Goal: Task Accomplishment & Management: Manage account settings

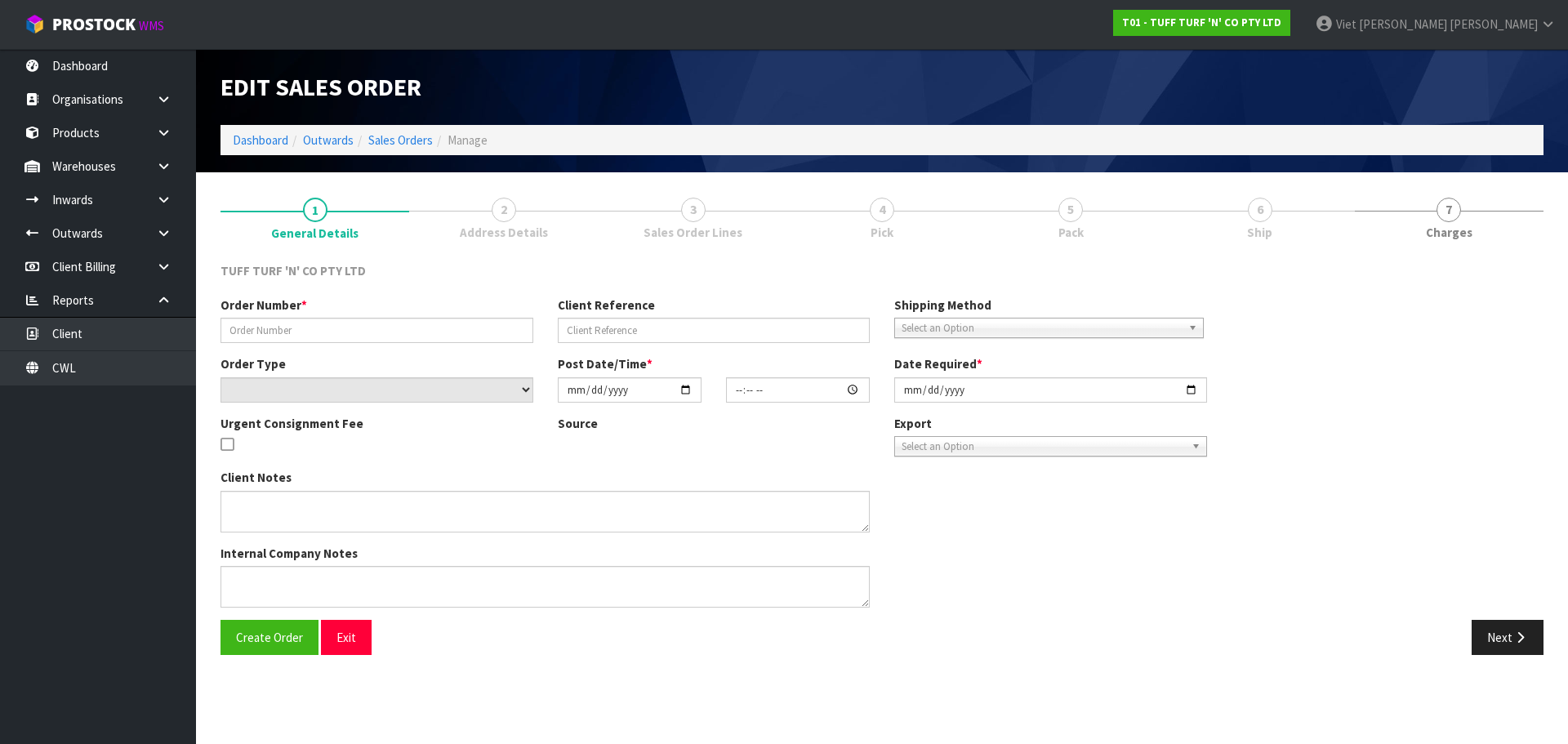
type input "26910DD"
type input "9540Y100246628"
select select "number:0"
type input "[DATE]"
type input "13:16:00.000"
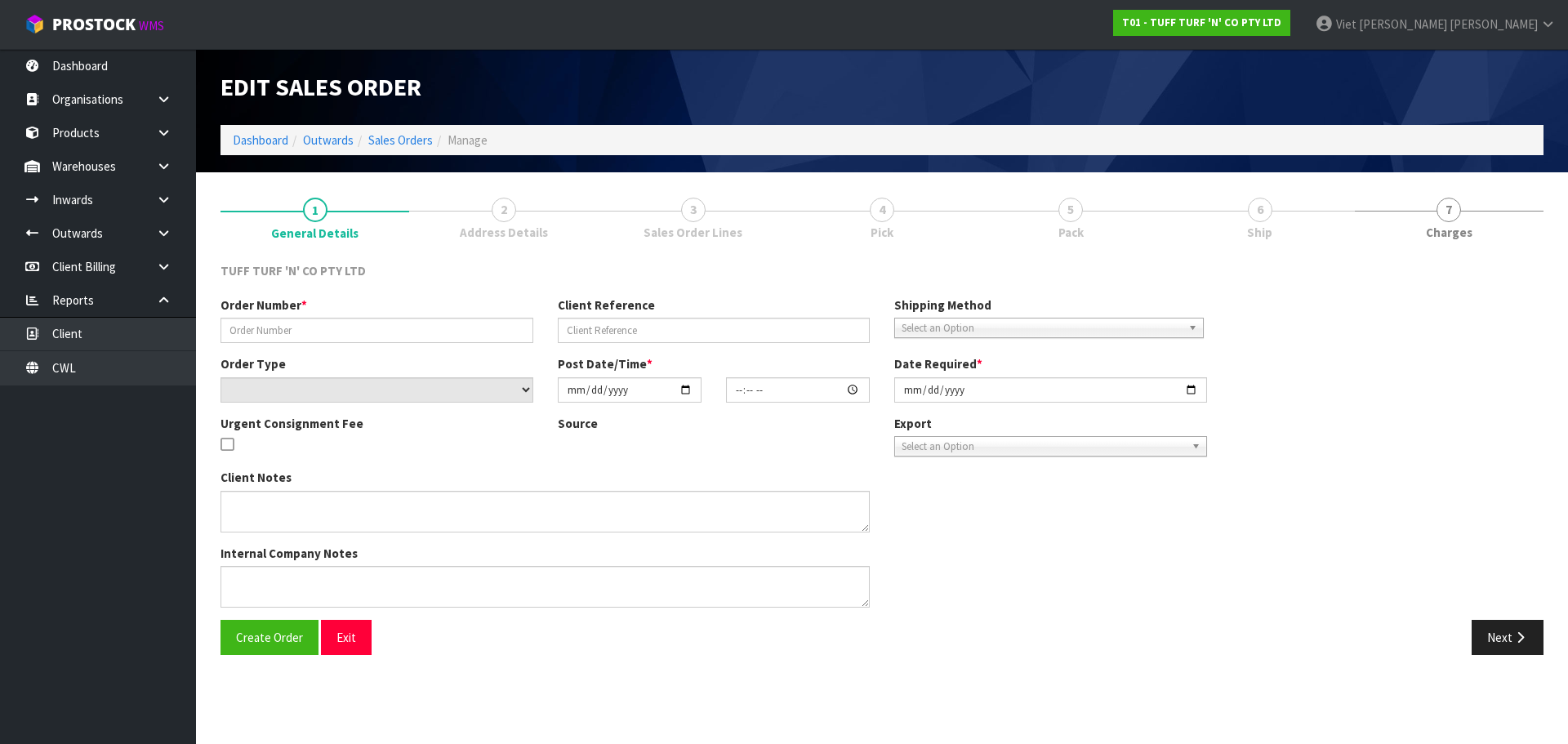
type input "[DATE]"
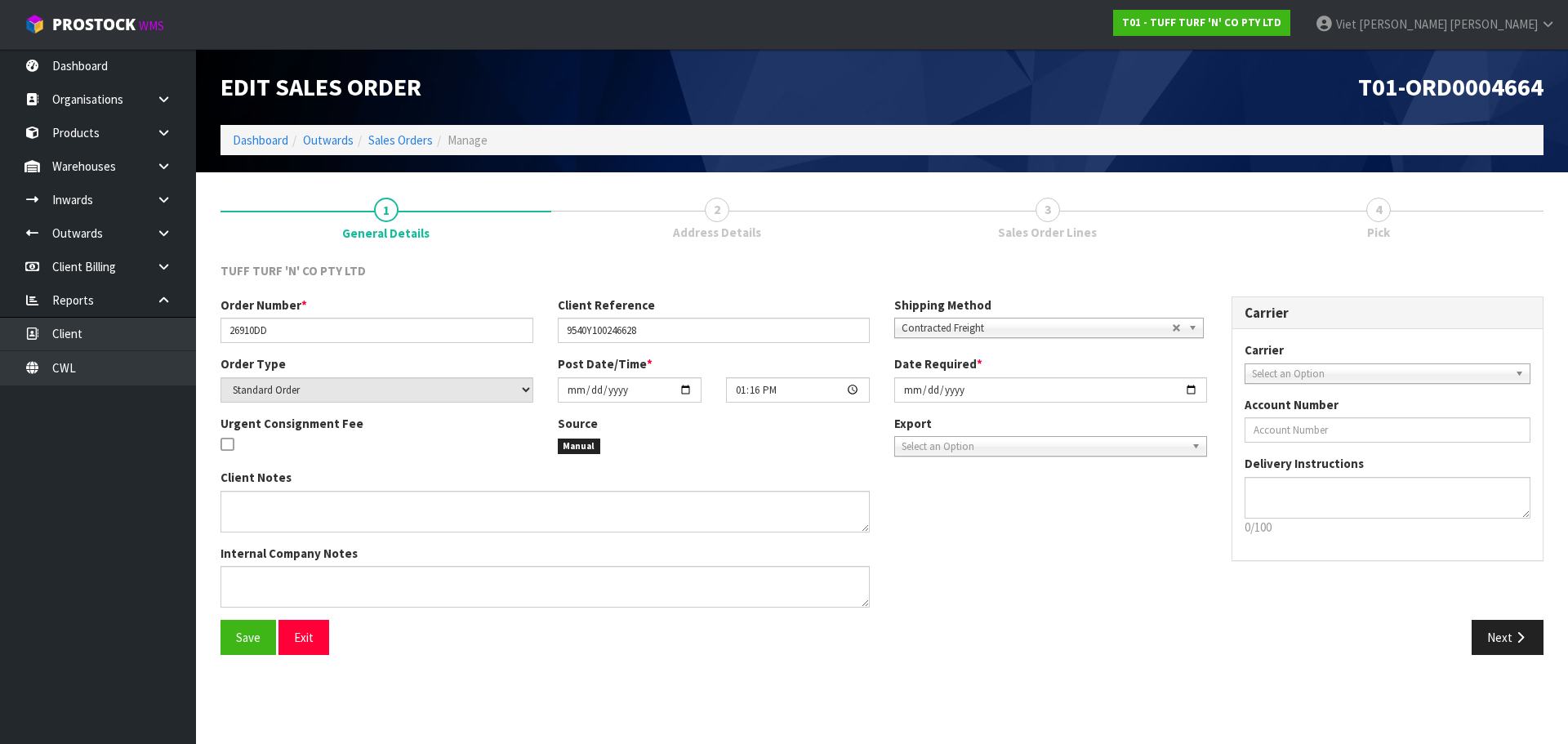
click at [770, 228] on link "2 Address Details" at bounding box center [716, 216] width 331 height 64
click at [1492, 648] on button "Next" at bounding box center [1508, 637] width 72 height 36
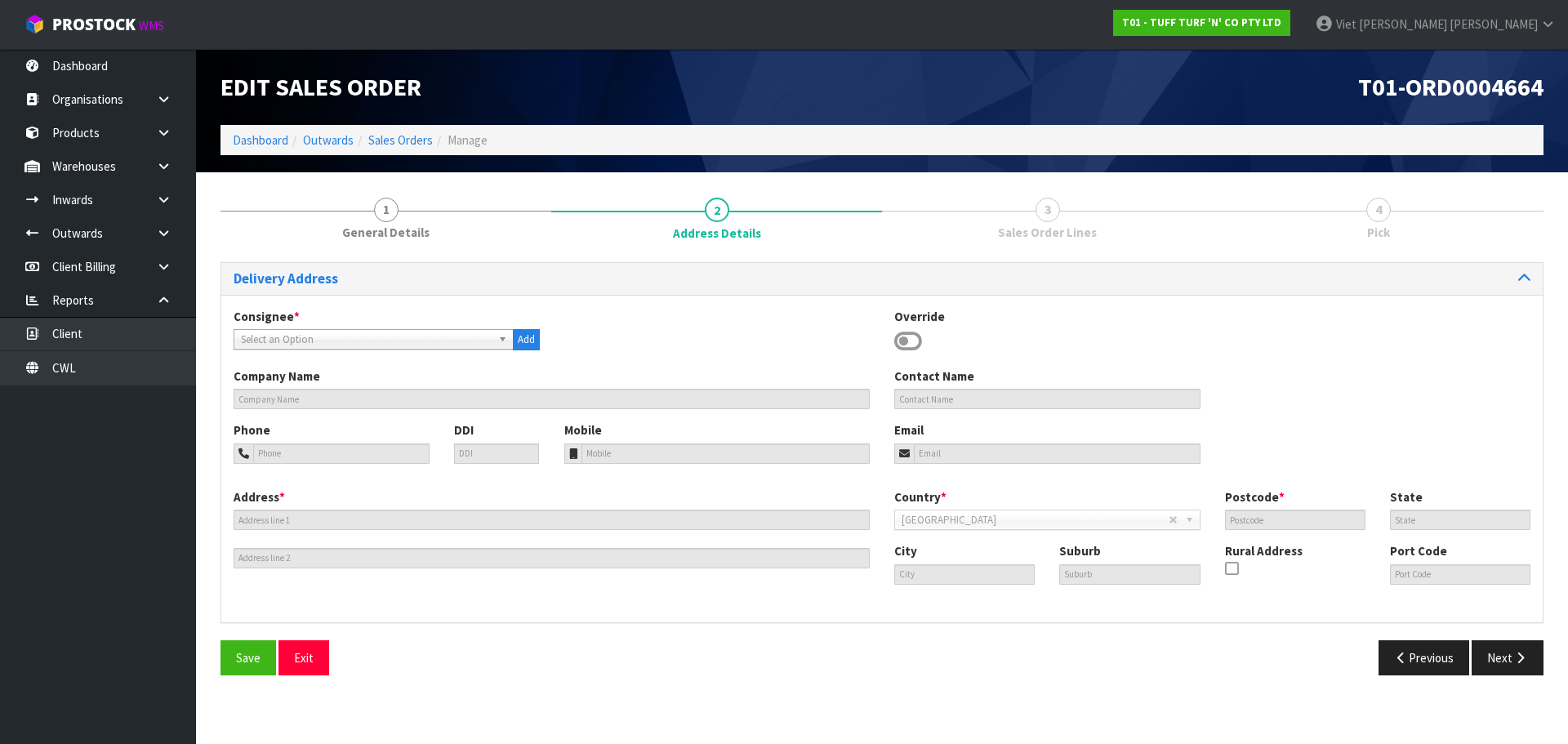
click at [421, 339] on span "Select an Option" at bounding box center [367, 340] width 251 height 20
click at [340, 342] on span "Select an Option" at bounding box center [367, 340] width 251 height 20
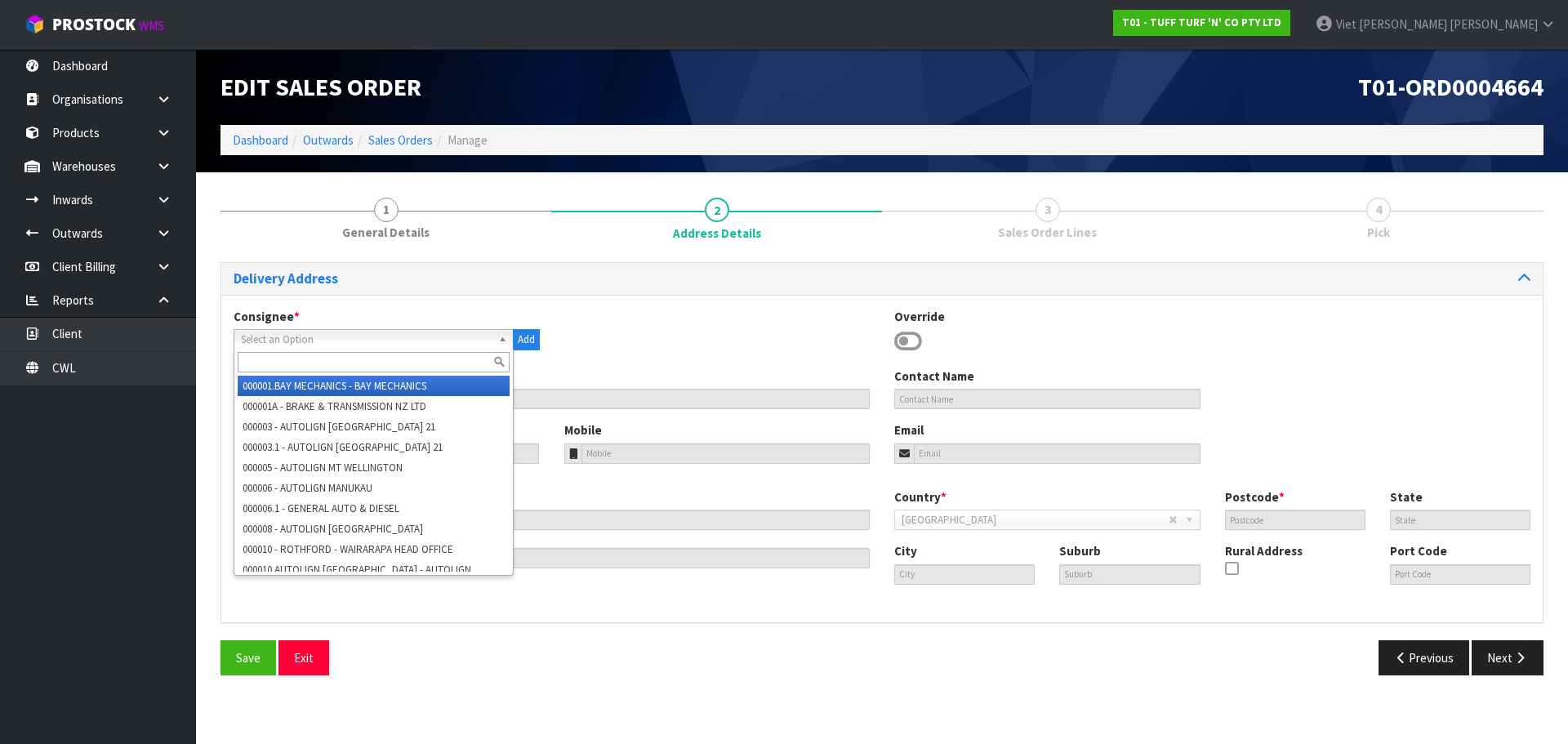
click at [326, 372] on input "text" at bounding box center [373, 362] width 272 height 21
paste input "9540"
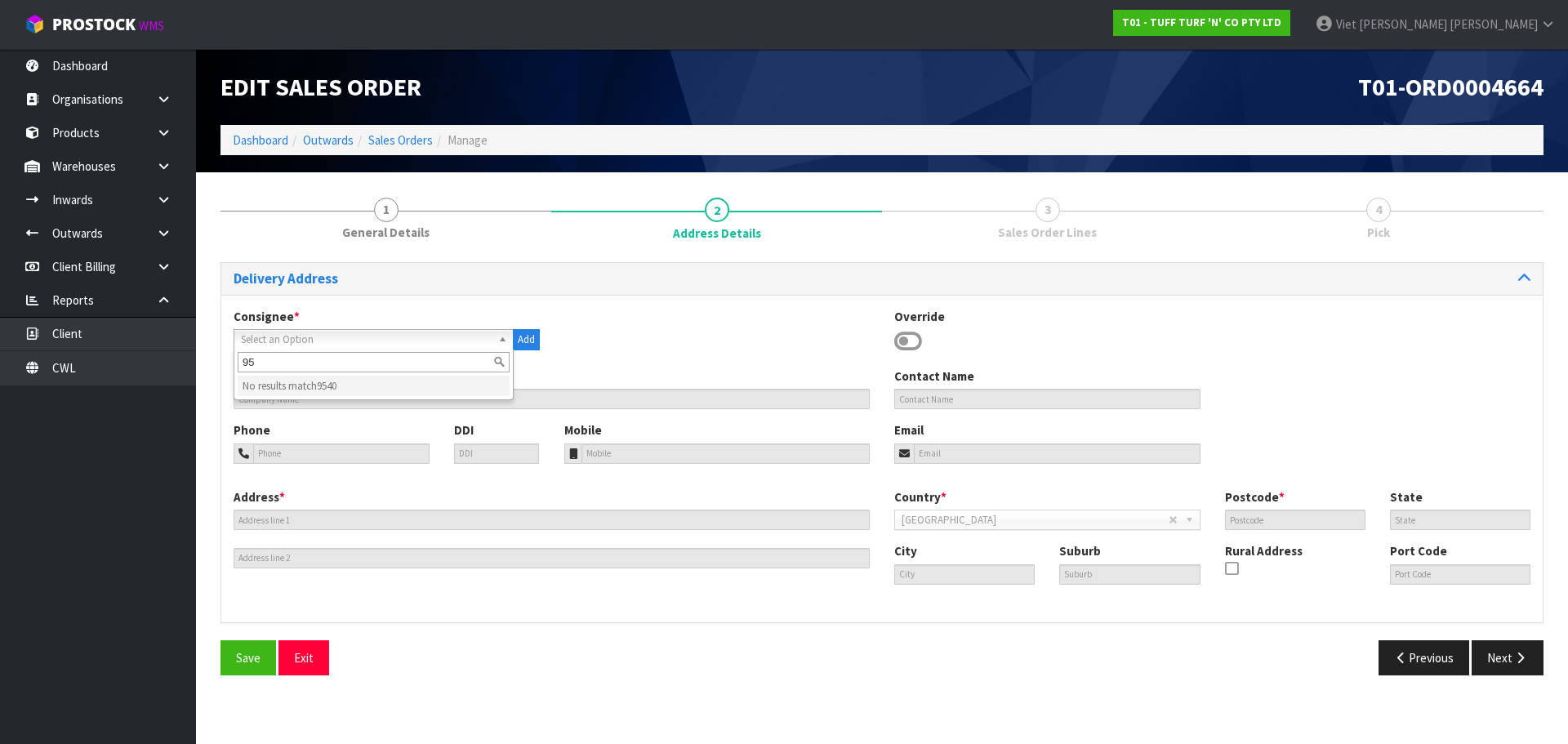
type input "9"
click at [454, 337] on span "Select an Option" at bounding box center [367, 340] width 251 height 20
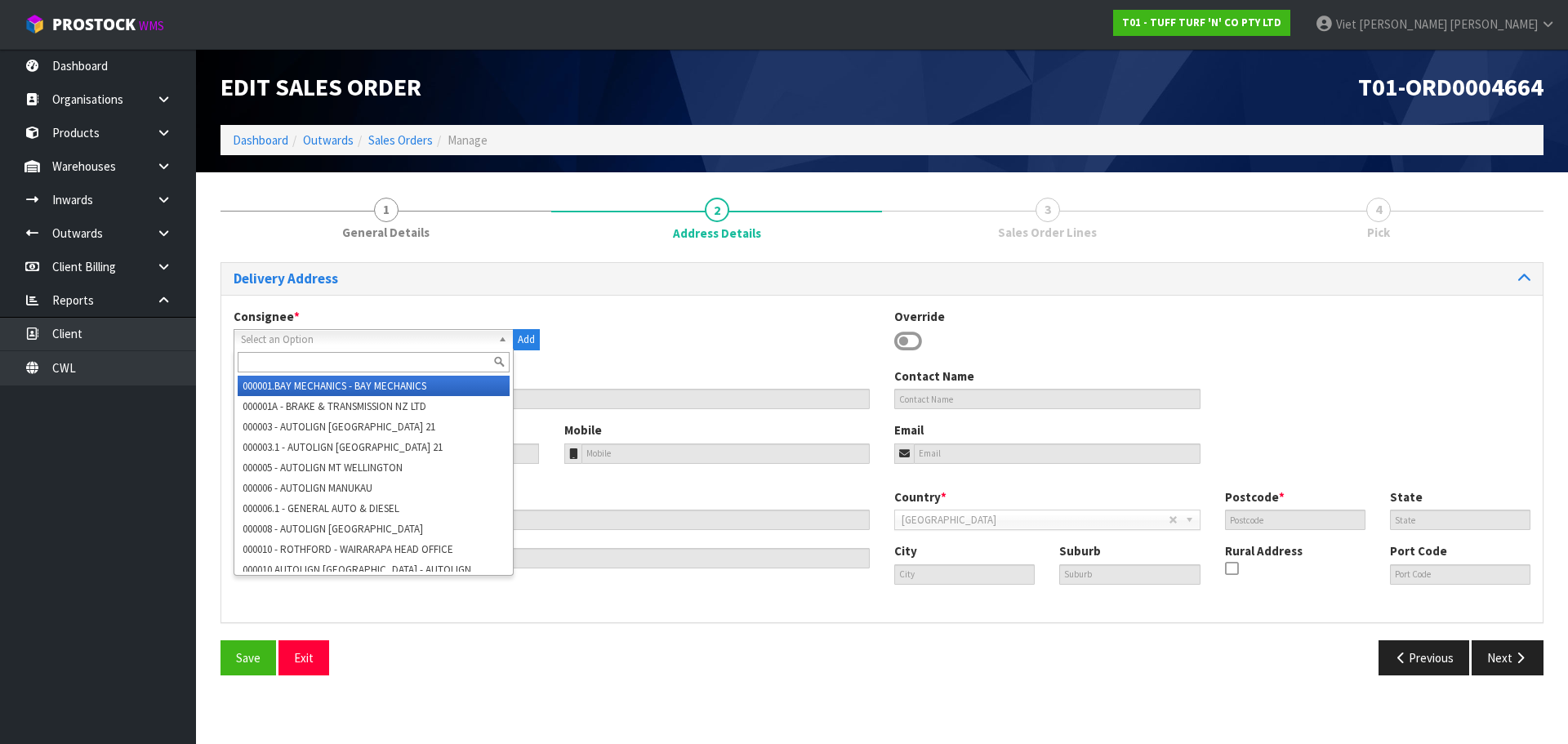
click at [454, 337] on span "Select an Option" at bounding box center [367, 340] width 251 height 20
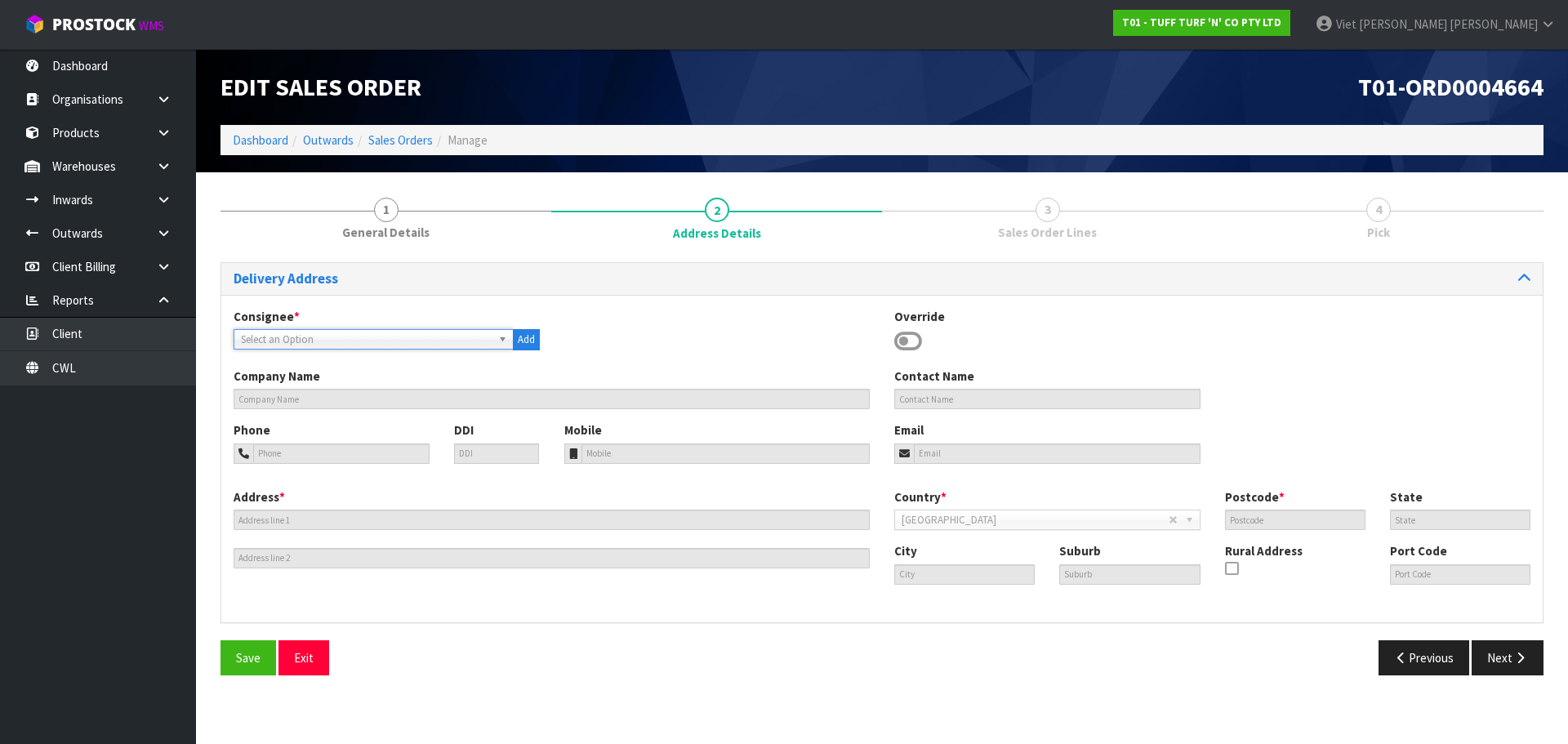
click at [785, 324] on div "Consignee * 000001.BAY MECHANICS - BAY MECHANICS 000001A - BRAKE & TRANSMISSION…" at bounding box center [882, 338] width 1322 height 59
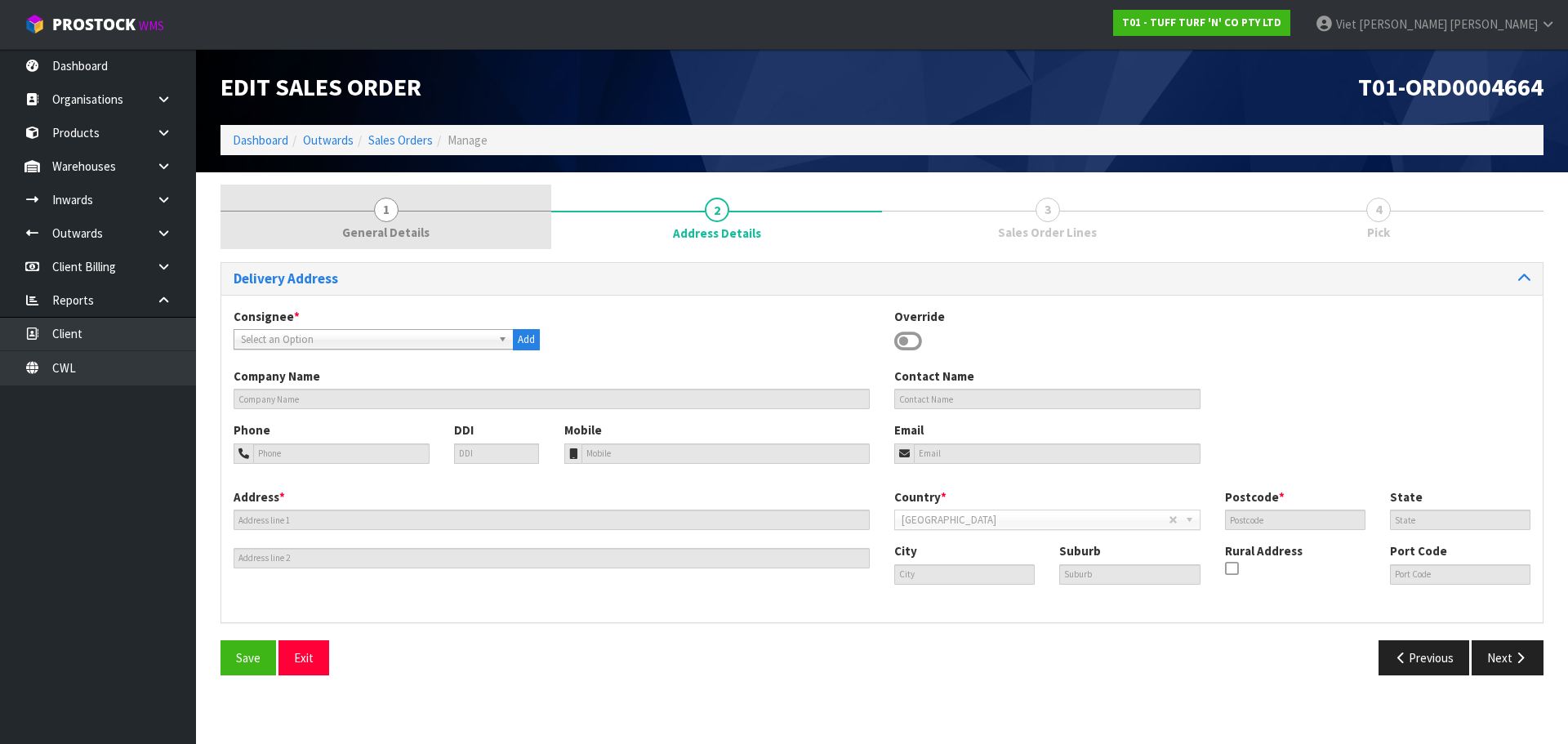
click at [496, 242] on link "1 General Details" at bounding box center [385, 216] width 331 height 64
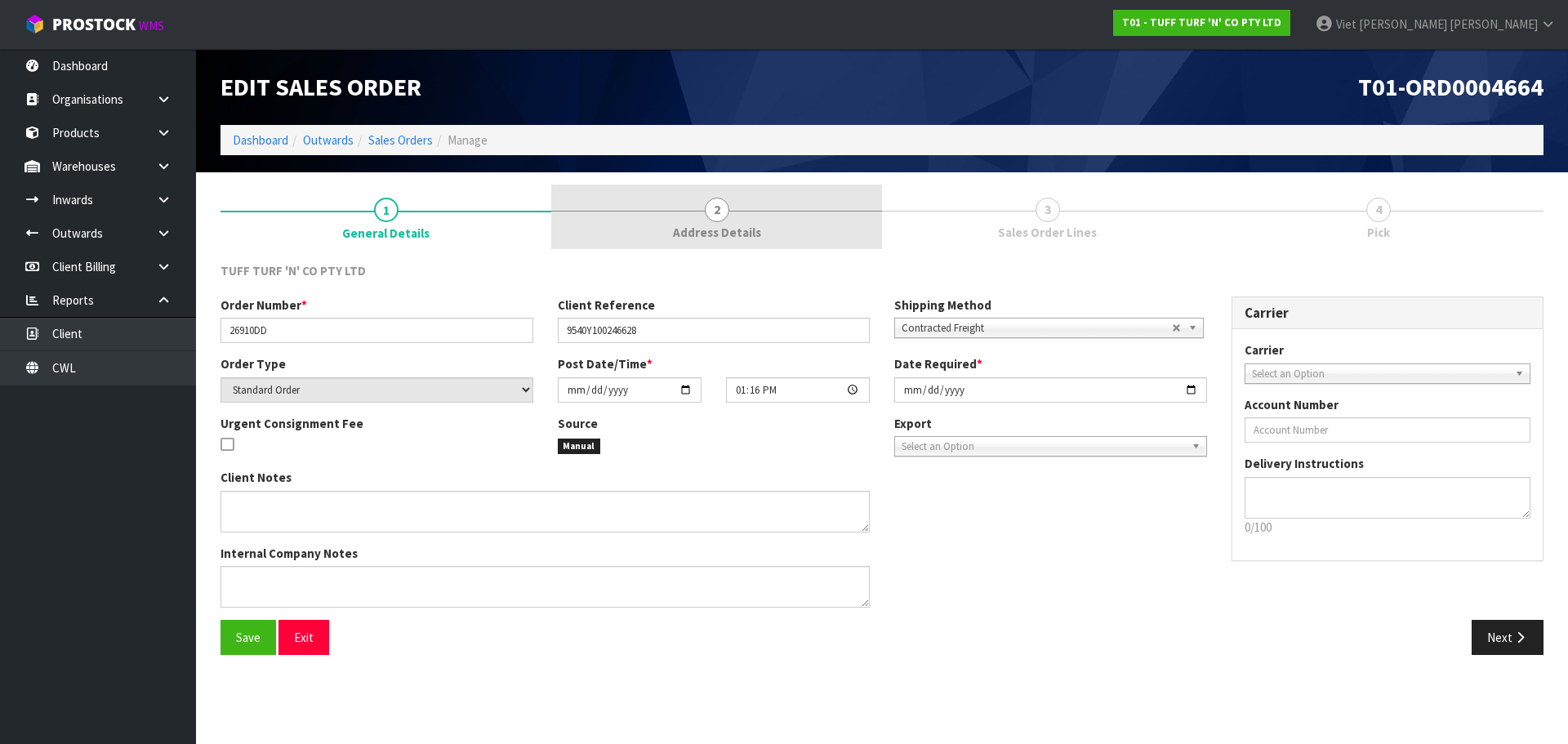
click at [656, 224] on link "2 Address Details" at bounding box center [716, 216] width 331 height 64
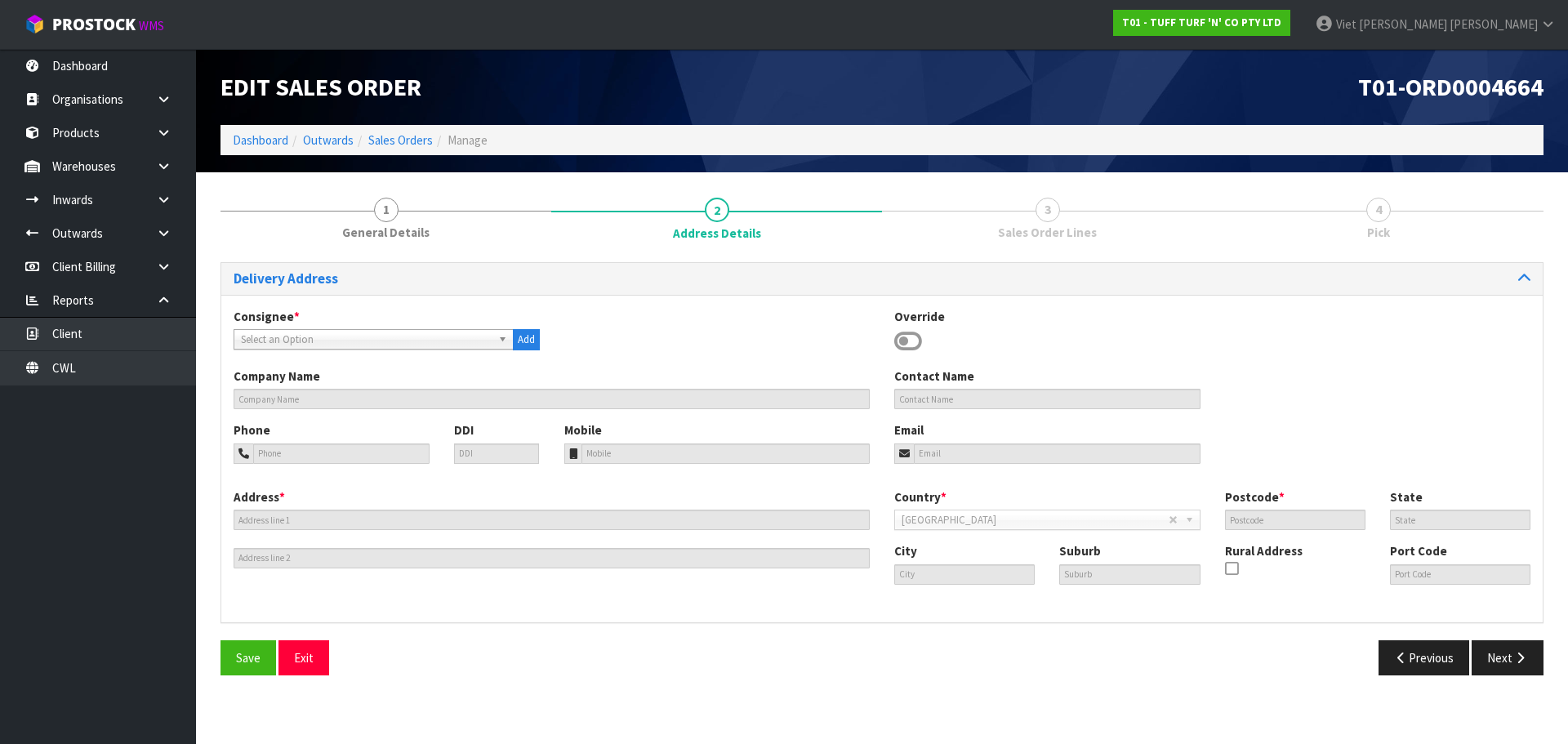
click at [477, 333] on span "Select an Option" at bounding box center [367, 340] width 251 height 20
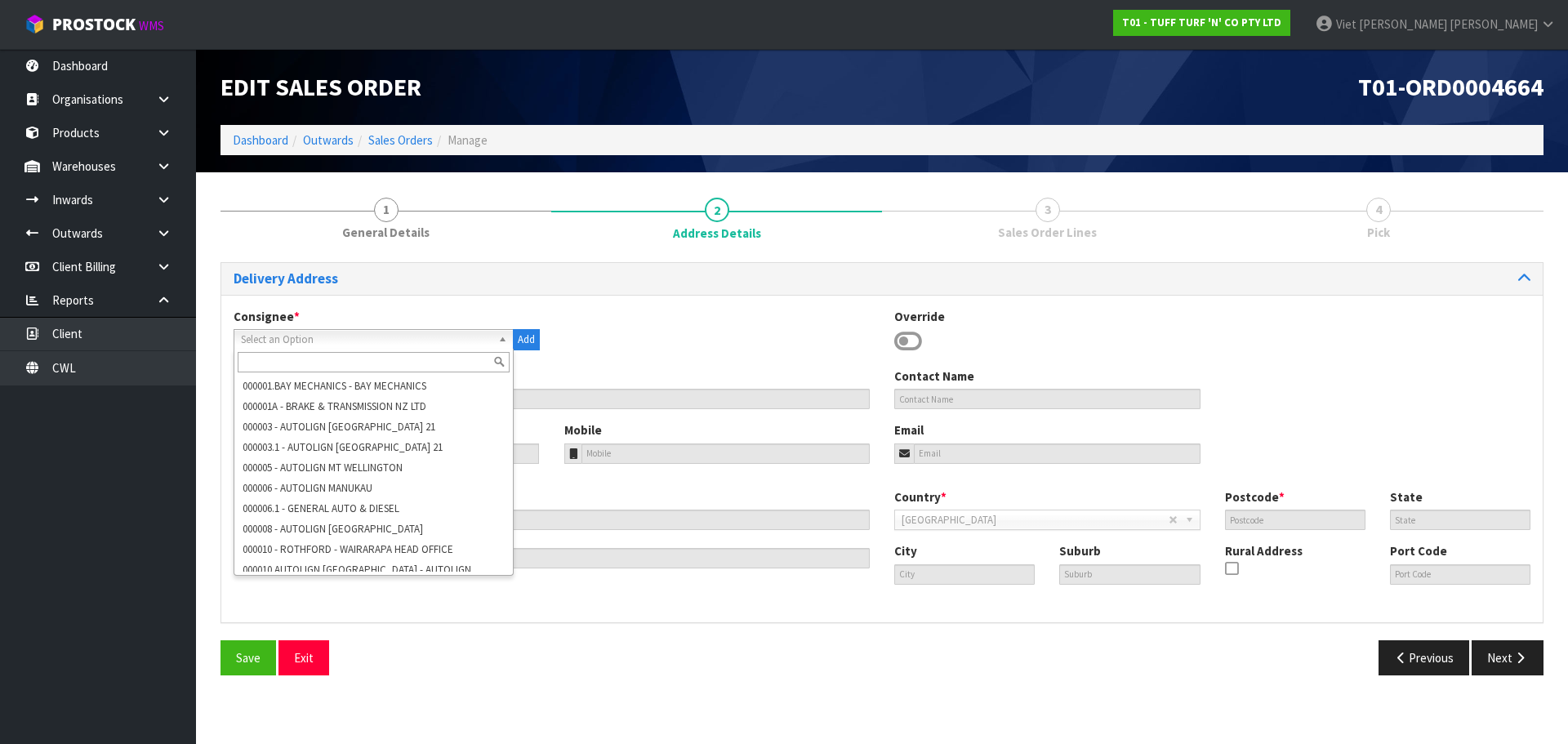
click at [601, 355] on div "Consignee * 000001.BAY MECHANICS - BAY MECHANICS 000001A - BRAKE & TRANSMISSION…" at bounding box center [882, 338] width 1322 height 59
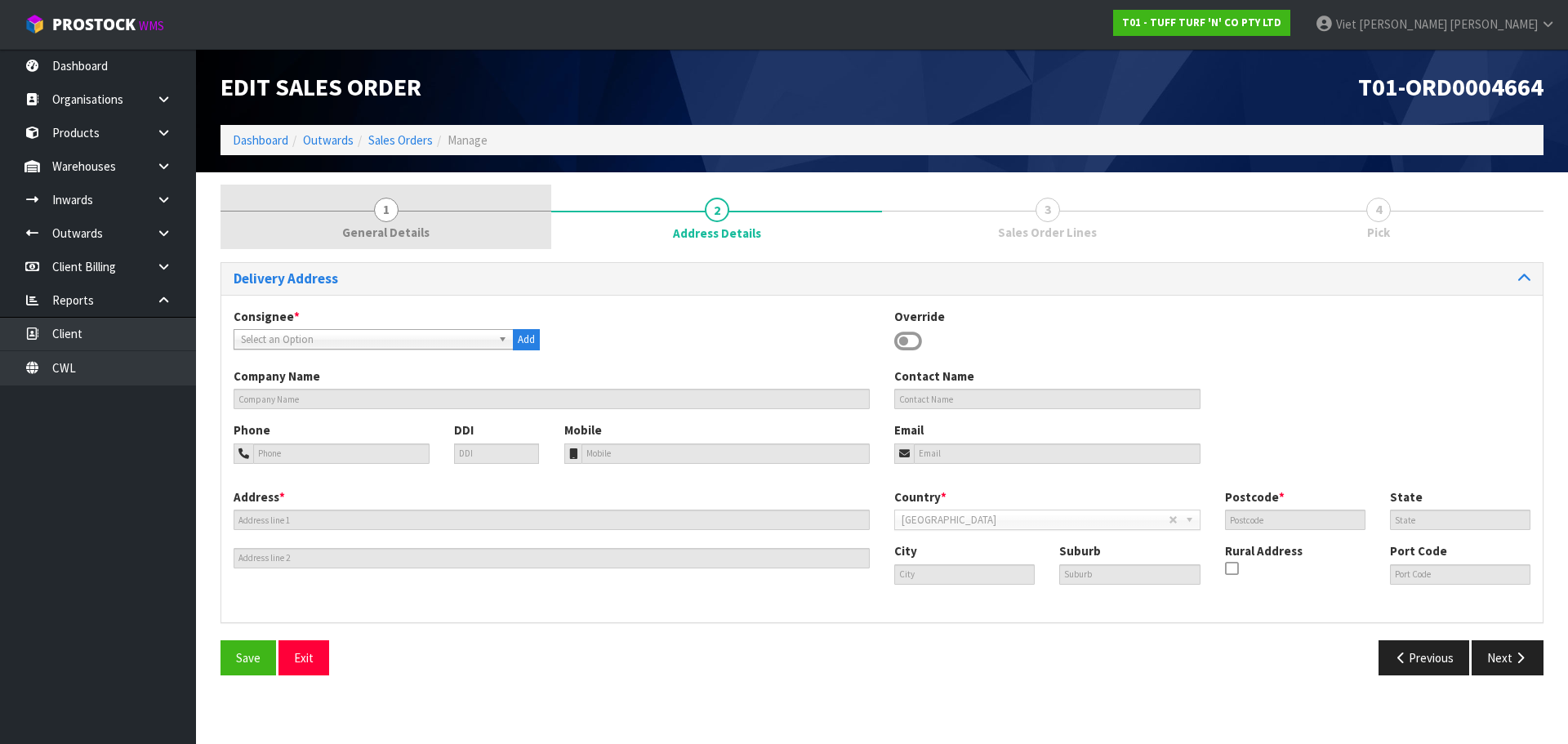
click at [425, 206] on link "1 General Details" at bounding box center [385, 216] width 331 height 64
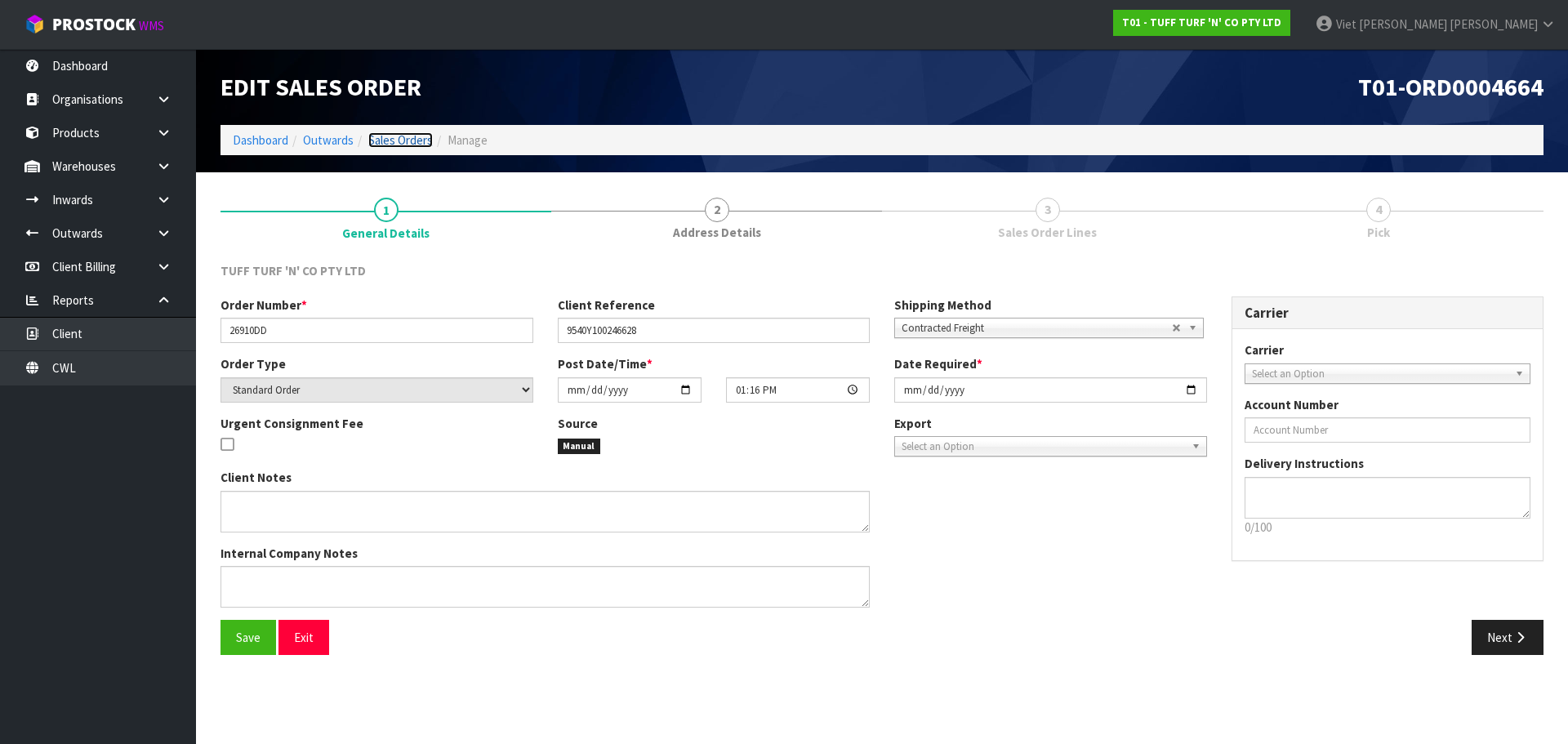
click at [414, 141] on link "Sales Orders" at bounding box center [400, 140] width 64 height 16
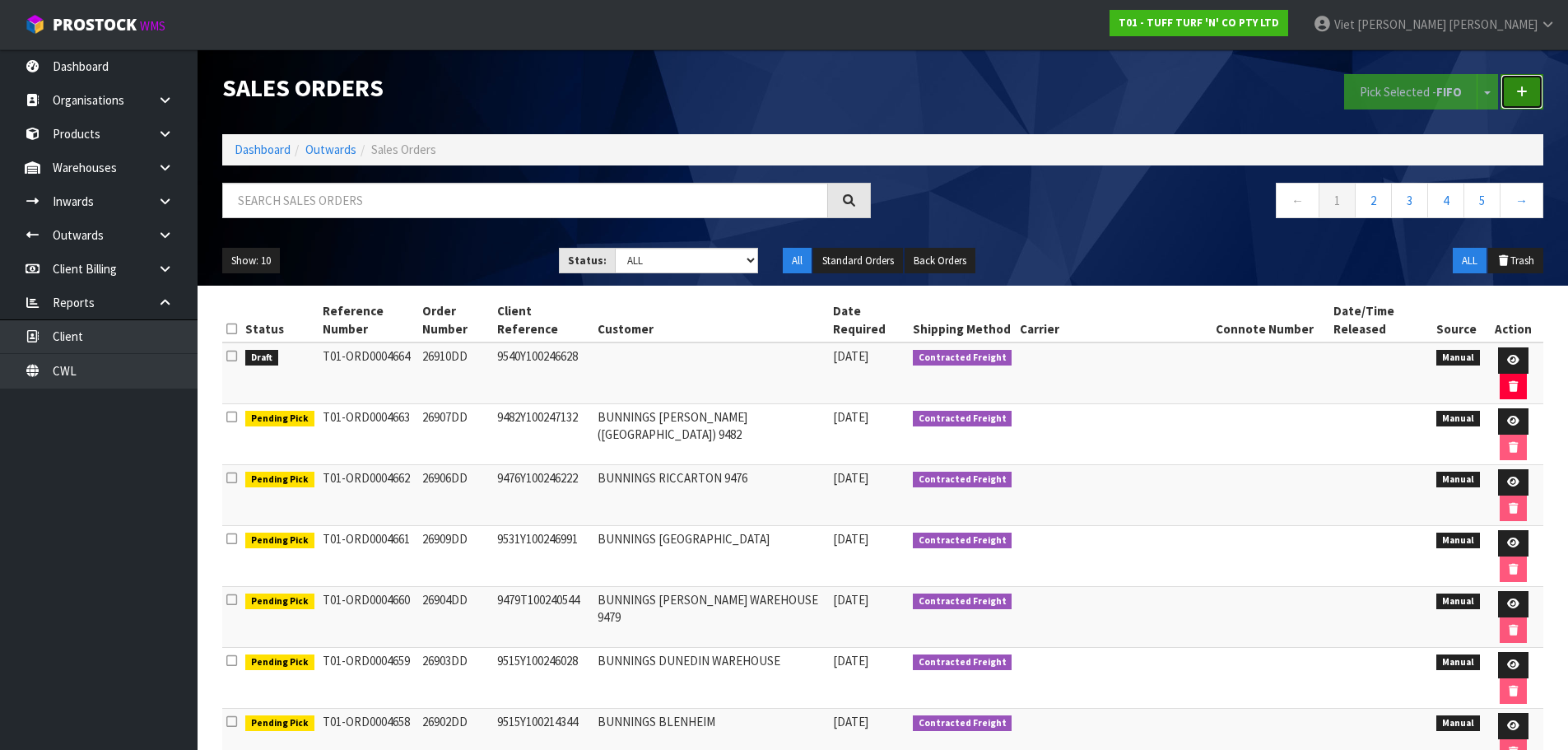
click at [1517, 106] on link at bounding box center [1521, 92] width 43 height 36
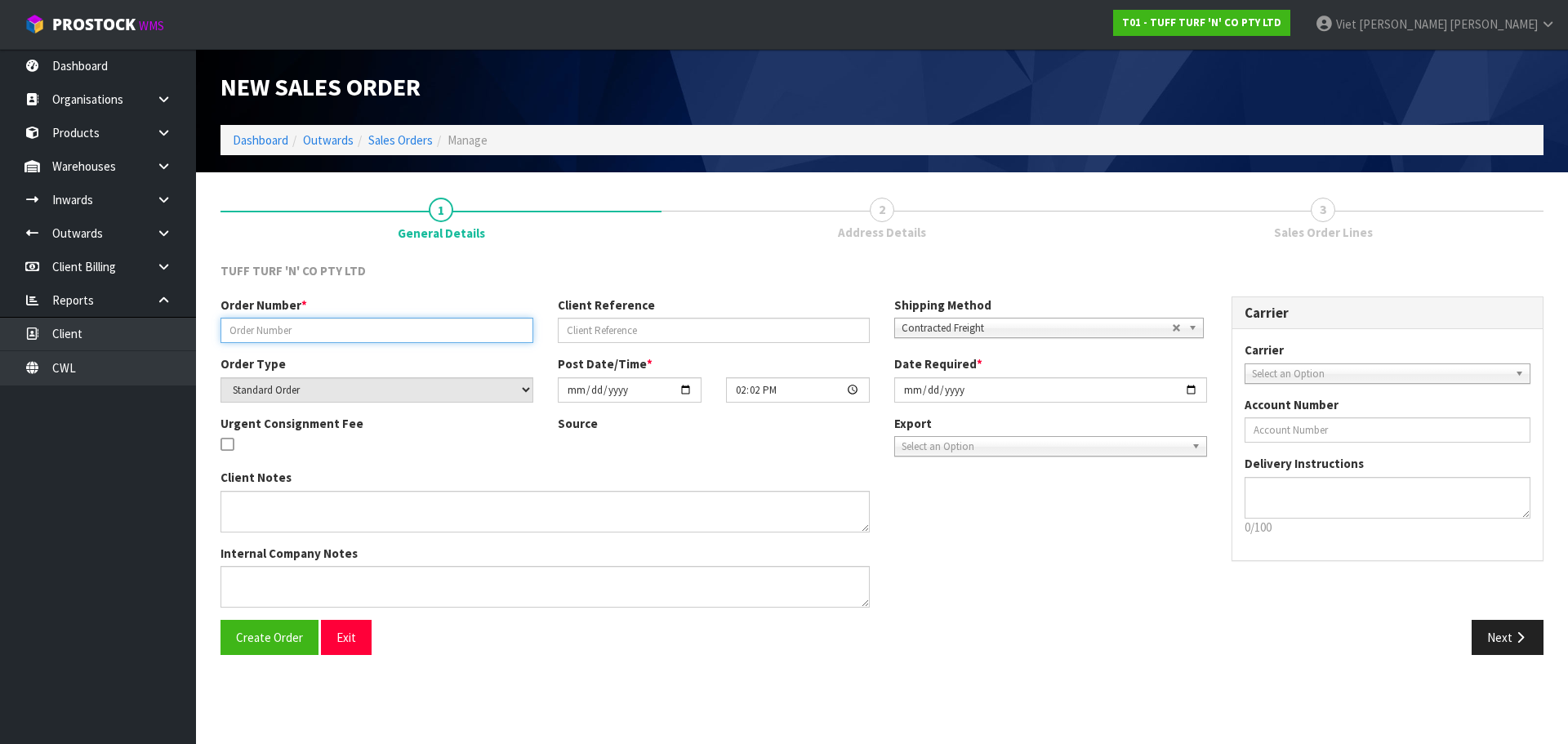
drag, startPoint x: 406, startPoint y: 337, endPoint x: 371, endPoint y: 342, distance: 35.4
click at [406, 337] on input "text" at bounding box center [376, 331] width 313 height 26
click at [453, 313] on div "Order Number *" at bounding box center [376, 319] width 337 height 46
click at [406, 322] on input "text" at bounding box center [376, 331] width 313 height 26
paste input "26900DD"
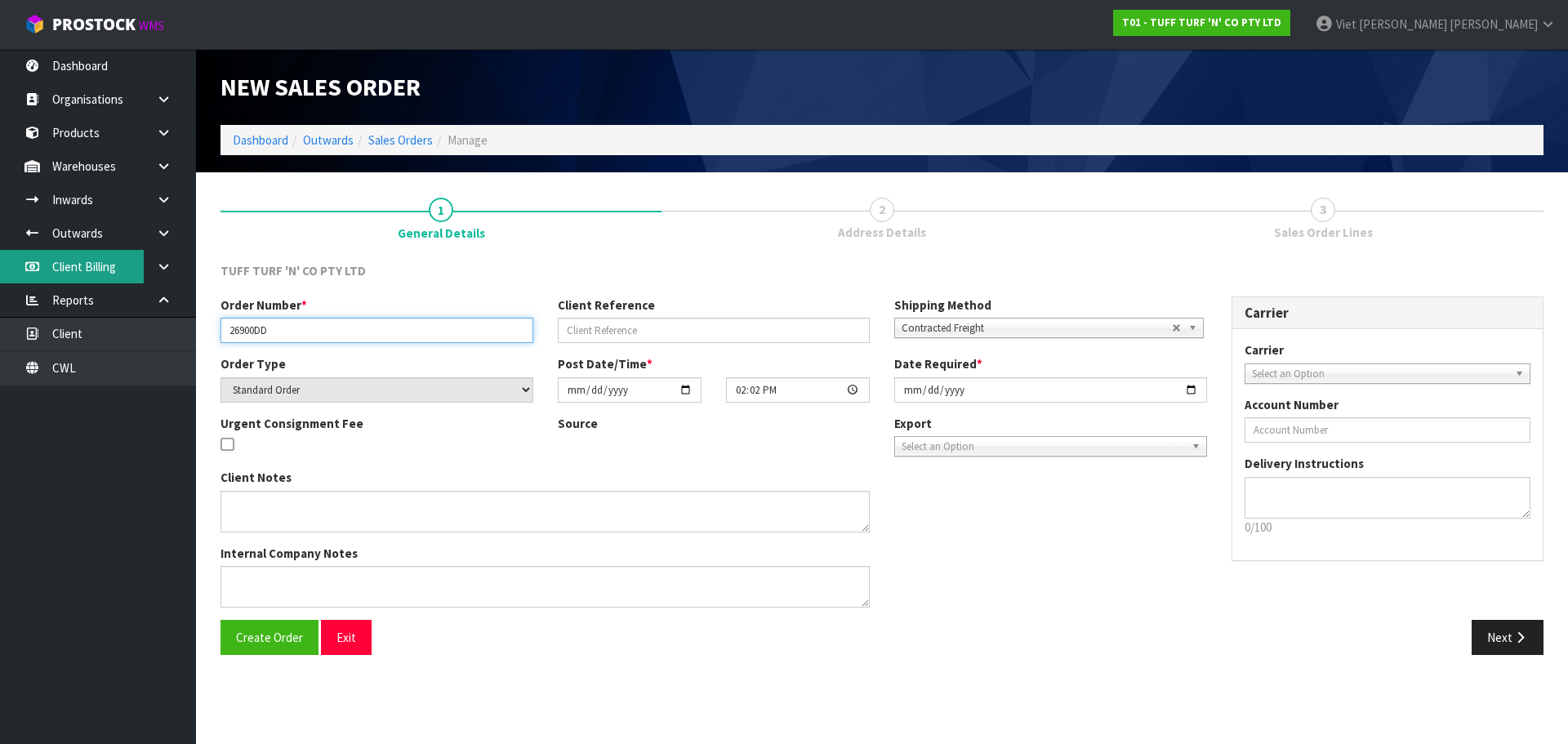
type input "26900DD"
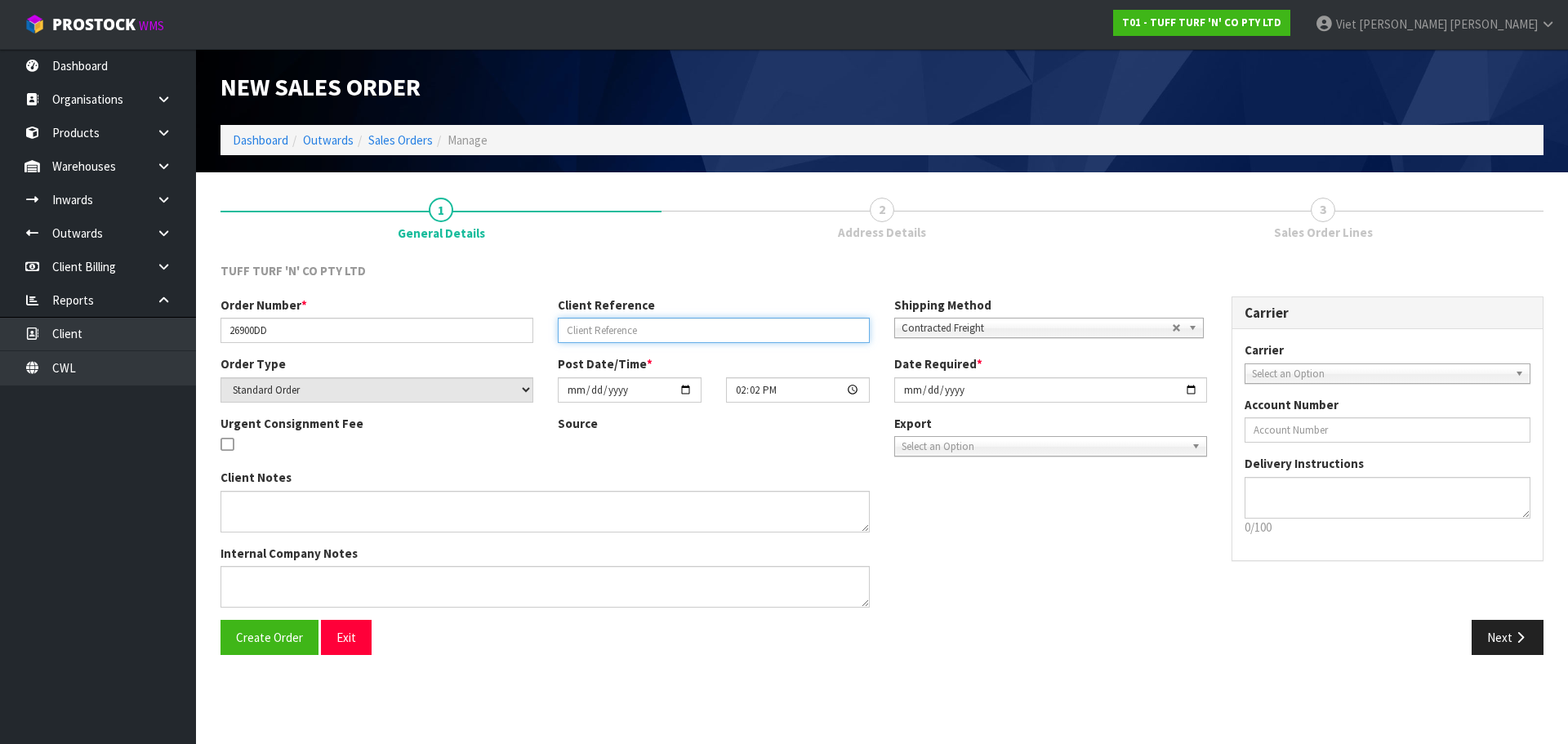
click at [667, 332] on input "text" at bounding box center [714, 331] width 313 height 26
paste input "9541Y100232548"
type input "9541Y100232548"
click at [286, 629] on span "Create Order" at bounding box center [270, 637] width 67 height 16
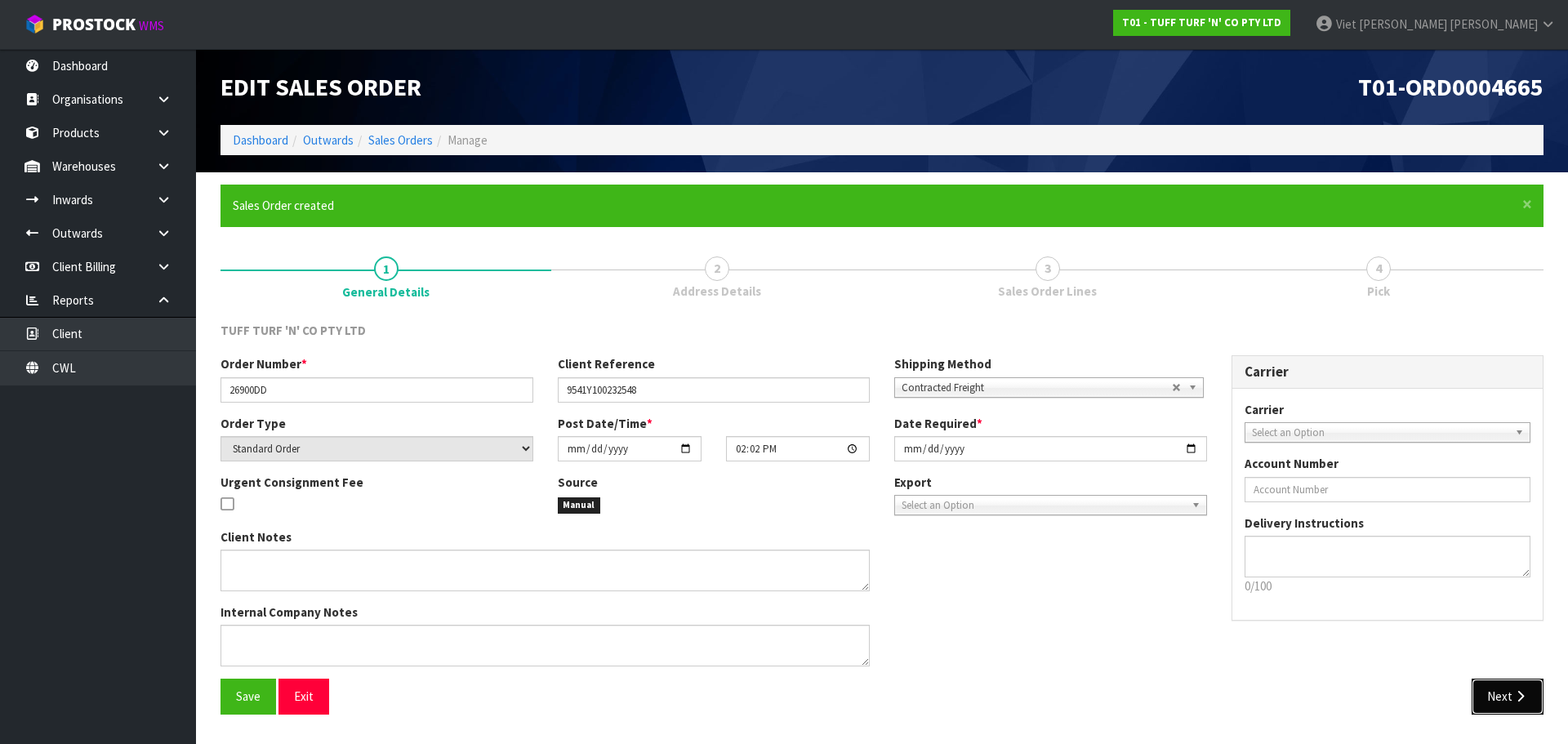
click at [1500, 702] on button "Next" at bounding box center [1508, 697] width 72 height 36
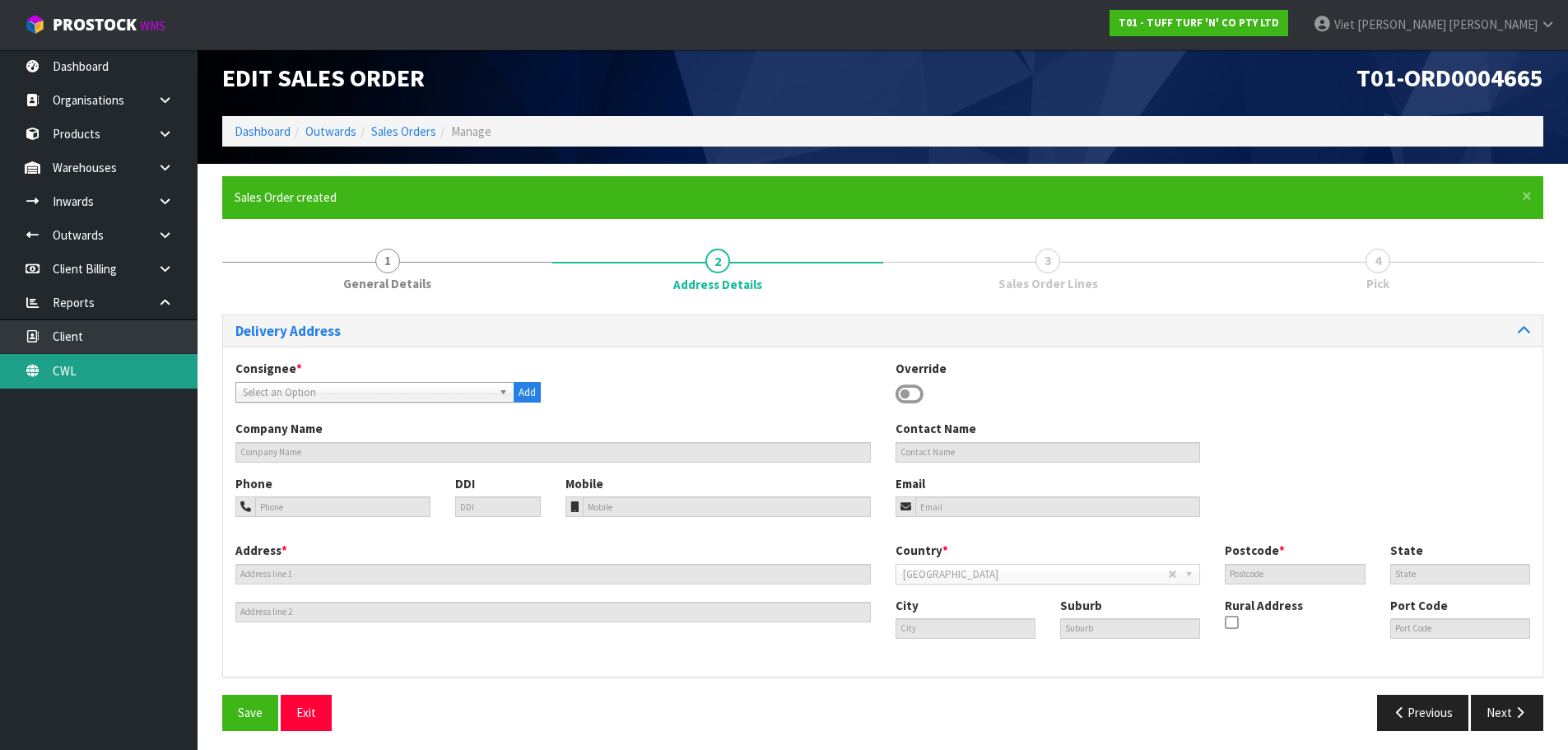
scroll to position [16, 0]
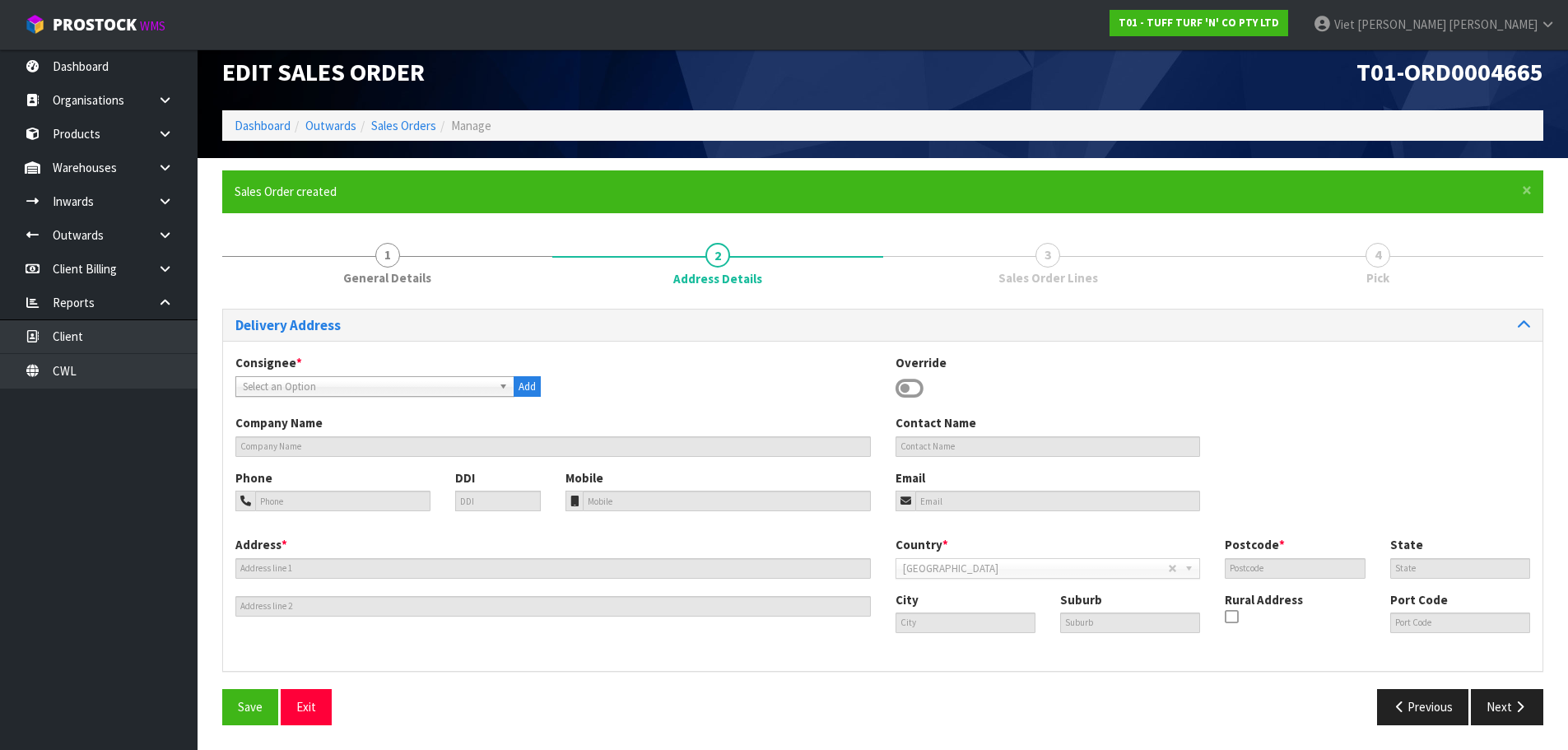
click at [311, 375] on div "Consignee * 000001.BAY MECHANICS - BAY MECHANICS 000001A - BRAKE & TRANSMISSION…" at bounding box center [387, 375] width 330 height 43
click at [301, 389] on span "Select an Option" at bounding box center [367, 387] width 249 height 20
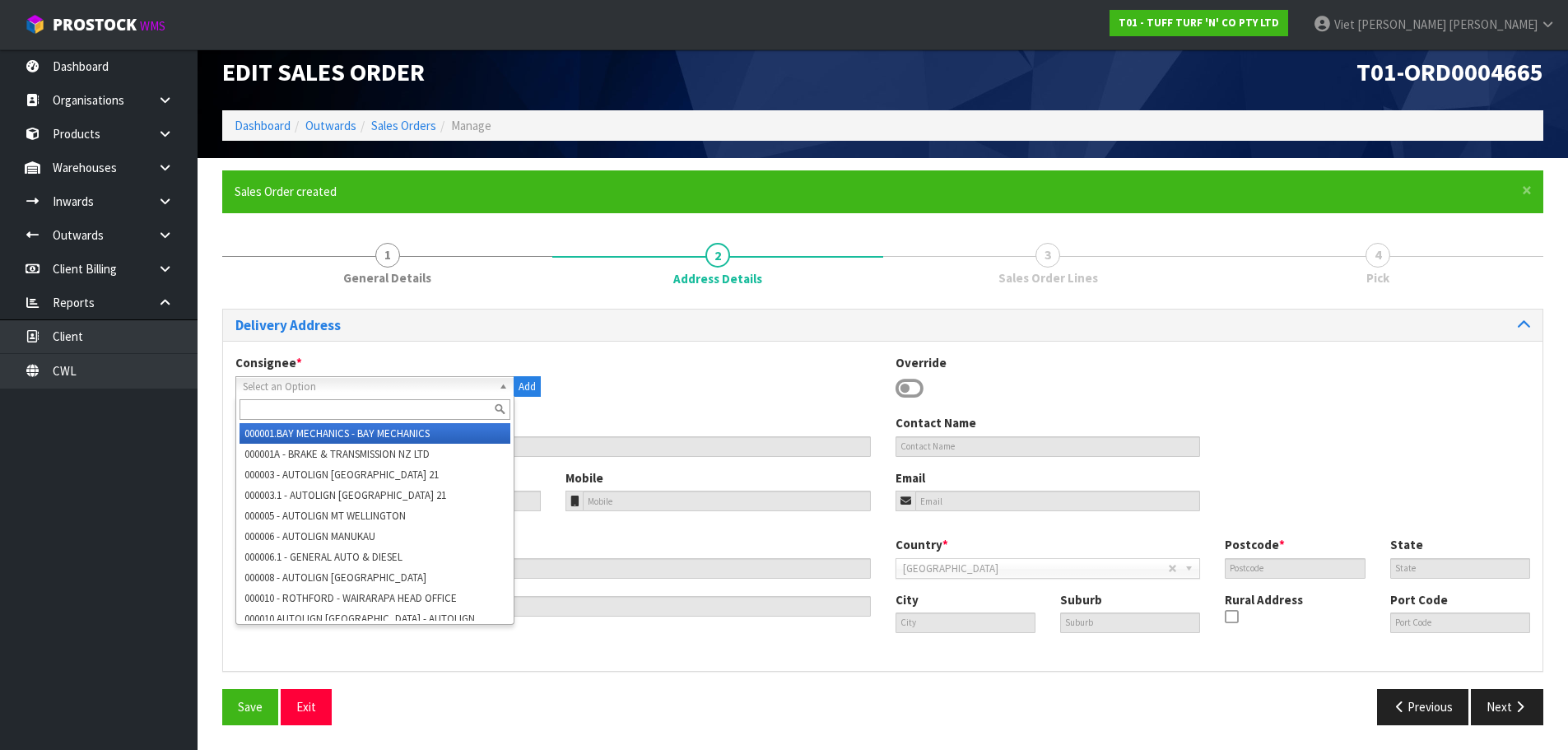
paste input "9541"
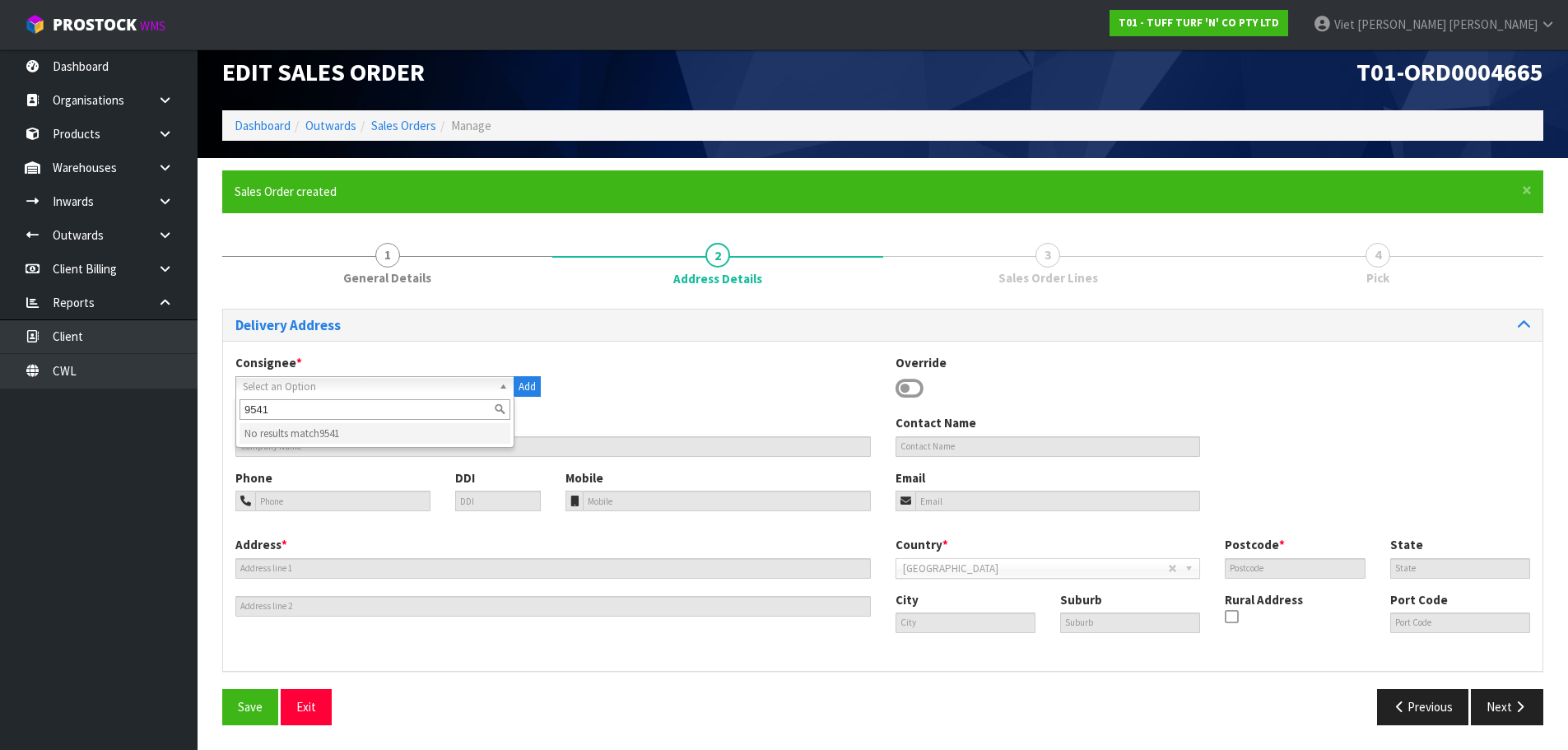
type input "9541"
click at [637, 395] on div "Consignee * 000001.BAY MECHANICS - BAY MECHANICS 000001A - BRAKE & TRANSMISSION…" at bounding box center [882, 383] width 1319 height 60
click at [414, 382] on span "Select an Option" at bounding box center [367, 387] width 249 height 20
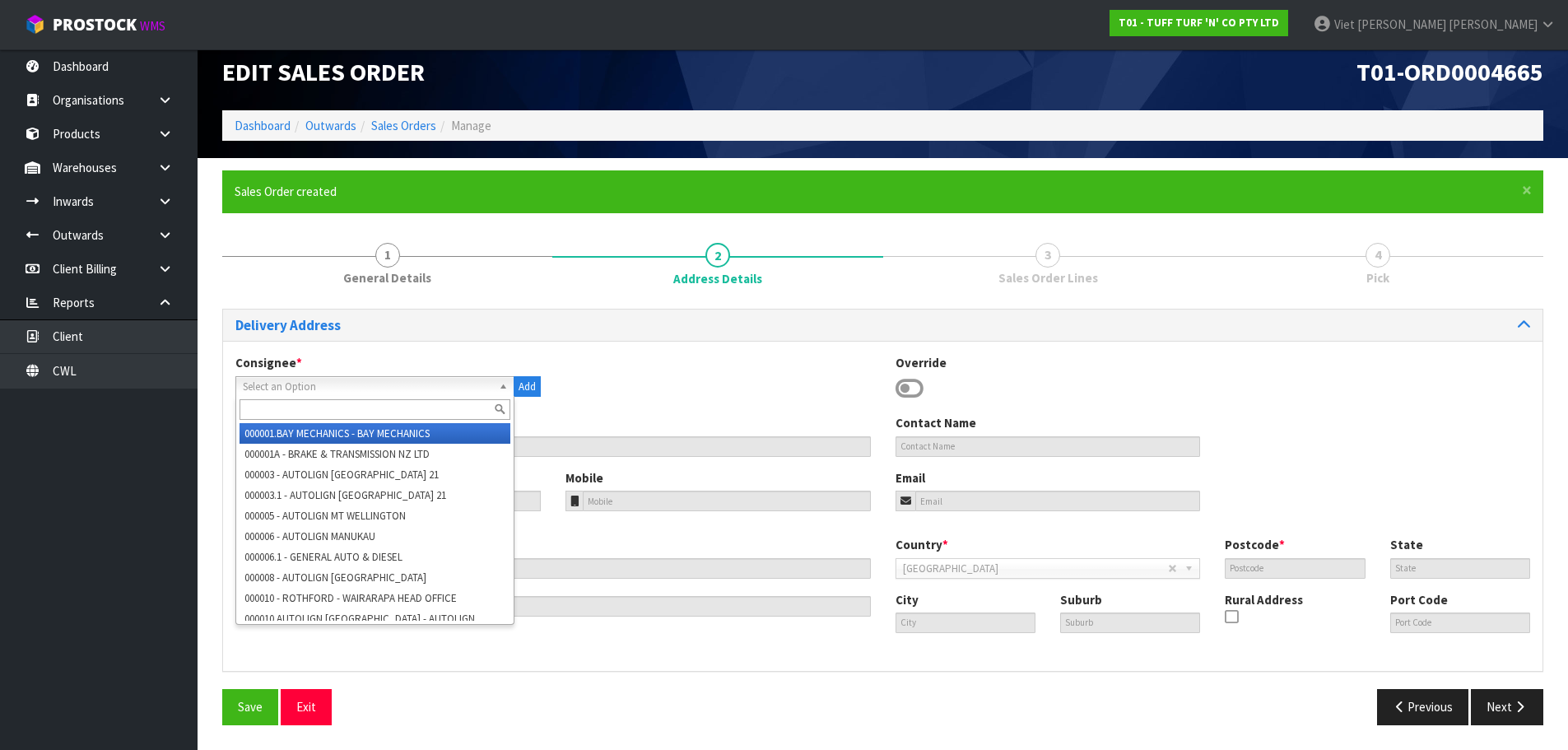
click at [384, 410] on input "text" at bounding box center [375, 409] width 271 height 21
paste input "9541"
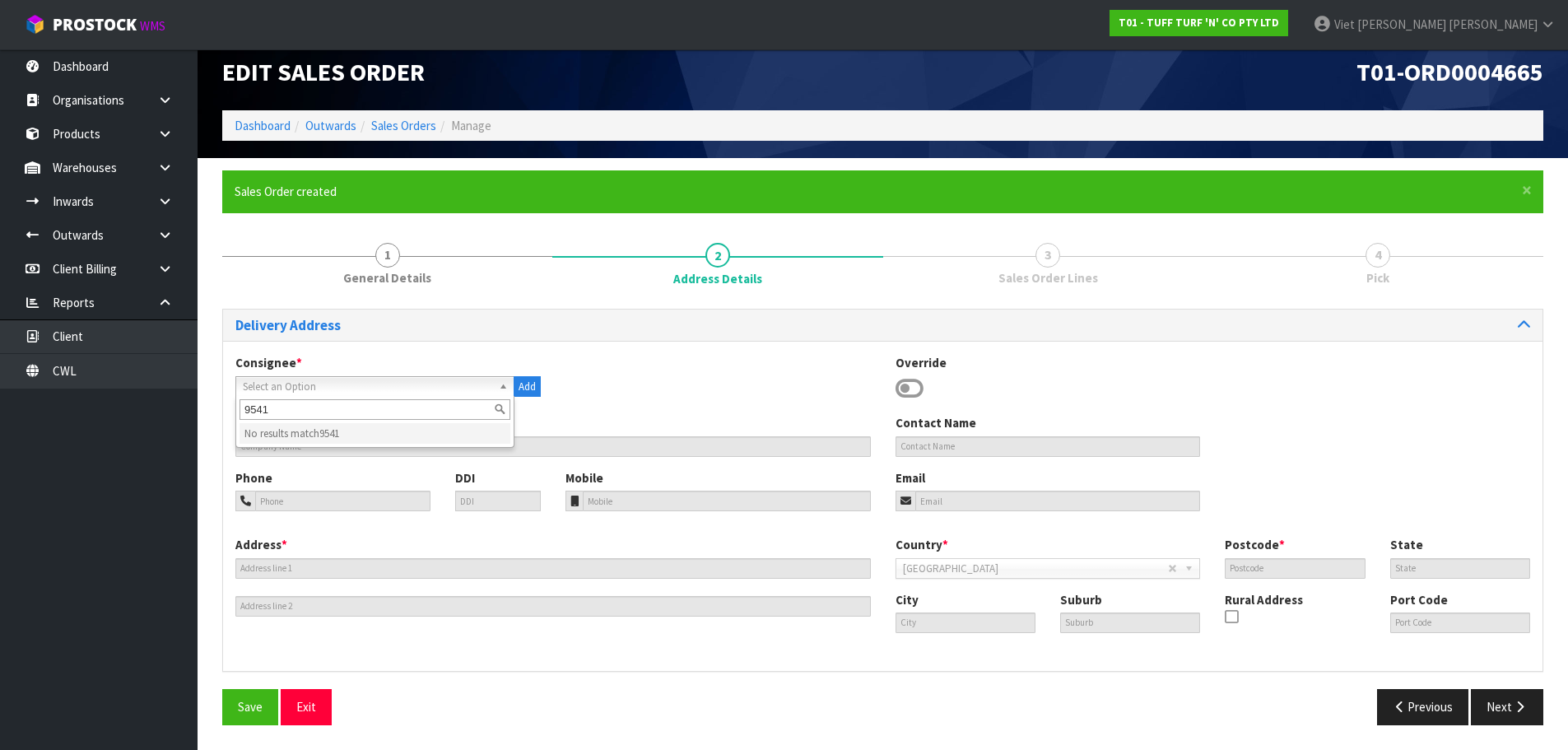
type input "9541"
click at [779, 373] on div "Consignee * 000001.BAY MECHANICS - BAY MECHANICS 000001A - BRAKE & TRANSMISSION…" at bounding box center [882, 383] width 1319 height 60
click at [387, 389] on span "Select an Option" at bounding box center [367, 387] width 249 height 20
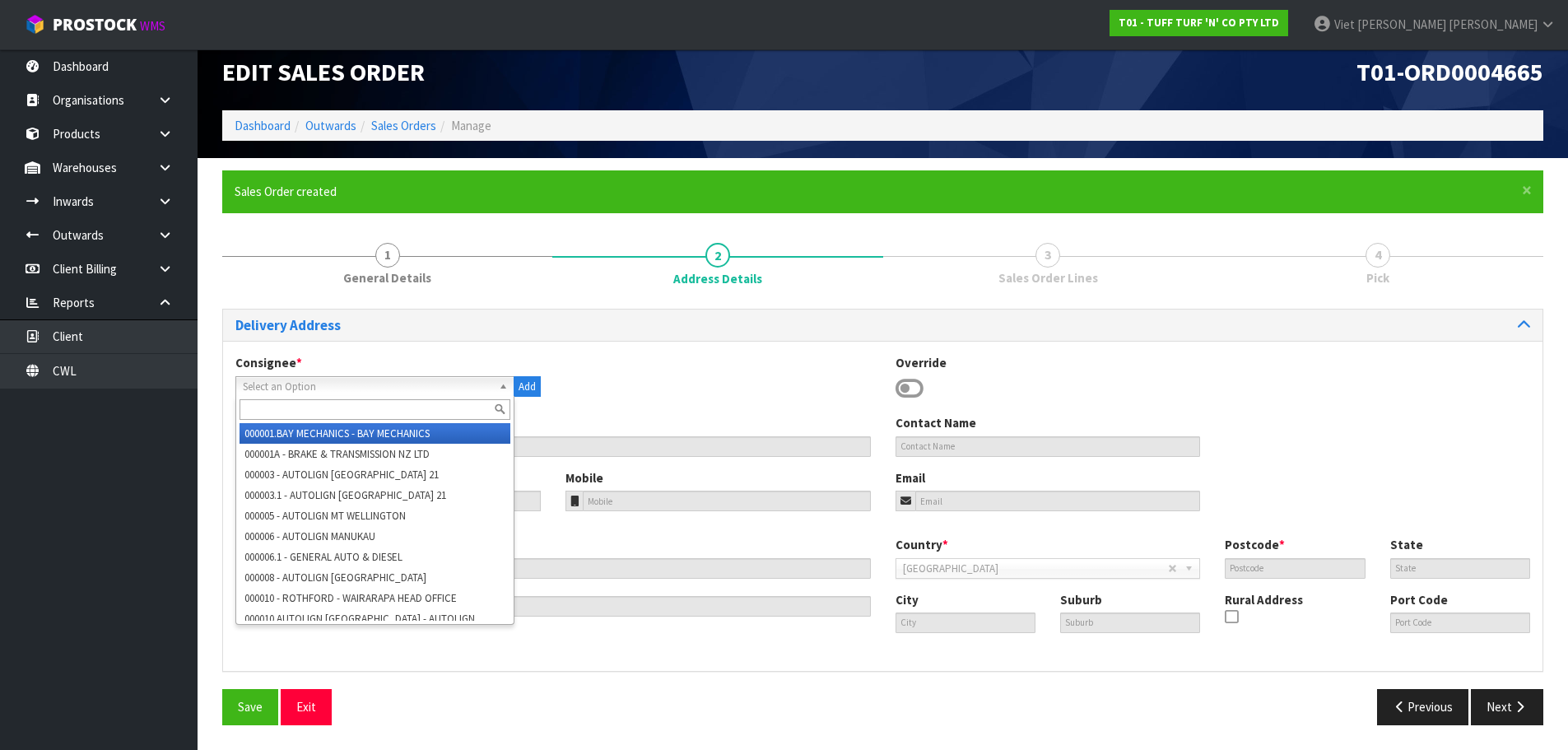
click at [382, 403] on input "text" at bounding box center [375, 409] width 271 height 21
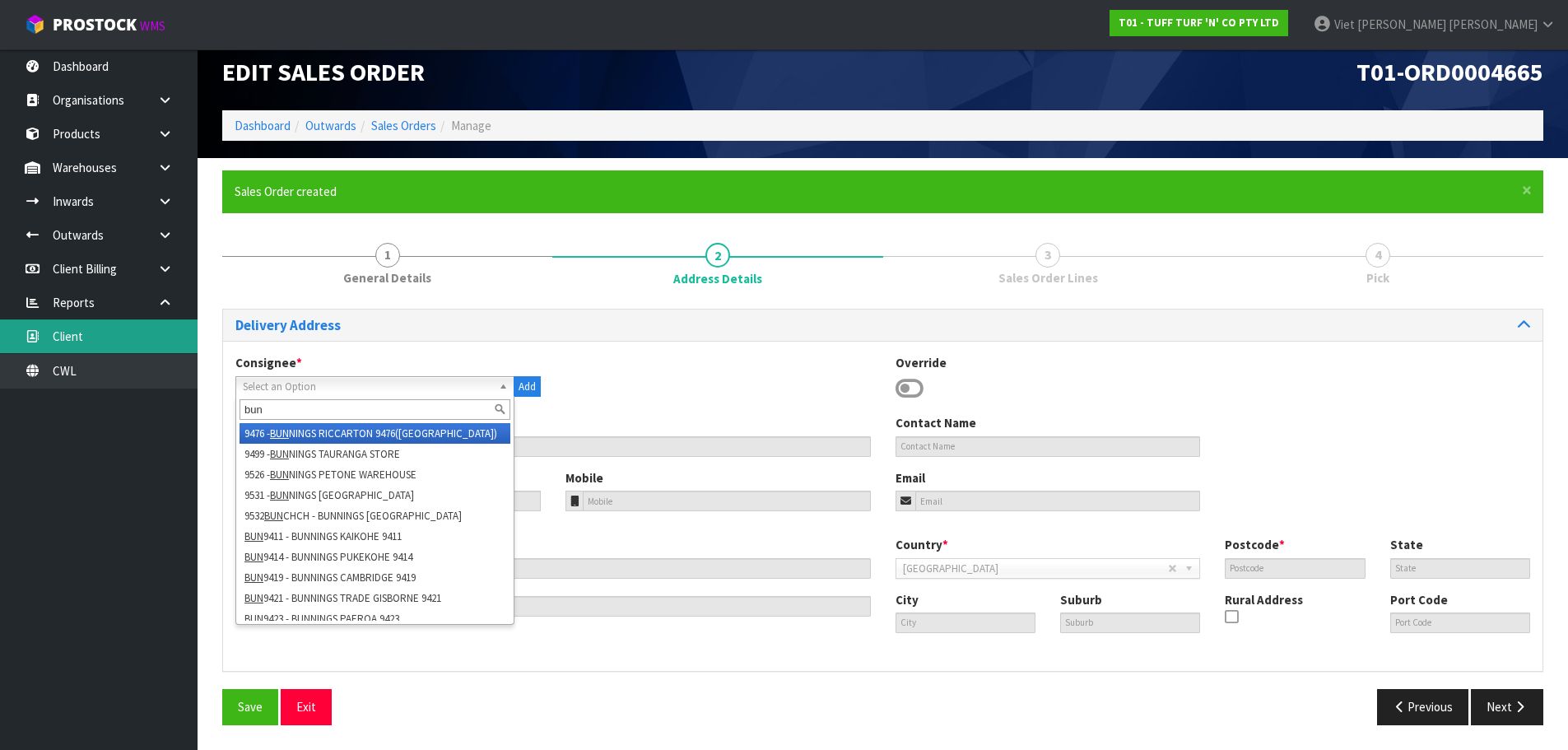
type input "bun"
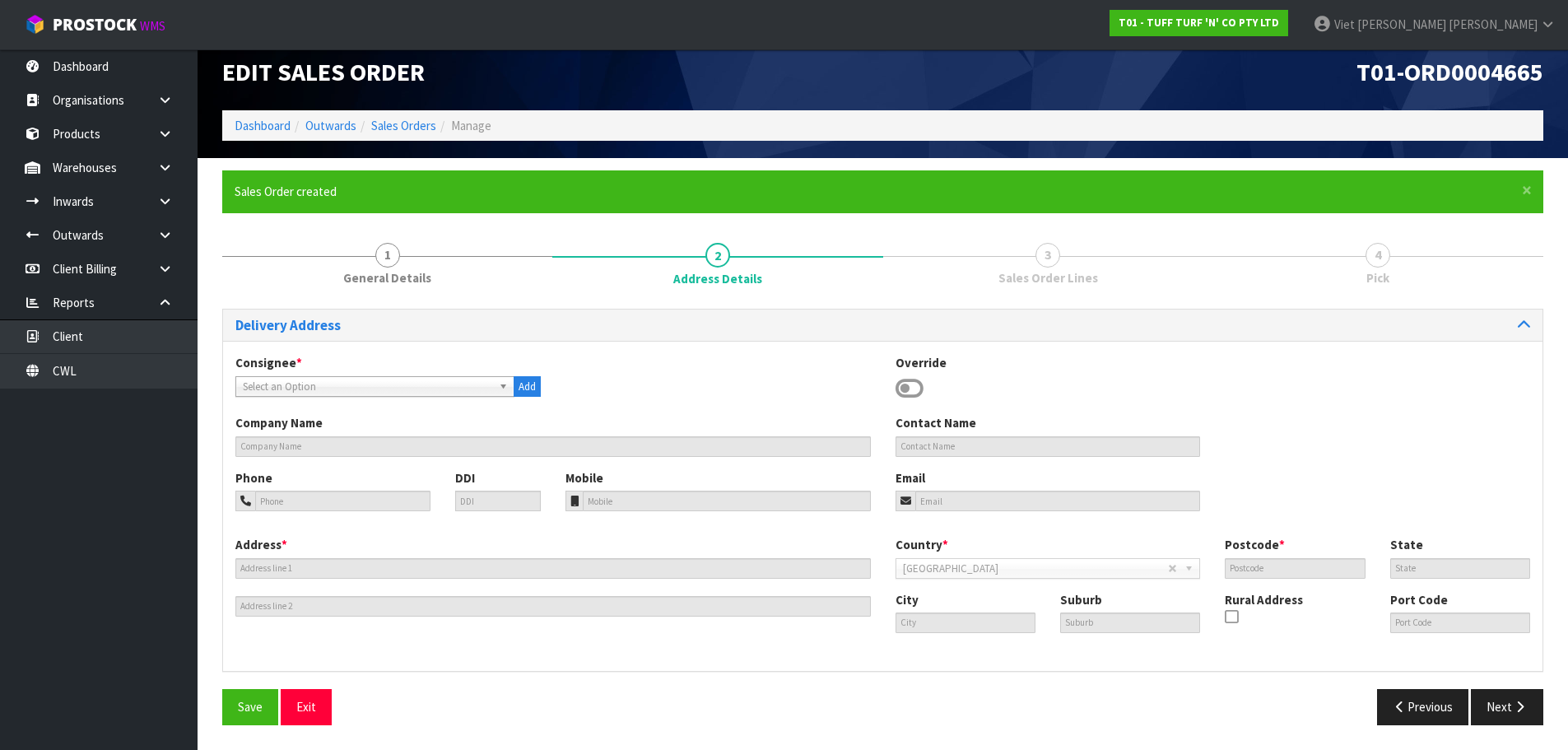
click at [359, 386] on span "Select an Option" at bounding box center [367, 387] width 249 height 20
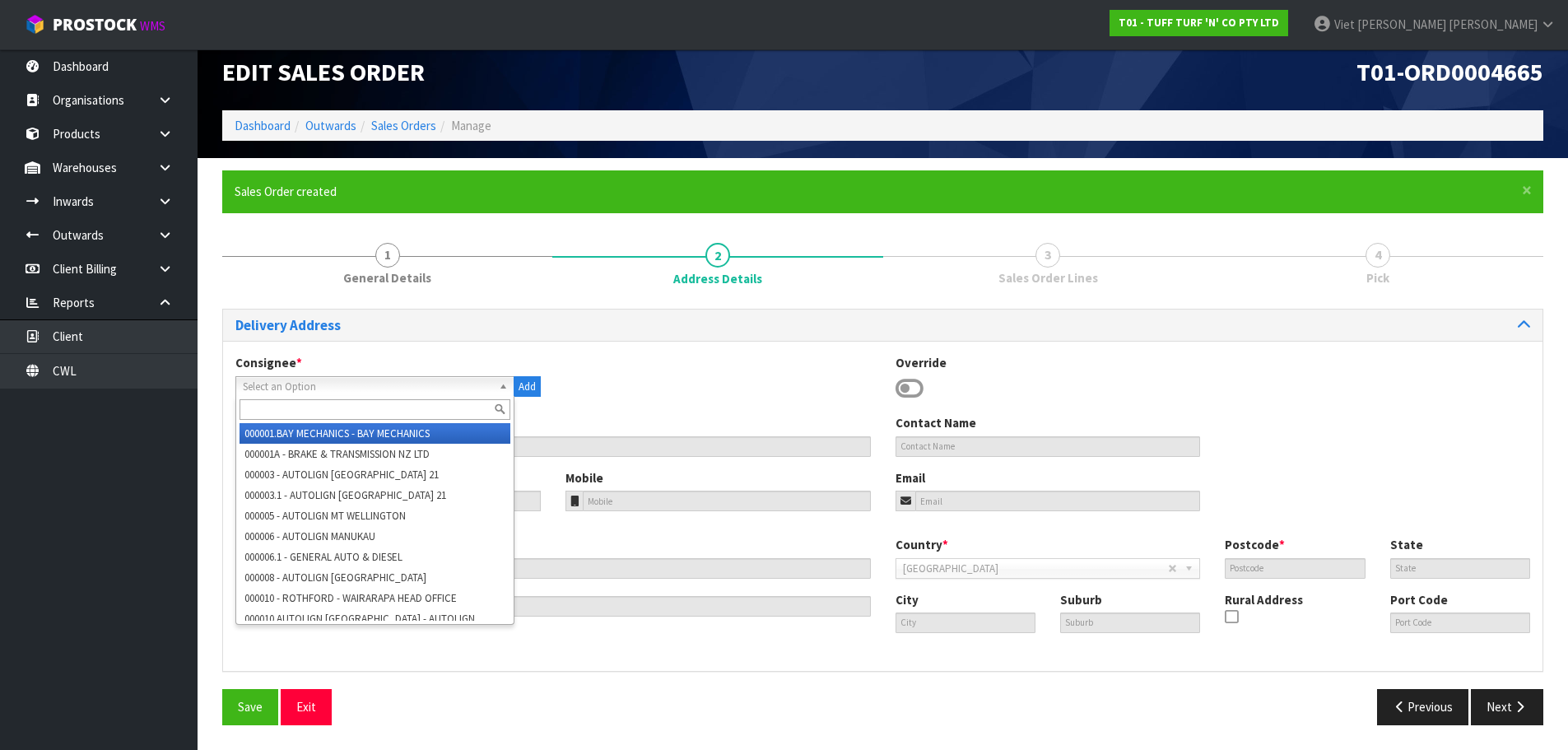
click at [314, 415] on input "text" at bounding box center [375, 409] width 271 height 21
paste input "9541"
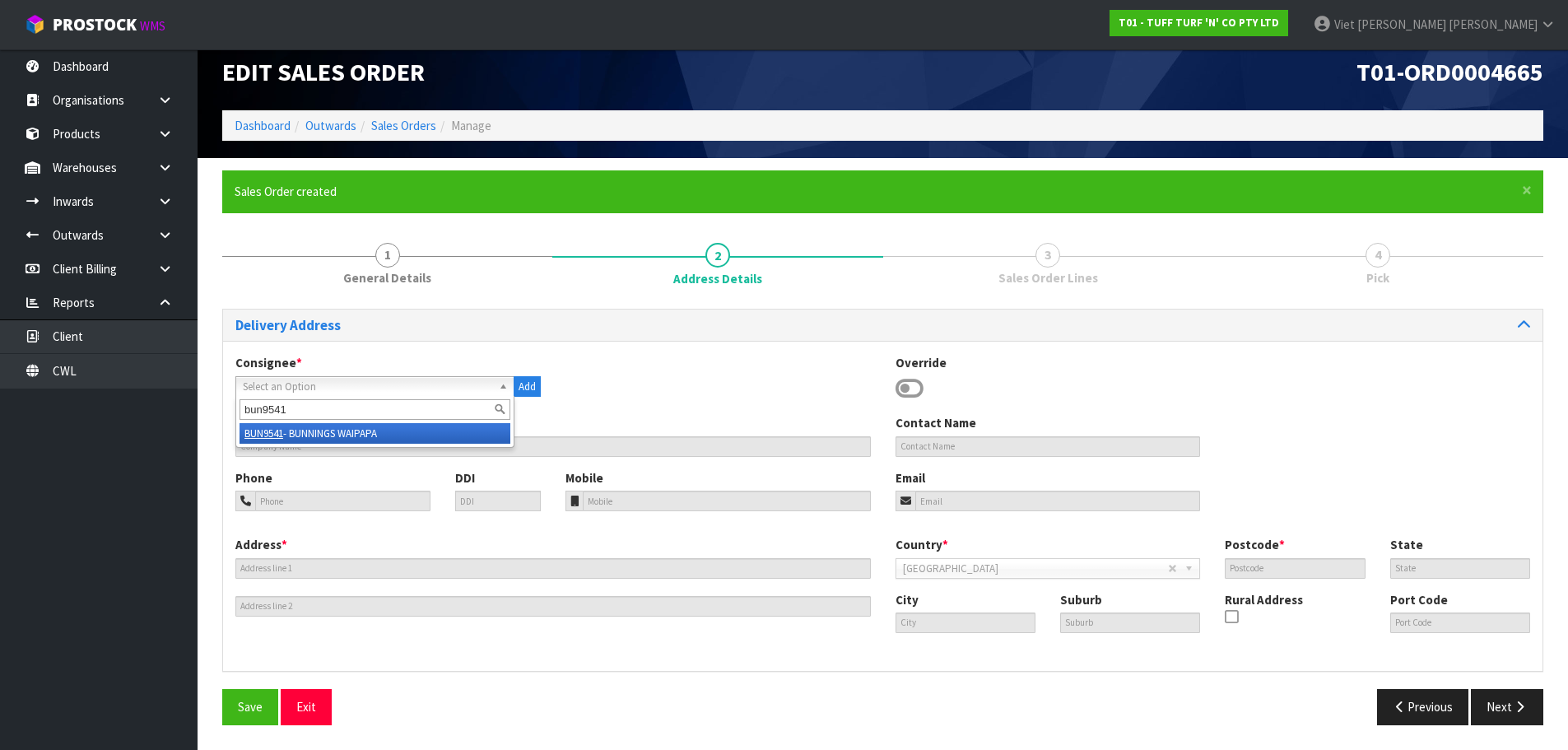
type input "bun9541"
click at [343, 433] on li "BUN9541 - BUNNINGS WAIPAPA" at bounding box center [375, 433] width 271 height 21
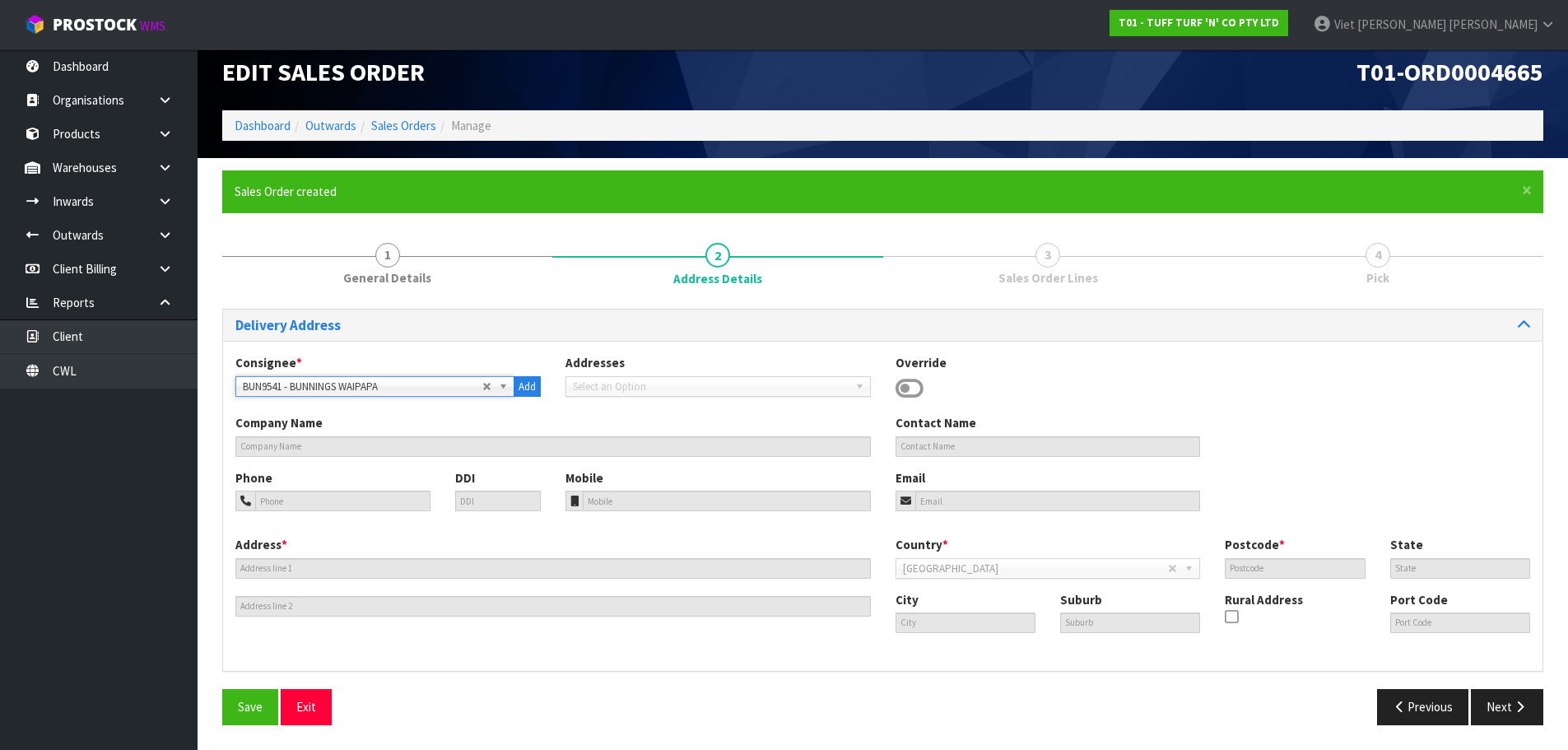
type input "BUNNINGS WAIPAPA"
type input "391 WAIPAPA ROAD"
type input "0295"
type input "Waipapa"
type input "WAIPAPA"
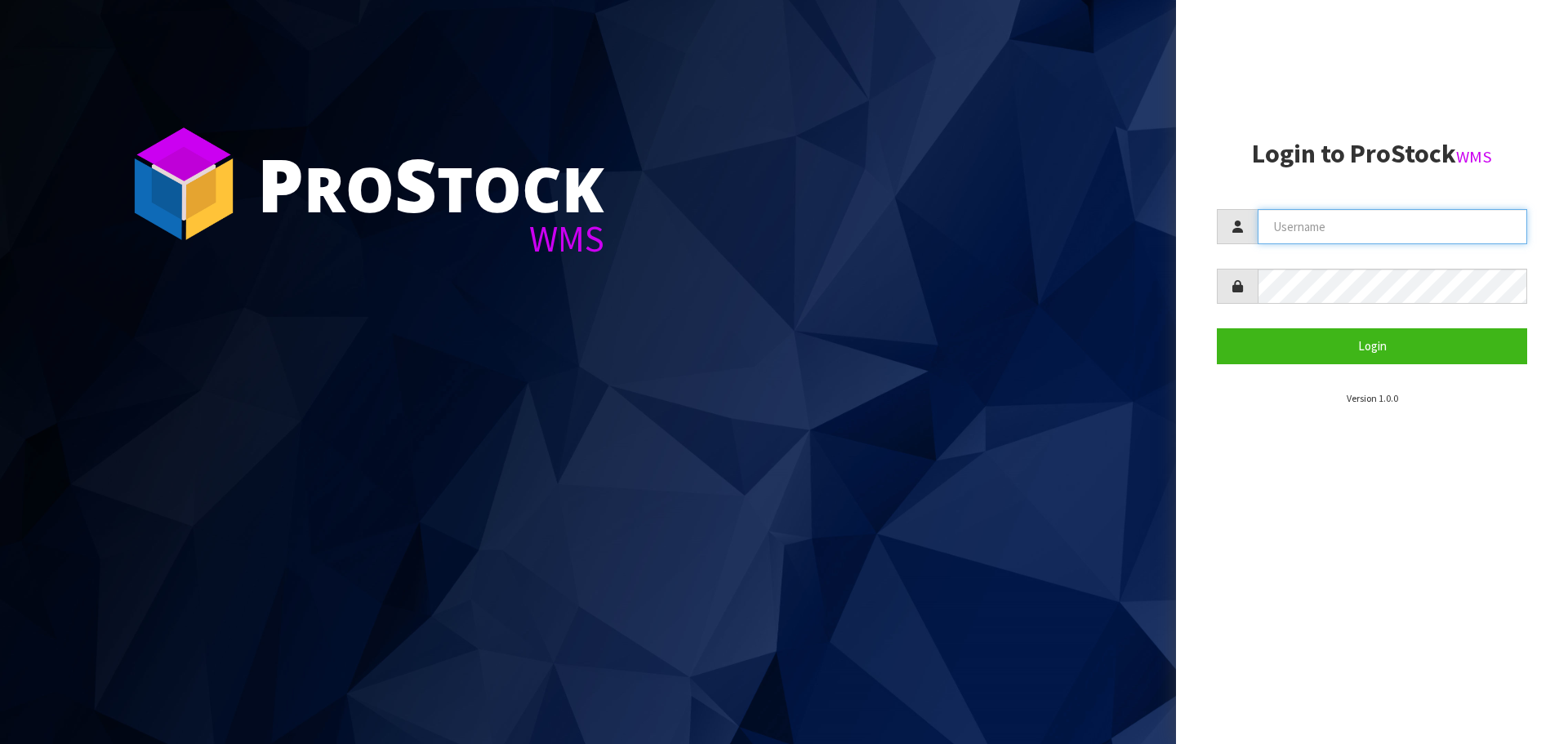
click at [1335, 240] on input "text" at bounding box center [1392, 227] width 270 height 36
type input "[PERSON_NAME]"
click at [1217, 328] on button "Login" at bounding box center [1372, 346] width 310 height 36
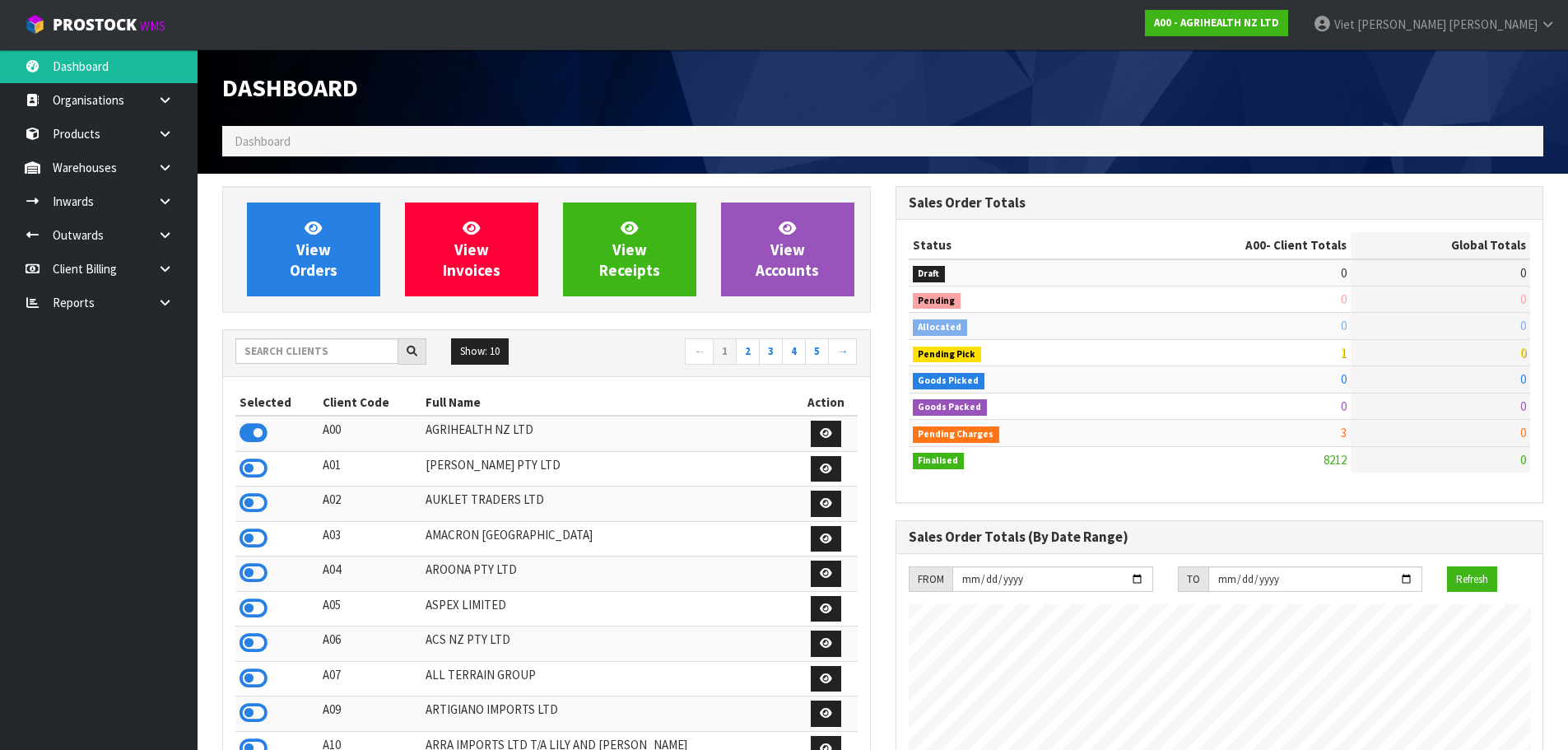
scroll to position [1247, 672]
click at [249, 435] on icon at bounding box center [254, 432] width 28 height 25
drag, startPoint x: 311, startPoint y: 342, endPoint x: 299, endPoint y: 354, distance: 17.0
click at [310, 345] on input "text" at bounding box center [317, 352] width 163 height 26
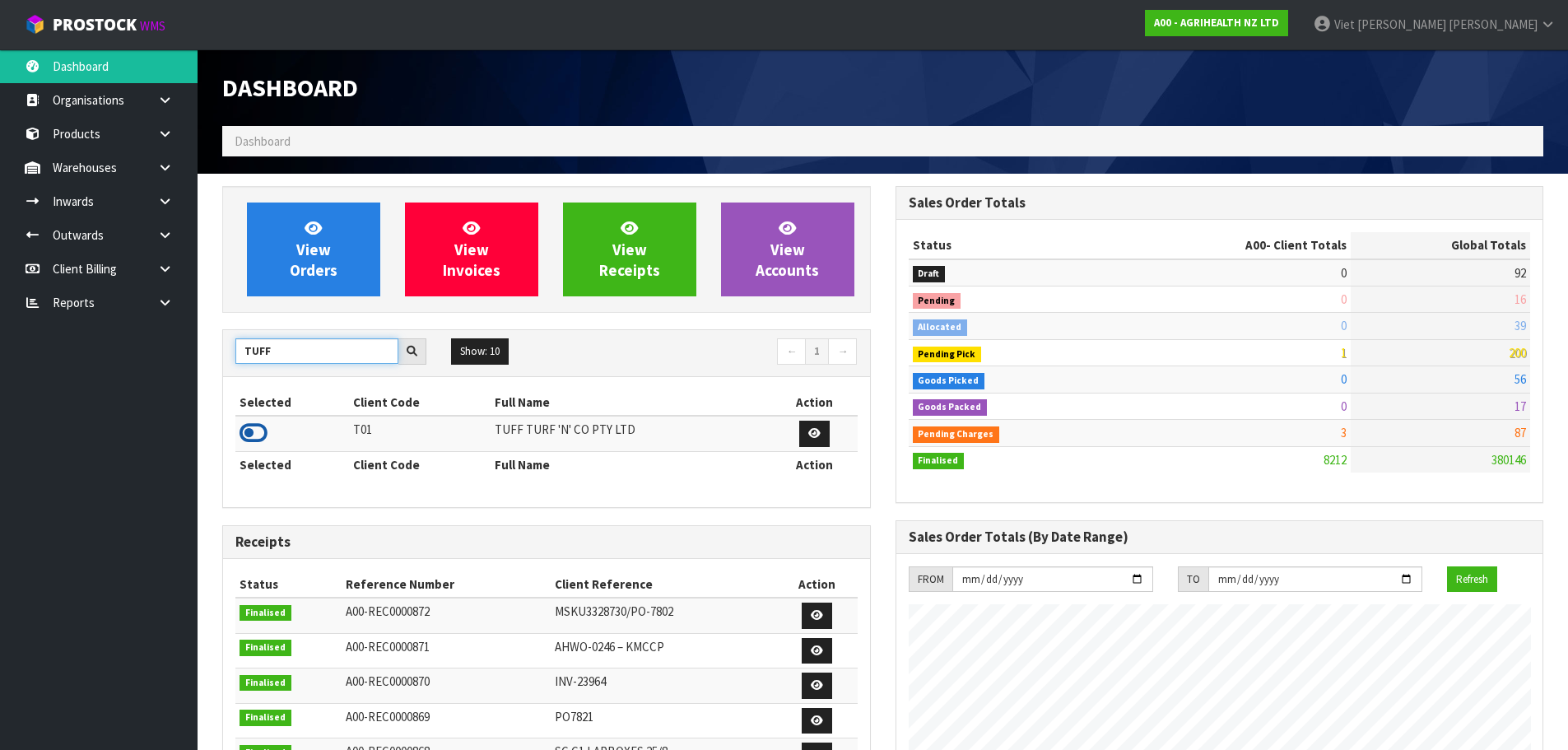
type input "TUFF"
click at [262, 435] on icon at bounding box center [254, 432] width 28 height 25
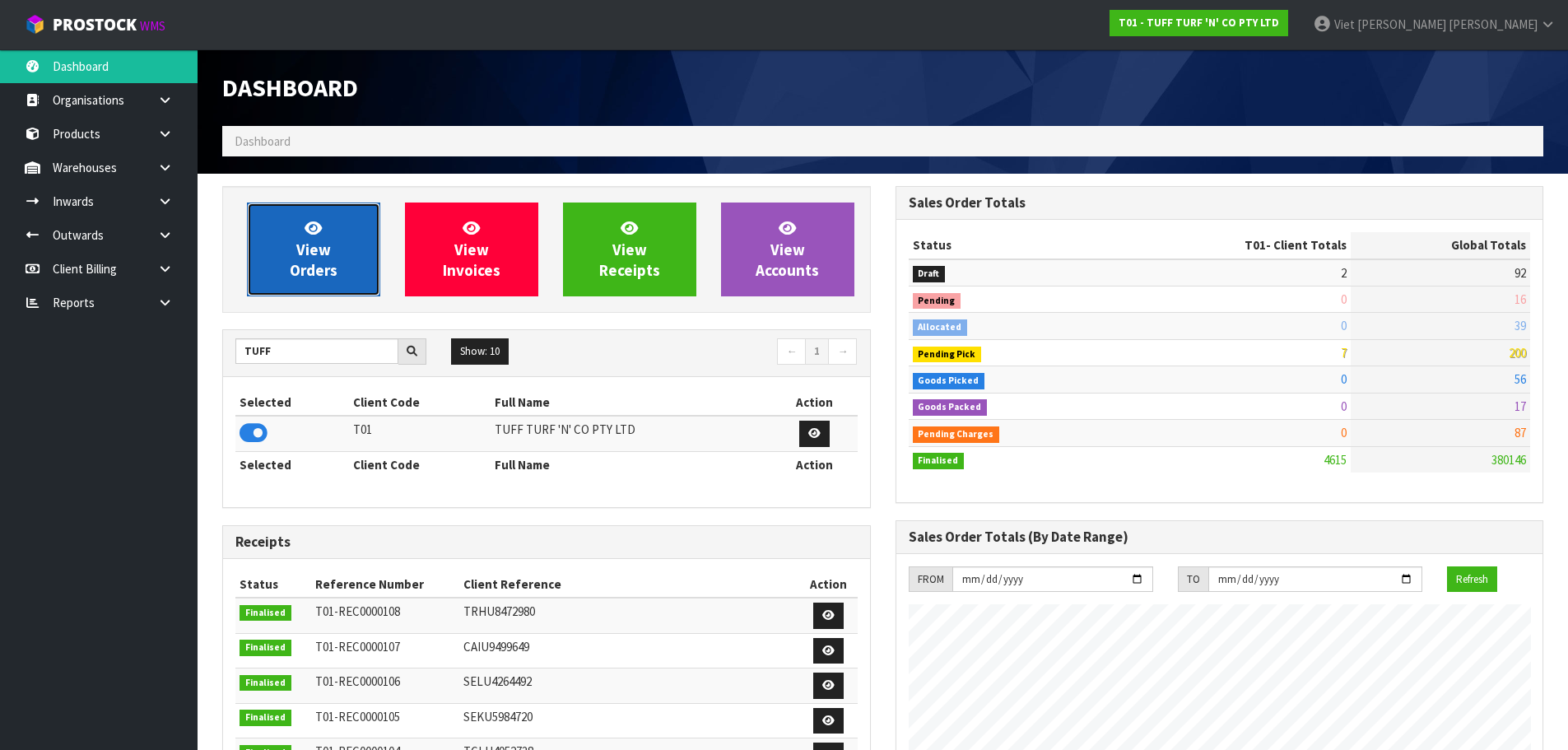
click at [321, 246] on span "View Orders" at bounding box center [314, 249] width 48 height 62
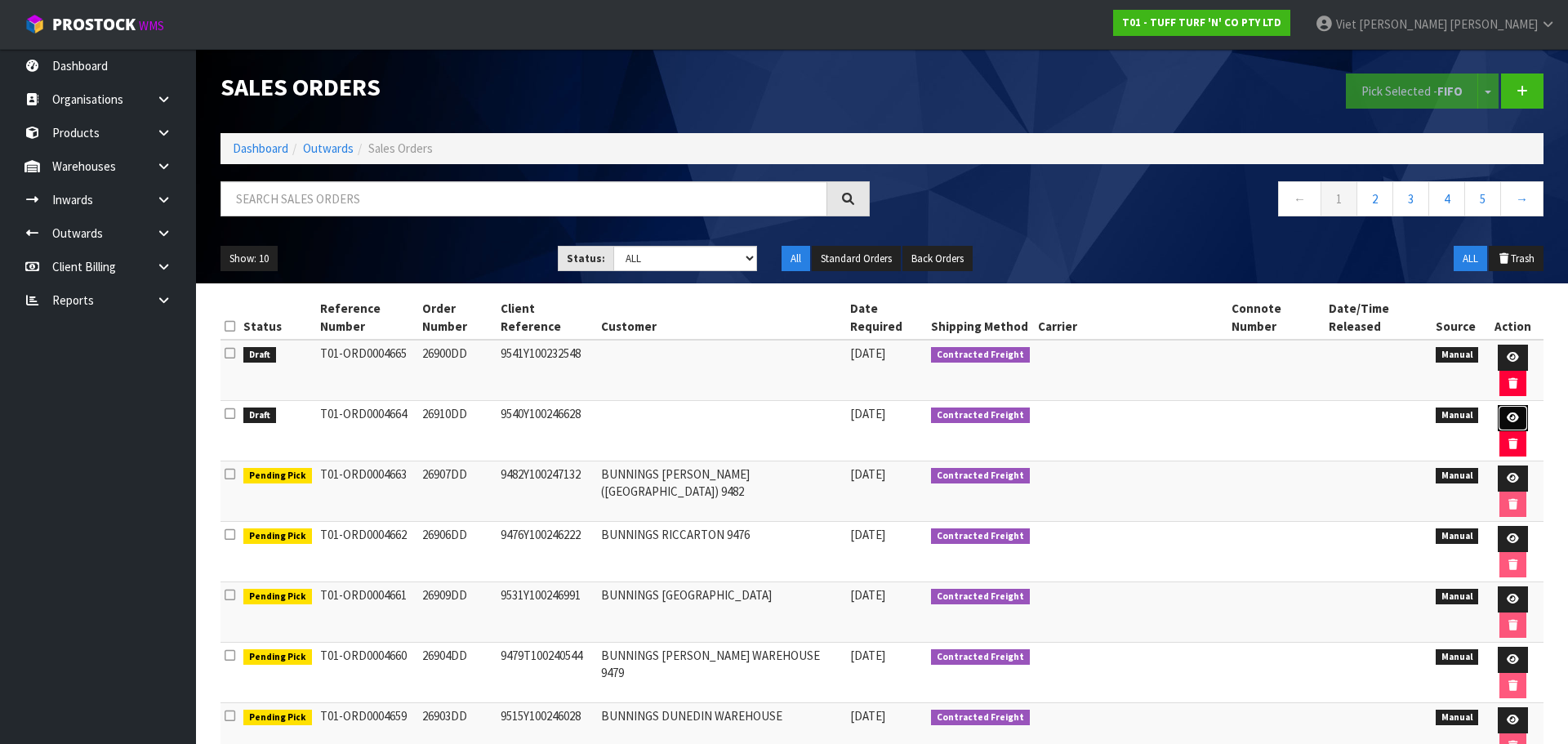
click at [1503, 405] on link at bounding box center [1513, 418] width 31 height 26
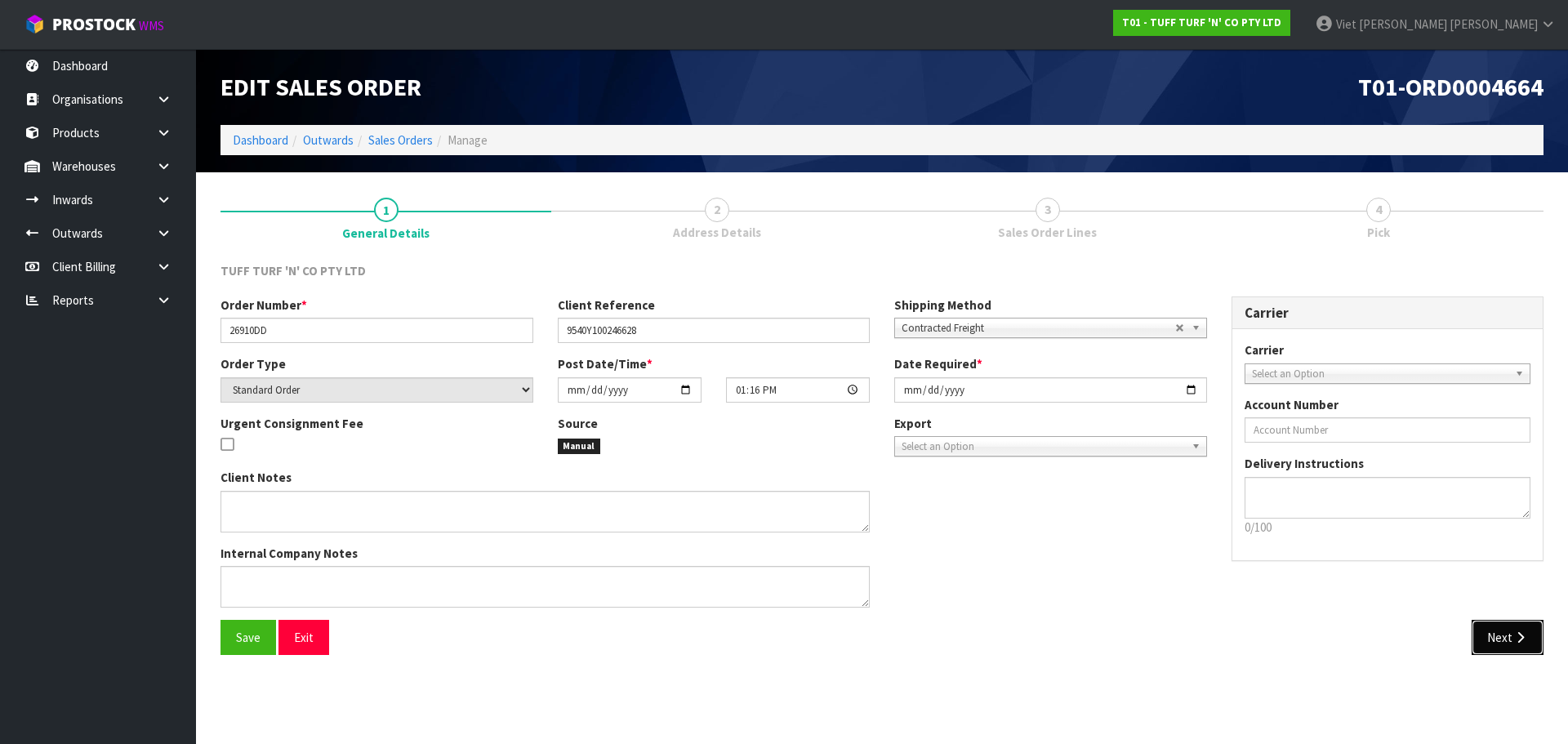
click at [1497, 650] on button "Next" at bounding box center [1508, 637] width 72 height 36
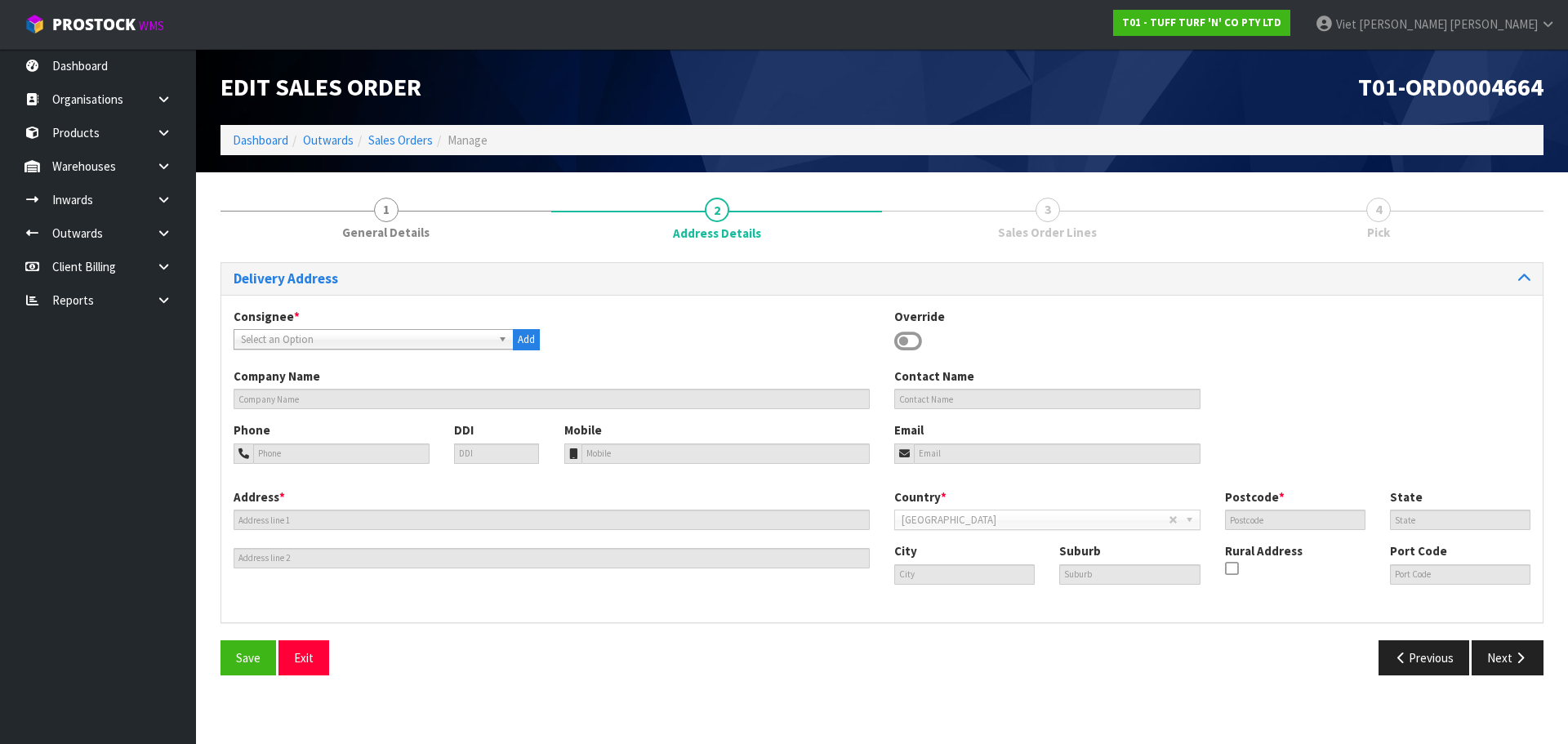
click at [374, 337] on span "Select an Option" at bounding box center [367, 340] width 251 height 20
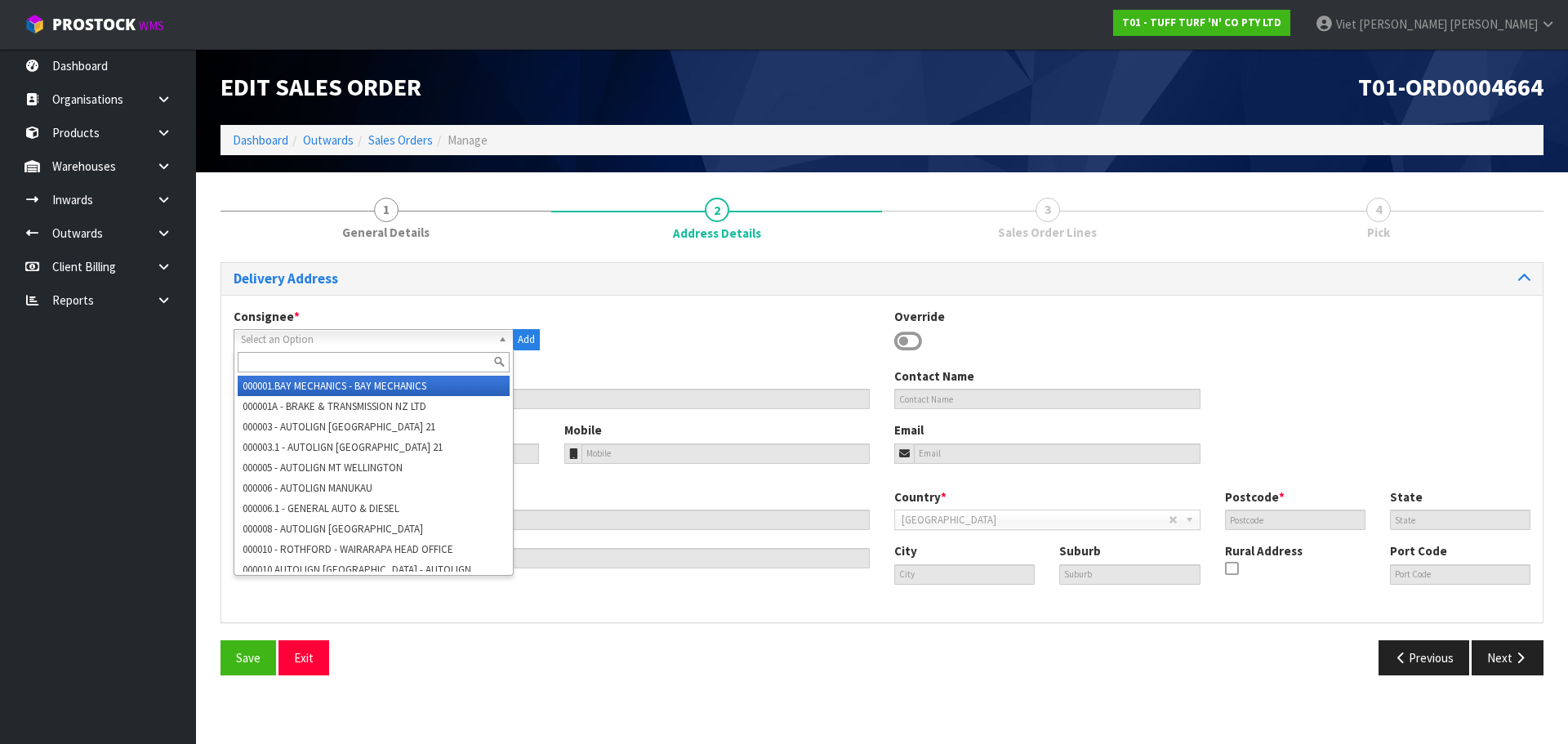
click at [359, 365] on input "text" at bounding box center [373, 362] width 272 height 21
paste input "9540"
type input "9540"
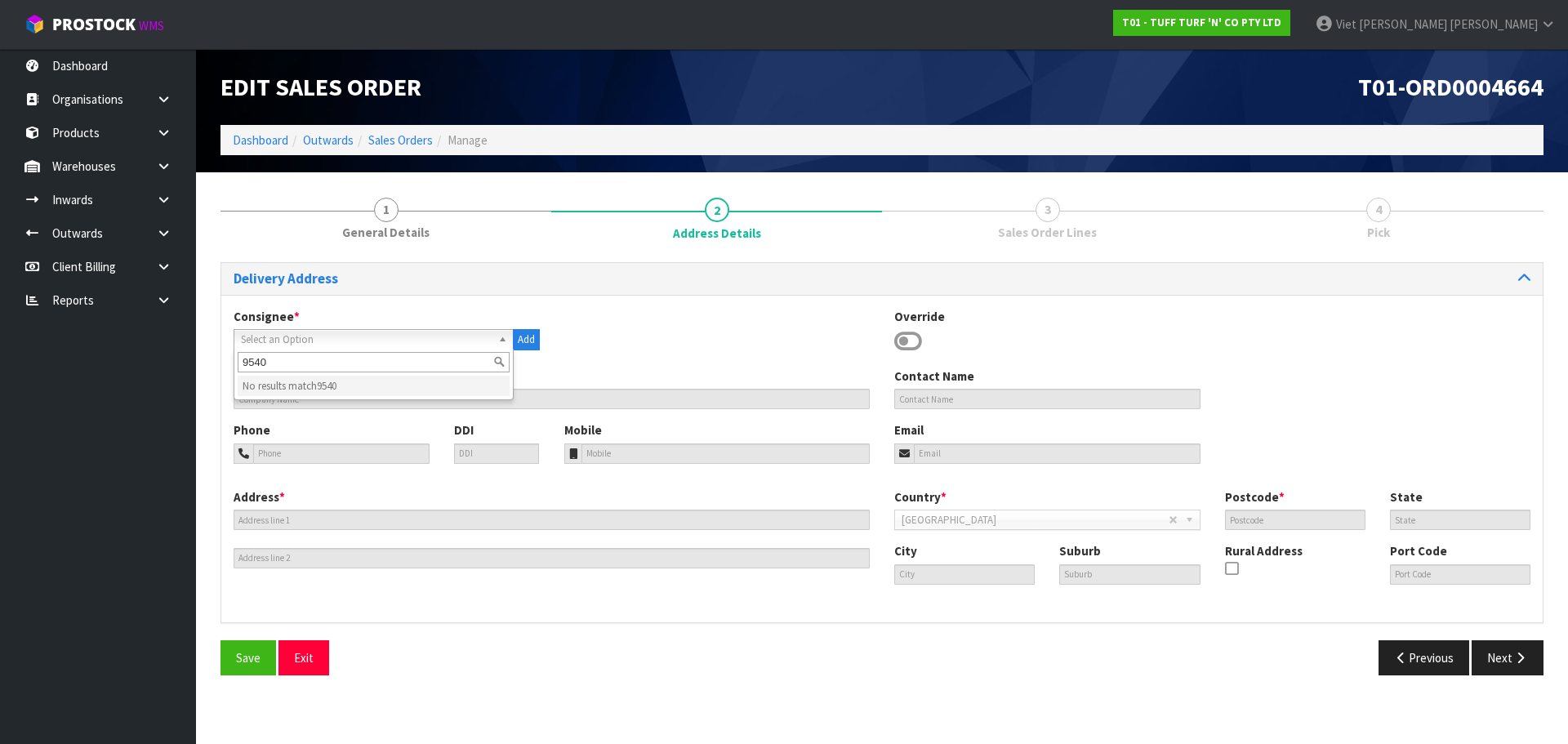
drag, startPoint x: 305, startPoint y: 361, endPoint x: 172, endPoint y: 366, distance: 133.1
click at [172, 366] on body "Toggle navigation ProStock WMS T01 - TUFF TURF 'N' CO PTY LTD Viet Hoang Tran L…" at bounding box center [784, 372] width 1568 height 744
click at [313, 337] on span "Select an Option" at bounding box center [367, 340] width 251 height 20
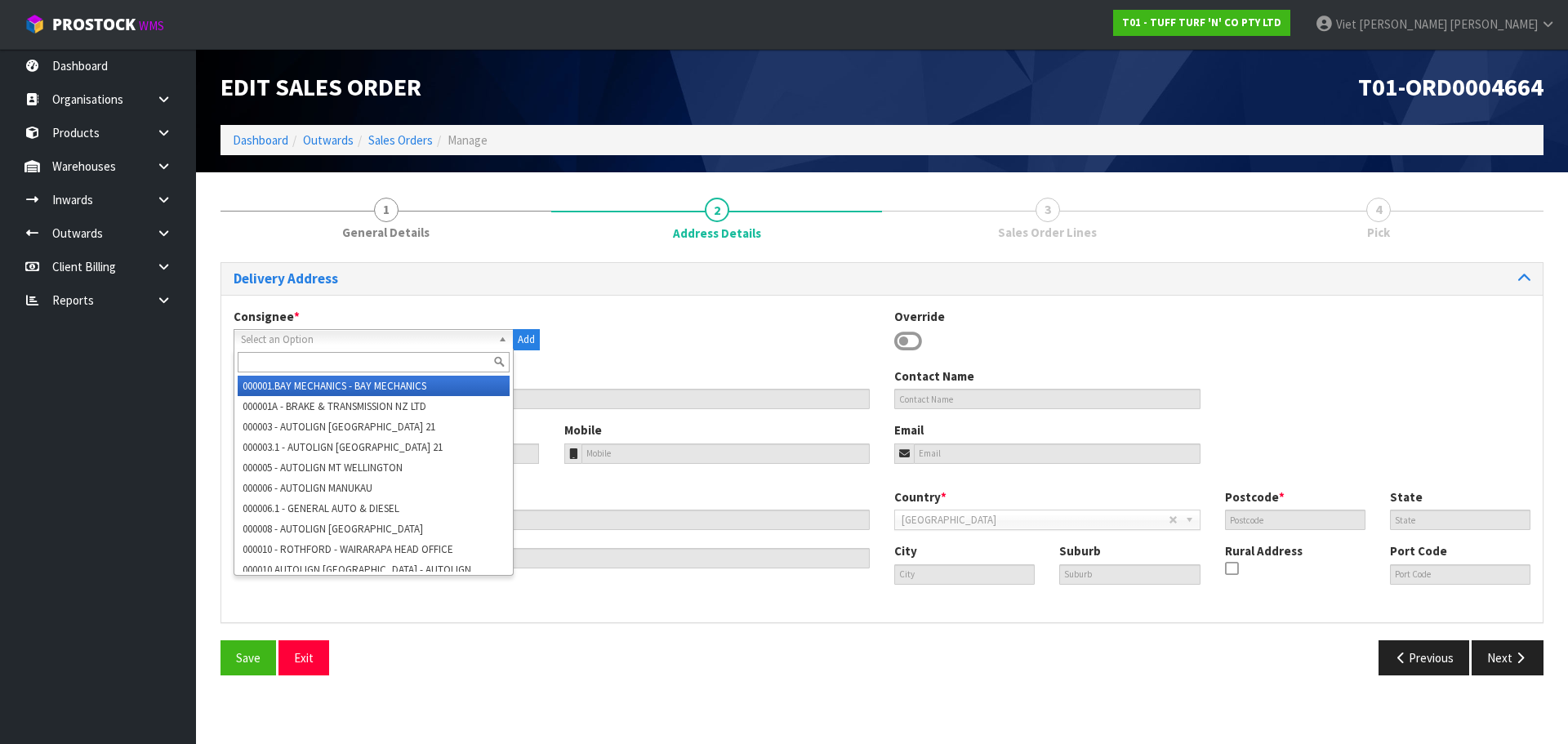
click at [299, 365] on input "text" at bounding box center [373, 362] width 272 height 21
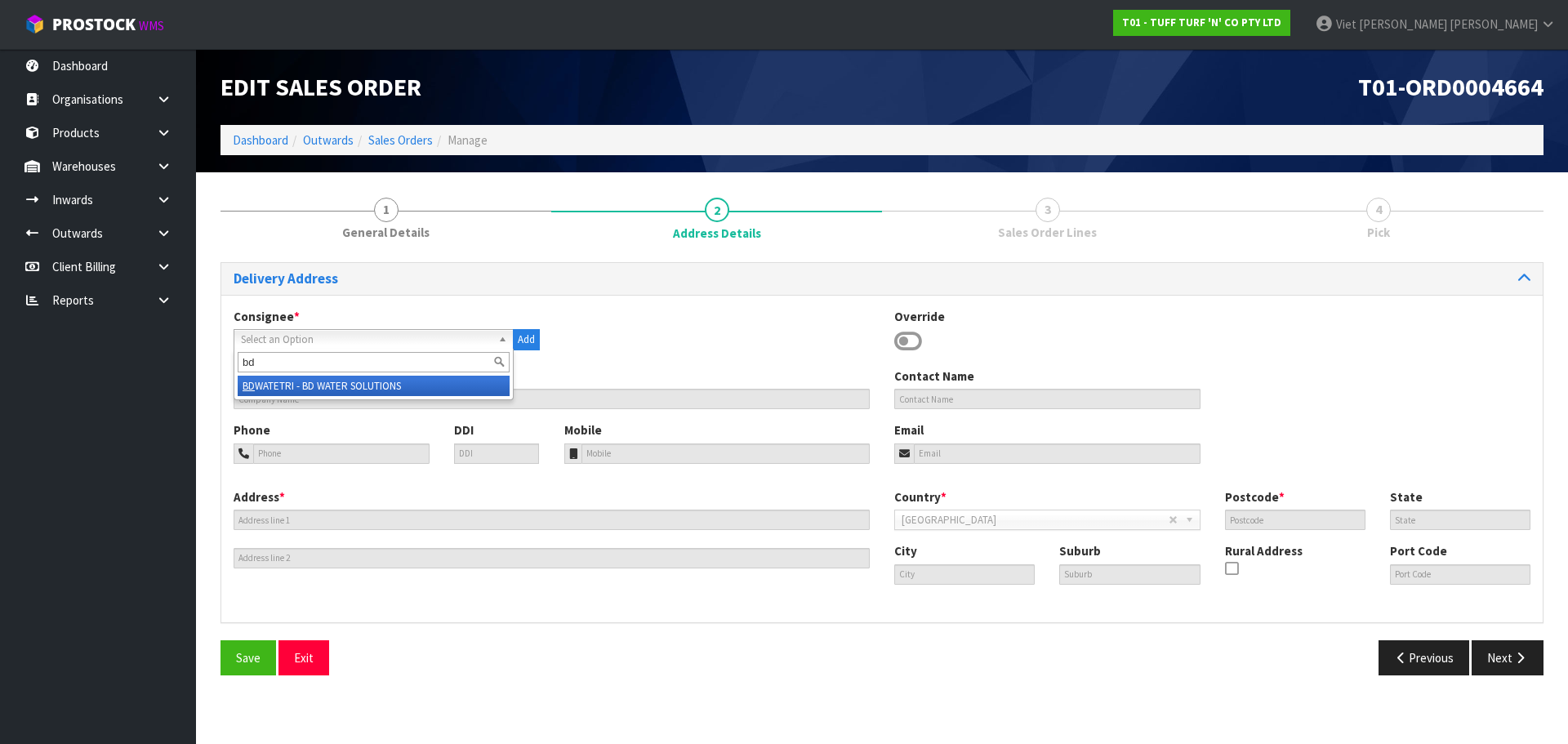
paste input "9540"
click at [254, 368] on input "bd9540" at bounding box center [373, 362] width 272 height 21
type input "bun9540"
click at [323, 384] on li "BUN9540 - BUNNINGS TIMARU" at bounding box center [373, 385] width 272 height 21
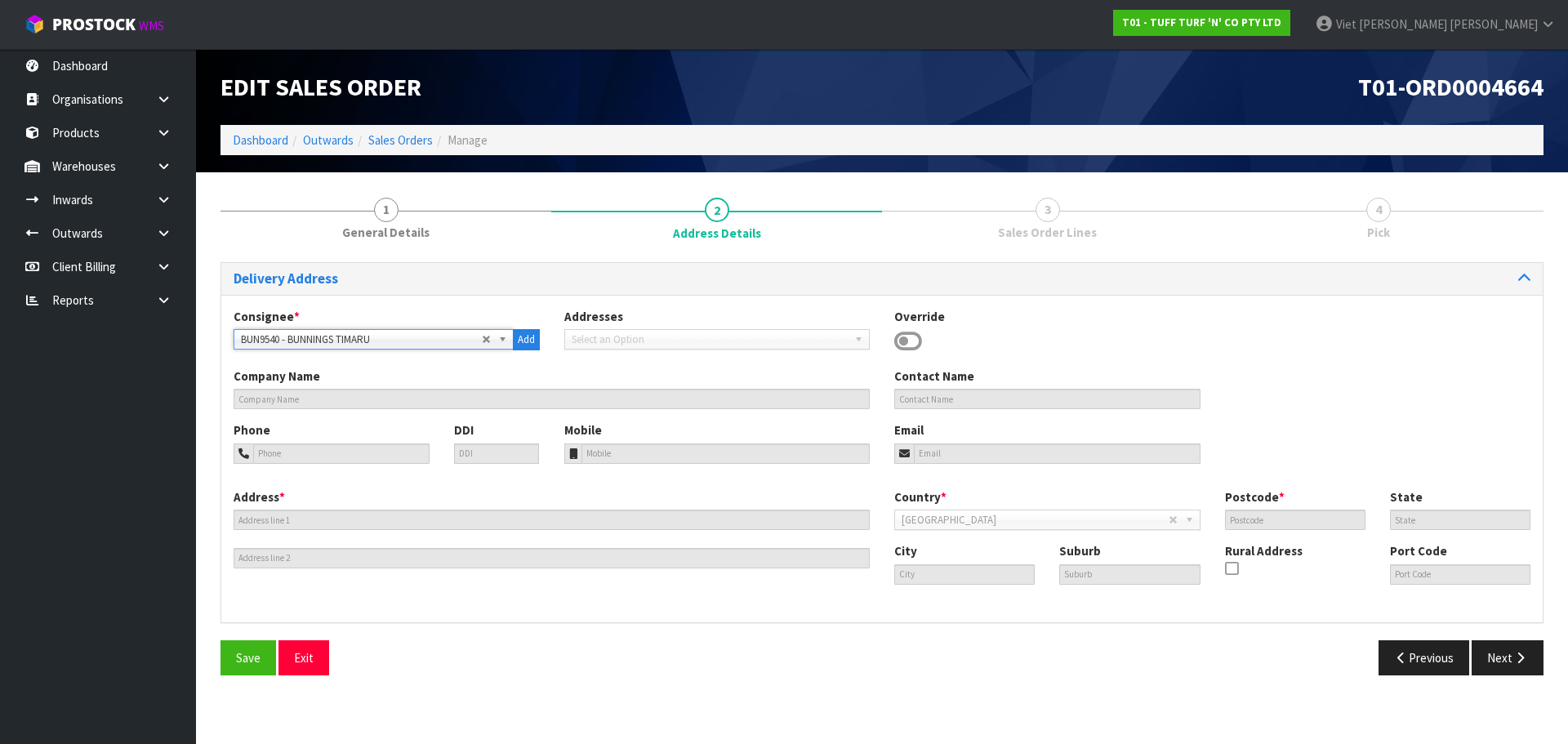
type input "BUNNINGS TIMARU"
type input "233 EVANS STREET"
type input "7910"
type input "Timaru"
type input "OCEANVIEW"
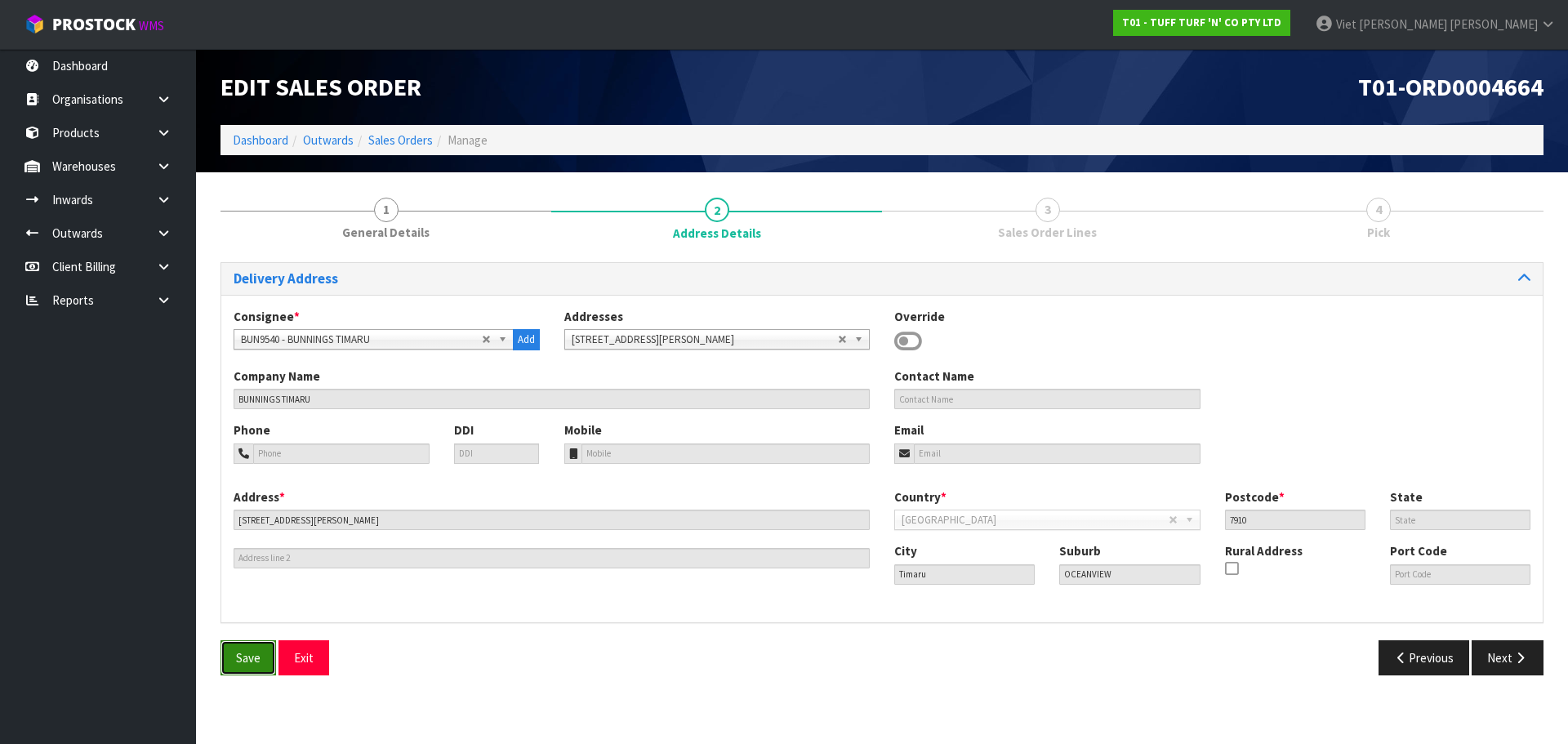
click at [240, 648] on button "Save" at bounding box center [248, 658] width 55 height 36
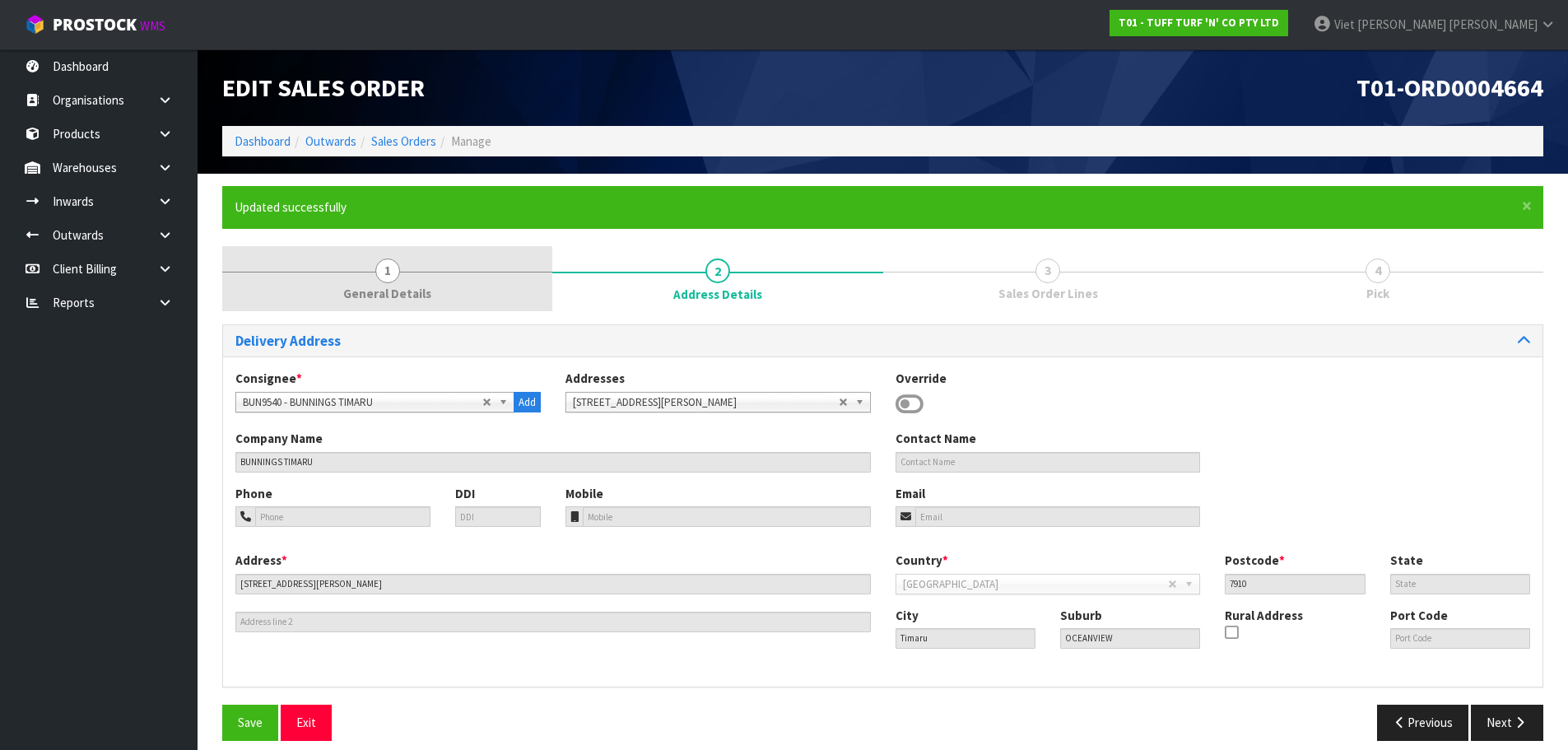
click at [395, 282] on link "1 General Details" at bounding box center [386, 278] width 330 height 65
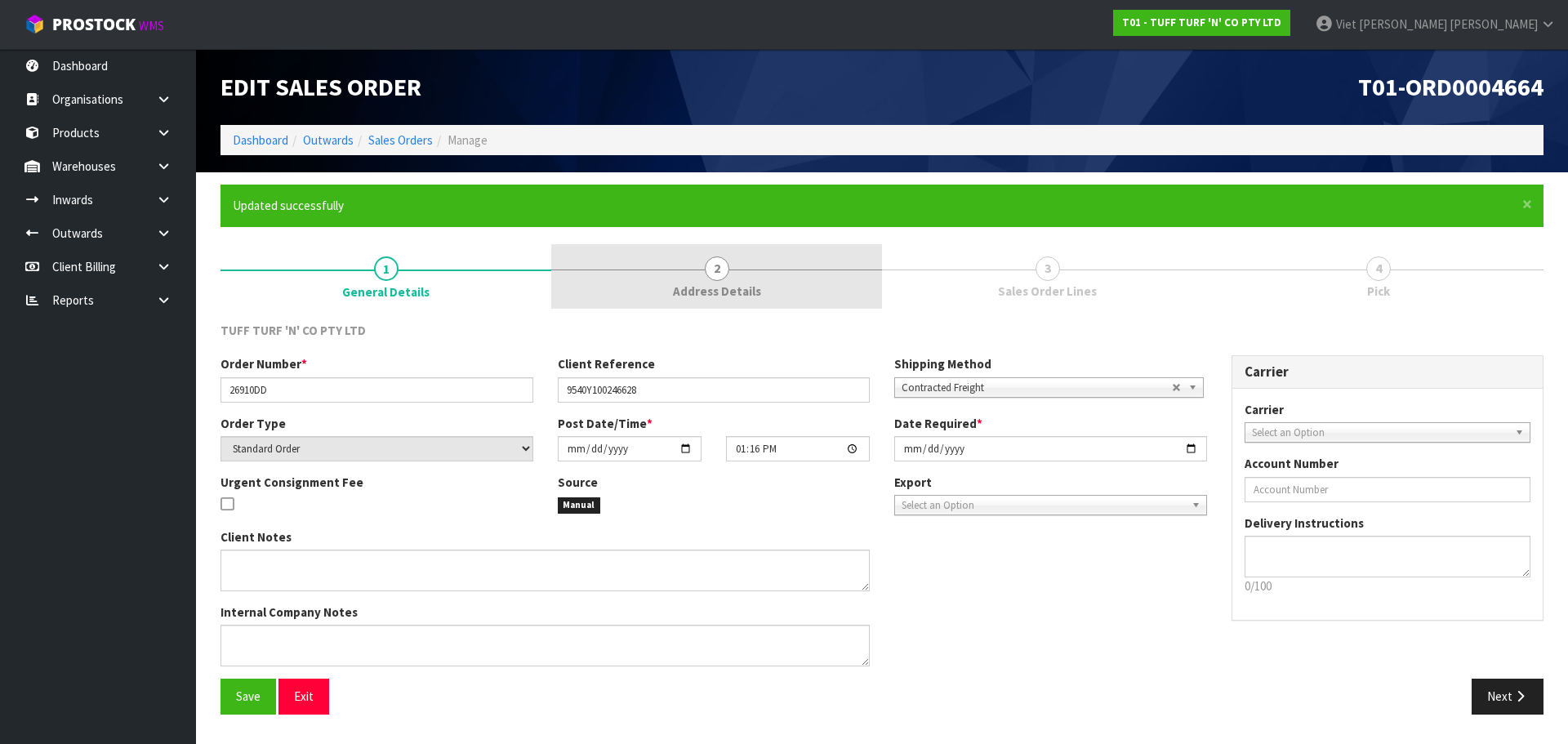
click at [751, 281] on link "2 Address Details" at bounding box center [716, 276] width 331 height 64
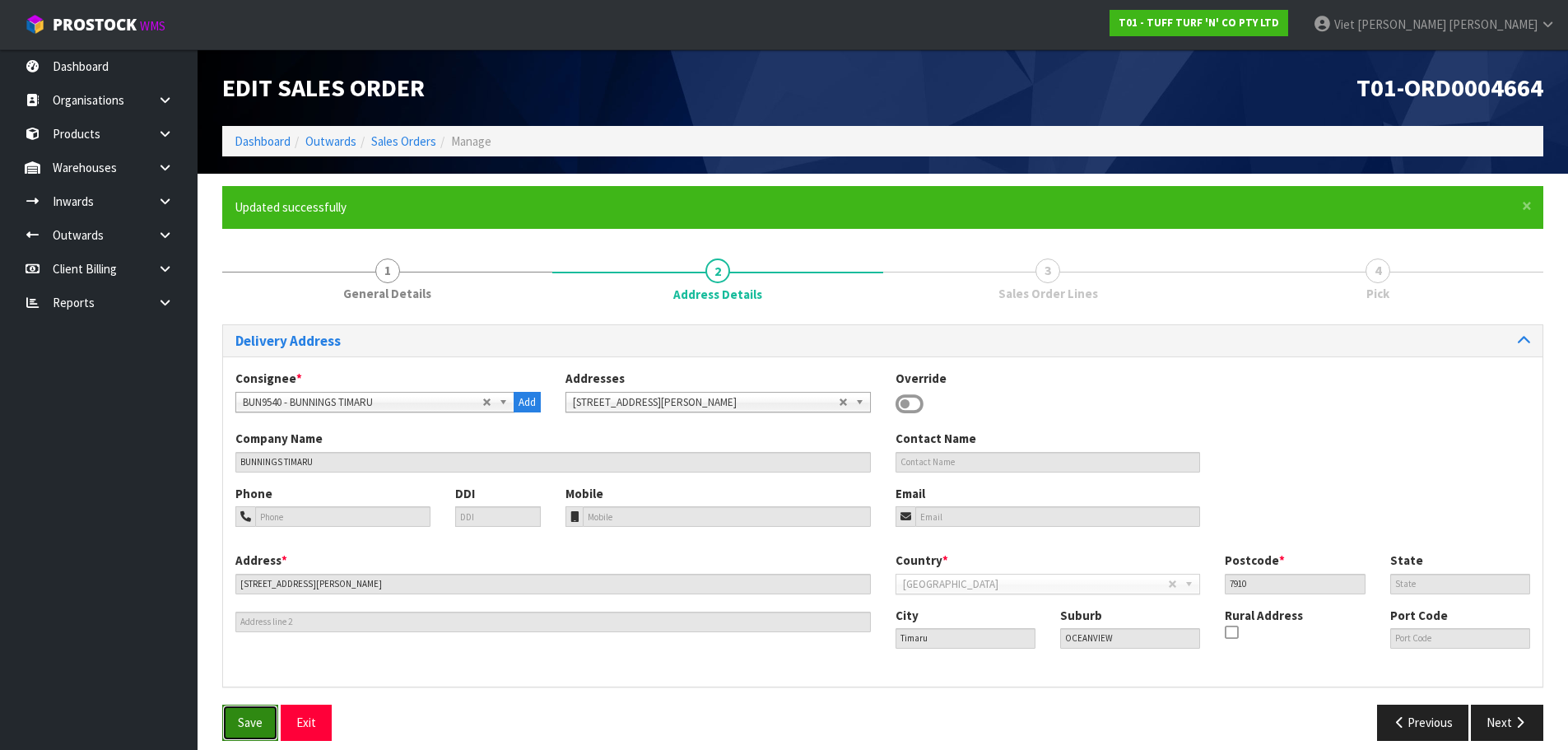
click at [224, 736] on button "Save" at bounding box center [250, 723] width 56 height 36
click at [1513, 729] on icon "button" at bounding box center [1520, 722] width 16 height 12
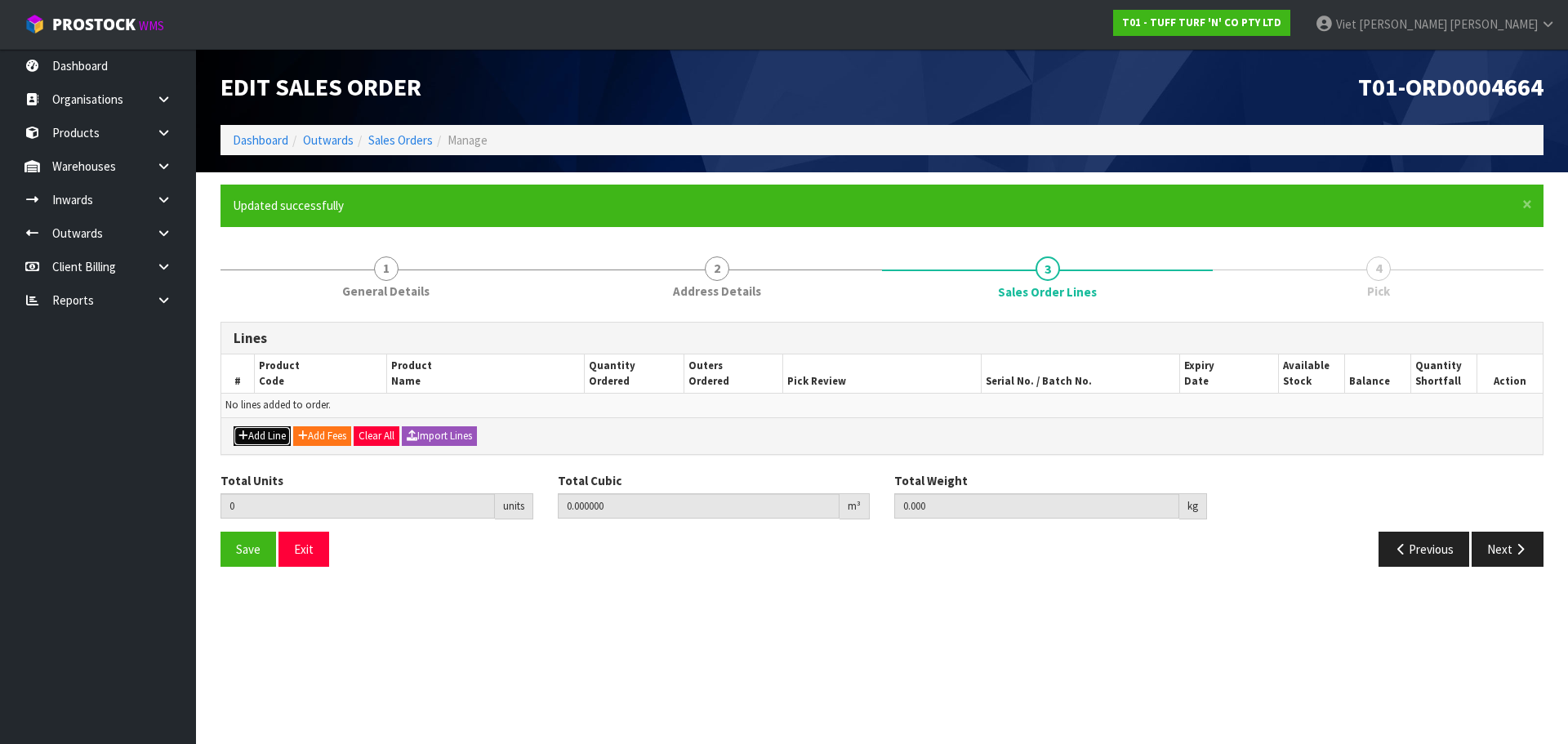
click at [251, 436] on button "Add Line" at bounding box center [262, 437] width 57 height 20
type input "0"
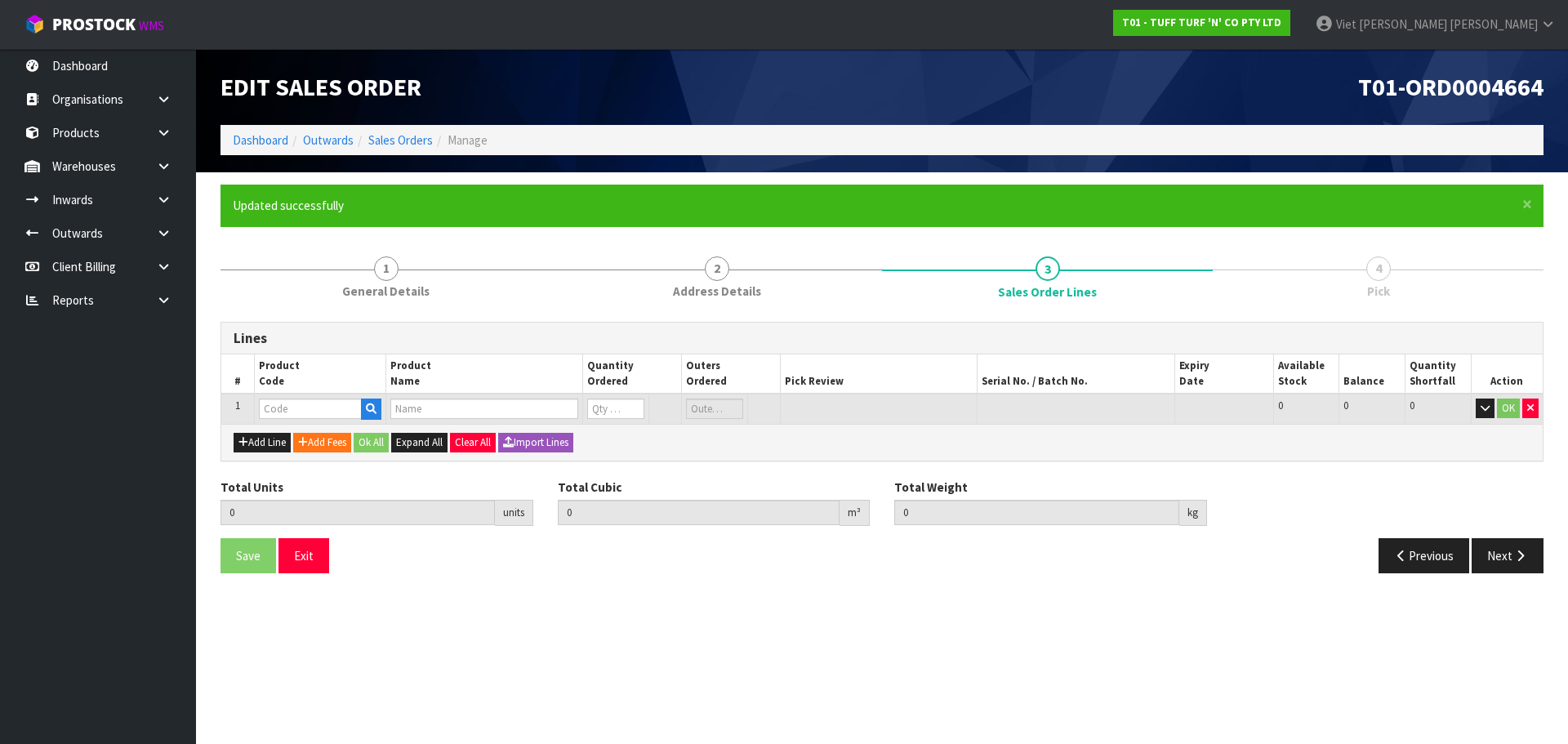
click at [257, 432] on div "Add Line Add Fees Ok All Expand All Clear All Import Lines" at bounding box center [882, 442] width 1322 height 37
click at [257, 439] on button "Add Line" at bounding box center [262, 443] width 57 height 20
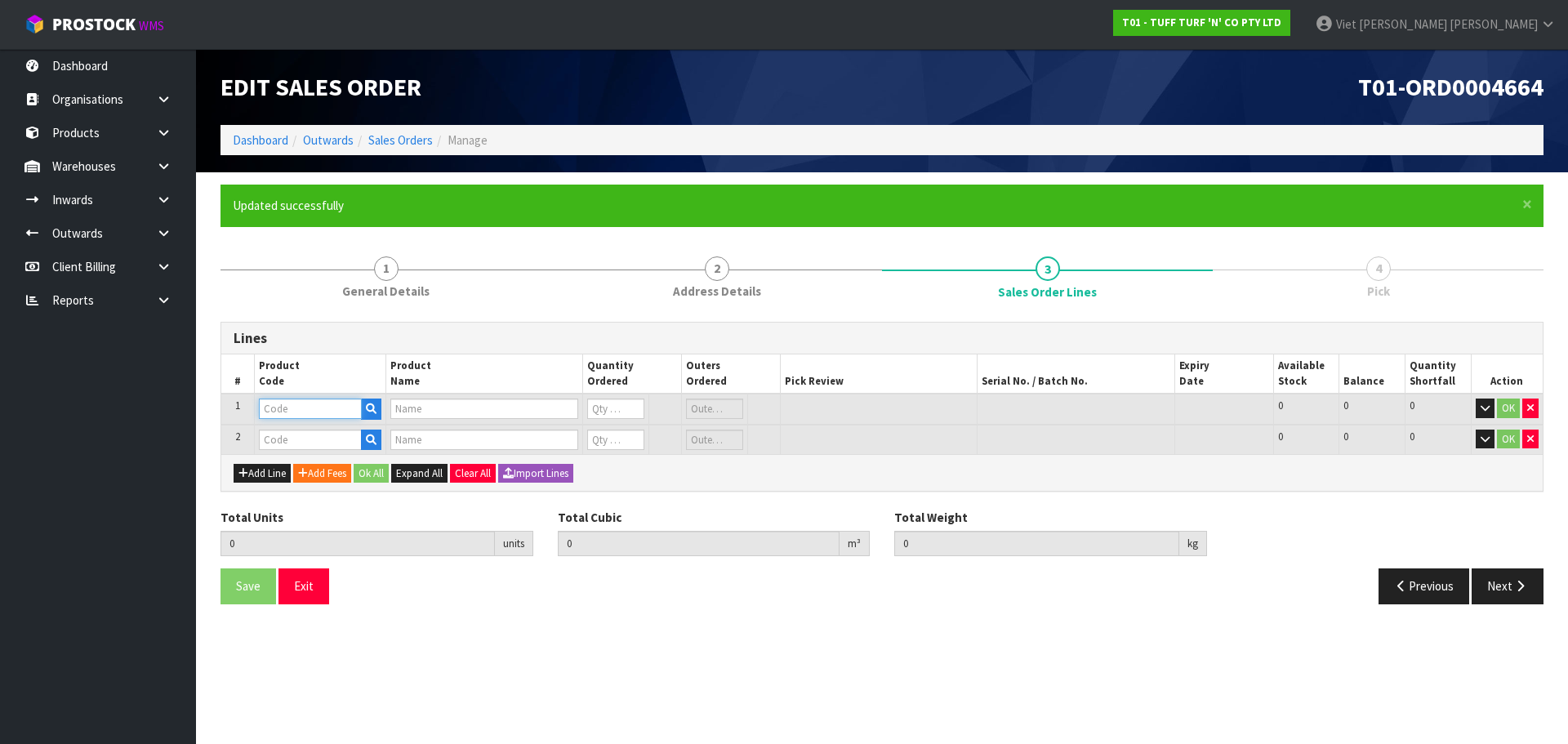
click at [289, 401] on input "text" at bounding box center [310, 408] width 103 height 21
paste input "0077702"
type input "0077702"
type input "K9 TUFF 1M X 4M (25ROLLS/BOX)"
type input "0"
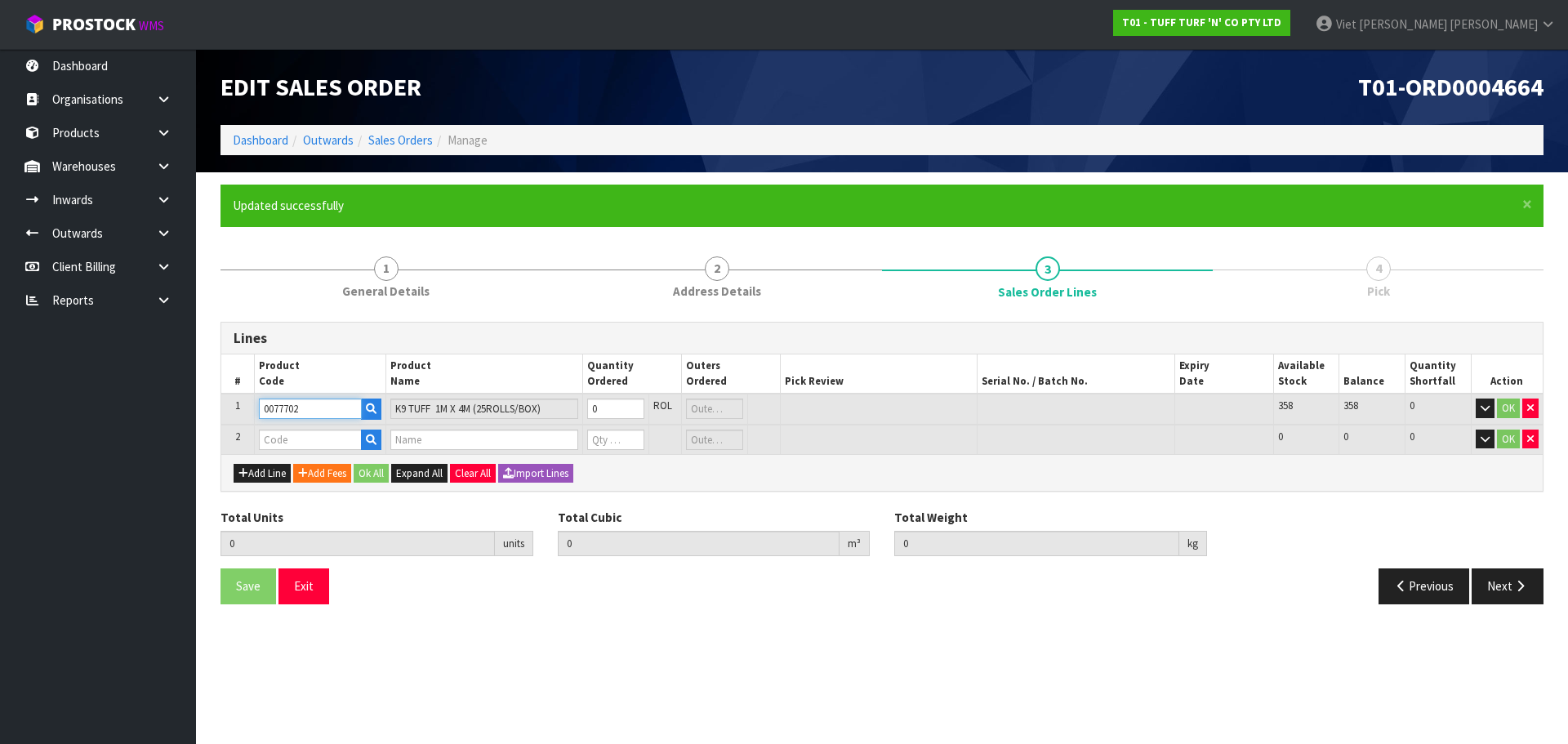
type input "0077702"
click at [346, 436] on input "text" at bounding box center [310, 440] width 103 height 21
paste input "0333036"
type input "0333036"
type input "0.000000"
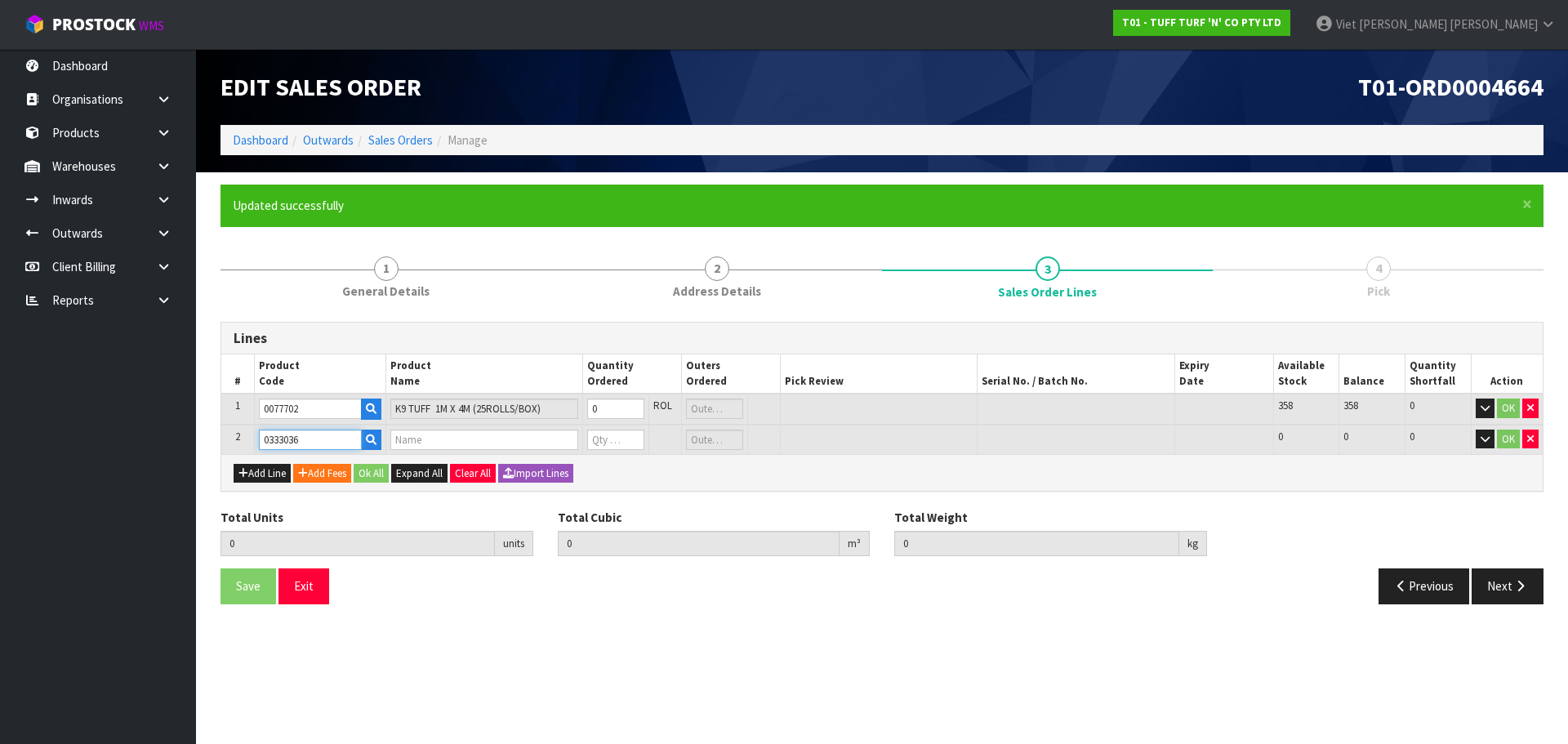
type input "0.000"
type input "READY 1 X 4"
type input "0"
type input "0333036"
click at [614, 399] on input "0" at bounding box center [615, 408] width 56 height 21
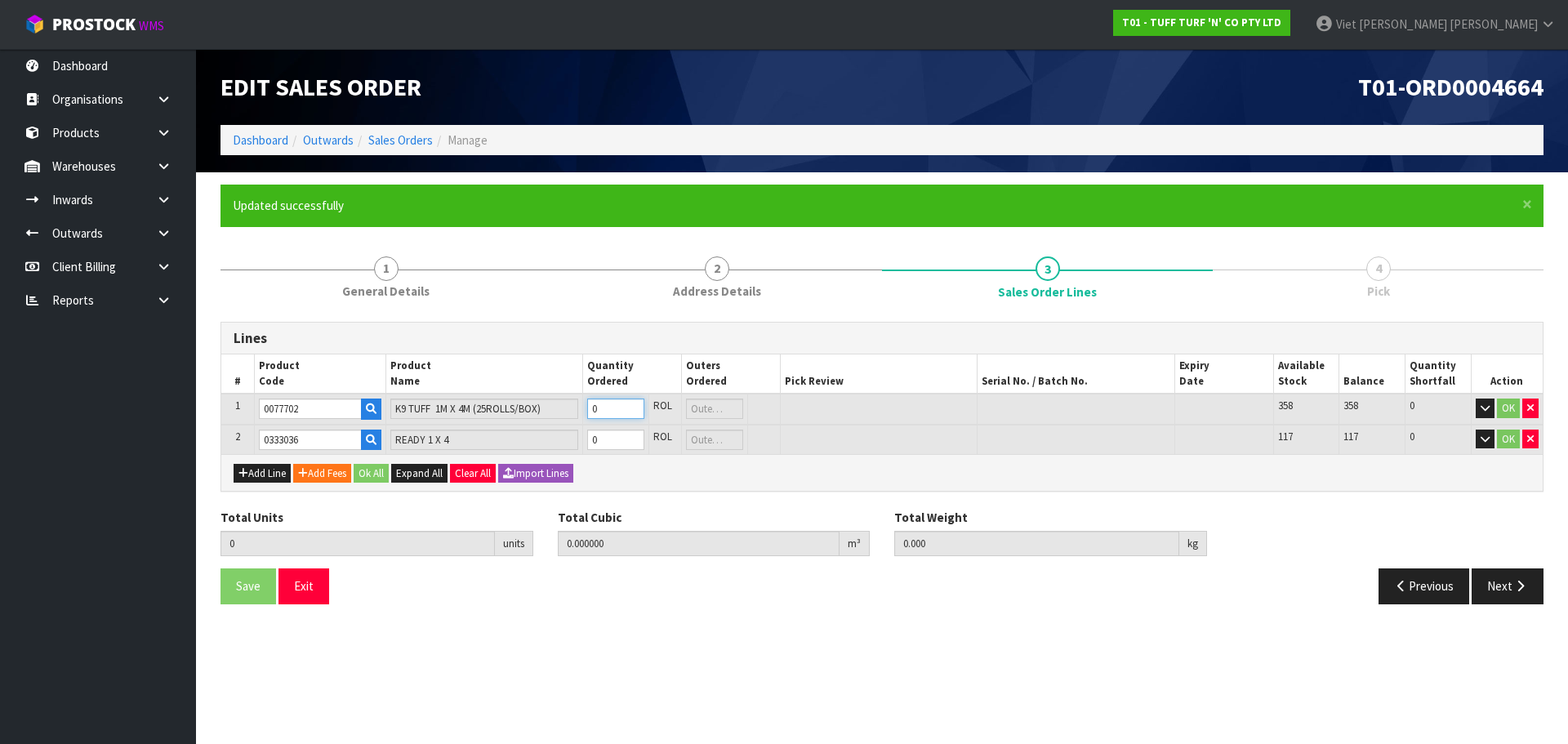
click at [633, 398] on td "0" at bounding box center [616, 408] width 65 height 31
click at [633, 401] on input "0" at bounding box center [615, 408] width 56 height 21
type input "1"
type input "0.05292"
type input "11.08"
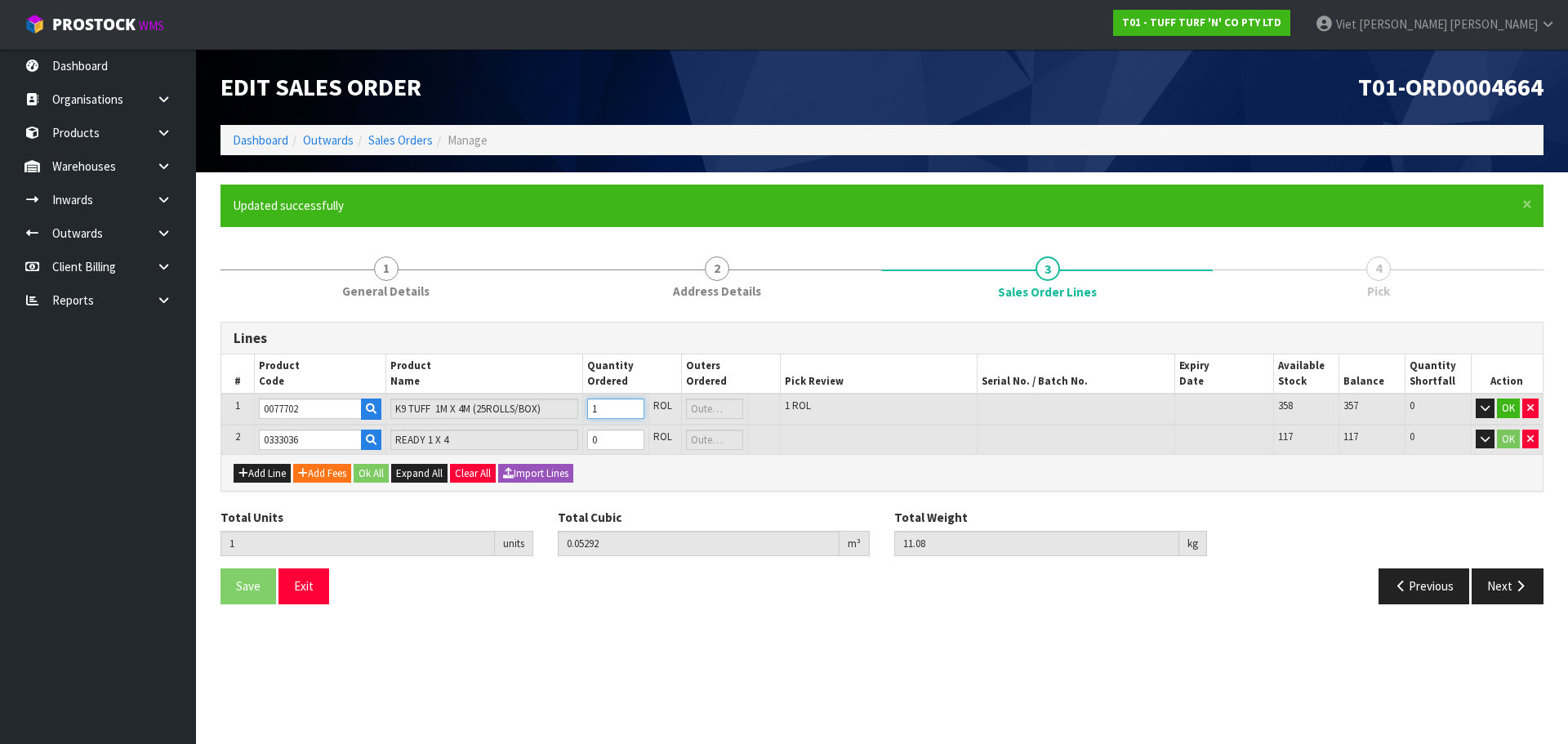
type input "1"
click at [633, 405] on input "1" at bounding box center [615, 408] width 56 height 21
type input "2"
type input "0.10584"
type input "22.16"
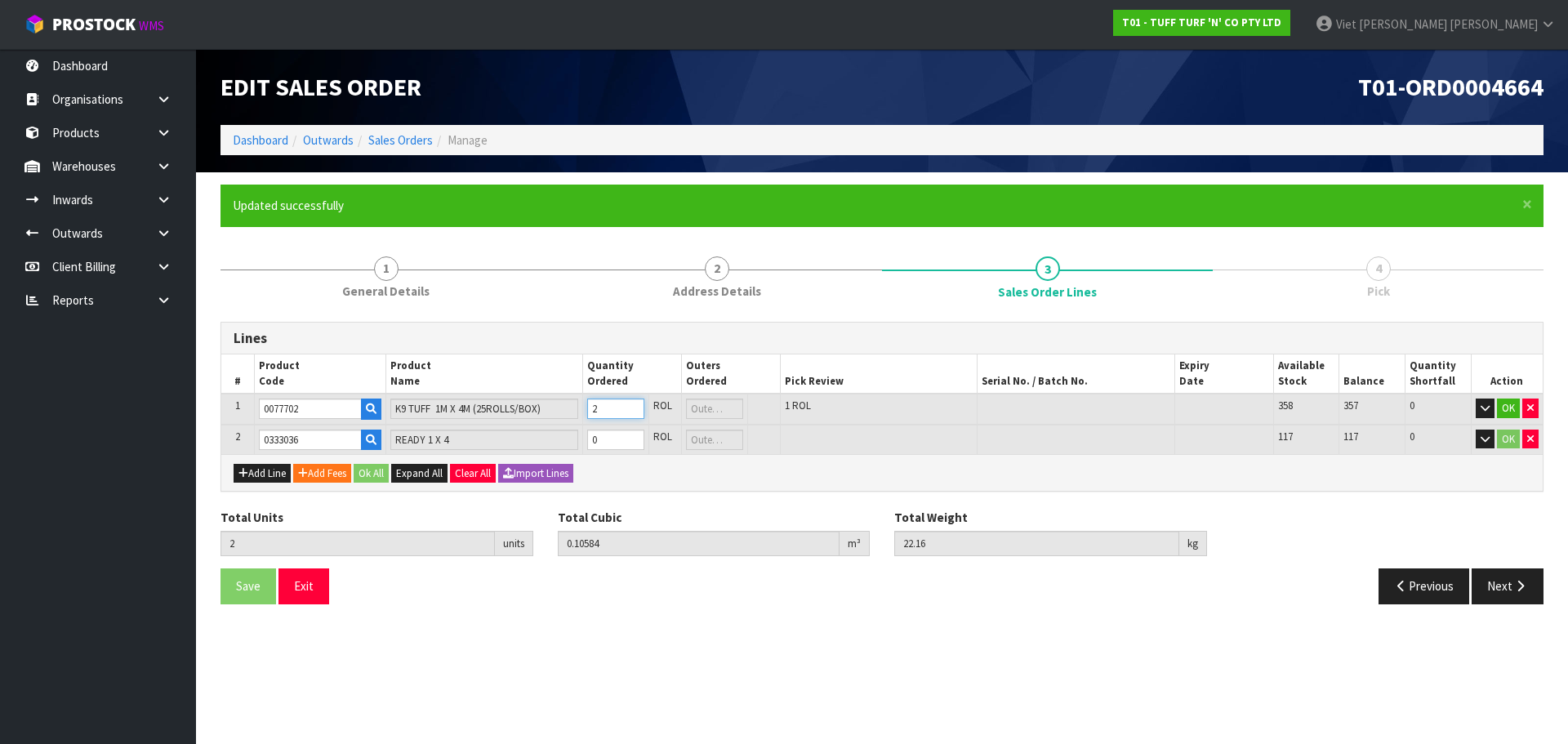
type input "2"
click at [633, 405] on input "2" at bounding box center [615, 408] width 56 height 21
click at [619, 440] on input "0" at bounding box center [615, 440] width 56 height 21
type input "3"
type input "0.125636"
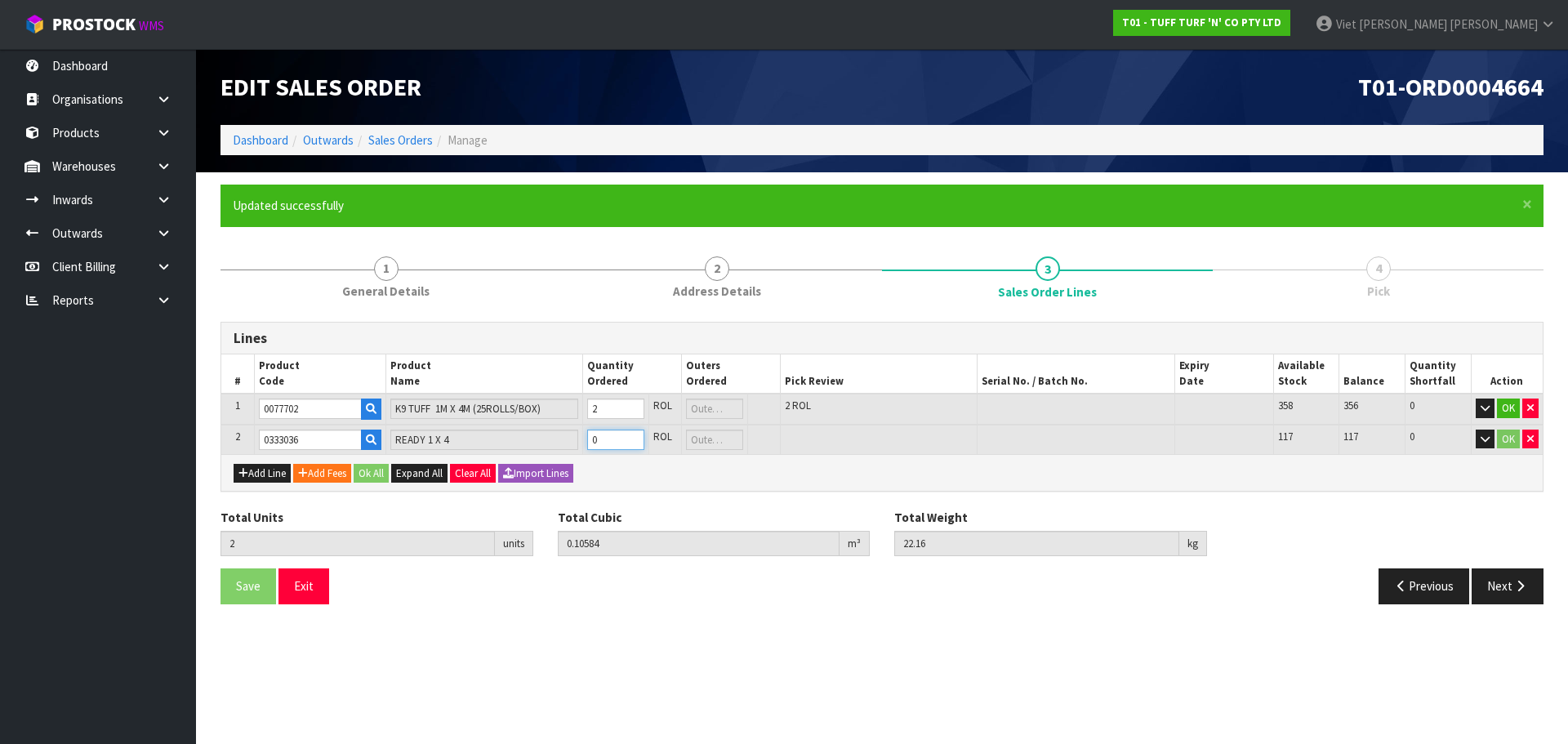
type input "26.16"
type input "1"
click at [631, 436] on input "1" at bounding box center [615, 440] width 56 height 21
click at [379, 474] on button "Ok All" at bounding box center [371, 474] width 36 height 20
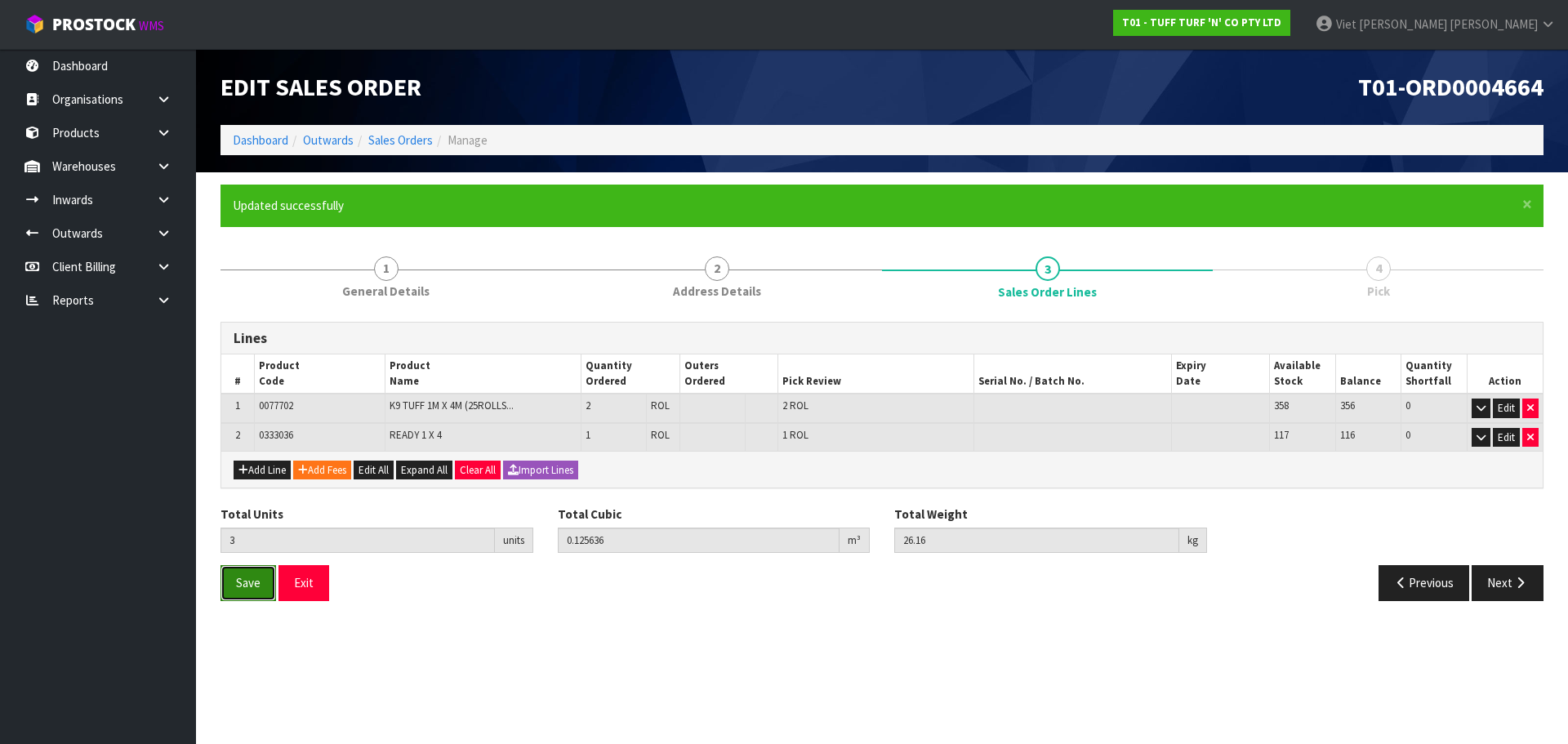
click at [240, 573] on button "Save" at bounding box center [248, 583] width 55 height 36
click at [1529, 594] on button "Next" at bounding box center [1508, 583] width 72 height 36
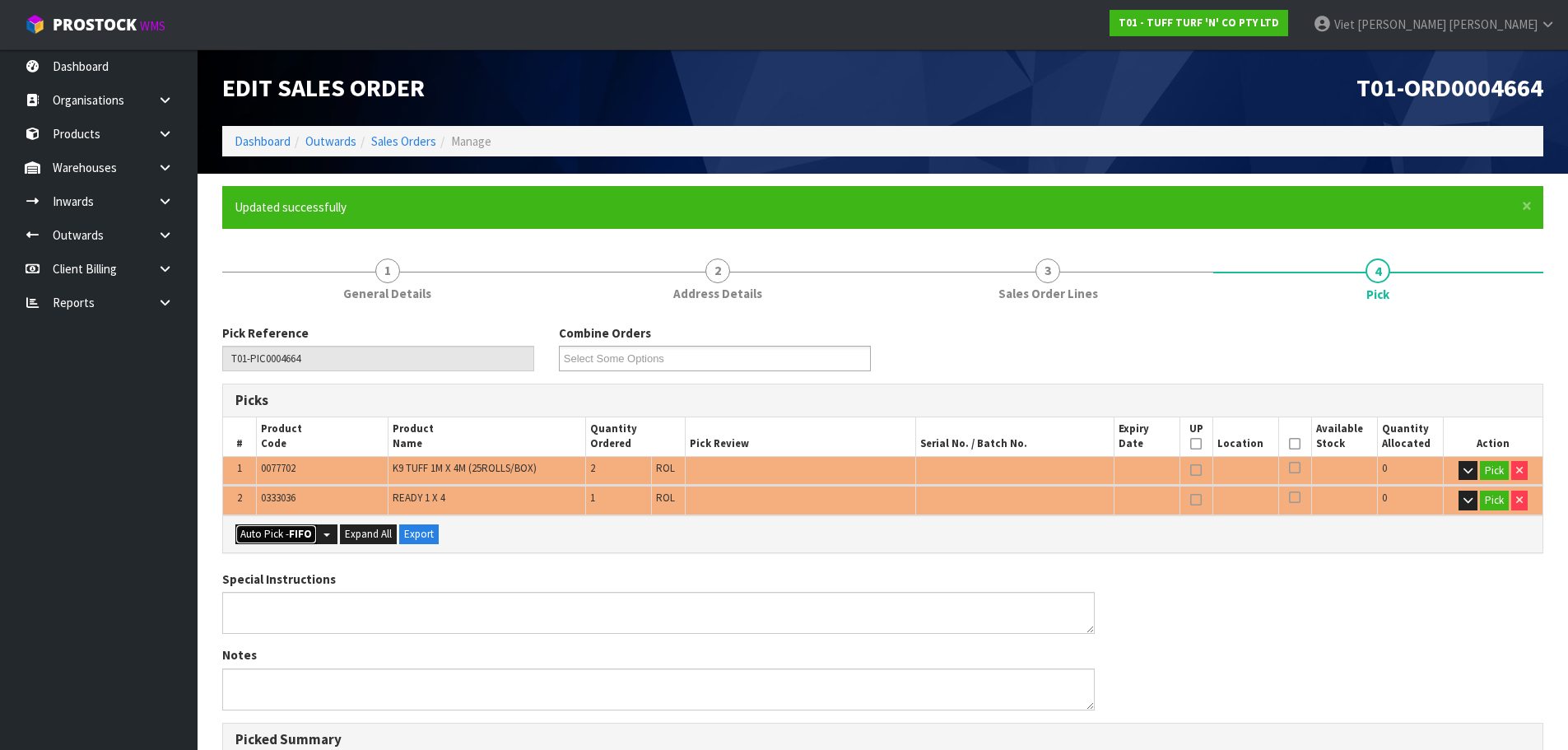
click at [273, 538] on button "Auto Pick - FIFO" at bounding box center [276, 535] width 82 height 20
type input "Roll x 3"
type input "3"
type input "0.125636"
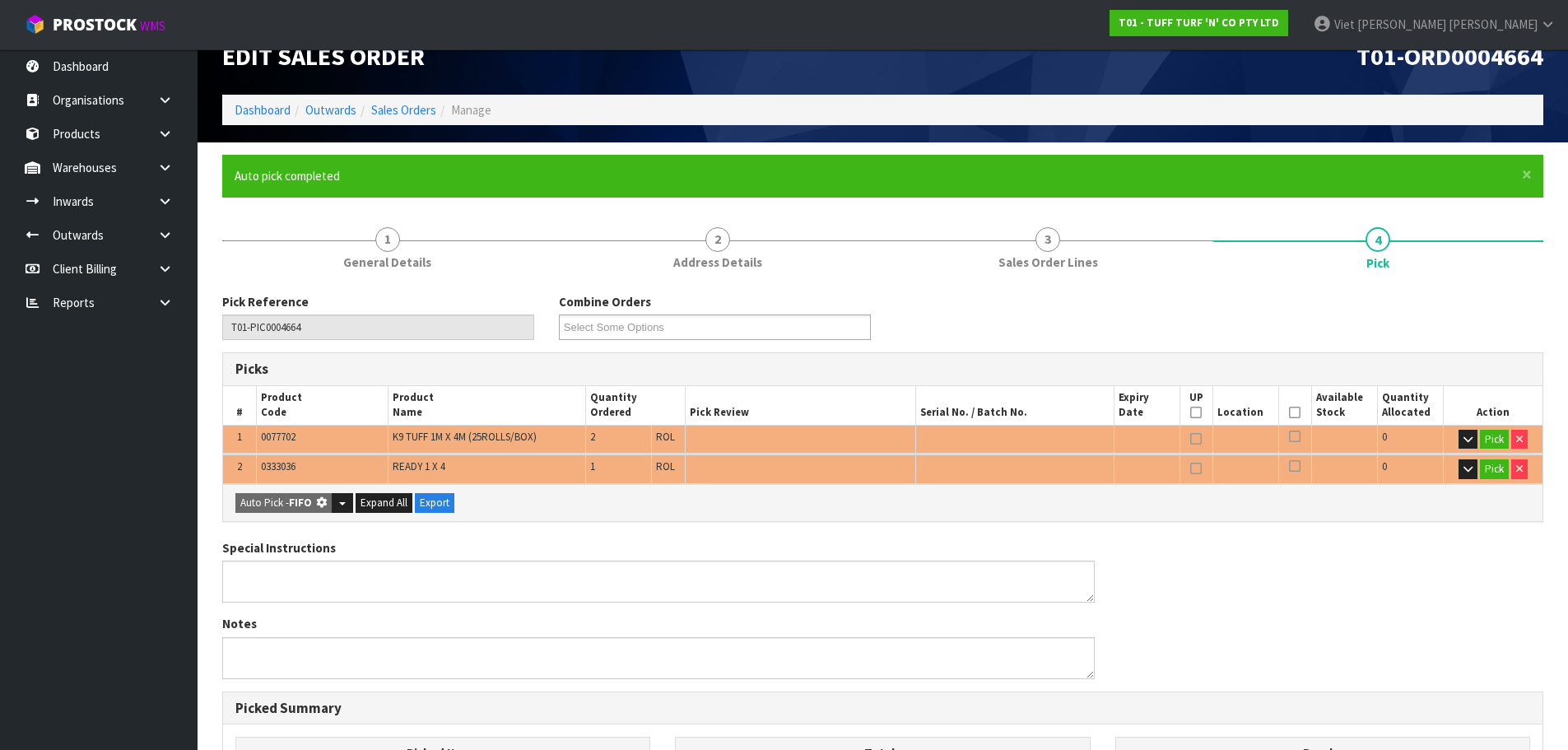
type input "26.160"
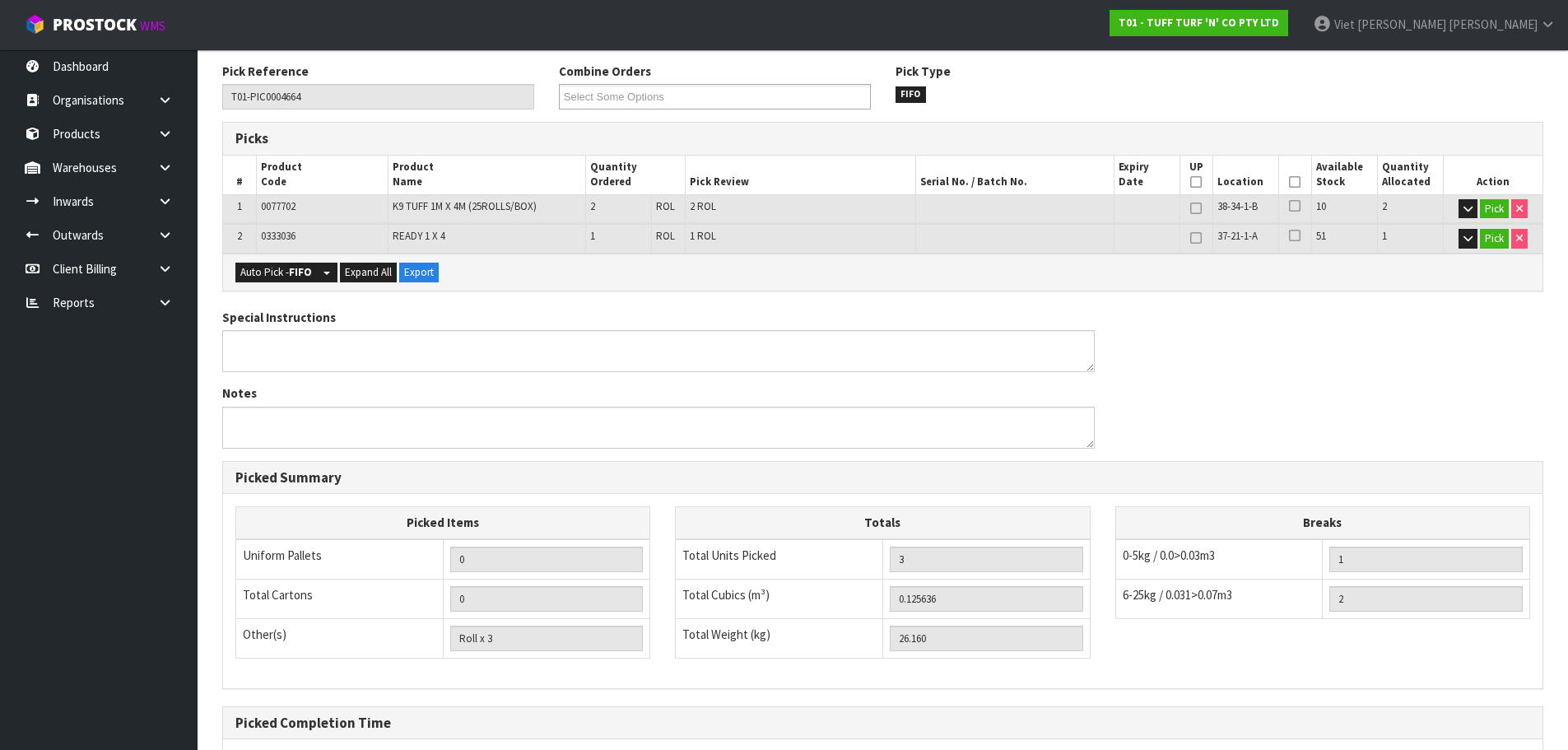
scroll to position [426, 0]
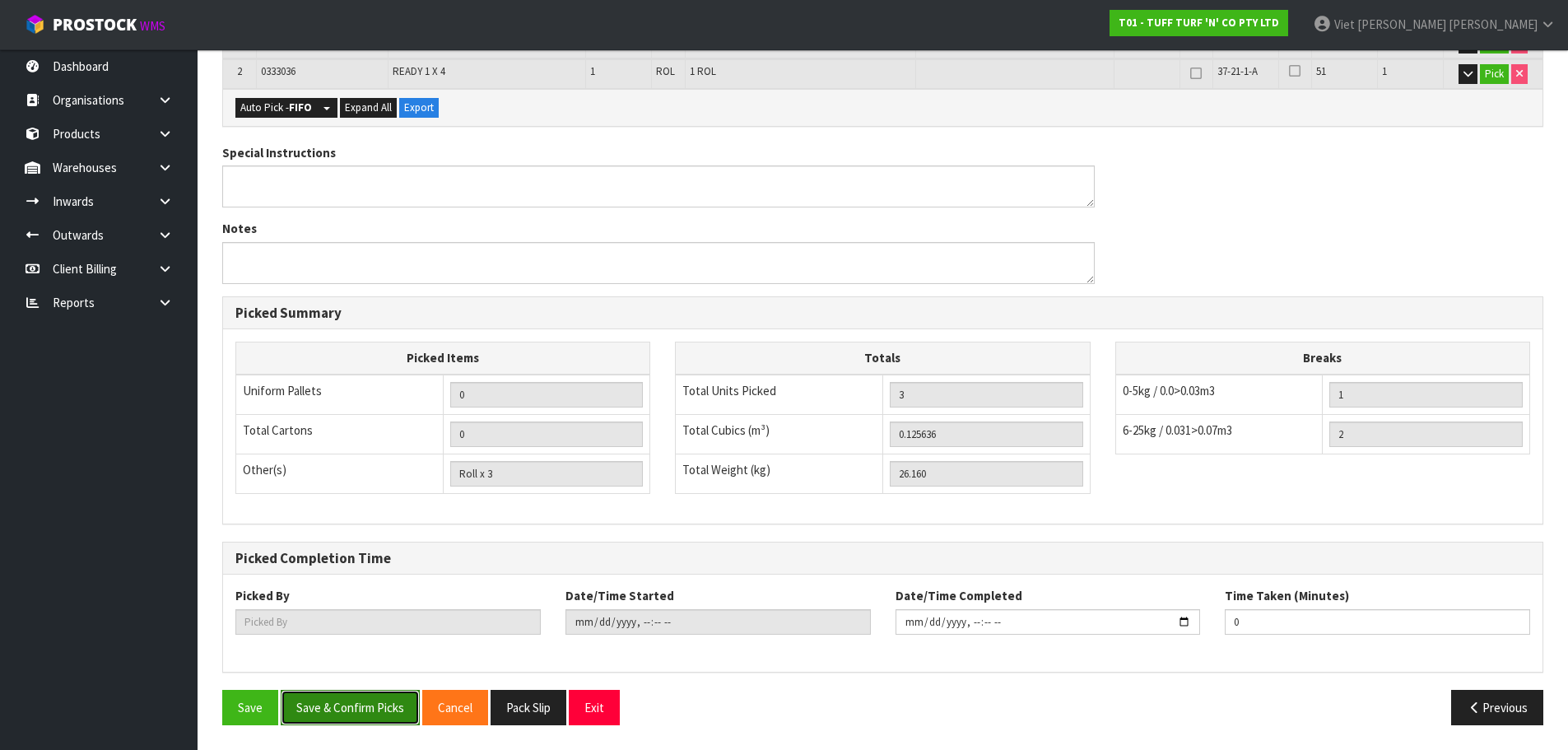
click at [379, 695] on button "Save & Confirm Picks" at bounding box center [350, 708] width 139 height 36
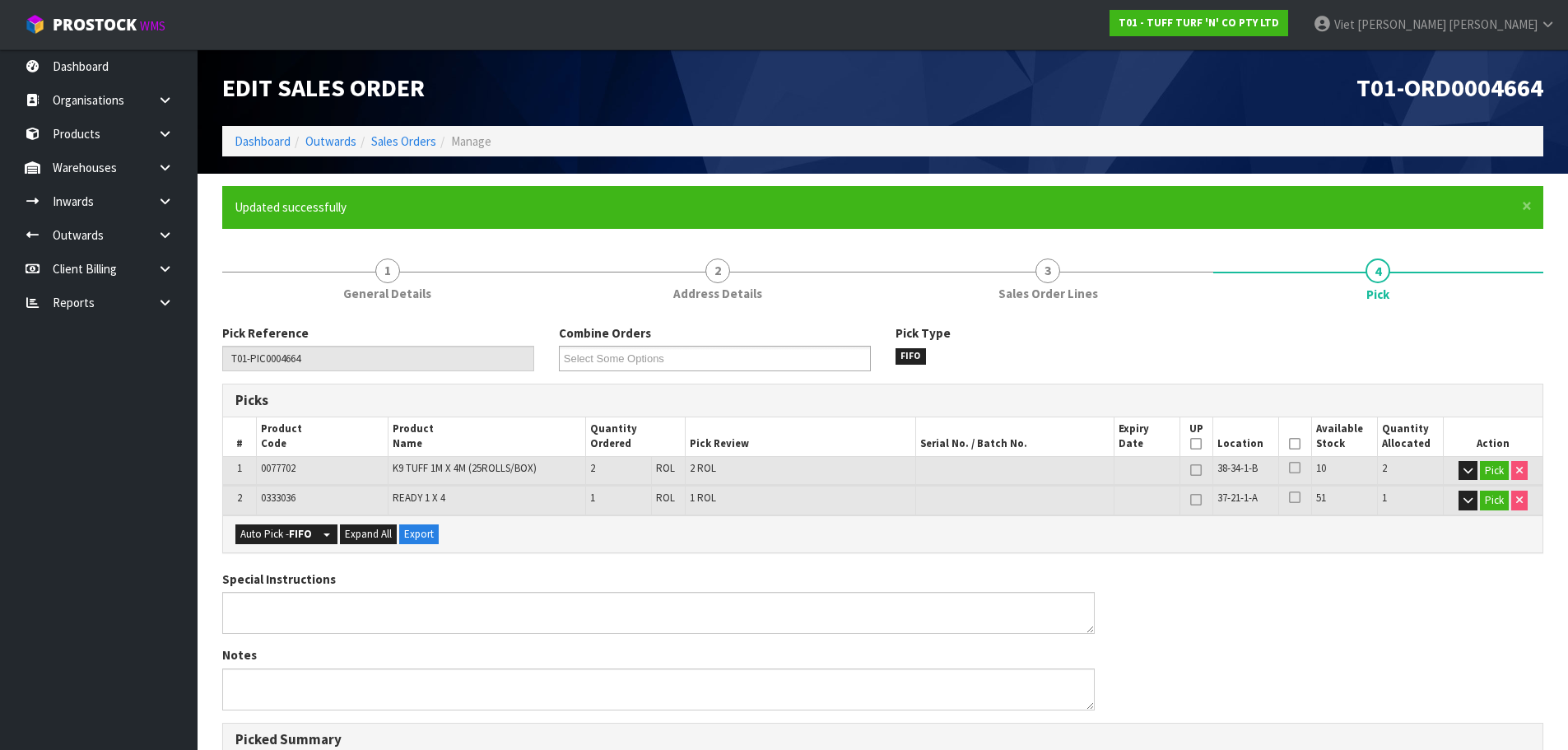
type input "Viet [PERSON_NAME]"
type input "2025-09-08T14:06:29"
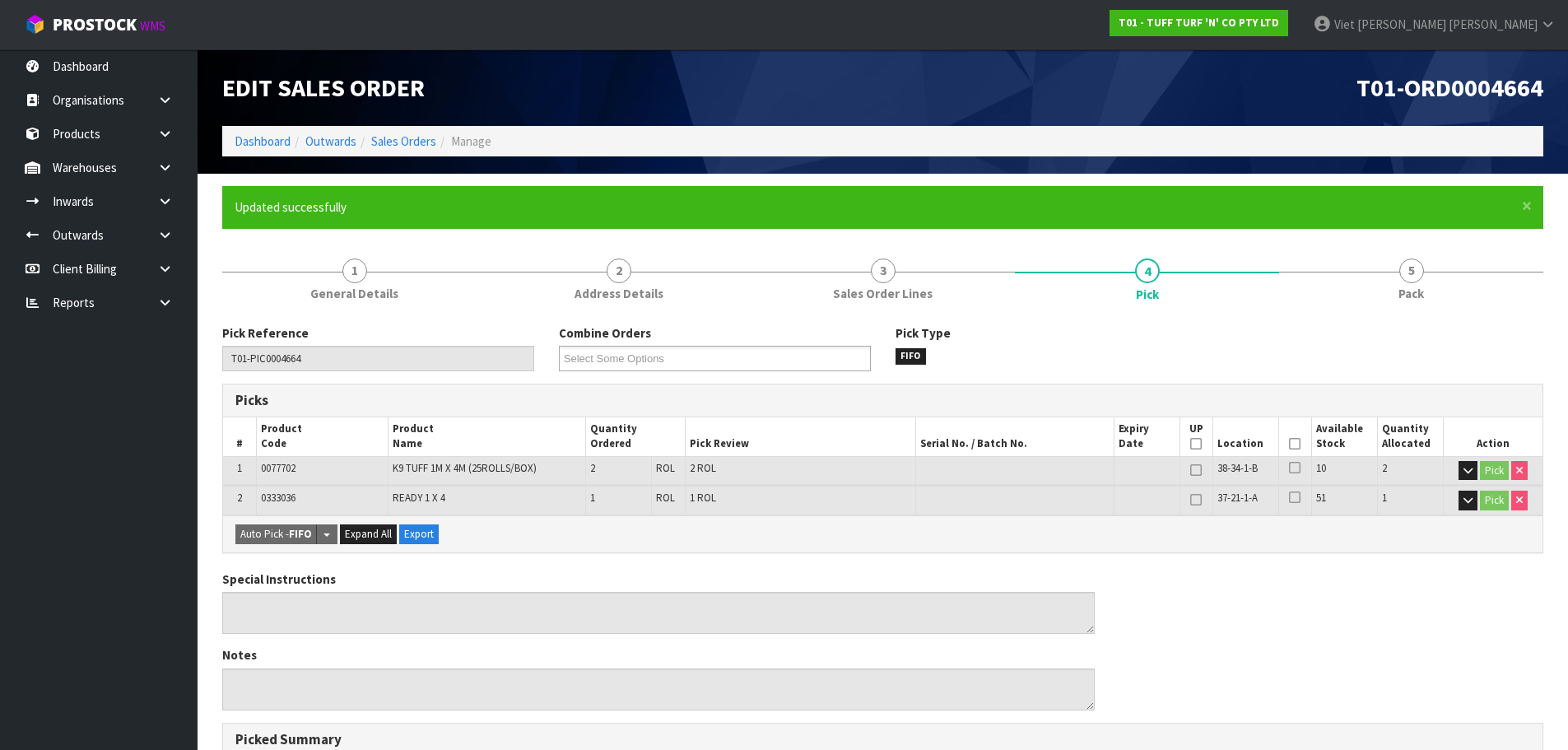
drag, startPoint x: 1218, startPoint y: 573, endPoint x: 1170, endPoint y: 541, distance: 57.7
click at [1218, 573] on div "Special Instructions Notes" at bounding box center [883, 646] width 1346 height 152
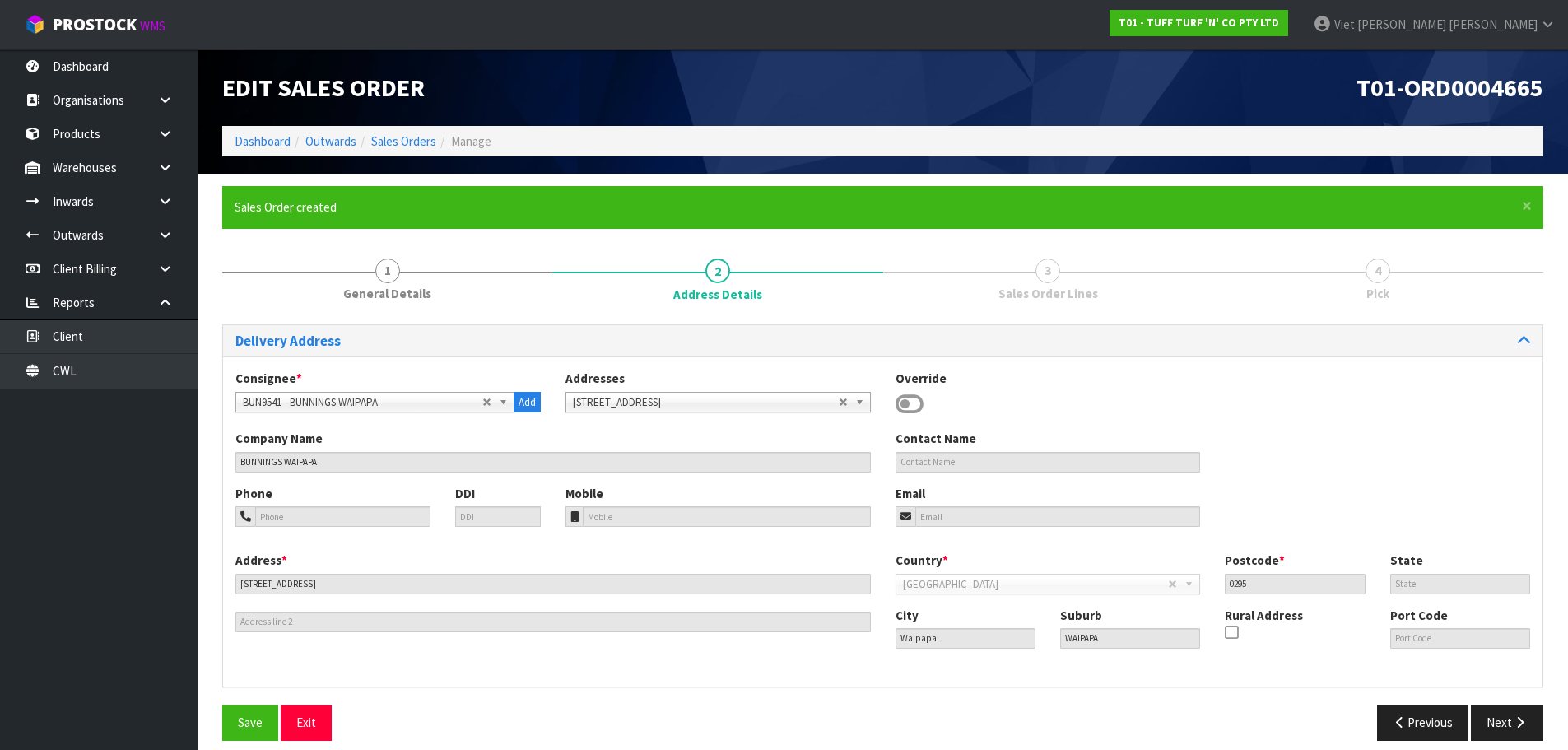
scroll to position [16, 0]
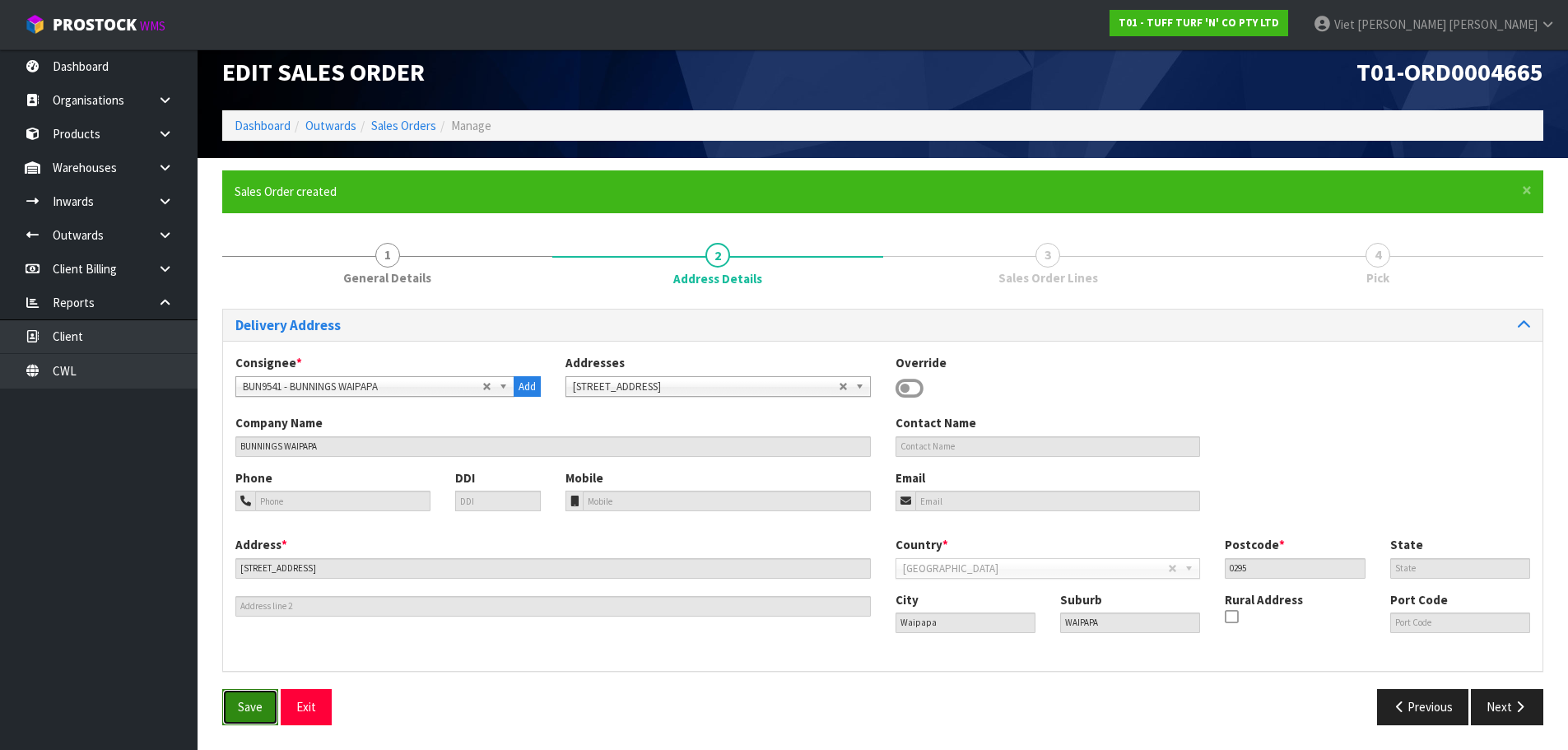
click at [264, 700] on button "Save" at bounding box center [250, 707] width 56 height 36
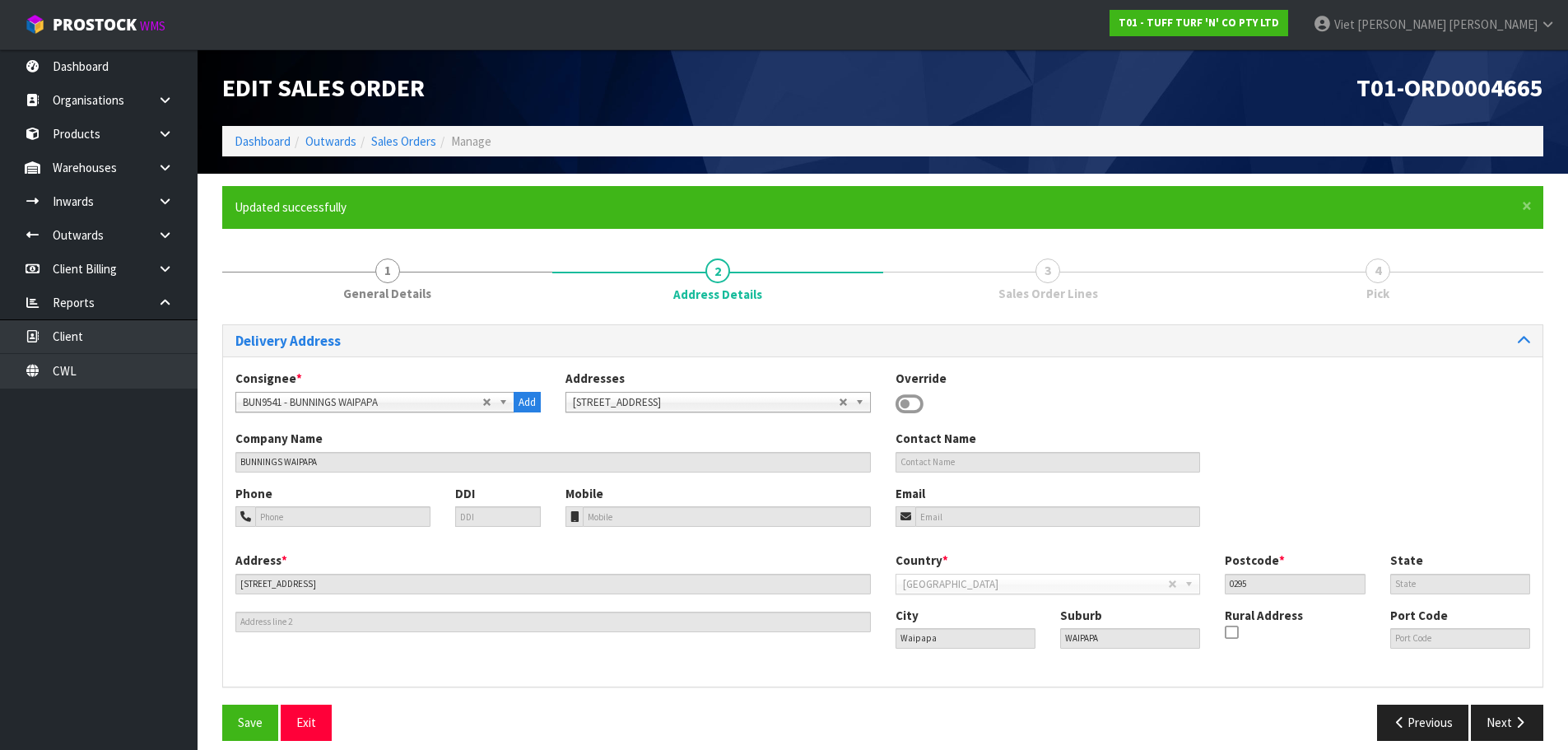
click at [1161, 364] on div "Consignee * 000001.BAY MECHANICS - BAY MECHANICS 000001A - BRAKE & TRANSMISSION…" at bounding box center [882, 521] width 1319 height 330
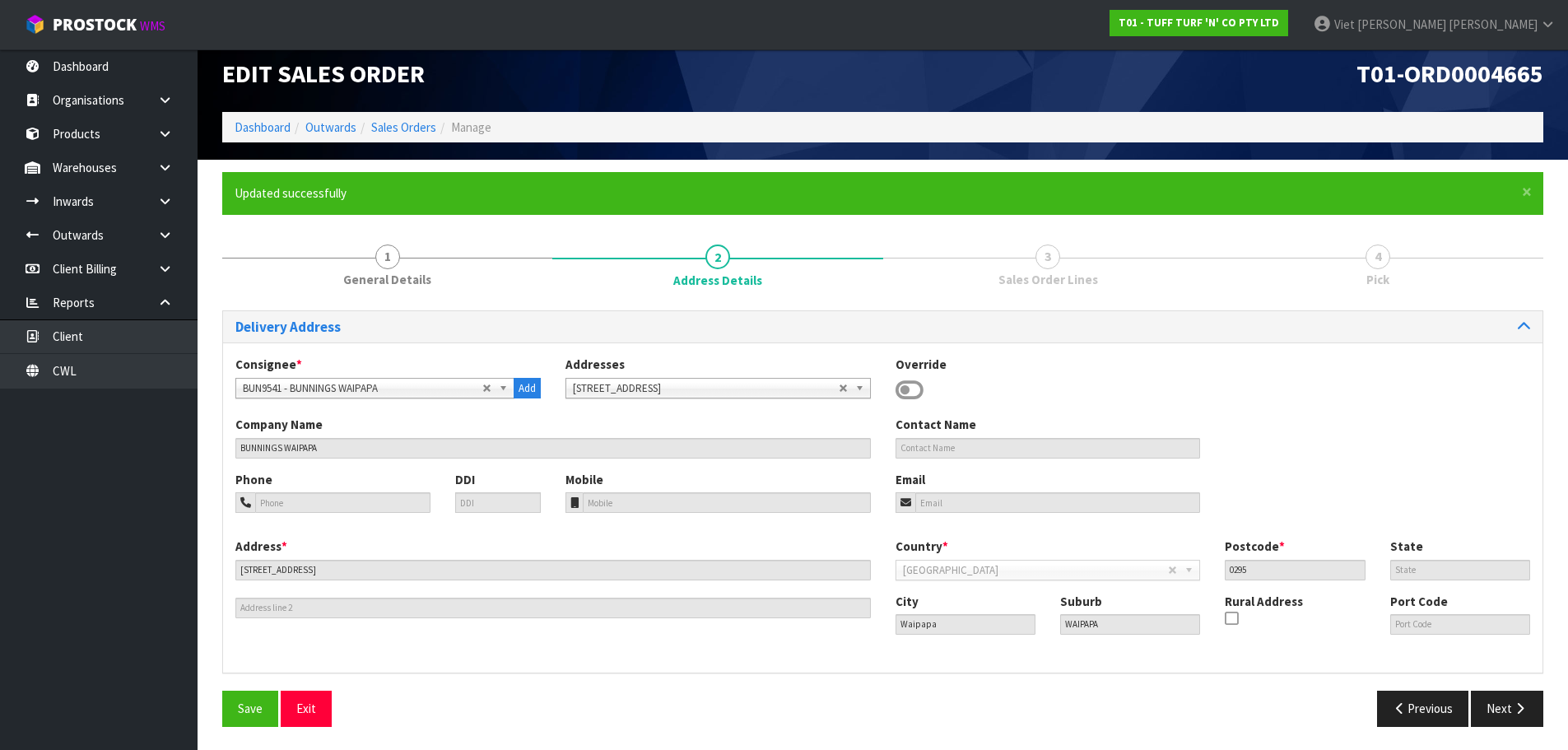
scroll to position [16, 0]
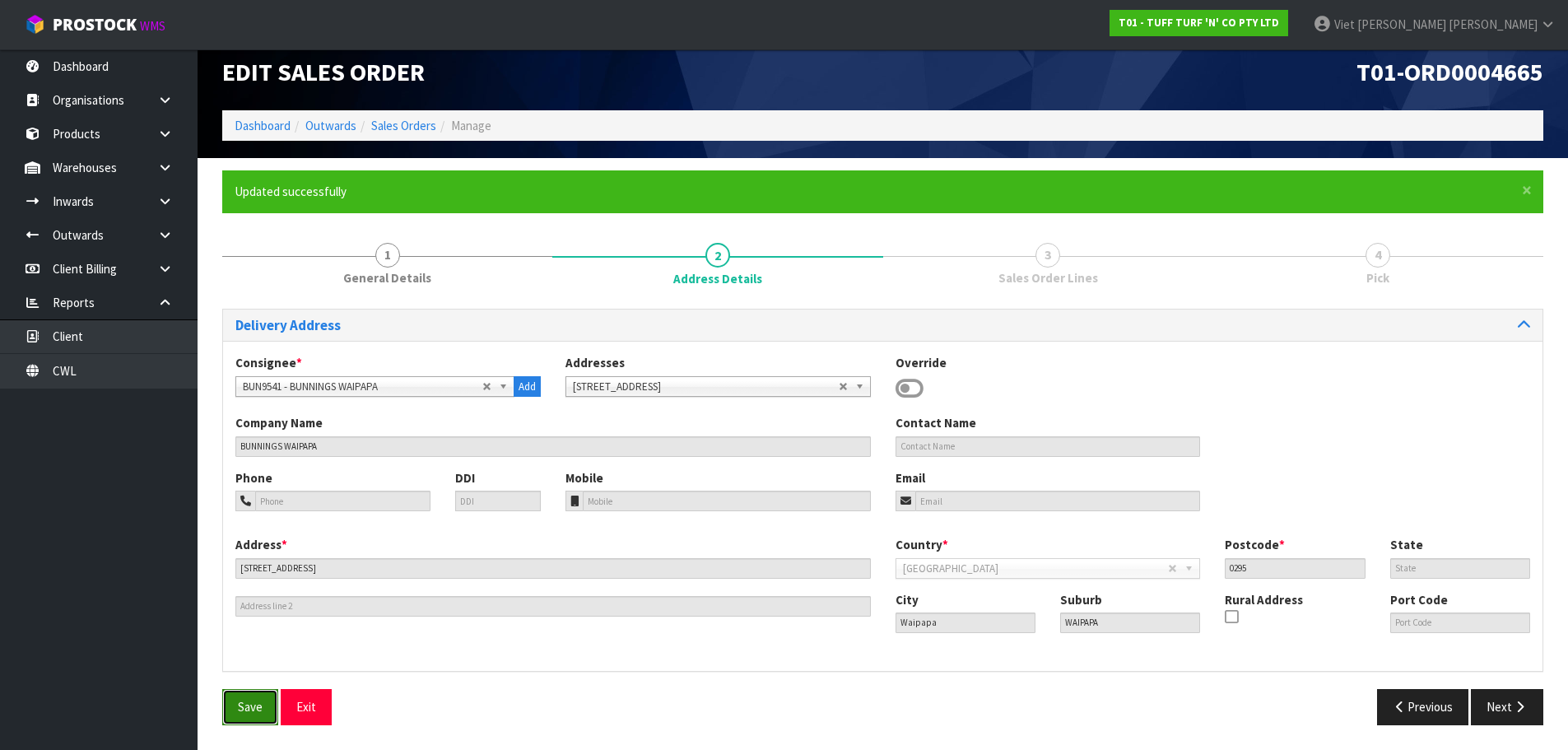
click at [243, 711] on span "Save" at bounding box center [250, 707] width 25 height 16
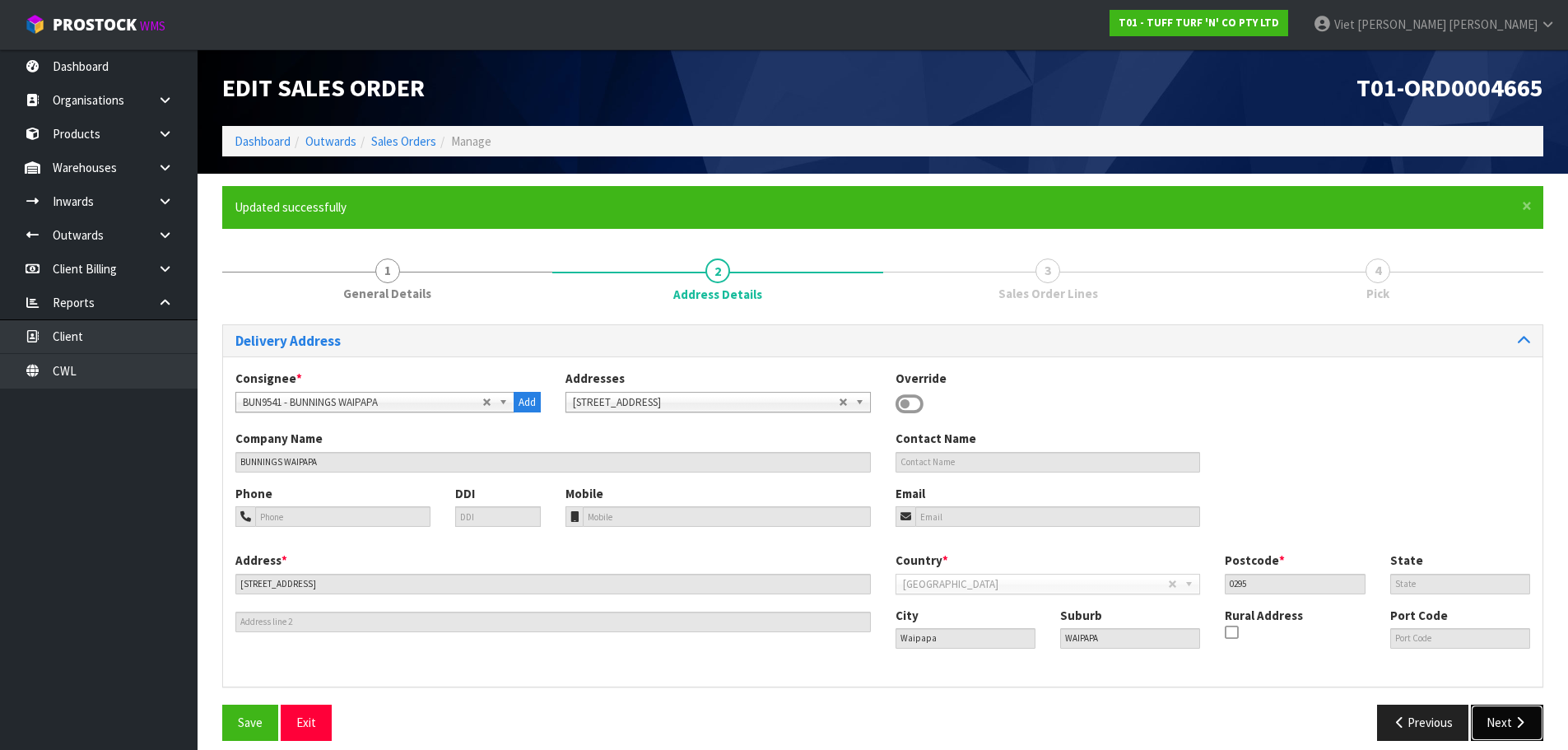
click at [1516, 721] on icon "button" at bounding box center [1520, 722] width 16 height 12
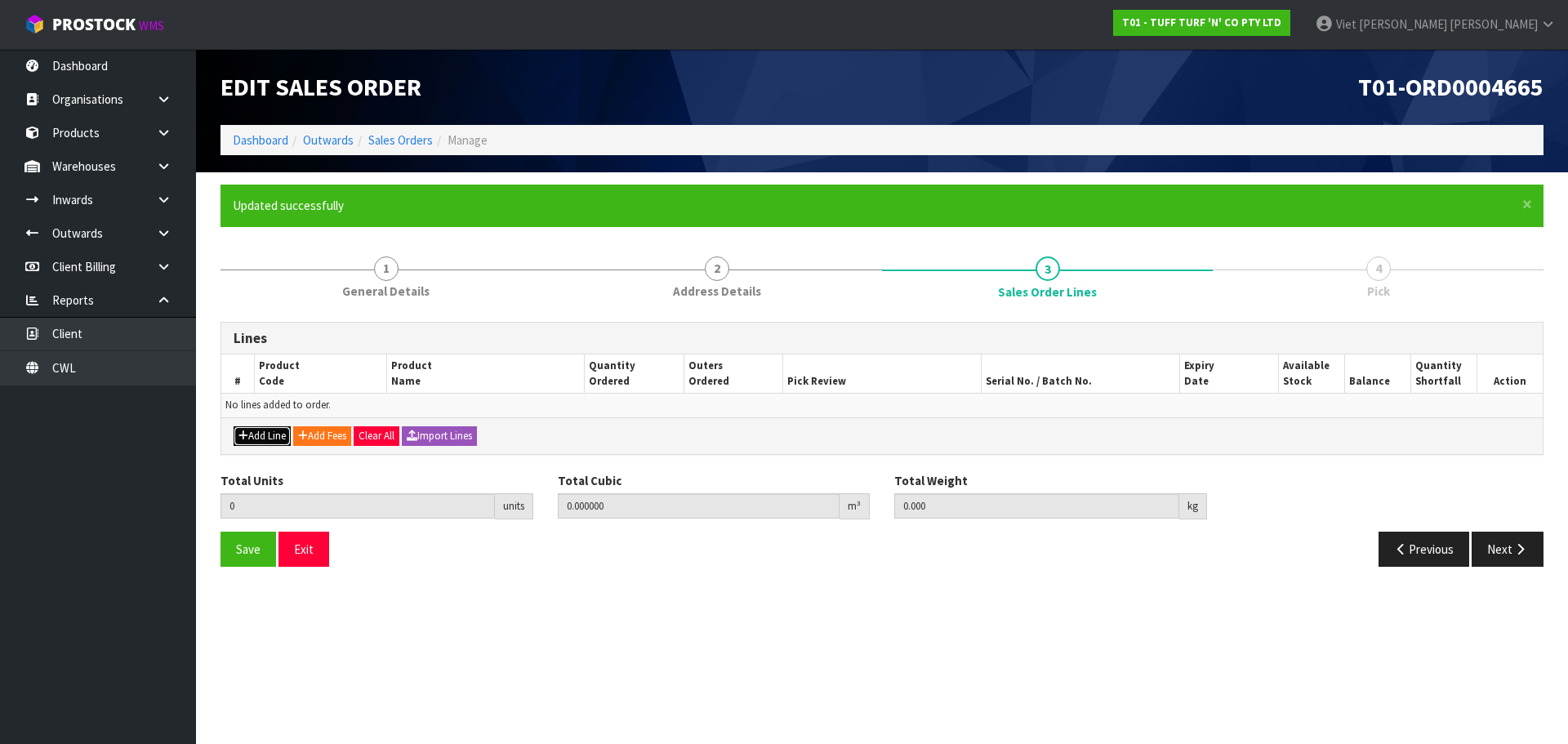
click at [266, 437] on button "Add Line" at bounding box center [262, 437] width 57 height 20
type input "0"
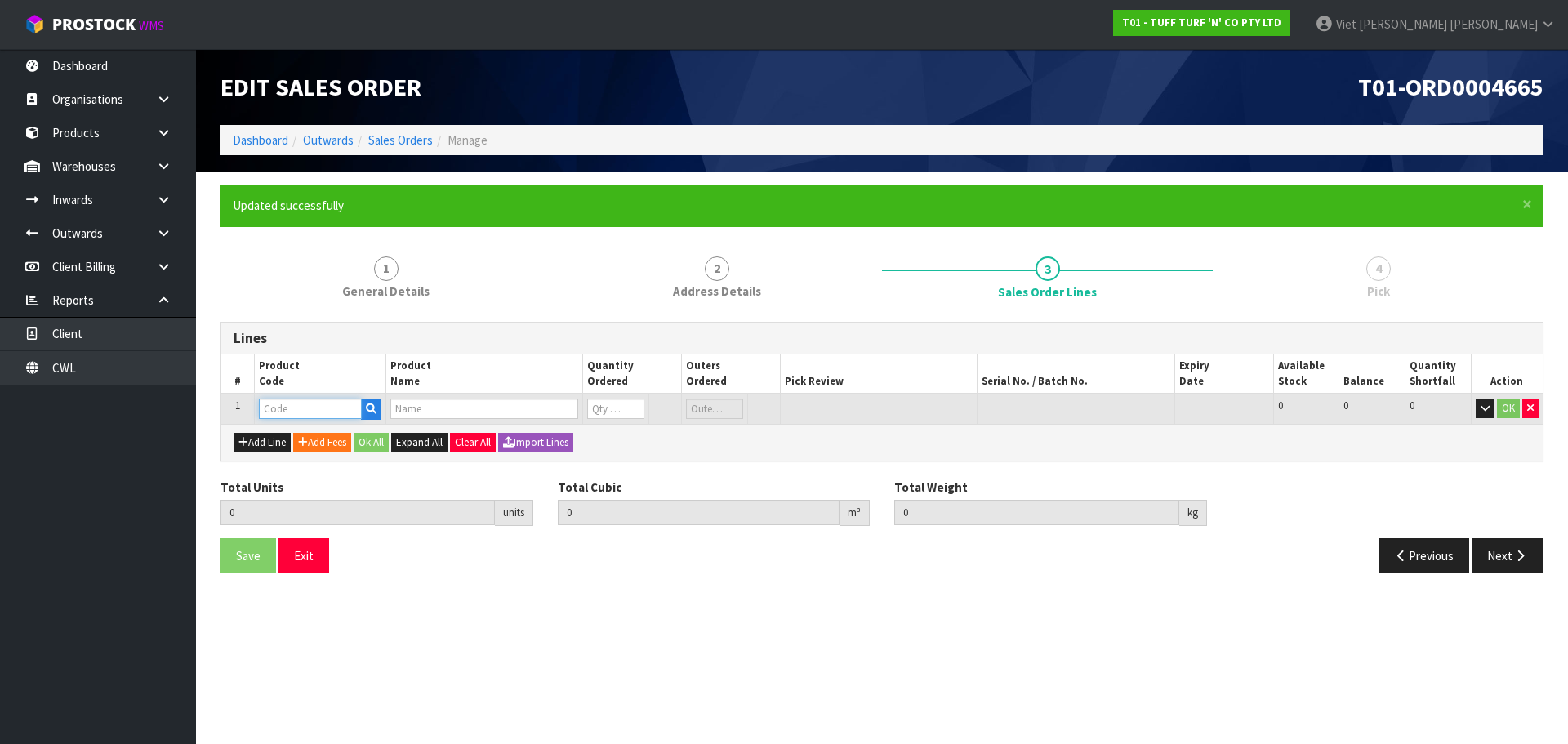
click at [299, 414] on input "text" at bounding box center [310, 408] width 103 height 21
paste input "0333036"
type input "0333036"
type input "0.000000"
type input "0.000"
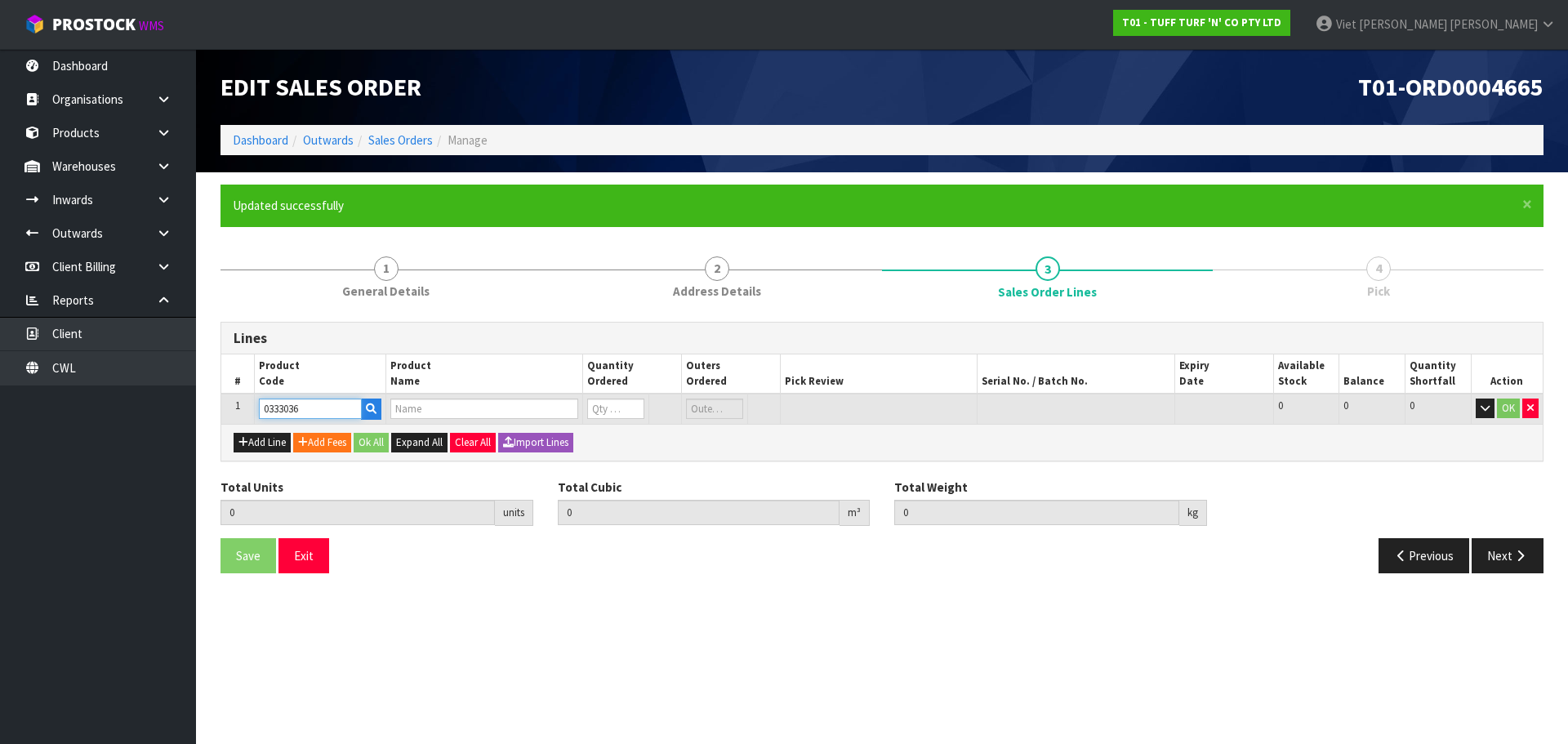
type input "READY 1 X 4"
type input "0"
type input "0333036"
click at [584, 662] on section "Edit Sales Order T01-ORD0004665 Dashboard Outwards Sales Orders Manage × Close …" at bounding box center [784, 372] width 1568 height 744
click at [606, 403] on input "0" at bounding box center [615, 408] width 56 height 21
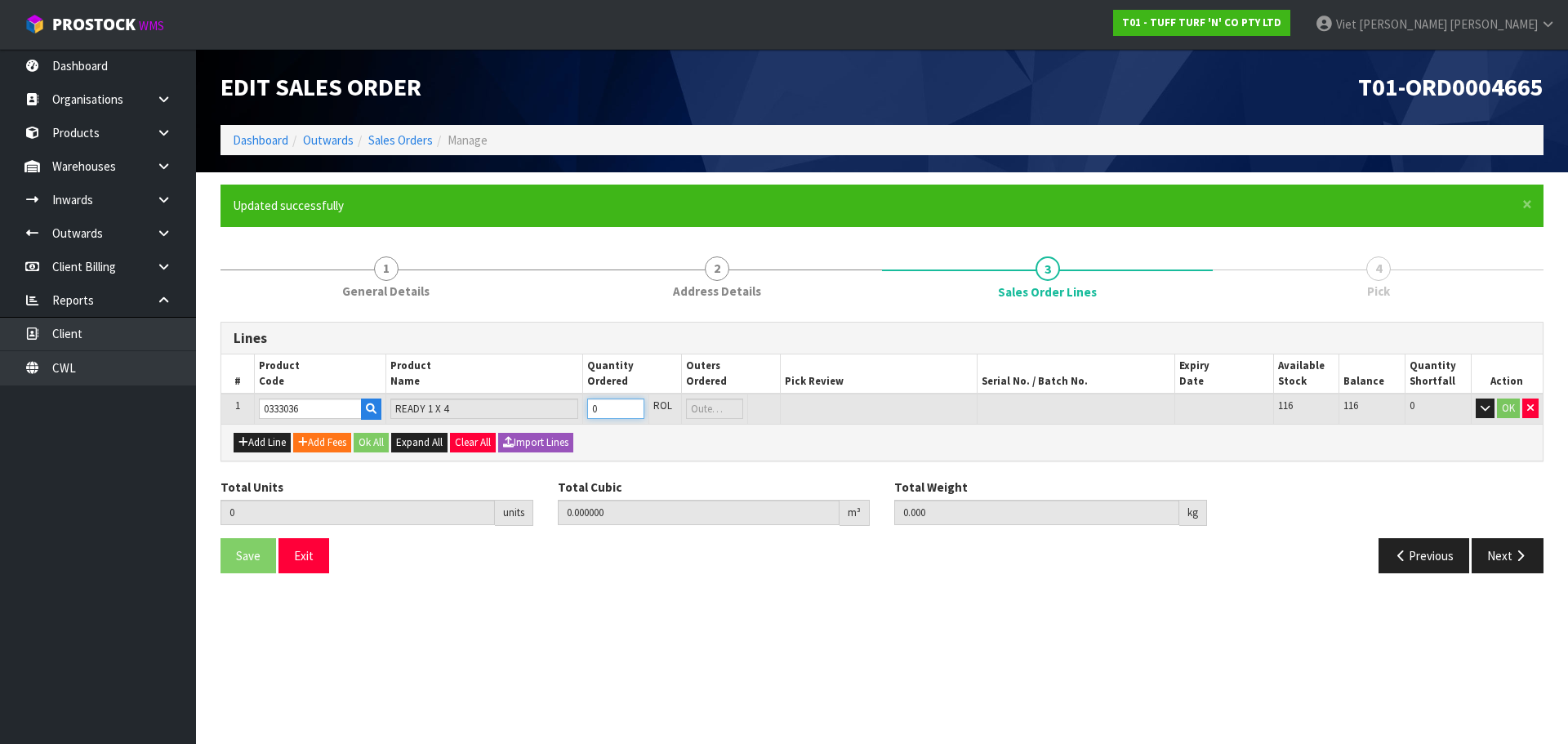
type input "1"
type input "0.019796"
type input "4"
type input "1"
click at [633, 403] on input "1" at bounding box center [615, 408] width 56 height 21
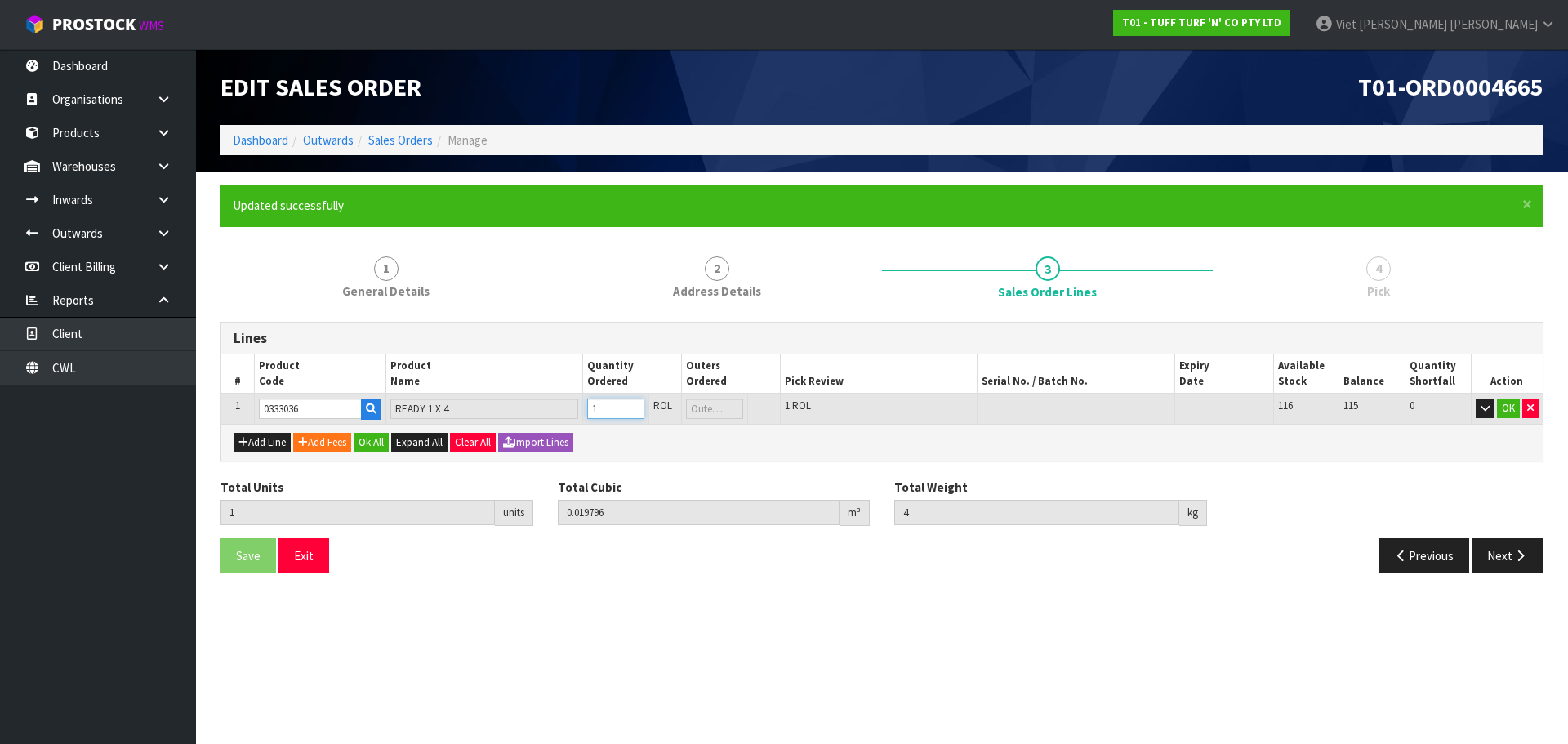
type input "2"
type input "0.039592"
type input "8"
type input "2"
click at [633, 403] on input "2" at bounding box center [615, 408] width 56 height 21
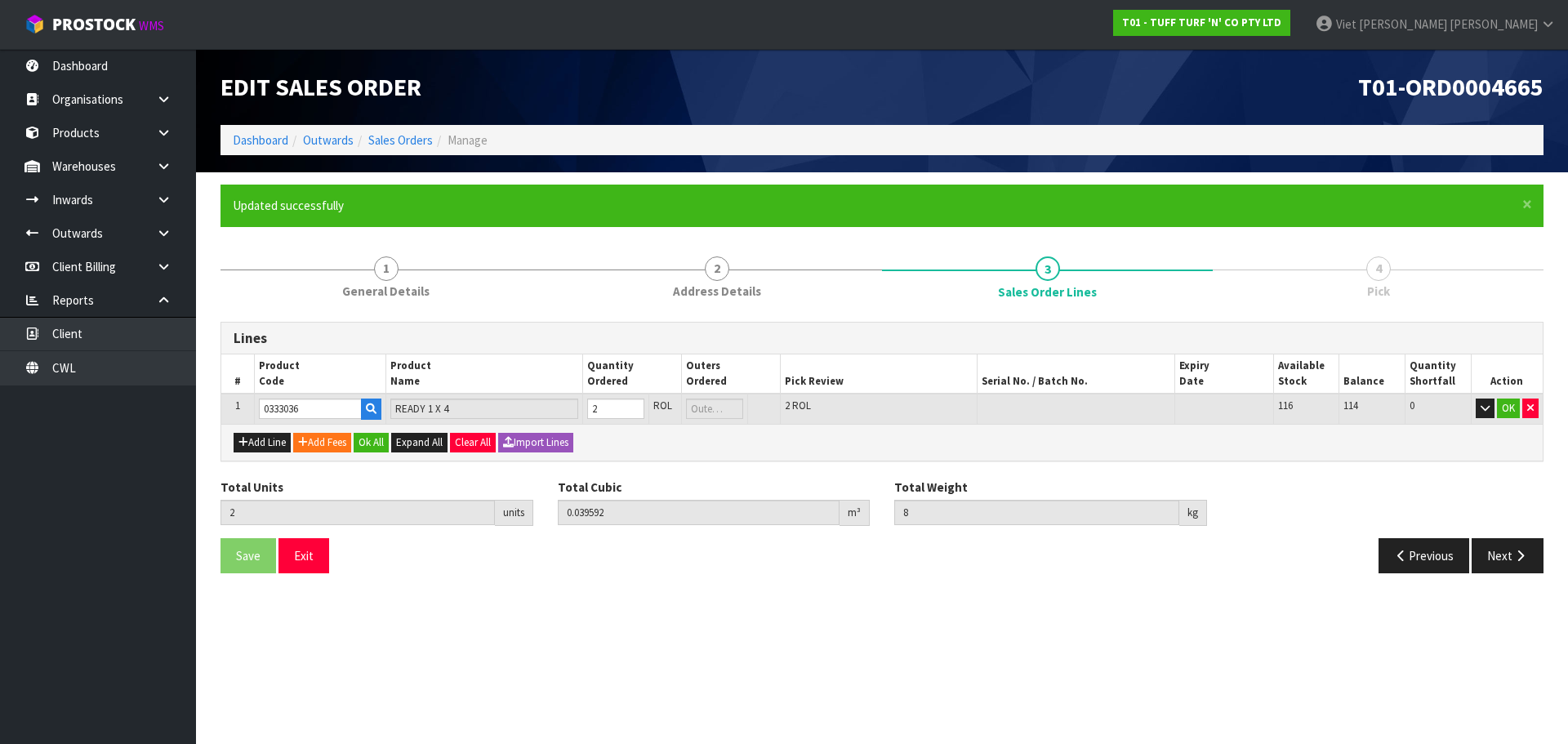
click at [894, 620] on section "Edit Sales Order T01-ORD0004665 Dashboard Outwards Sales Orders Manage × Close …" at bounding box center [784, 372] width 1568 height 744
click at [376, 450] on button "Ok All" at bounding box center [371, 443] width 36 height 20
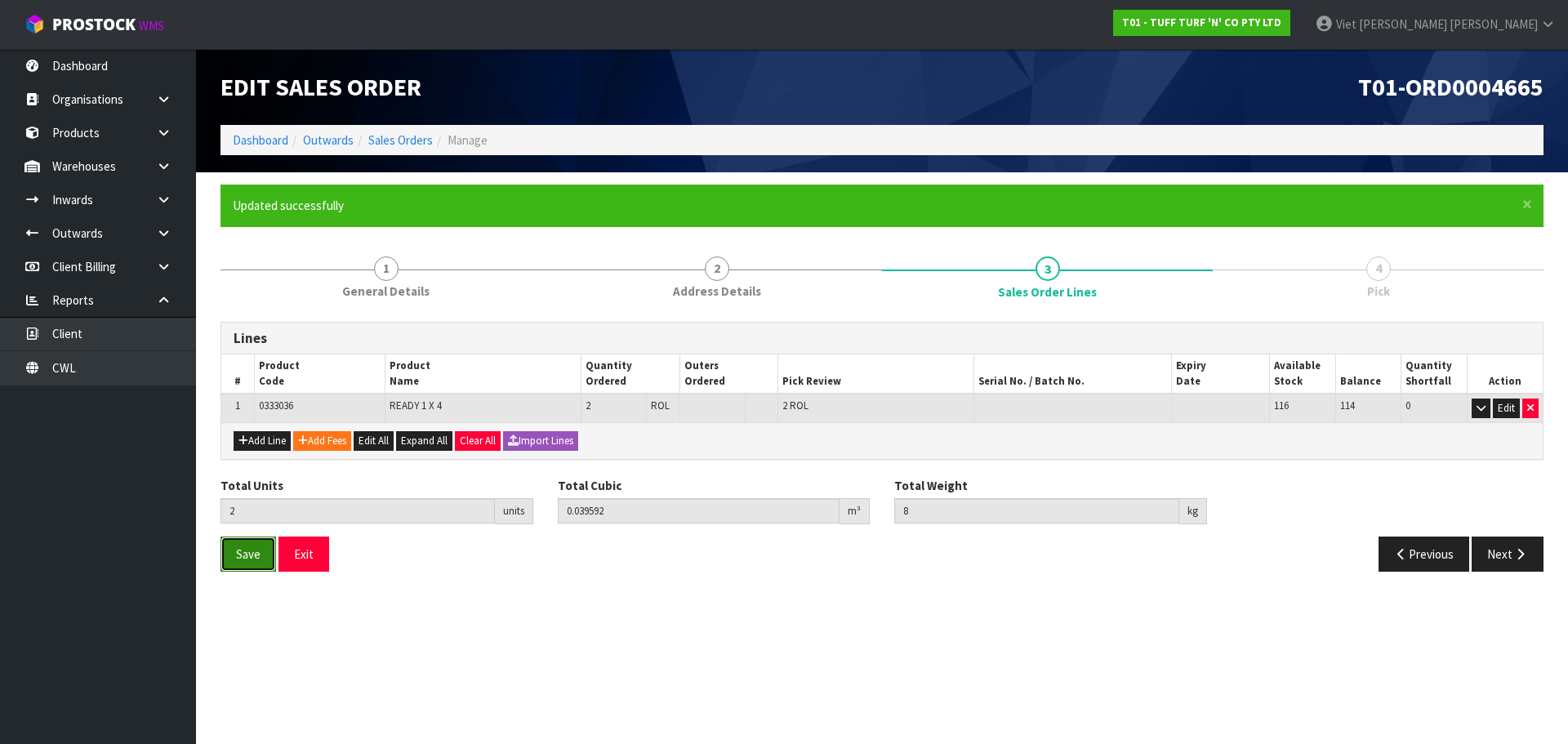
click at [239, 560] on span "Save" at bounding box center [248, 554] width 25 height 16
click at [1497, 543] on button "Next" at bounding box center [1508, 554] width 72 height 36
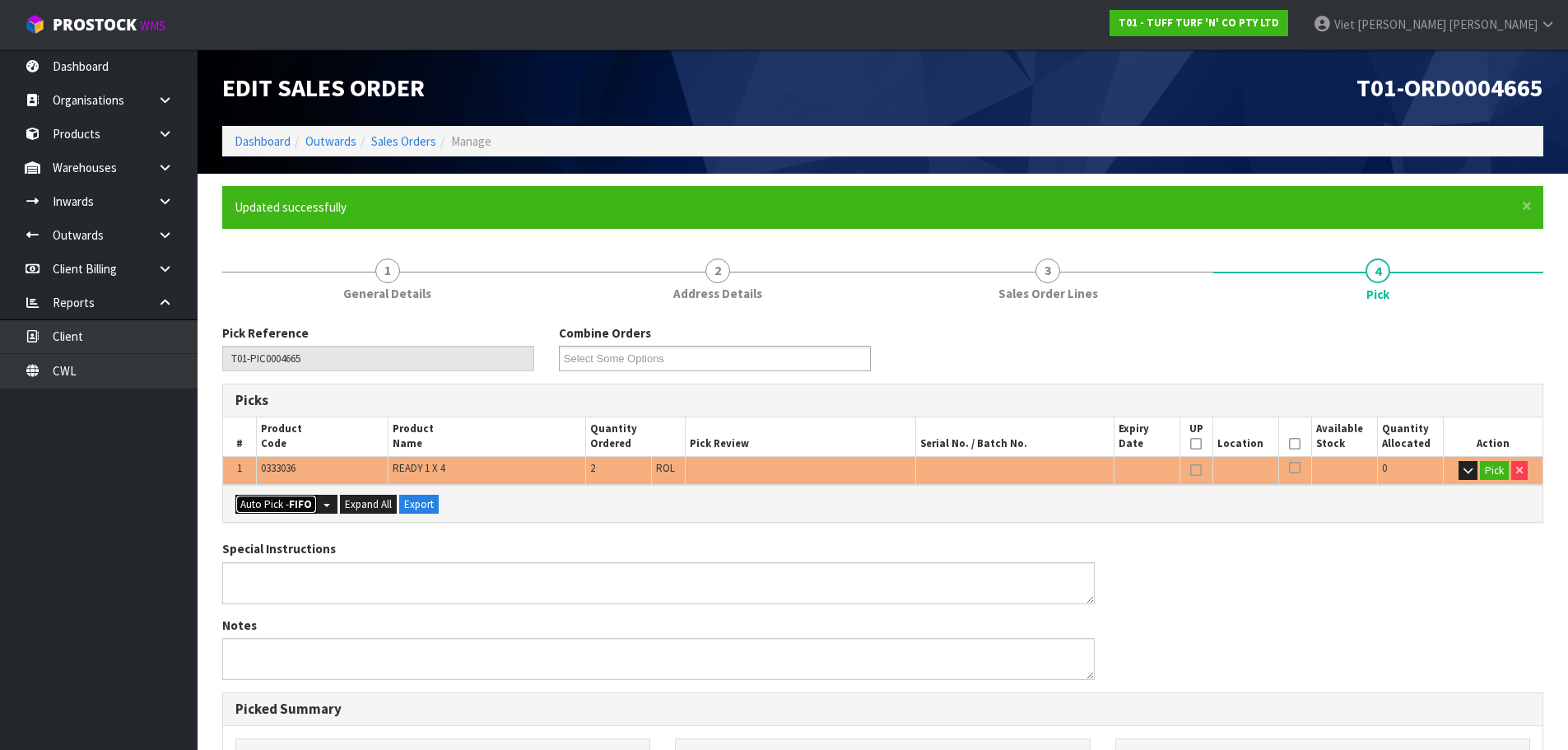
click at [268, 510] on button "Auto Pick - FIFO" at bounding box center [276, 505] width 82 height 20
type input "Roll x 2"
type input "2"
type input "0.039592"
type input "8.000"
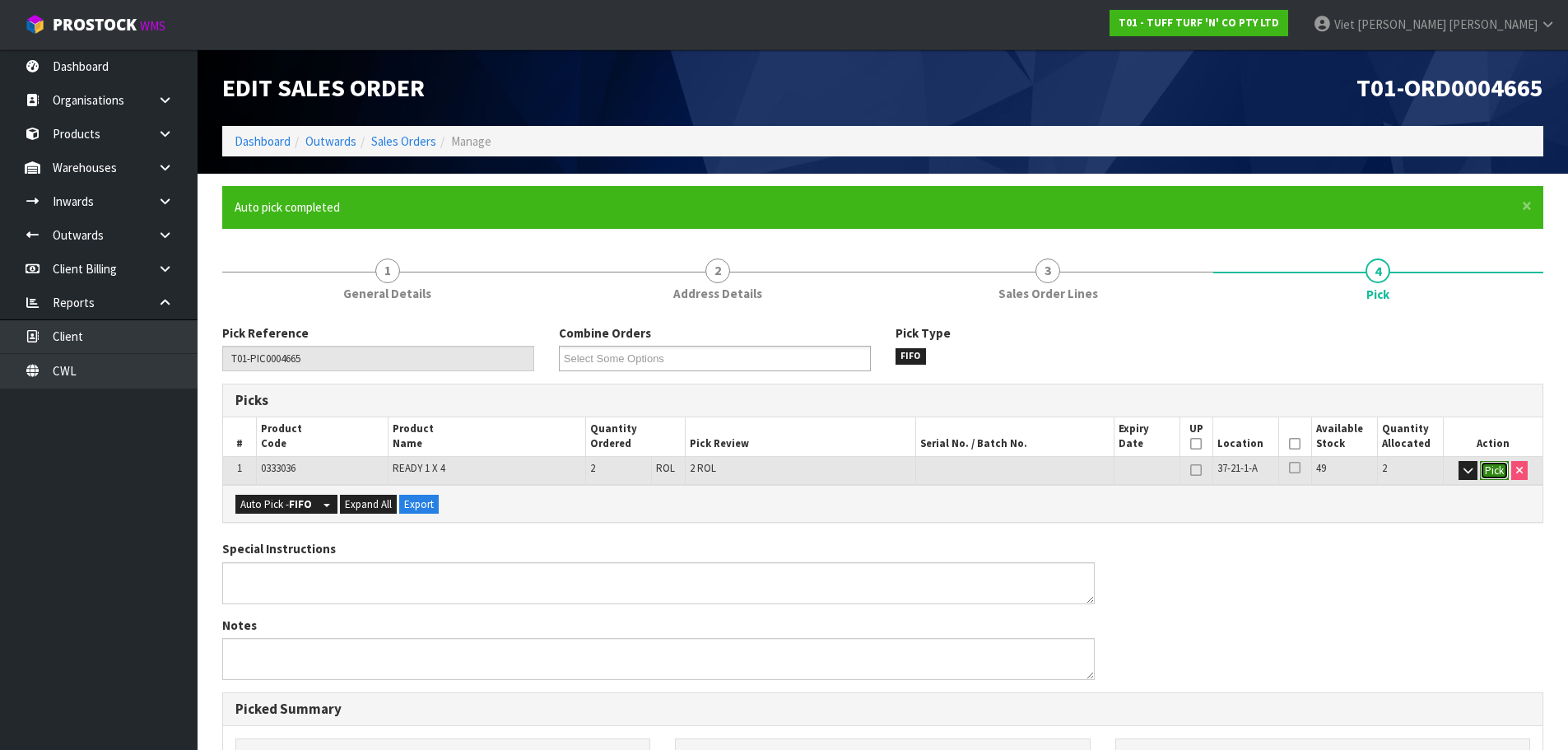
click at [1498, 467] on button "Pick" at bounding box center [1493, 471] width 29 height 20
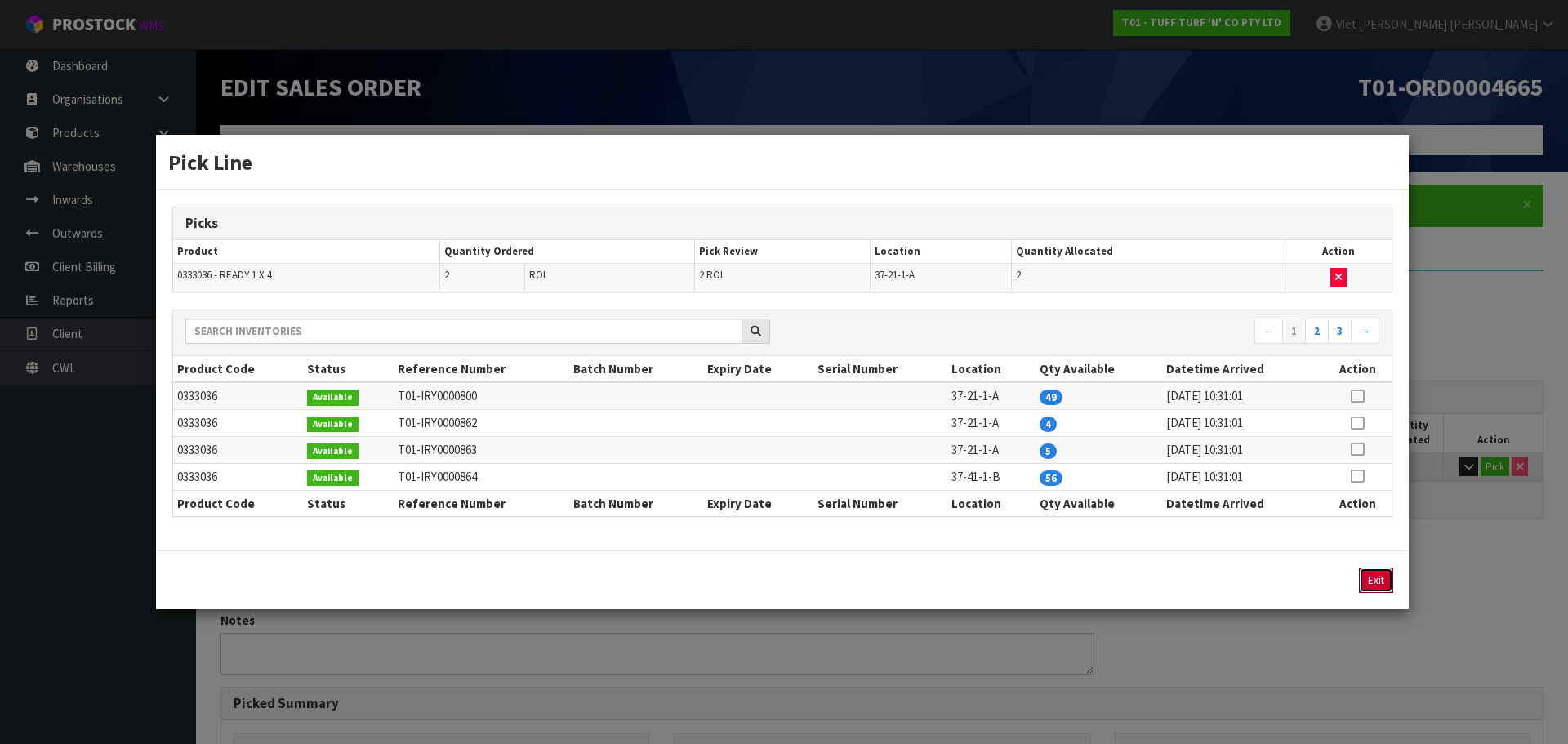
drag, startPoint x: 1375, startPoint y: 579, endPoint x: 1313, endPoint y: 560, distance: 64.8
click at [1335, 570] on div "Exit" at bounding box center [1249, 581] width 287 height 26
click at [1383, 582] on button "Exit" at bounding box center [1376, 581] width 35 height 26
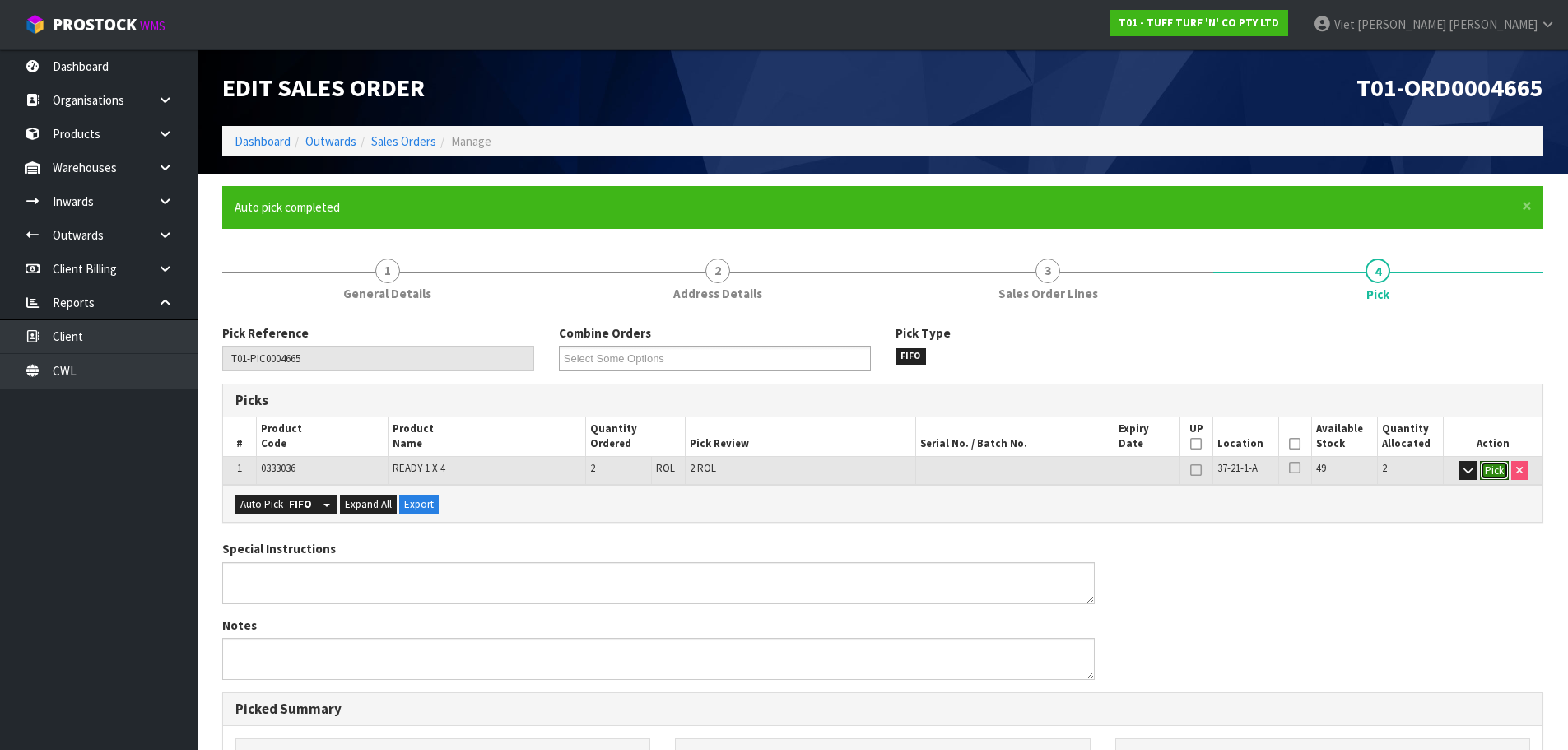
scroll to position [83, 0]
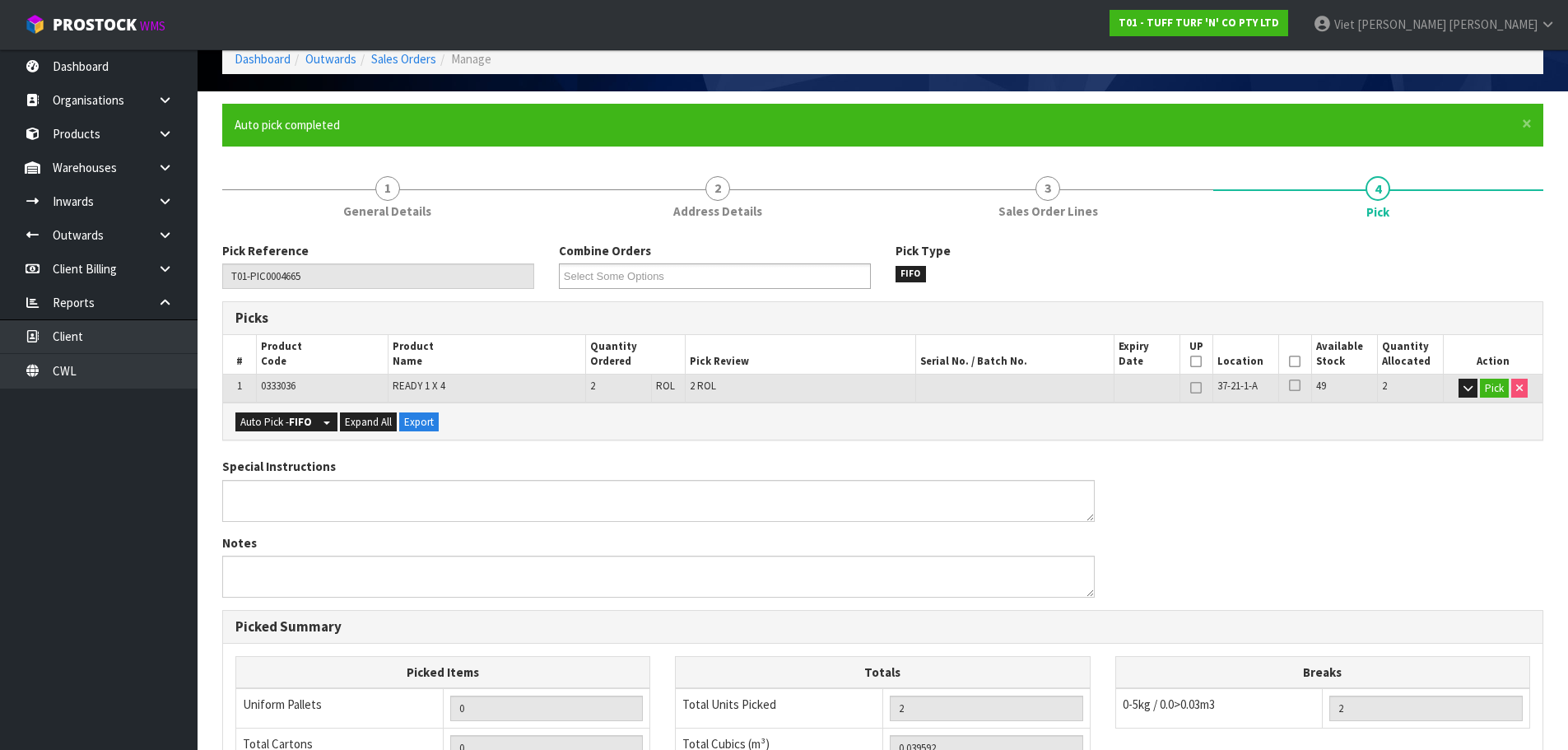
click at [1380, 499] on div "Special Instructions Notes" at bounding box center [883, 534] width 1346 height 152
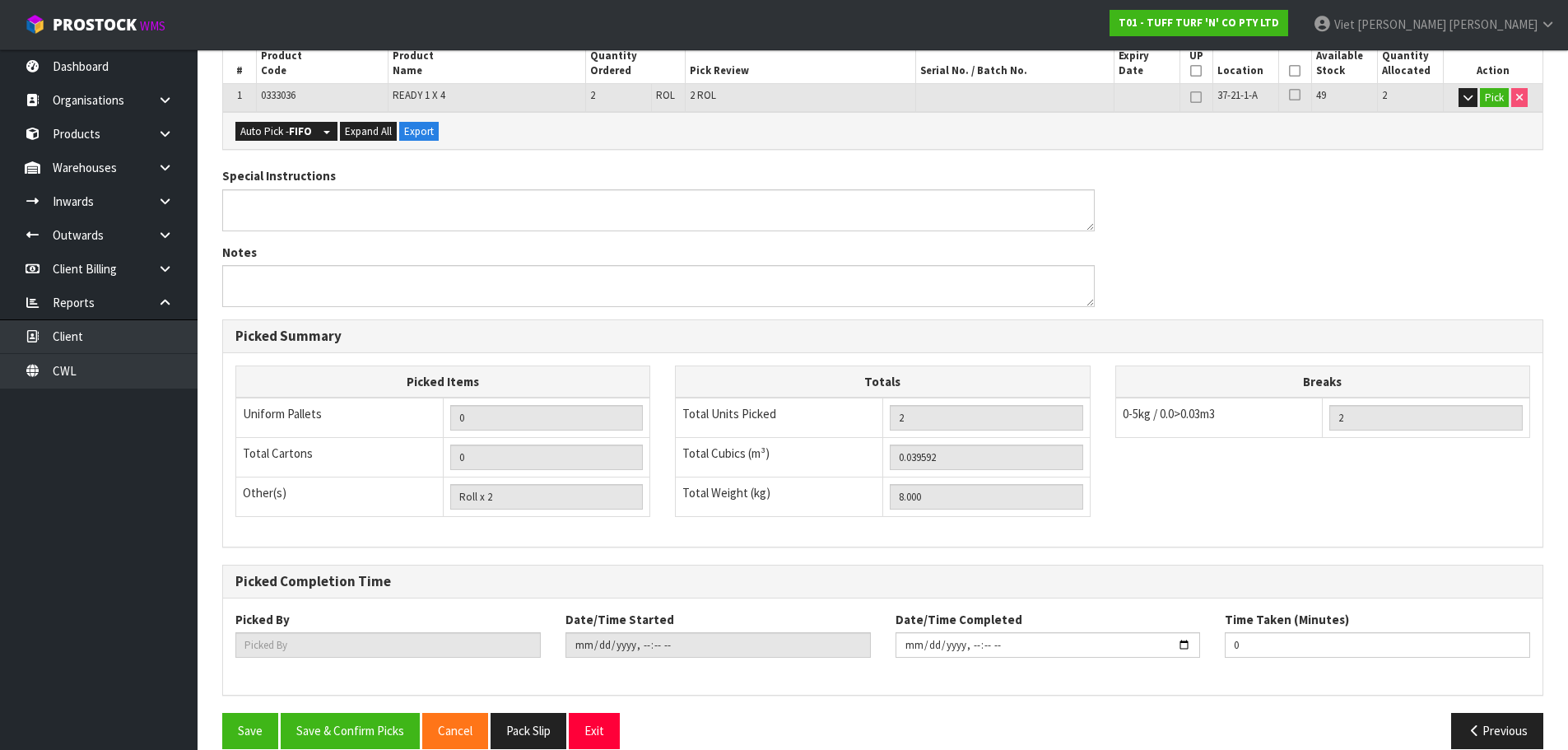
scroll to position [396, 0]
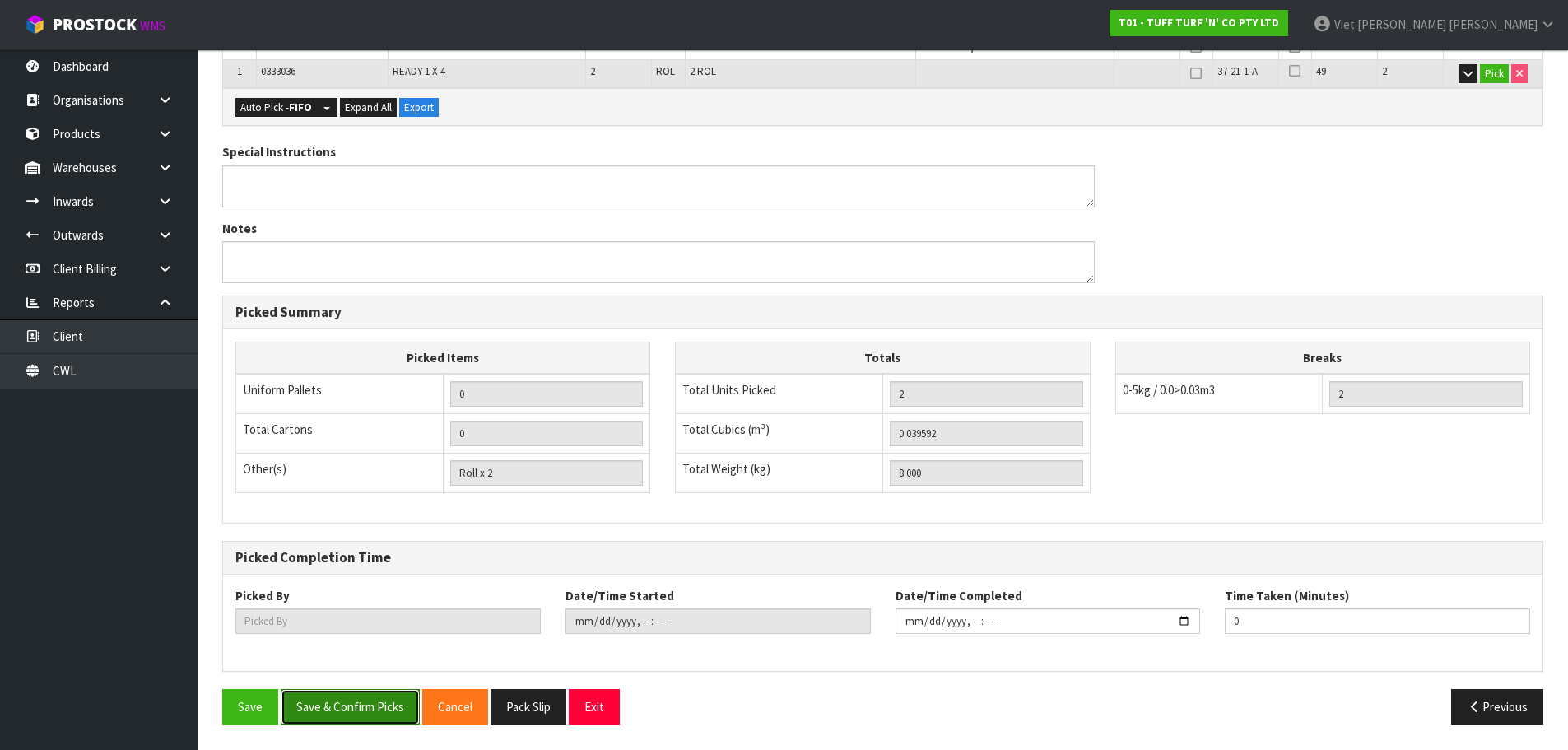
click at [368, 699] on button "Save & Confirm Picks" at bounding box center [350, 707] width 139 height 36
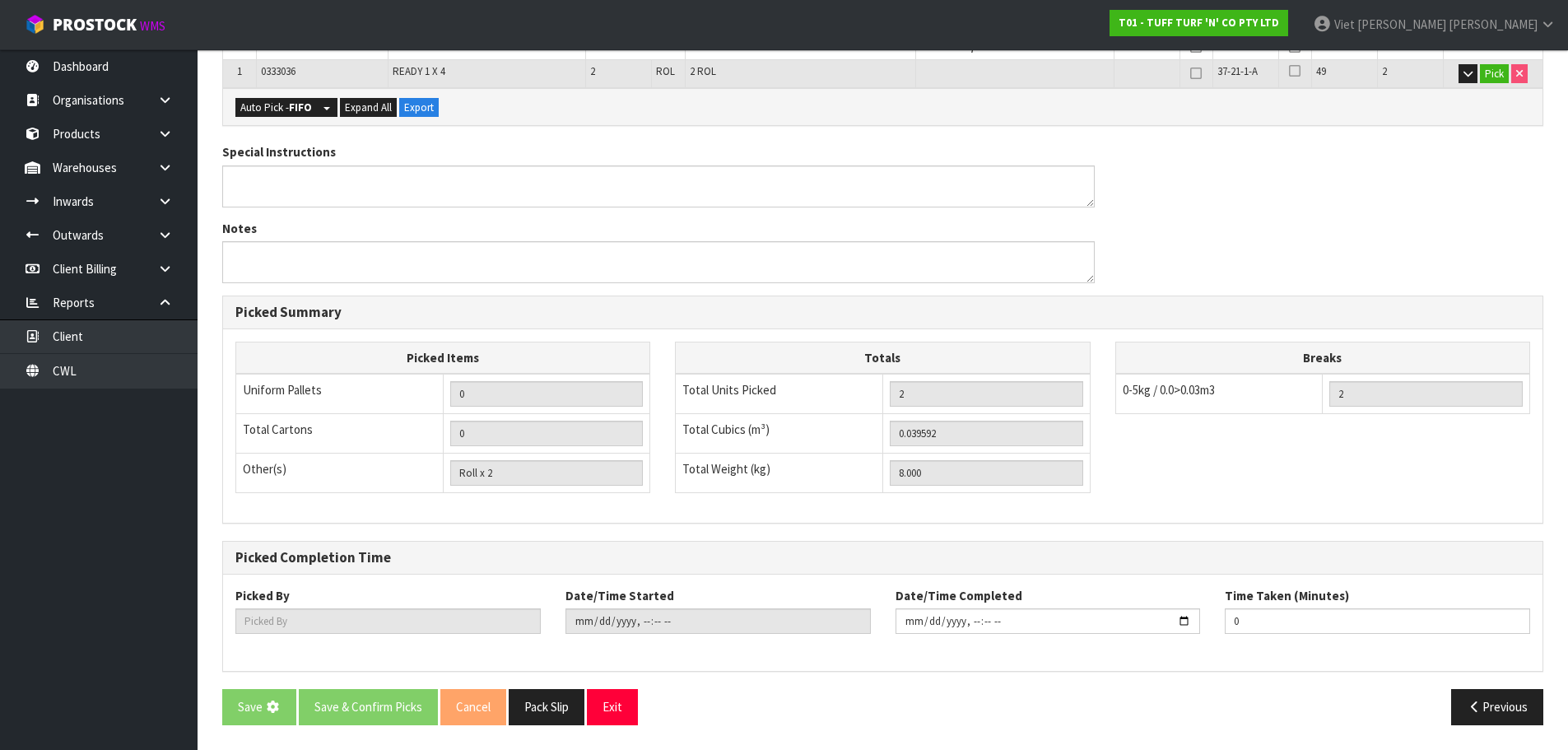
scroll to position [0, 0]
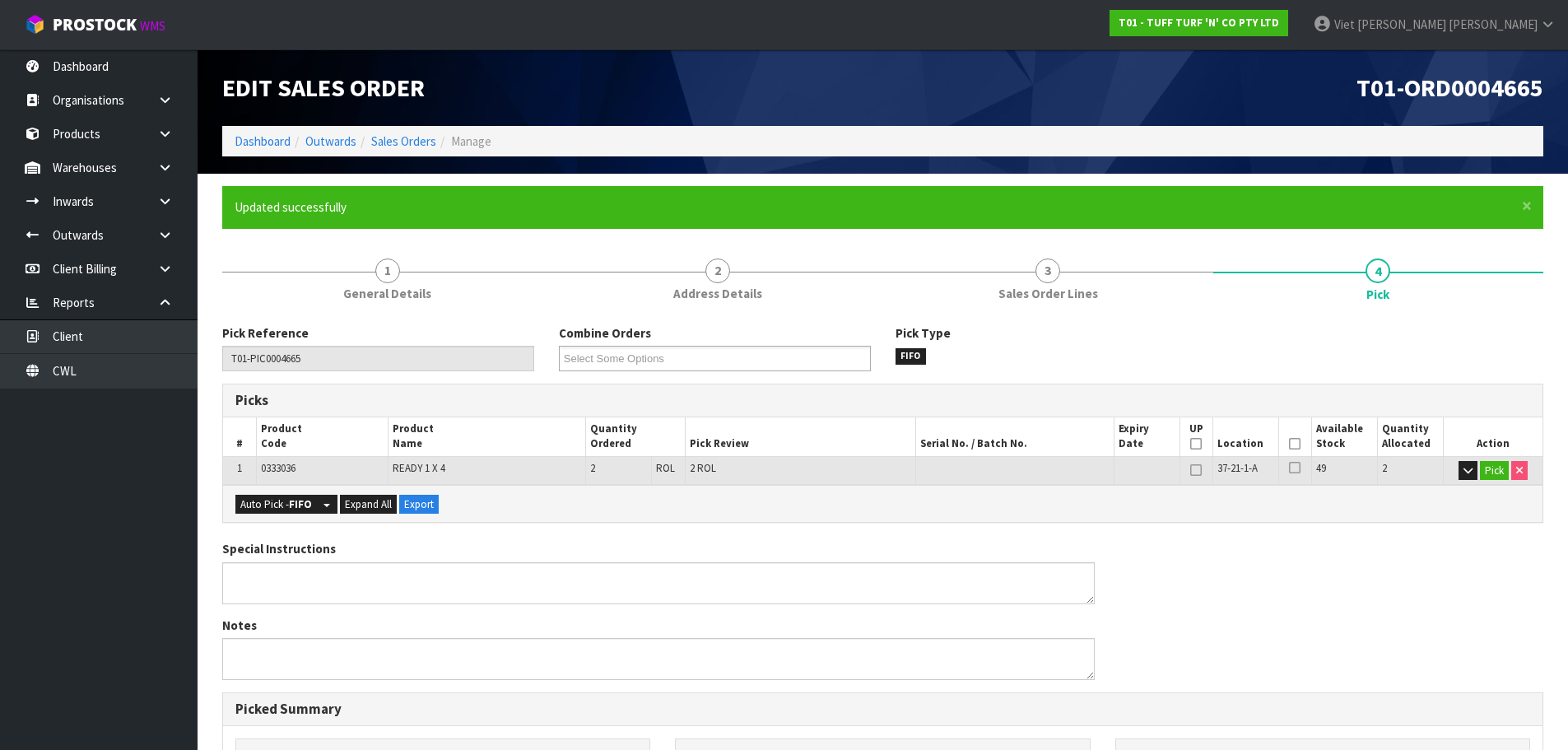
type input "Viet [PERSON_NAME]"
type input "2025-09-08T14:07:34"
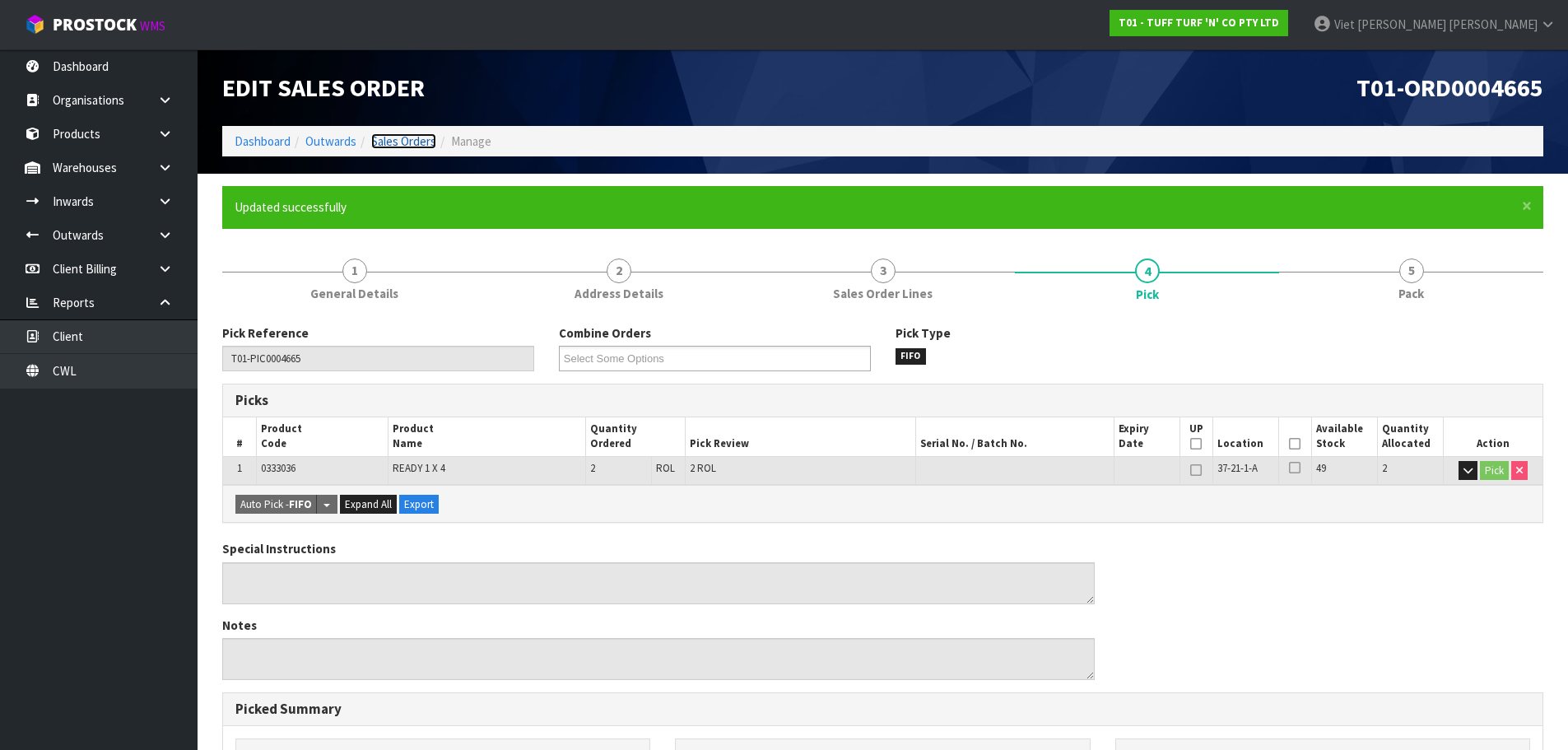
click at [396, 144] on link "Sales Orders" at bounding box center [403, 141] width 65 height 16
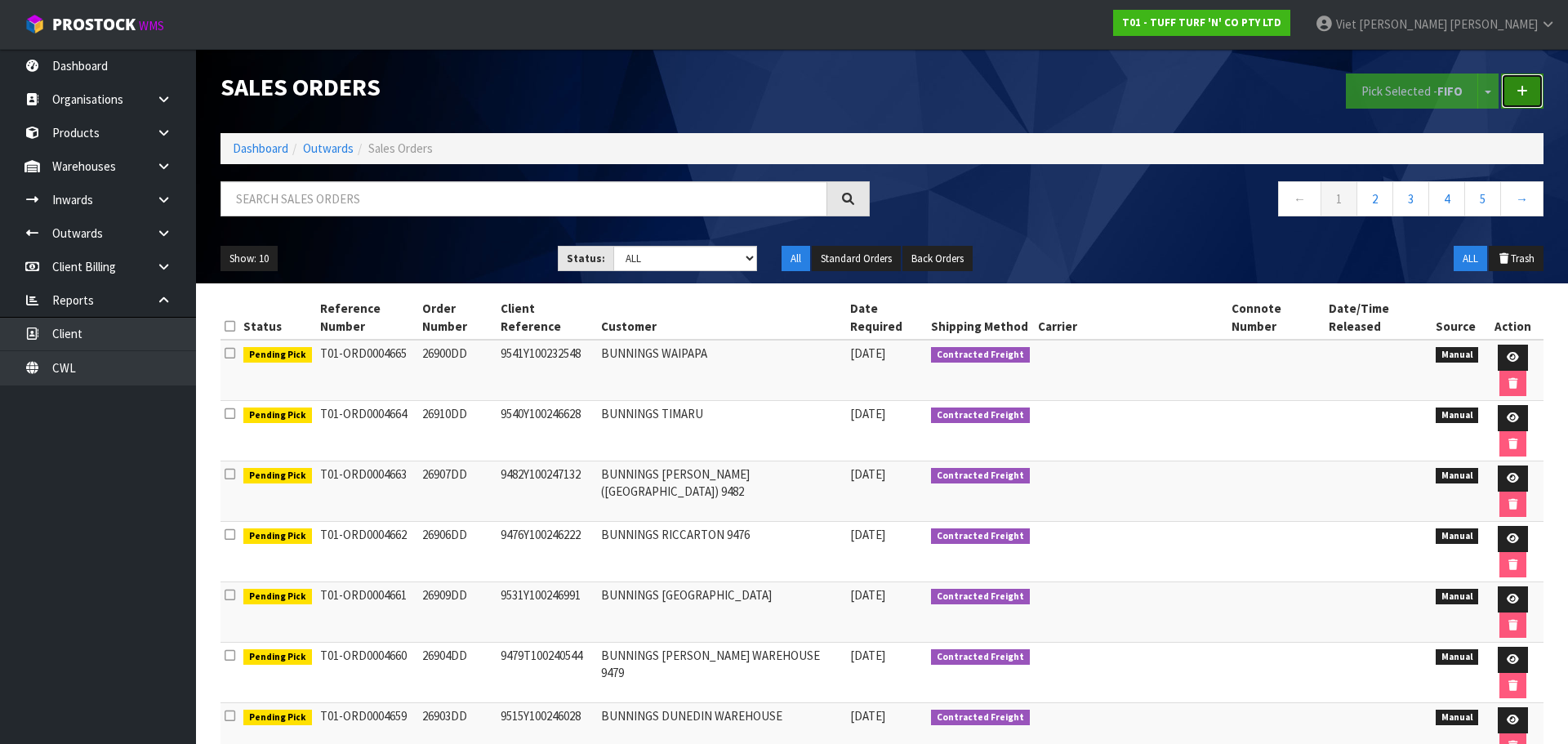
click at [1534, 88] on link at bounding box center [1522, 91] width 42 height 36
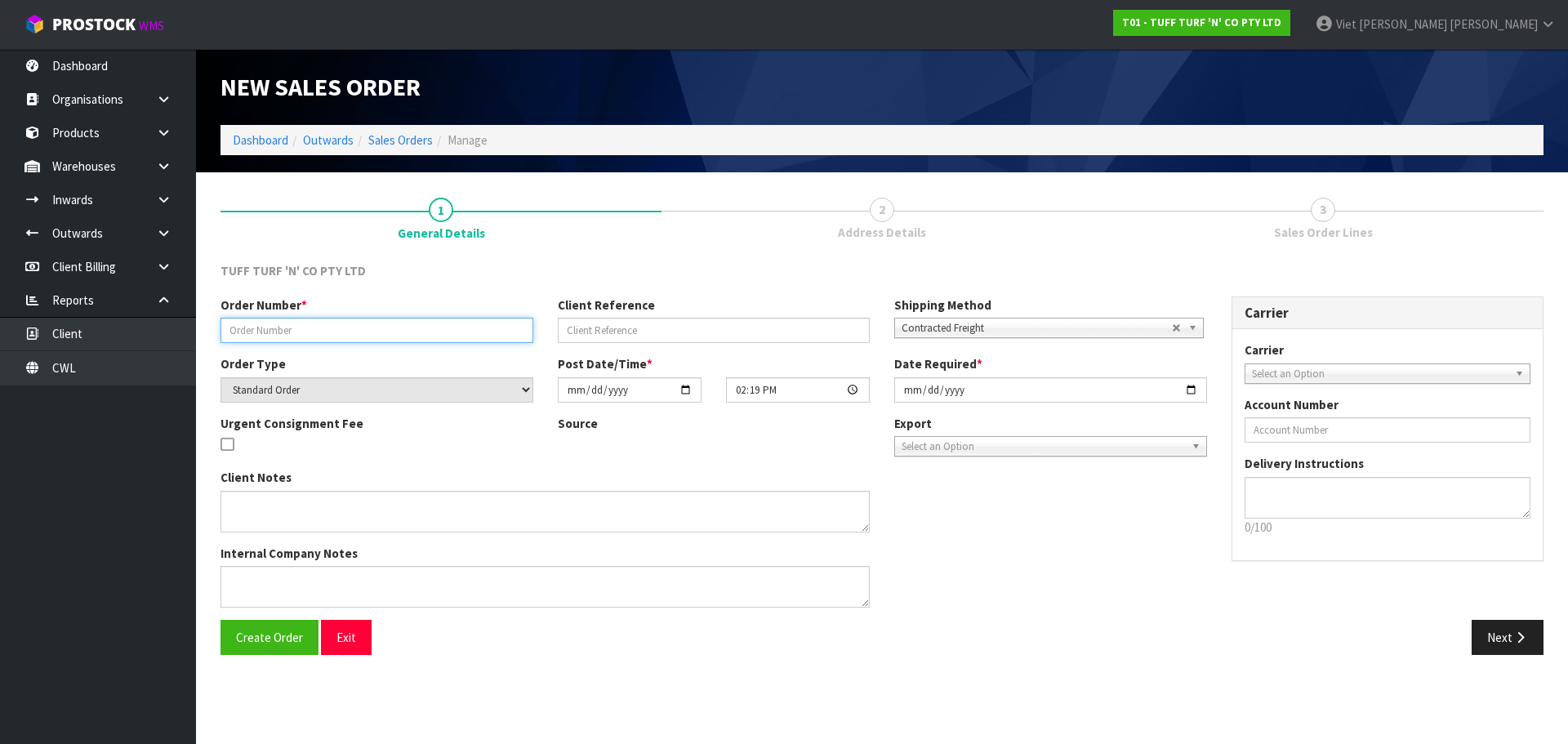
click at [433, 334] on input "text" at bounding box center [376, 331] width 313 height 26
paste input "26901DD"
type input "26901DD"
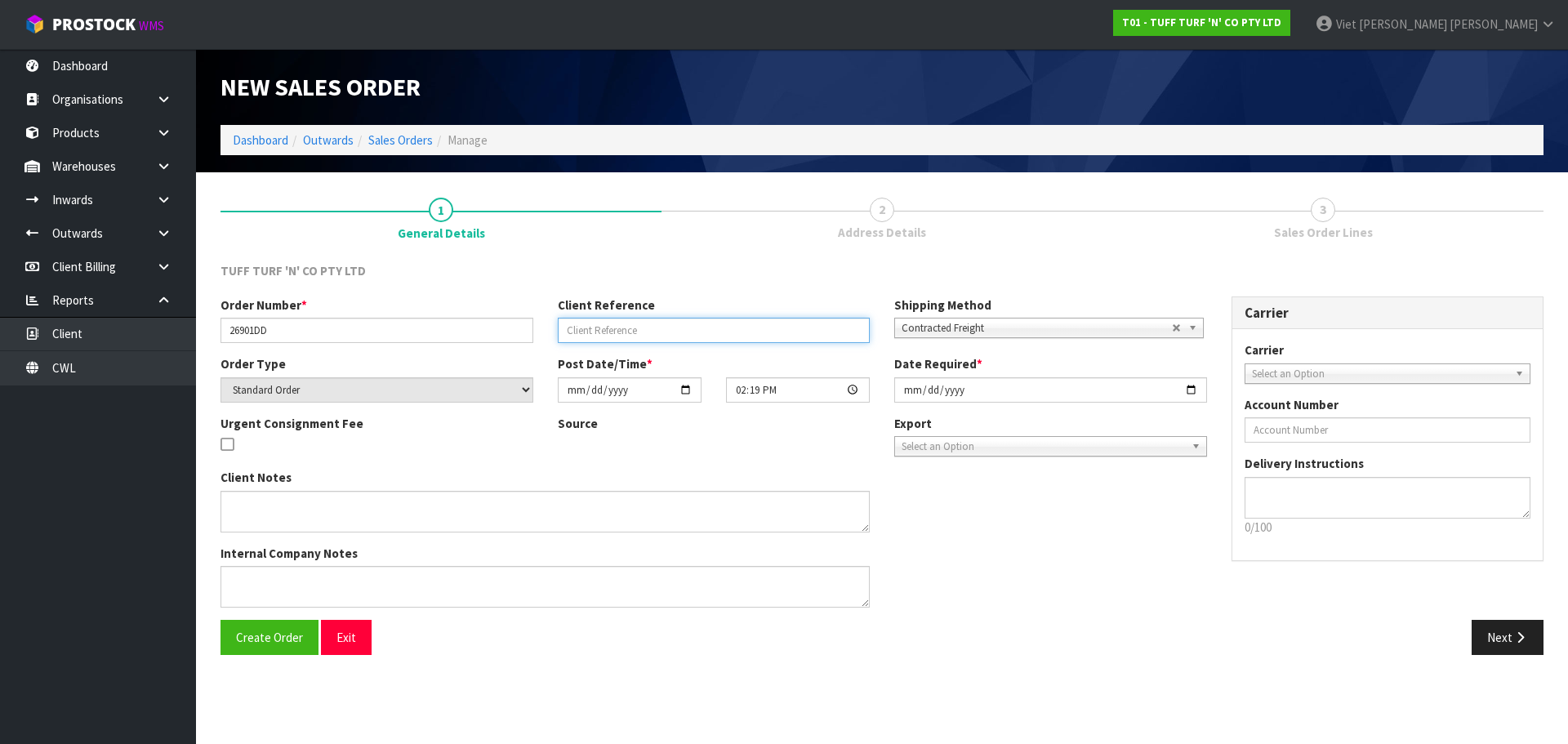
click at [620, 328] on input "text" at bounding box center [714, 331] width 313 height 26
paste input "9541Y100198365"
type input "9541Y100198365"
click at [263, 650] on button "Create Order" at bounding box center [269, 637] width 98 height 36
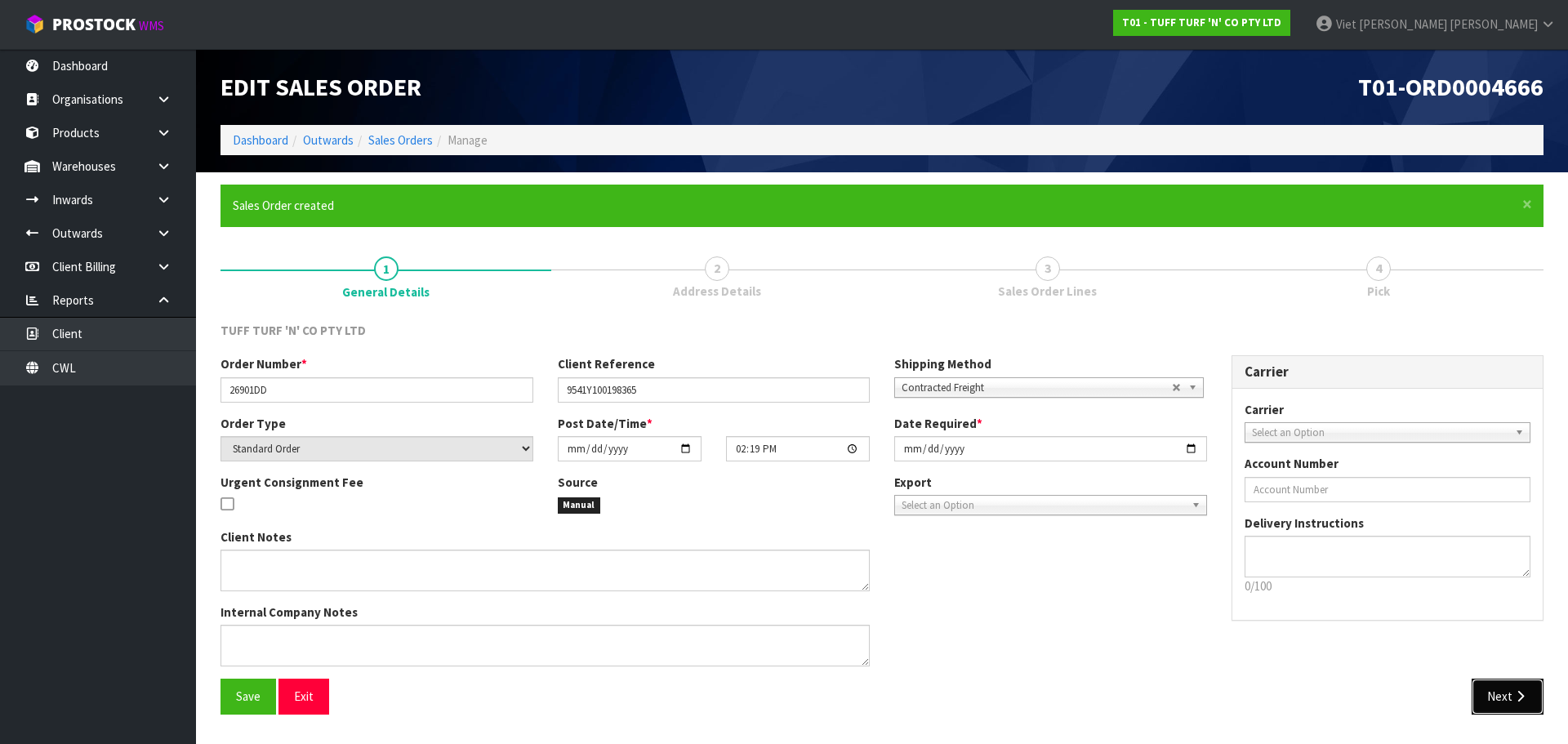
click at [1485, 691] on button "Next" at bounding box center [1508, 697] width 72 height 36
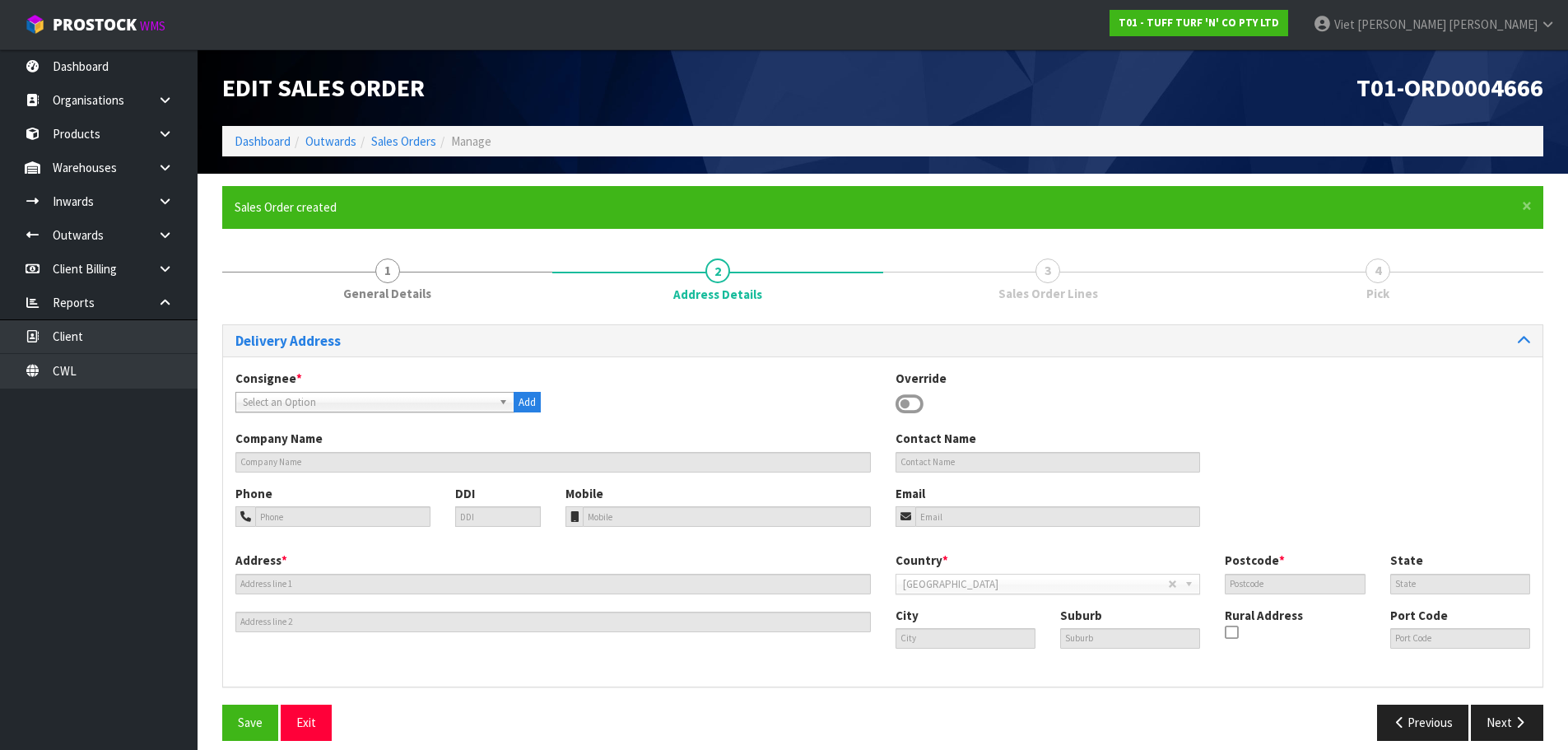
click at [439, 395] on span "Select an Option" at bounding box center [367, 402] width 249 height 20
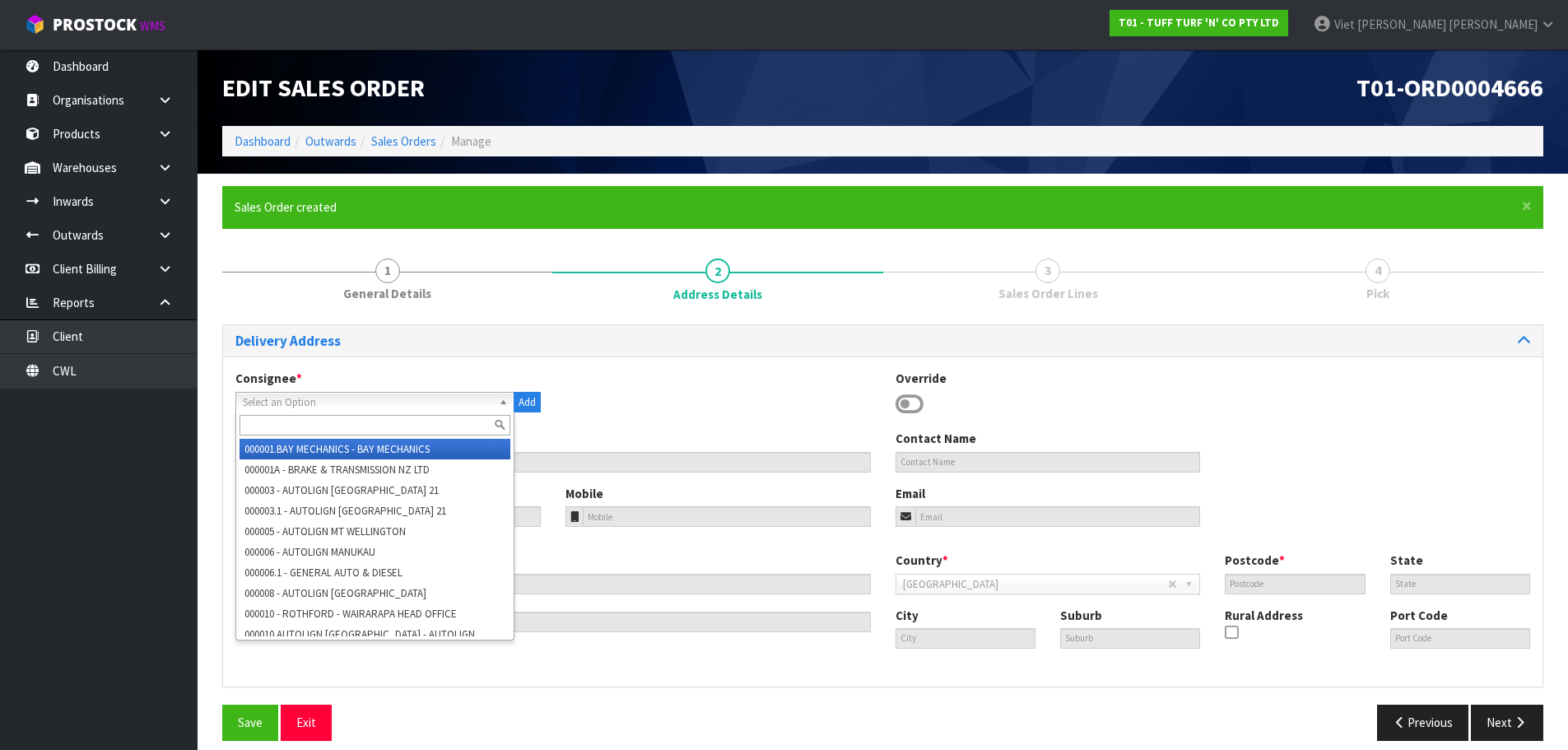
click at [439, 395] on span "Select an Option" at bounding box center [367, 402] width 249 height 20
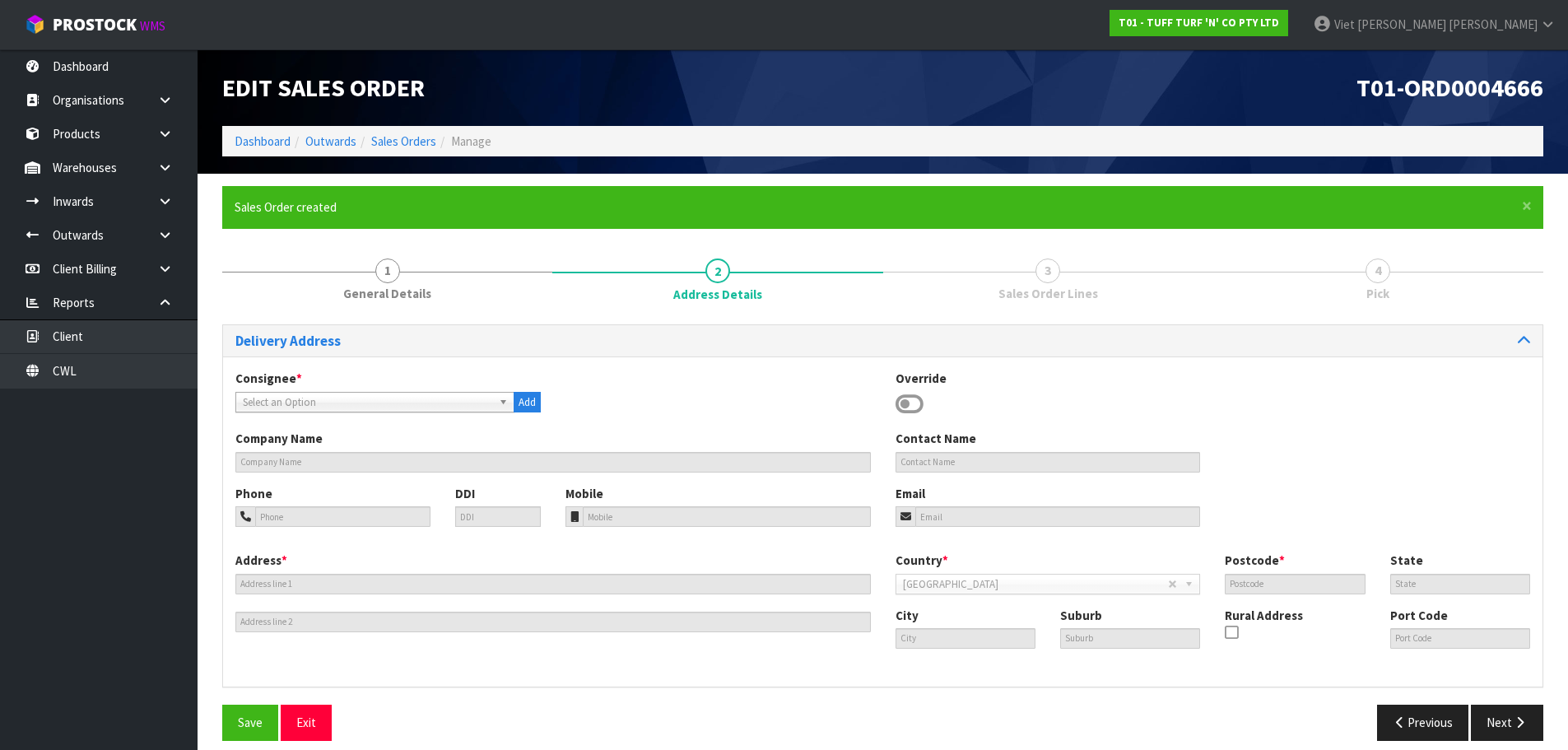
drag, startPoint x: 341, startPoint y: 397, endPoint x: 333, endPoint y: 403, distance: 10.0
click at [341, 397] on span "Select an Option" at bounding box center [367, 402] width 249 height 20
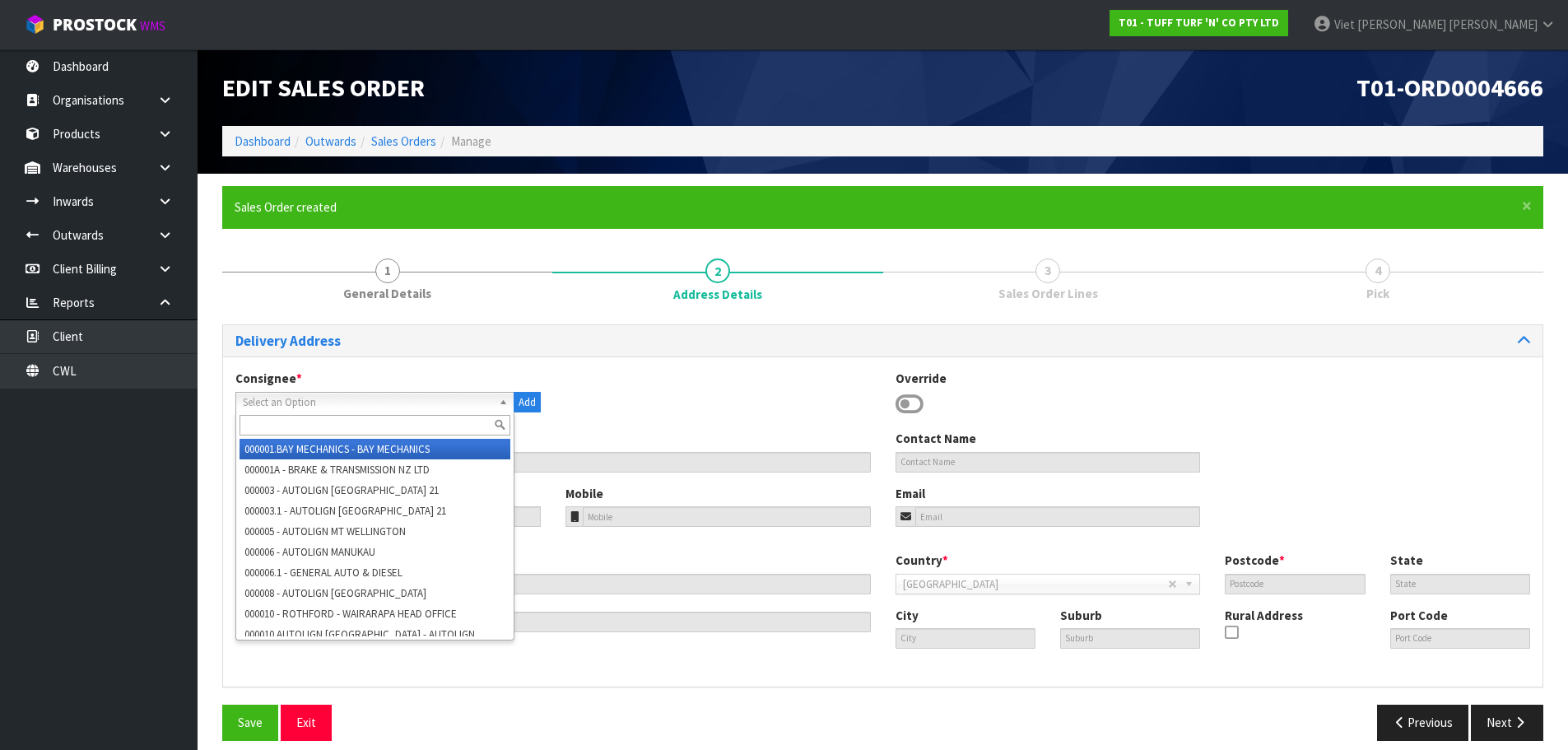
click at [299, 425] on input "text" at bounding box center [375, 425] width 271 height 21
paste input "9541"
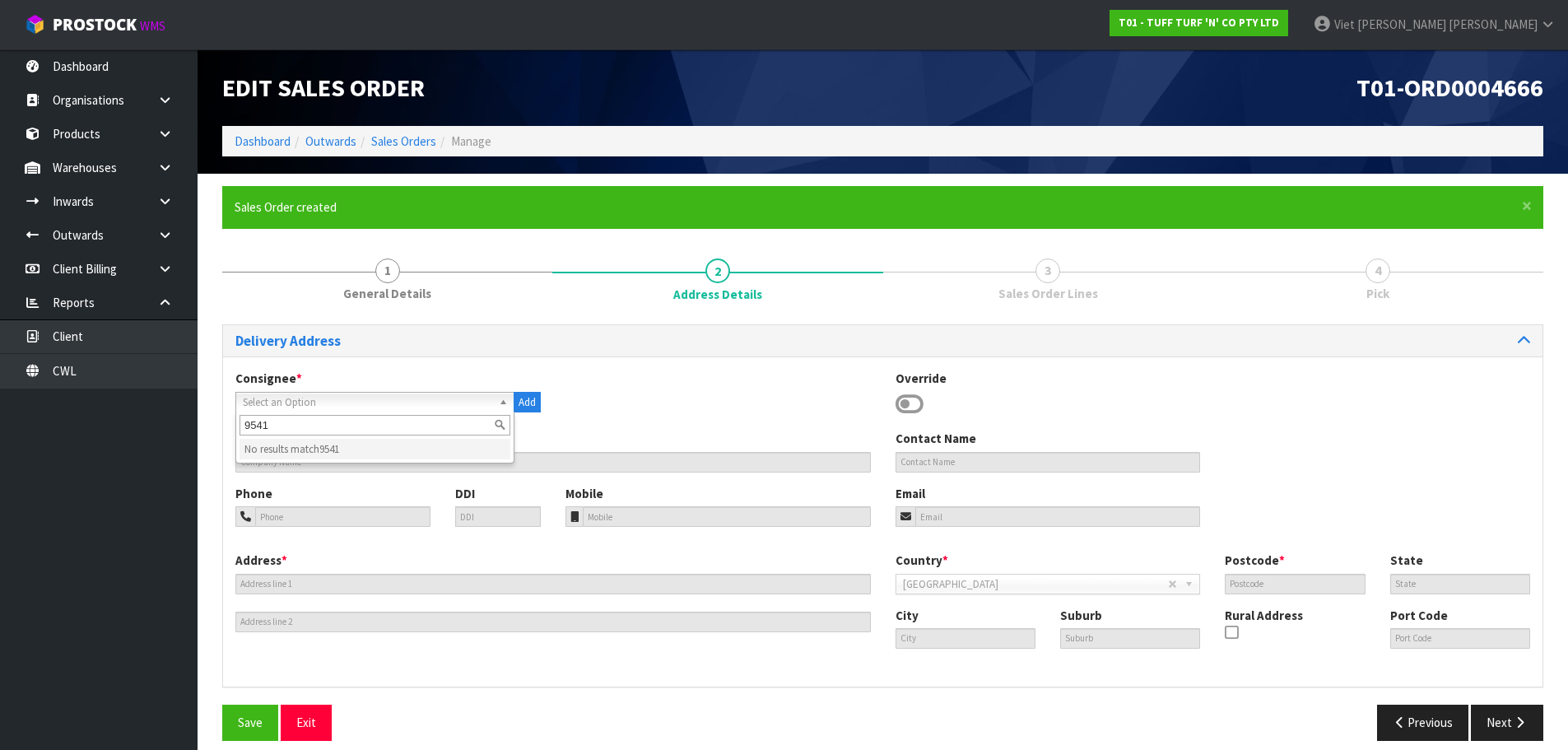
click at [241, 427] on input "9541" at bounding box center [375, 425] width 271 height 21
type input "bun9541"
click at [373, 450] on li "BUN9541 - BUNNINGS WAIPAPA" at bounding box center [375, 449] width 271 height 21
type input "BUNNINGS WAIPAPA"
type input "391 WAIPAPA ROAD"
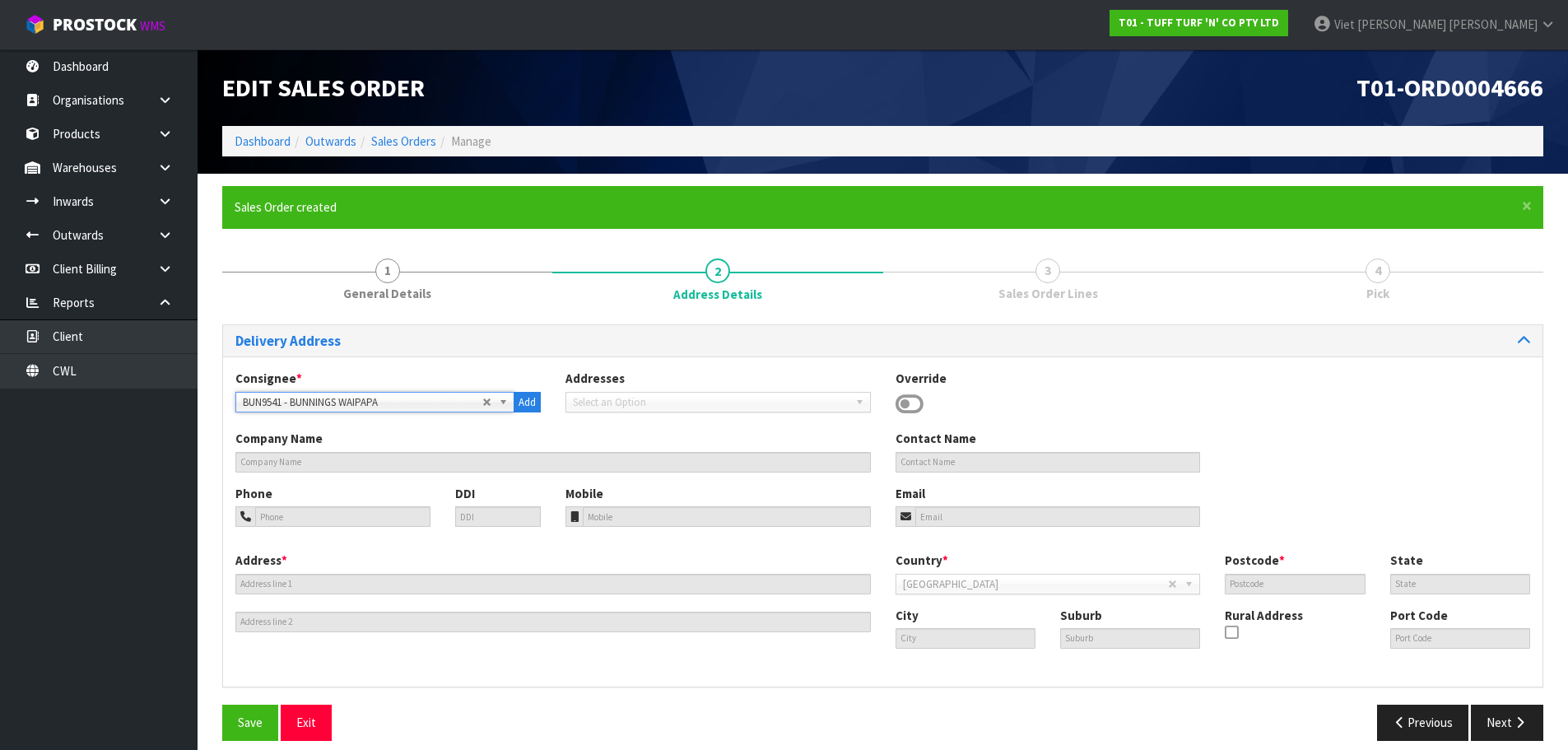
type input "0295"
type input "Waipapa"
type input "WAIPAPA"
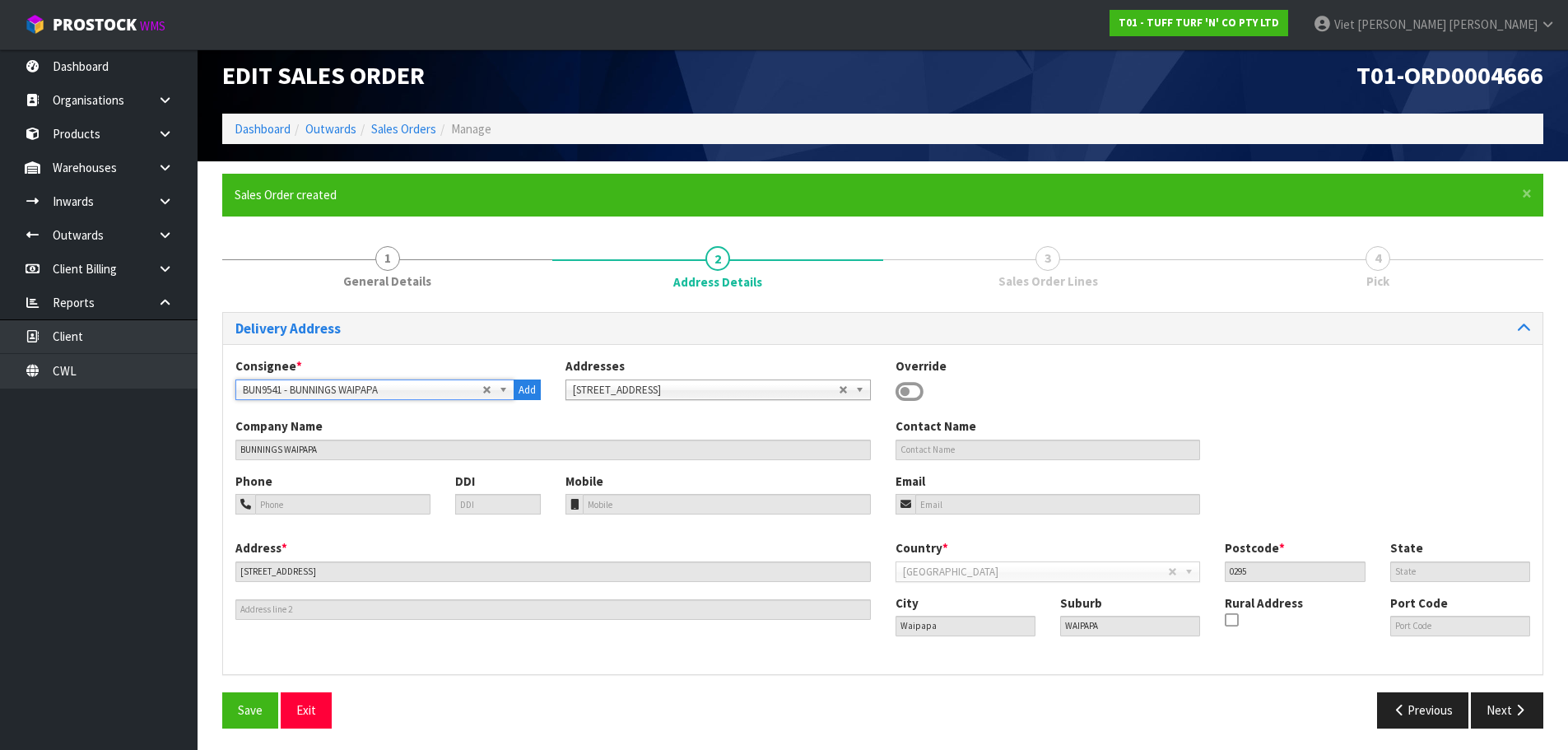
scroll to position [16, 0]
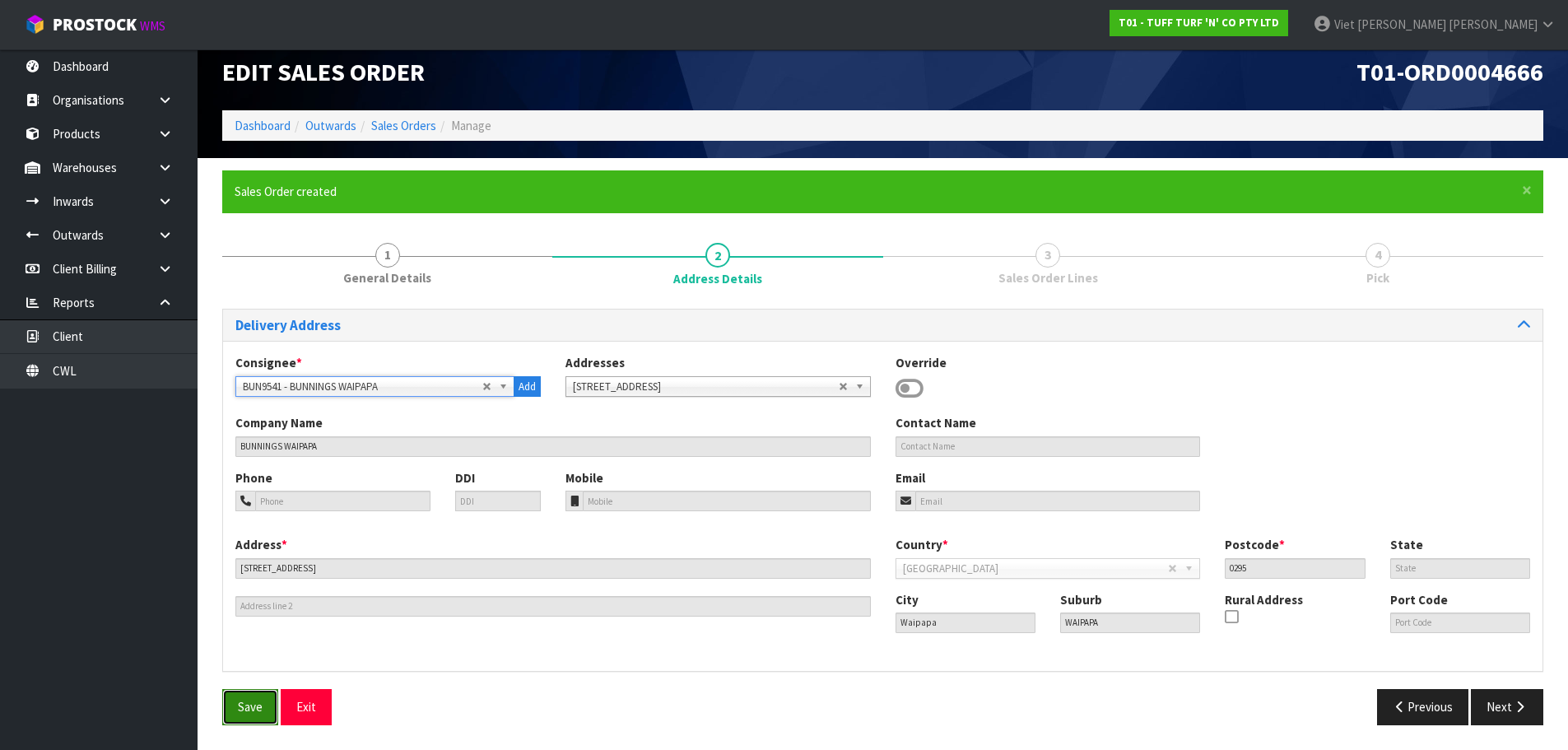
click at [247, 720] on button "Save" at bounding box center [250, 707] width 56 height 36
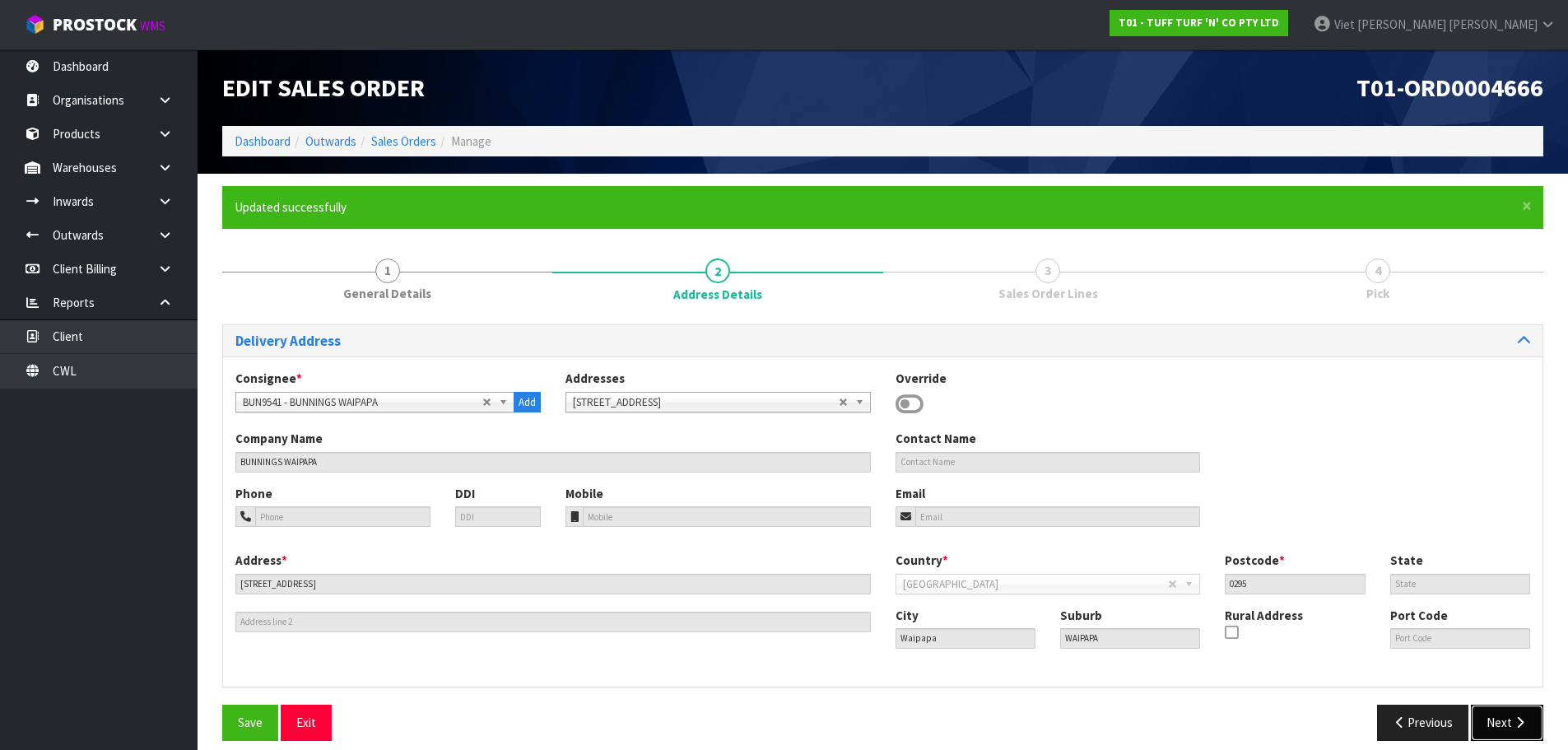
click at [1511, 716] on button "Next" at bounding box center [1506, 723] width 73 height 36
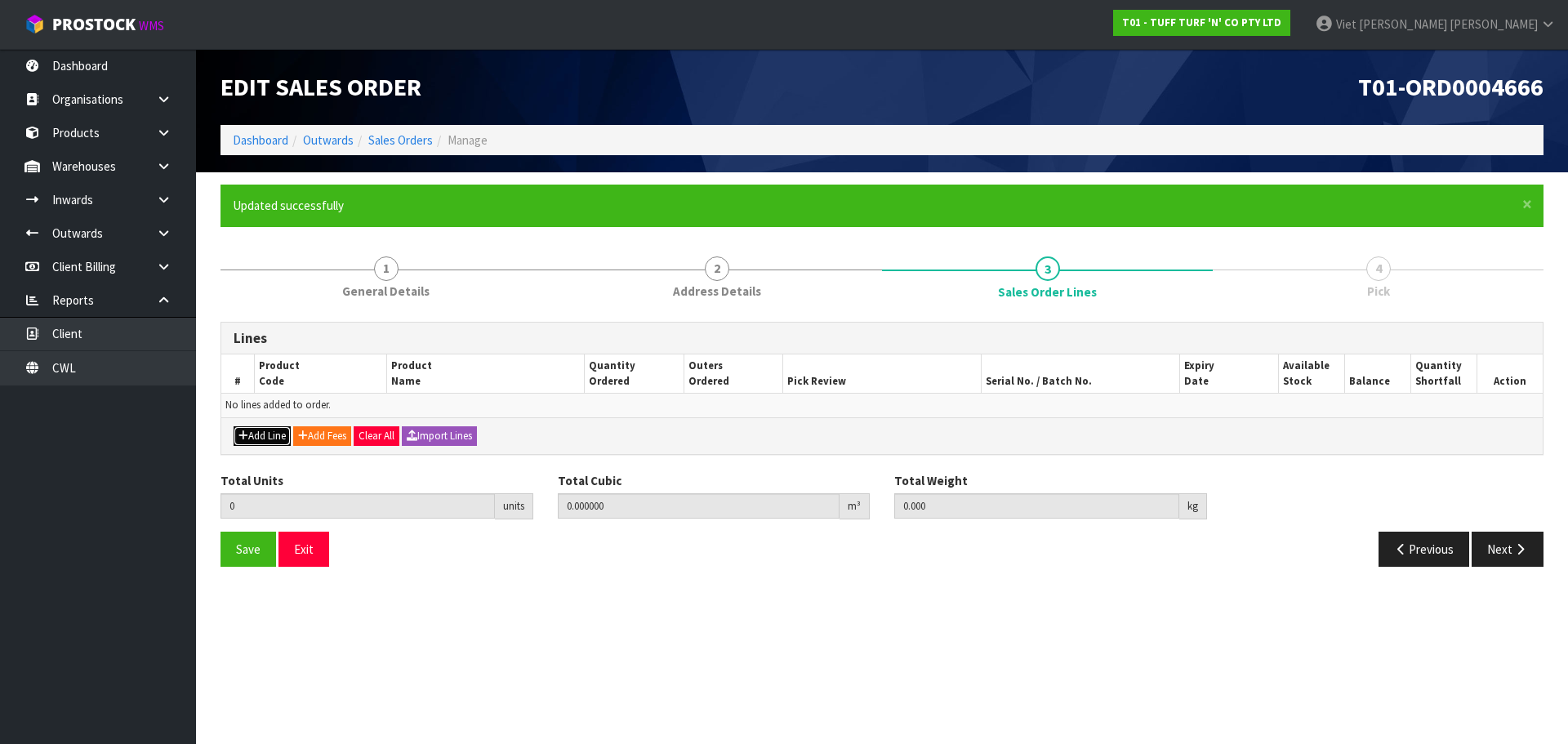
click at [255, 432] on button "Add Line" at bounding box center [262, 437] width 57 height 20
type input "0"
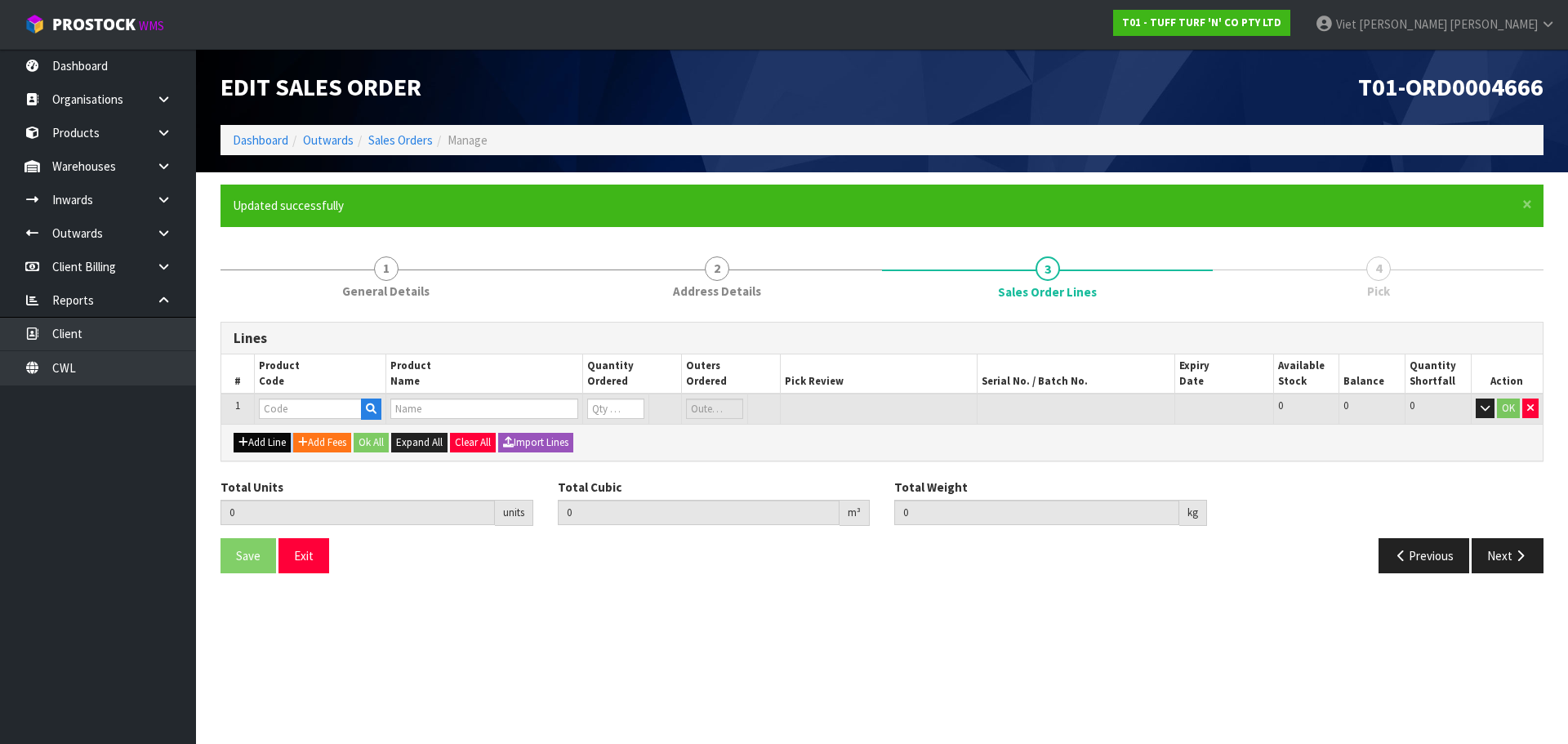
click at [255, 432] on div "Add Line Add Fees Ok All Expand All Clear All Import Lines" at bounding box center [882, 442] width 1322 height 37
click at [278, 446] on button "Add Line" at bounding box center [262, 443] width 57 height 20
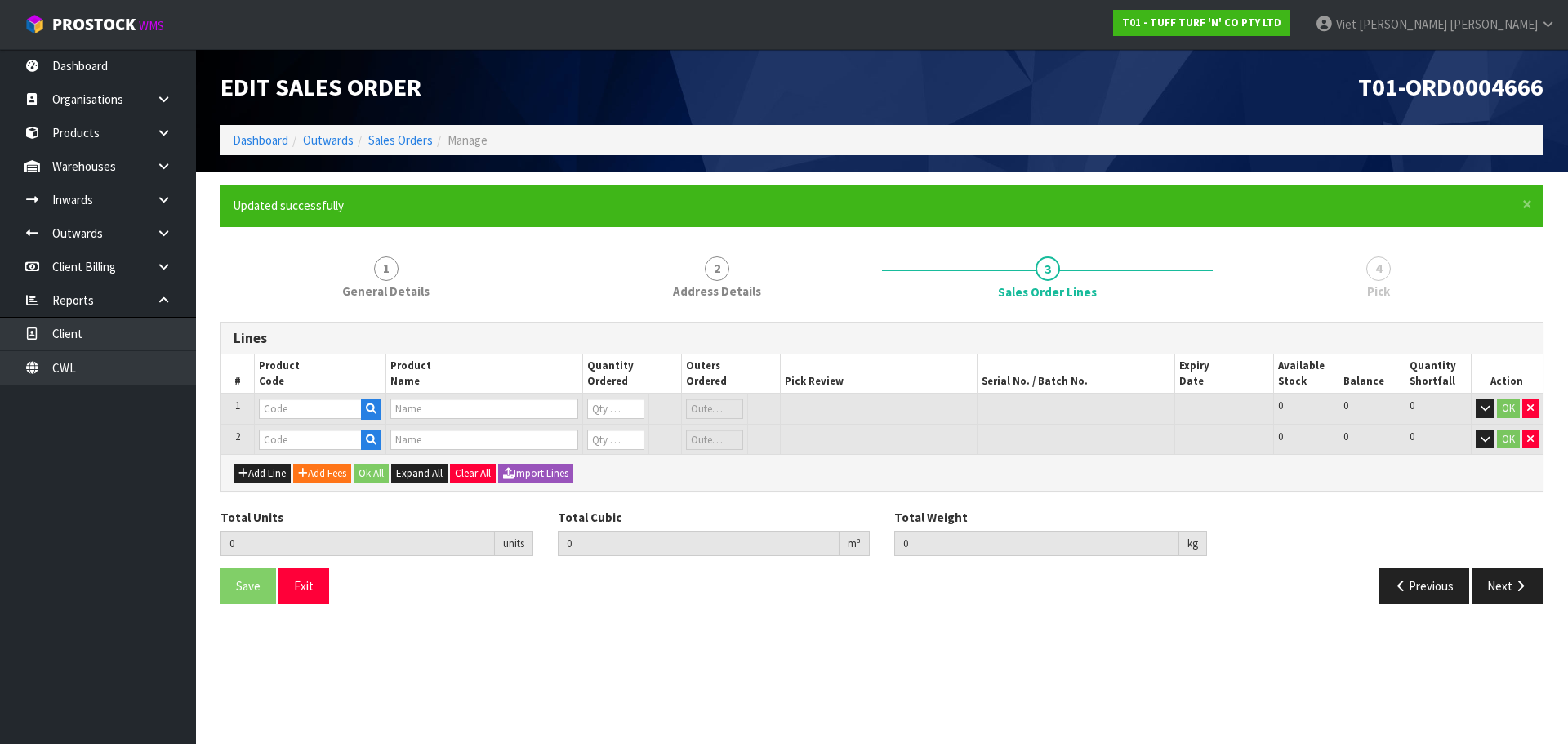
click at [323, 398] on td at bounding box center [319, 408] width 131 height 31
click at [301, 408] on input "text" at bounding box center [310, 408] width 103 height 21
paste input "0333036"
type input "0333036"
type input "READY 1 X 4"
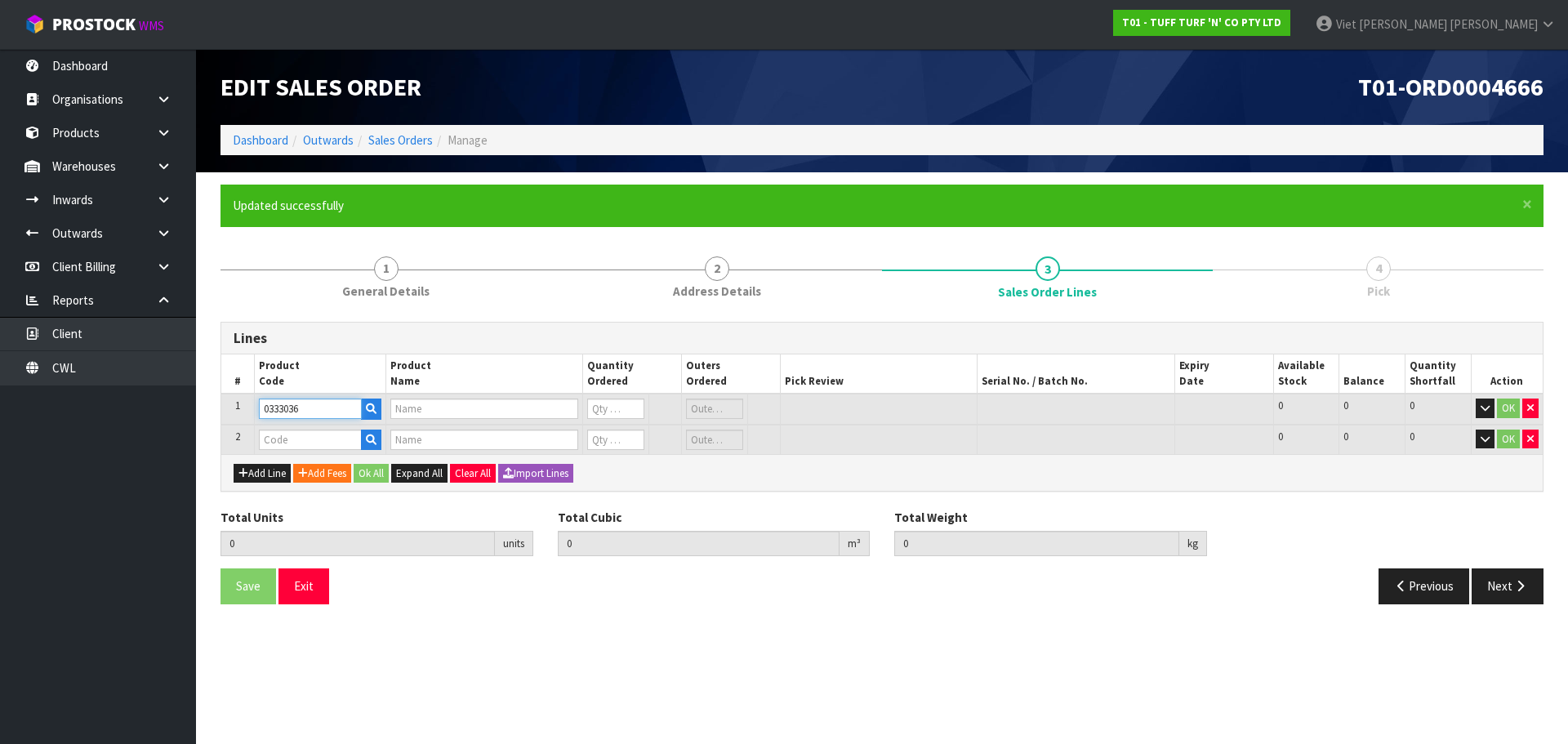
type input "0"
type input "0333036"
click at [328, 438] on input "text" at bounding box center [310, 440] width 103 height 21
paste input "0333037"
type input "0333037"
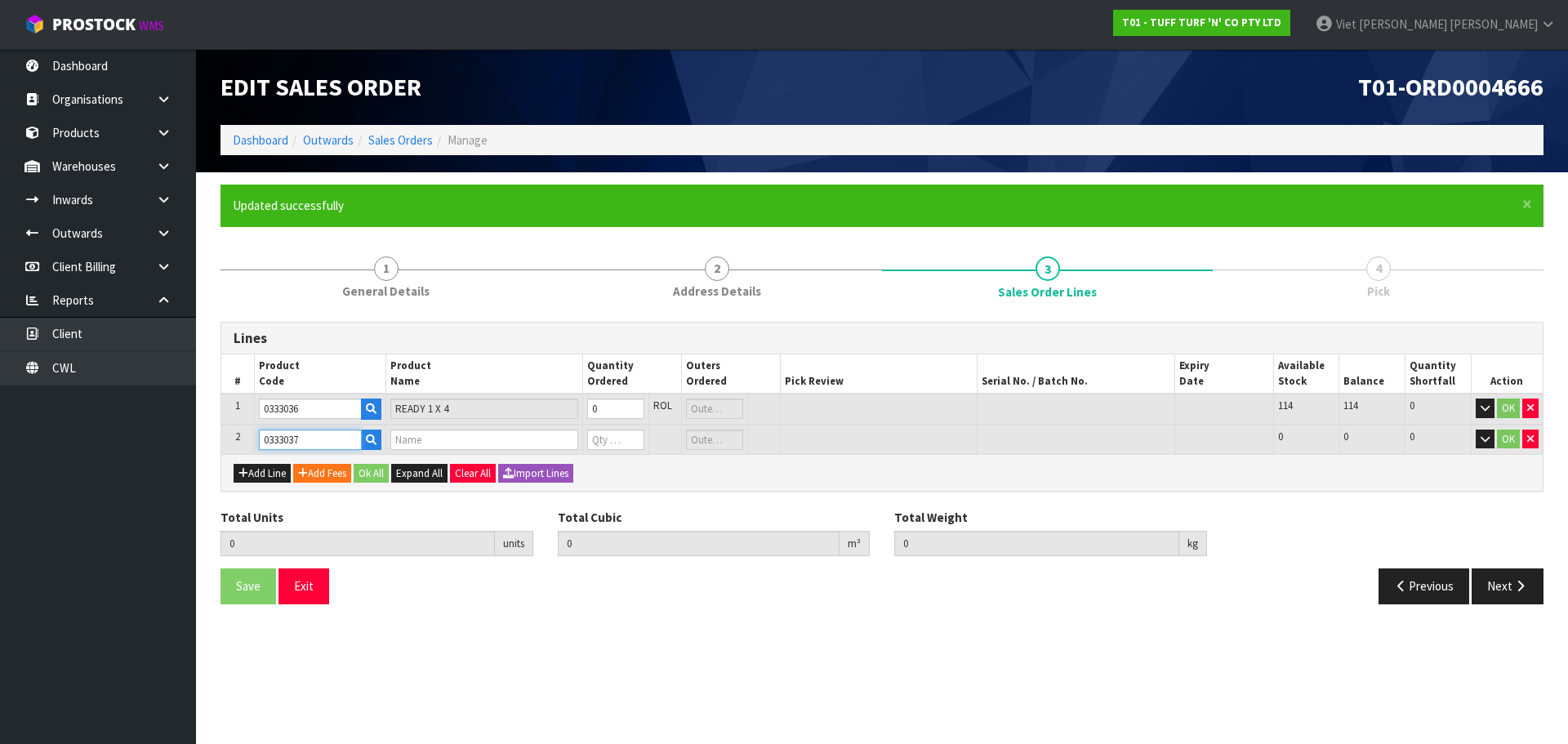
type input "0.000000"
type input "0.000"
type input "READY 1.8 PP 10 DIY TURF"
type input "0"
type input "0333037"
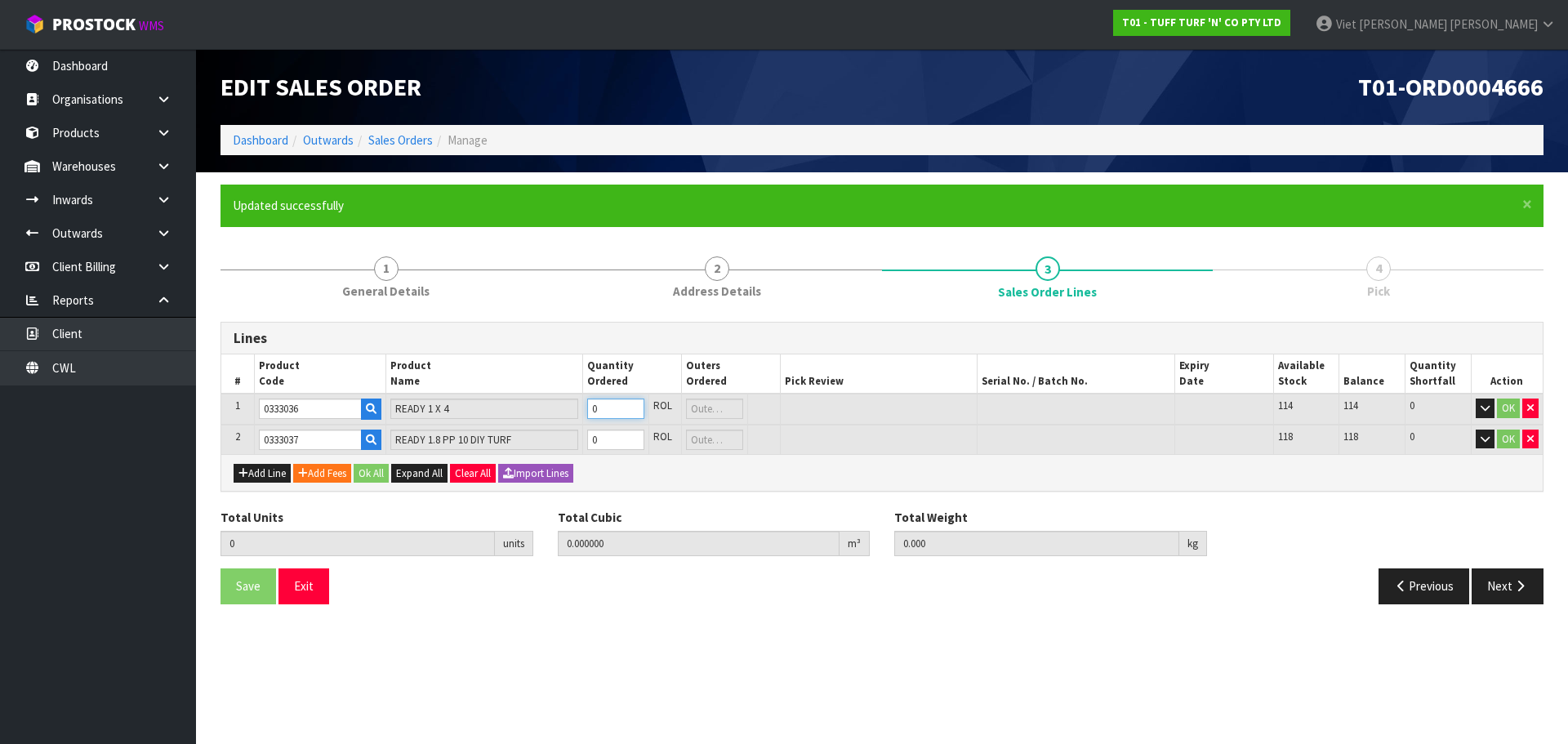
type input "1"
type input "0.019796"
type input "4"
type input "1"
click at [633, 403] on input "1" at bounding box center [615, 408] width 56 height 21
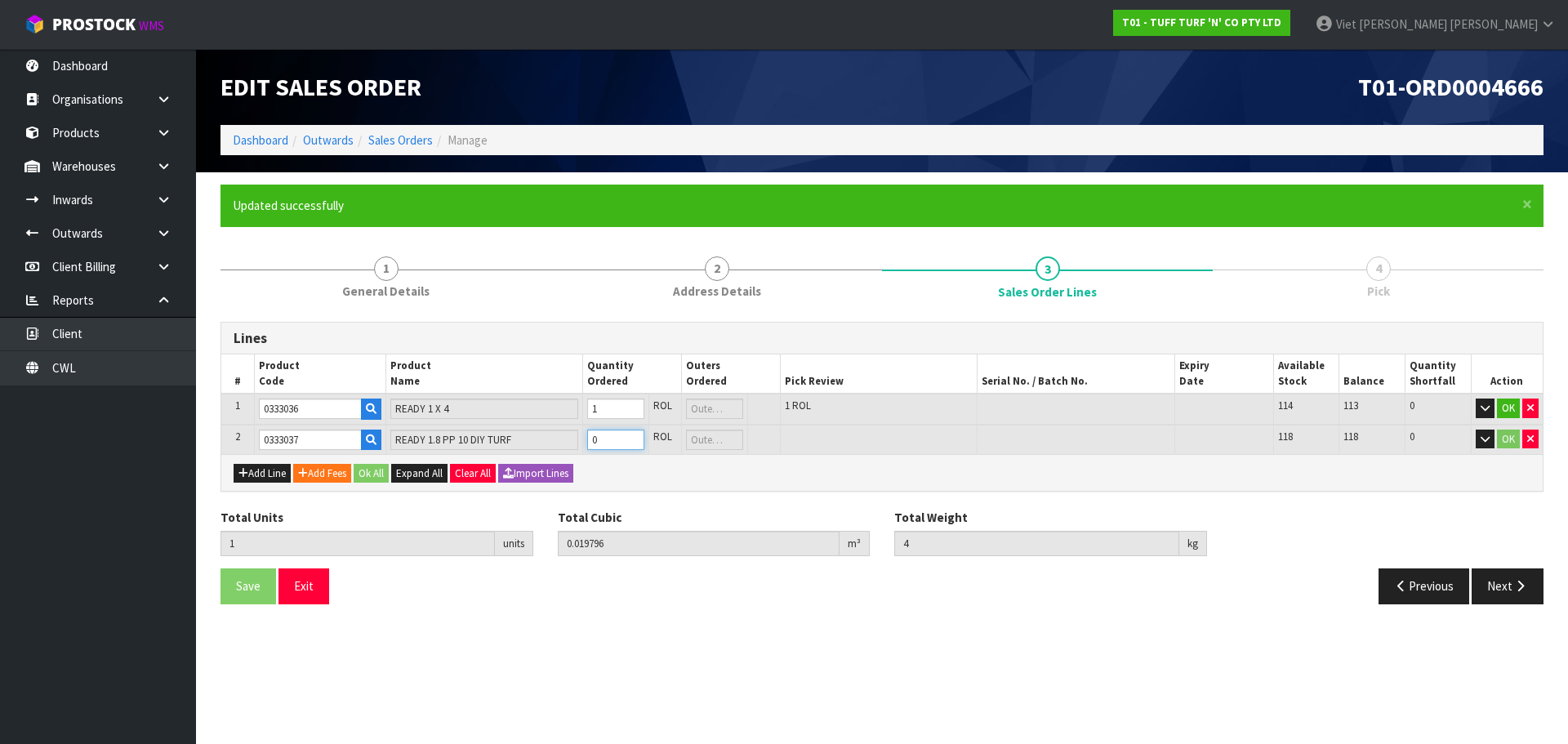
type input "2"
type input "0.082931"
type input "22"
type input "1"
click at [632, 436] on input "1" at bounding box center [615, 440] width 56 height 21
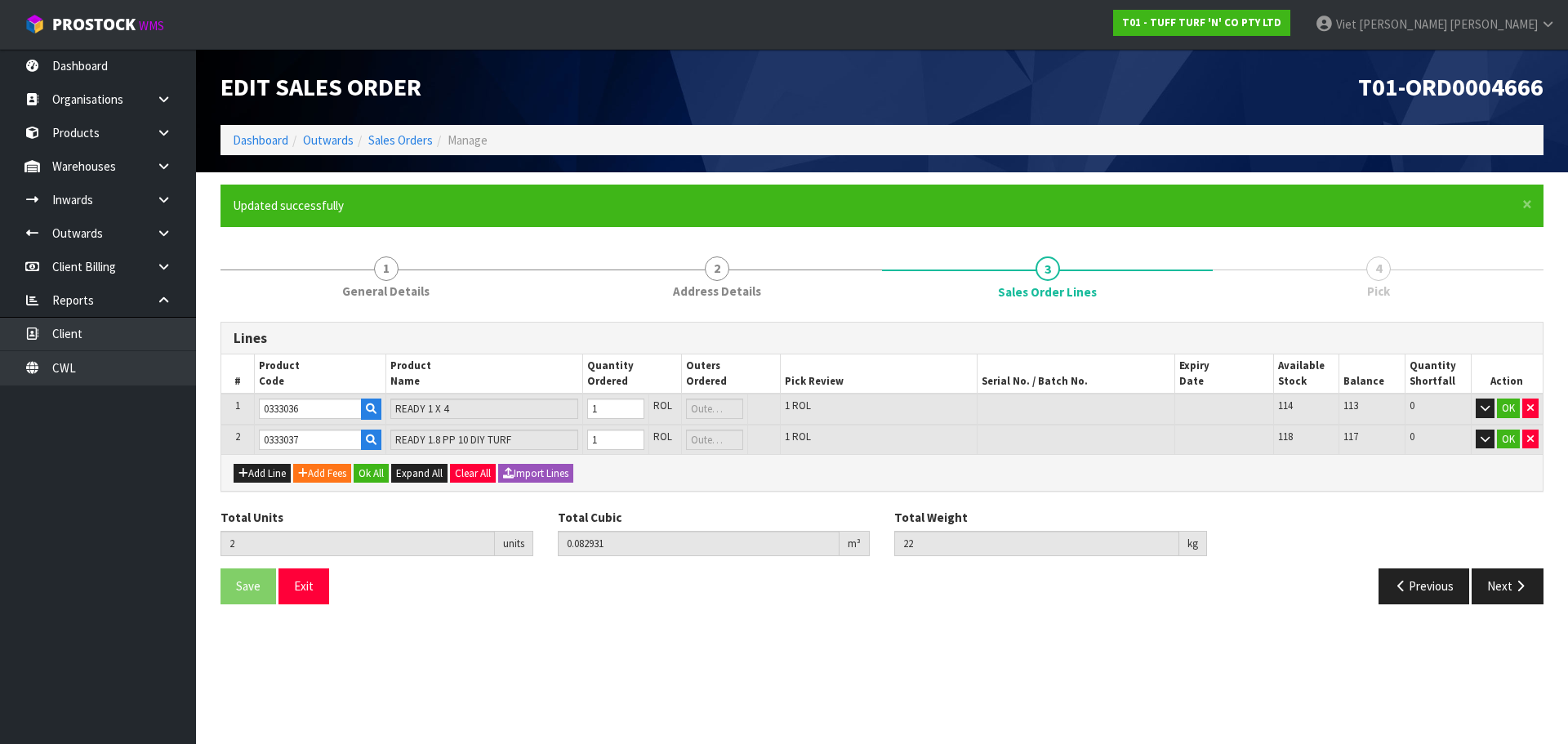
click at [1247, 480] on div "Add Line Add Fees Ok All Expand All Clear All Import Lines" at bounding box center [882, 472] width 1322 height 37
click at [377, 477] on button "Ok All" at bounding box center [371, 474] width 36 height 20
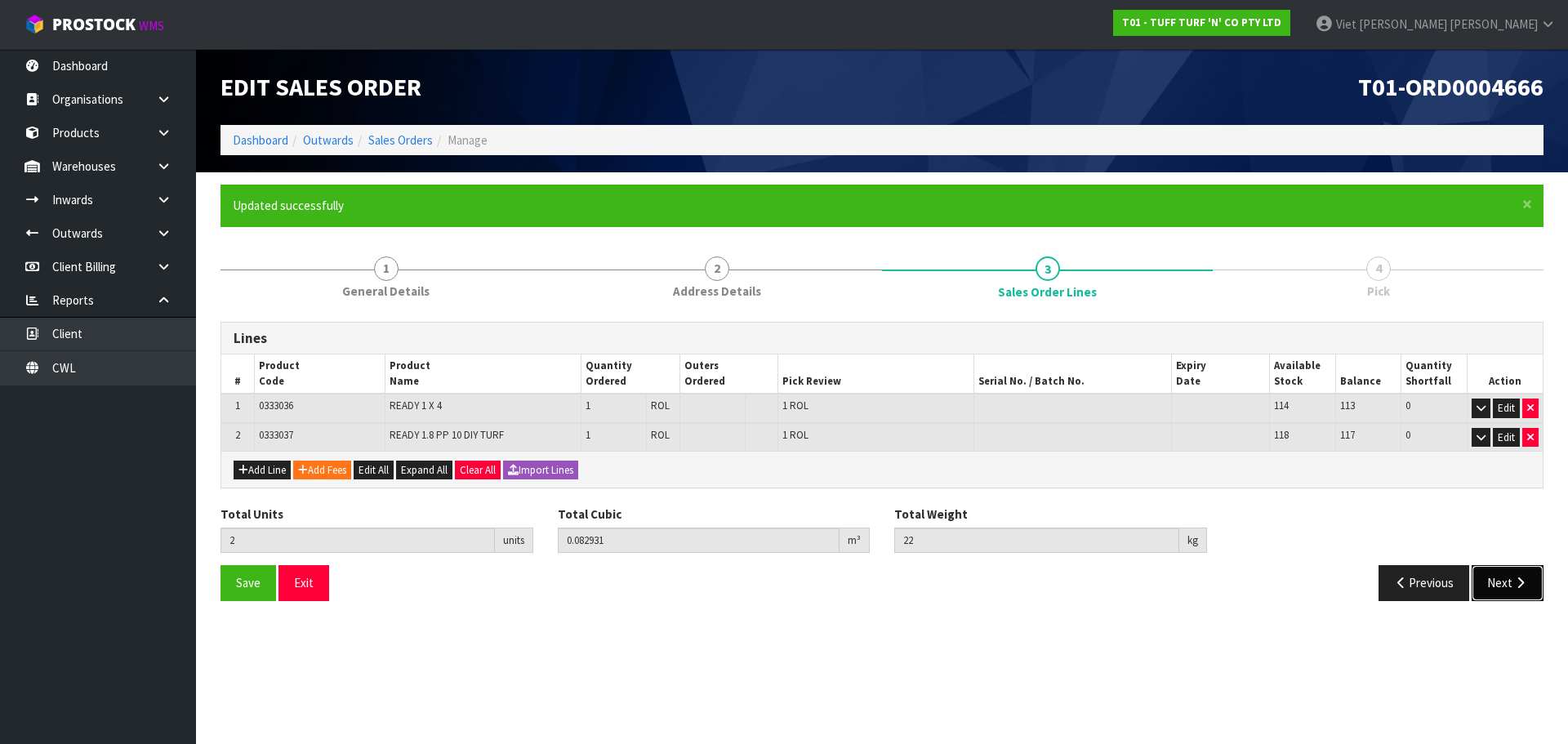
click at [1516, 590] on button "Next" at bounding box center [1508, 583] width 72 height 36
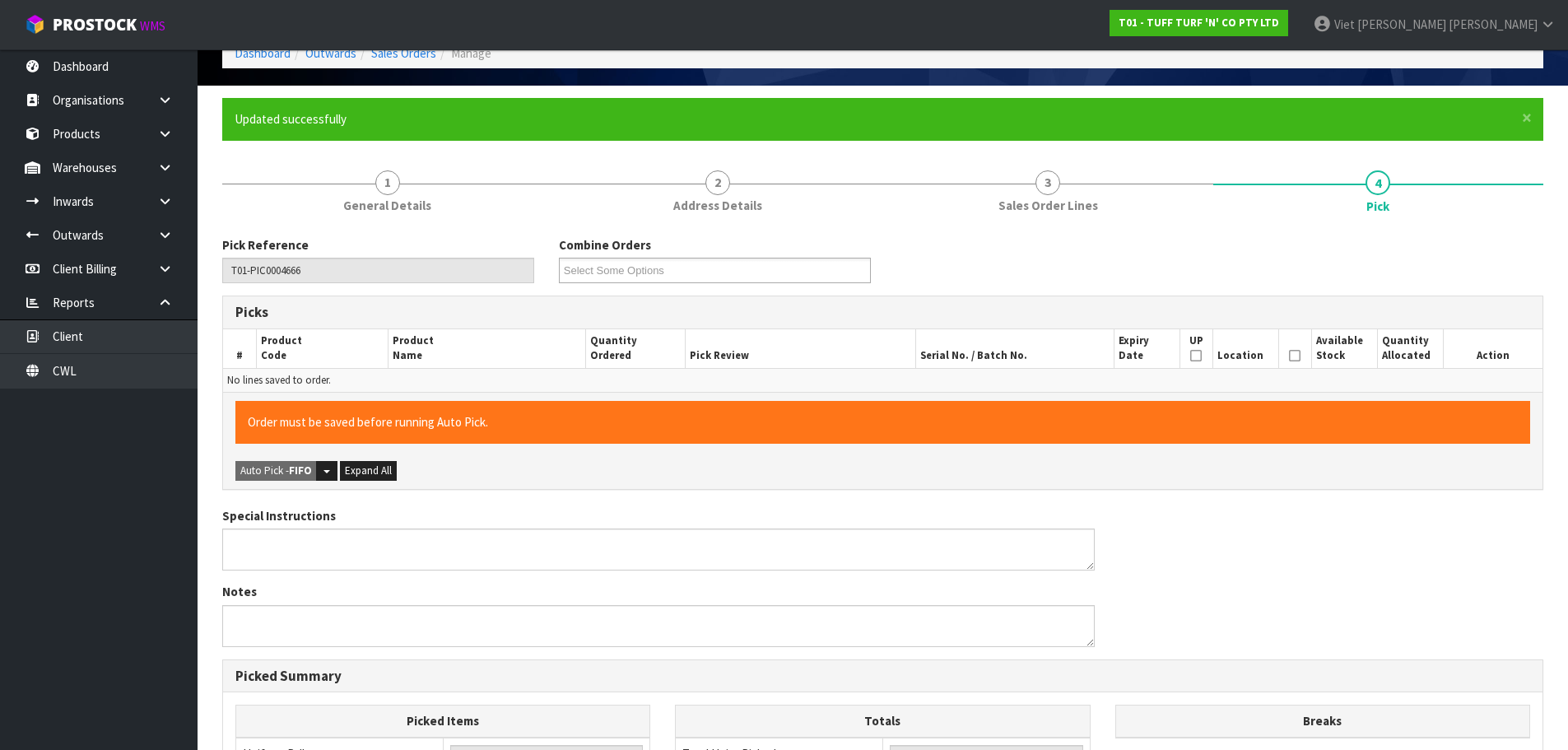
scroll to position [83, 0]
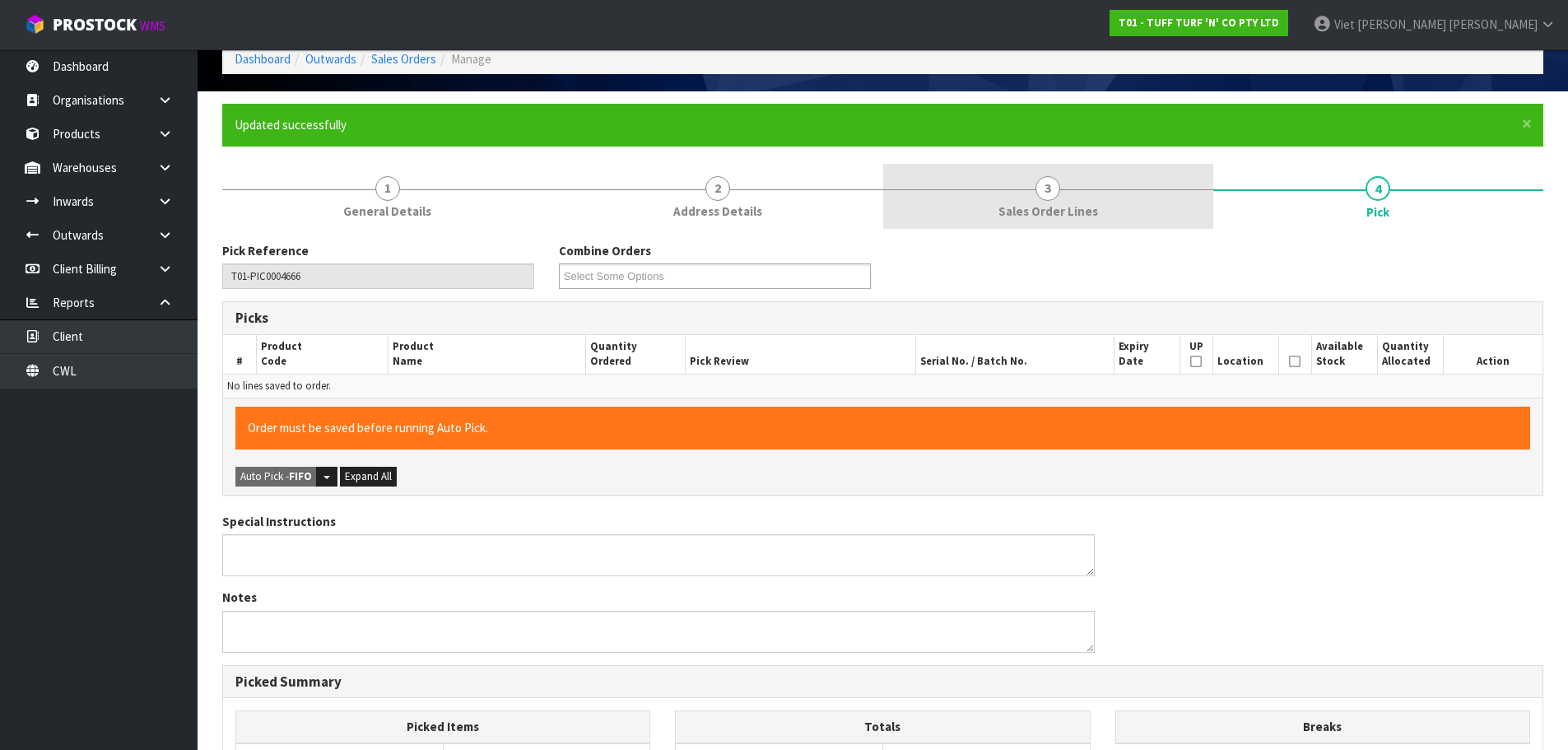
click at [1032, 214] on span "Sales Order Lines" at bounding box center [1048, 210] width 100 height 17
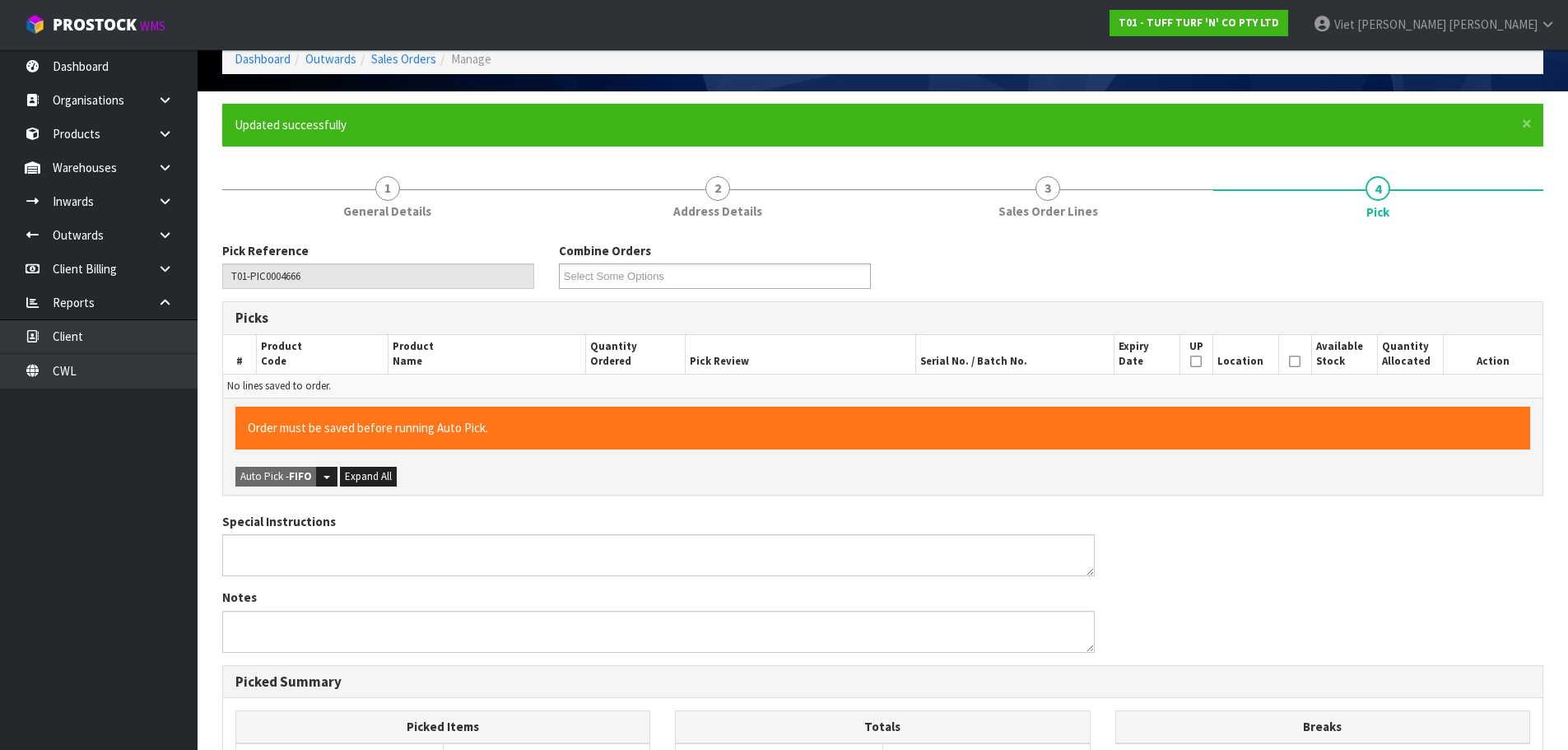
scroll to position [0, 0]
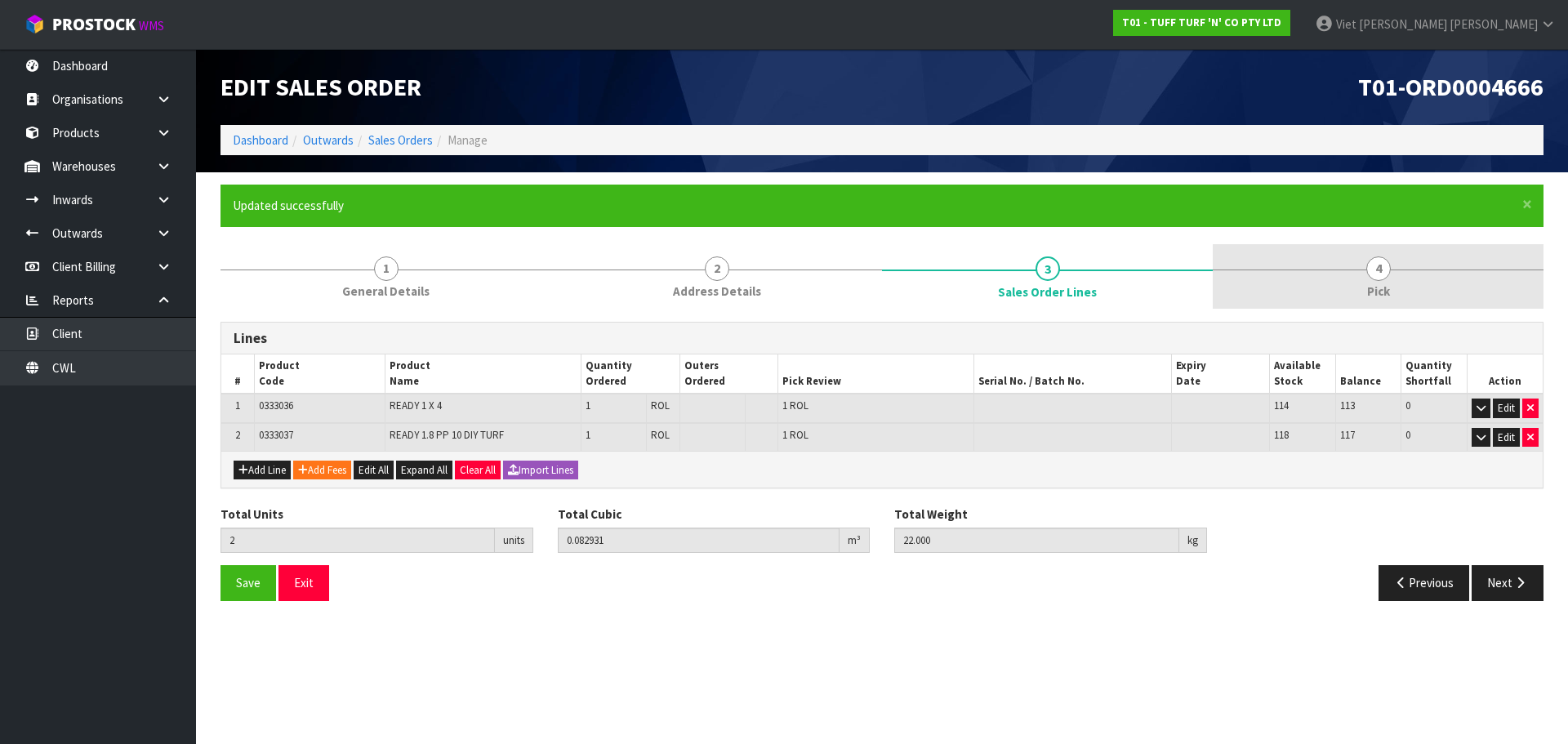
click at [1311, 276] on link "4 Pick" at bounding box center [1378, 276] width 331 height 64
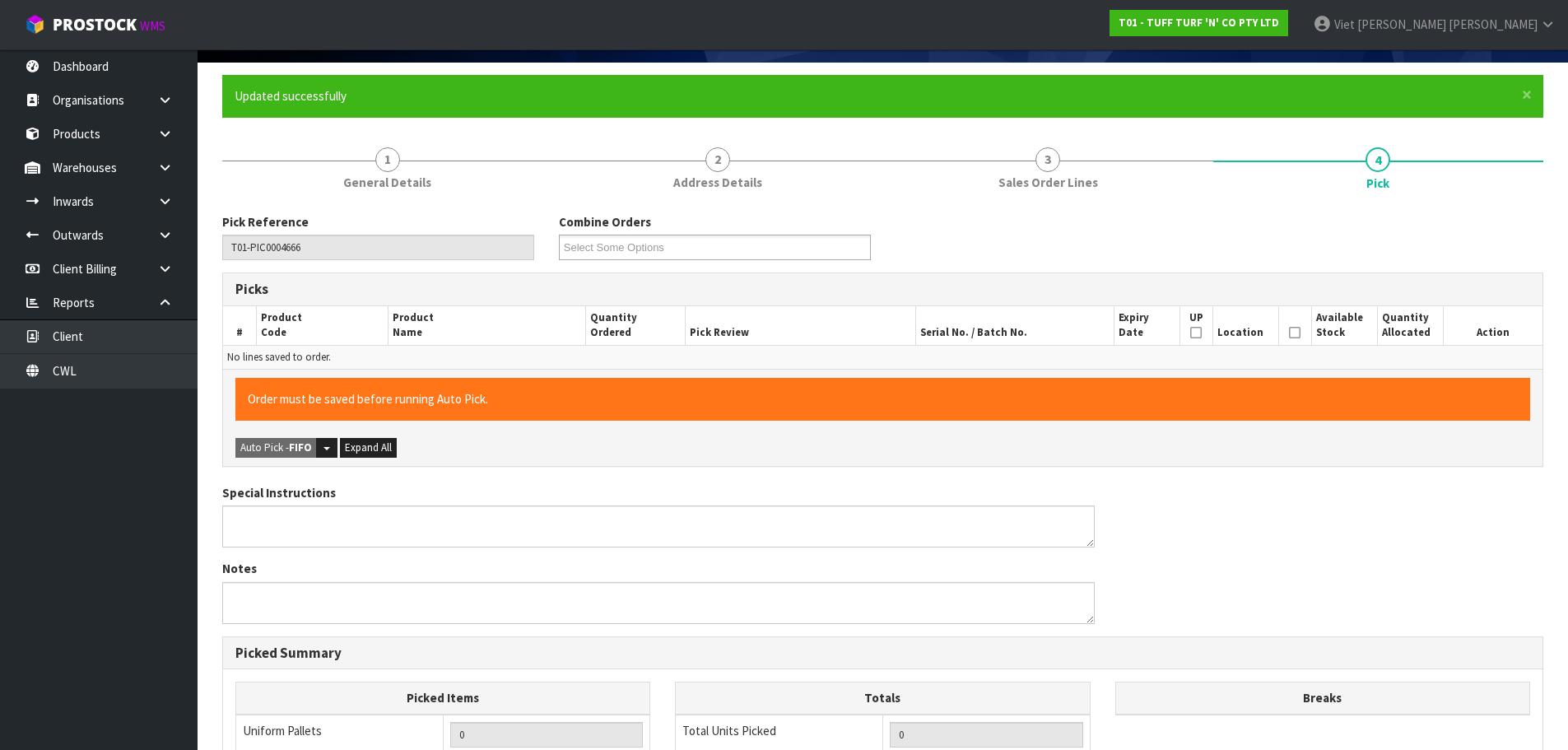
scroll to position [83, 0]
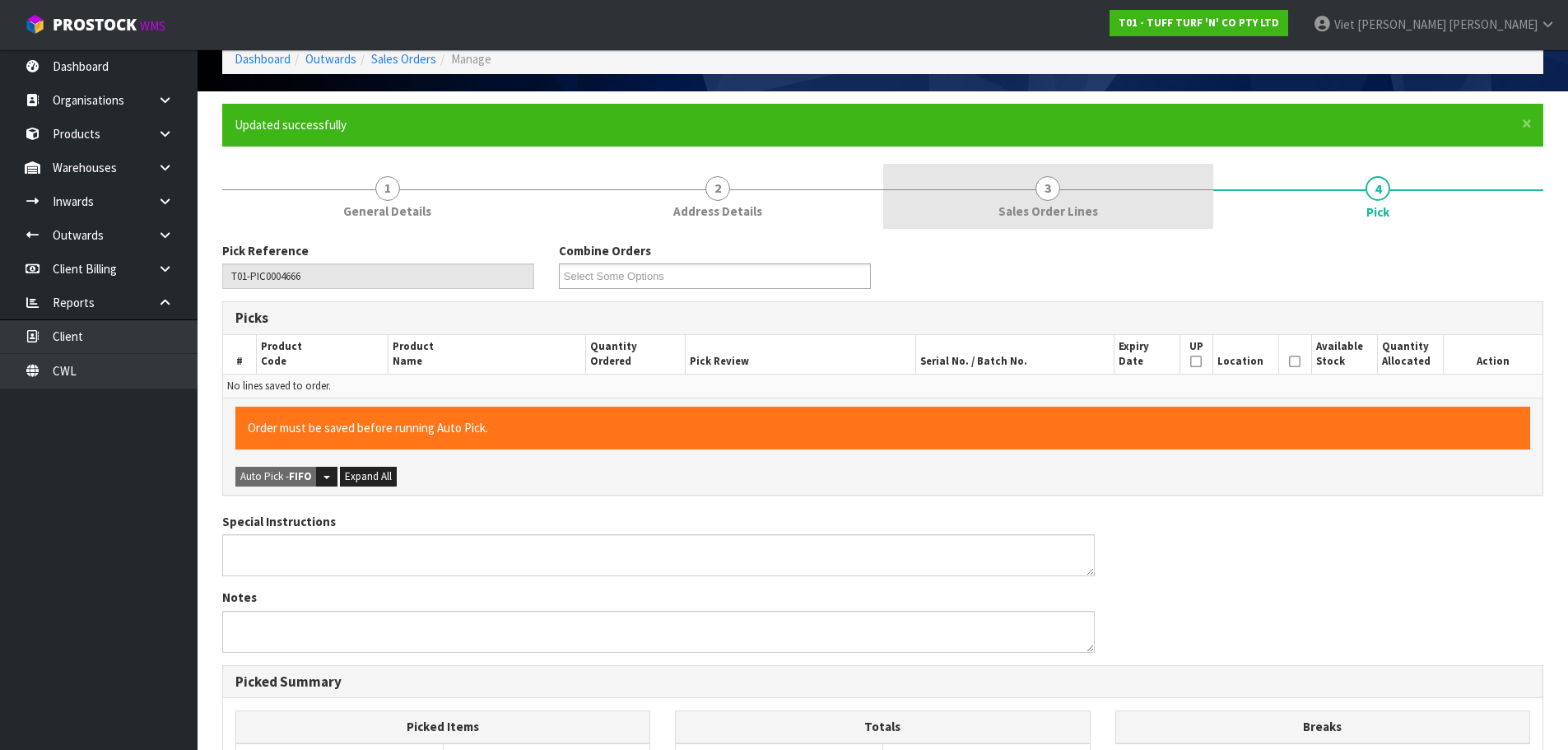
click at [1057, 199] on link "3 Sales Order Lines" at bounding box center [1047, 196] width 330 height 65
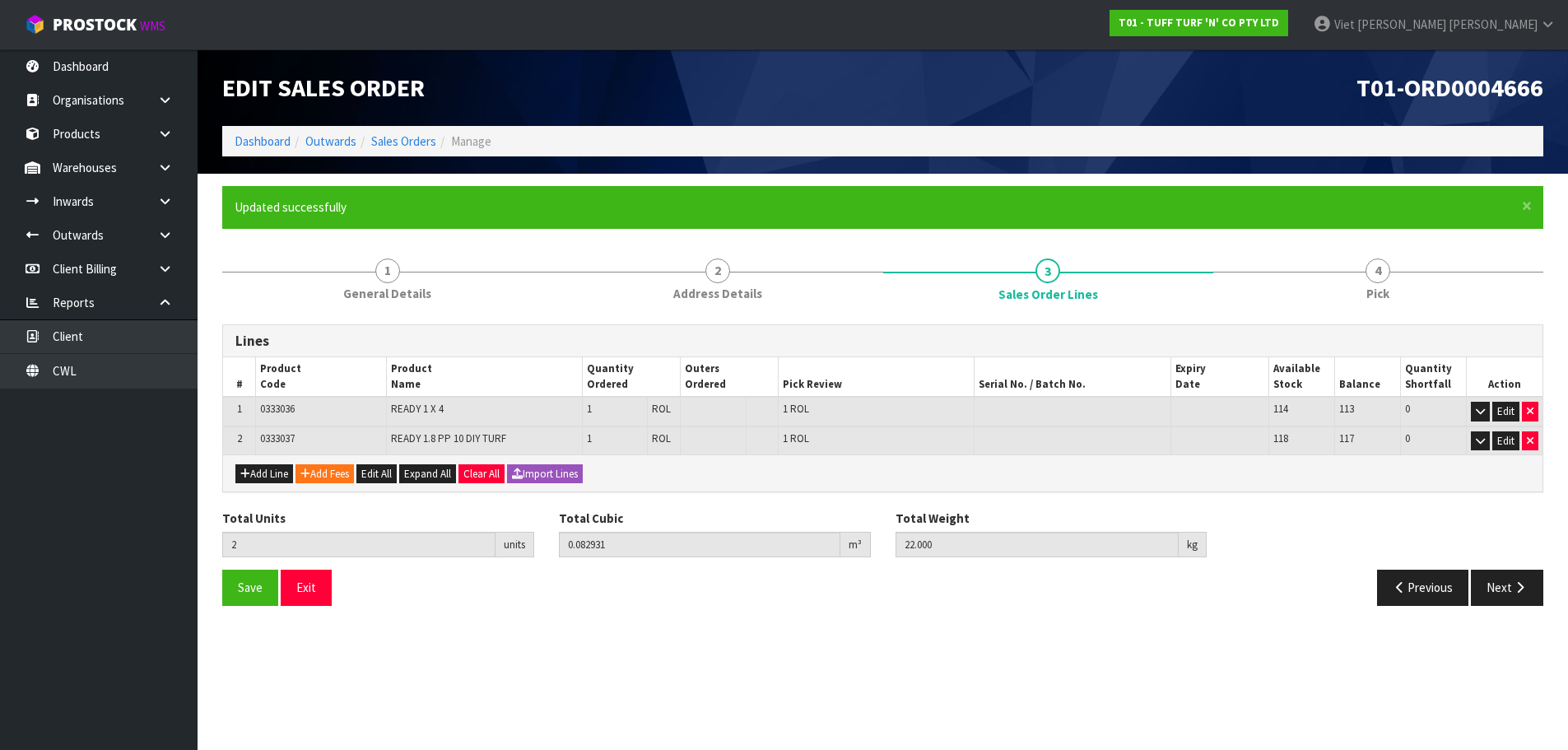
scroll to position [0, 0]
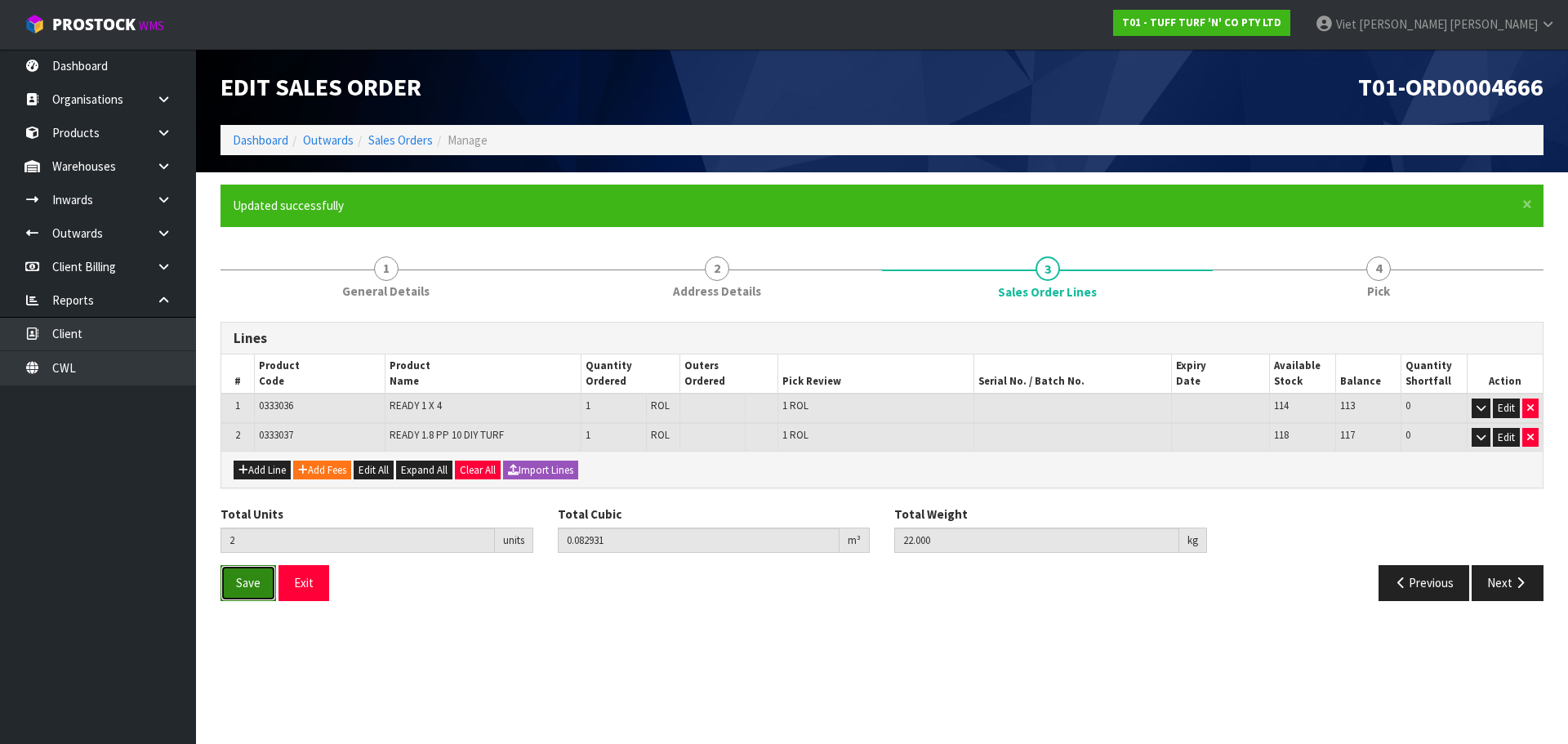
click at [241, 577] on span "Save" at bounding box center [248, 583] width 25 height 16
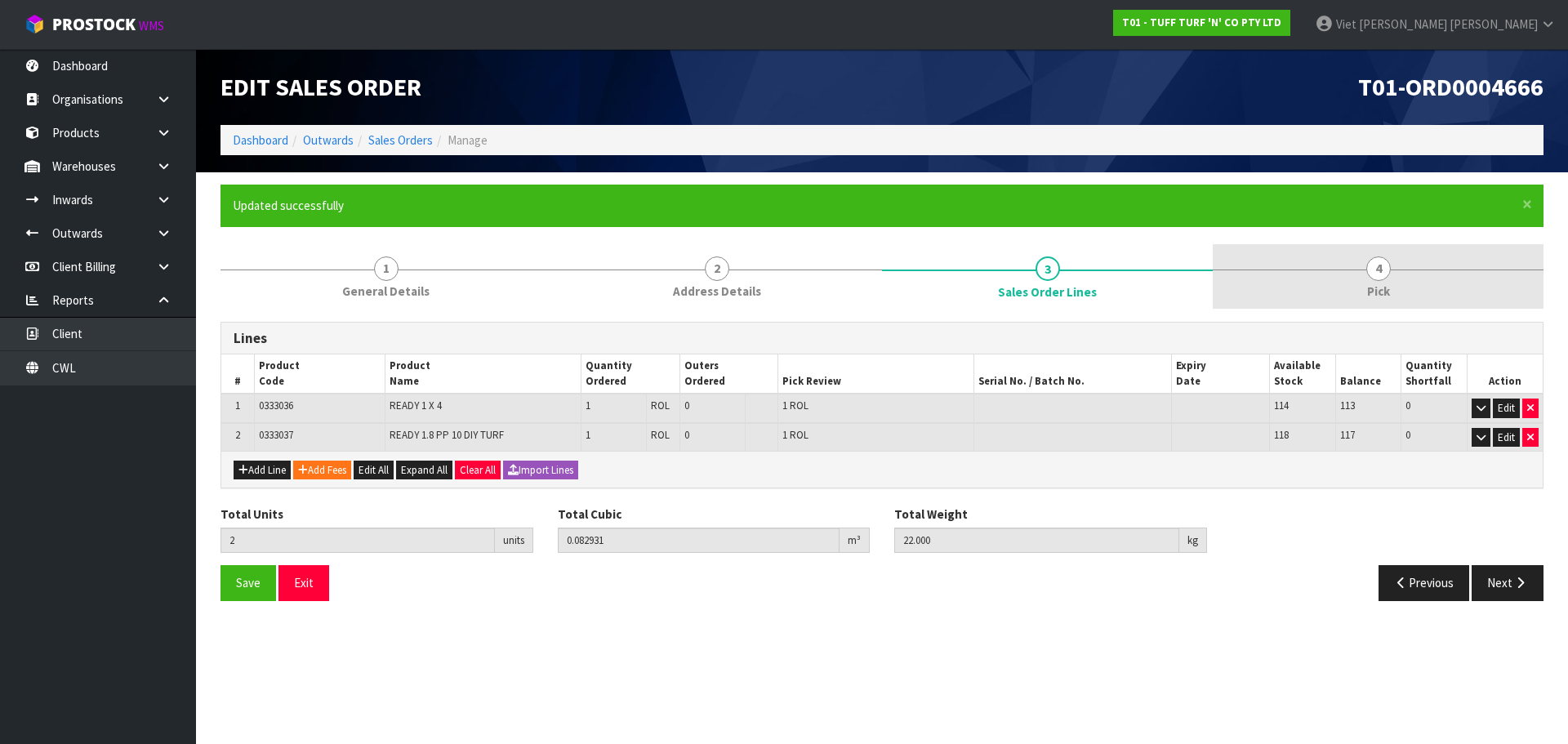
click at [1373, 270] on span "4" at bounding box center [1378, 269] width 25 height 25
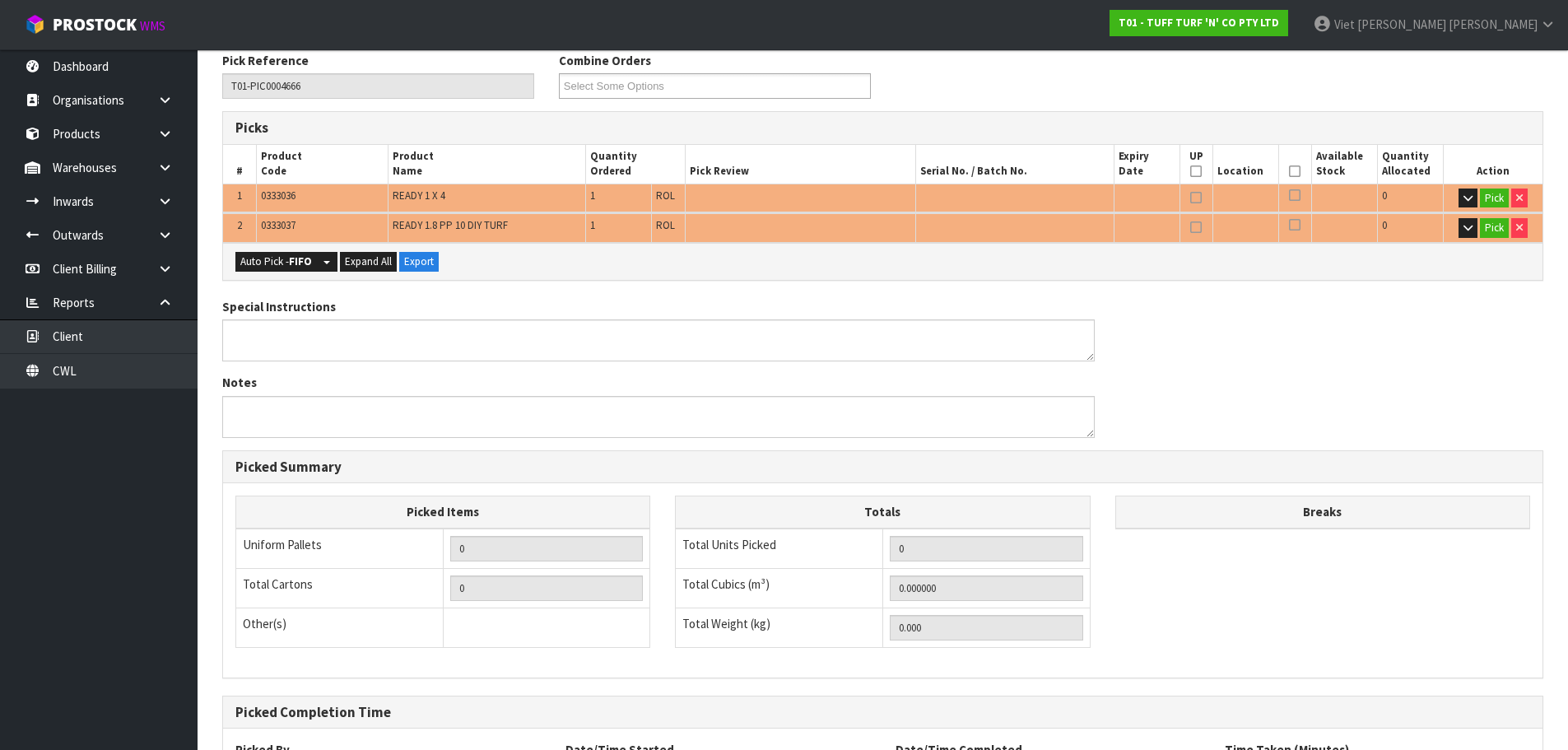
scroll to position [164, 0]
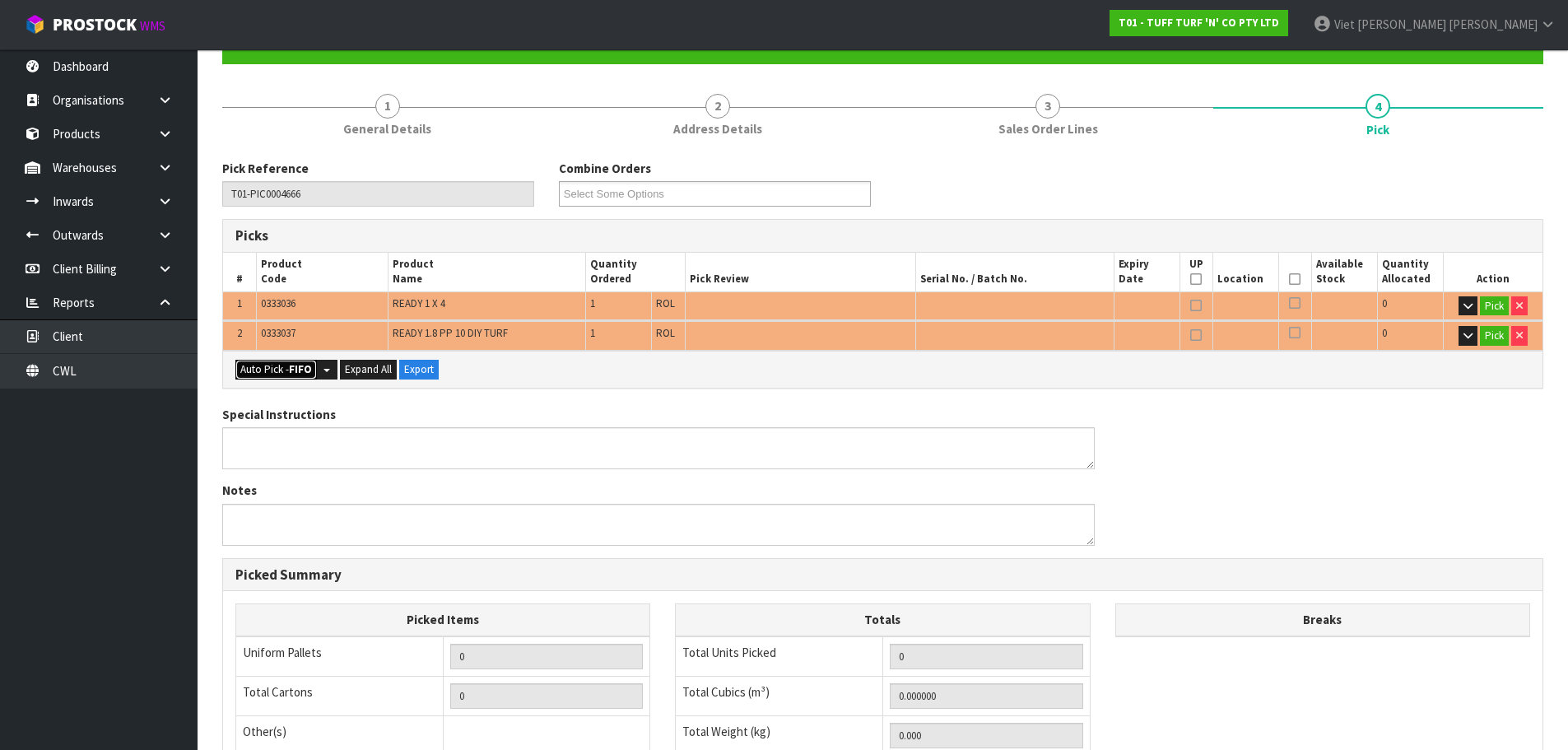
click at [275, 369] on button "Auto Pick - FIFO" at bounding box center [276, 370] width 82 height 20
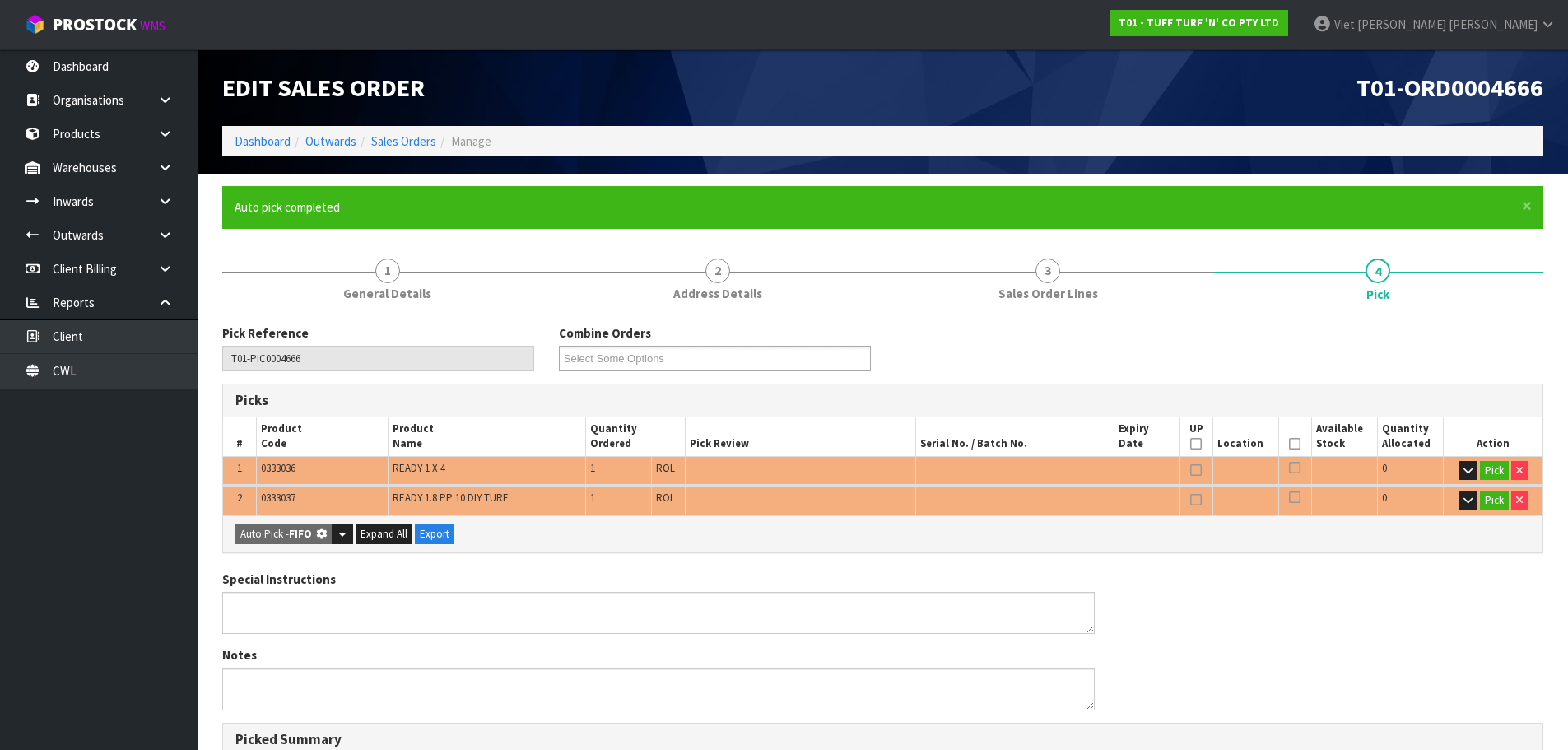
type input "Roll x 2"
type input "2"
type input "0.082931"
type input "22.000"
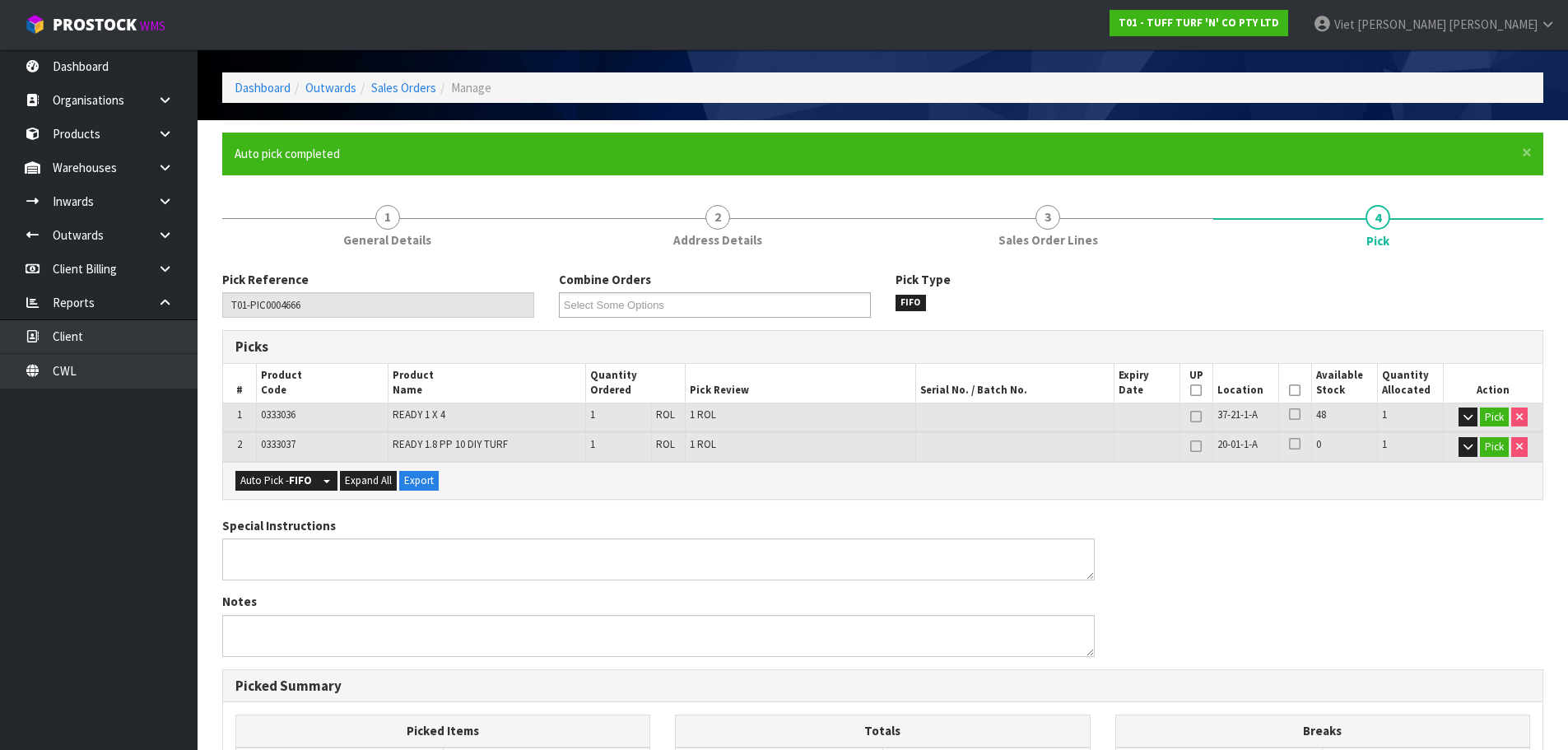
scroll to position [83, 0]
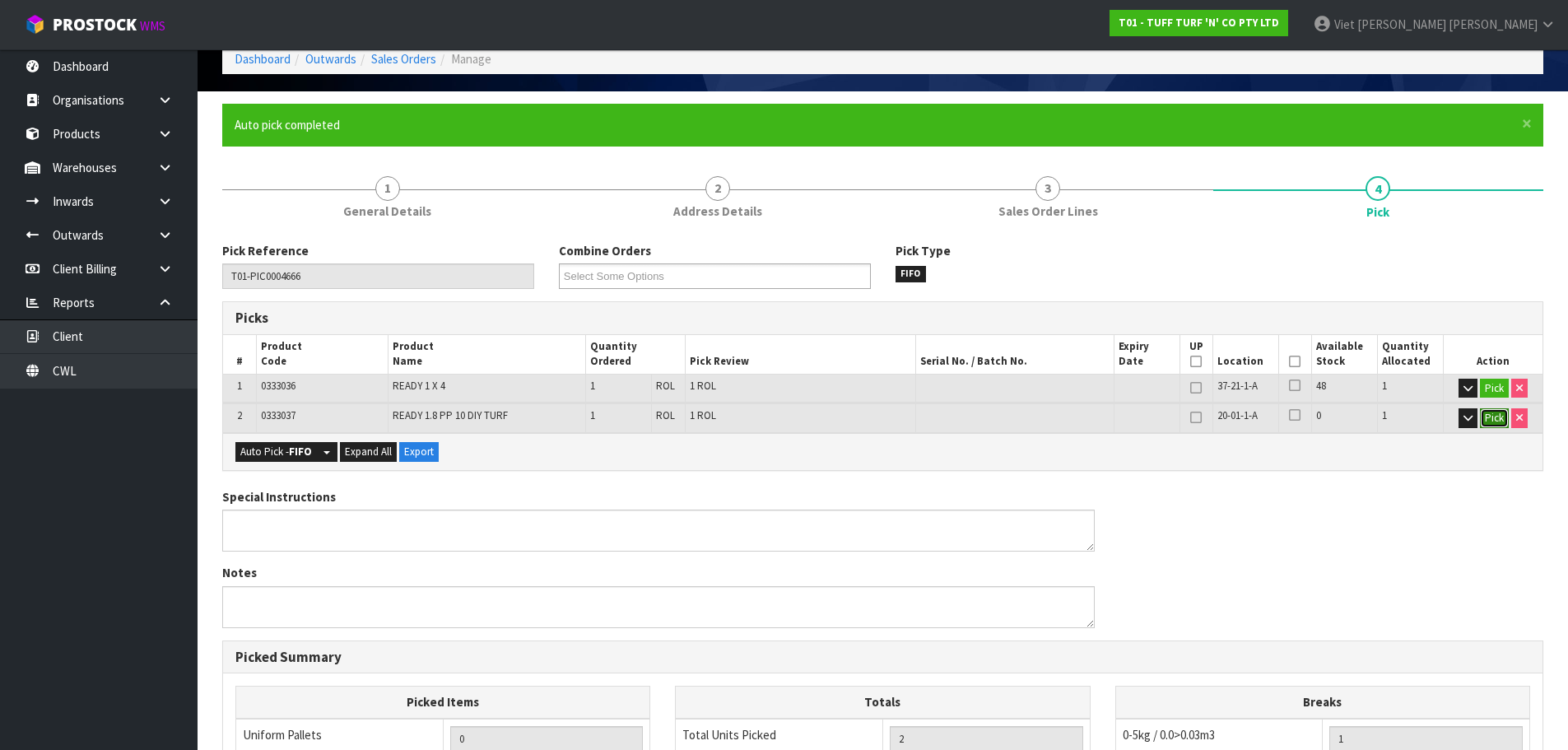
click at [1491, 413] on button "Pick" at bounding box center [1493, 418] width 29 height 20
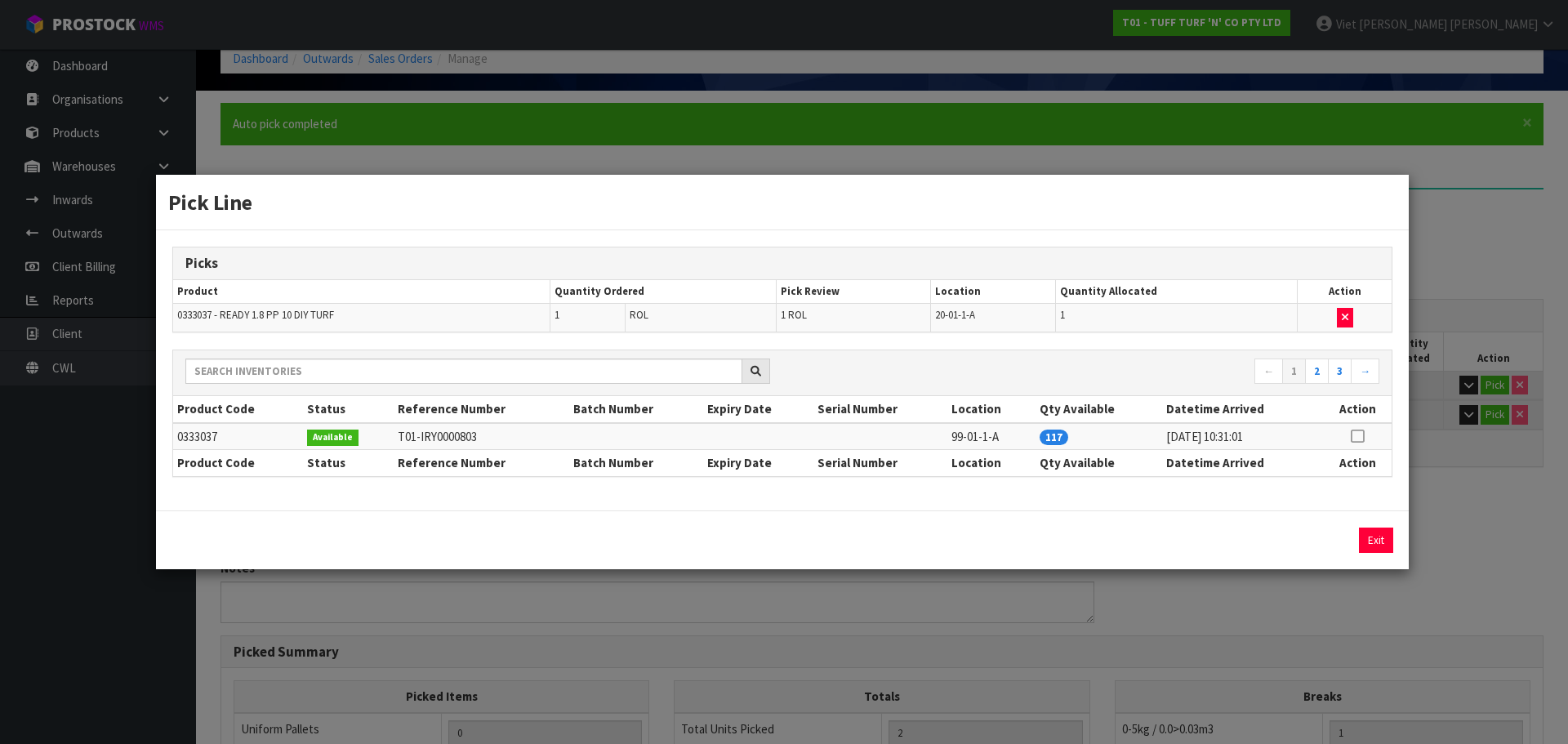
click at [1362, 436] on icon at bounding box center [1357, 436] width 13 height 1
click at [1361, 437] on icon at bounding box center [1357, 436] width 13 height 1
click at [1353, 319] on button "button" at bounding box center [1345, 318] width 17 height 20
type input "Roll x 1"
type input "1"
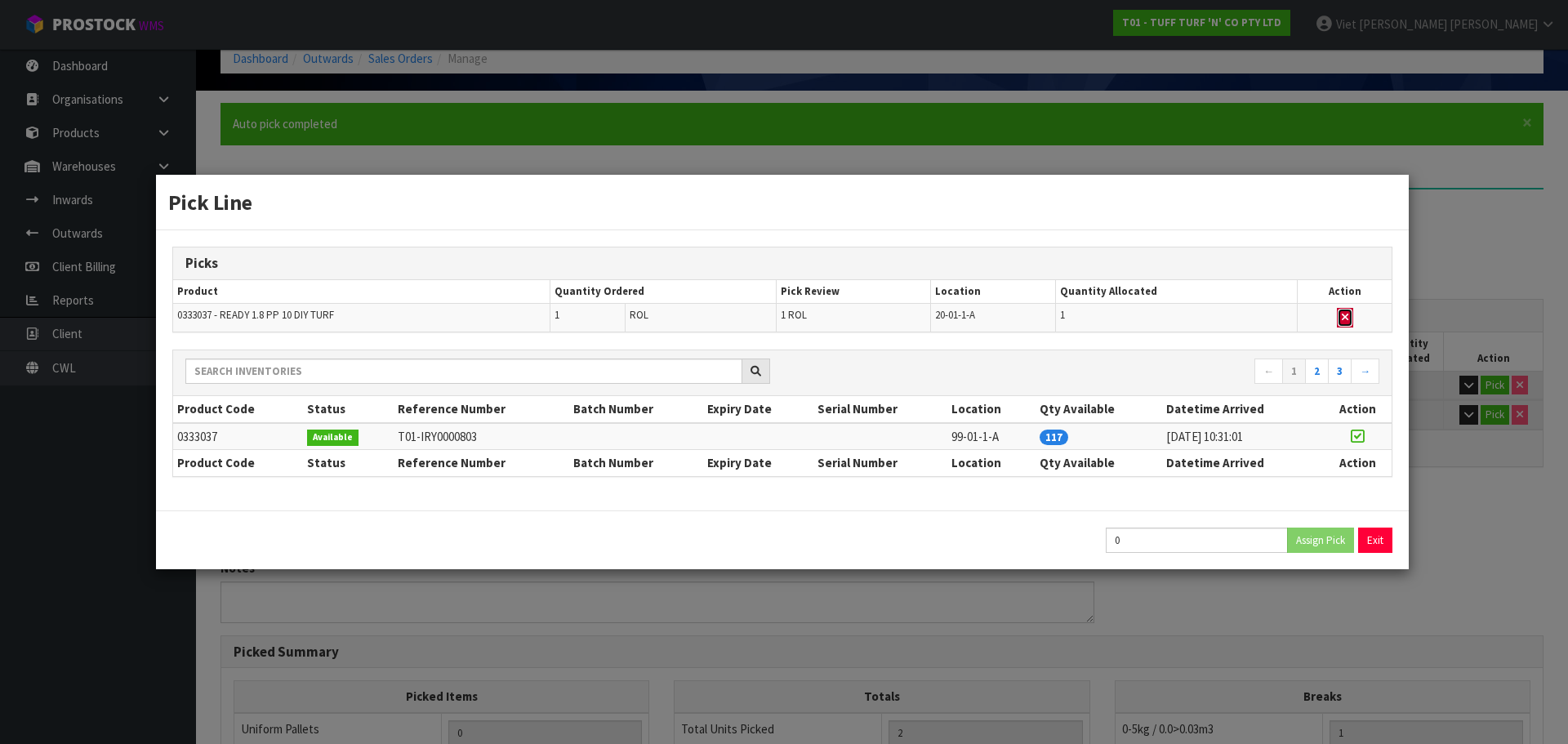
type input "0.019796"
type input "4"
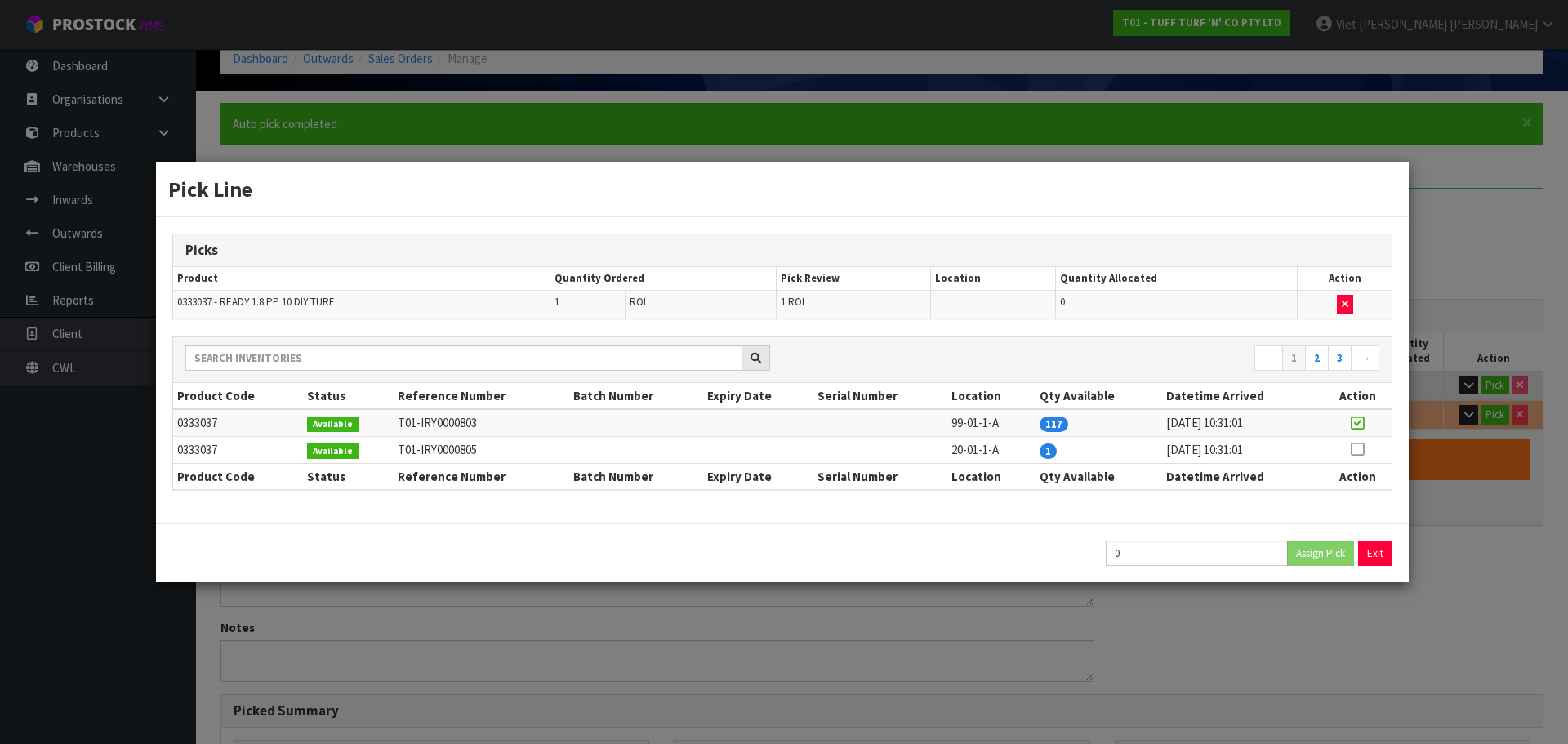
click at [1360, 424] on icon at bounding box center [1357, 423] width 13 height 1
type input "1"
click at [1324, 531] on div "1 Assign Pick Exit" at bounding box center [783, 553] width 1253 height 59
click at [1322, 544] on button "Assign Pick" at bounding box center [1321, 553] width 67 height 26
type input "Roll x 2"
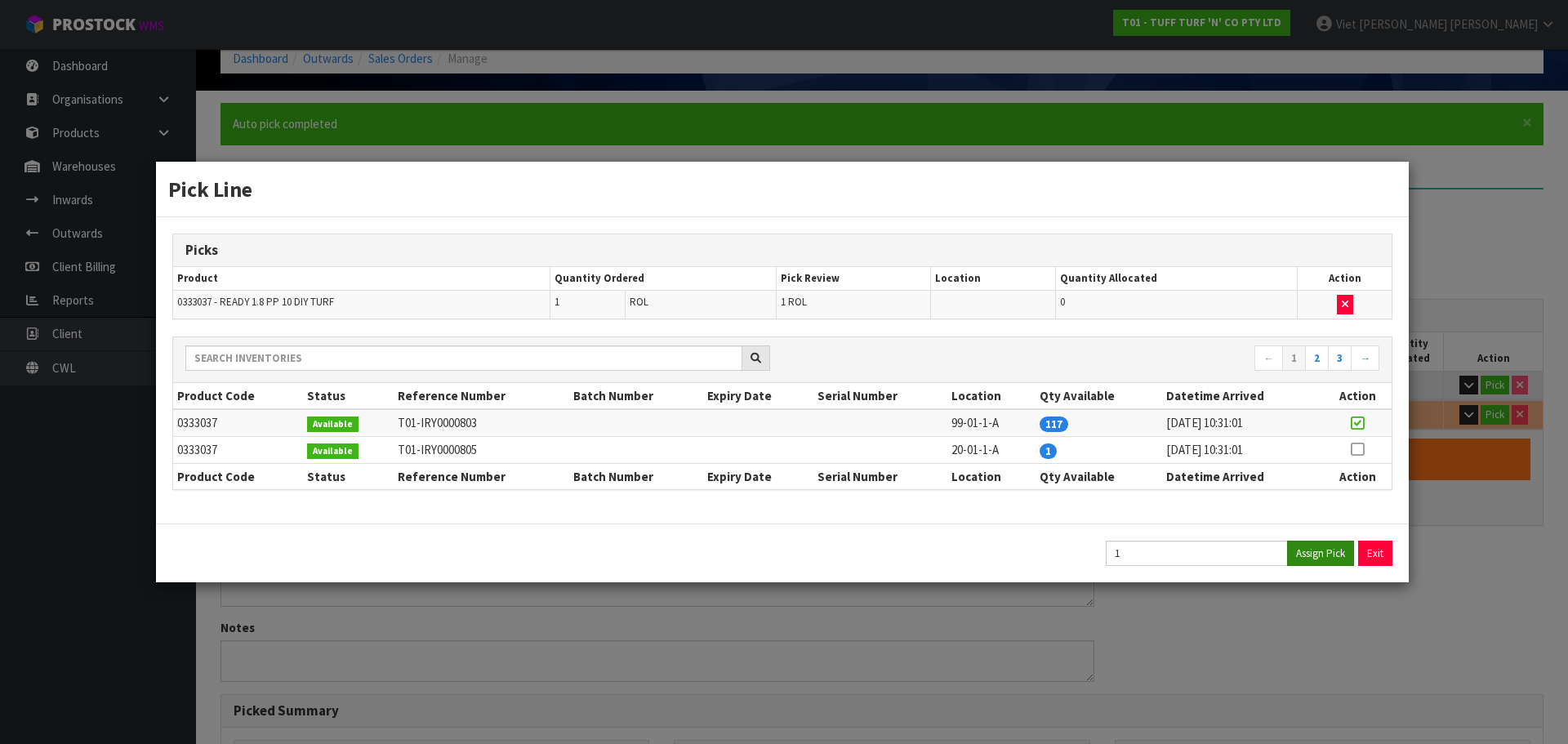
type input "2"
type input "0.082931"
type input "22"
click at [1381, 553] on button "Exit" at bounding box center [1376, 553] width 35 height 26
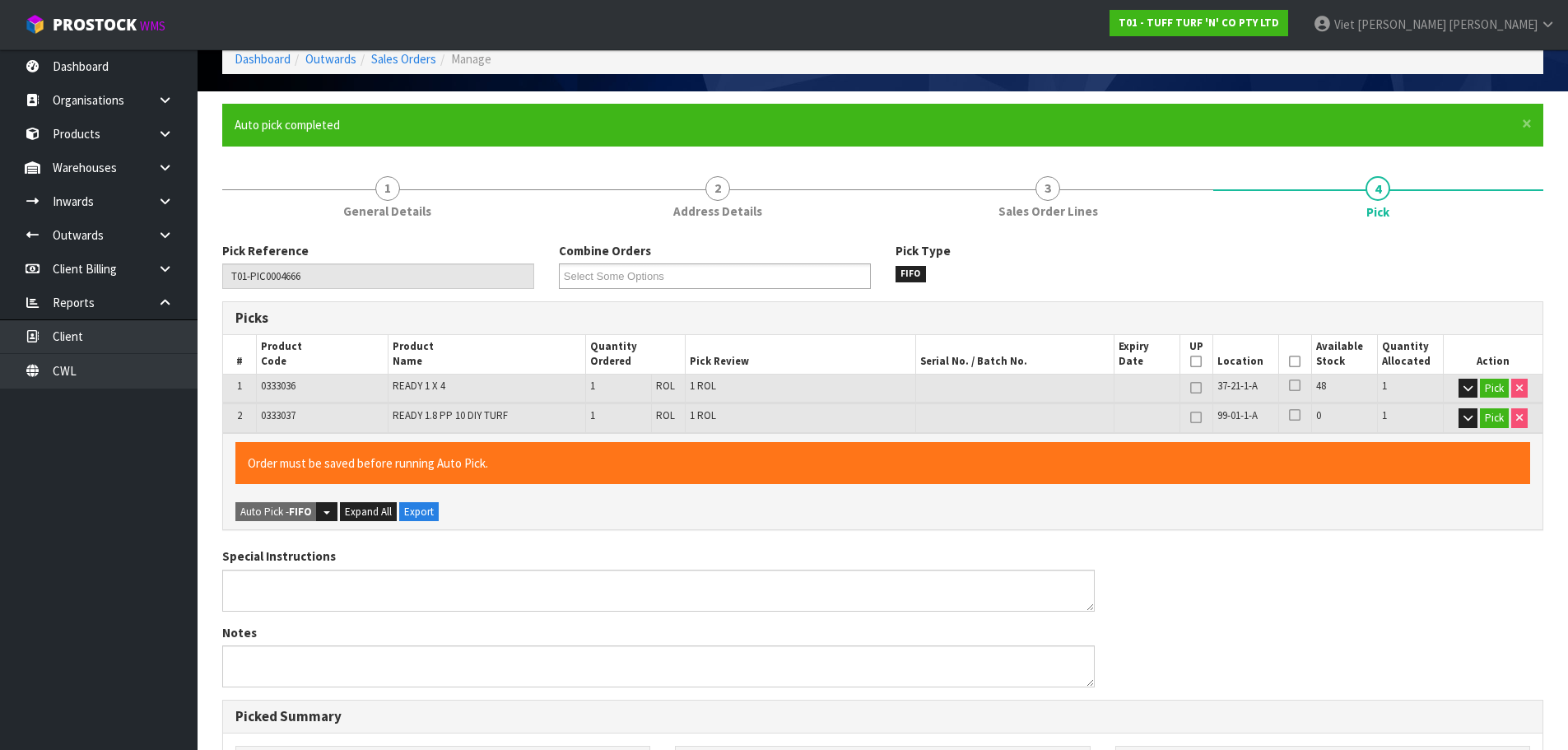
click at [1202, 363] on th "UP" at bounding box center [1196, 354] width 33 height 39
click at [1198, 363] on icon at bounding box center [1196, 362] width 12 height 1
type input "0"
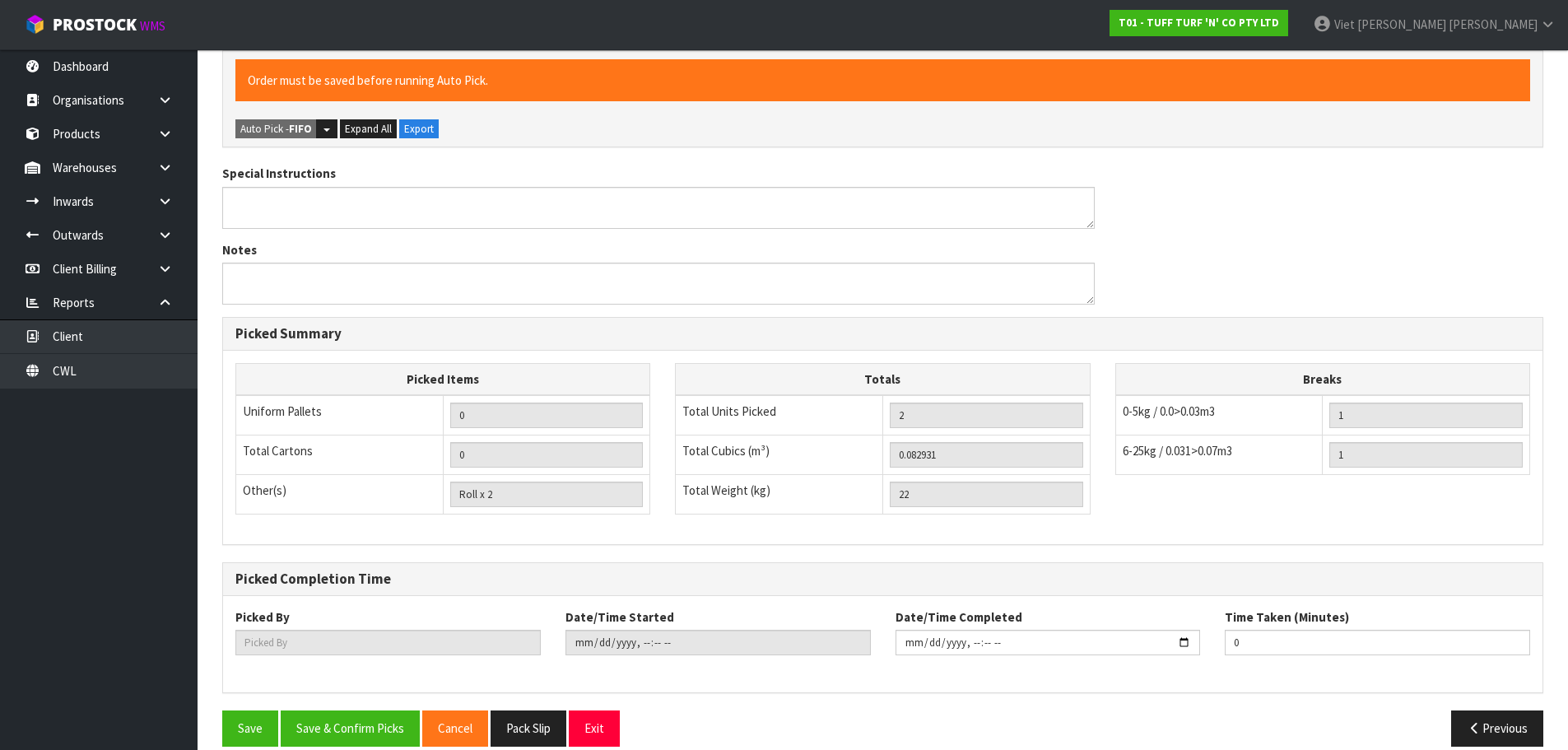
scroll to position [487, 0]
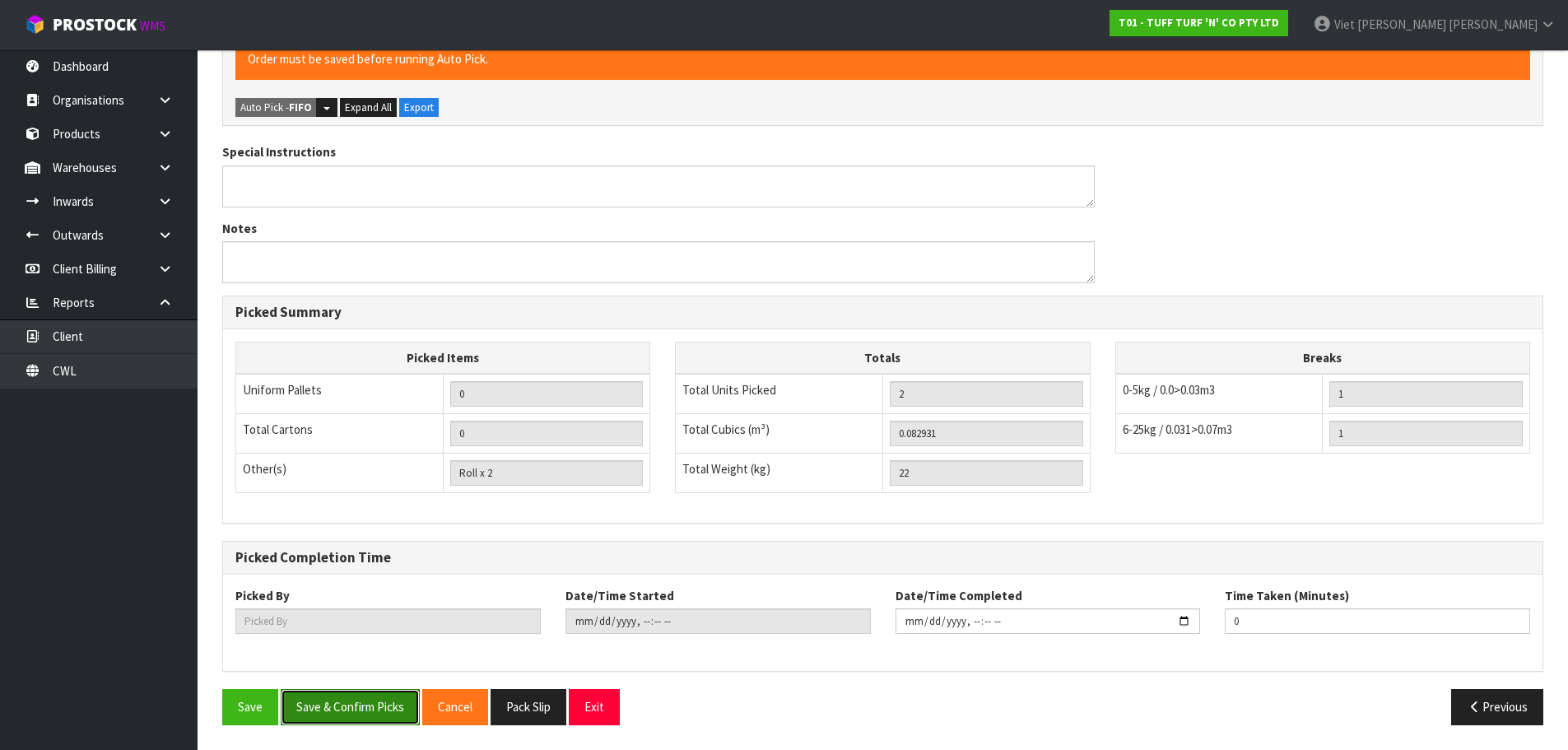
click at [391, 709] on button "Save & Confirm Picks" at bounding box center [350, 707] width 139 height 36
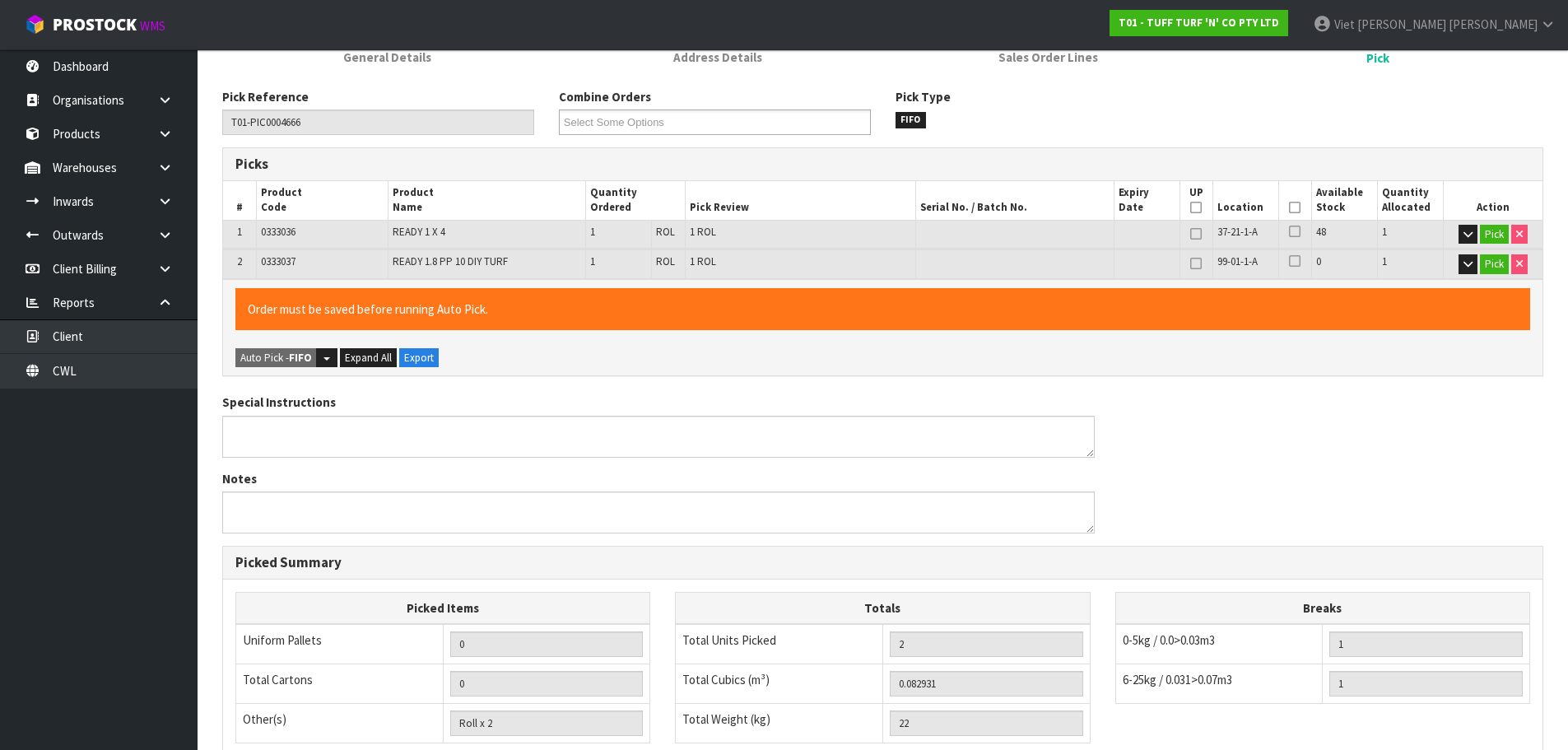
scroll to position [0, 0]
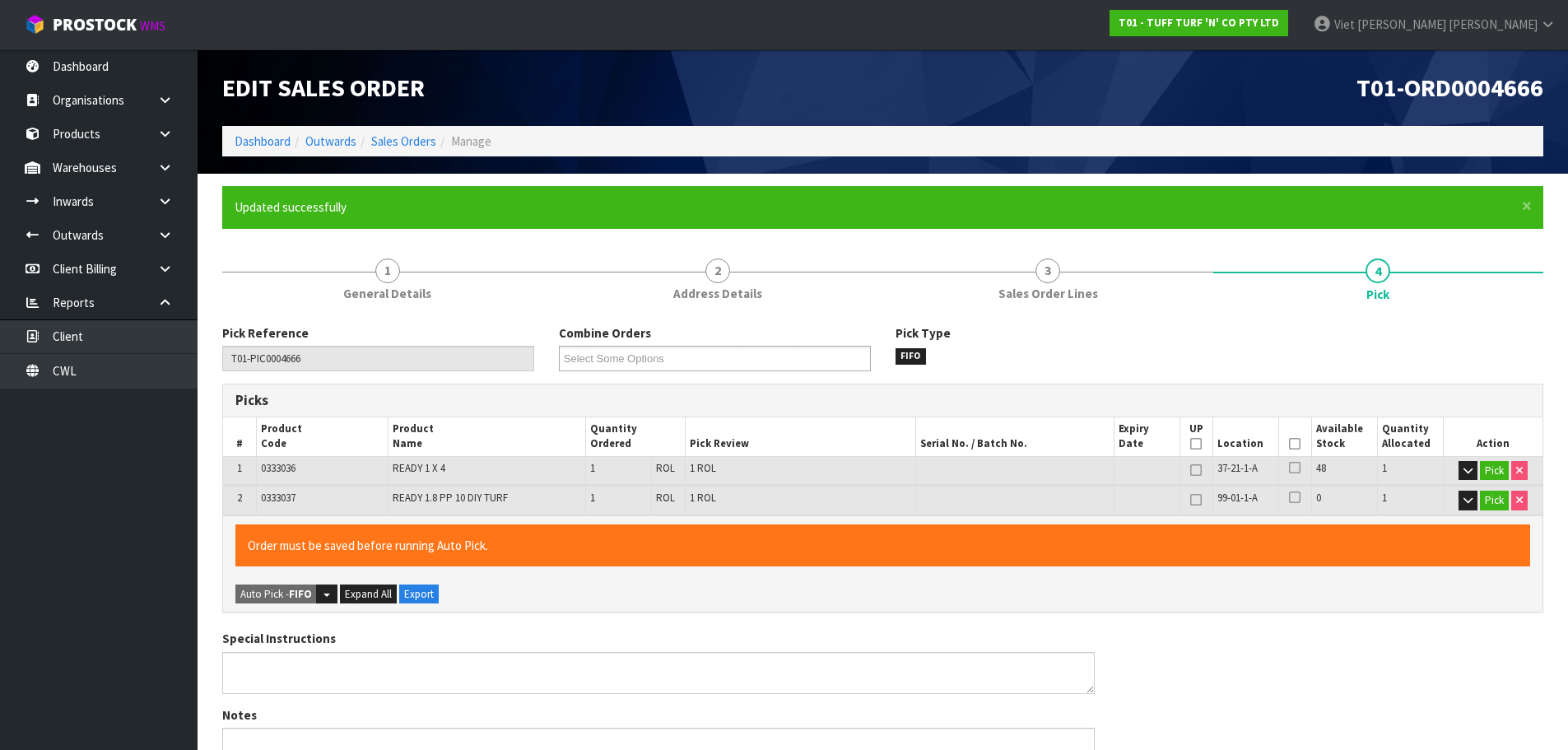
type input "Viet [PERSON_NAME]"
type input "2025-09-08T14:21:34"
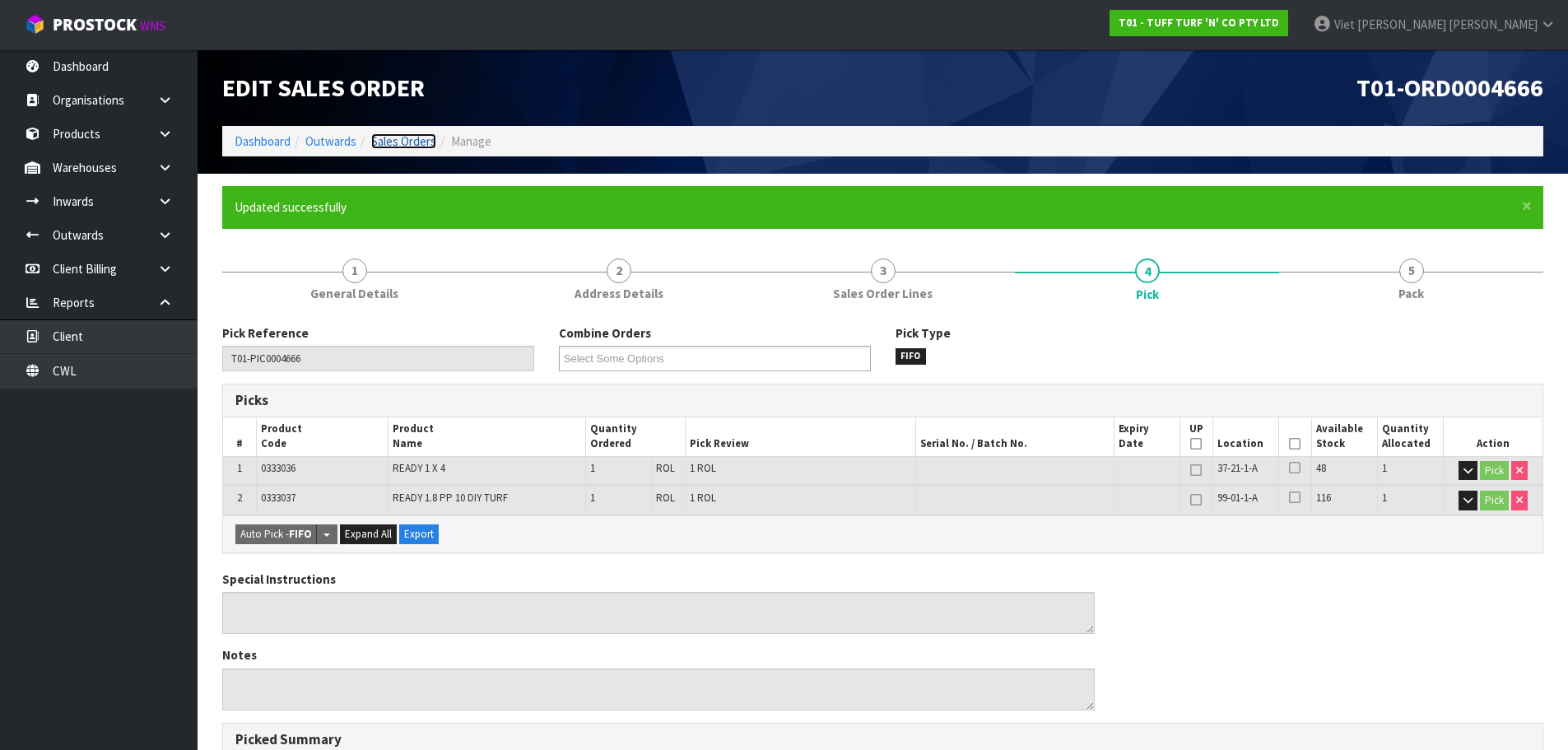
click at [396, 142] on link "Sales Orders" at bounding box center [403, 141] width 65 height 16
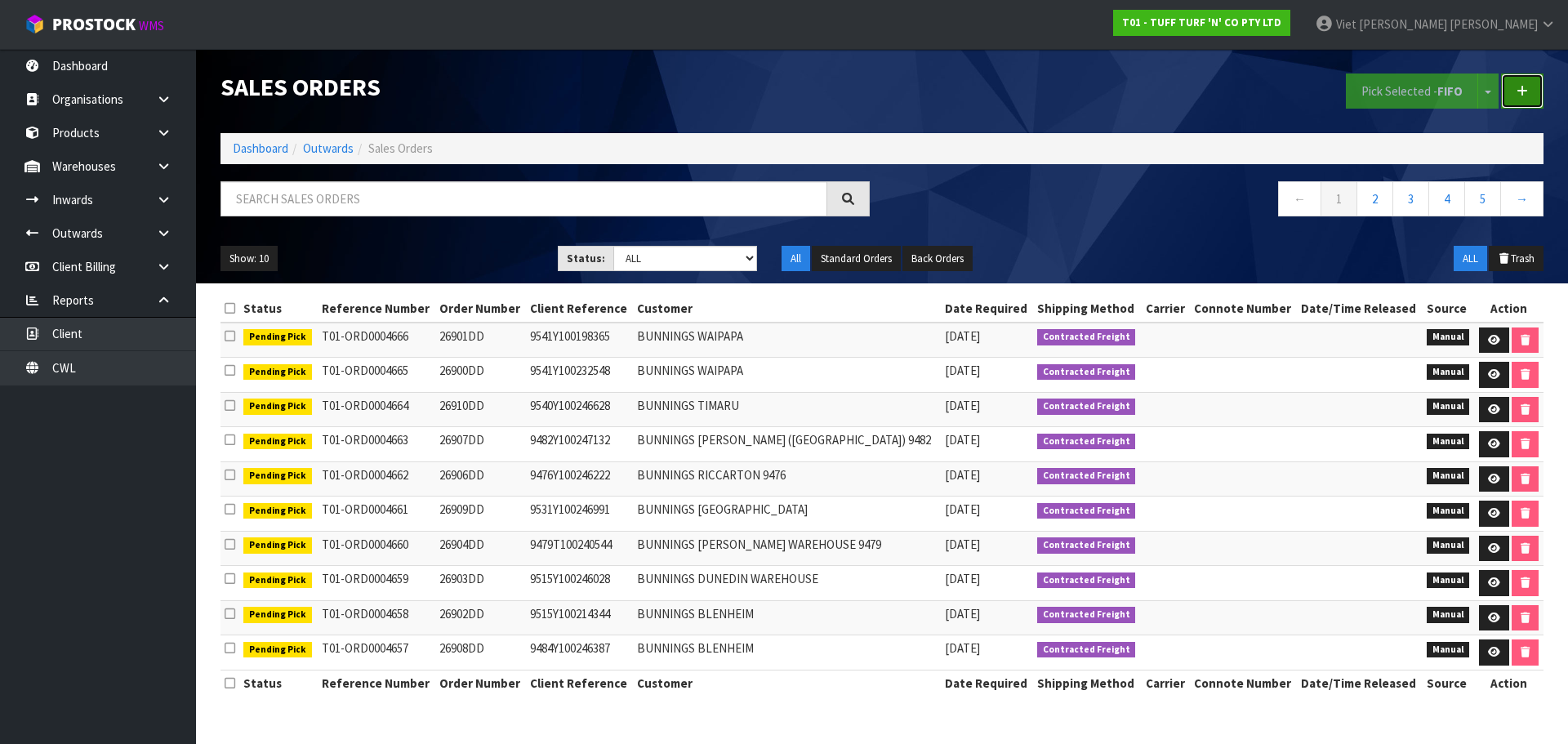
click at [1519, 108] on link at bounding box center [1522, 91] width 42 height 36
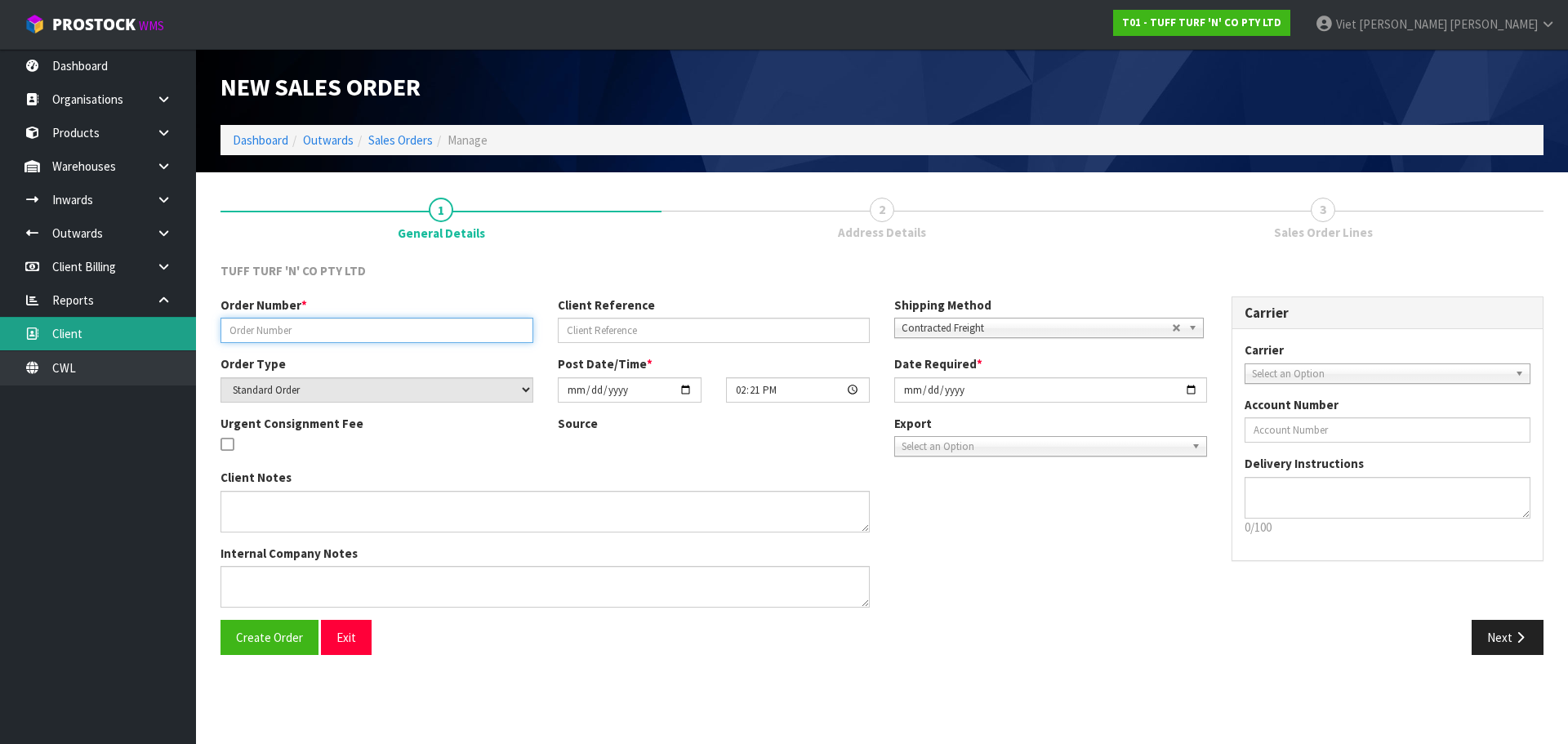
drag, startPoint x: 266, startPoint y: 343, endPoint x: 26, endPoint y: 317, distance: 241.4
click at [266, 343] on input "text" at bounding box center [376, 331] width 313 height 26
click at [414, 343] on input "text" at bounding box center [376, 331] width 313 height 26
paste input "26905DD"
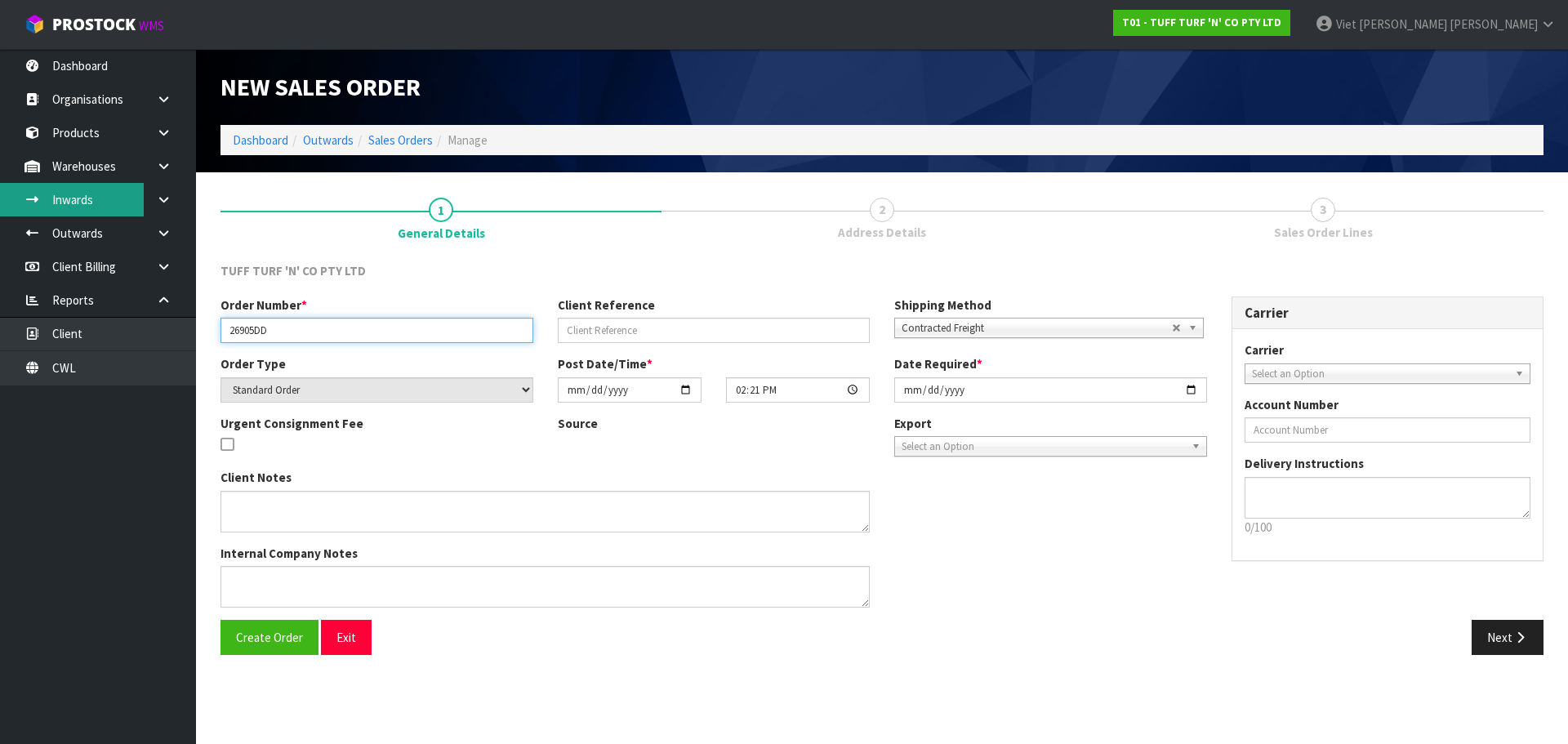
type input "26905DD"
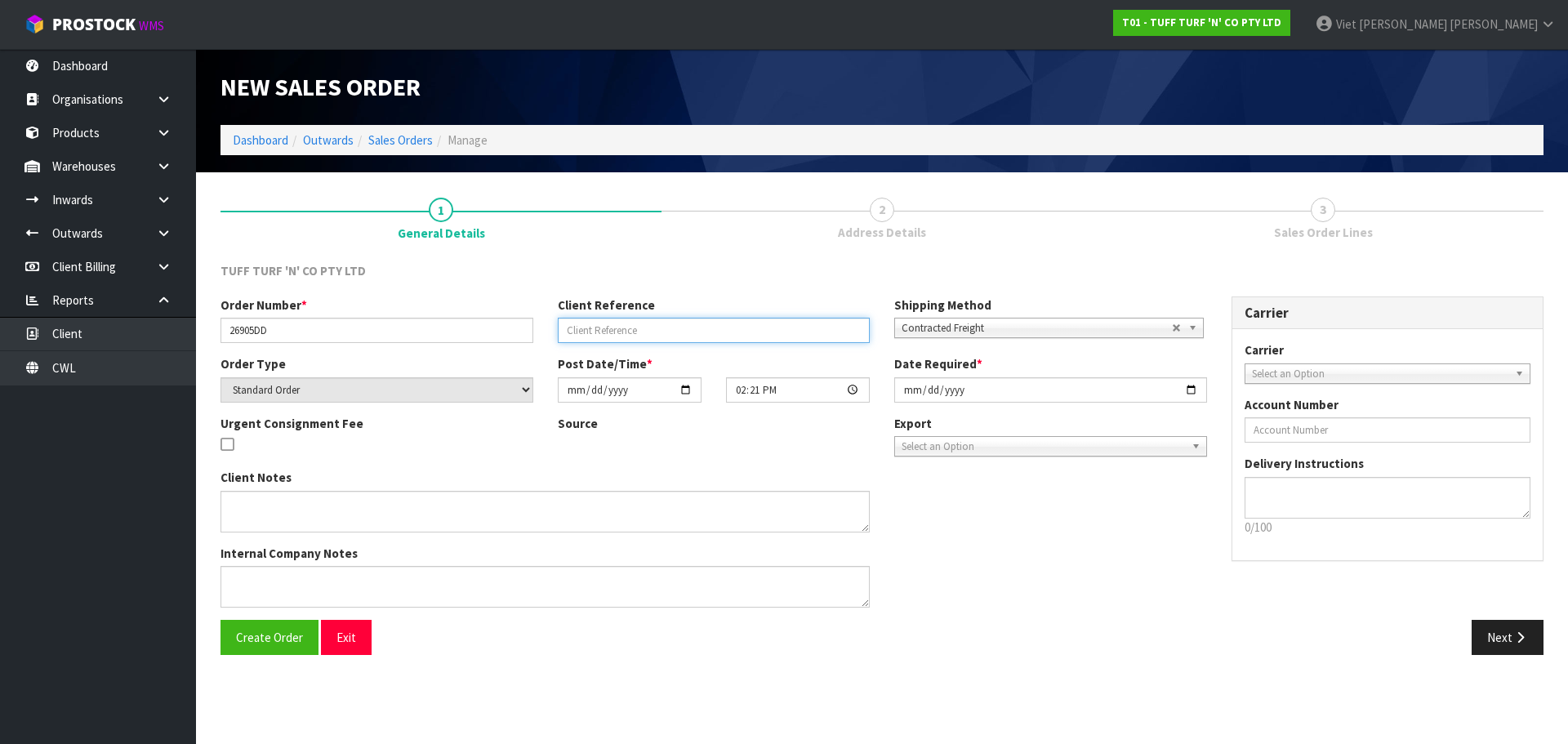
click at [716, 323] on input "text" at bounding box center [714, 331] width 313 height 26
paste input "9479Y100246227"
type input "9479Y100246227"
click at [234, 638] on button "Create Order" at bounding box center [269, 637] width 98 height 36
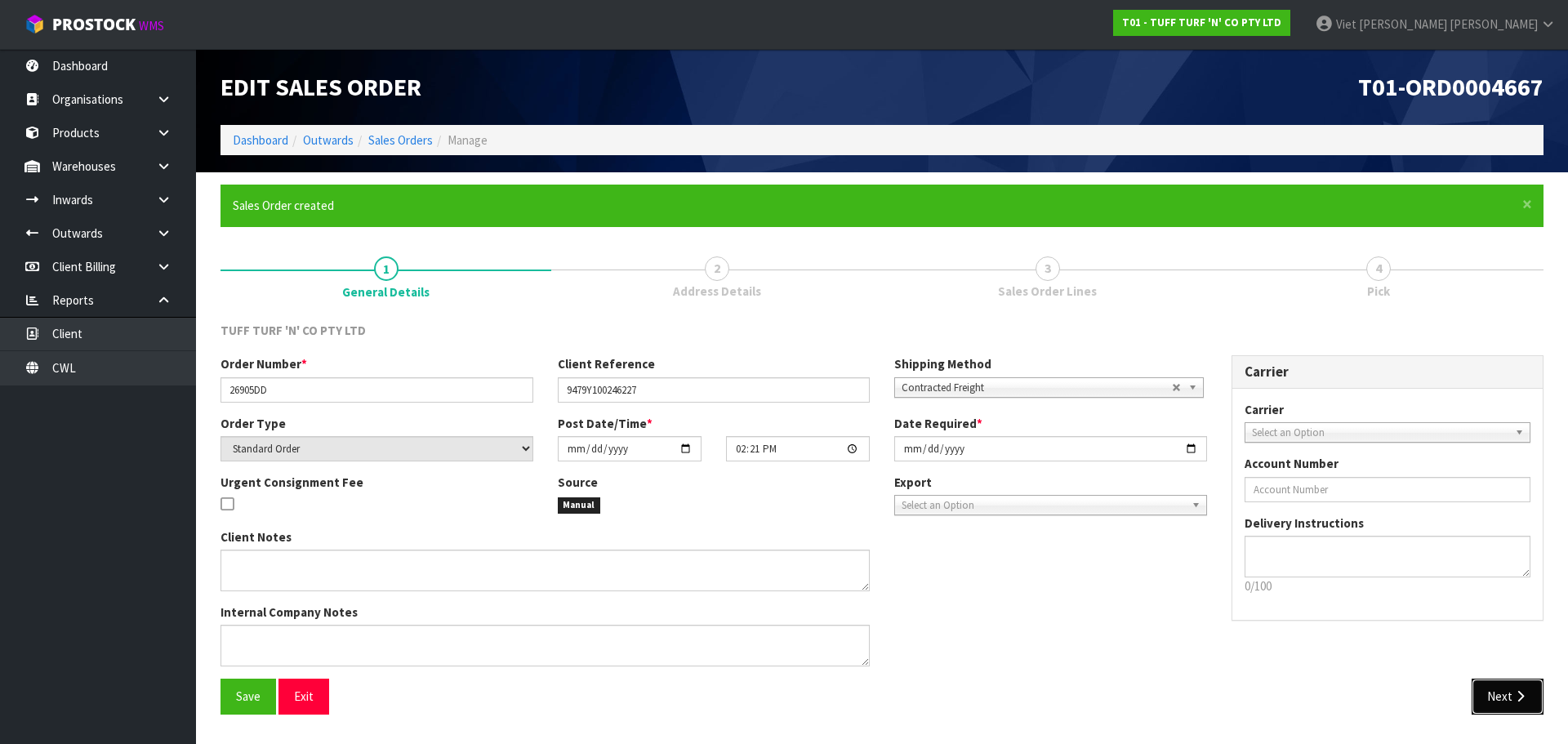
drag, startPoint x: 1492, startPoint y: 696, endPoint x: 1128, endPoint y: 589, distance: 379.4
click at [1492, 696] on button "Next" at bounding box center [1508, 697] width 72 height 36
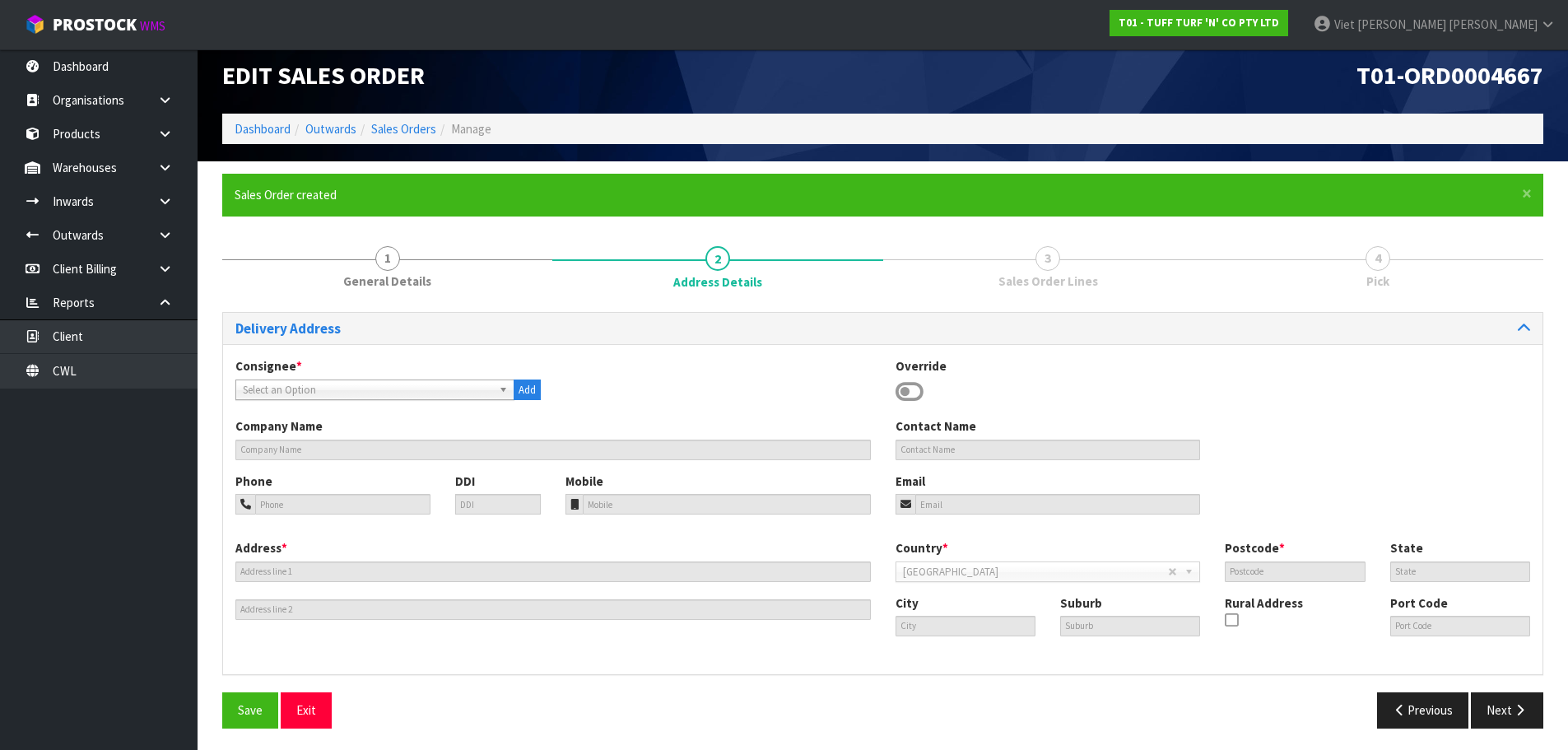
scroll to position [16, 0]
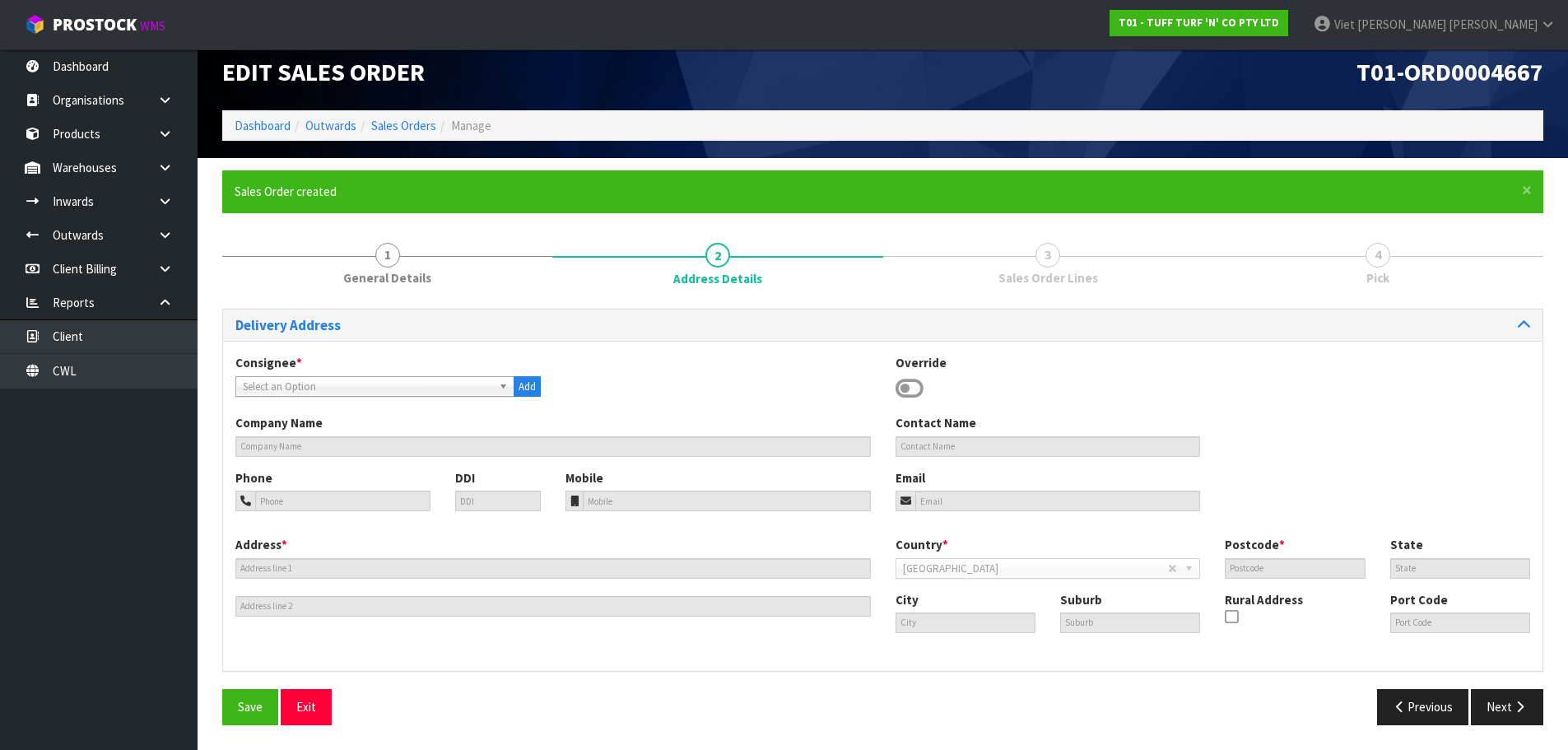
click at [378, 382] on span "Select an Option" at bounding box center [367, 387] width 249 height 20
drag, startPoint x: 405, startPoint y: 389, endPoint x: 391, endPoint y: 404, distance: 20.5
click at [405, 389] on span "Select an Option" at bounding box center [367, 387] width 249 height 20
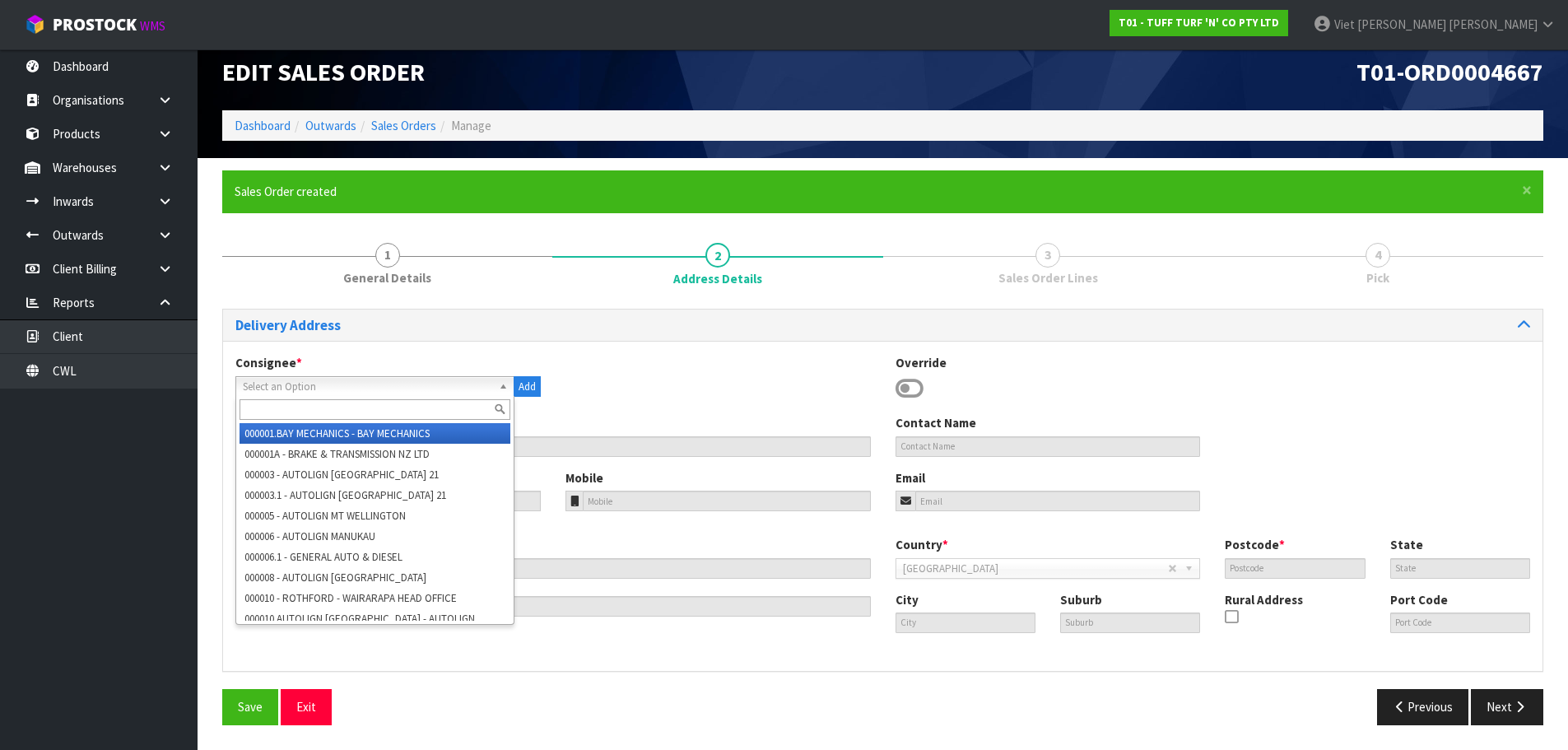
click at [355, 416] on input "text" at bounding box center [375, 409] width 271 height 21
paste input "9479"
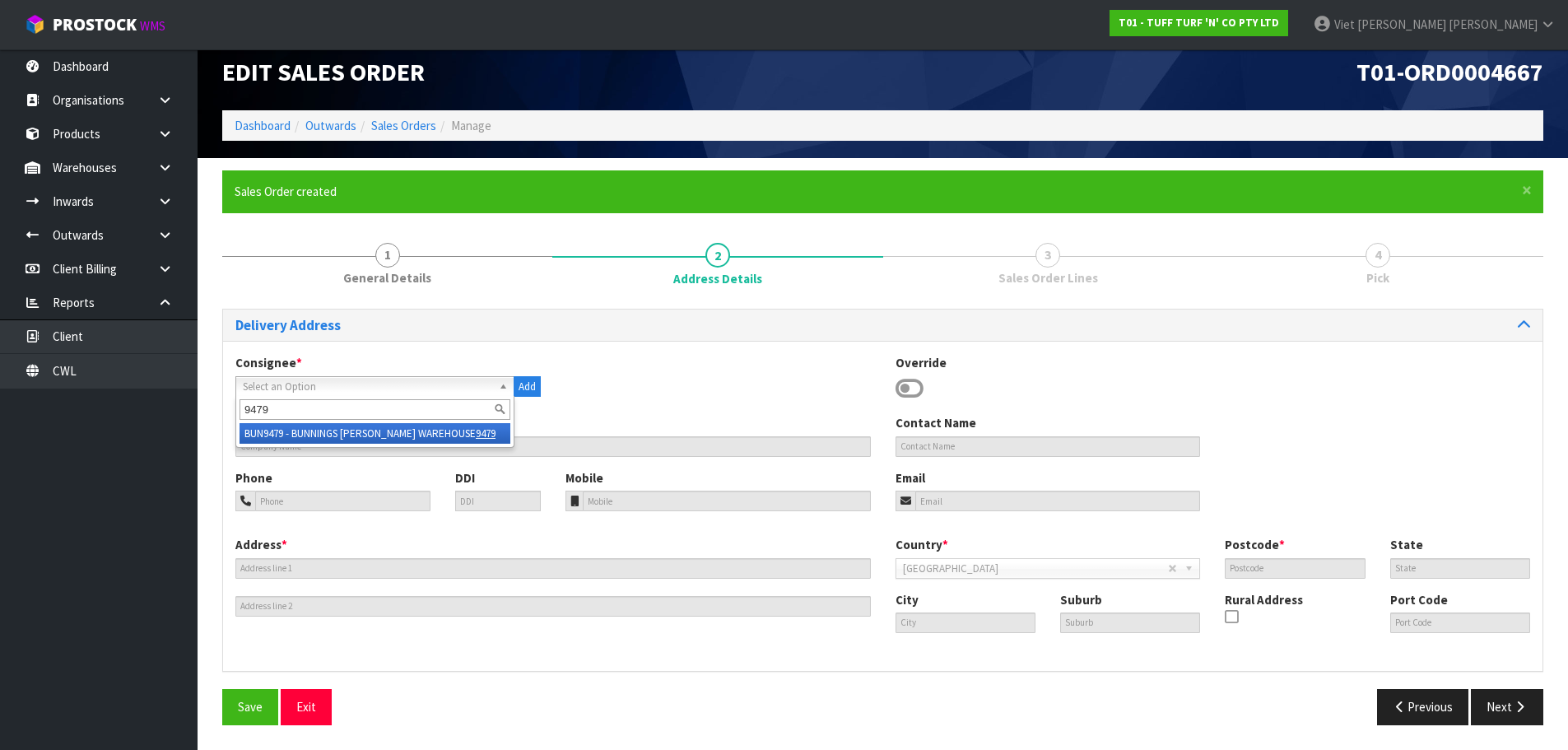
type input "9479"
click at [468, 434] on li "BUN9479 - BUNNINGS [PERSON_NAME] WAREHOUSE 9479" at bounding box center [375, 433] width 271 height 21
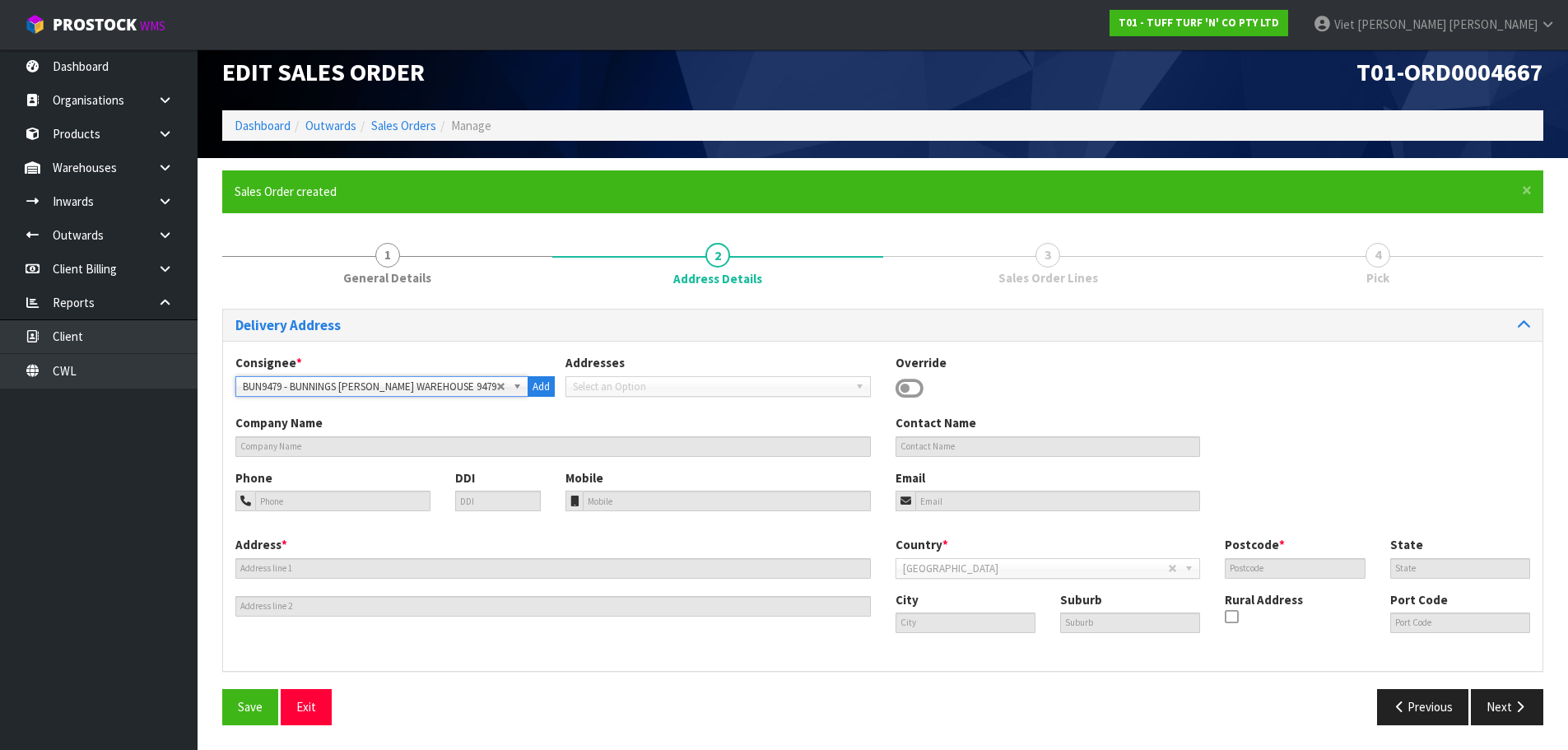
type input "BUNNINGS [PERSON_NAME] WAREHOUSE 9479"
type input "76 SAXTON ROAD"
type input "7011"
type input "NSN"
type input "NELSON"
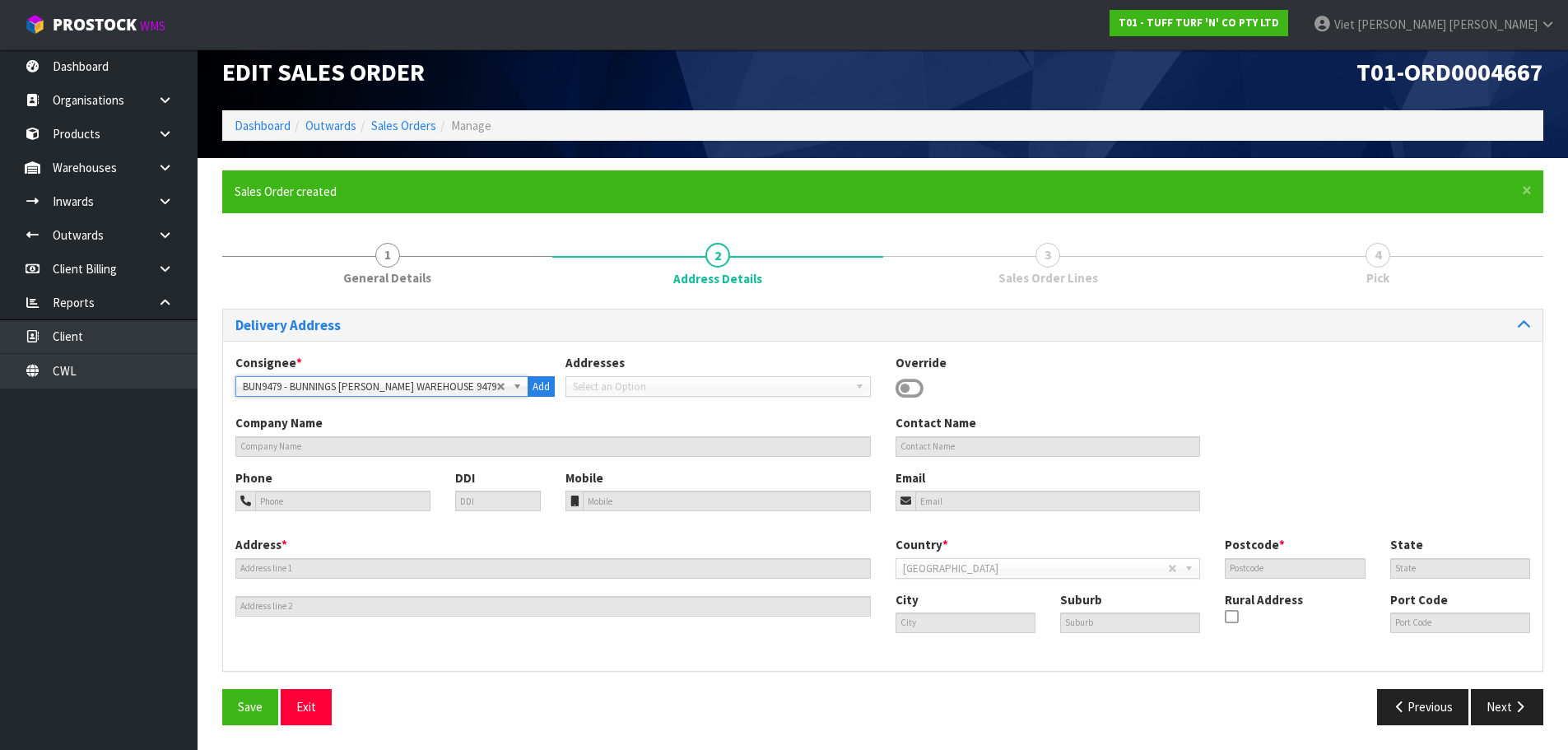
type input "STOKE"
click at [254, 722] on button "Save" at bounding box center [250, 707] width 56 height 36
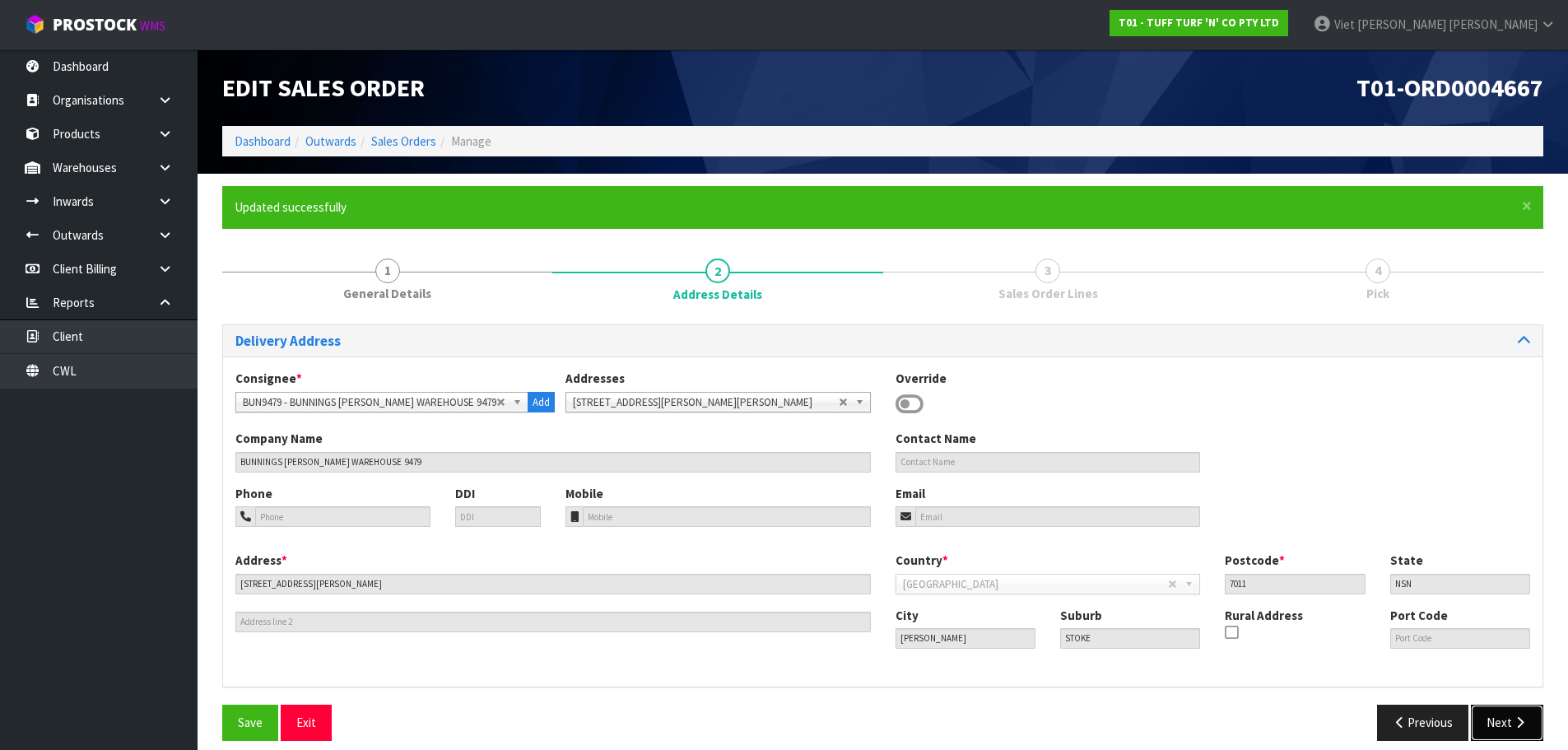
click at [1493, 726] on button "Next" at bounding box center [1506, 723] width 73 height 36
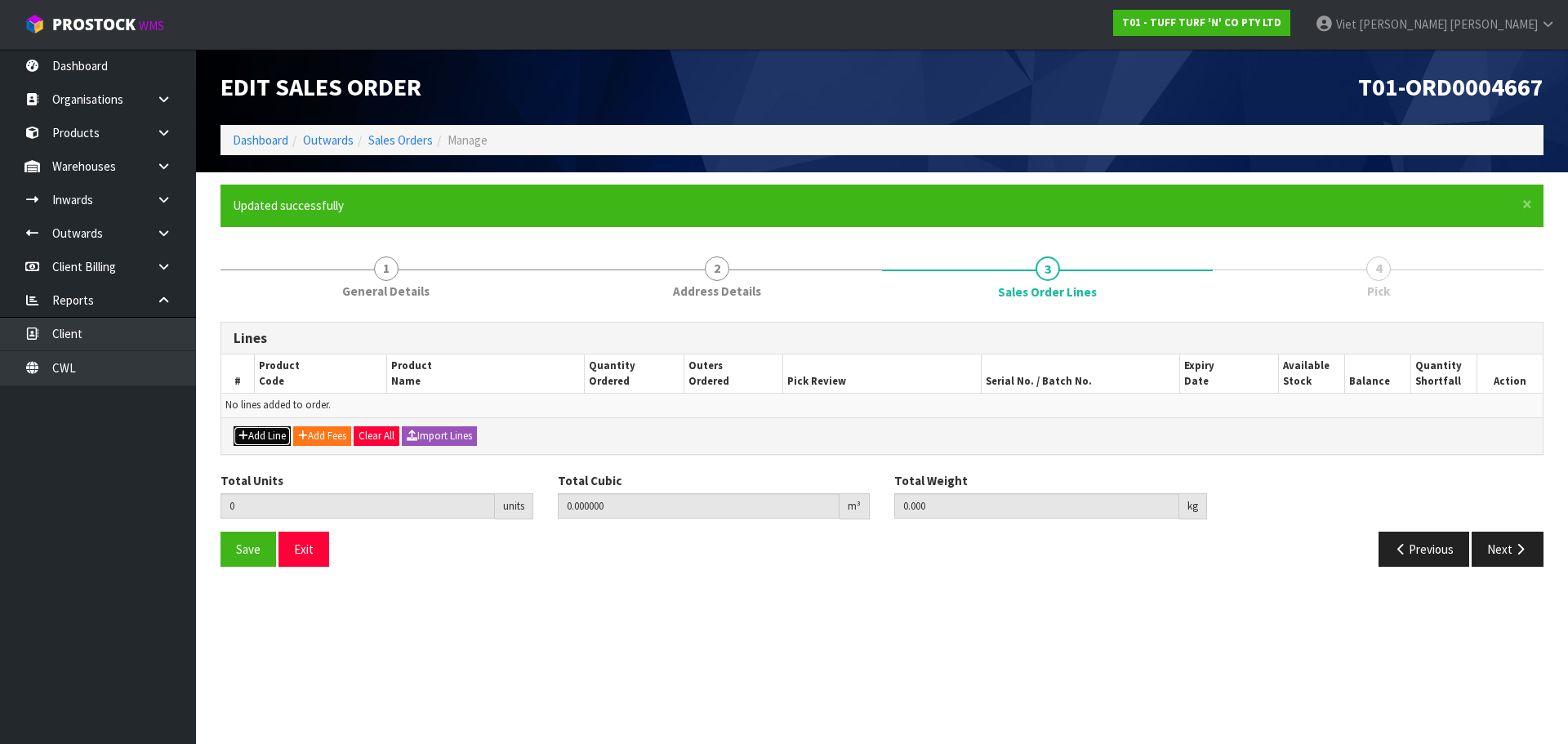
click at [254, 438] on button "Add Line" at bounding box center [262, 437] width 57 height 20
type input "0"
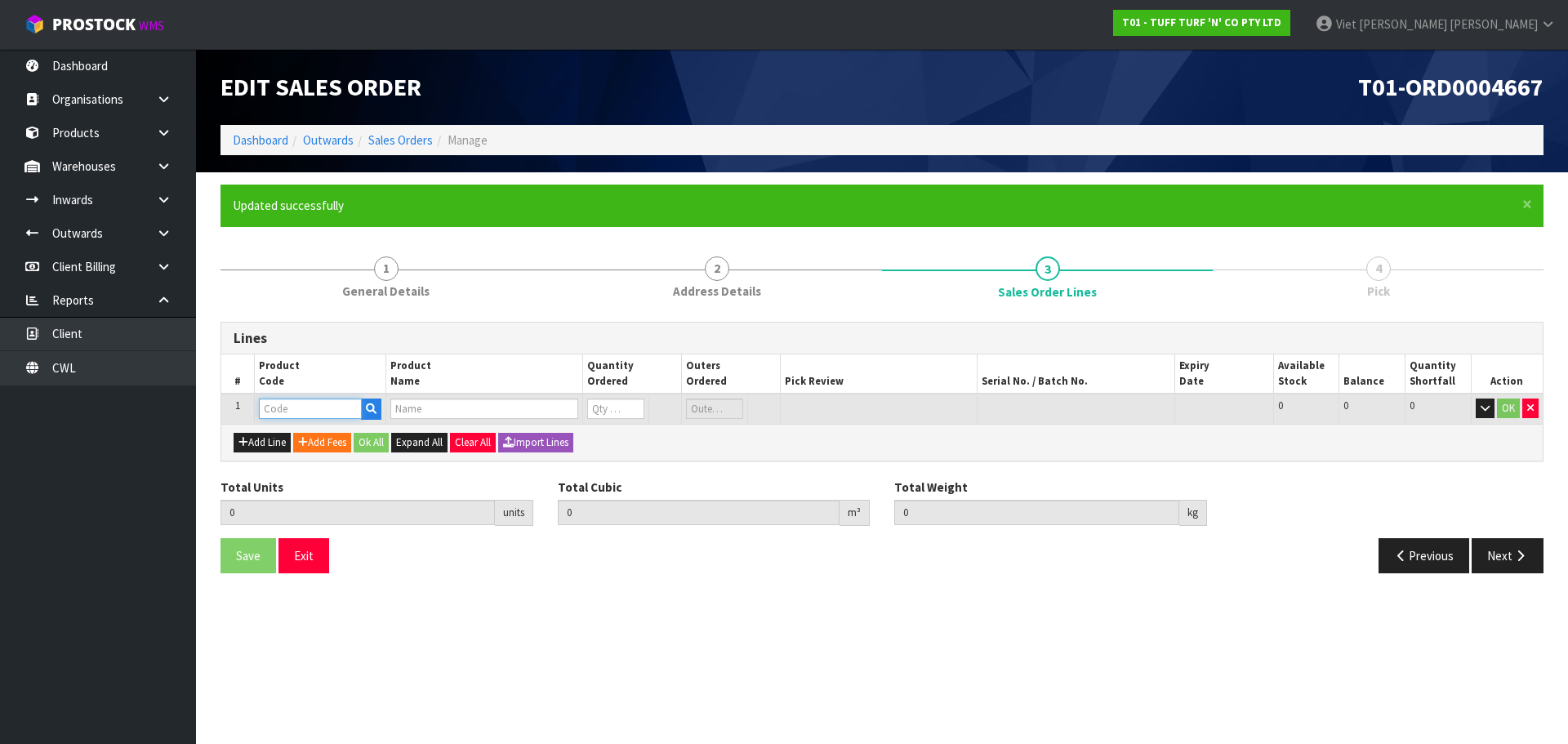
click at [323, 408] on input "text" at bounding box center [310, 408] width 103 height 21
paste input "0333038"
type input "0333038"
type input "0.000000"
type input "0.000"
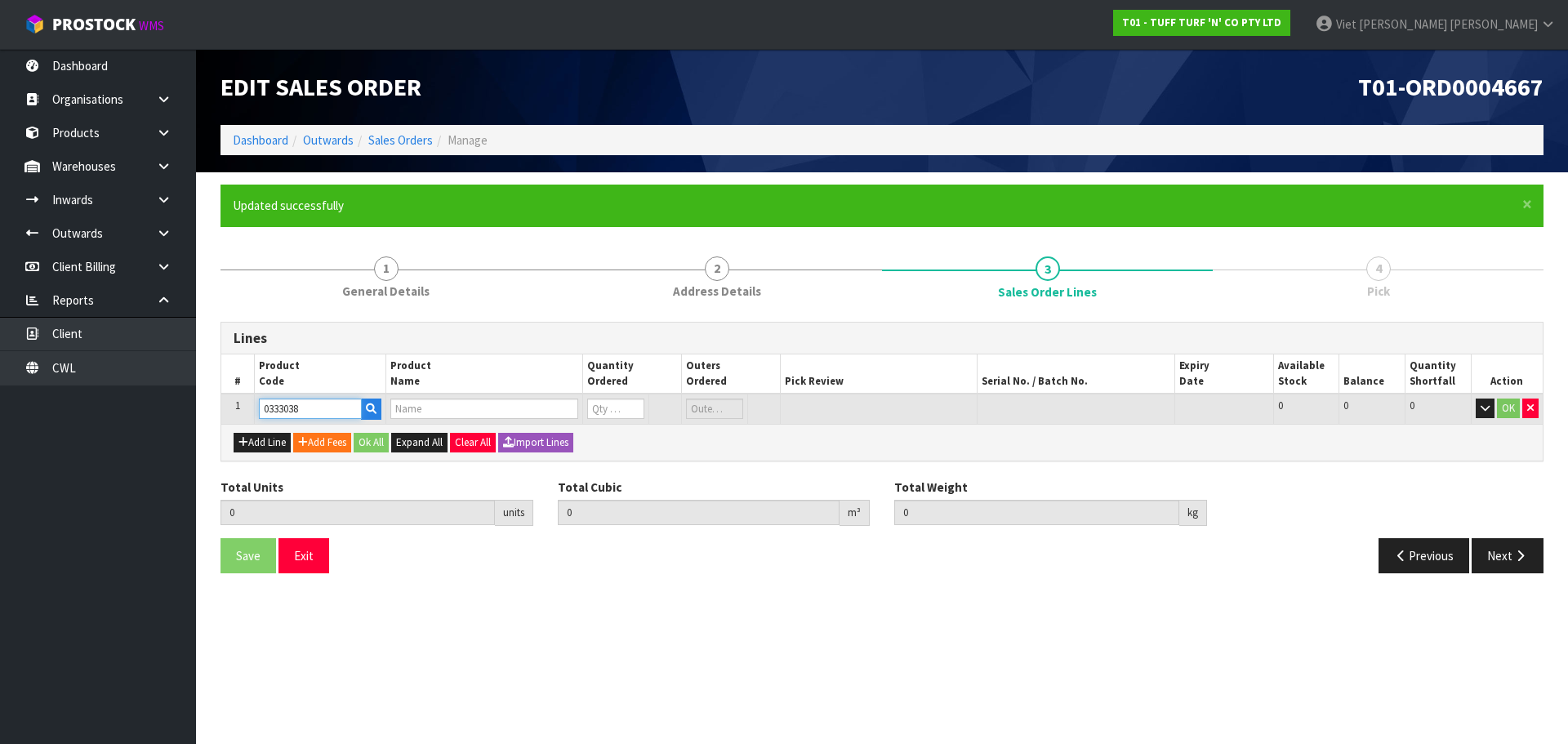
type input "LIFESTYLE 1.8 X 5"
type input "0"
type input "0333038"
click at [619, 408] on input "0" at bounding box center [615, 408] width 56 height 21
type input "1"
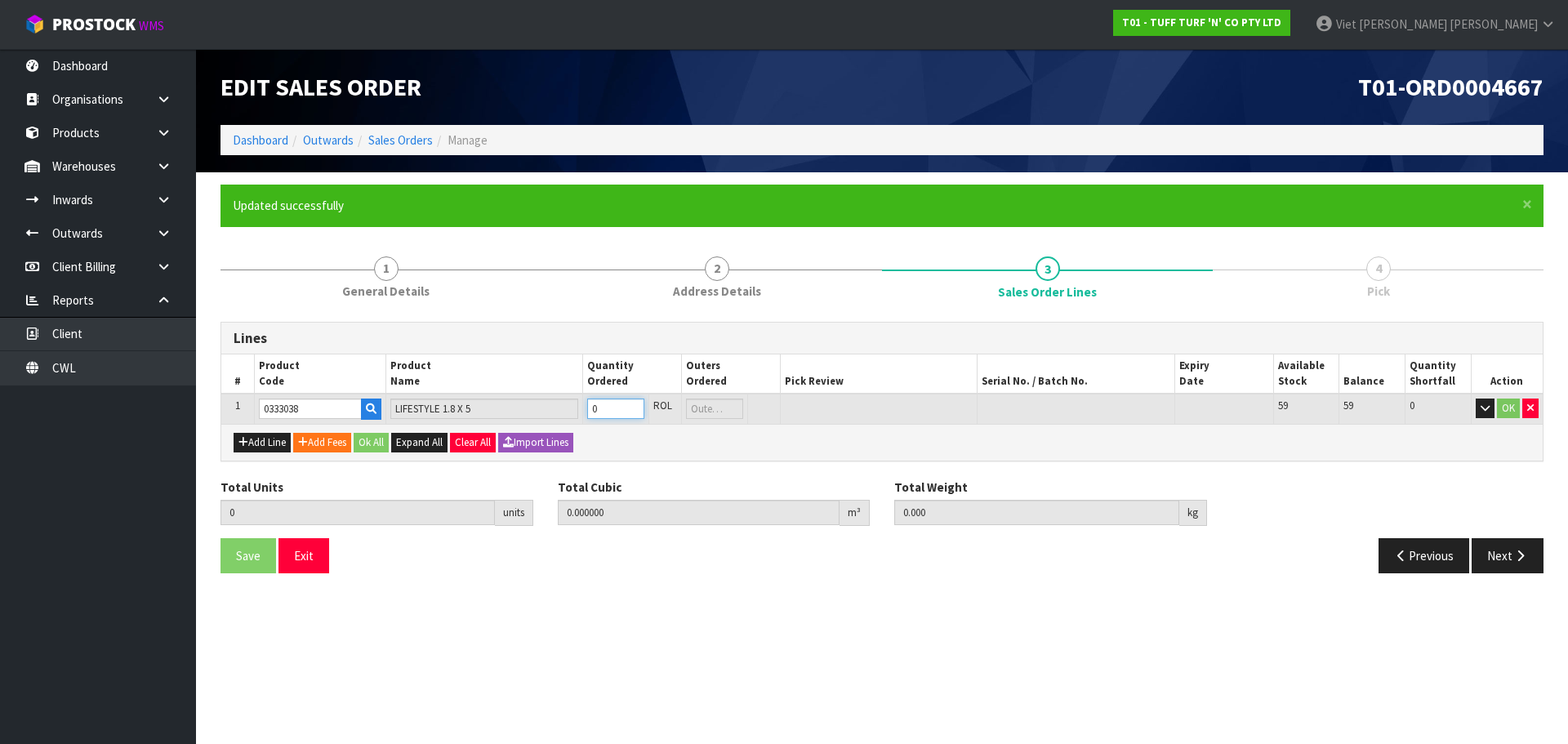
type input "0.06006"
type input "12"
type input "1"
click at [633, 404] on input "1" at bounding box center [615, 408] width 56 height 21
type input "2"
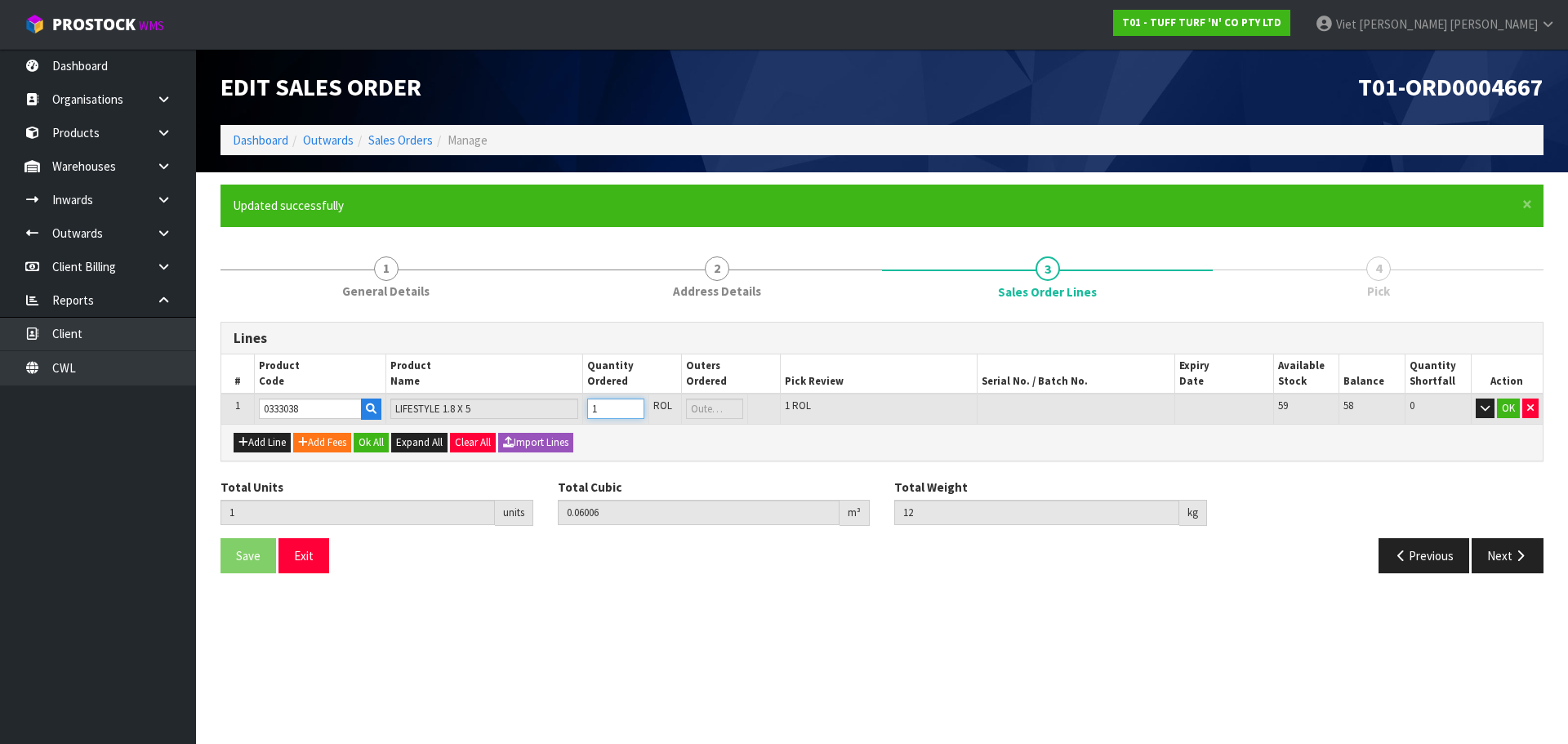
type input "0.12012"
type input "24"
type input "2"
click at [633, 404] on input "2" at bounding box center [615, 408] width 56 height 21
click at [360, 441] on button "Ok All" at bounding box center [371, 443] width 36 height 20
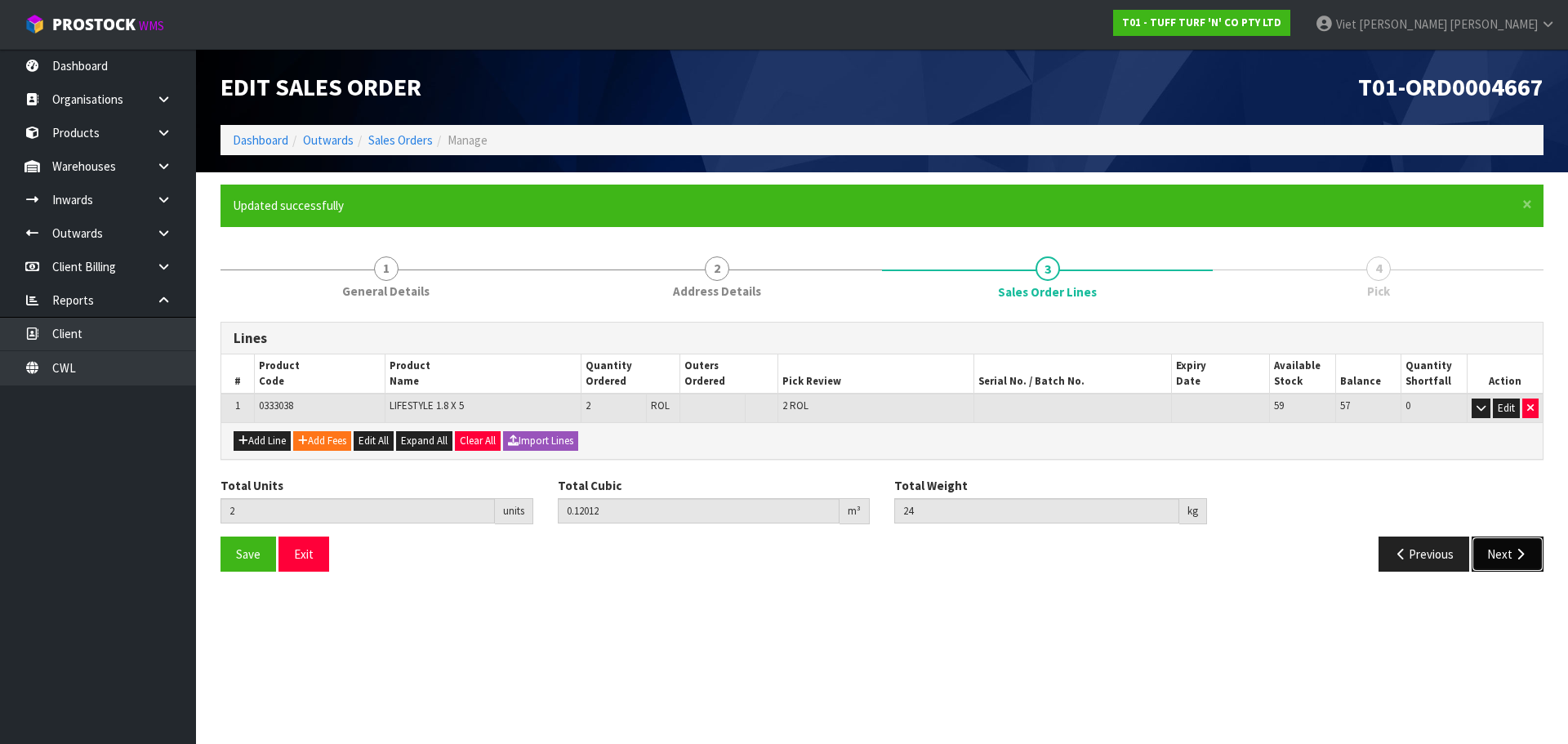
click at [1509, 549] on button "Next" at bounding box center [1508, 554] width 72 height 36
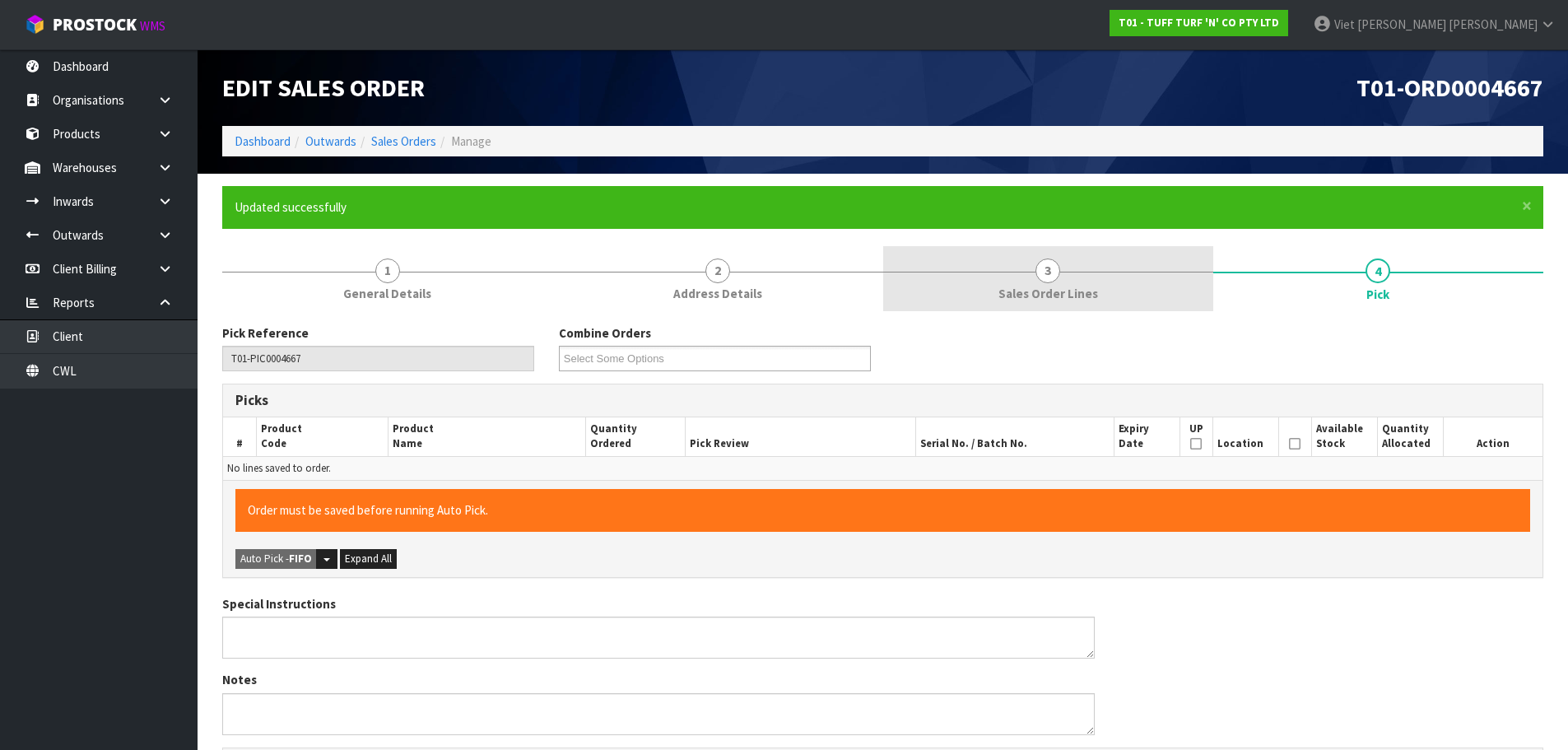
click at [1112, 286] on link "3 Sales Order Lines" at bounding box center [1047, 278] width 330 height 65
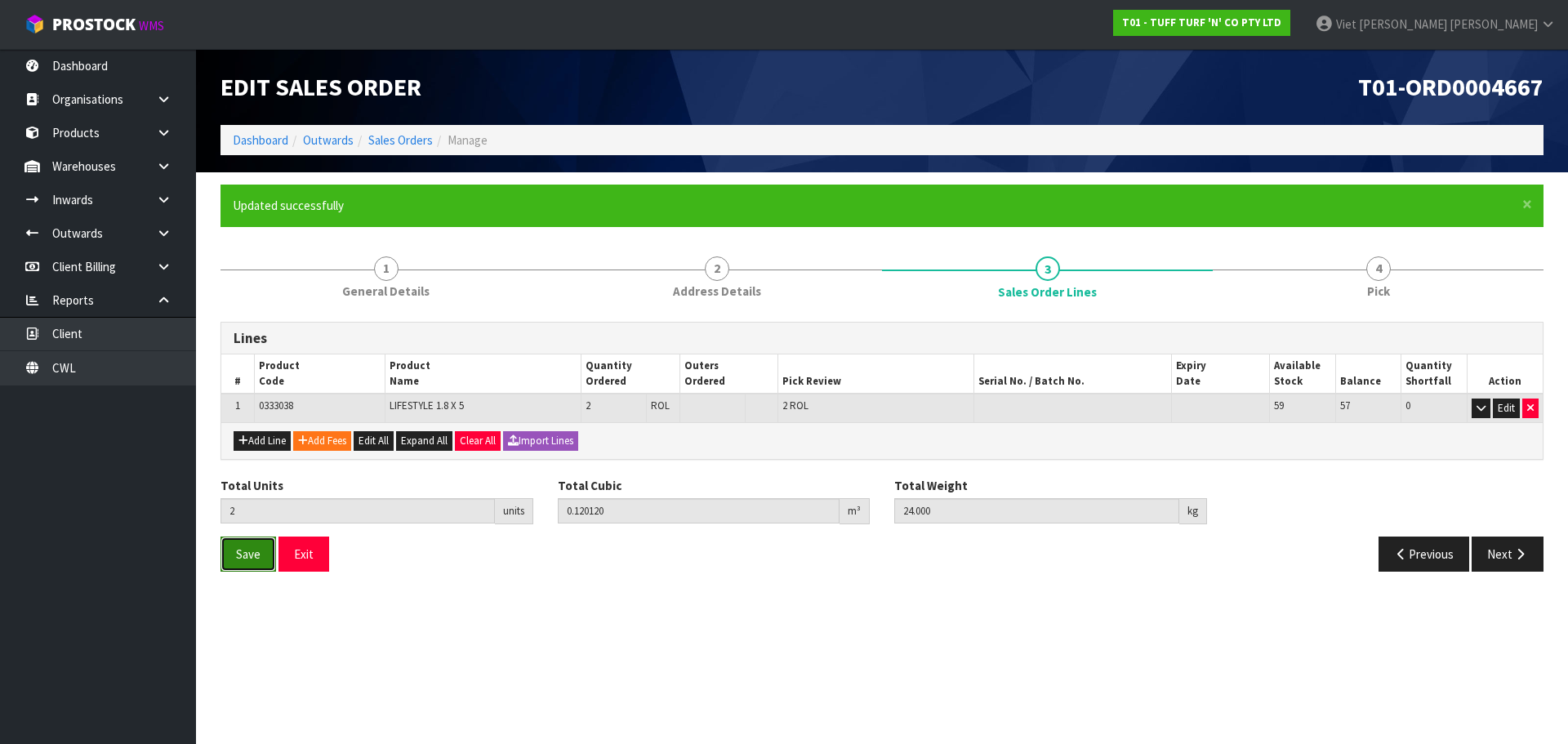
click at [262, 560] on button "Save" at bounding box center [248, 554] width 55 height 36
click at [1502, 556] on button "Next" at bounding box center [1508, 554] width 72 height 36
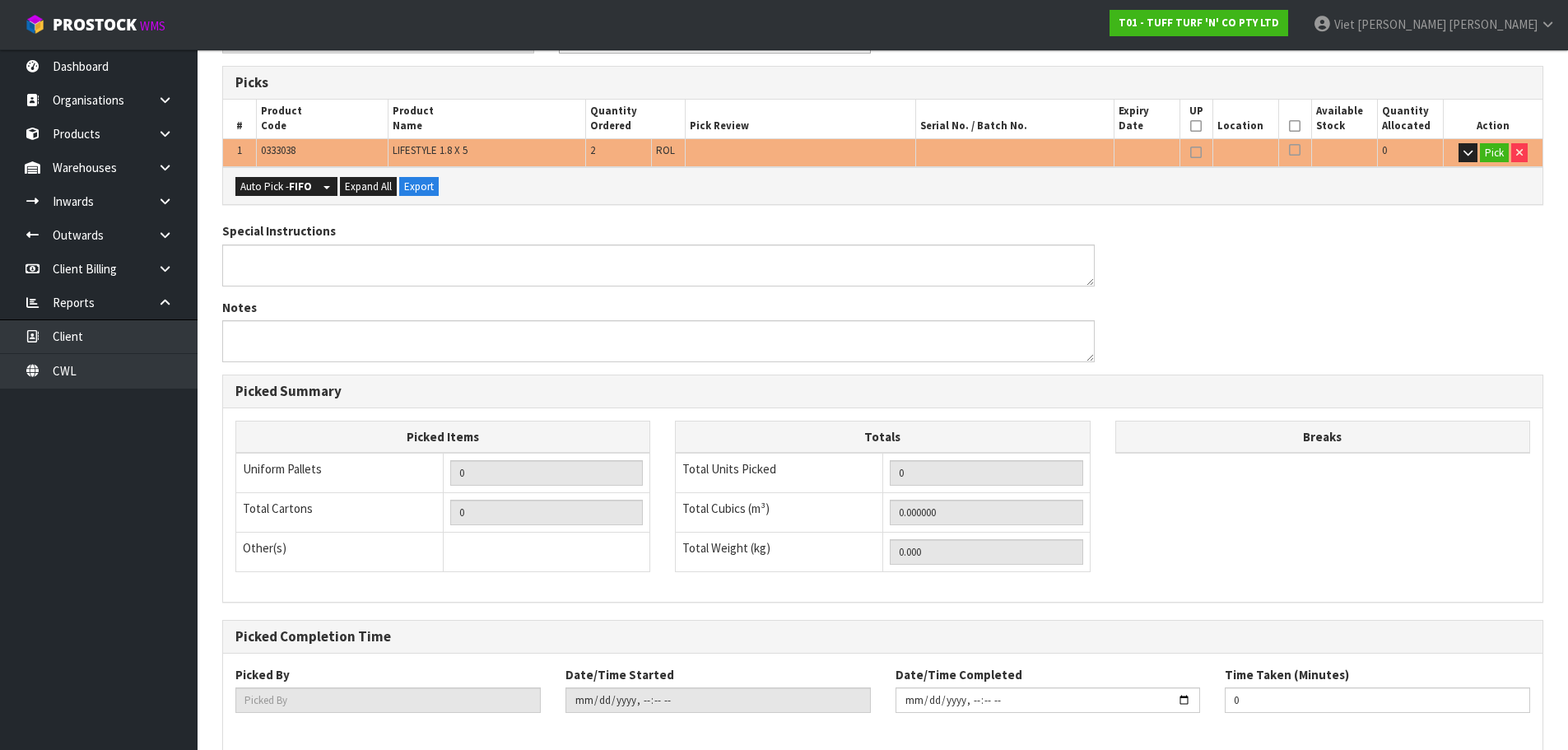
scroll to position [330, 0]
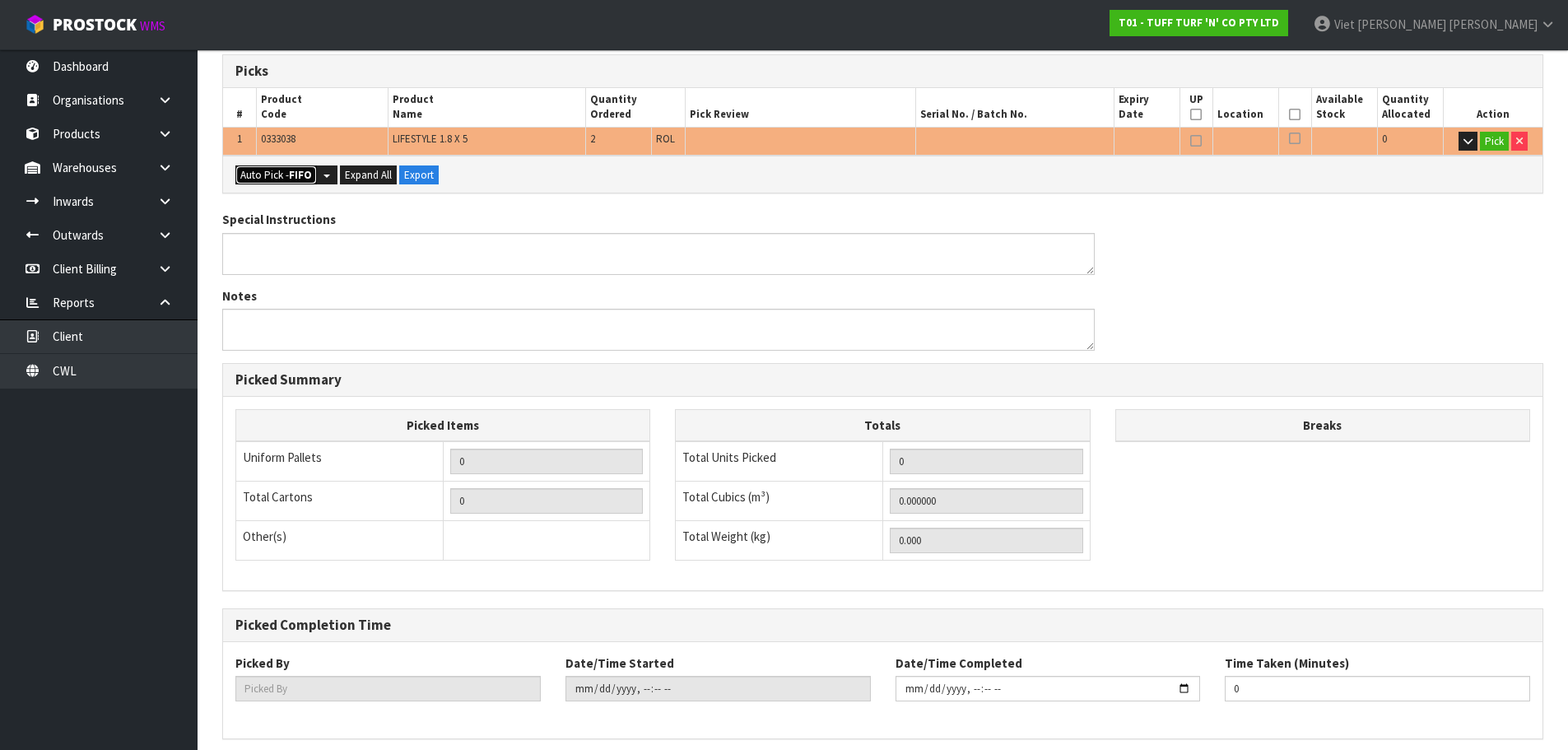
click at [268, 169] on button "Auto Pick - FIFO" at bounding box center [276, 175] width 82 height 20
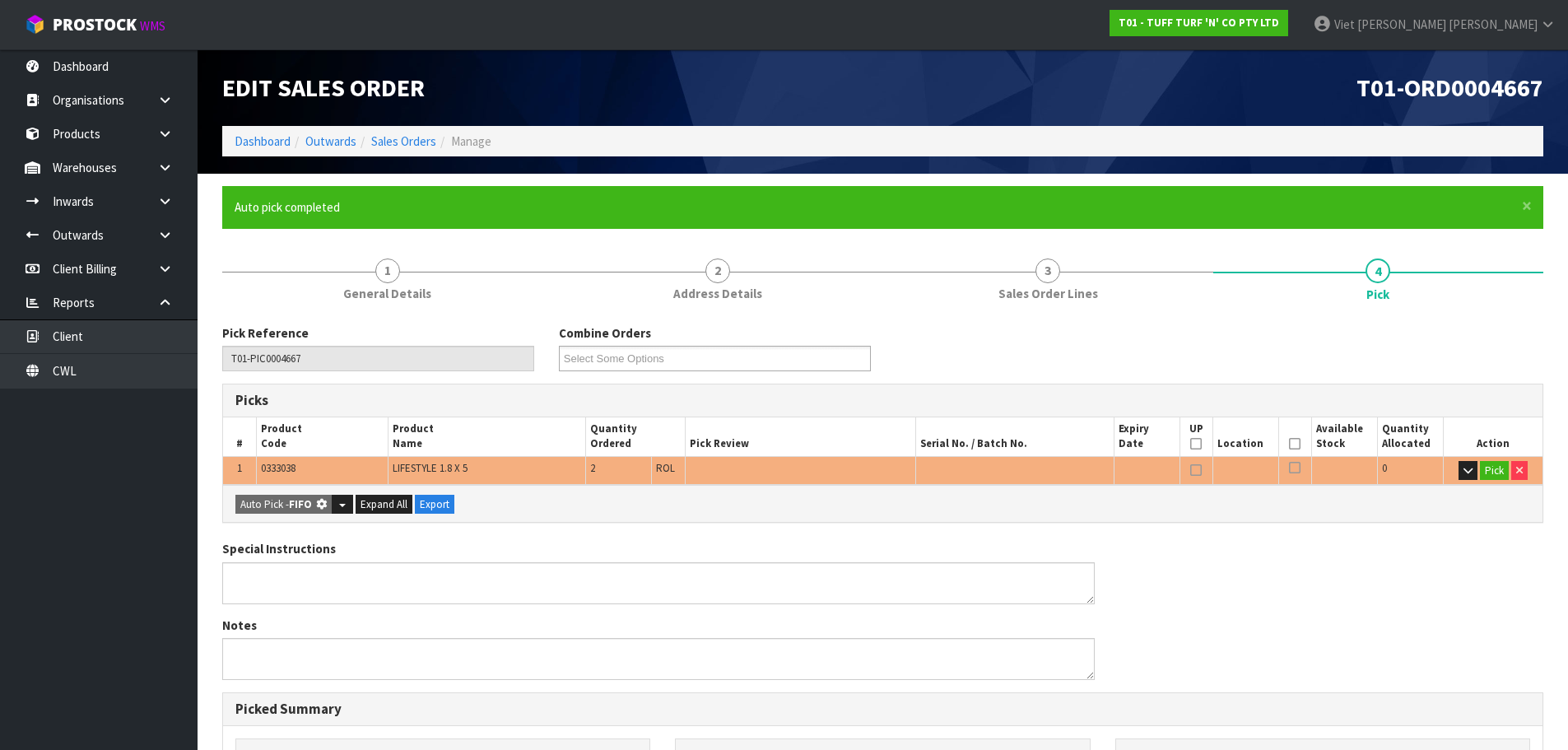
type input "Roll x 2"
type input "2"
type input "0.120120"
type input "24.000"
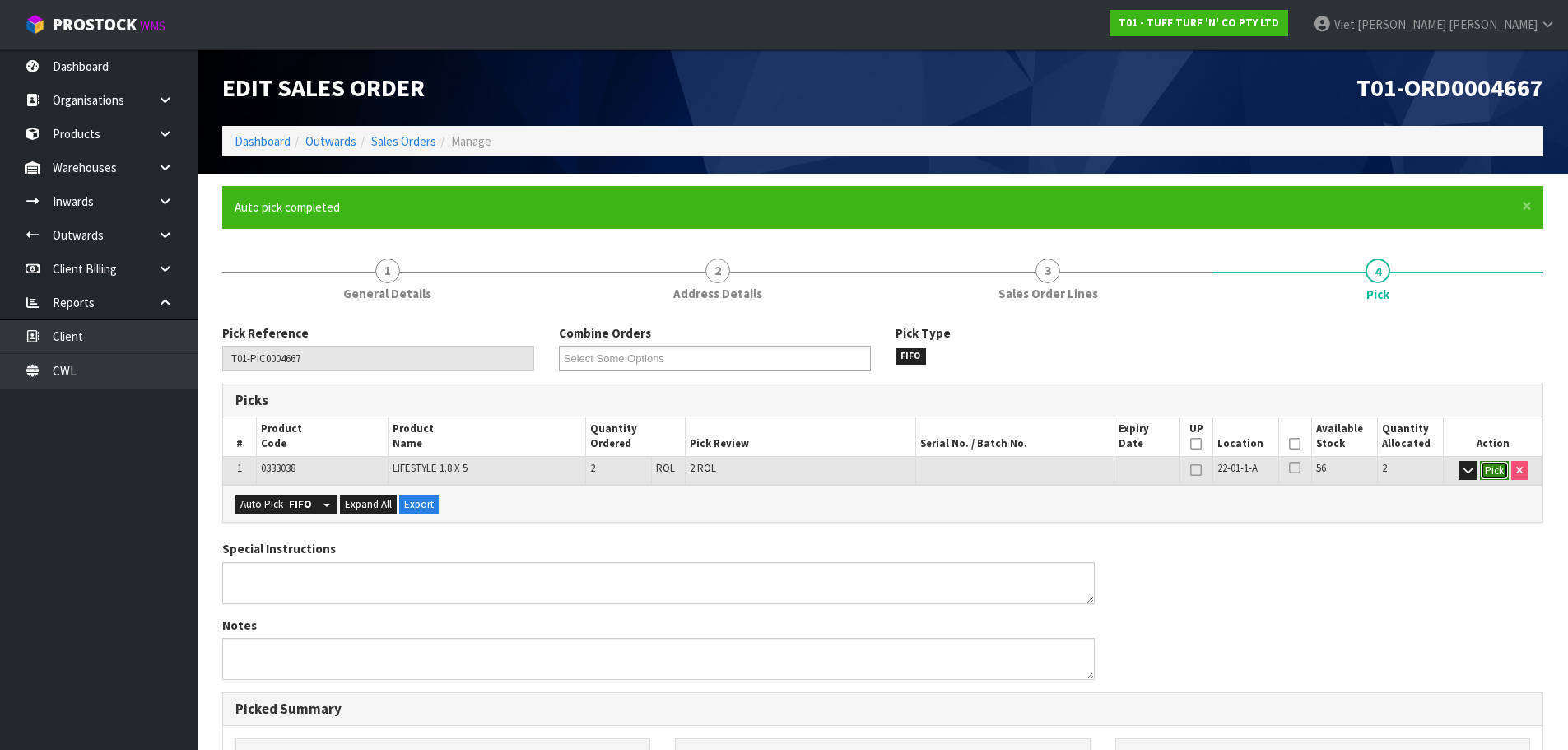
click at [1488, 477] on button "Pick" at bounding box center [1493, 471] width 29 height 20
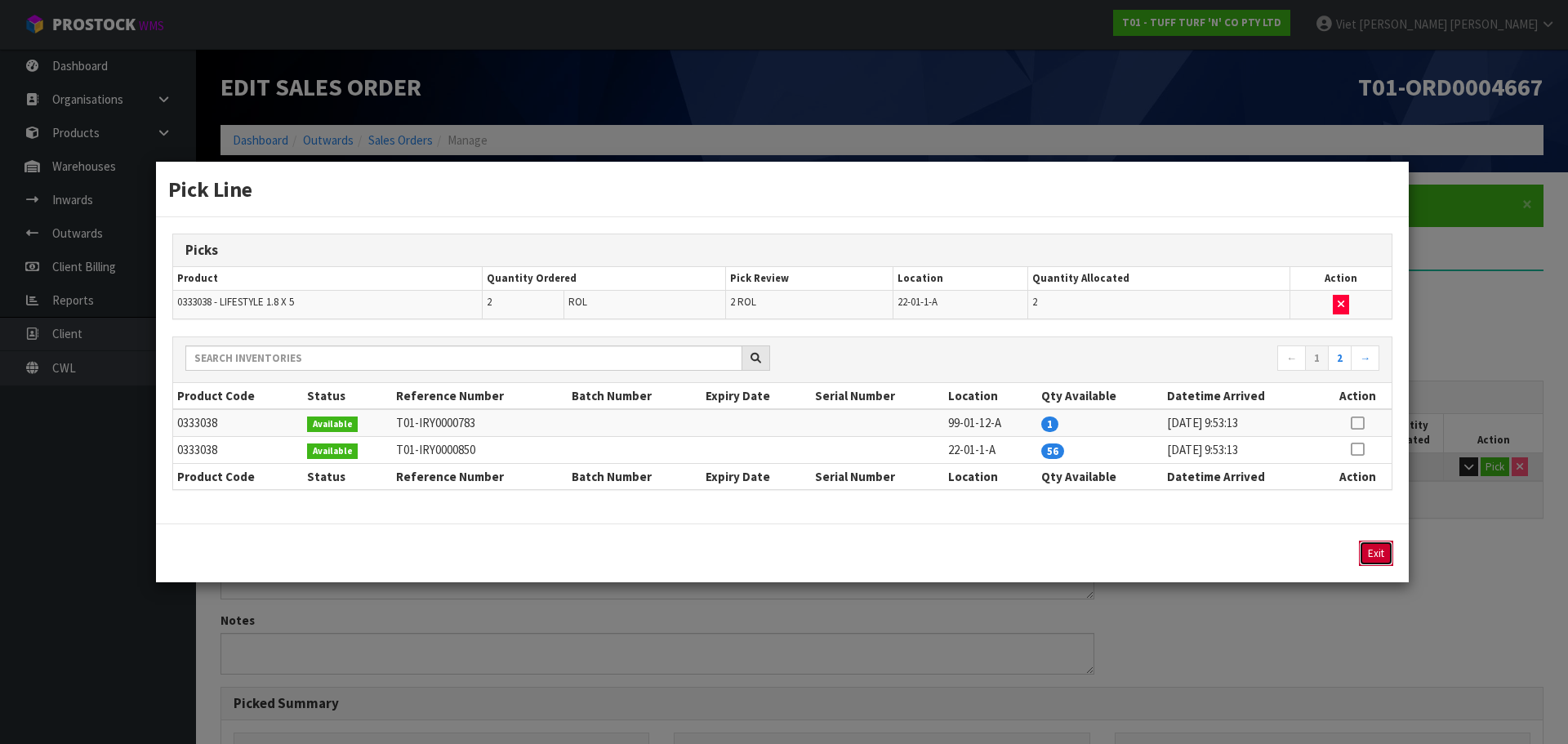
click at [1384, 554] on button "Exit" at bounding box center [1376, 553] width 35 height 26
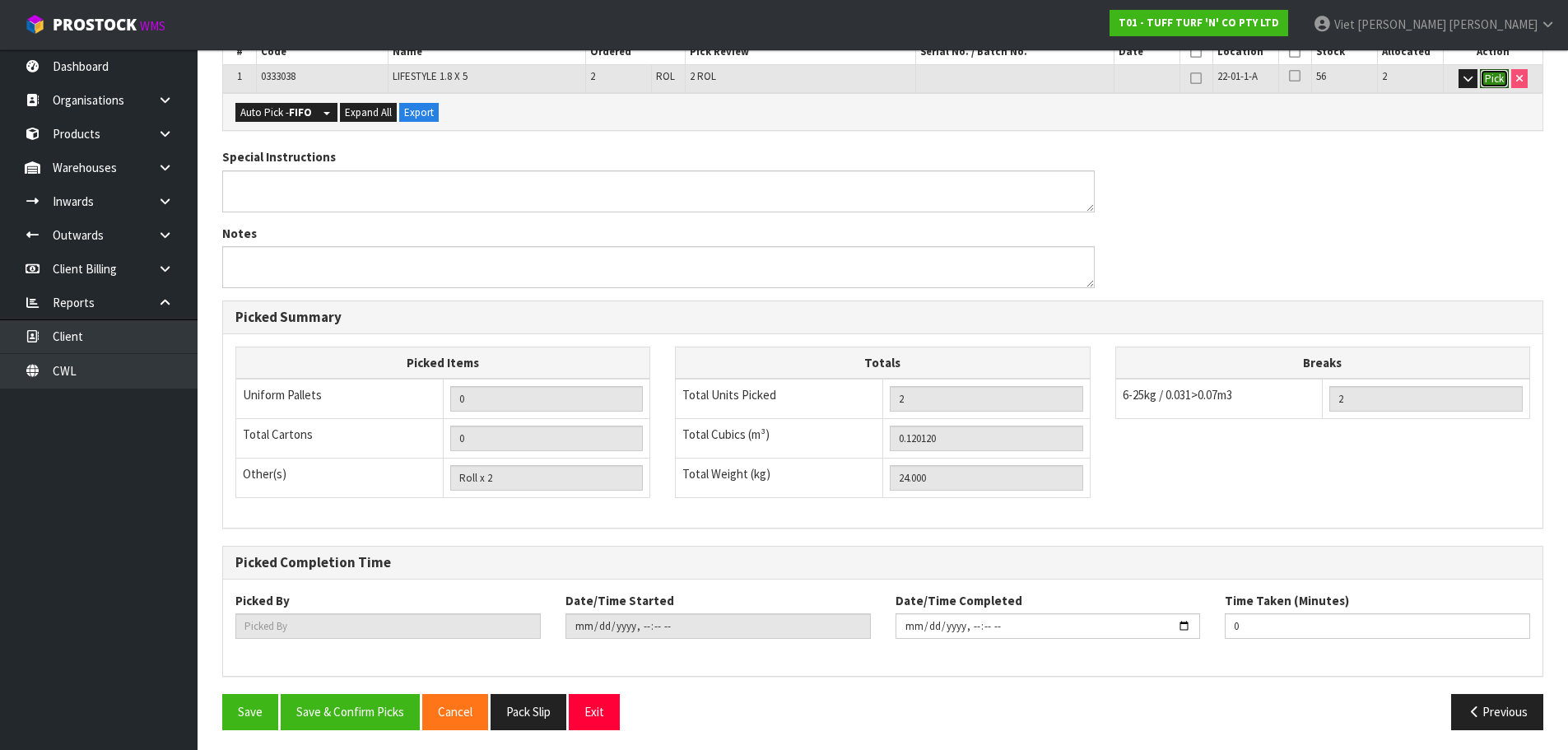
scroll to position [396, 0]
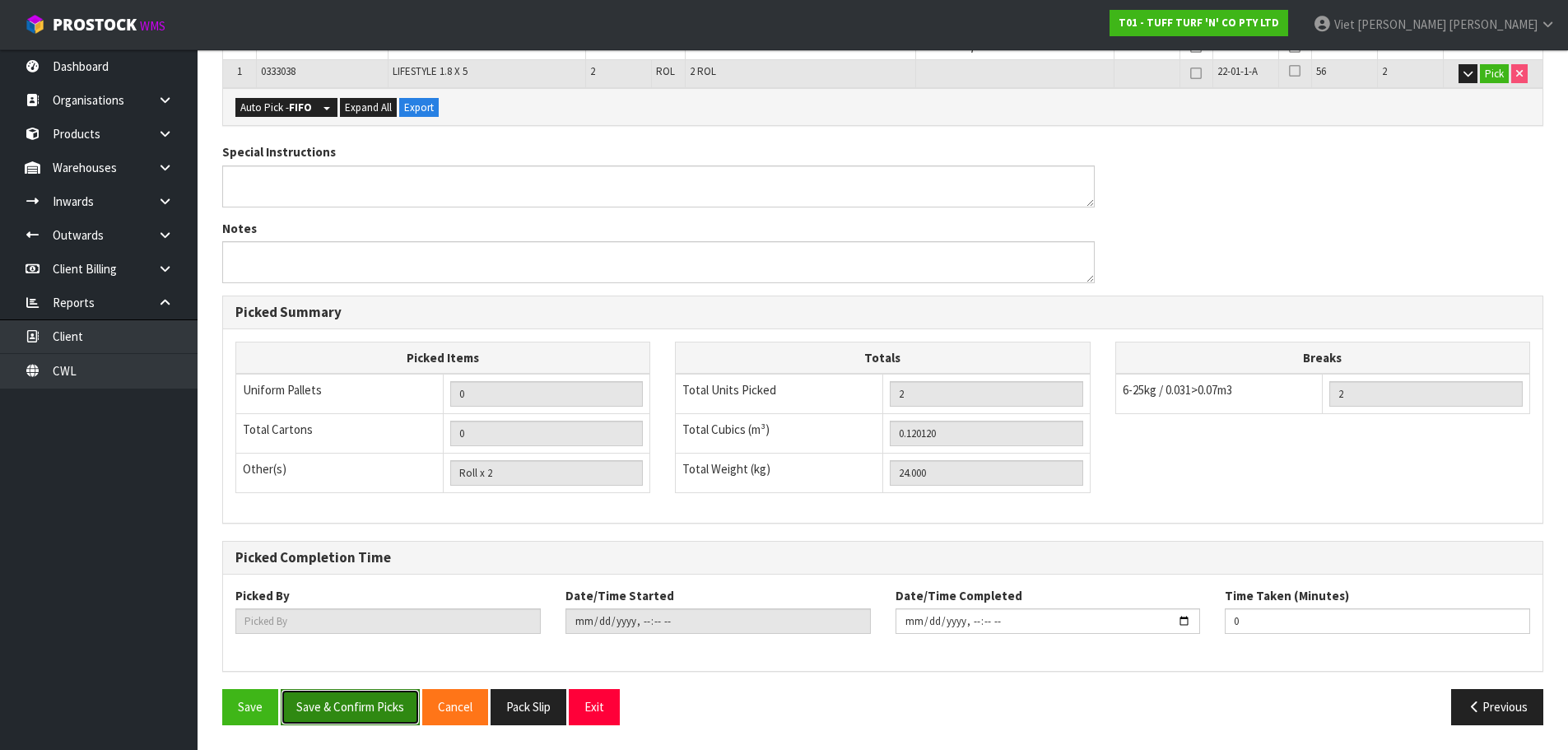
click at [337, 696] on button "Save & Confirm Picks" at bounding box center [350, 707] width 139 height 36
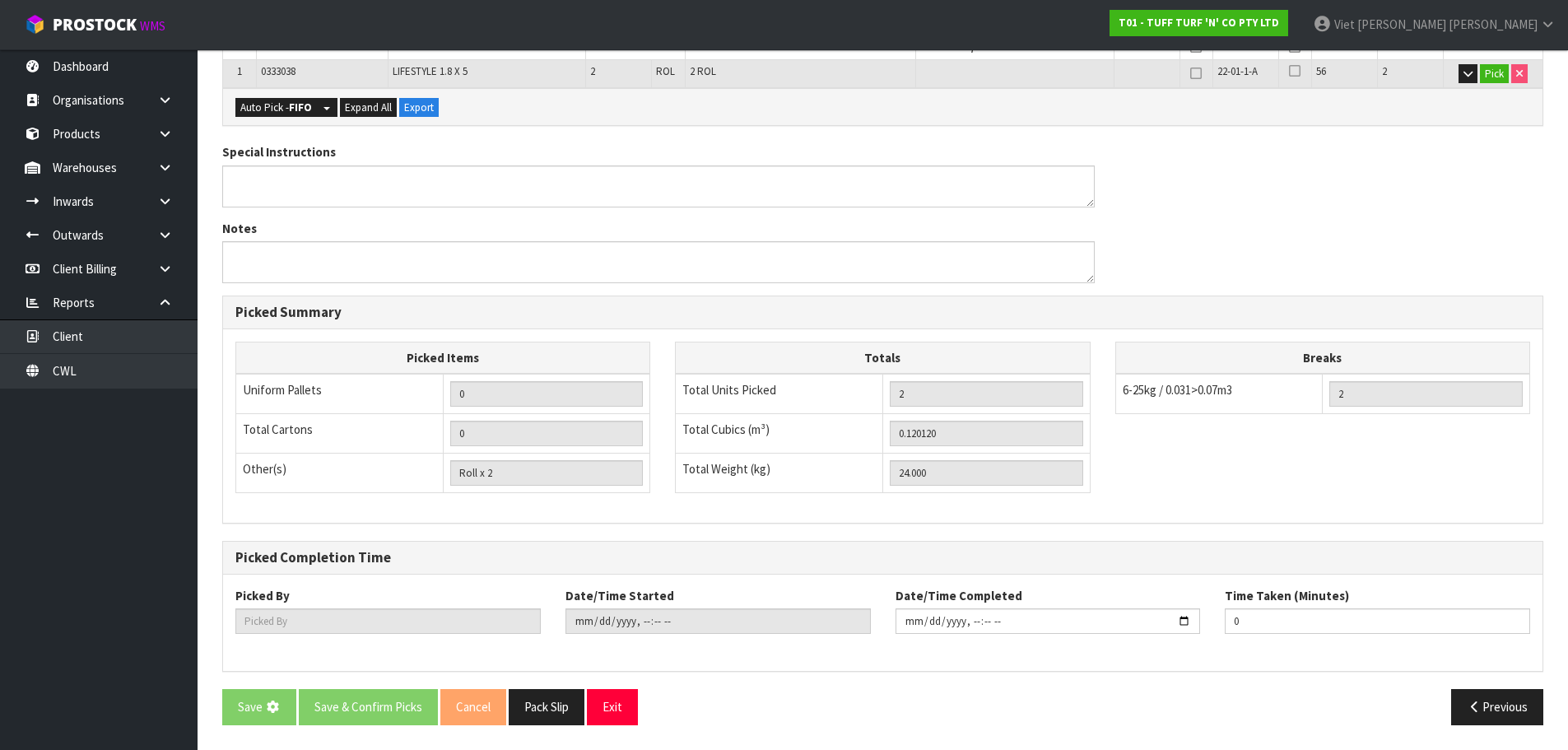
scroll to position [0, 0]
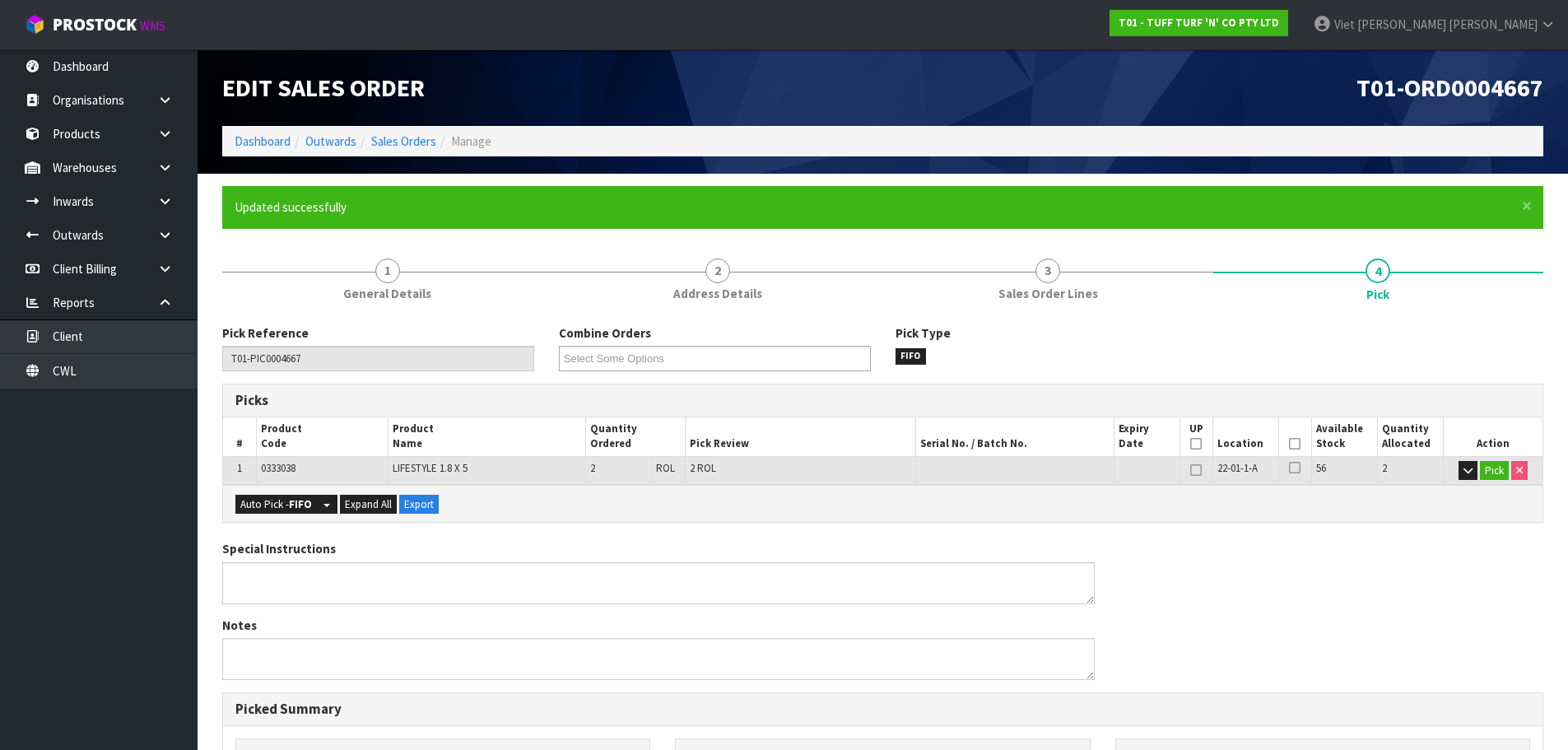
type input "Viet [PERSON_NAME]"
type input "2025-09-08T14:23:33"
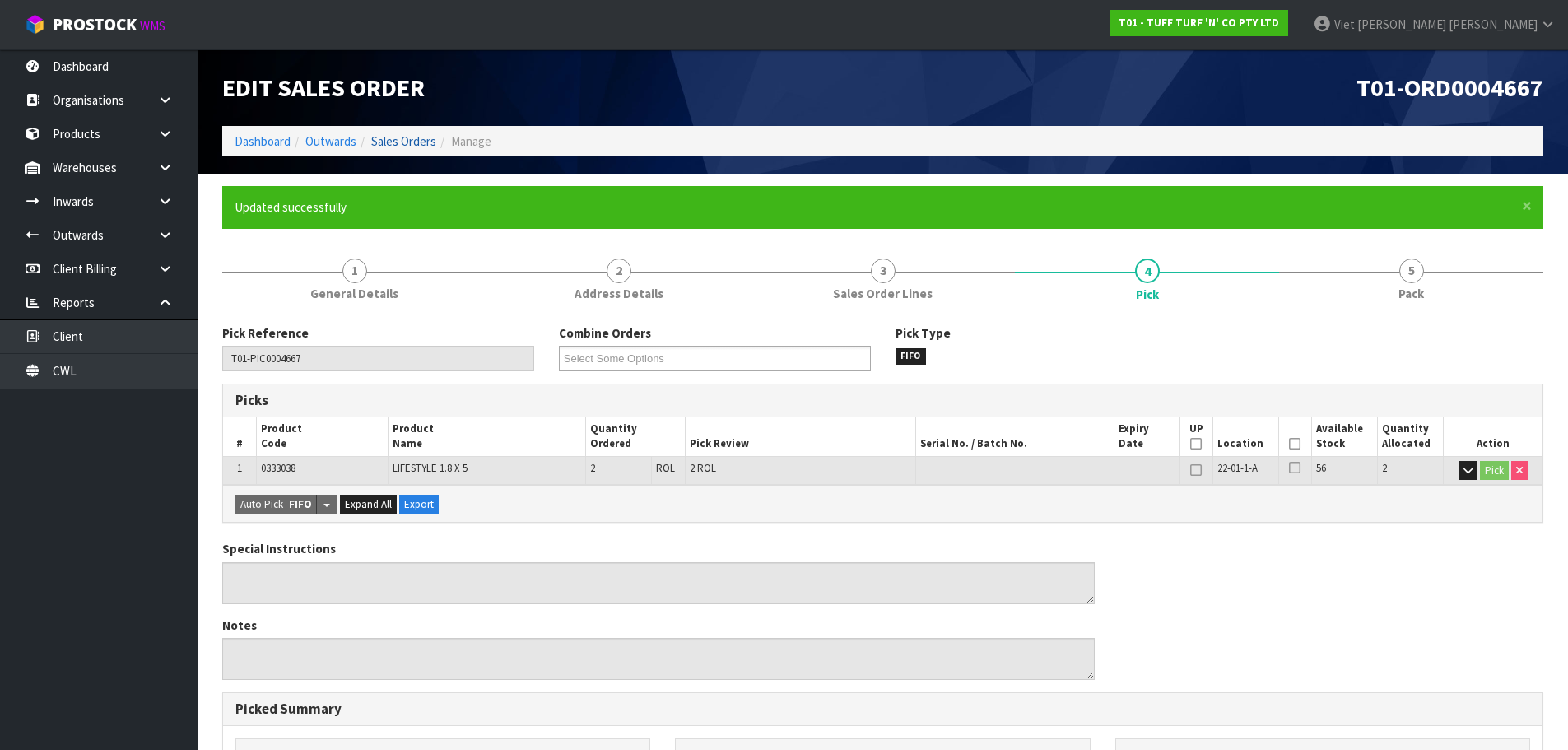
click at [425, 150] on ol "Dashboard Outwards Sales Orders Manage" at bounding box center [882, 140] width 1321 height 31
click at [420, 140] on link "Sales Orders" at bounding box center [403, 141] width 65 height 16
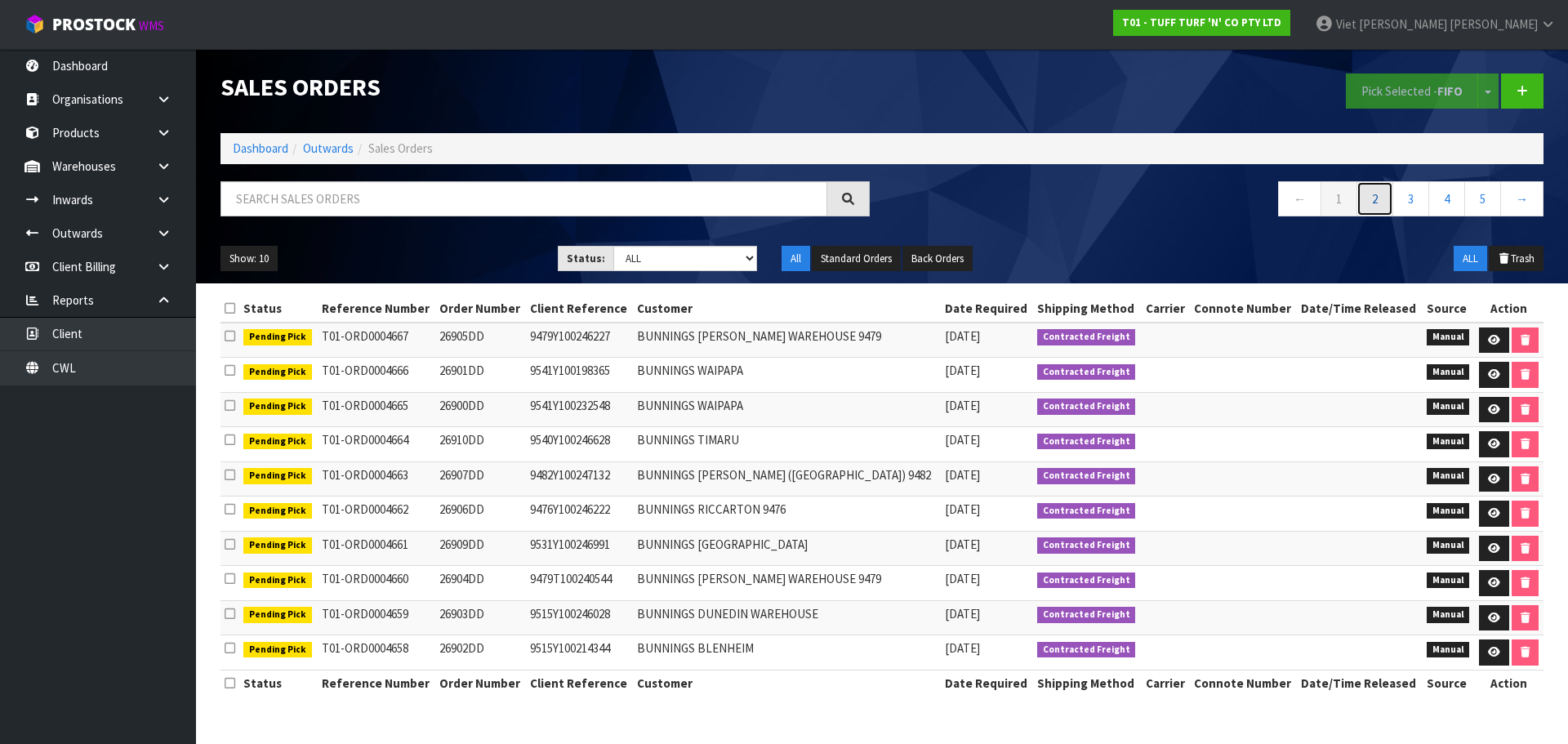
click at [1373, 201] on link "2" at bounding box center [1374, 200] width 37 height 36
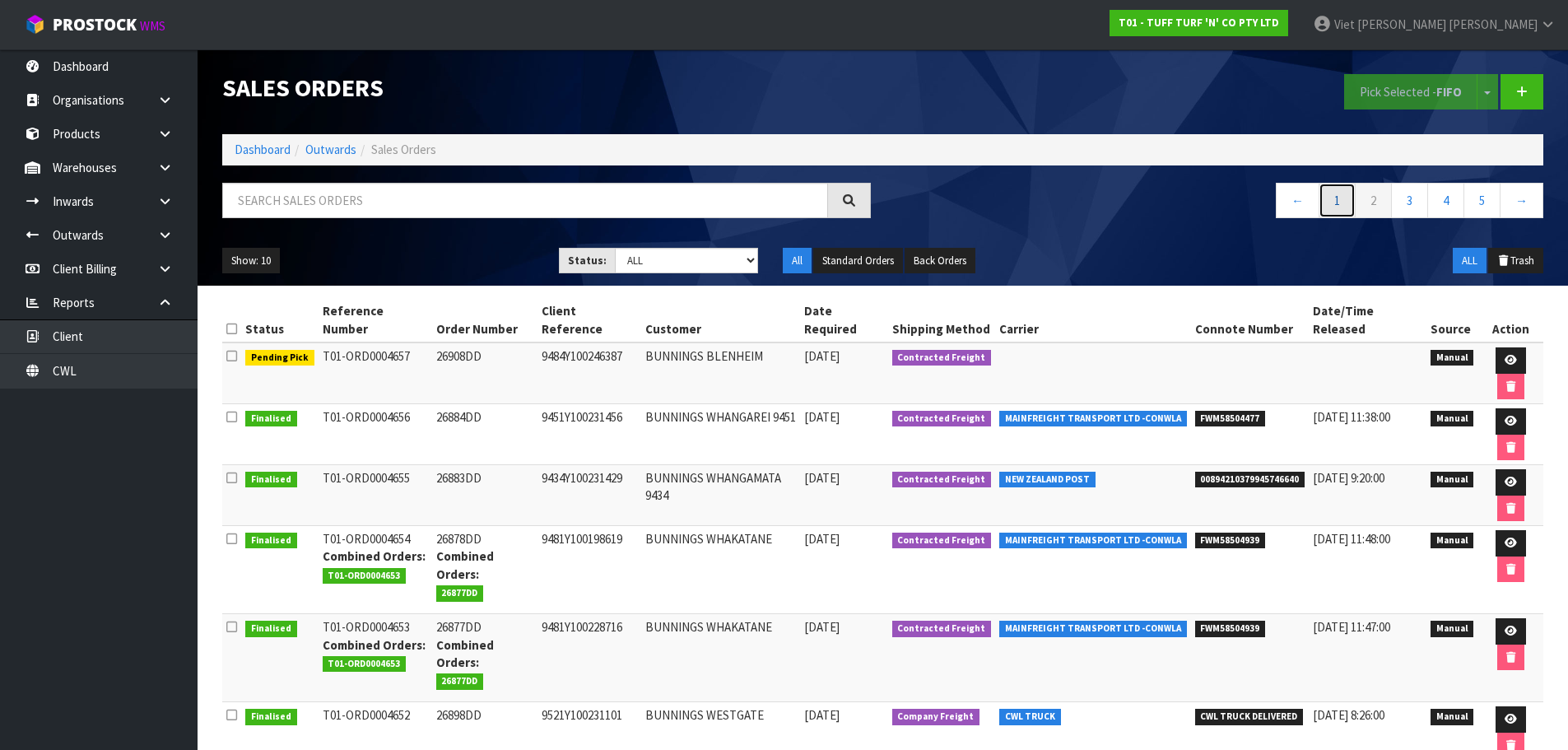
click at [1337, 207] on link "1" at bounding box center [1336, 201] width 37 height 36
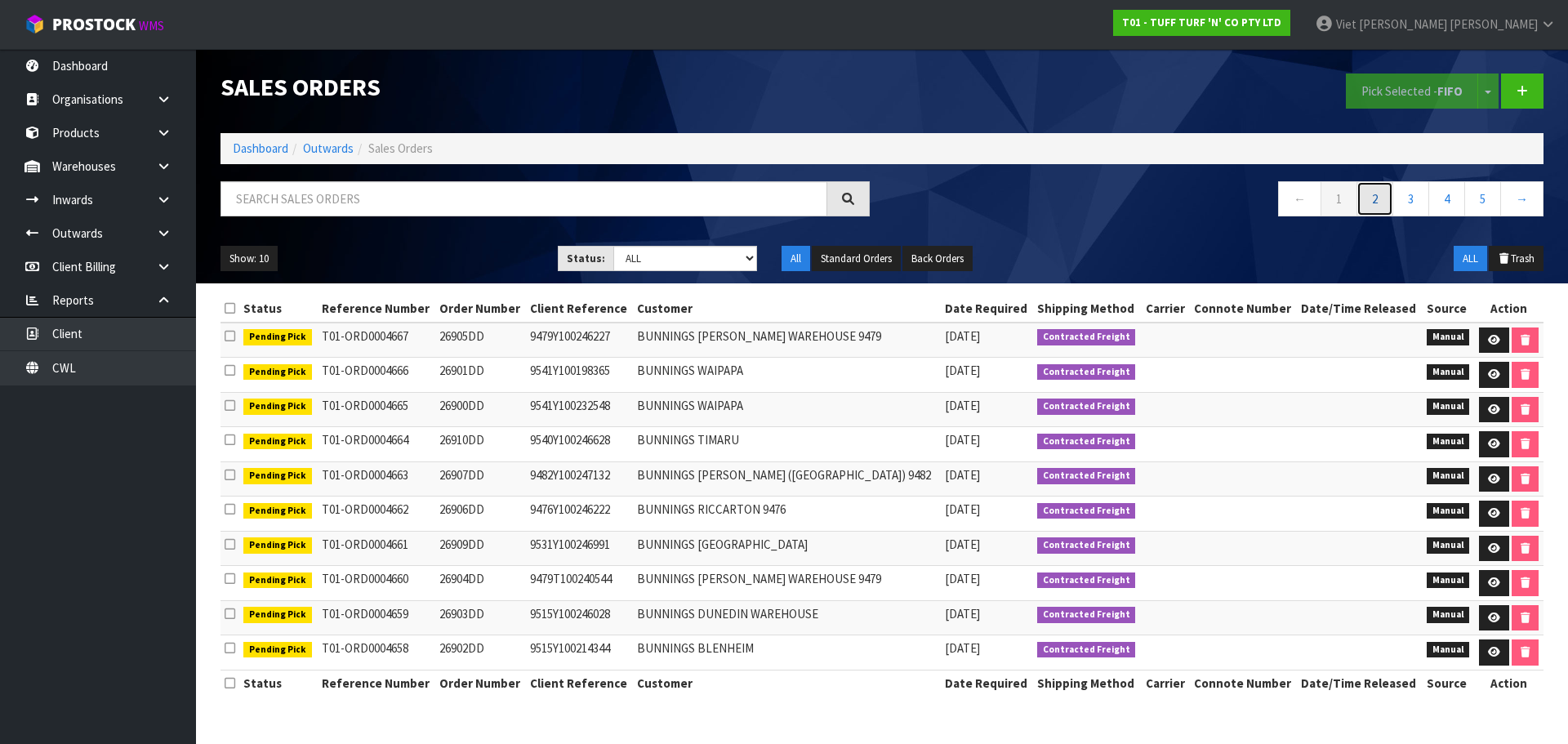
click at [1368, 205] on link "2" at bounding box center [1374, 200] width 37 height 36
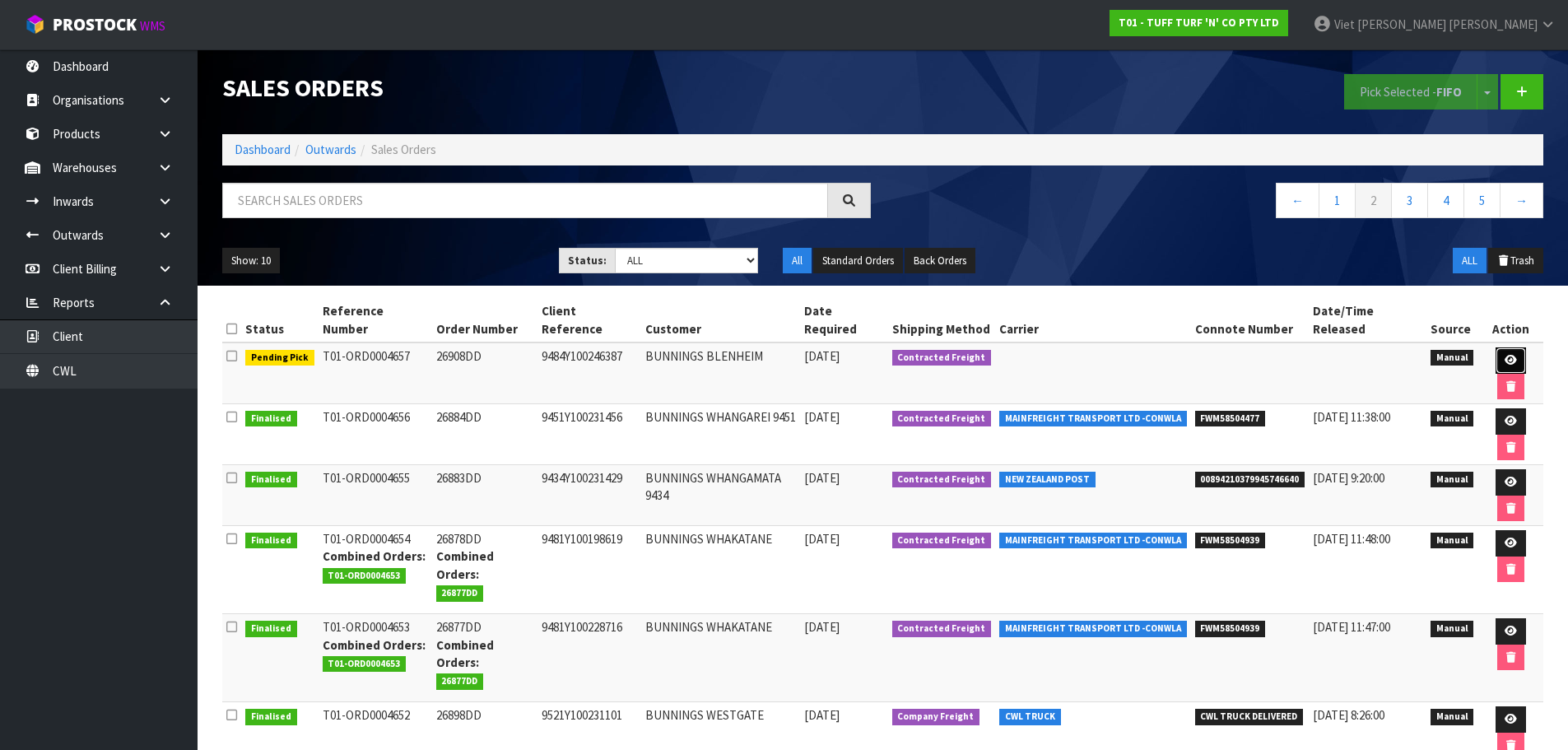
click at [1504, 355] on icon at bounding box center [1510, 360] width 12 height 11
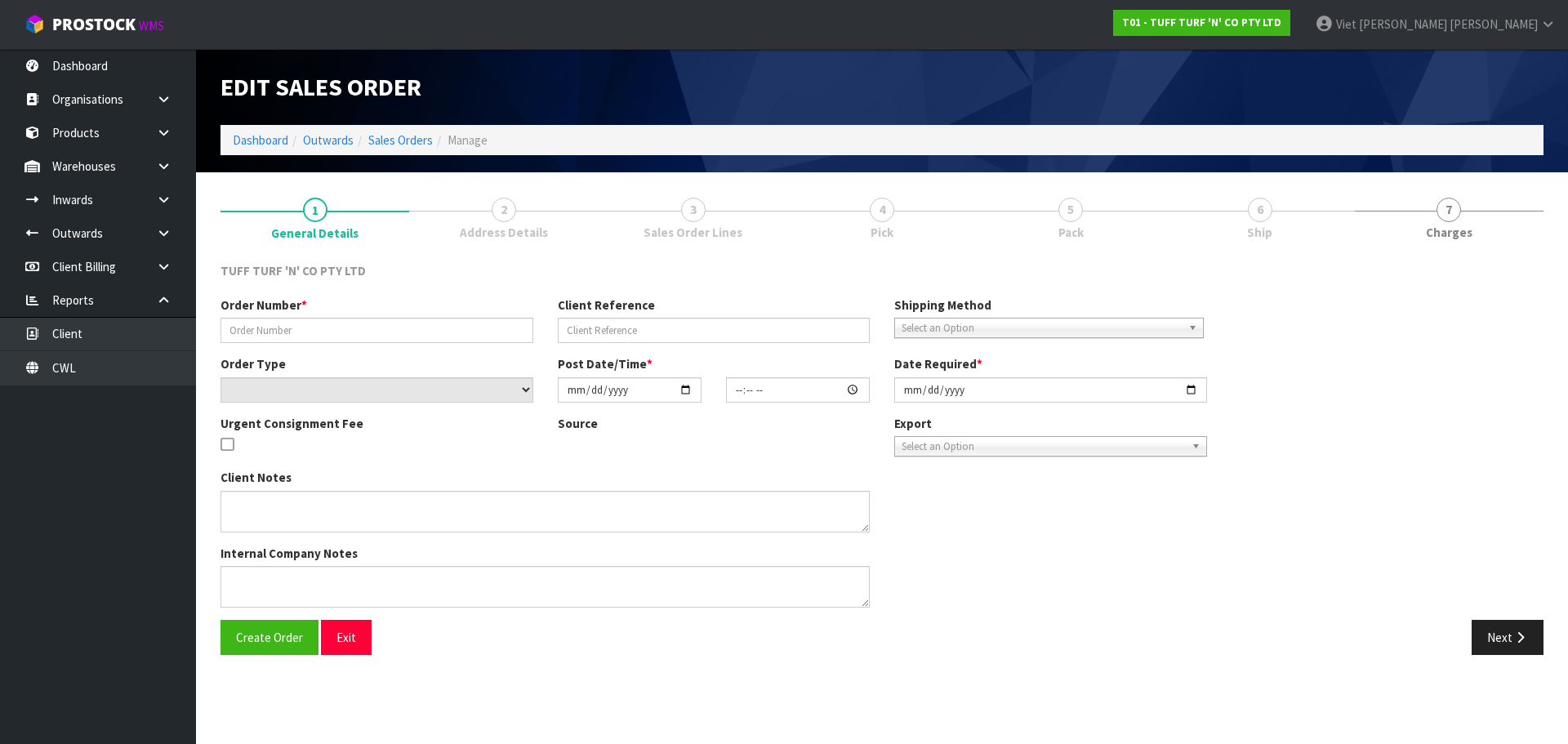
type input "26908DD"
type input "9484Y100246387"
select select "number:0"
type input "[DATE]"
type input "12:09:00.000"
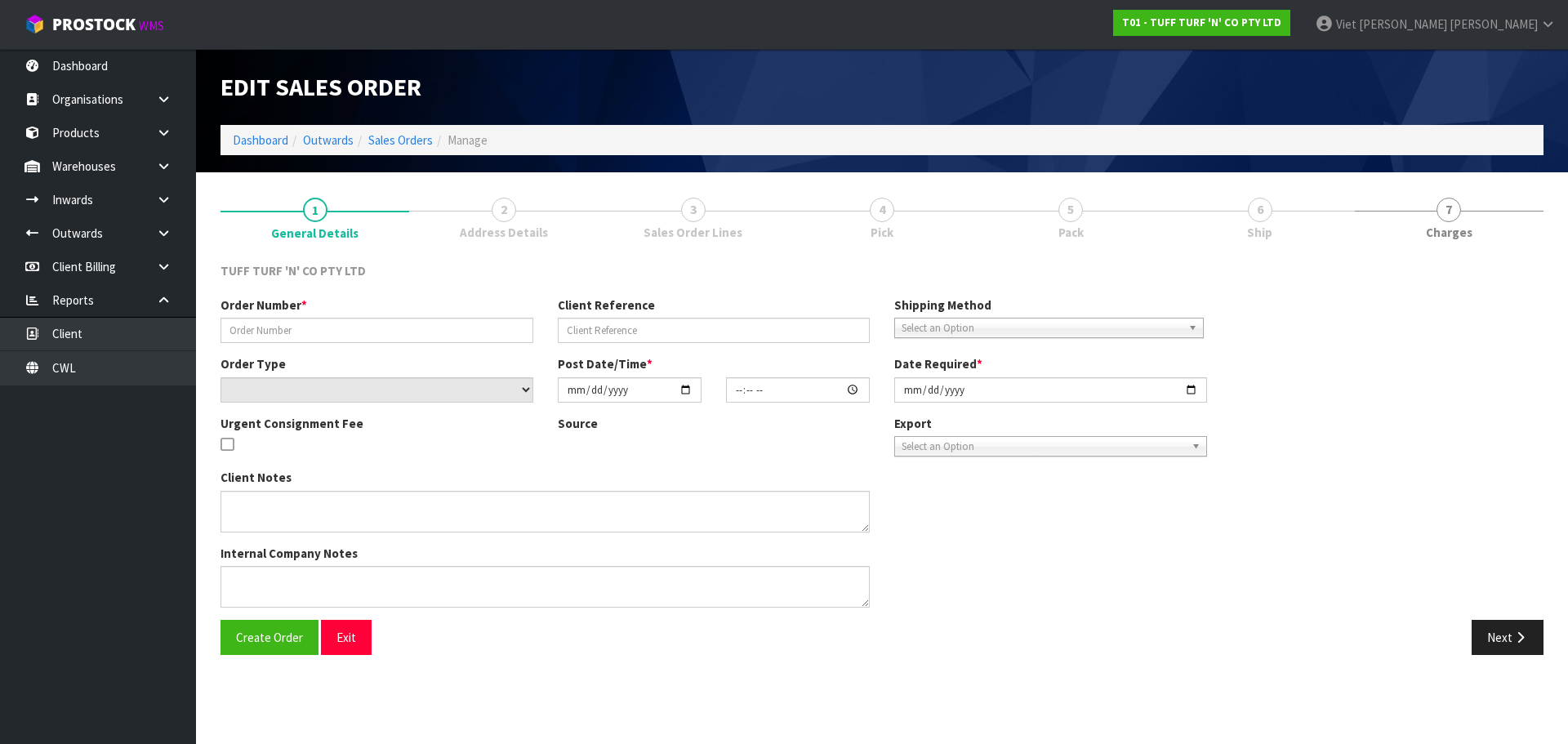
type input "[DATE]"
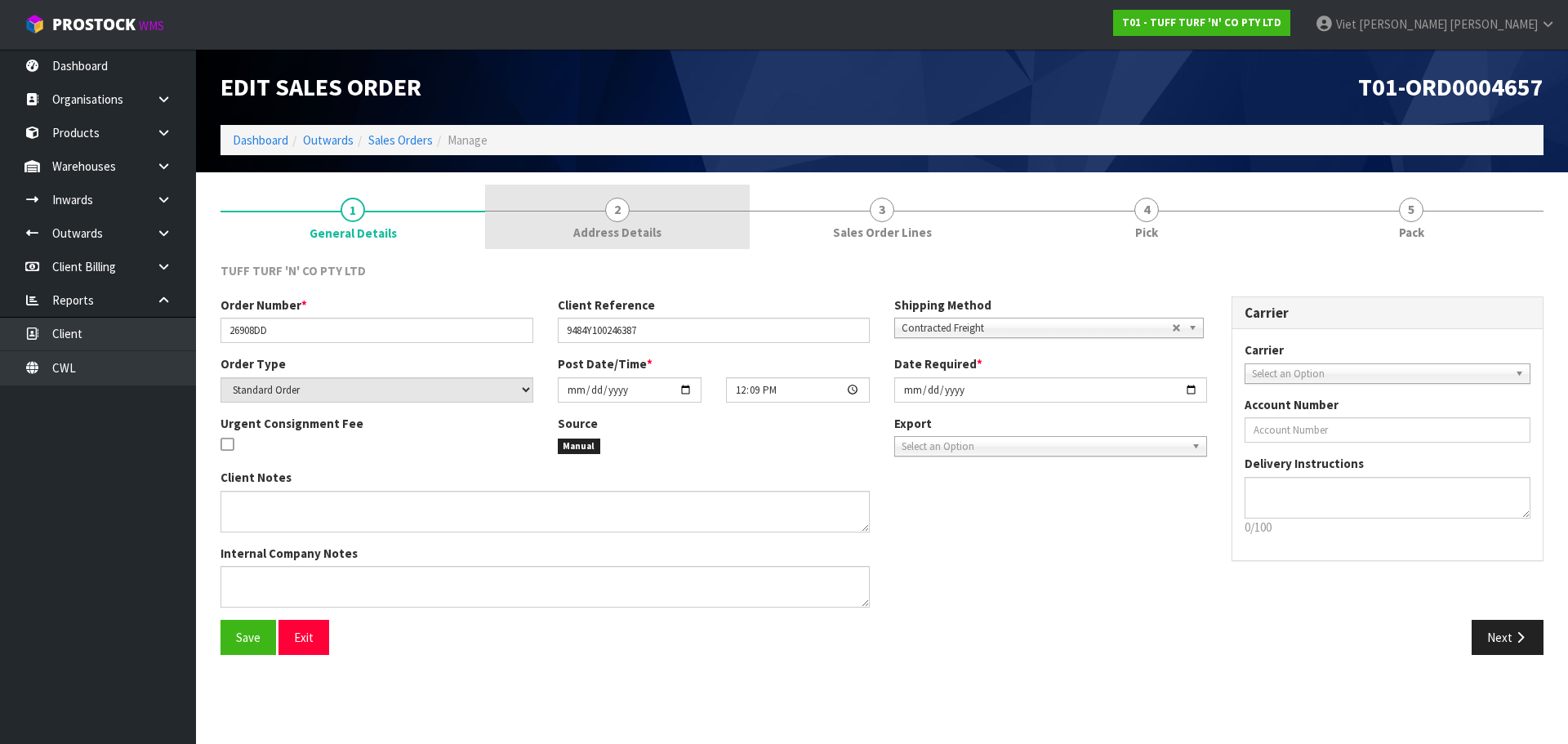
click at [597, 224] on span "Address Details" at bounding box center [617, 232] width 88 height 17
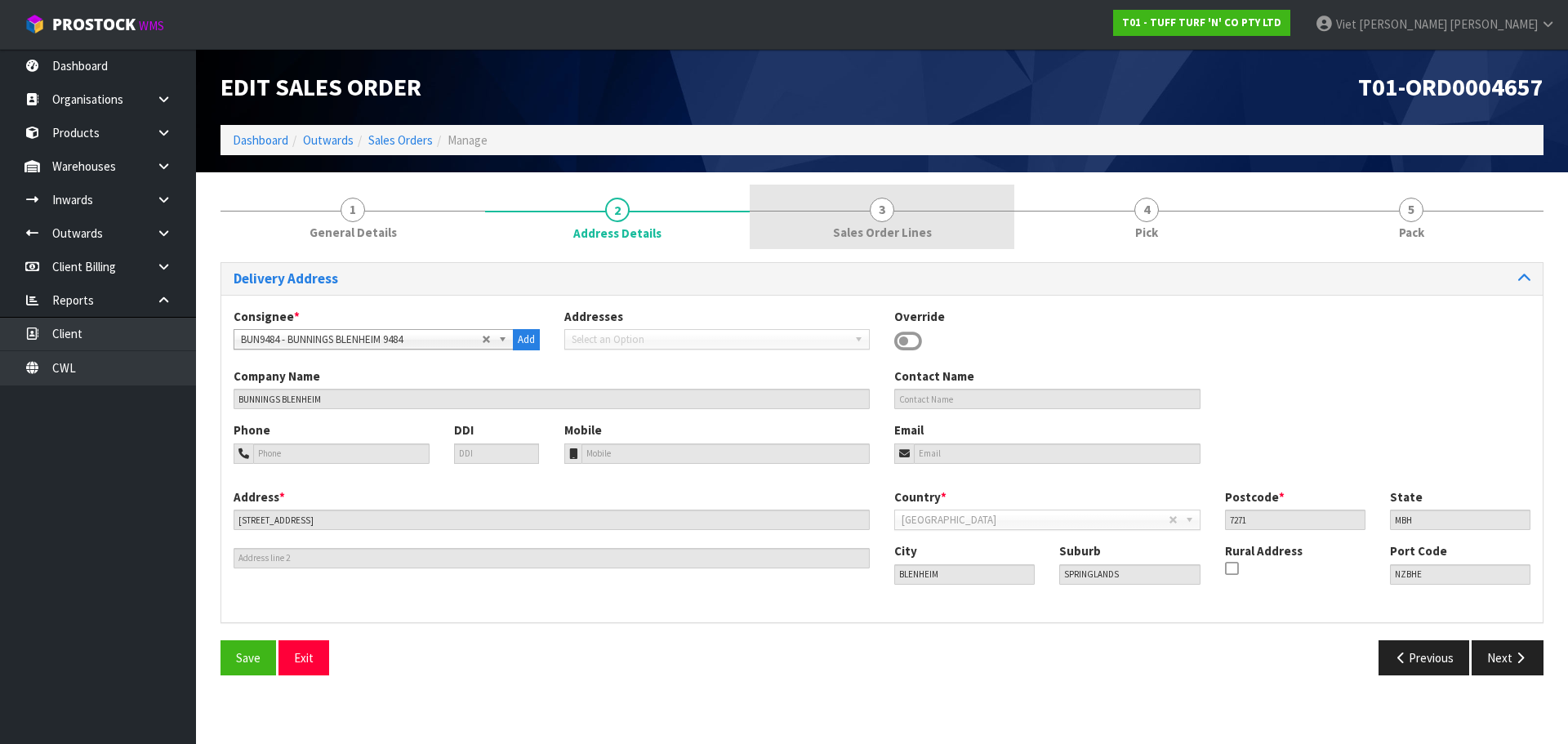
click at [789, 214] on link "3 Sales Order Lines" at bounding box center [882, 216] width 265 height 64
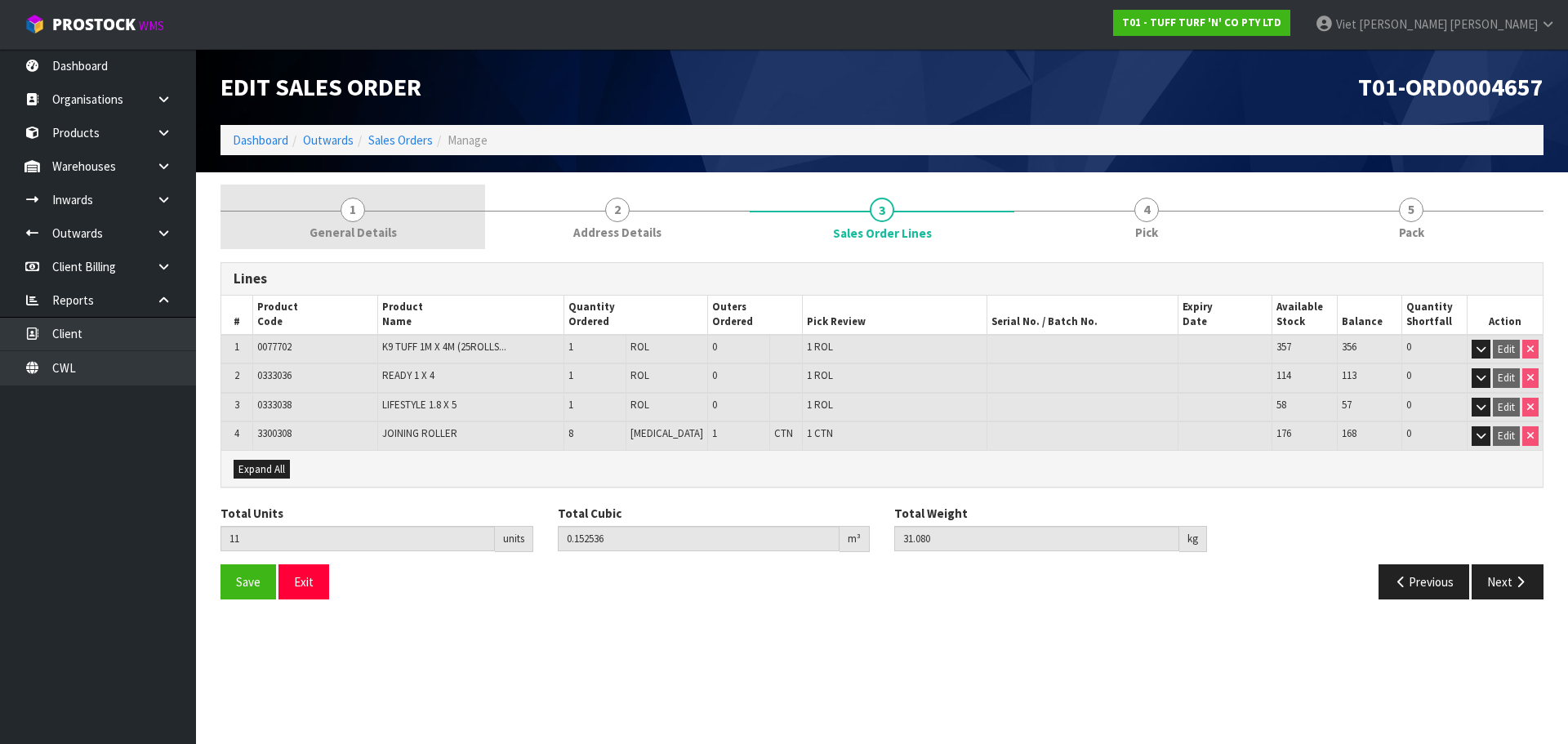
click at [366, 214] on link "1 General Details" at bounding box center [353, 216] width 265 height 64
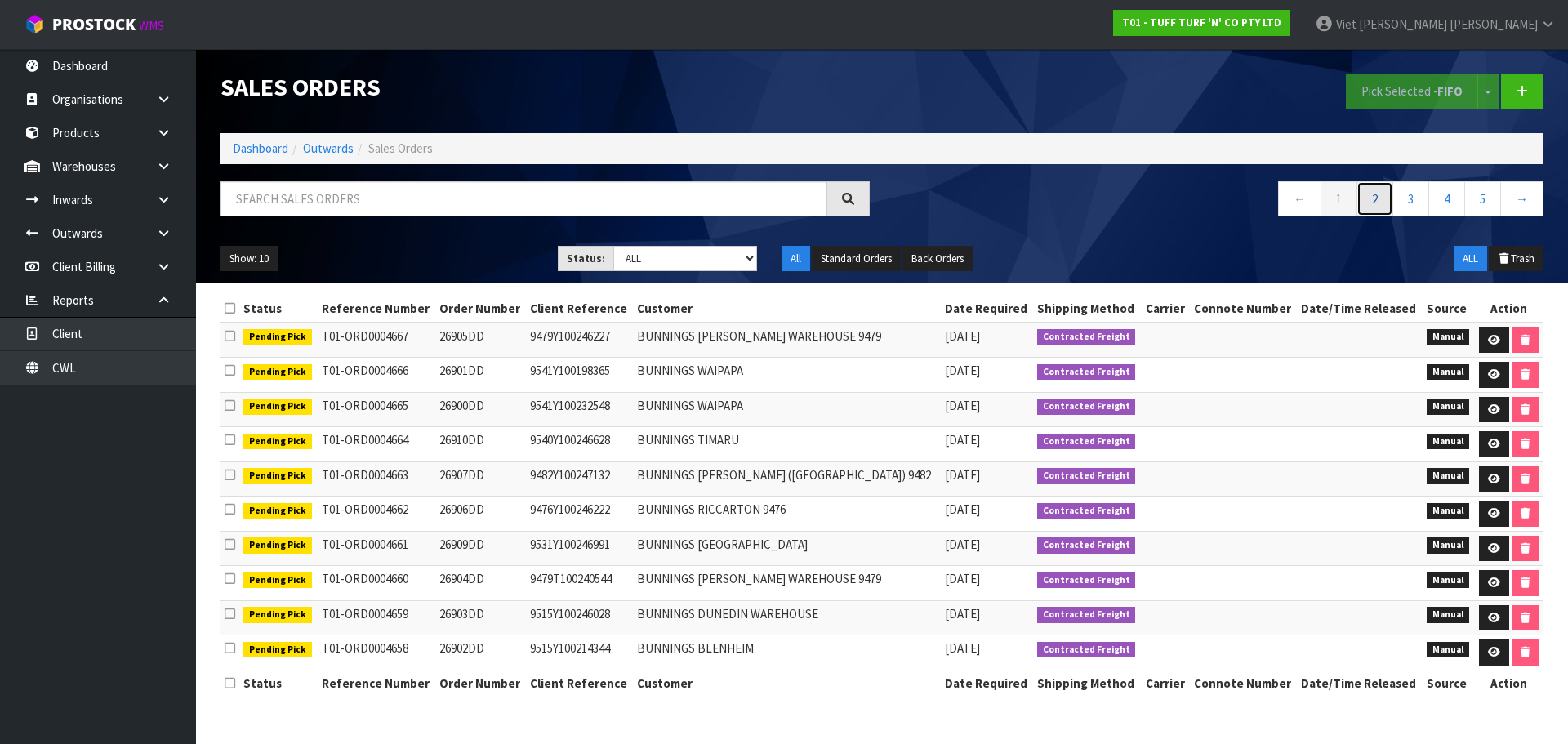
click at [1386, 211] on link "2" at bounding box center [1374, 200] width 37 height 36
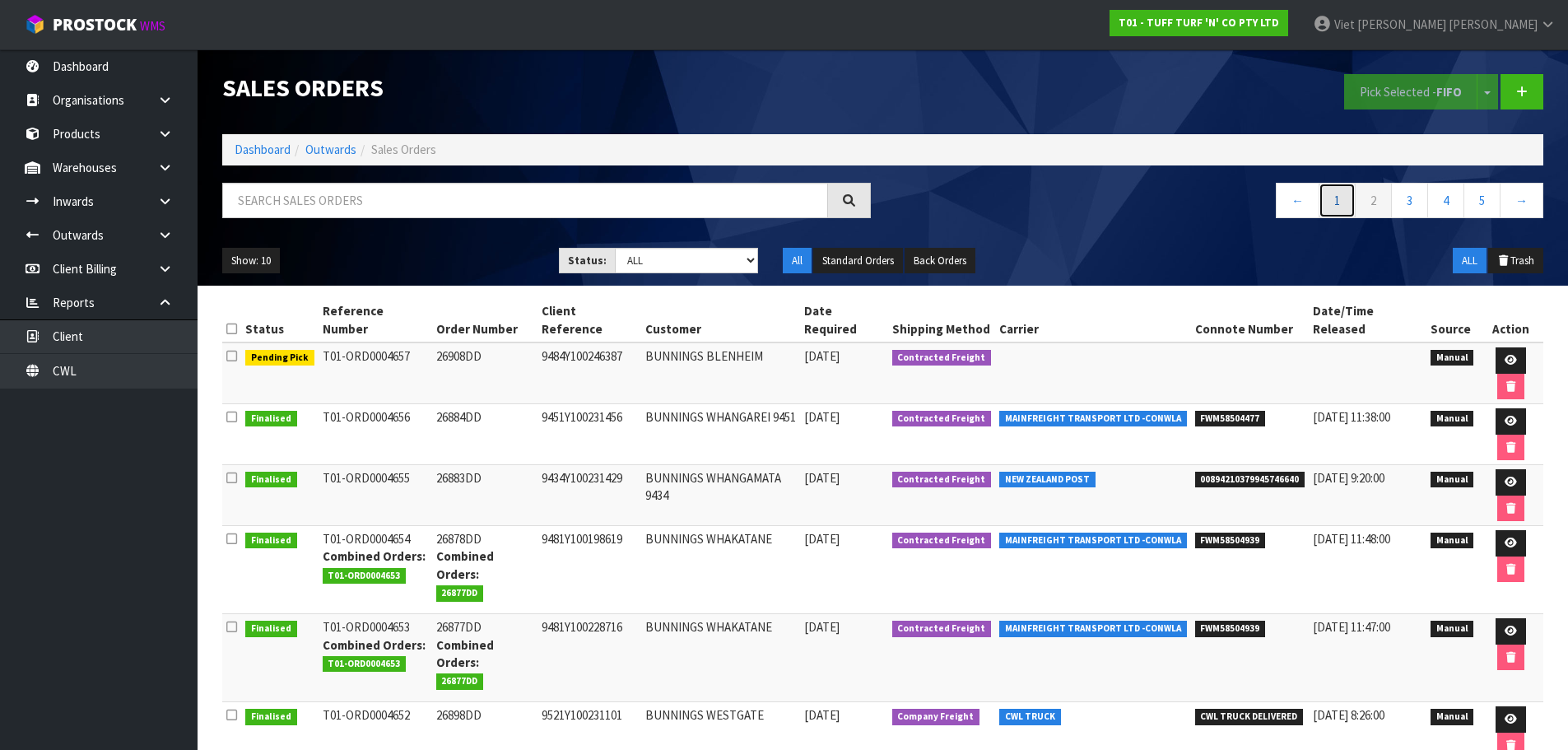
click at [1336, 196] on link "1" at bounding box center [1336, 201] width 37 height 36
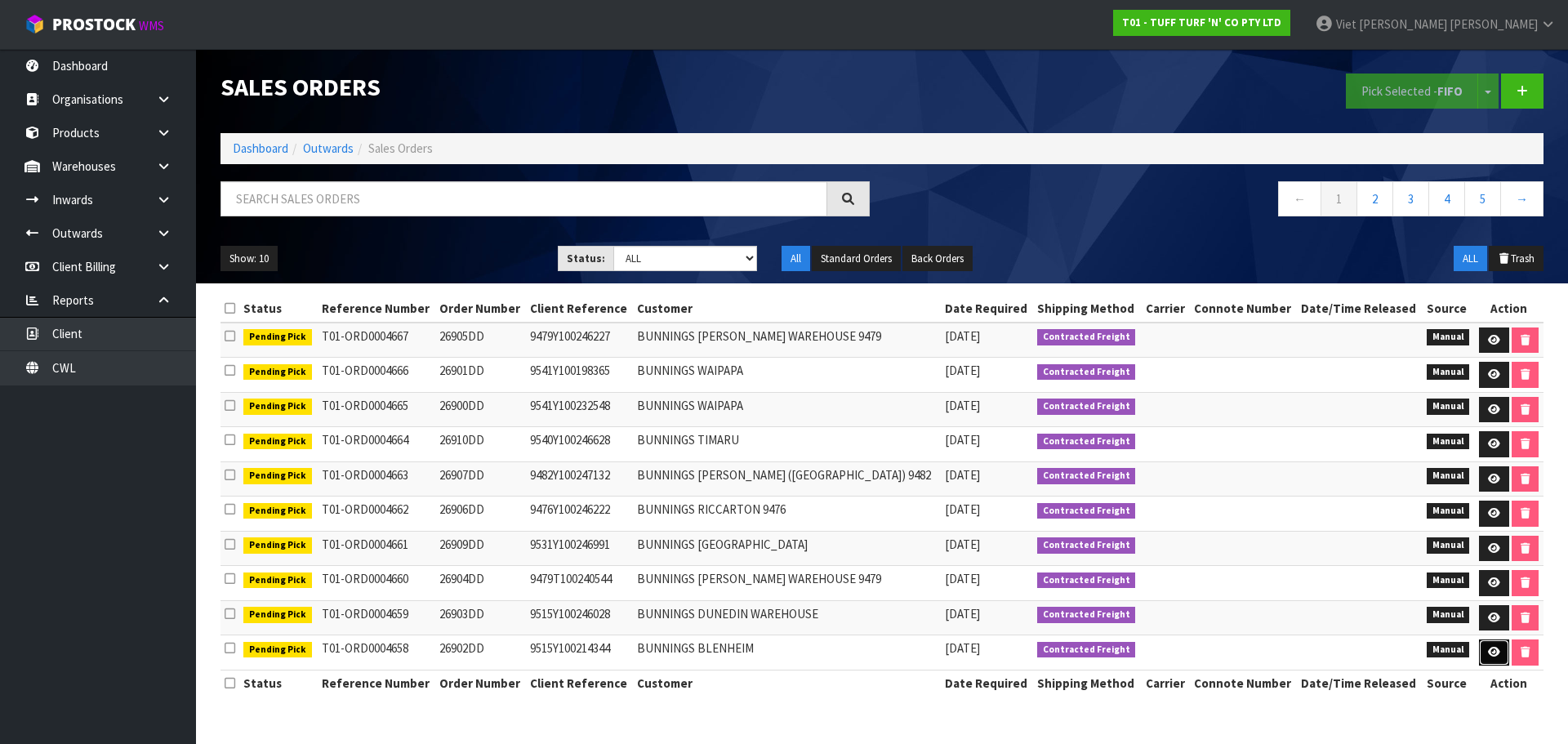
click at [1479, 656] on link at bounding box center [1494, 652] width 31 height 26
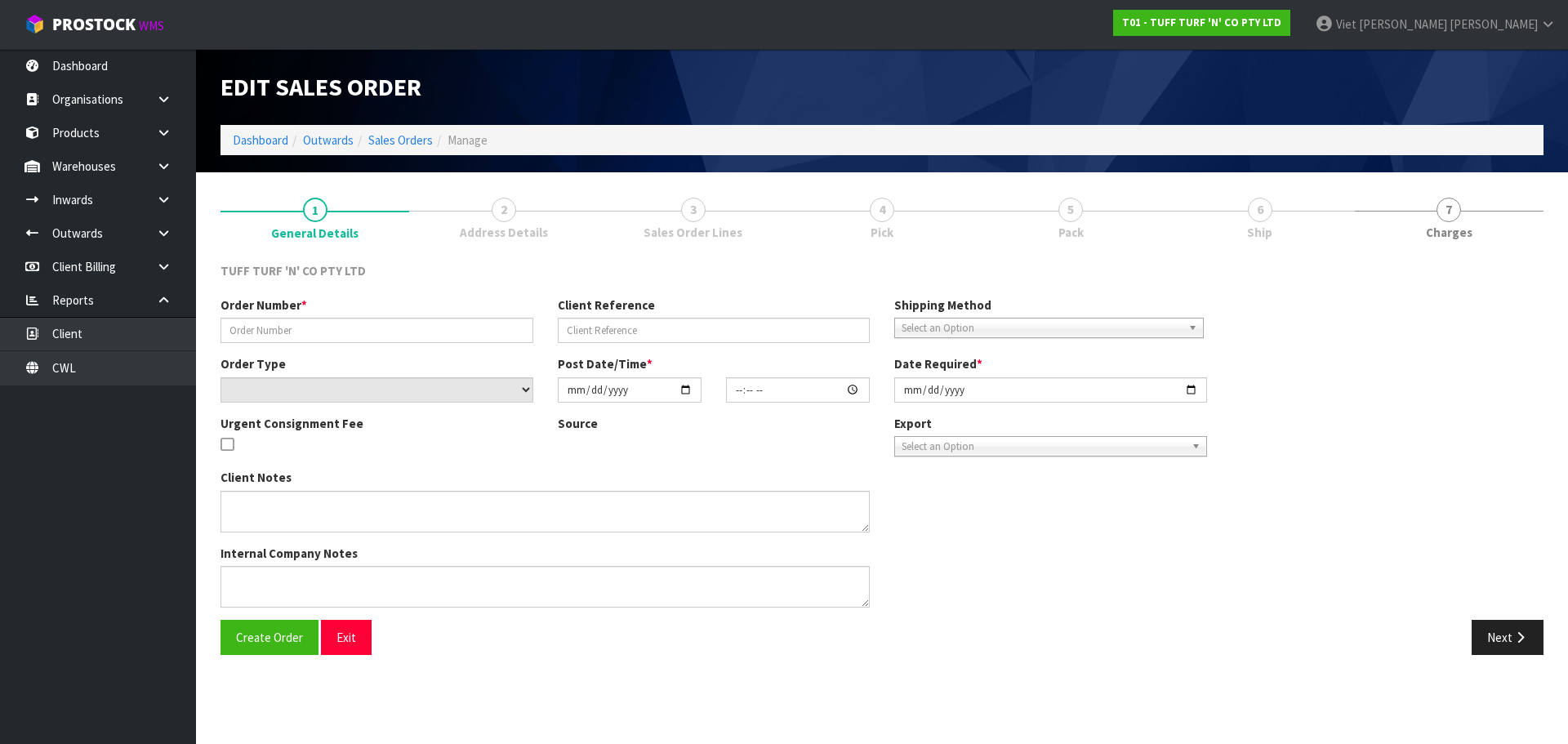
type input "26902DD"
type input "9515Y100214344"
select select "number:0"
type input "[DATE]"
type input "12:23:00.000"
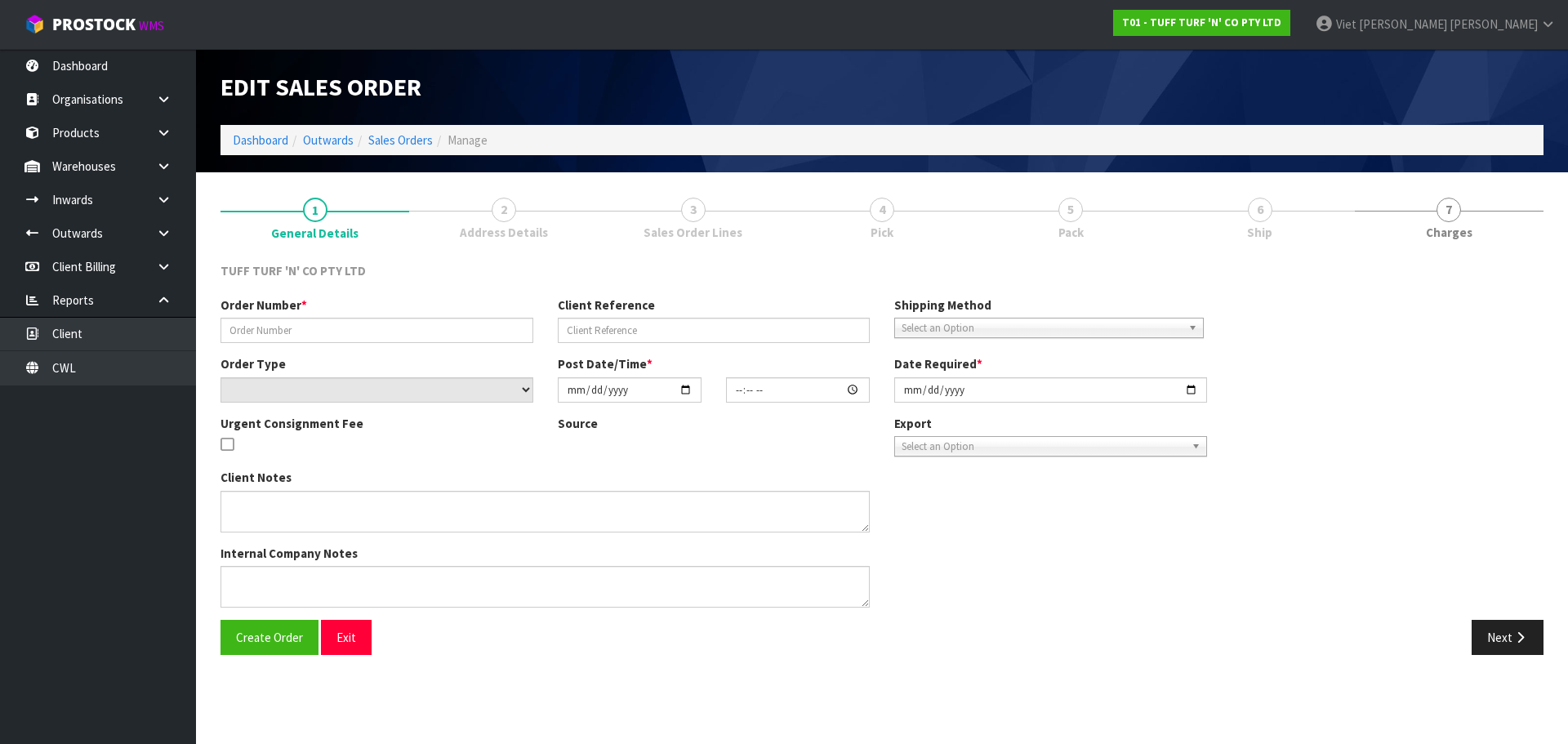
type input "[DATE]"
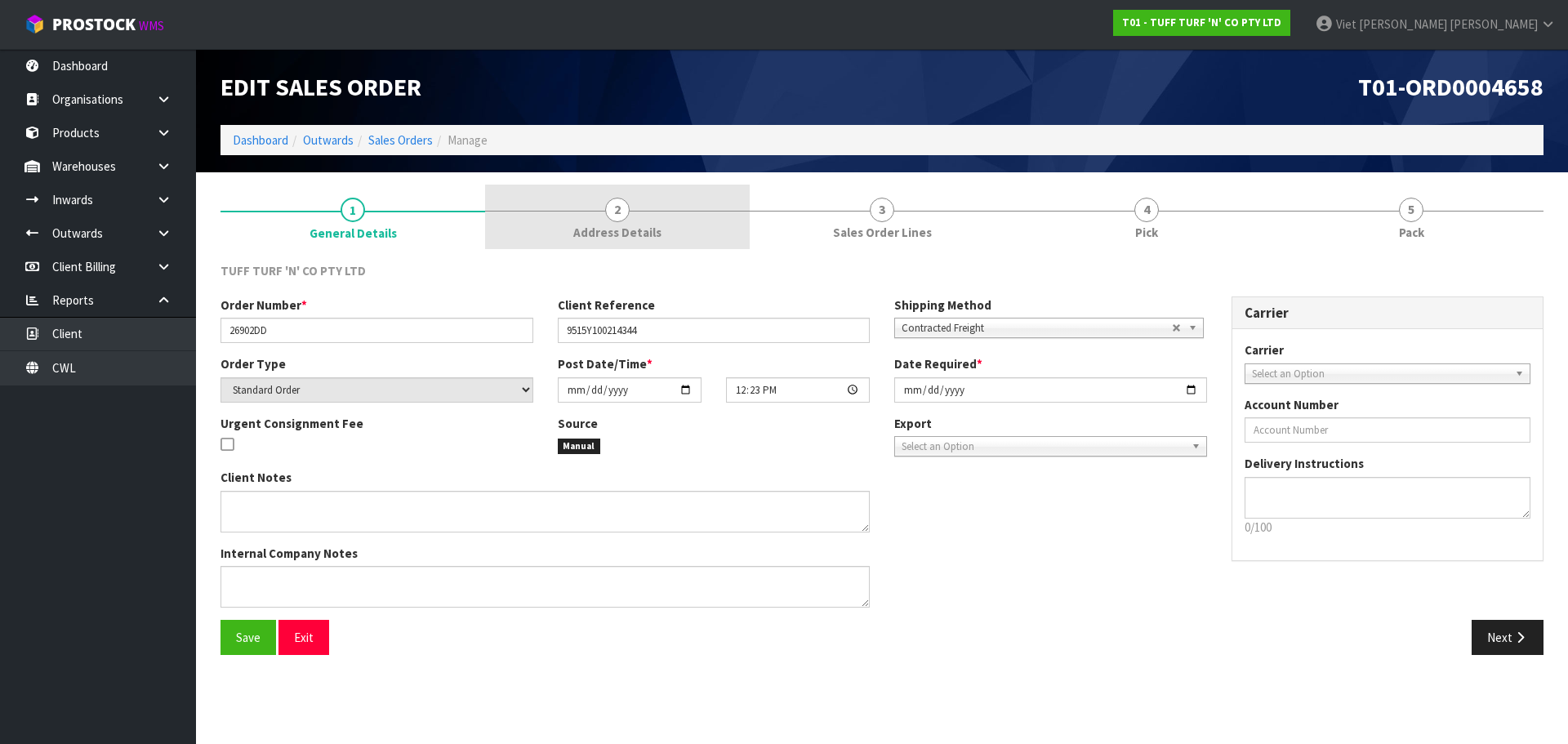
click at [565, 212] on link "2 Address Details" at bounding box center [618, 216] width 265 height 64
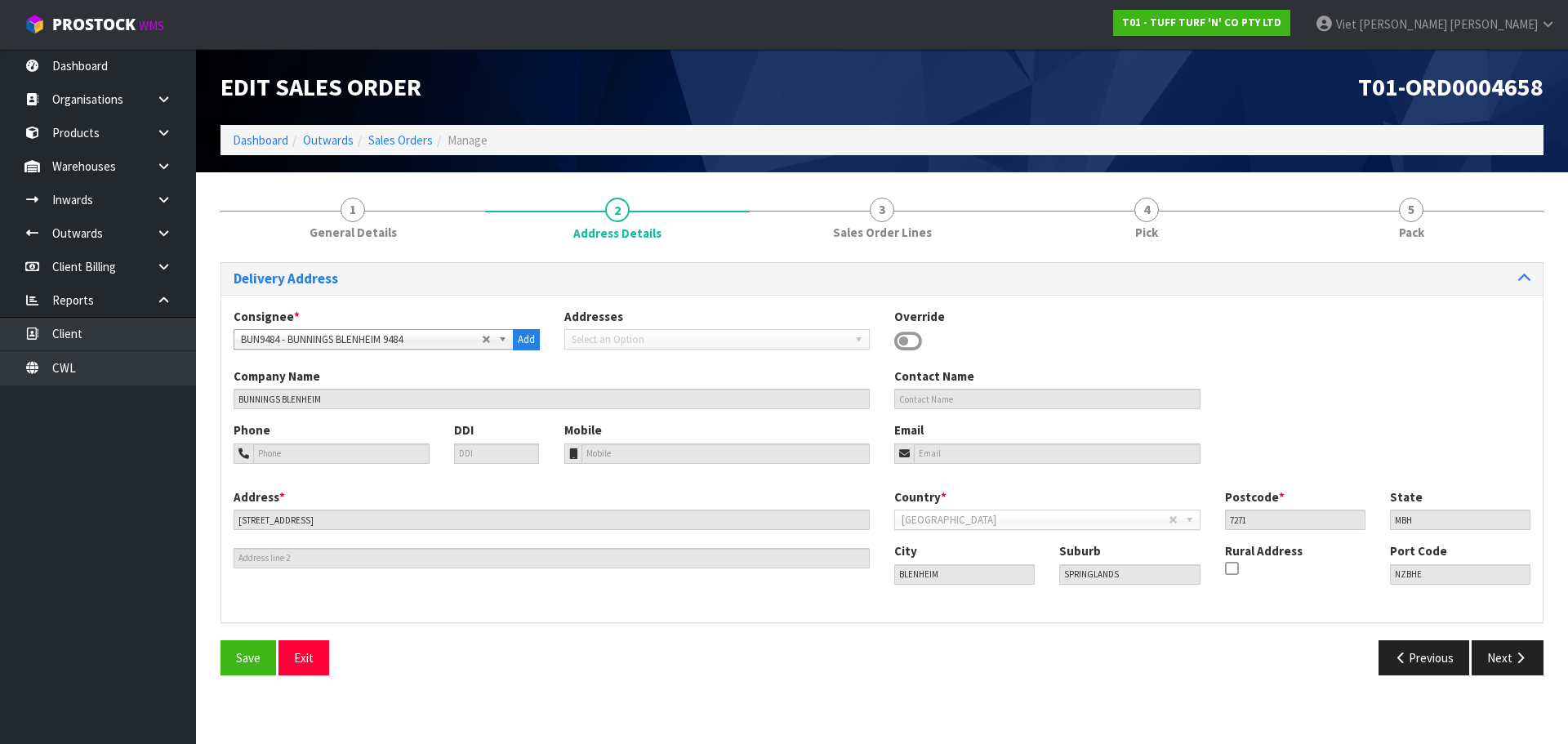
click at [454, 328] on div "Consignee * 000001.BAY MECHANICS - BAY MECHANICS 000001A - BRAKE & TRANSMISSION…" at bounding box center [386, 329] width 331 height 42
click at [485, 341] on link "Select an Option" at bounding box center [373, 339] width 281 height 21
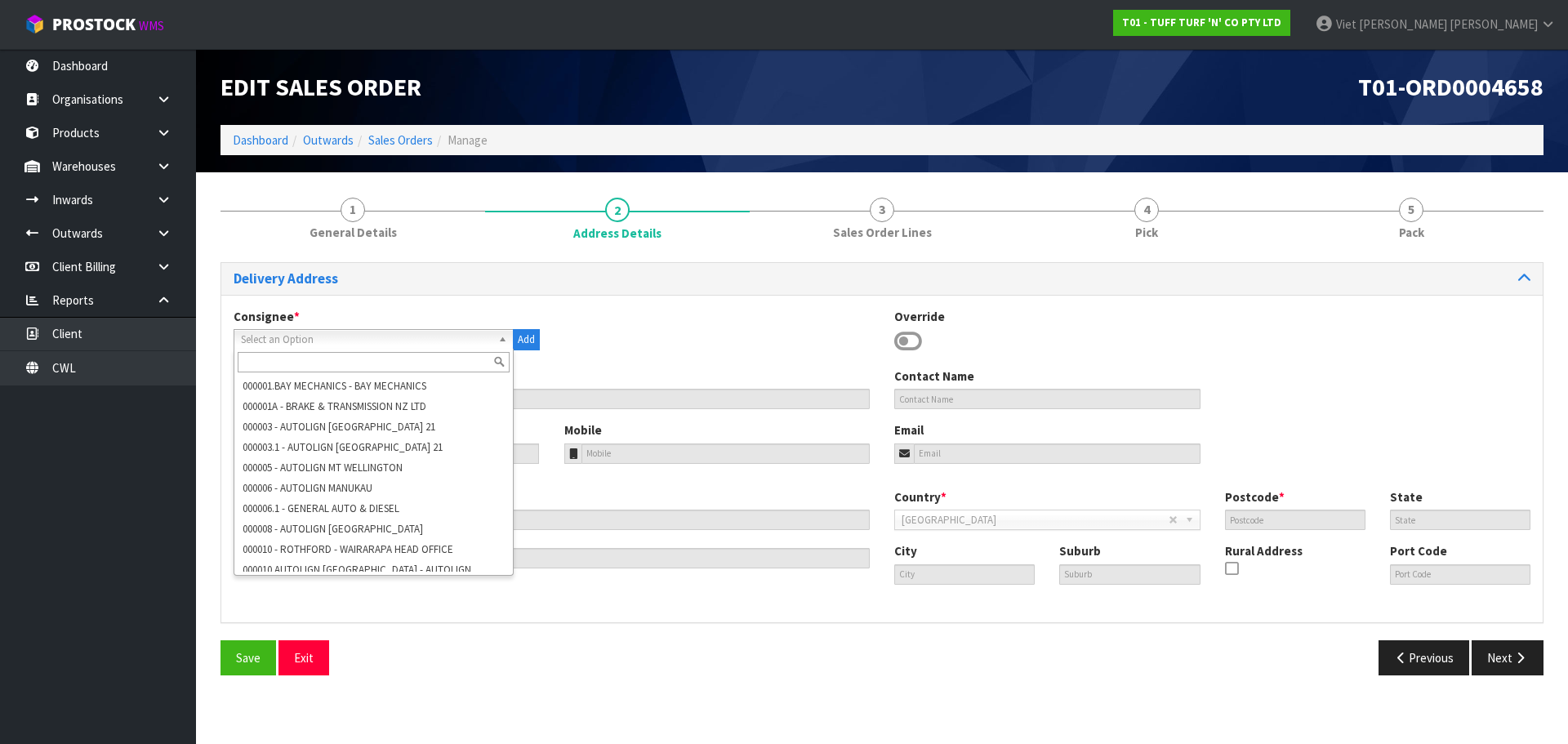
click at [409, 365] on input "text" at bounding box center [373, 362] width 272 height 21
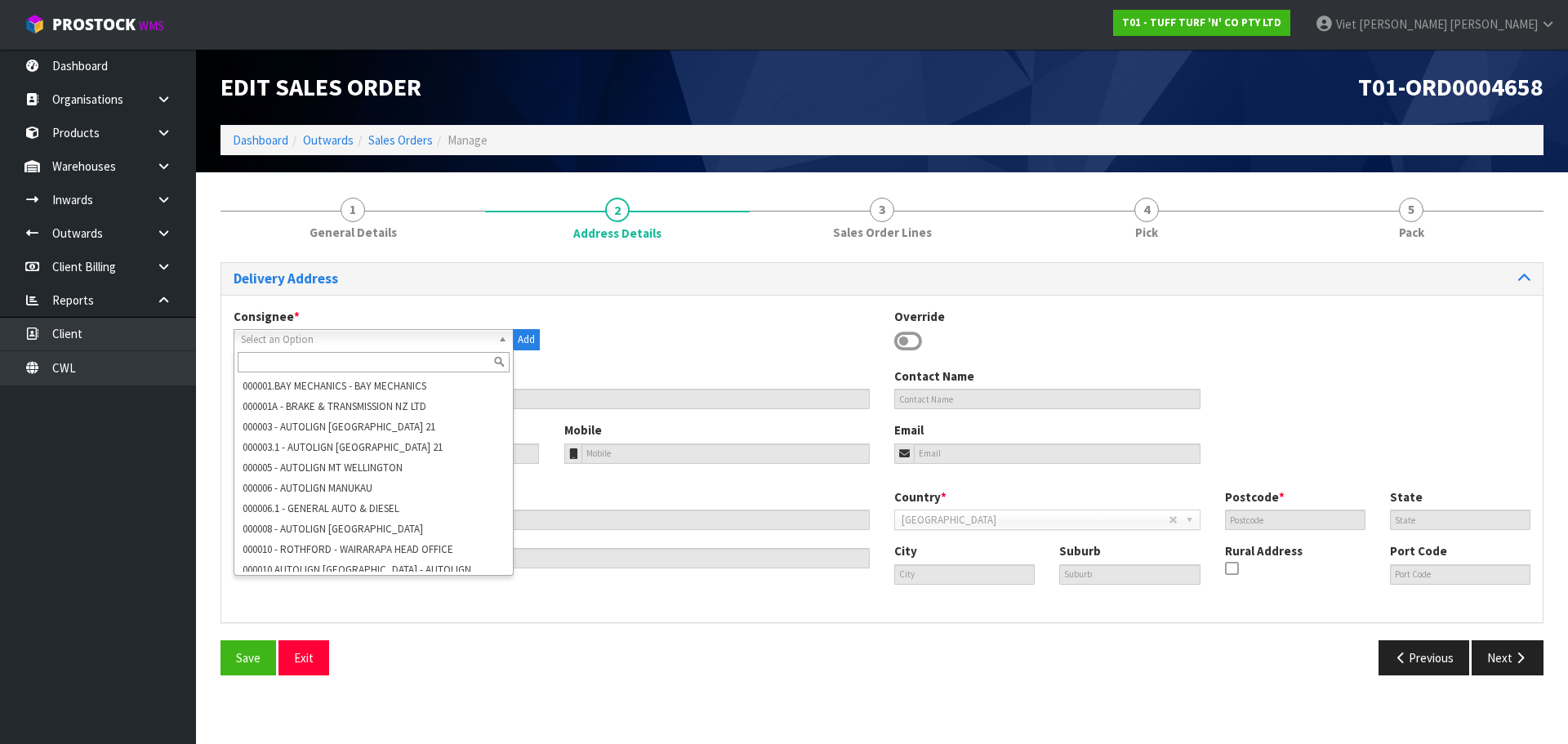
click at [409, 365] on input "text" at bounding box center [373, 362] width 272 height 21
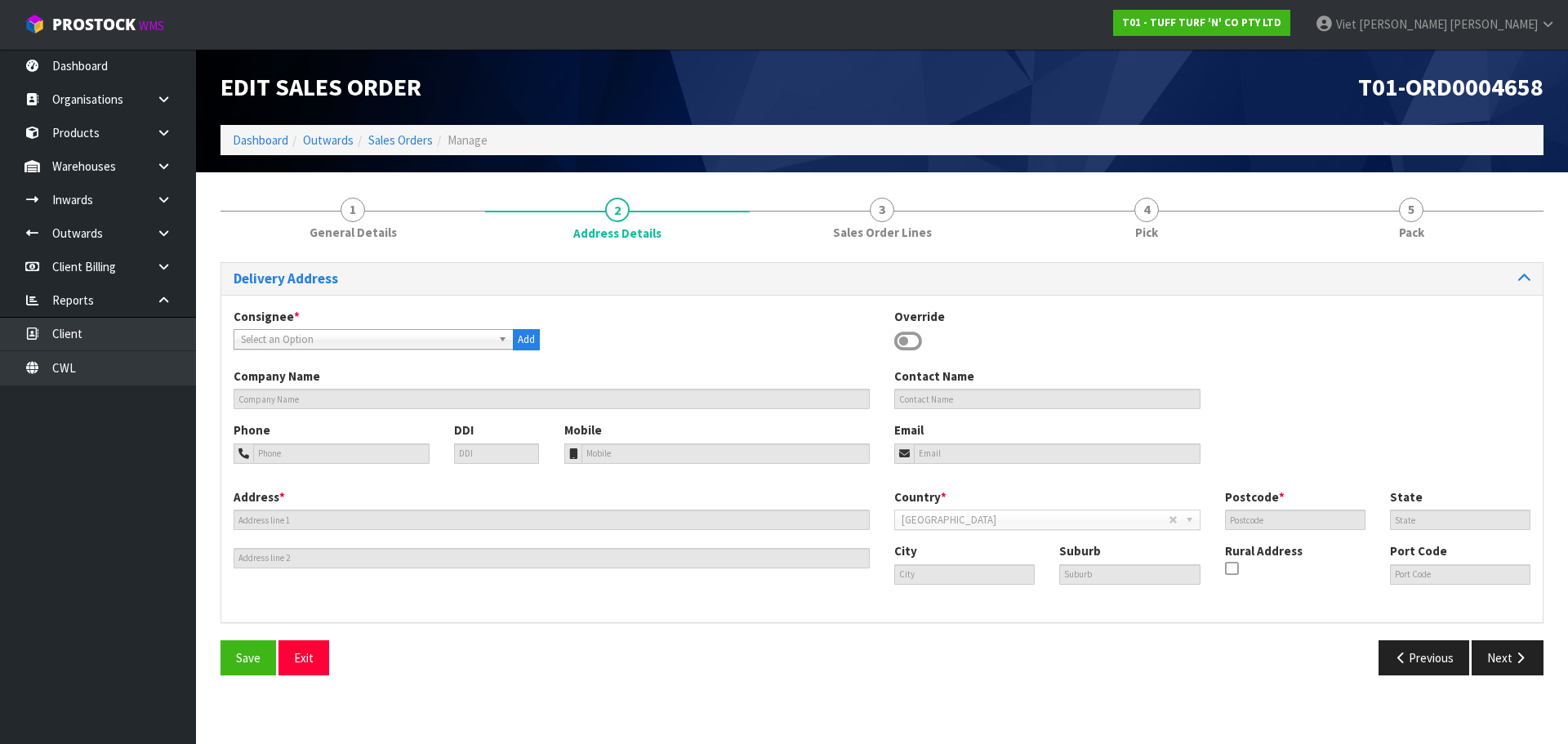
click at [378, 335] on span "Select an Option" at bounding box center [362, 340] width 241 height 20
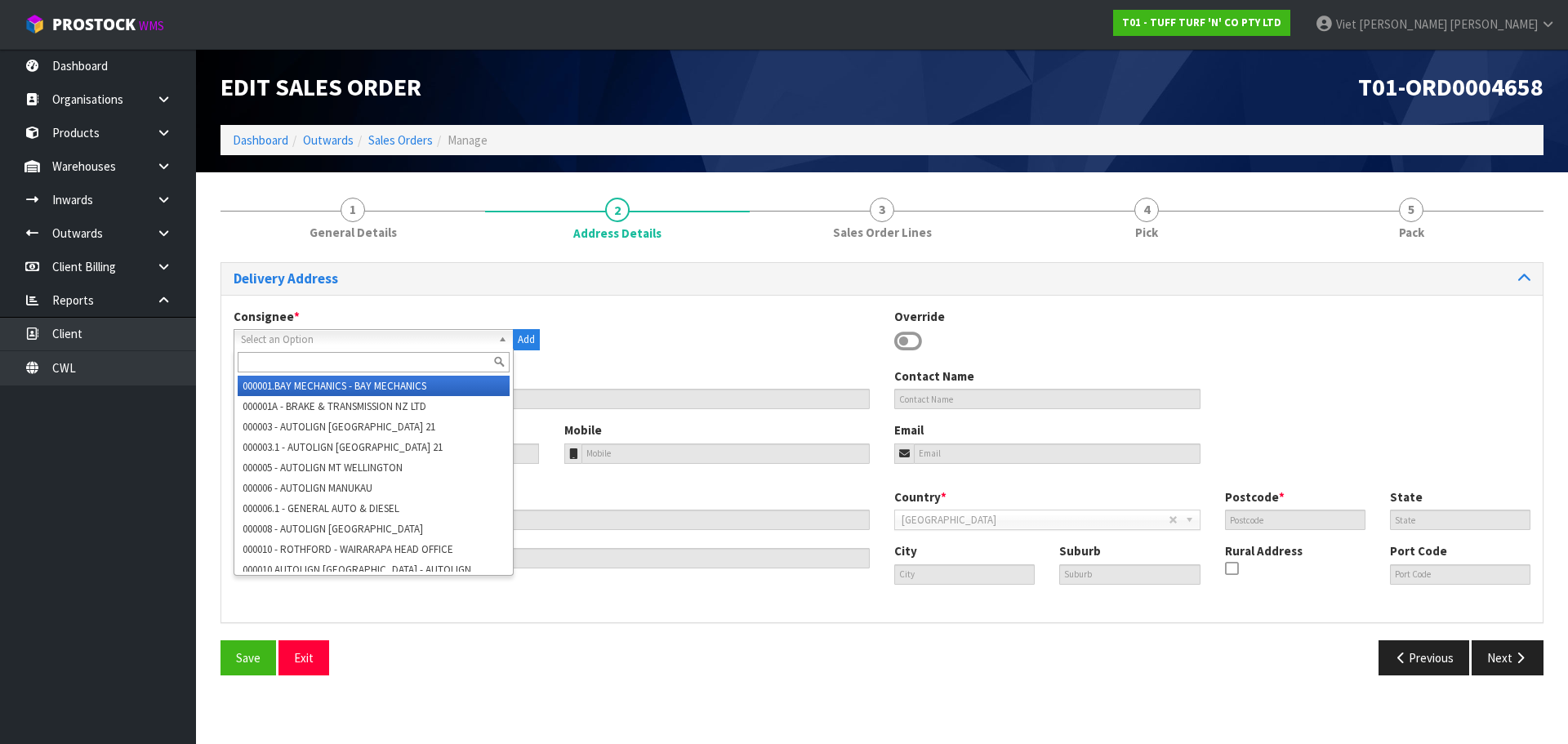
click at [348, 370] on input "text" at bounding box center [373, 362] width 272 height 21
paste input "9515"
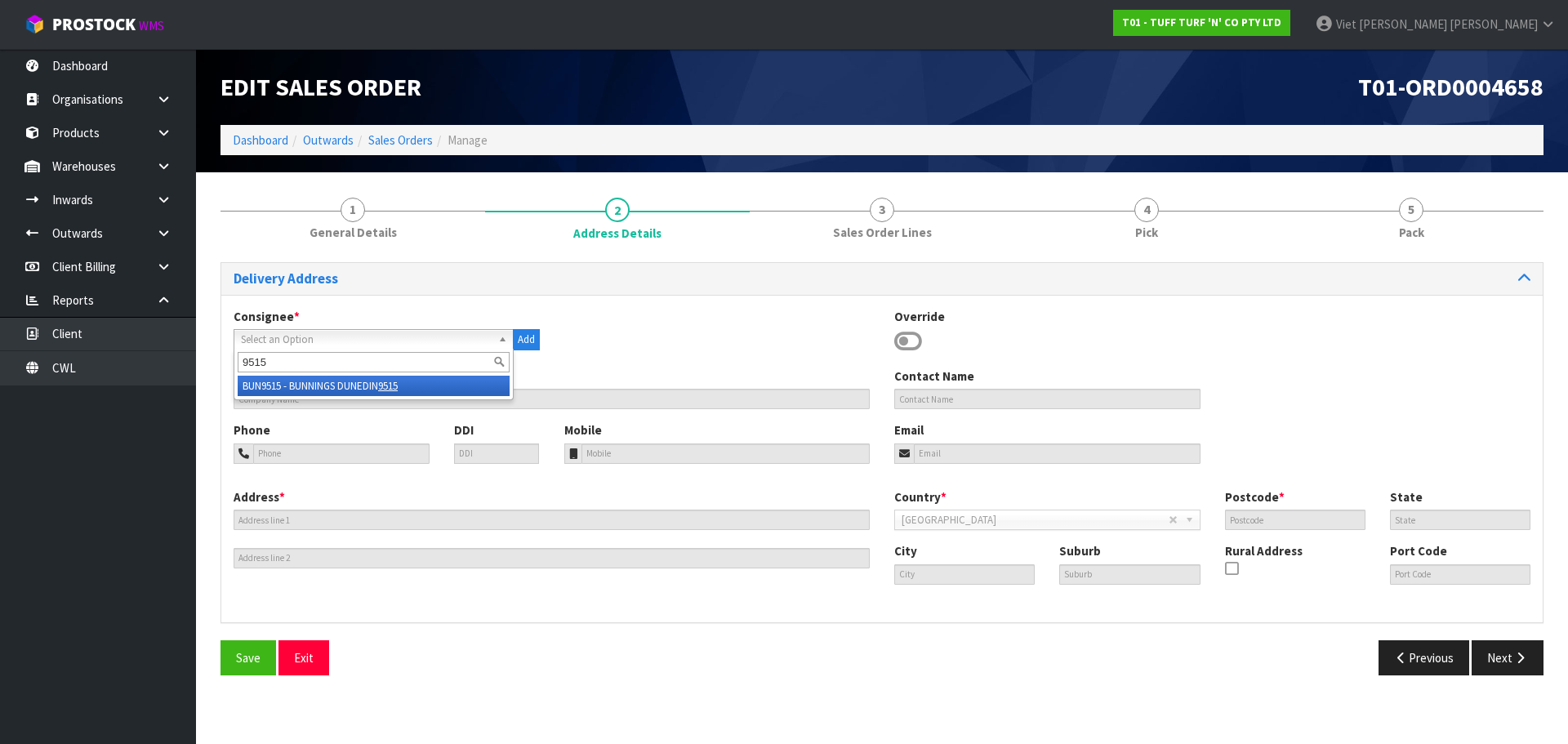
type input "9515"
click at [468, 389] on li "BUN9515 - BUNNINGS DUNEDIN 9515" at bounding box center [373, 385] width 272 height 21
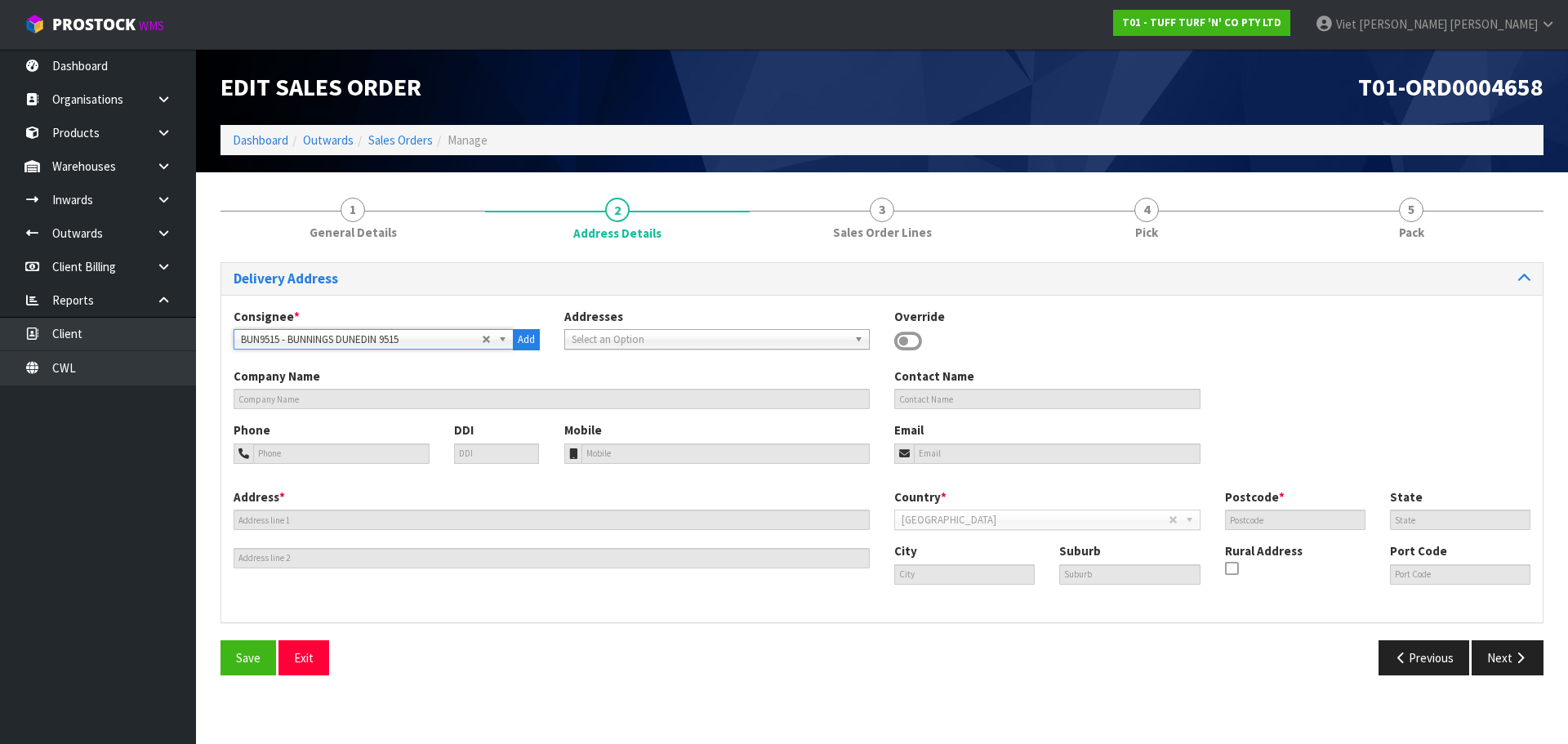
type input "BUNNINGS DUNEDIN WAREHOUSE"
type input "18 STRATHALLAN STREET"
type input "9012"
type input "OTA"
type input "DUNEDIN"
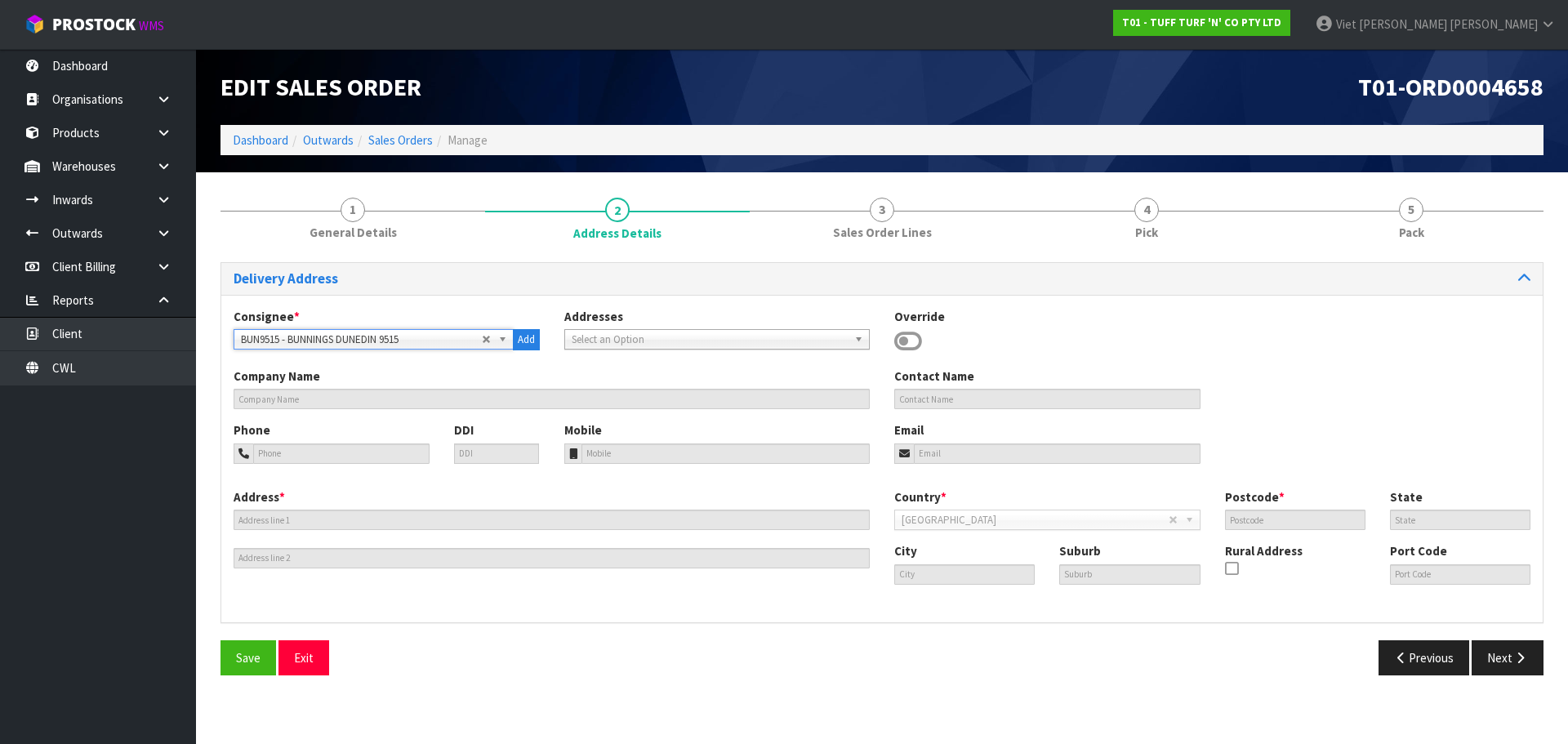
type input "SOUTH DUNEDIN"
click at [242, 661] on span "Save" at bounding box center [248, 658] width 25 height 16
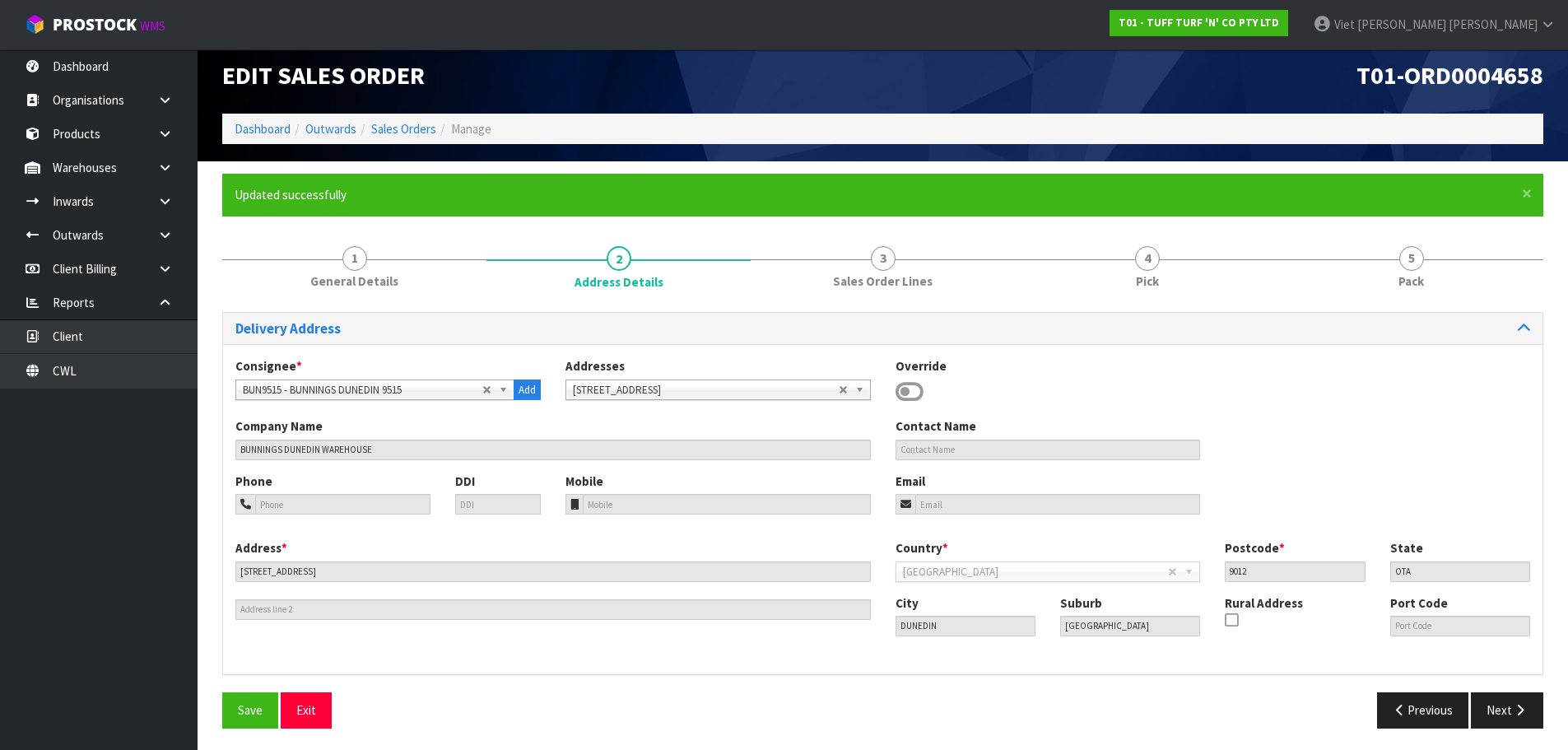
scroll to position [16, 0]
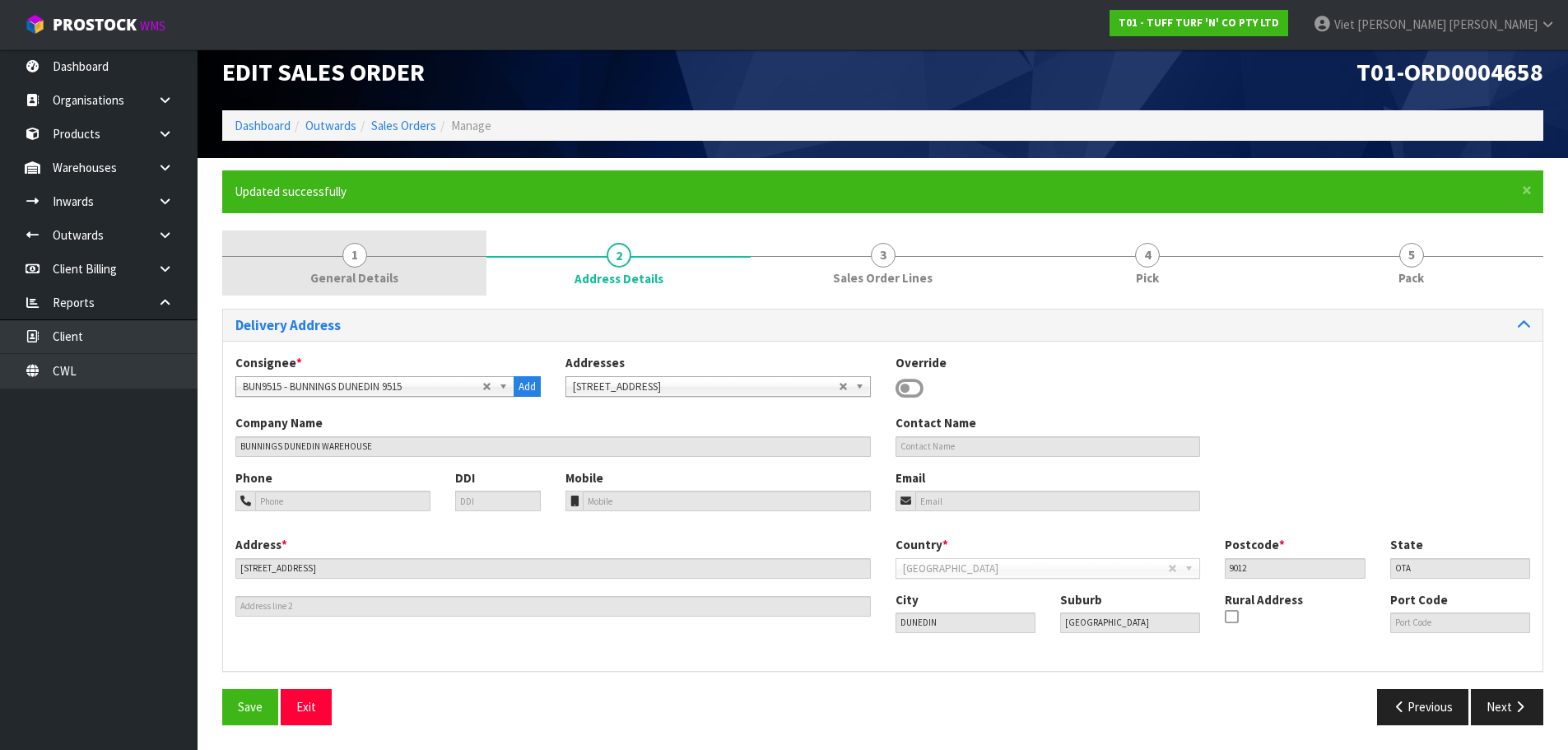
click at [455, 270] on link "1 General Details" at bounding box center [353, 262] width 264 height 65
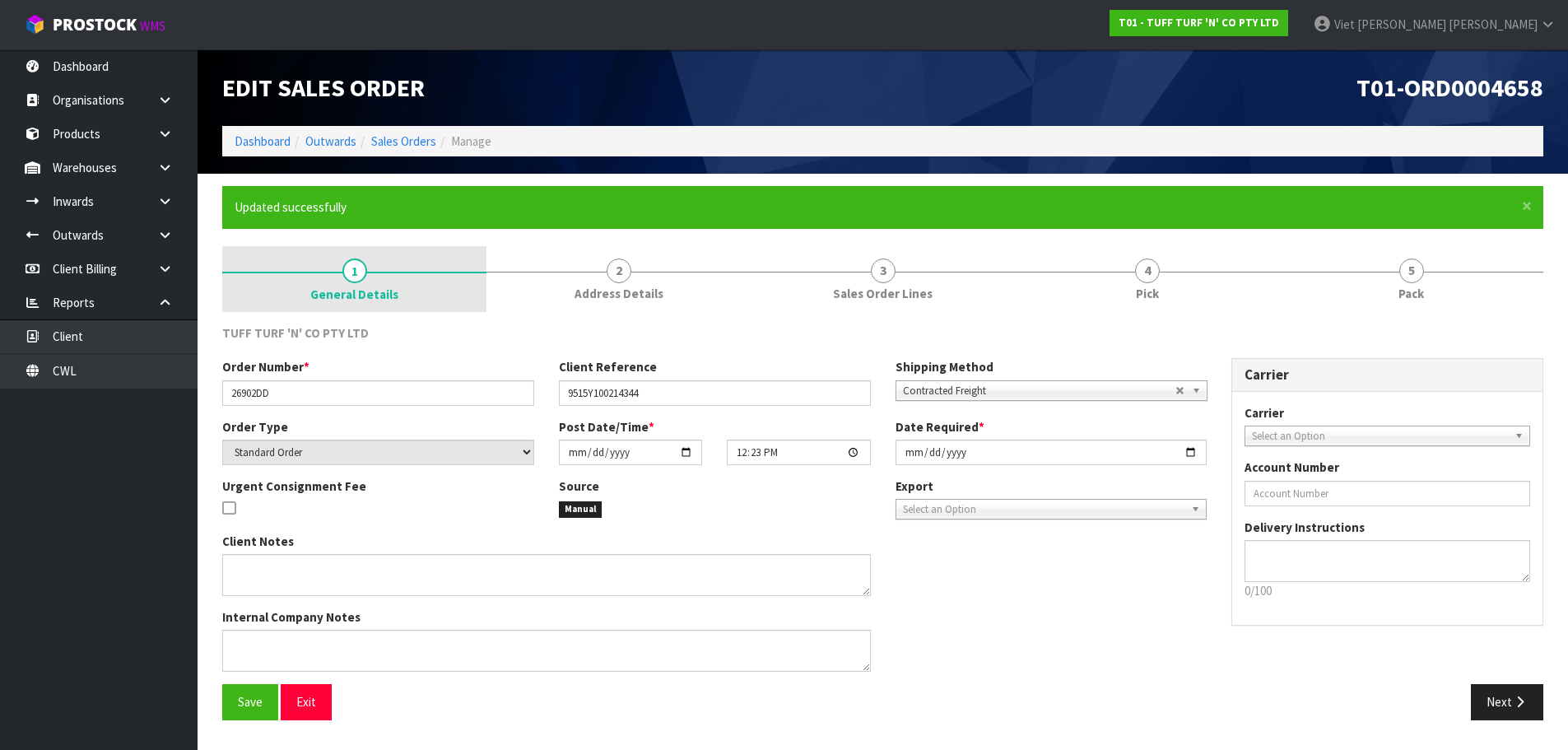
scroll to position [0, 0]
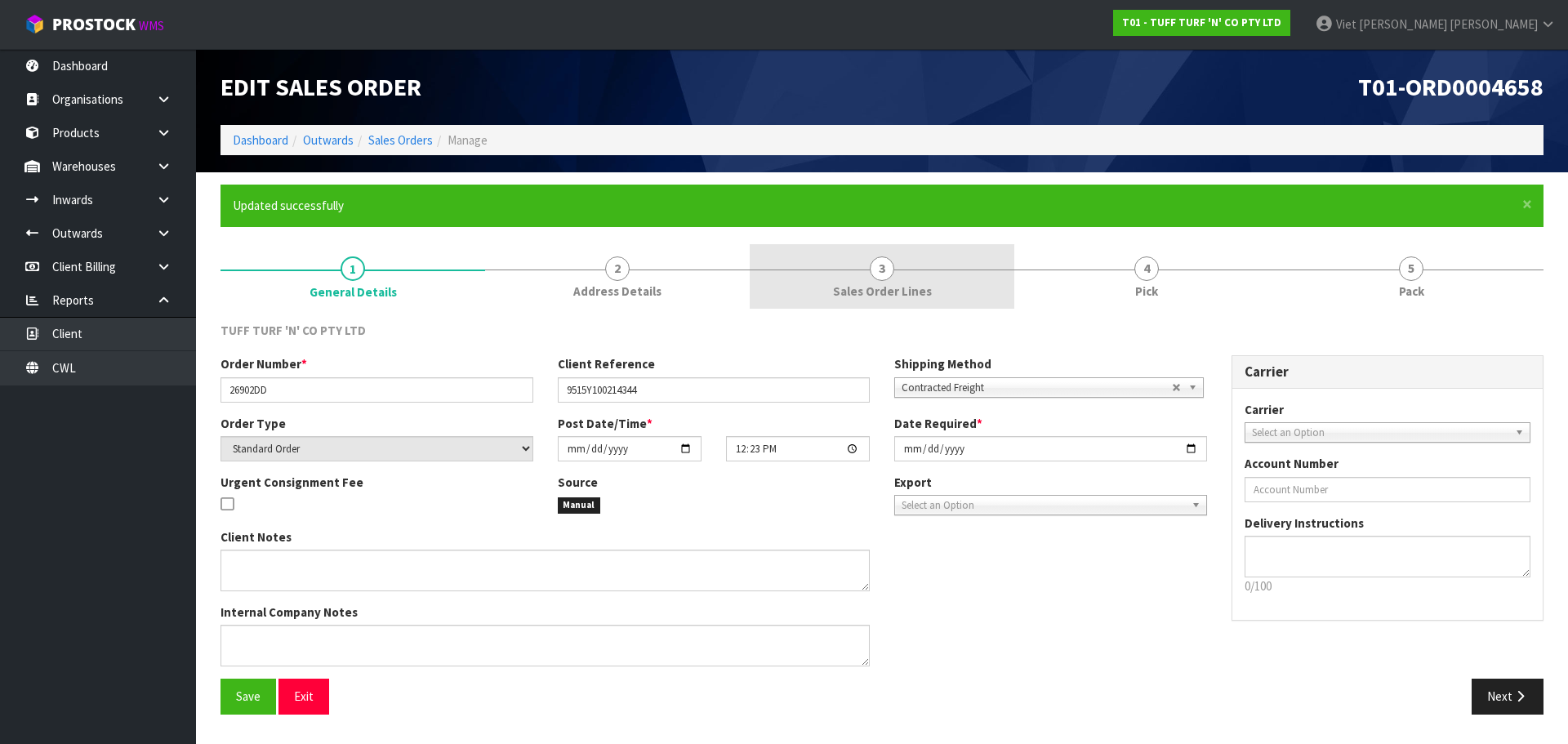
click at [909, 289] on span "Sales Order Lines" at bounding box center [882, 290] width 99 height 17
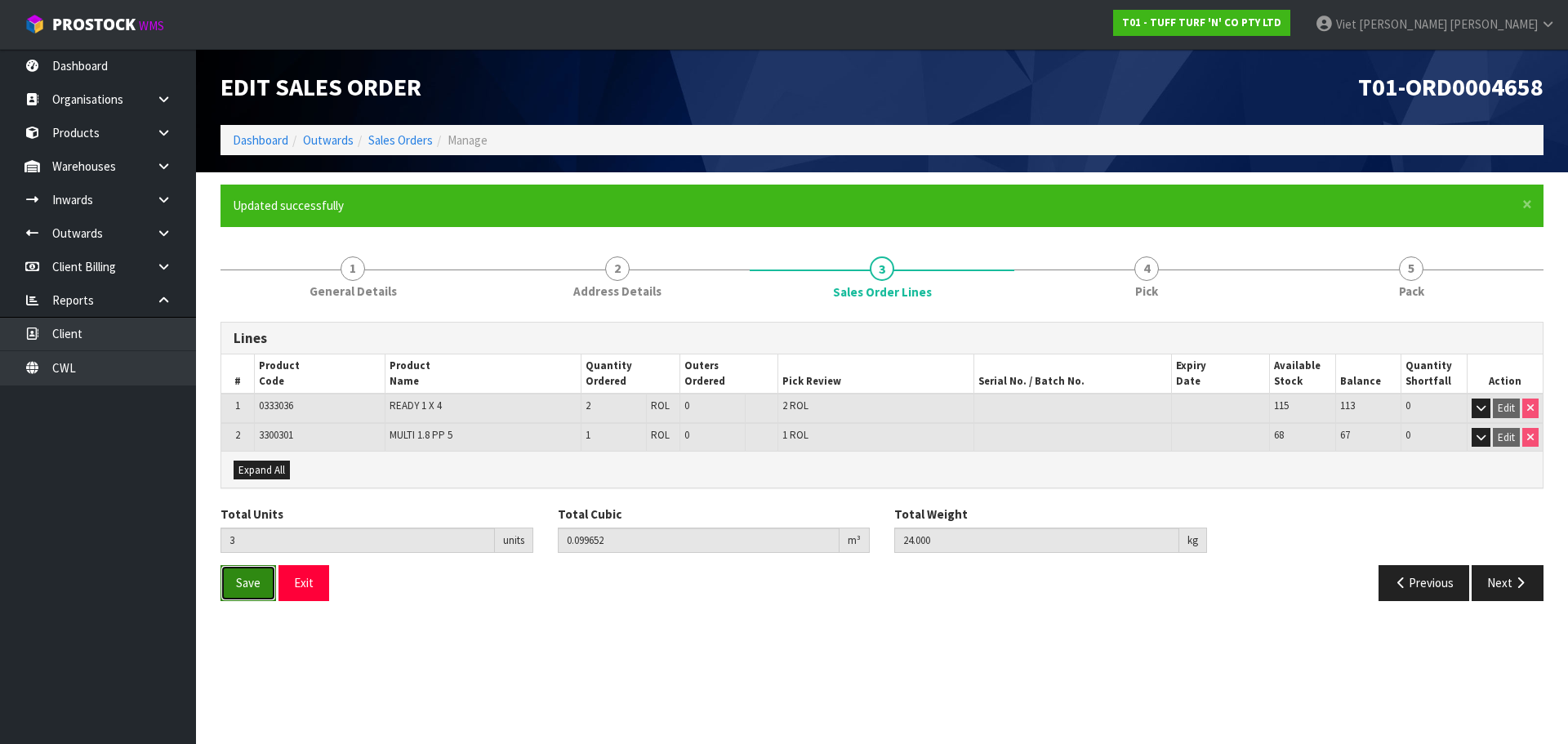
click at [246, 591] on span "Save" at bounding box center [248, 583] width 25 height 16
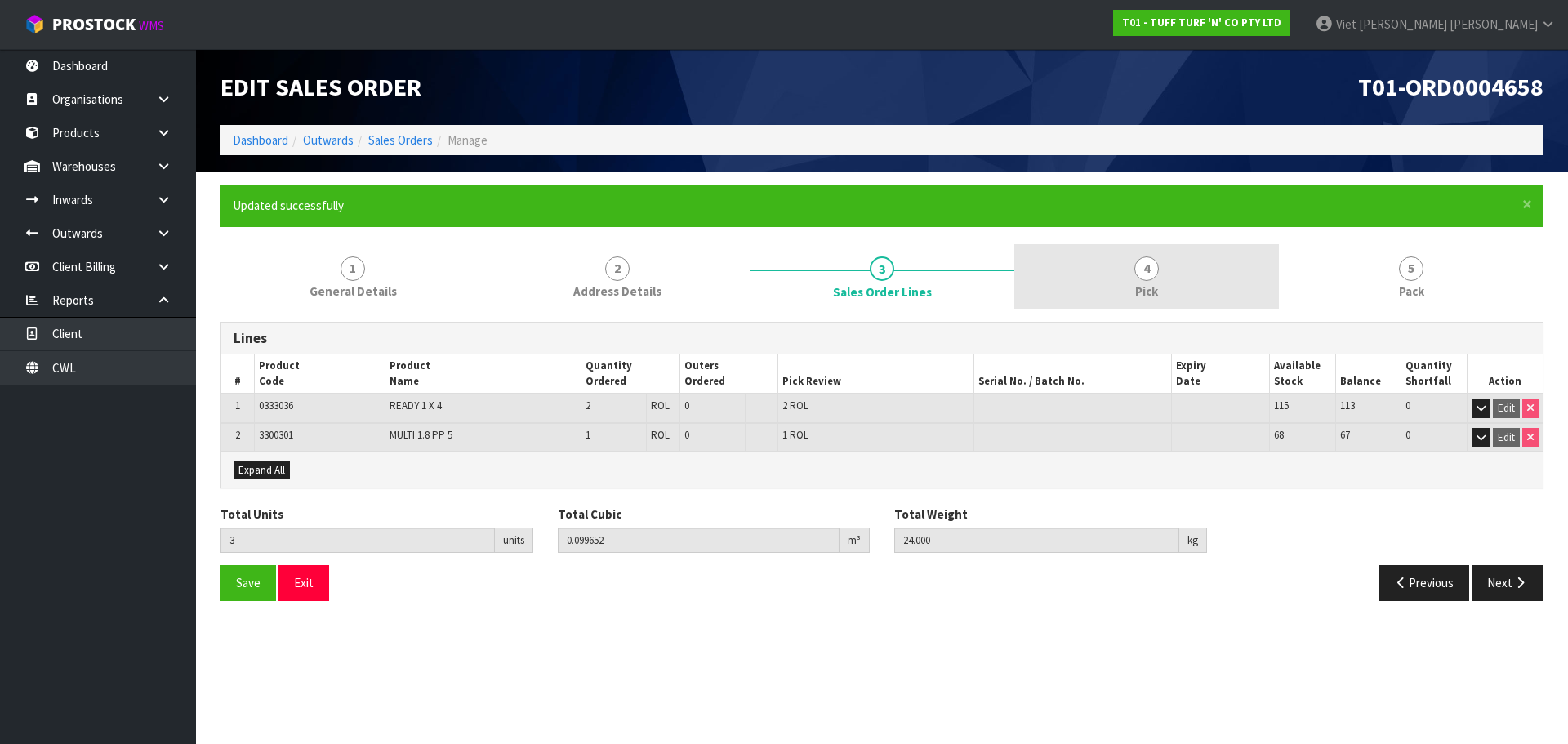
click at [1058, 294] on link "4 Pick" at bounding box center [1147, 276] width 265 height 64
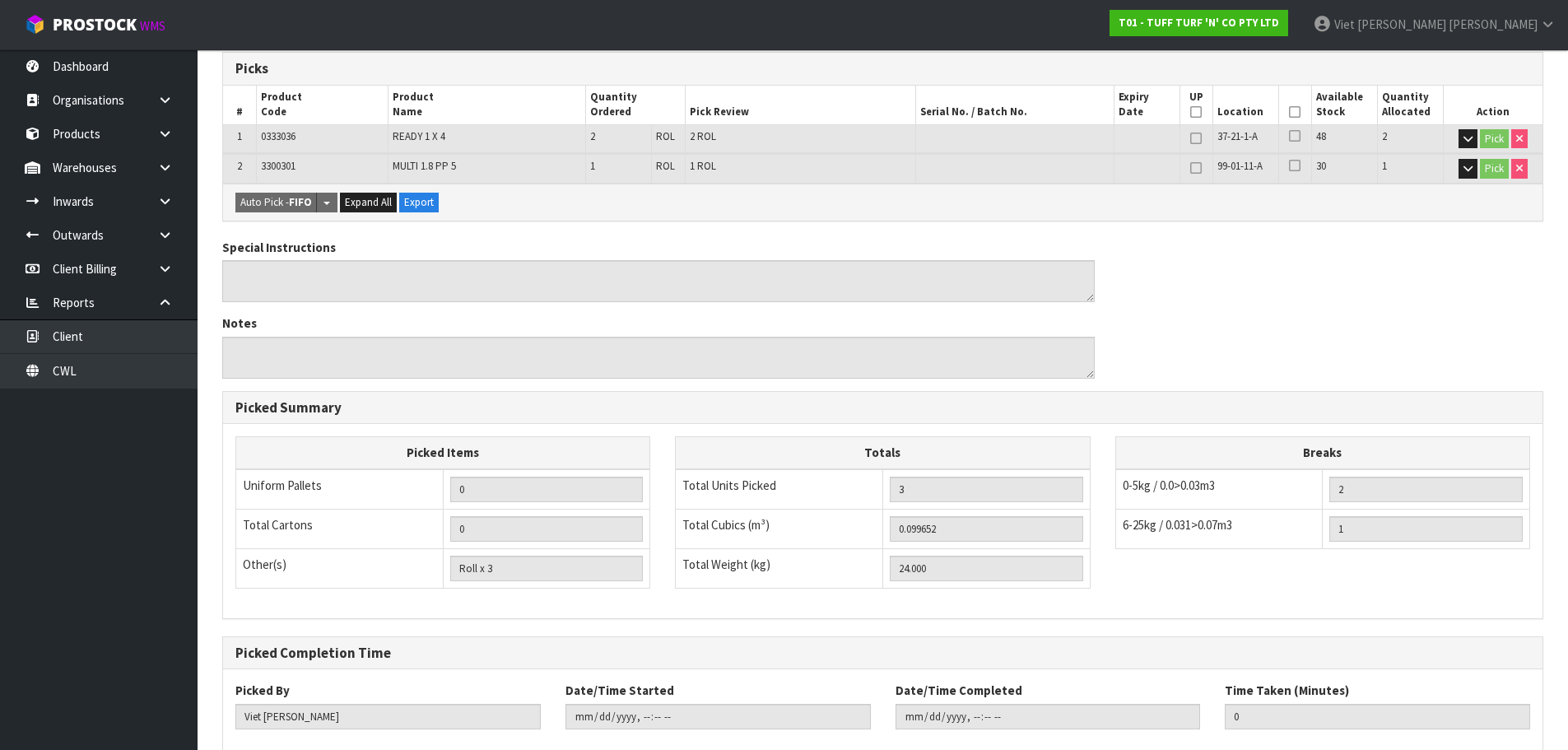
scroll to position [426, 0]
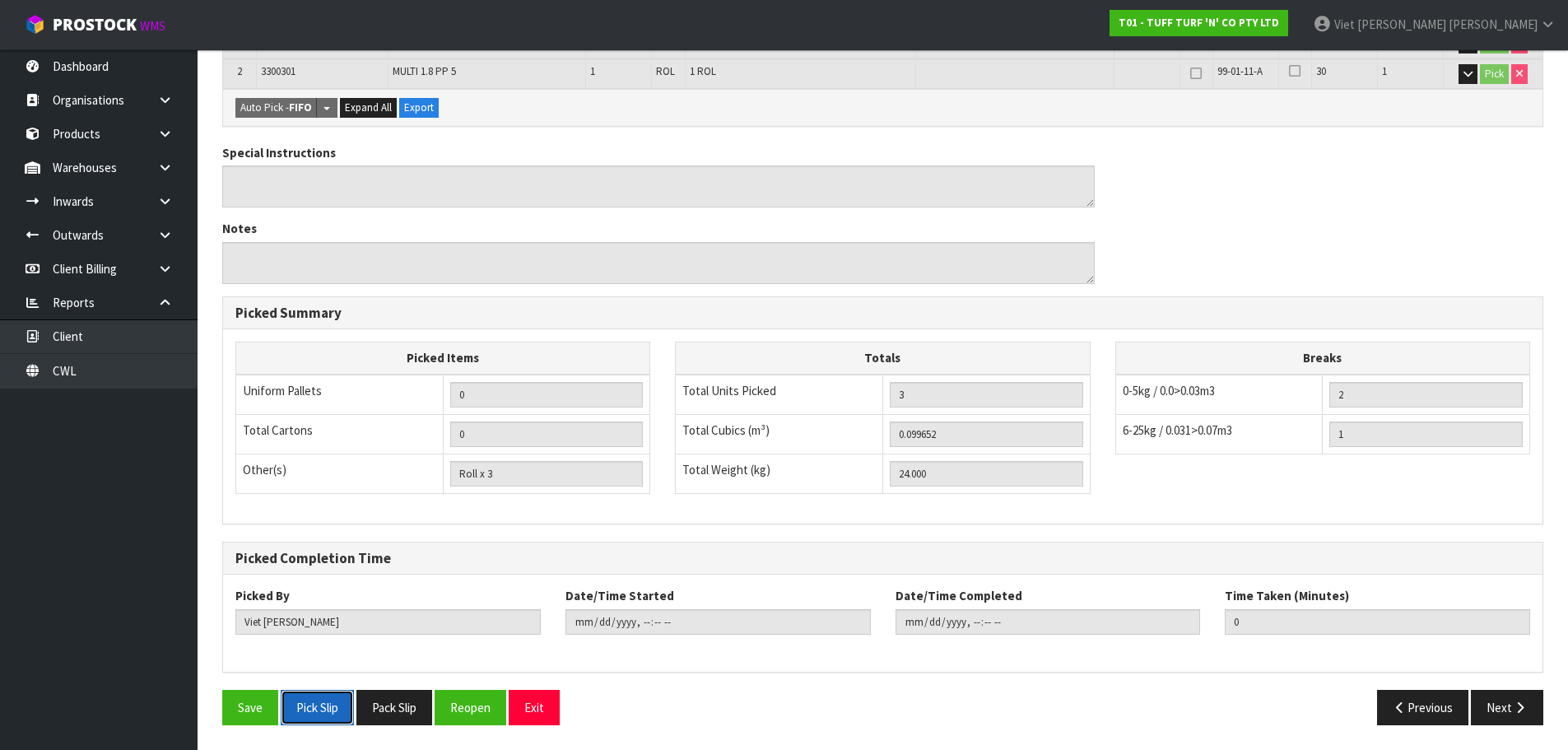
click at [338, 705] on button "Pick Slip" at bounding box center [318, 708] width 74 height 36
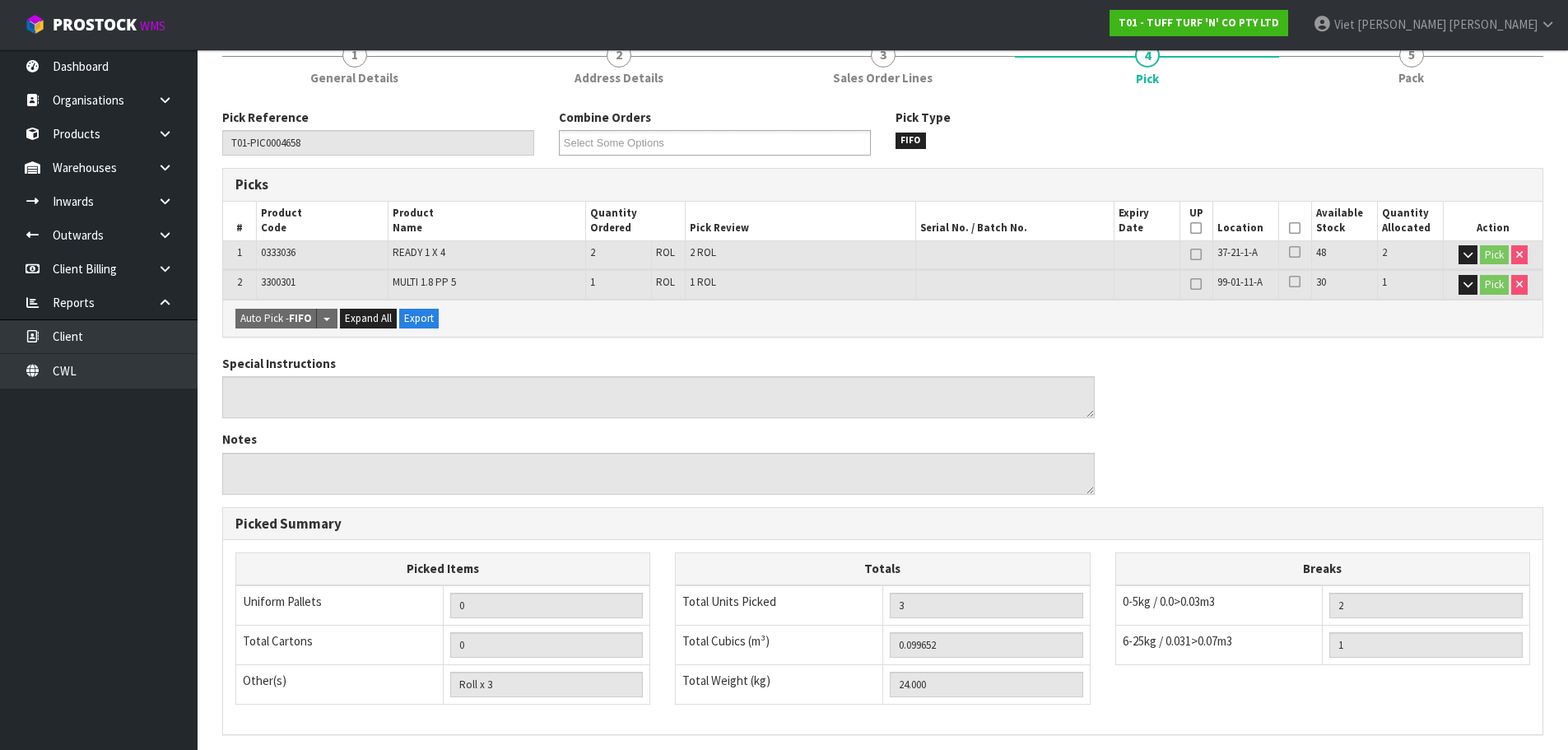
scroll to position [0, 0]
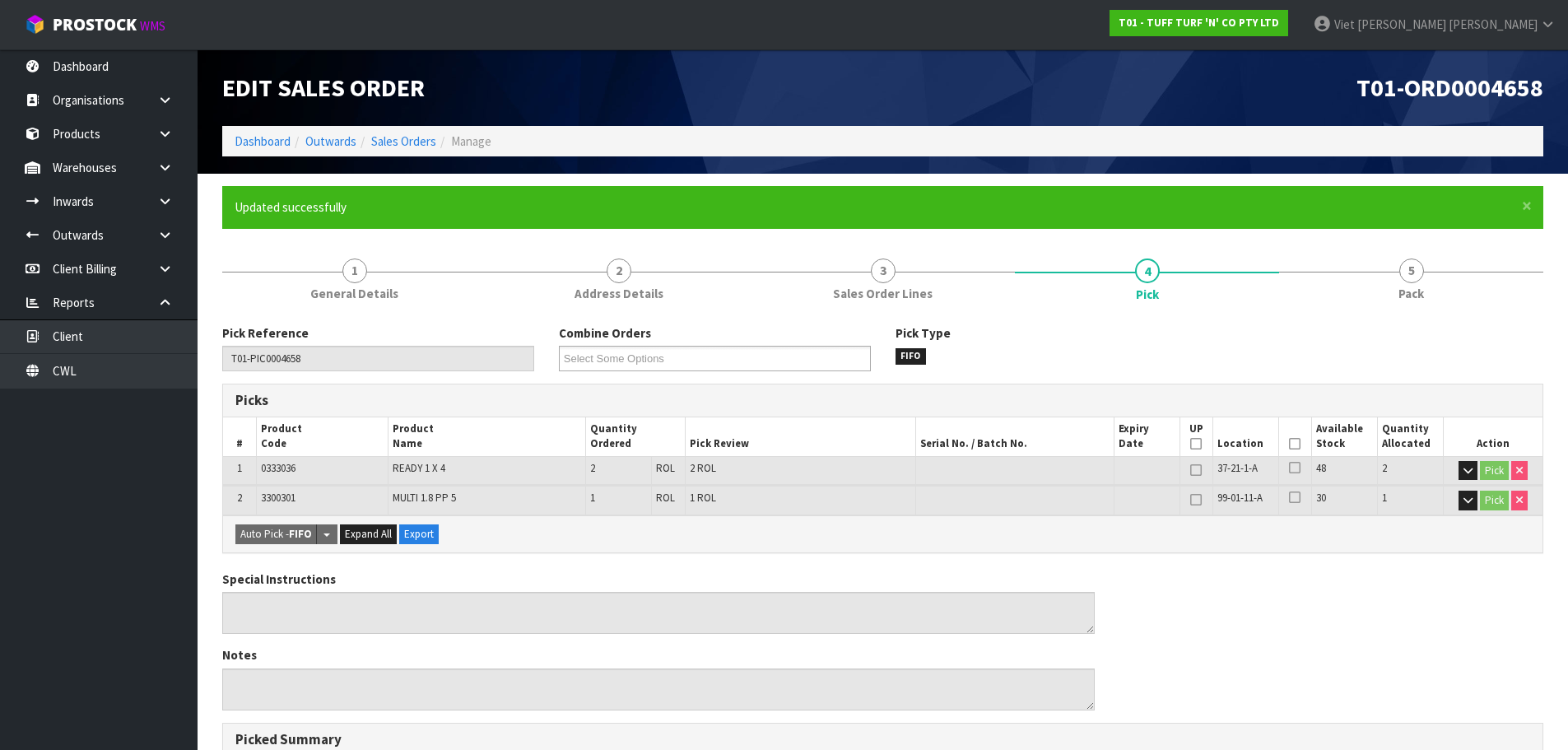
click at [430, 151] on ol "Dashboard Outwards Sales Orders Manage" at bounding box center [882, 140] width 1321 height 31
click at [430, 144] on link "Sales Orders" at bounding box center [403, 141] width 65 height 16
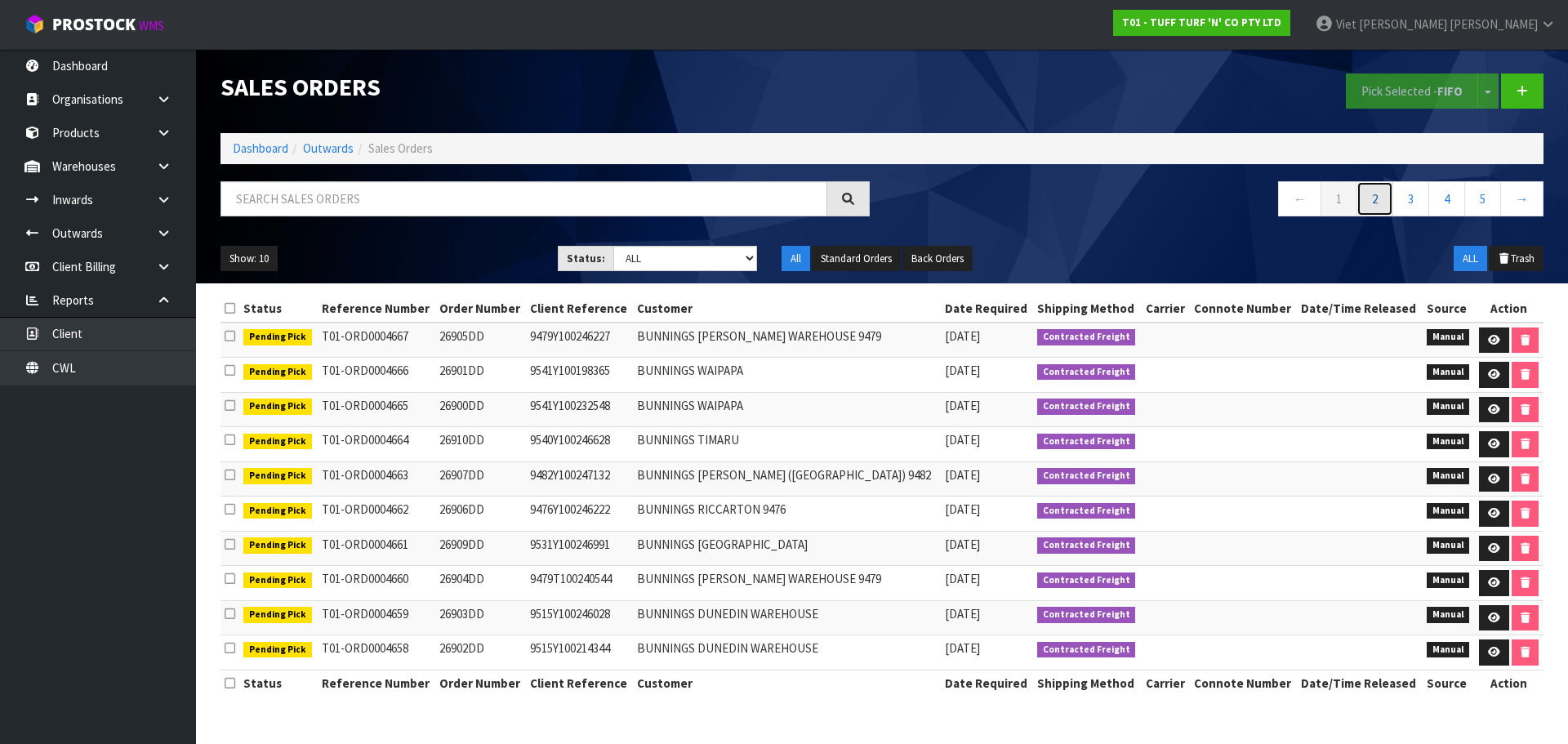
click at [1362, 208] on link "2" at bounding box center [1374, 200] width 37 height 36
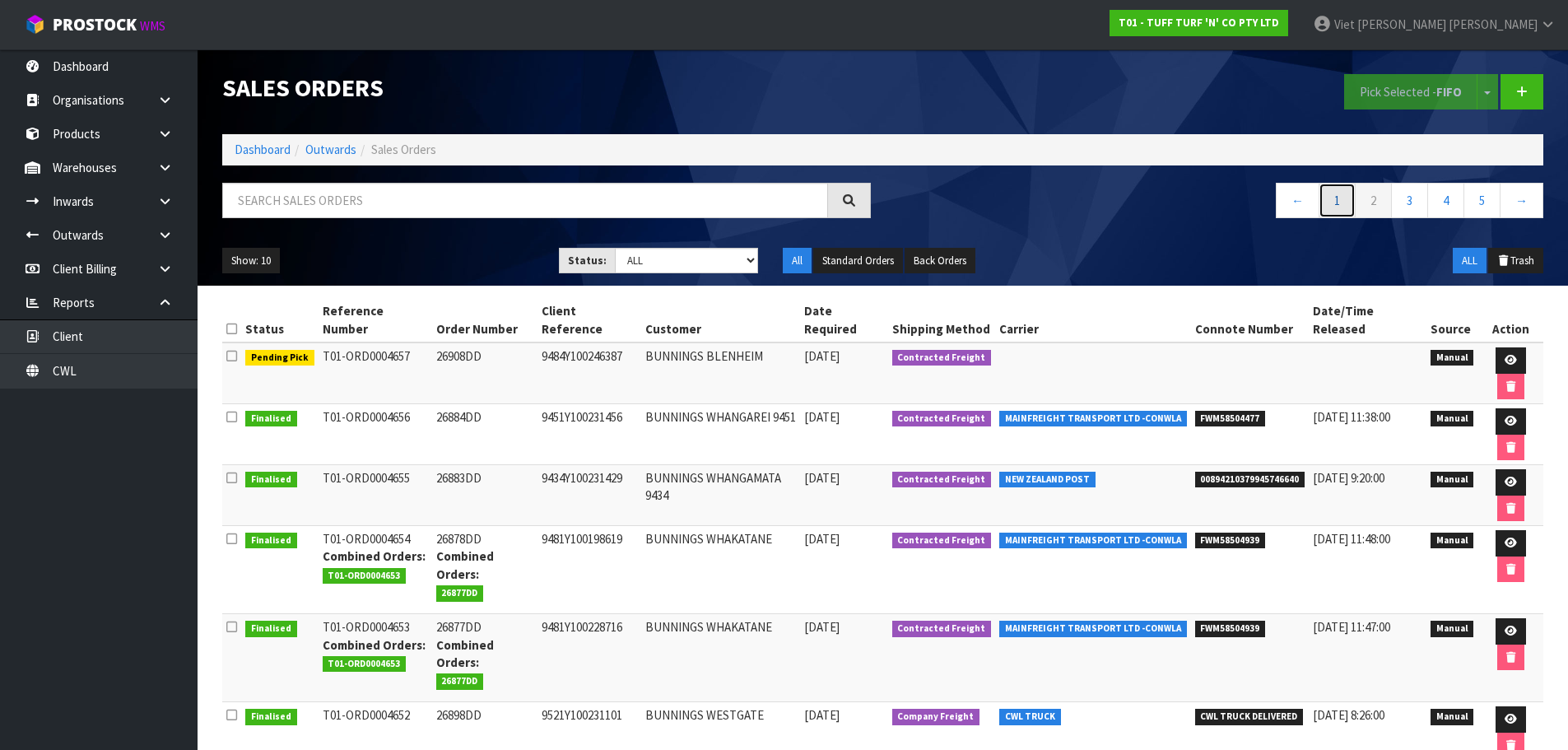
click at [1343, 206] on link "1" at bounding box center [1336, 201] width 37 height 36
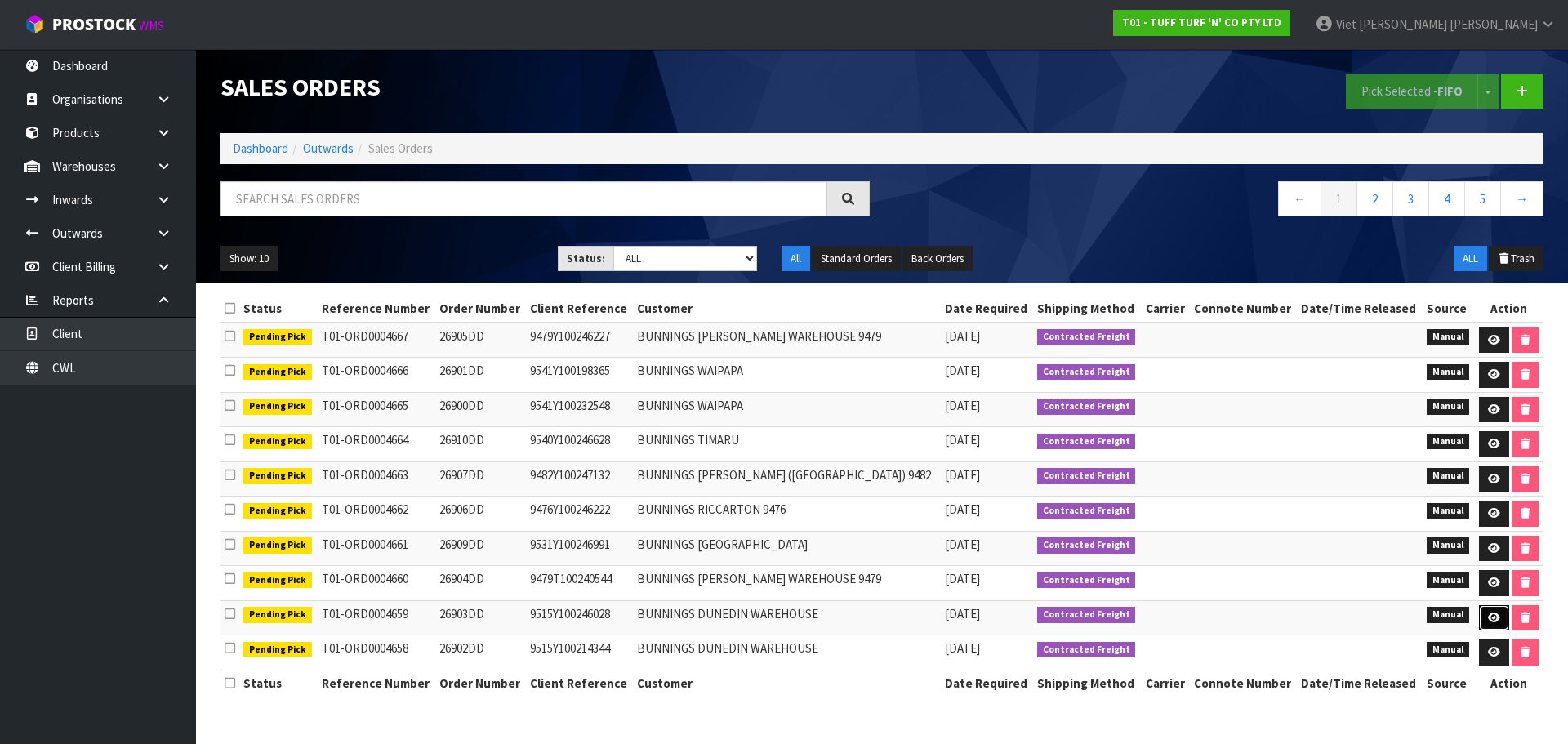
click at [1488, 619] on icon at bounding box center [1494, 618] width 12 height 11
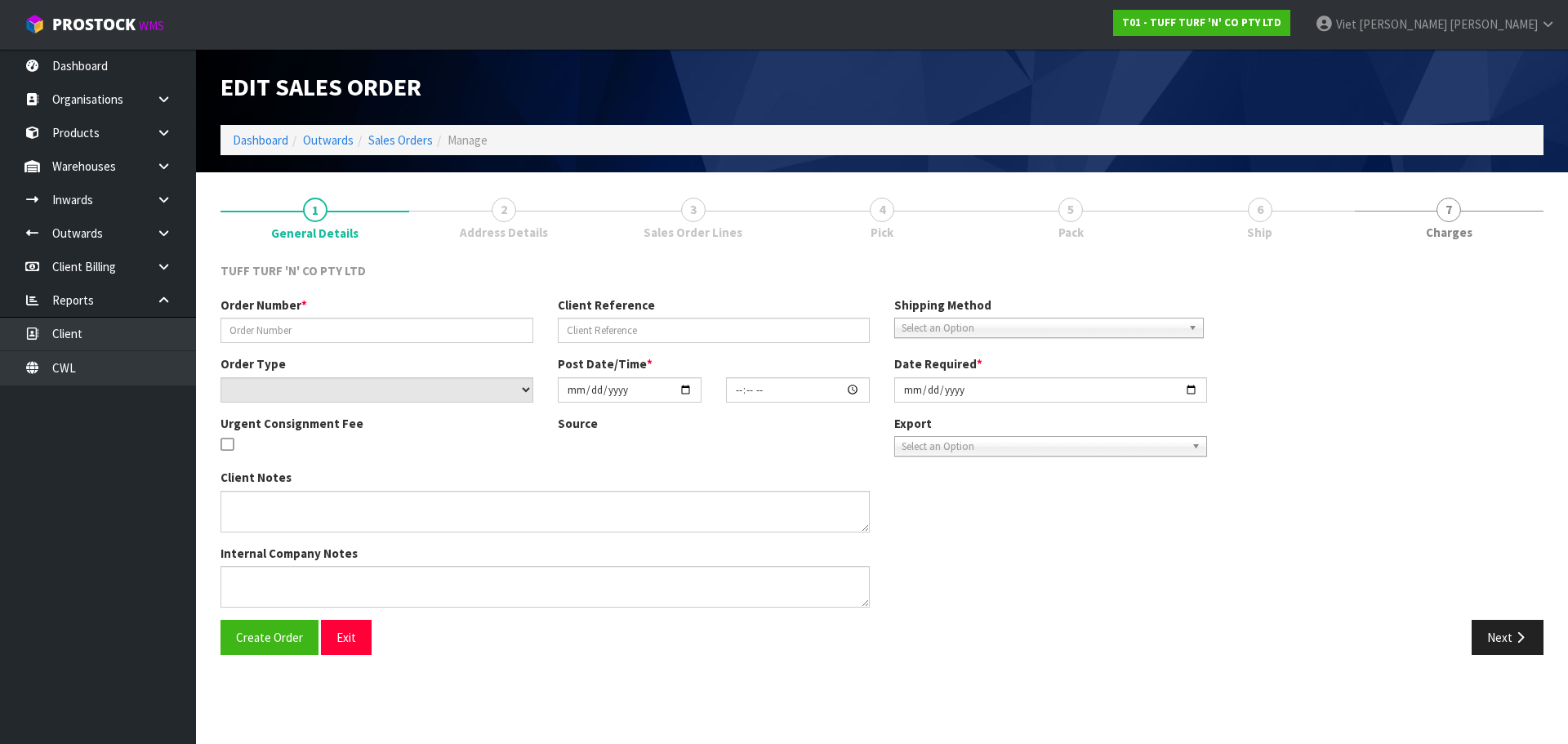
type input "26903DD"
type input "9515Y100246028"
select select "number:0"
type input "[DATE]"
type input "12:41:00.000"
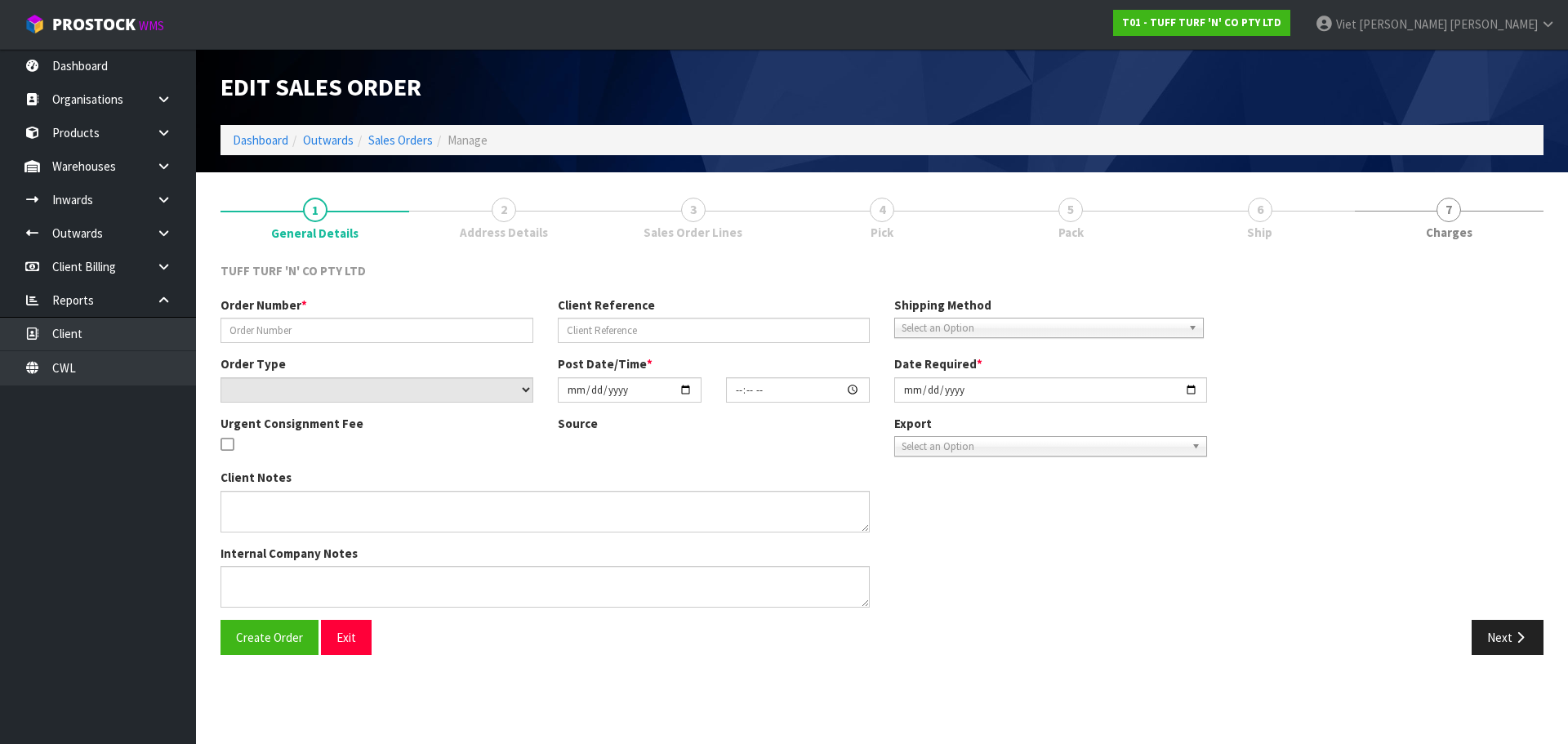
type input "[DATE]"
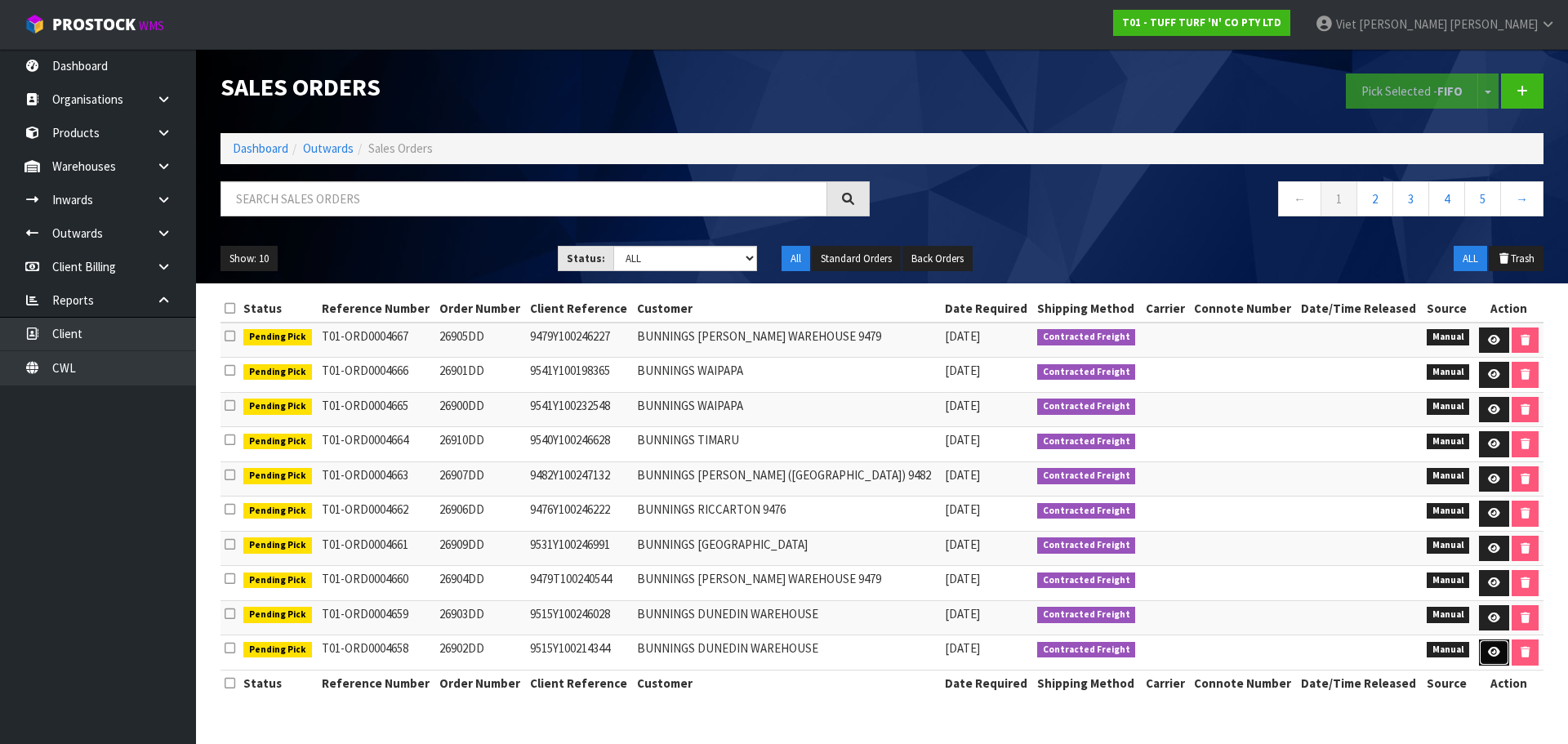
click at [1479, 650] on link at bounding box center [1494, 652] width 31 height 26
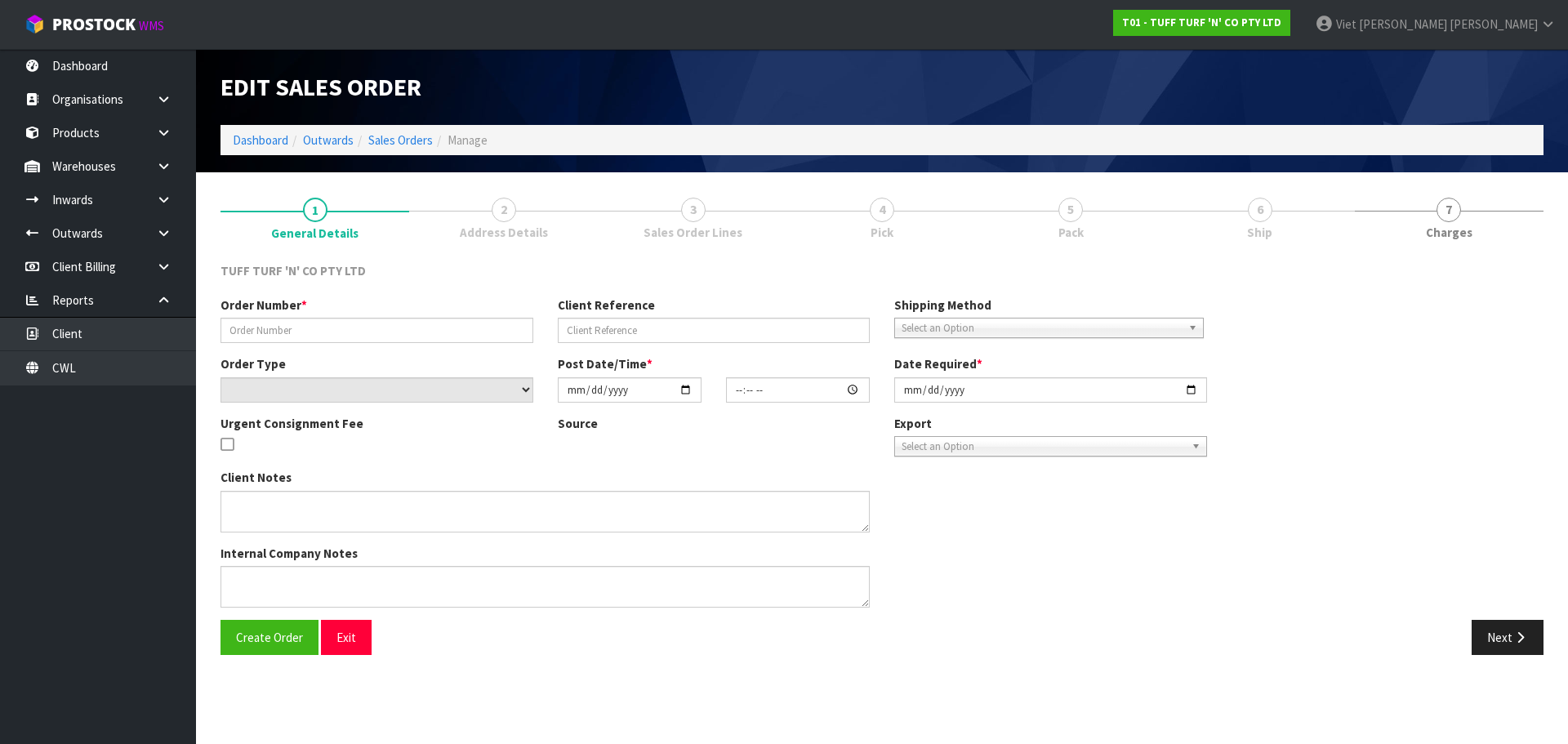
type input "26902DD"
type input "9515Y100214344"
select select "number:0"
type input "[DATE]"
type input "12:23:00.000"
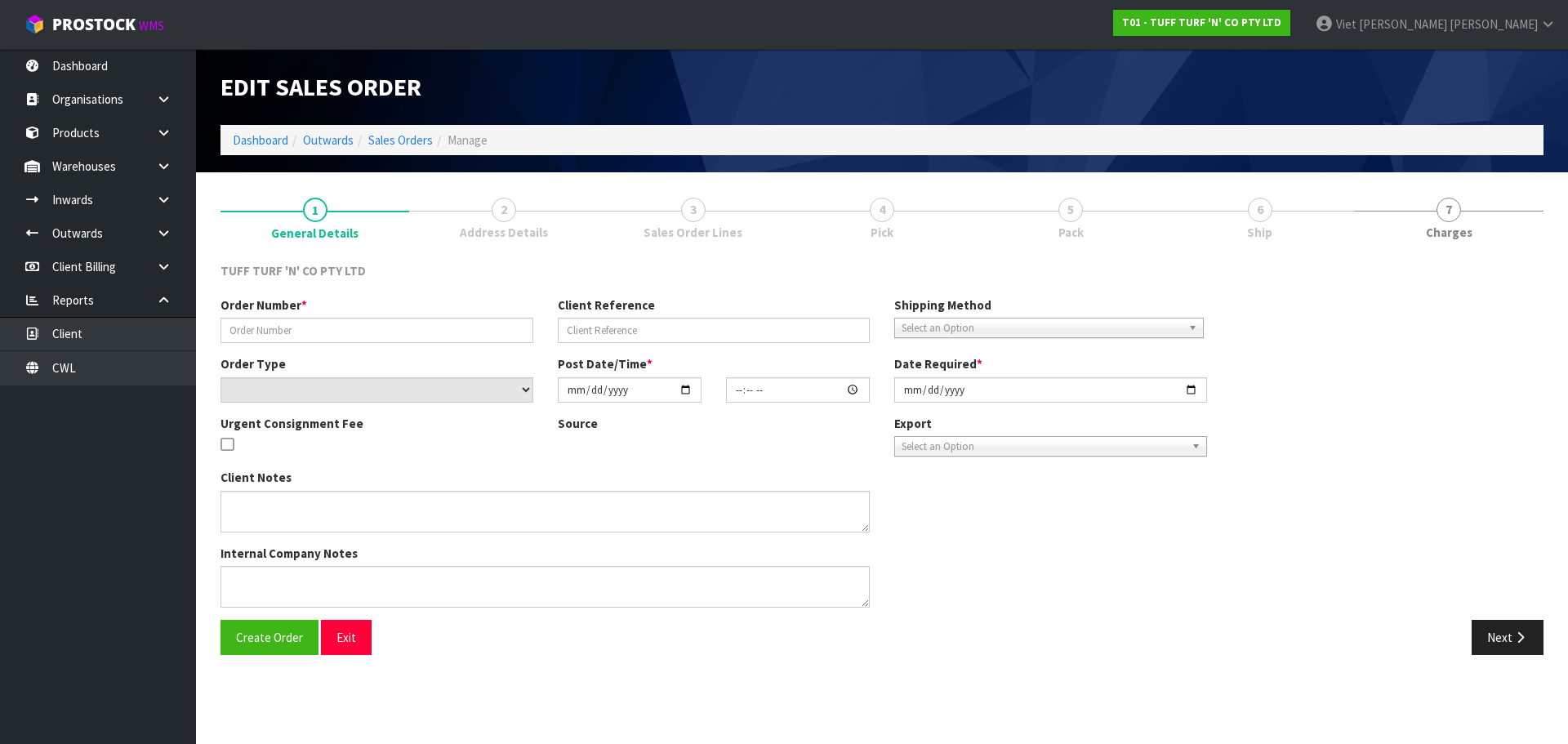
type input "[DATE]"
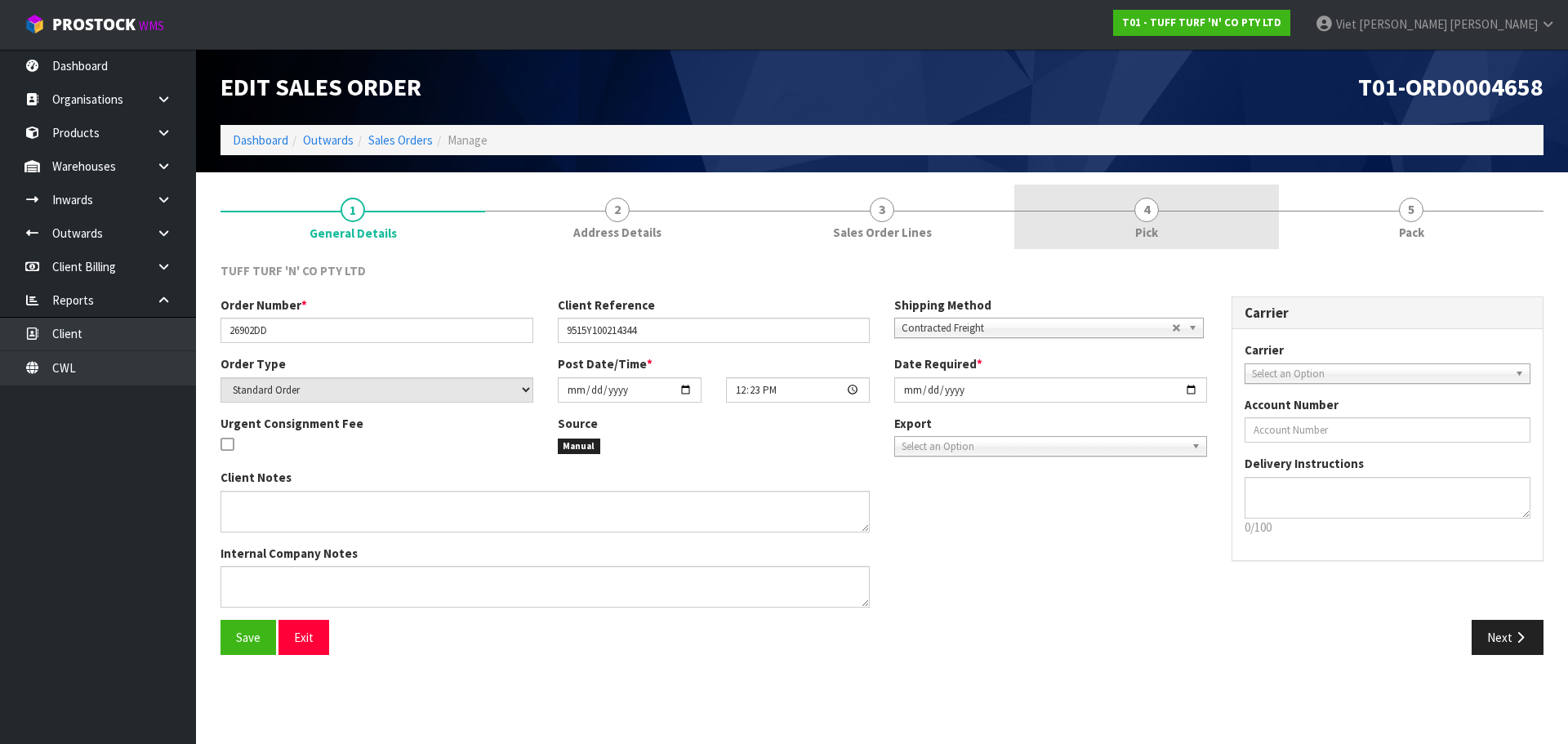
click at [1121, 225] on link "4 Pick" at bounding box center [1147, 216] width 265 height 64
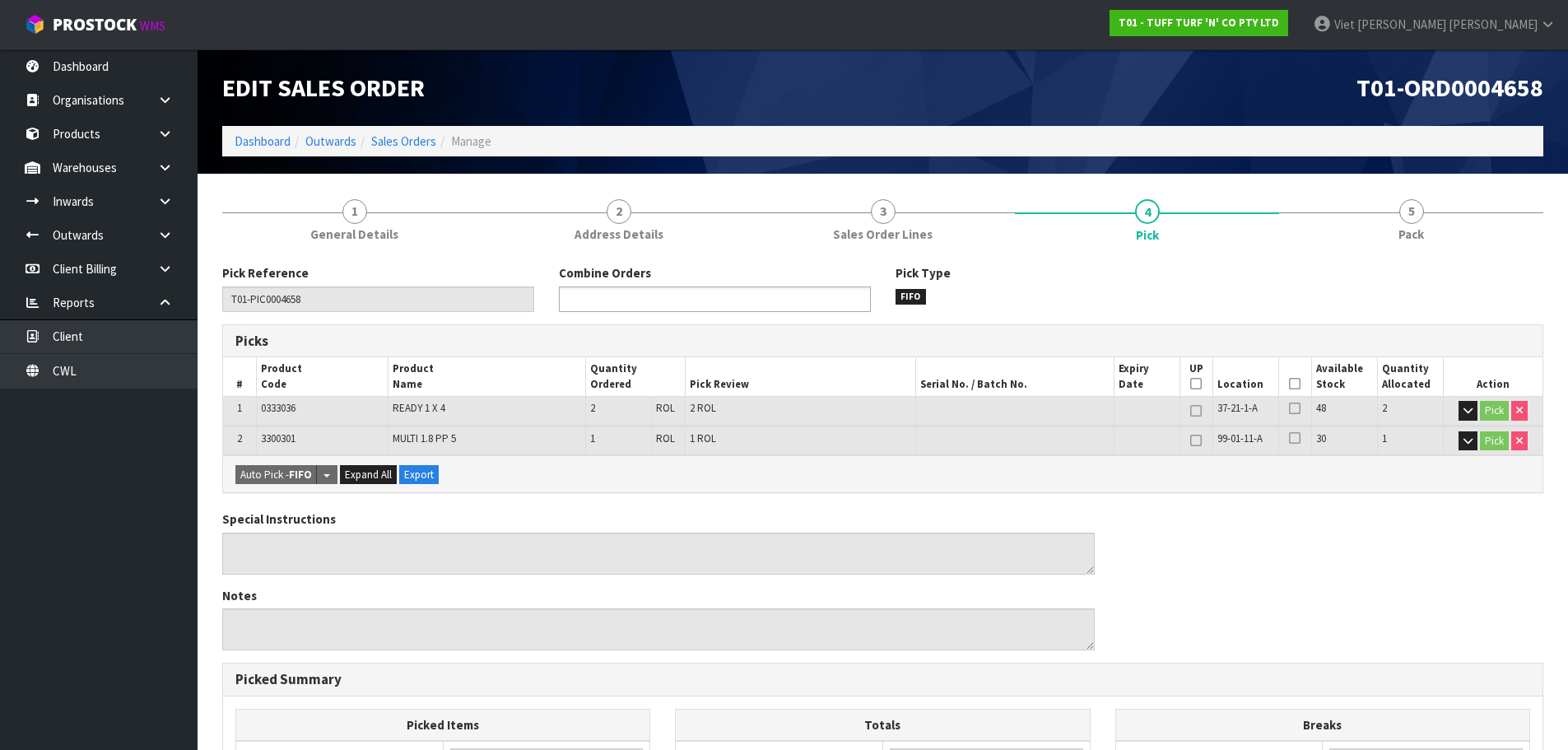
click at [767, 311] on div at bounding box center [714, 300] width 312 height 26
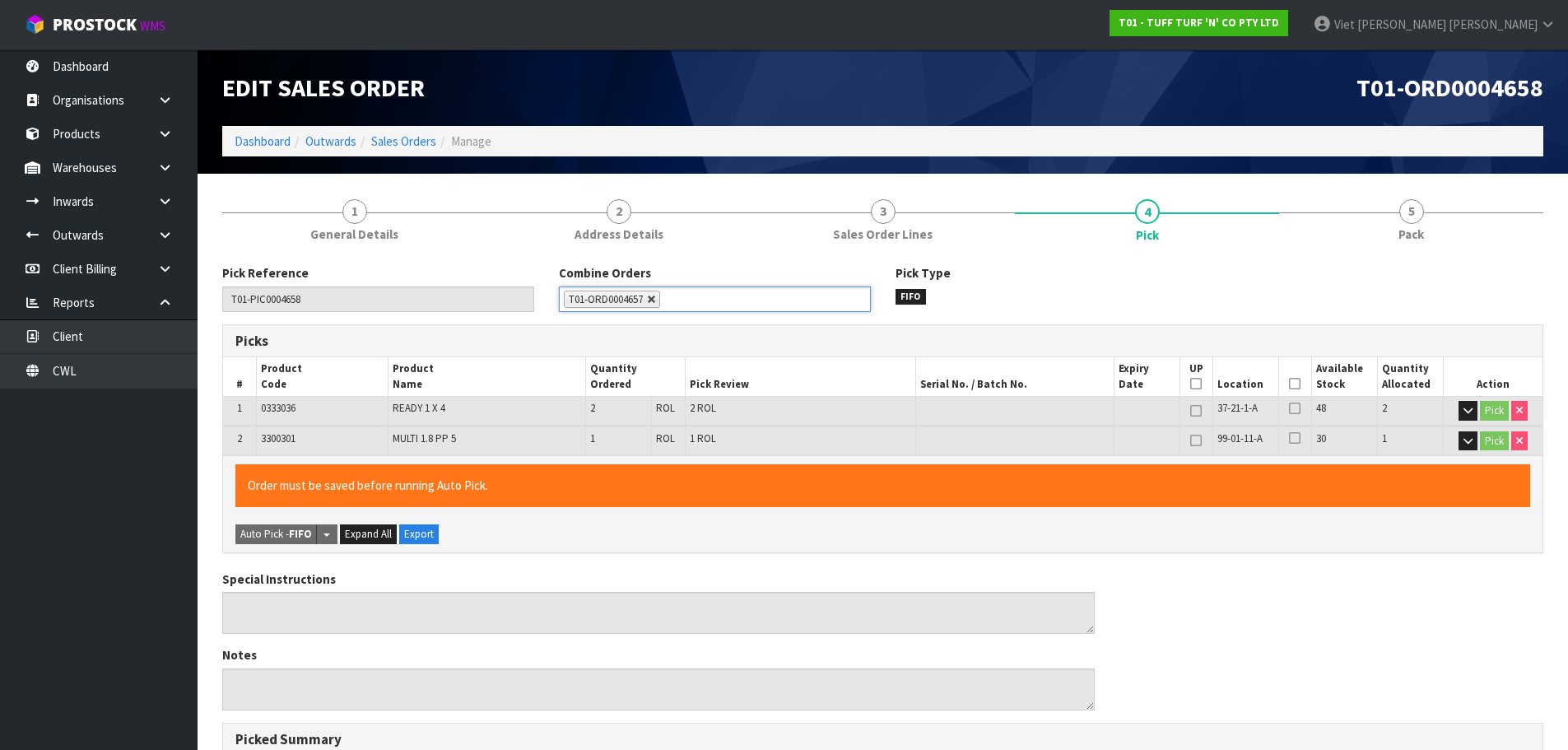
click at [651, 297] on link at bounding box center [652, 300] width 10 height 10
click at [705, 298] on ul at bounding box center [714, 300] width 312 height 26
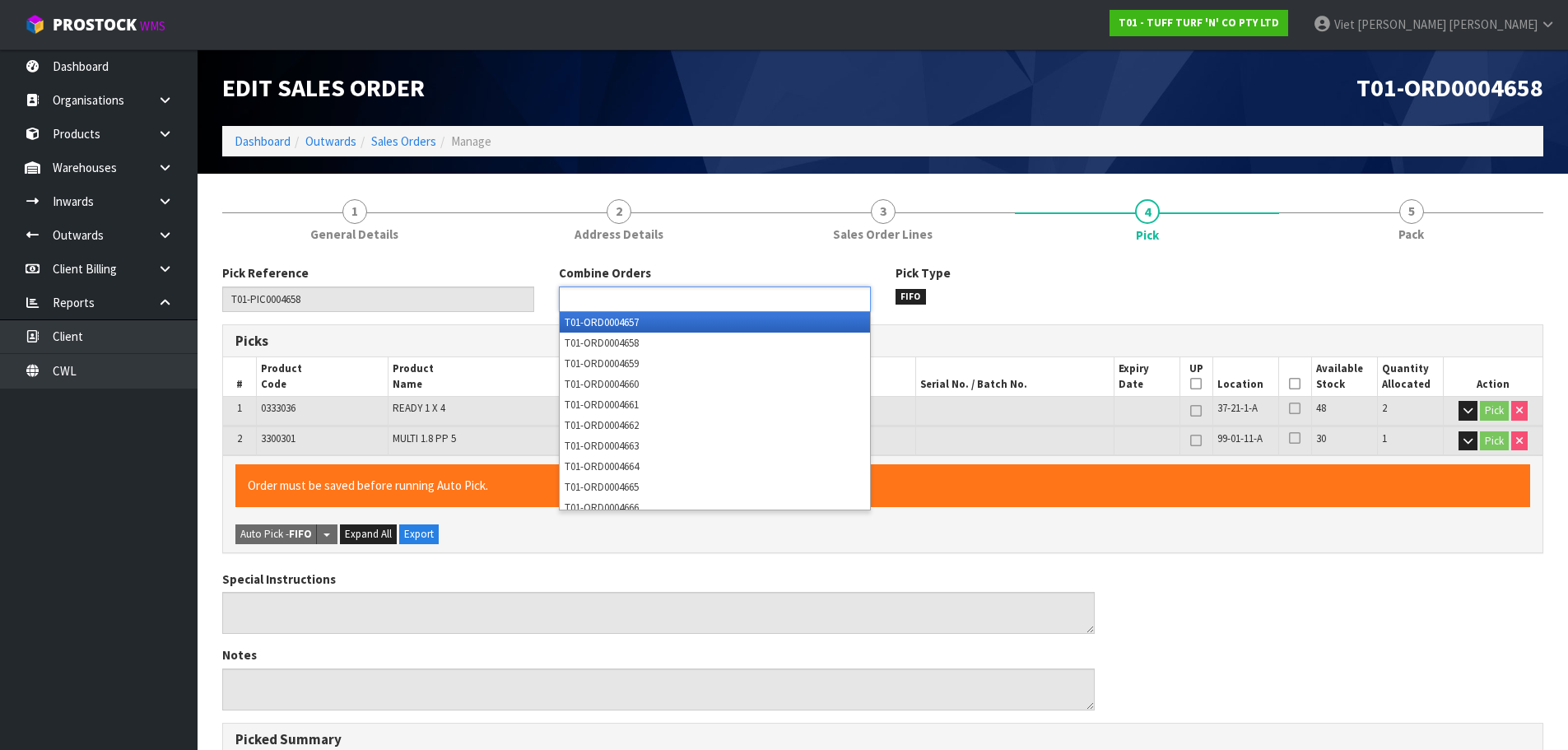
paste input "9515"
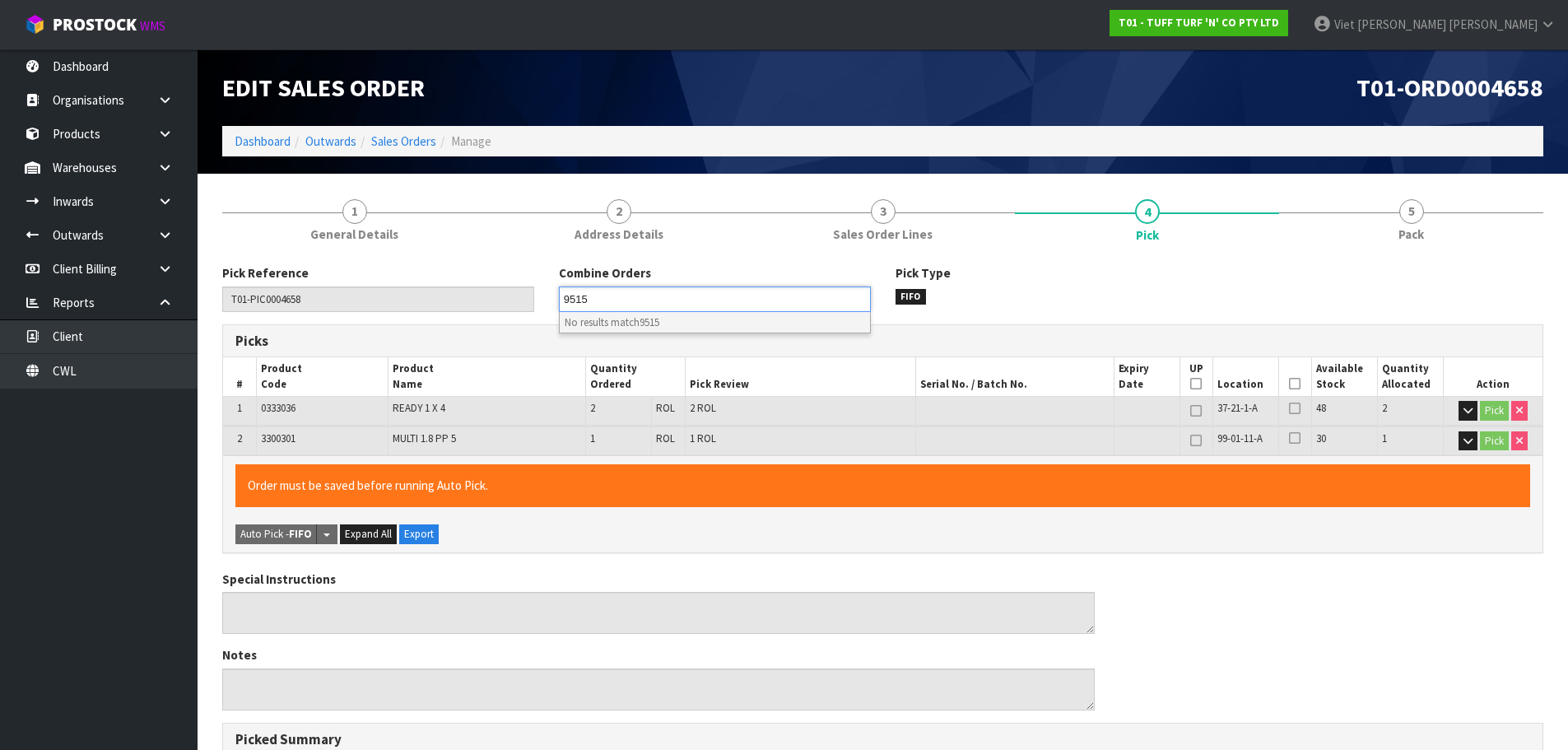
drag, startPoint x: 672, startPoint y: 307, endPoint x: 319, endPoint y: 301, distance: 353.1
click at [319, 301] on div "Pick Reference T01-PIC0004658 Combine Orders T01-ORD0004657 T01-ORD0004658 T01-…" at bounding box center [883, 294] width 1346 height 60
type input "Select Some Options"
click at [655, 309] on input "text" at bounding box center [624, 299] width 121 height 21
type input "9"
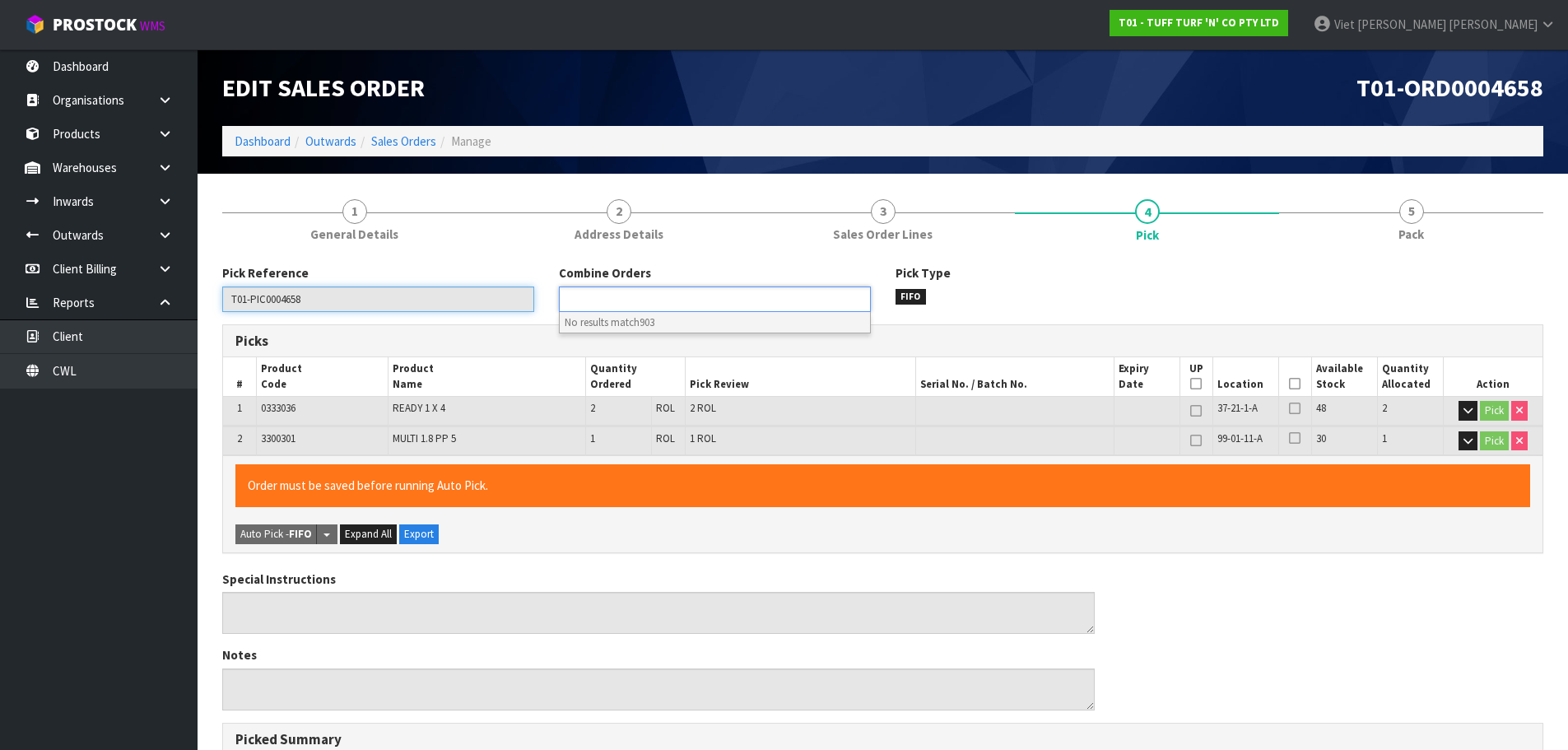
type input "Select Some Options"
drag, startPoint x: 326, startPoint y: 302, endPoint x: 211, endPoint y: 321, distance: 116.6
click at [211, 321] on div "Pick Reference T01-PIC0004658 Combine Orders T01-ORD0004657 T01-ORD0004658 T01-…" at bounding box center [883, 294] width 1346 height 60
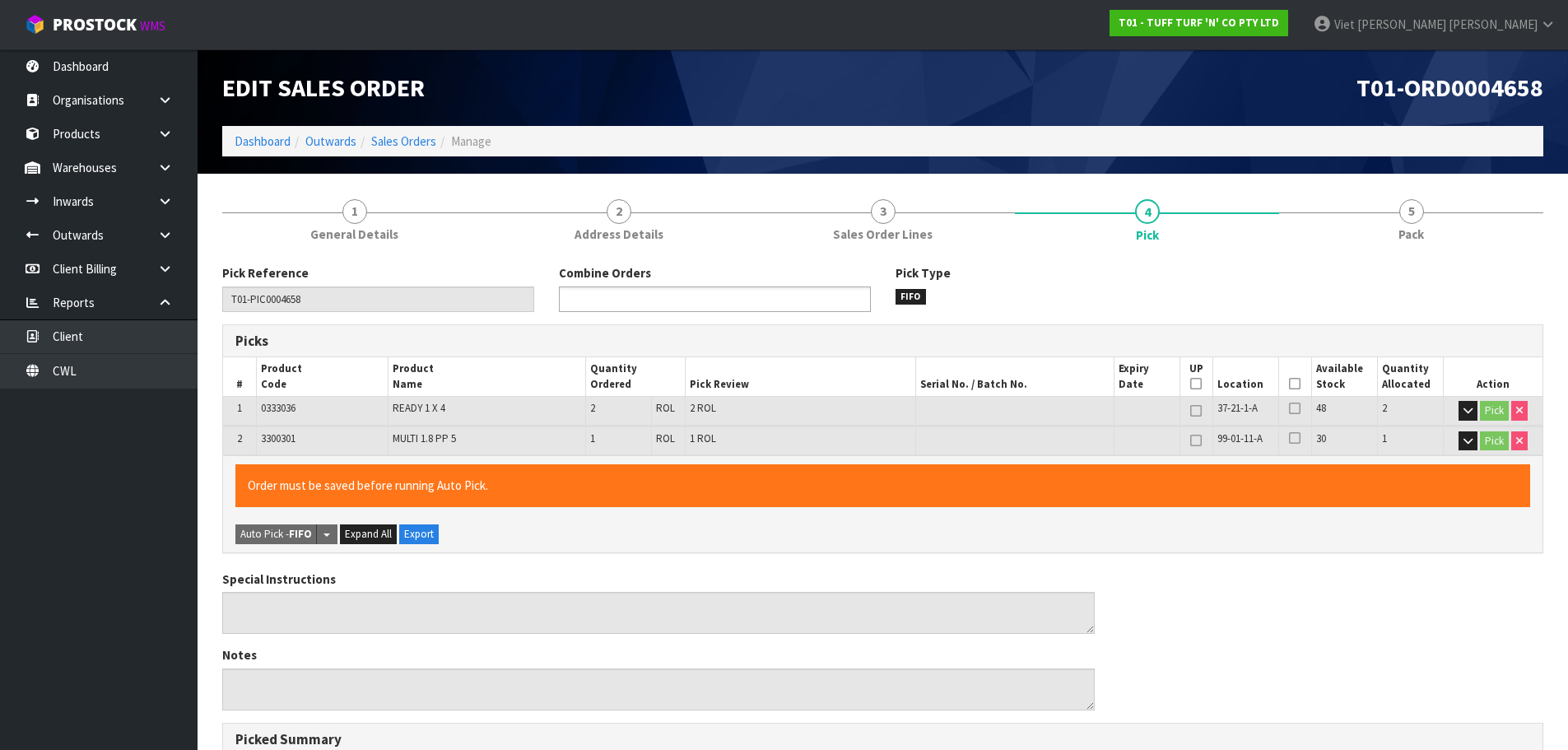
click at [617, 299] on input "text" at bounding box center [624, 299] width 121 height 21
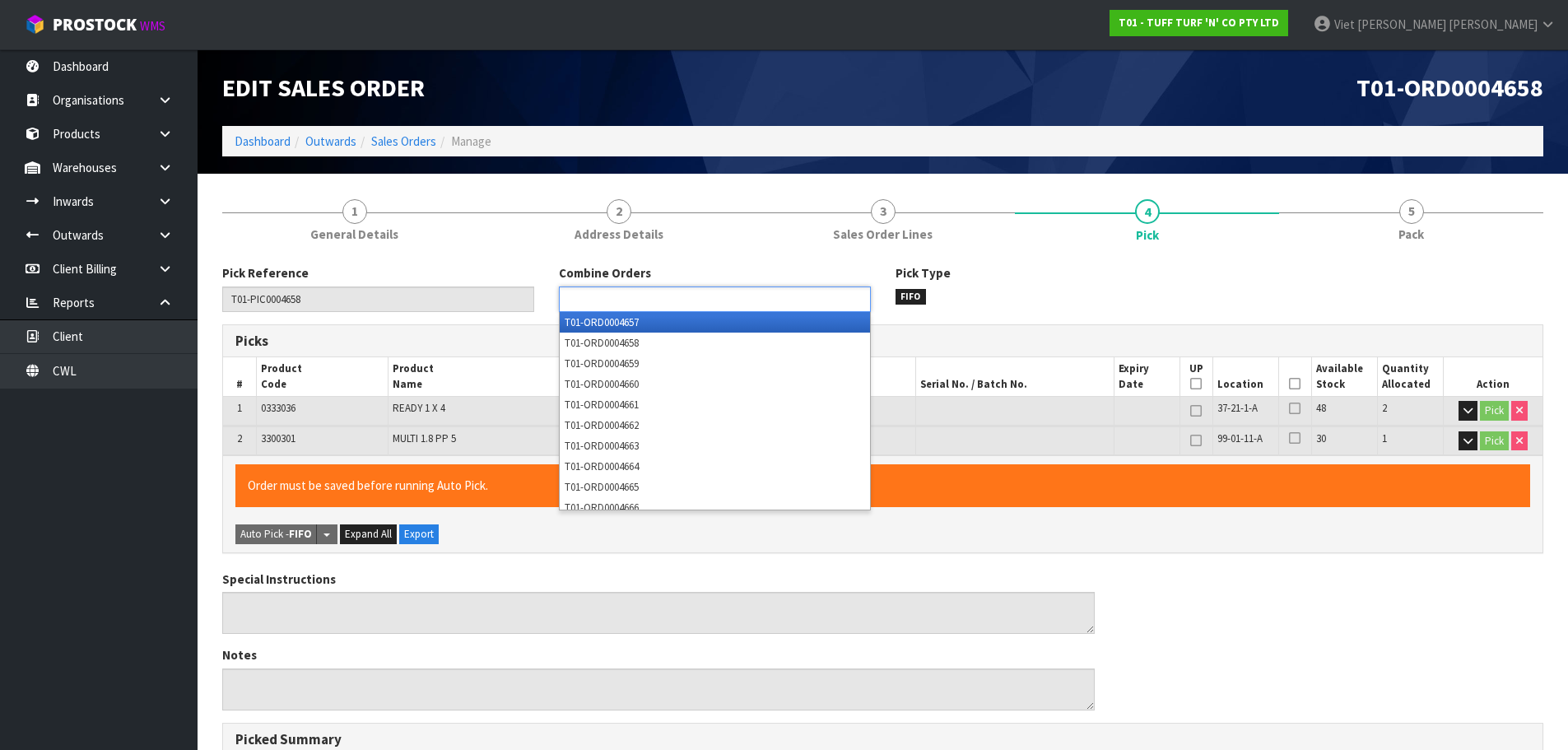
paste input "T01-PIC0004658"
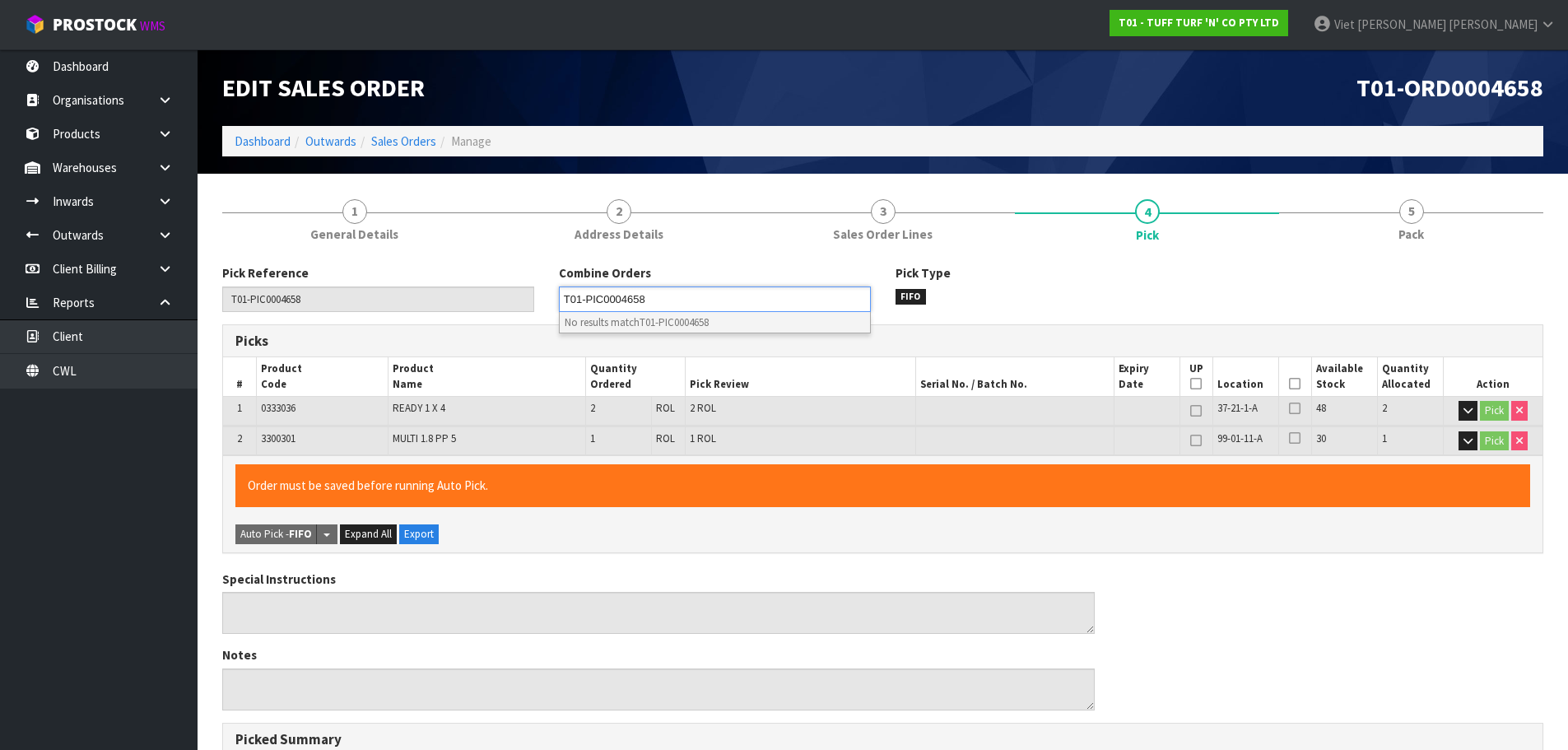
click at [658, 298] on input "T01-PIC0004658" at bounding box center [614, 299] width 103 height 21
drag, startPoint x: 621, startPoint y: 301, endPoint x: 513, endPoint y: 305, distance: 108.1
click at [513, 305] on div "Pick Reference T01-PIC0004658 Combine Orders T01-ORD0004657 T01-ORD0004658 T01-…" at bounding box center [883, 294] width 1346 height 60
type input "Select Some Options"
click at [681, 293] on input "text" at bounding box center [624, 299] width 121 height 21
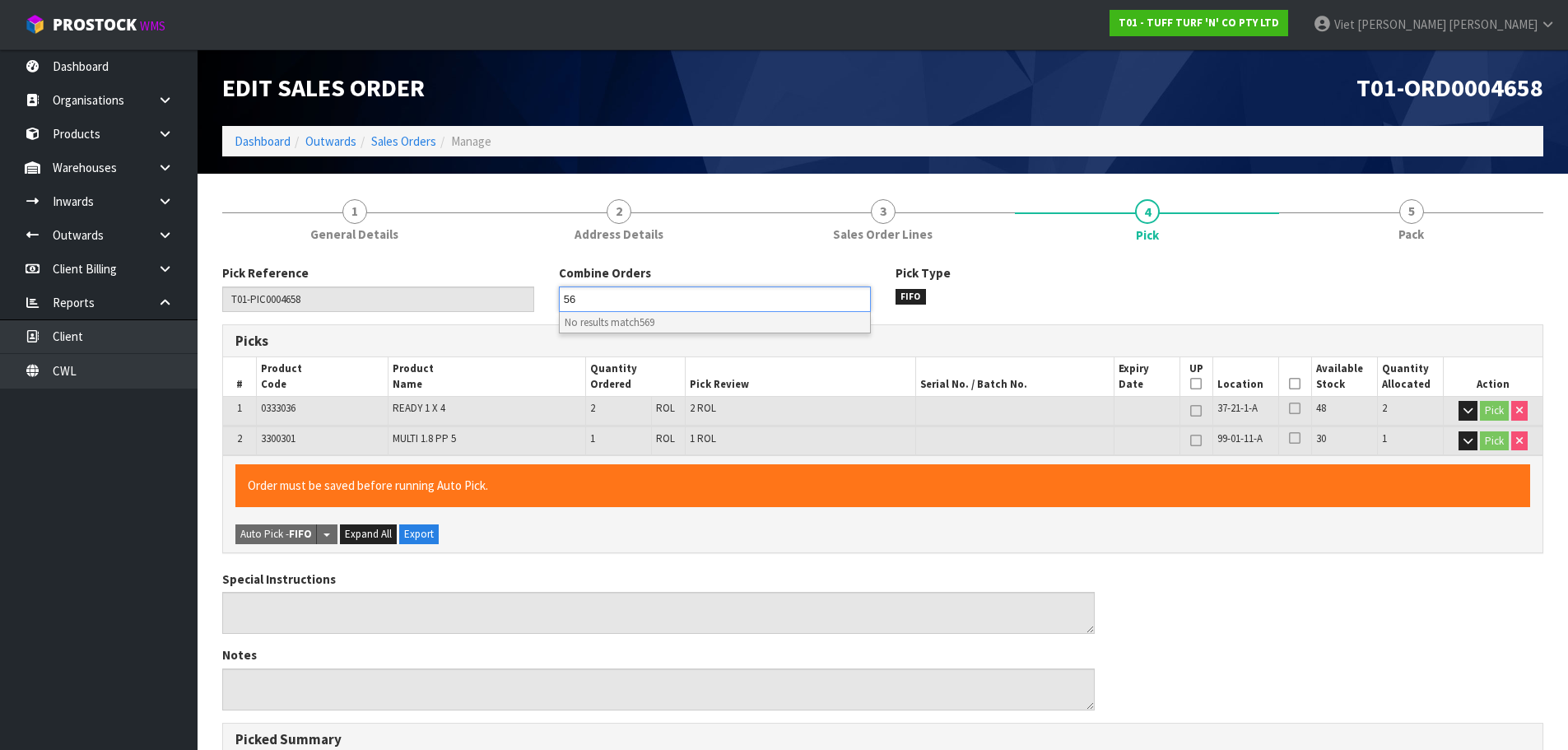
type input "5"
type input "659"
click at [672, 329] on li "T01-ORD0004 659" at bounding box center [715, 322] width 311 height 21
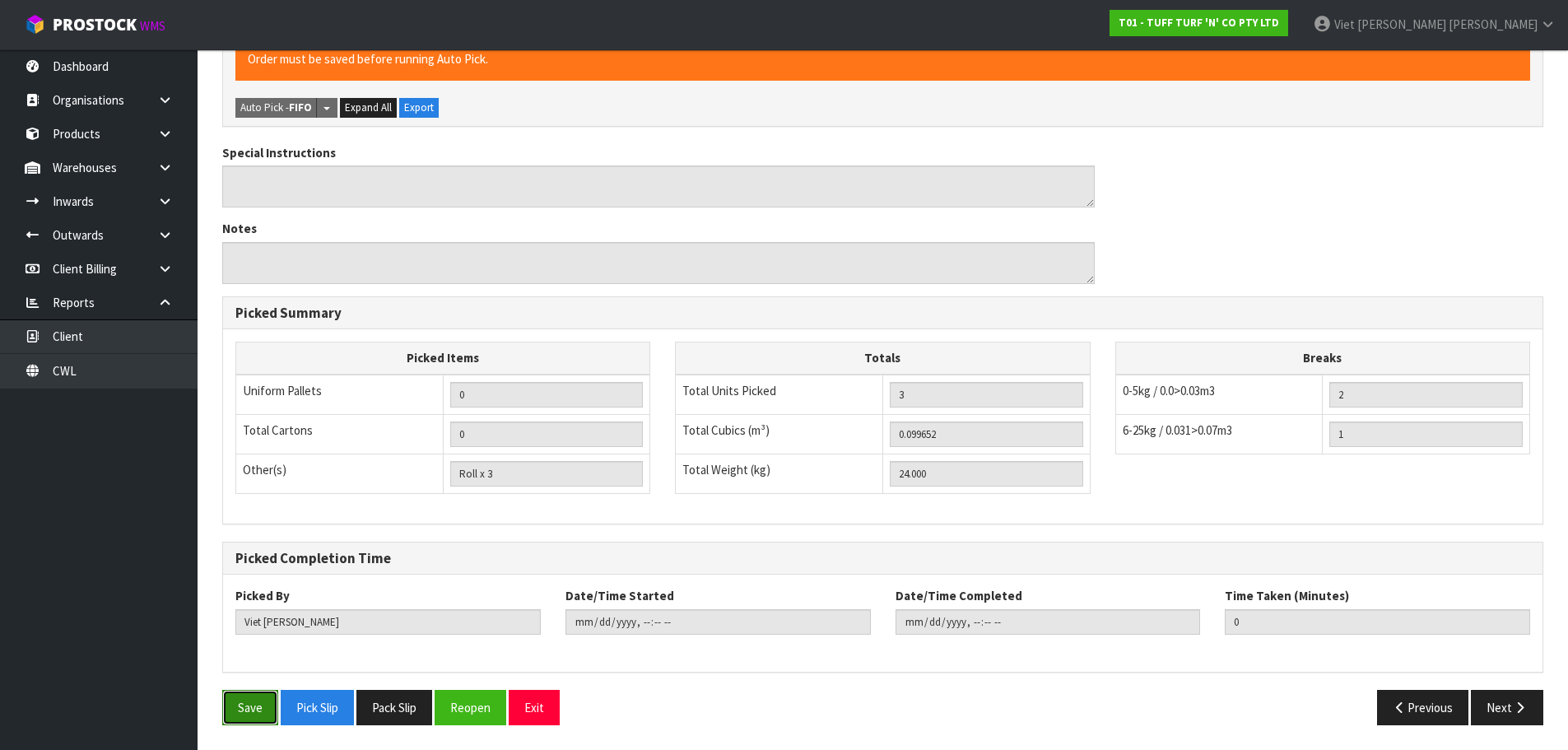
click at [264, 708] on button "Save" at bounding box center [250, 708] width 56 height 36
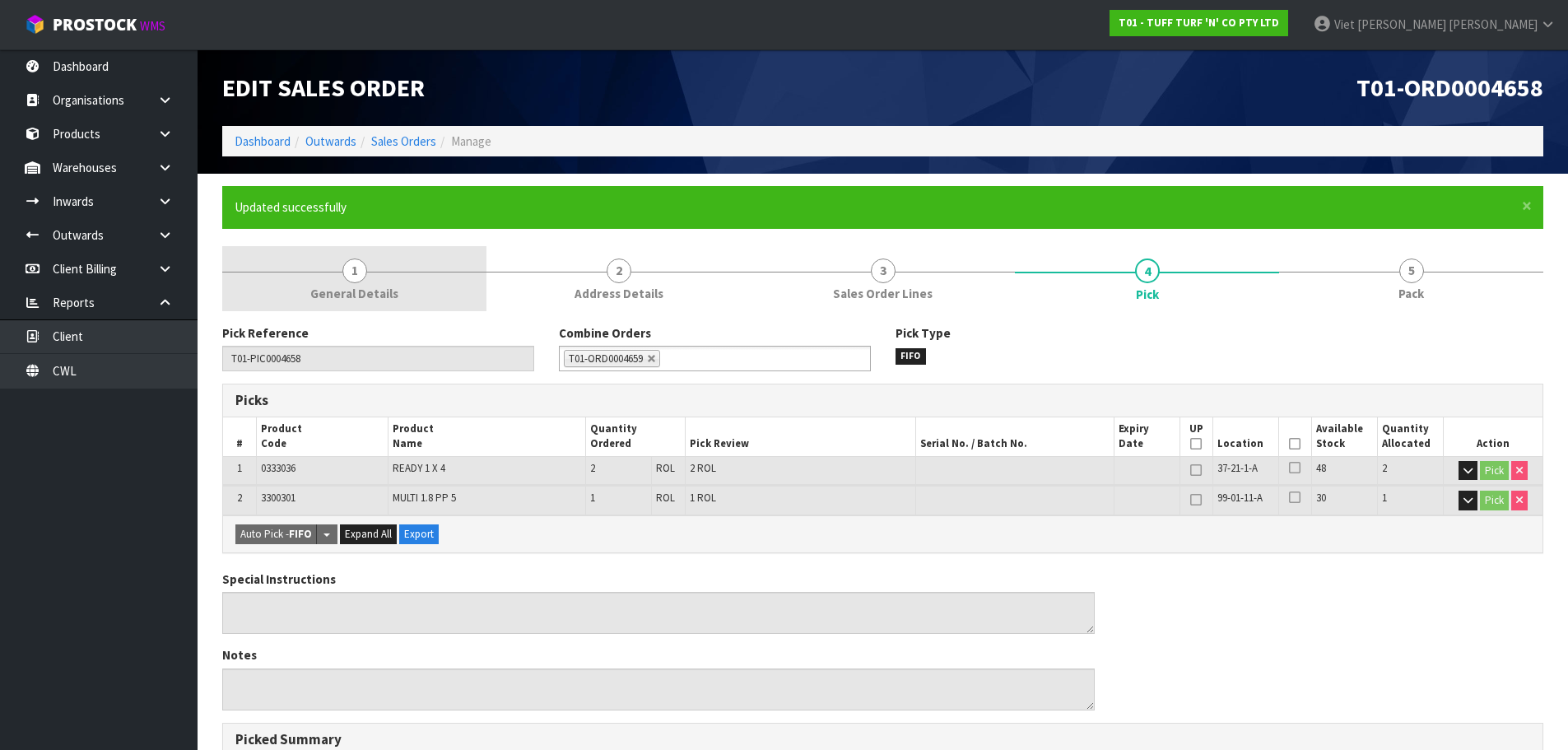
type input "2025-09-08T14:32:17"
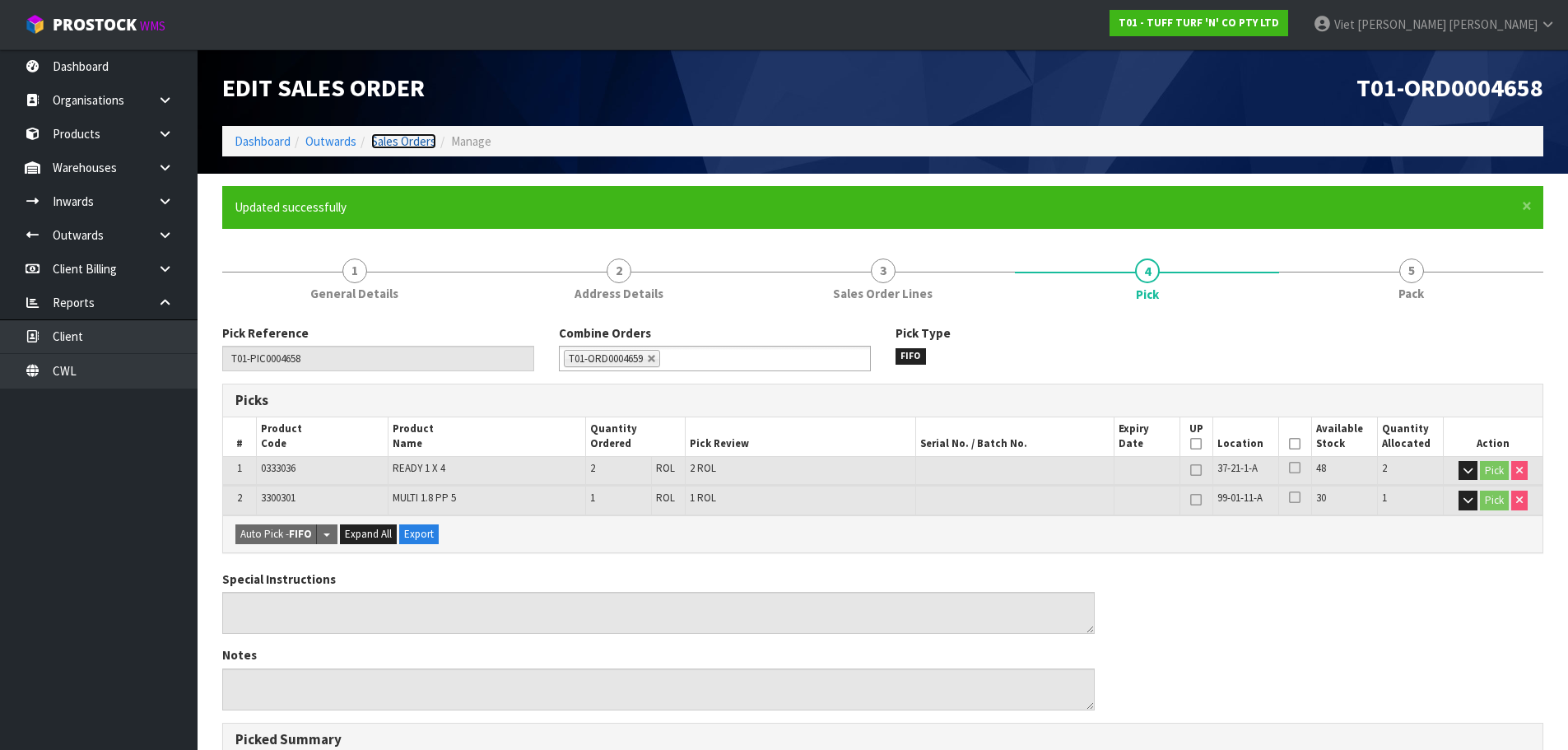
click at [405, 146] on link "Sales Orders" at bounding box center [403, 141] width 65 height 16
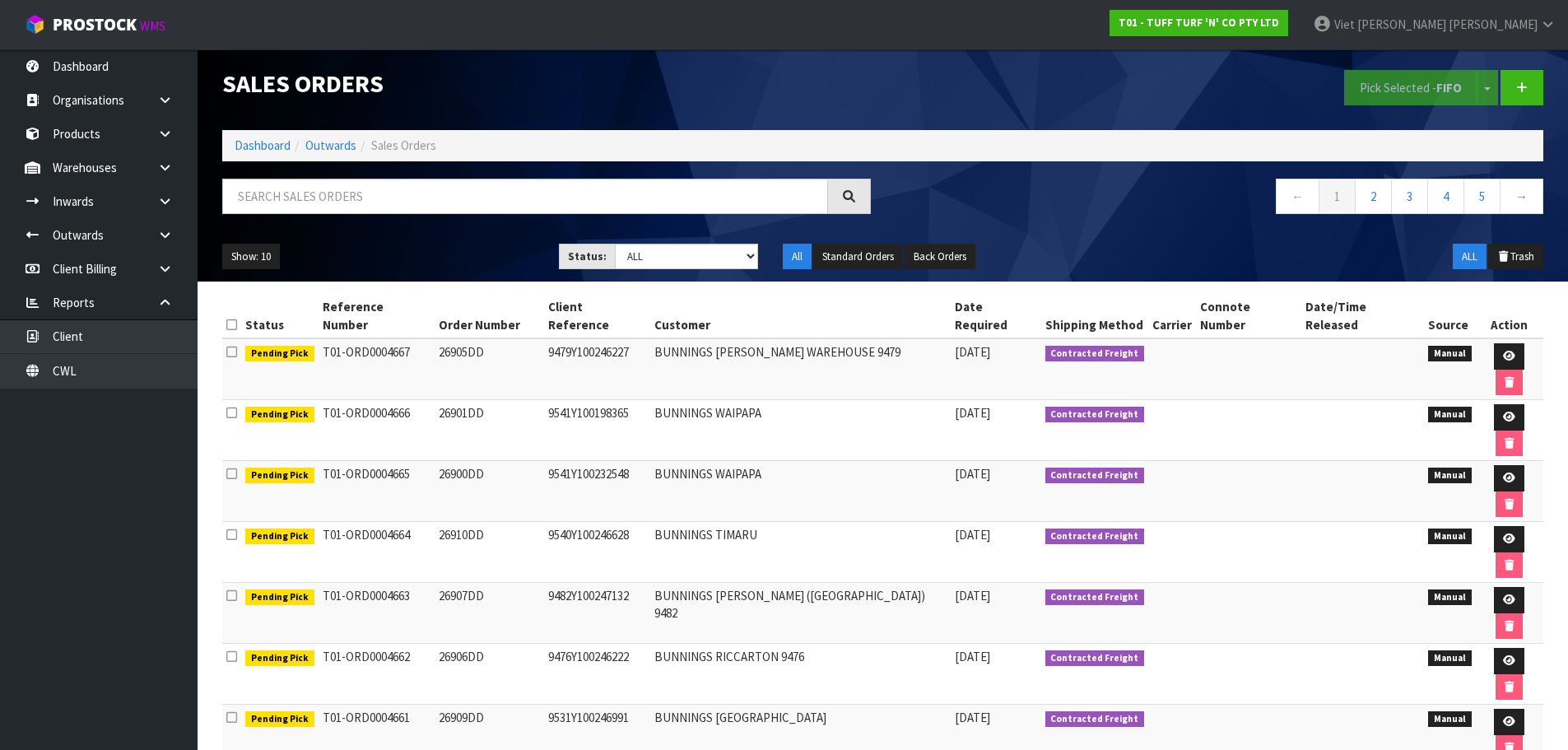
scroll to position [17, 0]
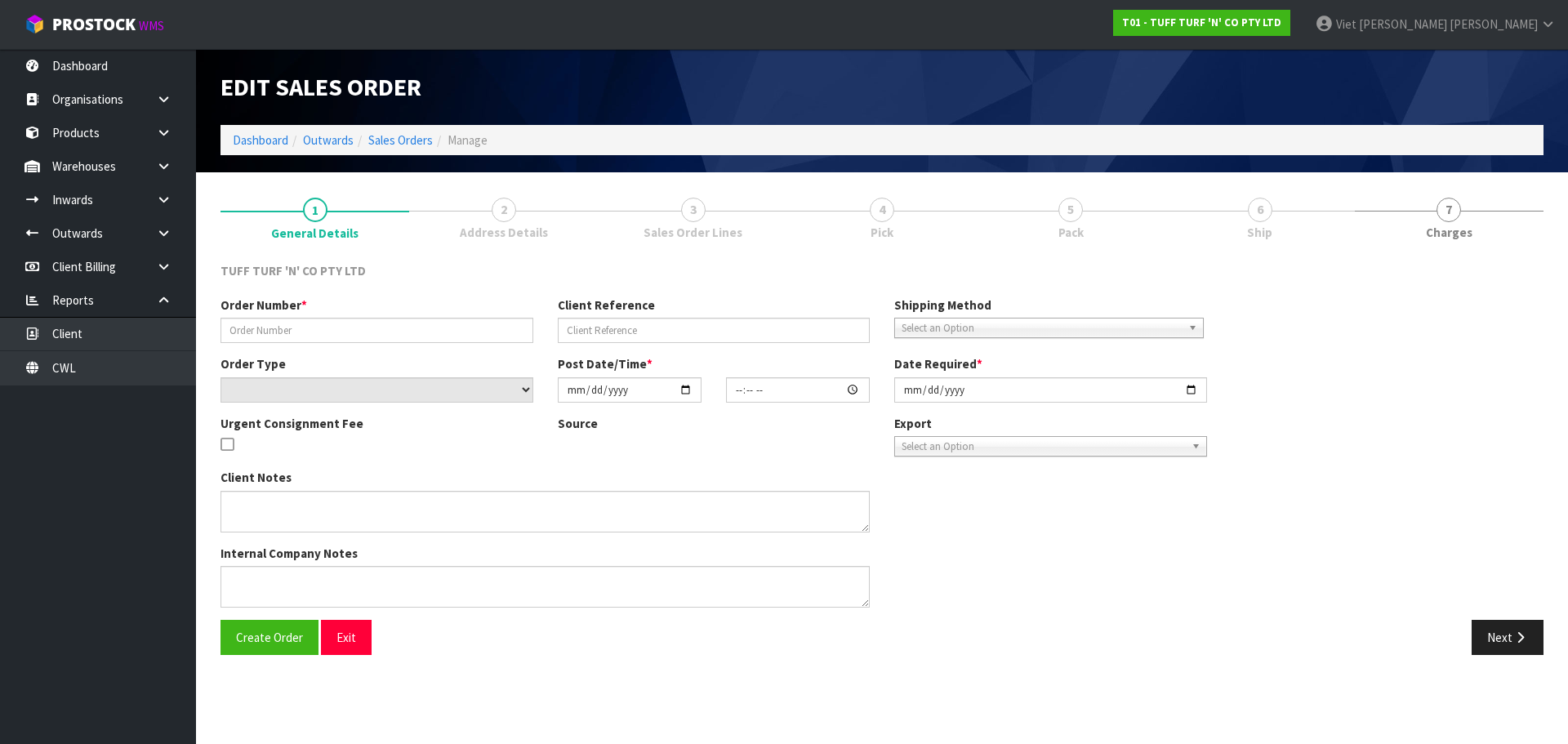
type input "26903DD"
type input "9515Y100246028"
select select "number:0"
type input "[DATE]"
type input "12:41:00.000"
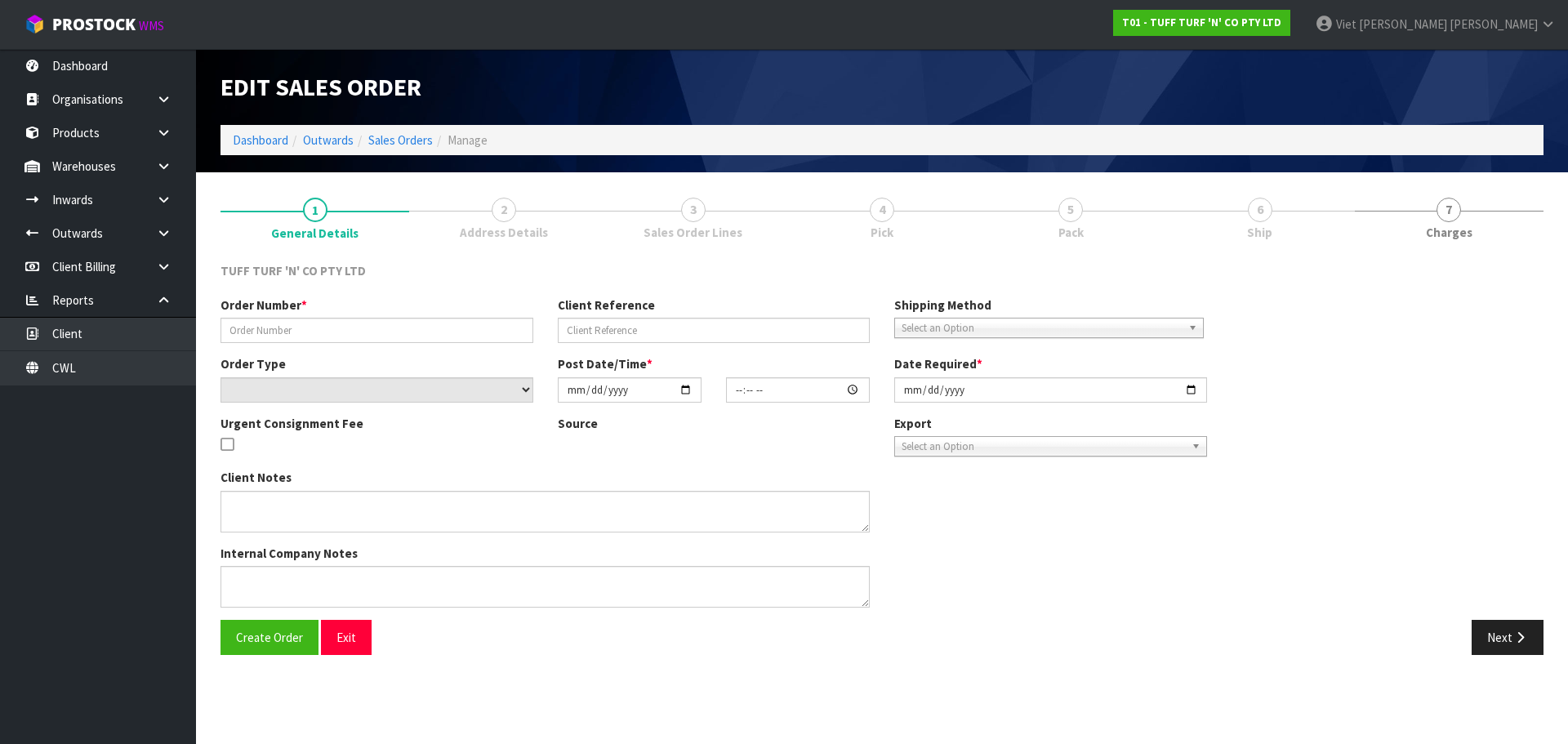
type input "[DATE]"
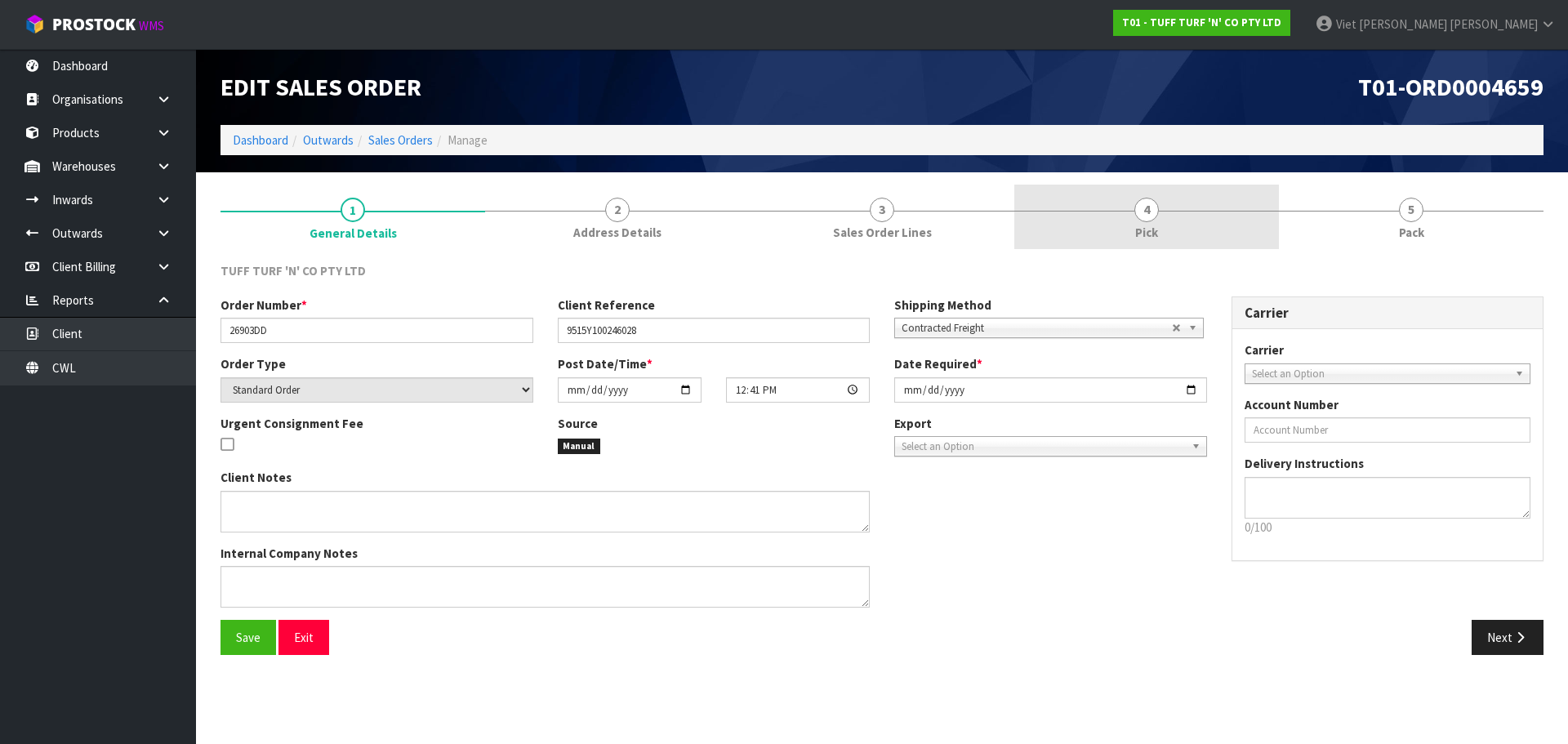
click at [1047, 201] on link "4 Pick" at bounding box center [1147, 216] width 265 height 64
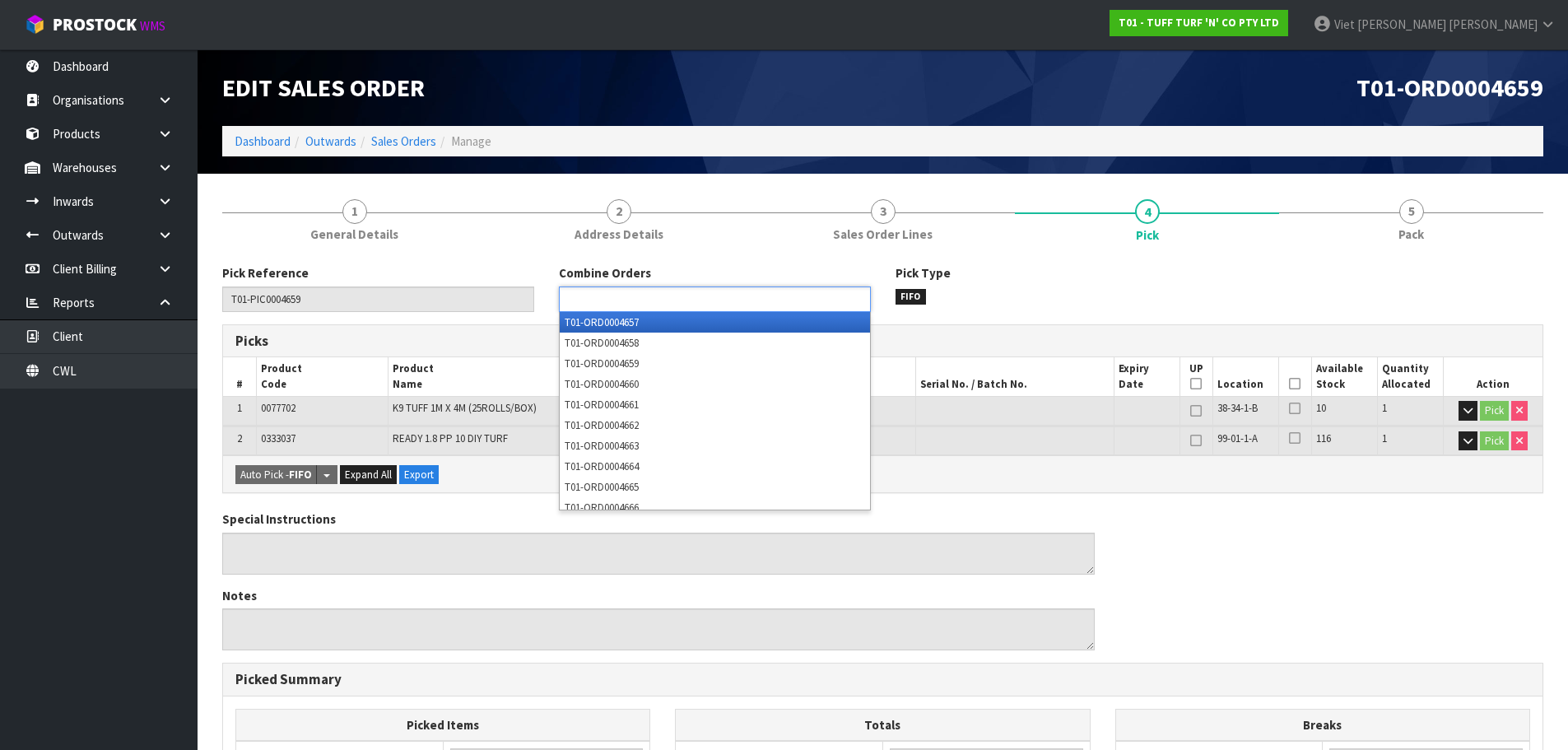
click at [609, 295] on input "text" at bounding box center [624, 299] width 121 height 21
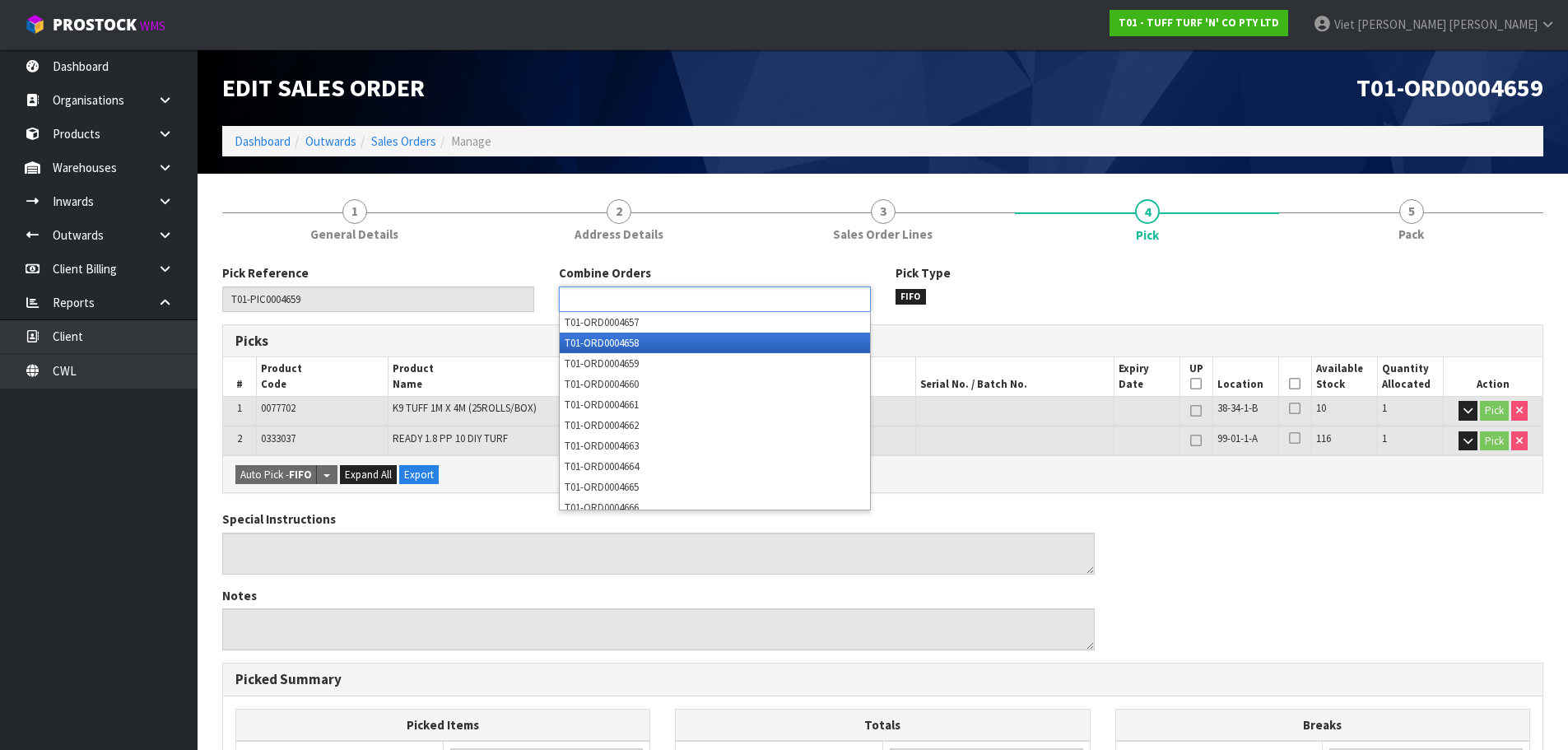
click at [644, 349] on li "T01-ORD0004658" at bounding box center [715, 343] width 311 height 21
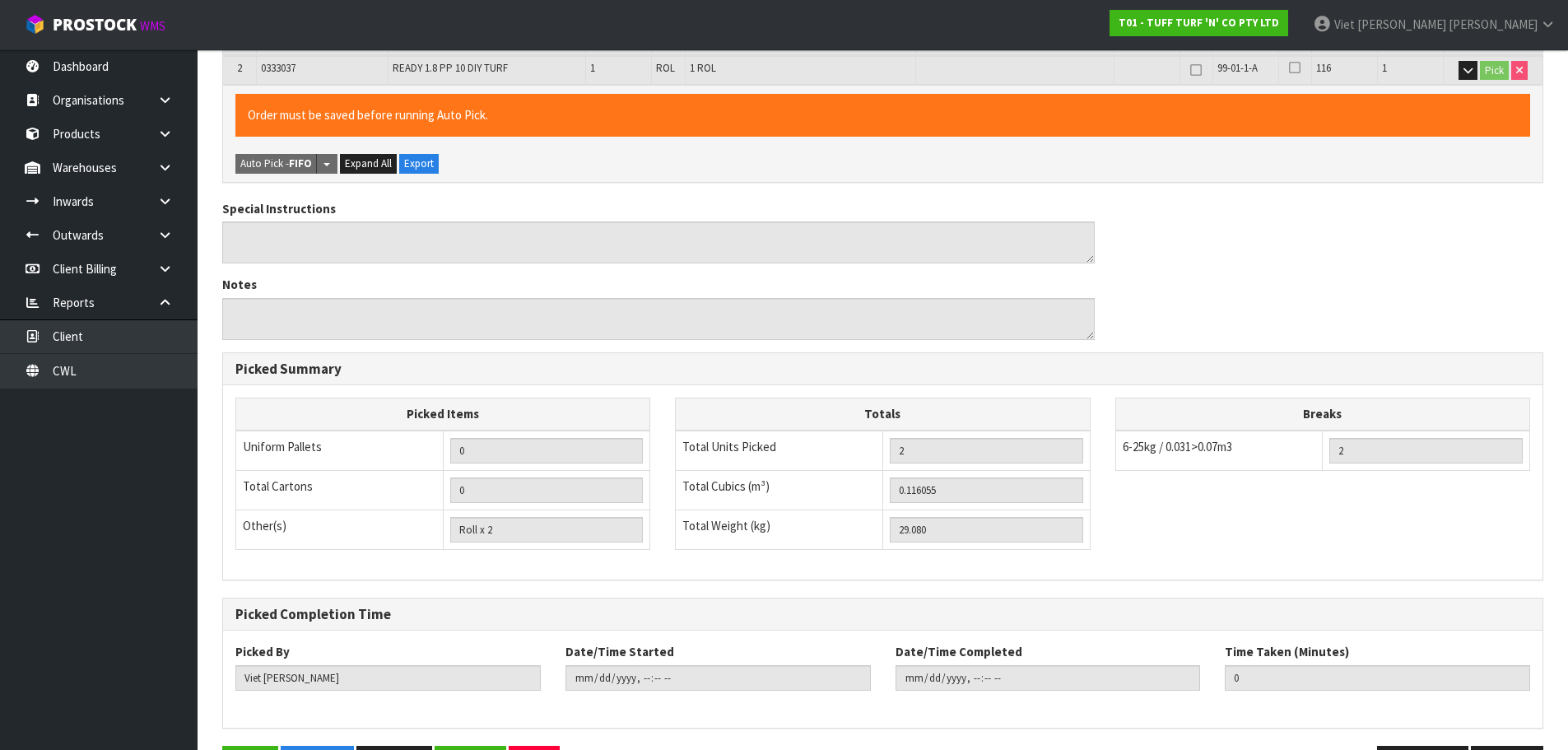
scroll to position [426, 0]
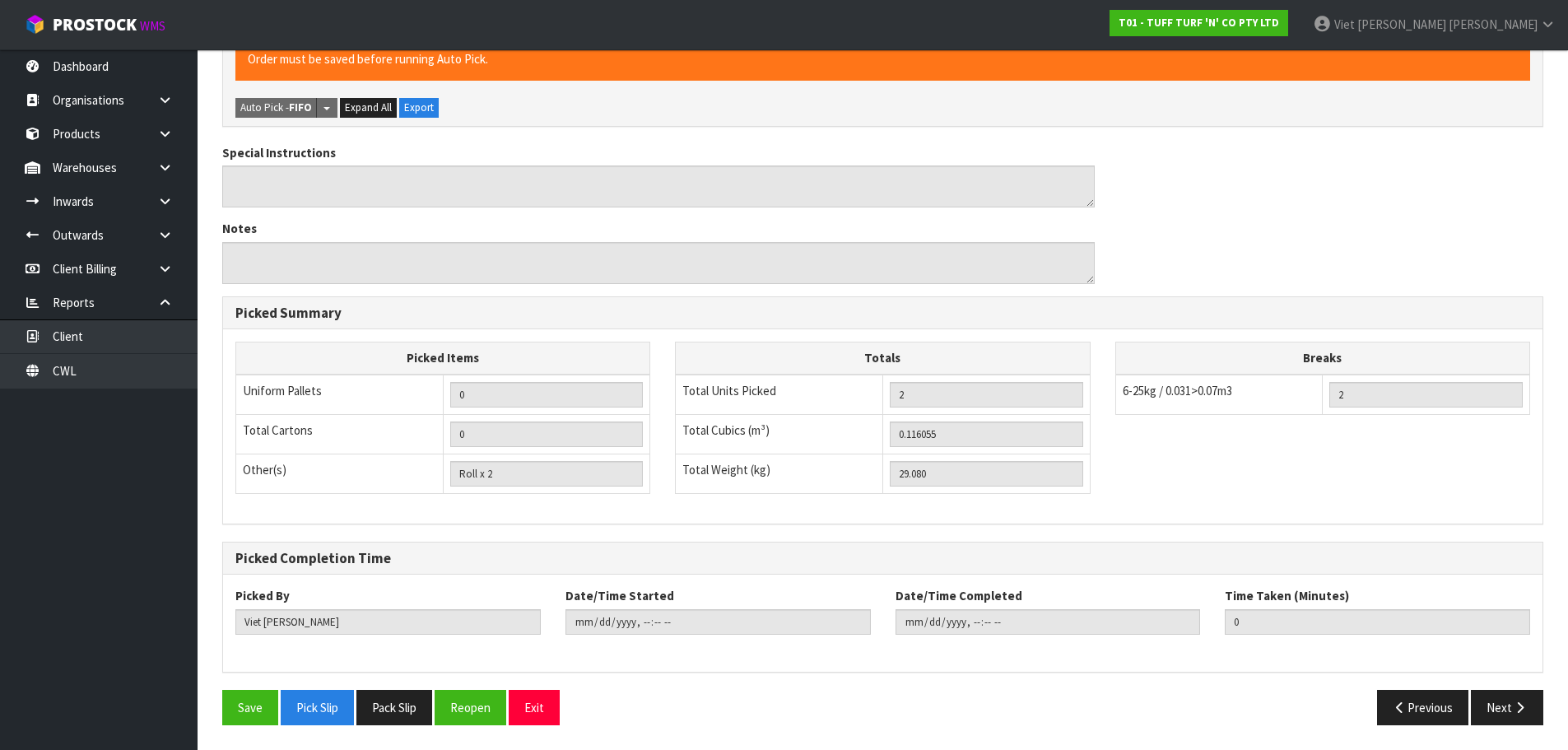
click at [221, 714] on div "Save Pick Slip Pack Slip Reopen Exit" at bounding box center [547, 708] width 673 height 36
click at [237, 709] on button "Save" at bounding box center [250, 708] width 56 height 36
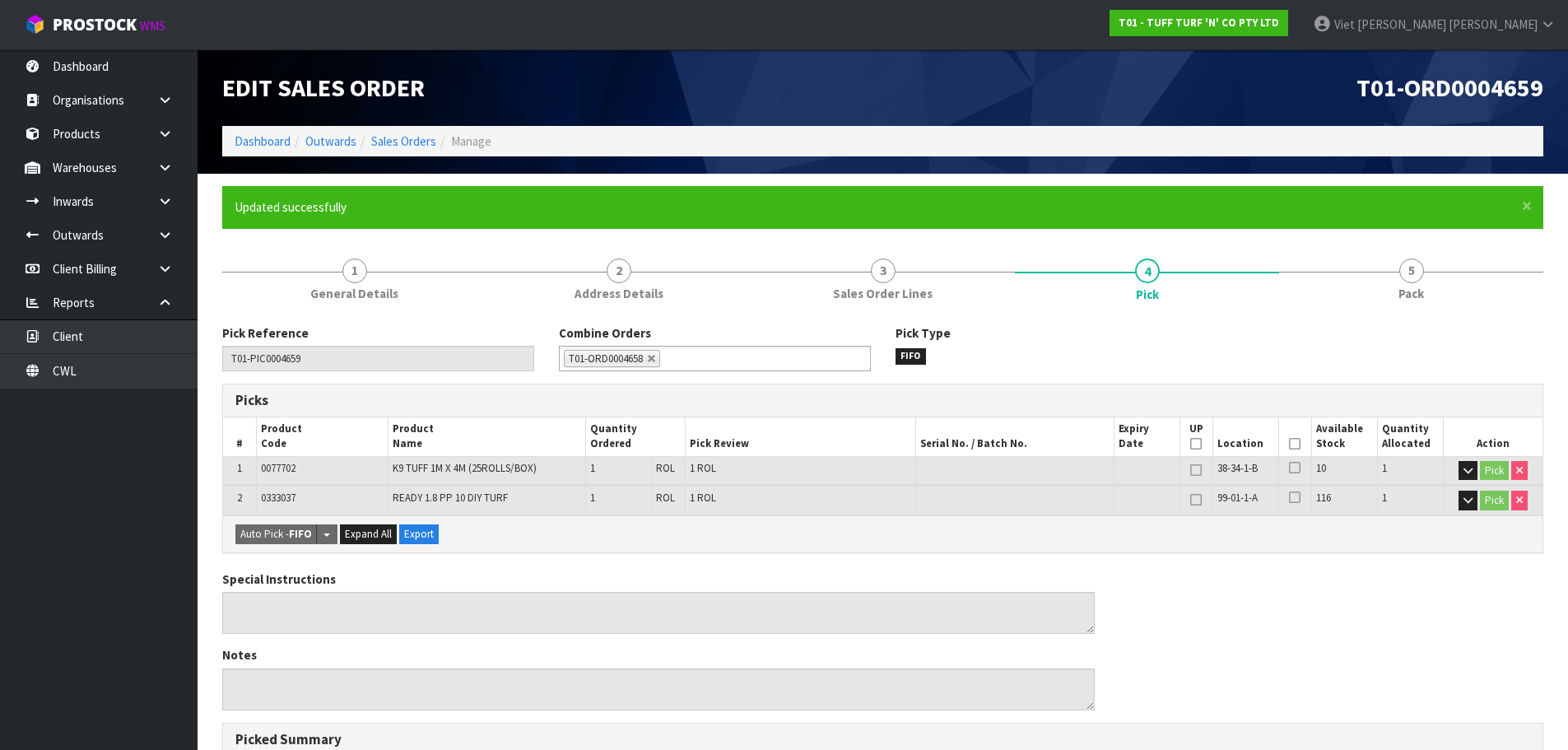
type input "2025-09-08T14:32:36"
click at [411, 144] on link "Sales Orders" at bounding box center [403, 141] width 65 height 16
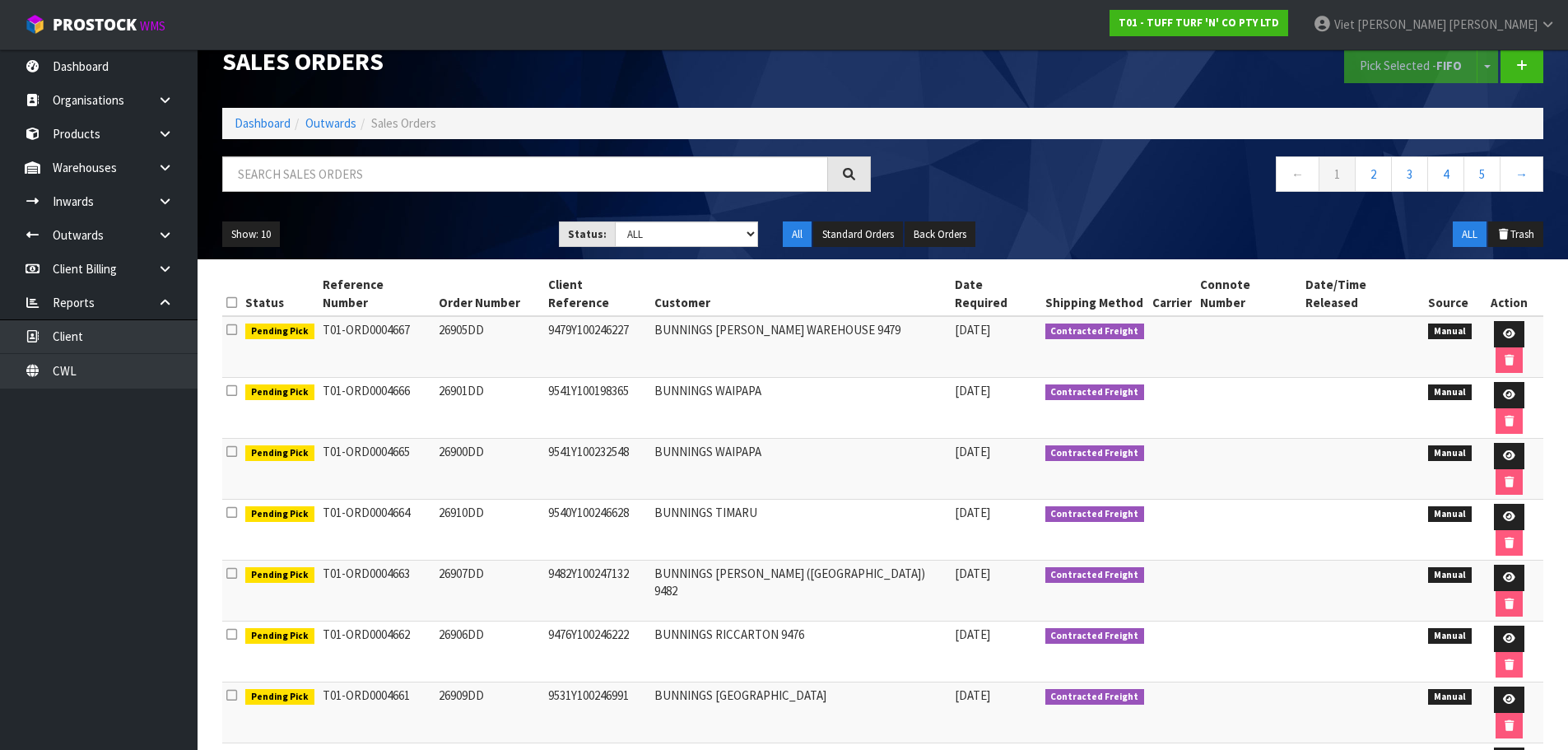
scroll to position [53, 0]
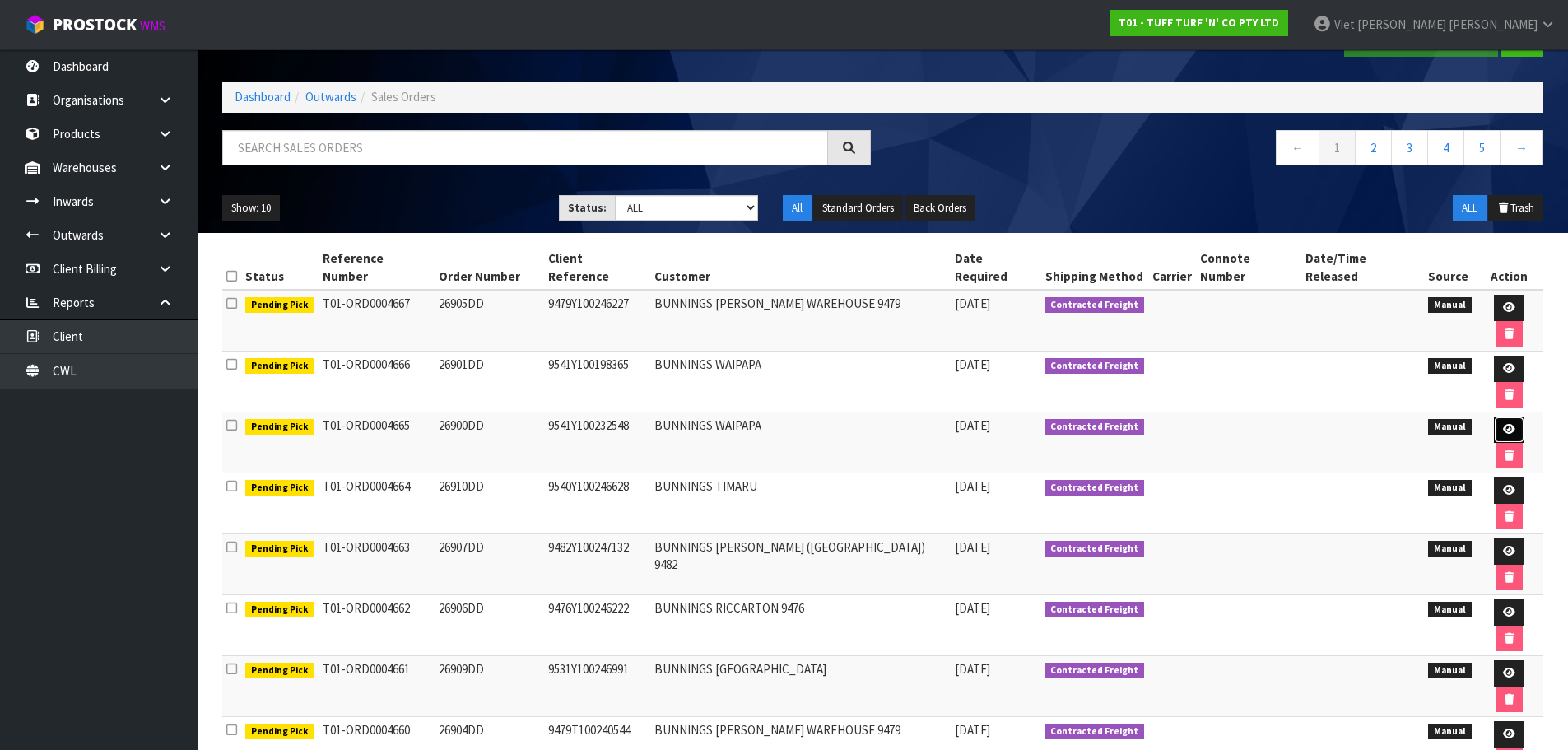
click at [1503, 424] on icon at bounding box center [1509, 429] width 12 height 11
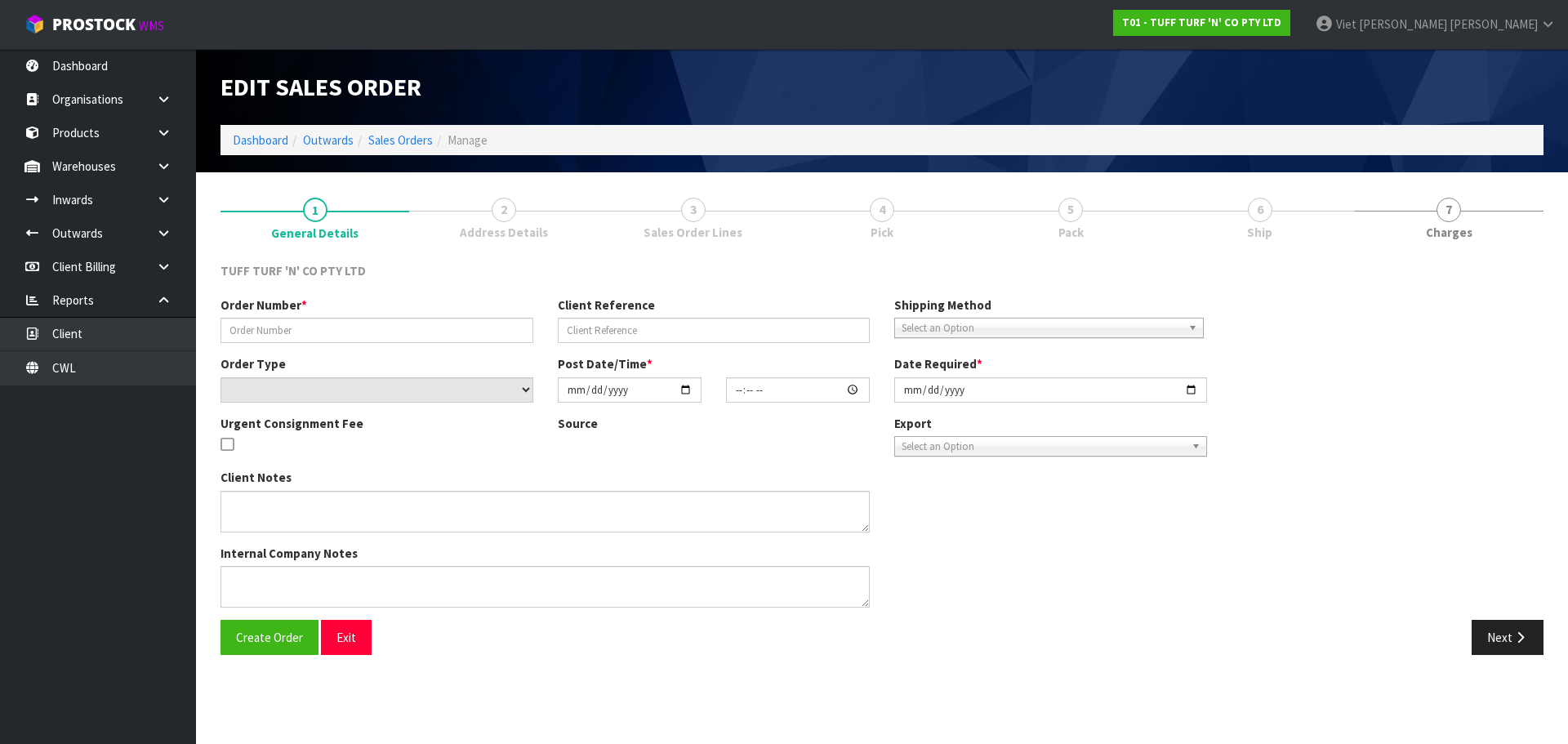
type input "26900DD"
type input "9541Y100232548"
select select "number:0"
type input "[DATE]"
type input "14:02:00.000"
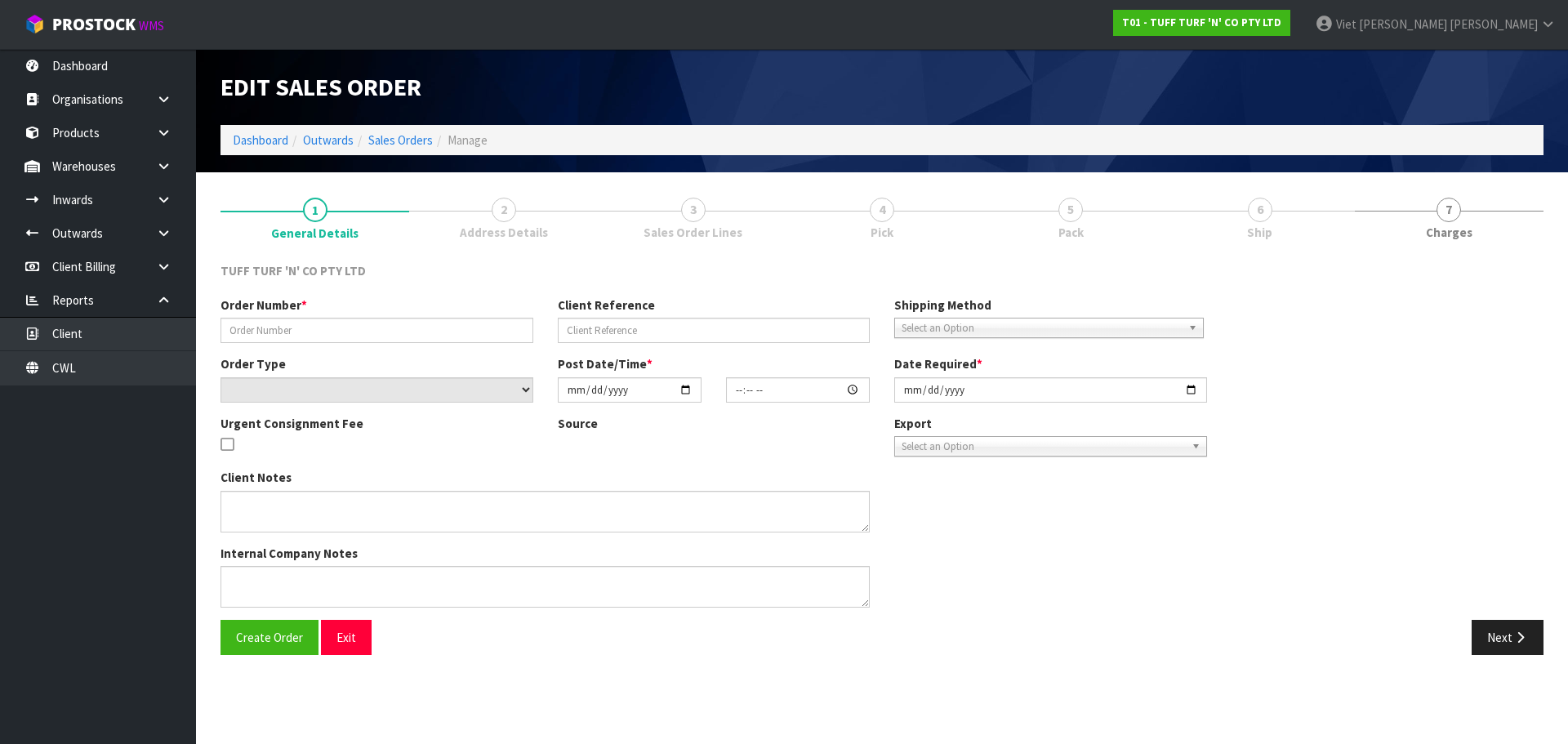
type input "[DATE]"
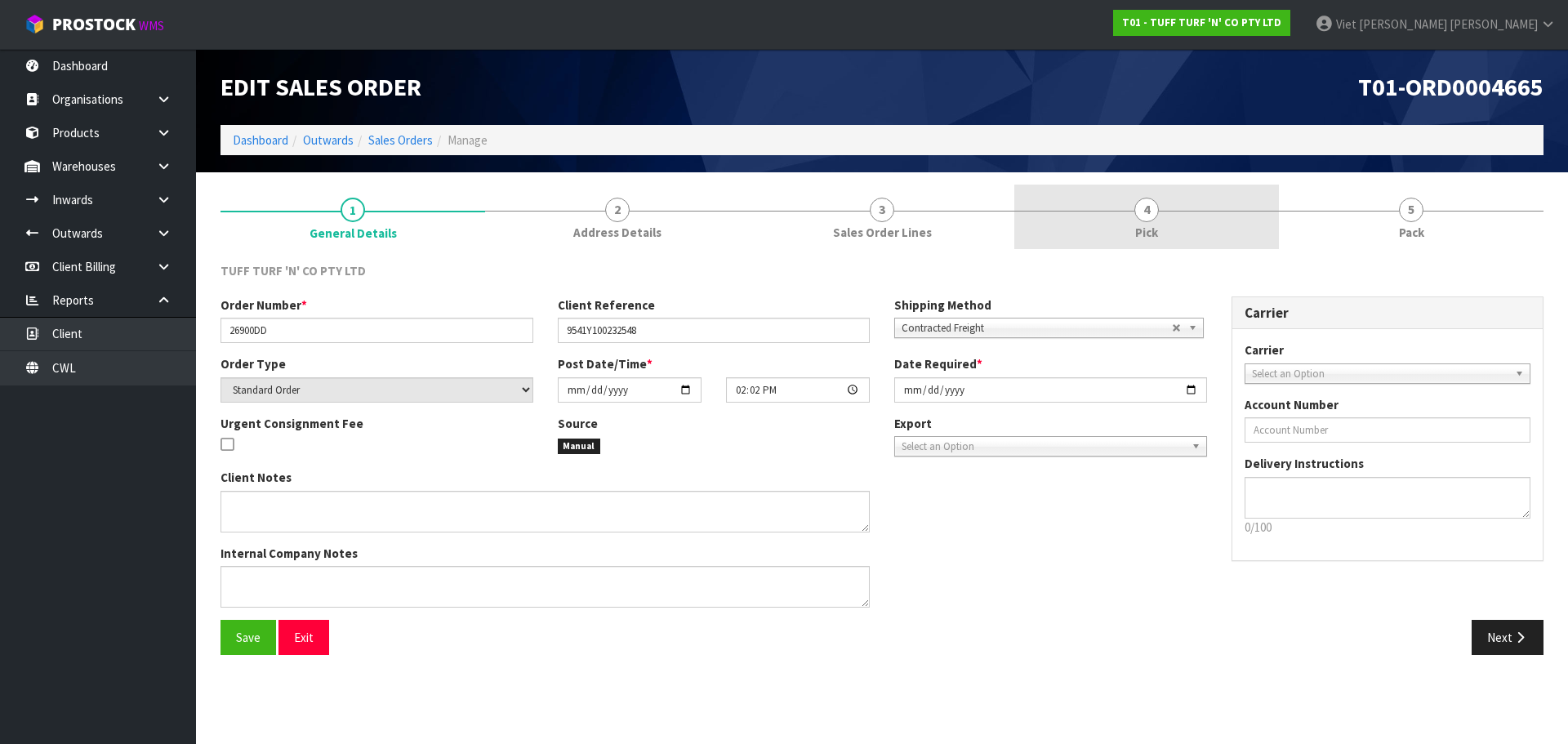
click at [1075, 217] on link "4 Pick" at bounding box center [1147, 216] width 265 height 64
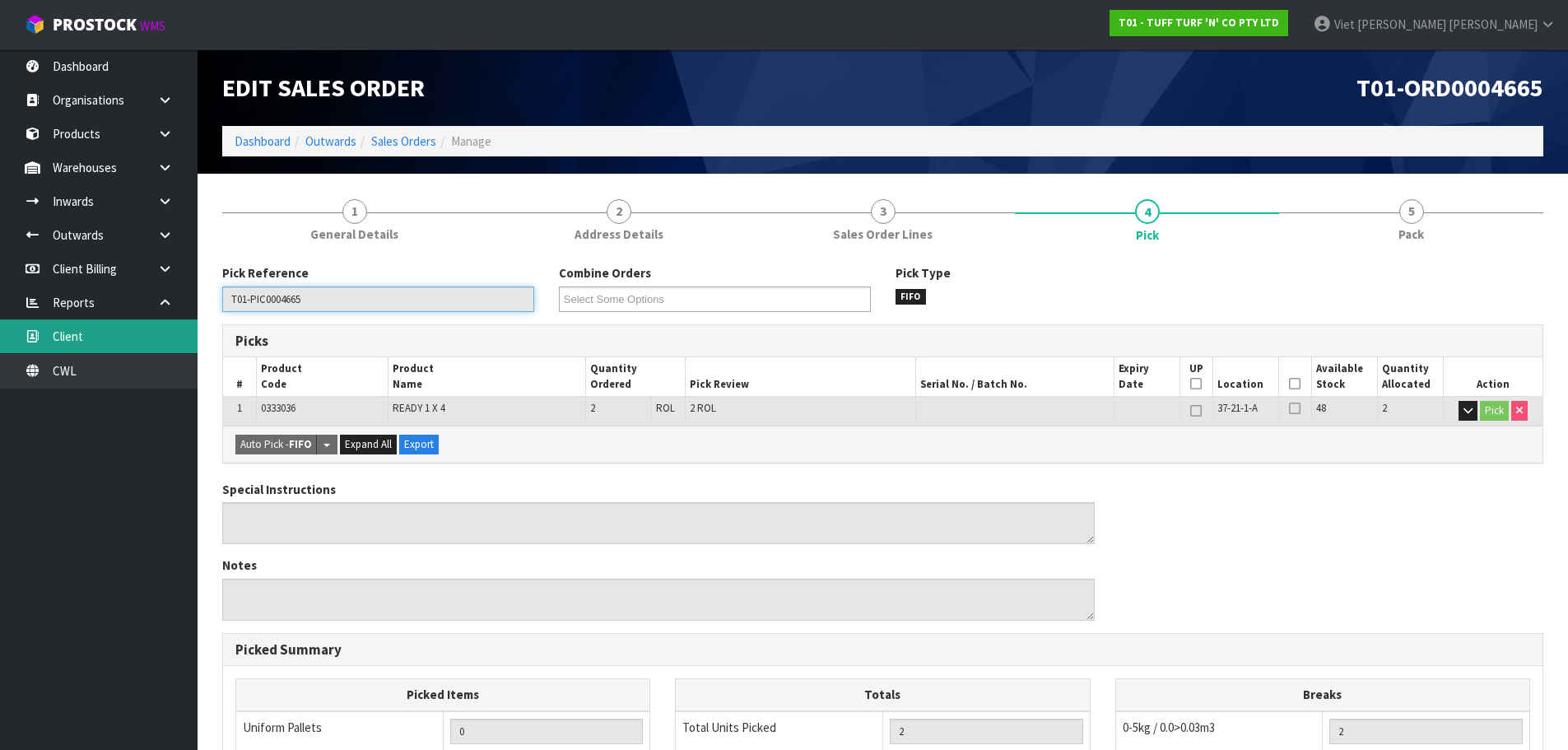
drag, startPoint x: 183, startPoint y: 326, endPoint x: 88, endPoint y: 331, distance: 95.1
click at [88, 331] on body "Toggle navigation ProStock WMS T01 - TUFF TURF 'N' CO PTY LTD Viet [PERSON_NAME…" at bounding box center [784, 375] width 1568 height 750
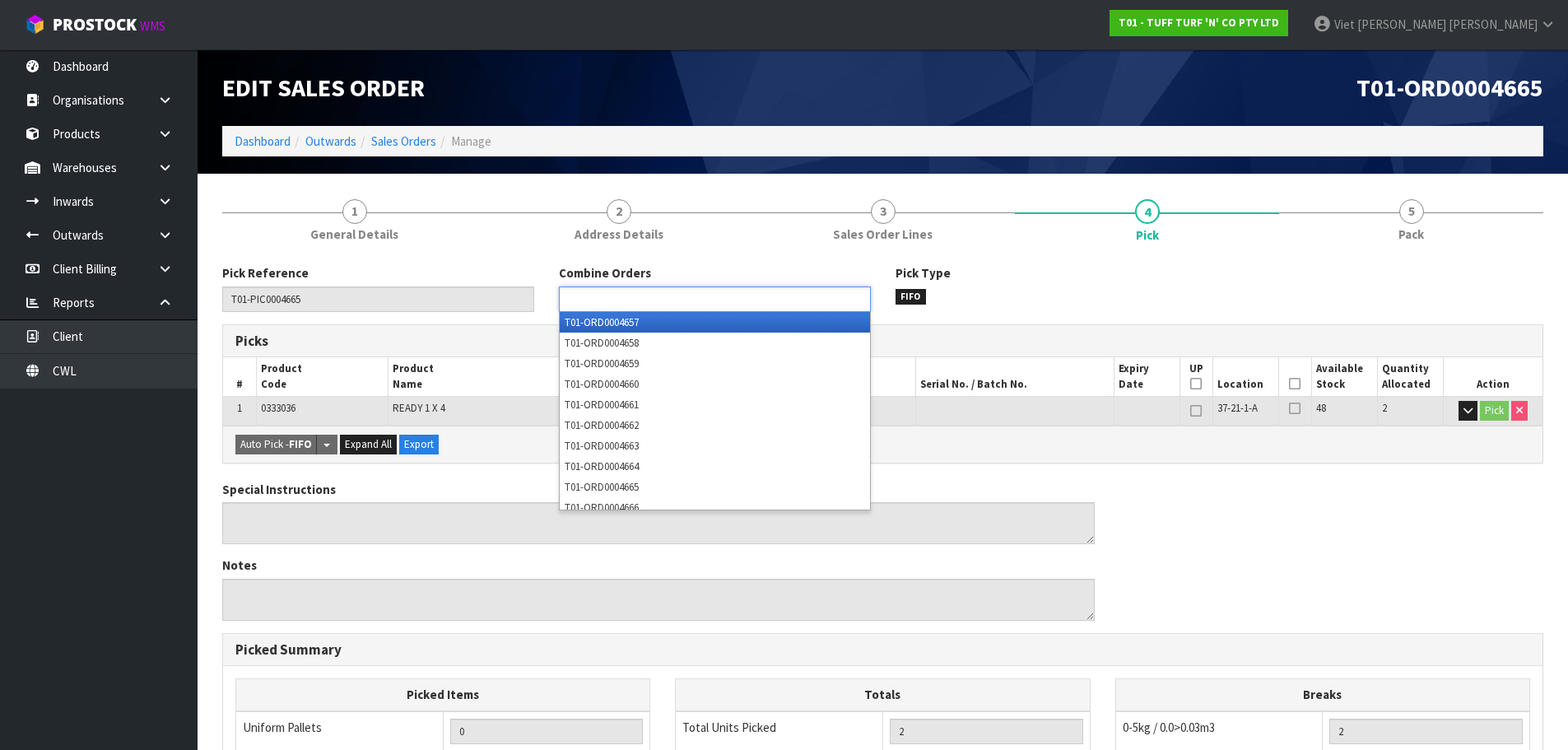
click at [617, 308] on input "text" at bounding box center [624, 299] width 121 height 21
paste input "T01-PIC0004665"
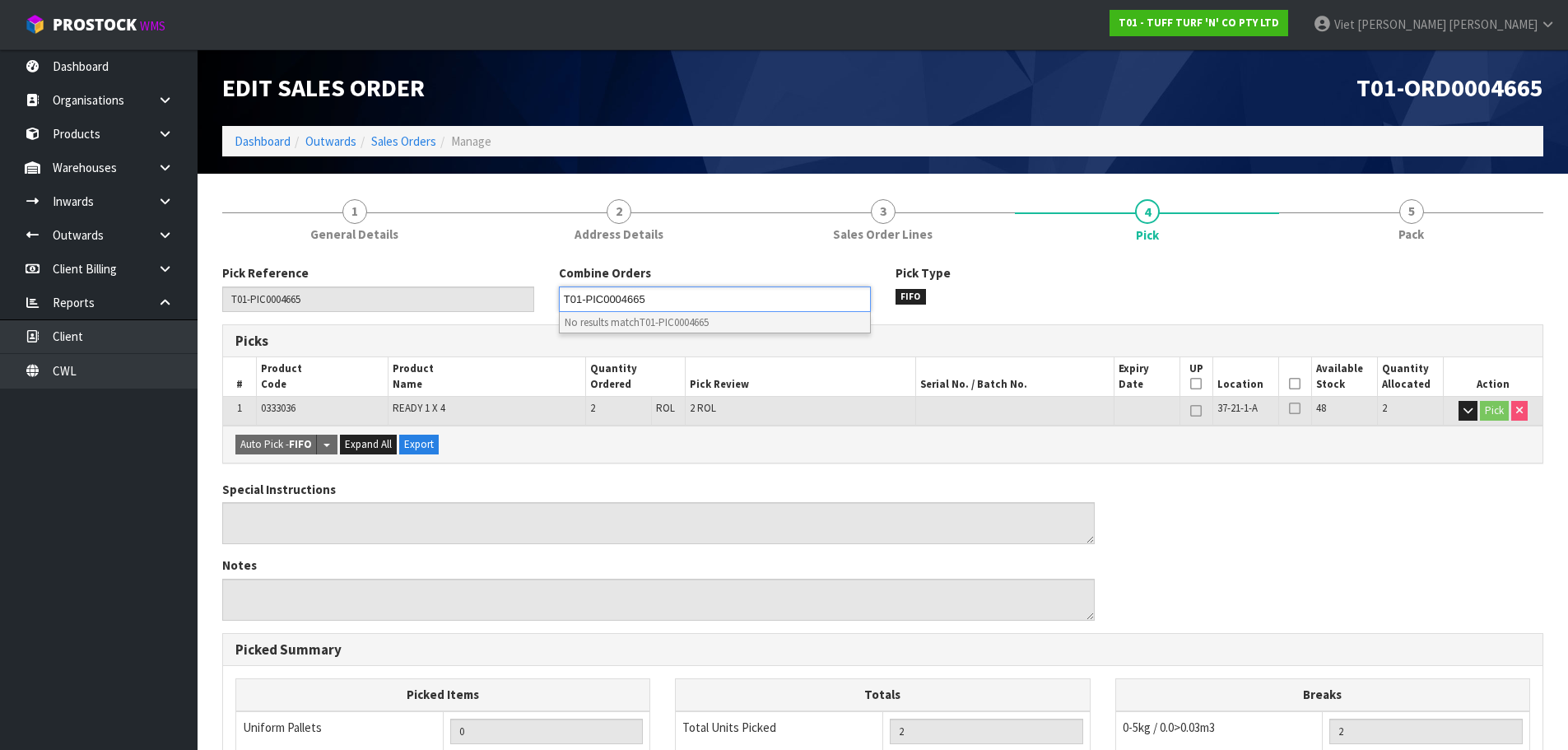
click at [667, 296] on ul "T01-PIC0004665" at bounding box center [714, 300] width 312 height 26
drag, startPoint x: 619, startPoint y: 302, endPoint x: 406, endPoint y: 319, distance: 213.7
click at [406, 319] on div "Pick Reference T01-PIC0004665 Combine Orders T01-ORD0004657 T01-ORD0004658 T01-…" at bounding box center [883, 294] width 1346 height 60
type input "Select Some Options"
click at [626, 301] on input "text" at bounding box center [624, 299] width 121 height 21
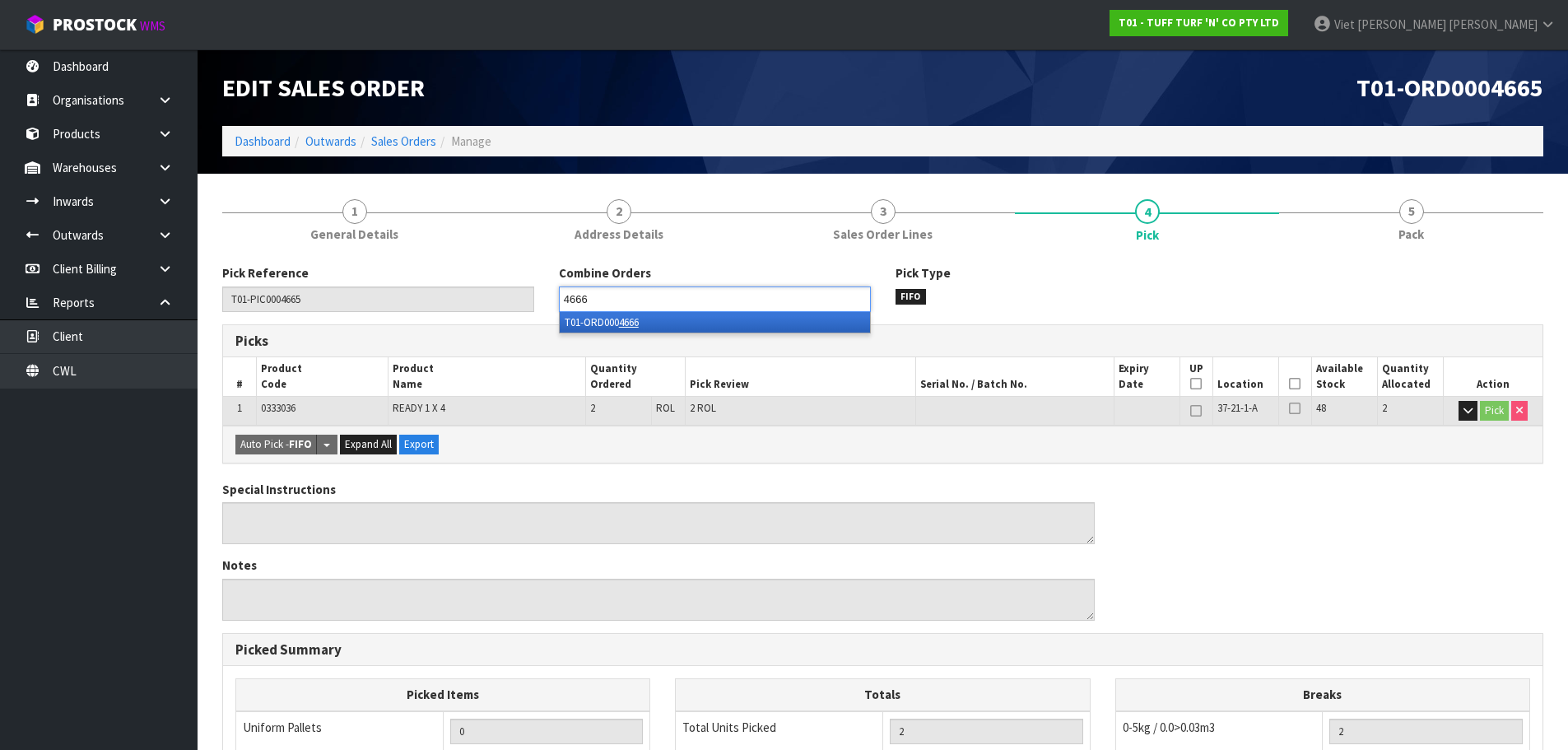
type input "4666"
click at [651, 330] on li "T01-ORD000 4666" at bounding box center [715, 322] width 311 height 21
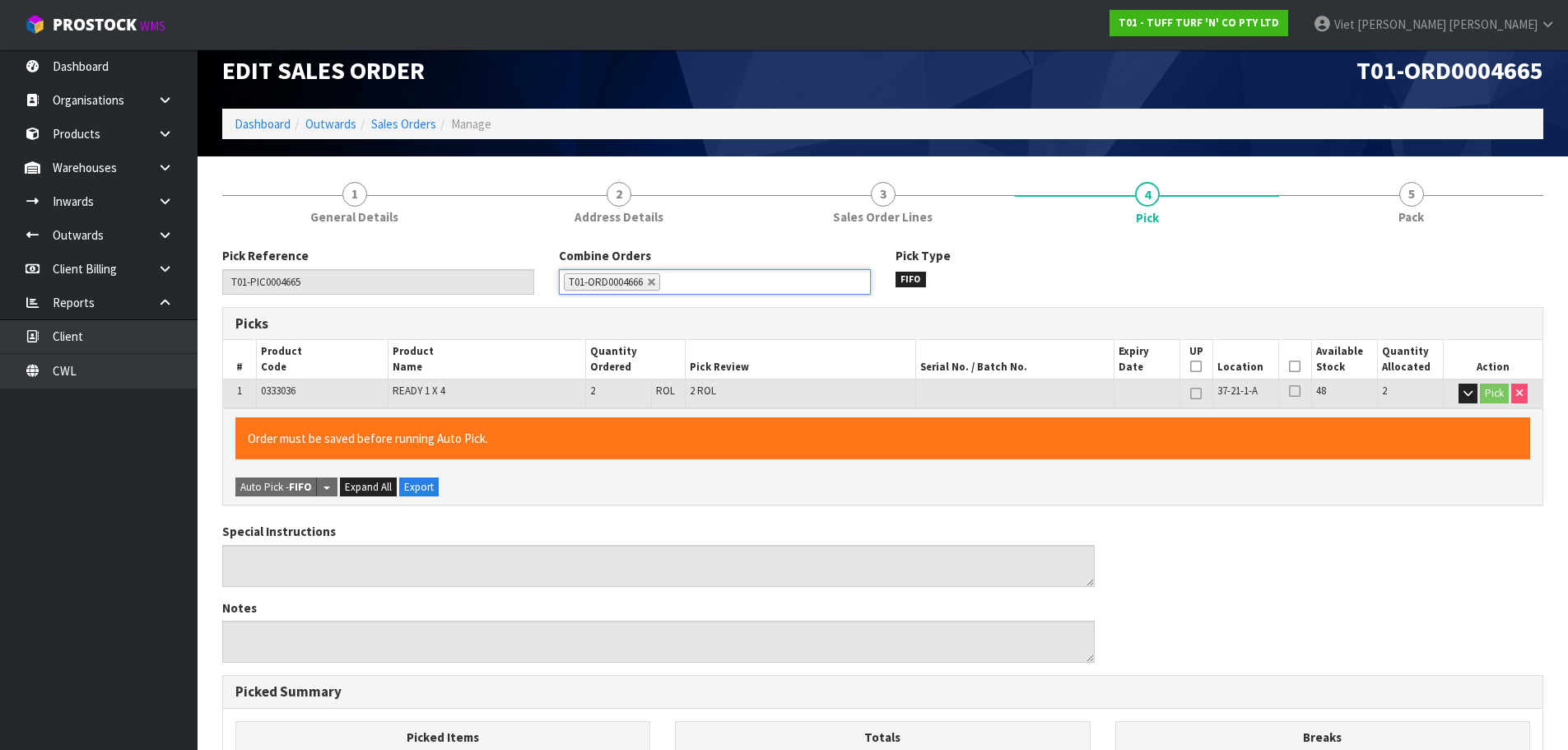
scroll to position [396, 0]
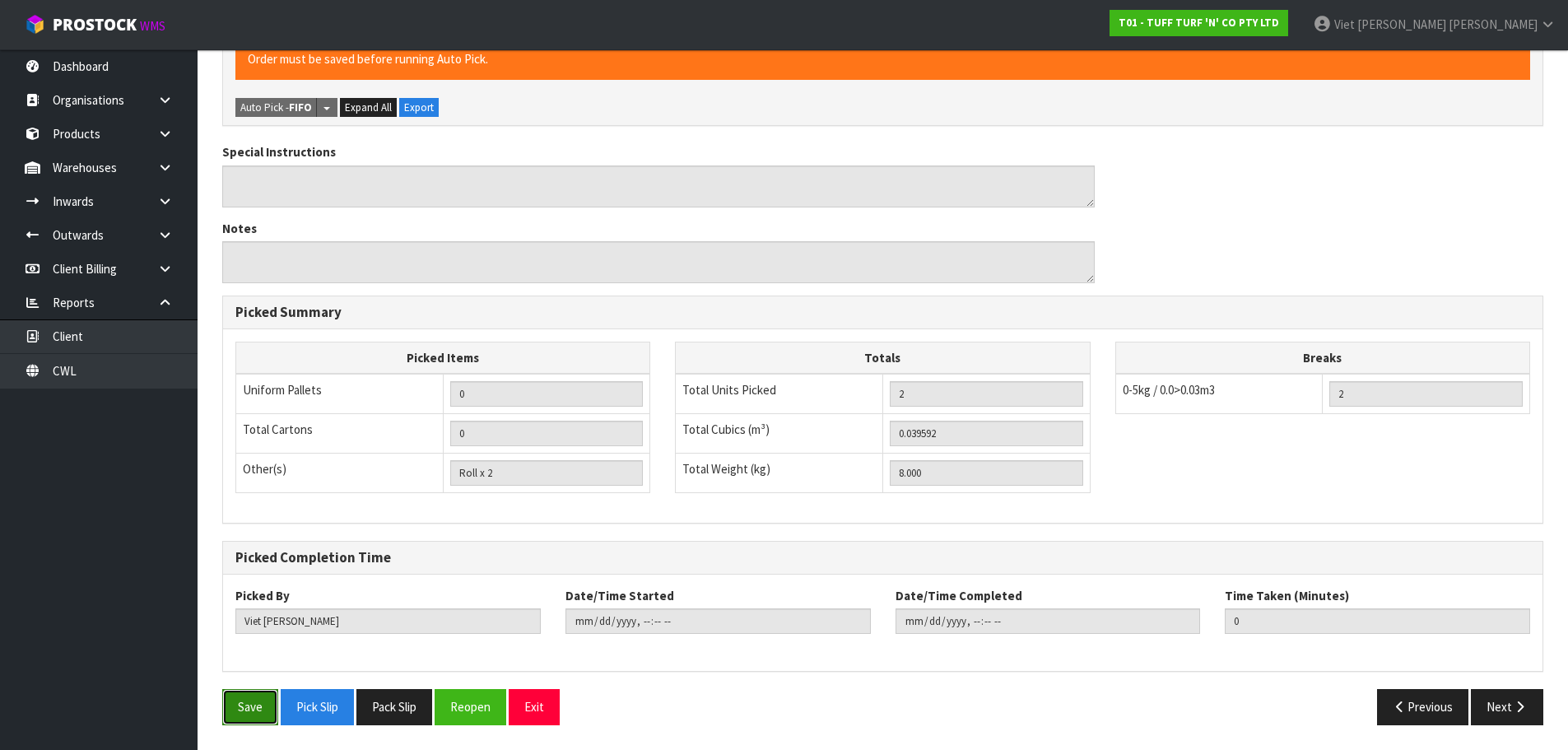
click at [241, 718] on button "Save" at bounding box center [250, 707] width 56 height 36
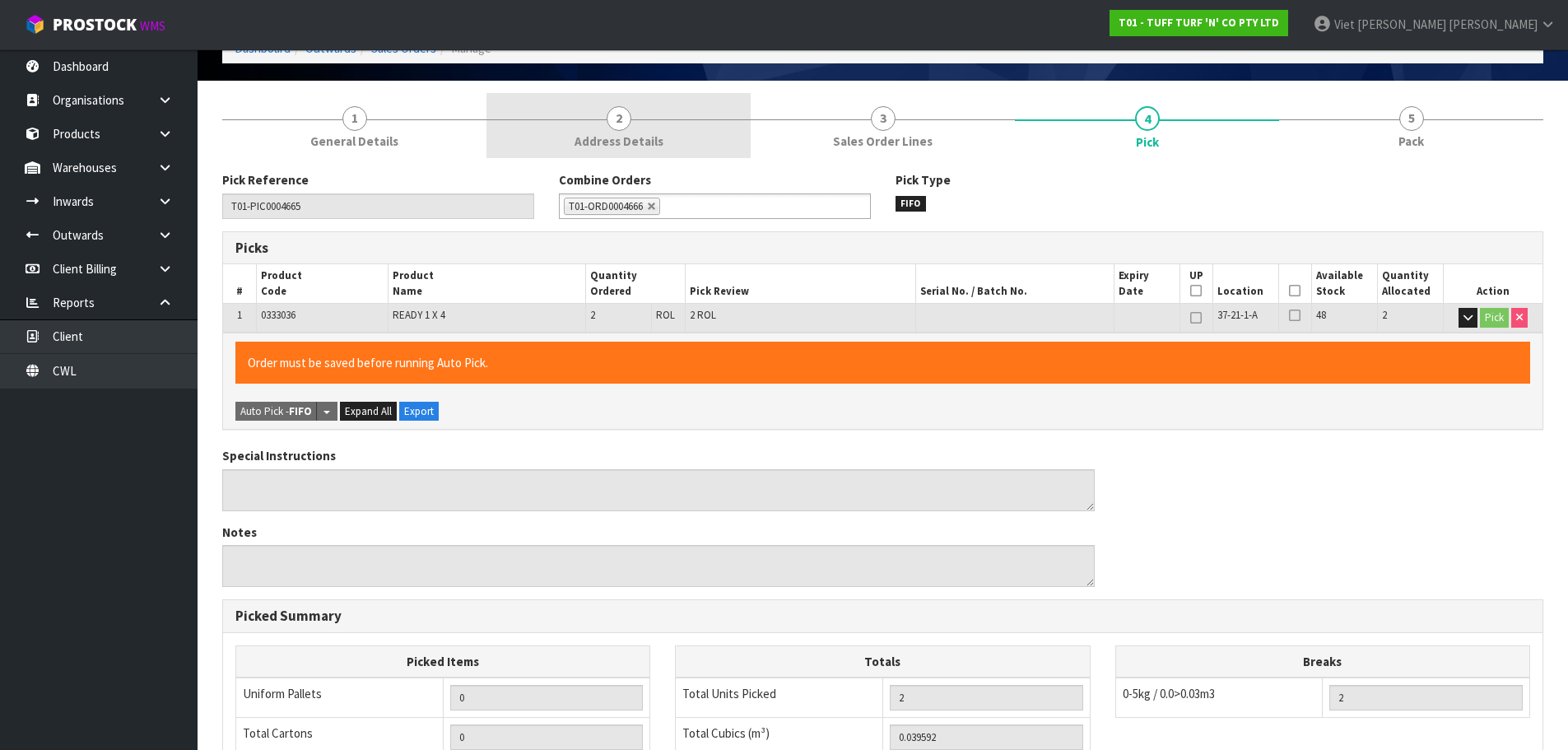
scroll to position [0, 0]
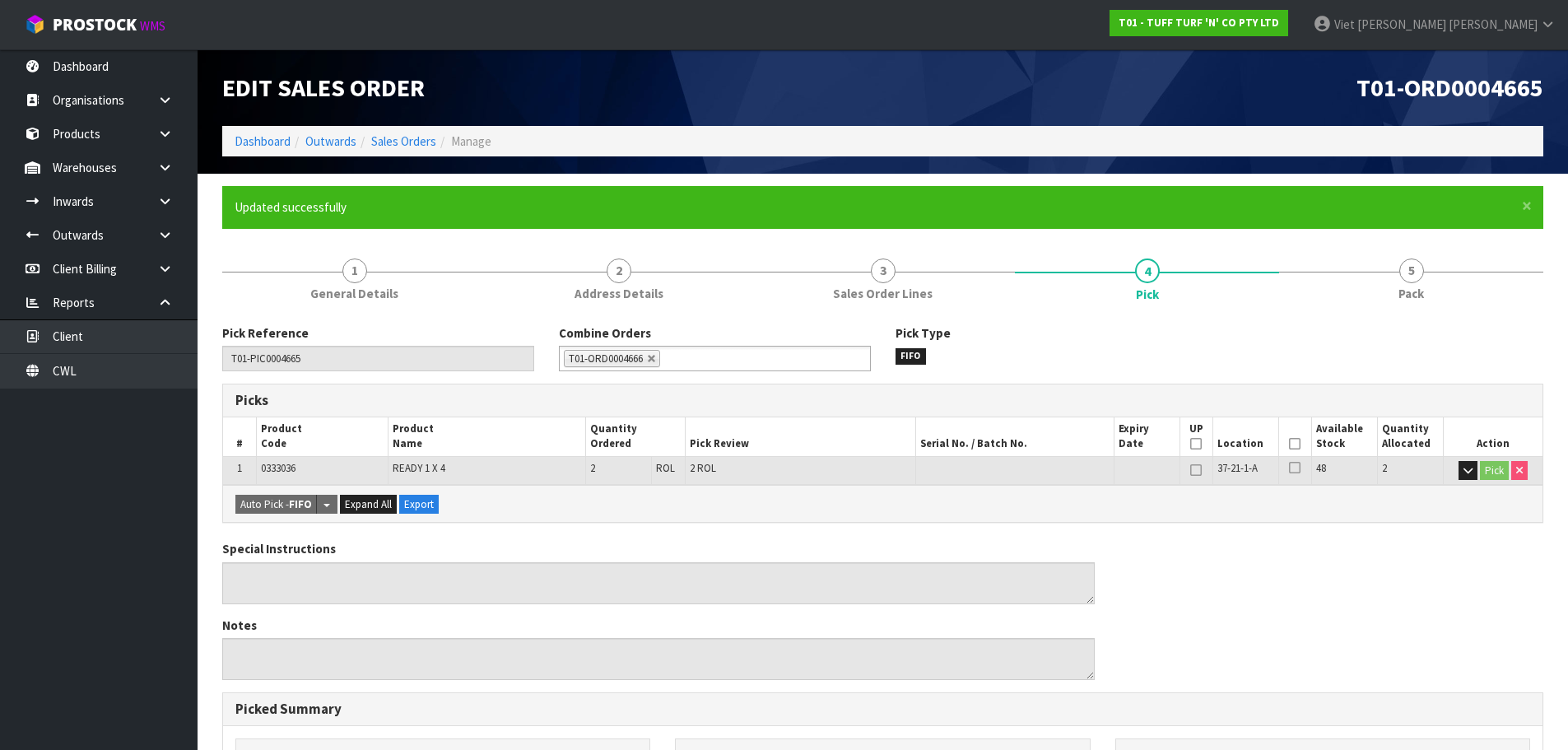
type input "2025-09-08T14:35:10"
click at [427, 142] on link "Sales Orders" at bounding box center [403, 141] width 65 height 16
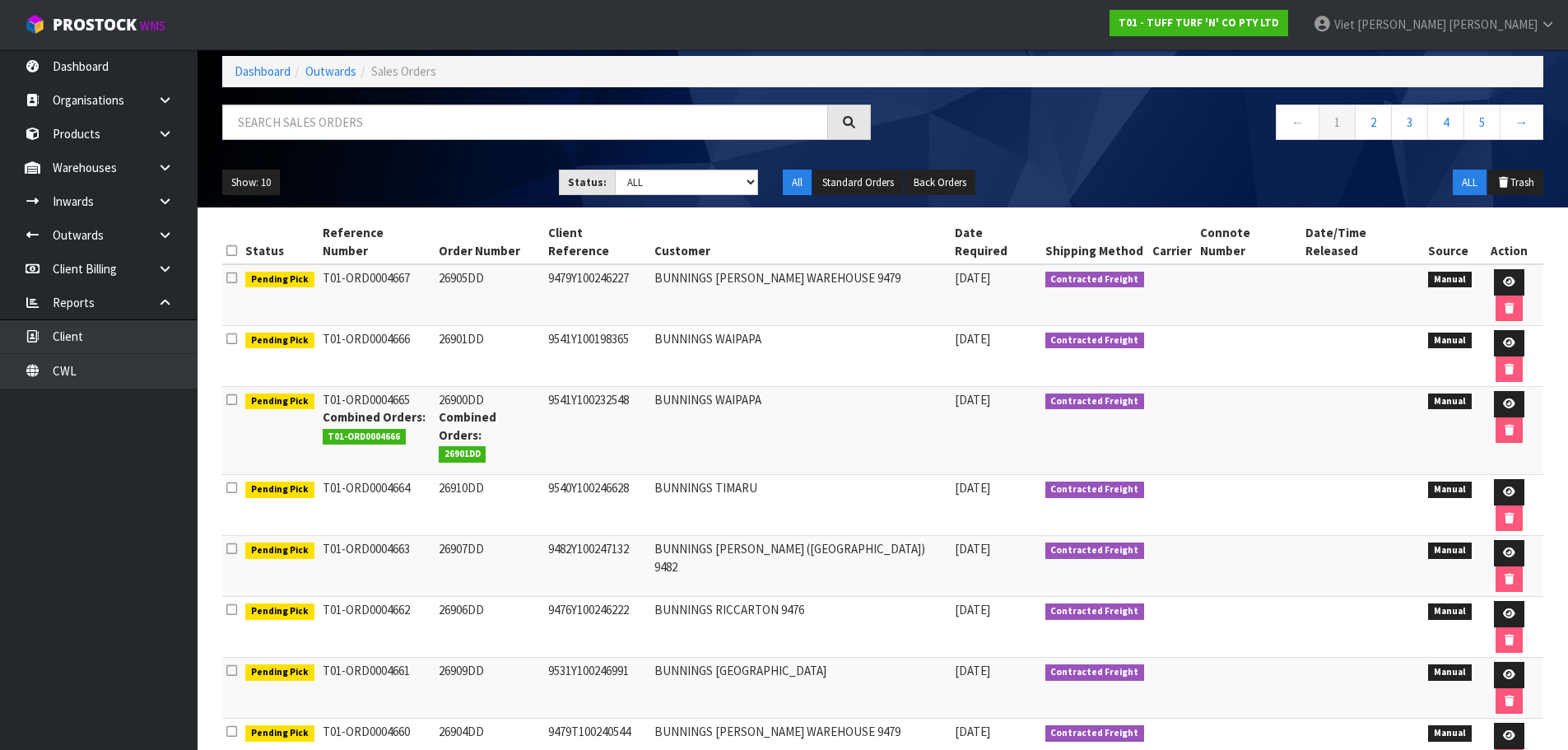
scroll to position [88, 0]
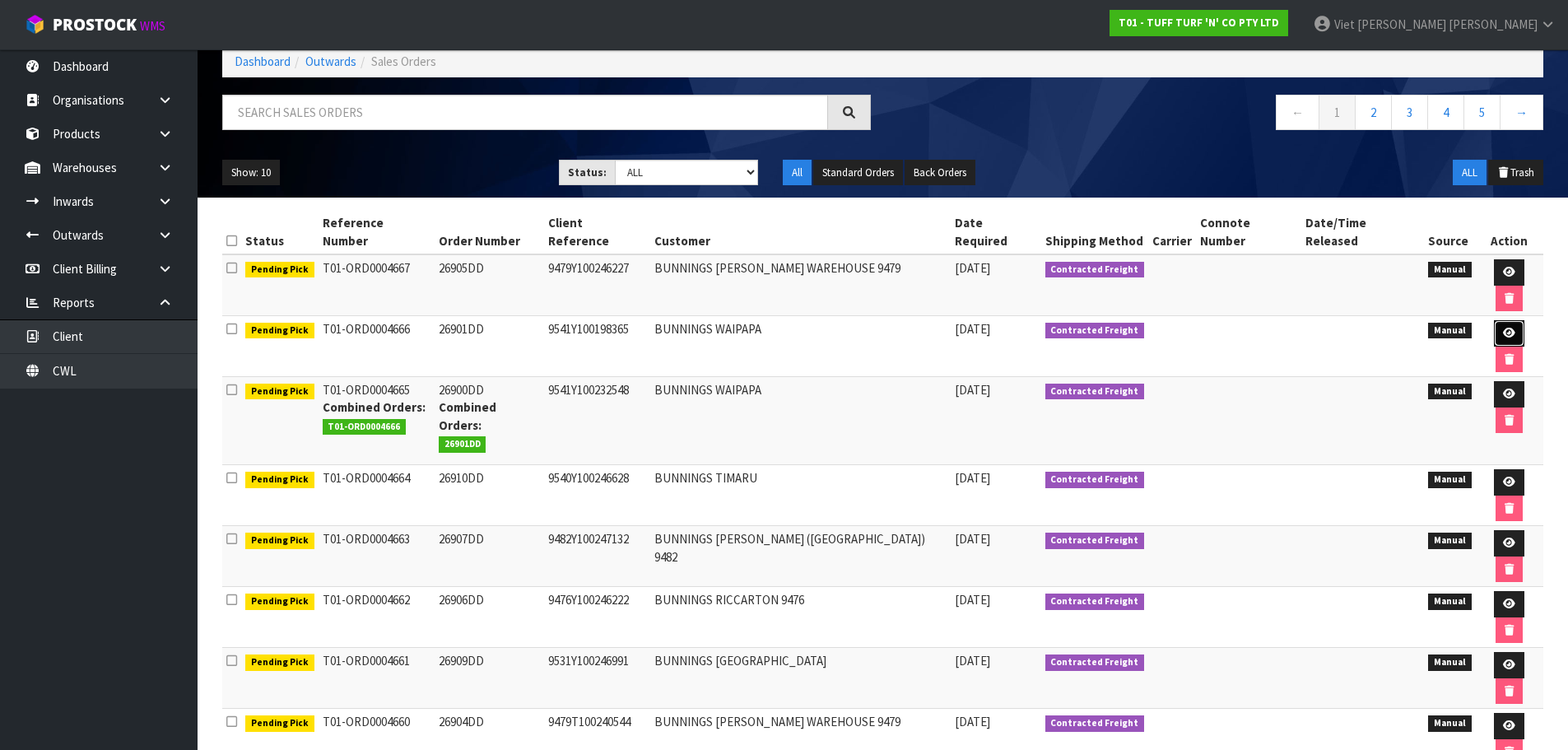
click at [1503, 328] on icon at bounding box center [1509, 333] width 12 height 11
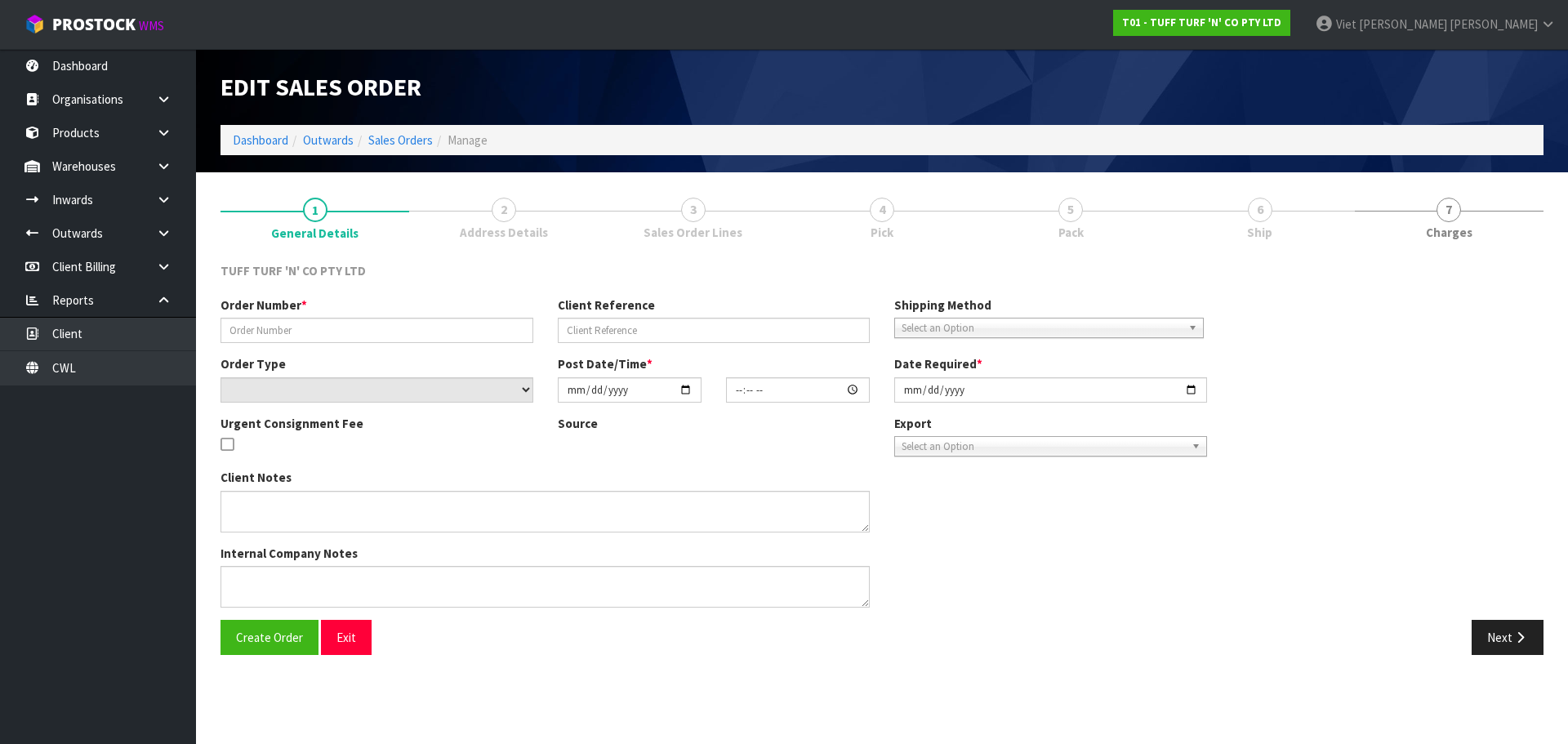
type input "26901DD"
type input "9541Y100198365"
select select "number:0"
type input "[DATE]"
type input "14:19:00.000"
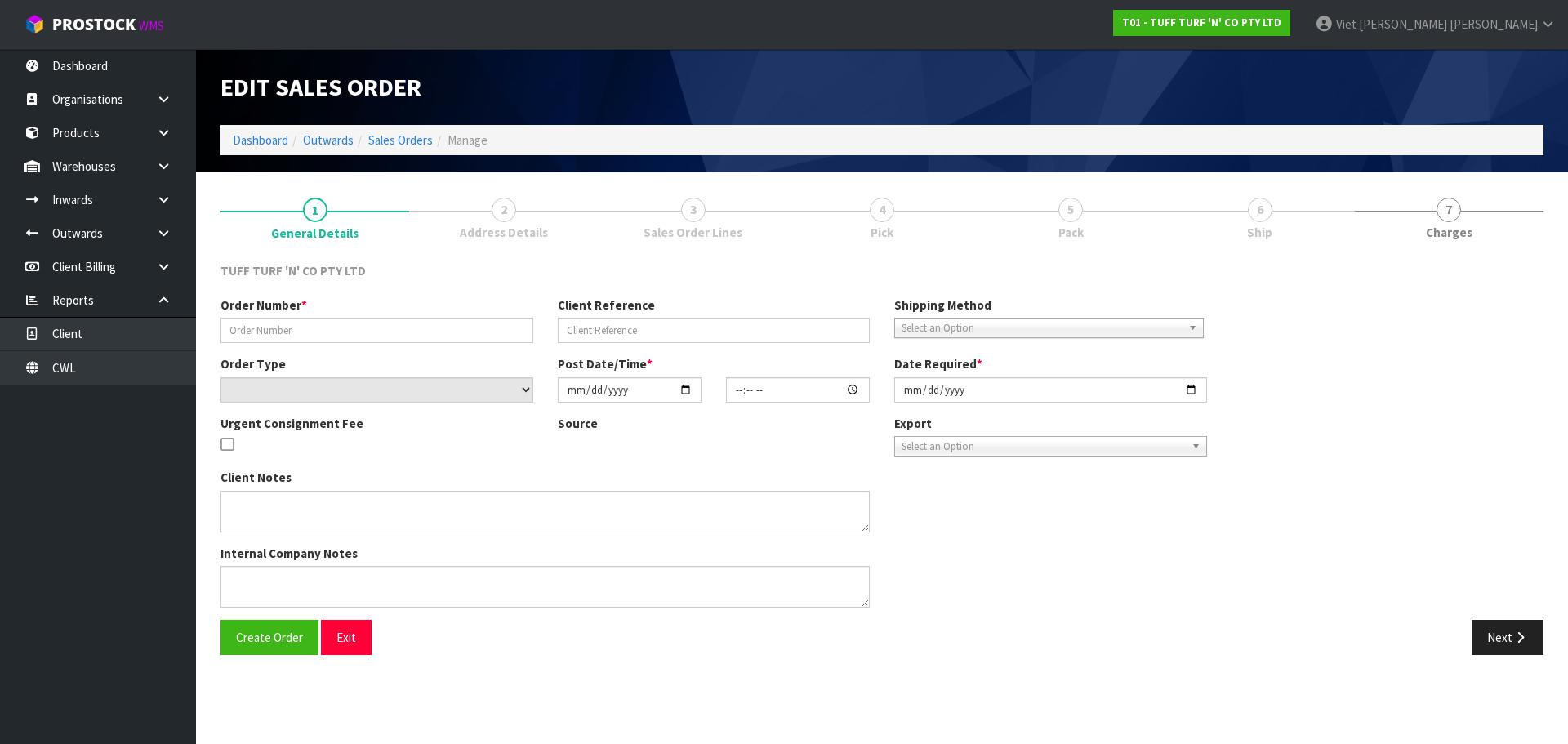
type input "[DATE]"
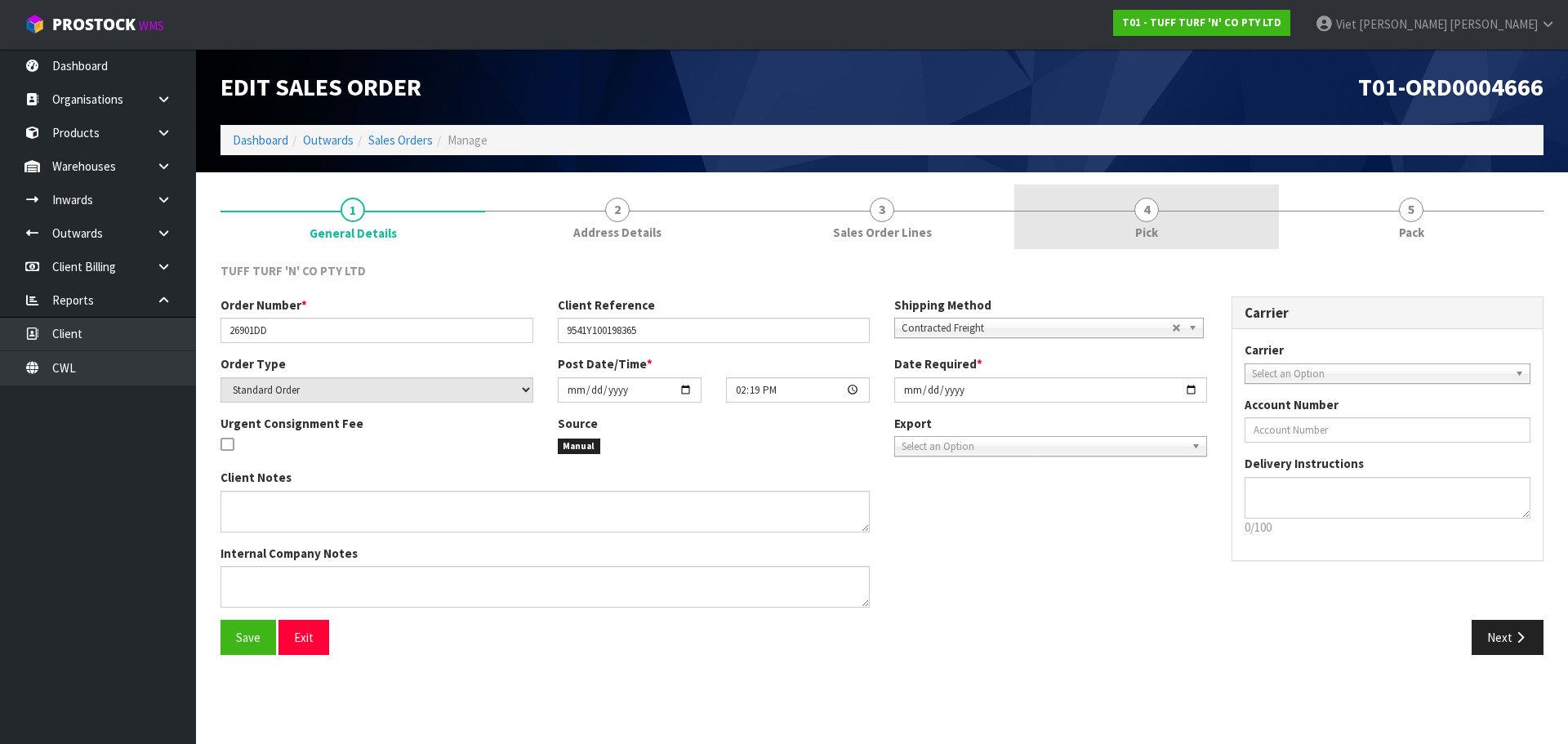
click at [1195, 205] on link "4 Pick" at bounding box center [1147, 216] width 265 height 64
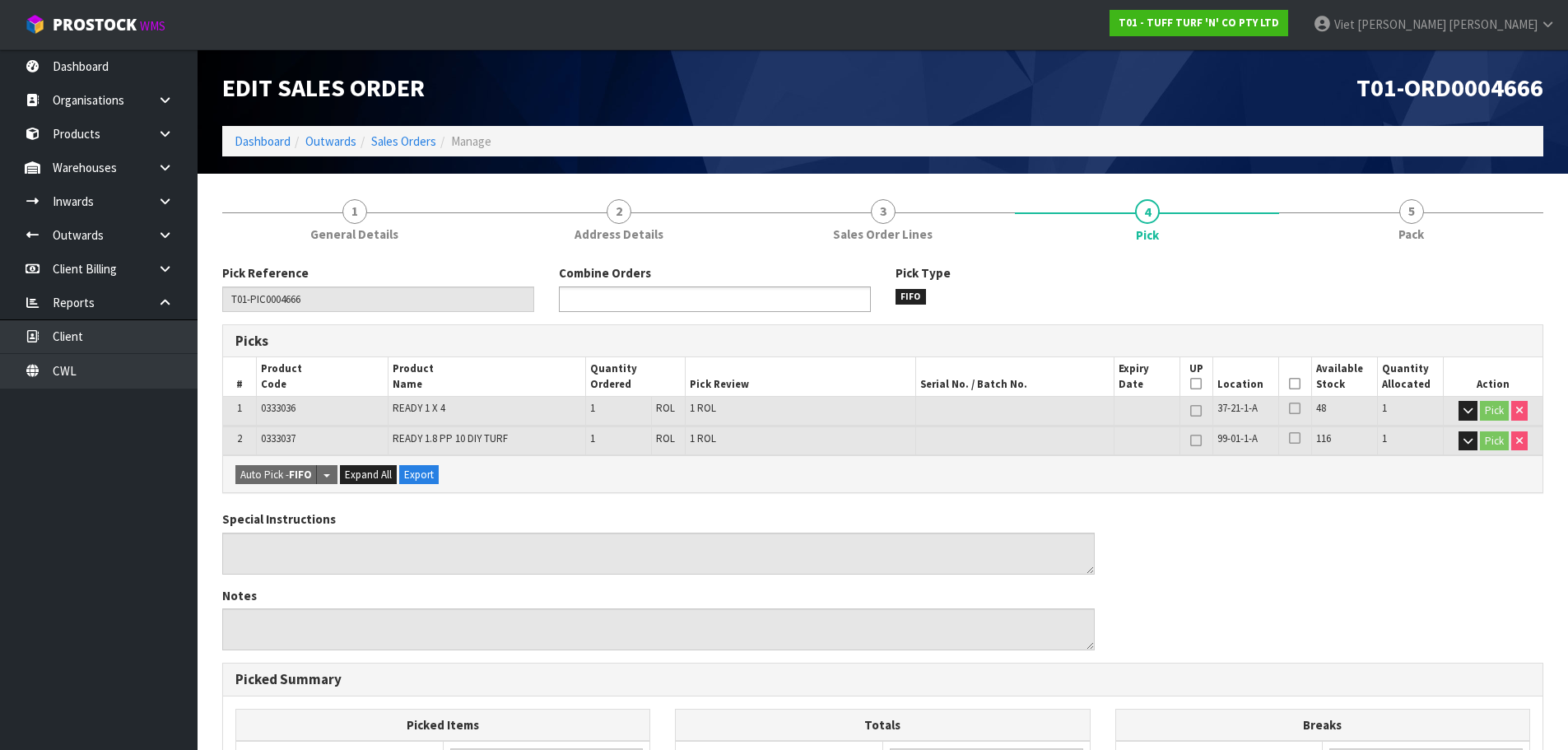
click at [629, 302] on input "text" at bounding box center [624, 299] width 121 height 21
type input "4665"
click at [747, 320] on li "T01-ORD000 4665" at bounding box center [715, 322] width 311 height 21
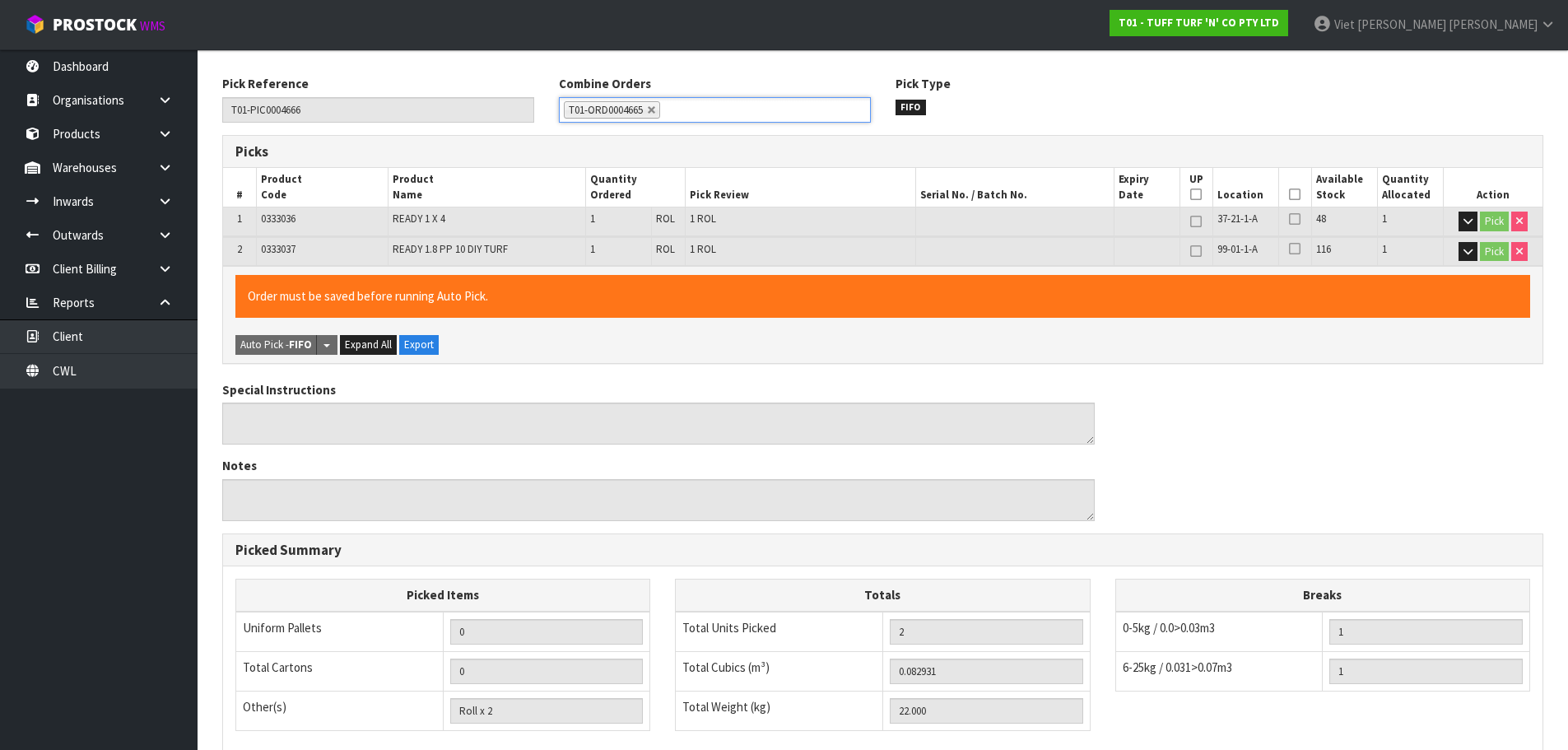
scroll to position [426, 0]
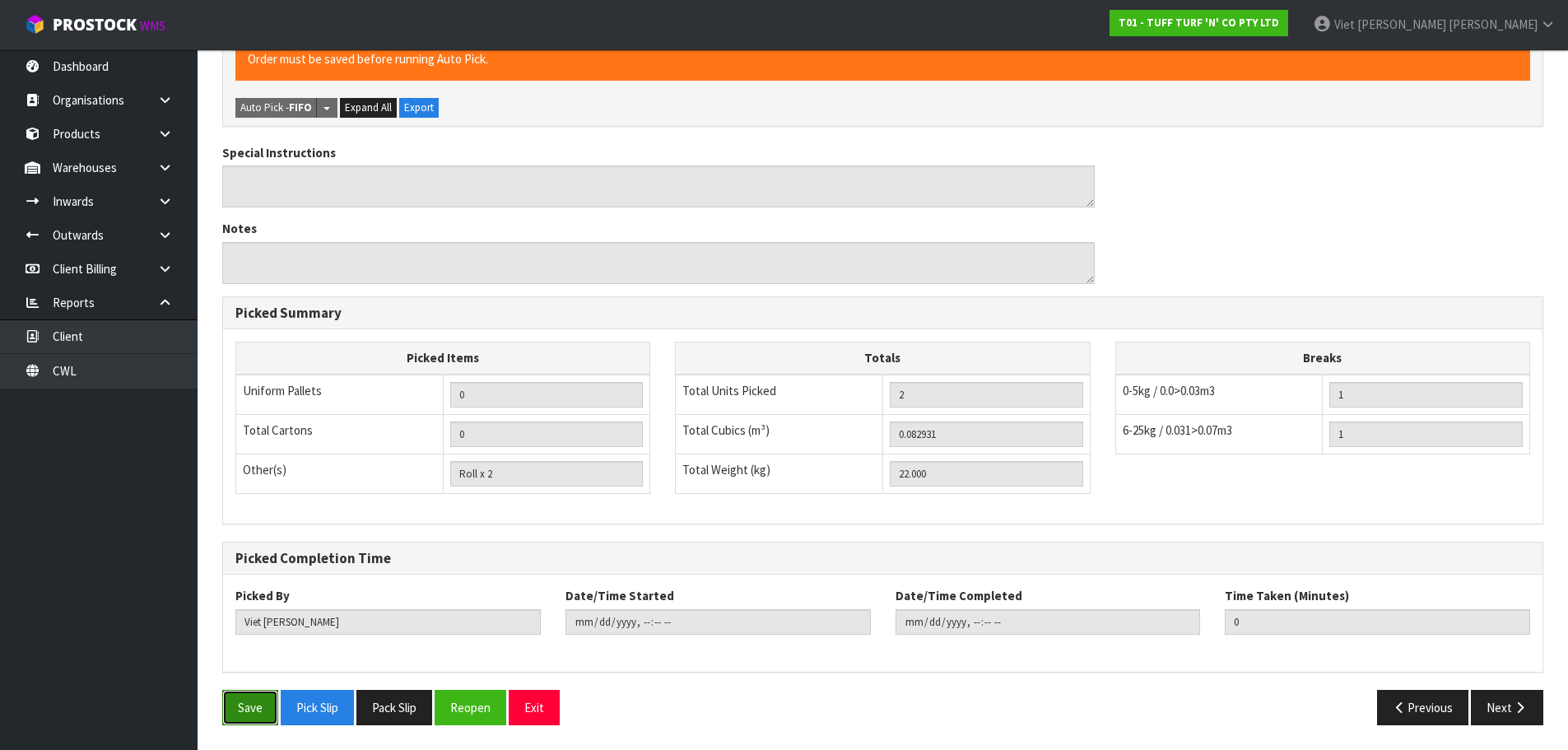
click at [244, 711] on button "Save" at bounding box center [250, 708] width 56 height 36
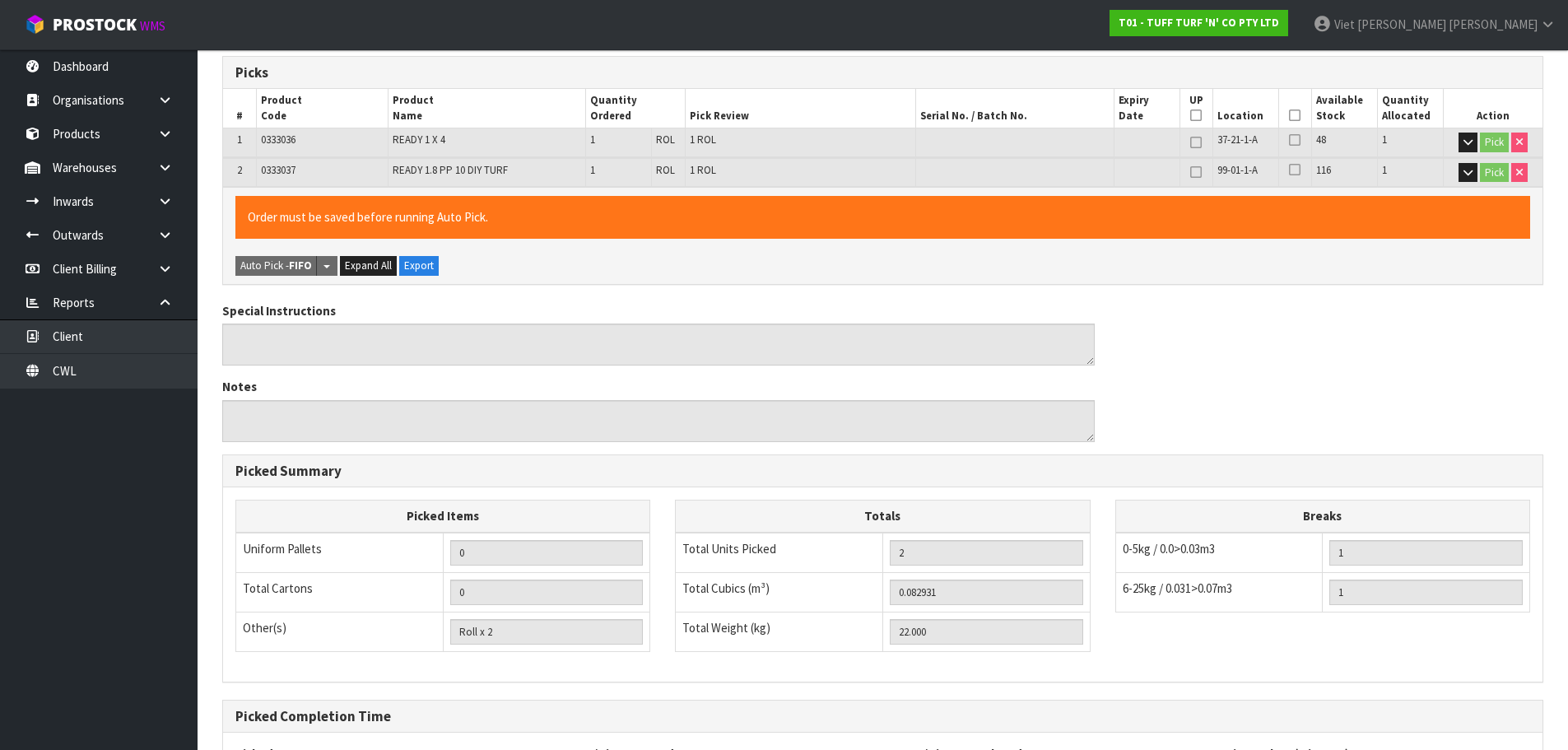
scroll to position [0, 0]
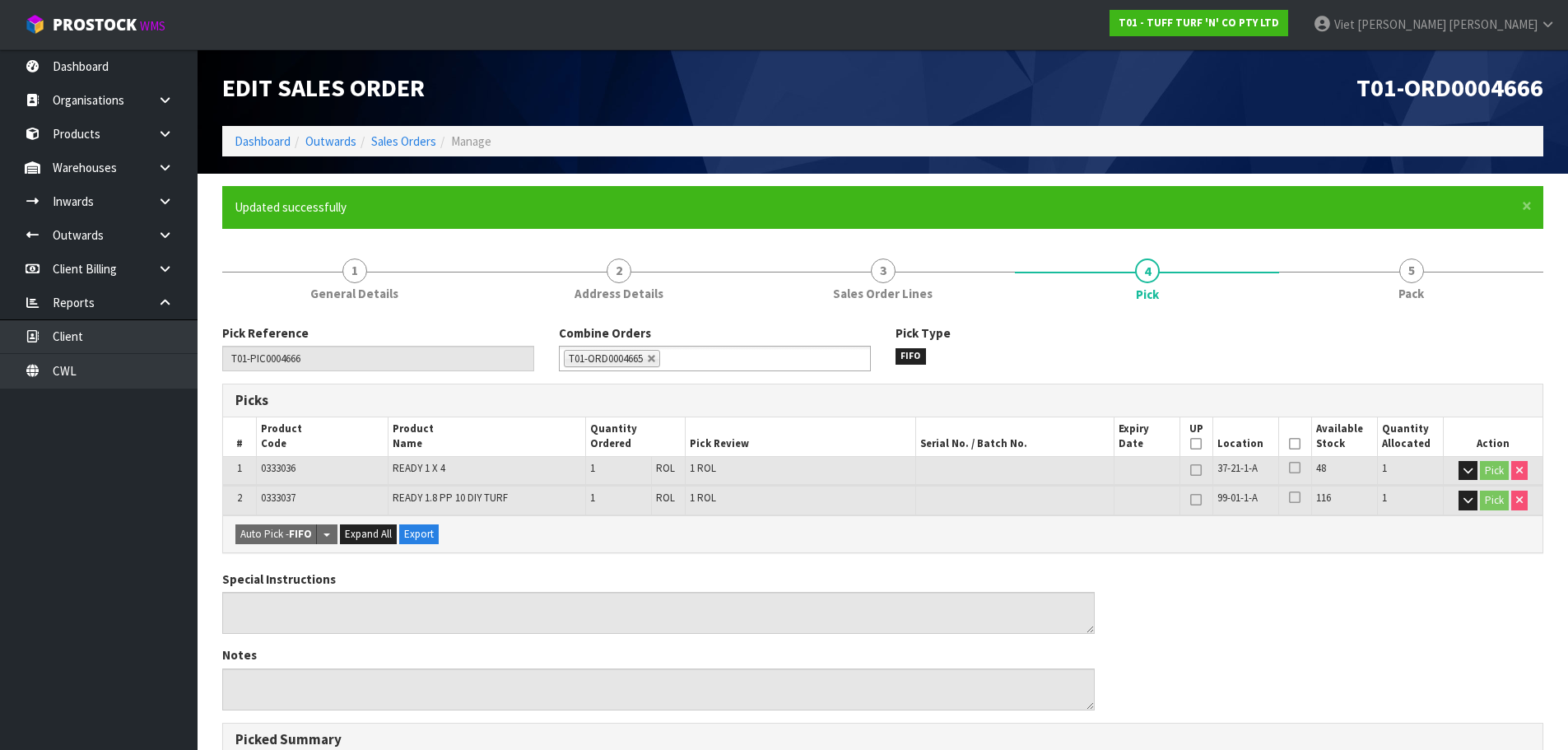
type input "2025-09-08T14:35:30"
click at [395, 145] on link "Sales Orders" at bounding box center [403, 141] width 65 height 16
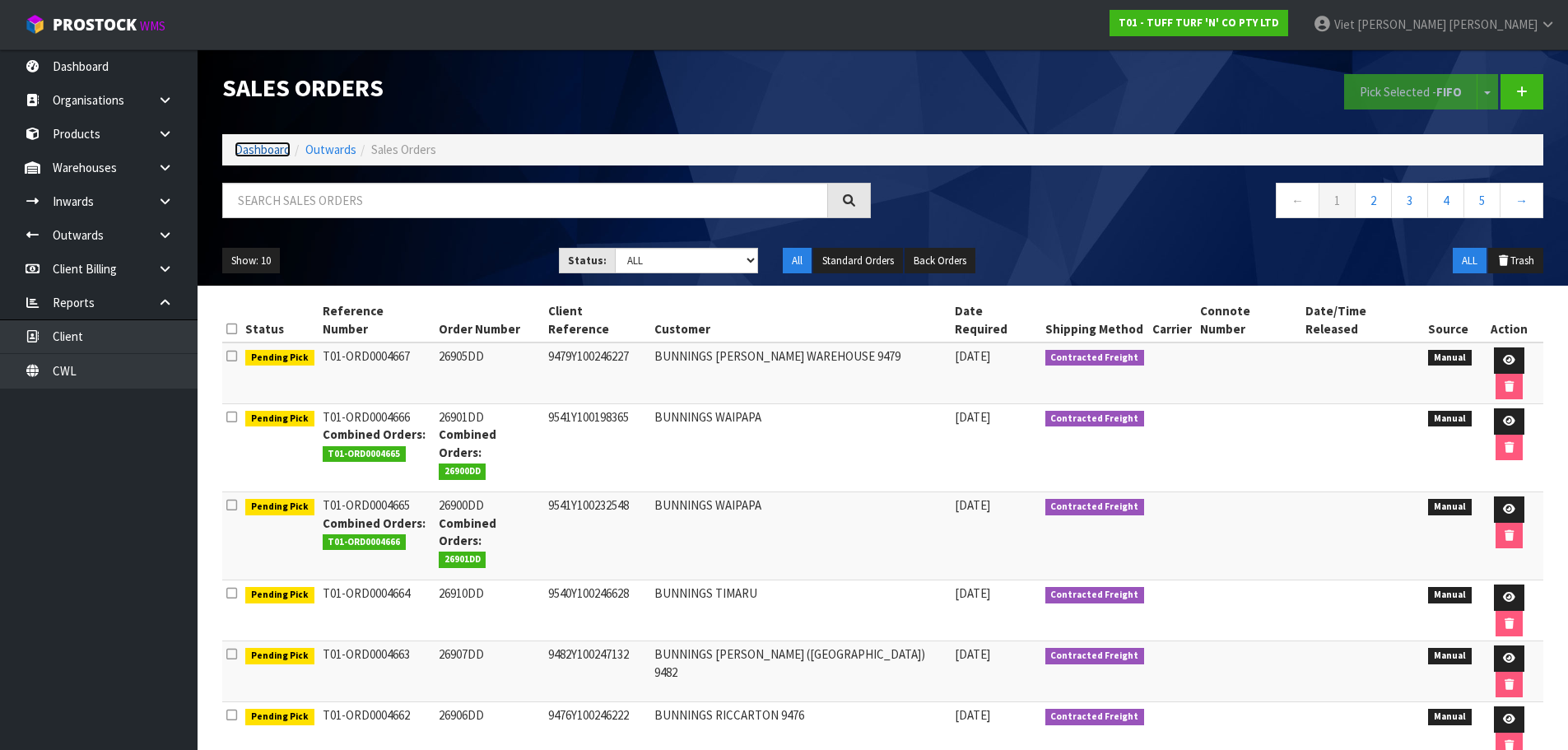
click at [281, 152] on link "Dashboard" at bounding box center [263, 149] width 56 height 16
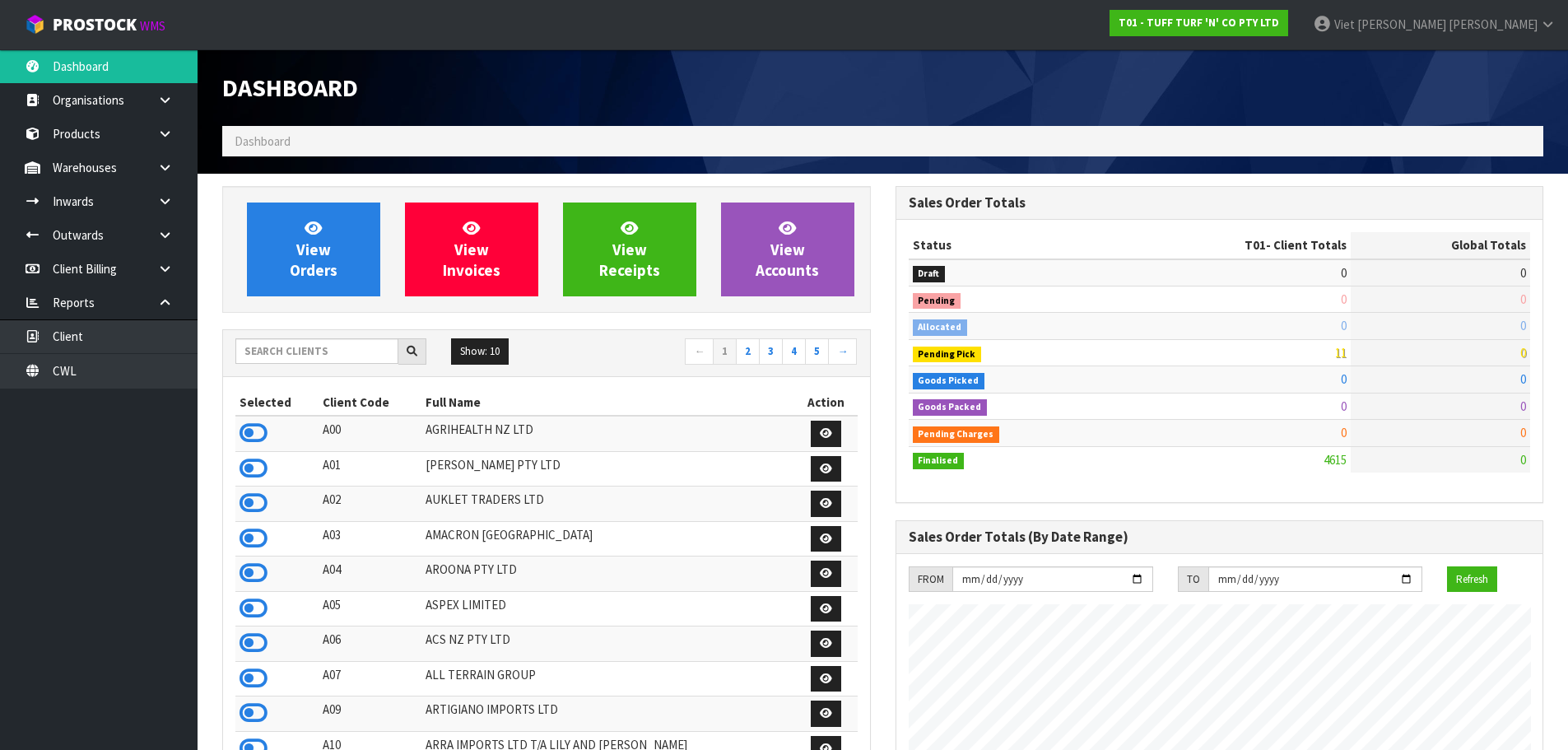
scroll to position [1247, 672]
click at [323, 347] on input "text" at bounding box center [317, 352] width 163 height 26
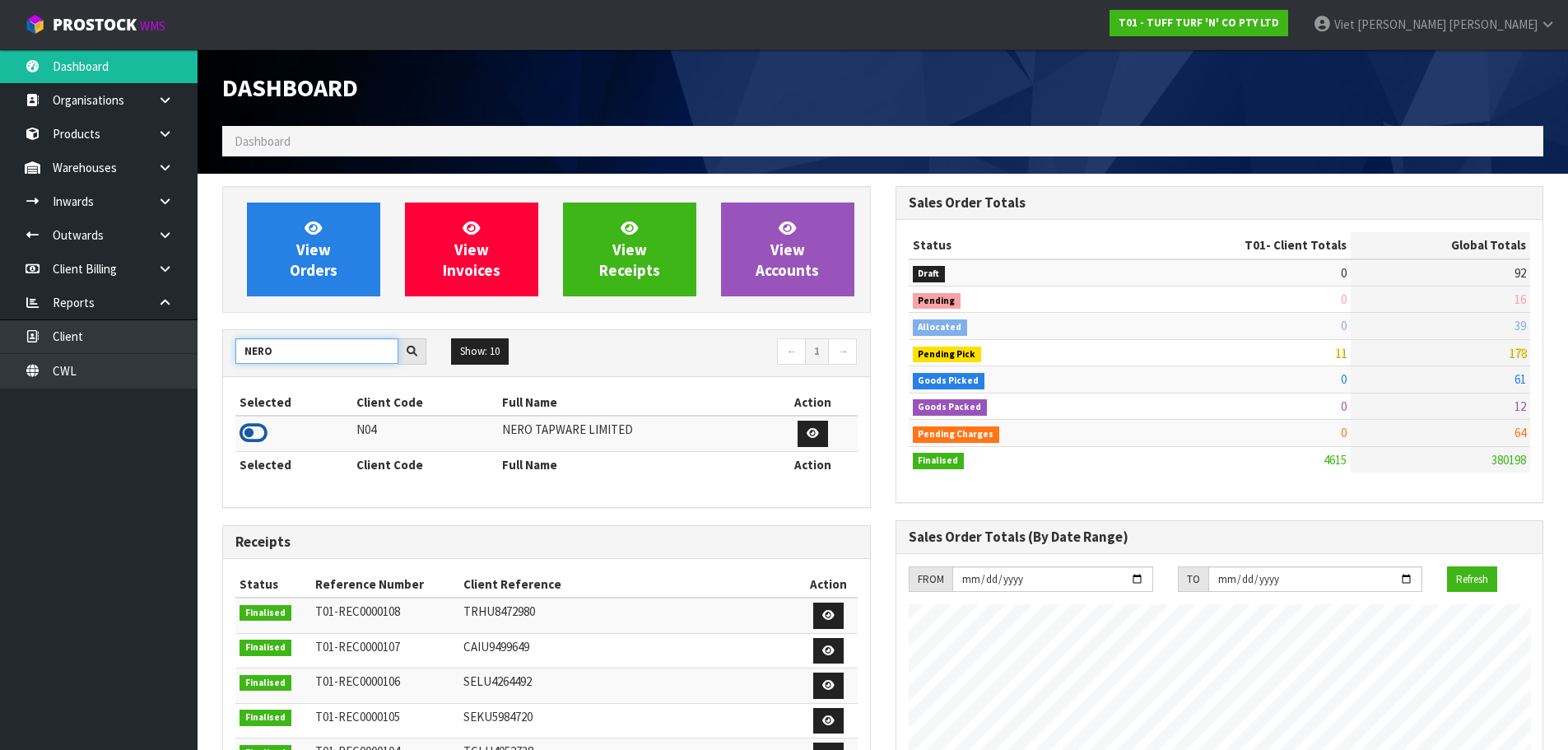
type input "NERO"
click at [242, 434] on icon at bounding box center [254, 432] width 28 height 25
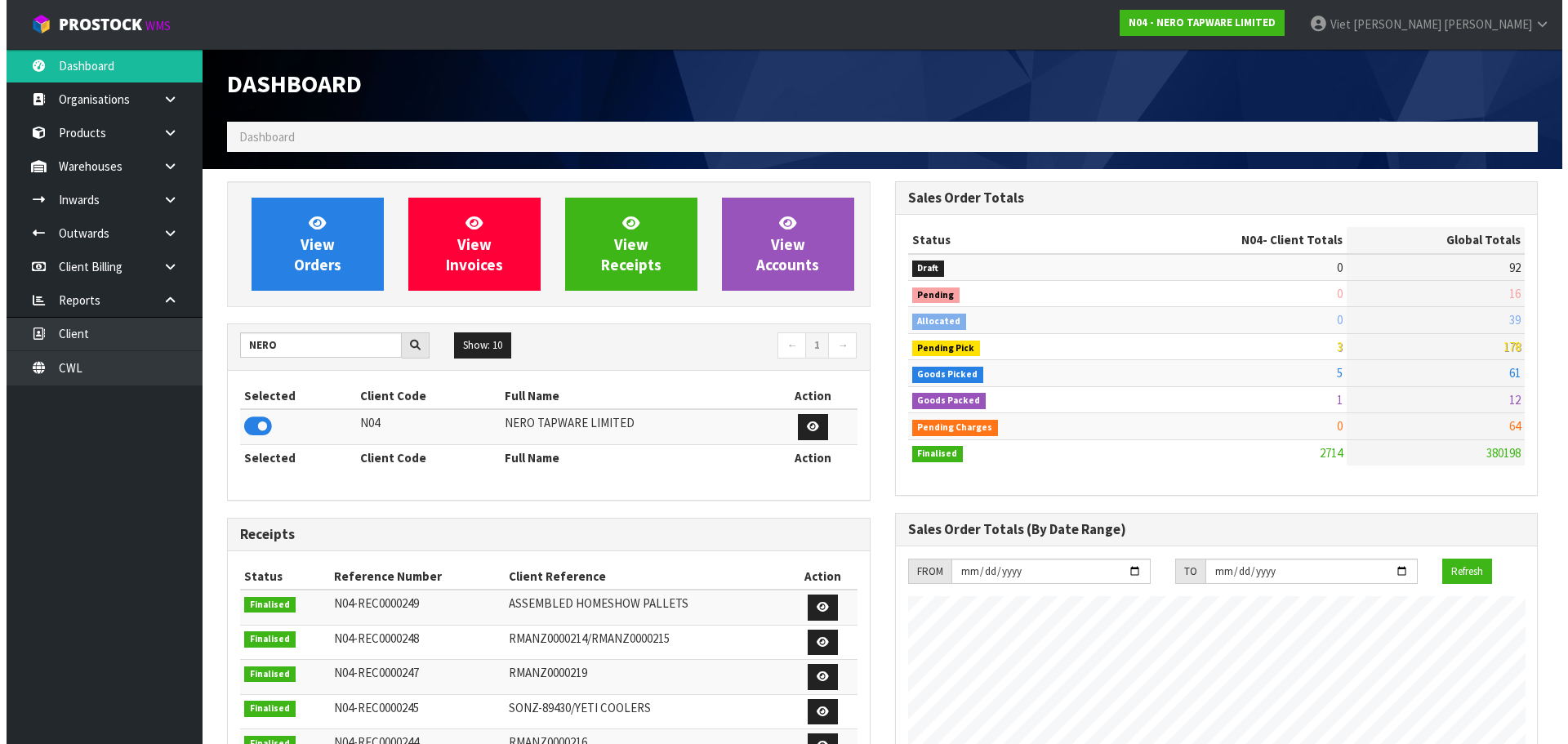
scroll to position [0, 0]
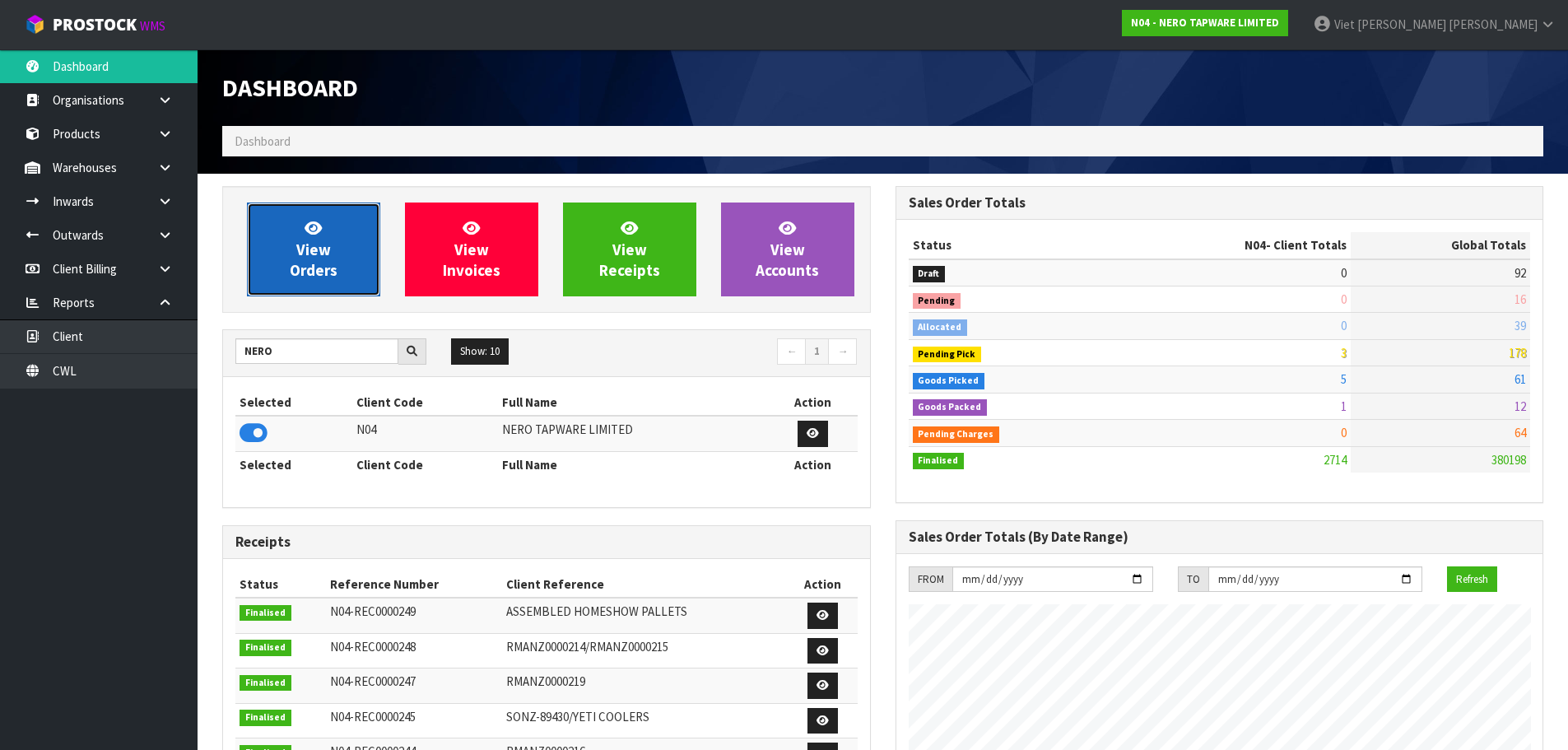
click at [336, 266] on link "View Orders" at bounding box center [314, 249] width 133 height 94
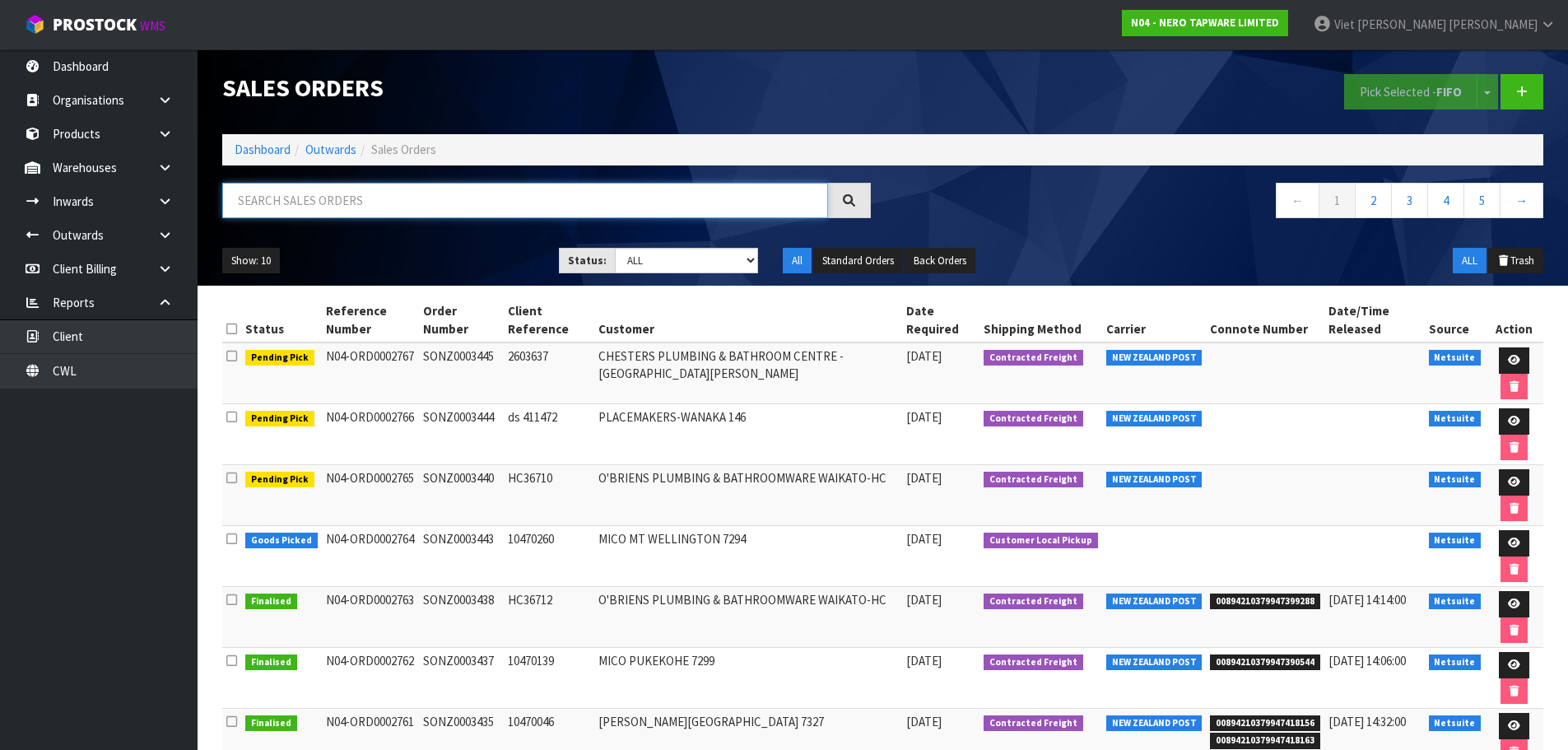
click at [382, 208] on input "text" at bounding box center [525, 201] width 605 height 36
paste input "SONZ0003440"
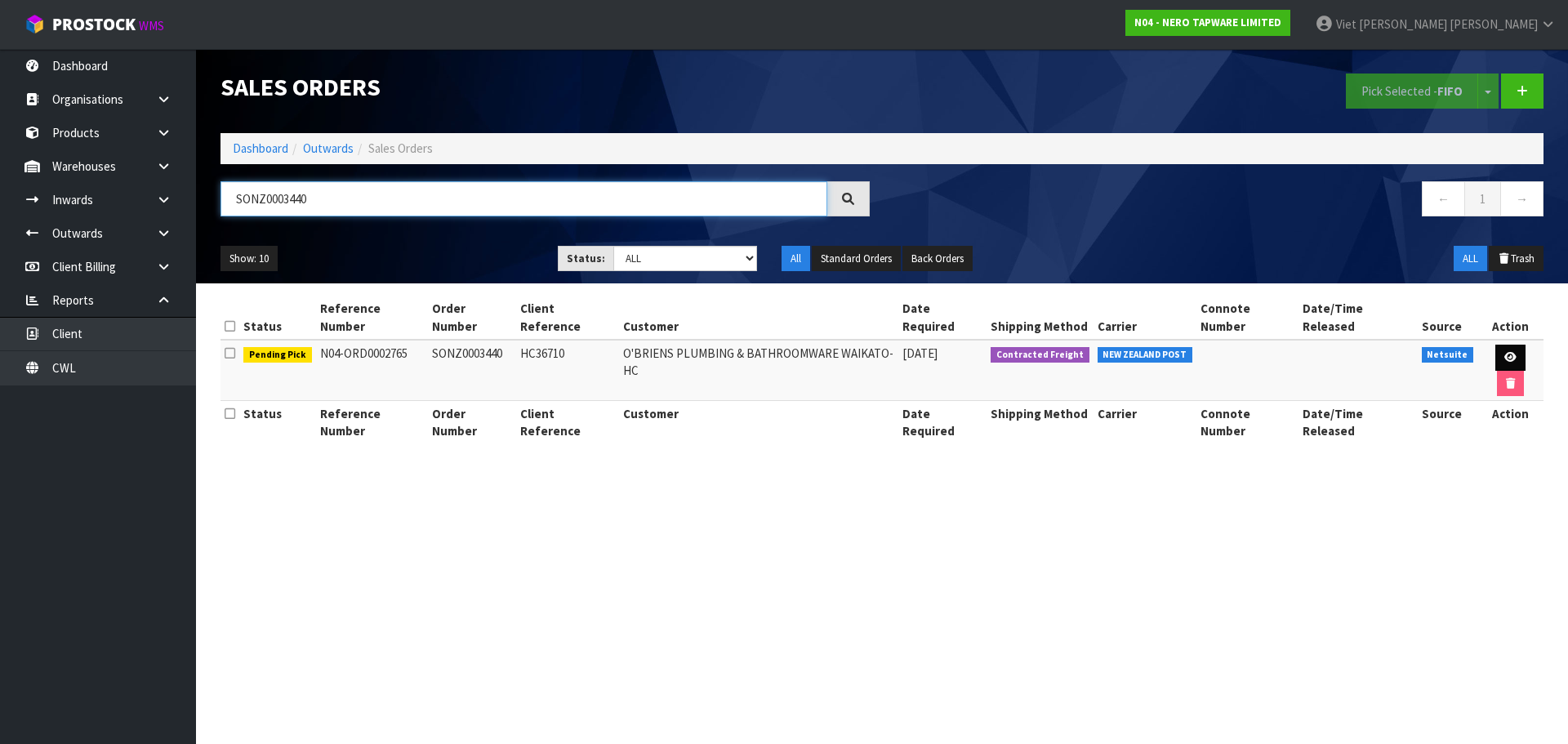
type input "SONZ0003440"
click at [1496, 345] on link at bounding box center [1511, 358] width 31 height 26
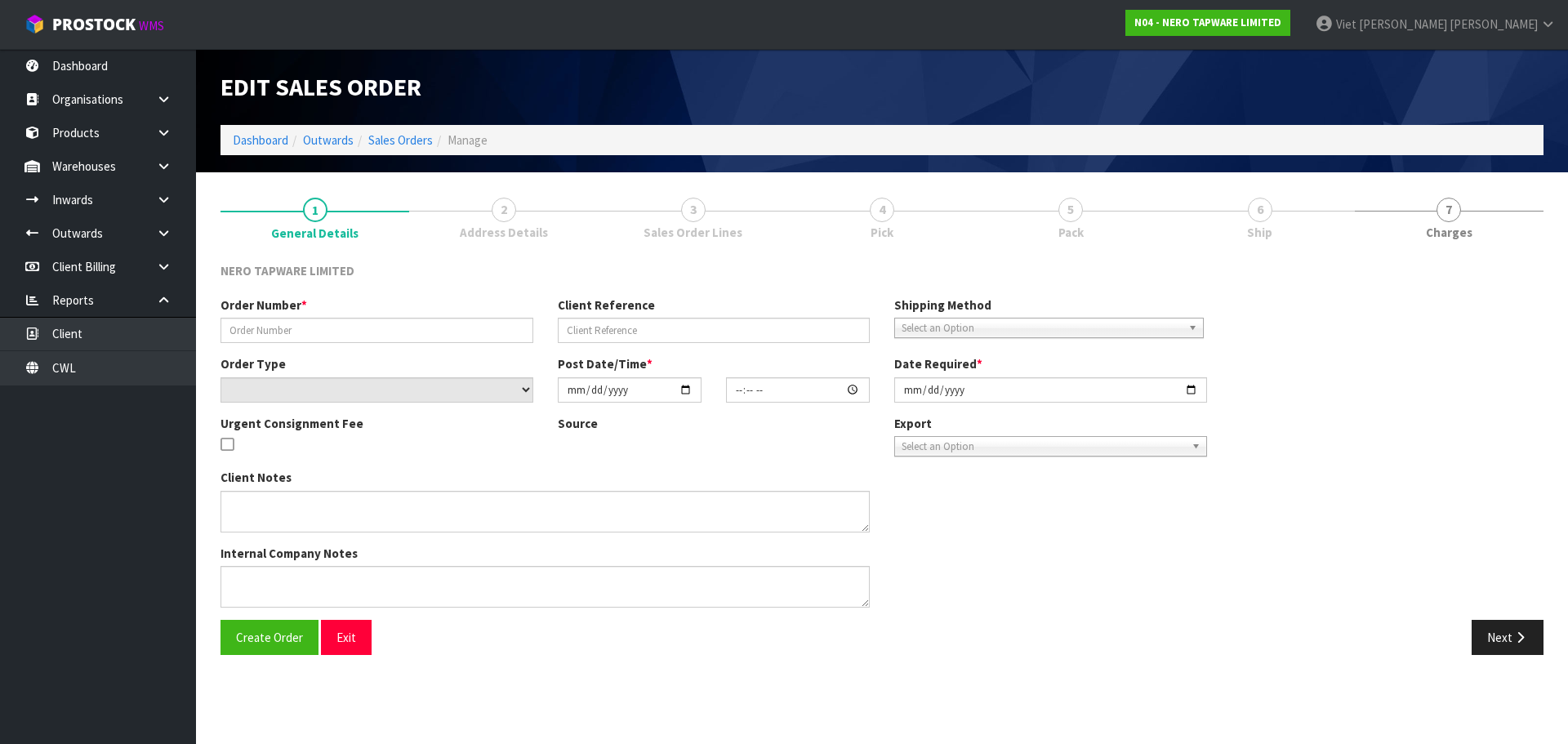
type input "SONZ0003440"
type input "HC36710"
select select "number:0"
type input "[DATE]"
type input "14:15:06.000"
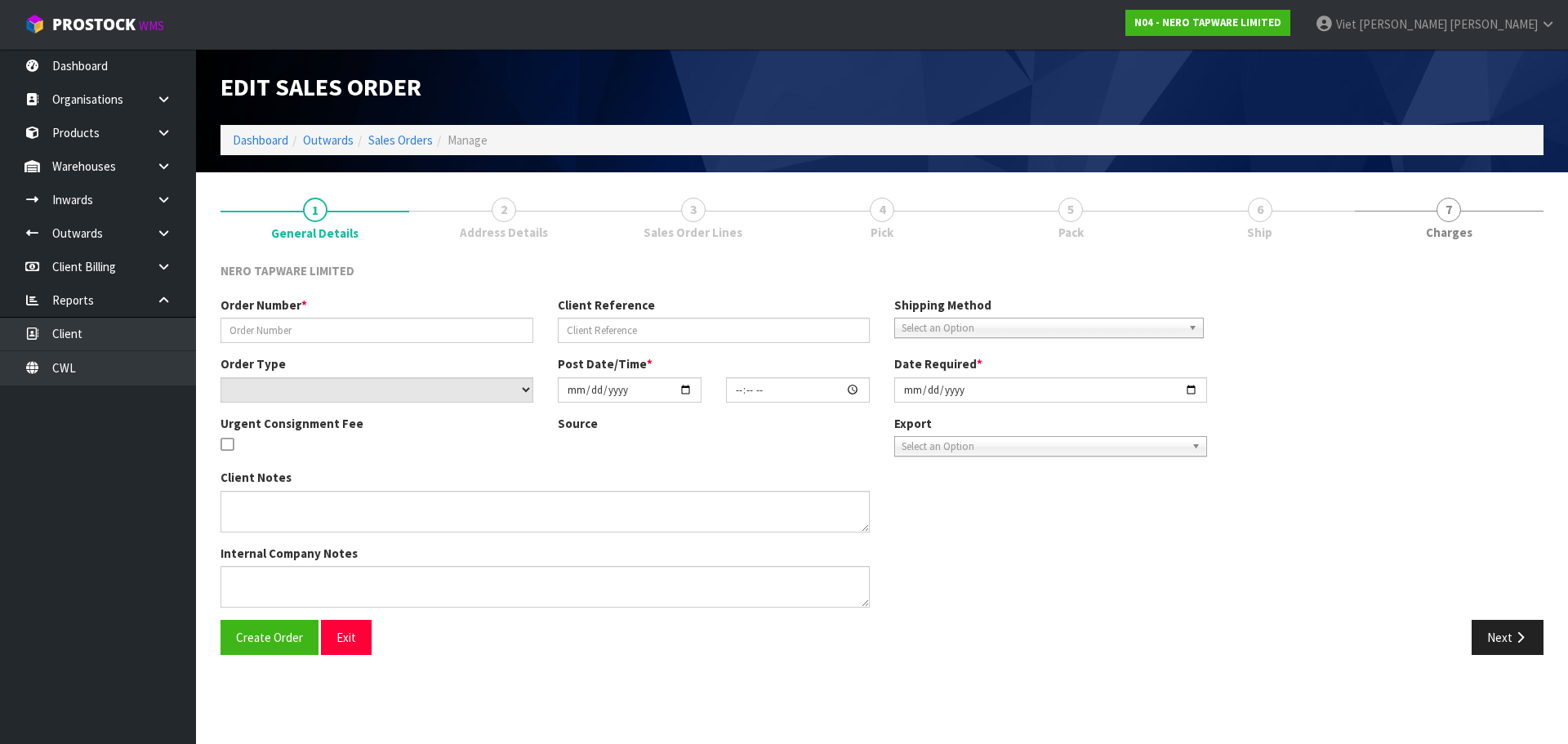
type input "[DATE]"
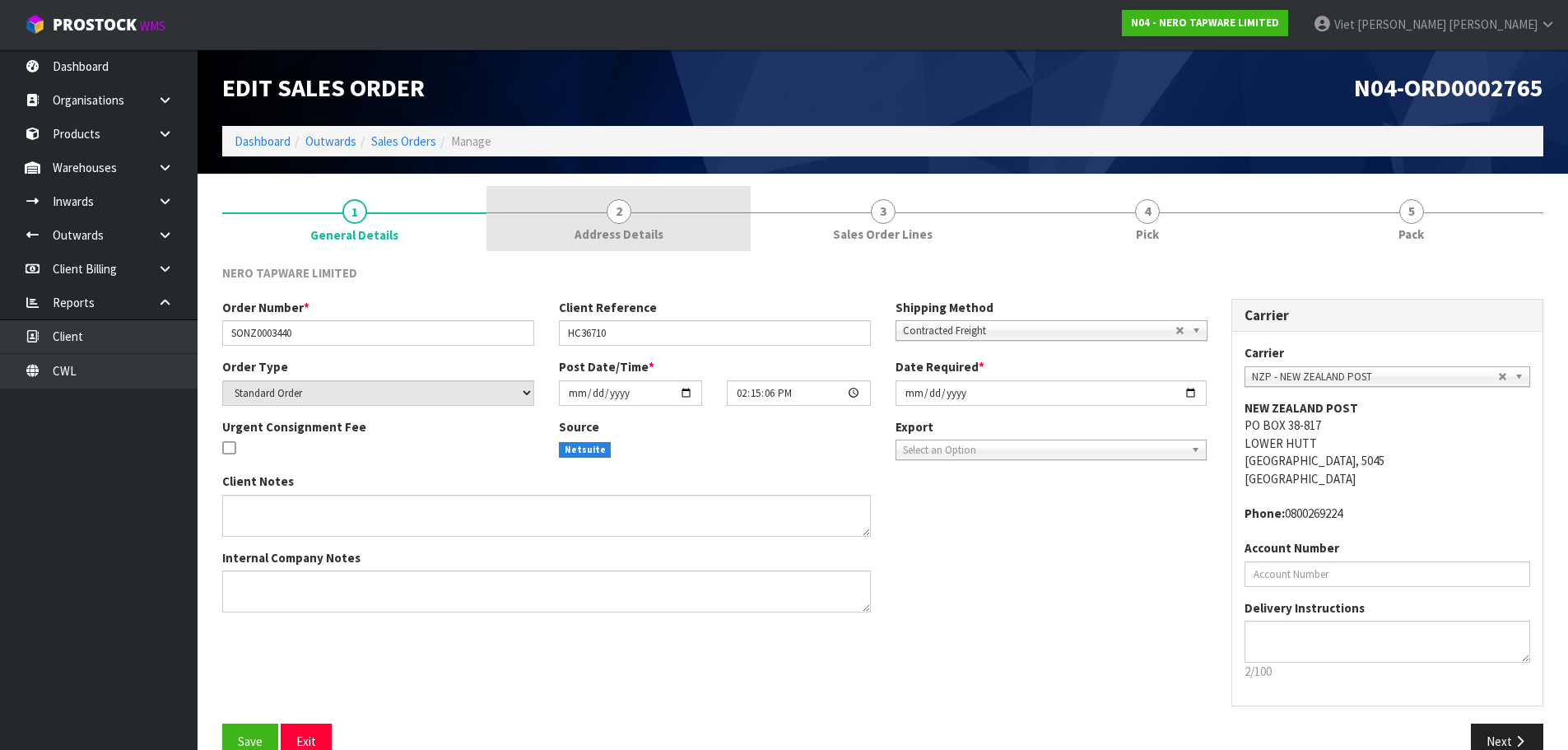
click at [700, 226] on link "2 Address Details" at bounding box center [618, 218] width 264 height 65
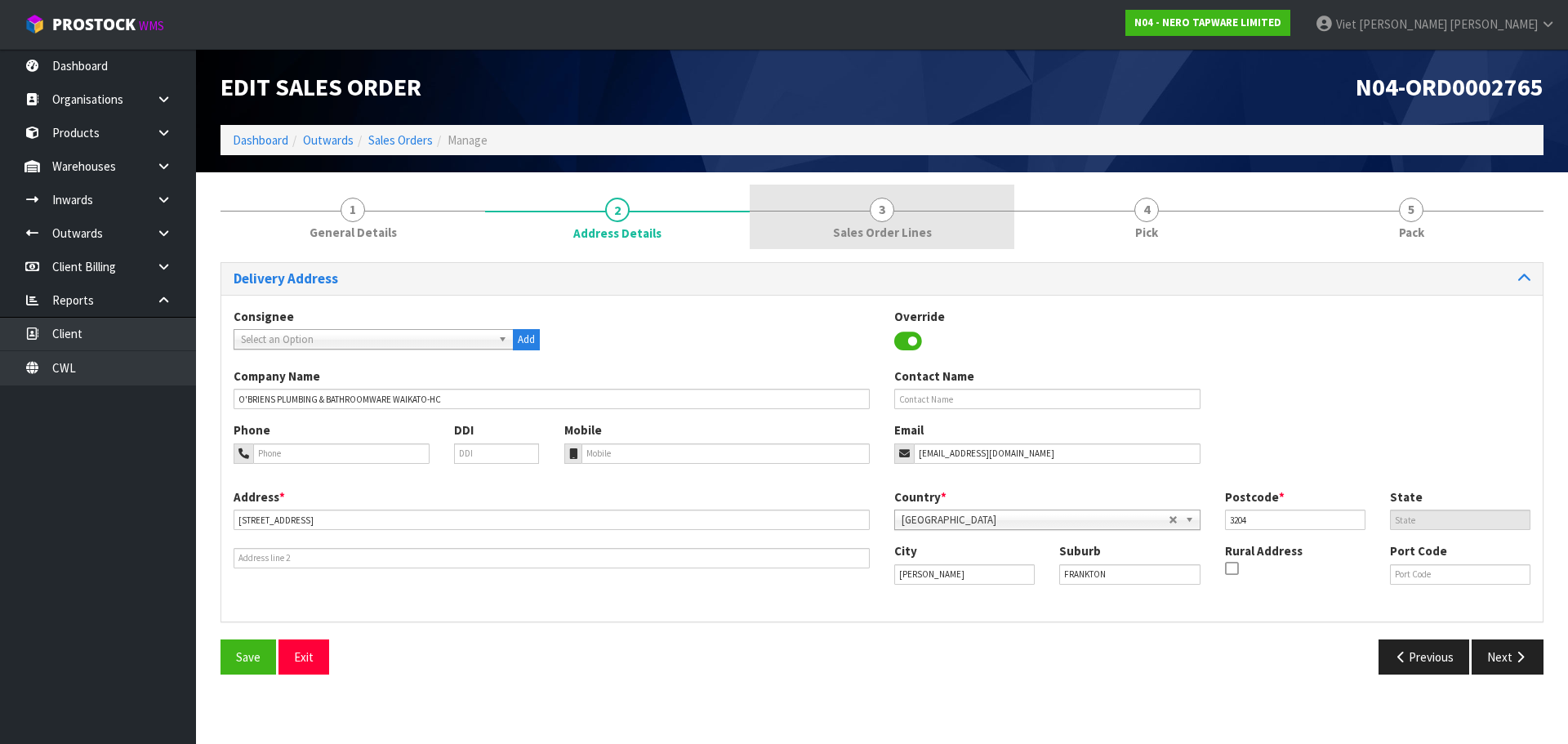
click at [990, 224] on link "3 Sales Order Lines" at bounding box center [882, 216] width 265 height 64
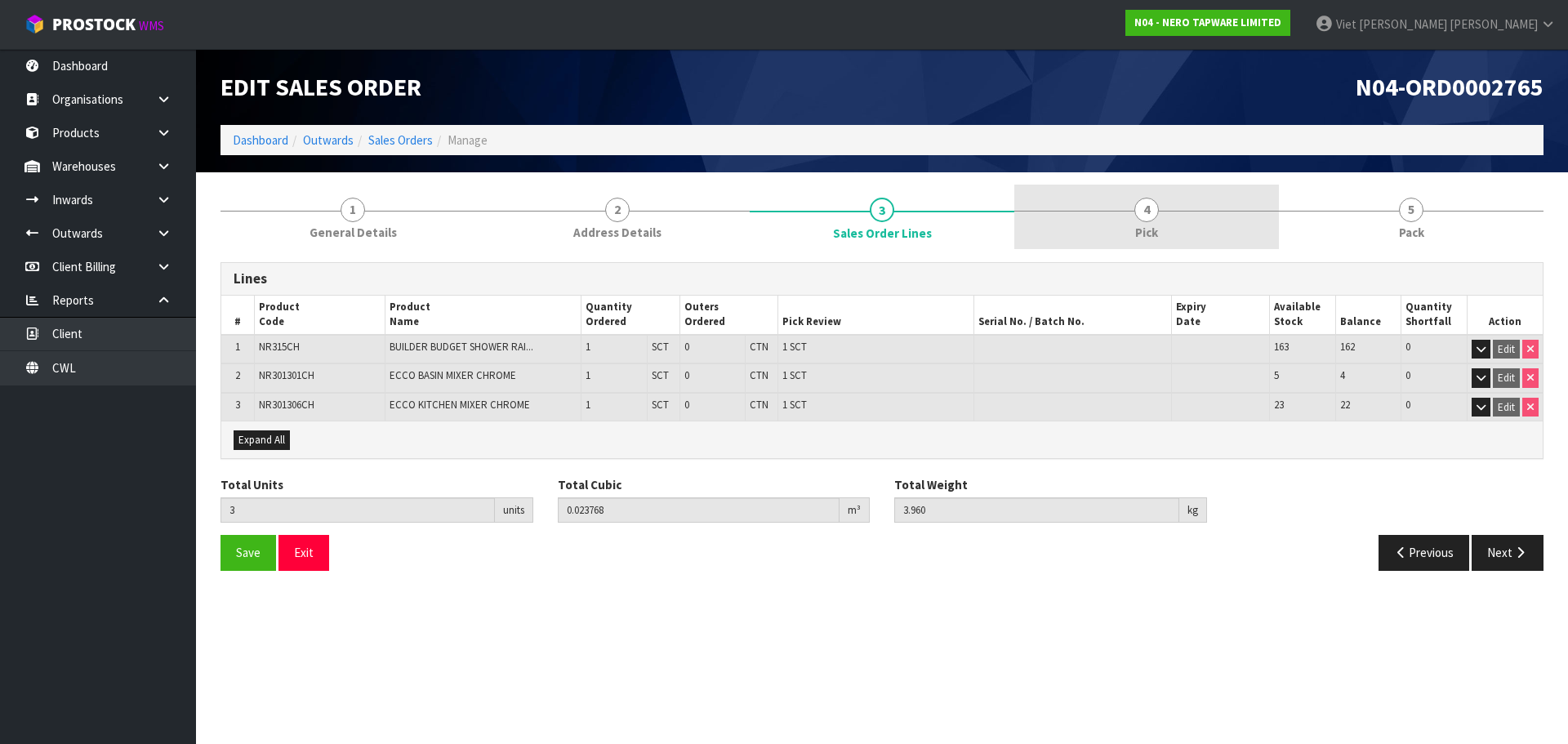
click at [1195, 219] on link "4 Pick" at bounding box center [1147, 216] width 265 height 64
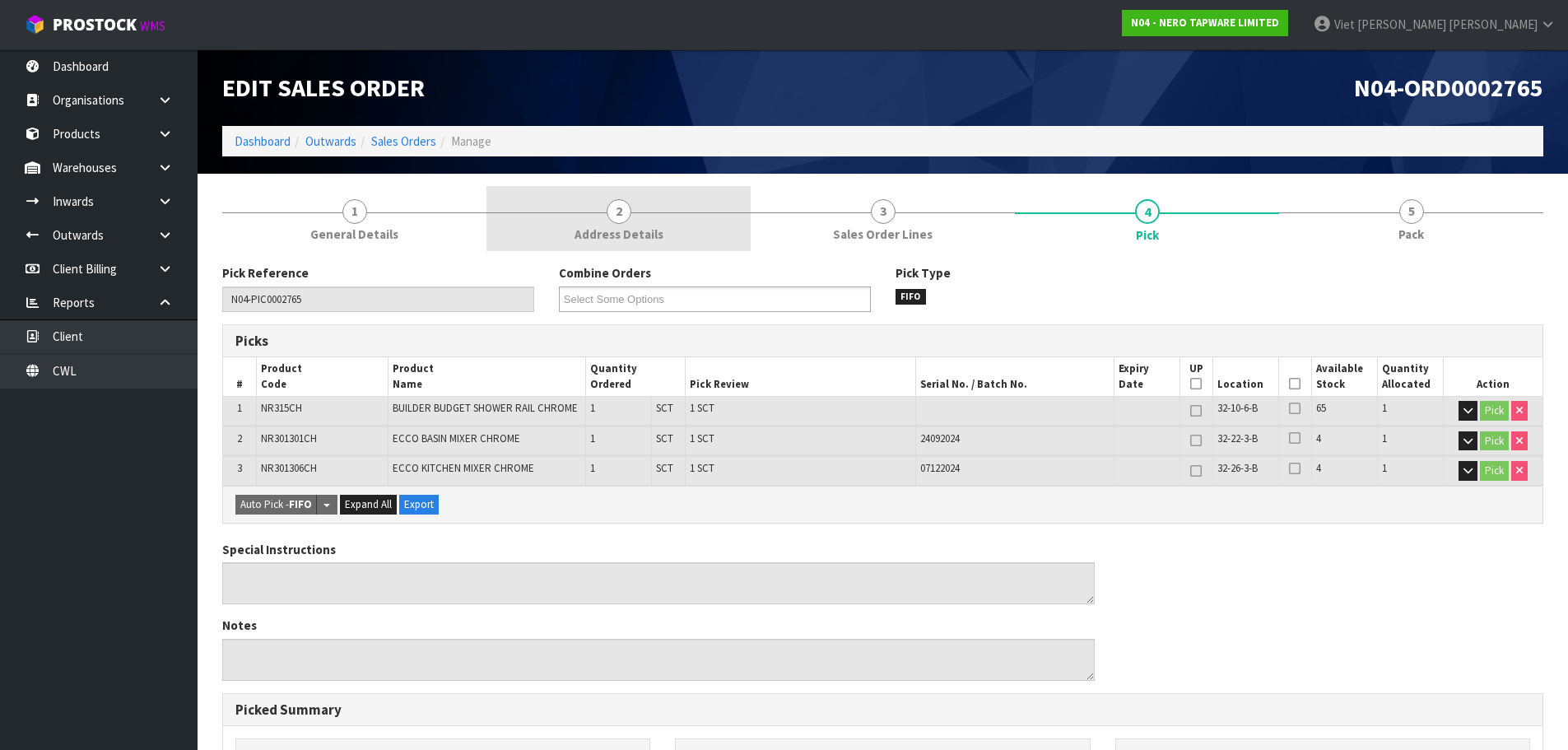
click at [639, 230] on span "Address Details" at bounding box center [618, 234] width 89 height 17
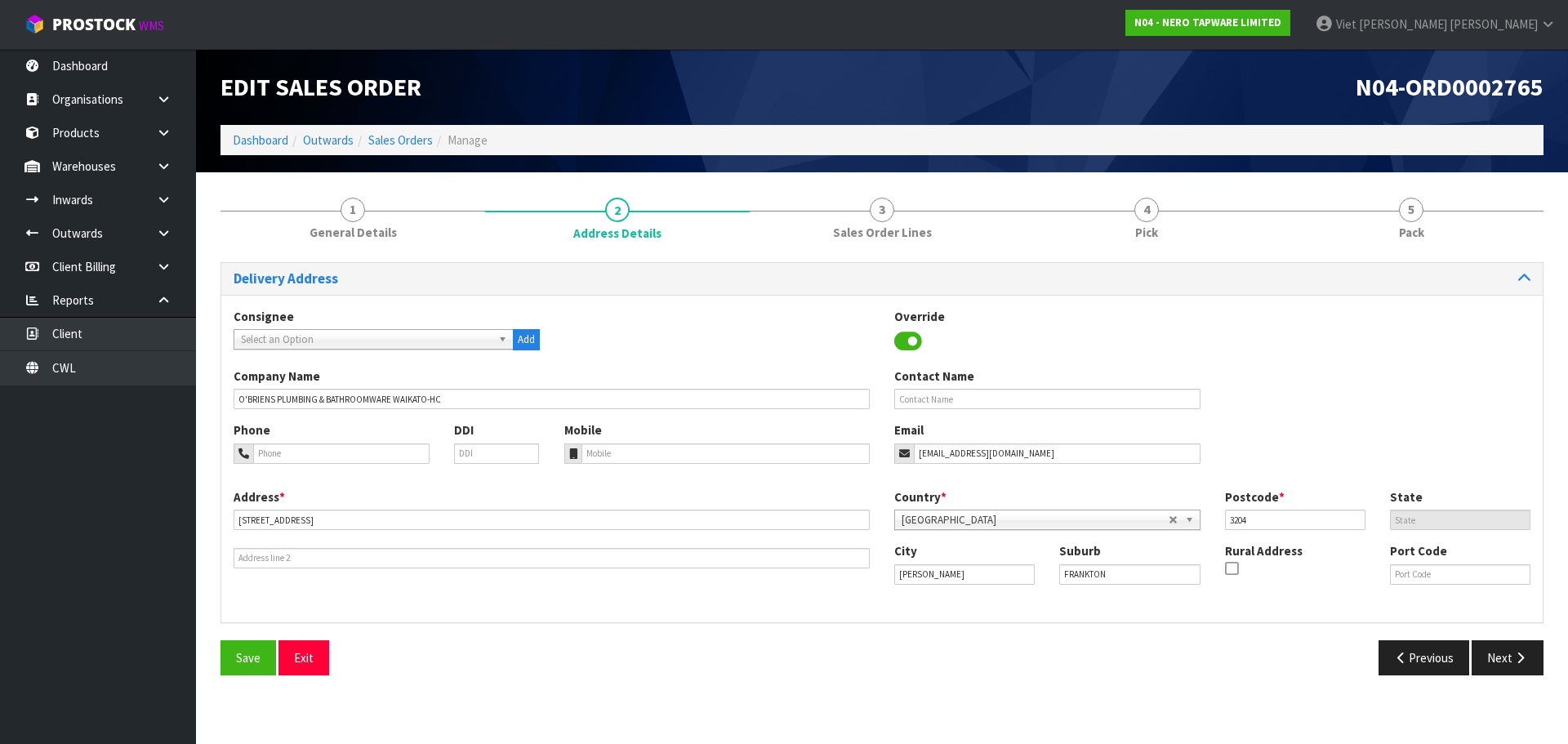
click at [433, 221] on link "1 General Details" at bounding box center [353, 216] width 265 height 64
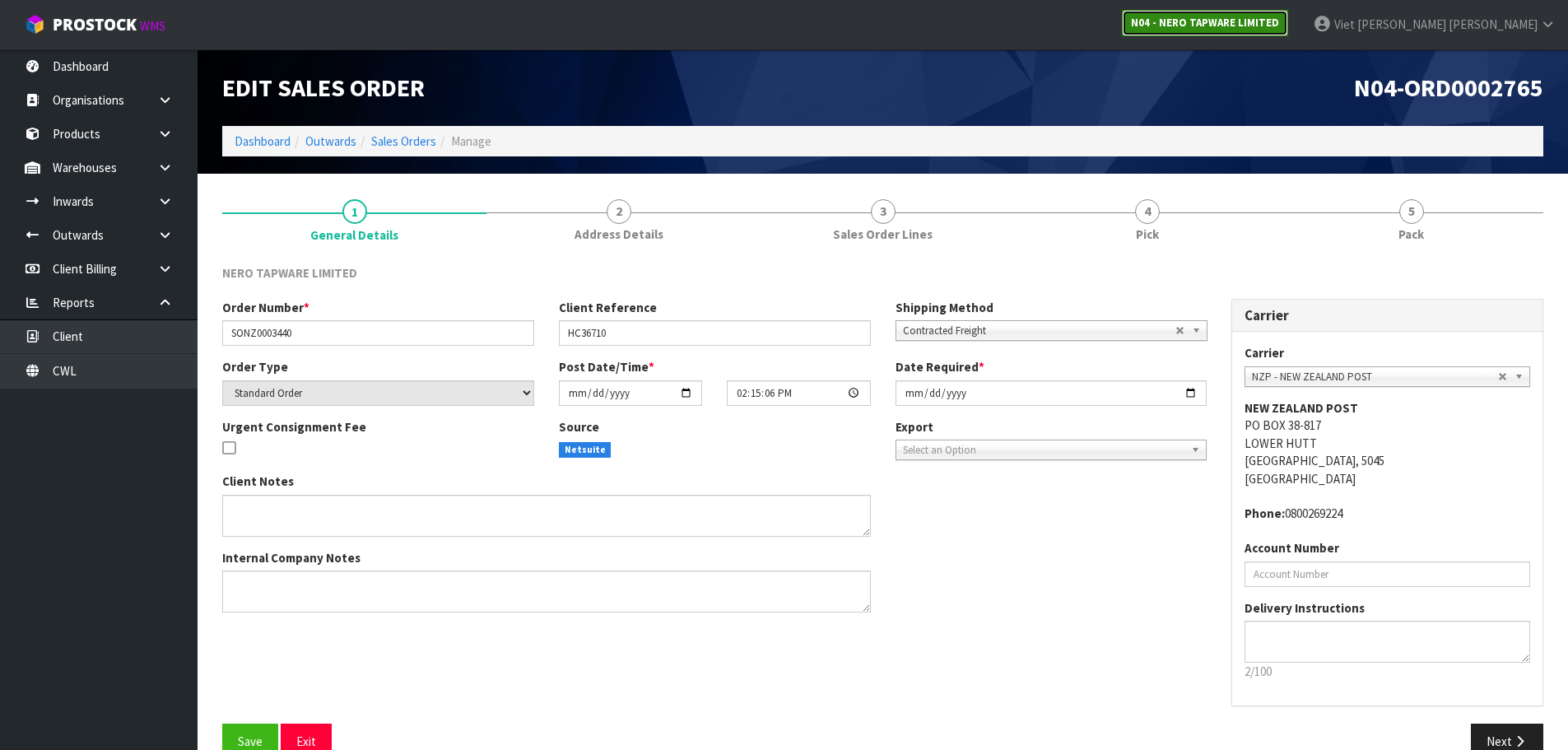
click at [1279, 21] on strong "N04 - NERO TAPWARE LIMITED" at bounding box center [1205, 23] width 148 height 14
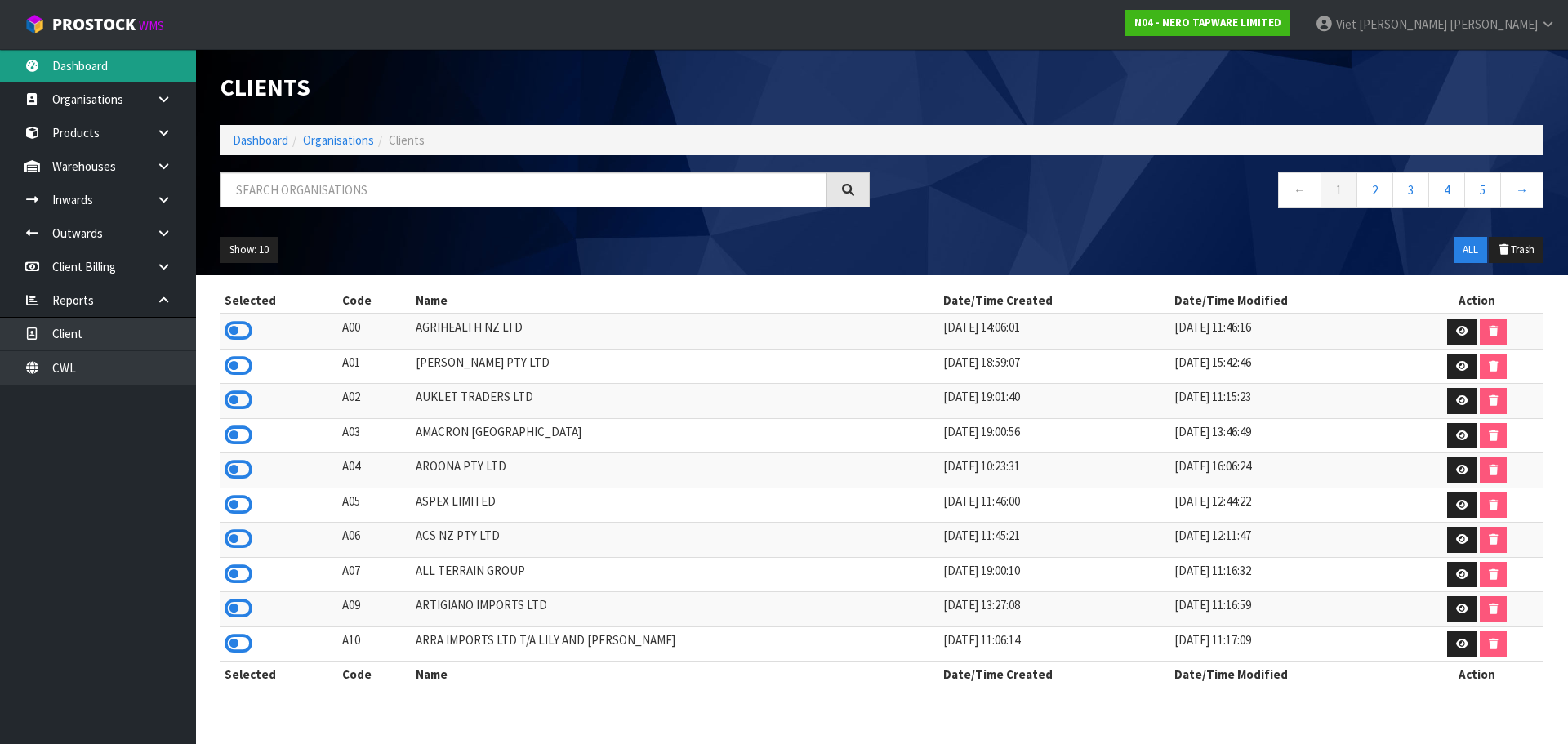
click at [129, 59] on link "Dashboard" at bounding box center [98, 66] width 196 height 34
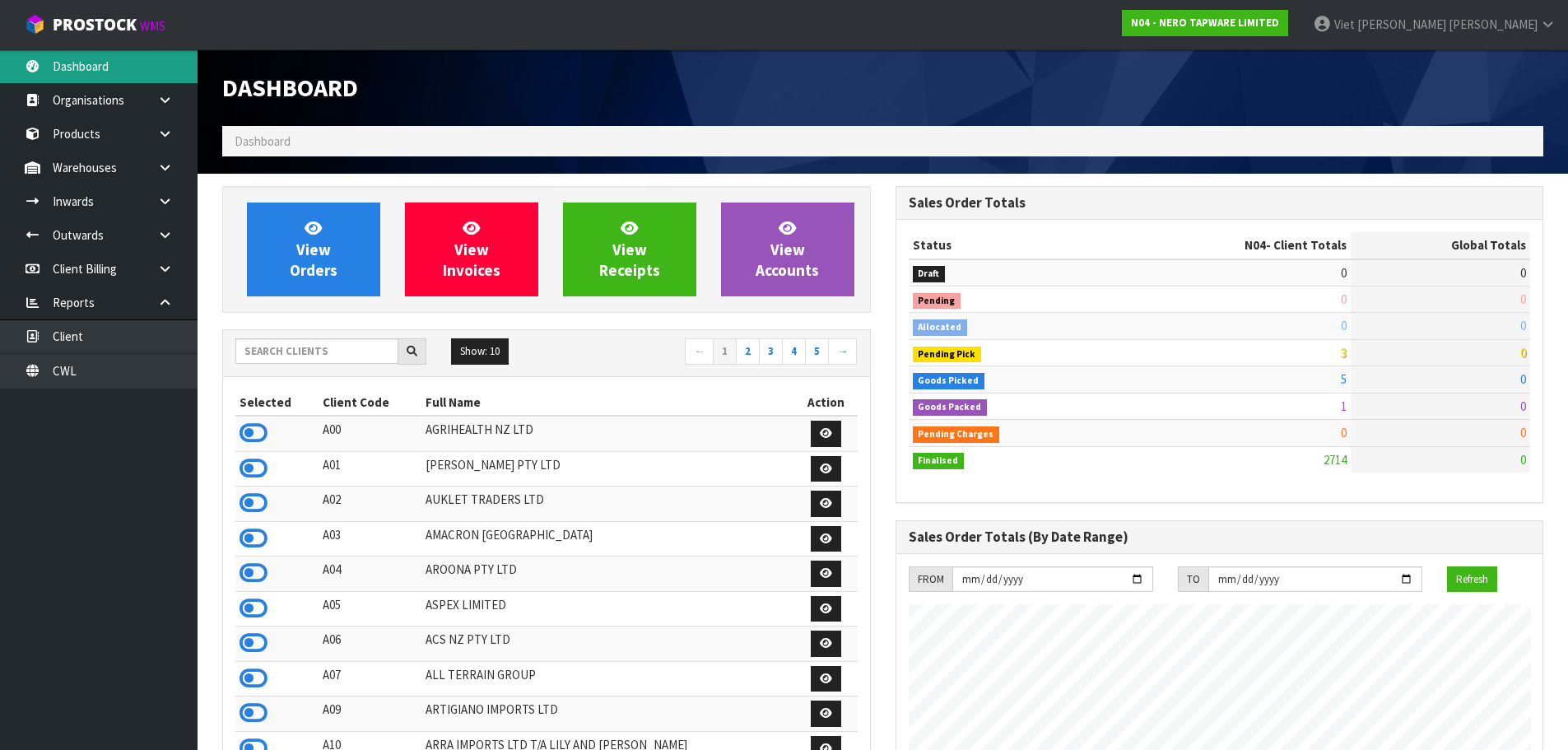
scroll to position [1283, 672]
click at [346, 361] on input "text" at bounding box center [317, 352] width 163 height 26
click at [368, 357] on input "text" at bounding box center [317, 352] width 163 height 26
paste input "PACIFIC BIOLOGICS UNLIMITED"
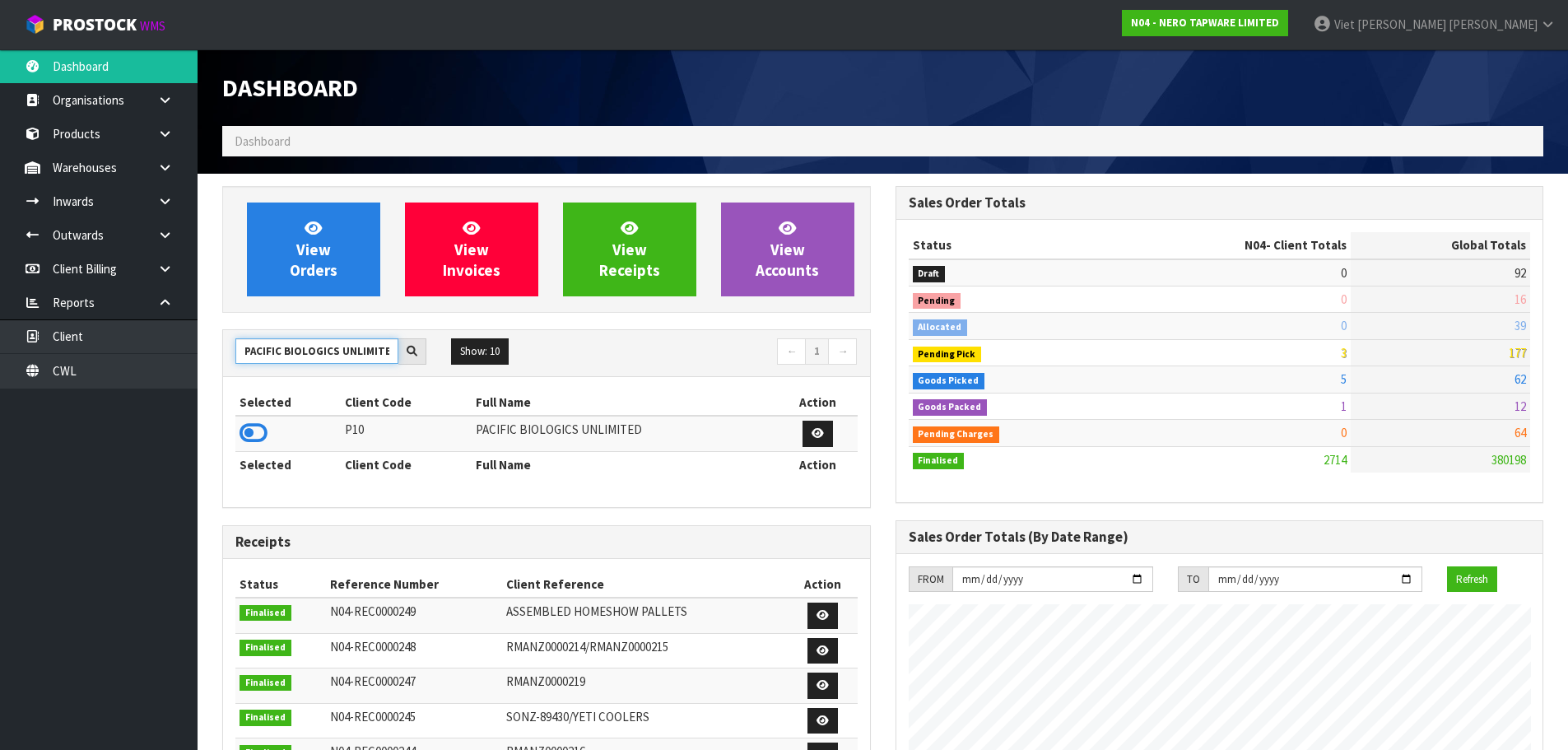
type input "PACIFIC BIOLOGICS UNLIMITED"
click at [274, 429] on td at bounding box center [288, 433] width 106 height 36
click at [257, 432] on icon at bounding box center [254, 432] width 28 height 25
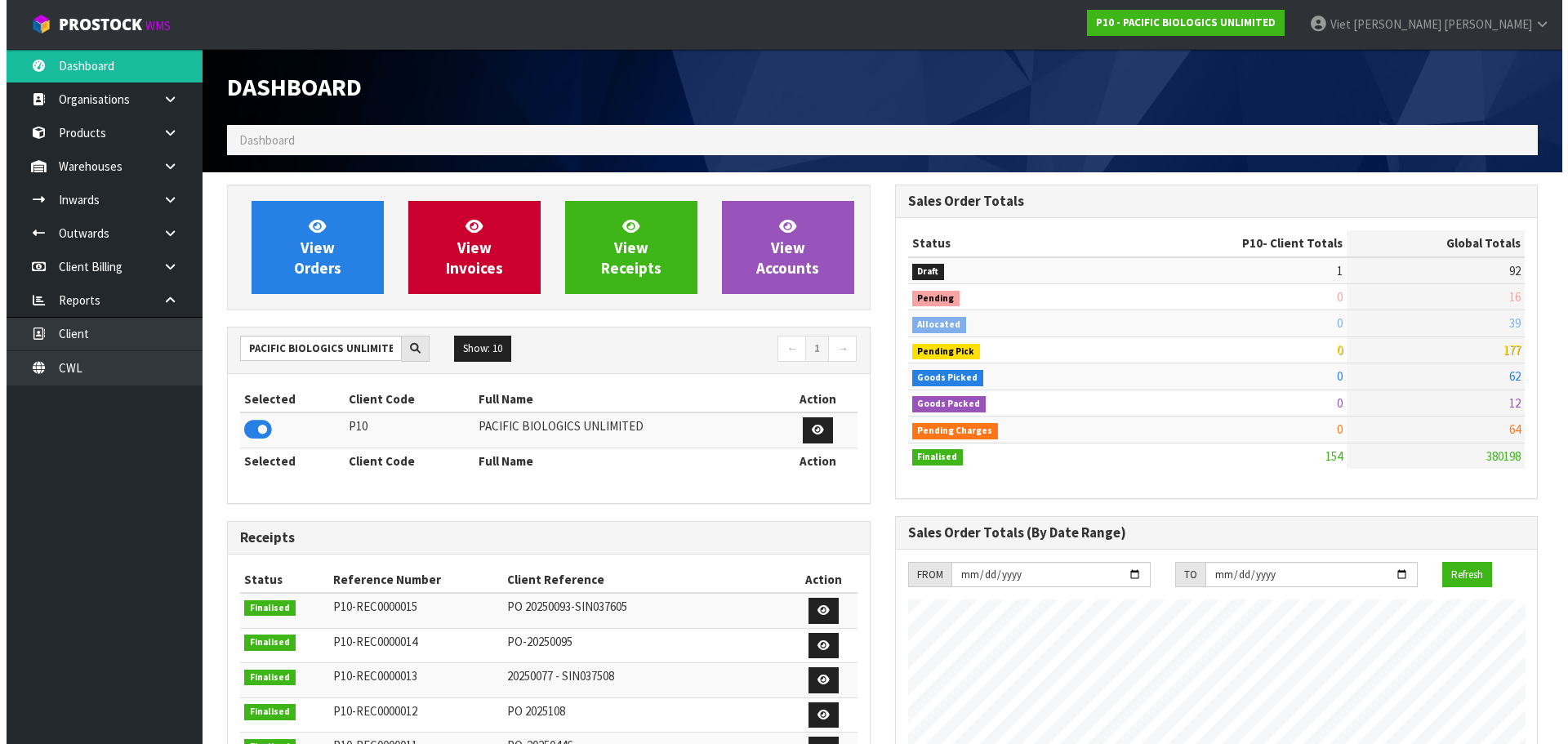
scroll to position [1132, 667]
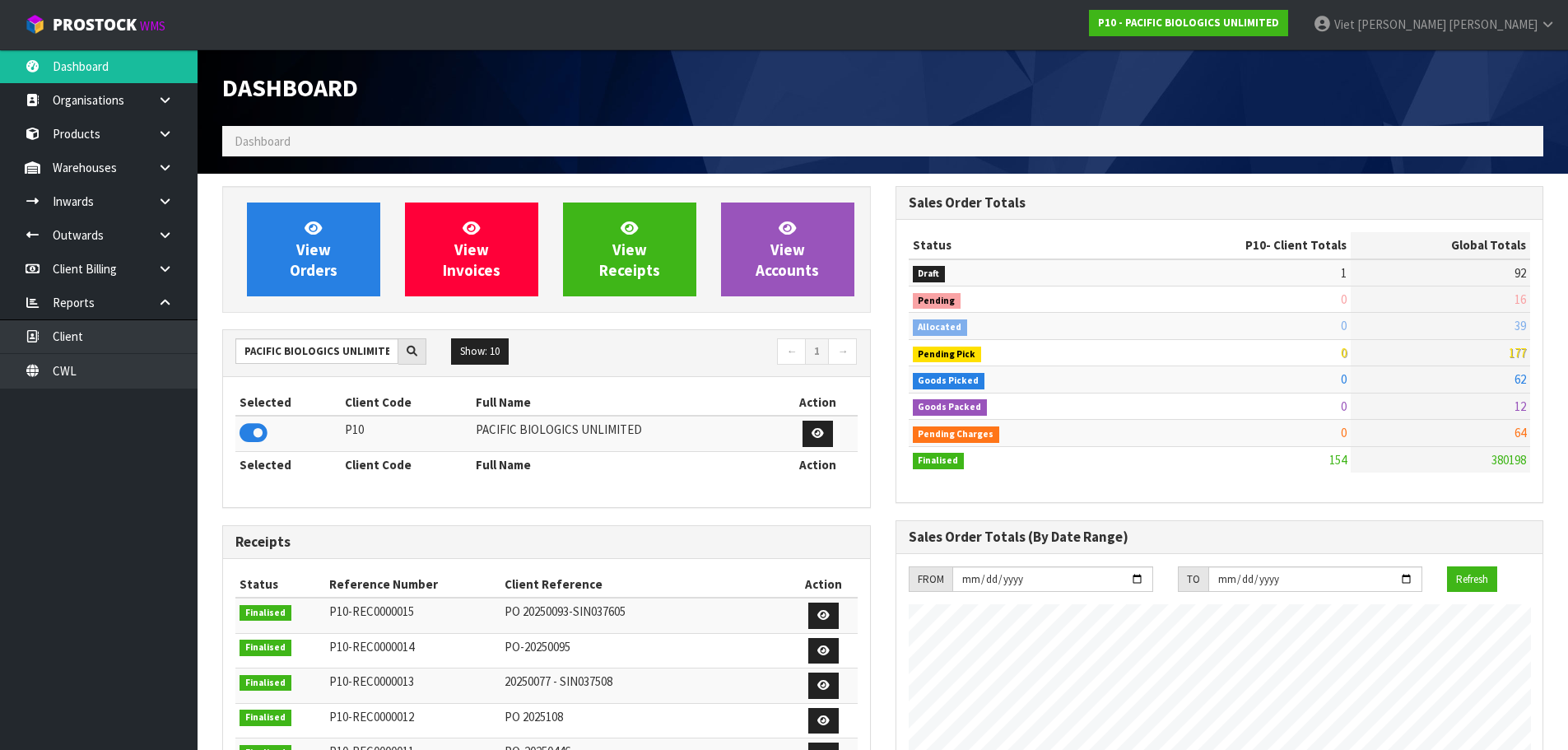
click at [671, 69] on div "Dashboard" at bounding box center [547, 88] width 673 height 77
click at [326, 274] on span "View Orders" at bounding box center [314, 249] width 48 height 62
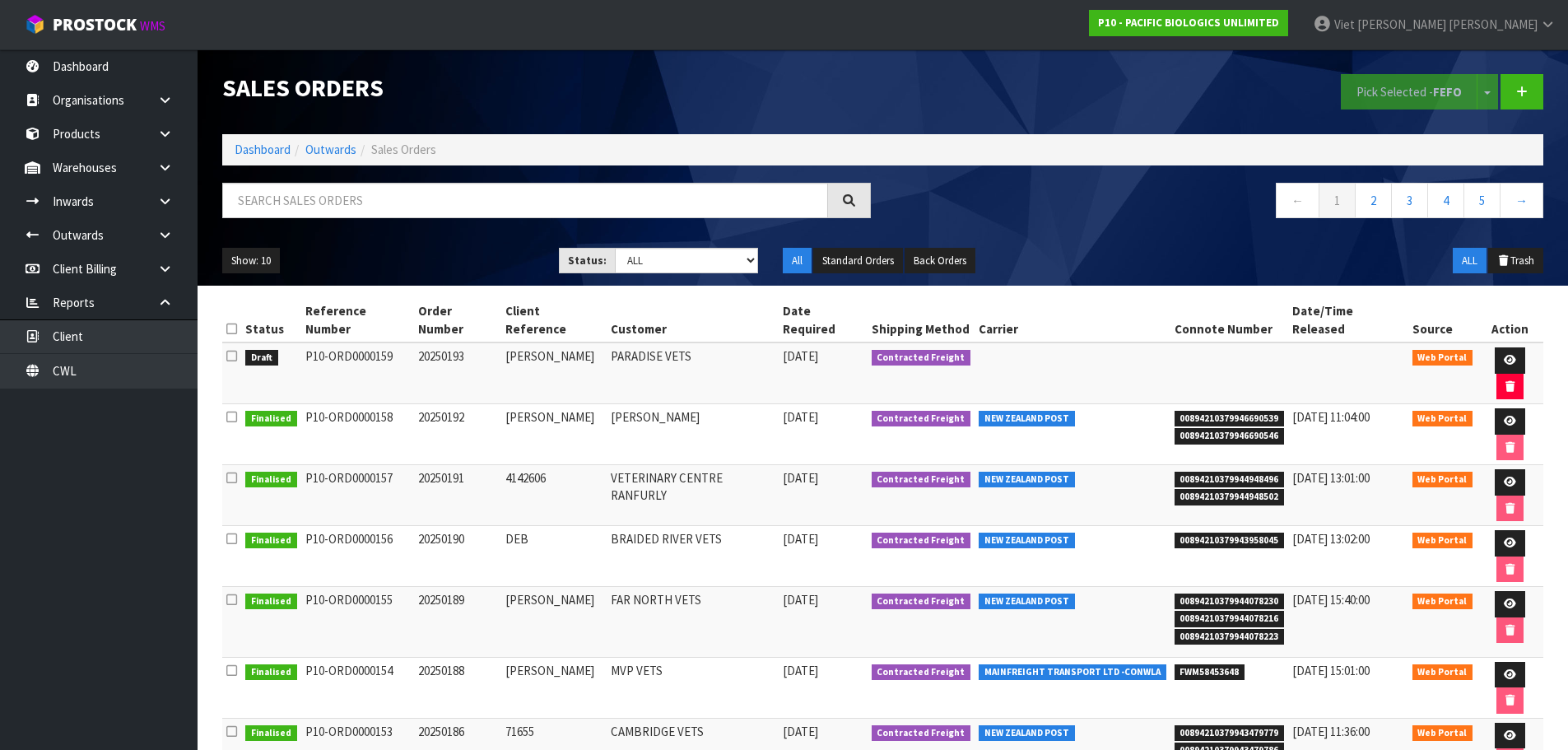
click at [1139, 226] on div "← 1 2 3 4 5 →" at bounding box center [1220, 209] width 673 height 53
click at [708, 254] on select "Draft Pending Allocated Pending Pick Goods Picked Goods Packed Pending Charges …" at bounding box center [687, 261] width 143 height 26
click at [615, 248] on select "Draft Pending Allocated Pending Pick Goods Picked Goods Packed Pending Charges …" at bounding box center [687, 261] width 143 height 26
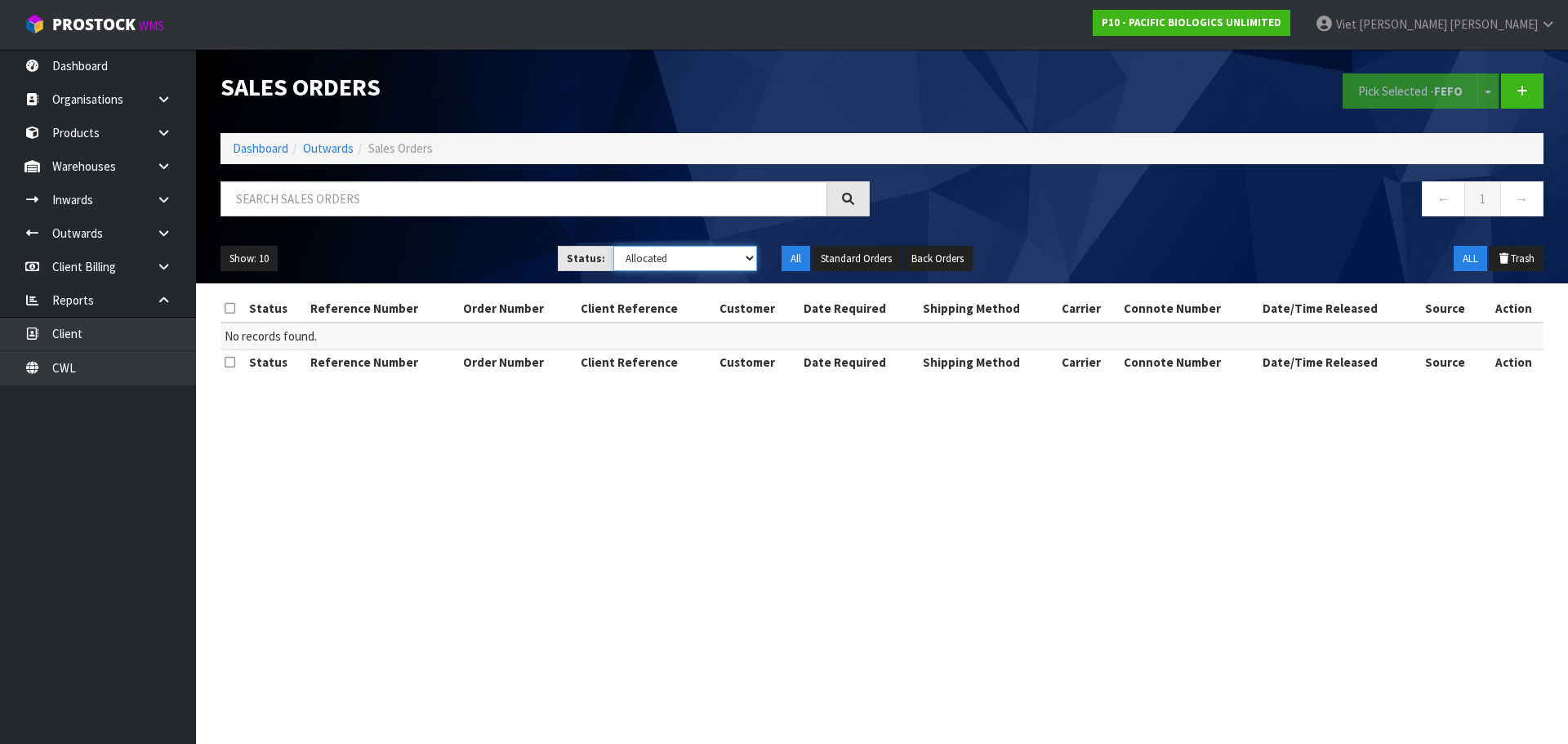
click at [696, 266] on select "Draft Pending Allocated Pending Pick Goods Picked Goods Packed Pending Charges …" at bounding box center [686, 259] width 144 height 26
click at [614, 246] on select "Draft Pending Allocated Pending Pick Goods Picked Goods Packed Pending Charges …" at bounding box center [686, 259] width 144 height 26
click at [694, 261] on select "Draft Pending Allocated Pending Pick Goods Picked Goods Packed Pending Charges …" at bounding box center [686, 259] width 144 height 26
select select "string:ALL"
click at [614, 246] on select "Draft Pending Allocated Pending Pick Goods Picked Goods Packed Pending Charges …" at bounding box center [686, 259] width 144 height 26
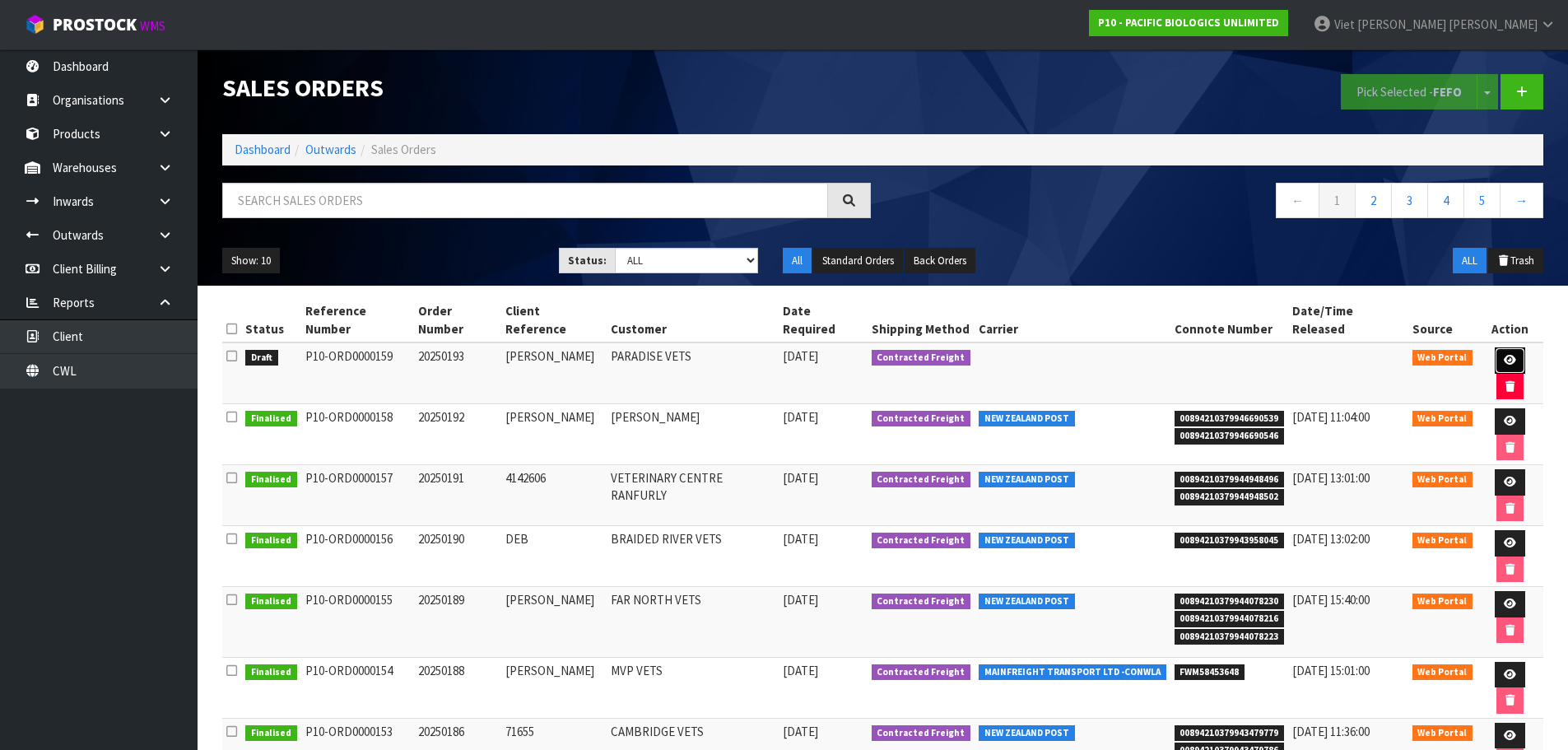
click at [1503, 355] on icon at bounding box center [1509, 360] width 12 height 11
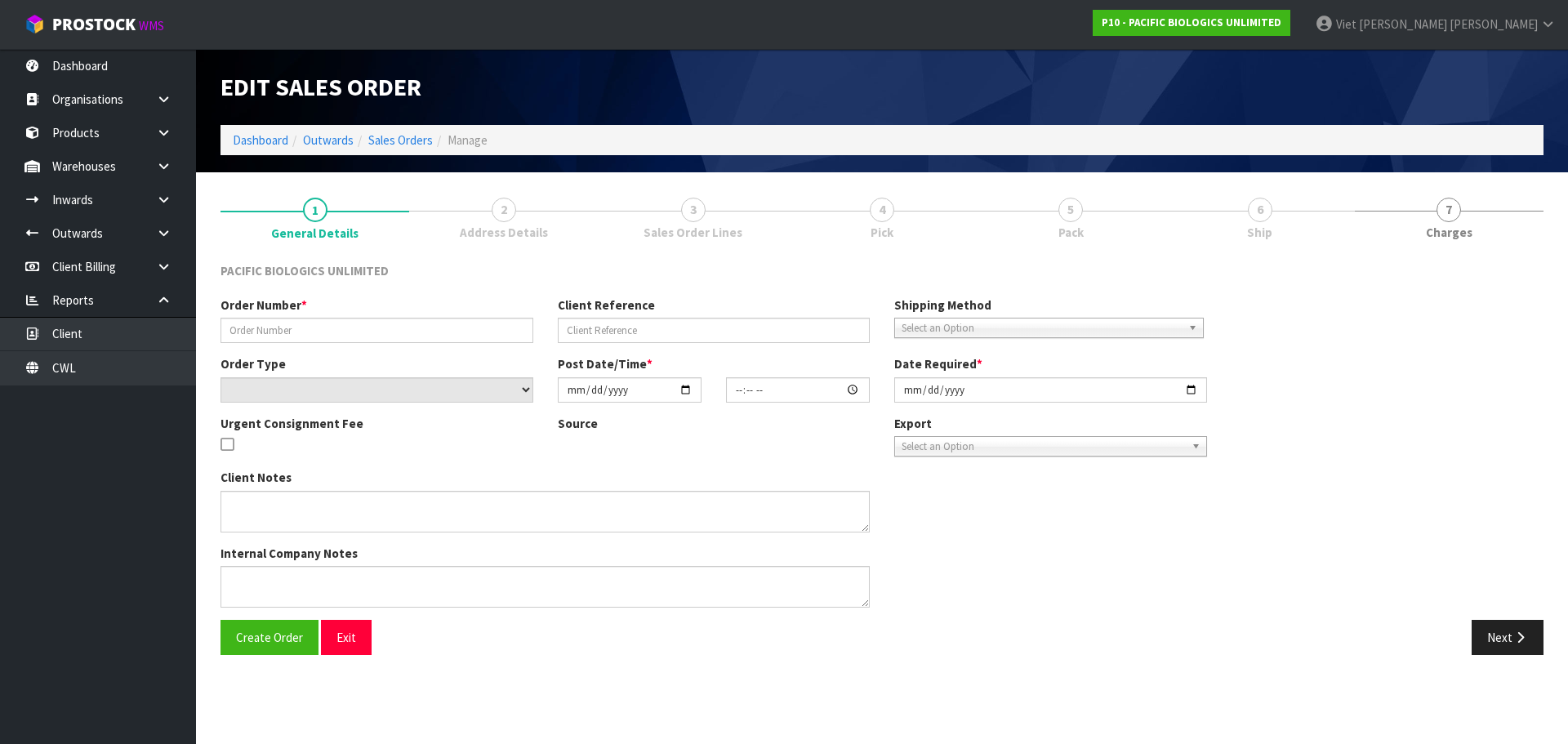
type input "20250193"
type input "KELLY LILLEY"
select select "number:0"
type input "[DATE]"
type input "14:35:00.000"
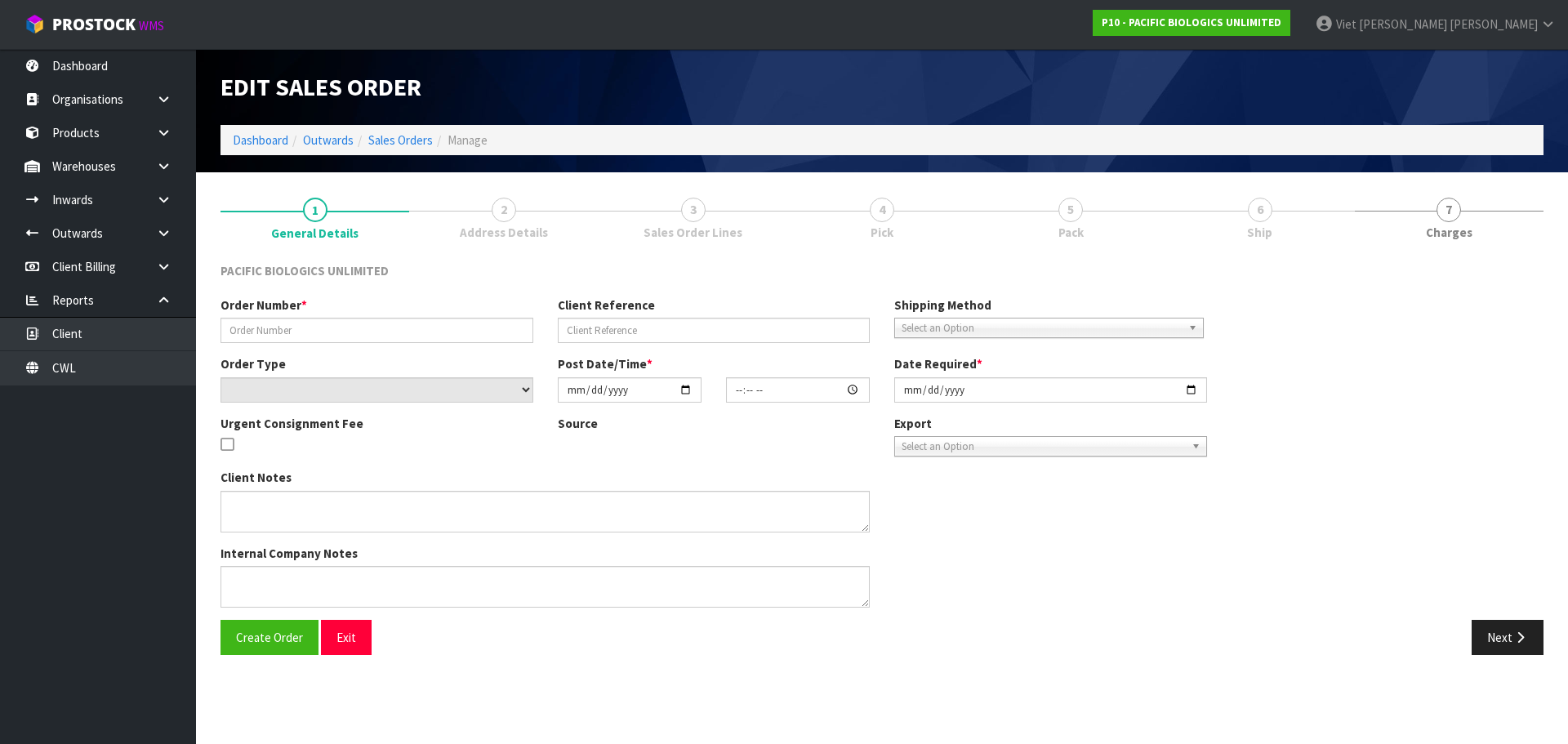
type input "[DATE]"
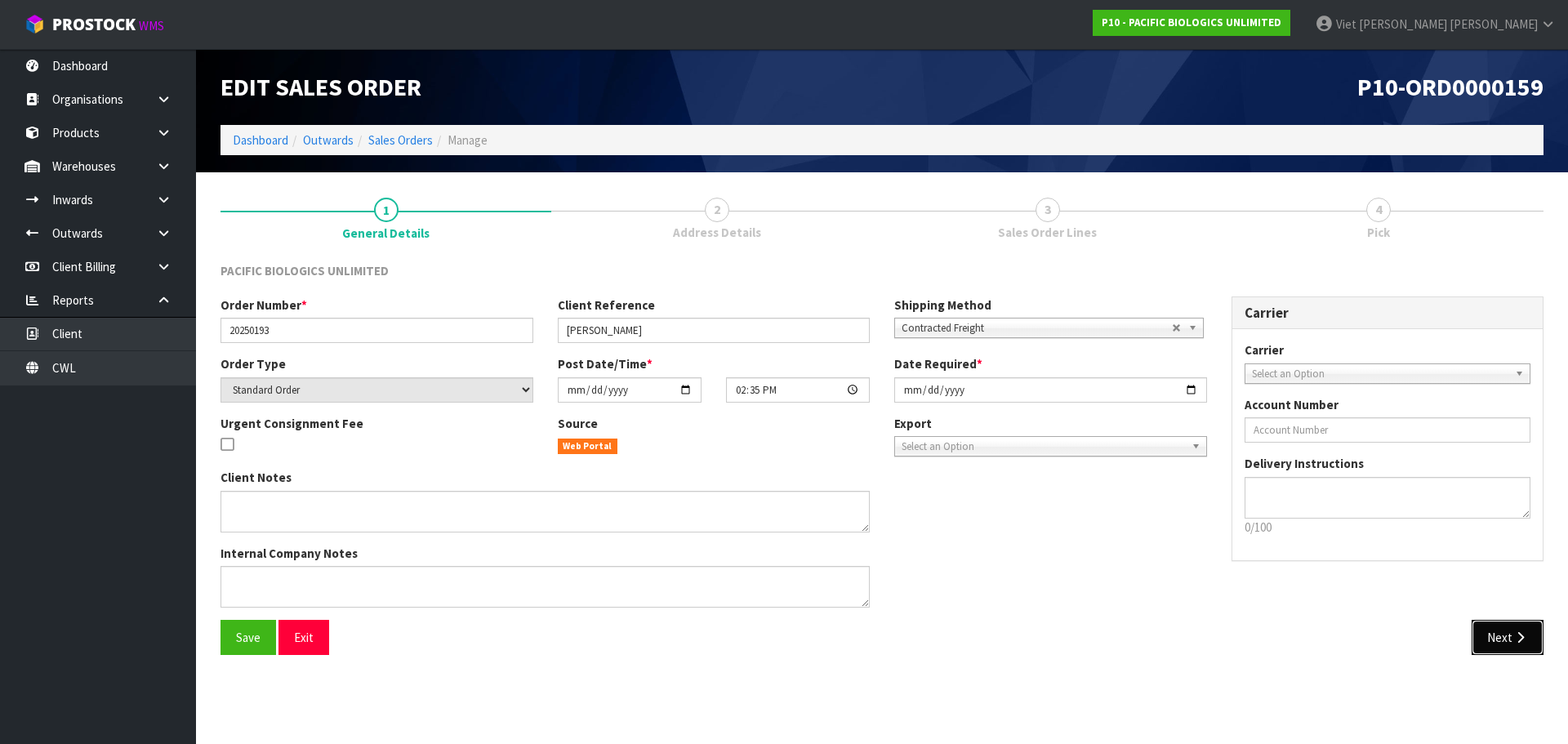
drag, startPoint x: 1491, startPoint y: 633, endPoint x: 627, endPoint y: 512, distance: 872.4
click at [1491, 633] on button "Next" at bounding box center [1508, 637] width 72 height 36
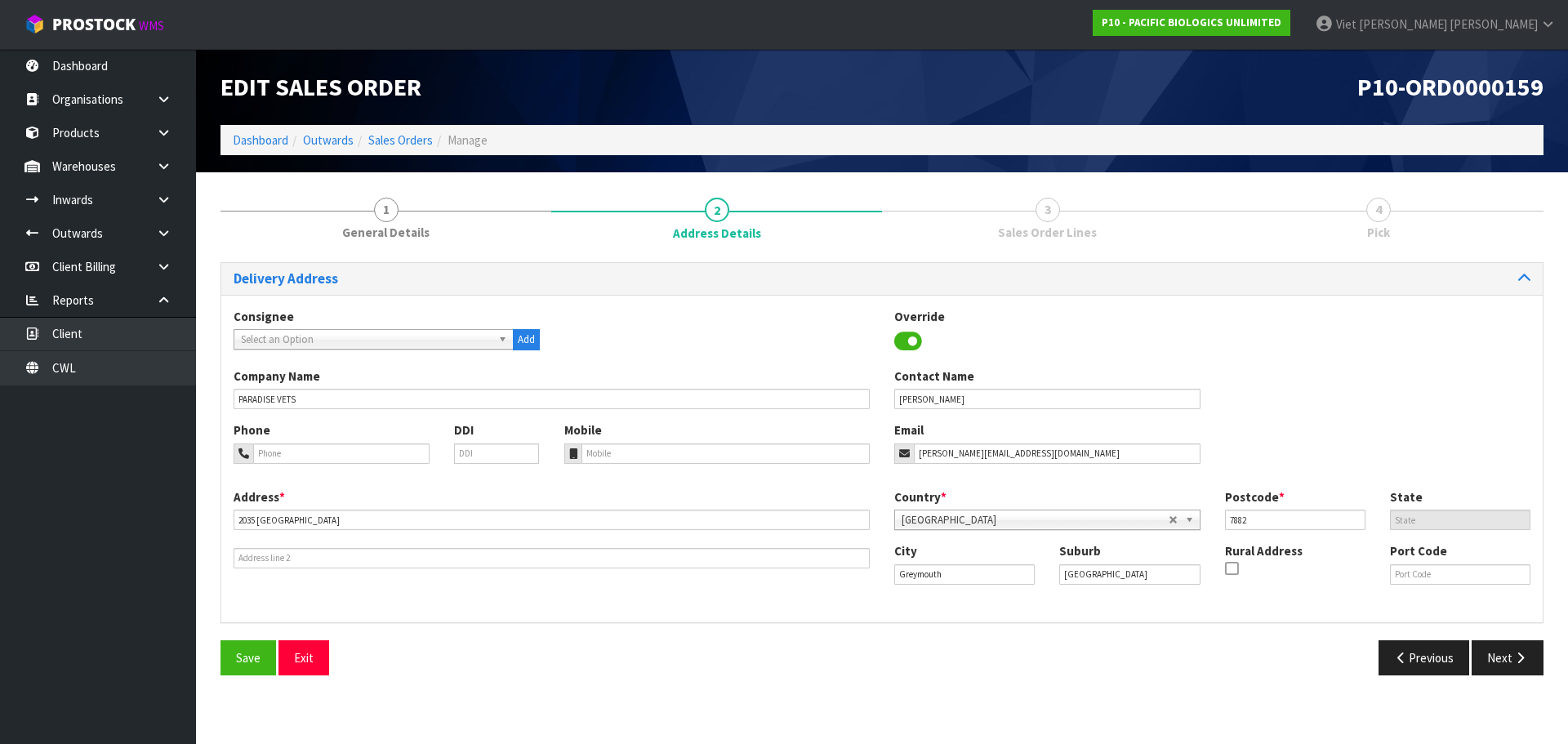
click at [393, 342] on span "Select an Option" at bounding box center [367, 340] width 251 height 20
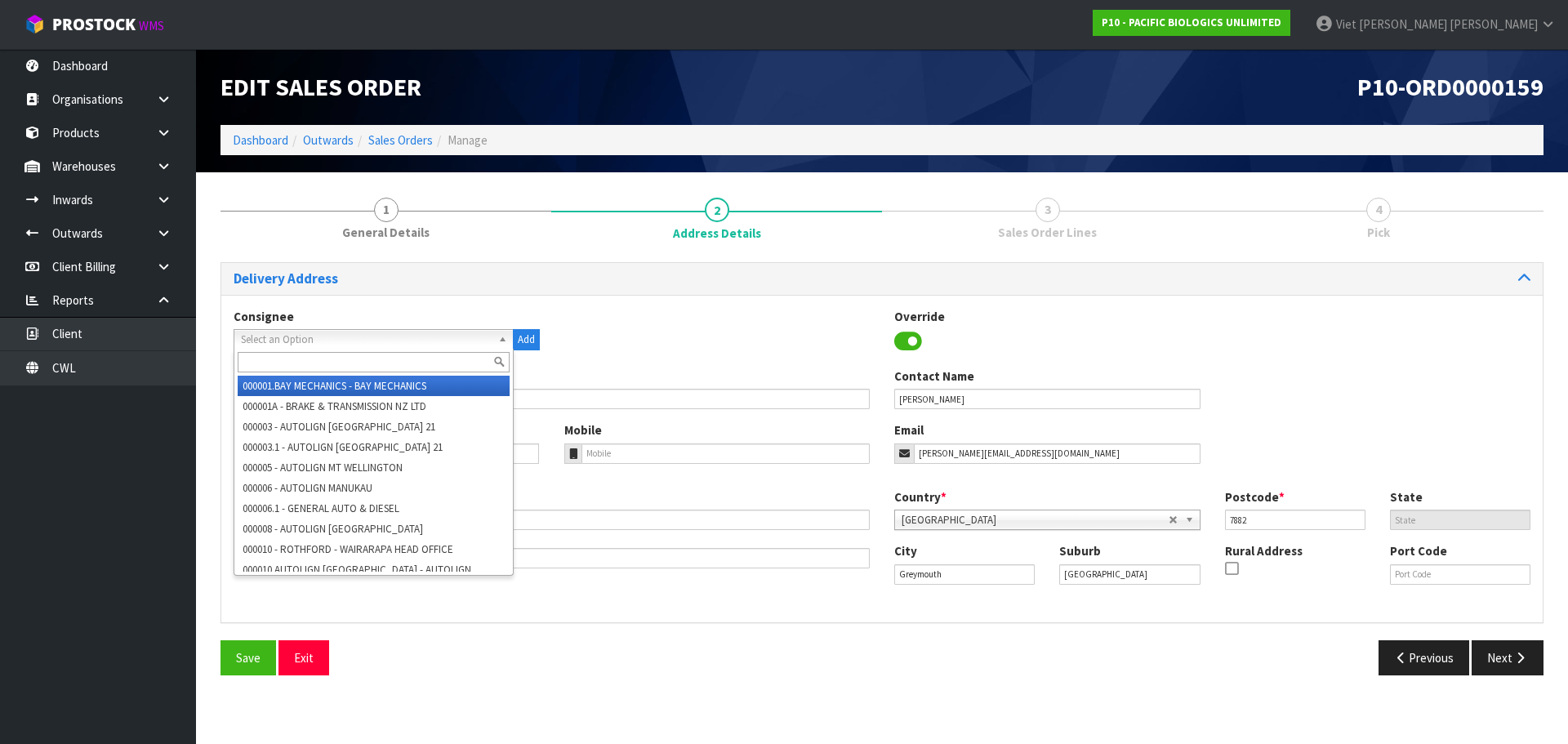
click at [393, 342] on span "Select an Option" at bounding box center [367, 340] width 251 height 20
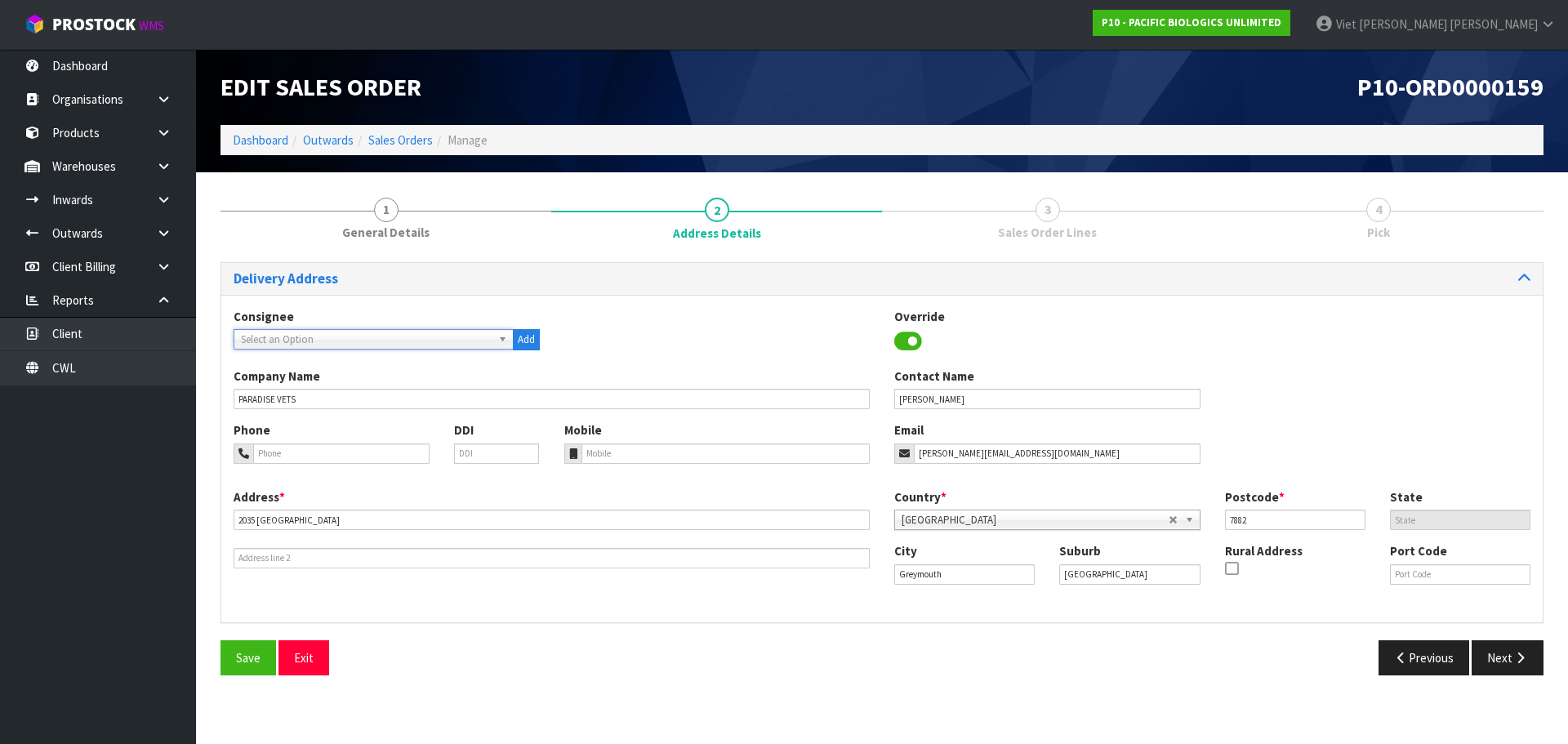
click at [740, 336] on div "Consignee 000001.BAY MECHANICS - BAY MECHANICS 000001A - BRAKE & TRANSMISSION N…" at bounding box center [882, 338] width 1322 height 59
click at [1501, 653] on button "Next" at bounding box center [1508, 658] width 72 height 36
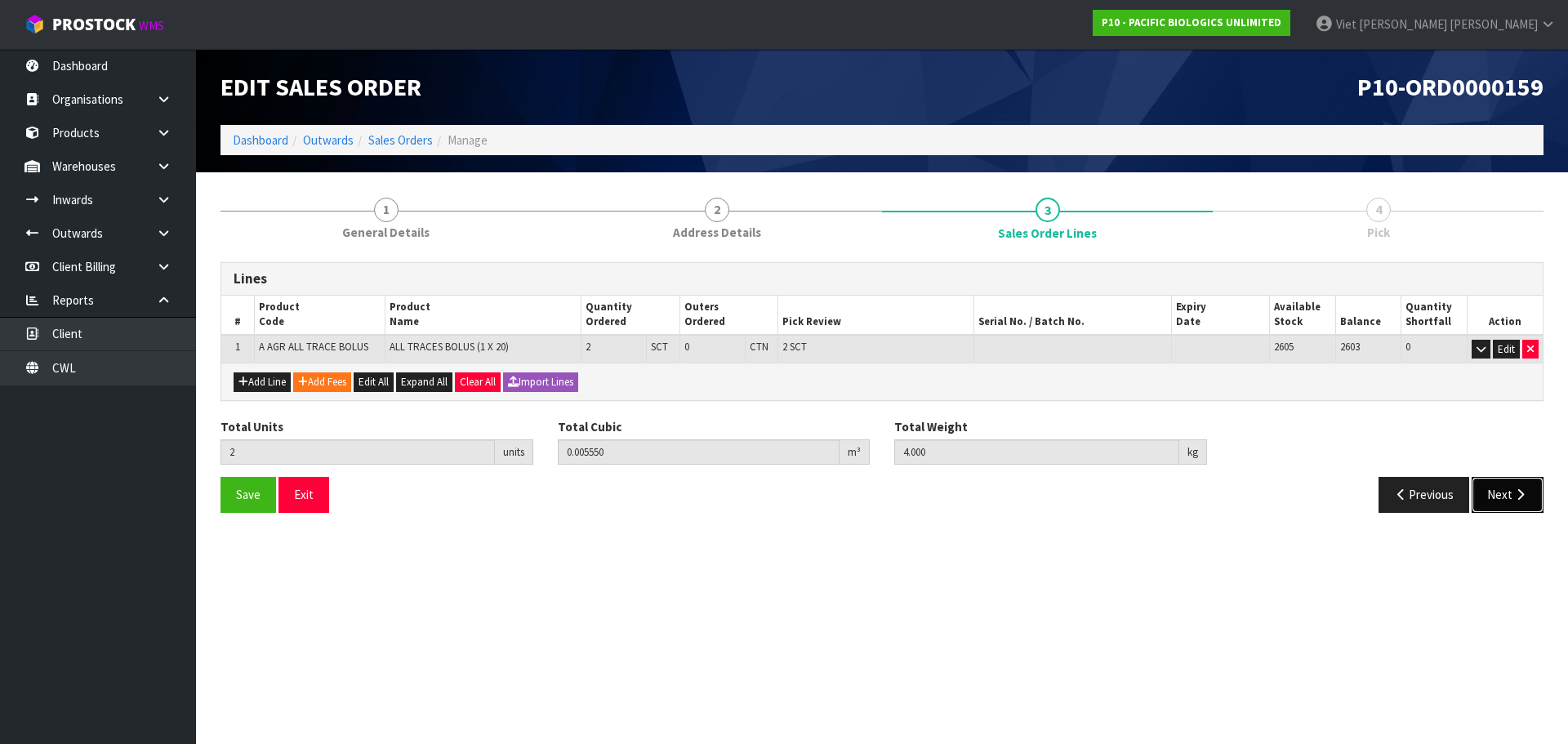
click at [1516, 504] on button "Next" at bounding box center [1508, 495] width 72 height 36
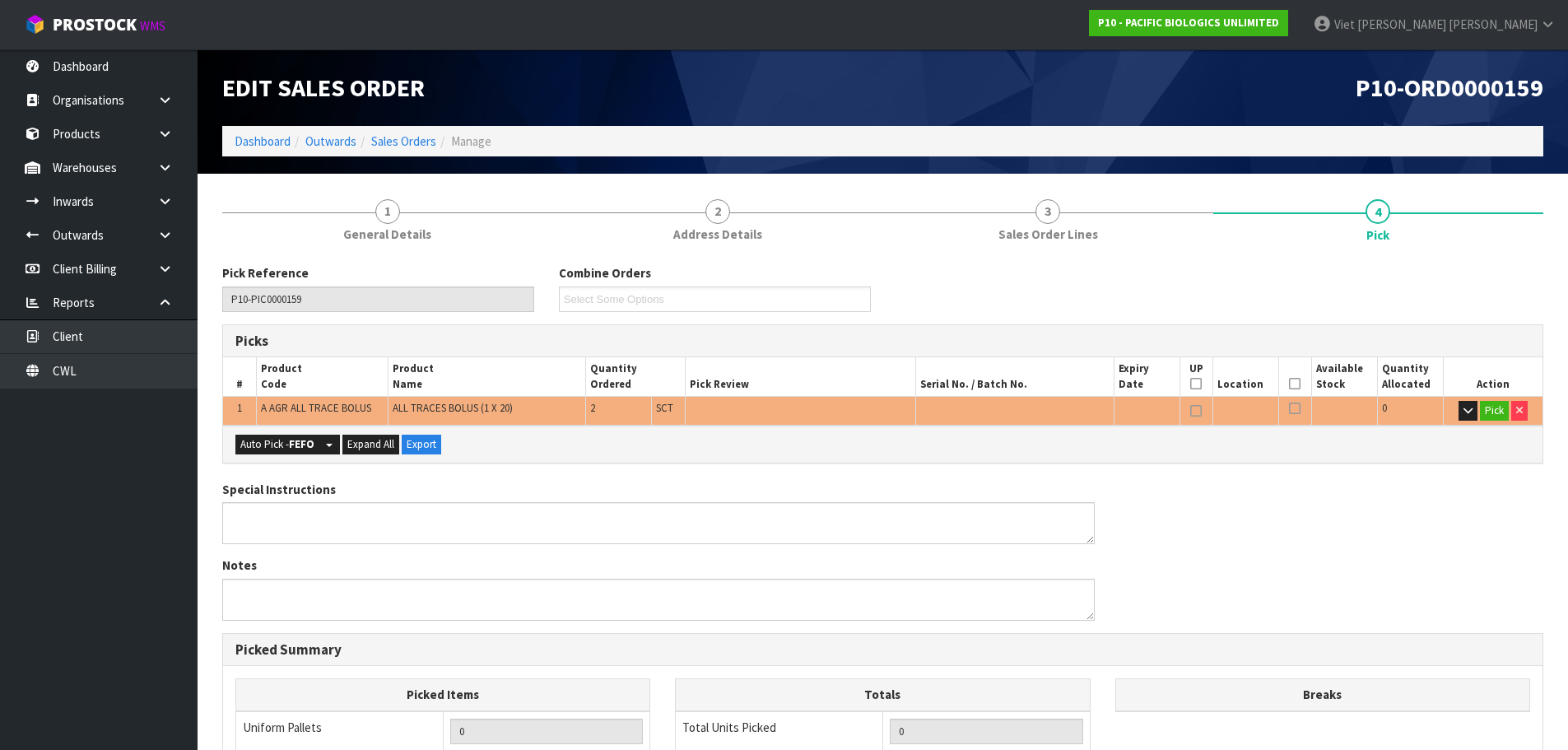
drag, startPoint x: 591, startPoint y: 408, endPoint x: 753, endPoint y: 406, distance: 162.0
click at [616, 408] on td "2" at bounding box center [619, 410] width 66 height 29
click at [871, 411] on td at bounding box center [800, 410] width 231 height 29
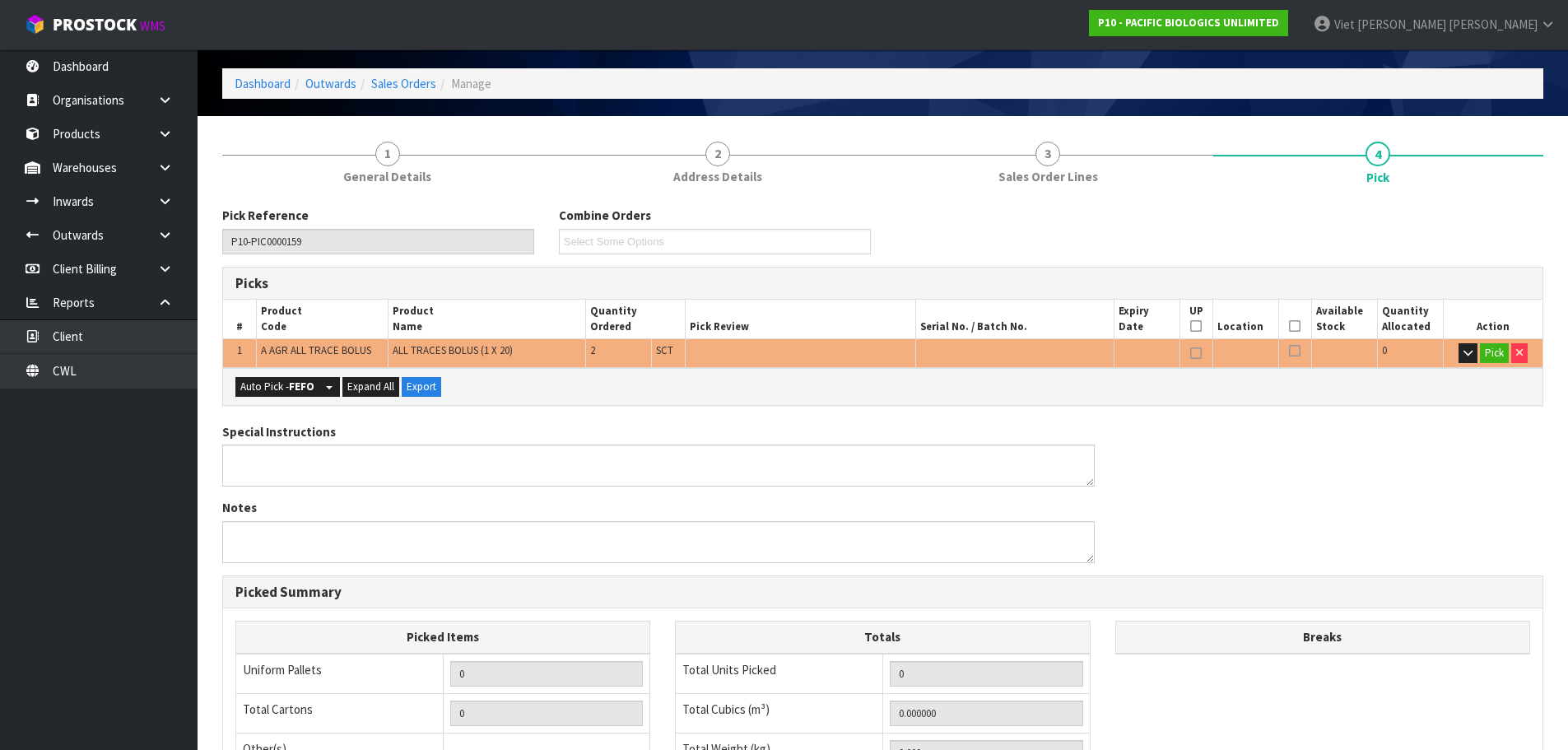
scroll to position [83, 0]
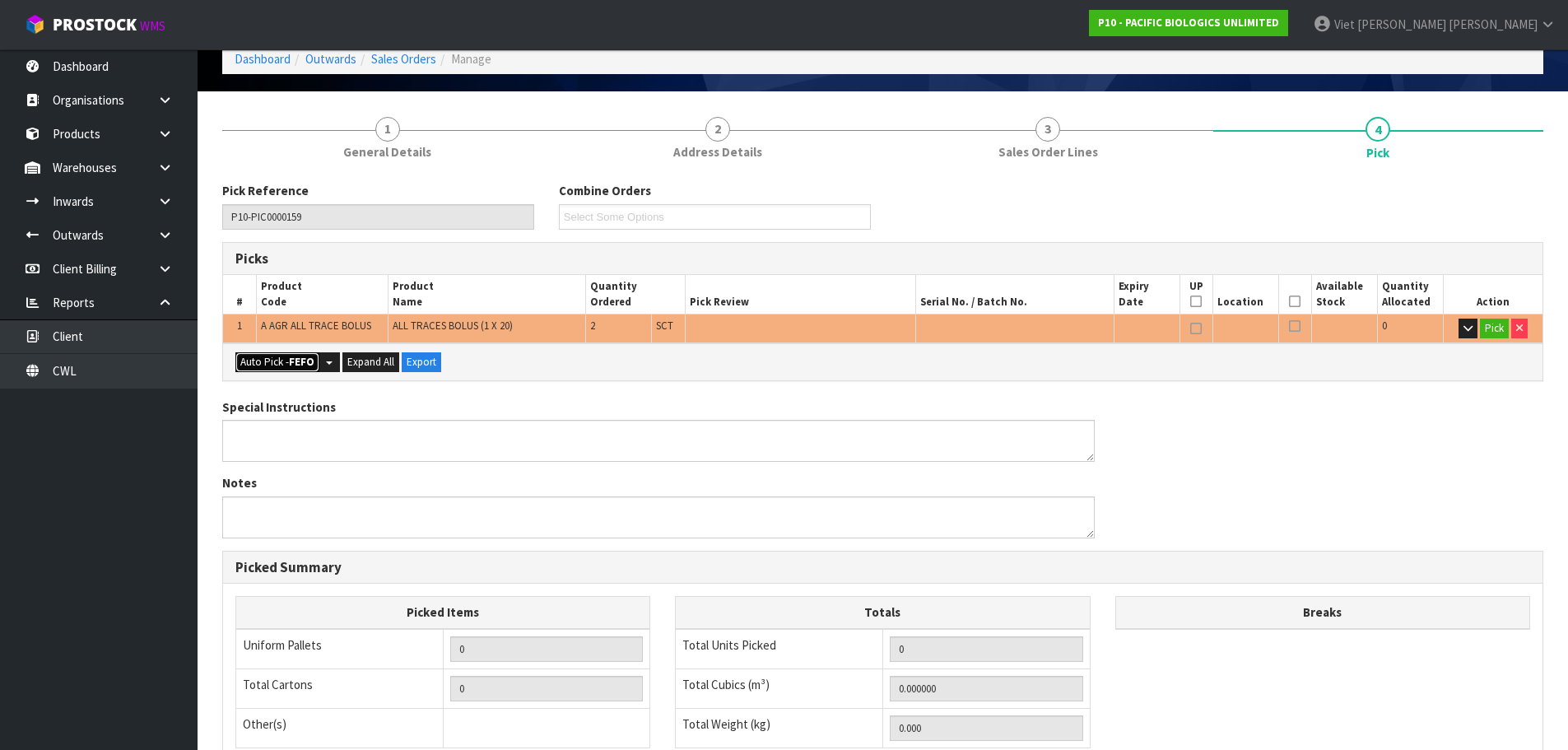
click at [286, 363] on button "Auto Pick - FEFO" at bounding box center [277, 363] width 84 height 20
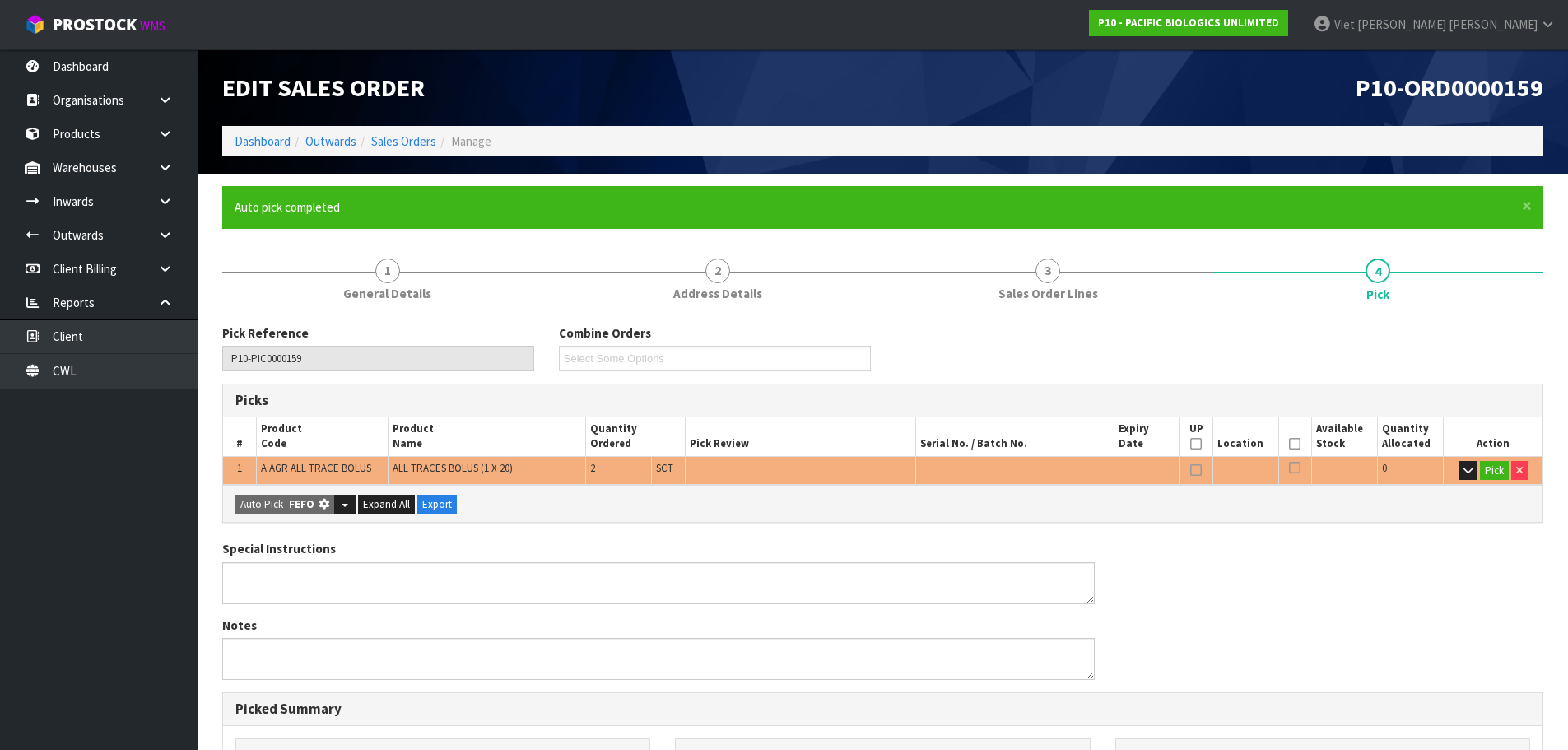
type input "Sub-carton x 2"
type input "2"
type input "0.005550"
type input "4.000"
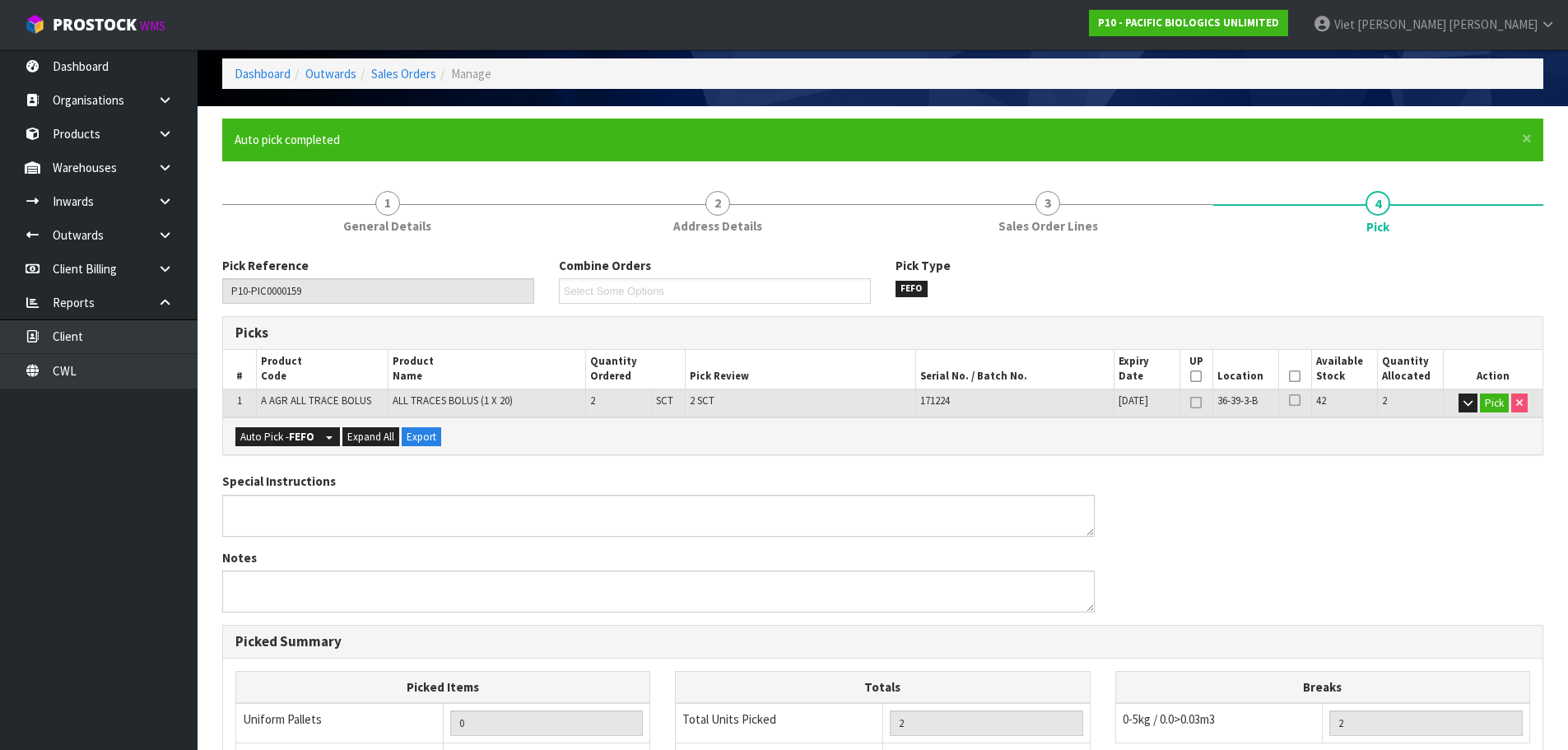
scroll to position [396, 0]
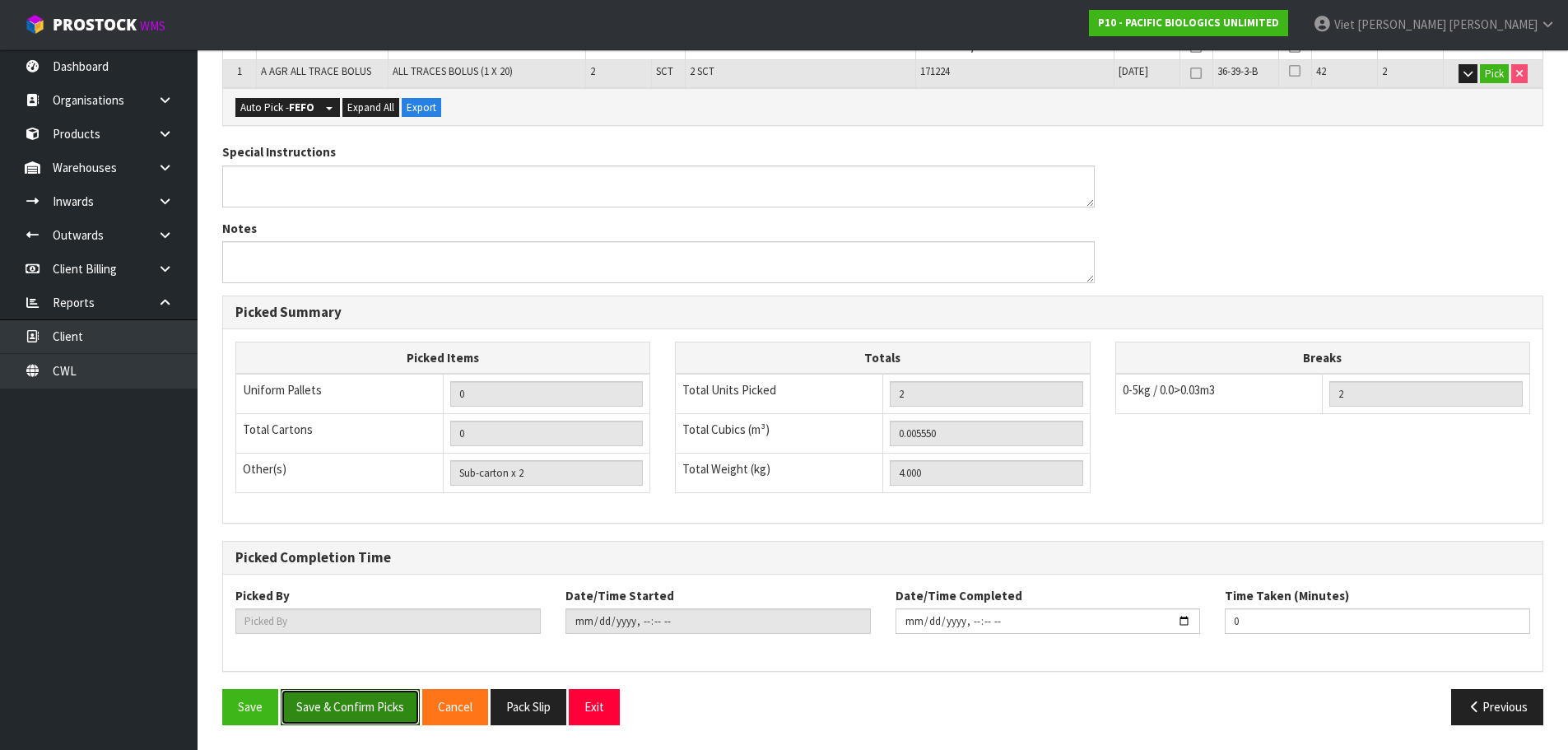
drag, startPoint x: 386, startPoint y: 710, endPoint x: 939, endPoint y: 423, distance: 623.0
click at [938, 424] on div "Pick Reference P10-PIC0000159 Combine Orders Select Some Options Pick Type FEFO…" at bounding box center [882, 332] width 1321 height 810
click at [336, 713] on button "Save & Confirm Picks" at bounding box center [350, 707] width 139 height 36
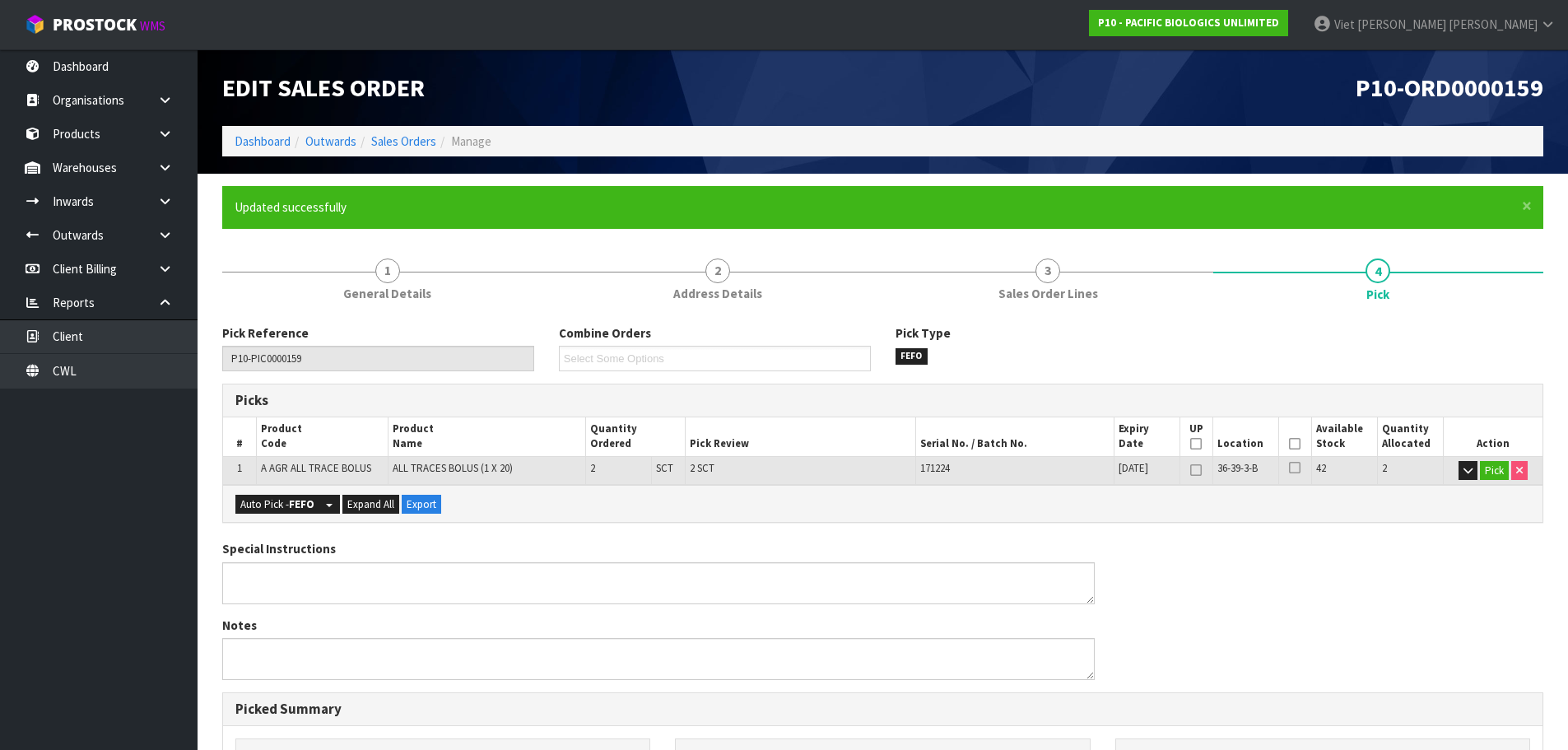
type input "Viet [PERSON_NAME]"
type input "2025-09-08T14:45:56"
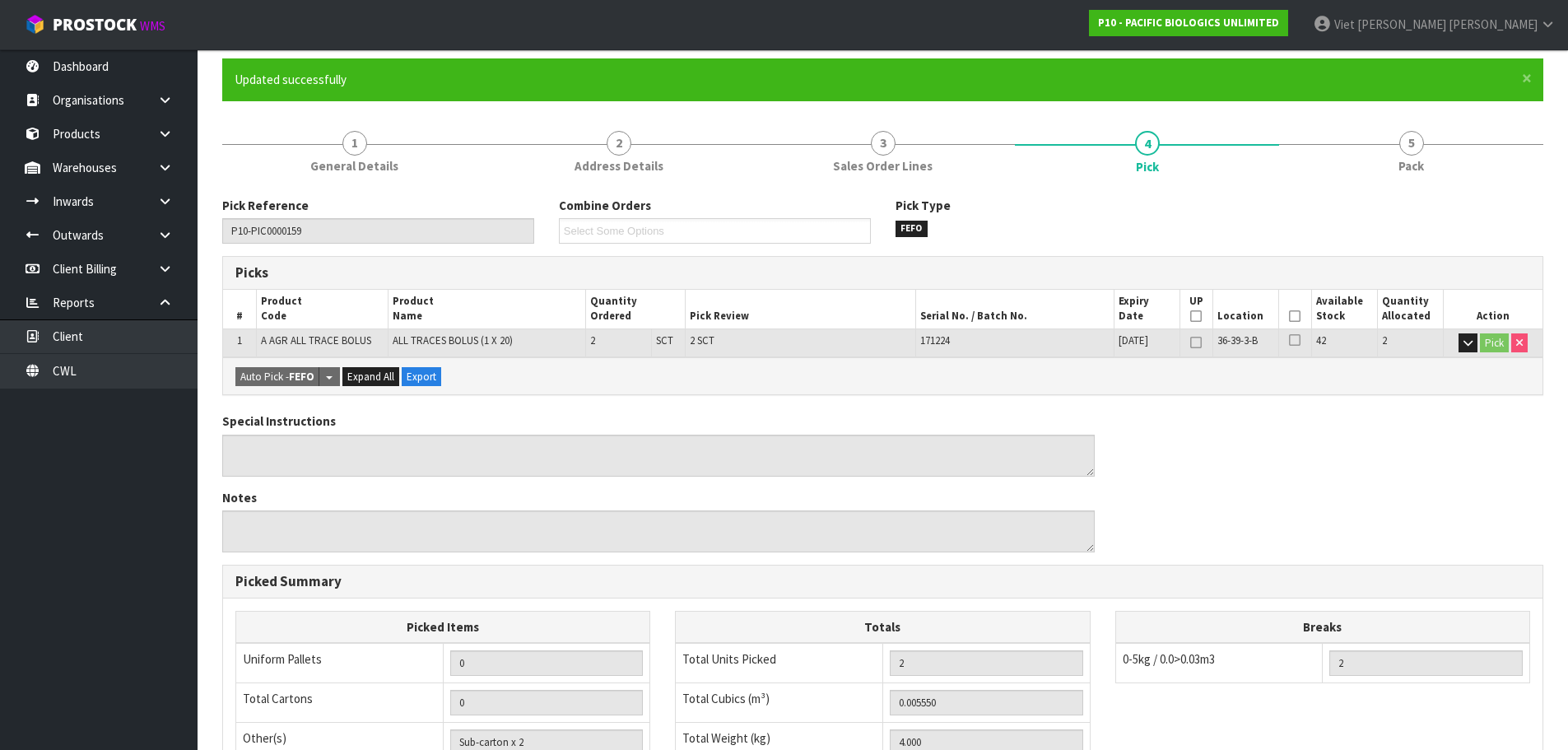
scroll to position [396, 0]
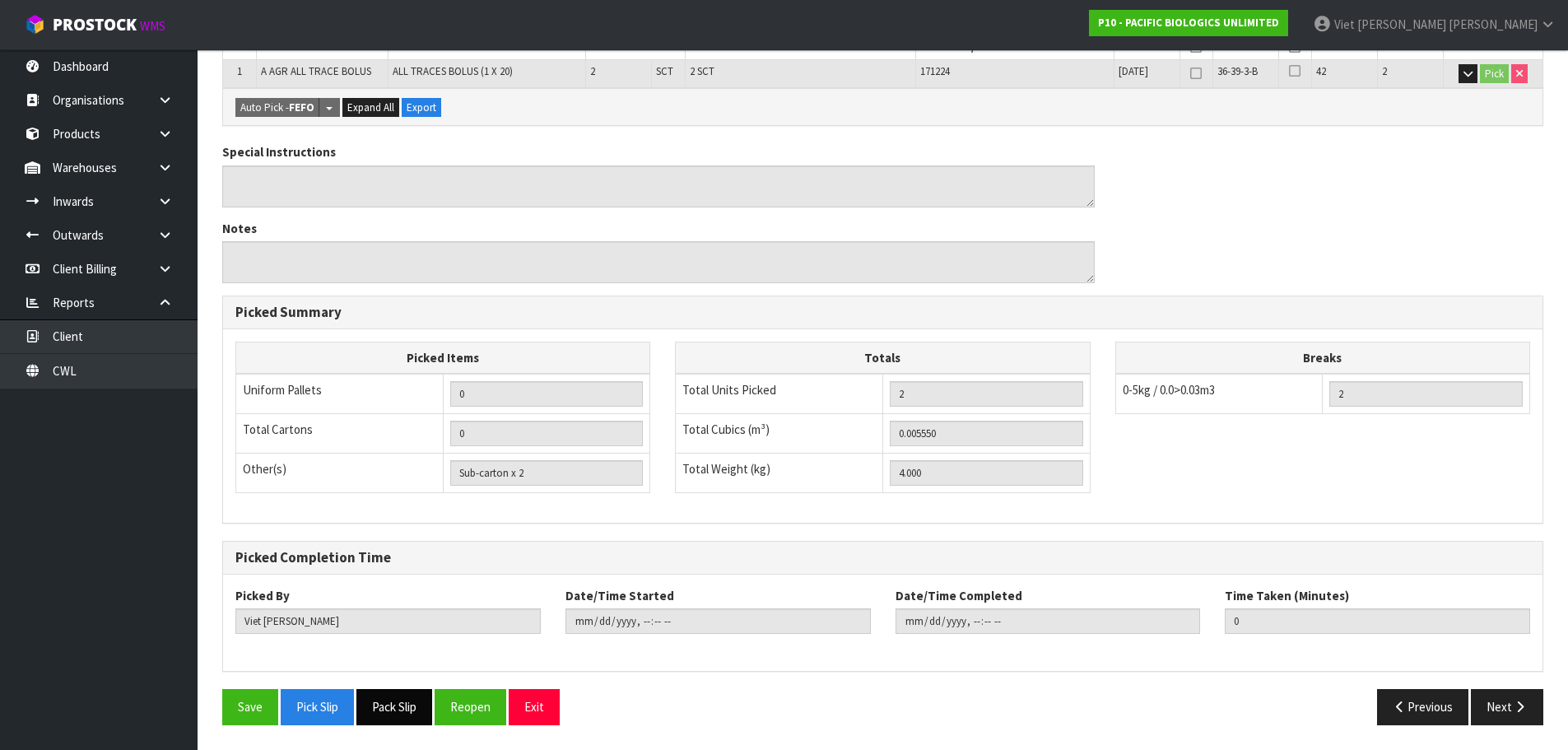
click at [388, 717] on button "Pack Slip" at bounding box center [394, 707] width 76 height 36
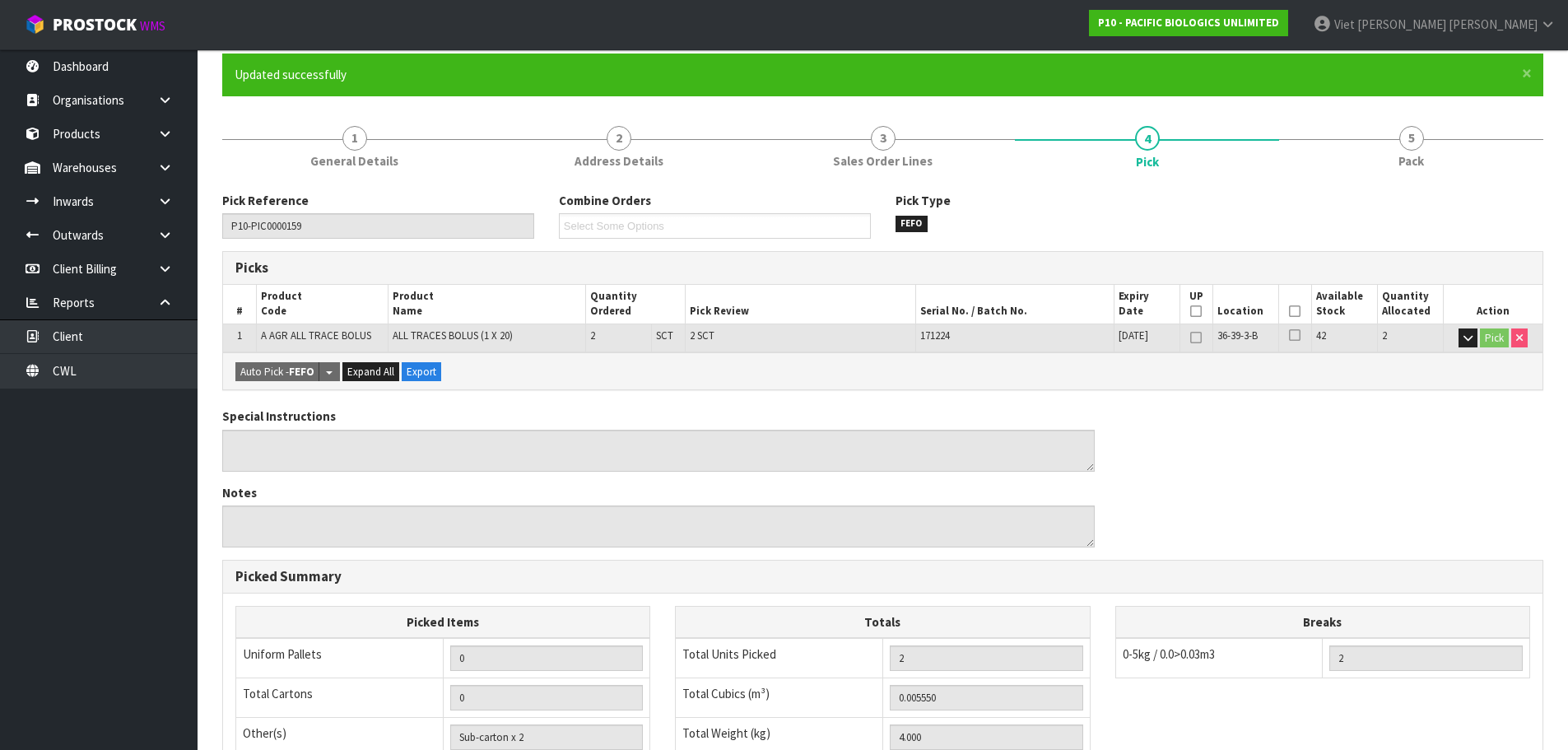
scroll to position [0, 0]
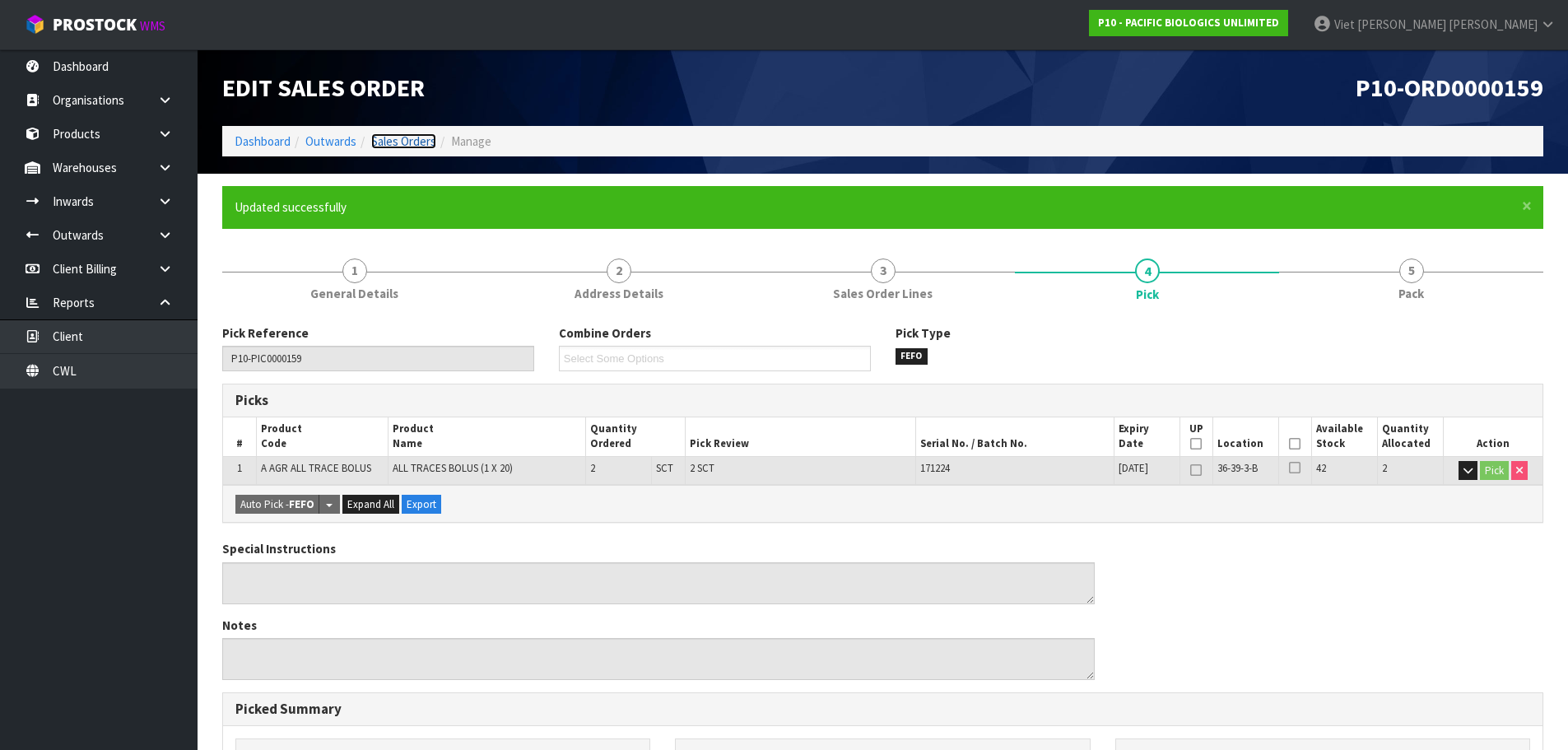
click at [389, 147] on link "Sales Orders" at bounding box center [403, 141] width 65 height 16
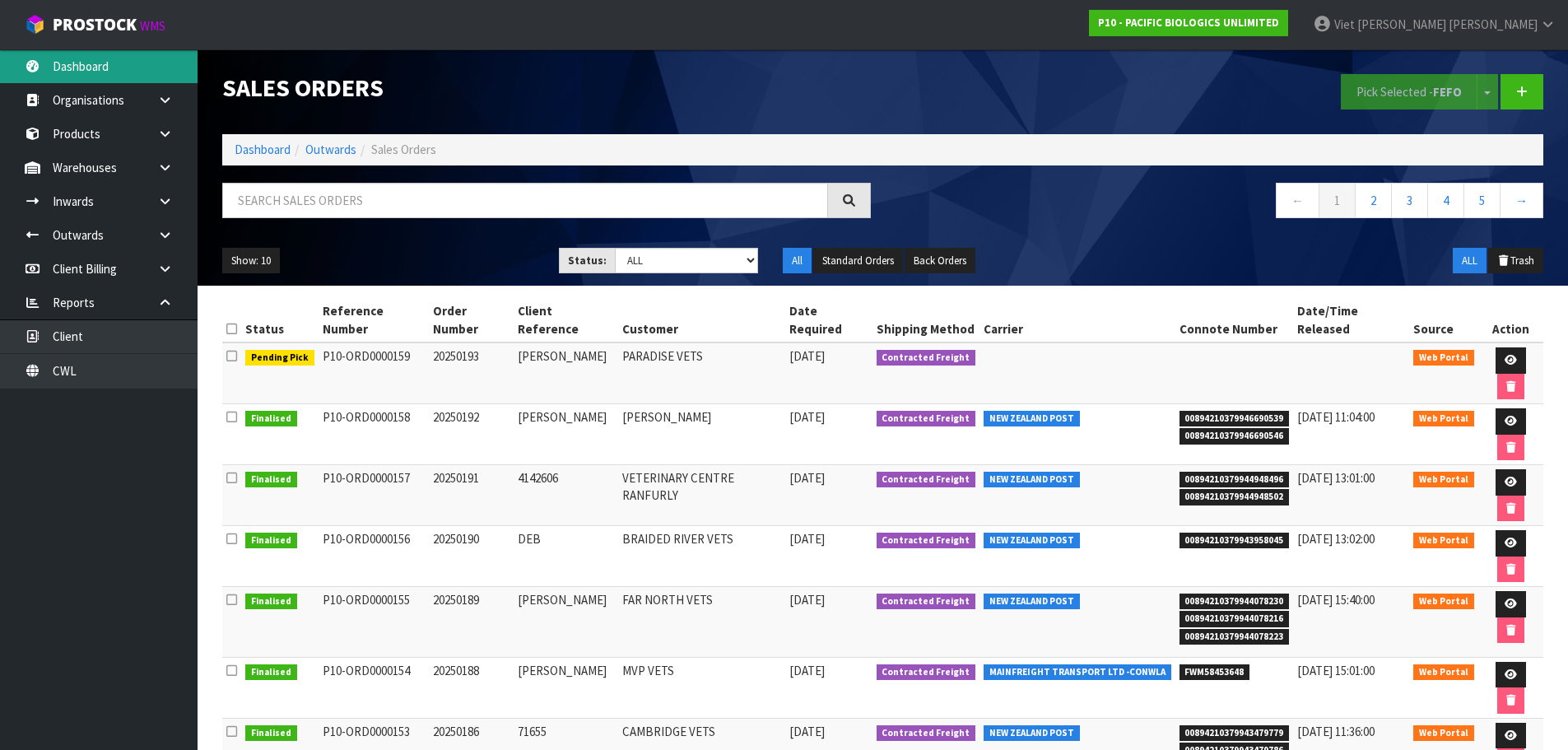
click at [132, 83] on link "Dashboard" at bounding box center [99, 67] width 197 height 34
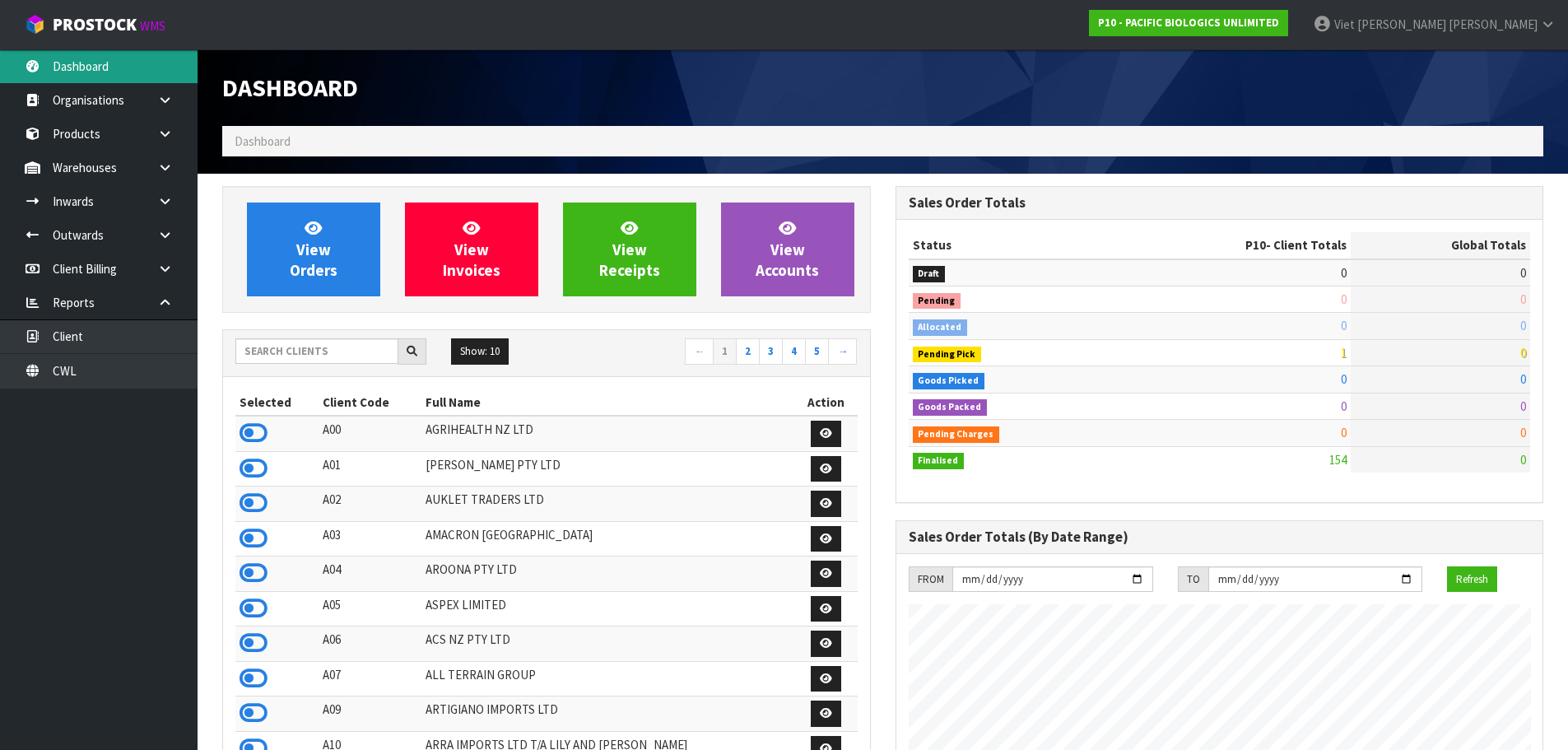
scroll to position [1141, 672]
click at [262, 350] on input "text" at bounding box center [317, 352] width 163 height 26
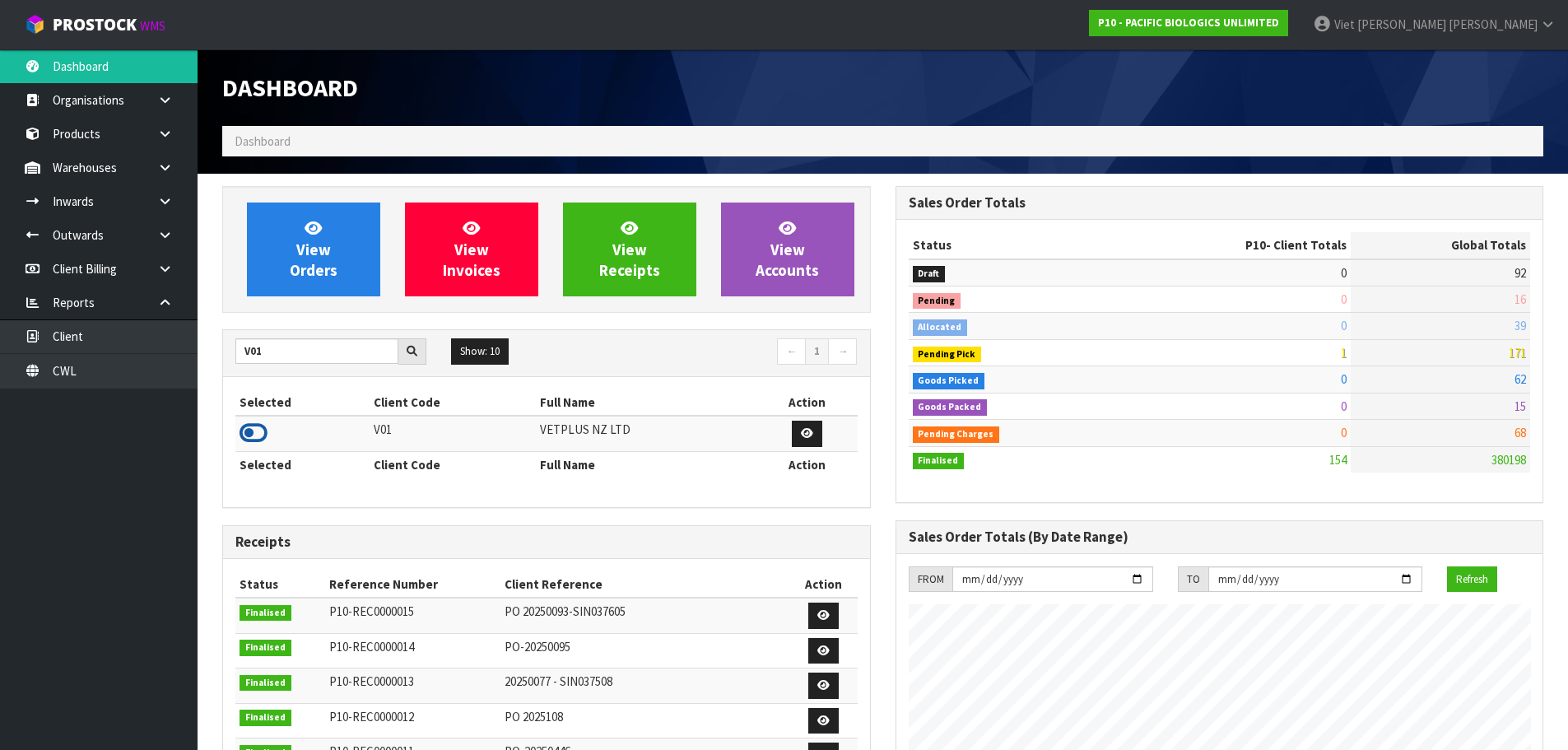
click at [261, 426] on icon at bounding box center [254, 432] width 28 height 25
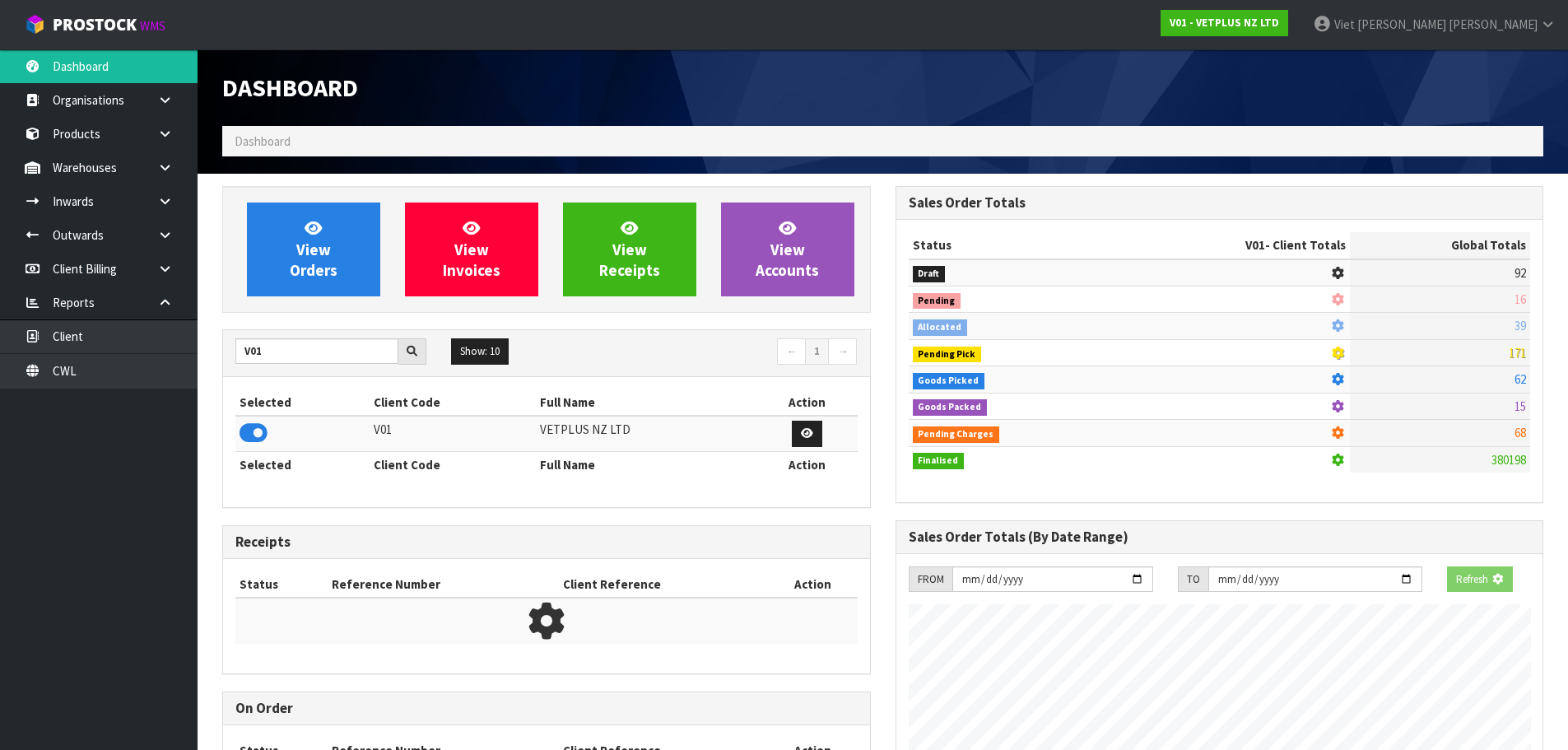
scroll to position [1247, 672]
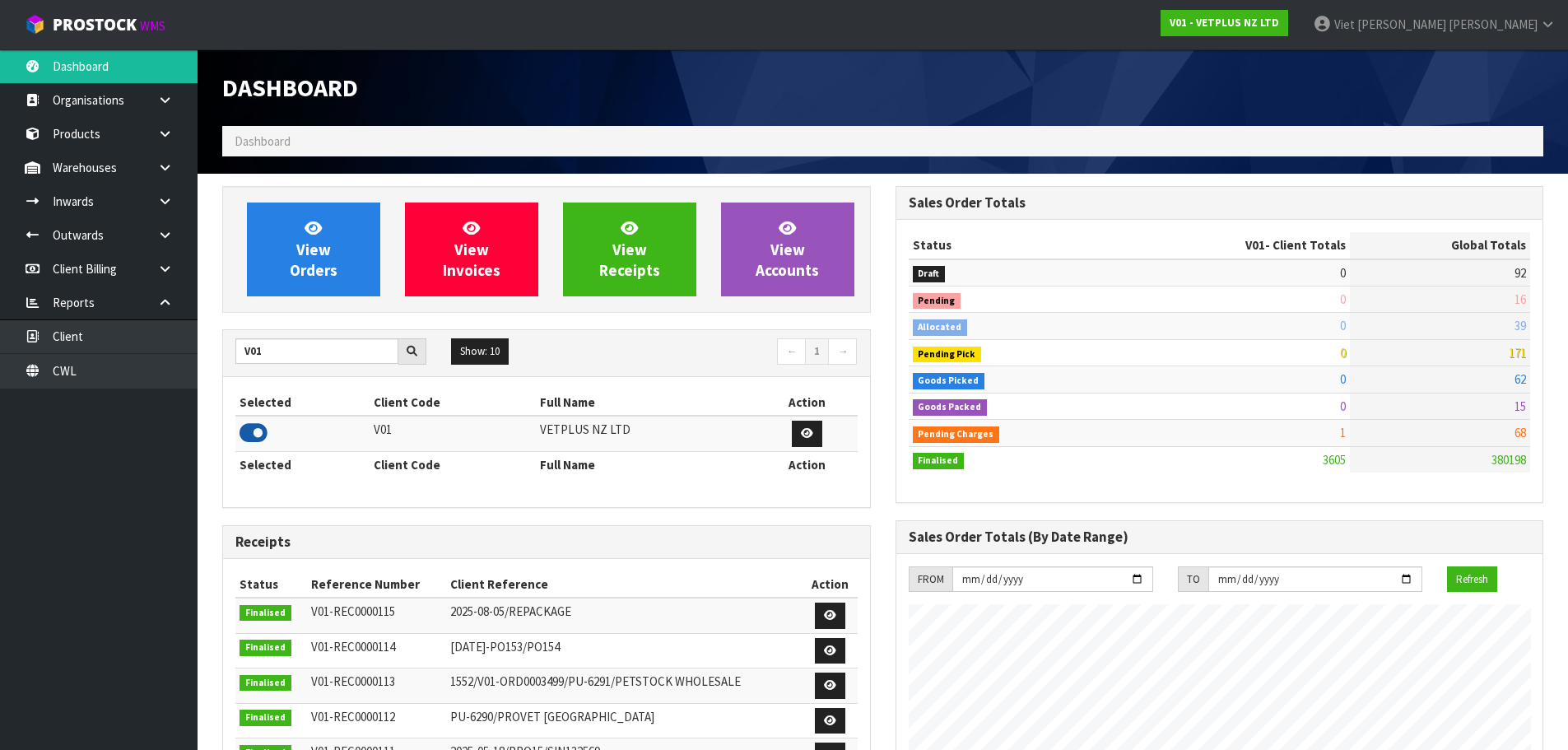
click at [248, 439] on icon at bounding box center [254, 432] width 28 height 25
drag, startPoint x: 309, startPoint y: 354, endPoint x: 124, endPoint y: 392, distance: 188.9
click at [124, 392] on body "Toggle navigation ProStock WMS V01 - VETPLUS NZ LTD Viet Hoang Tran Logout Dash…" at bounding box center [784, 375] width 1568 height 750
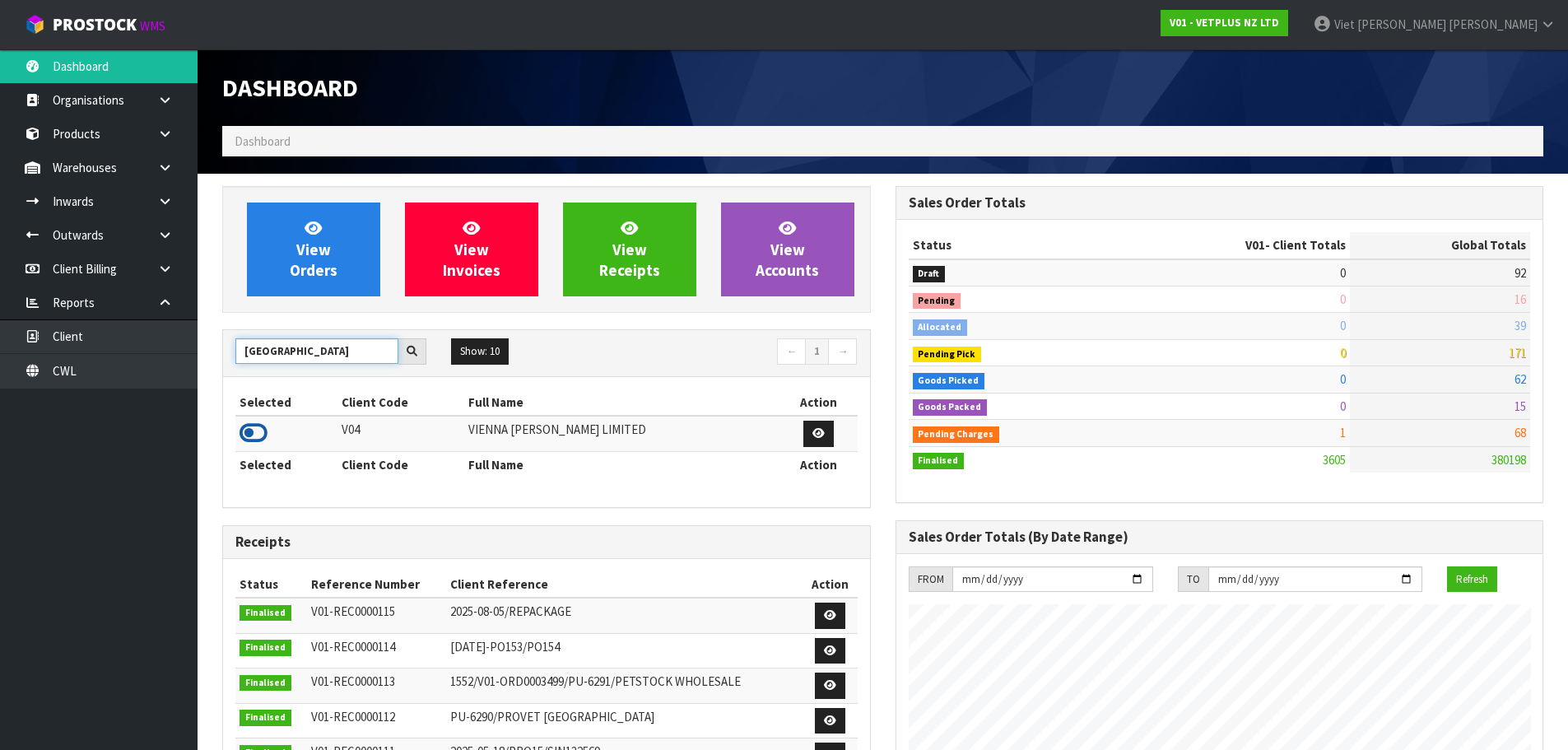
type input "VIENNA"
click at [252, 443] on icon at bounding box center [254, 432] width 28 height 25
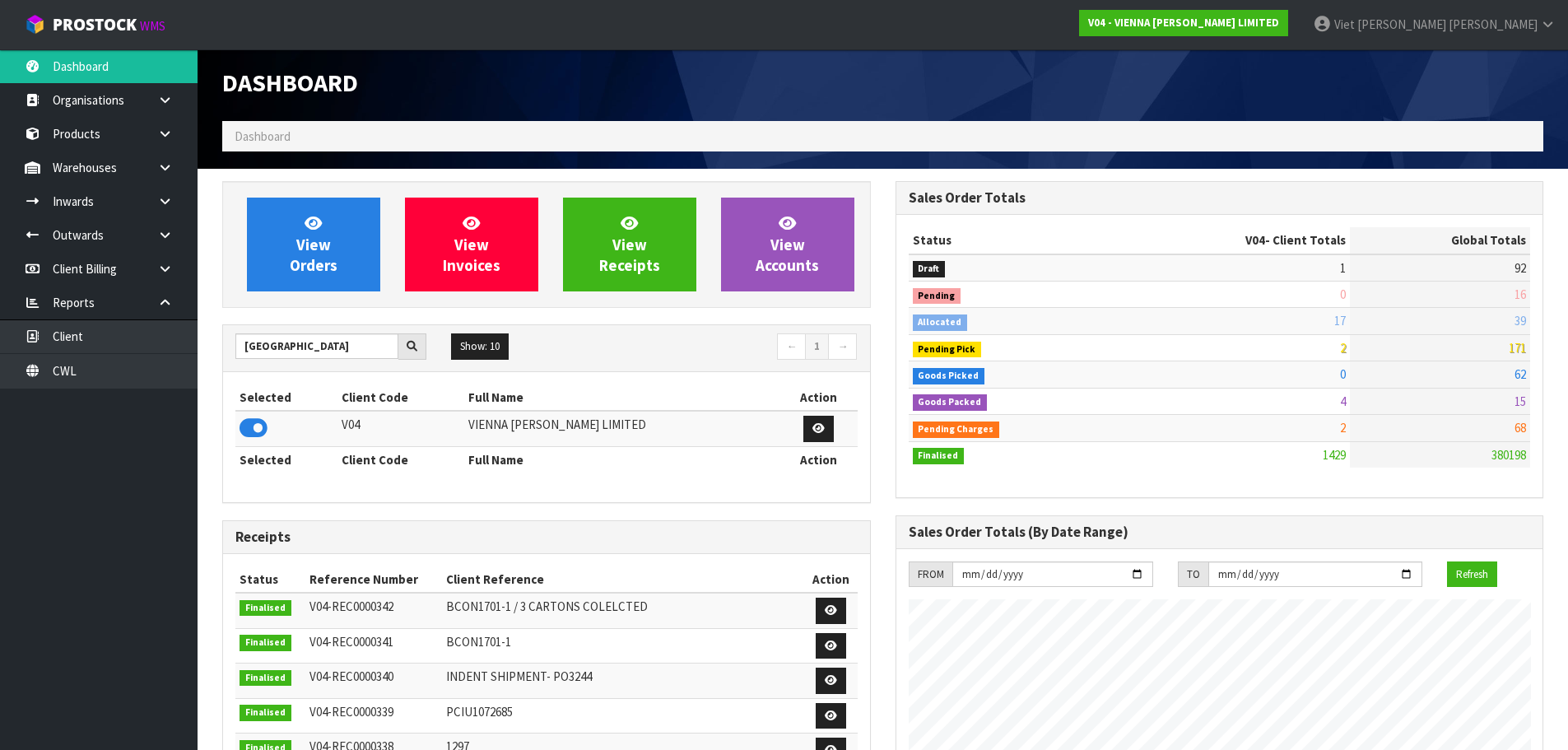
scroll to position [0, 0]
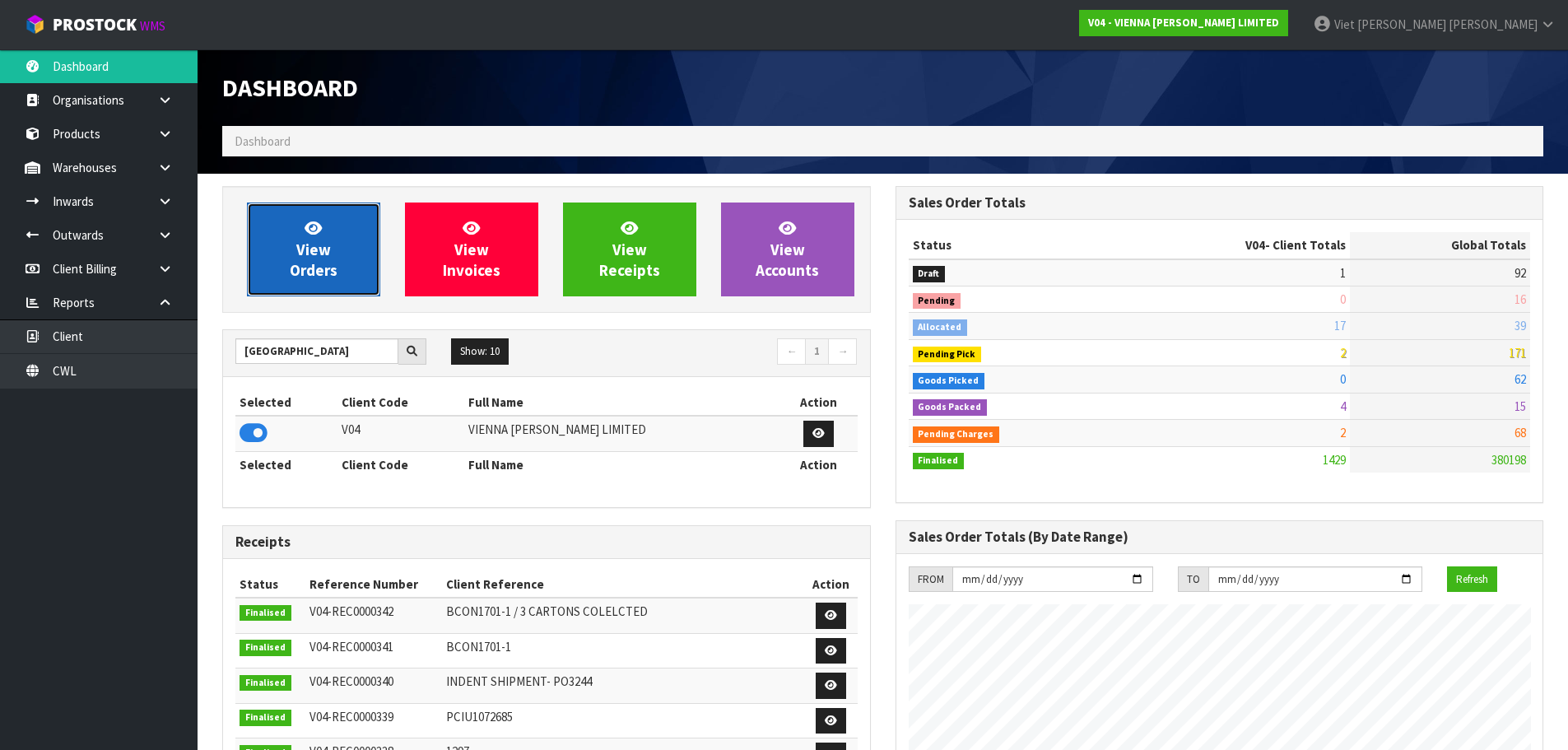
click at [302, 263] on span "View Orders" at bounding box center [314, 249] width 48 height 62
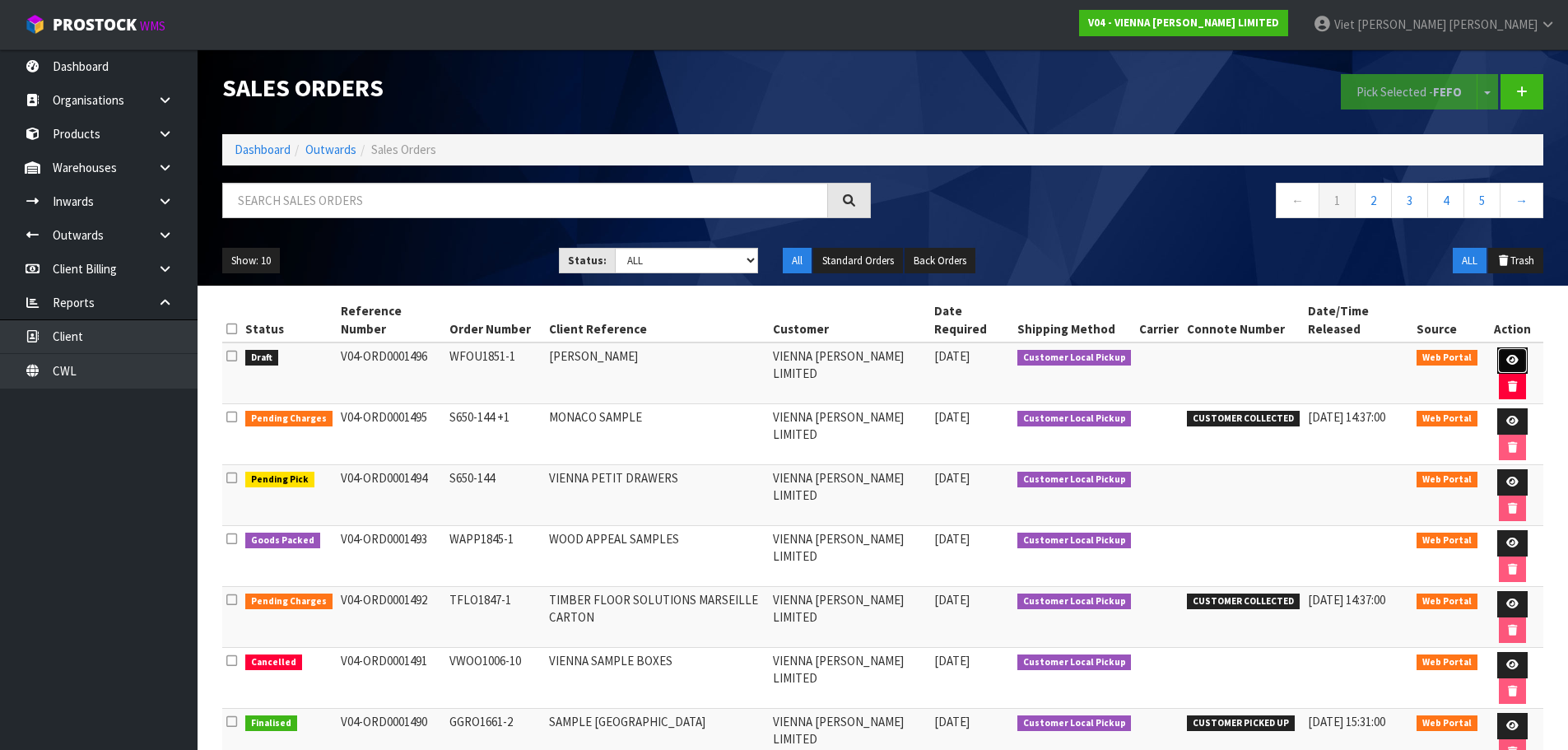
click at [1497, 348] on link at bounding box center [1512, 361] width 31 height 26
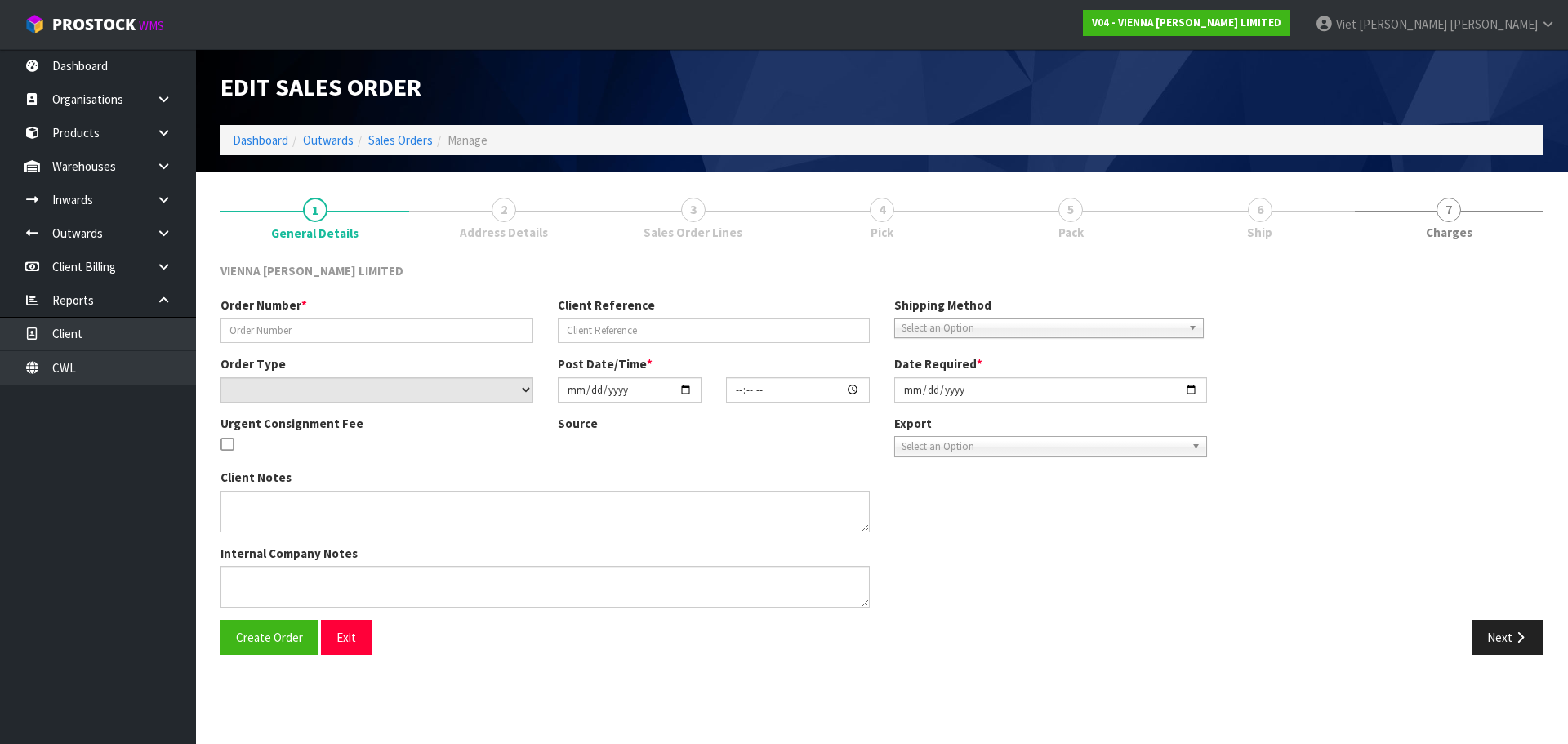
type input "WFOU1851-1"
type input "WARREN FOUNTAIN"
select select "number:0"
type input "[DATE]"
type input "14:43:00.000"
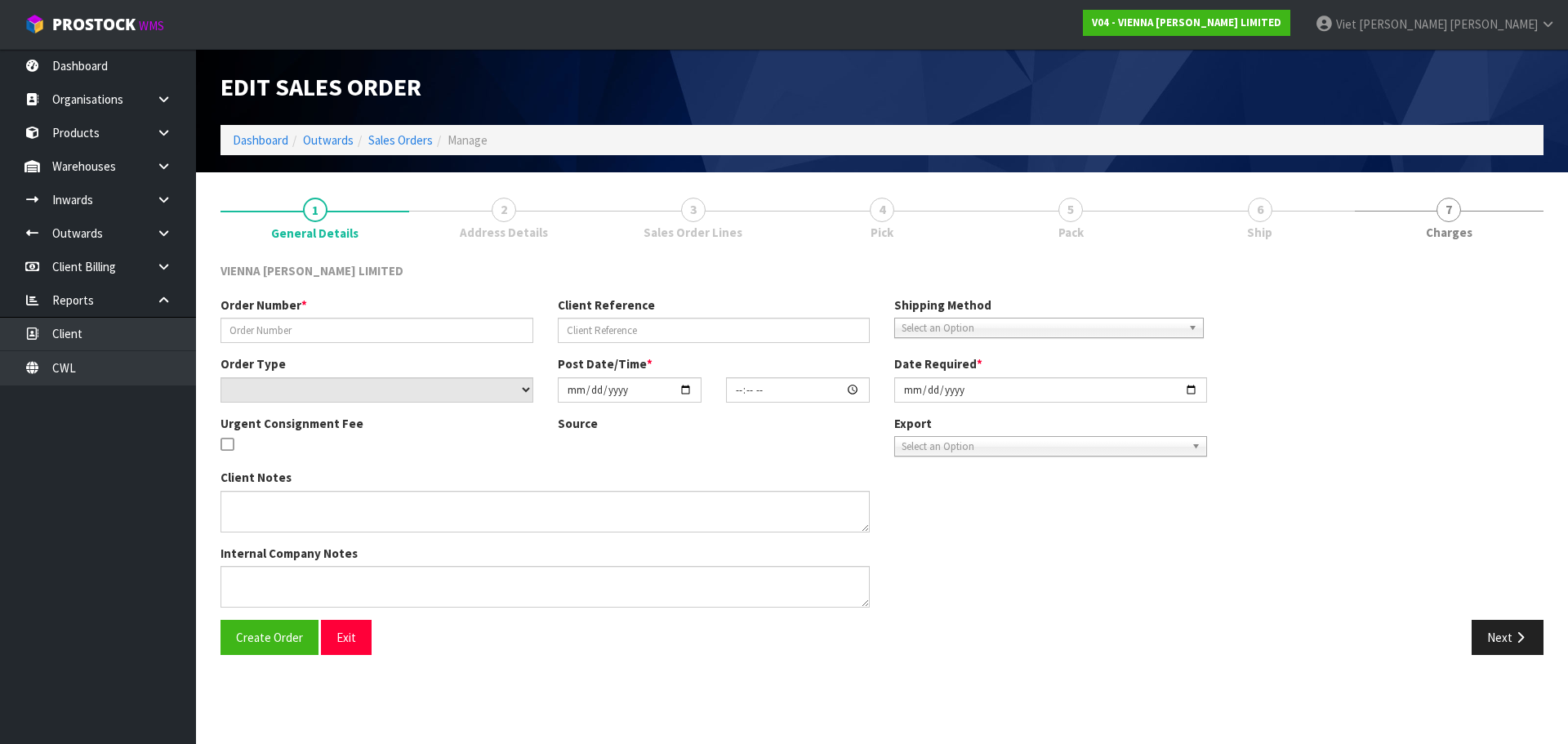
type input "2025-09-09"
type textarea "WARREN FOUNTAIN"
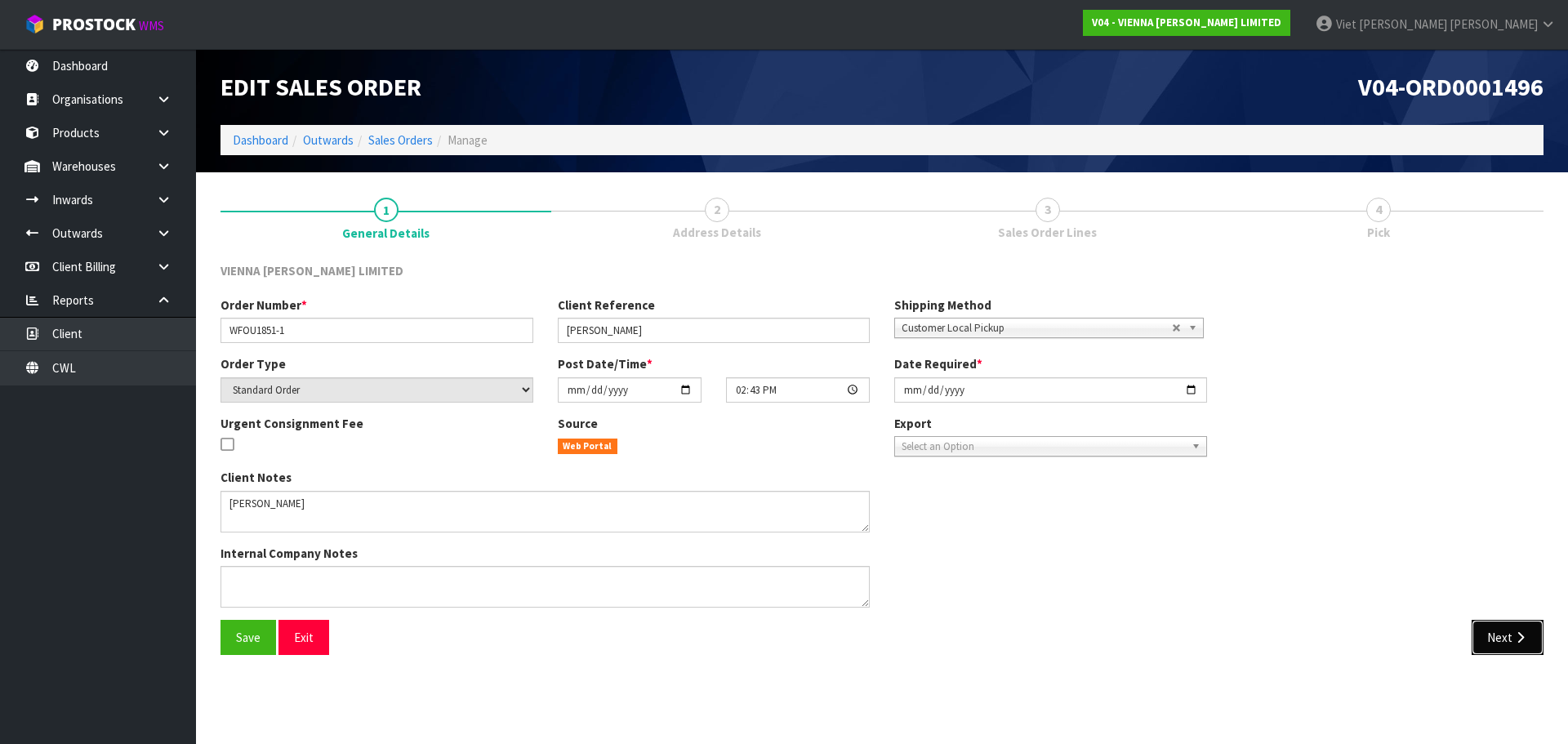
click at [1515, 635] on icon "button" at bounding box center [1521, 637] width 16 height 12
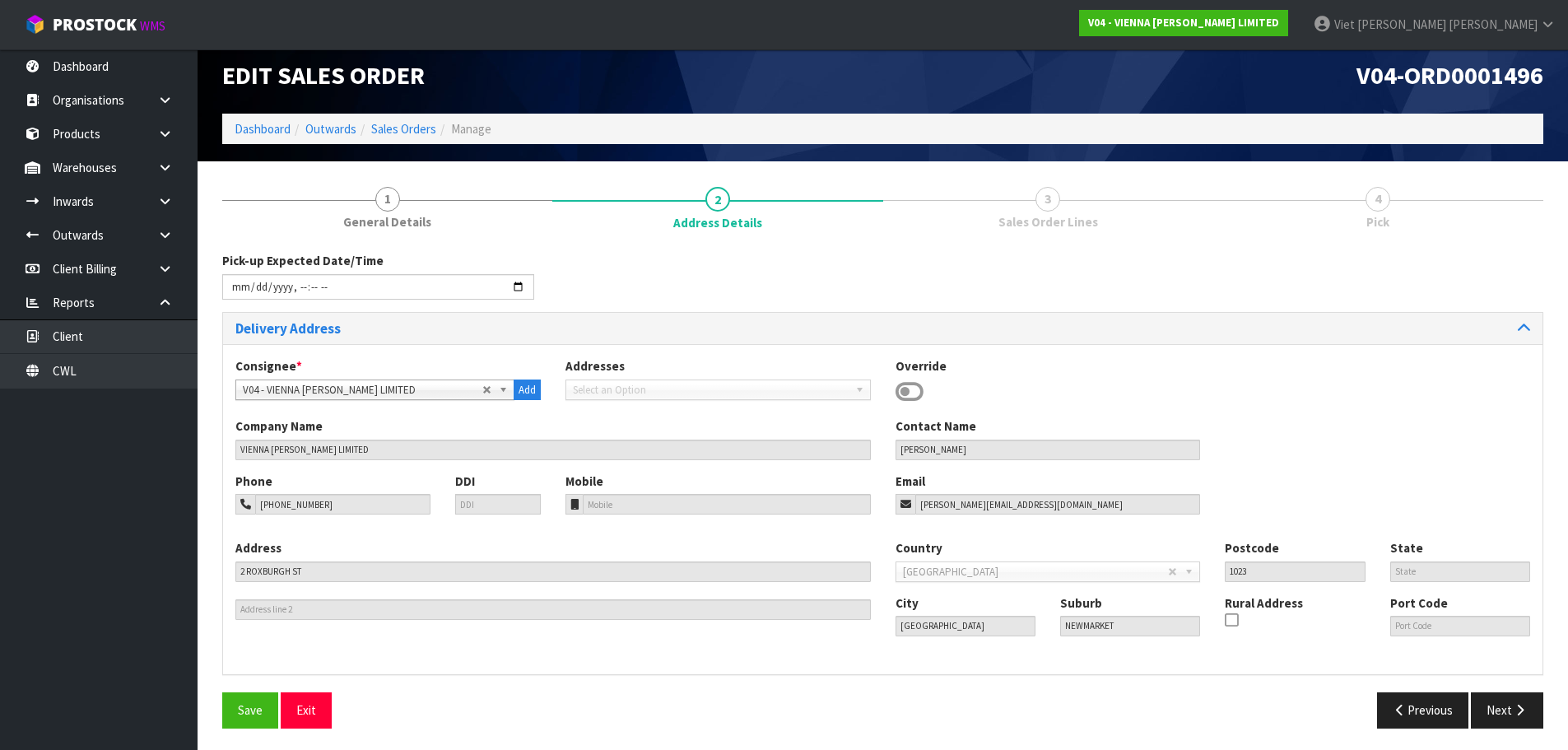
scroll to position [16, 0]
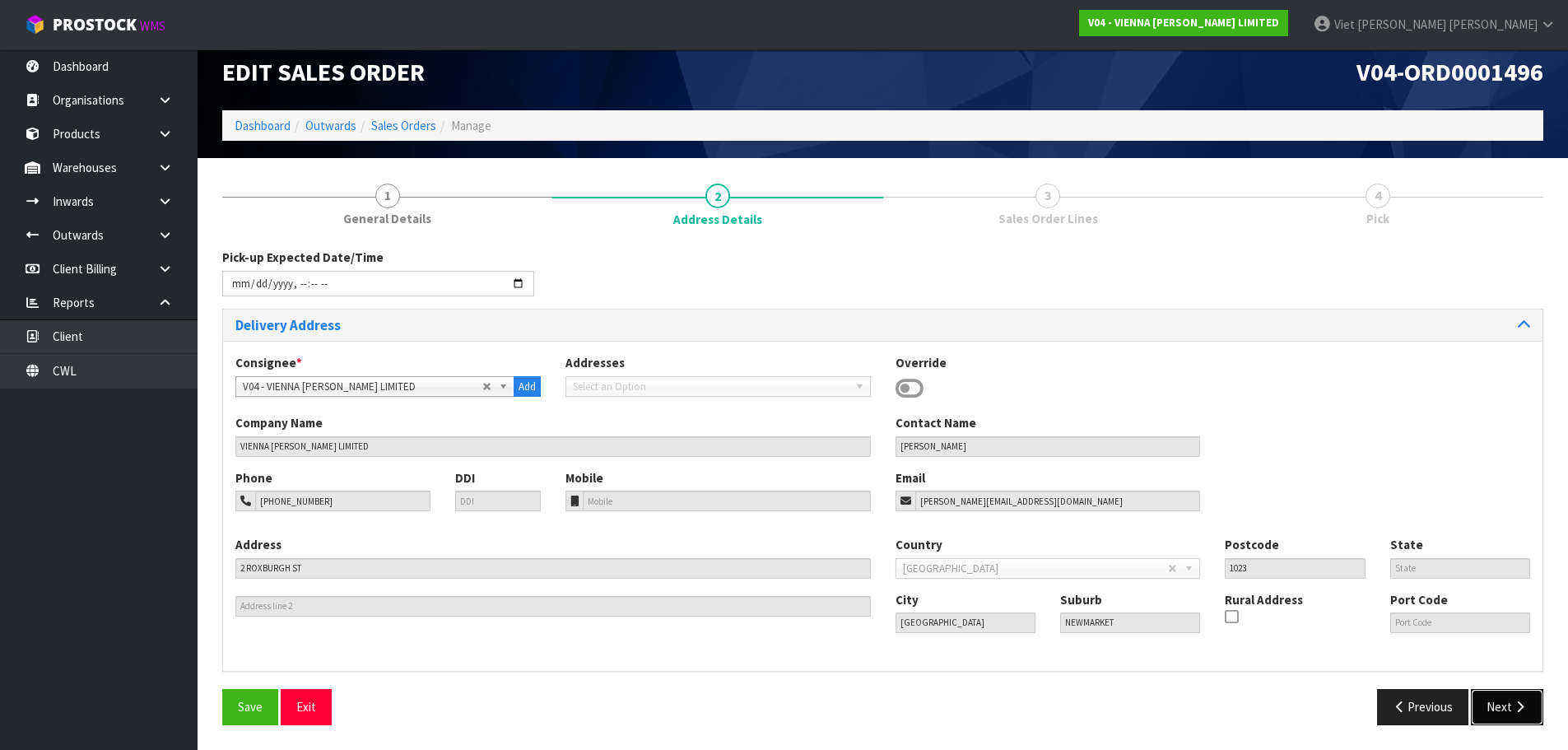
click at [1478, 707] on button "Next" at bounding box center [1506, 707] width 73 height 36
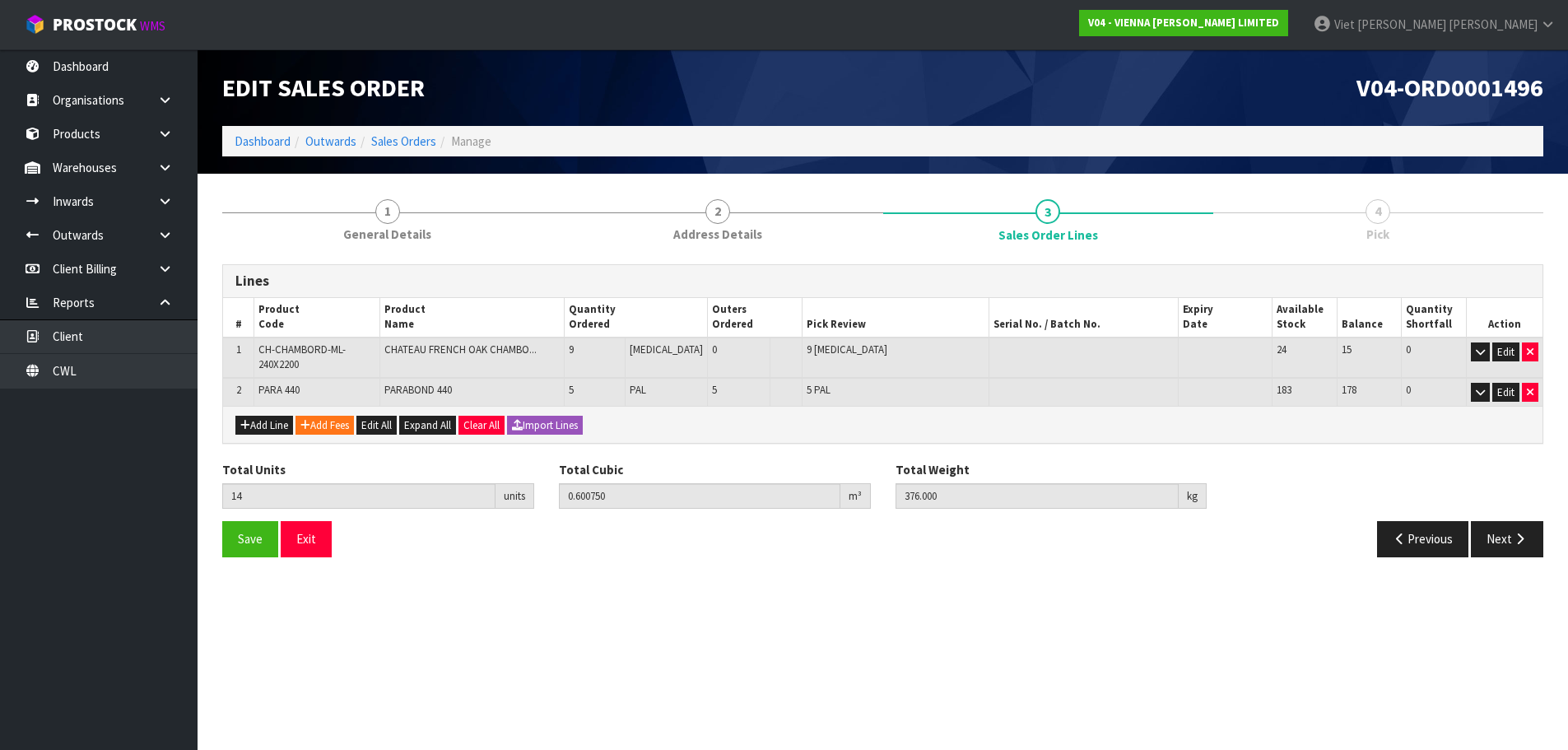
scroll to position [0, 0]
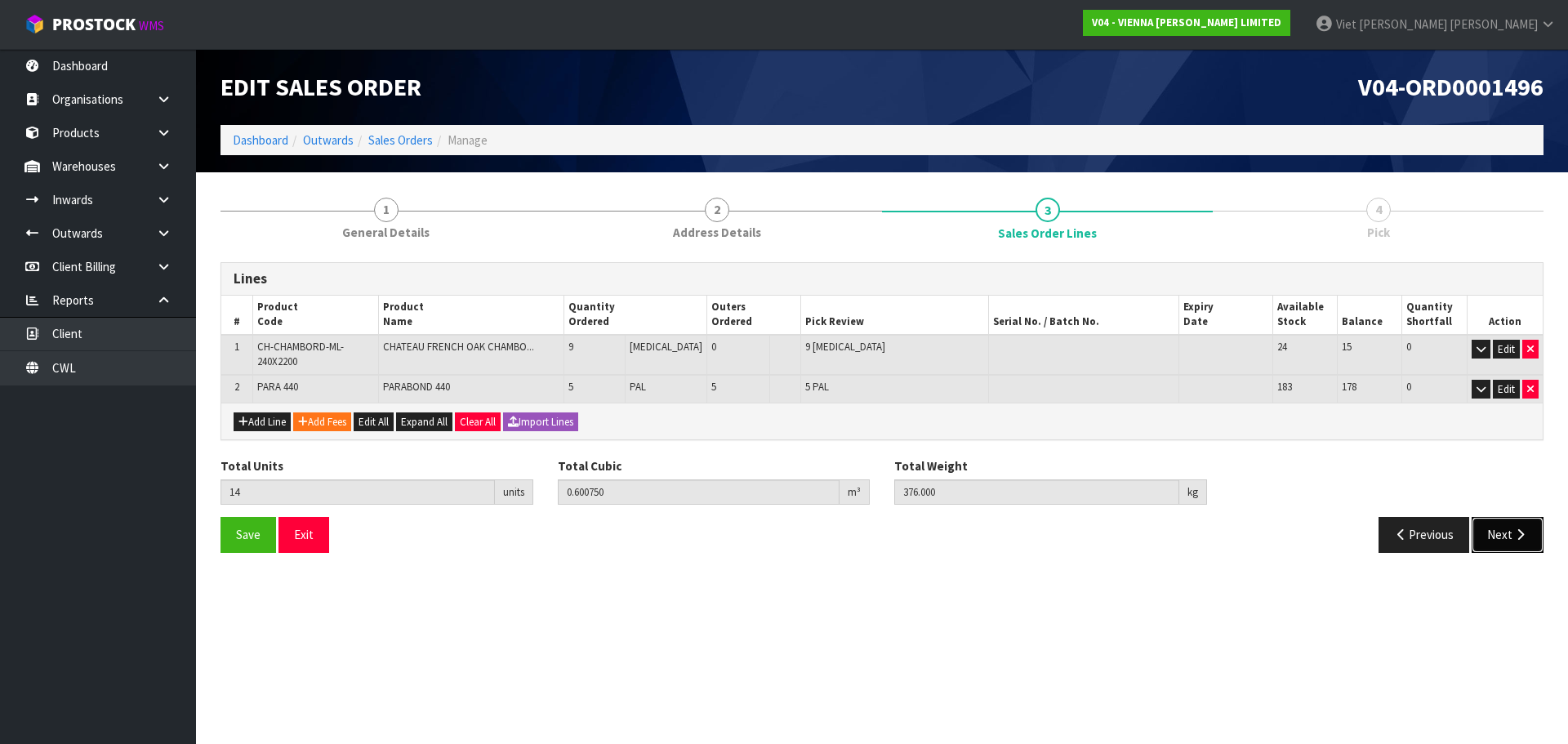
click at [1519, 546] on button "Next" at bounding box center [1508, 535] width 72 height 36
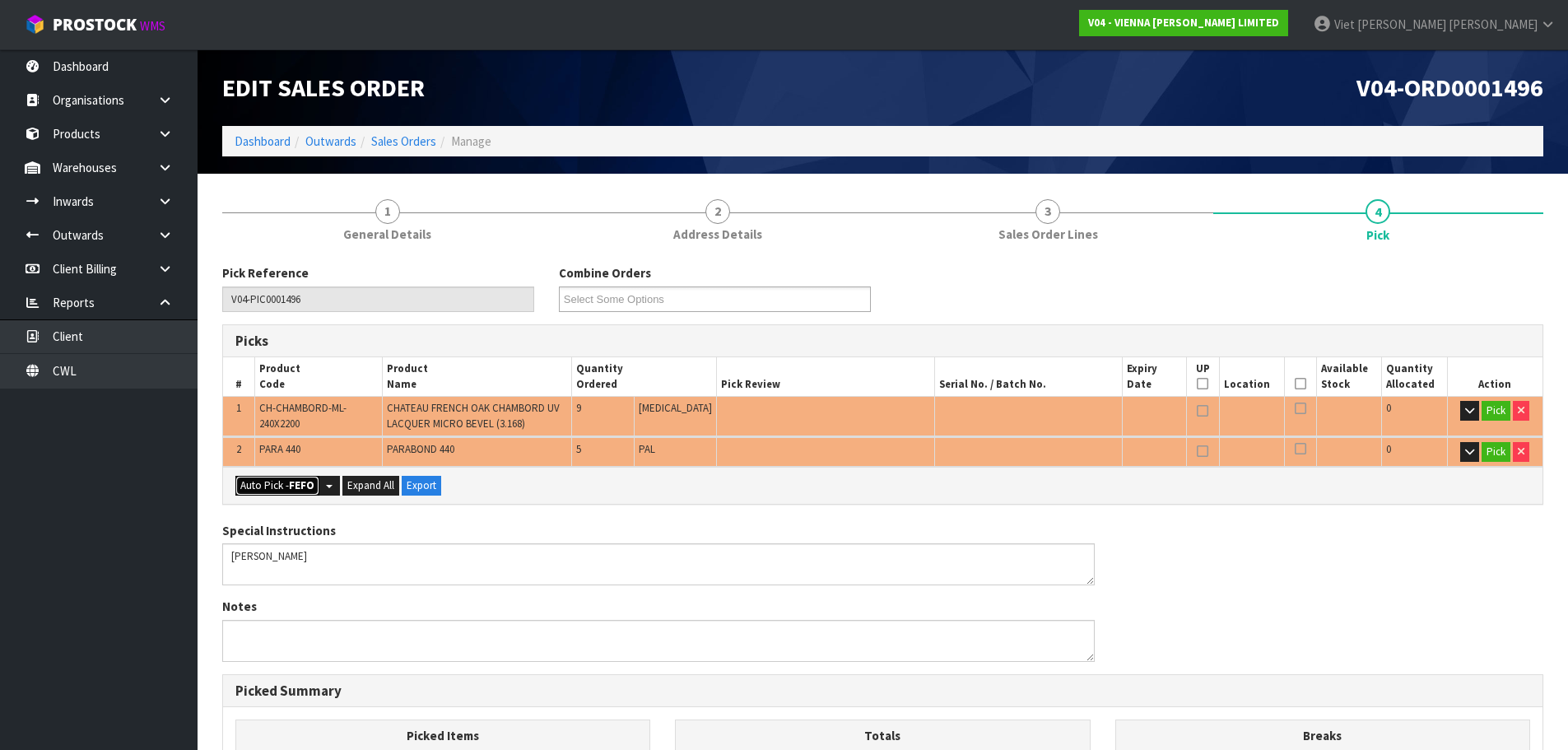
click at [260, 482] on button "Auto Pick - FEFO" at bounding box center [277, 486] width 84 height 20
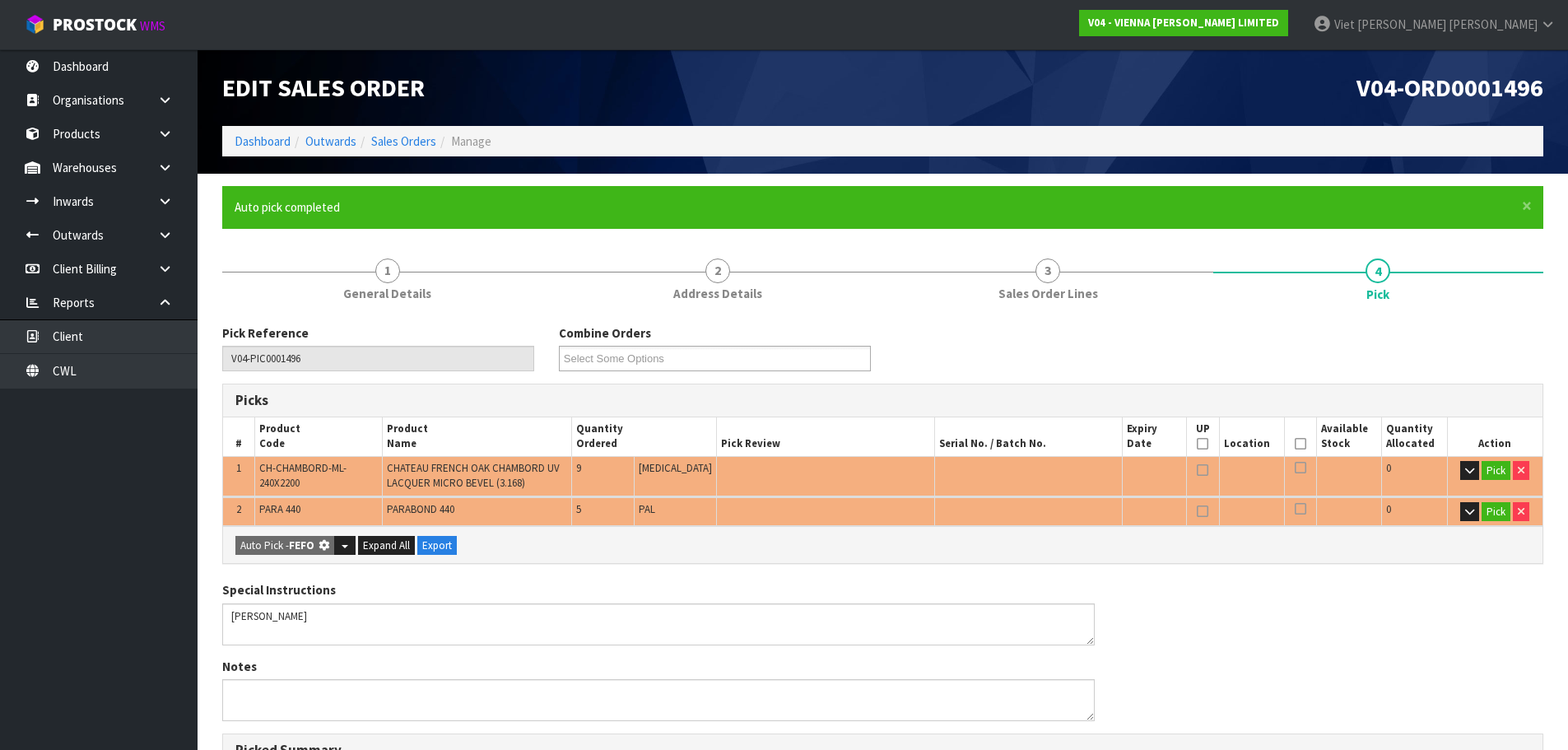
type input "Piece x 9"
type input "14"
type input "0.600750"
type input "376.000"
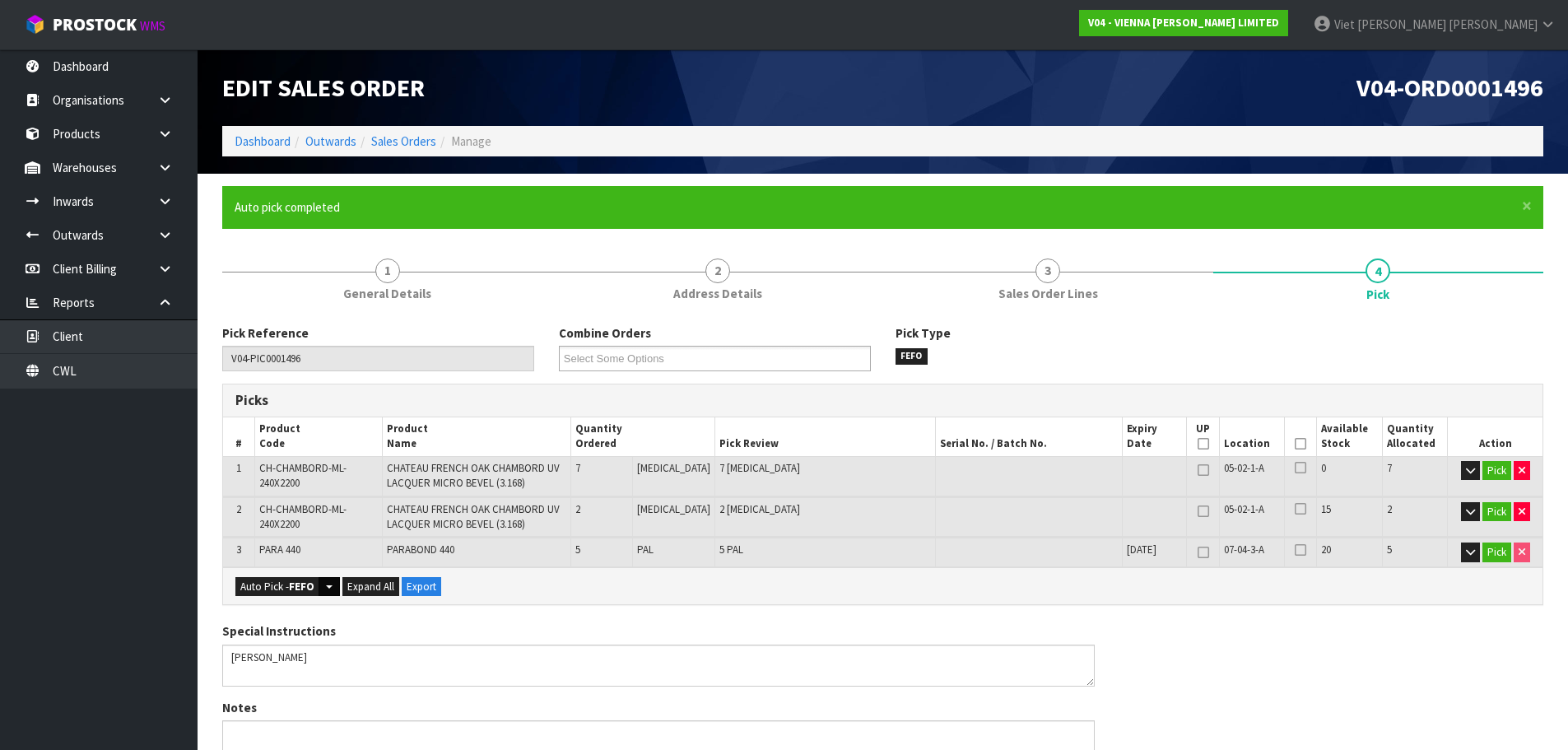
click at [323, 586] on button "Split button!" at bounding box center [329, 587] width 21 height 20
click at [326, 611] on link "FIFO - First In First Out" at bounding box center [327, 614] width 182 height 22
click at [274, 581] on button "Auto Pick - FIFO" at bounding box center [276, 587] width 82 height 20
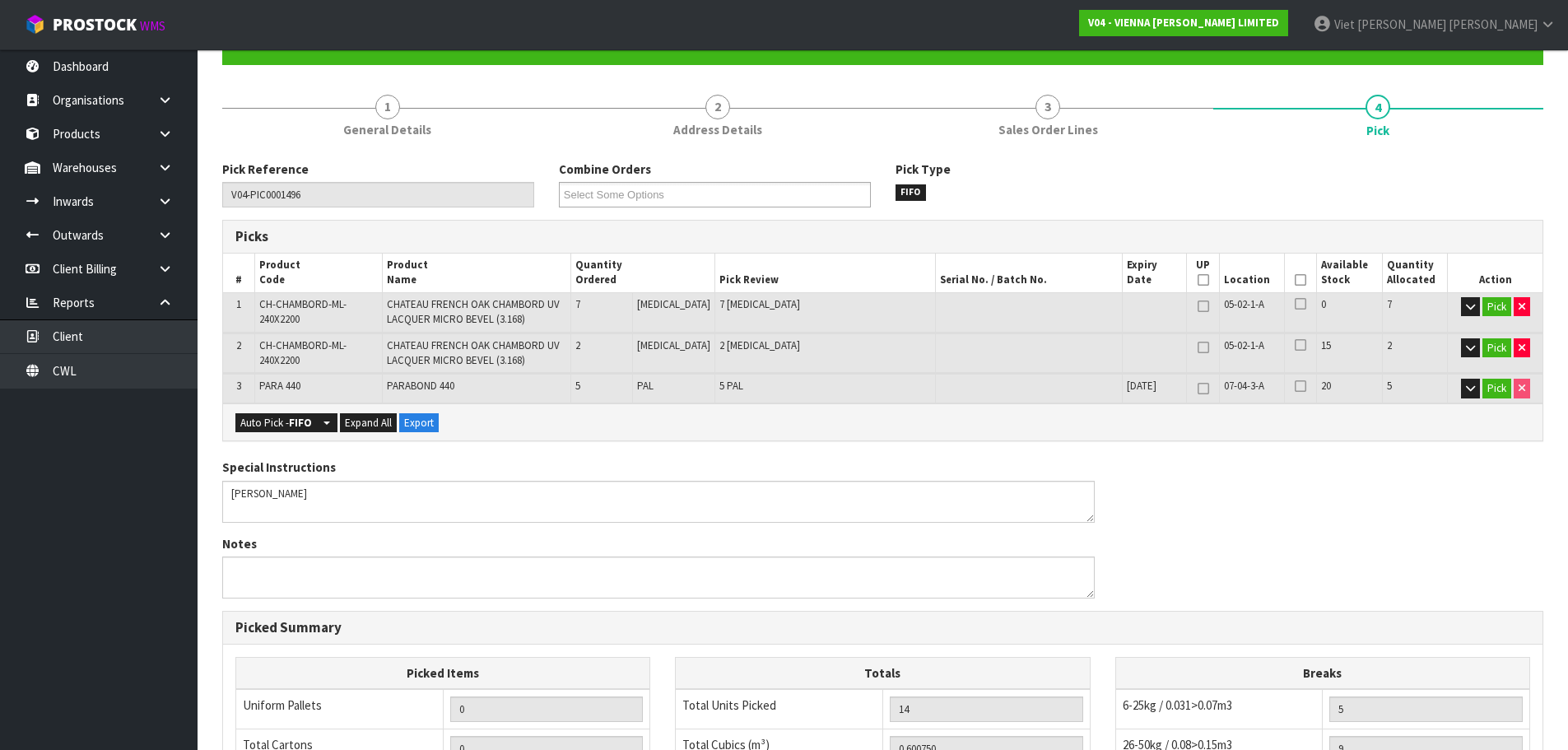
scroll to position [164, 0]
click at [322, 423] on button "Split button!" at bounding box center [326, 422] width 21 height 20
click at [1294, 440] on div "Picks # Product Code Product Name Quantity Ordered Pick Review Serial No. / Bat…" at bounding box center [882, 330] width 1321 height 221
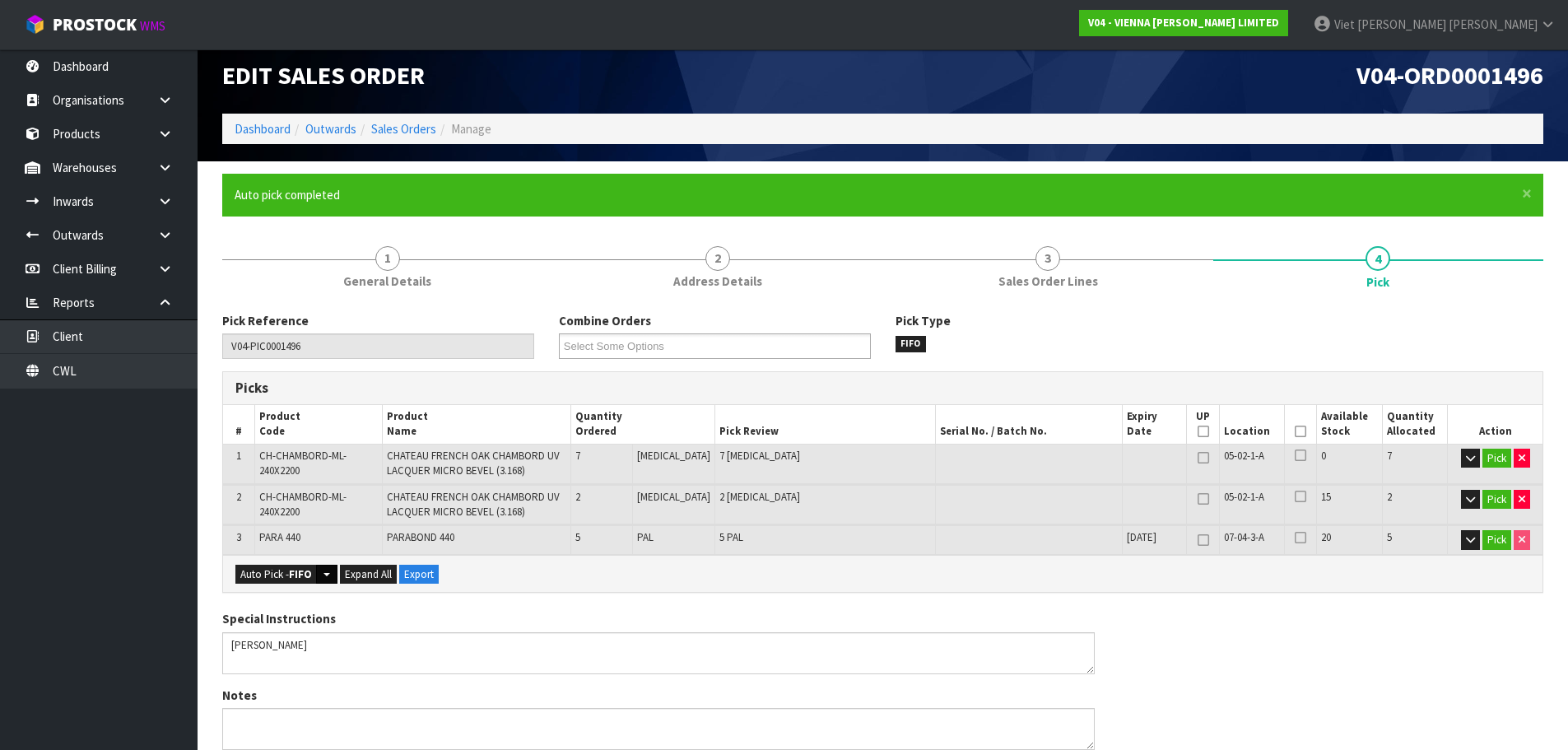
scroll to position [0, 0]
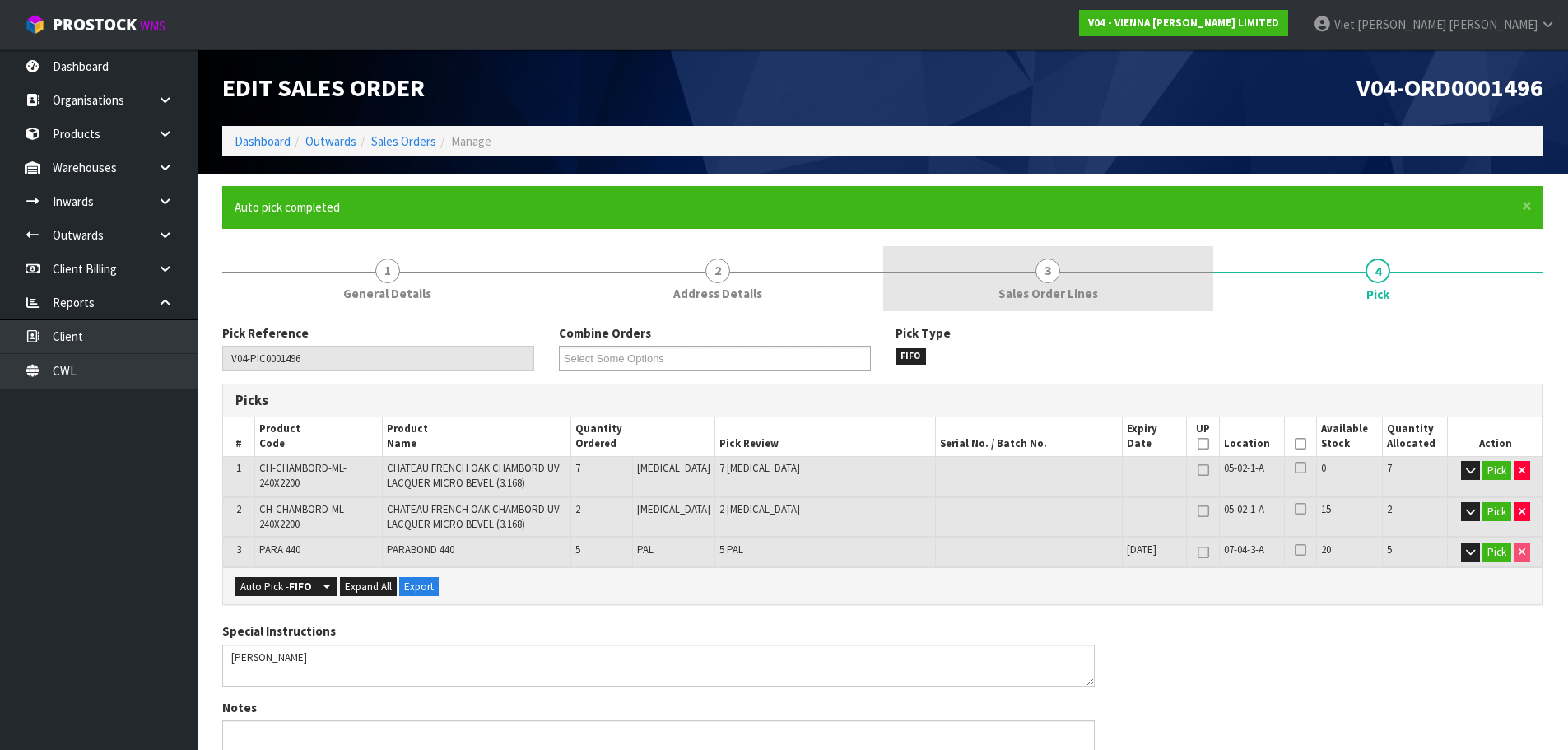
click at [1099, 296] on link "3 Sales Order Lines" at bounding box center [1047, 278] width 330 height 65
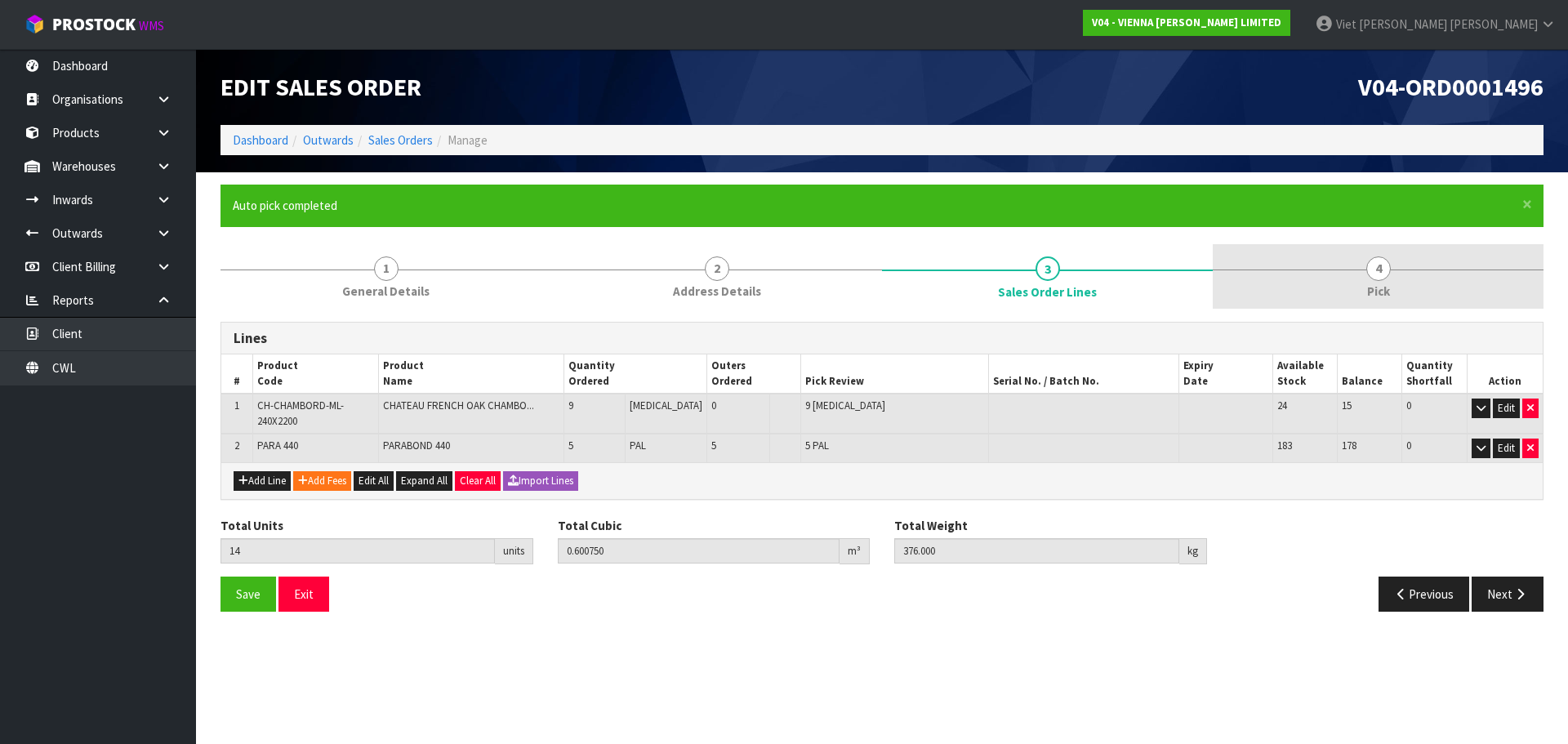
click at [1327, 285] on link "4 Pick" at bounding box center [1378, 276] width 331 height 64
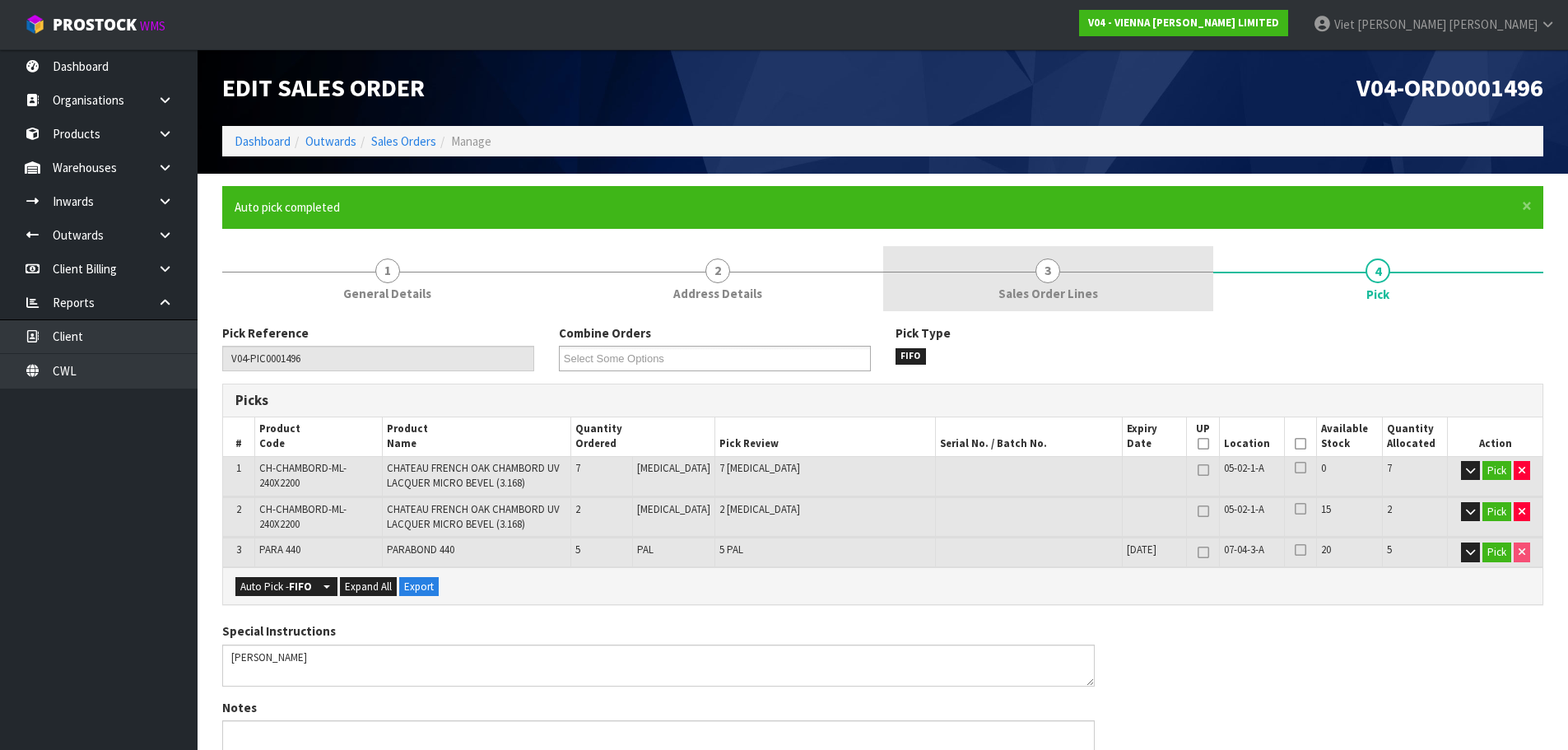
click at [1067, 301] on span "Sales Order Lines" at bounding box center [1048, 293] width 100 height 17
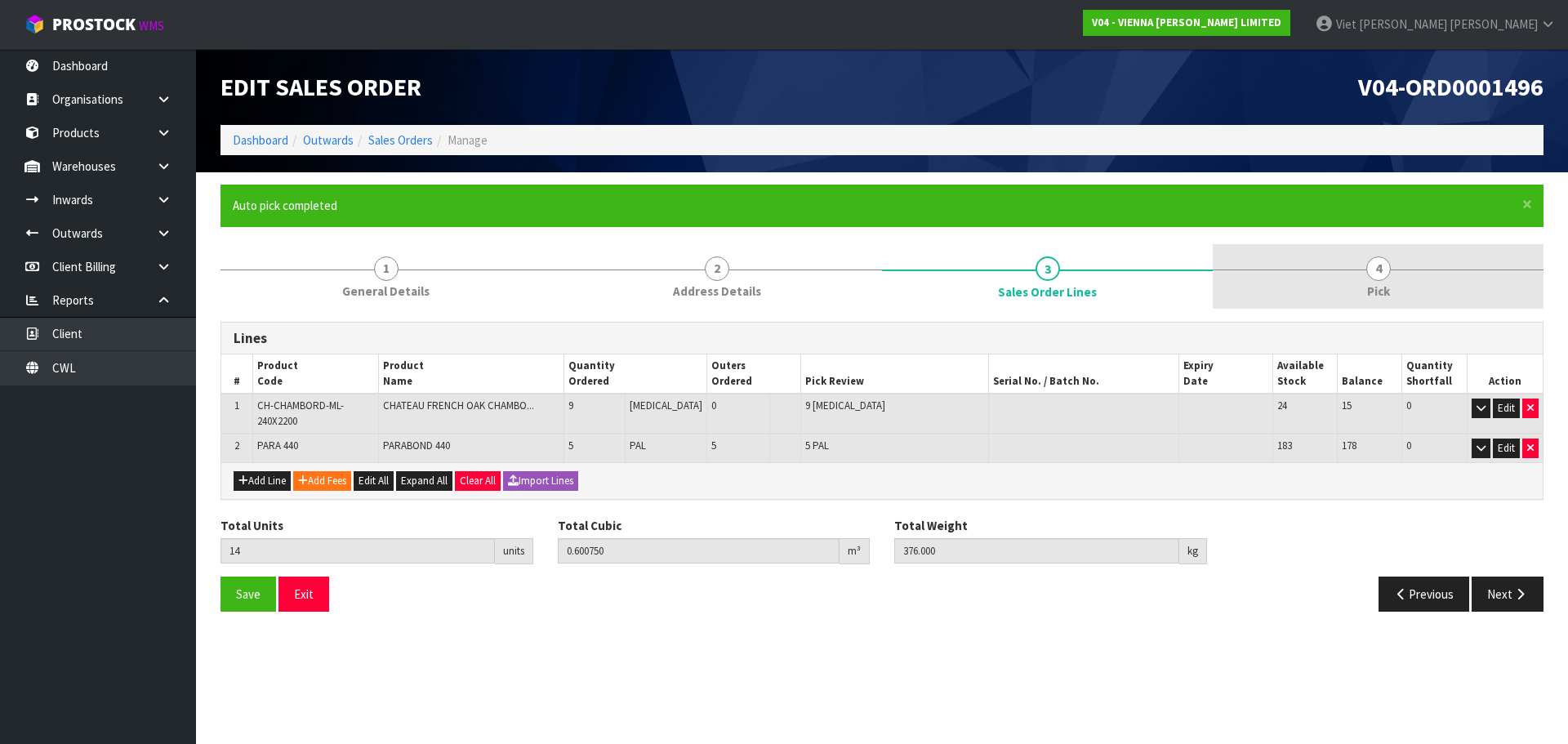
click at [1442, 289] on link "4 Pick" at bounding box center [1378, 276] width 331 height 64
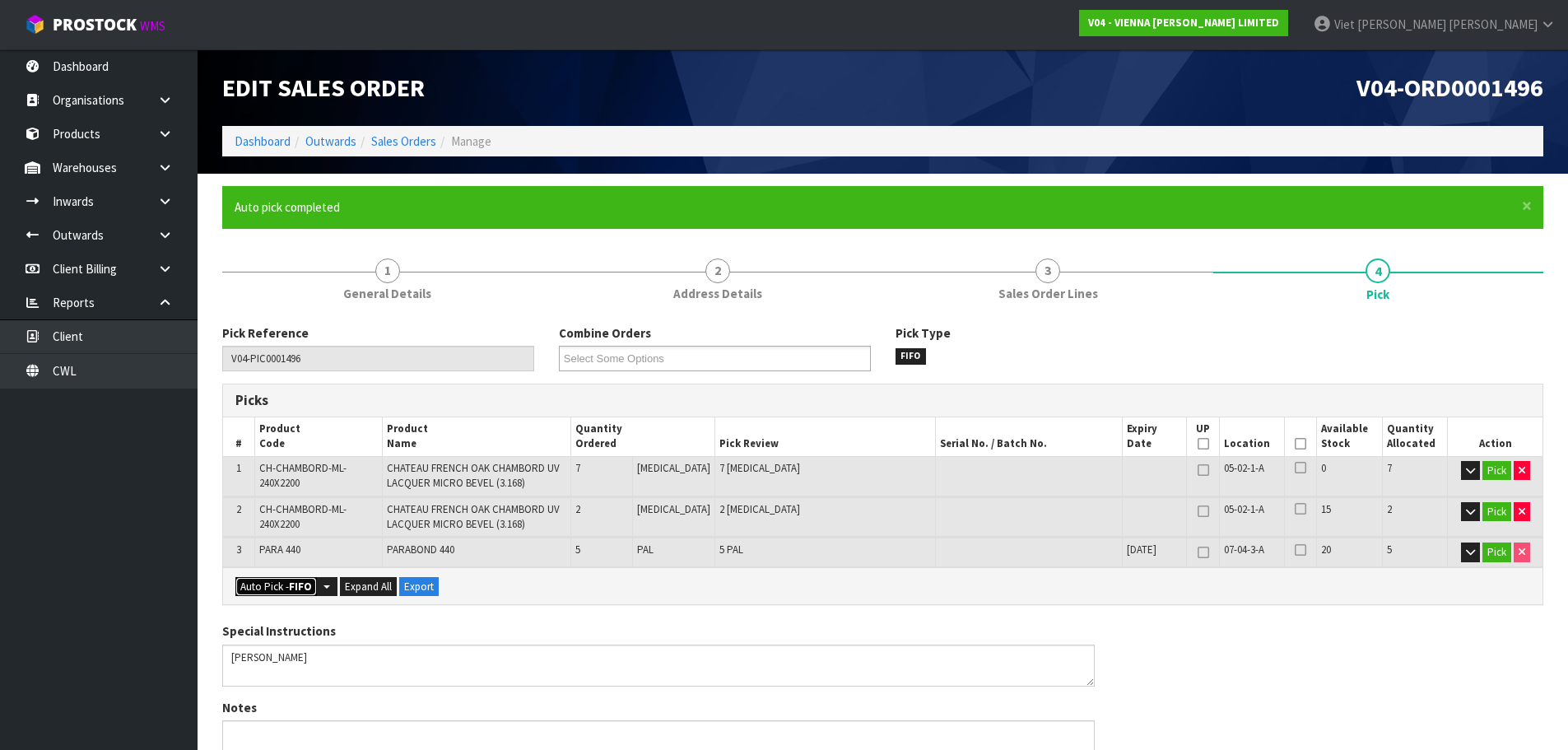
click at [300, 593] on strong "FIFO" at bounding box center [300, 587] width 23 height 14
click at [330, 587] on span "button" at bounding box center [327, 587] width 7 height 3
click at [326, 641] on link "FEFO - First Expired First Out" at bounding box center [327, 636] width 182 height 22
click at [295, 583] on strong "FEFO" at bounding box center [302, 587] width 26 height 14
click at [302, 592] on strong "FEFO" at bounding box center [302, 587] width 26 height 14
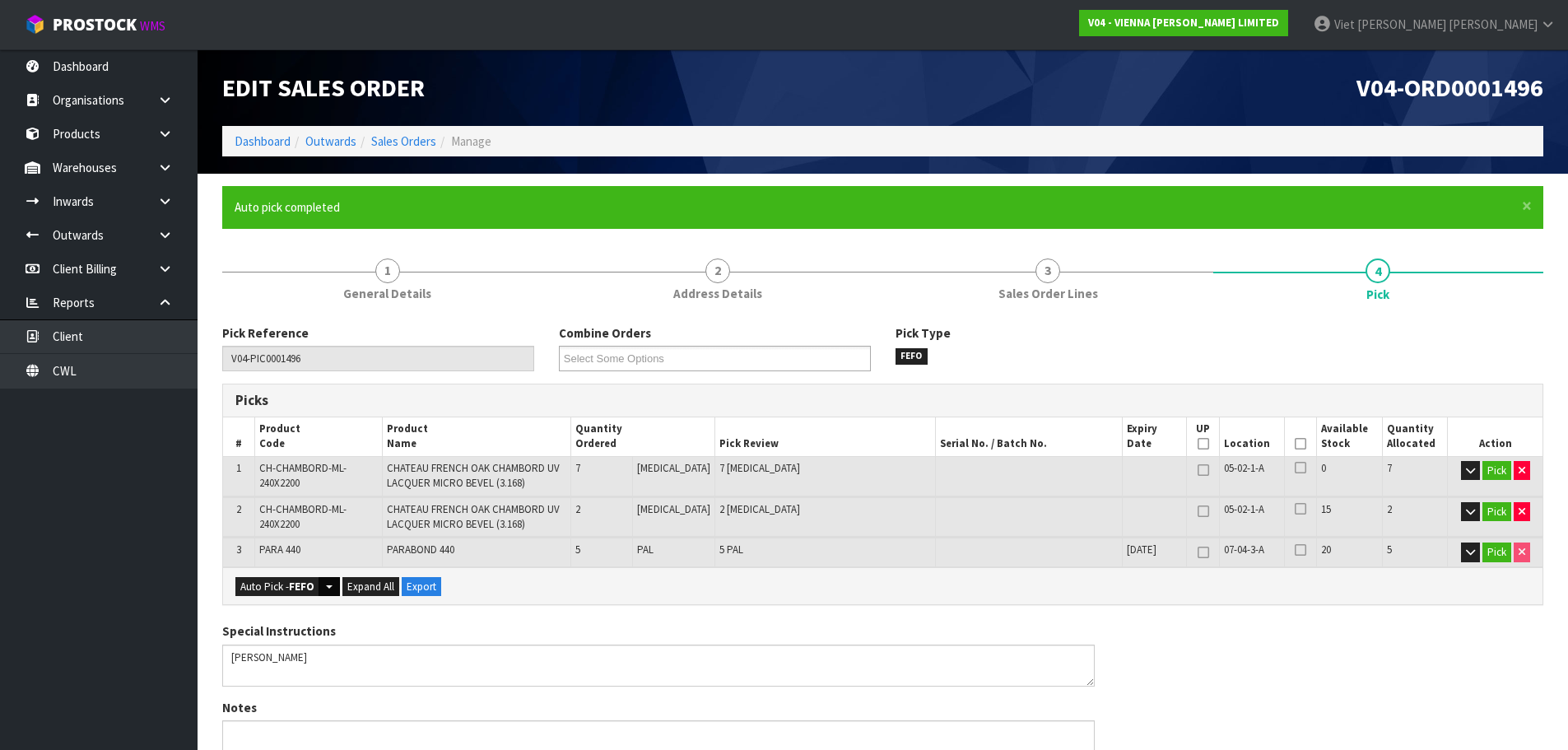
click at [338, 590] on button "Split button!" at bounding box center [329, 587] width 21 height 20
click at [333, 620] on link "FIFO - First In First Out" at bounding box center [327, 614] width 182 height 22
click at [308, 589] on strong "FIFO" at bounding box center [300, 587] width 23 height 14
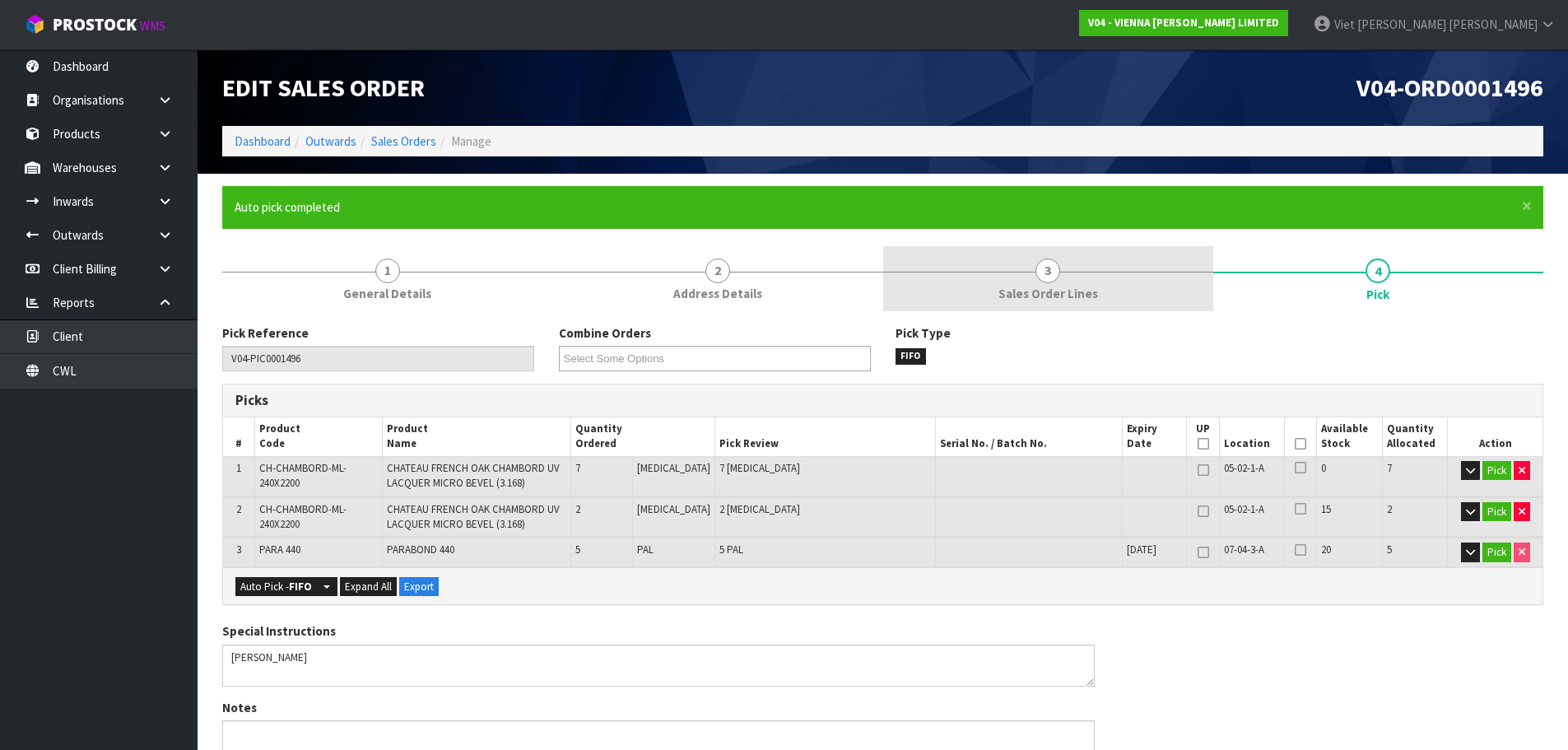
click at [1074, 269] on link "3 Sales Order Lines" at bounding box center [1047, 278] width 330 height 65
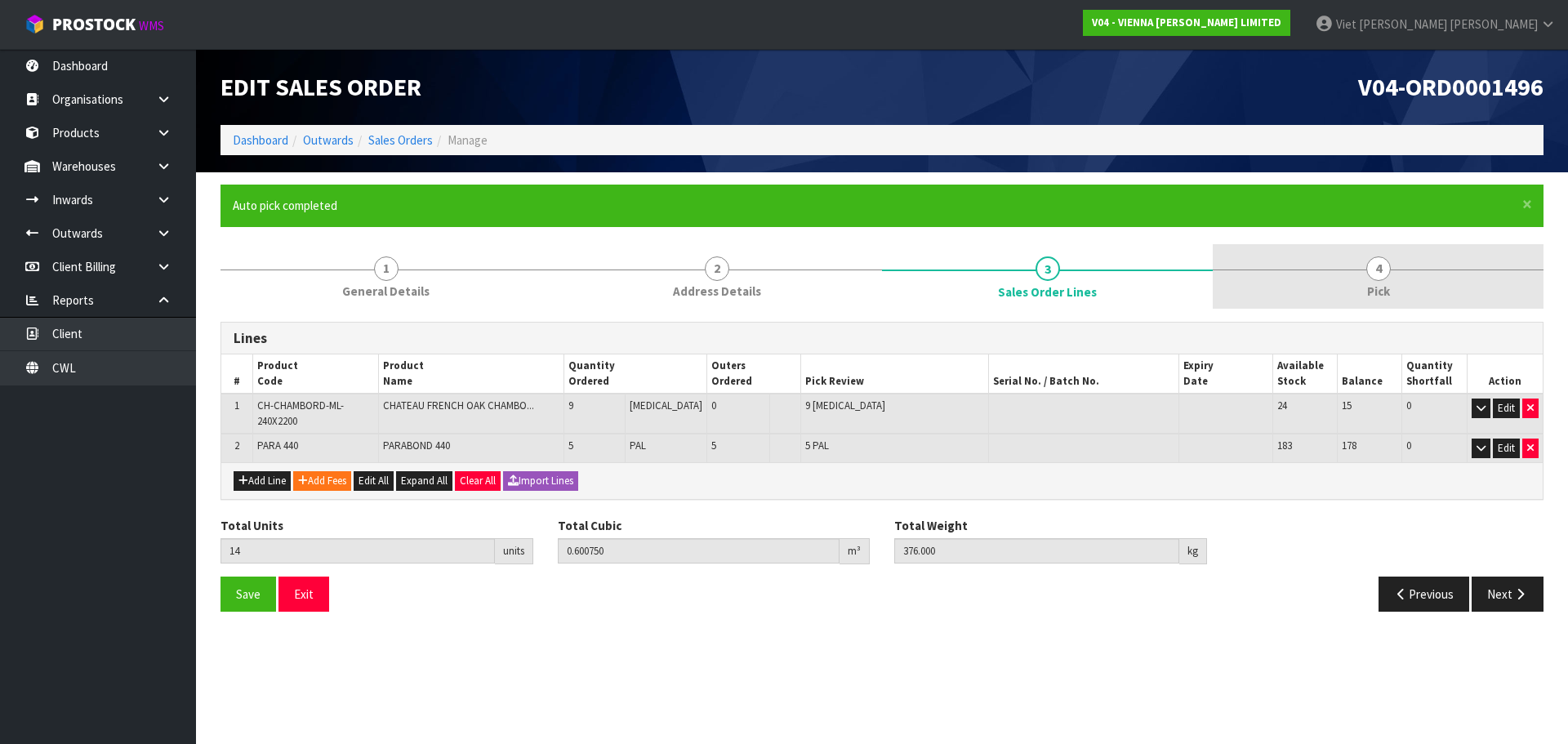
click at [1302, 282] on link "4 Pick" at bounding box center [1378, 276] width 331 height 64
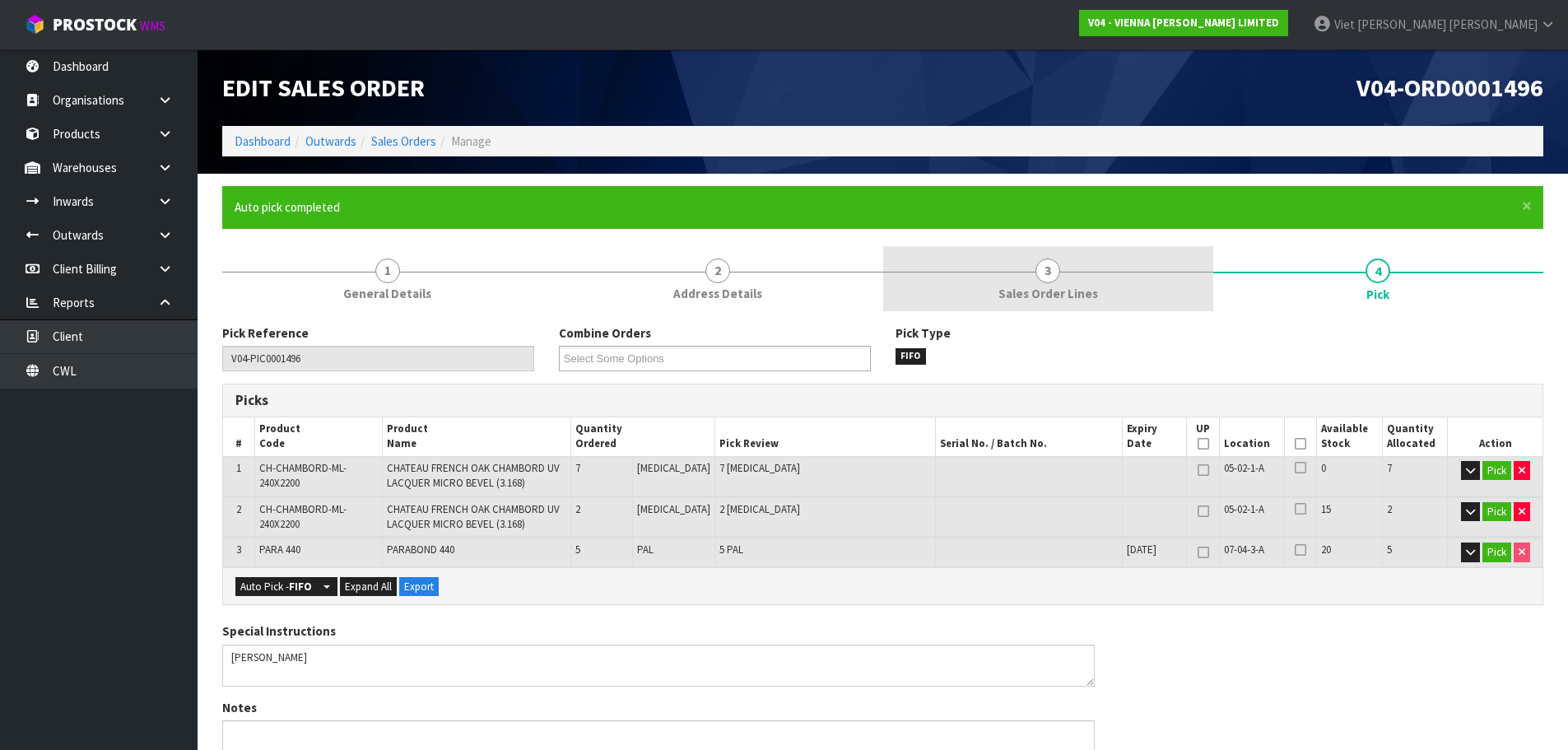
click at [1117, 301] on link "3 Sales Order Lines" at bounding box center [1047, 278] width 330 height 65
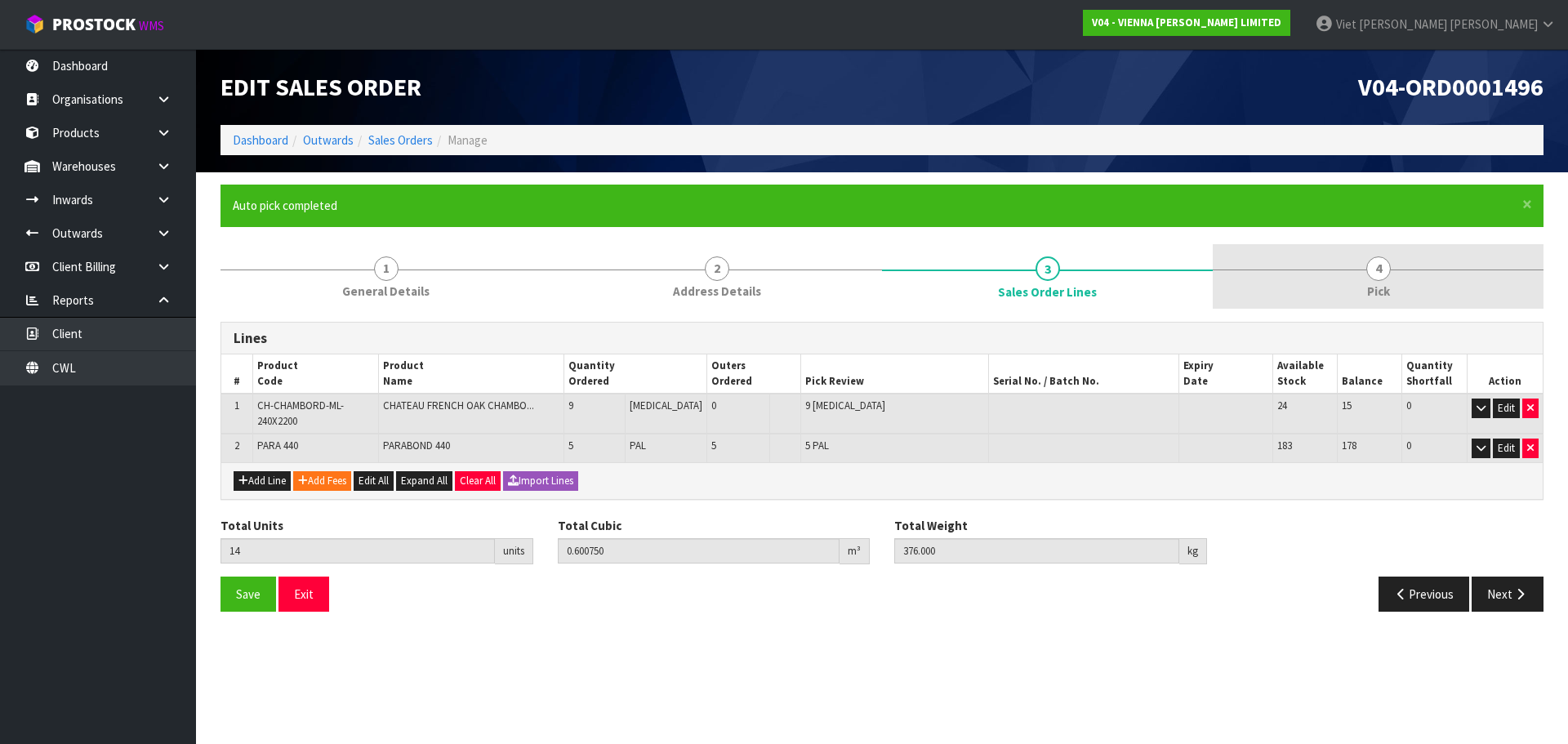
click at [1463, 294] on link "4 Pick" at bounding box center [1378, 276] width 331 height 64
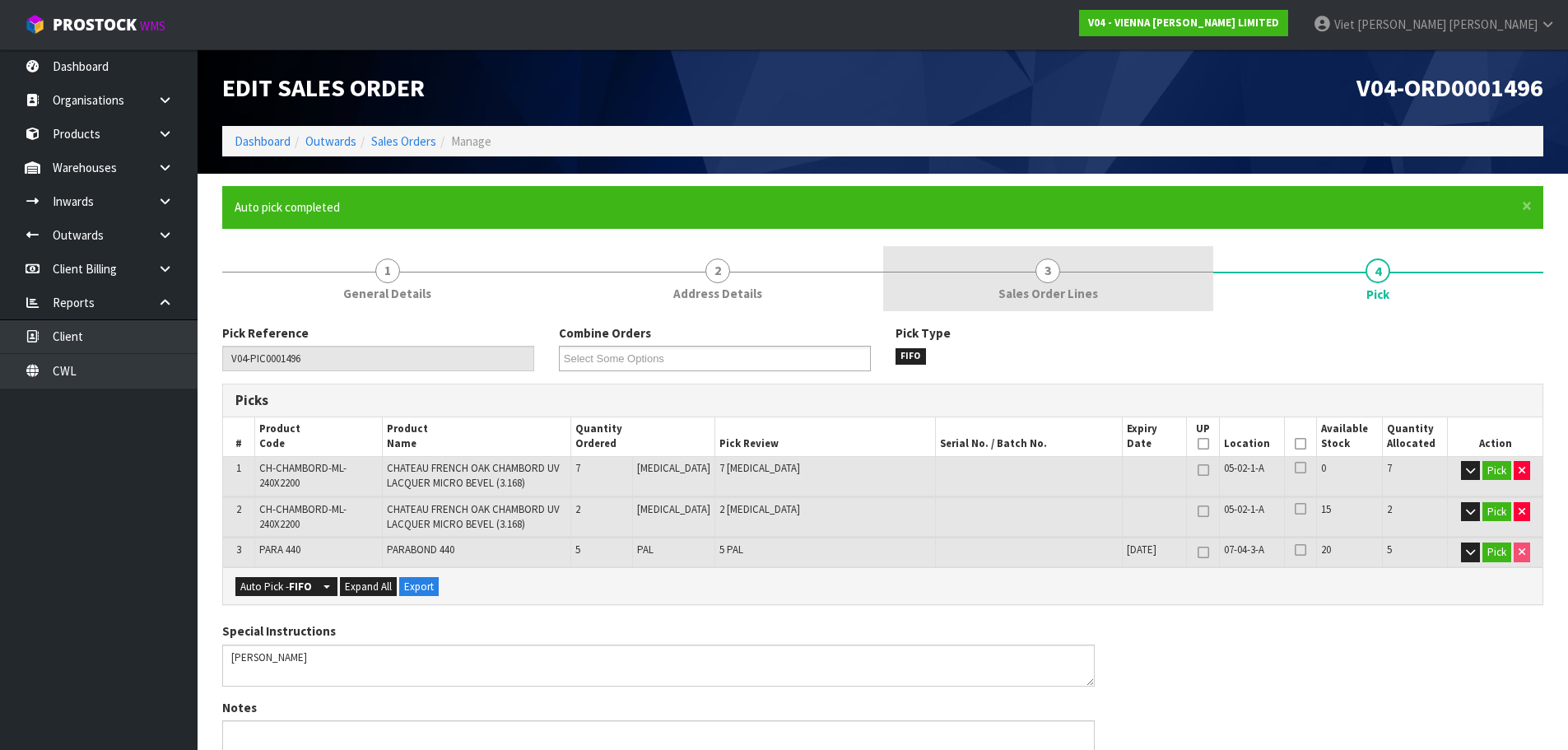
click at [1033, 306] on link "3 Sales Order Lines" at bounding box center [1047, 278] width 330 height 65
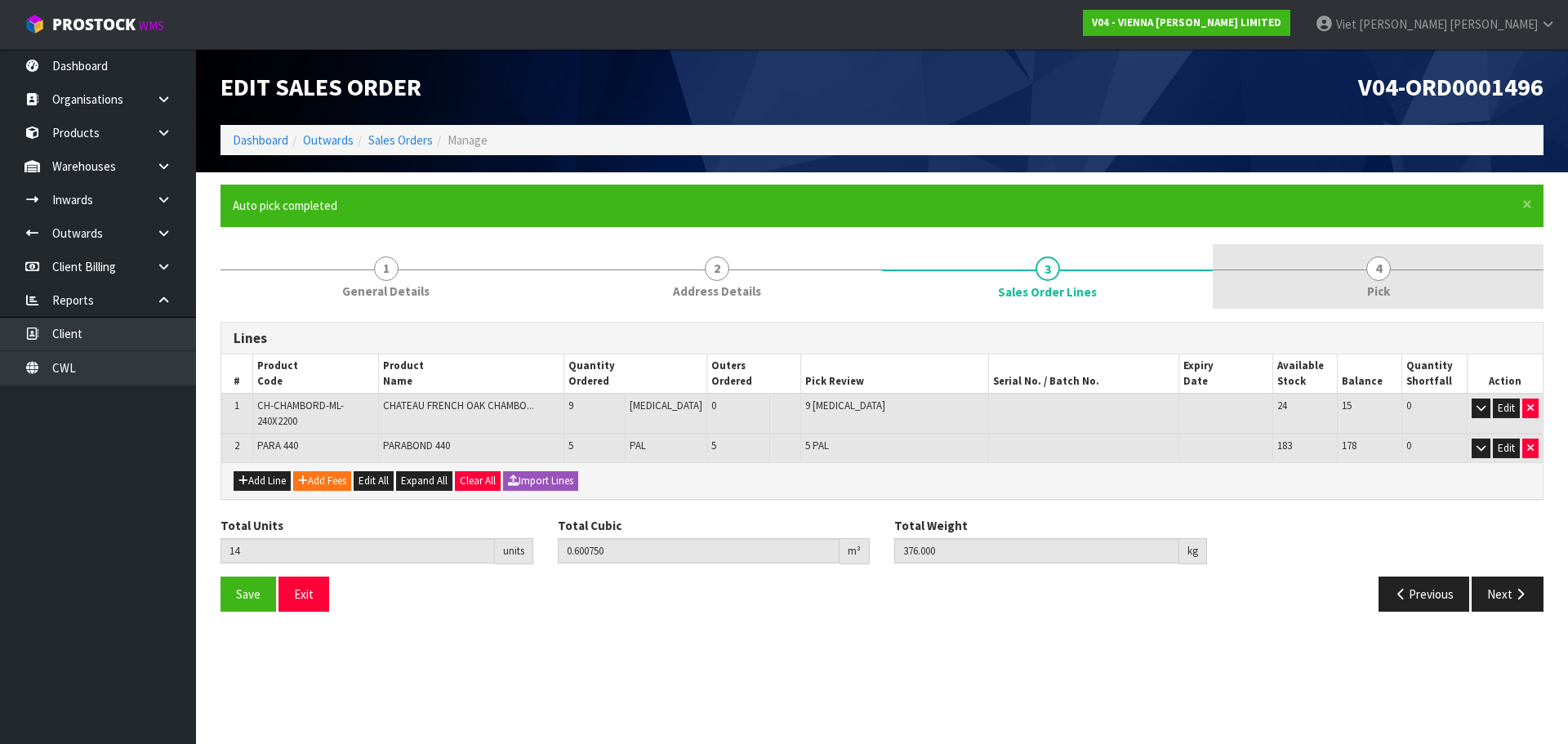
click at [1426, 299] on link "4 Pick" at bounding box center [1378, 276] width 331 height 64
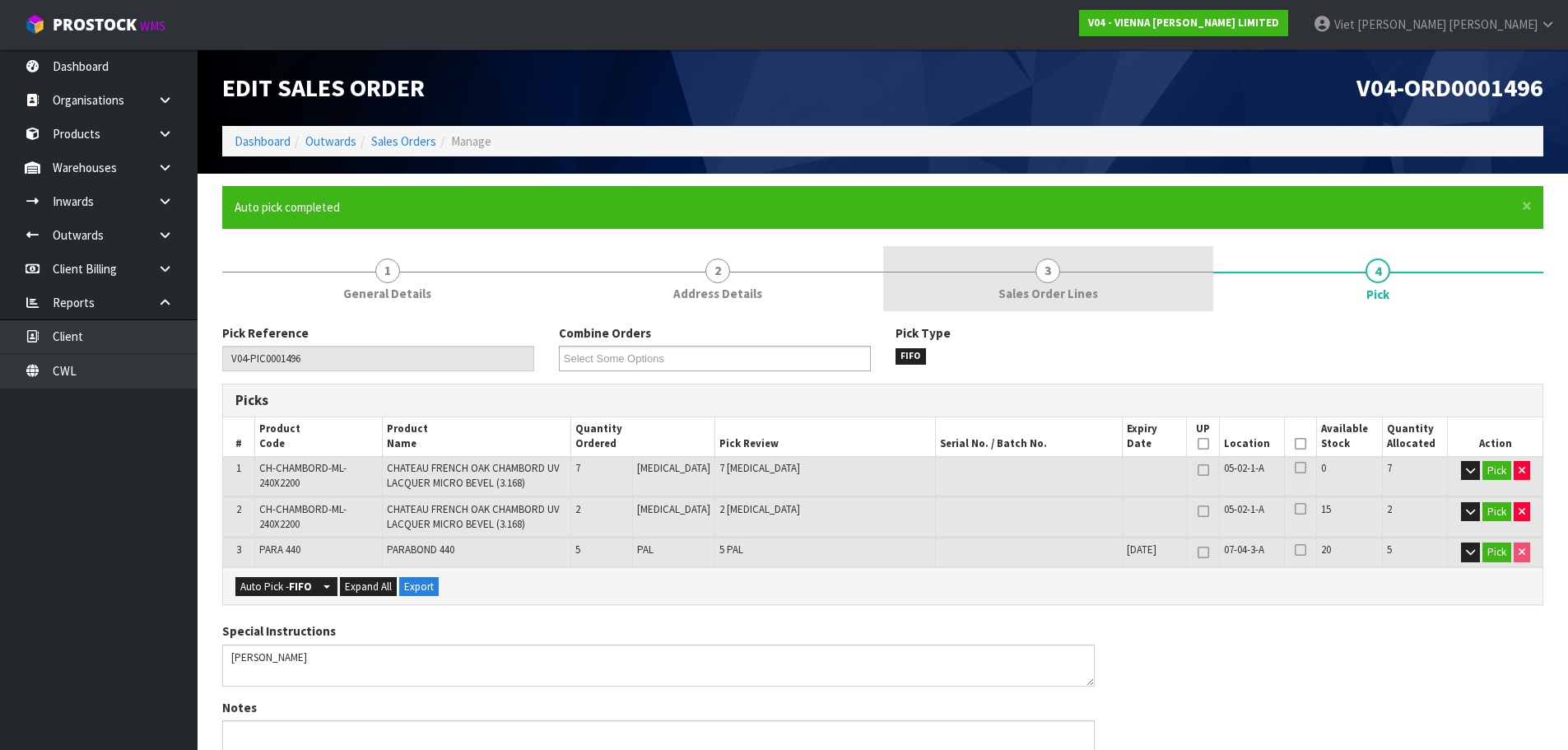
click at [1205, 307] on link "3 Sales Order Lines" at bounding box center [1047, 278] width 330 height 65
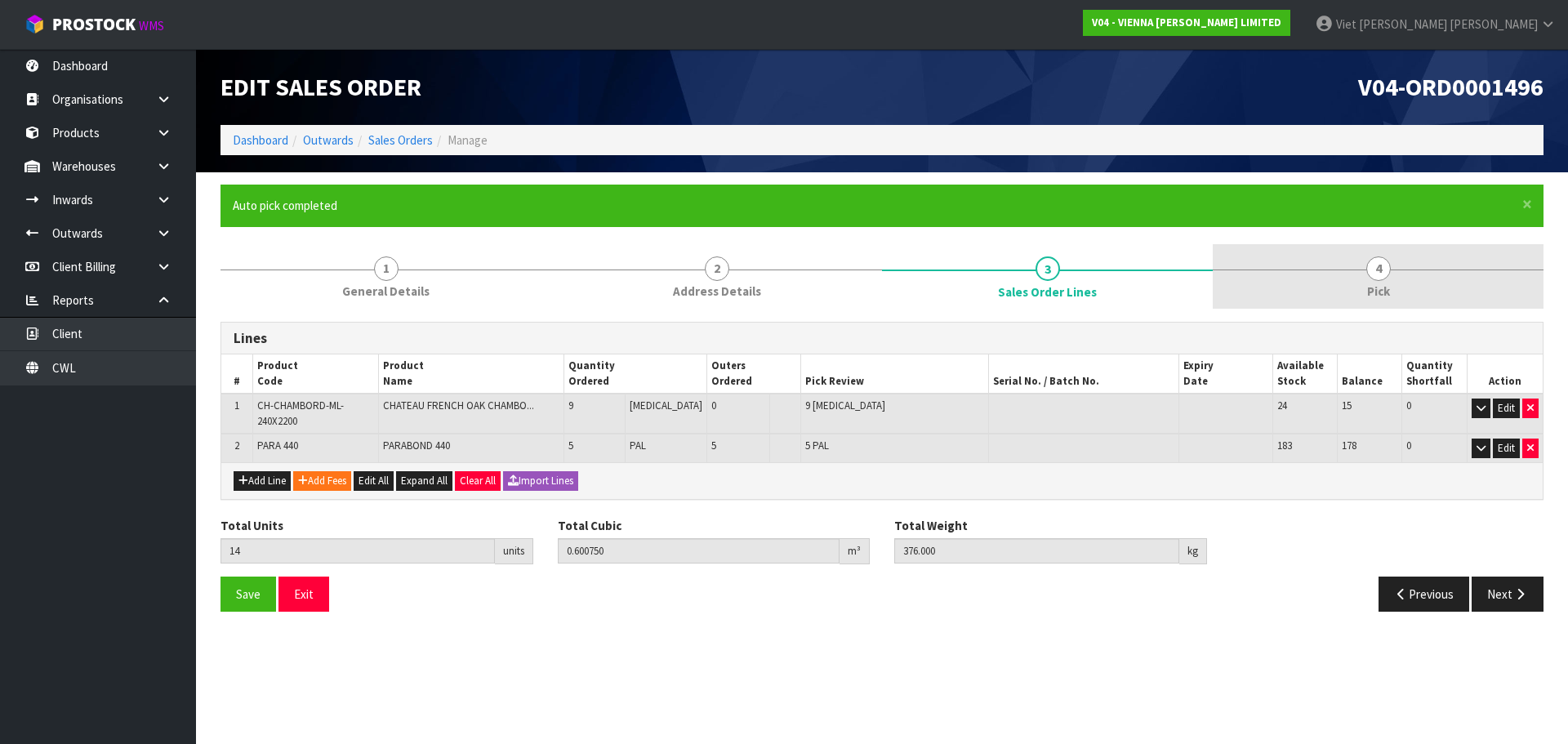
click at [1370, 303] on link "4 Pick" at bounding box center [1378, 276] width 331 height 64
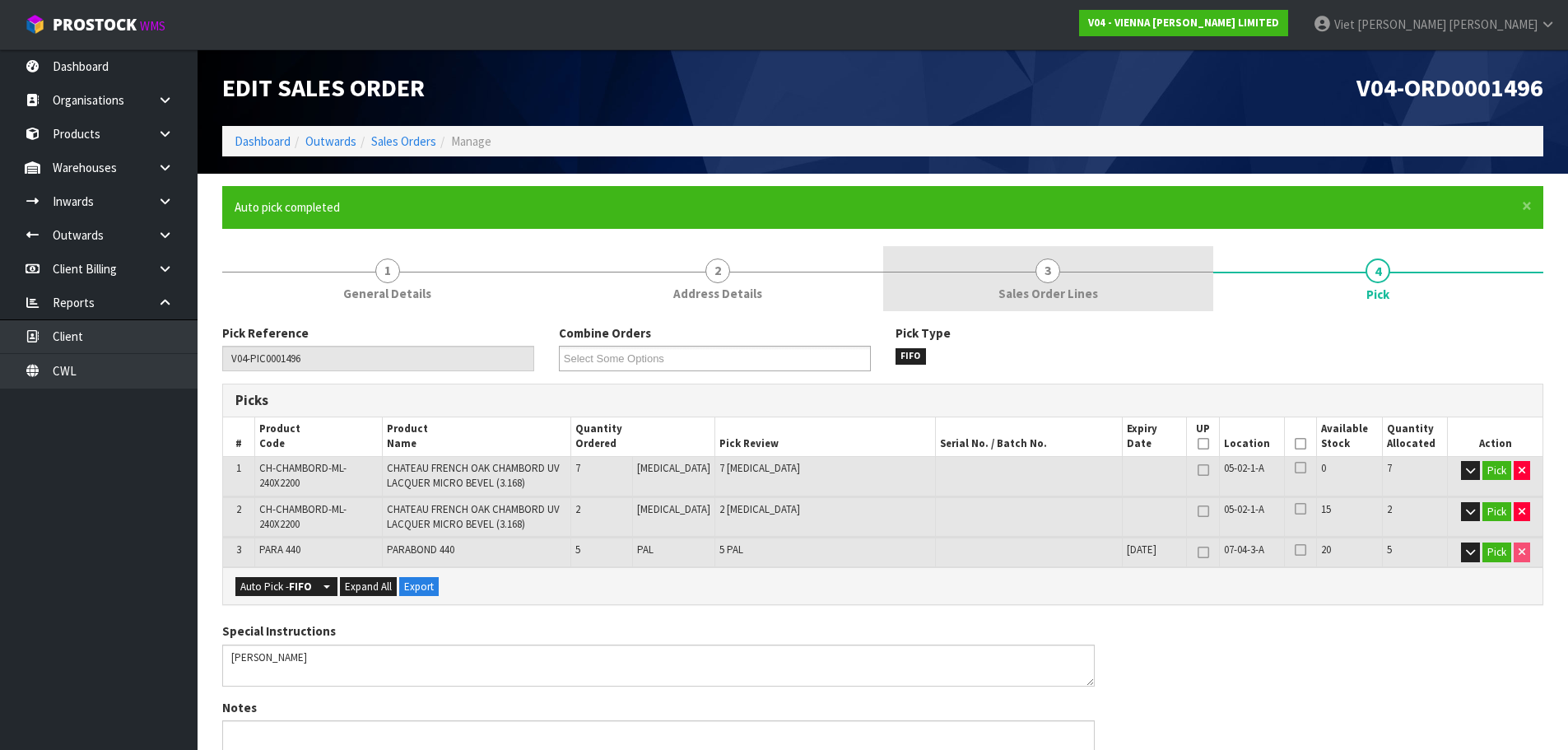
click at [1167, 305] on link "3 Sales Order Lines" at bounding box center [1047, 278] width 330 height 65
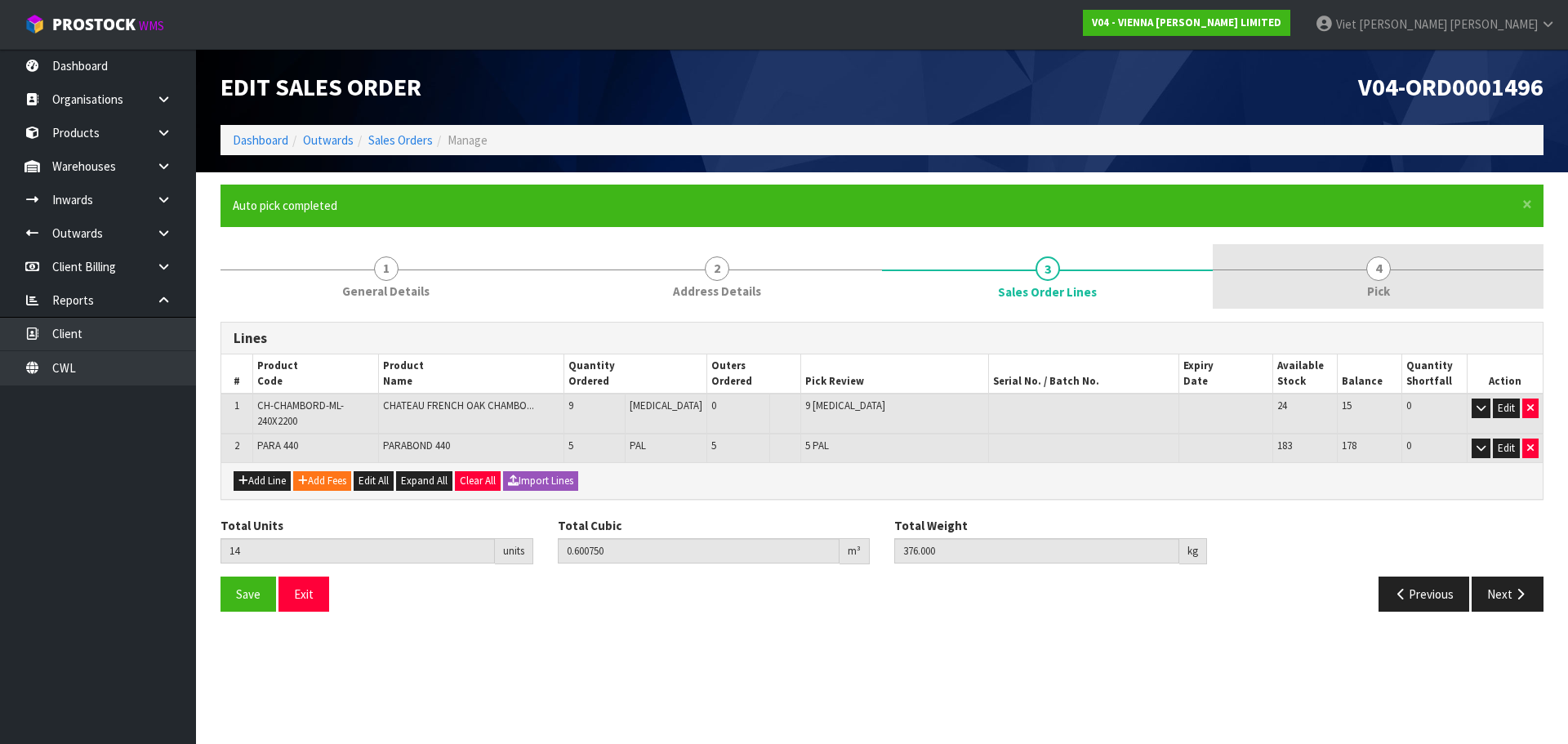
click at [1402, 305] on link "4 Pick" at bounding box center [1378, 276] width 331 height 64
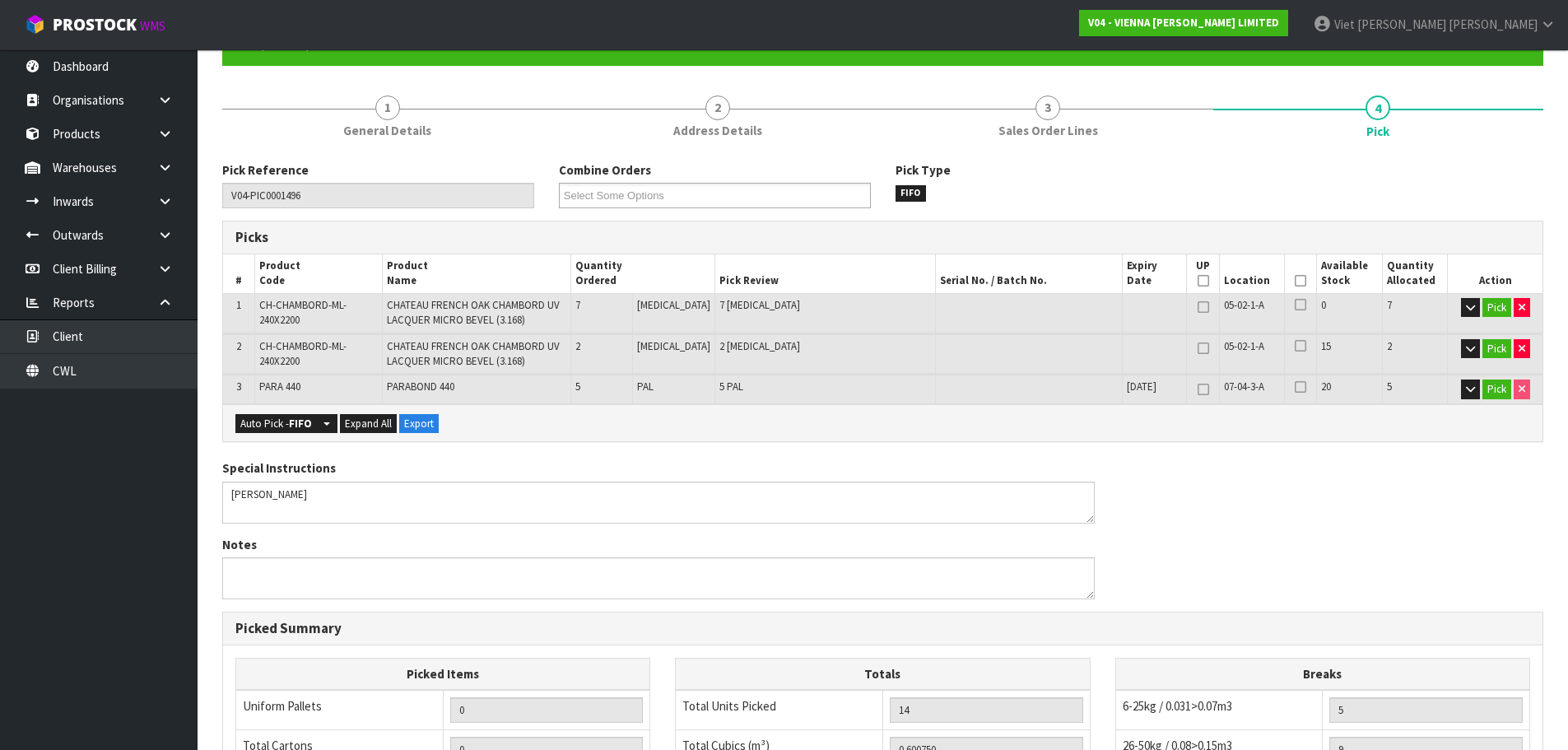
scroll to position [479, 0]
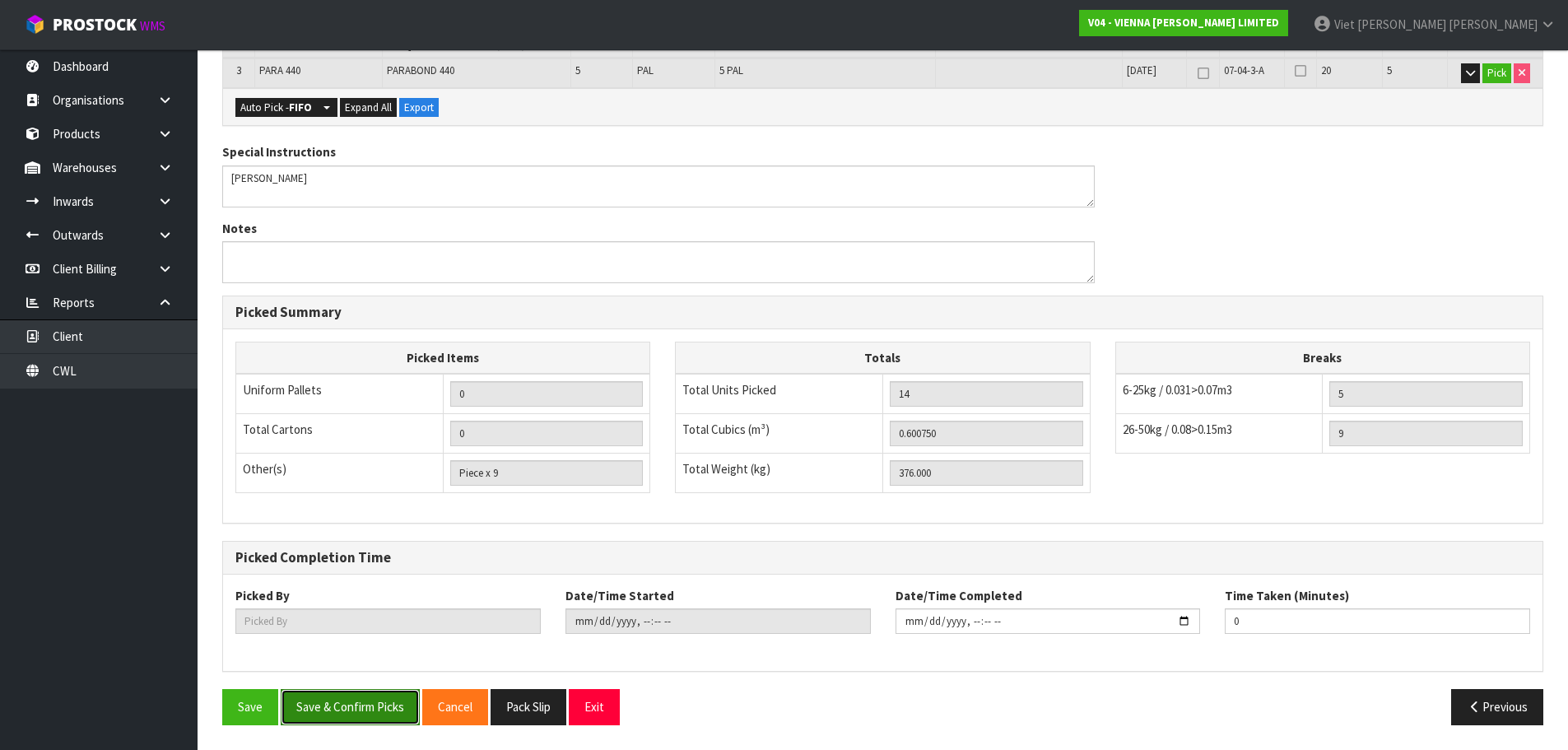
click at [326, 710] on button "Save & Confirm Picks" at bounding box center [350, 707] width 139 height 36
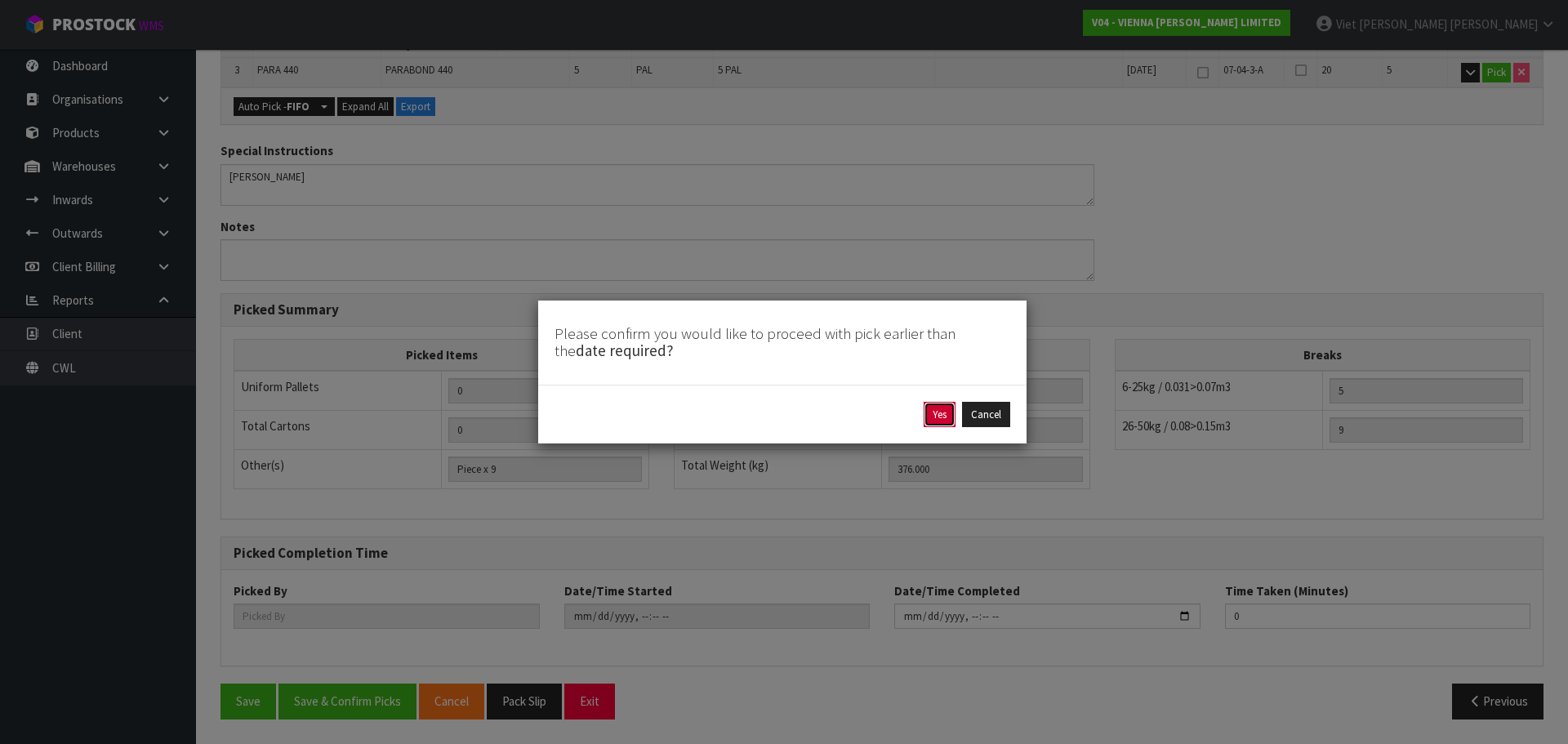
click at [940, 412] on button "Yes" at bounding box center [940, 415] width 32 height 26
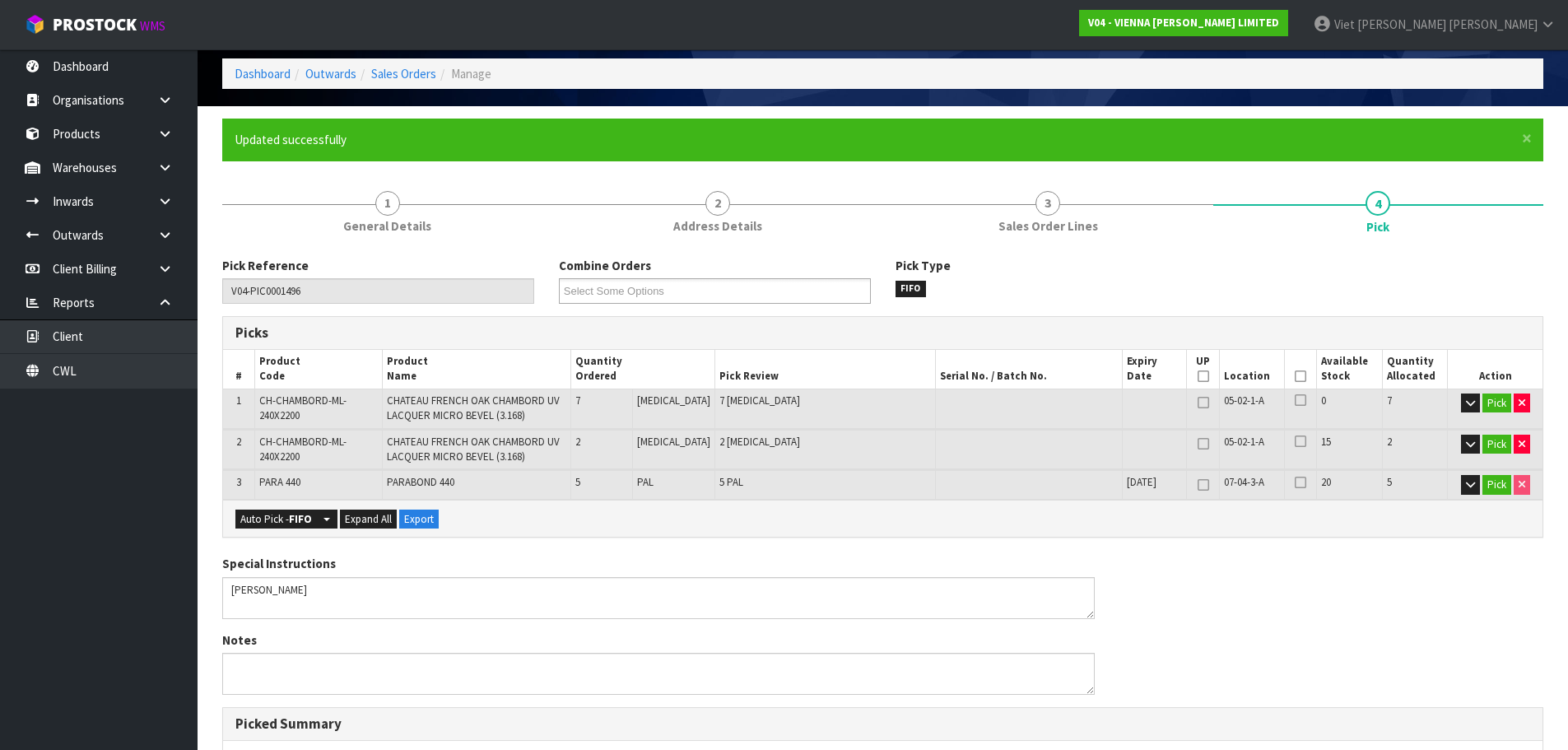
scroll to position [0, 0]
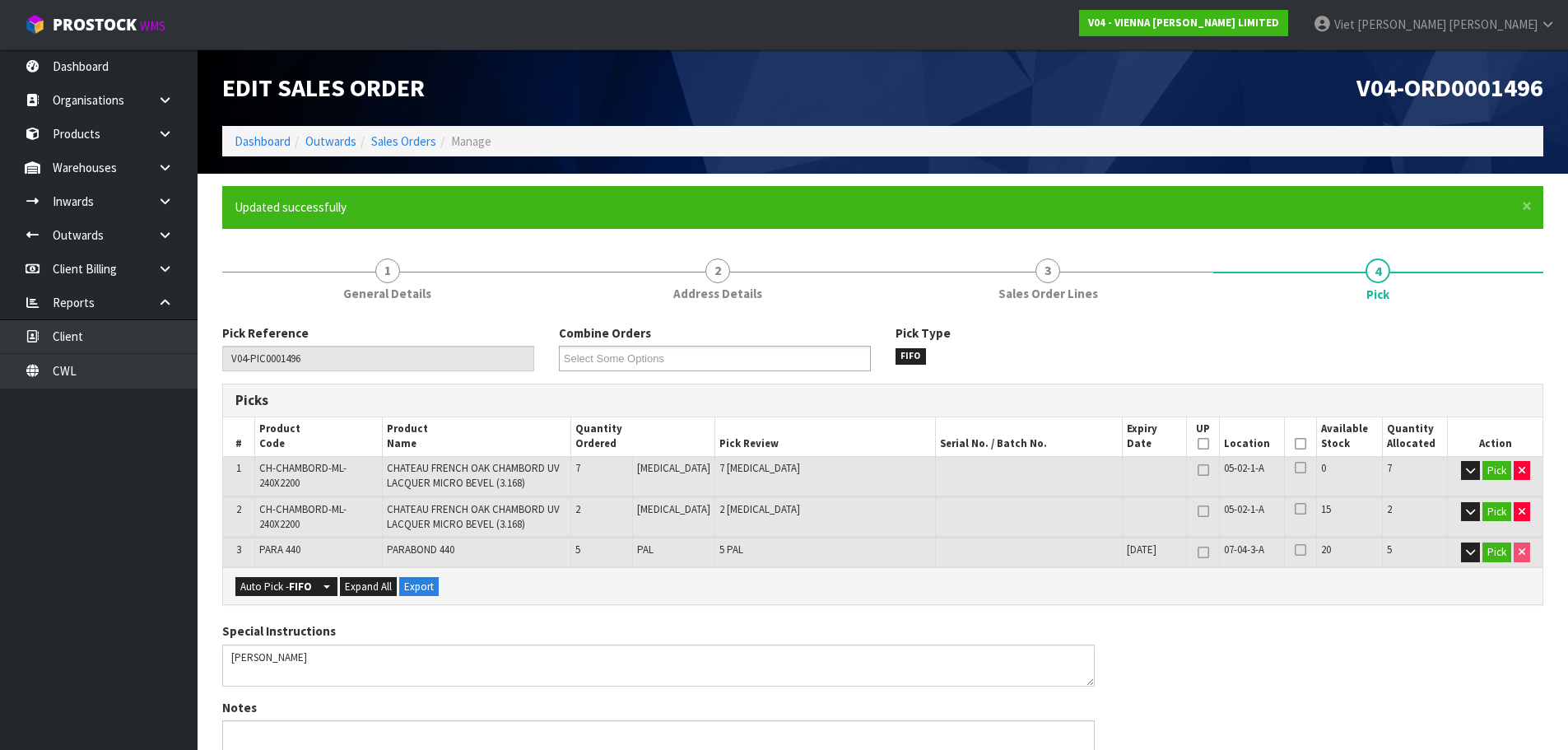
type input "Viet [PERSON_NAME]"
type input "2025-09-08T14:53:08"
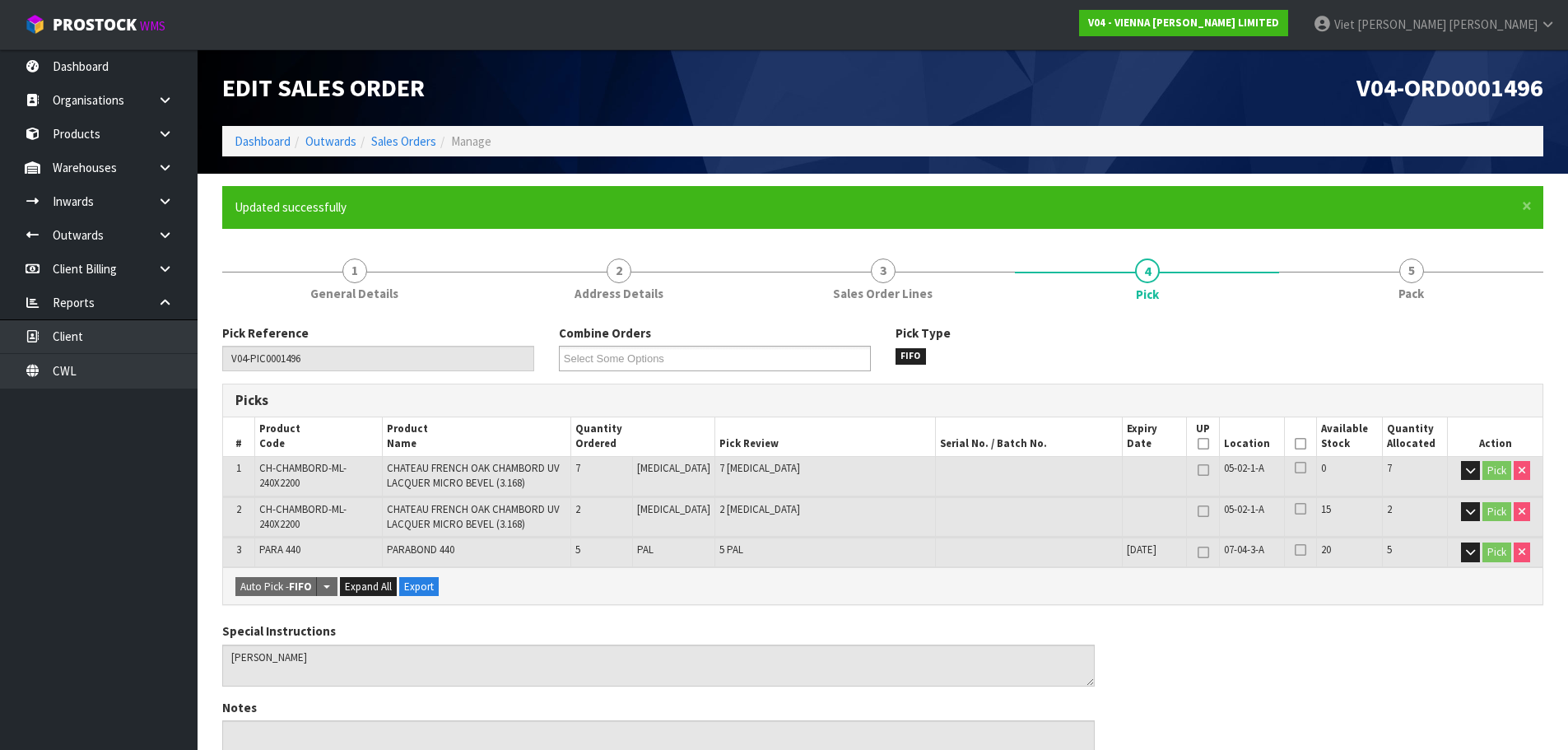
scroll to position [479, 0]
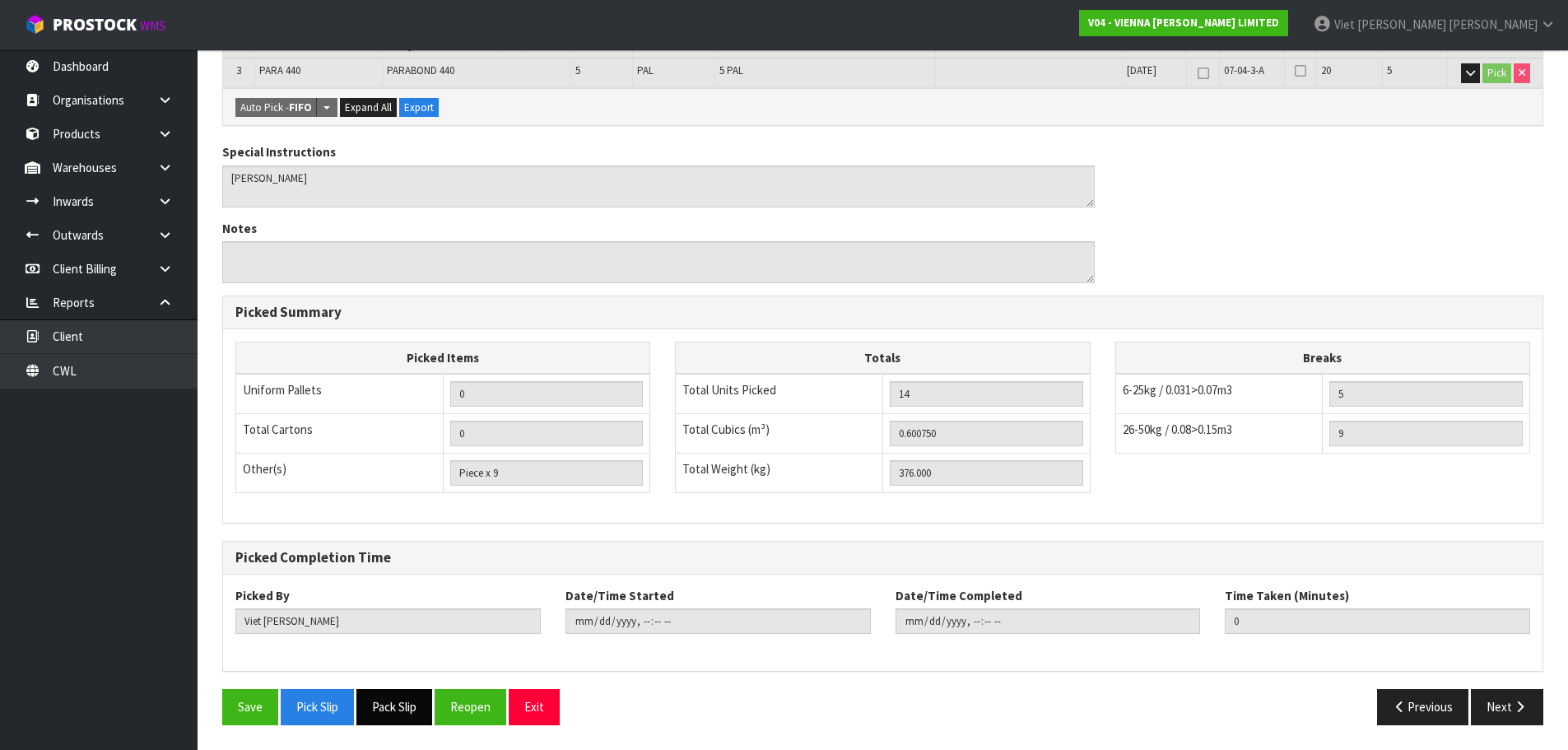
click at [360, 704] on div "Save Pick Slip Pack Slip Reopen Exit" at bounding box center [547, 707] width 673 height 36
click at [411, 702] on button "Pack Slip" at bounding box center [394, 707] width 76 height 36
click at [137, 72] on link "Dashboard" at bounding box center [99, 67] width 197 height 34
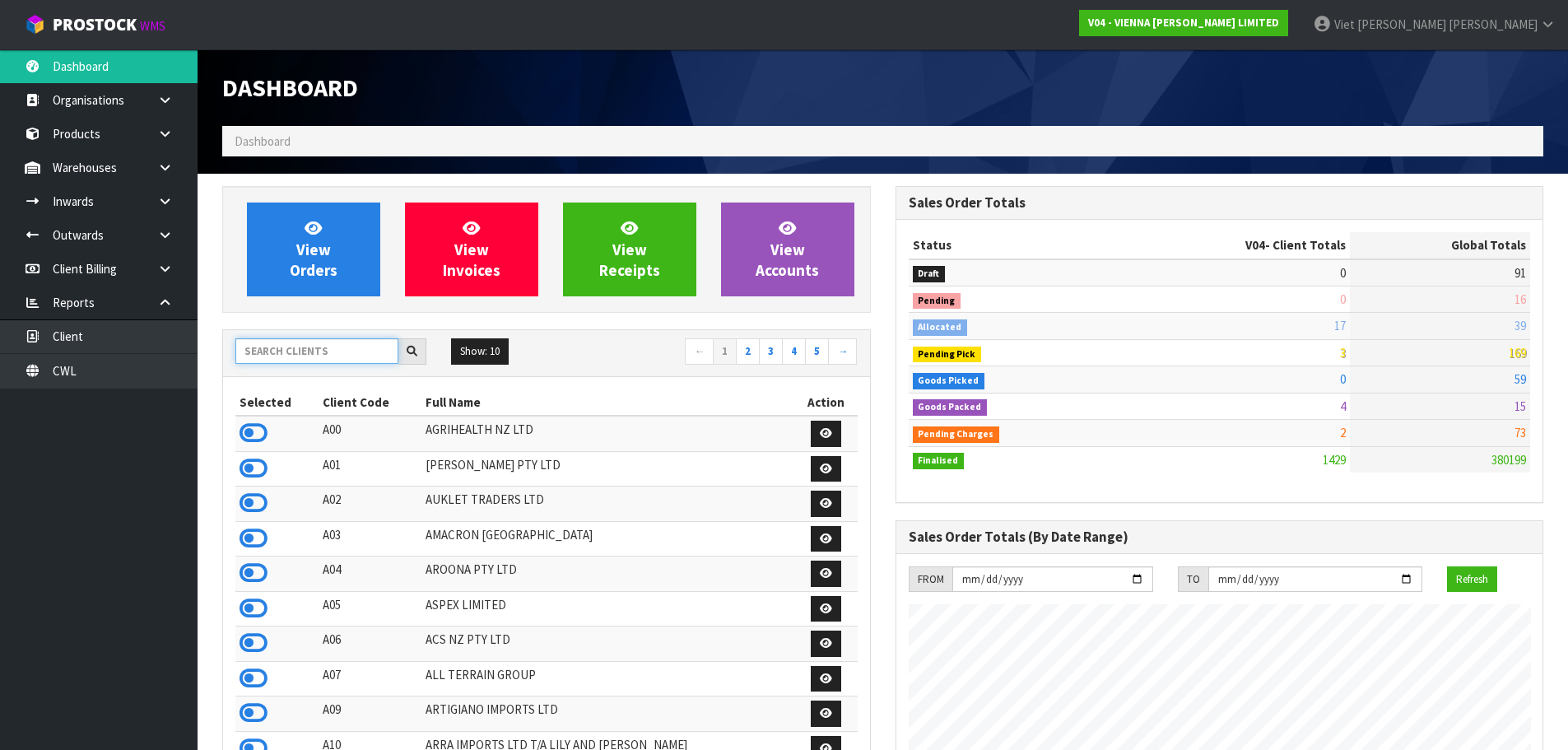
click at [314, 352] on input "text" at bounding box center [317, 352] width 163 height 26
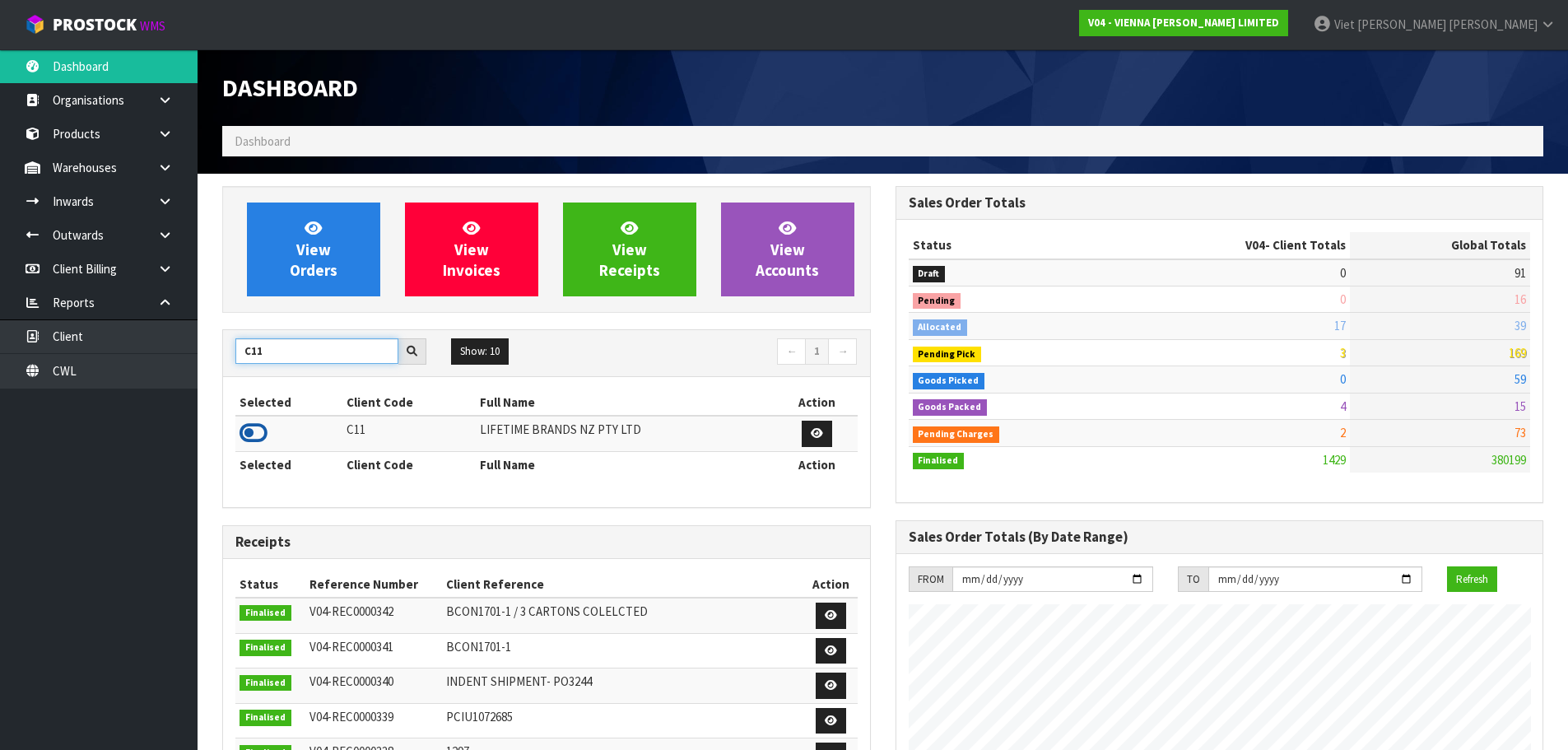
type input "C11"
click at [260, 424] on icon at bounding box center [254, 432] width 28 height 25
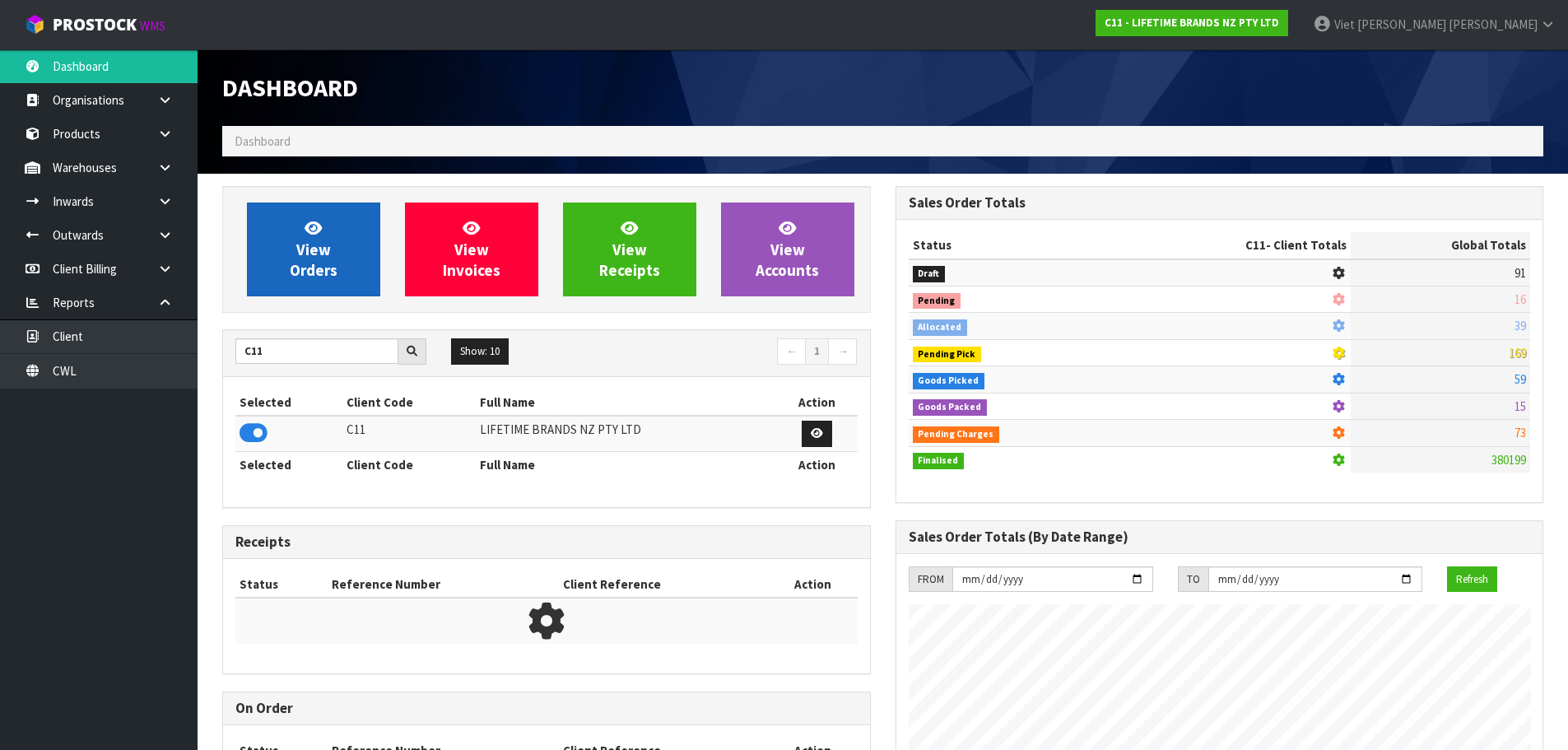
scroll to position [1247, 672]
click at [292, 232] on link "View Orders" at bounding box center [314, 249] width 133 height 94
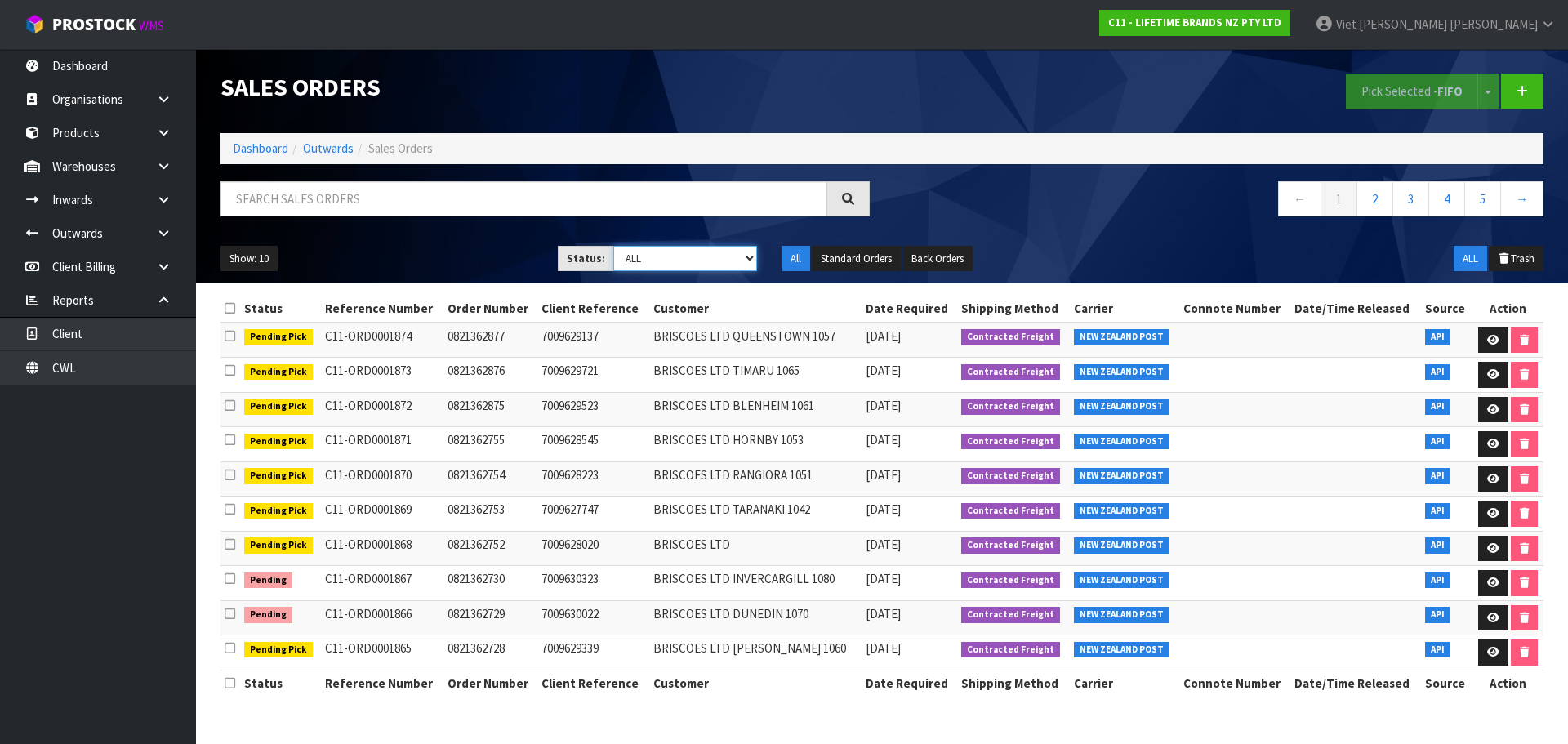
click at [625, 262] on select "Draft Pending Allocated Pending Pick Goods Picked Goods Packed Pending Charges …" at bounding box center [686, 259] width 144 height 26
select select "string:1"
click at [614, 246] on select "Draft Pending Allocated Pending Pick Goods Picked Goods Packed Pending Charges …" at bounding box center [686, 259] width 144 height 26
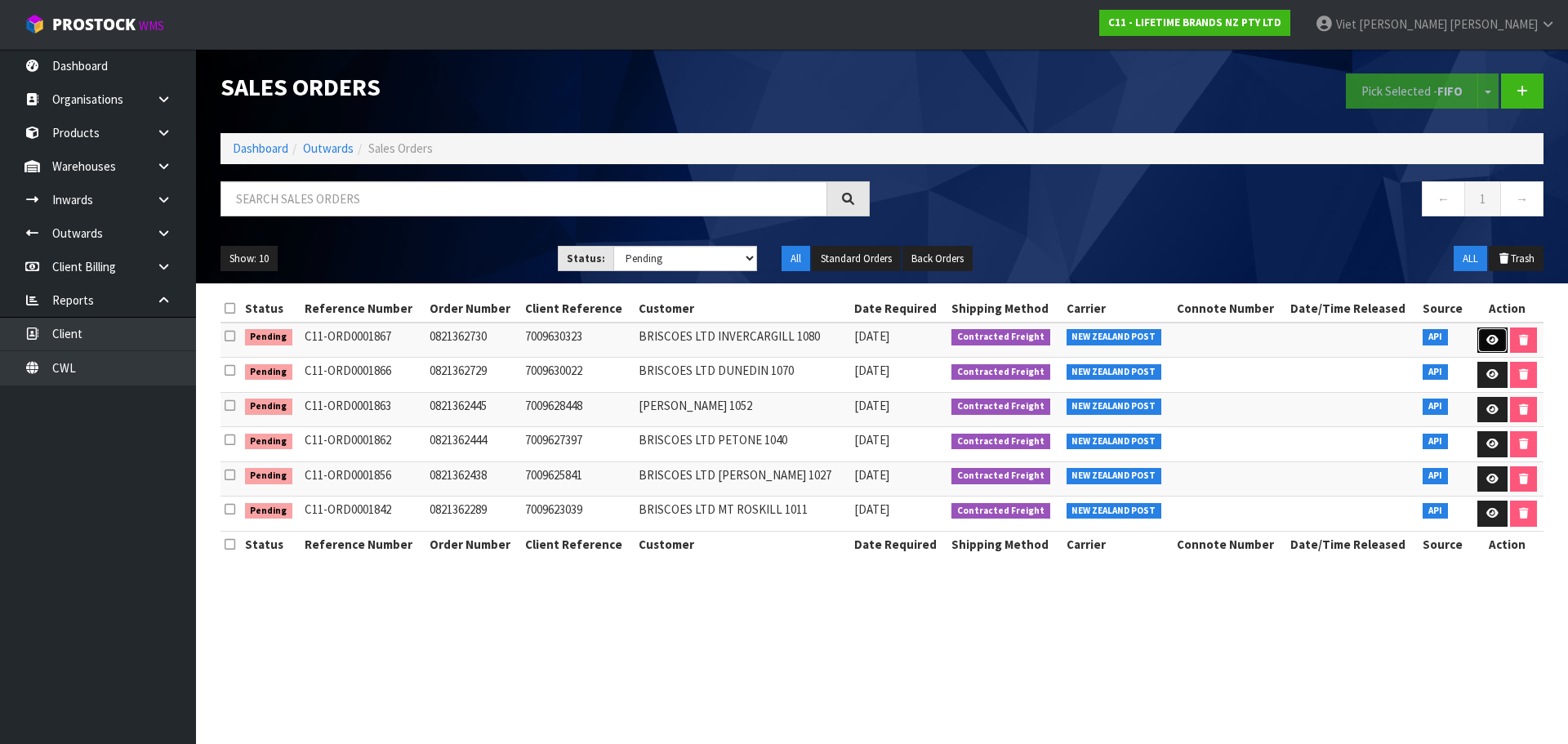
click at [1477, 333] on link at bounding box center [1492, 340] width 31 height 26
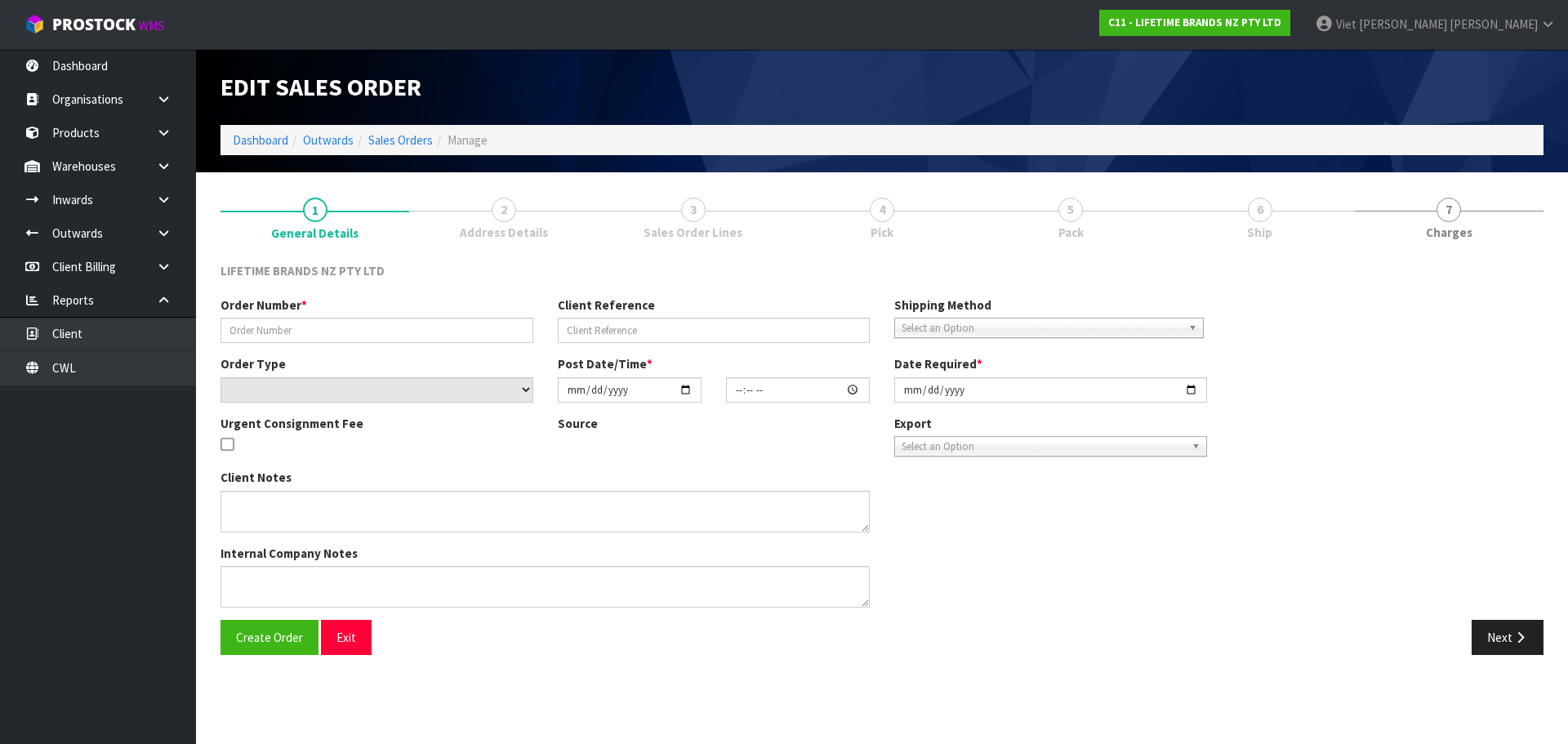
type input "0821362730"
type input "7009630323"
select select "number:0"
type input "[DATE]"
type input "12:18:52.000"
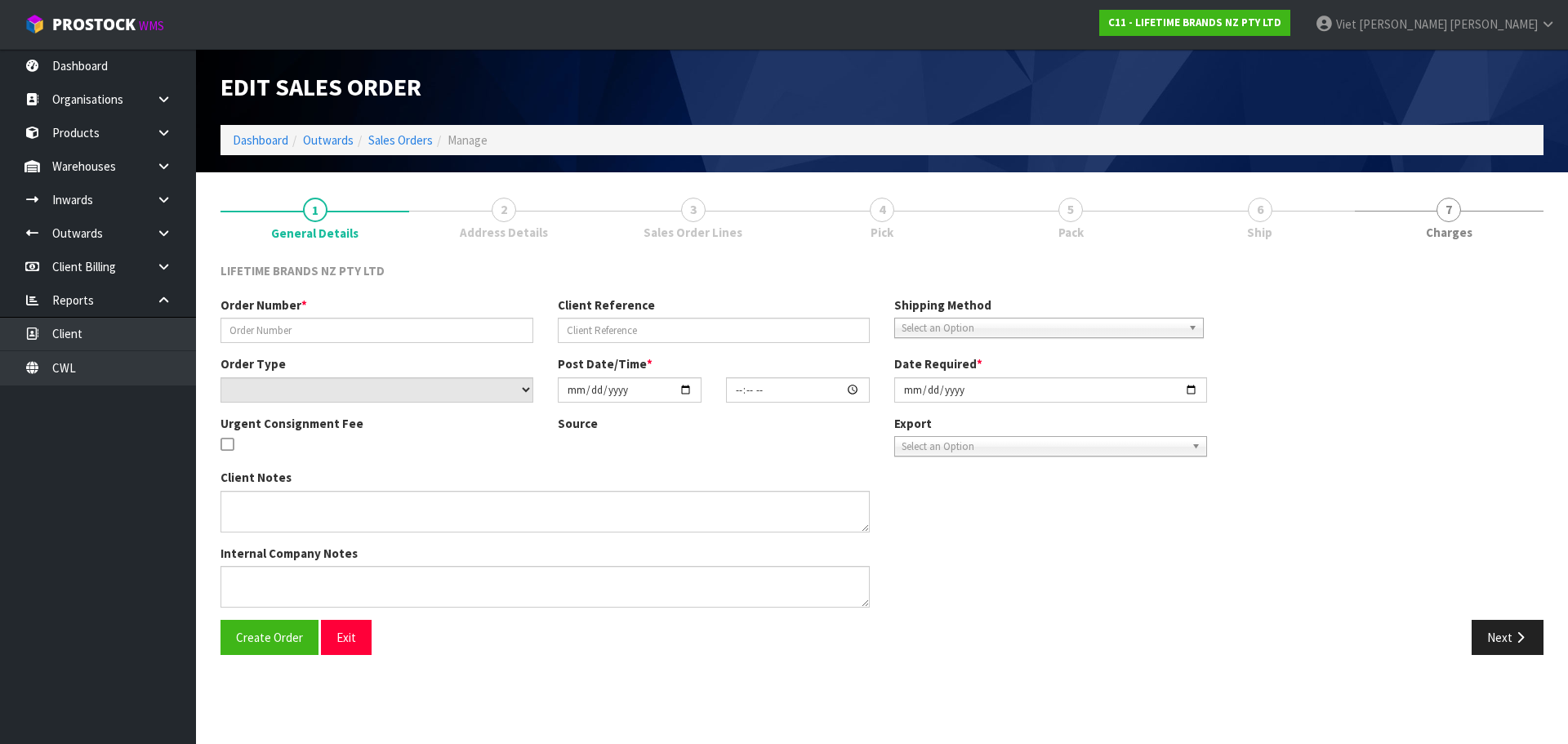
type input "[DATE]"
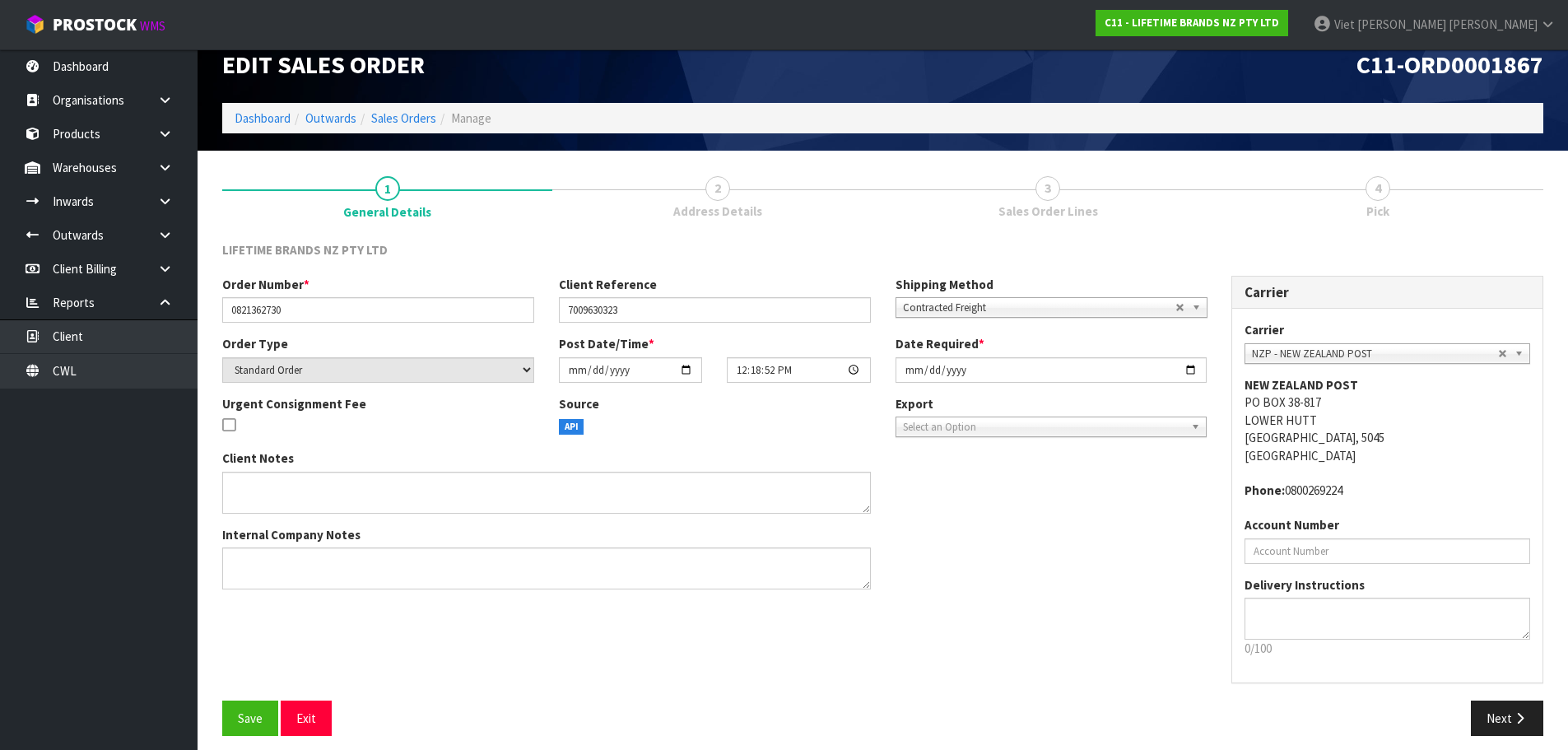
scroll to position [34, 0]
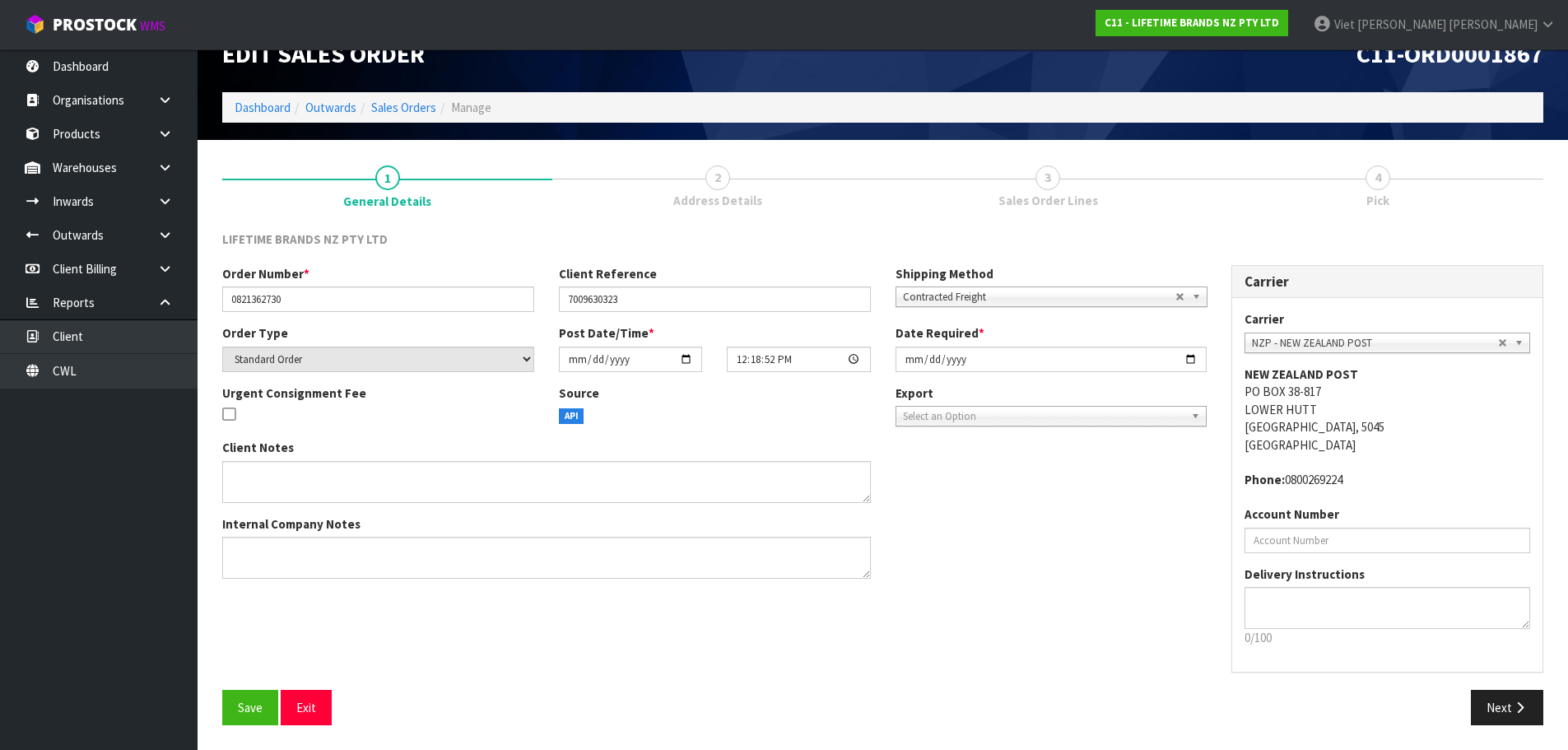
click at [733, 192] on span "Address Details" at bounding box center [717, 200] width 89 height 17
click at [1521, 715] on button "Next" at bounding box center [1506, 708] width 73 height 36
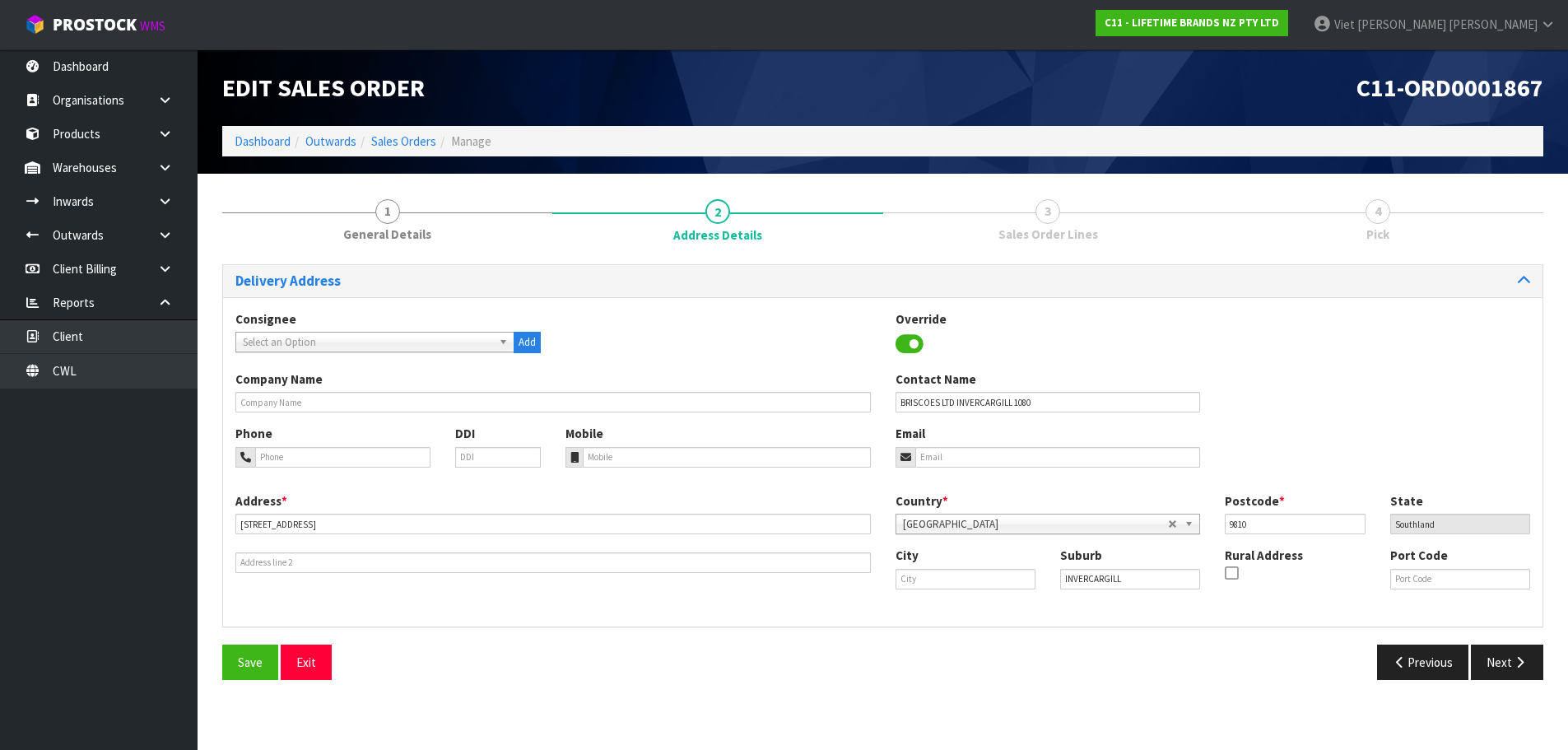
scroll to position [0, 0]
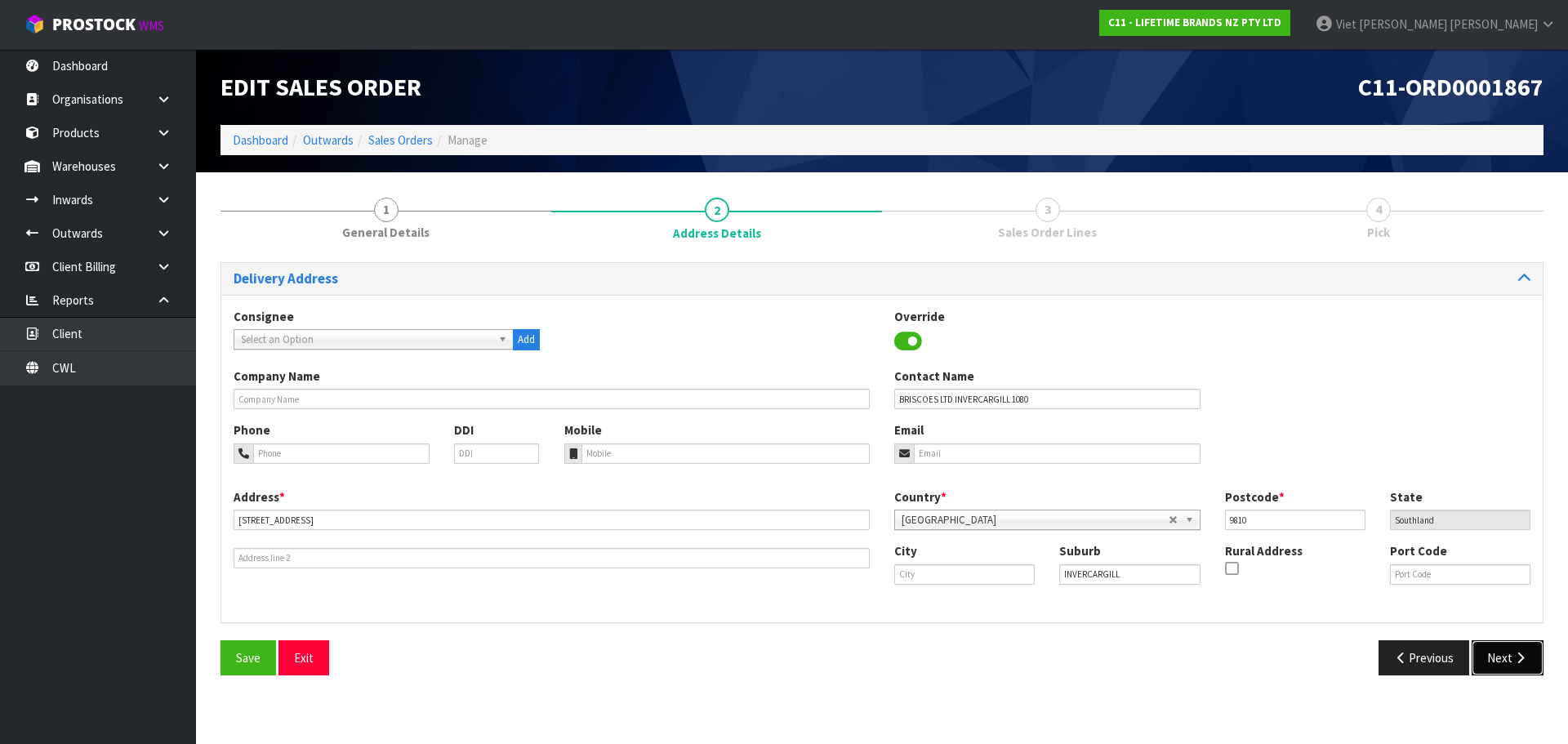
click at [1511, 662] on button "Next" at bounding box center [1508, 658] width 72 height 36
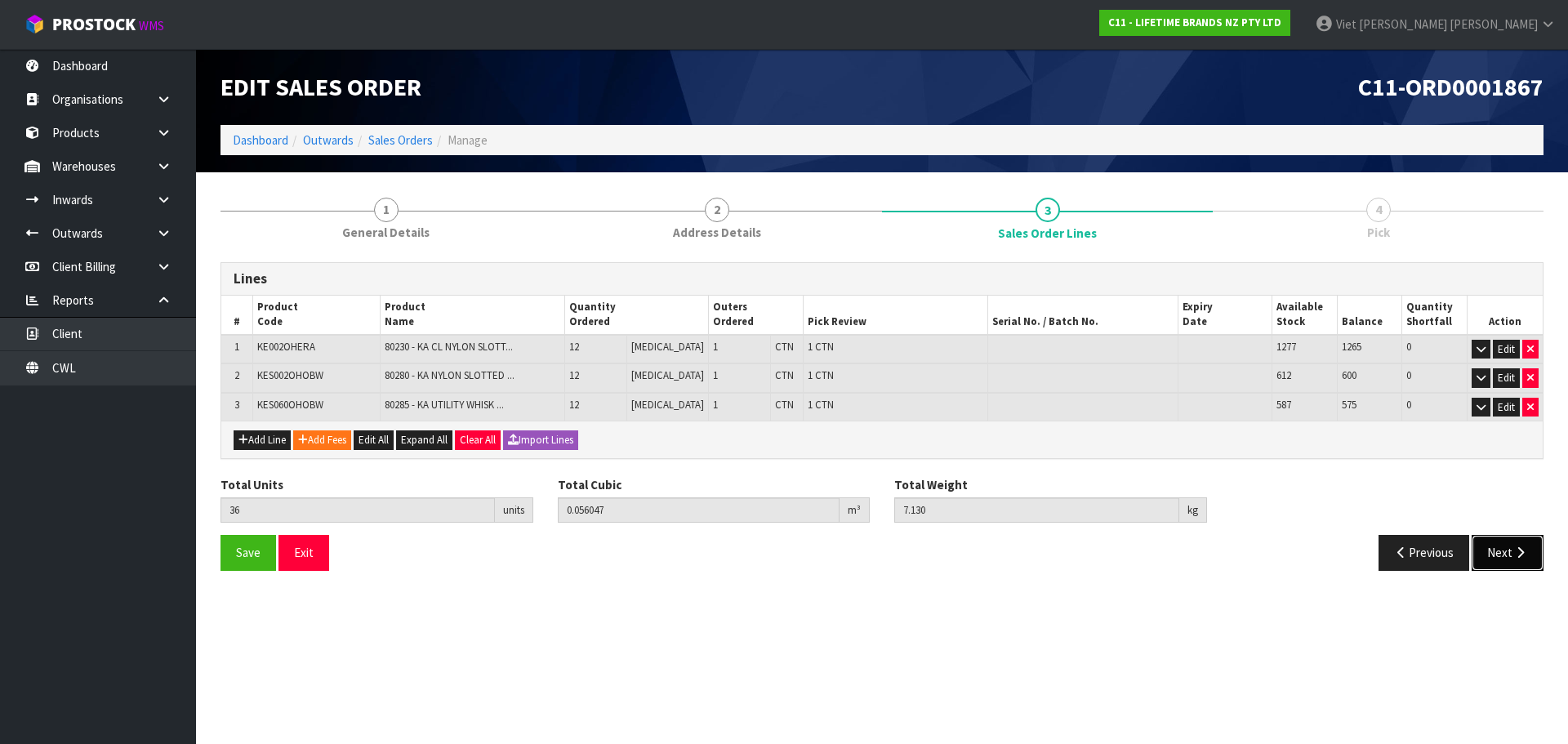
click at [1525, 551] on icon "button" at bounding box center [1521, 552] width 16 height 12
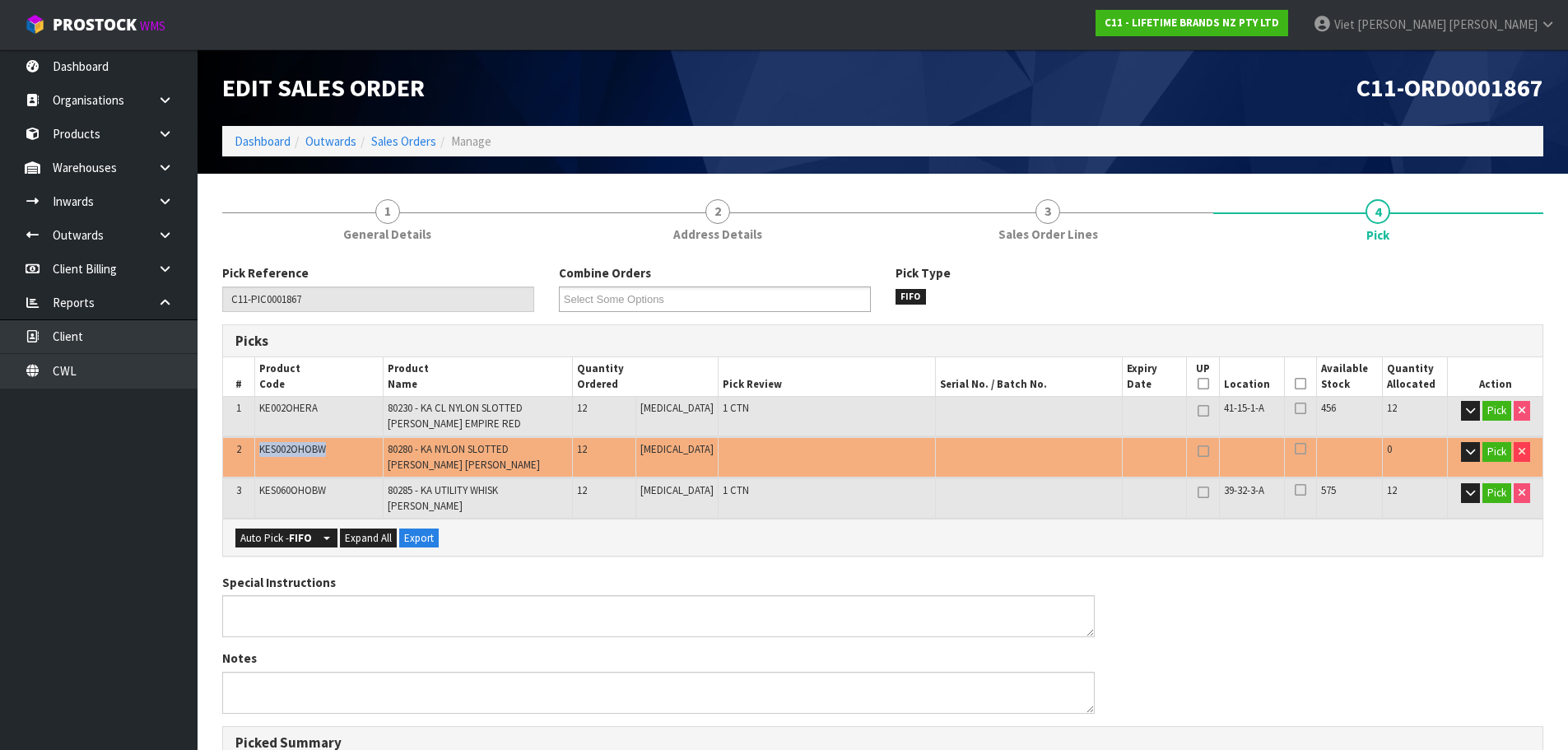
drag, startPoint x: 344, startPoint y: 449, endPoint x: 261, endPoint y: 458, distance: 83.5
click at [261, 458] on td "KES002OHOBW" at bounding box center [319, 457] width 128 height 40
copy span "KES002OHOBW"
click at [819, 472] on td at bounding box center [826, 457] width 218 height 40
click at [277, 529] on button "Auto Pick - FIFO" at bounding box center [276, 539] width 82 height 20
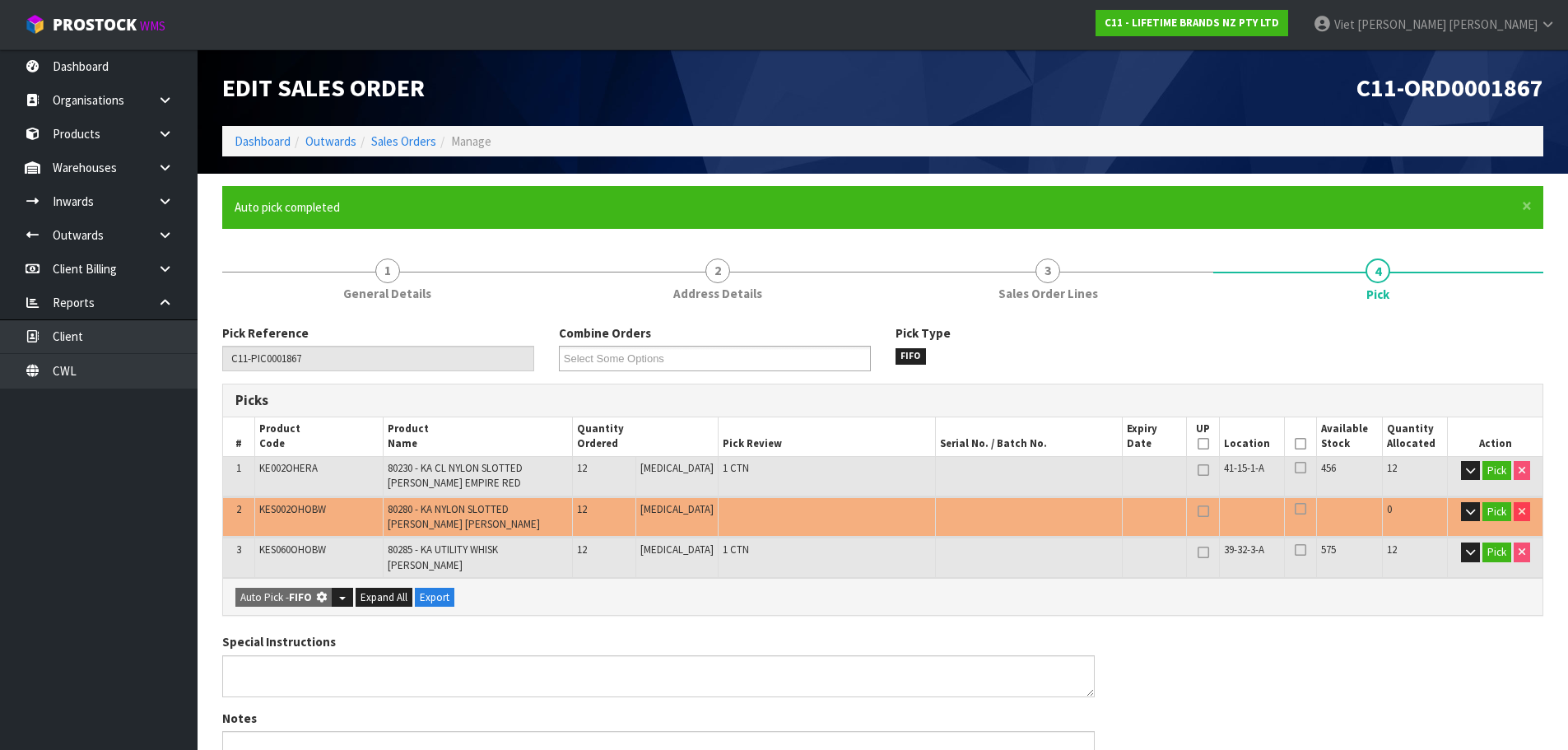
type input "3"
type input "36"
type input "0.056047"
type input "7.130"
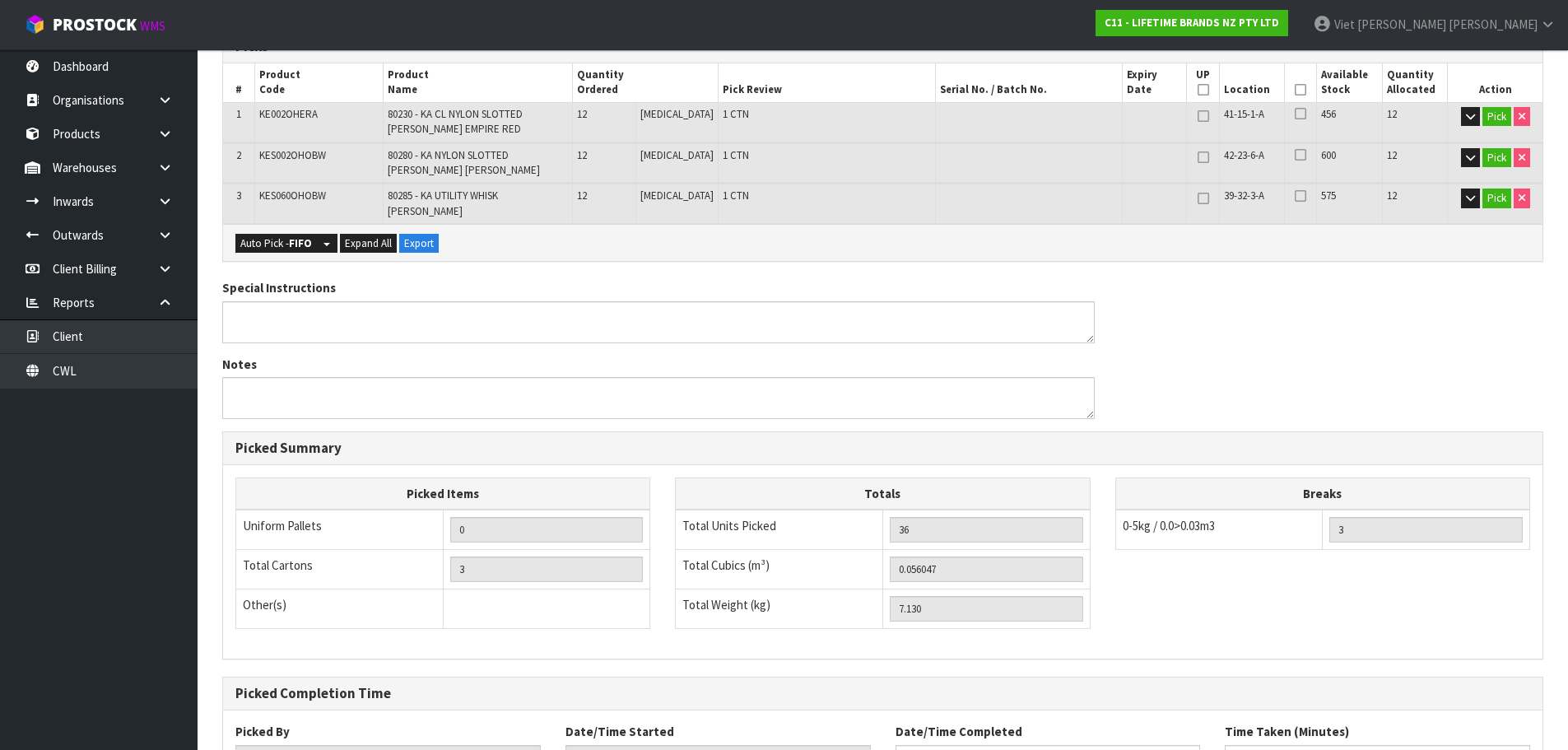
scroll to position [479, 0]
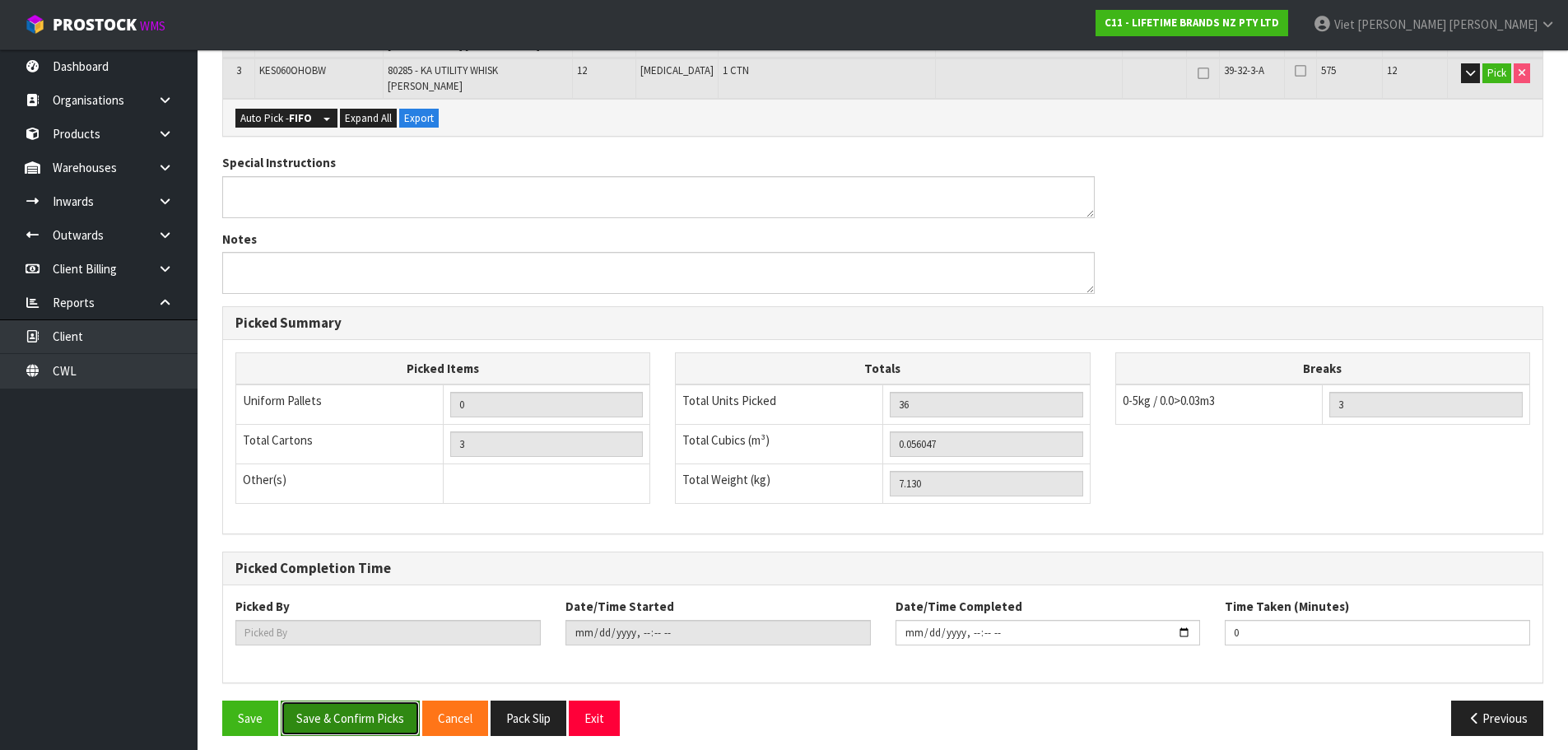
click at [305, 713] on button "Save & Confirm Picks" at bounding box center [350, 718] width 139 height 36
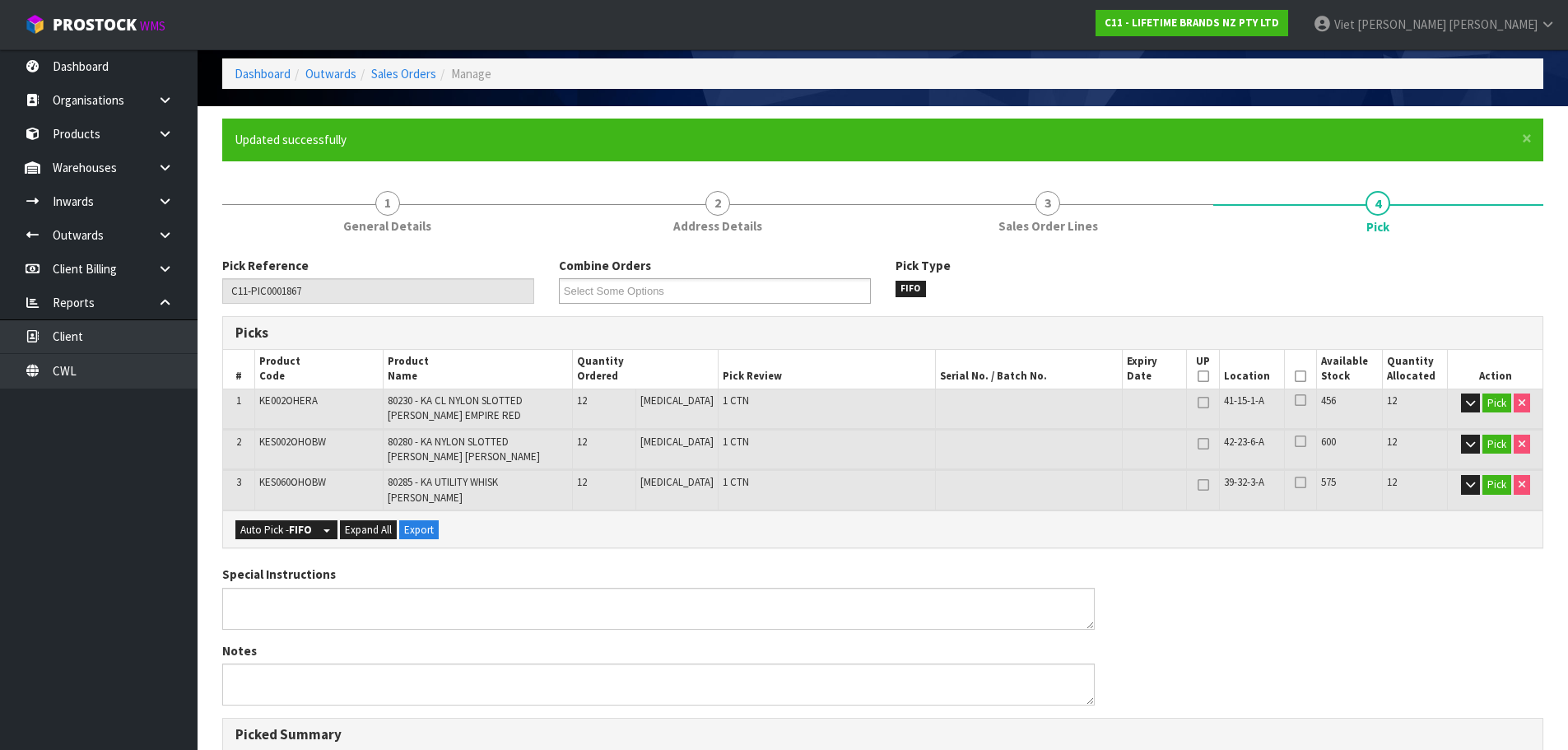
scroll to position [0, 0]
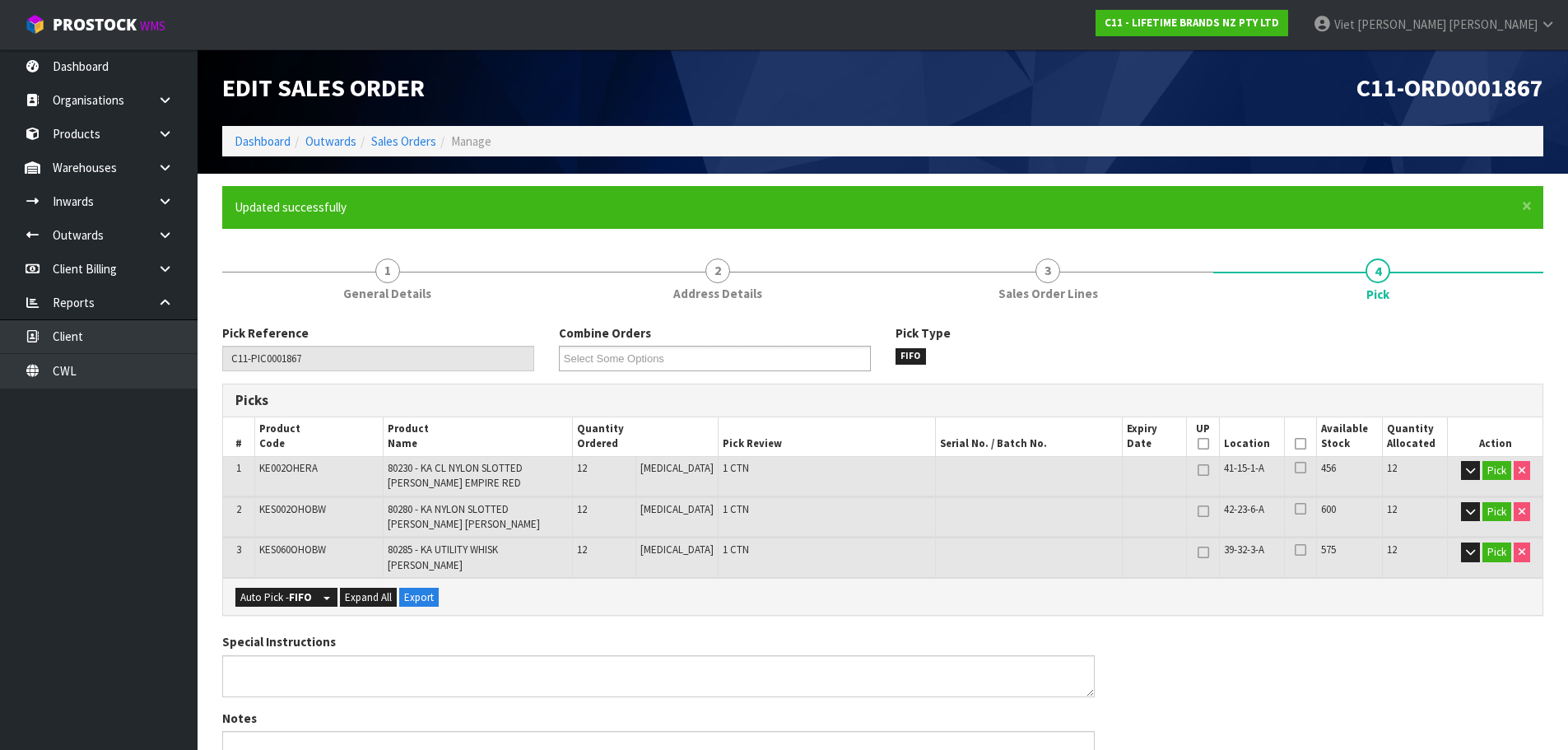
type input "Viet [PERSON_NAME]"
type input "2025-09-08T14:58:33"
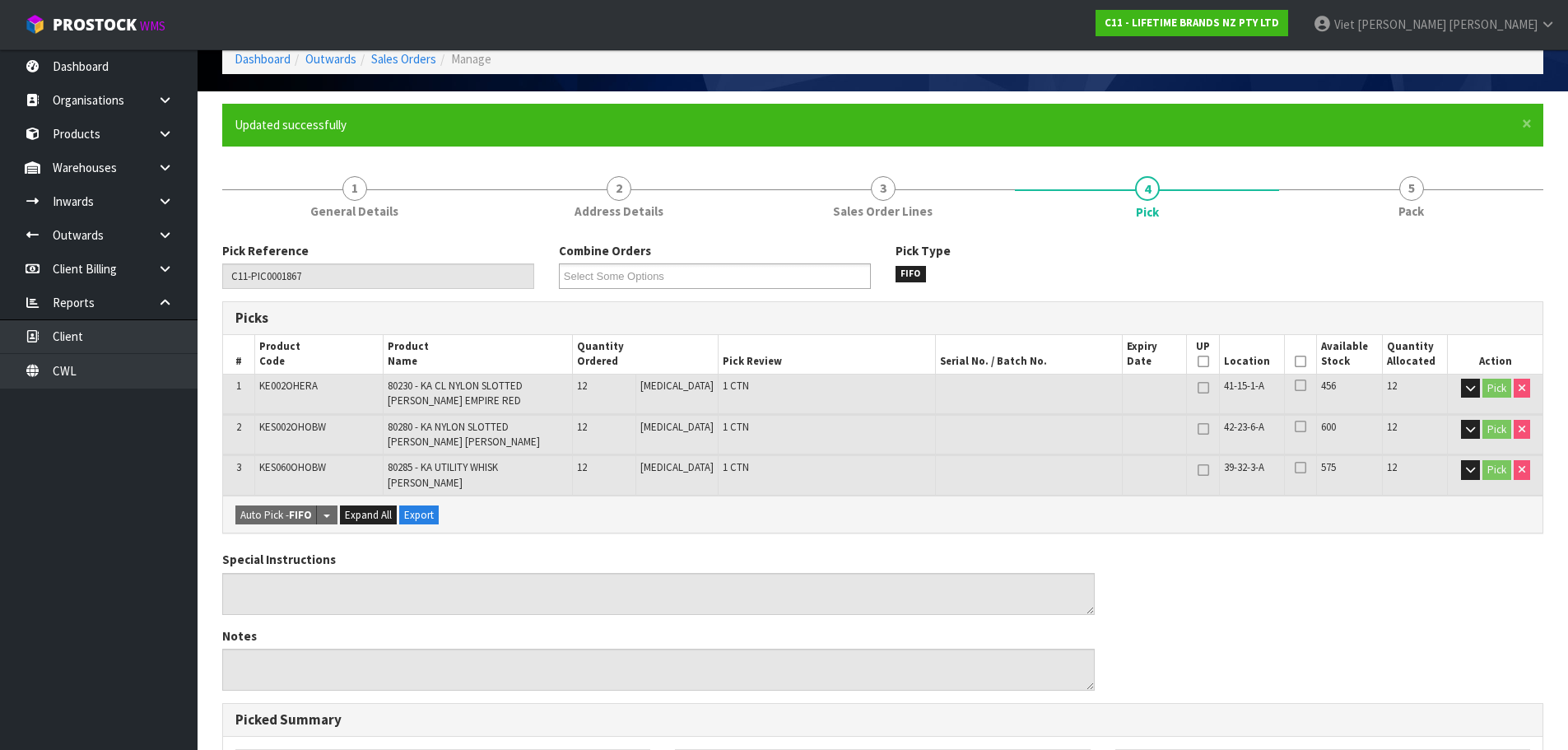
scroll to position [479, 0]
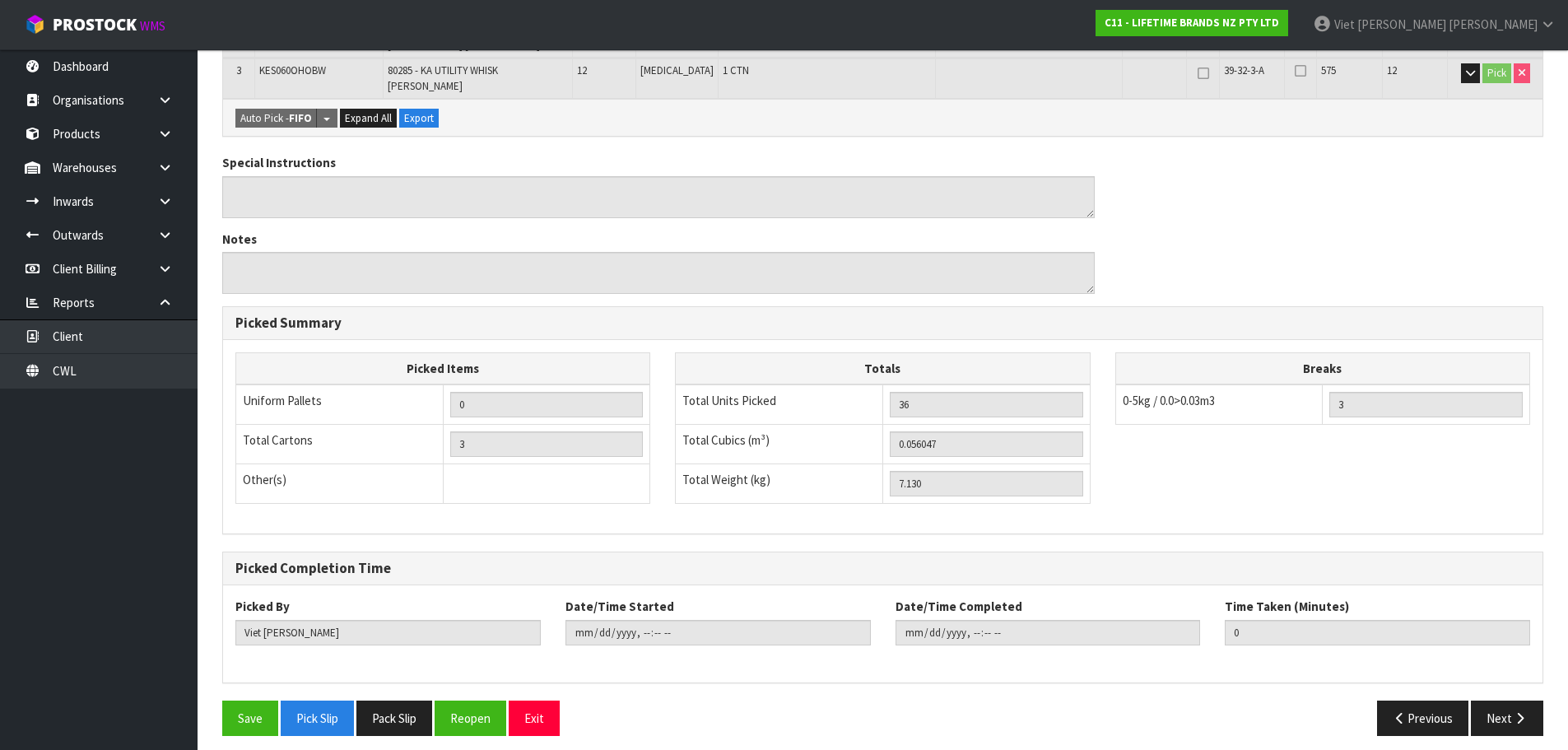
drag, startPoint x: 410, startPoint y: 715, endPoint x: 245, endPoint y: 582, distance: 211.9
click at [410, 715] on button "Pack Slip" at bounding box center [394, 718] width 76 height 36
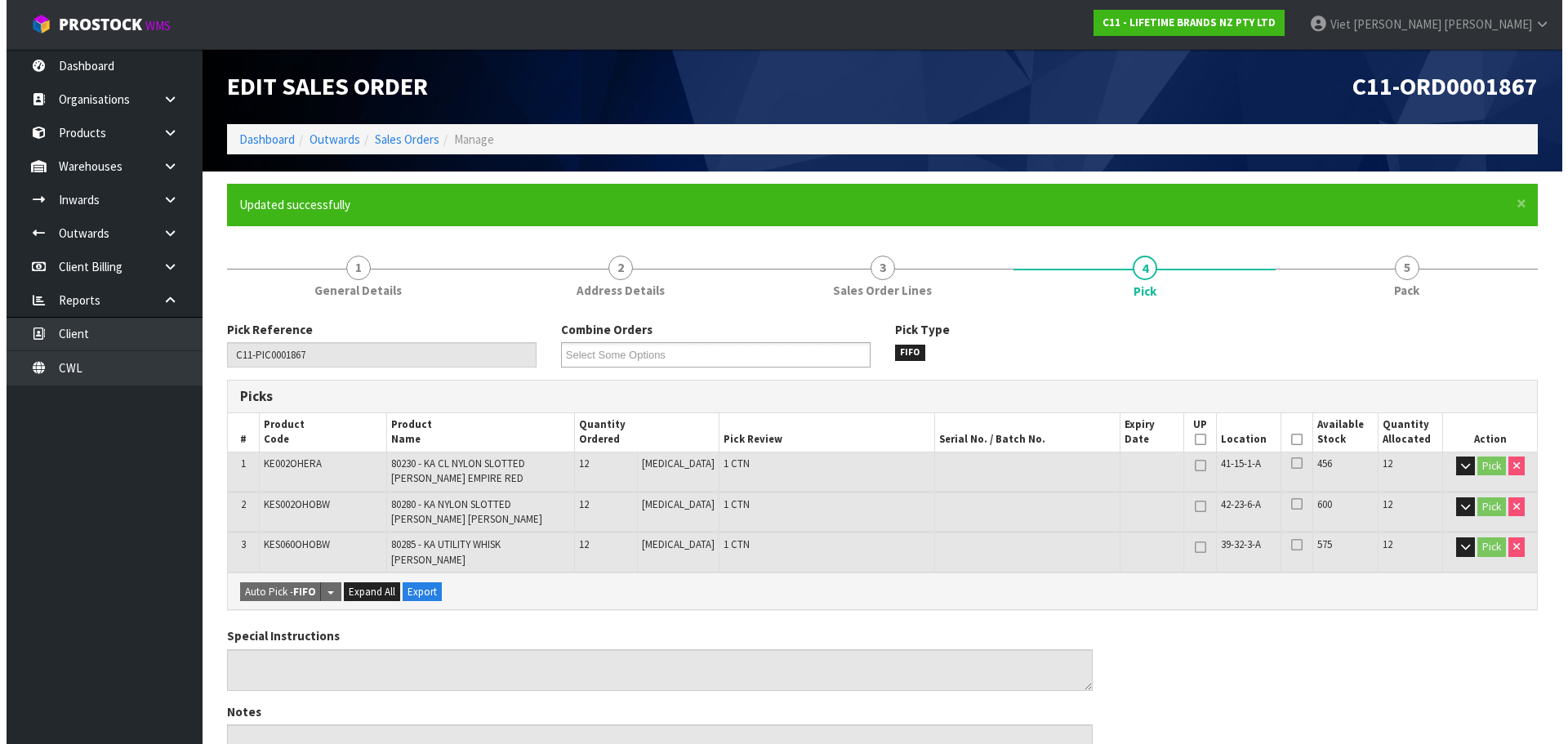
scroll to position [0, 0]
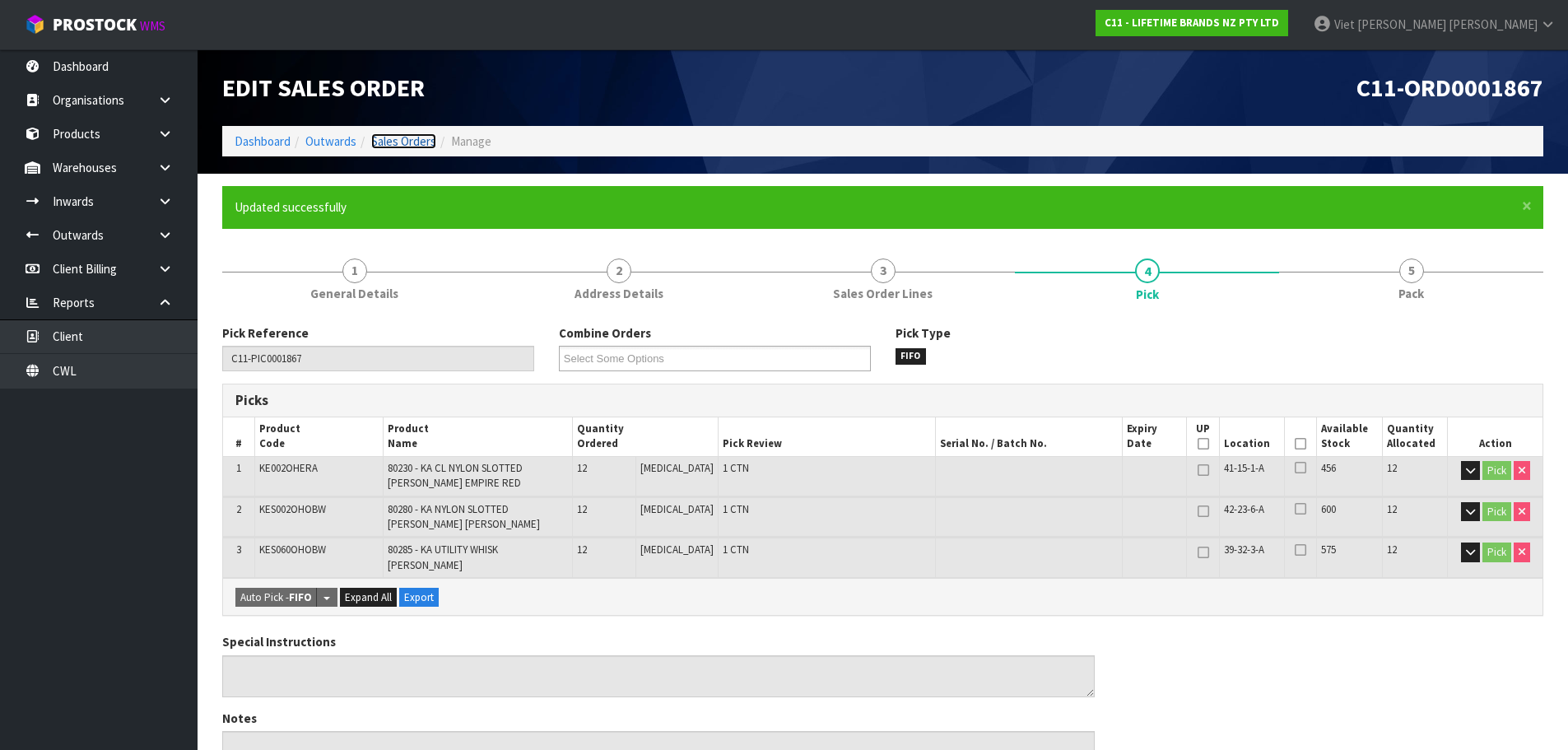
click at [409, 138] on link "Sales Orders" at bounding box center [403, 141] width 65 height 16
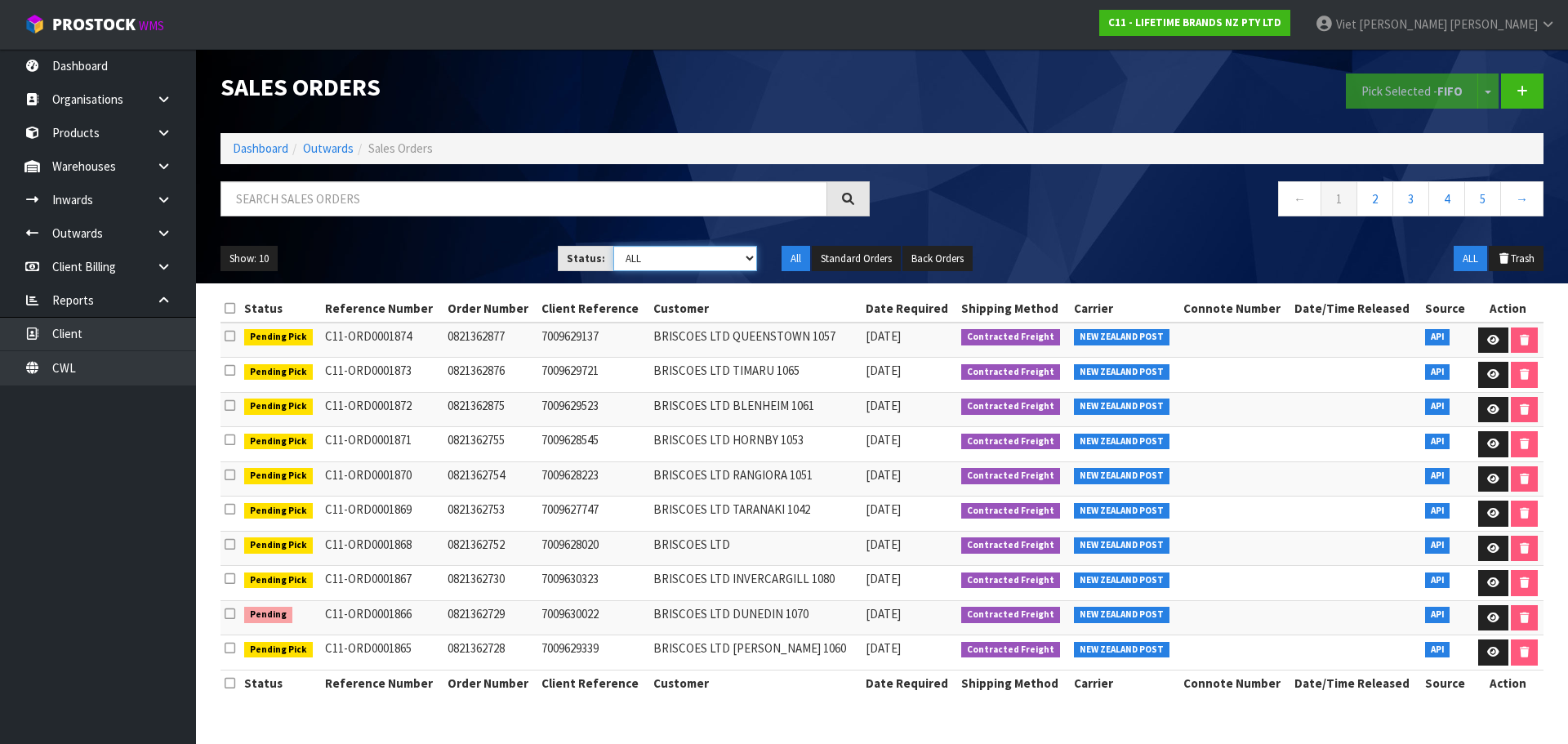
click at [686, 256] on select "Draft Pending Allocated Pending Pick Goods Picked Goods Packed Pending Charges …" at bounding box center [686, 259] width 144 height 26
select select "string:1"
click at [614, 246] on select "Draft Pending Allocated Pending Pick Goods Picked Goods Packed Pending Charges …" at bounding box center [686, 259] width 144 height 26
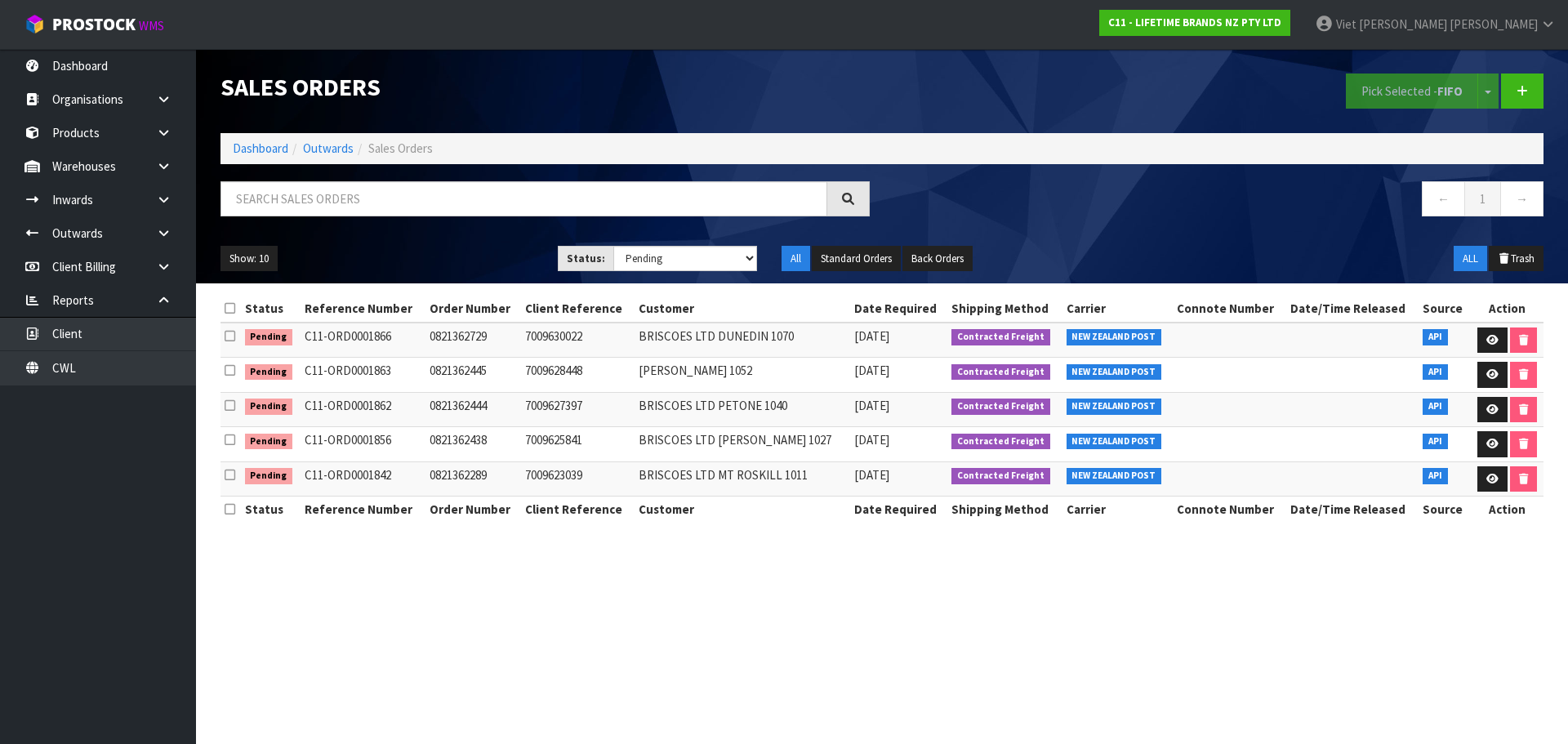
click at [791, 54] on div "Sales Orders" at bounding box center [545, 87] width 674 height 76
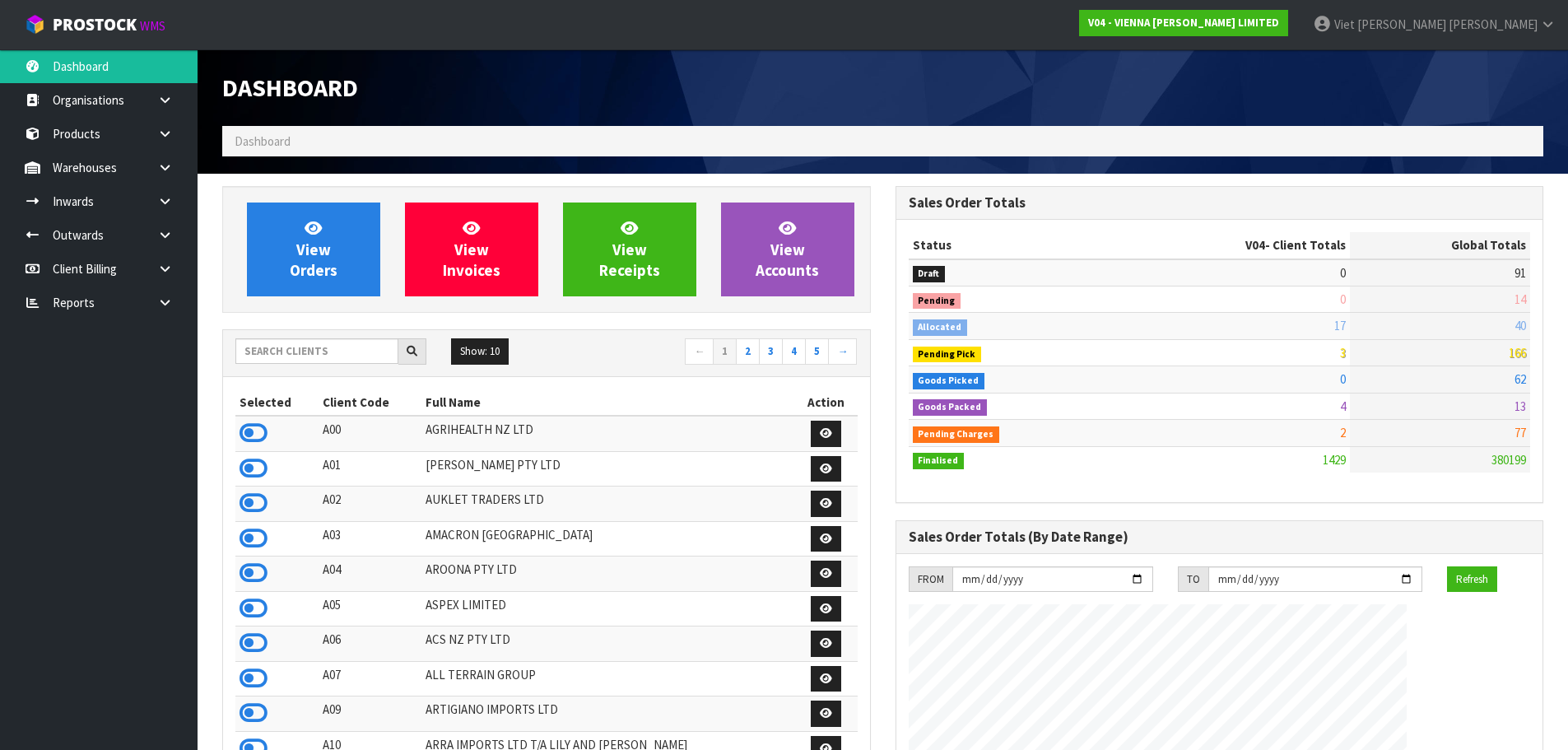
scroll to position [1301, 672]
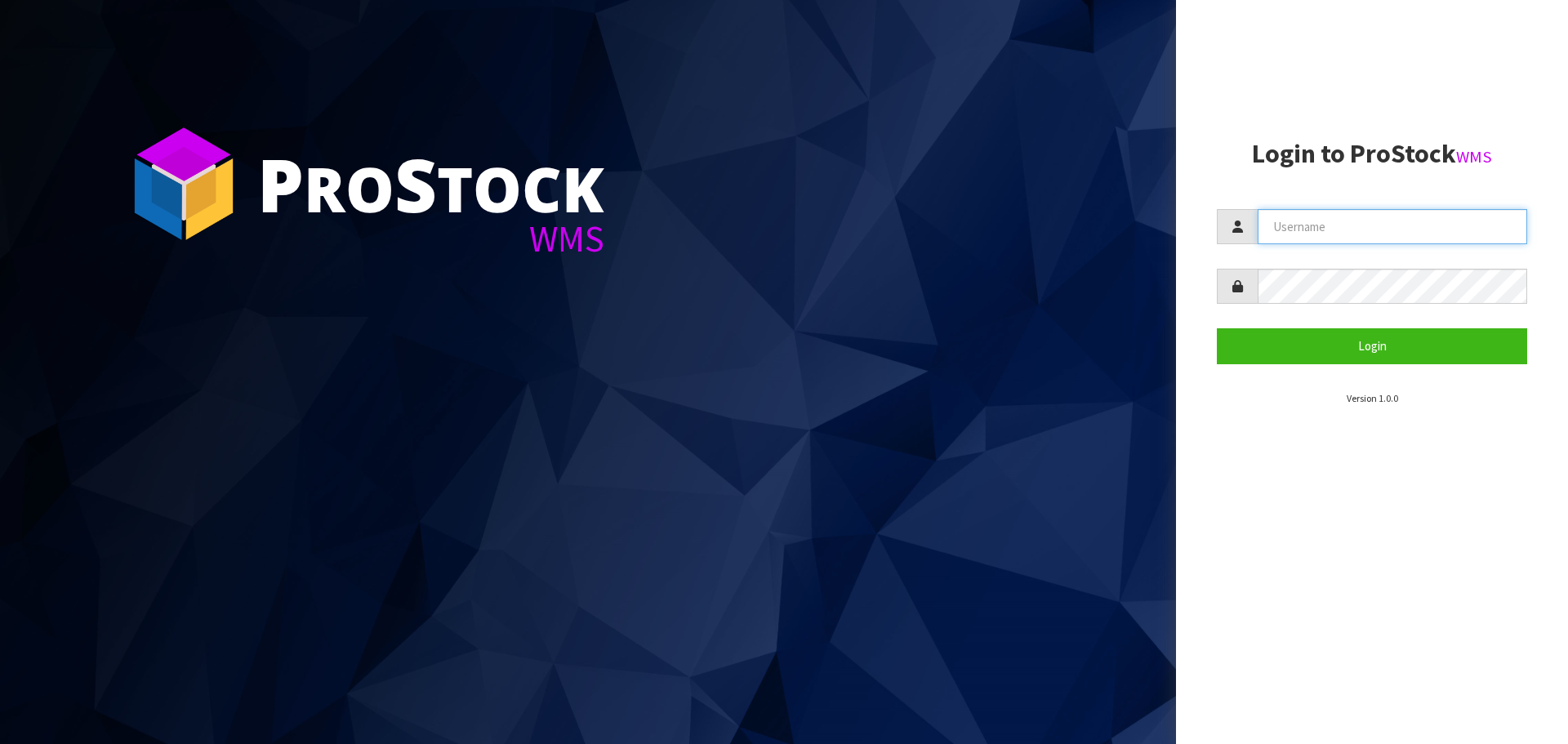
drag, startPoint x: 1328, startPoint y: 213, endPoint x: 1266, endPoint y: 210, distance: 62.1
click at [1328, 213] on input "text" at bounding box center [1392, 227] width 270 height 36
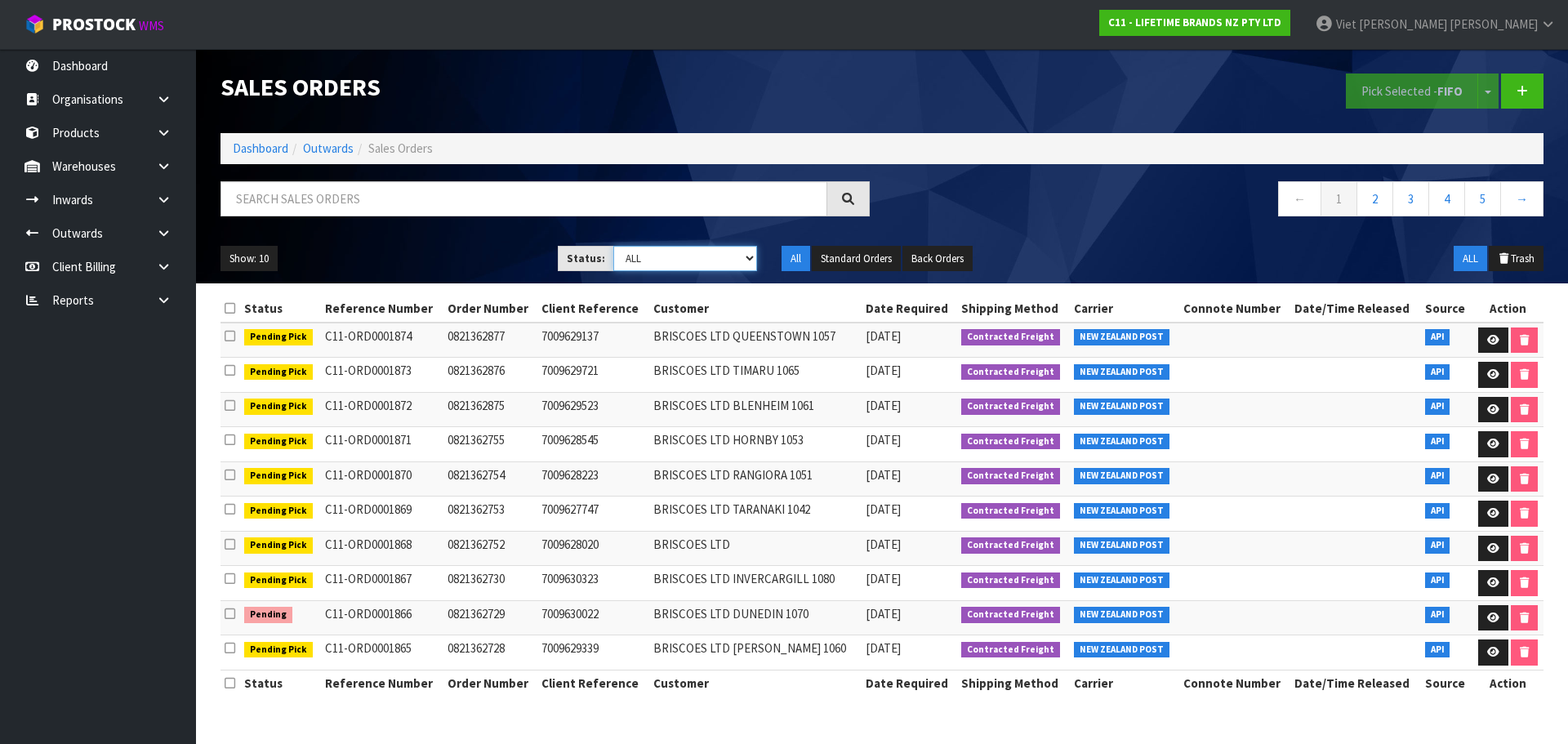
click at [701, 252] on select "Draft Pending Allocated Pending Pick Goods Picked Goods Packed Pending Charges …" at bounding box center [686, 259] width 144 height 26
click at [614, 246] on select "Draft Pending Allocated Pending Pick Goods Picked Goods Packed Pending Charges …" at bounding box center [686, 259] width 144 height 26
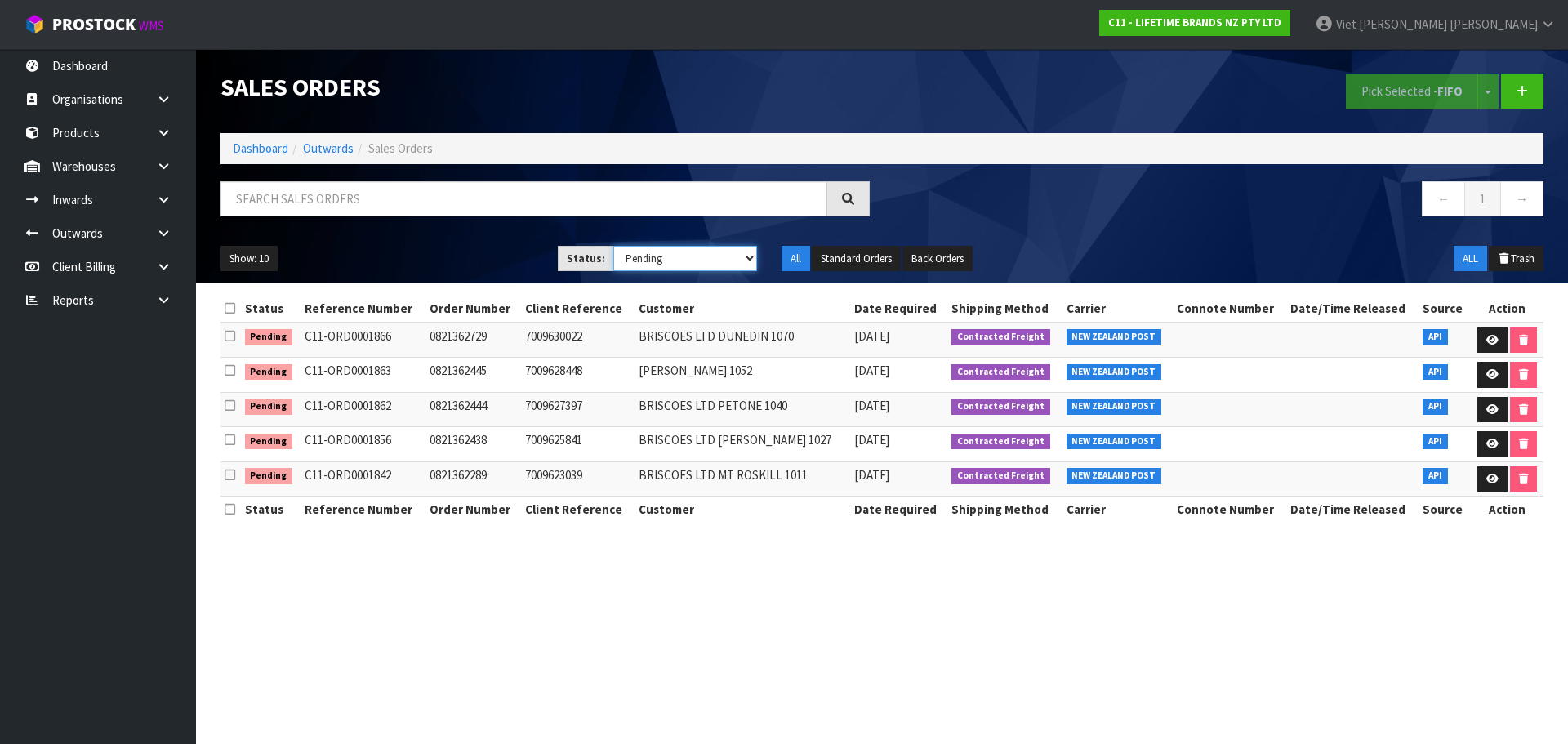
click at [660, 257] on select "Draft Pending Allocated Pending Pick Goods Picked Goods Packed Pending Charges …" at bounding box center [686, 259] width 144 height 26
select select "string:3"
click at [614, 246] on select "Draft Pending Allocated Pending Pick Goods Picked Goods Packed Pending Charges …" at bounding box center [686, 259] width 144 height 26
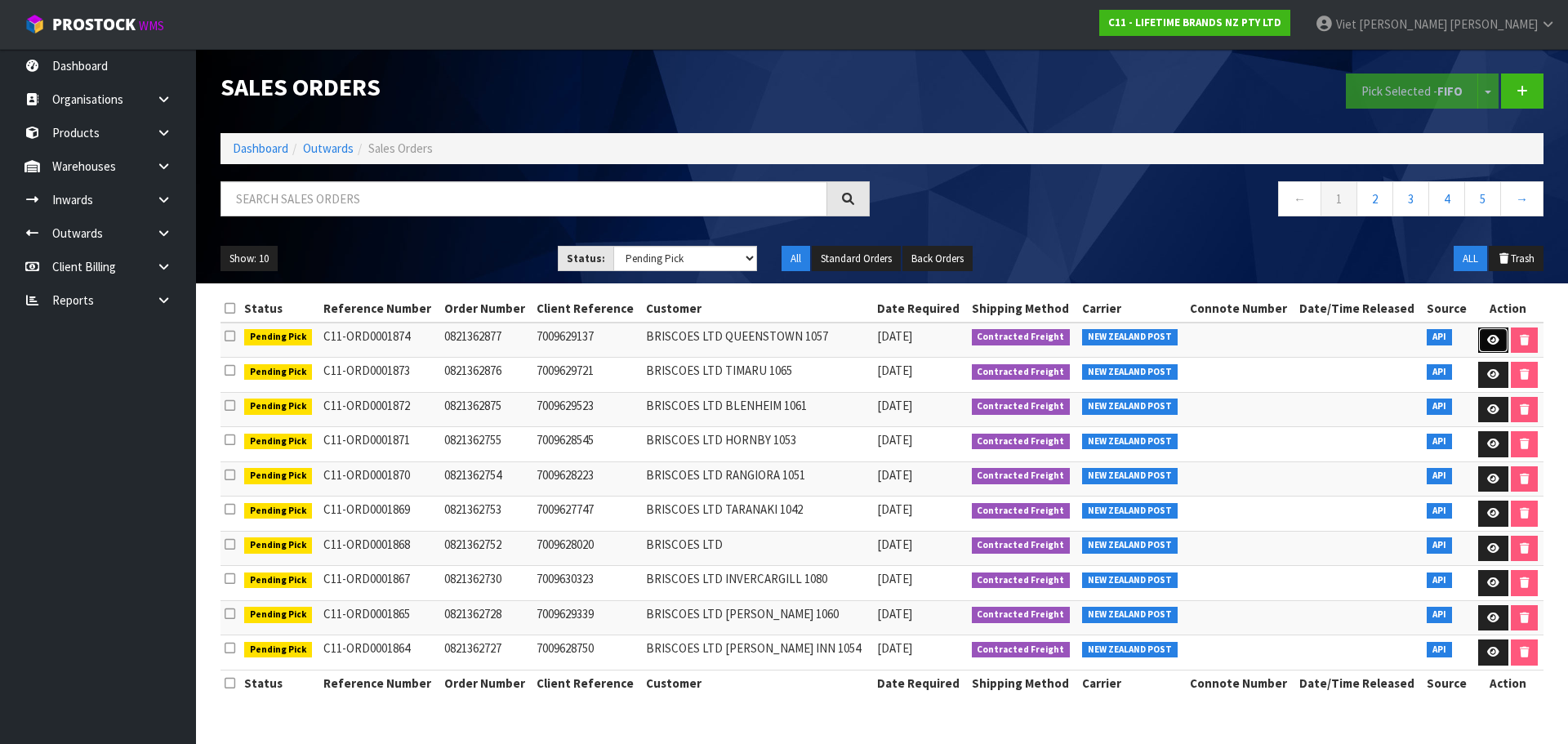
click at [1492, 345] on icon at bounding box center [1493, 340] width 12 height 11
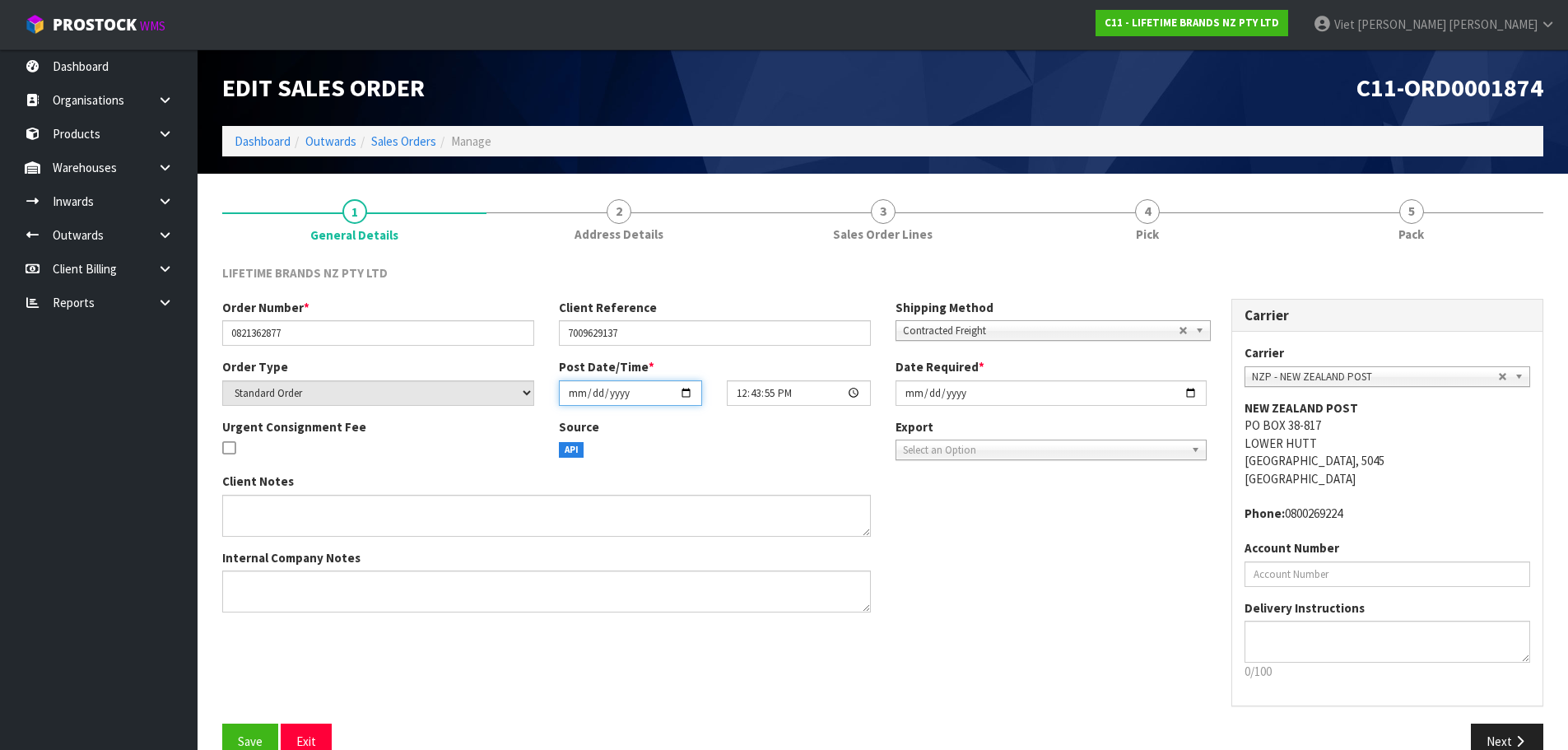
click at [686, 393] on input "[DATE]" at bounding box center [630, 393] width 143 height 26
click at [664, 366] on div "Post Date/Time * 2025-09-08 12:43:55.000" at bounding box center [715, 381] width 336 height 47
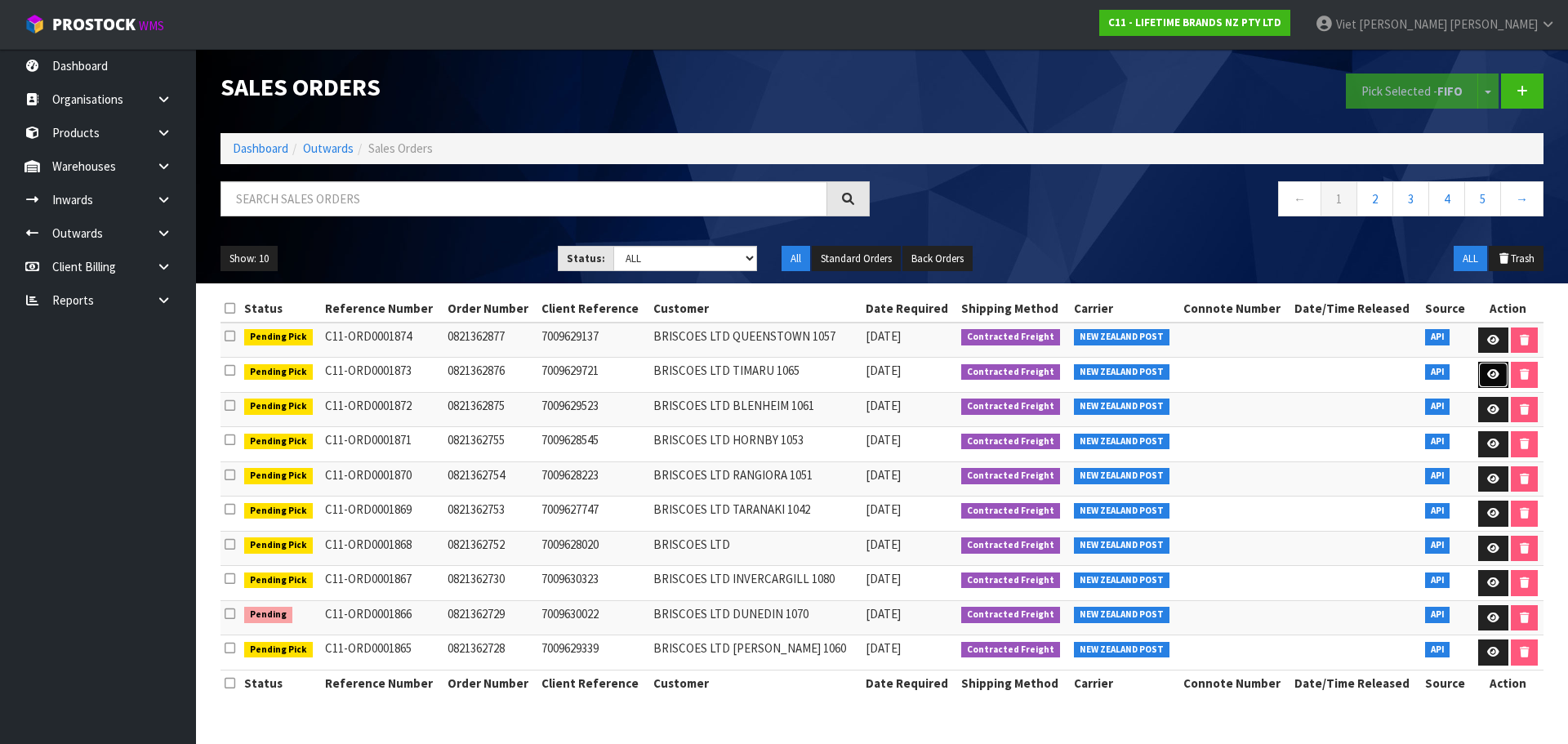
click at [1489, 374] on icon at bounding box center [1493, 374] width 12 height 11
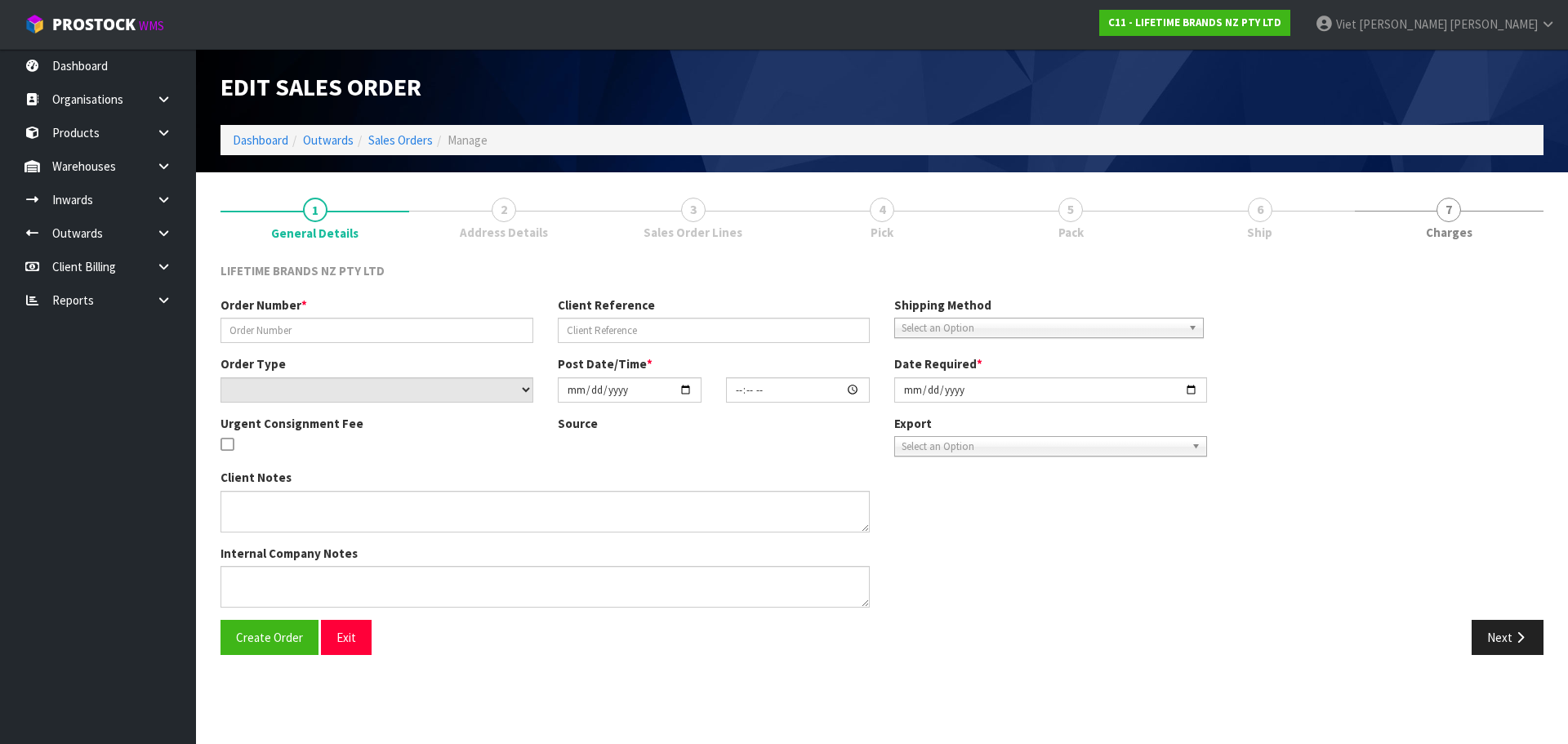
type input "0821362876"
type input "7009629721"
select select "number:0"
type input "[DATE]"
type input "12:38:53.000"
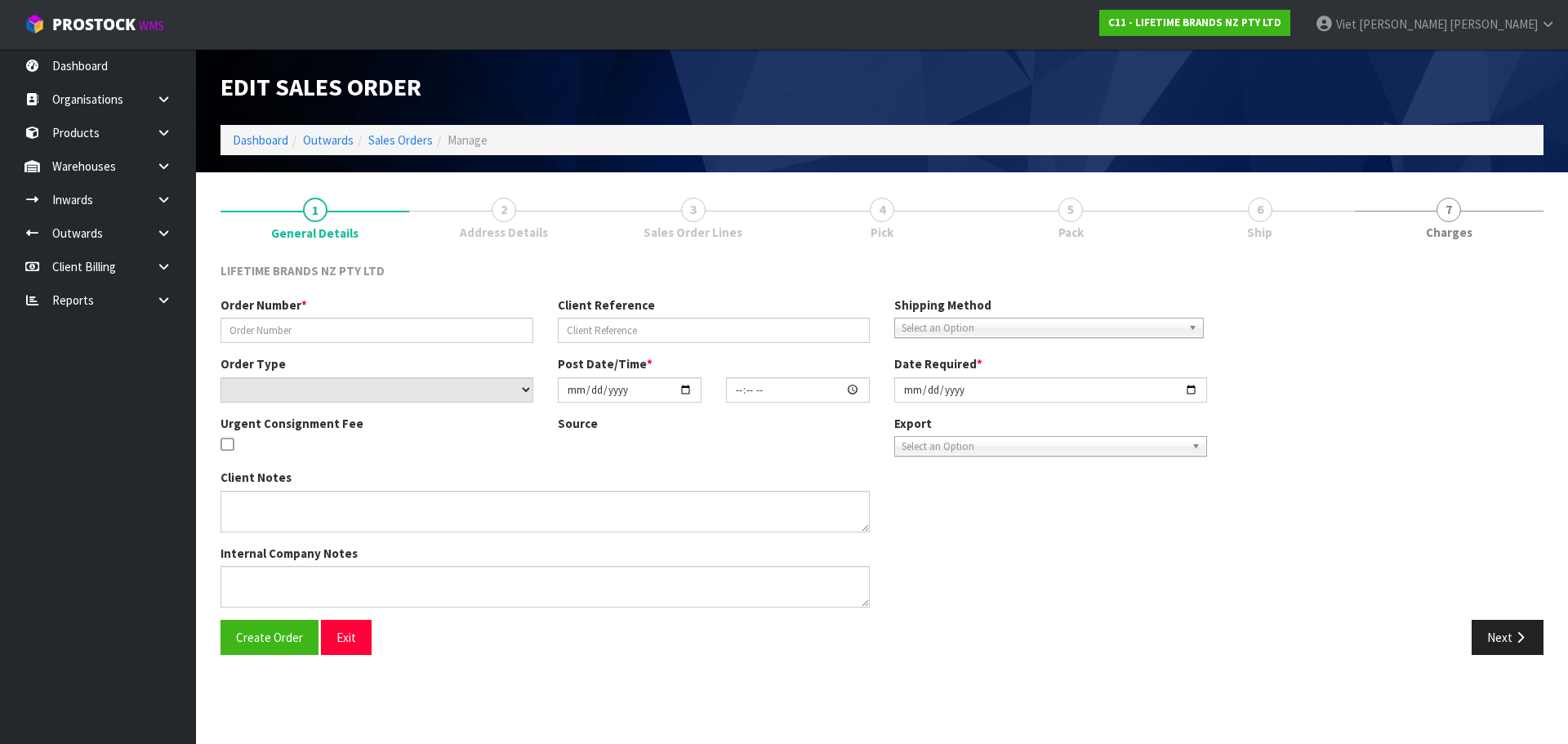
type input "[DATE]"
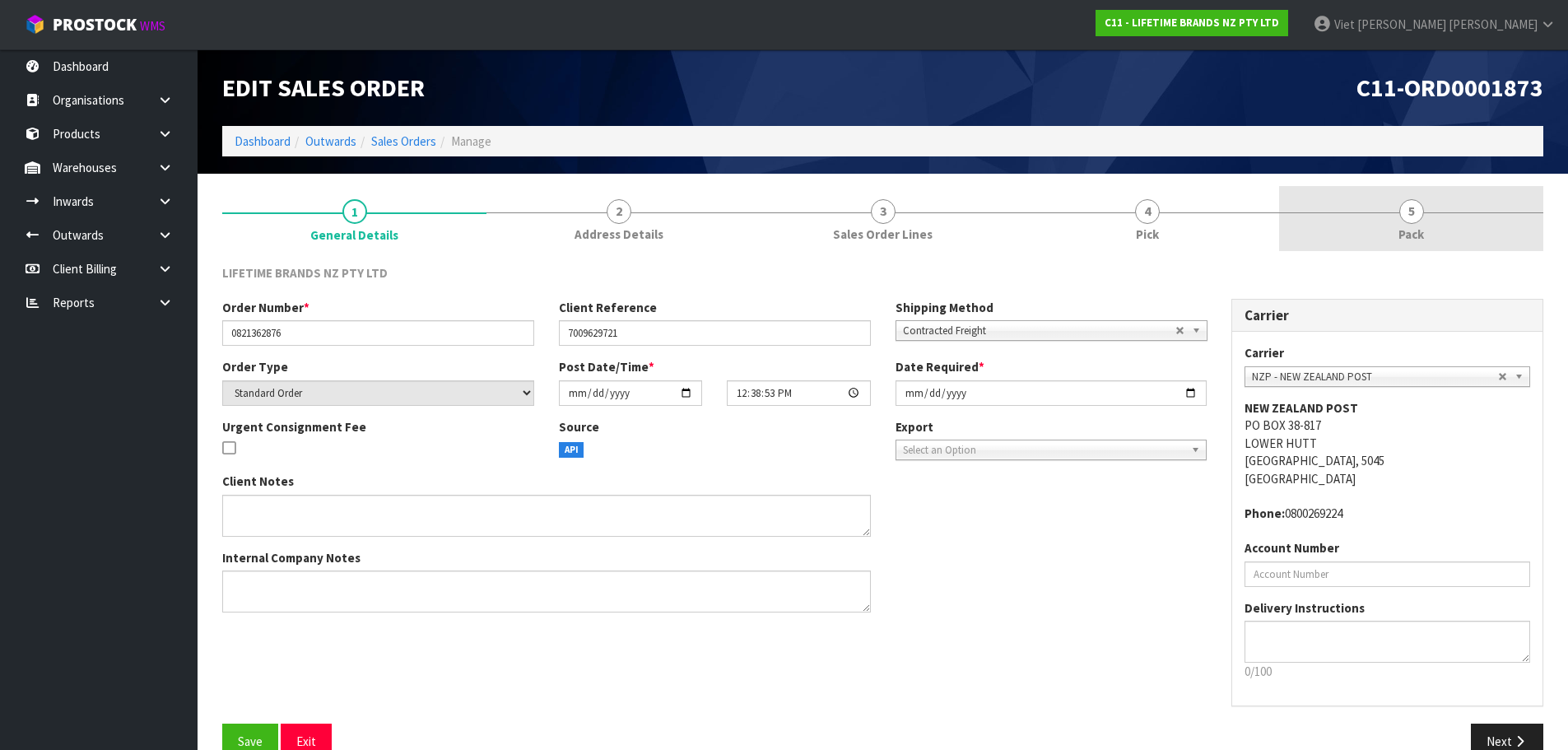
click at [1346, 240] on link "5 Pack" at bounding box center [1411, 218] width 264 height 65
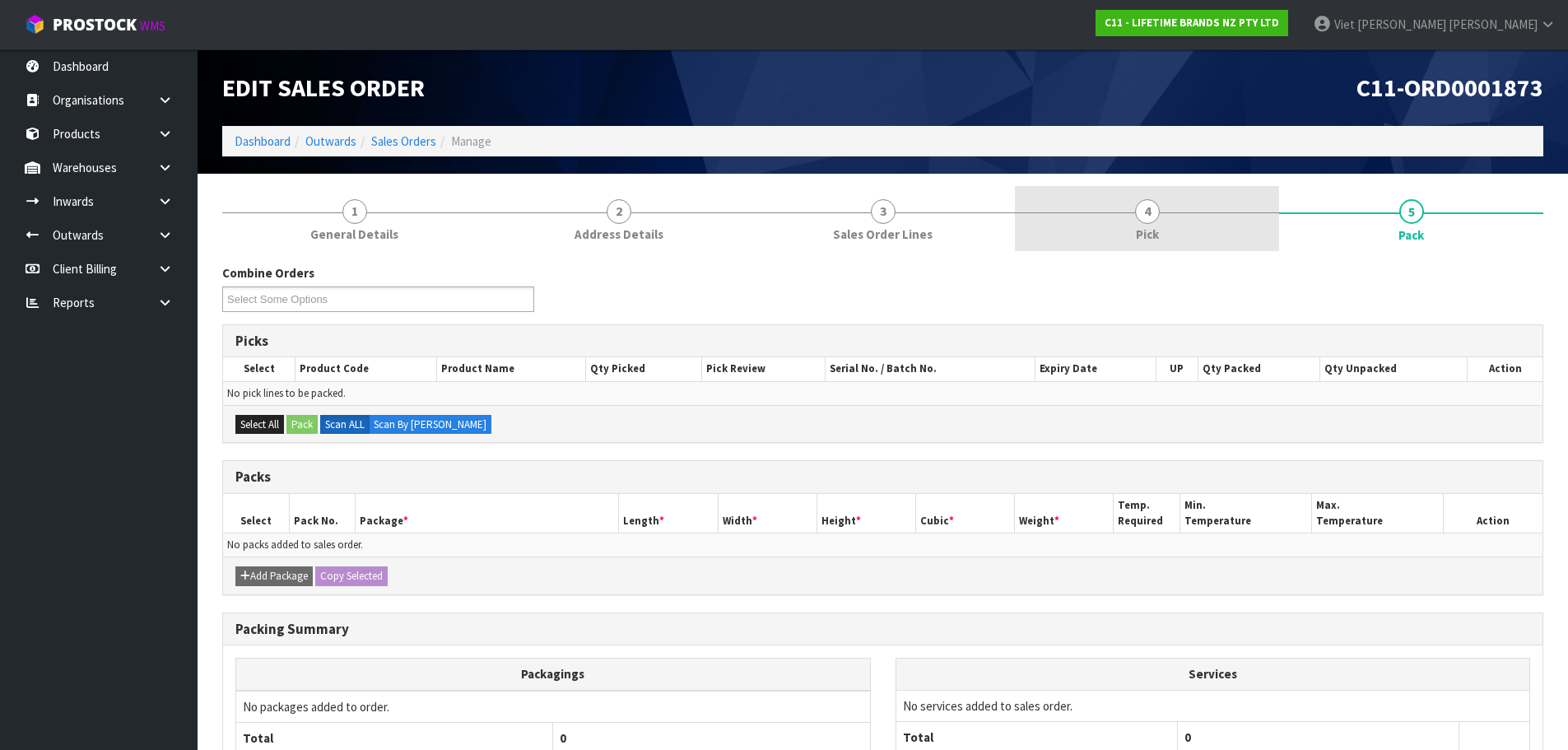
click at [1142, 211] on span "4" at bounding box center [1147, 211] width 25 height 25
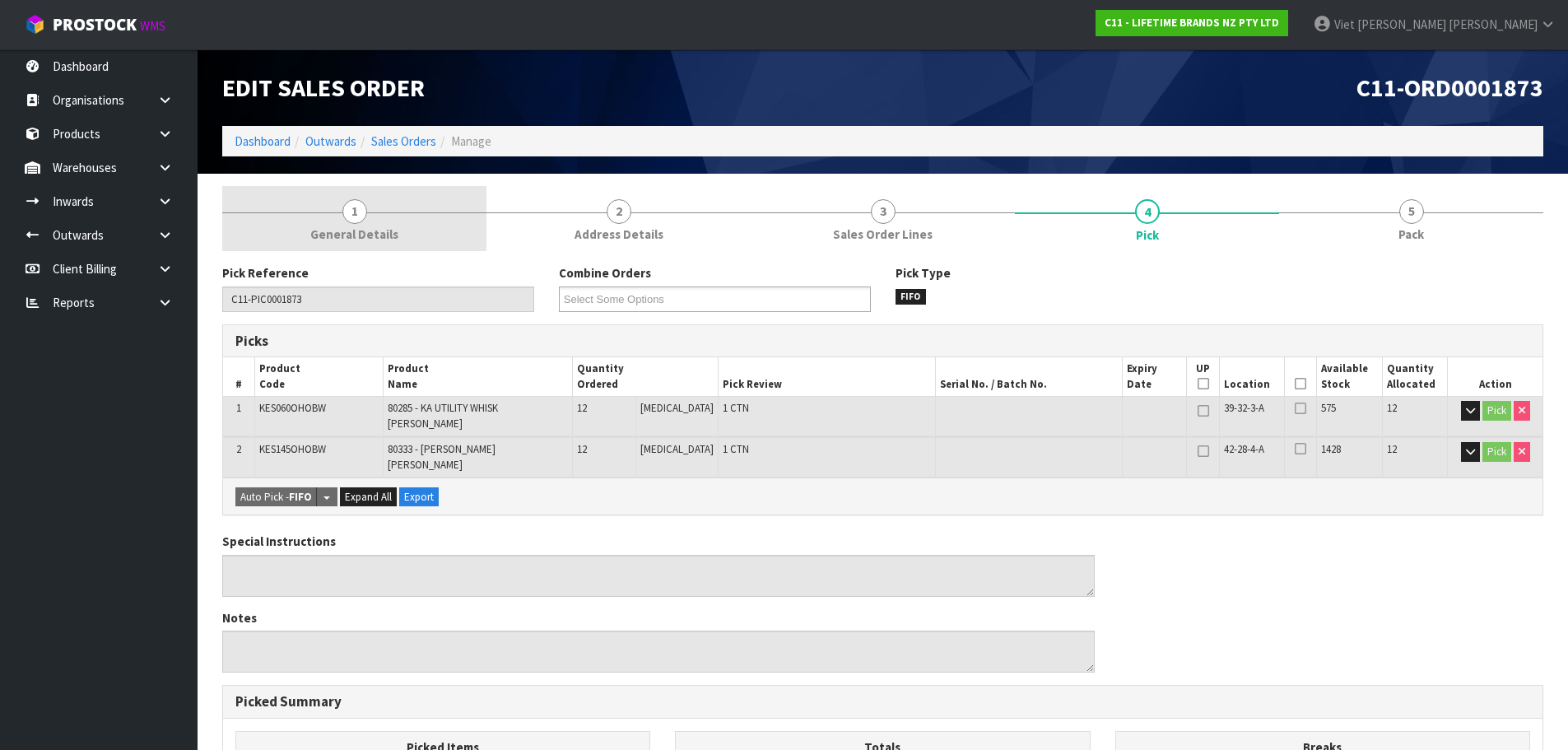
click at [338, 221] on link "1 General Details" at bounding box center [353, 218] width 264 height 65
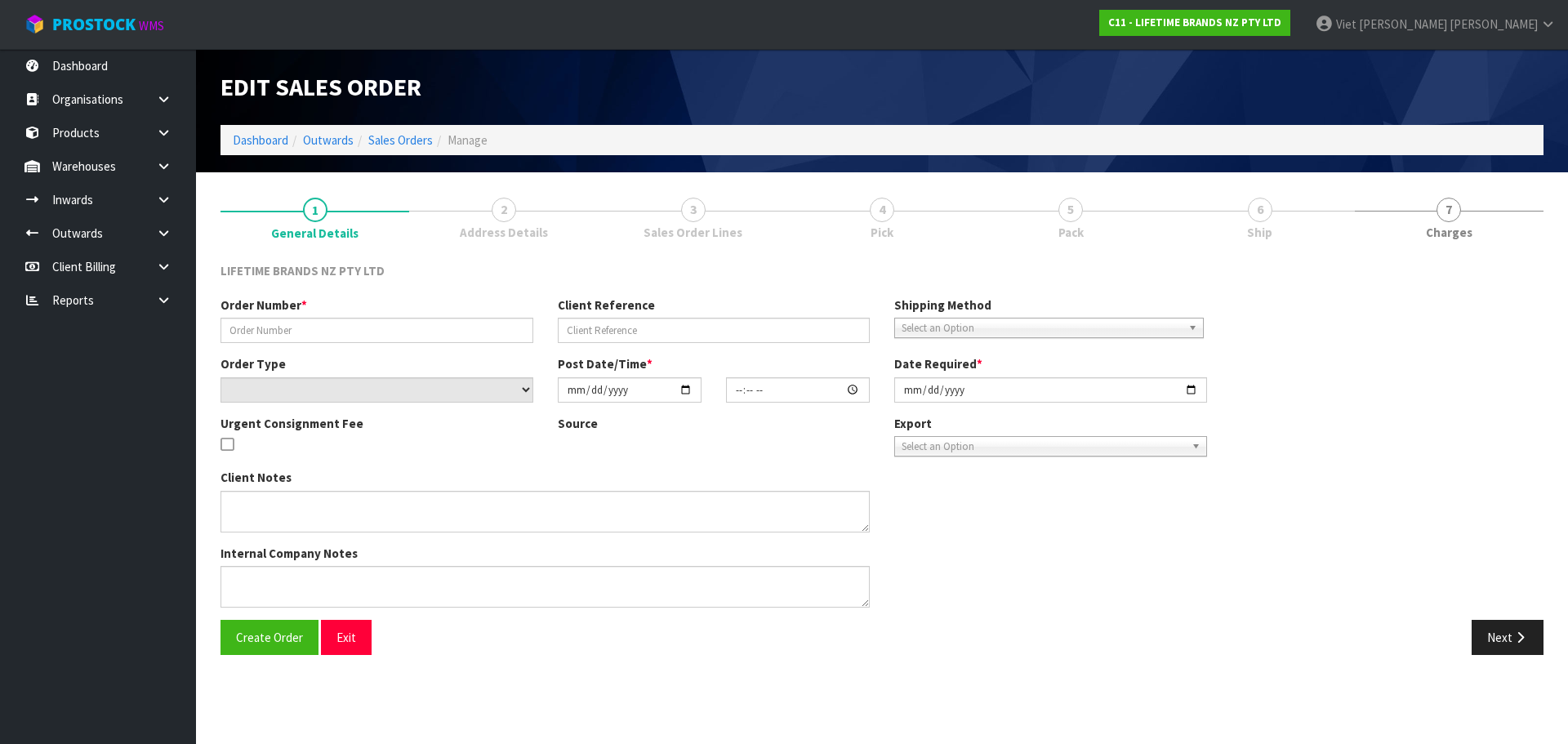
type input "0821362730"
type input "7009630323"
select select "number:0"
type input "[DATE]"
type input "12:18:52.000"
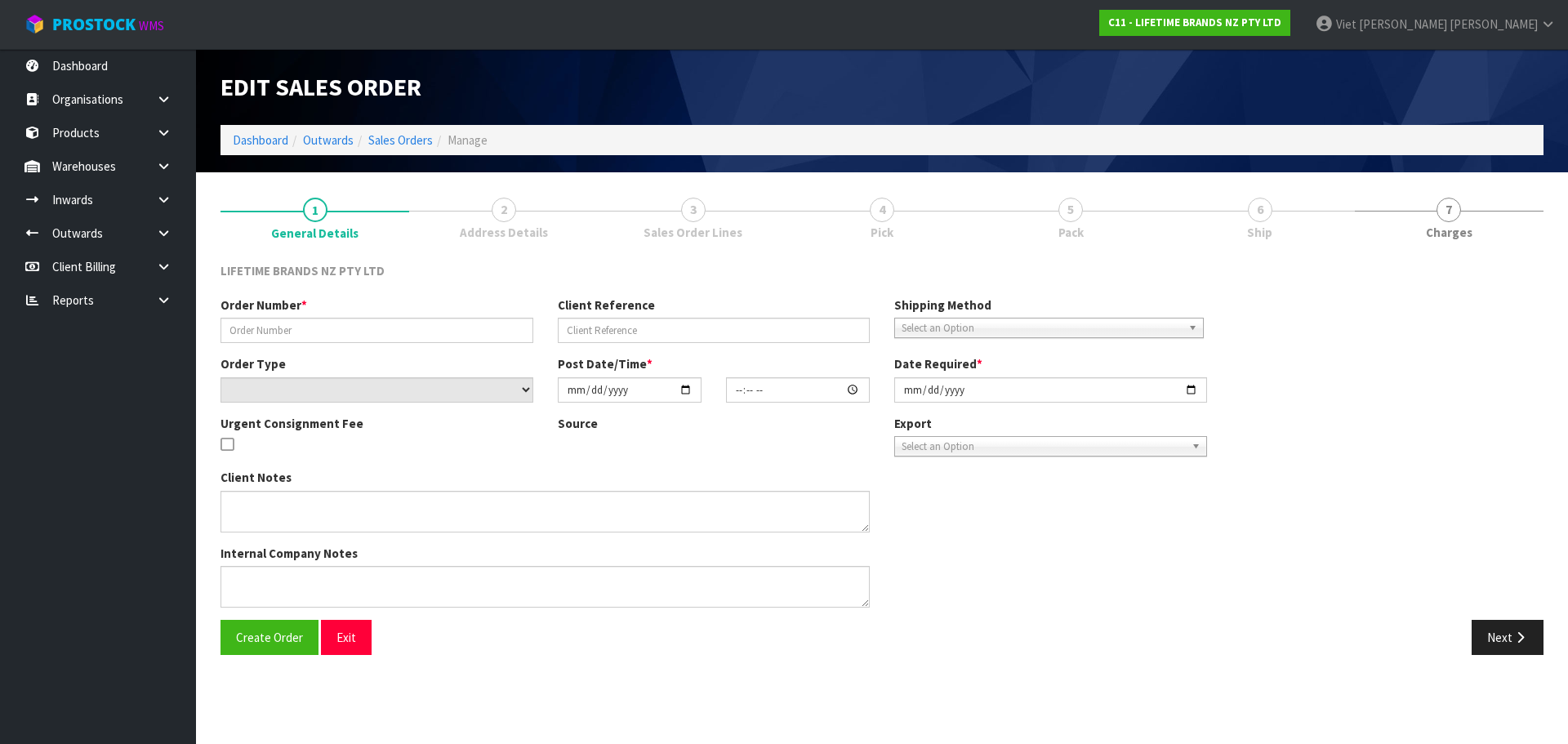
type input "[DATE]"
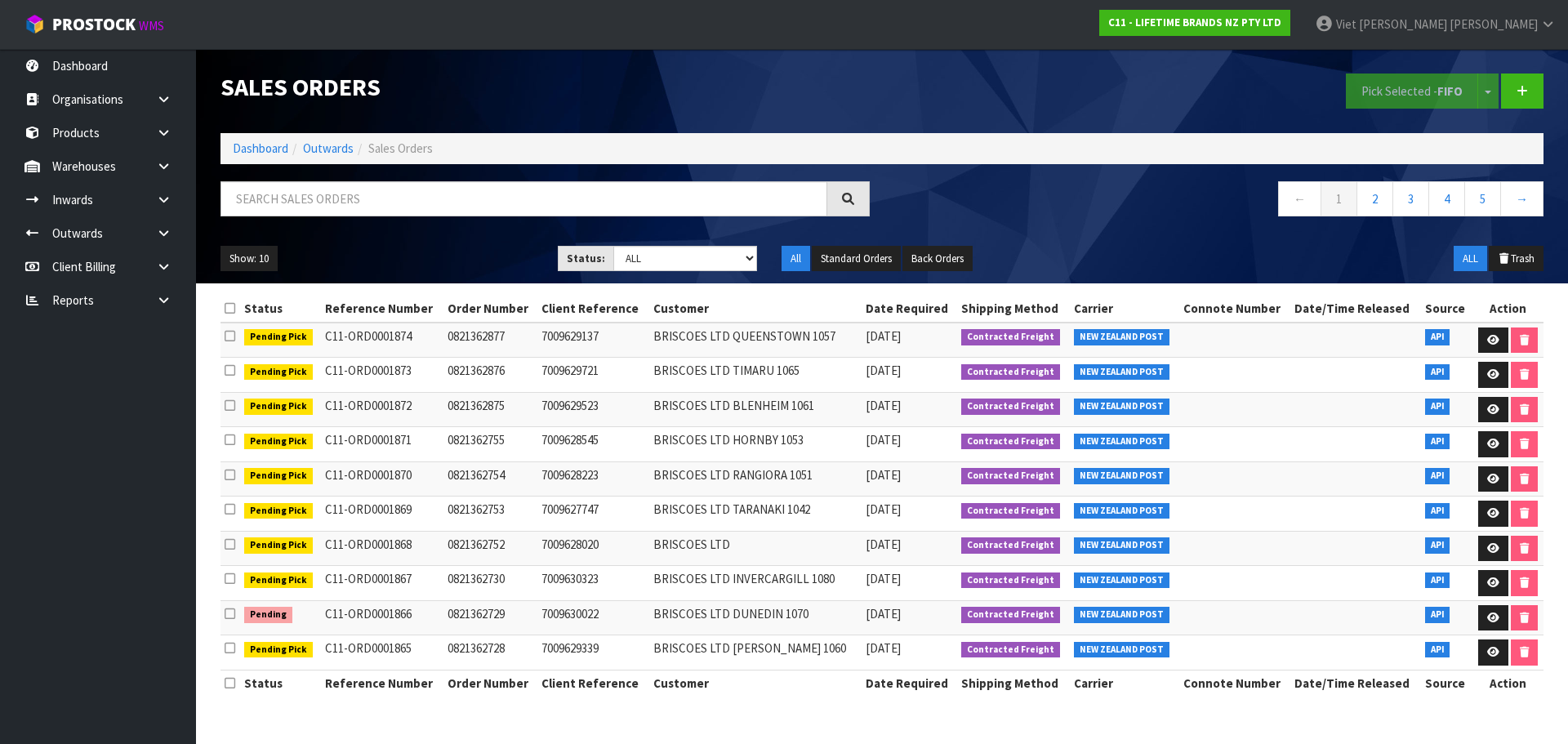
click at [671, 272] on div "Show: 10 5 10 25 50 Status: Draft Pending Allocated Pending Pick Goods Picked G…" at bounding box center [882, 258] width 1348 height 50
click at [672, 268] on select "Draft Pending Allocated Pending Pick Goods Picked Goods Packed Pending Charges …" at bounding box center [686, 259] width 144 height 26
click at [959, 231] on div "← 1 2 3 4 5 →" at bounding box center [1219, 207] width 674 height 52
click at [664, 253] on select "Draft Pending Allocated Pending Pick Goods Picked Goods Packed Pending Charges …" at bounding box center [686, 259] width 144 height 26
select select "string:3"
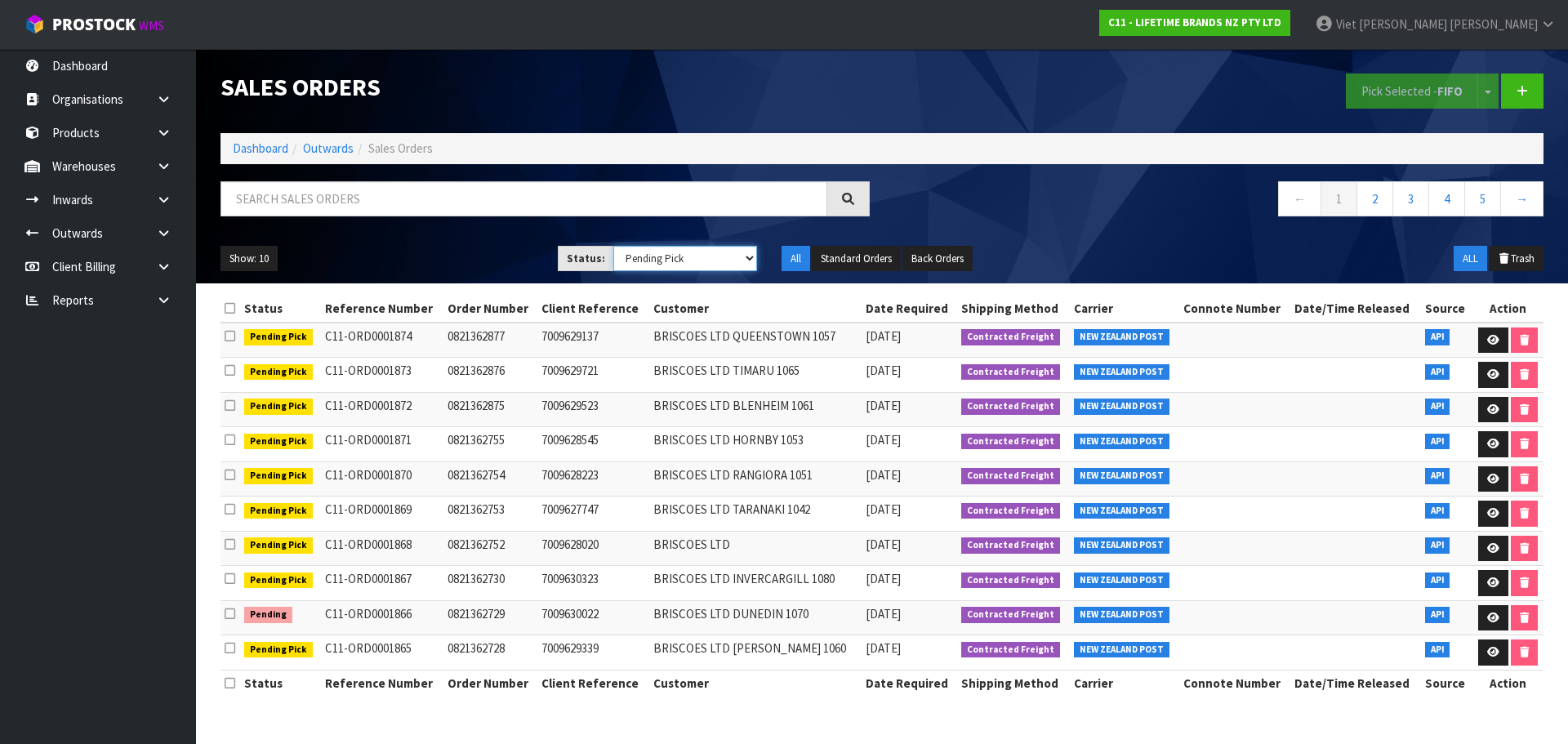
click at [614, 246] on select "Draft Pending Allocated Pending Pick Goods Picked Goods Packed Pending Charges …" at bounding box center [686, 259] width 144 height 26
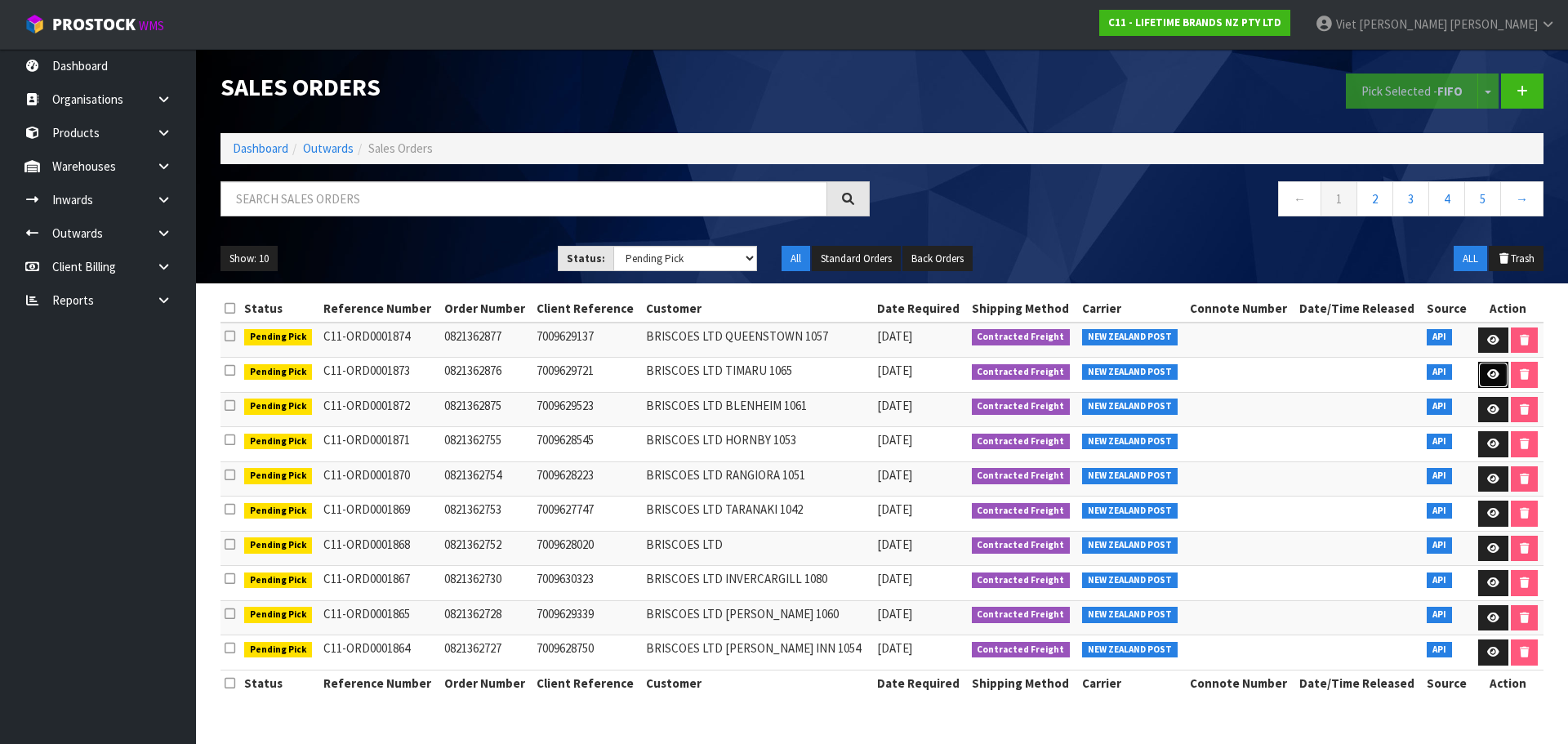
click at [1489, 377] on icon at bounding box center [1493, 374] width 12 height 11
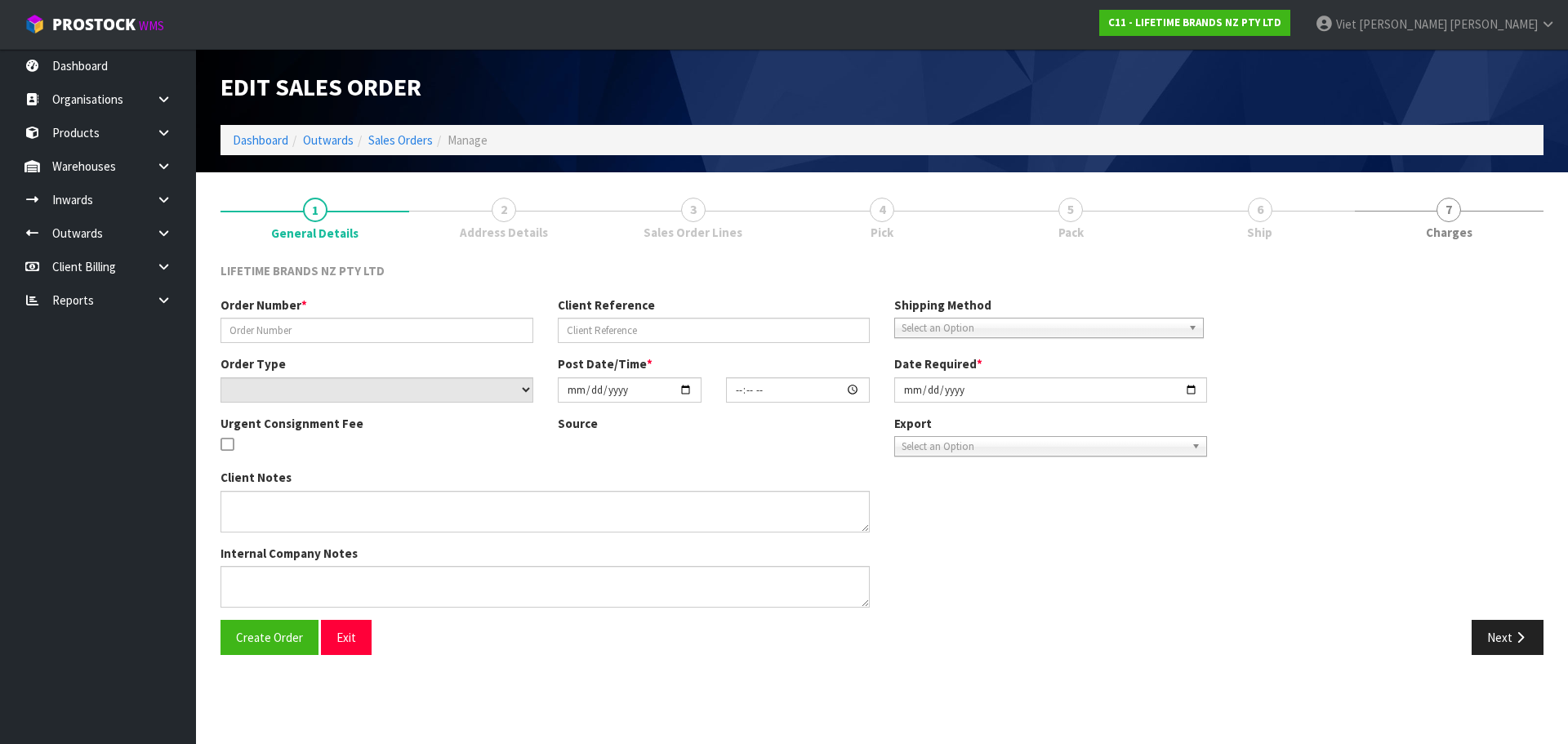
type input "0821362876"
type input "7009629721"
select select "number:0"
type input "[DATE]"
type input "12:38:53.000"
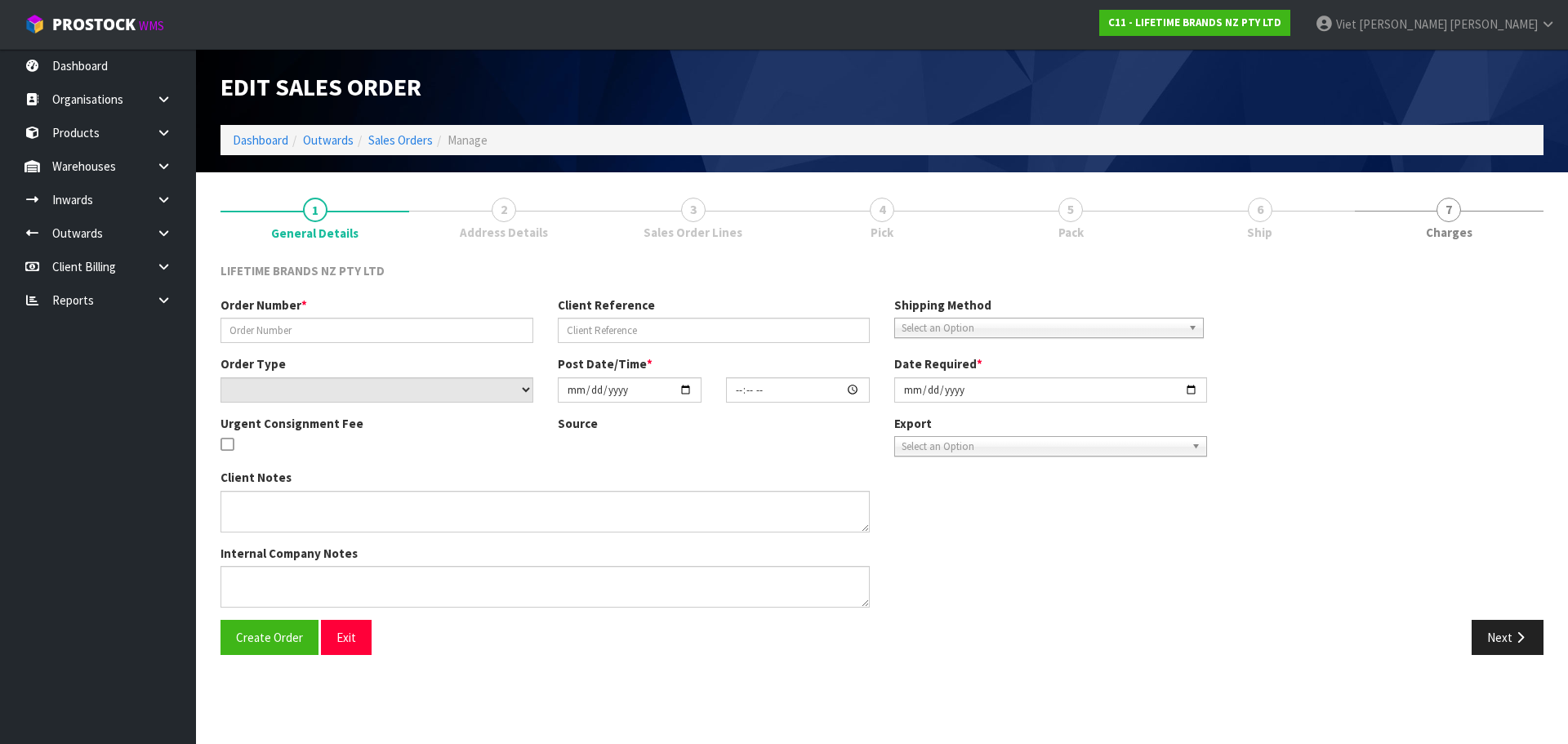
type input "2025-09-09"
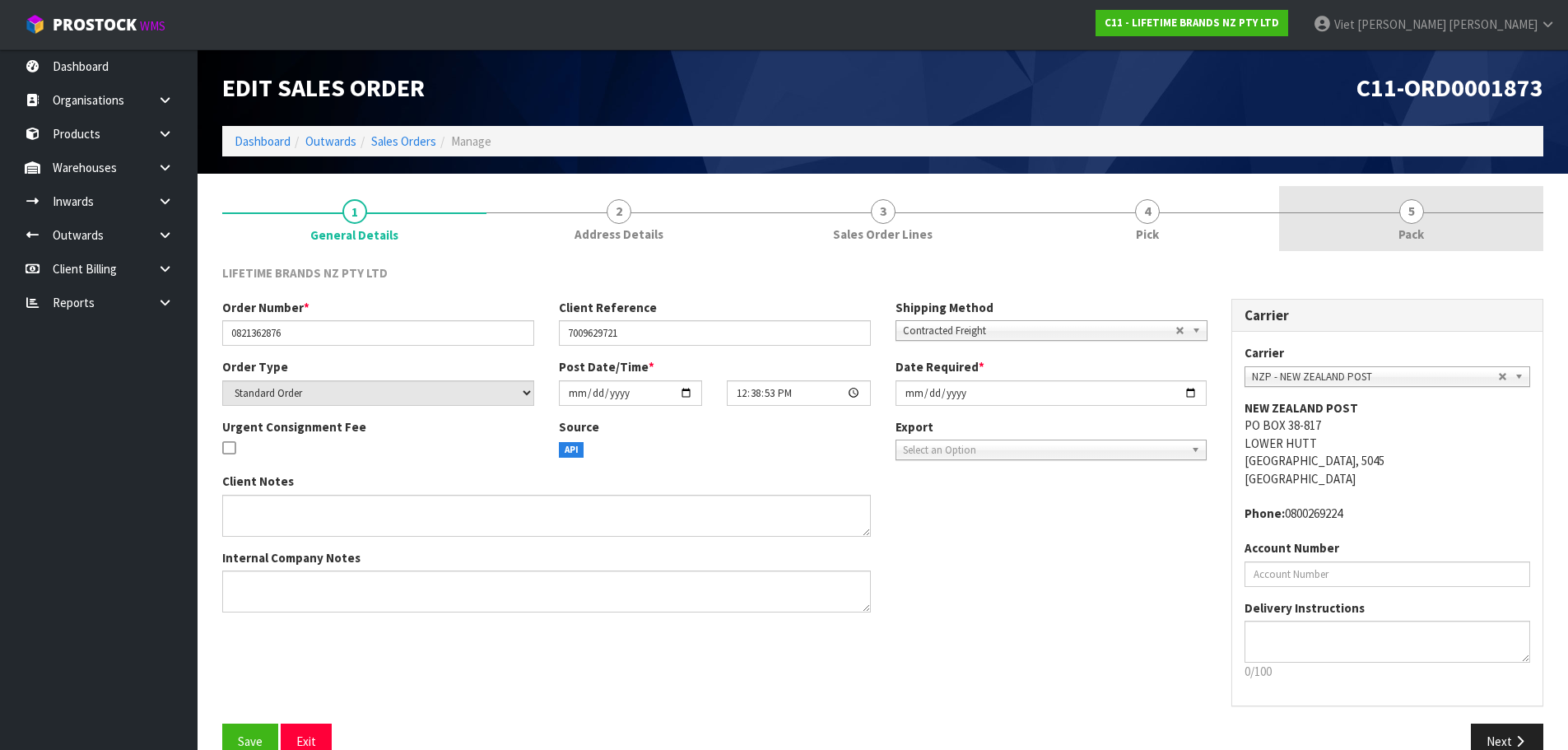
click at [1334, 222] on link "5 Pack" at bounding box center [1411, 218] width 264 height 65
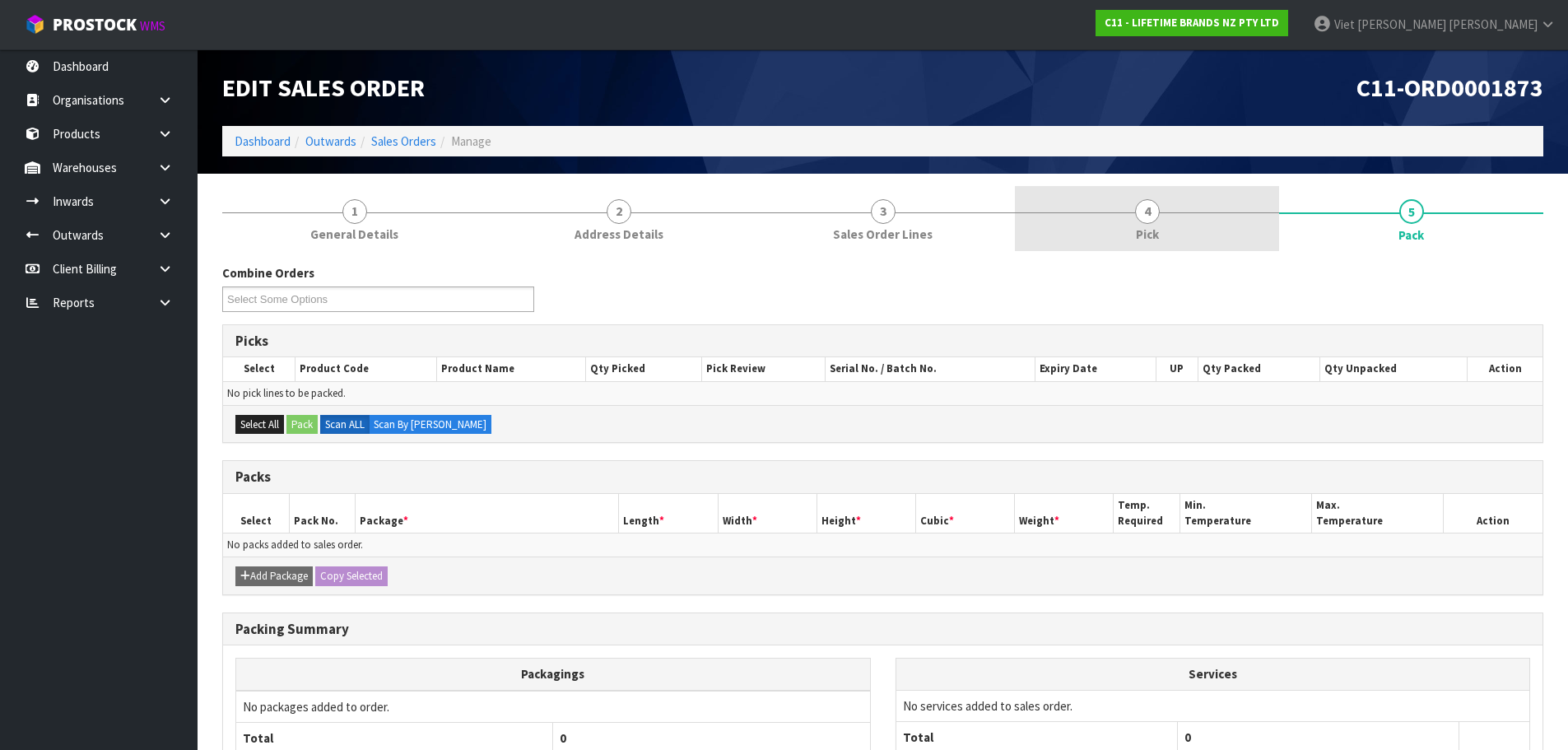
click at [1178, 221] on link "4 Pick" at bounding box center [1146, 218] width 264 height 65
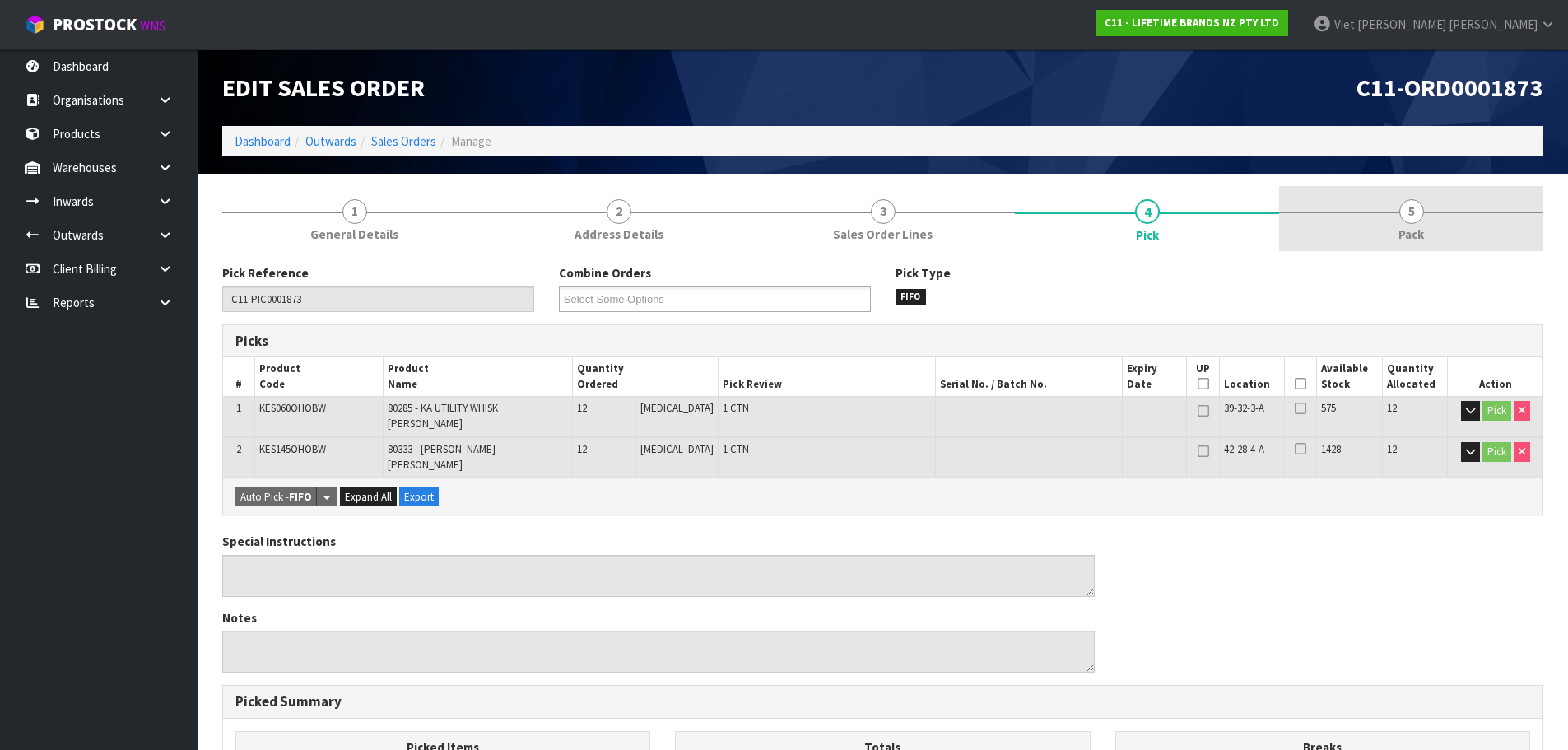
click at [1372, 231] on link "5 Pack" at bounding box center [1411, 218] width 264 height 65
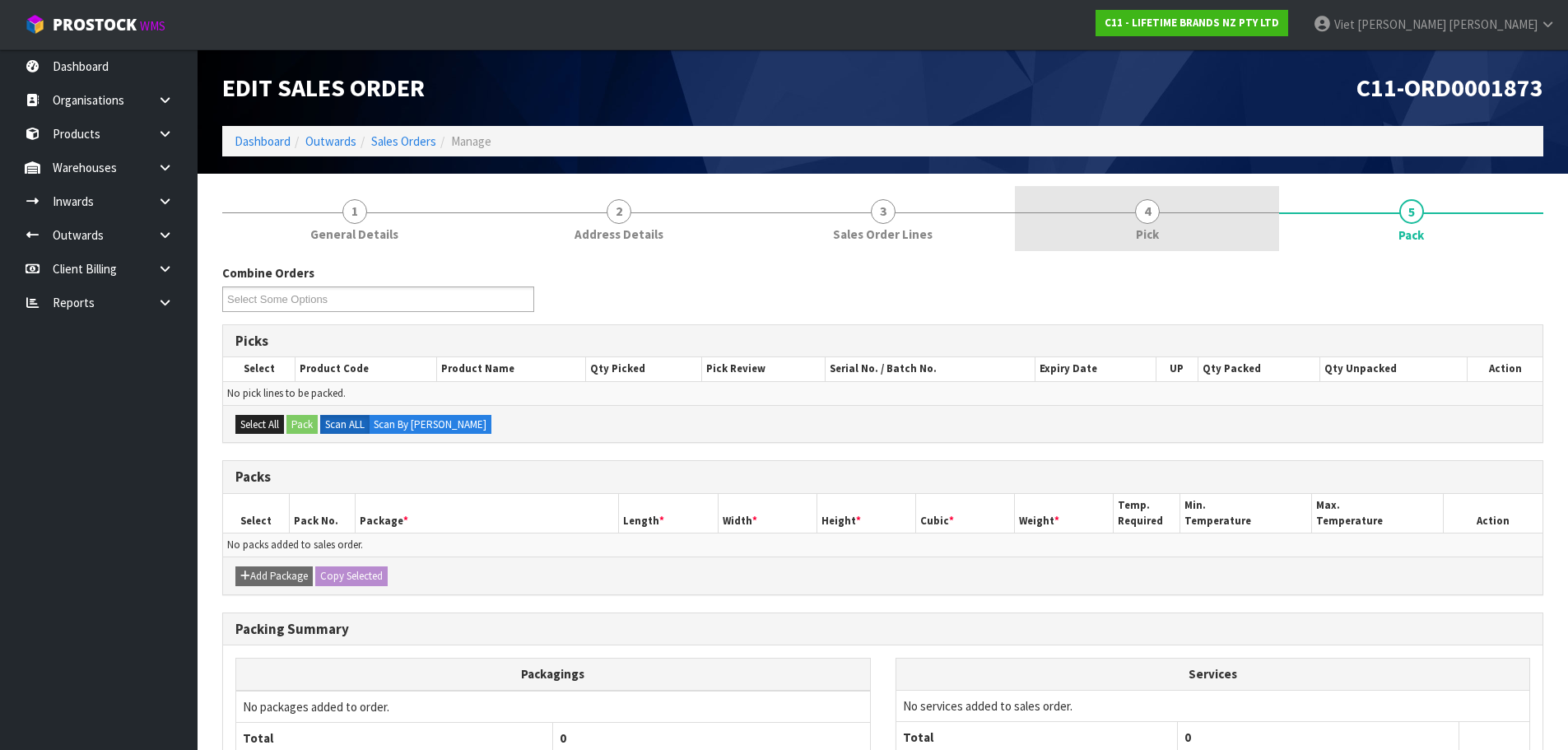
click at [1195, 240] on link "4 Pick" at bounding box center [1146, 218] width 264 height 65
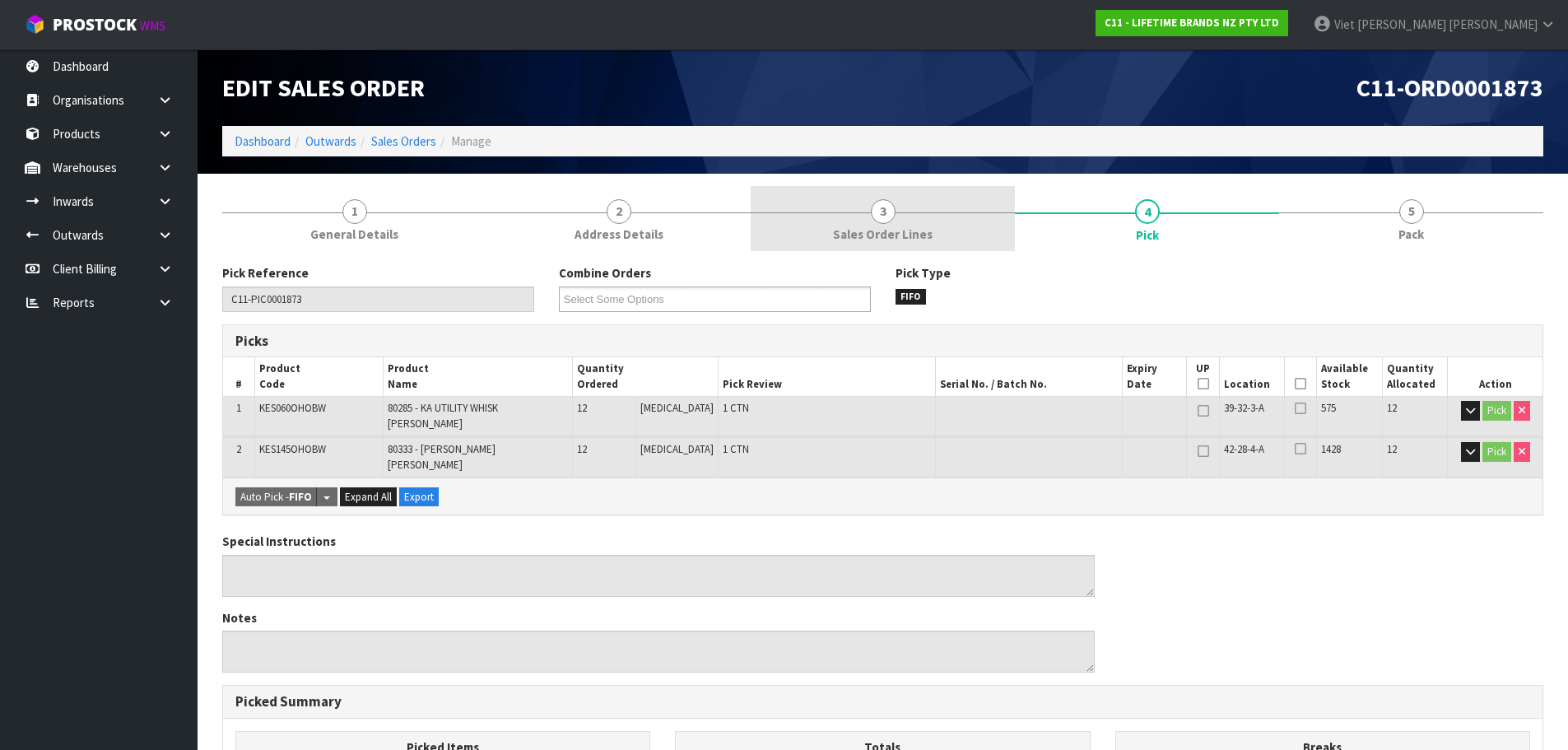
click at [855, 239] on span "Sales Order Lines" at bounding box center [883, 234] width 100 height 17
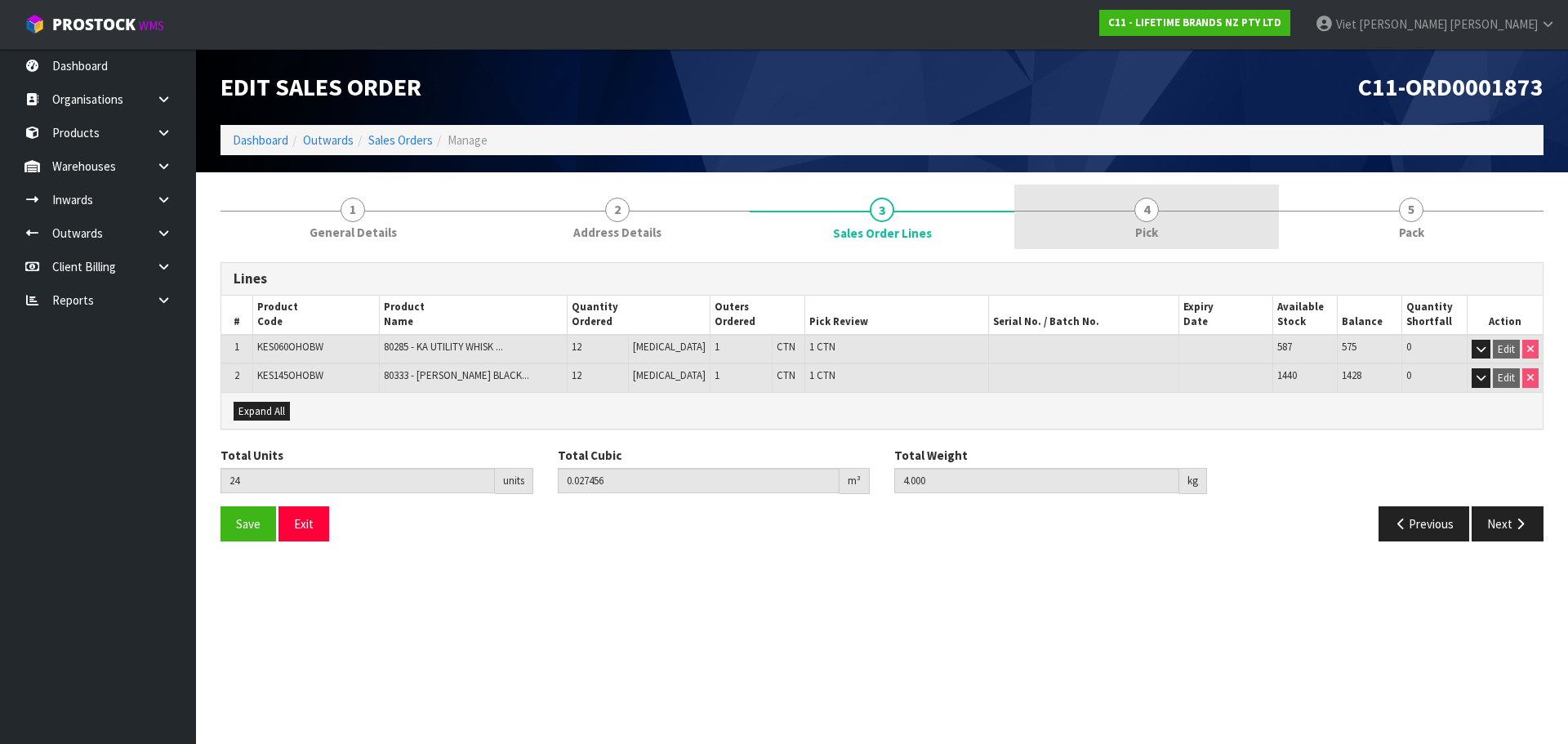
click at [1101, 233] on link "4 Pick" at bounding box center [1147, 216] width 265 height 64
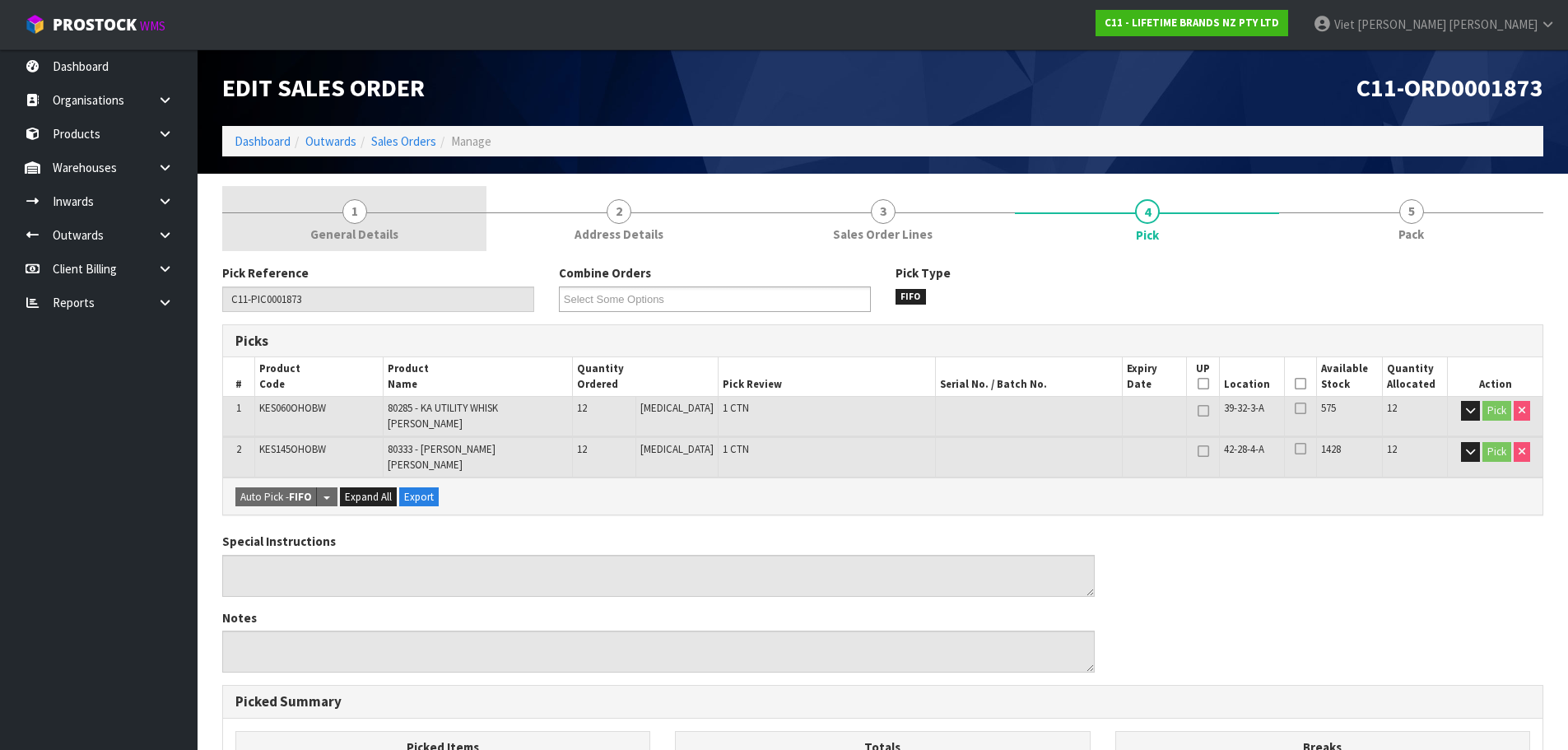
click at [401, 208] on link "1 General Details" at bounding box center [353, 218] width 264 height 65
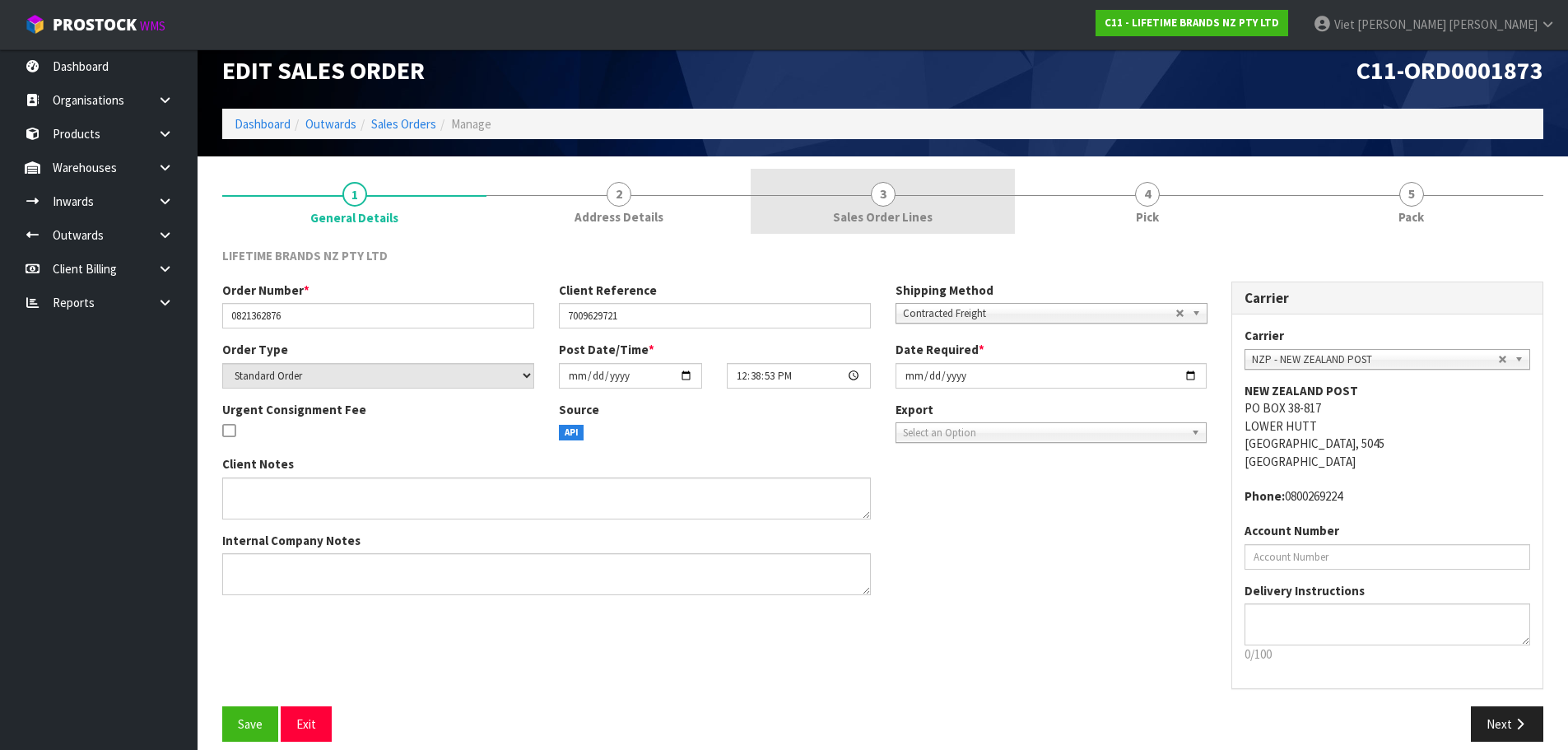
scroll to position [34, 0]
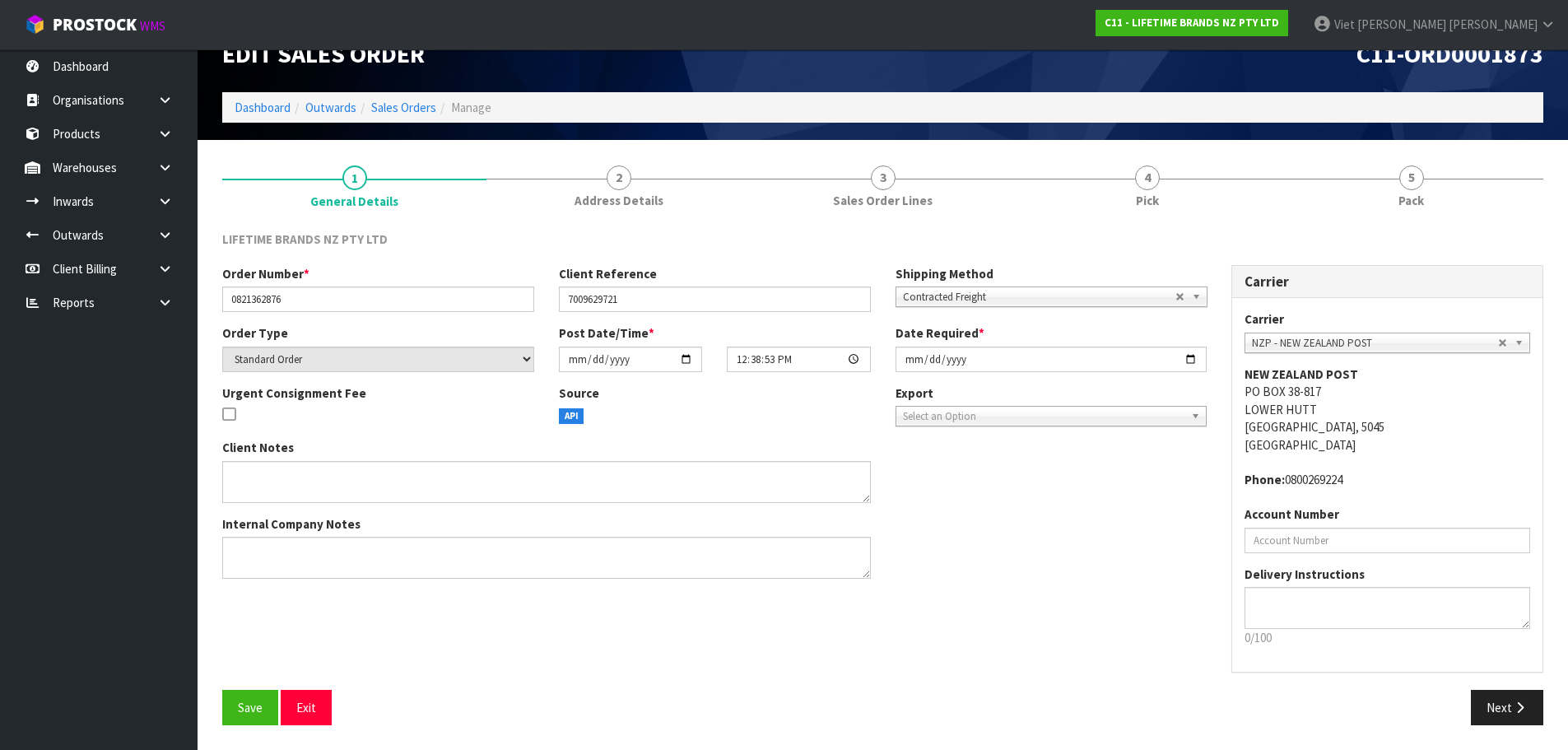
click at [885, 151] on section "1 General Details 2 Address Details 3 Sales Order Lines 4 Pick 5 Pack LIFETIME …" at bounding box center [882, 445] width 1370 height 611
click at [1203, 176] on link "4 Pick" at bounding box center [1146, 184] width 264 height 65
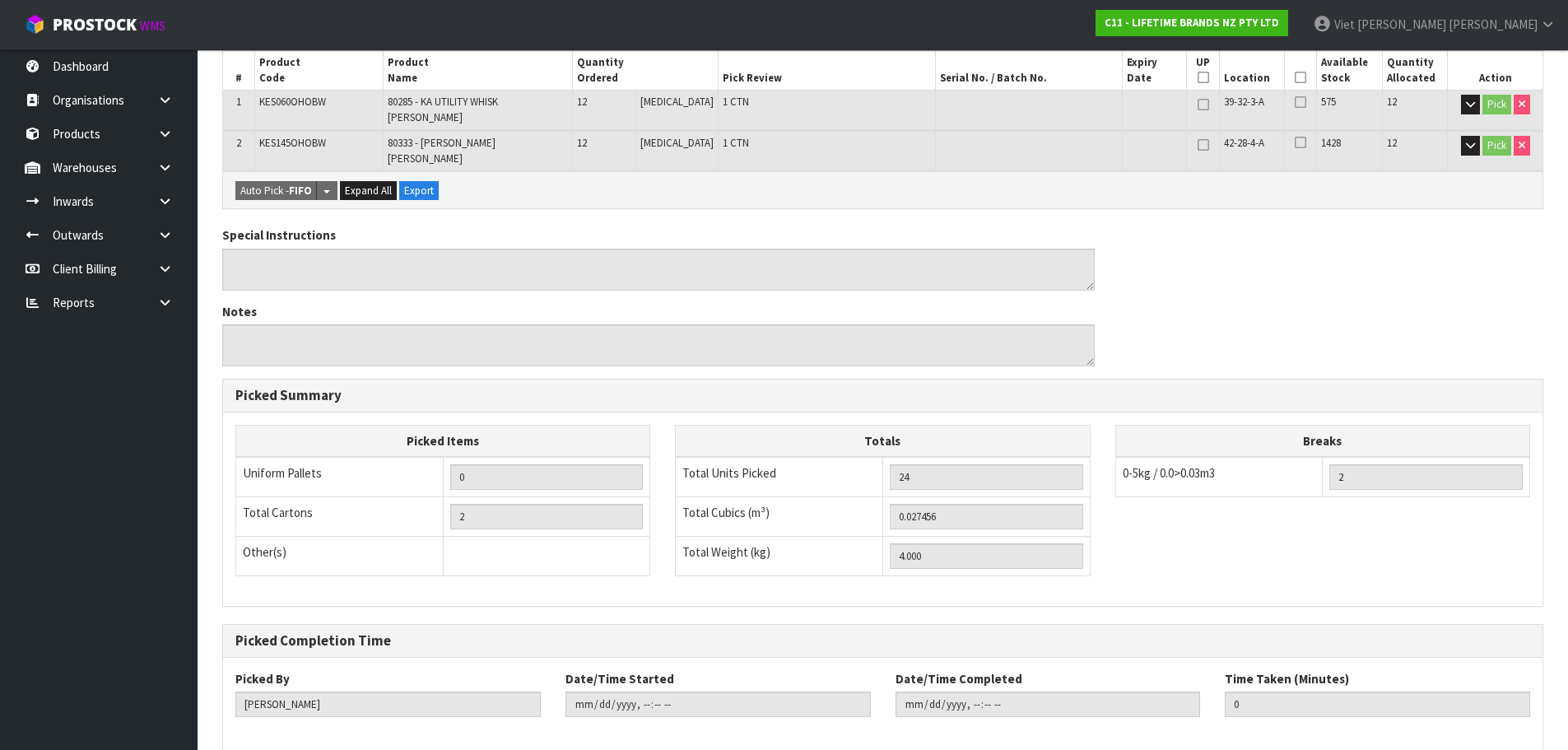
scroll to position [0, 0]
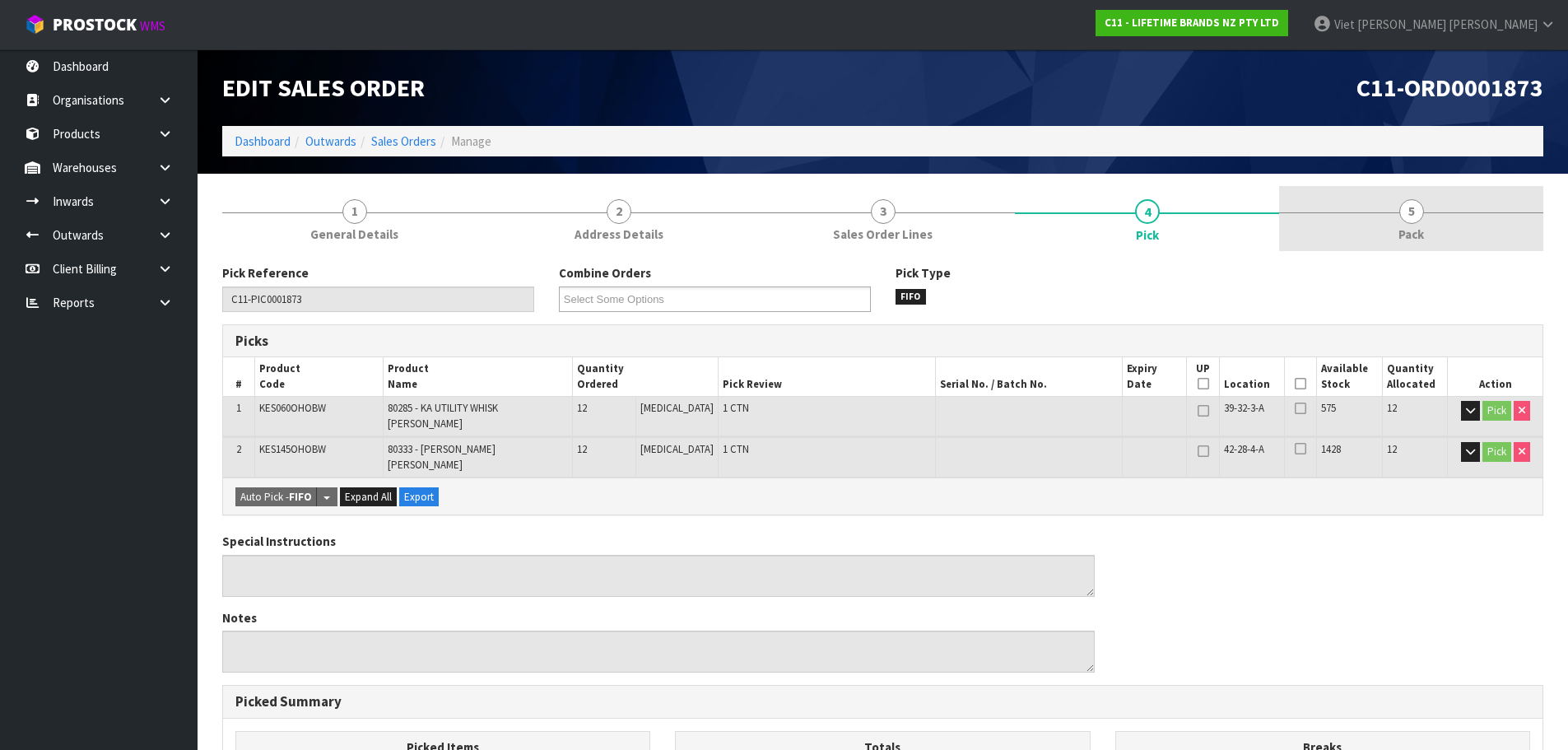
click at [1379, 194] on link "5 Pack" at bounding box center [1411, 218] width 264 height 65
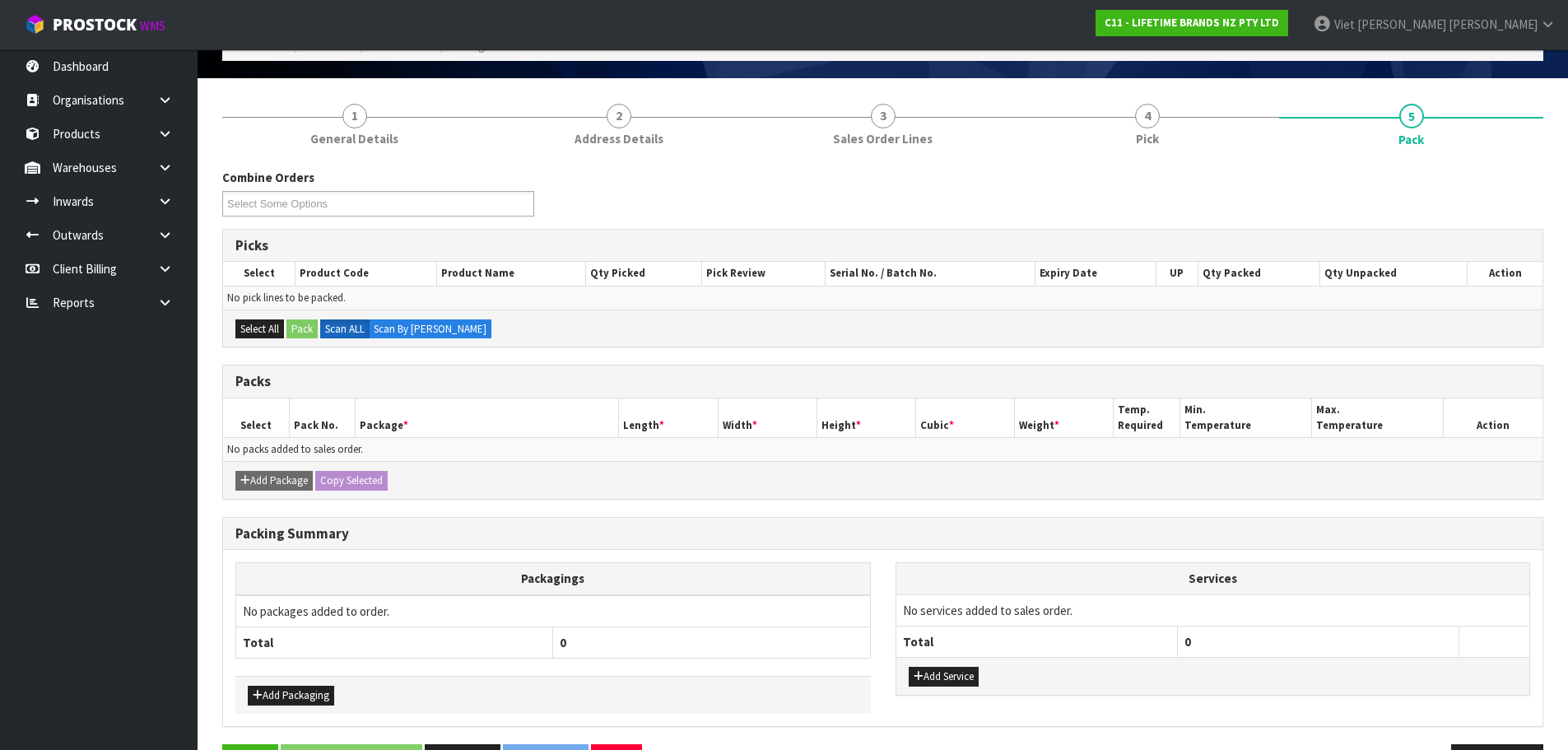
scroll to position [68, 0]
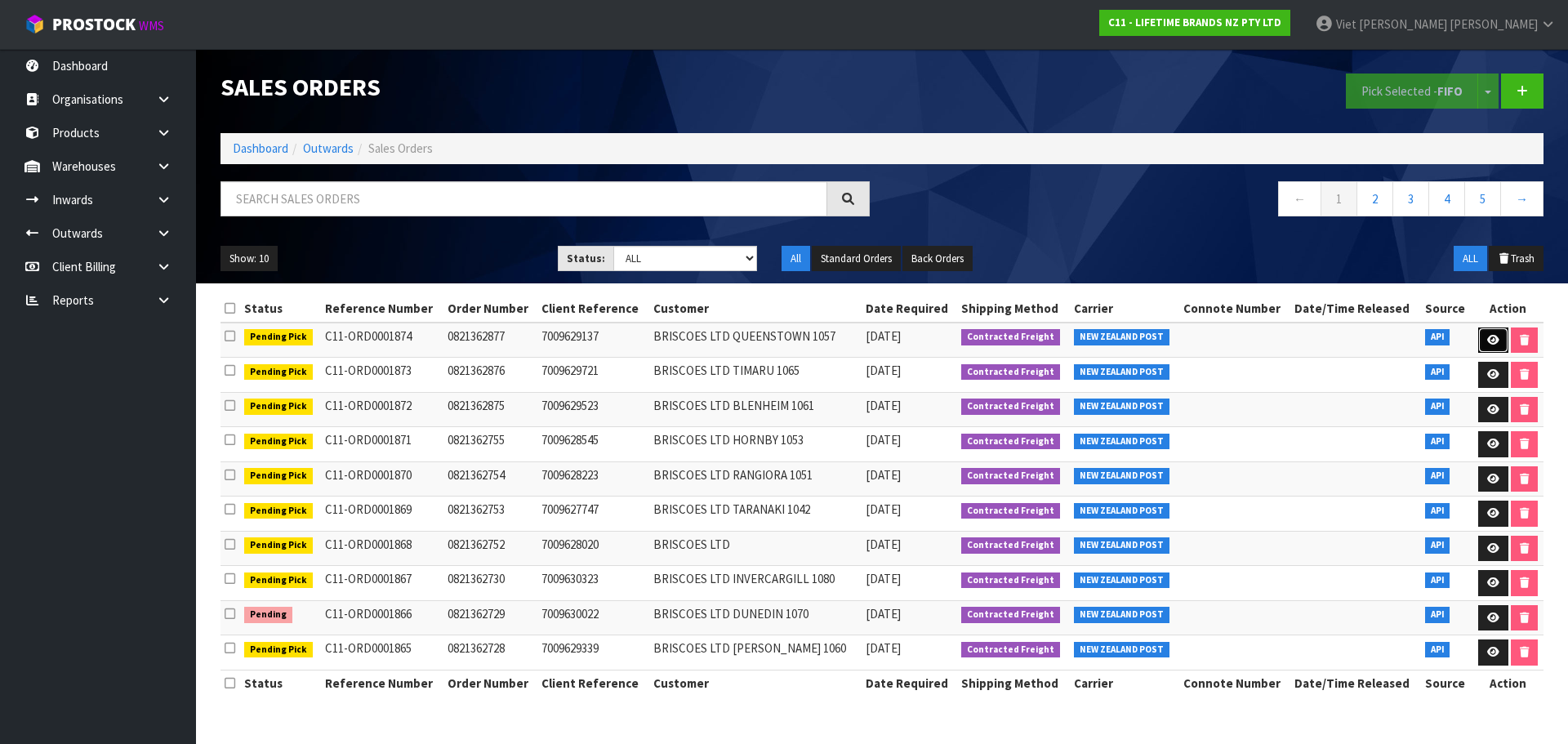
click at [1492, 341] on icon at bounding box center [1493, 340] width 12 height 11
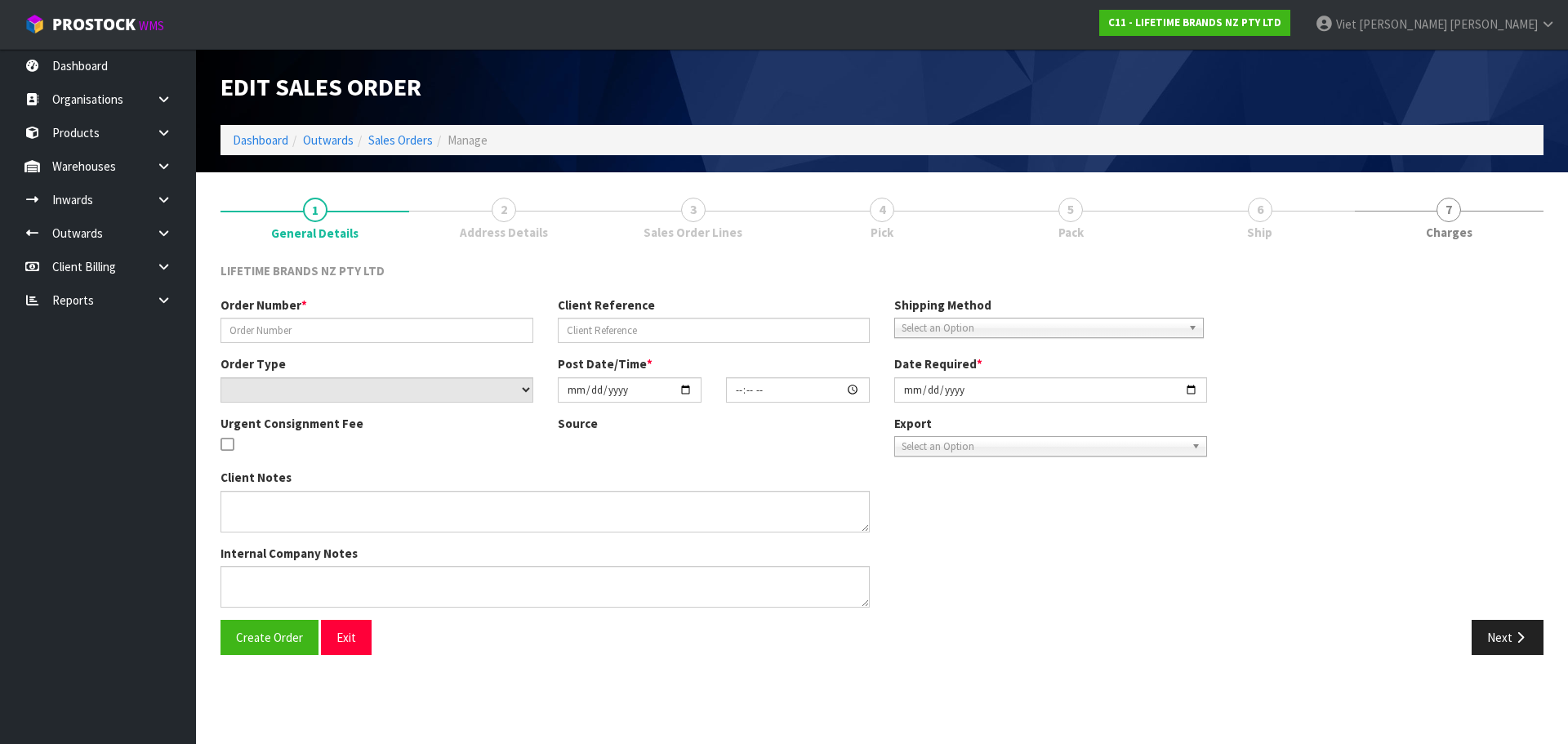
type input "0821362877"
type input "7009629137"
select select "number:0"
type input "[DATE]"
type input "12:43:55.000"
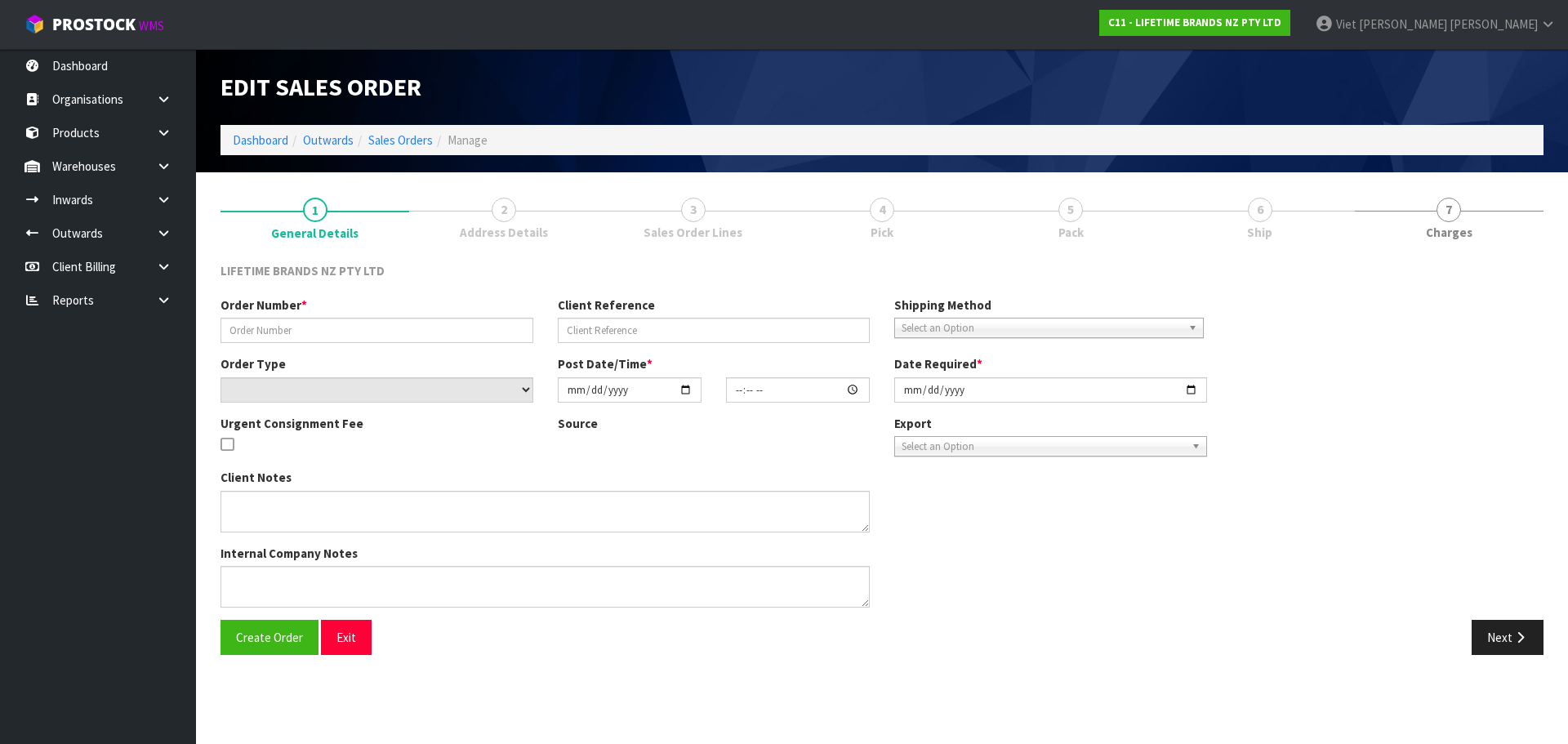
type input "2025-09-09"
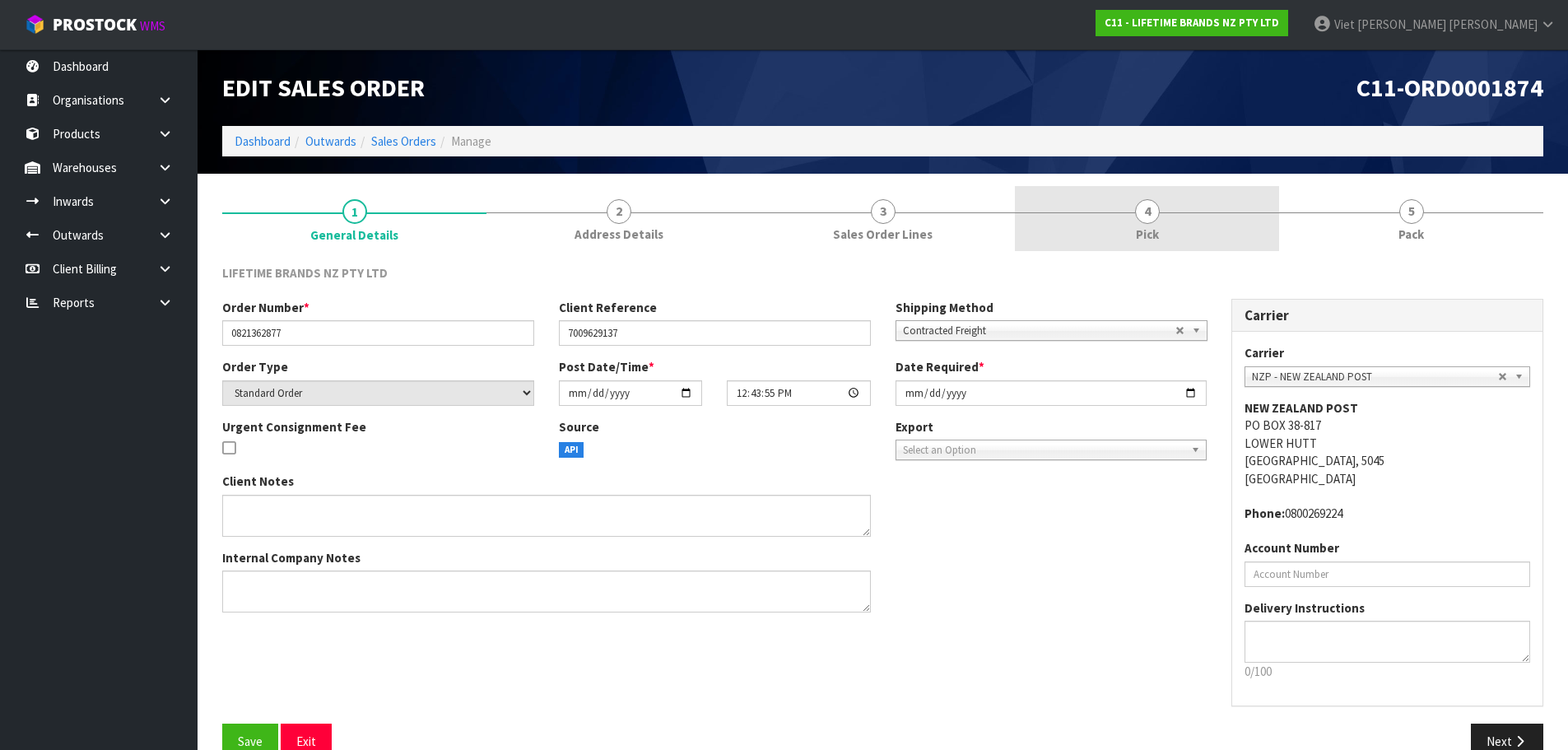
click at [1066, 198] on link "4 Pick" at bounding box center [1146, 218] width 264 height 65
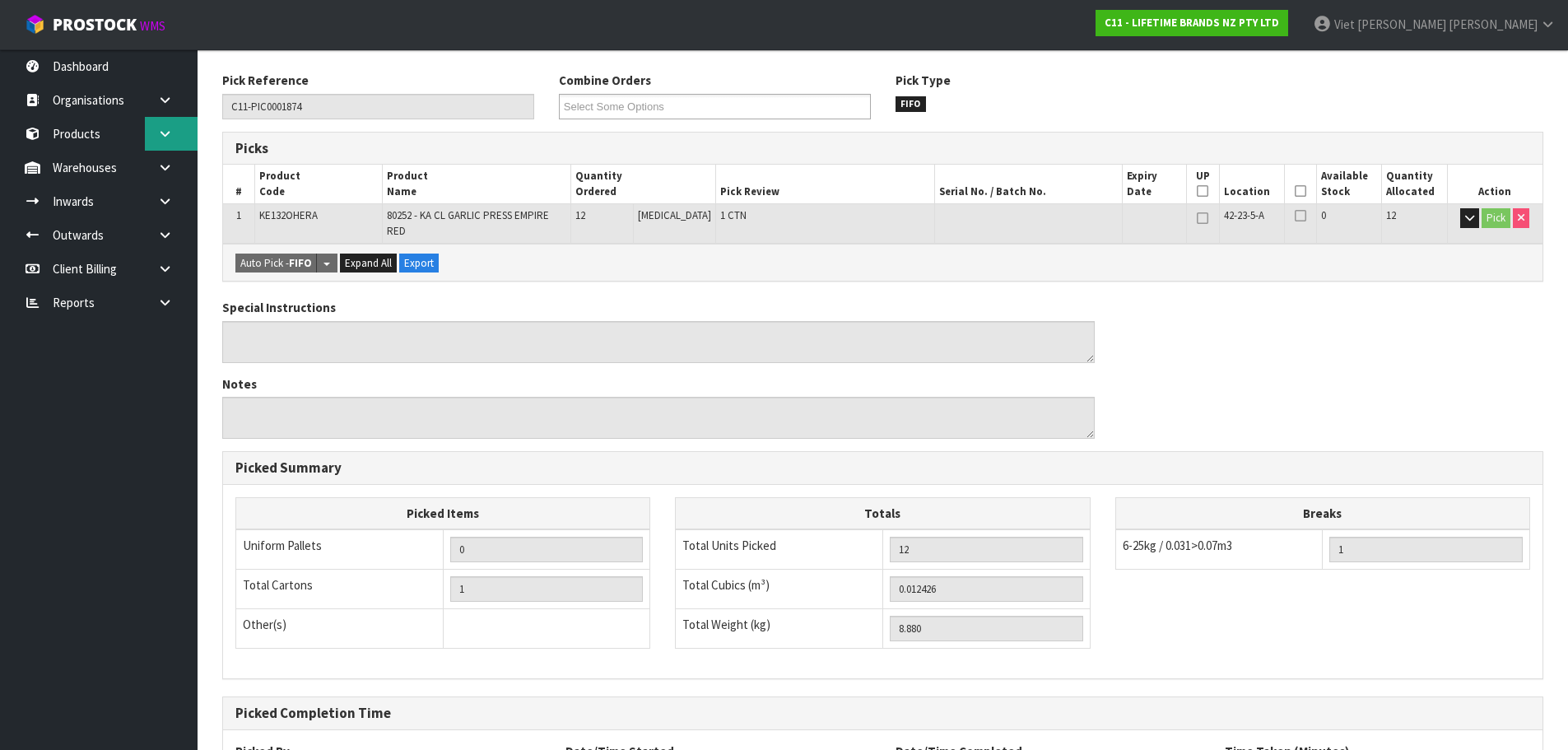
scroll to position [7, 0]
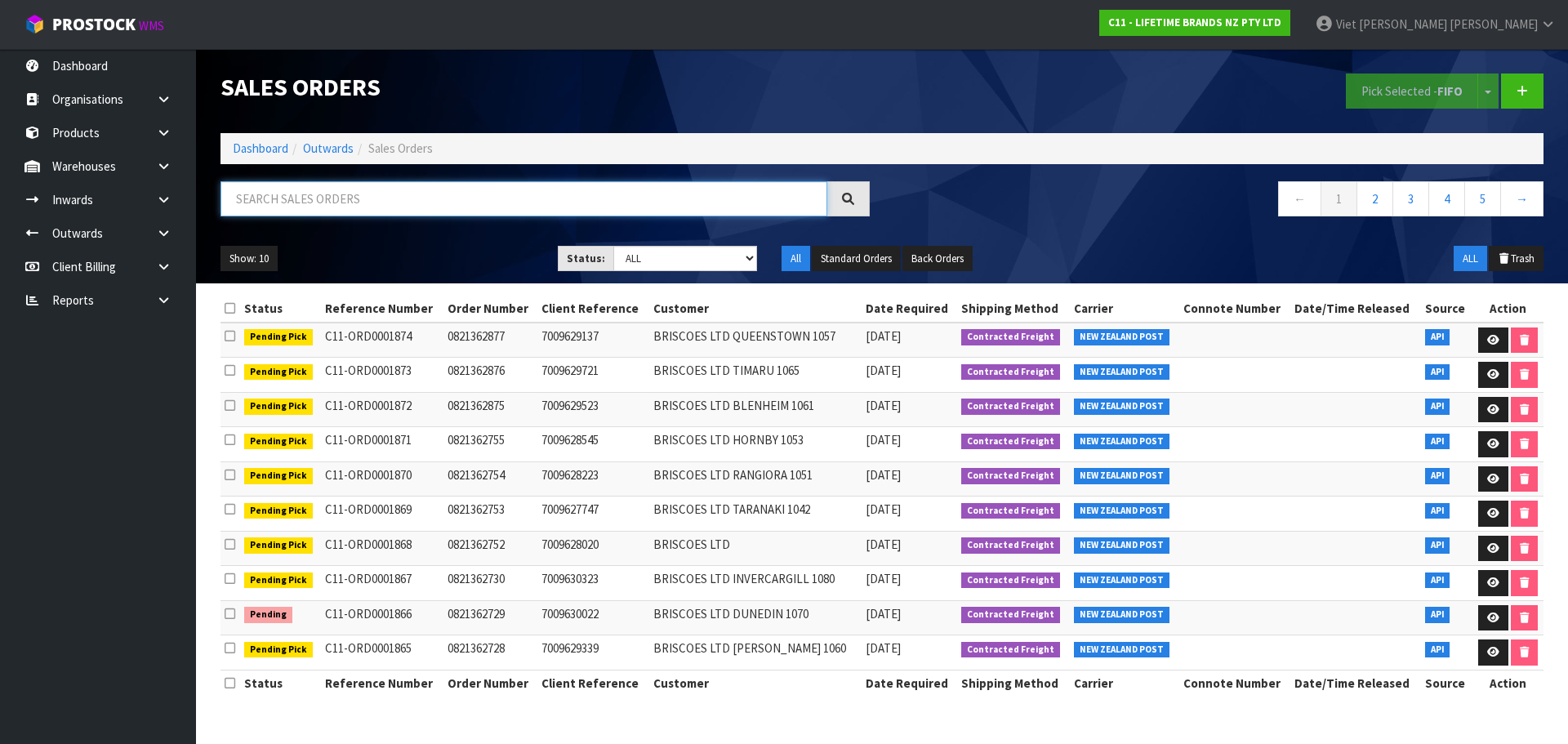
click at [473, 201] on input "text" at bounding box center [524, 200] width 607 height 36
type input "p"
click at [1498, 582] on link at bounding box center [1493, 583] width 31 height 26
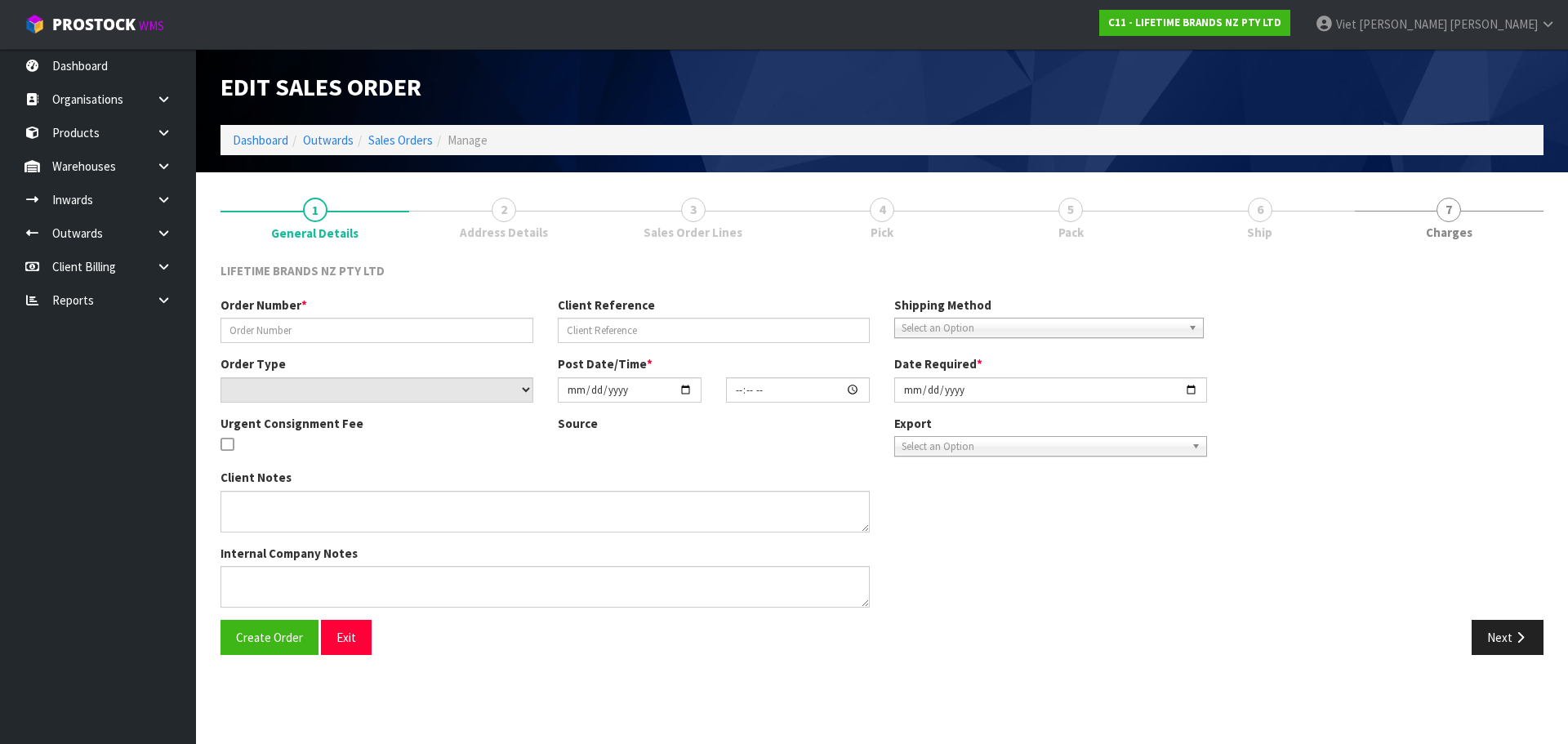
type input "0821362730"
type input "7009630323"
select select "number:0"
type input "[DATE]"
type input "12:18:52.000"
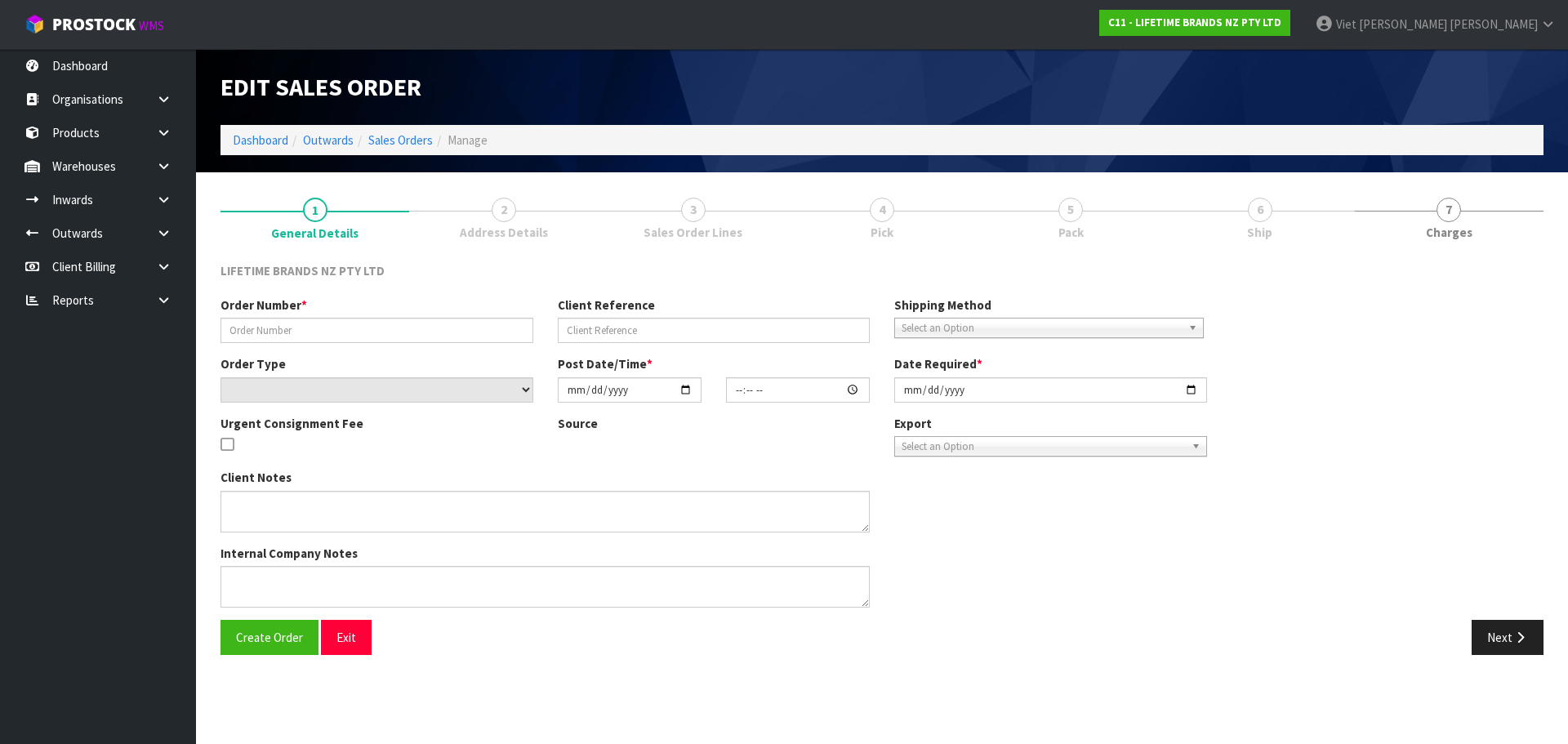
type input "[DATE]"
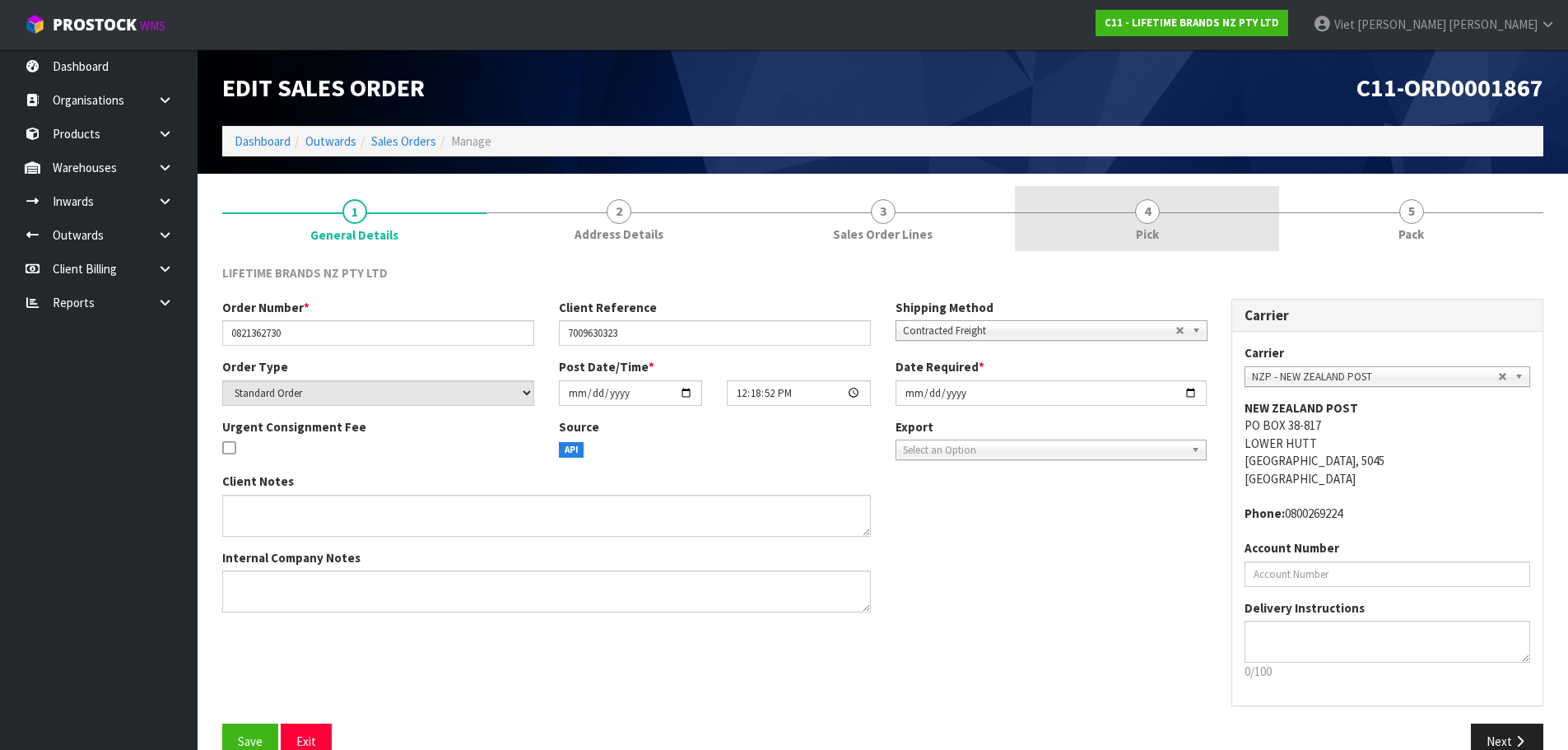
click at [1099, 234] on link "4 Pick" at bounding box center [1146, 218] width 264 height 65
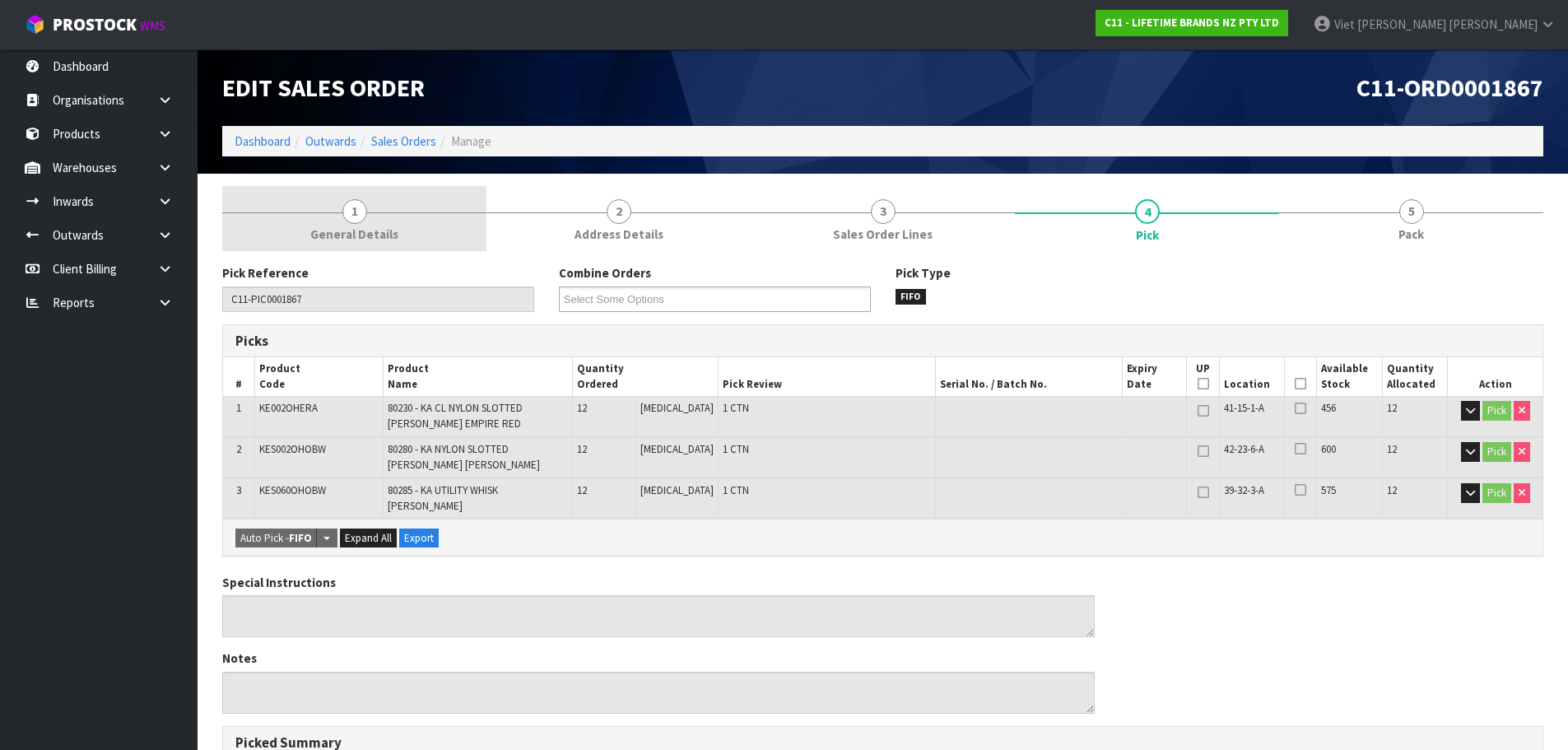
click at [353, 223] on span "1" at bounding box center [354, 211] width 25 height 25
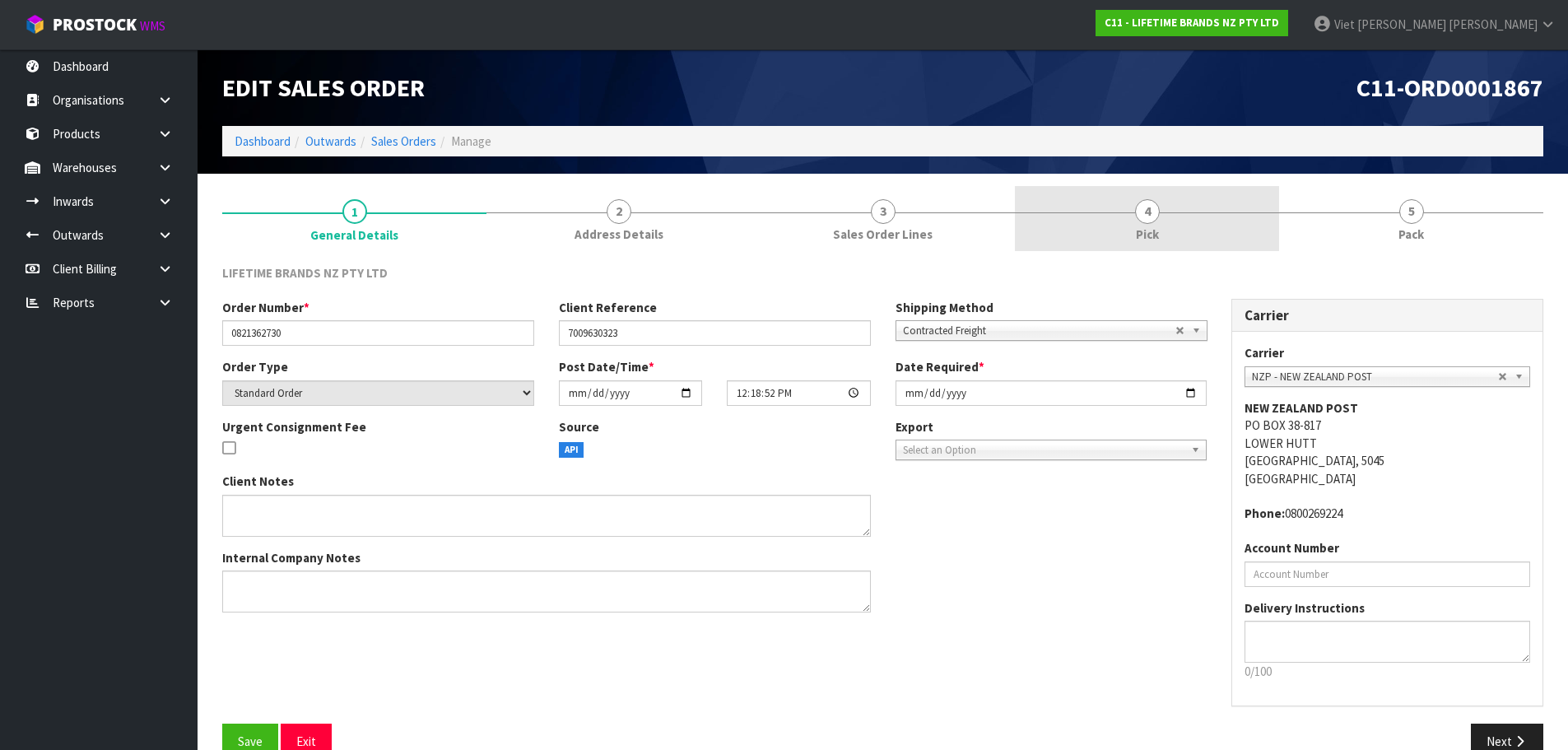
click at [1072, 209] on link "4 Pick" at bounding box center [1146, 218] width 264 height 65
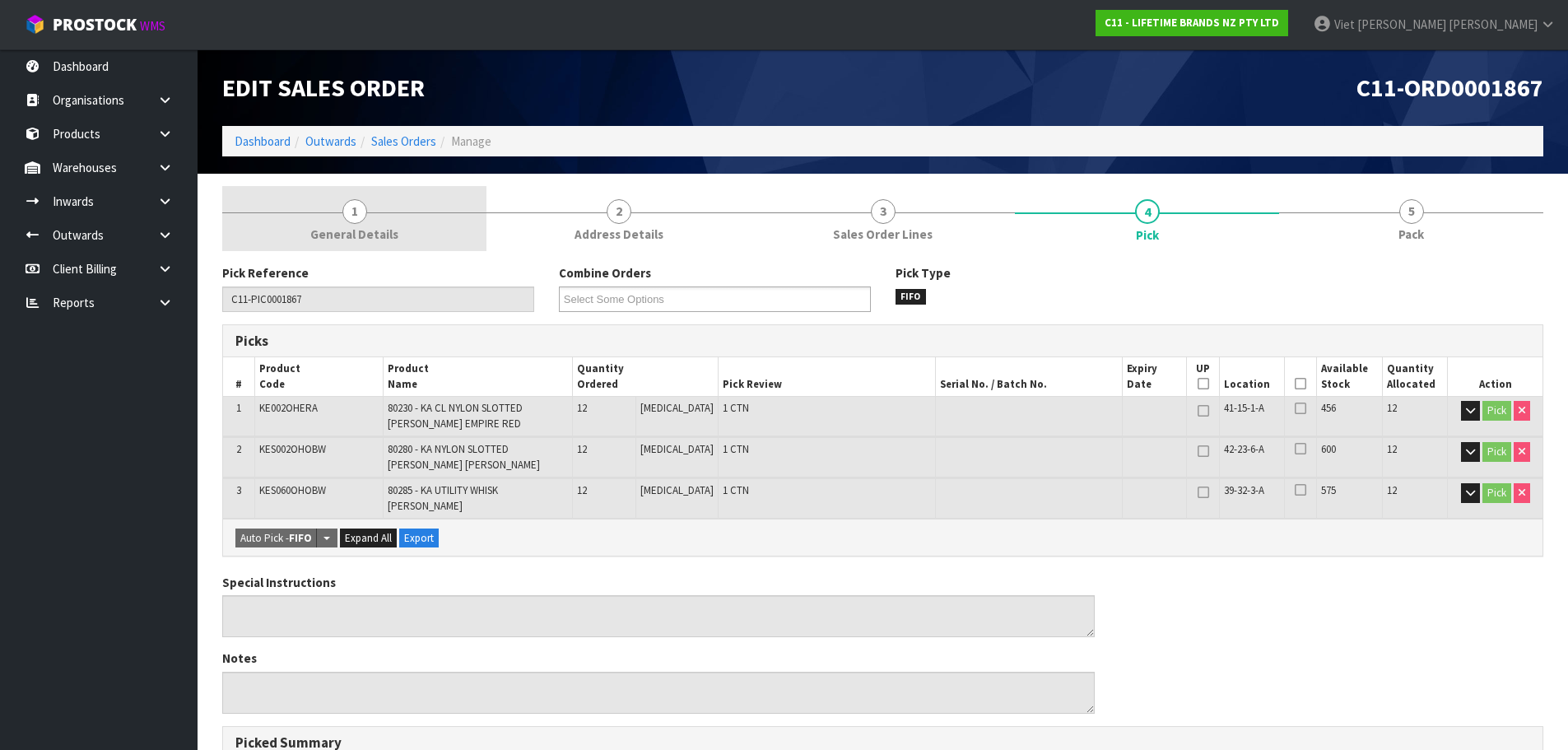
click at [389, 221] on link "1 General Details" at bounding box center [353, 218] width 264 height 65
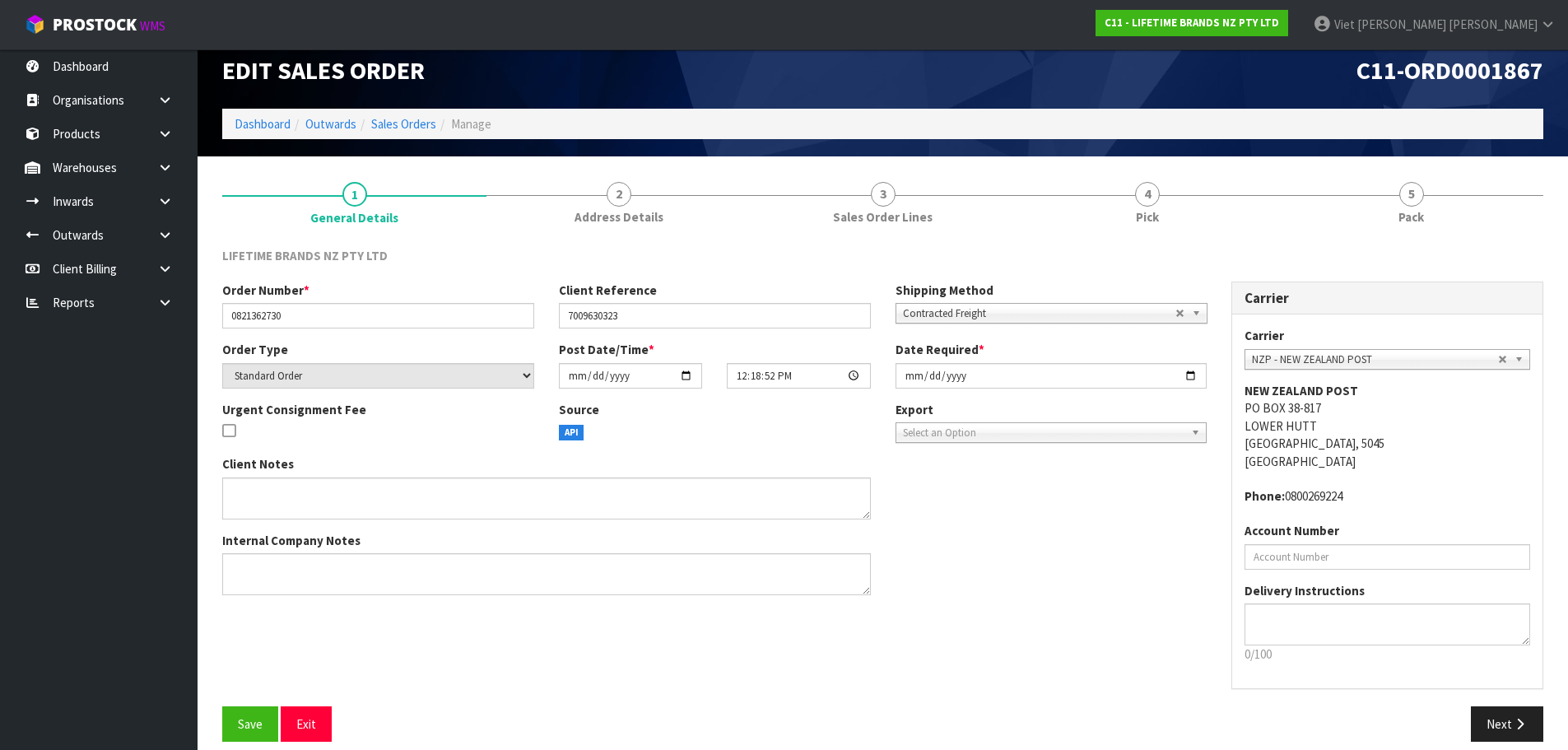
scroll to position [34, 0]
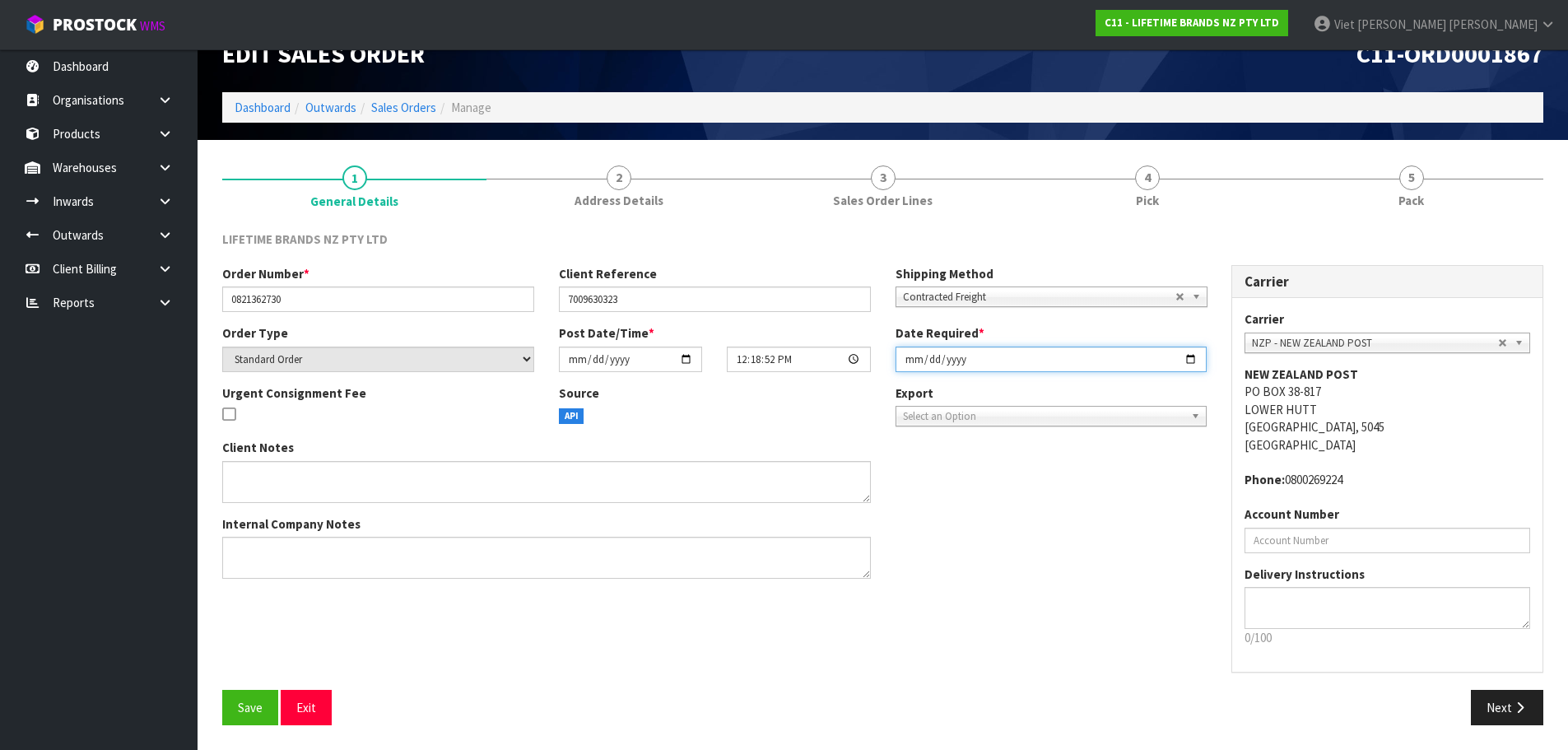
click at [1195, 360] on input "[DATE]" at bounding box center [1050, 360] width 312 height 26
type input "2025-09-09"
click at [250, 704] on span "Save" at bounding box center [250, 708] width 25 height 16
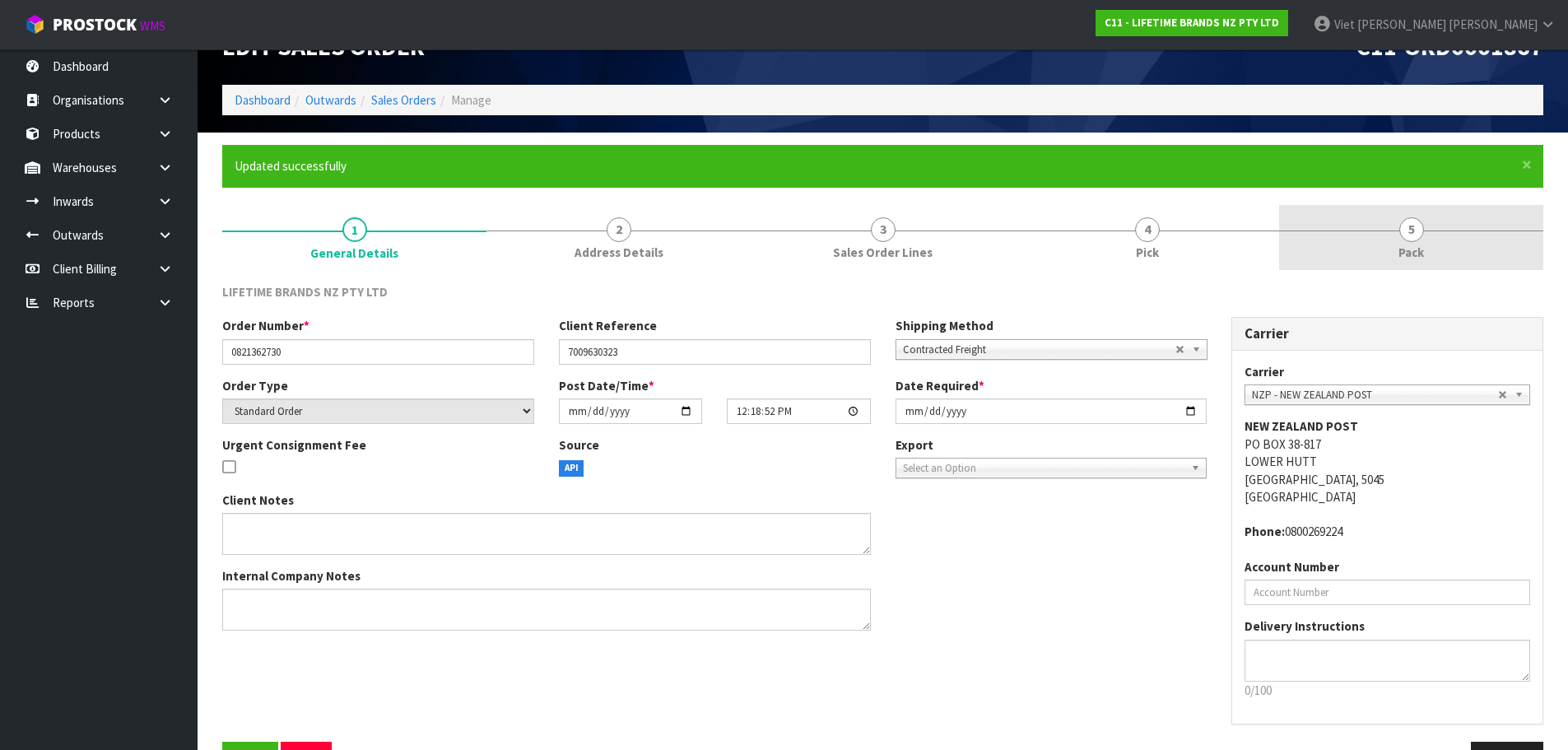
scroll to position [0, 0]
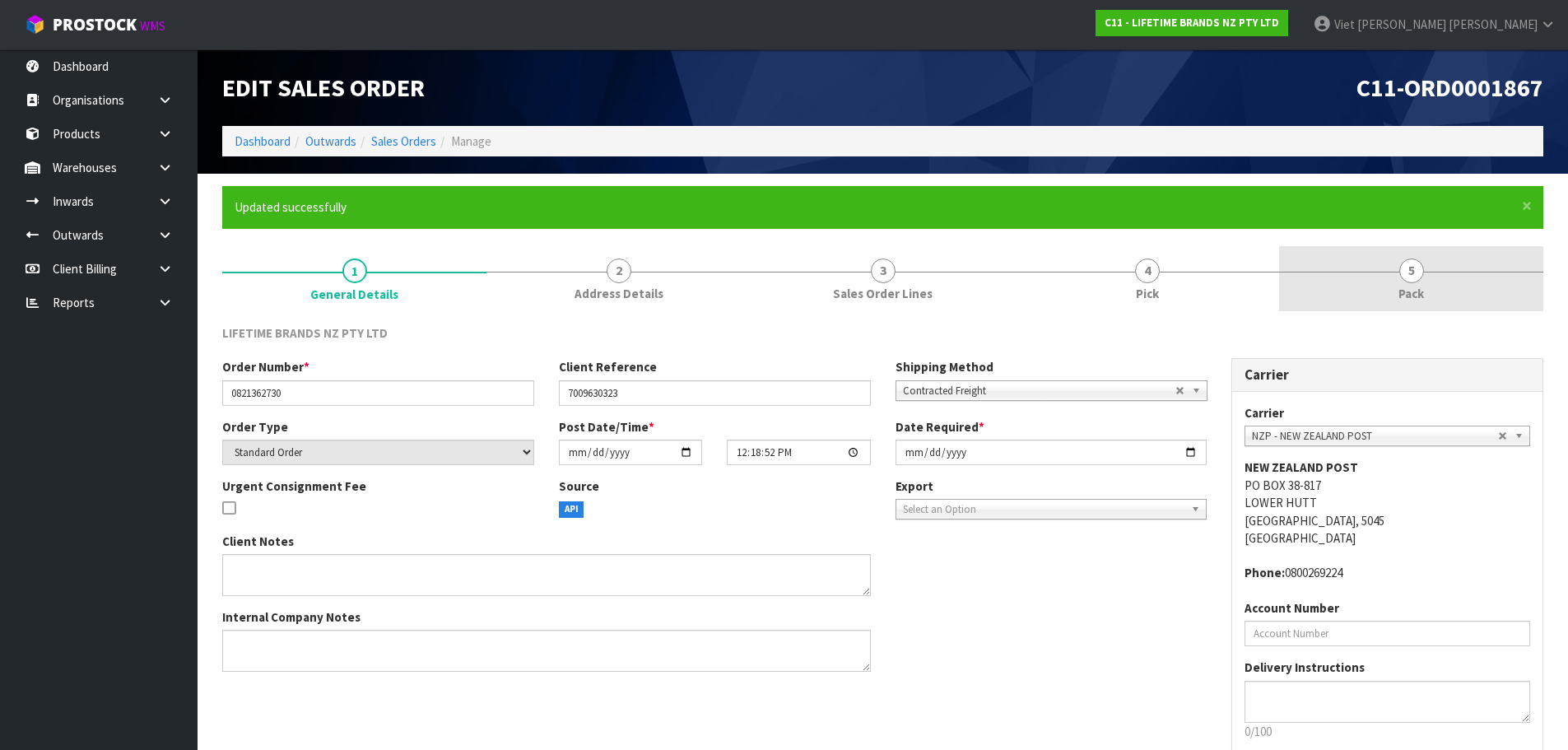
click at [1370, 278] on link "5 Pack" at bounding box center [1411, 278] width 264 height 65
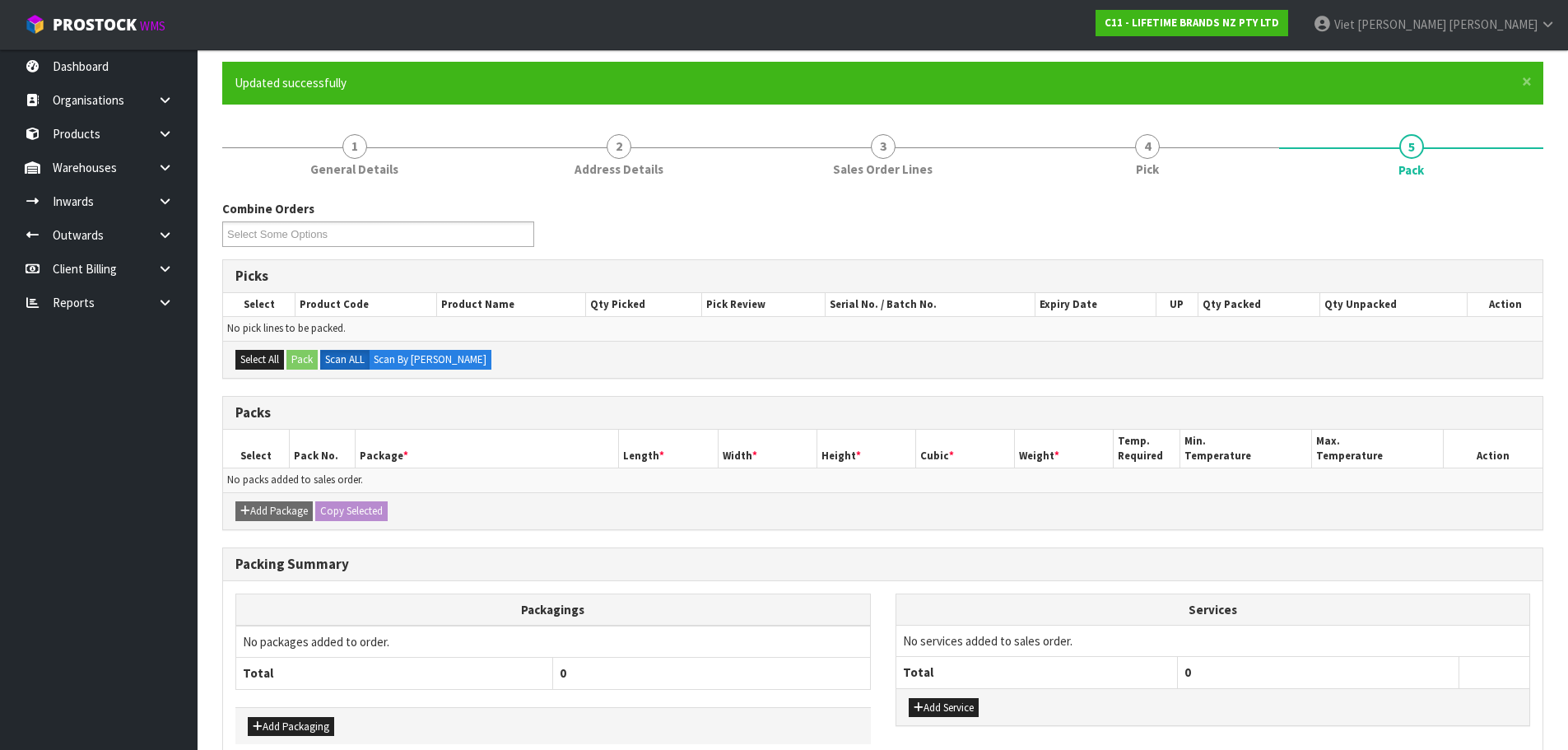
scroll to position [209, 0]
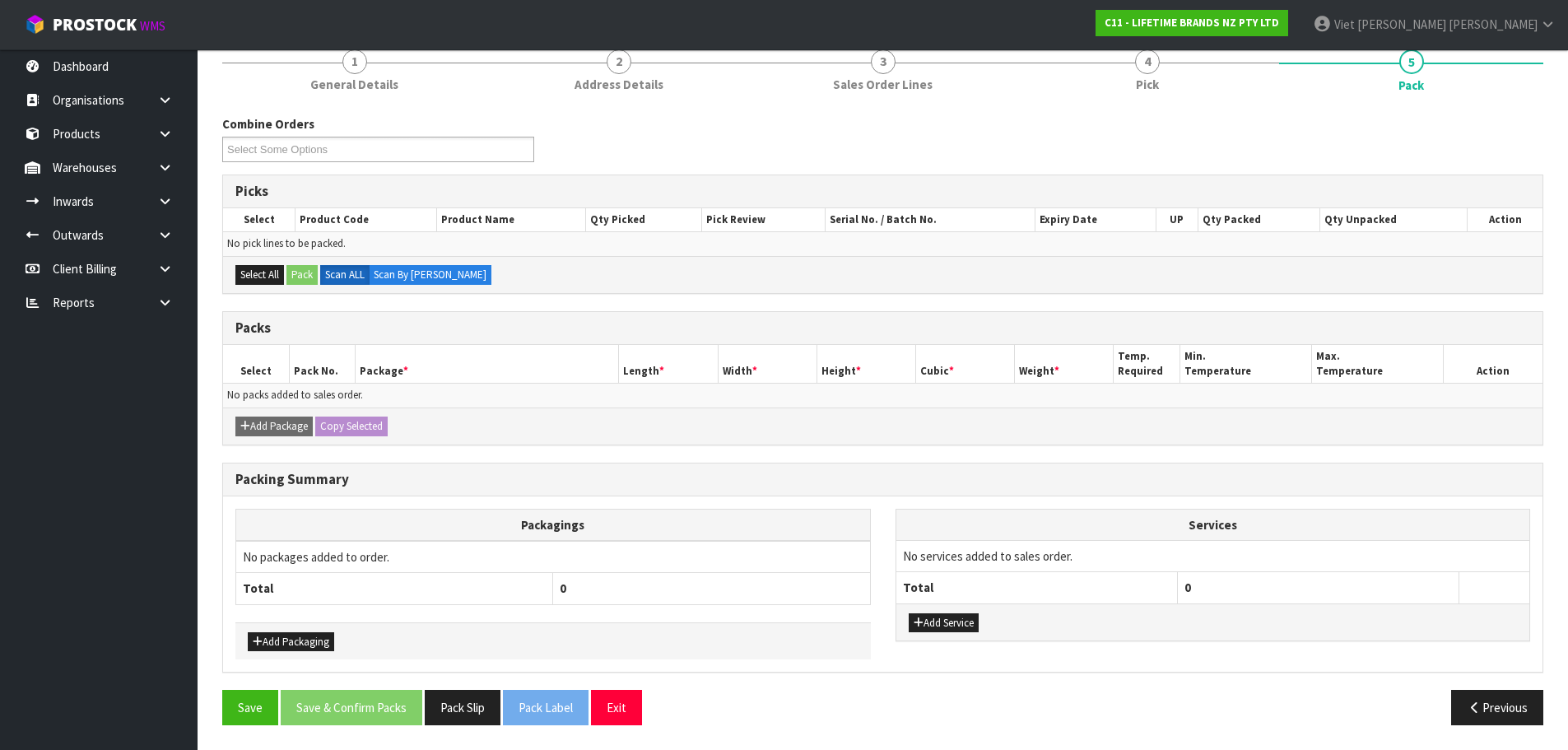
click at [473, 669] on div "Packagings No packages added to order. Total 0 Add Packaging Services No servic…" at bounding box center [882, 584] width 1319 height 175
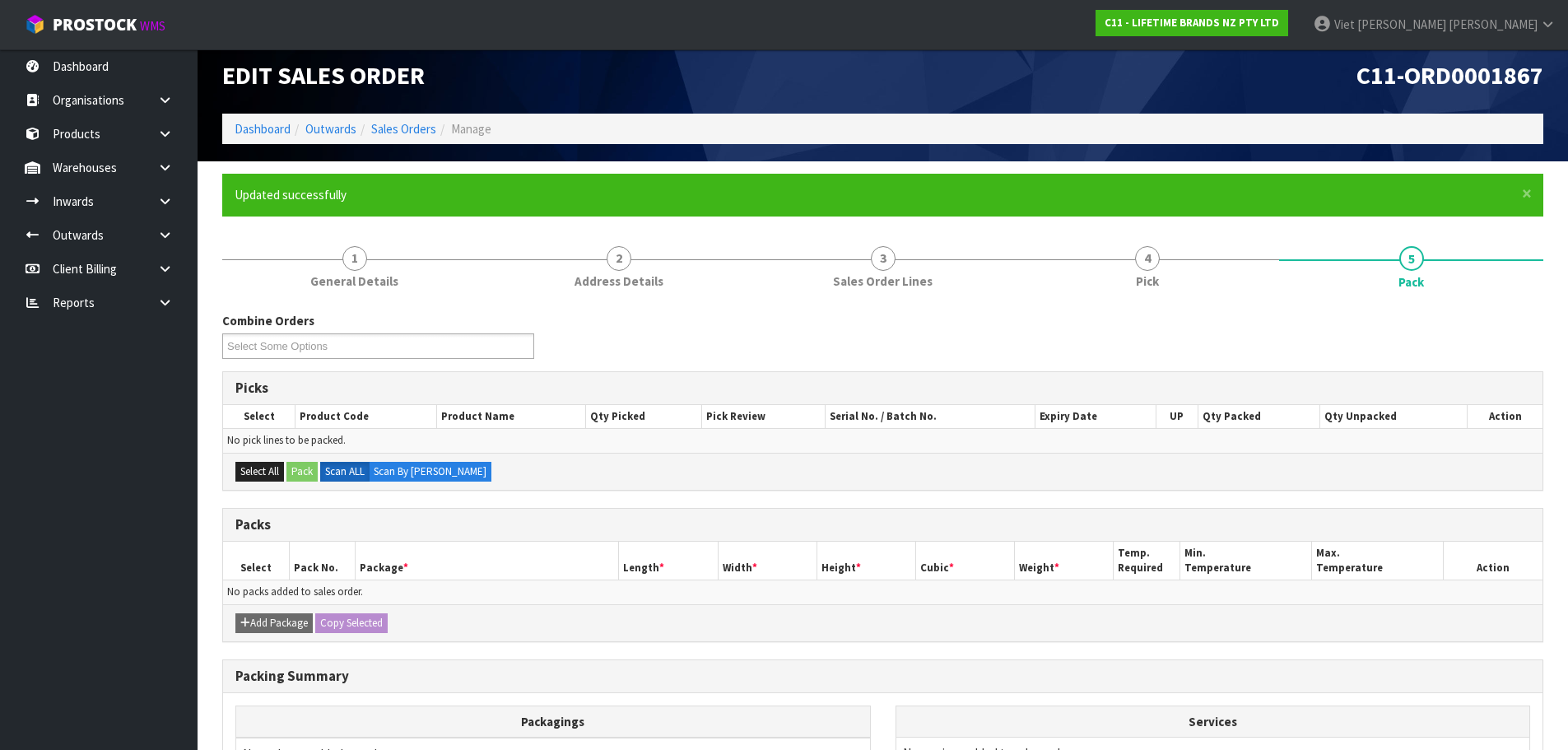
scroll to position [0, 0]
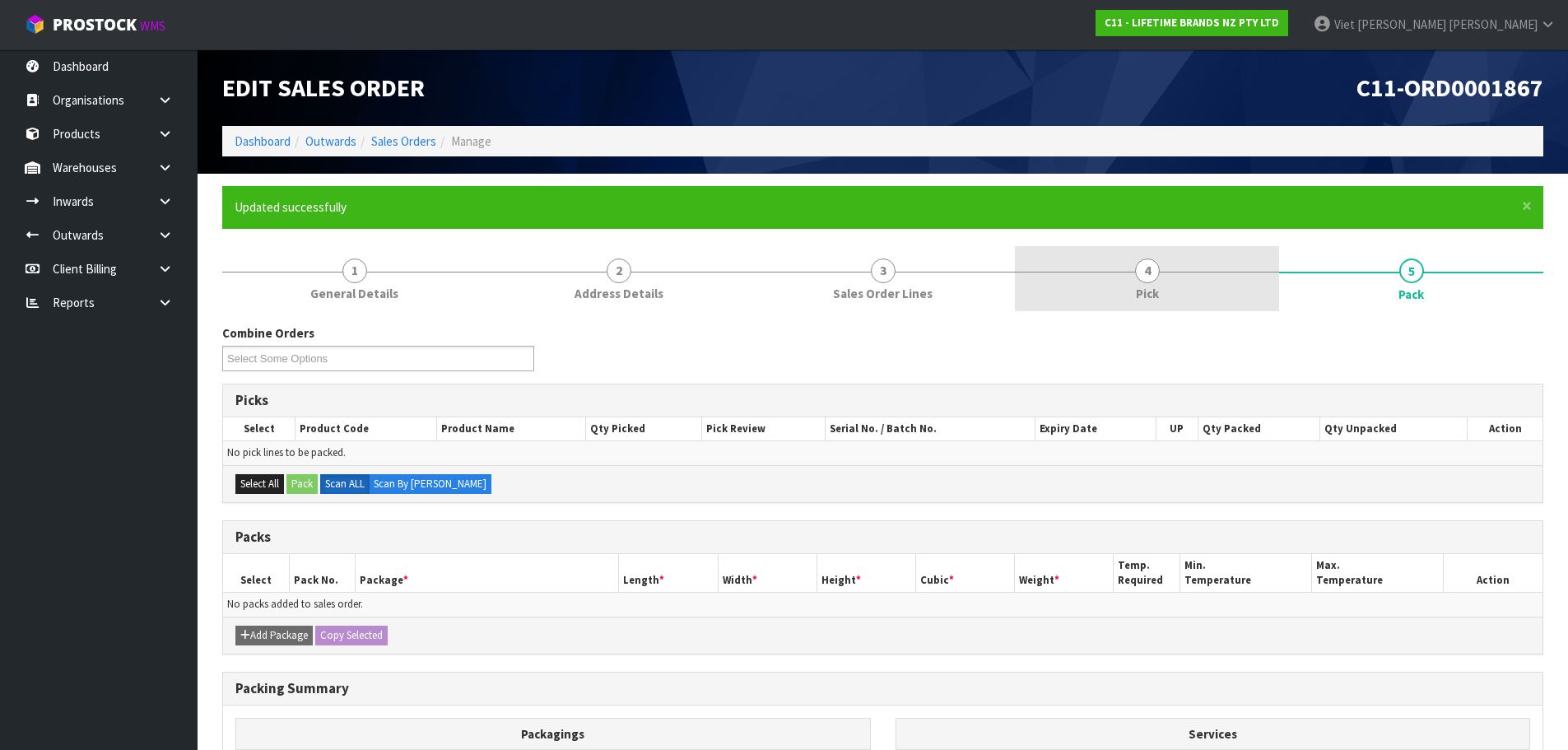
click at [1170, 277] on link "4 Pick" at bounding box center [1146, 278] width 264 height 65
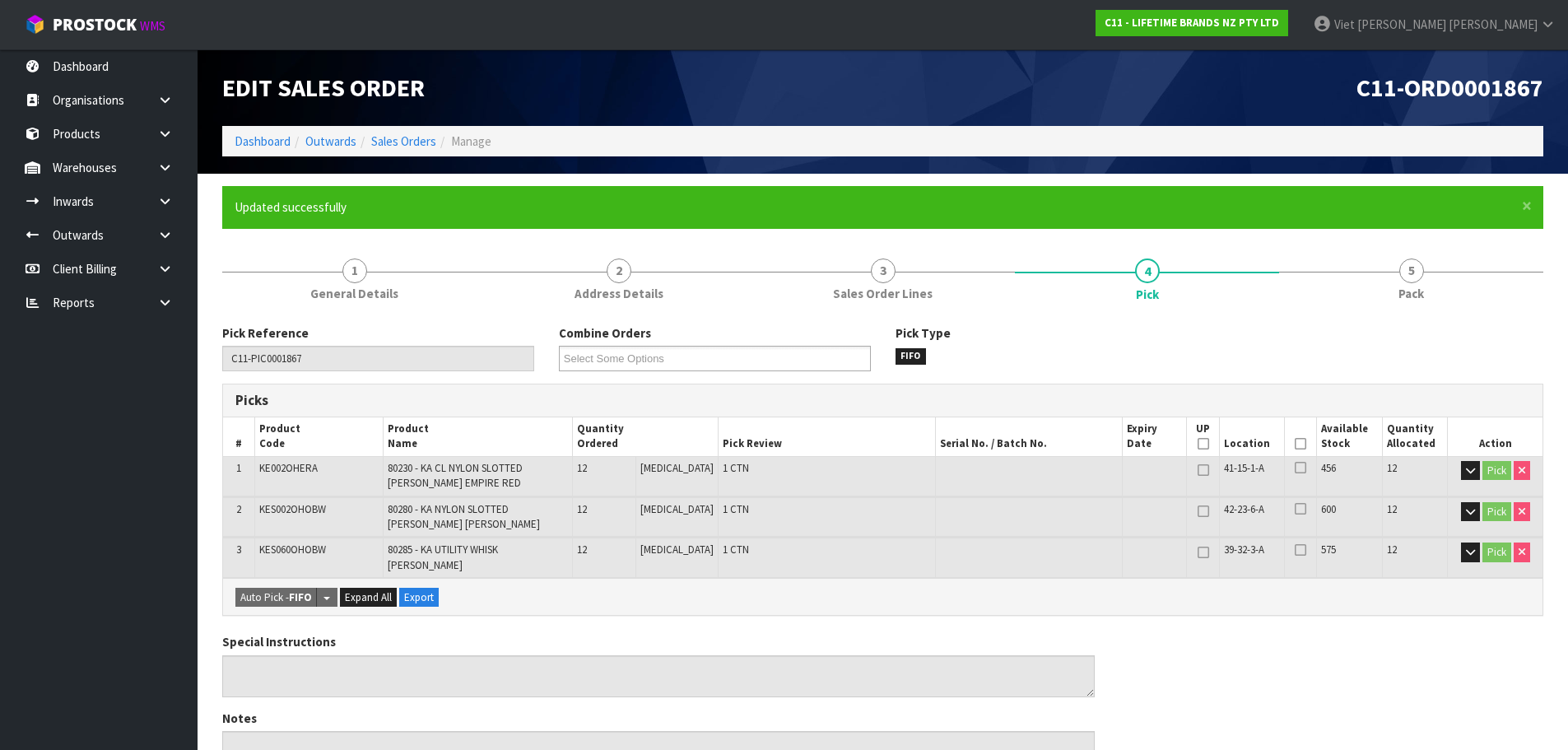
scroll to position [479, 0]
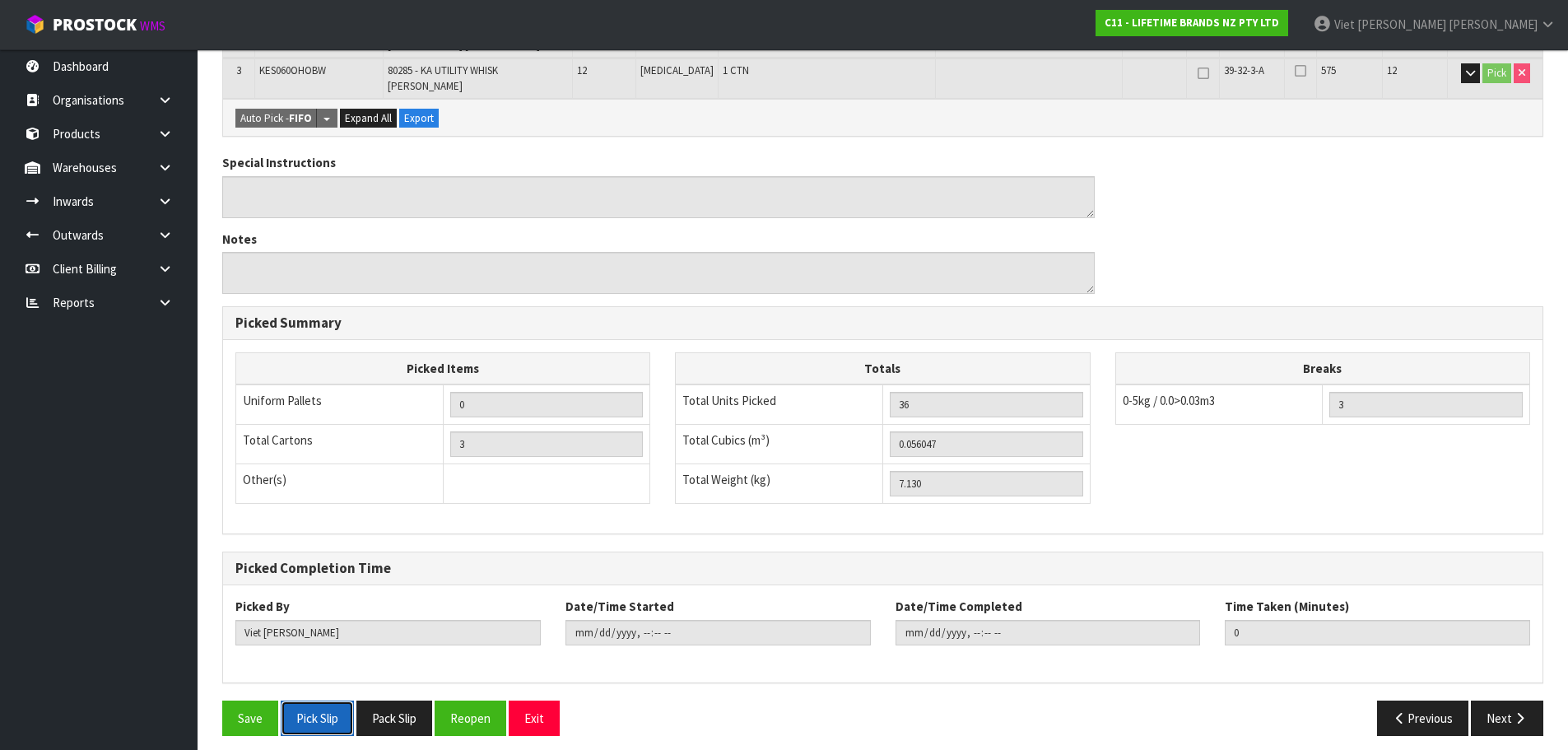
click at [353, 710] on button "Pick Slip" at bounding box center [318, 718] width 74 height 36
click at [386, 705] on button "Pack Slip" at bounding box center [394, 718] width 76 height 36
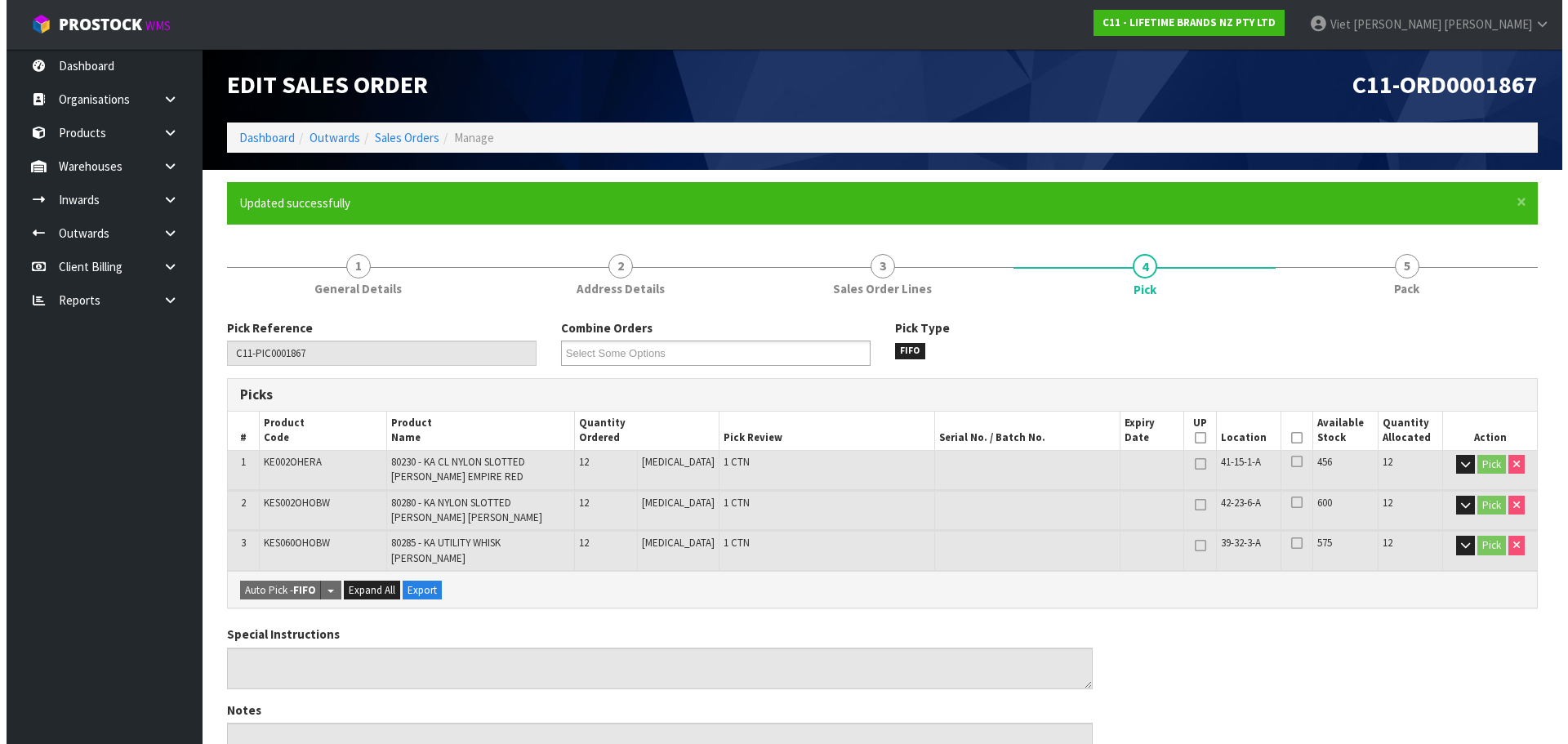
scroll to position [0, 0]
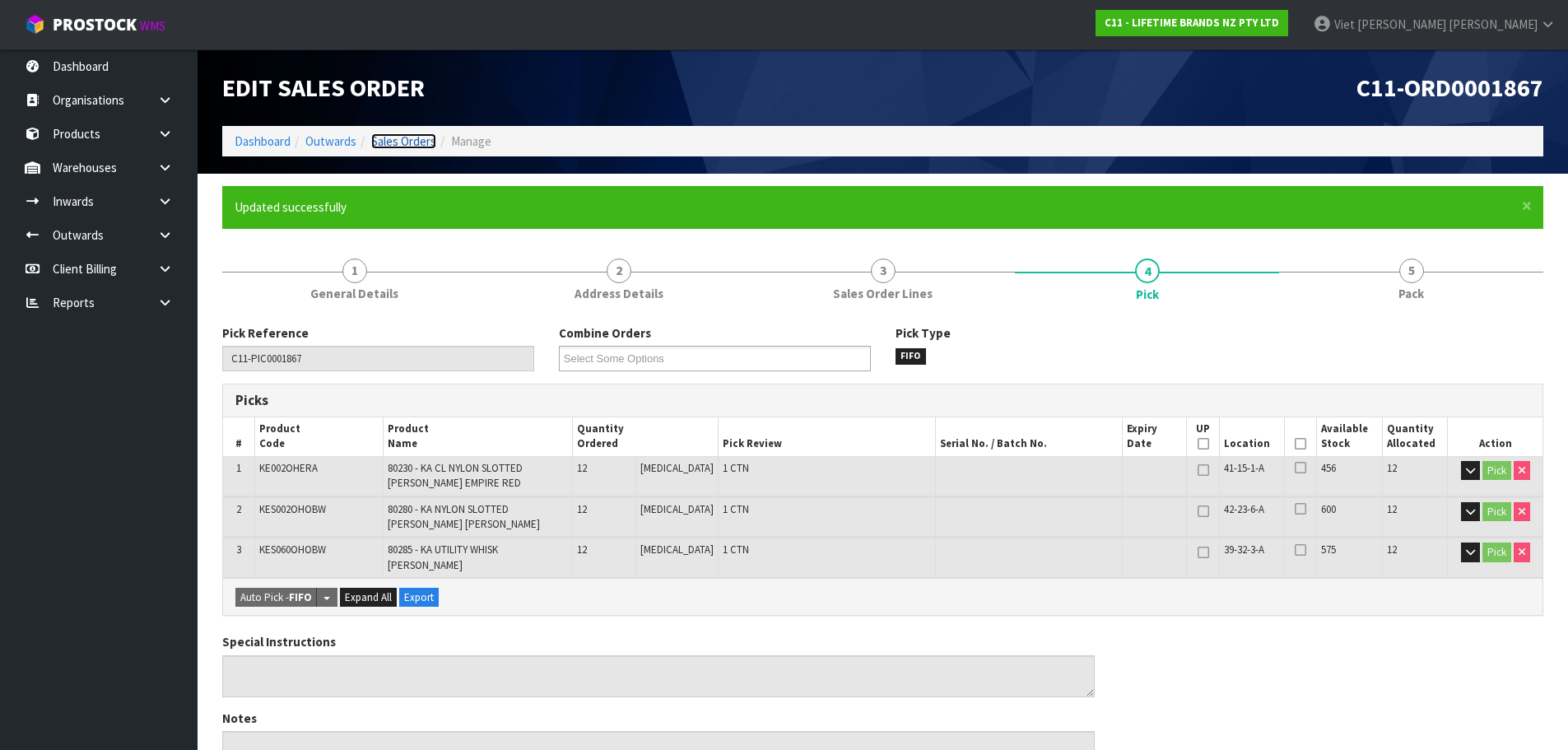
click at [409, 145] on link "Sales Orders" at bounding box center [403, 141] width 65 height 16
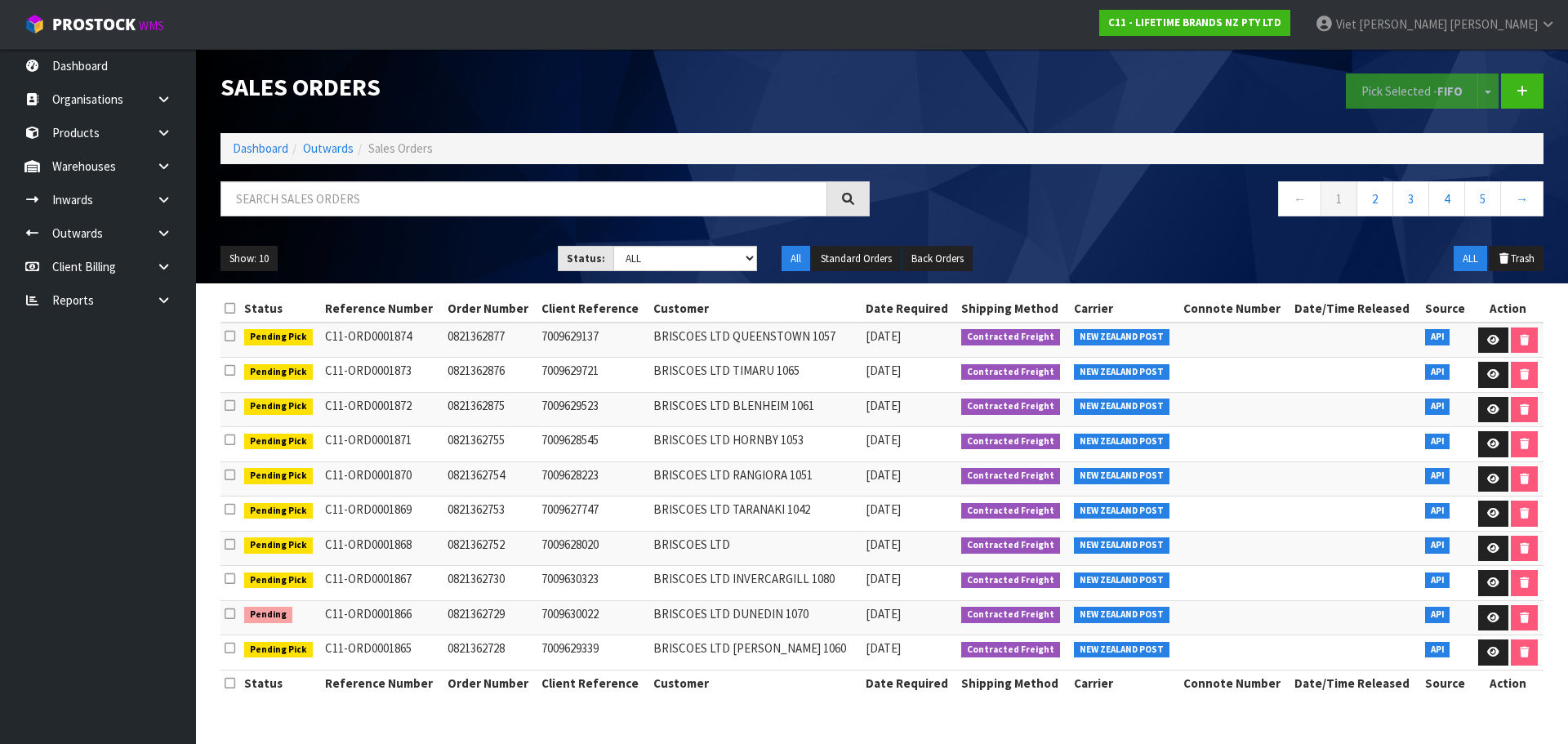
click at [711, 279] on div "Show: 10 5 10 25 50 Status: Draft Pending Allocated Pending Pick Goods Picked G…" at bounding box center [882, 258] width 1348 height 50
drag, startPoint x: 711, startPoint y: 254, endPoint x: 709, endPoint y: 270, distance: 16.1
click at [711, 254] on select "Draft Pending Allocated Pending Pick Goods Picked Goods Packed Pending Charges …" at bounding box center [686, 259] width 144 height 26
select select "string:1"
click at [614, 246] on select "Draft Pending Allocated Pending Pick Goods Picked Goods Packed Pending Charges …" at bounding box center [686, 259] width 144 height 26
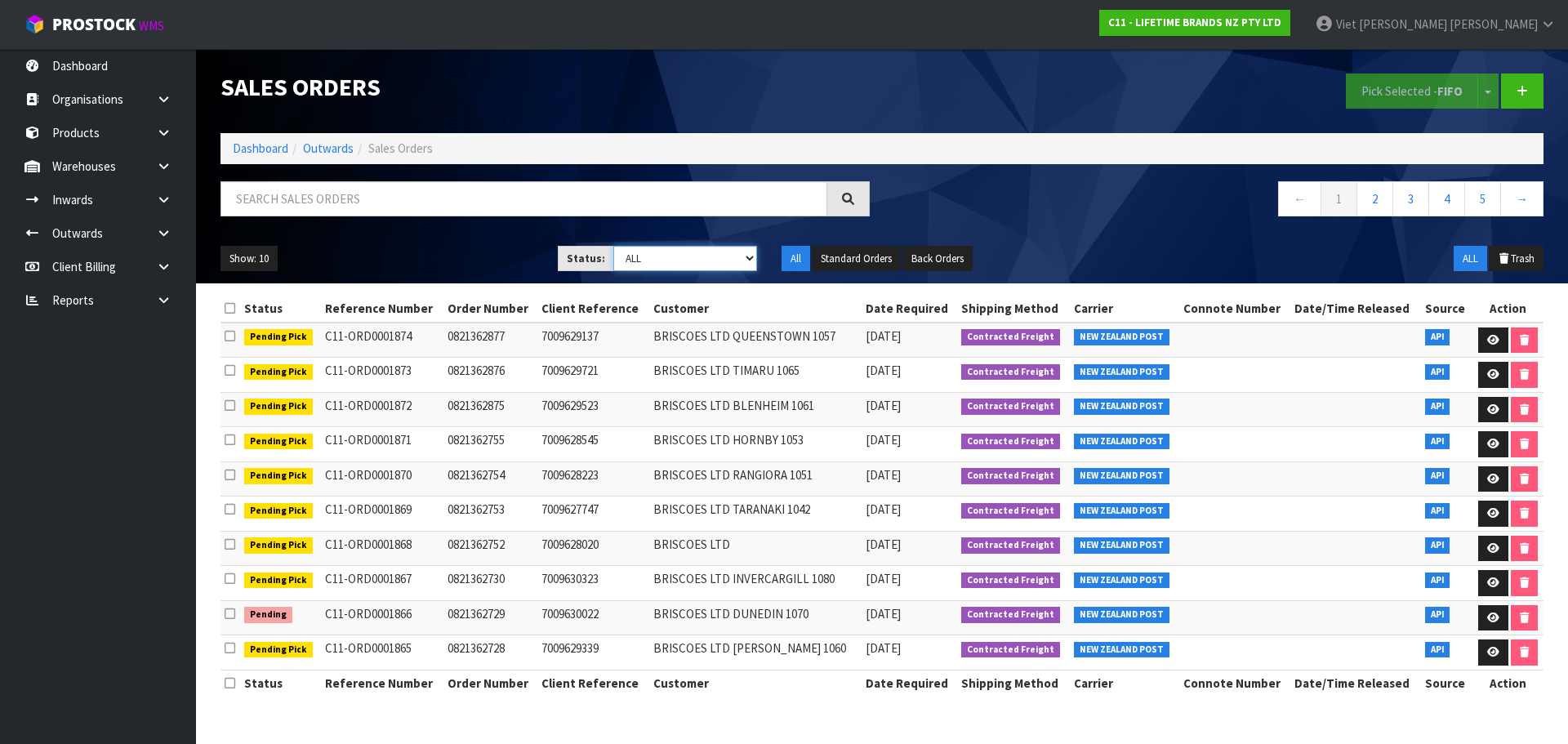
click at [667, 257] on select "Draft Pending Allocated Pending Pick Goods Picked Goods Packed Pending Charges …" at bounding box center [686, 259] width 144 height 26
click at [677, 258] on select "Draft Pending Allocated Pending Pick Goods Picked Goods Packed Pending Charges …" at bounding box center [686, 259] width 144 height 26
select select "string:1"
click at [614, 246] on select "Draft Pending Allocated Pending Pick Goods Picked Goods Packed Pending Charges …" at bounding box center [686, 259] width 144 height 26
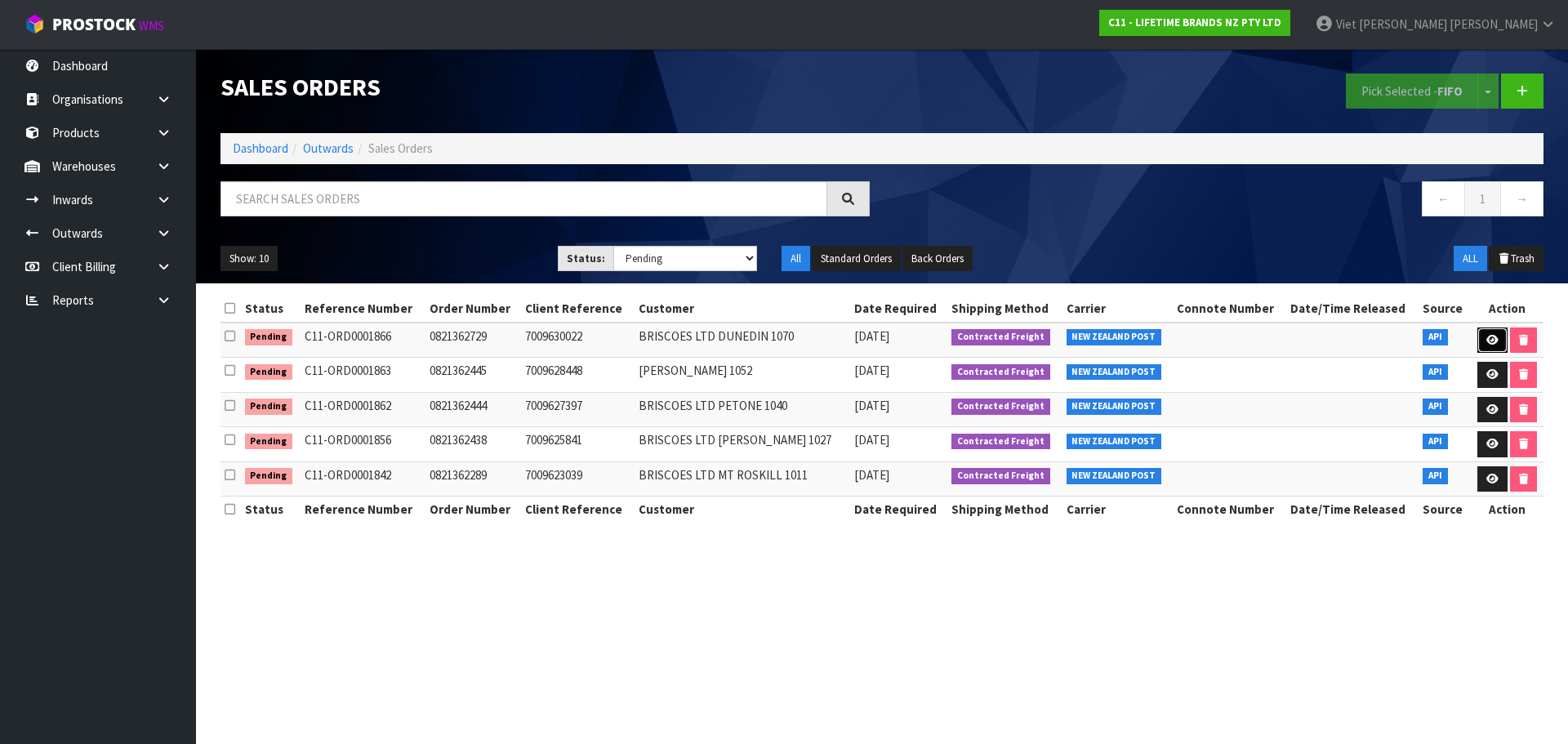
drag, startPoint x: 1485, startPoint y: 336, endPoint x: 1477, endPoint y: 332, distance: 8.9
click at [1487, 336] on icon at bounding box center [1493, 340] width 12 height 11
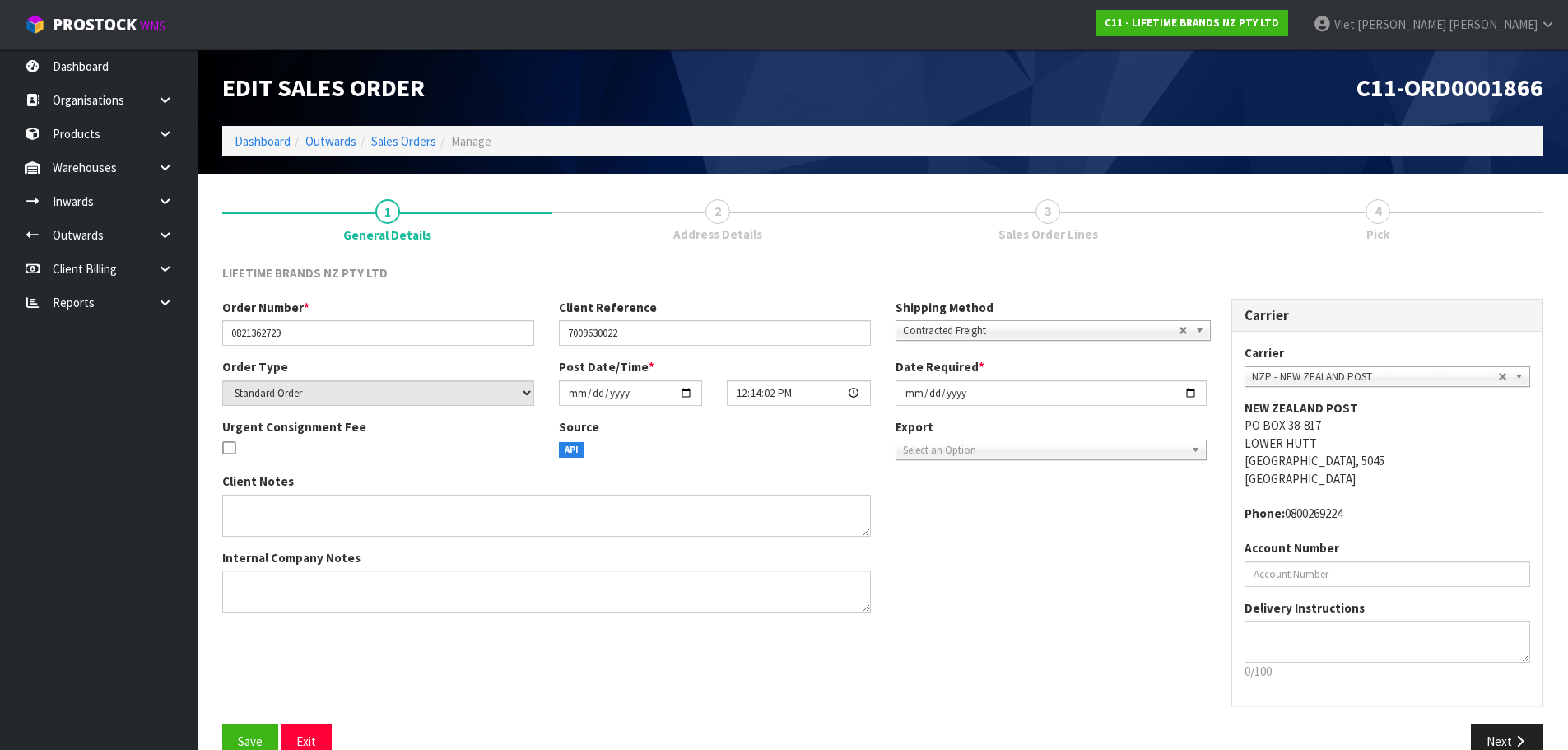
scroll to position [34, 0]
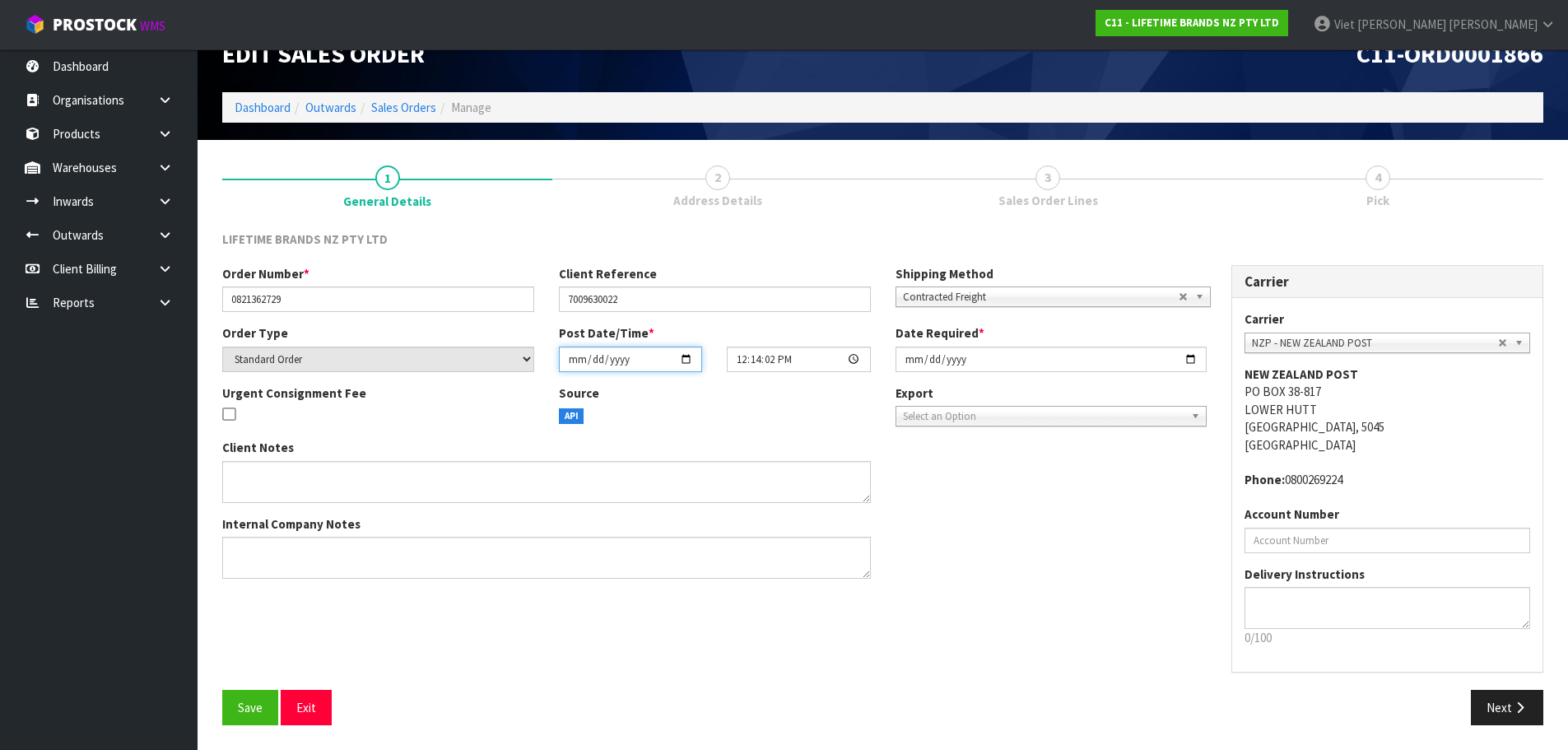
click at [683, 358] on input "[DATE]" at bounding box center [630, 360] width 143 height 26
type input "[DATE]"
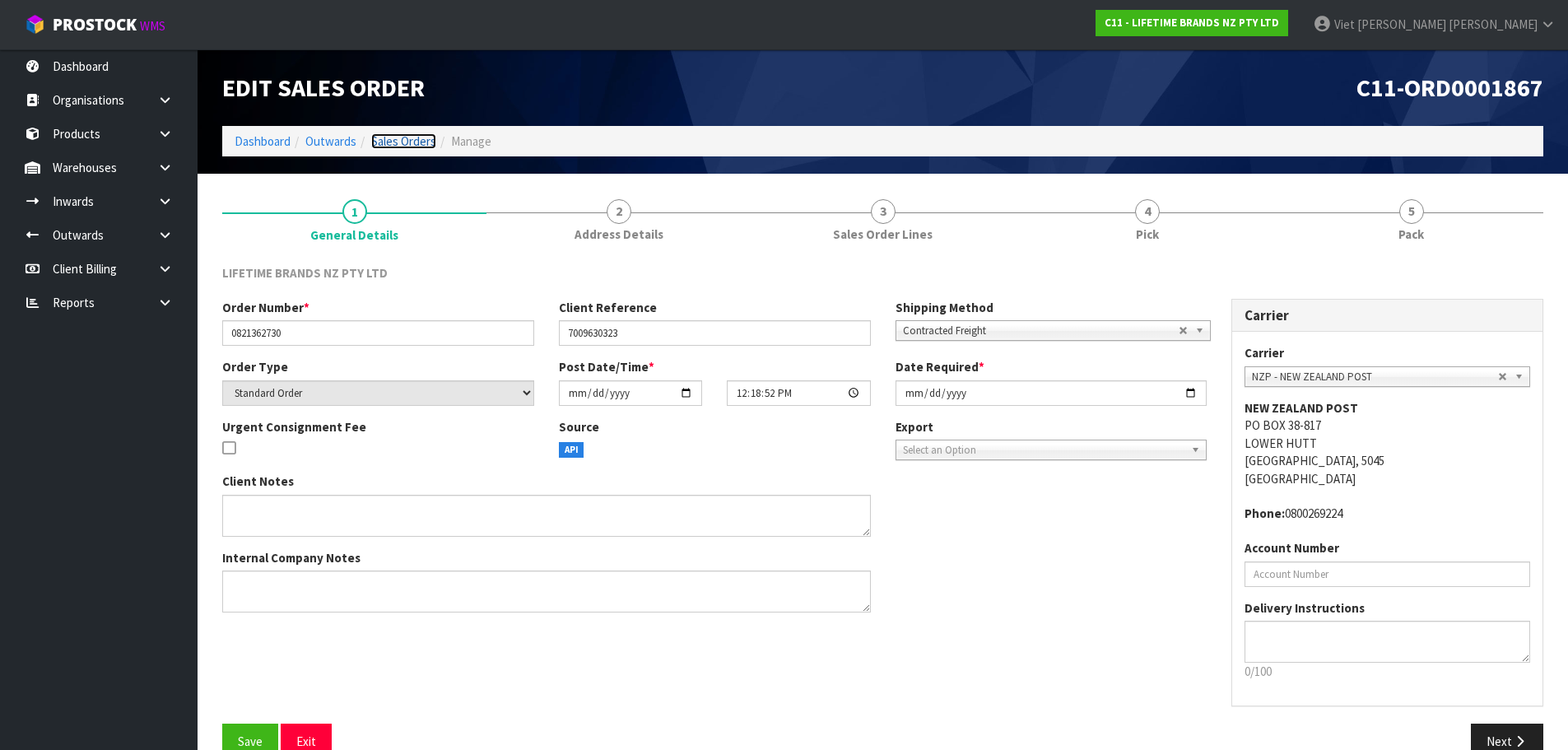
click at [424, 139] on link "Sales Orders" at bounding box center [403, 141] width 65 height 16
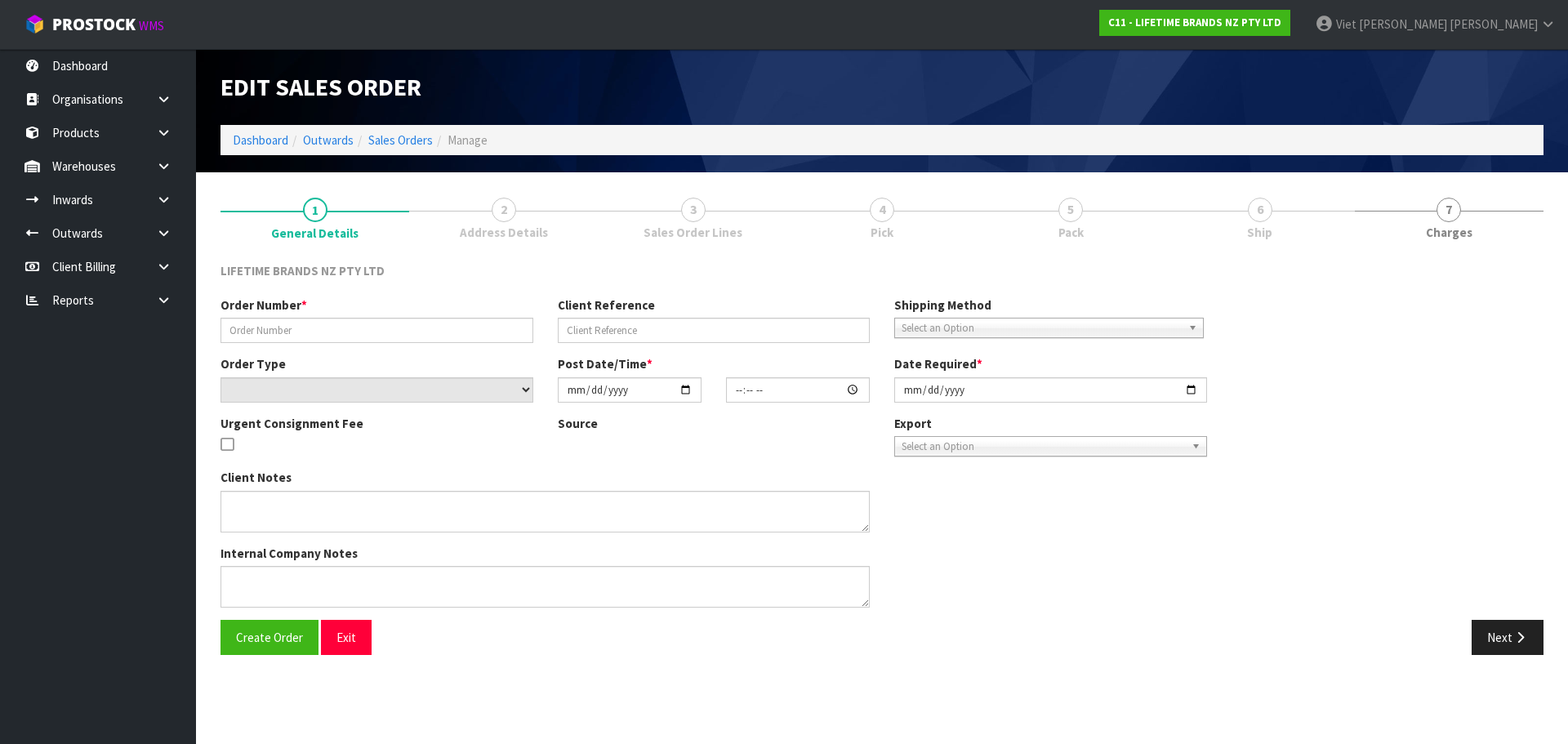
type input "0821362729"
type input "7009630022"
select select "number:0"
type input "[DATE]"
type input "12:14:02.000"
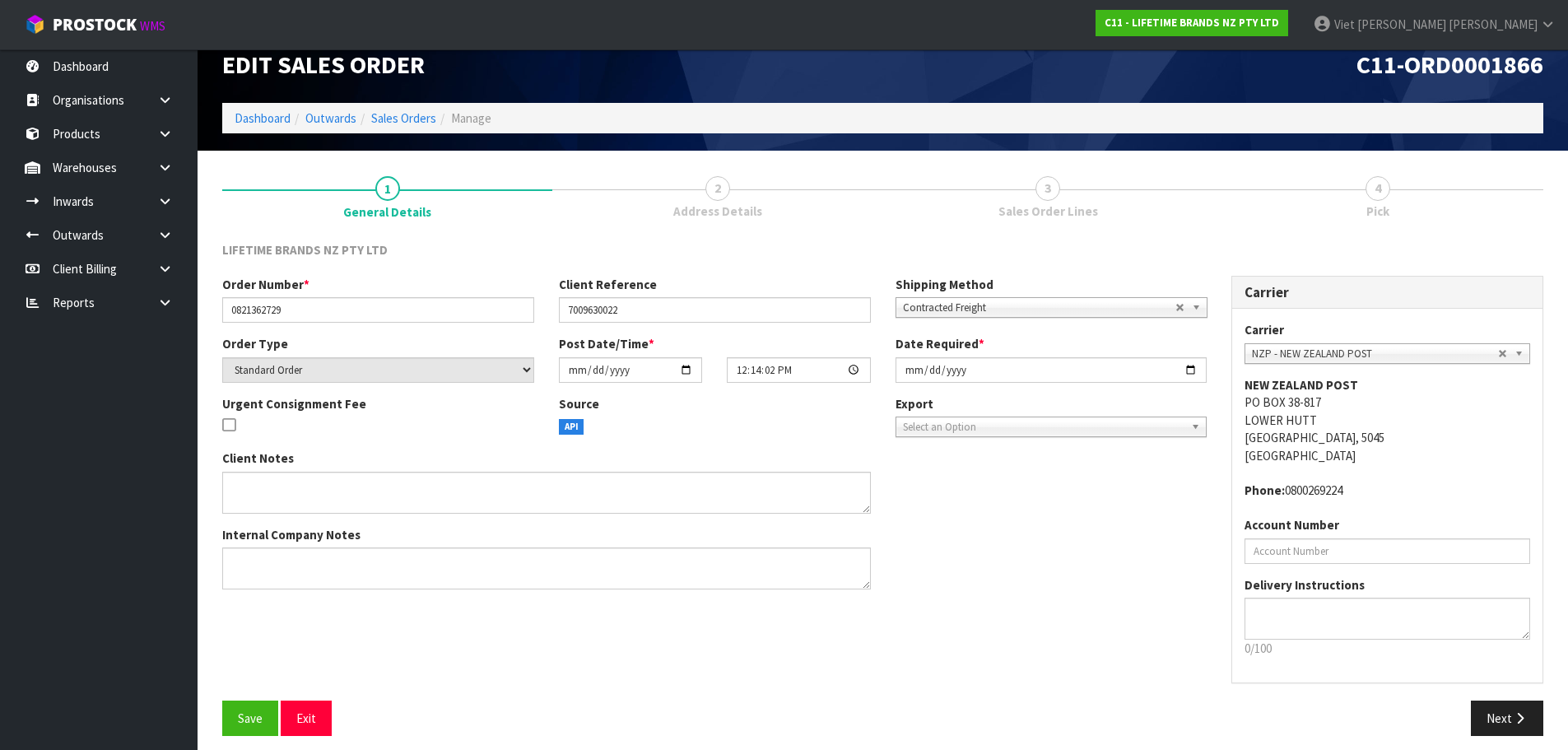
scroll to position [34, 0]
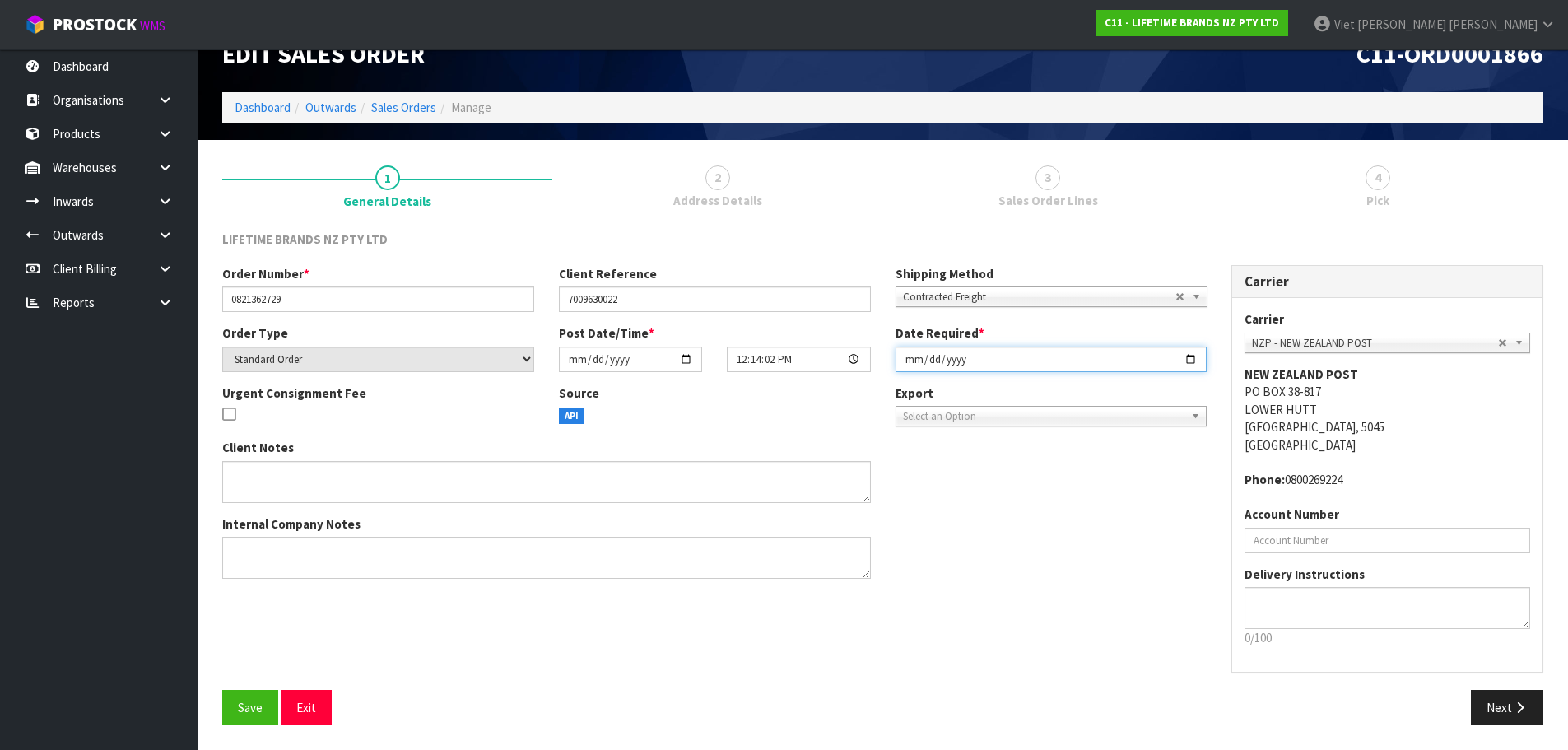
click at [1199, 357] on input "[DATE]" at bounding box center [1050, 360] width 312 height 26
click at [1194, 361] on input "[DATE]" at bounding box center [1050, 360] width 312 height 26
type input "2025-09-09"
click at [1143, 554] on div "Client Notes Internal Company Notes" at bounding box center [714, 515] width 1008 height 152
click at [1517, 711] on icon "button" at bounding box center [1520, 707] width 16 height 12
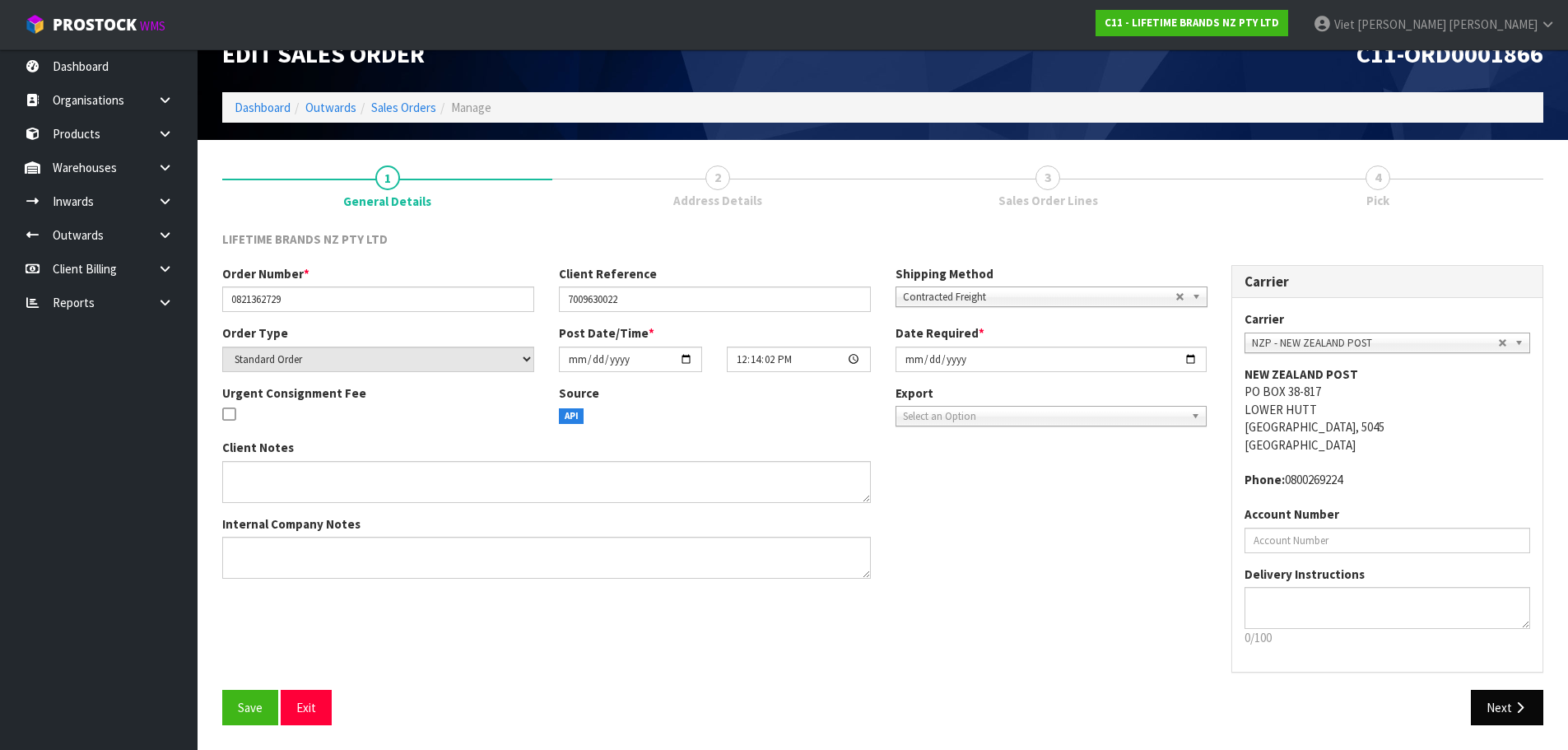
scroll to position [0, 0]
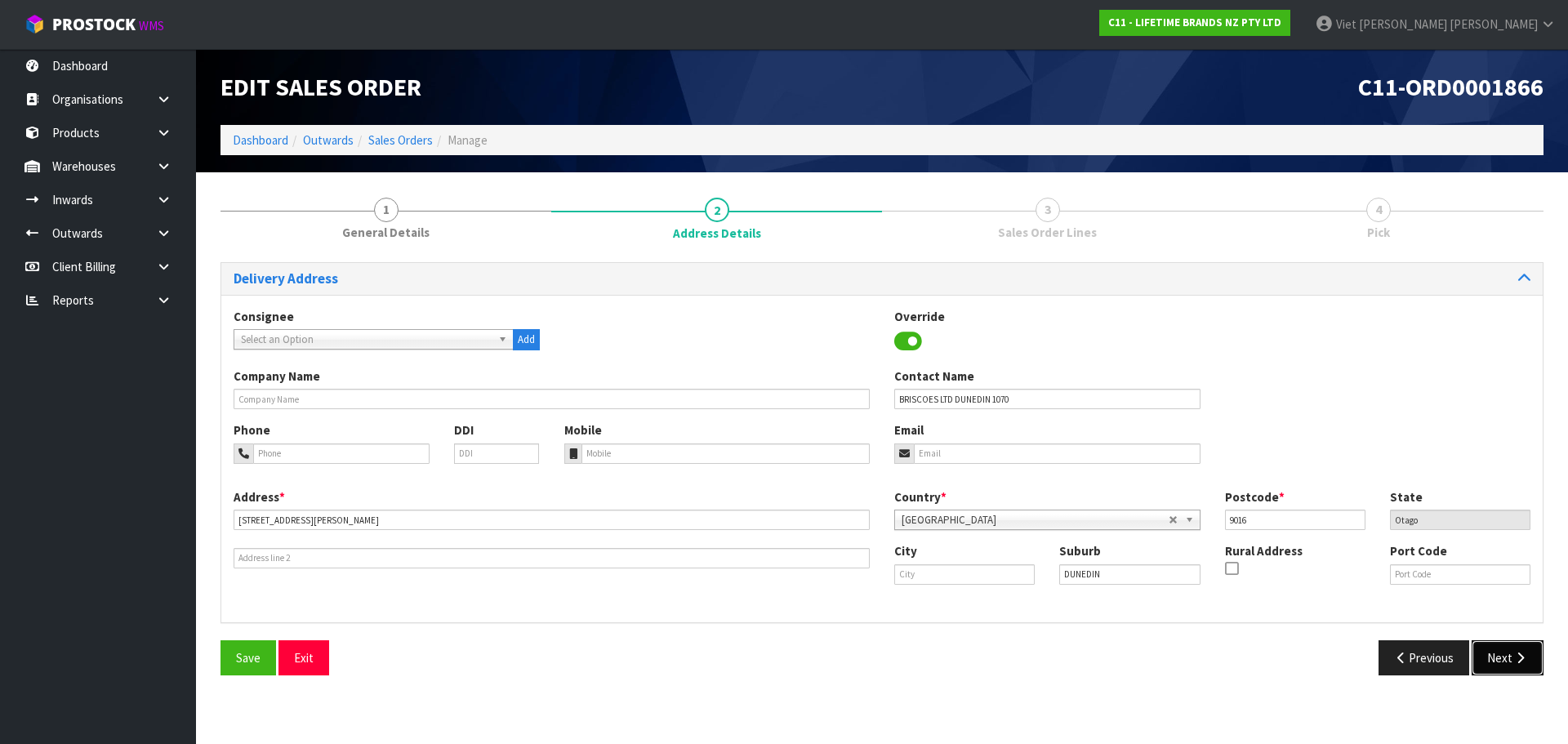
click at [1514, 658] on icon "button" at bounding box center [1521, 658] width 16 height 12
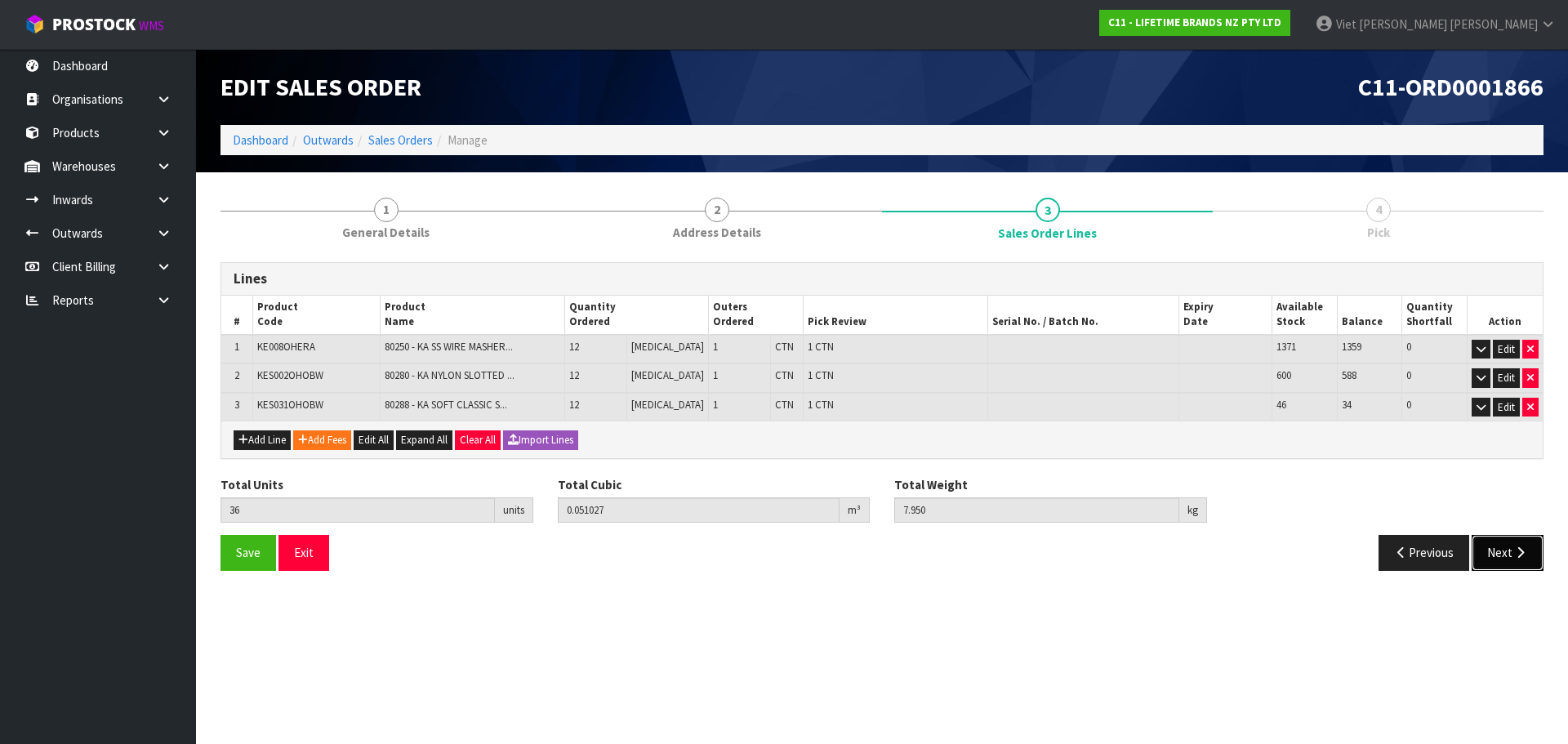
click at [1493, 547] on button "Next" at bounding box center [1508, 552] width 72 height 36
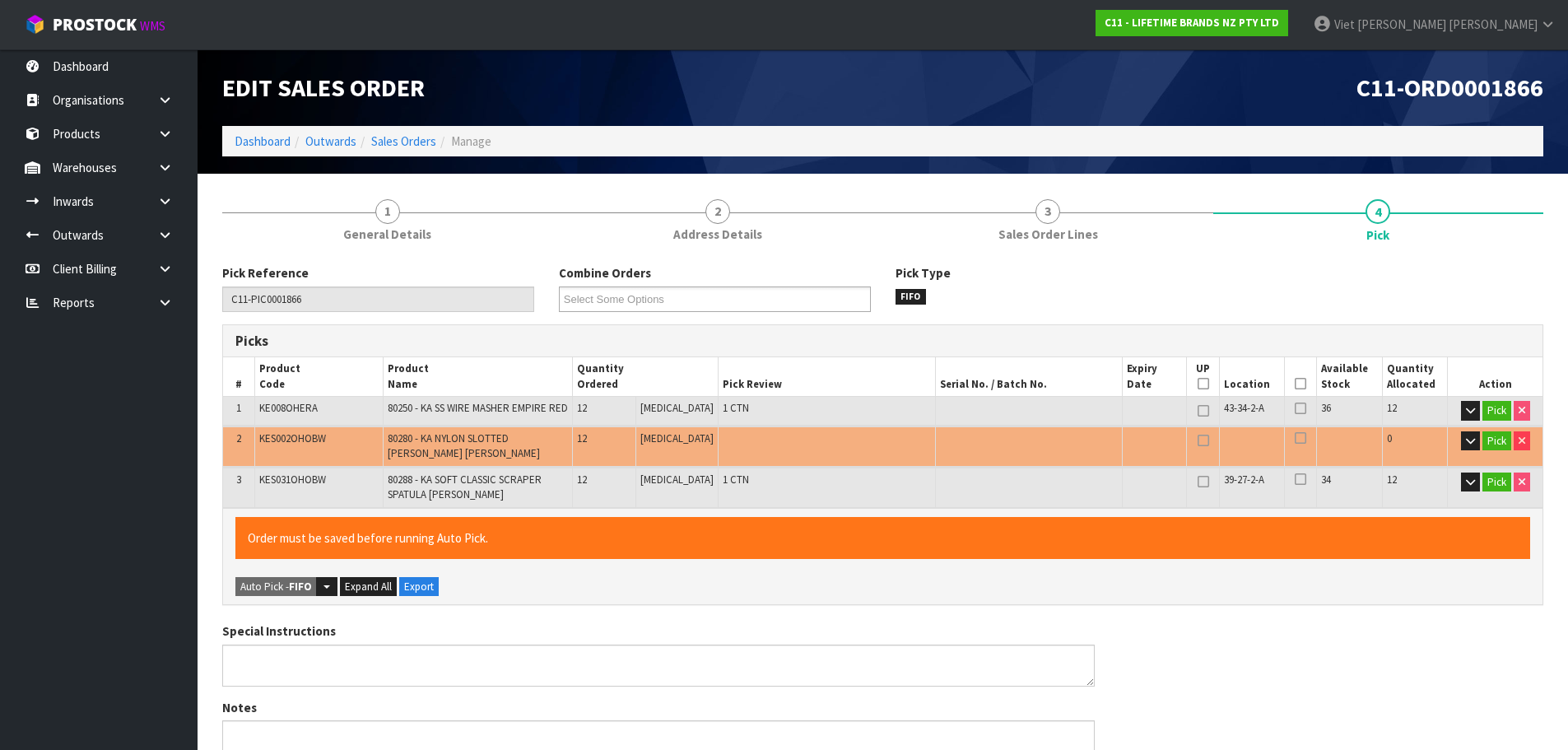
click at [1003, 173] on div "Edit Sales Order C11-ORD0001866 Dashboard Outwards Sales Orders Manage" at bounding box center [883, 112] width 1346 height 125
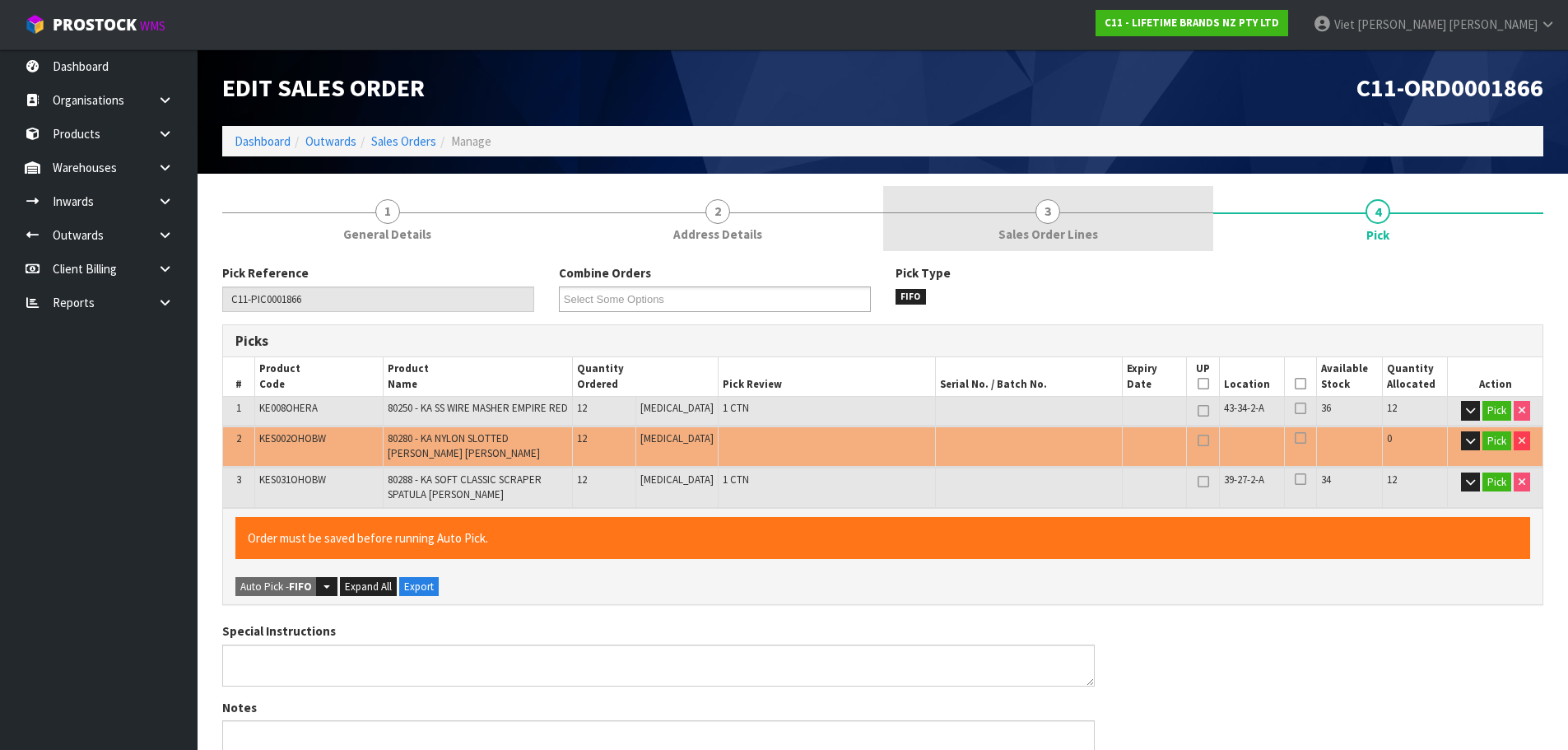
click at [1061, 228] on span "Sales Order Lines" at bounding box center [1048, 234] width 100 height 17
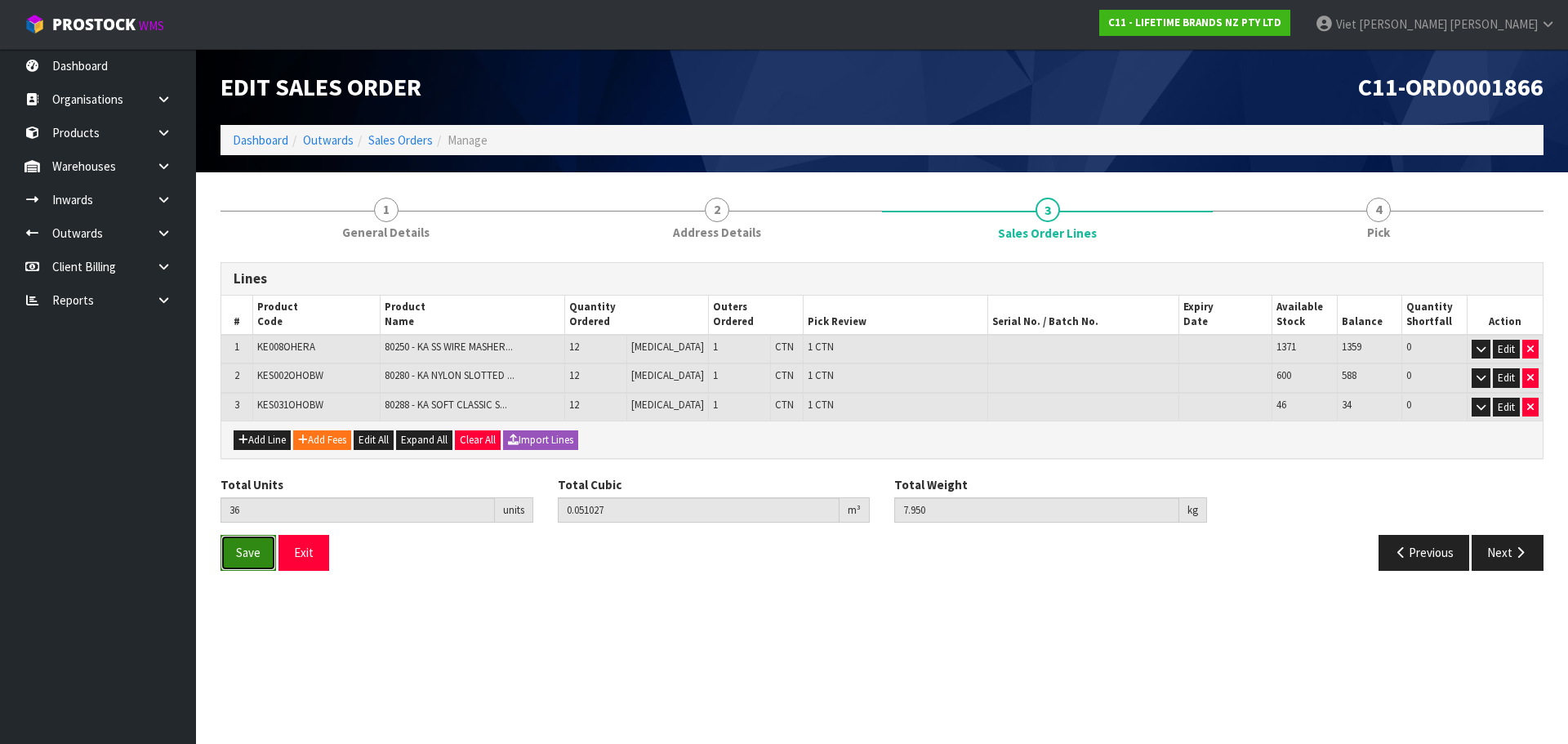
click at [240, 558] on span "Save" at bounding box center [248, 552] width 25 height 16
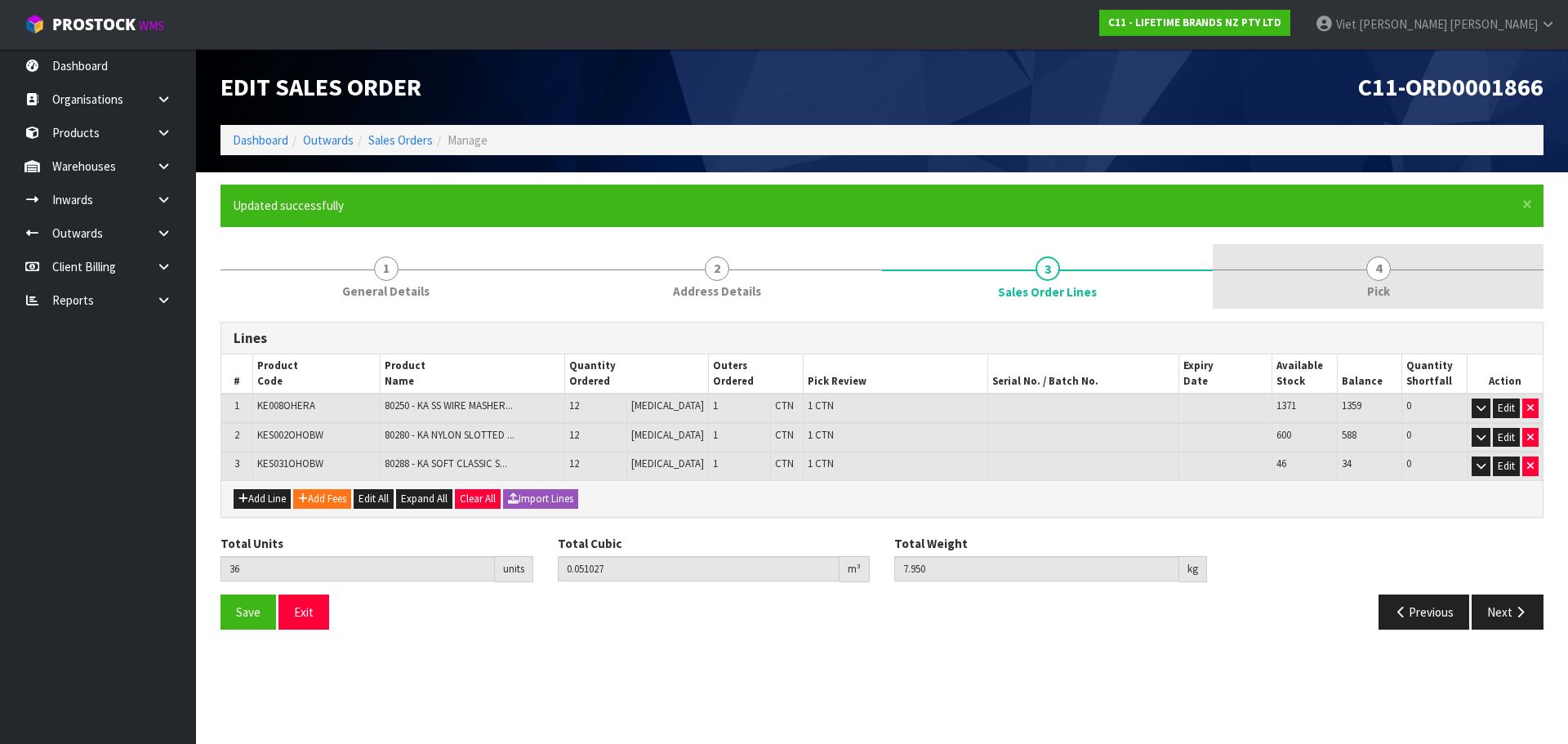
click at [1455, 266] on link "4 Pick" at bounding box center [1378, 276] width 331 height 64
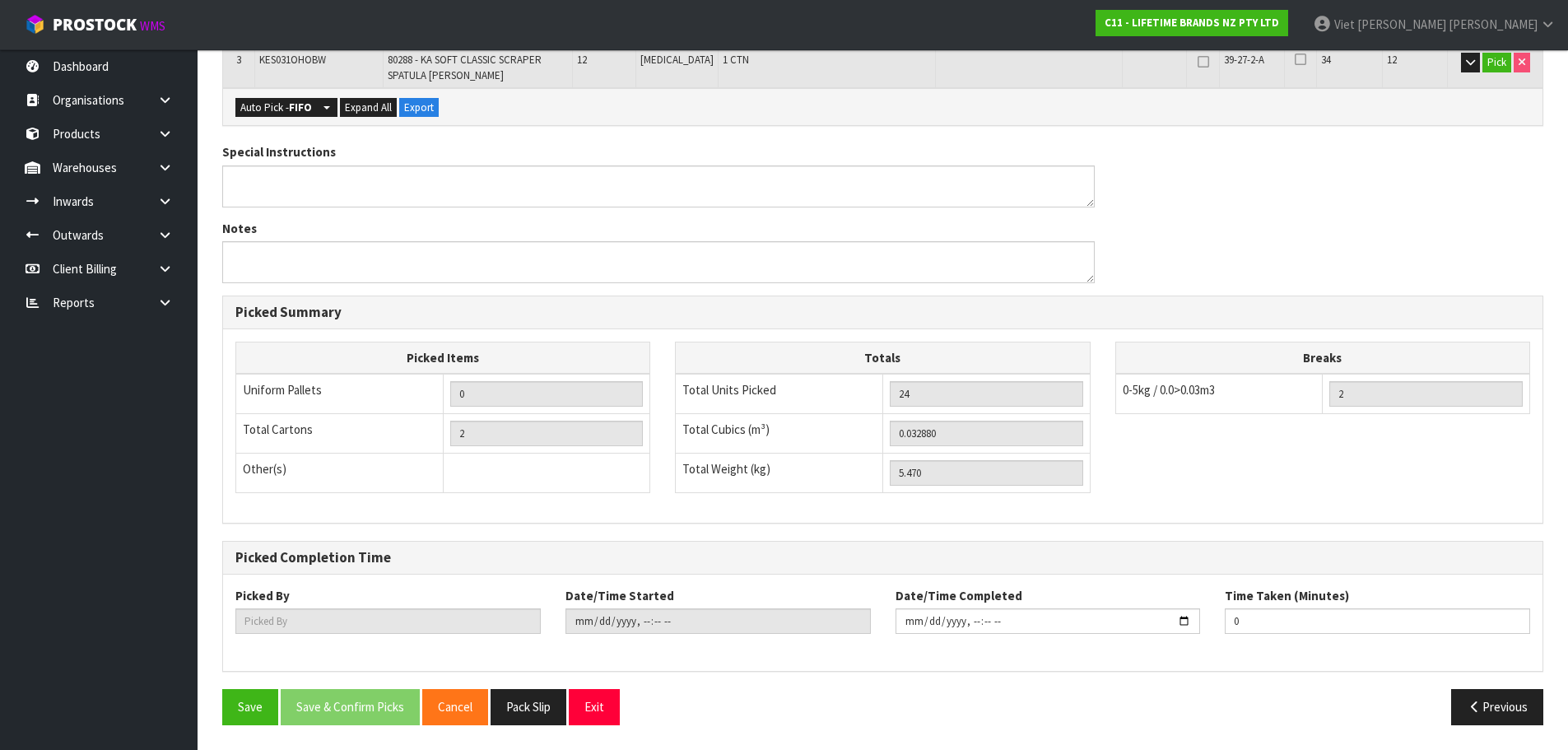
scroll to position [232, 0]
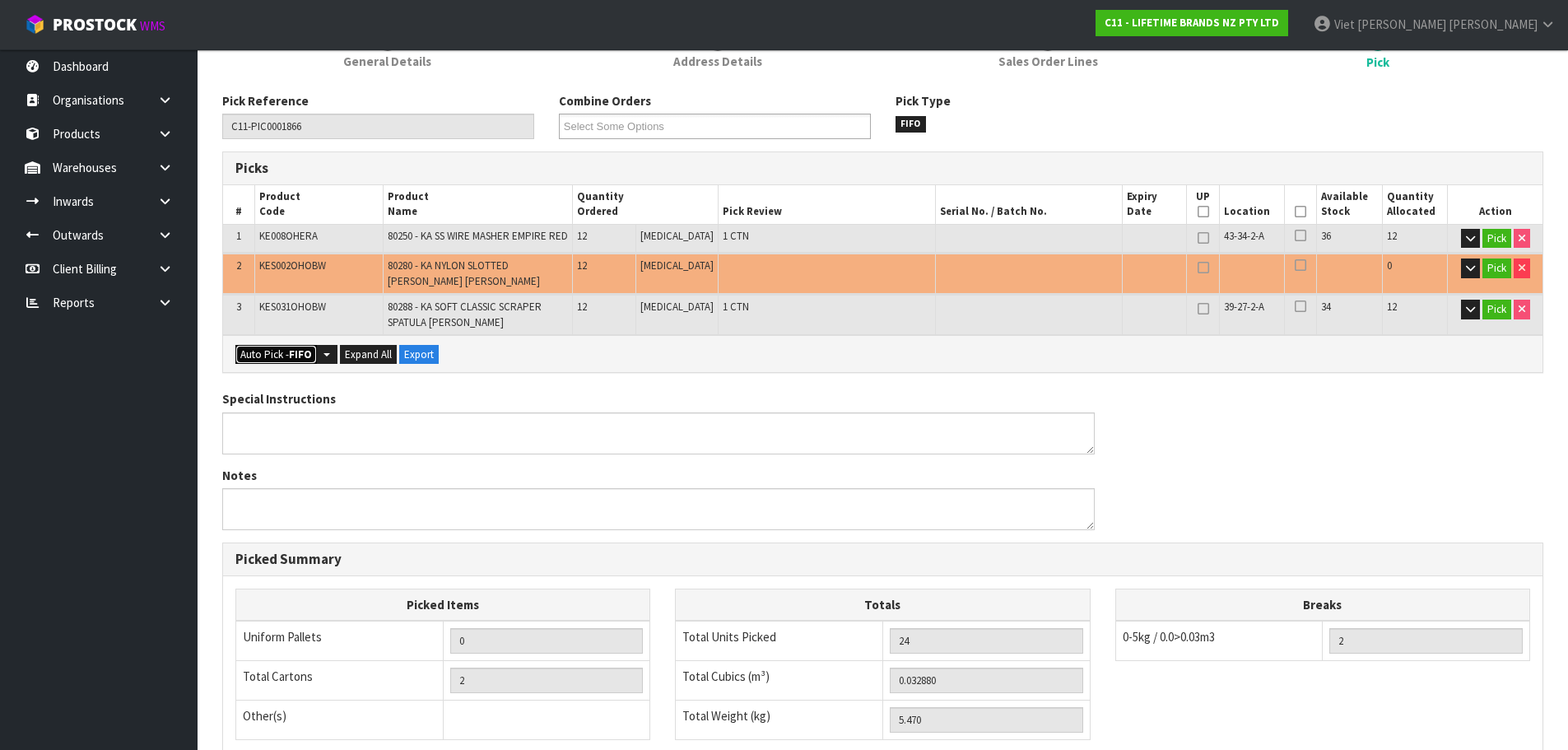
click at [274, 358] on button "Auto Pick - FIFO" at bounding box center [276, 355] width 82 height 20
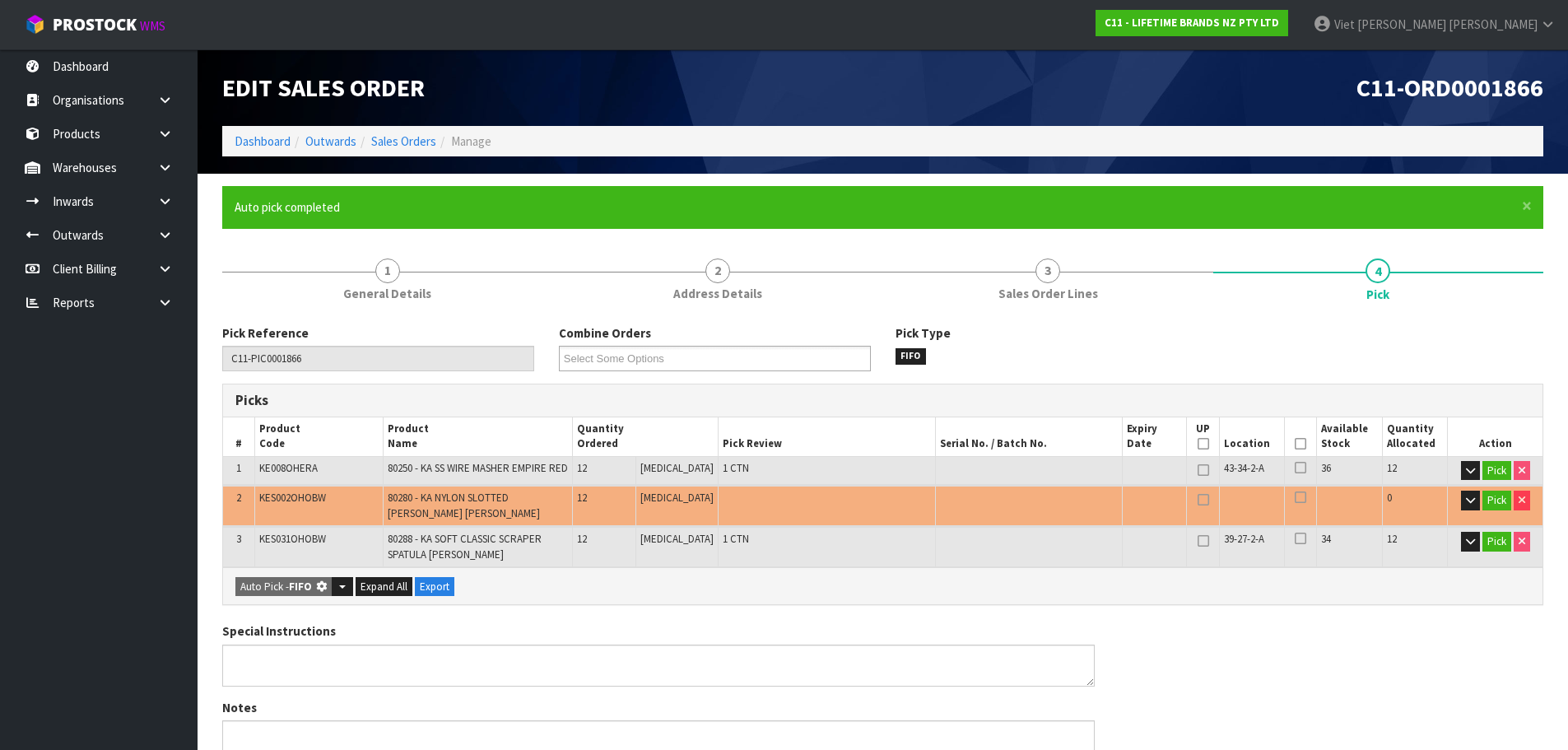
type input "3"
type input "36"
type input "0.051027"
type input "7.950"
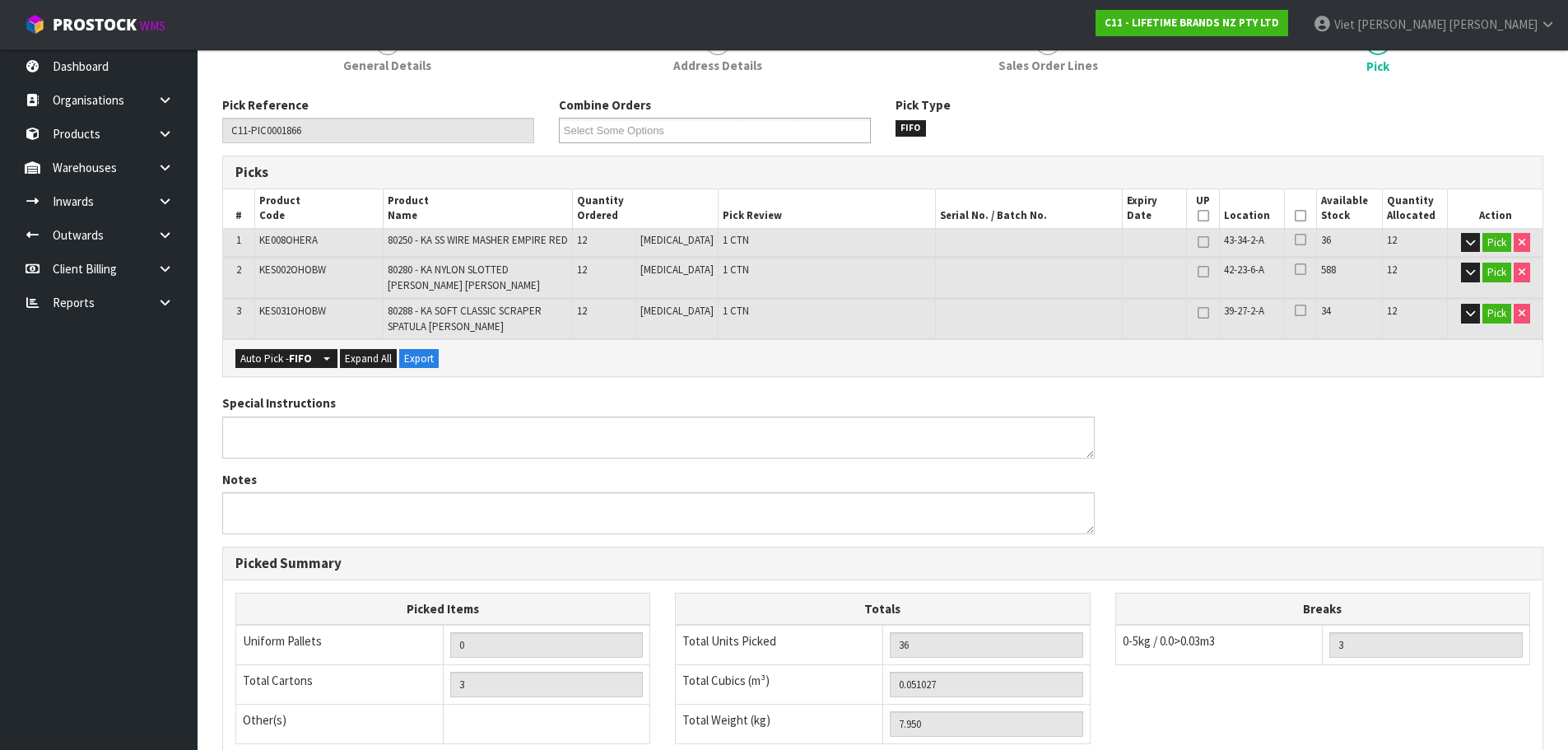
scroll to position [68, 0]
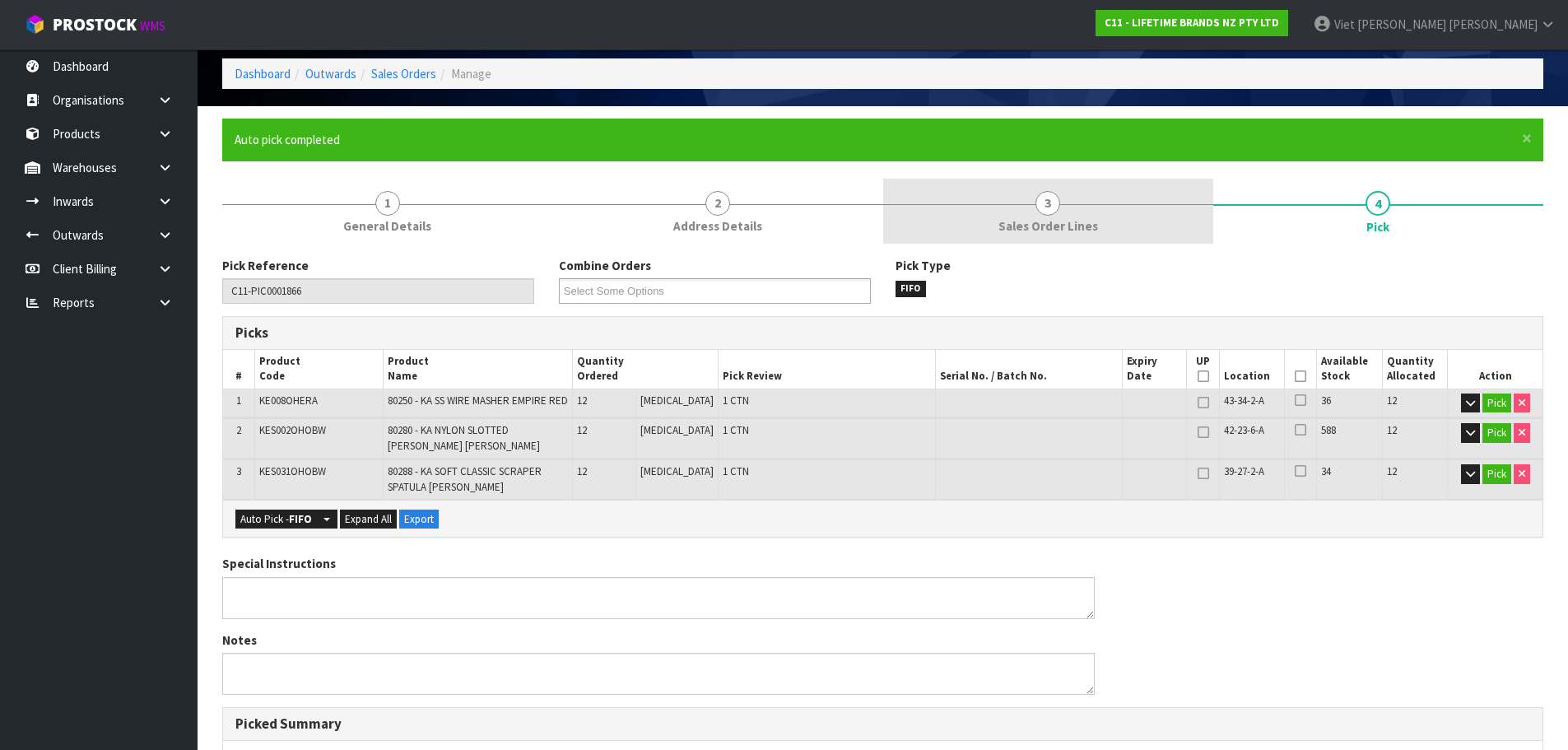
click at [1094, 205] on link "3 Sales Order Lines" at bounding box center [1047, 210] width 330 height 65
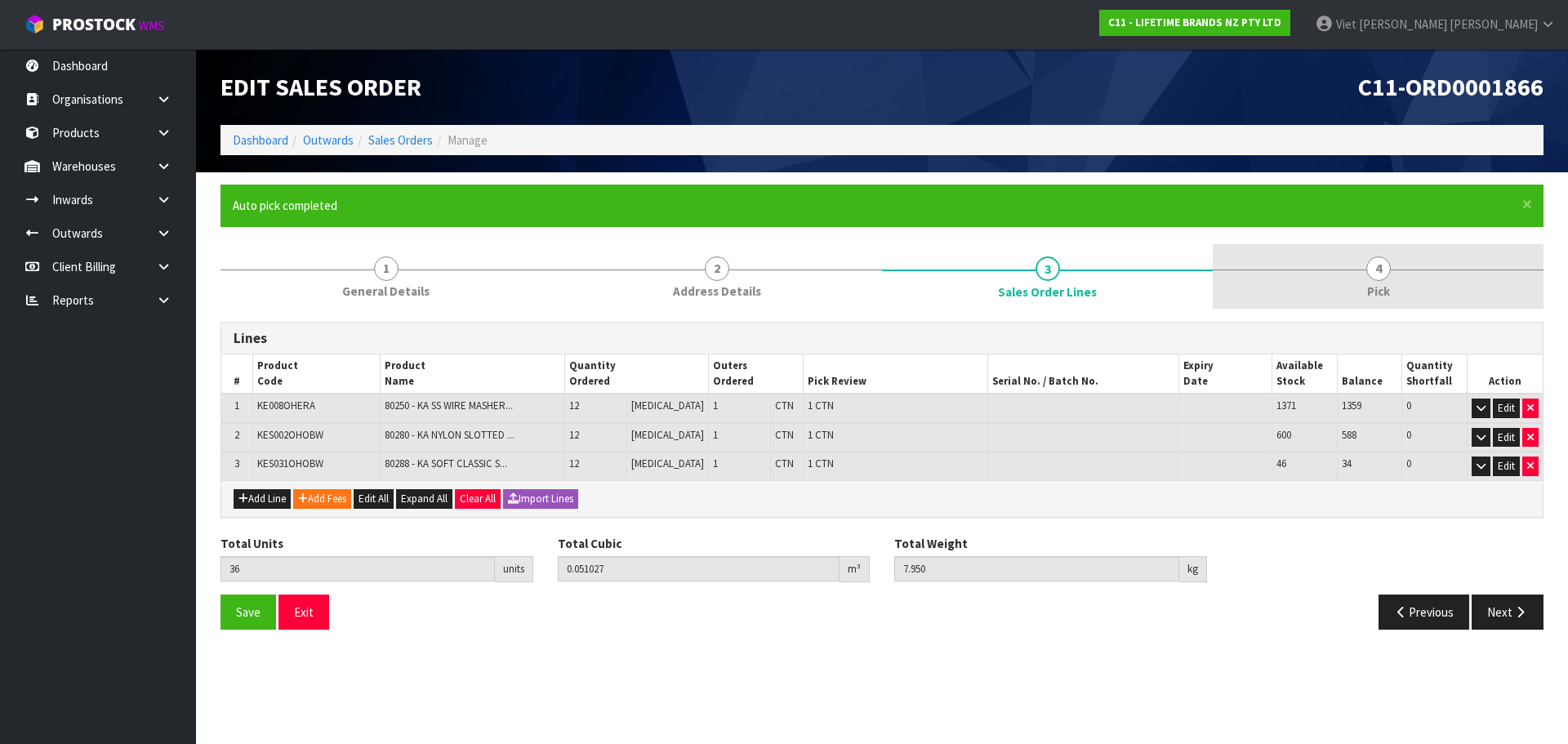
click at [1369, 280] on link "4 Pick" at bounding box center [1378, 276] width 331 height 64
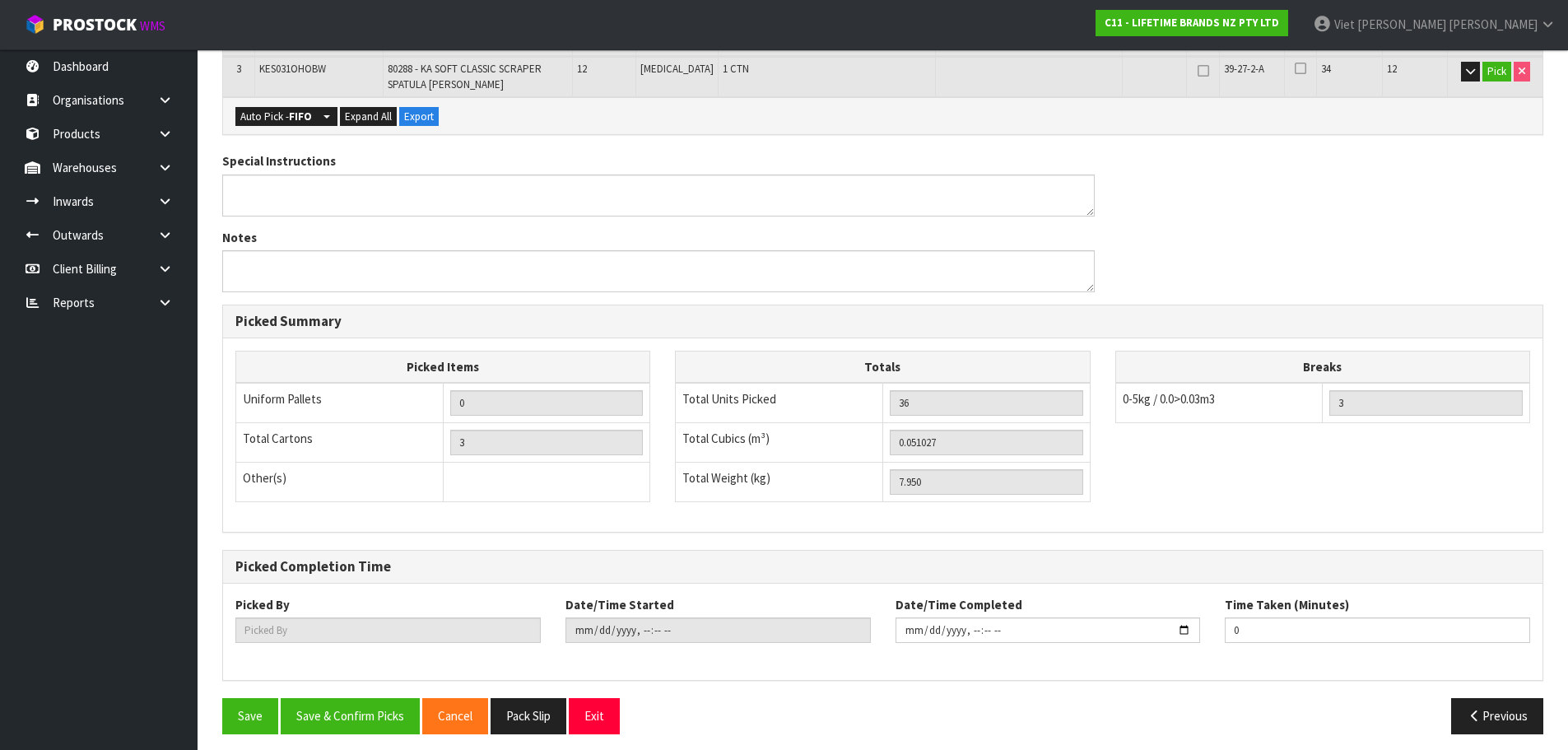
scroll to position [479, 0]
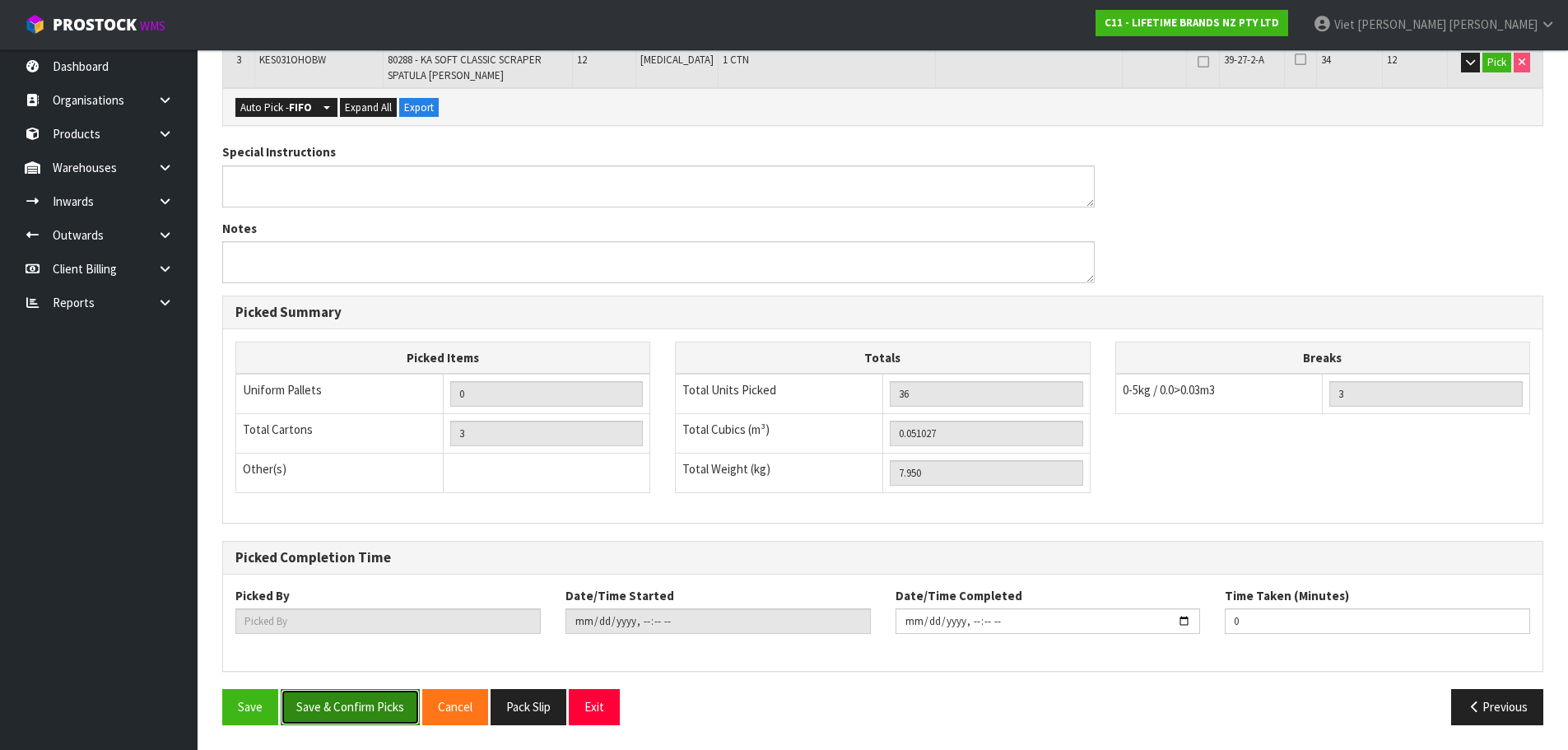
click at [357, 715] on button "Save & Confirm Picks" at bounding box center [350, 707] width 139 height 36
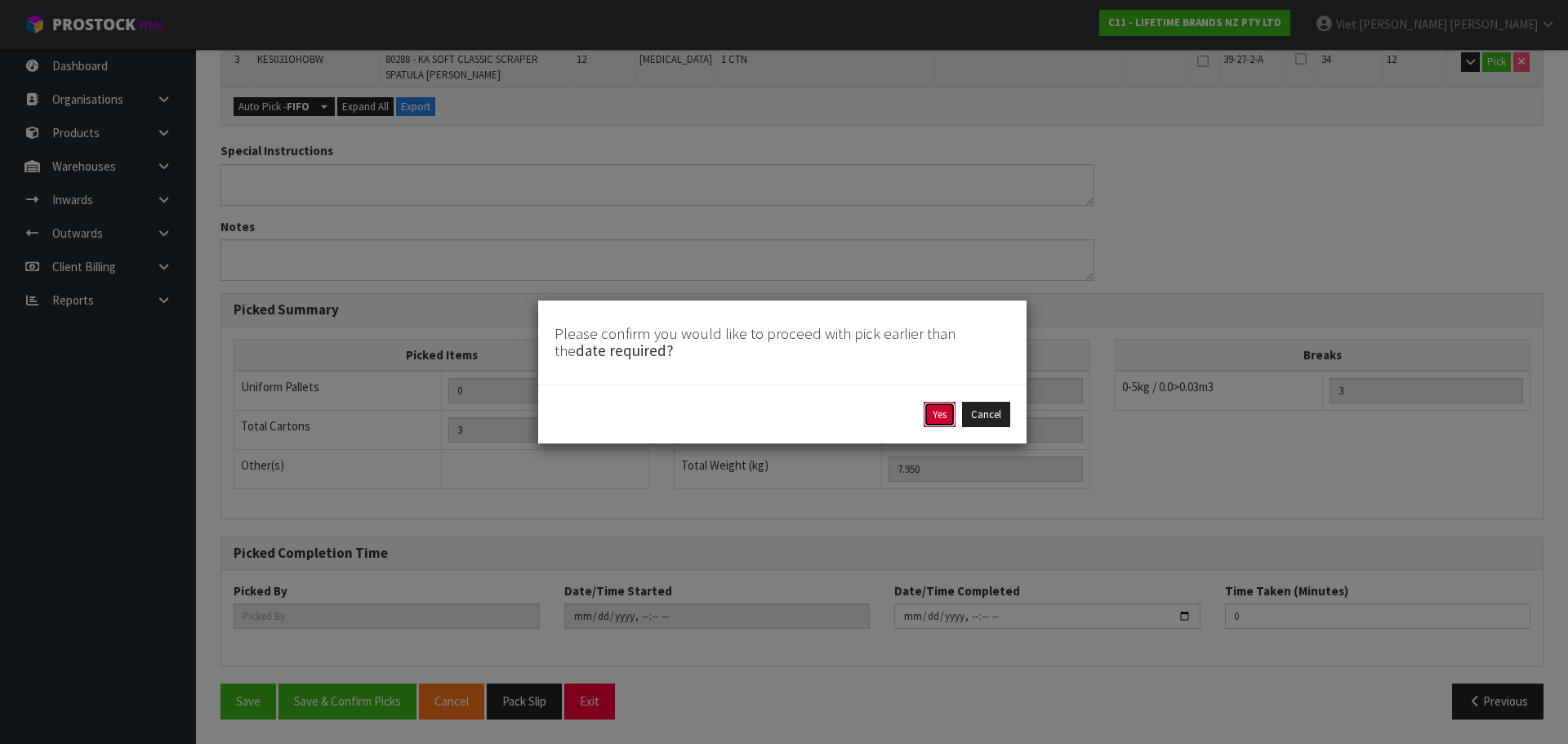
click at [945, 406] on button "Yes" at bounding box center [940, 415] width 32 height 26
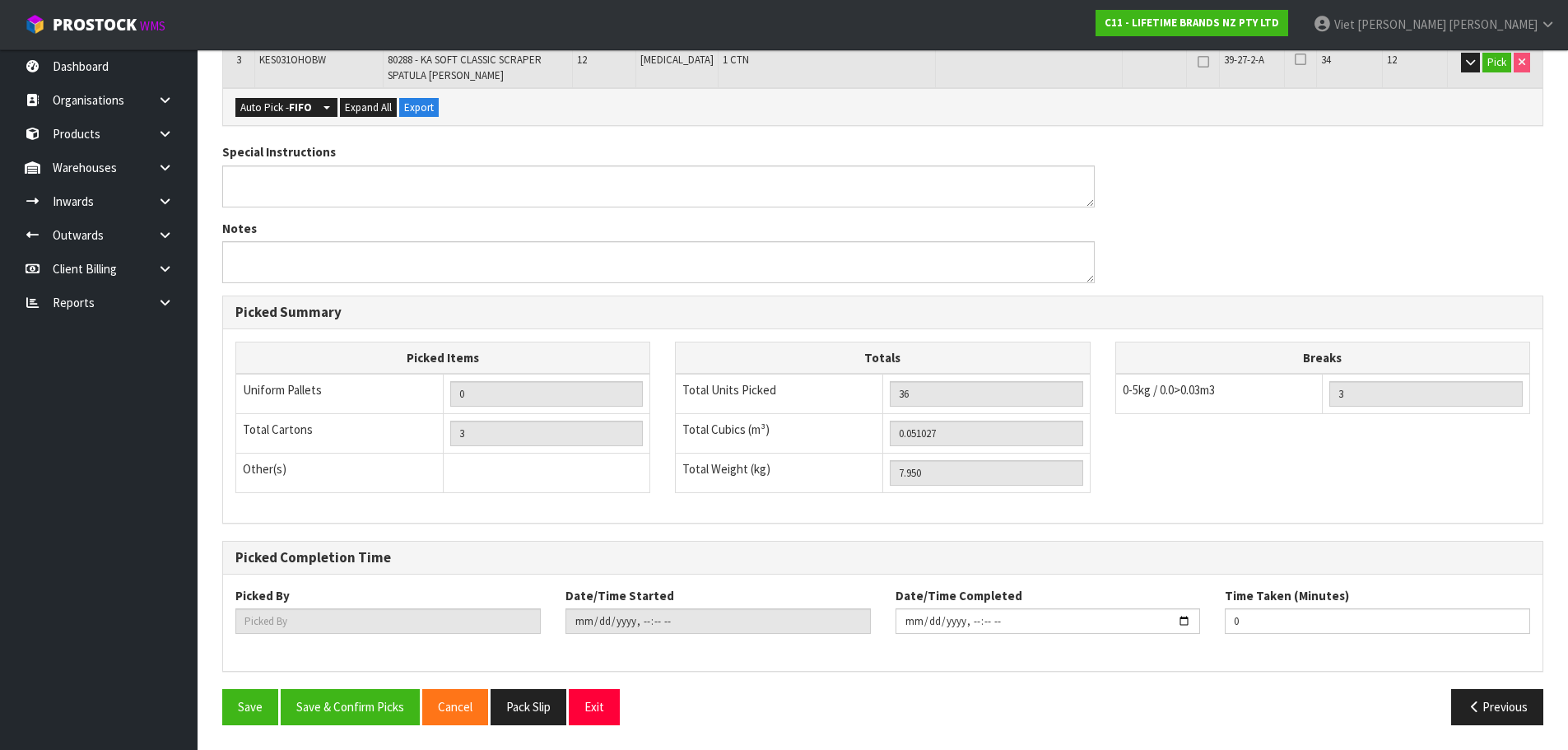
scroll to position [0, 0]
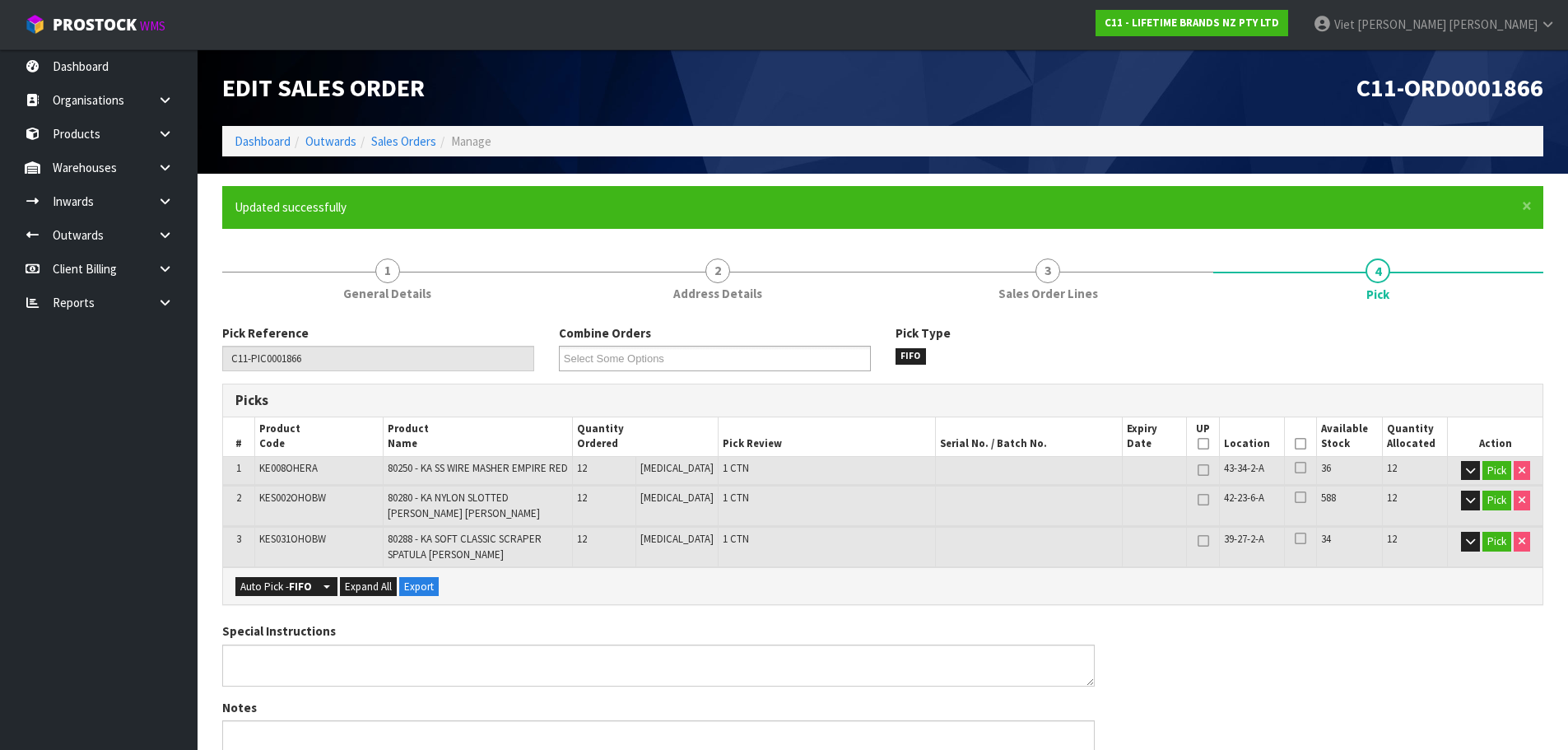
type input "Viet Hoang Tran"
type input "2025-09-08T15:03:42"
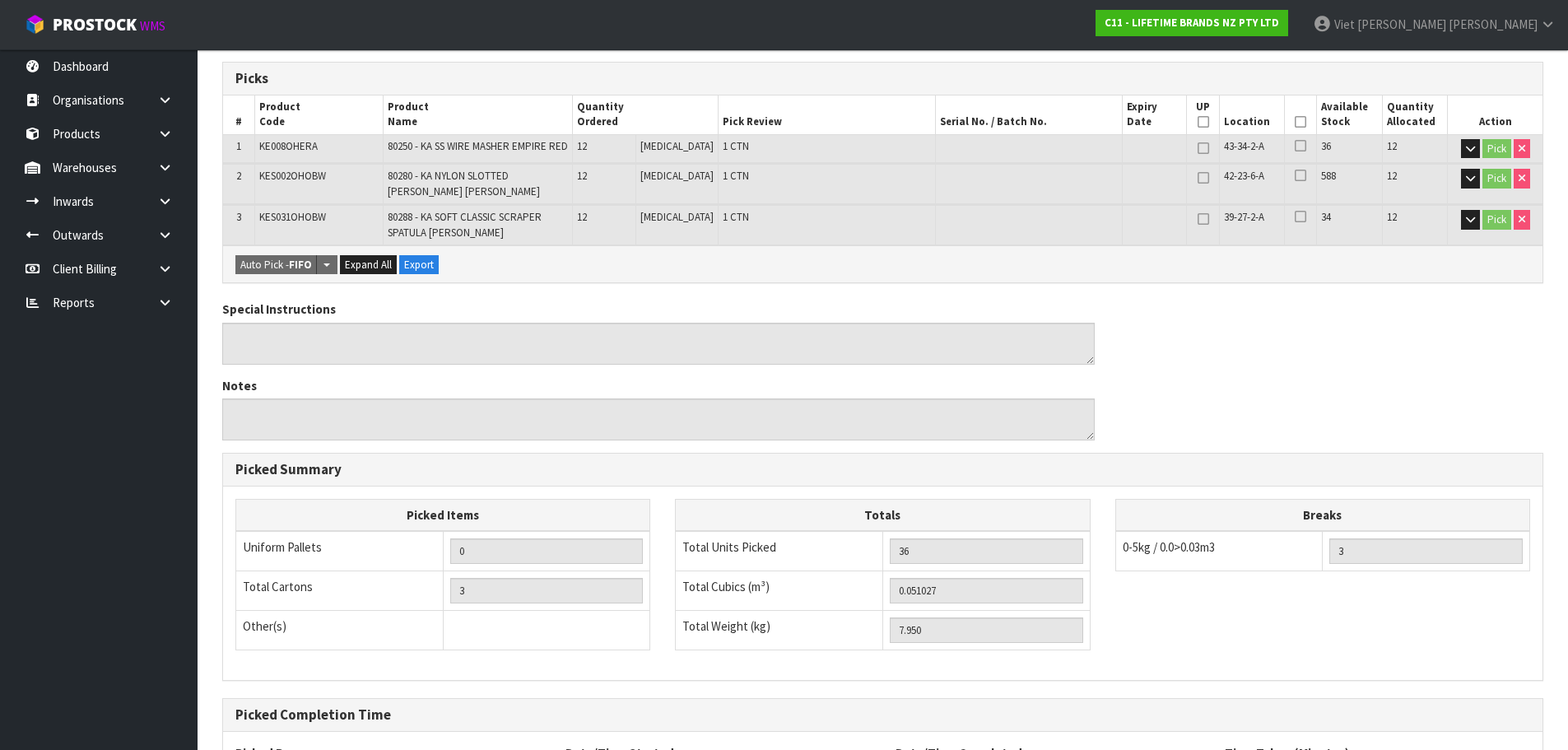
scroll to position [479, 0]
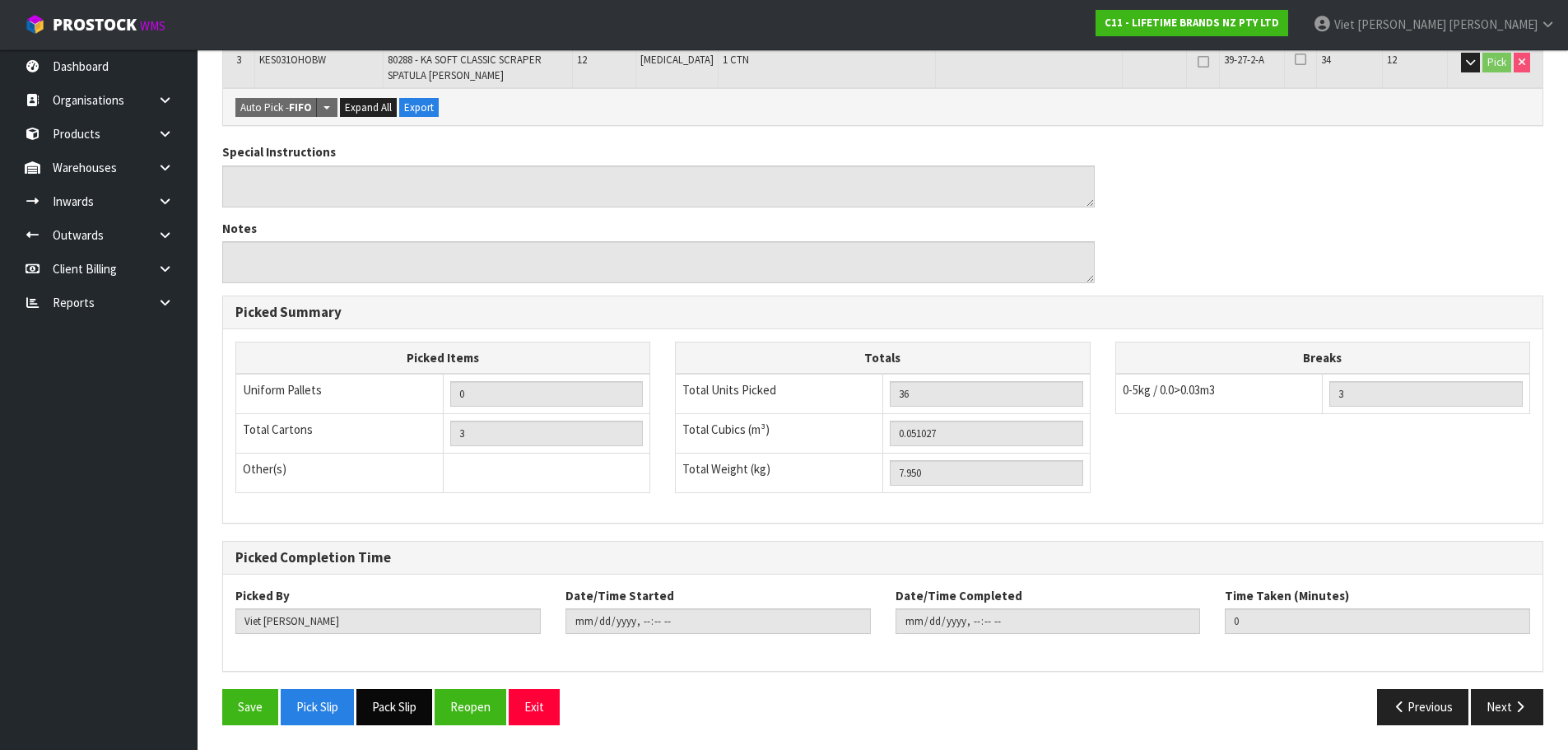
click at [390, 700] on button "Pack Slip" at bounding box center [394, 707] width 76 height 36
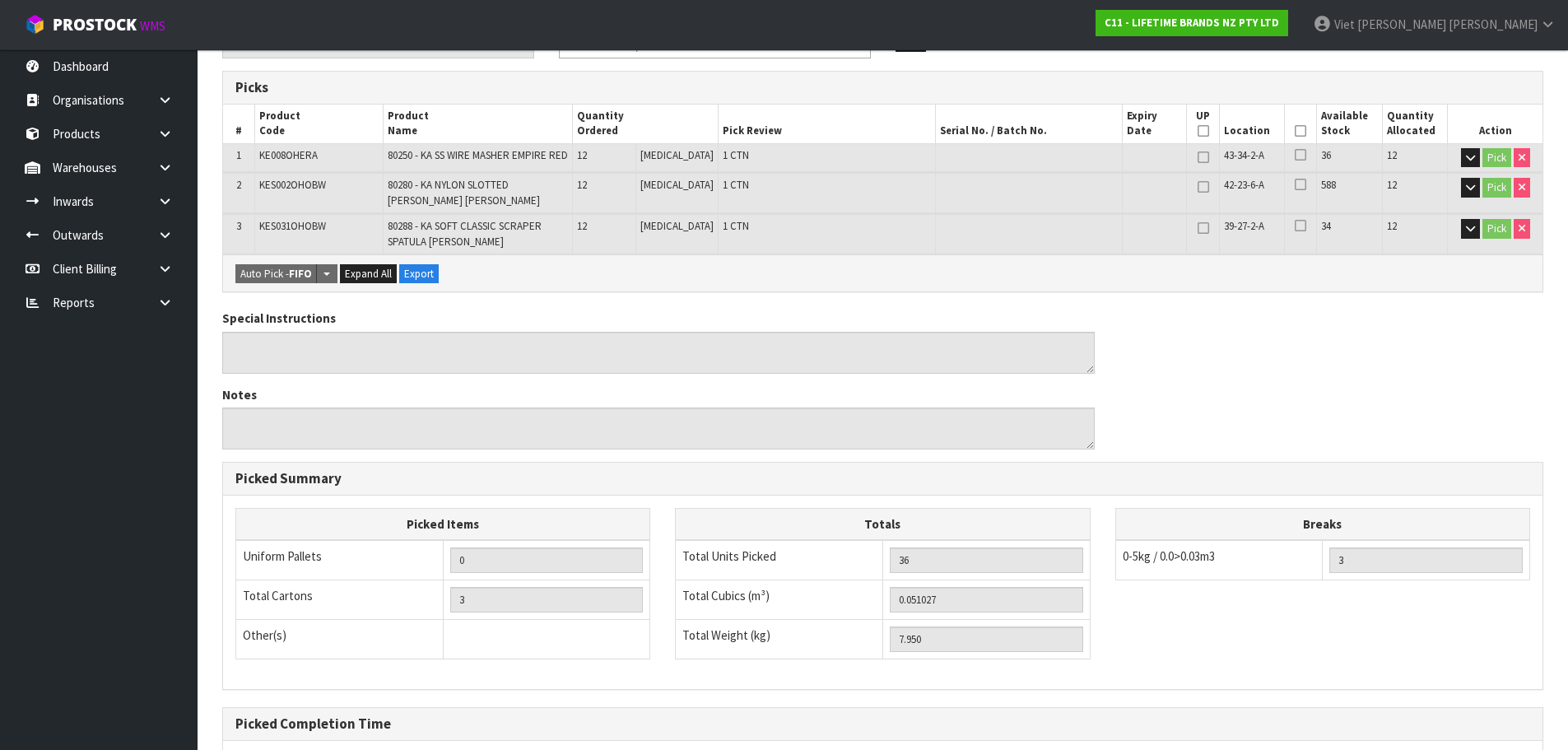
scroll to position [149, 0]
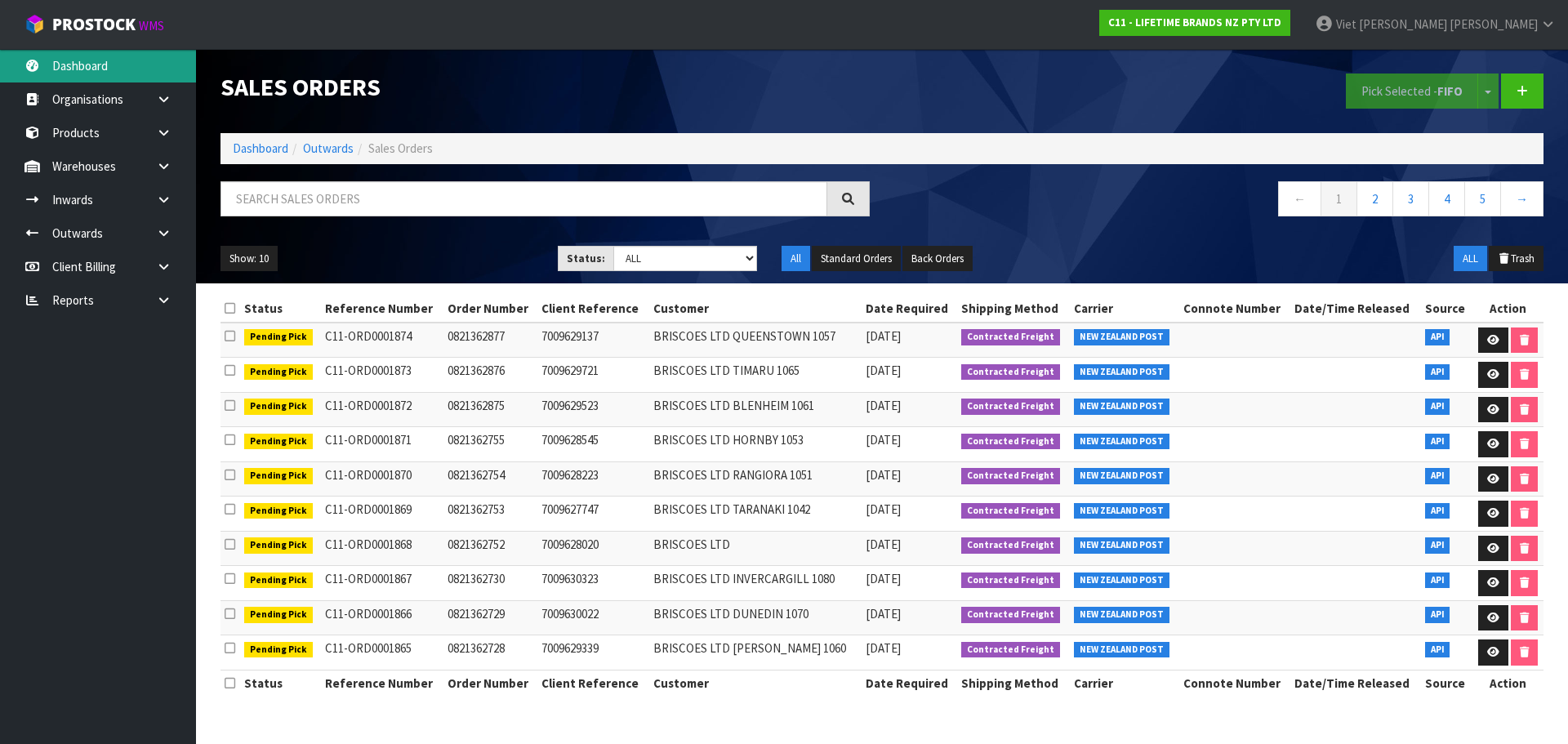
click at [167, 81] on link "Dashboard" at bounding box center [98, 66] width 196 height 34
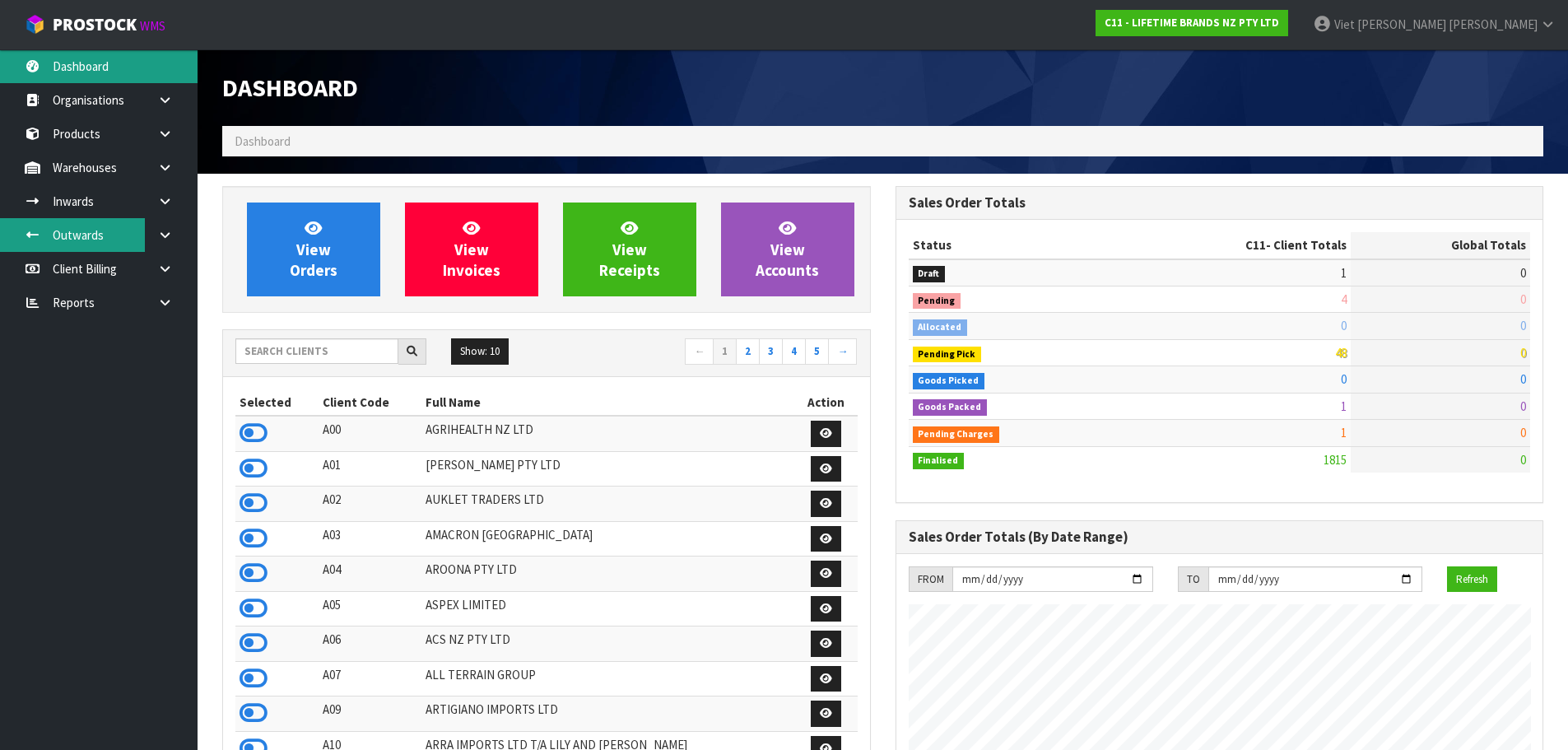
scroll to position [1247, 672]
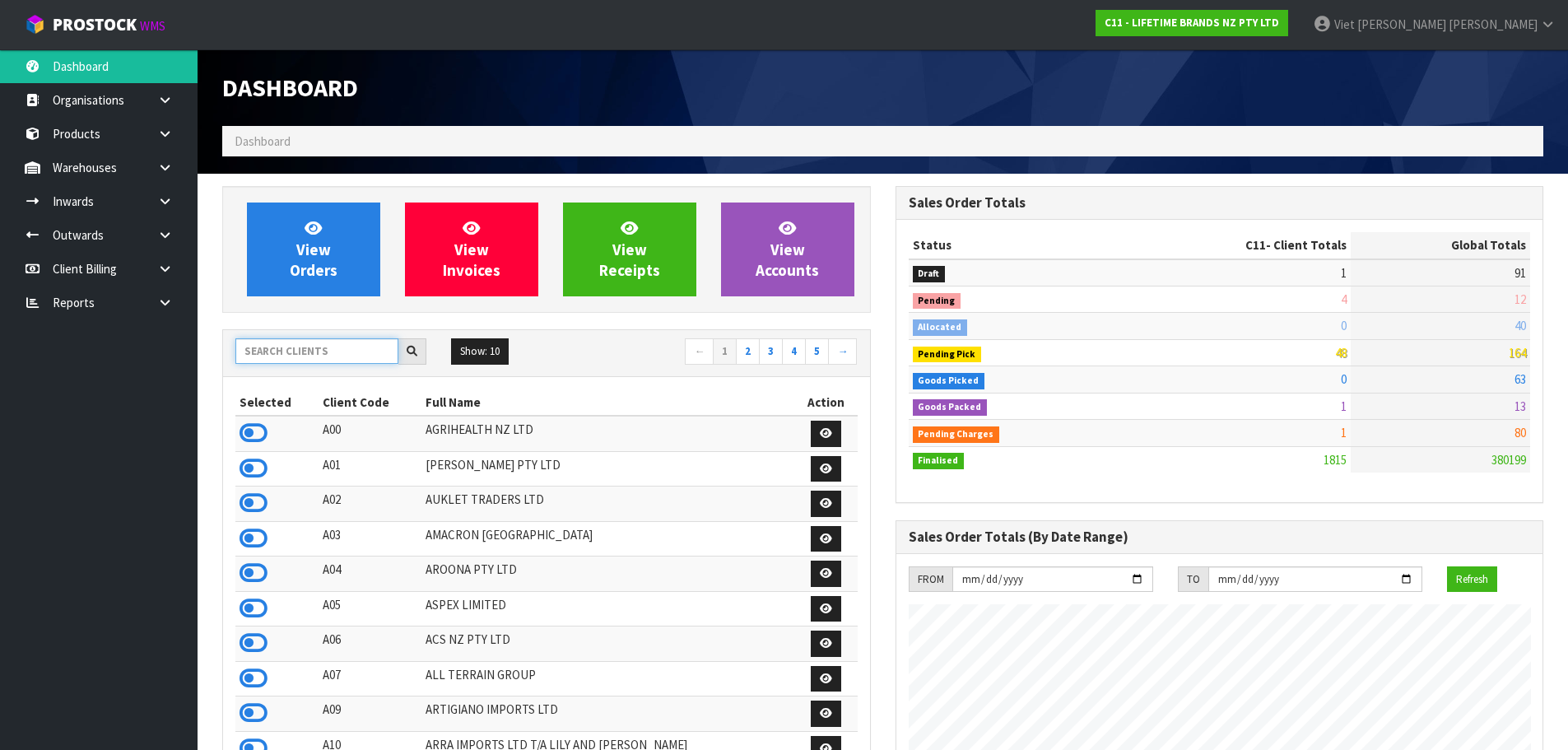
click at [292, 350] on input "text" at bounding box center [317, 352] width 163 height 26
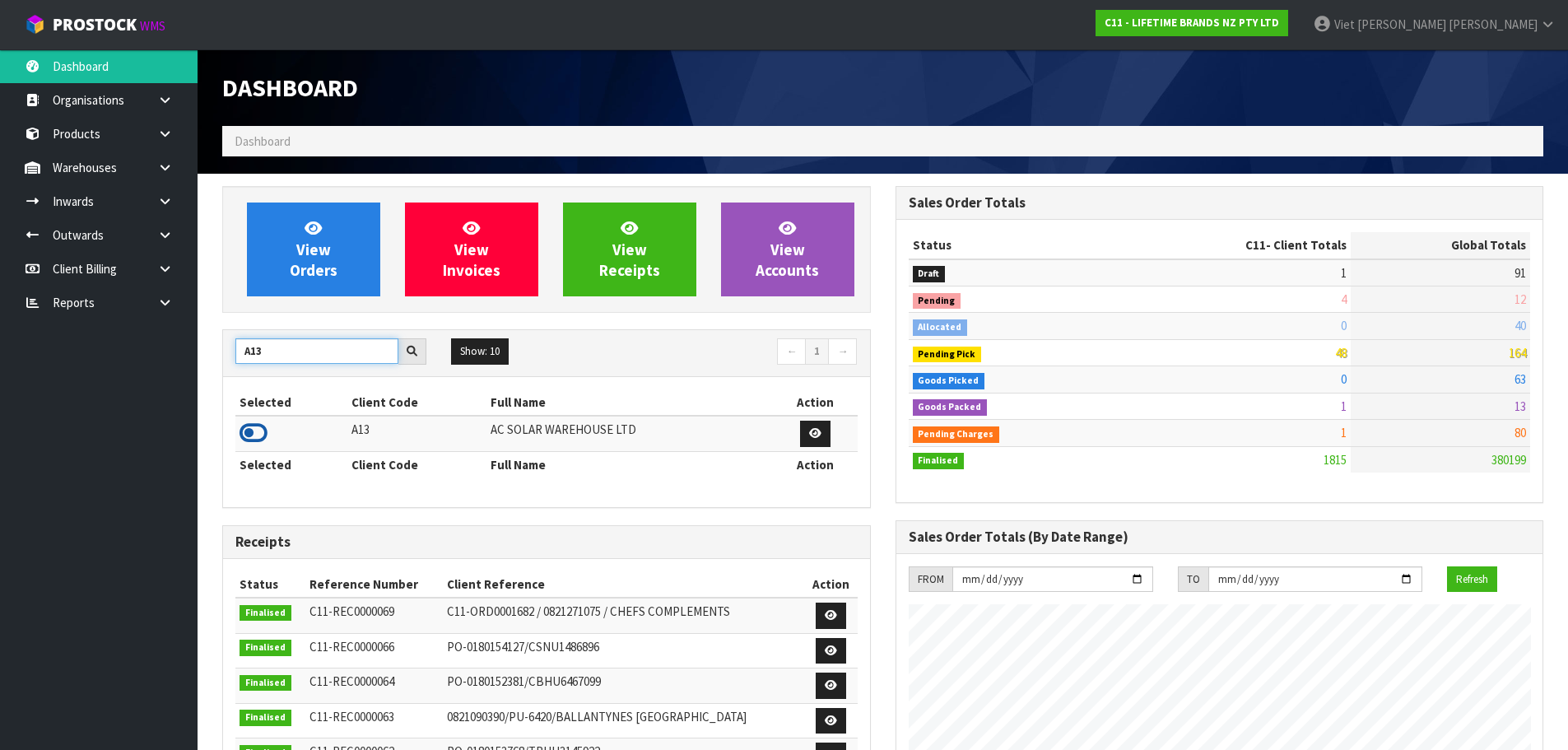
type input "A13"
click at [264, 426] on icon at bounding box center [254, 432] width 28 height 25
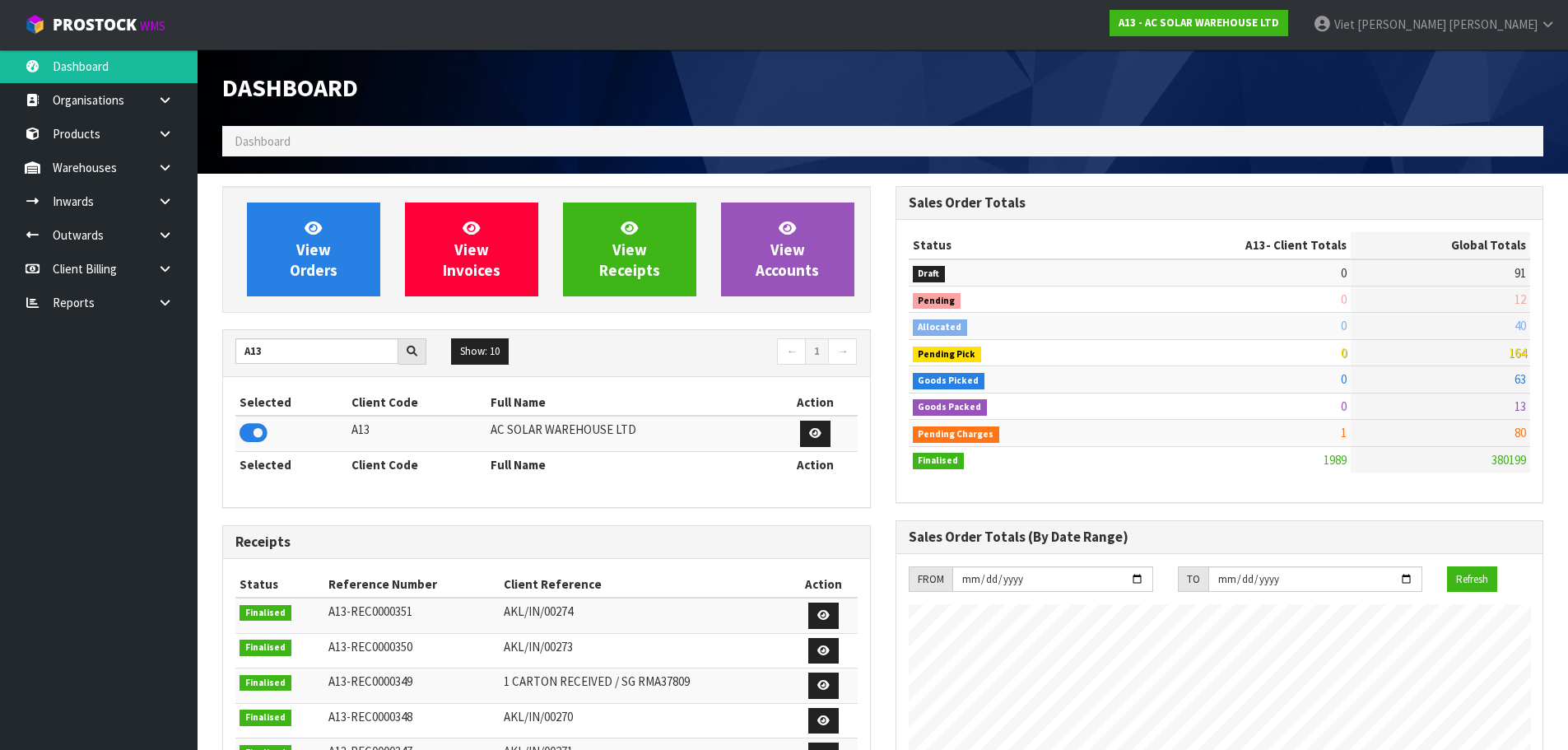
scroll to position [1301, 672]
click at [292, 263] on span "View Orders" at bounding box center [314, 249] width 48 height 62
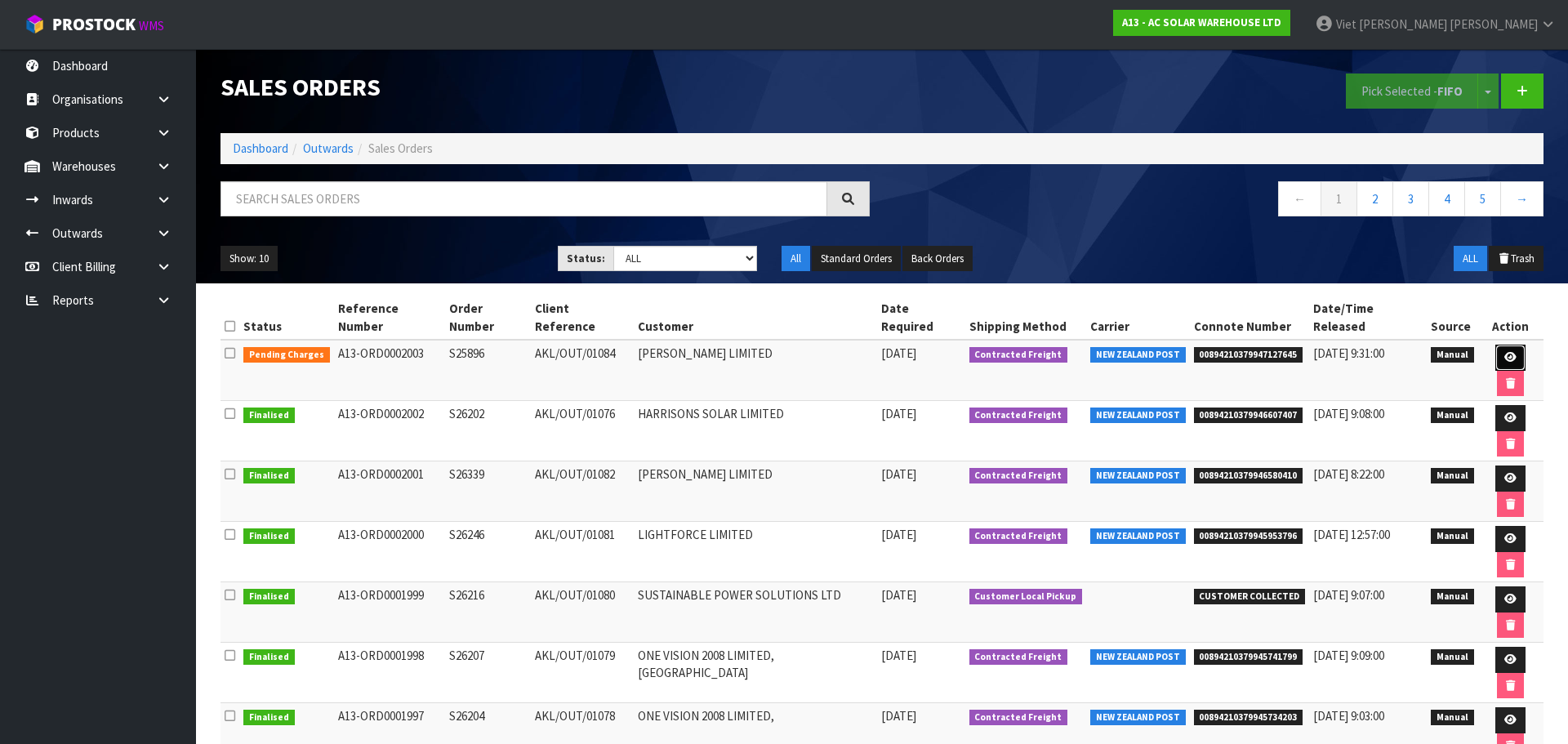
click at [1501, 345] on link at bounding box center [1511, 358] width 31 height 26
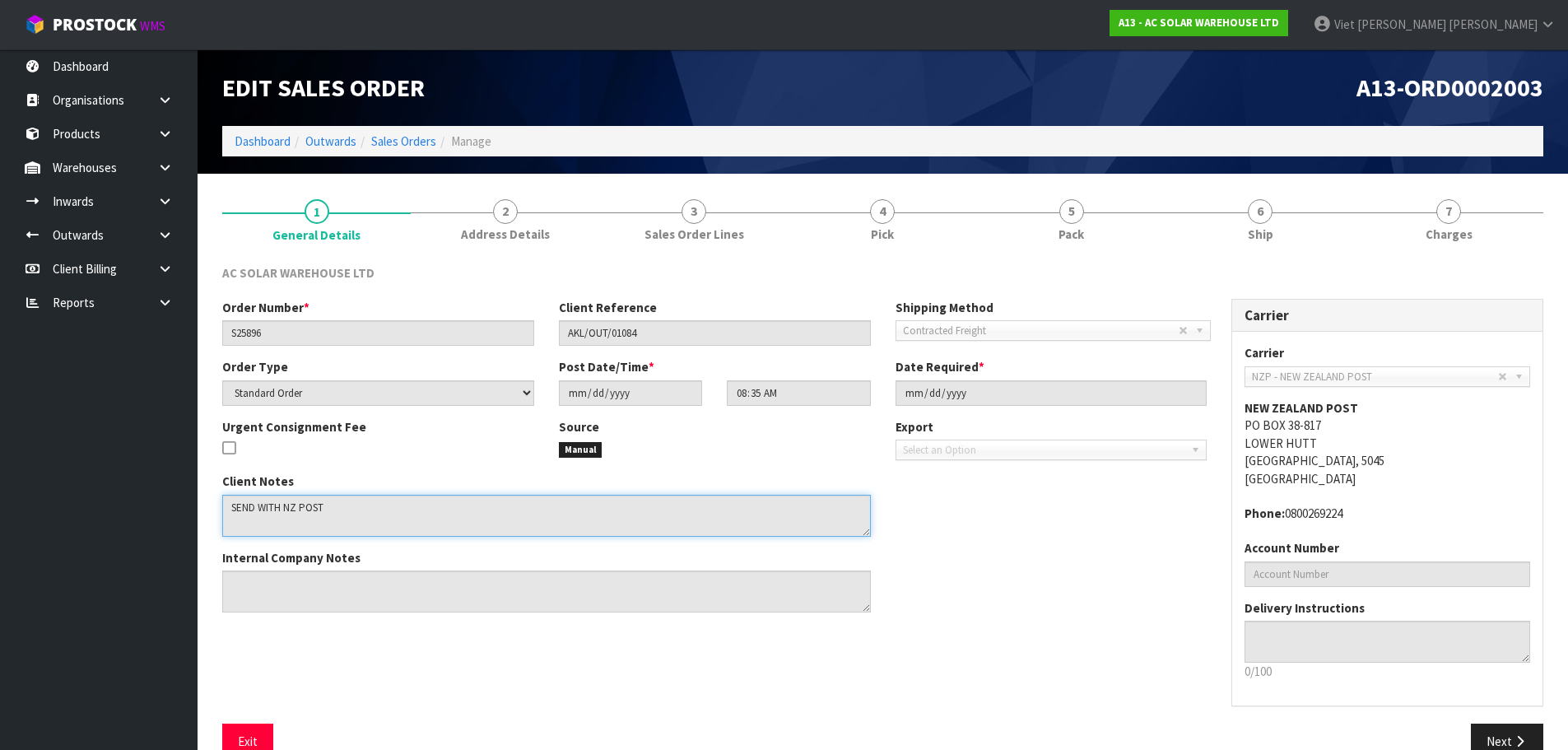
drag, startPoint x: 339, startPoint y: 506, endPoint x: 199, endPoint y: 476, distance: 143.2
click at [199, 475] on section "1 General Details 2 Address Details 3 Sales Order Lines 4 Pick 5 Pack 6 Ship 7 …" at bounding box center [882, 478] width 1370 height 611
click at [394, 140] on link "Sales Orders" at bounding box center [403, 141] width 65 height 16
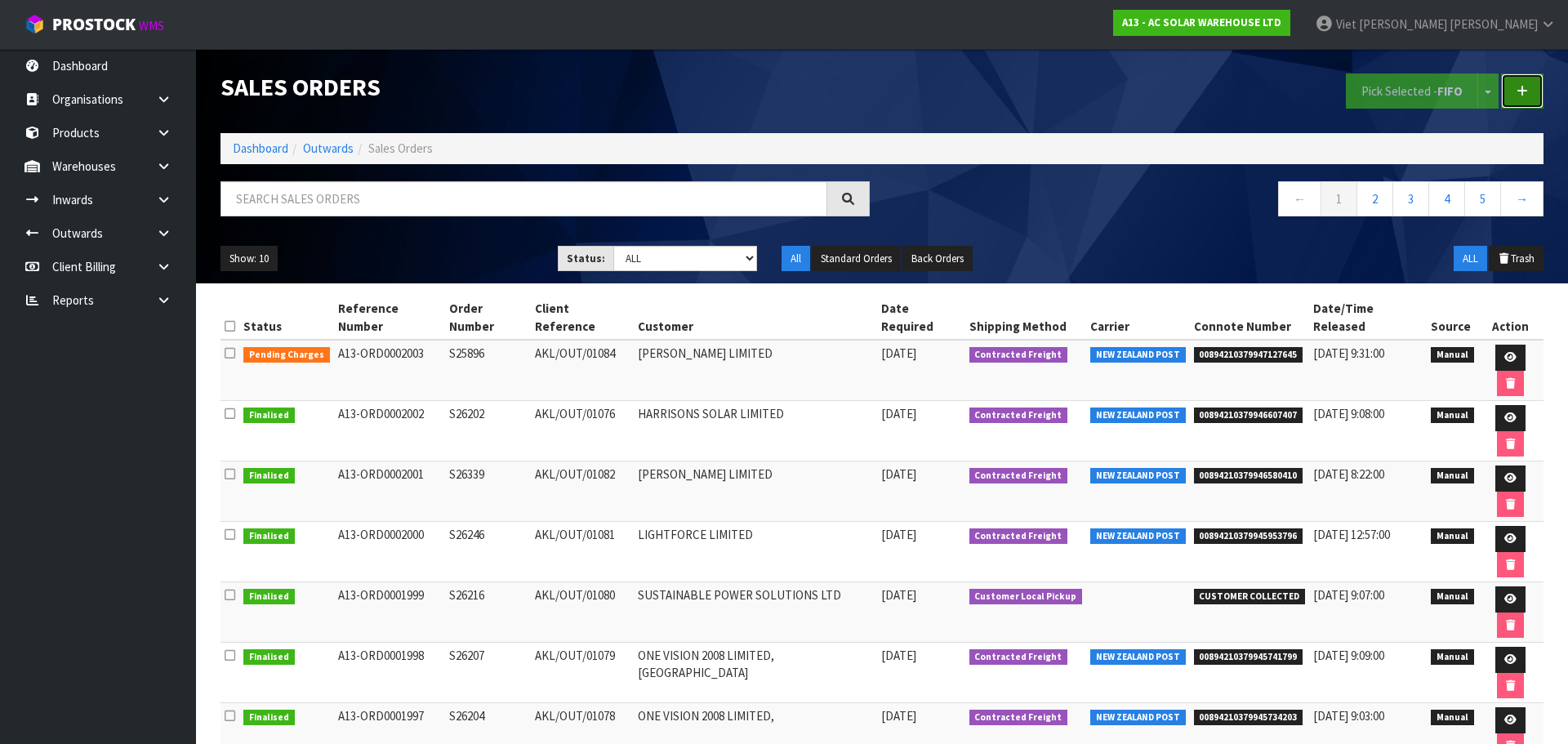
click at [1530, 97] on link at bounding box center [1522, 91] width 42 height 36
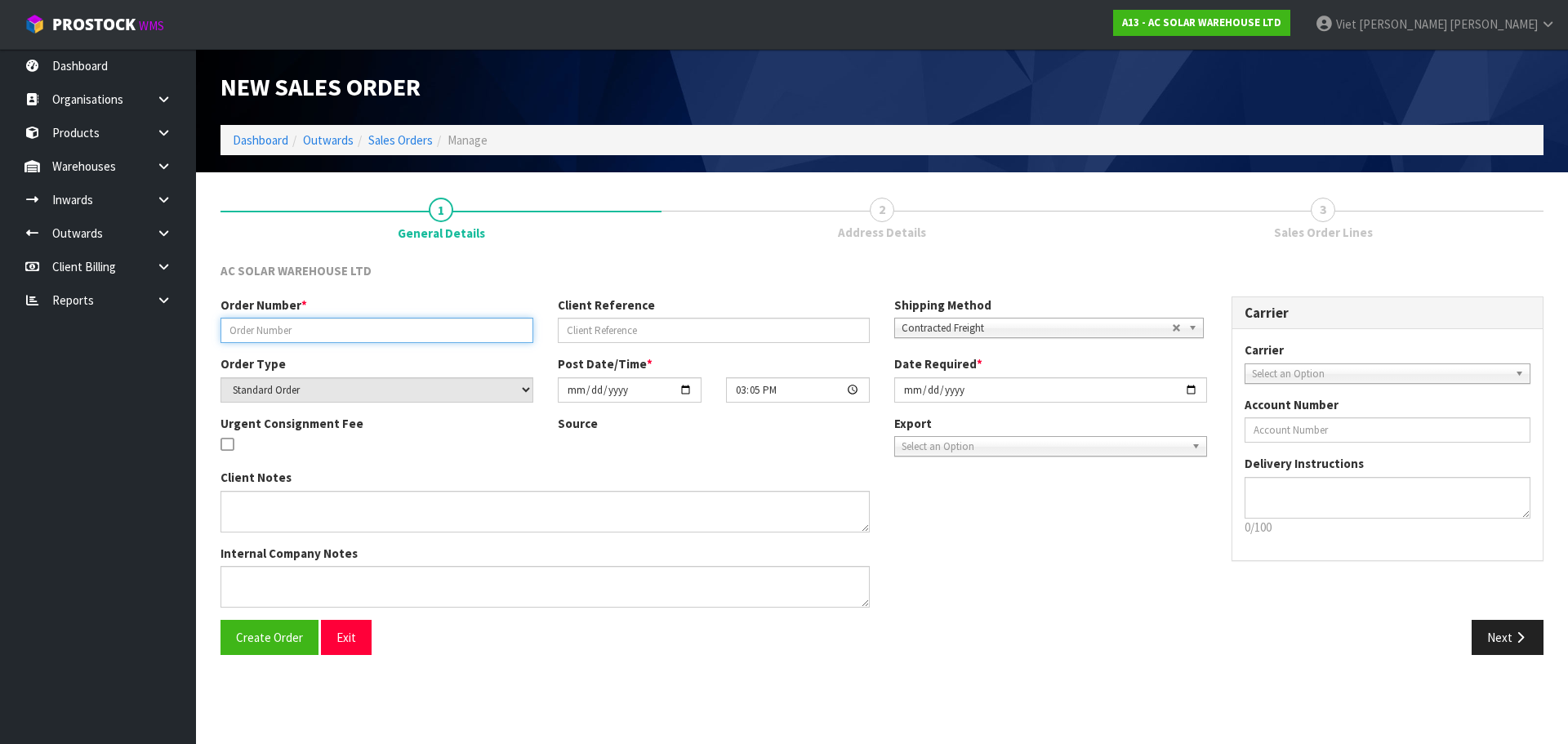
click at [419, 339] on input "text" at bounding box center [376, 331] width 313 height 26
click at [461, 344] on div "Order Number * Client Reference Shipping Method Client Local Pickup Customer Lo…" at bounding box center [713, 326] width 1011 height 59
click at [461, 329] on input "text" at bounding box center [376, 331] width 313 height 26
paste input "S26454"
type input "S26454"
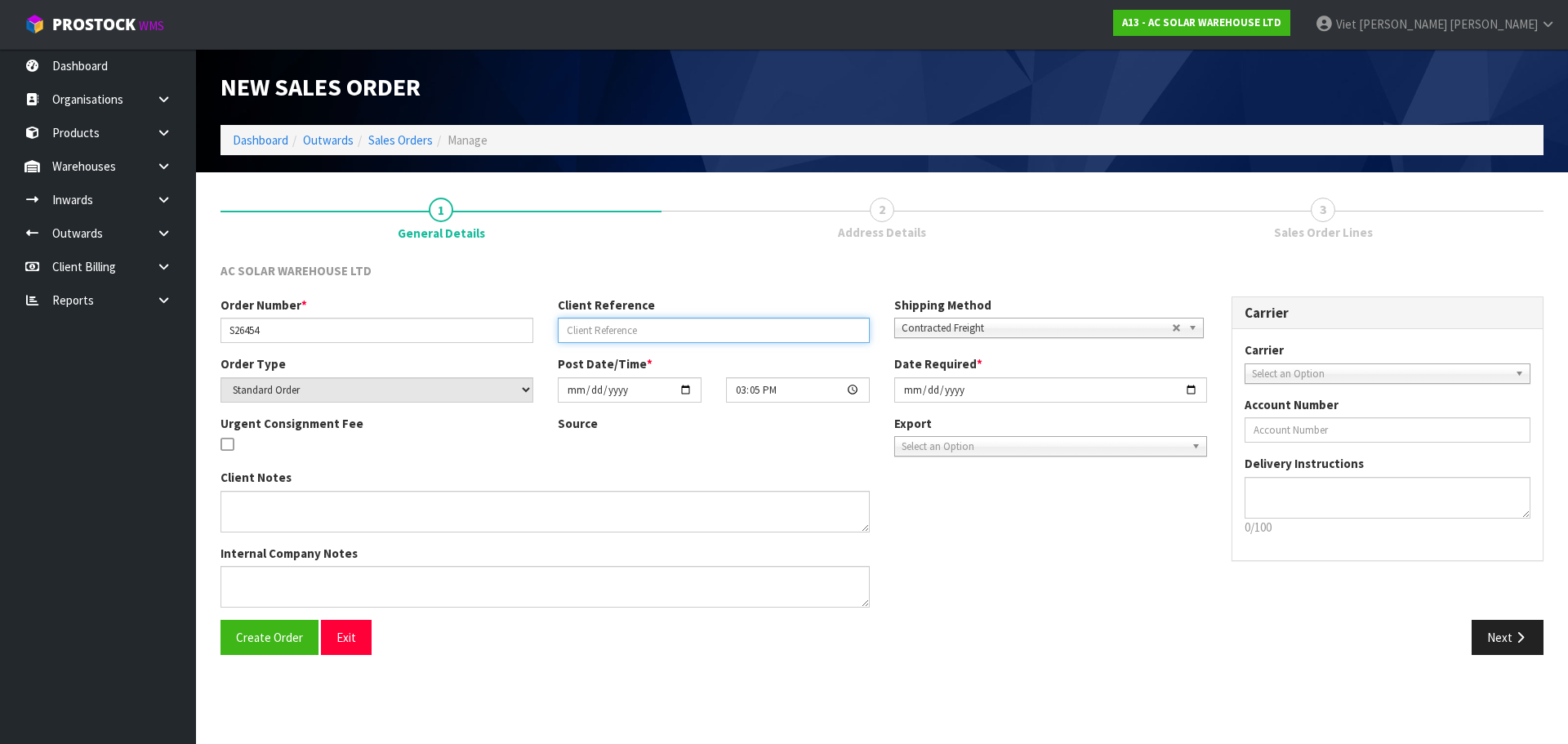
click at [704, 335] on input "text" at bounding box center [714, 331] width 313 height 26
paste input "AKL/OUT/01086"
type input "AKL/OUT/01086"
click at [1008, 558] on div "Client Notes Internal Company Notes" at bounding box center [713, 544] width 1011 height 151
click at [1131, 542] on div "Client Notes Internal Company Notes" at bounding box center [713, 544] width 1011 height 151
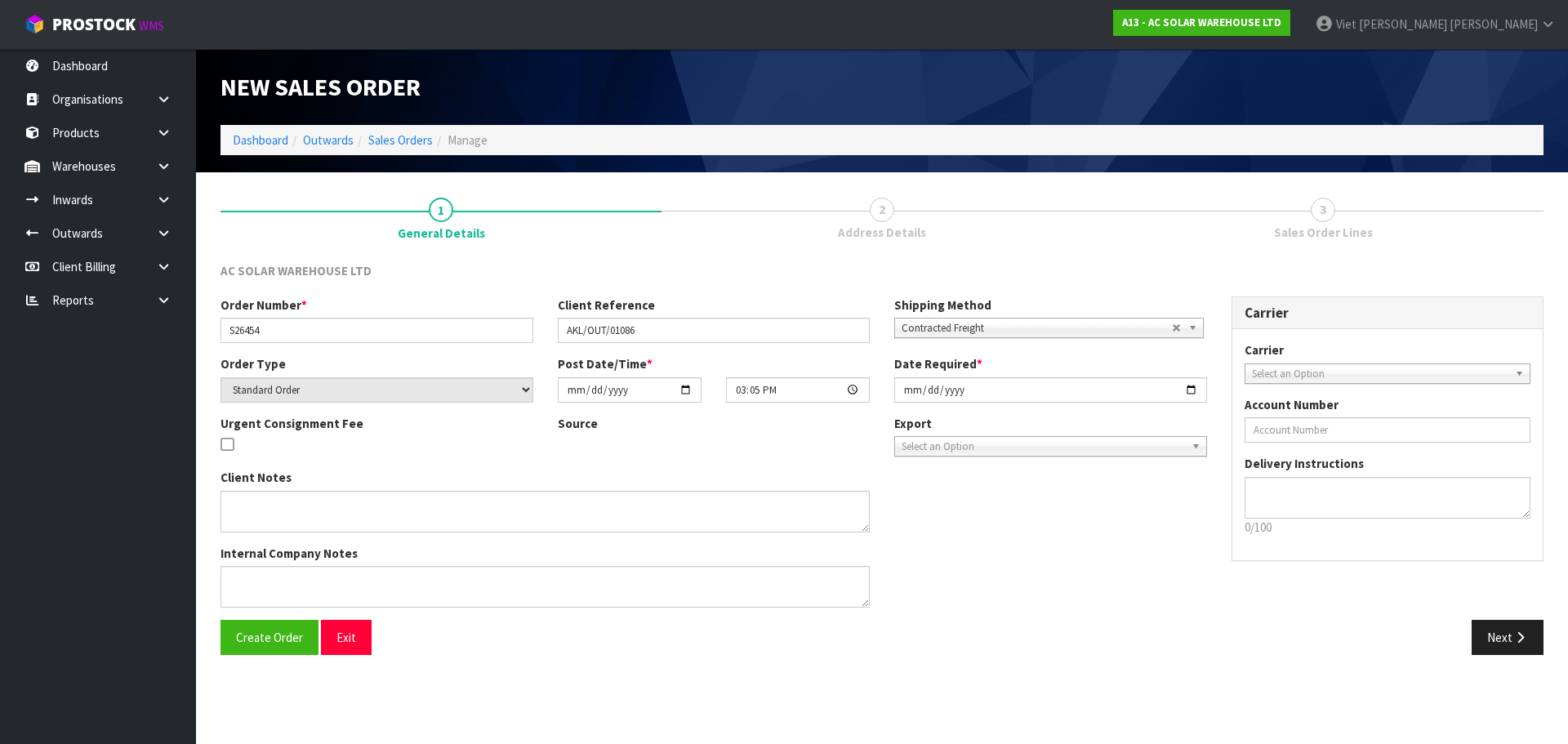
click at [1131, 541] on div "Client Notes Internal Company Notes" at bounding box center [713, 544] width 1011 height 151
click at [1122, 579] on div "Client Notes Internal Company Notes" at bounding box center [713, 544] width 1011 height 151
click at [266, 640] on span "Create Order" at bounding box center [270, 637] width 67 height 16
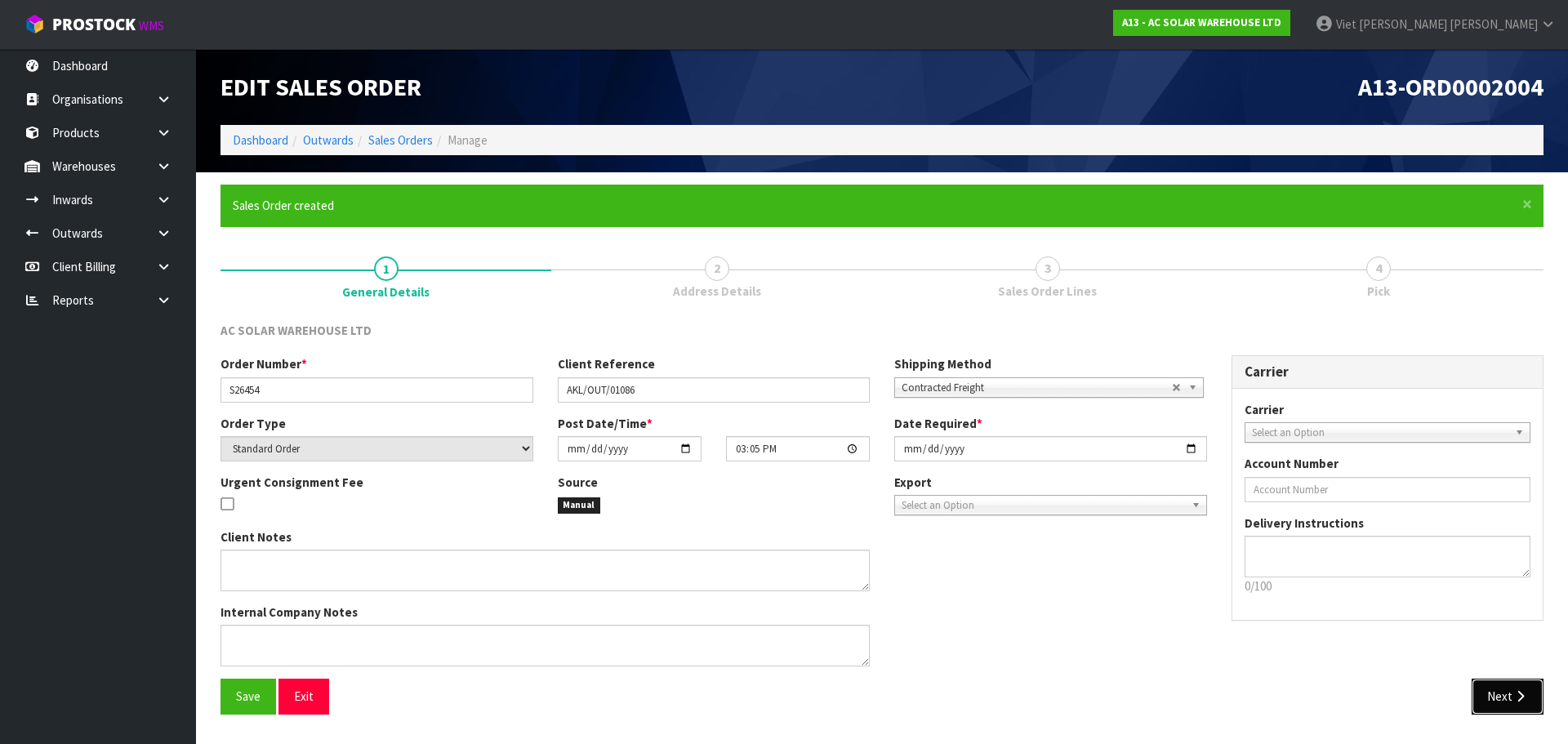
click at [1495, 688] on button "Next" at bounding box center [1508, 697] width 72 height 36
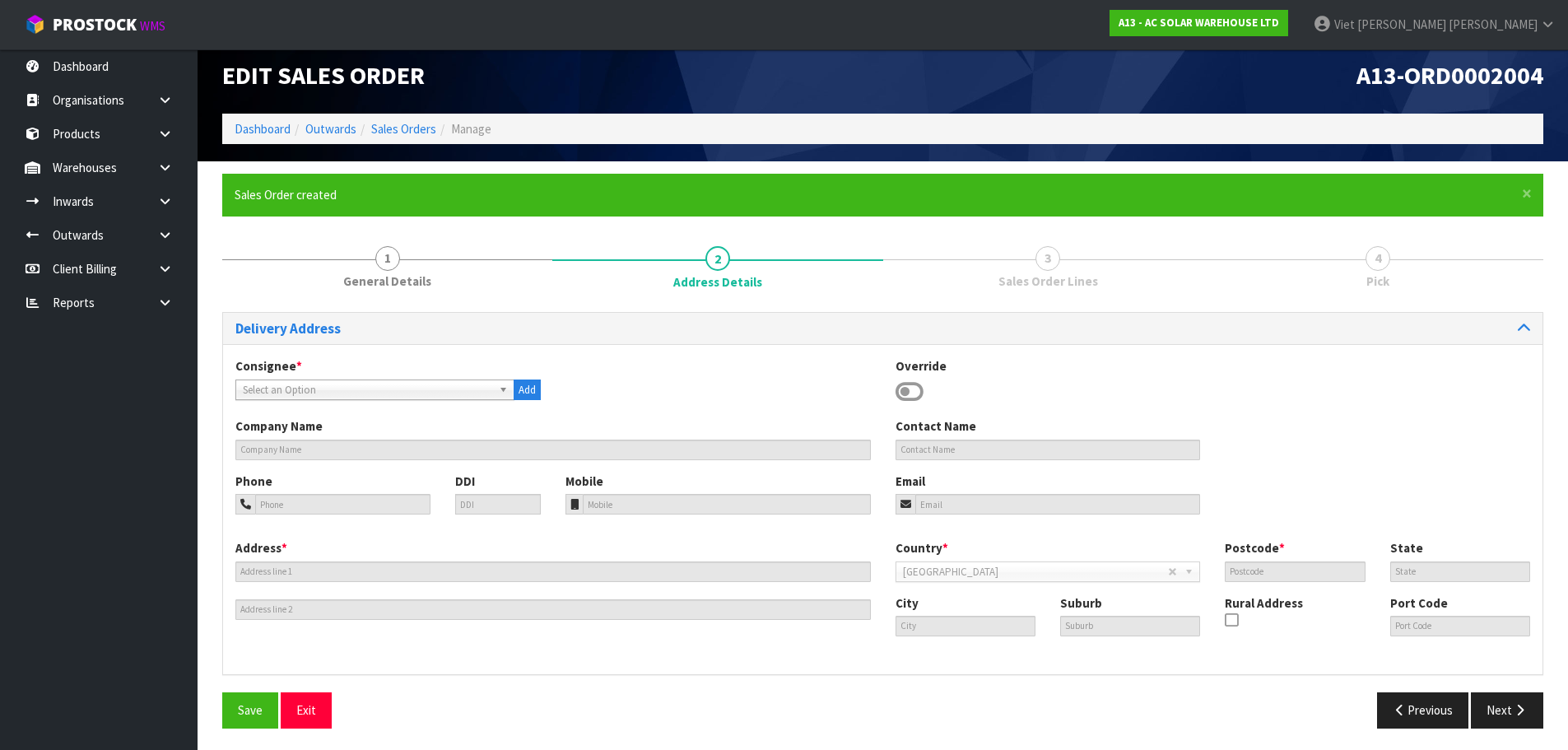
scroll to position [16, 0]
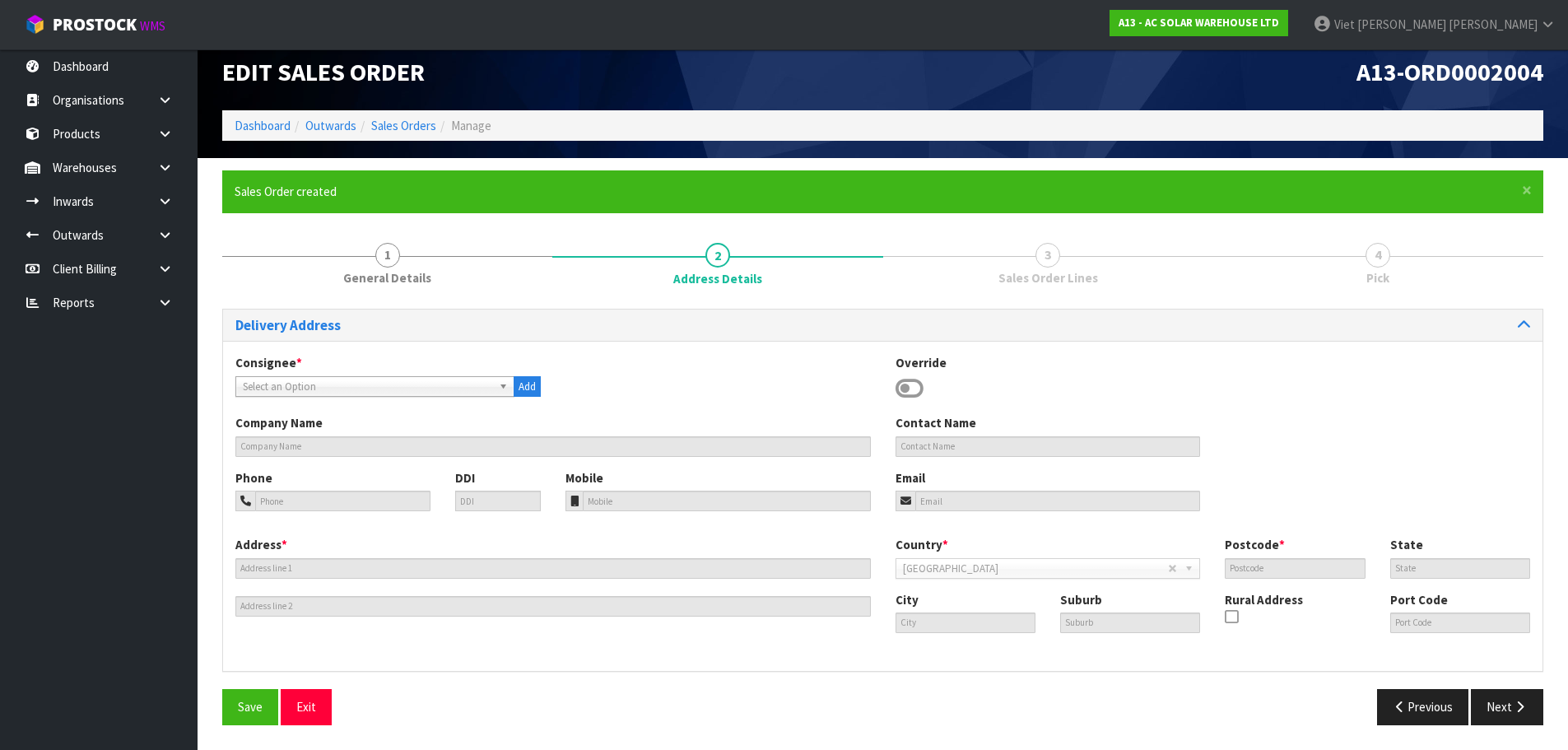
click at [434, 381] on span "Select an Option" at bounding box center [367, 387] width 249 height 20
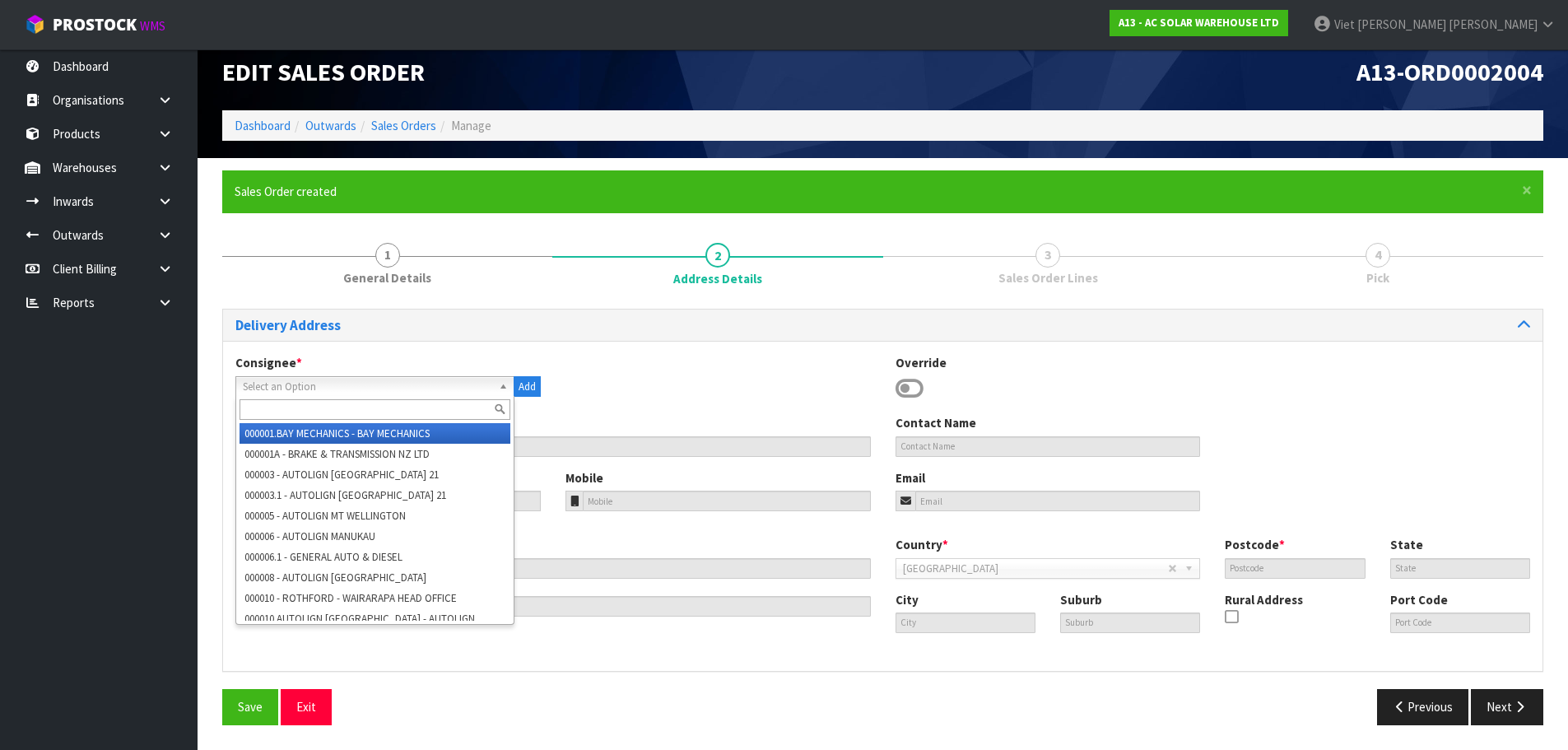
click at [625, 379] on div "Consignee * 000001.BAY MECHANICS - BAY MECHANICS 000001A - BRAKE & TRANSMISSION…" at bounding box center [882, 383] width 1319 height 60
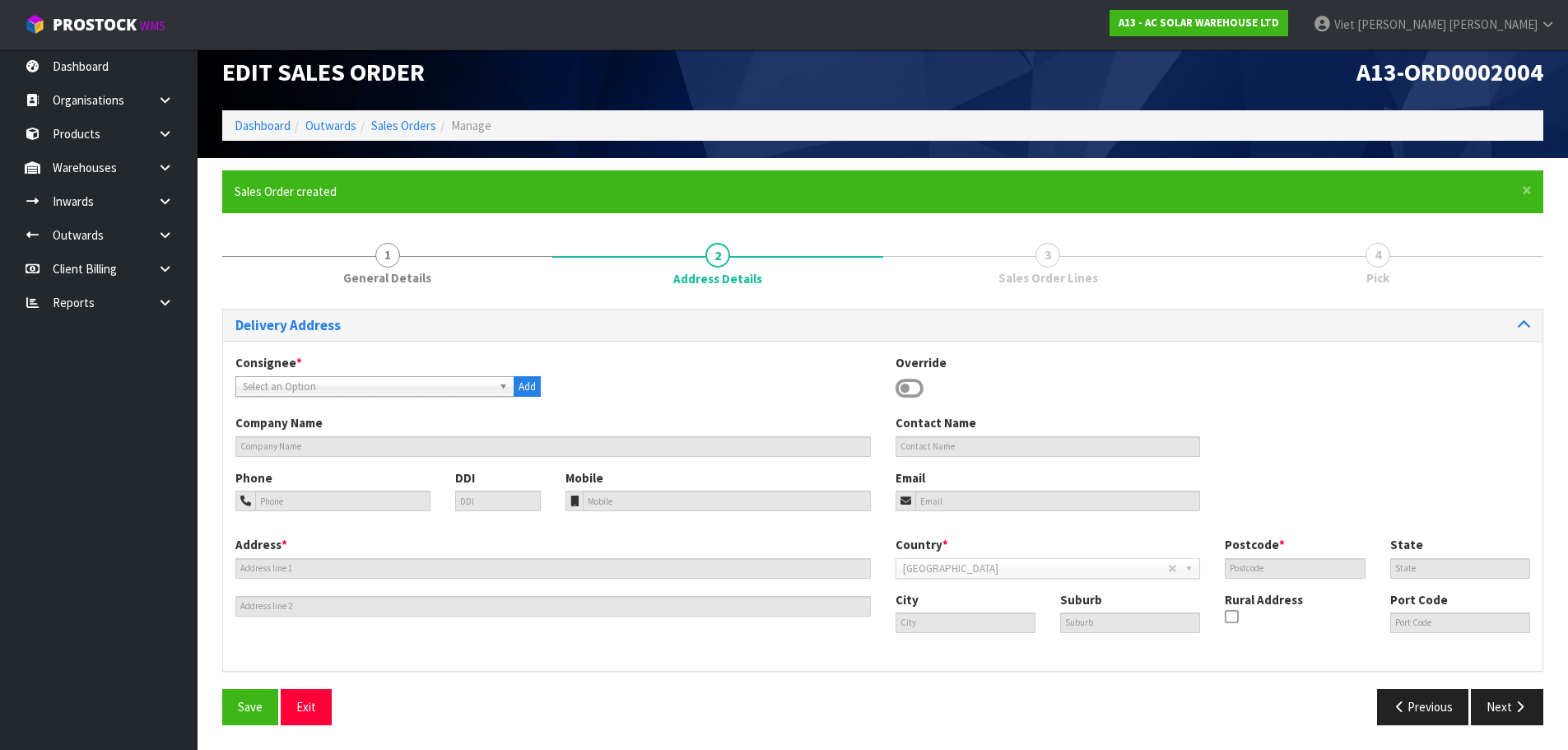
click at [398, 399] on div "Consignee * 000001.BAY MECHANICS - BAY MECHANICS 000001A - BRAKE & TRANSMISSION…" at bounding box center [882, 383] width 1319 height 60
click at [401, 389] on span "Select an Option" at bounding box center [367, 387] width 249 height 20
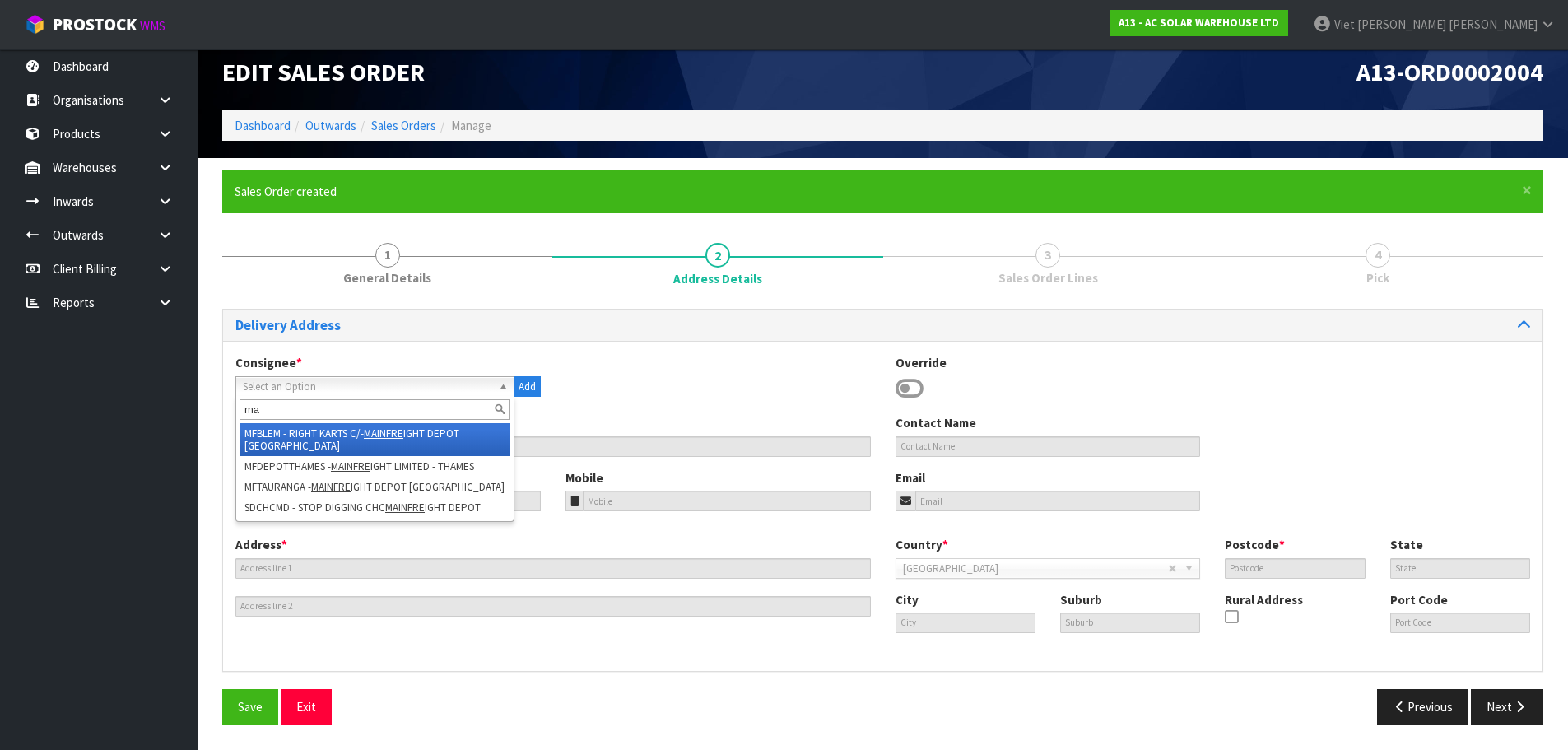
type input "m"
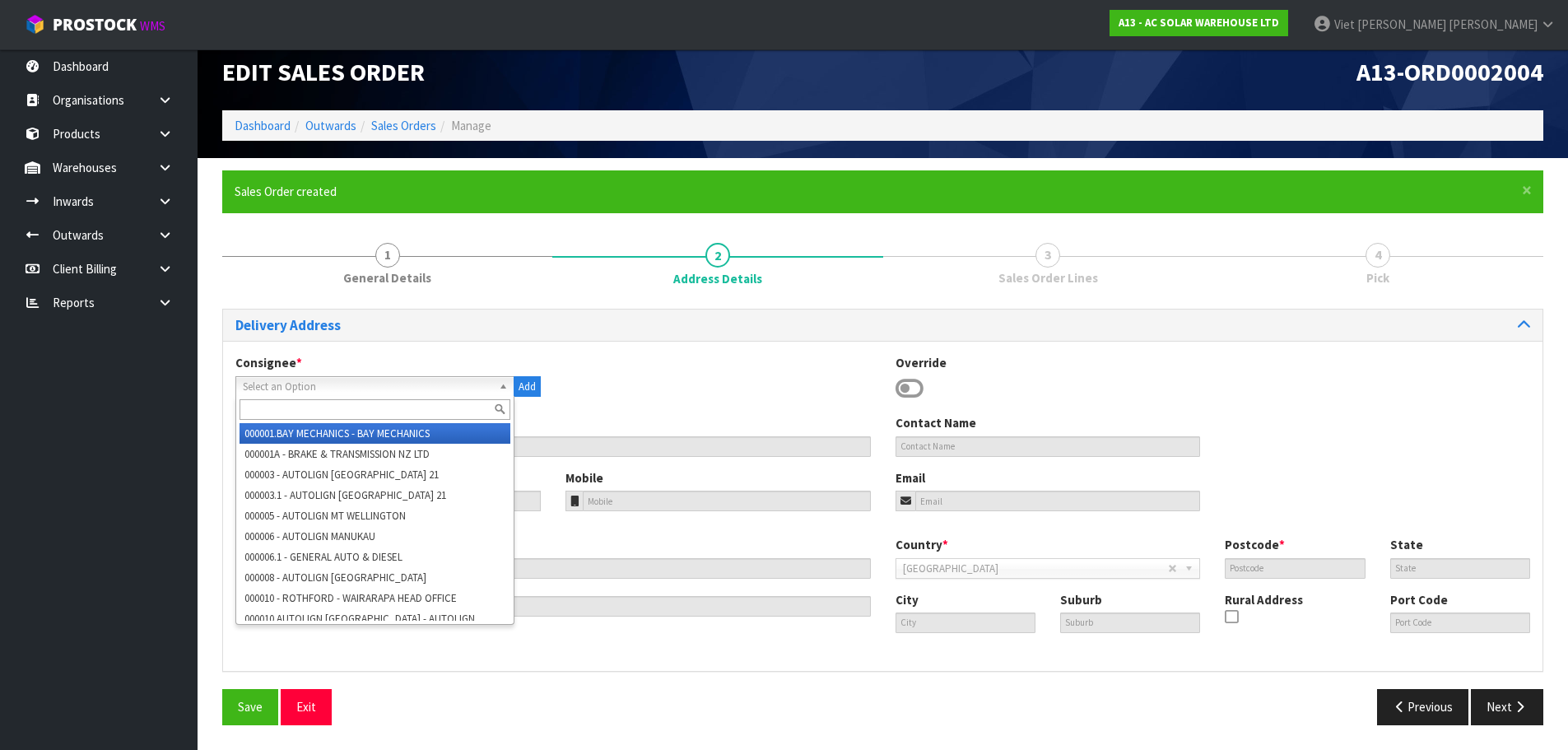
click at [803, 393] on div "Consignee * 000001.BAY MECHANICS - BAY MECHANICS 000001A - BRAKE & TRANSMISSION…" at bounding box center [882, 383] width 1319 height 60
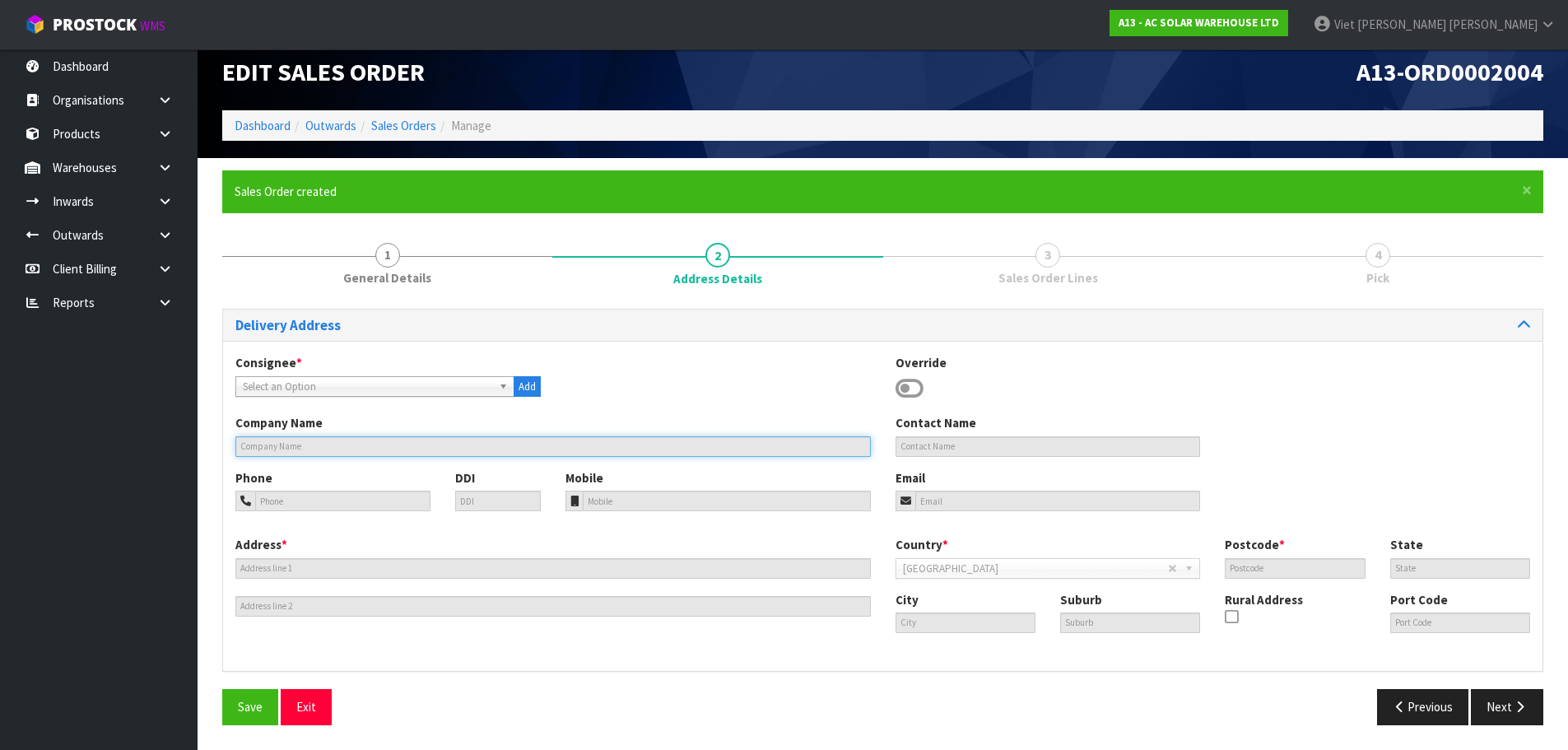
click at [354, 449] on input "text" at bounding box center [553, 446] width 635 height 21
drag, startPoint x: 313, startPoint y: 453, endPoint x: 239, endPoint y: 454, distance: 74.0
click at [239, 454] on input "text" at bounding box center [553, 446] width 635 height 21
click at [377, 387] on span "Select an Option" at bounding box center [367, 387] width 249 height 20
click at [297, 367] on span "*" at bounding box center [300, 363] width 6 height 16
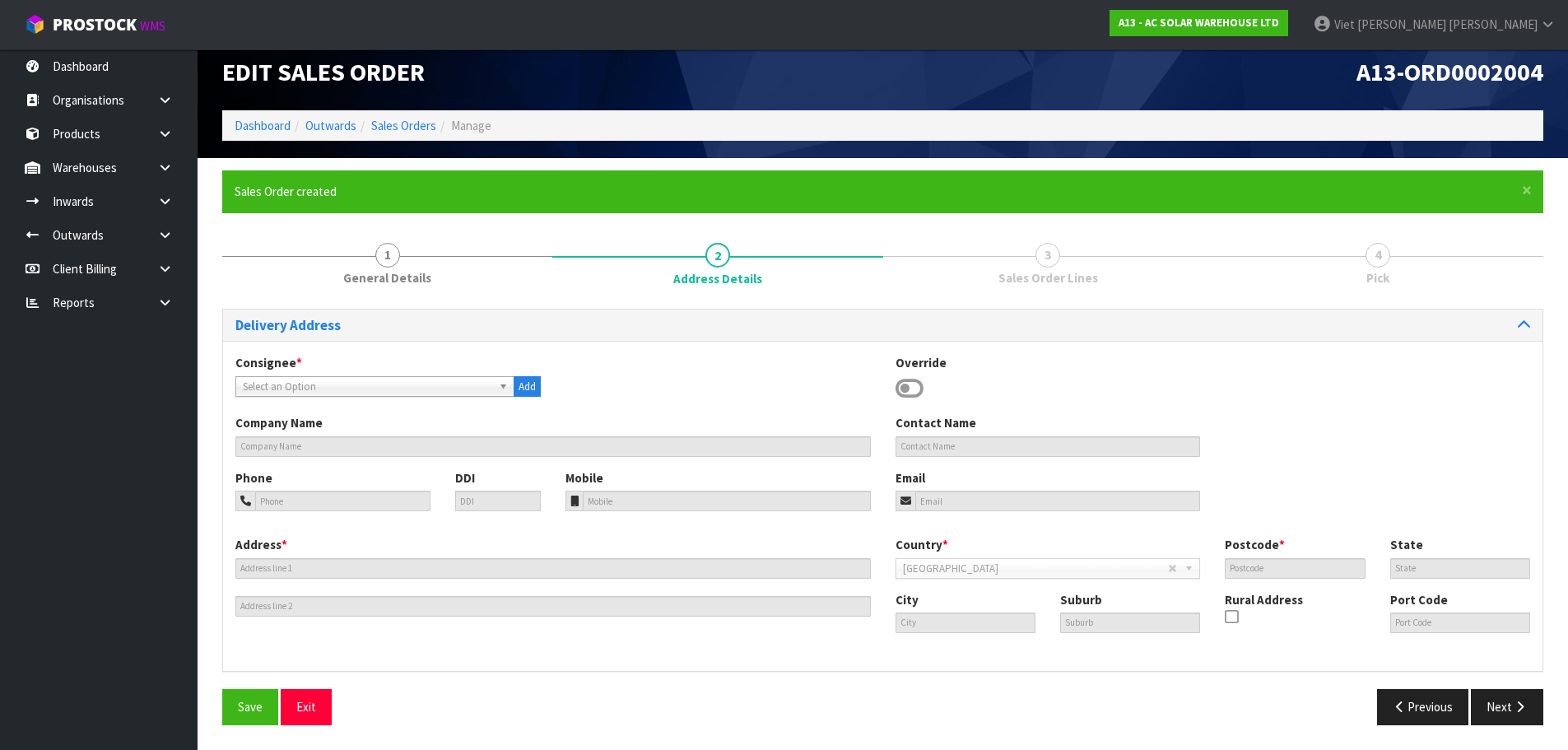
click at [302, 378] on span "Select an Option" at bounding box center [367, 387] width 249 height 20
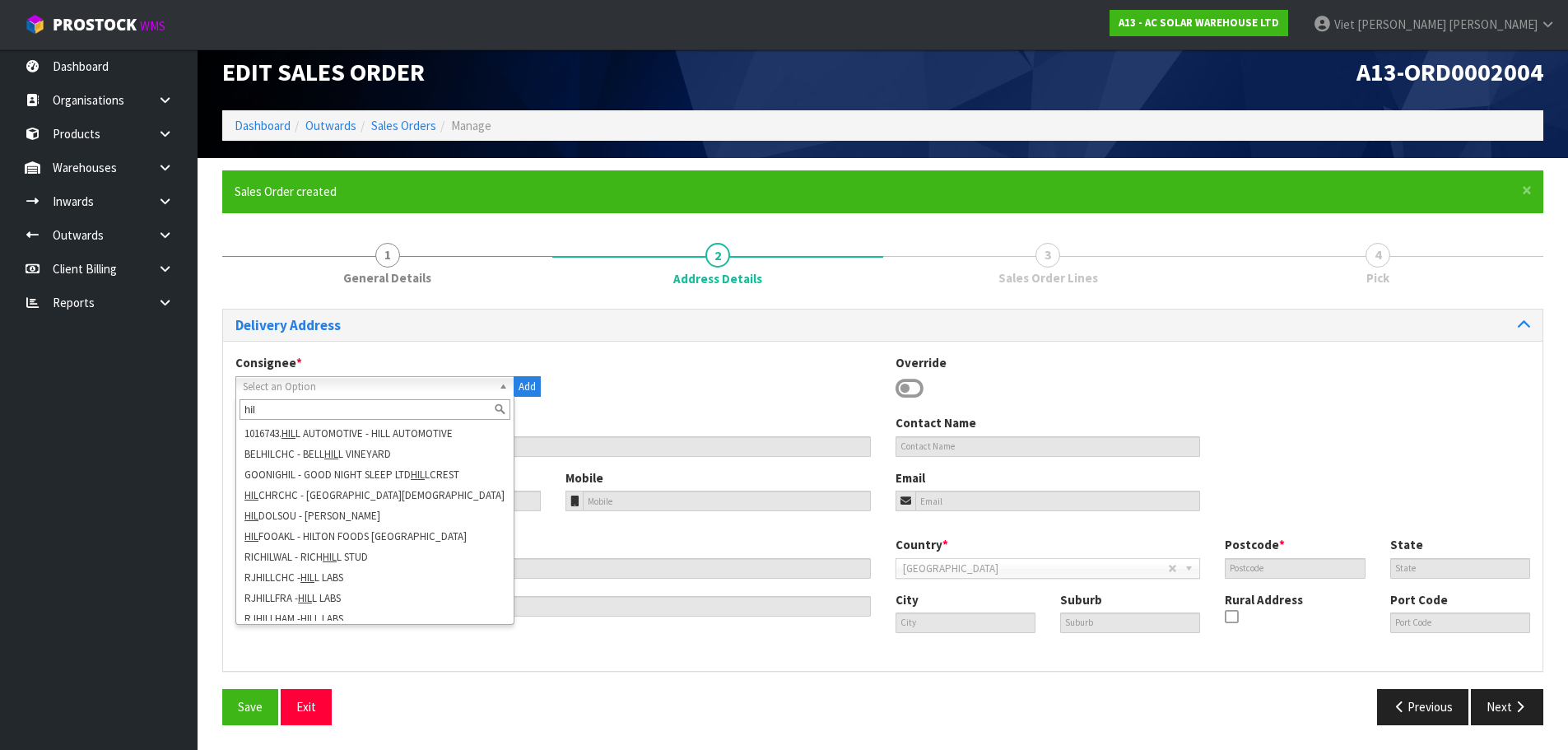
click at [321, 406] on input "hil" at bounding box center [375, 409] width 271 height 21
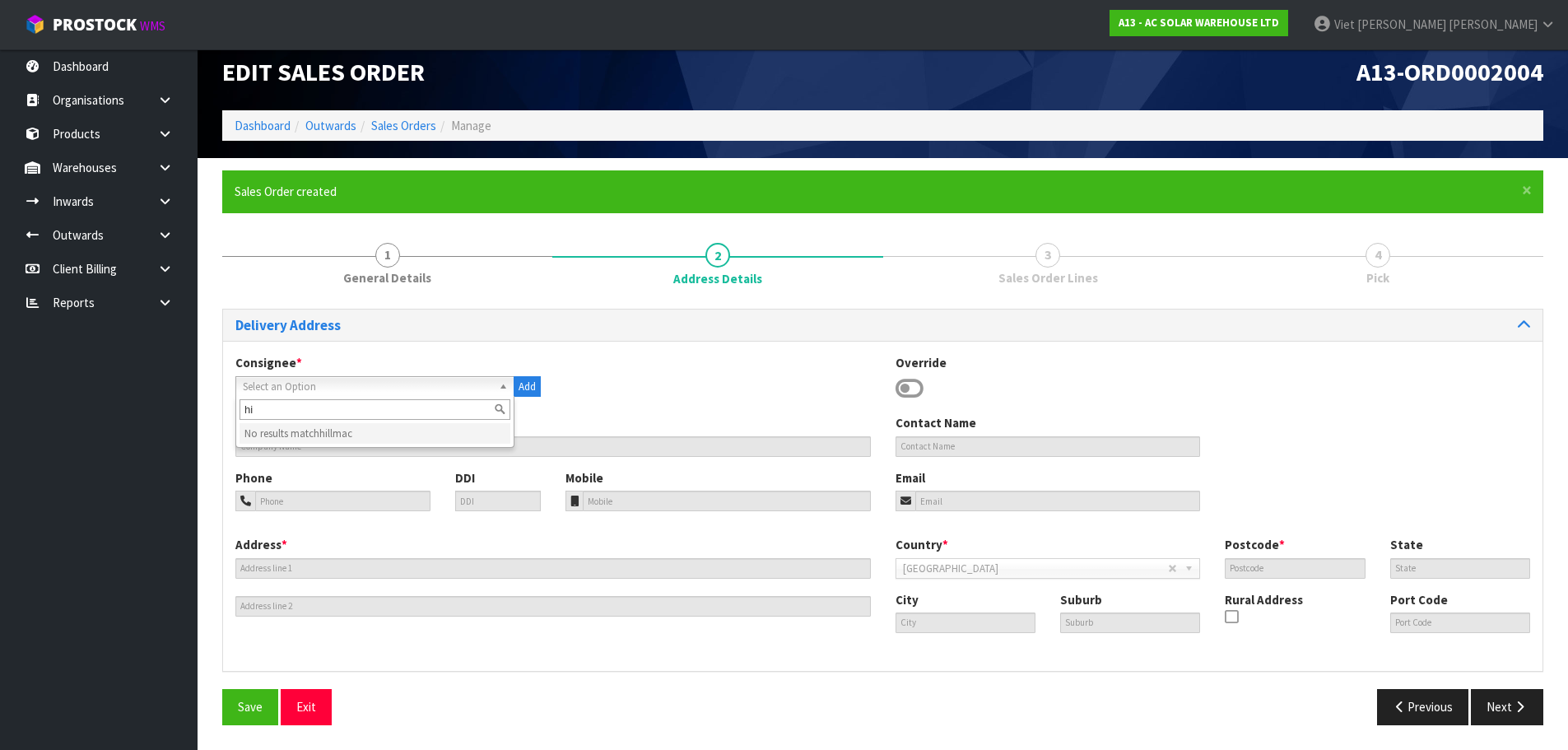
type input "h"
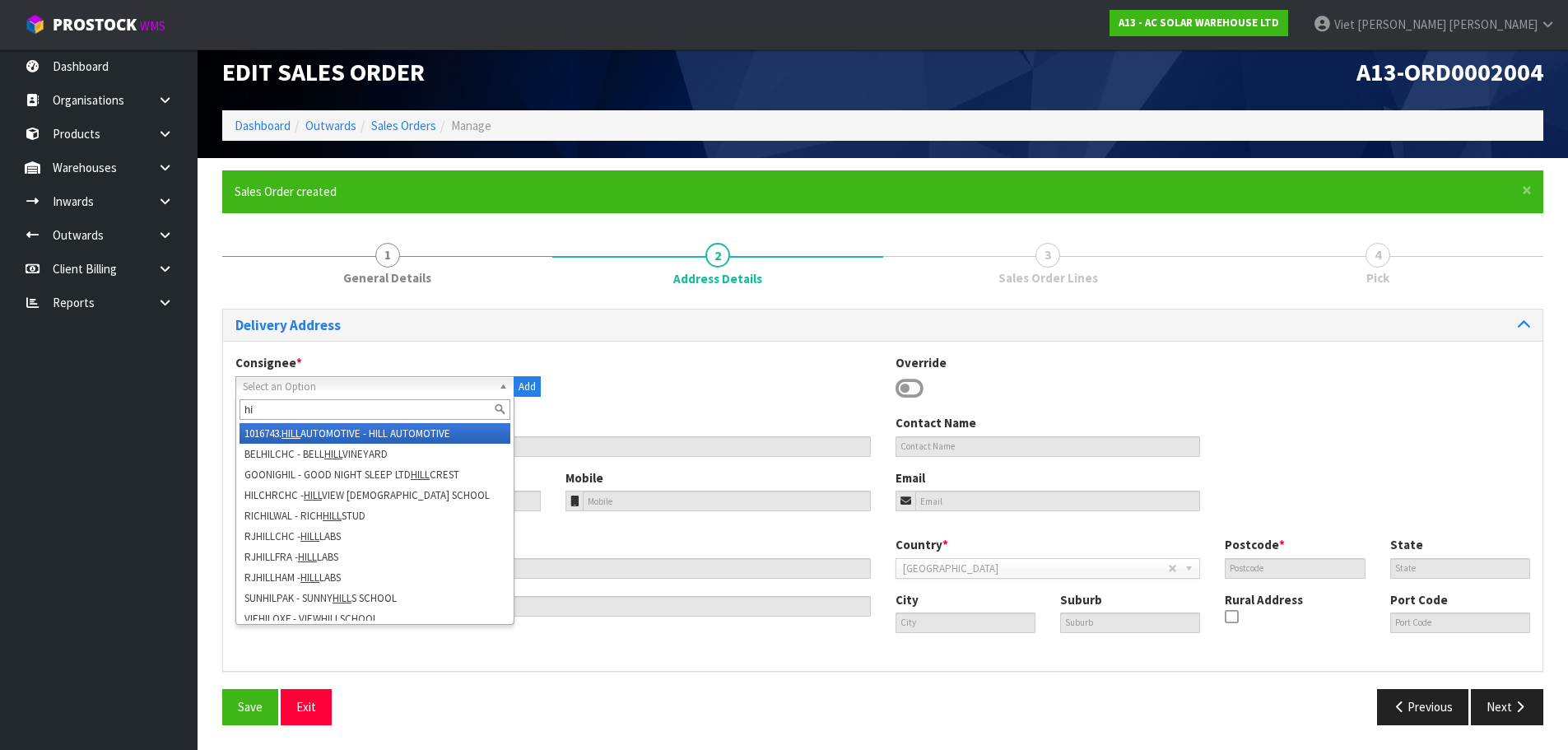
type input "h"
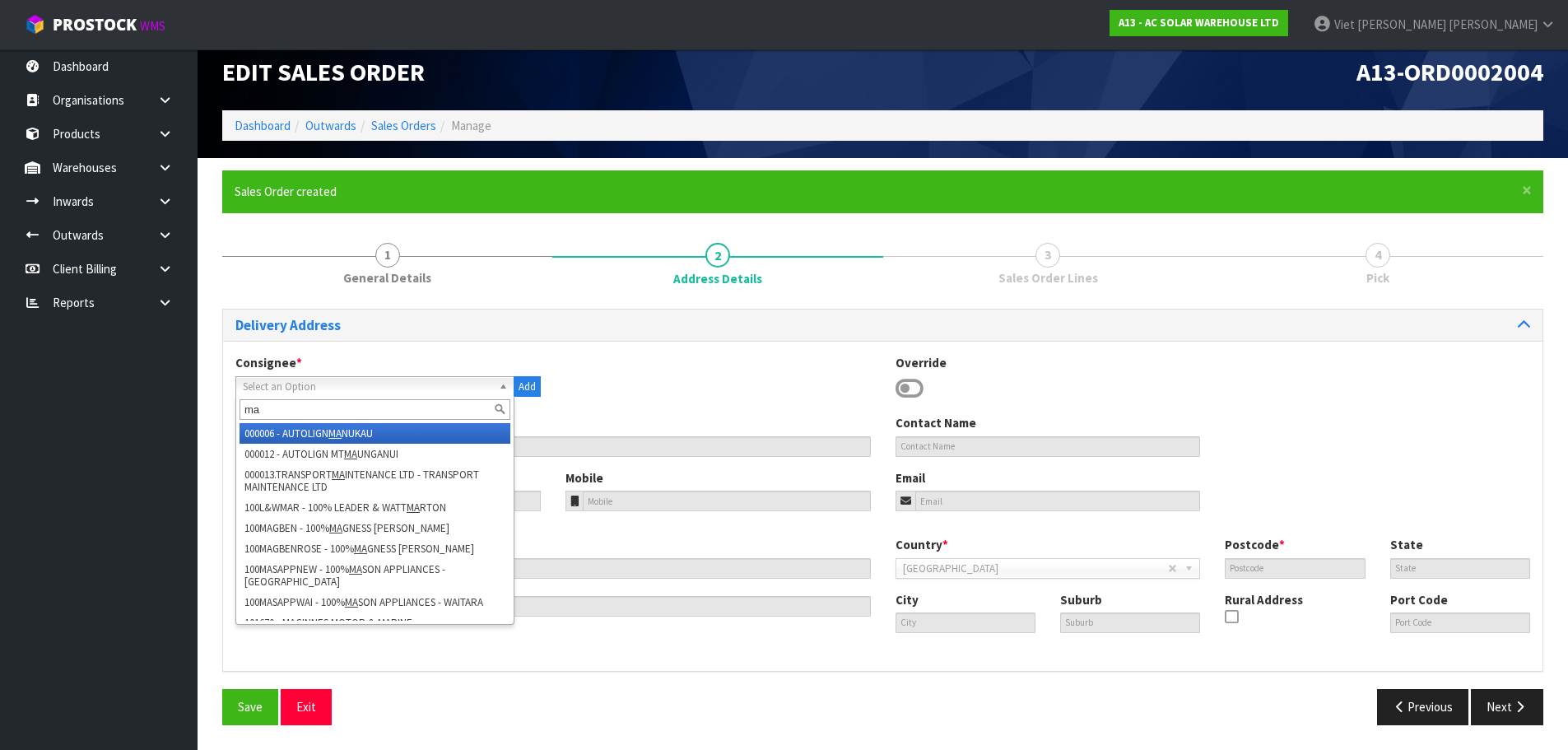
type input "m"
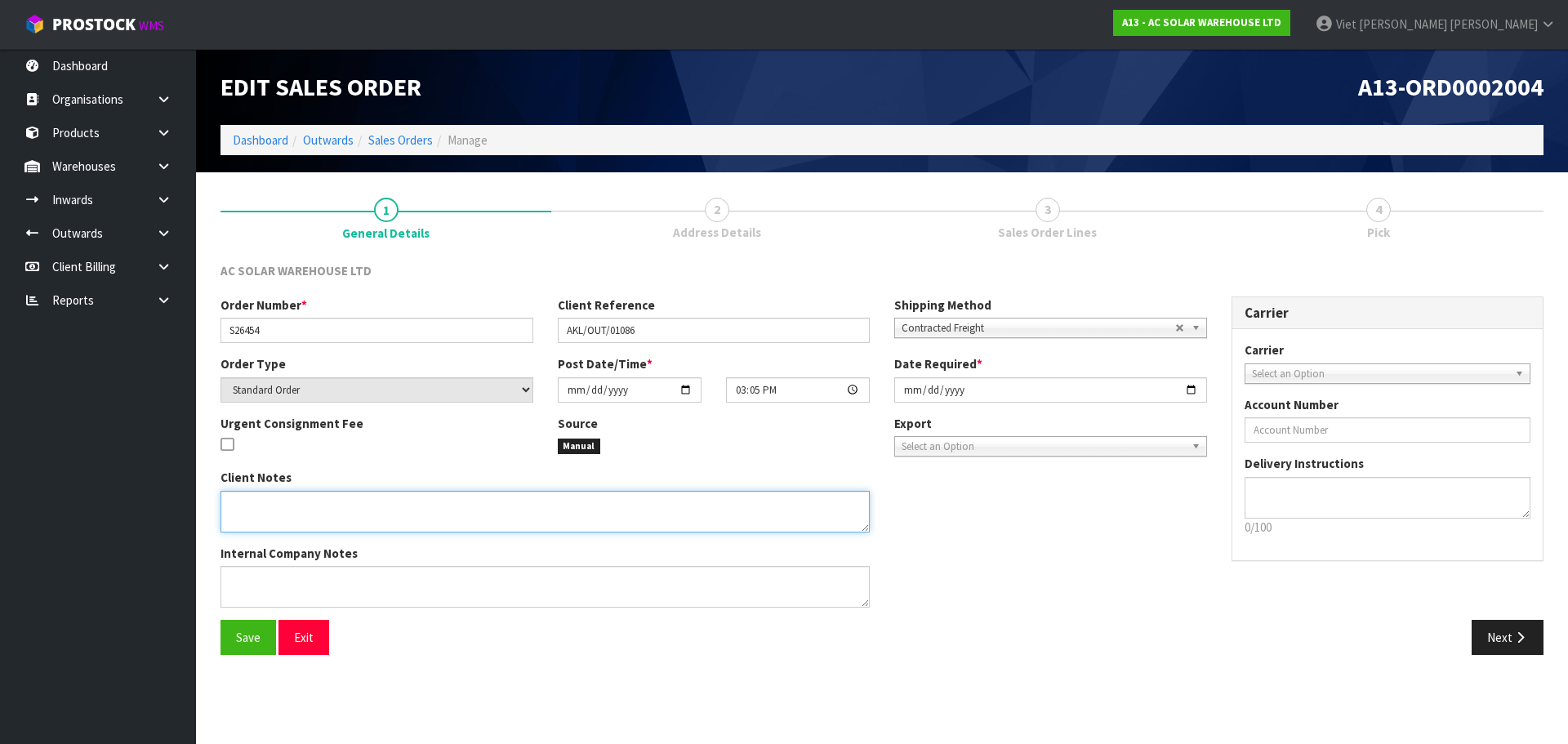
click at [366, 512] on textarea at bounding box center [544, 512] width 649 height 41
paste textarea "SEND WITH MAINFREIGHT"
type textarea "SEND WITH MAINFREIGHT"
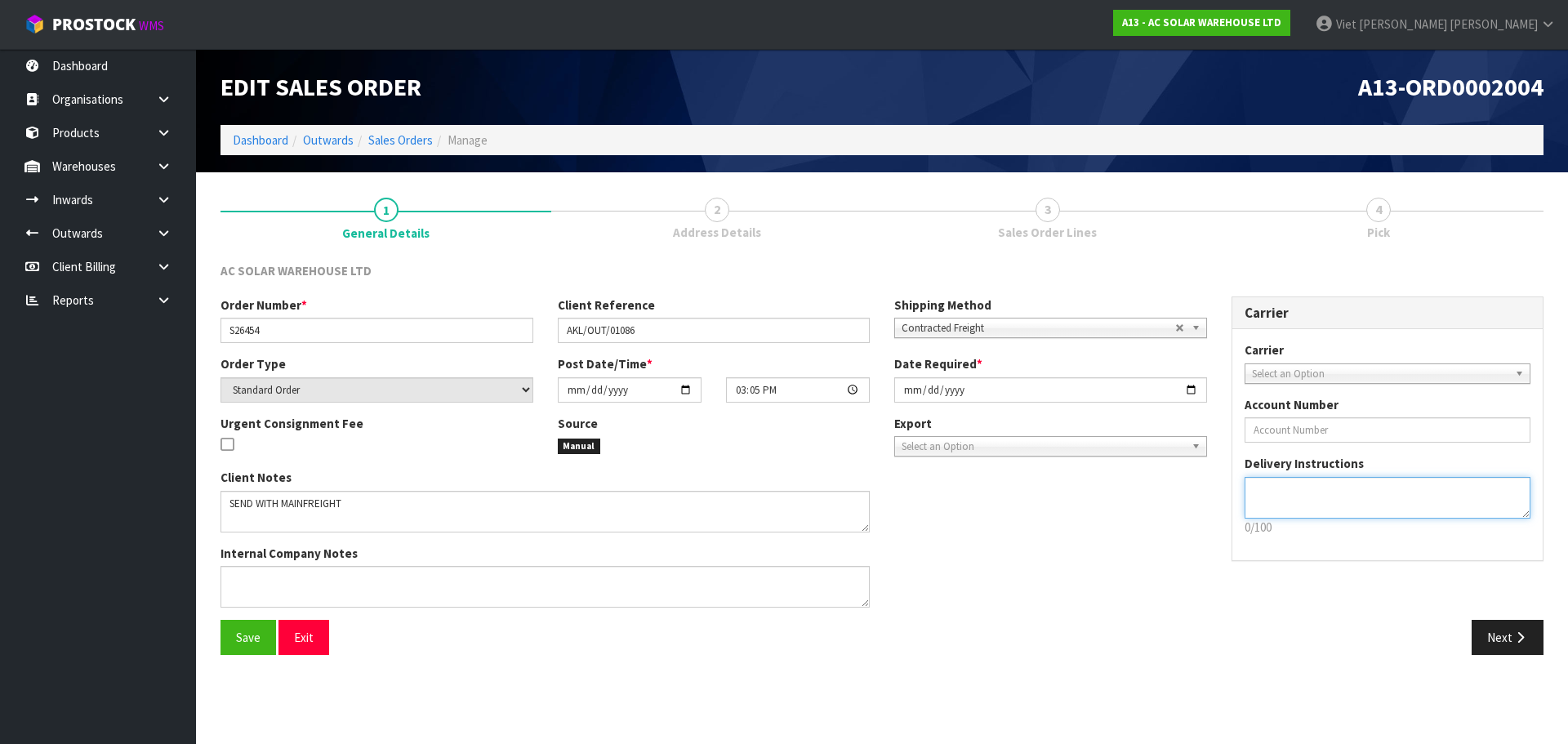
click at [1421, 480] on textarea at bounding box center [1388, 498] width 287 height 41
paste textarea "SEND WITH MAINFREIGHT"
type textarea "SEND WITH MAINFREIGHT"
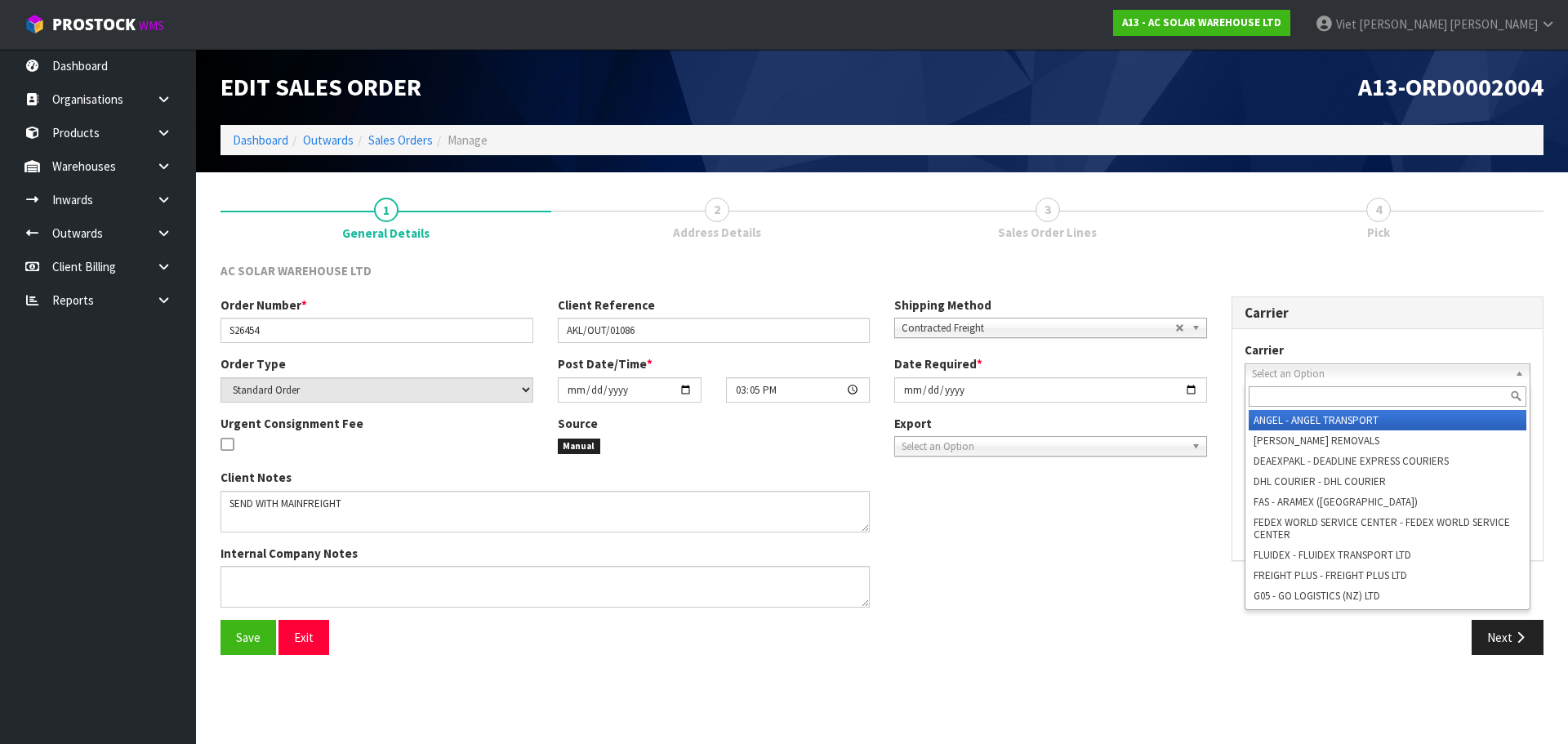
click at [1311, 371] on span "Select an Option" at bounding box center [1380, 374] width 257 height 20
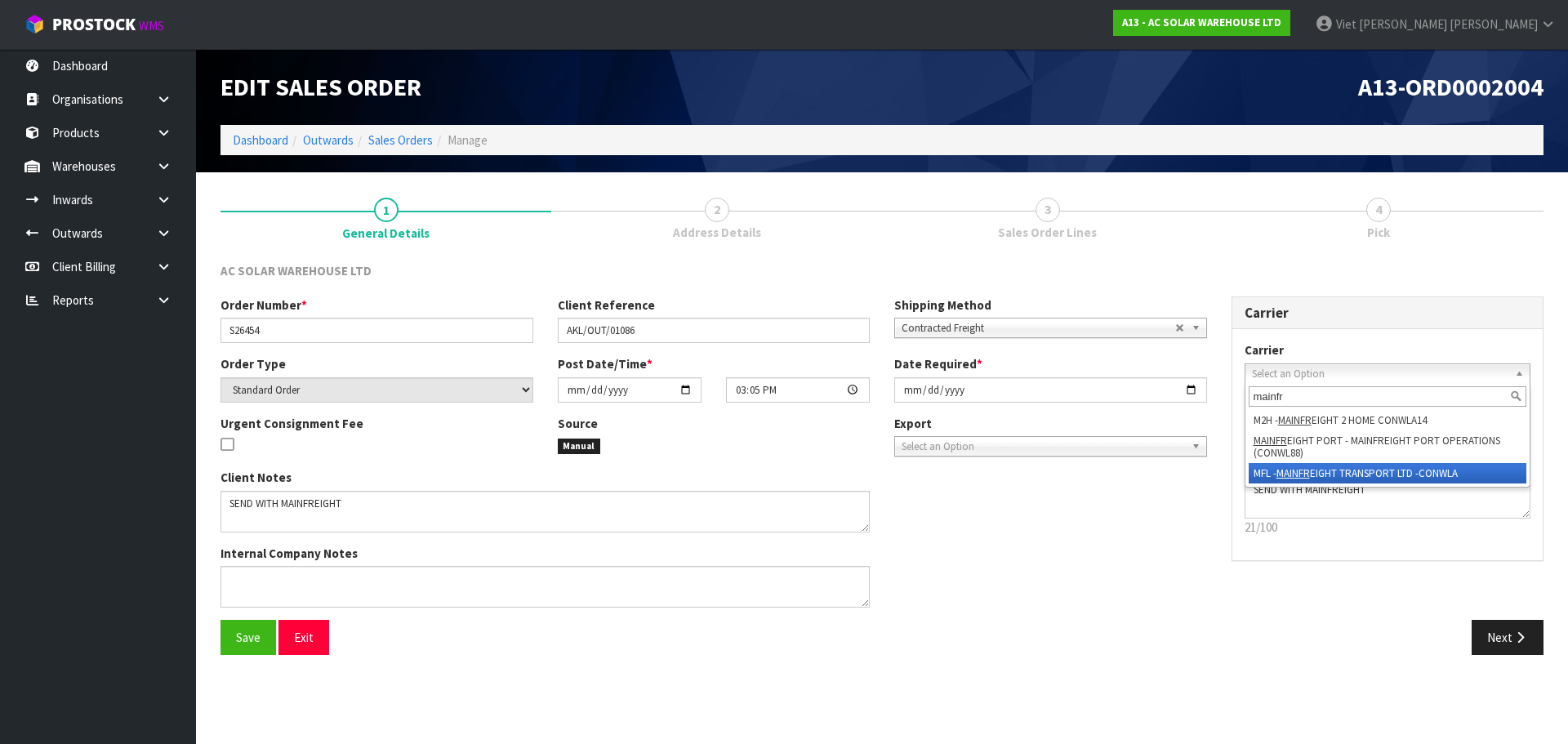
type input "mainfr"
click at [1331, 479] on li "MFL - MAINFR EIGHT TRANSPORT LTD -CONWLA" at bounding box center [1388, 473] width 279 height 21
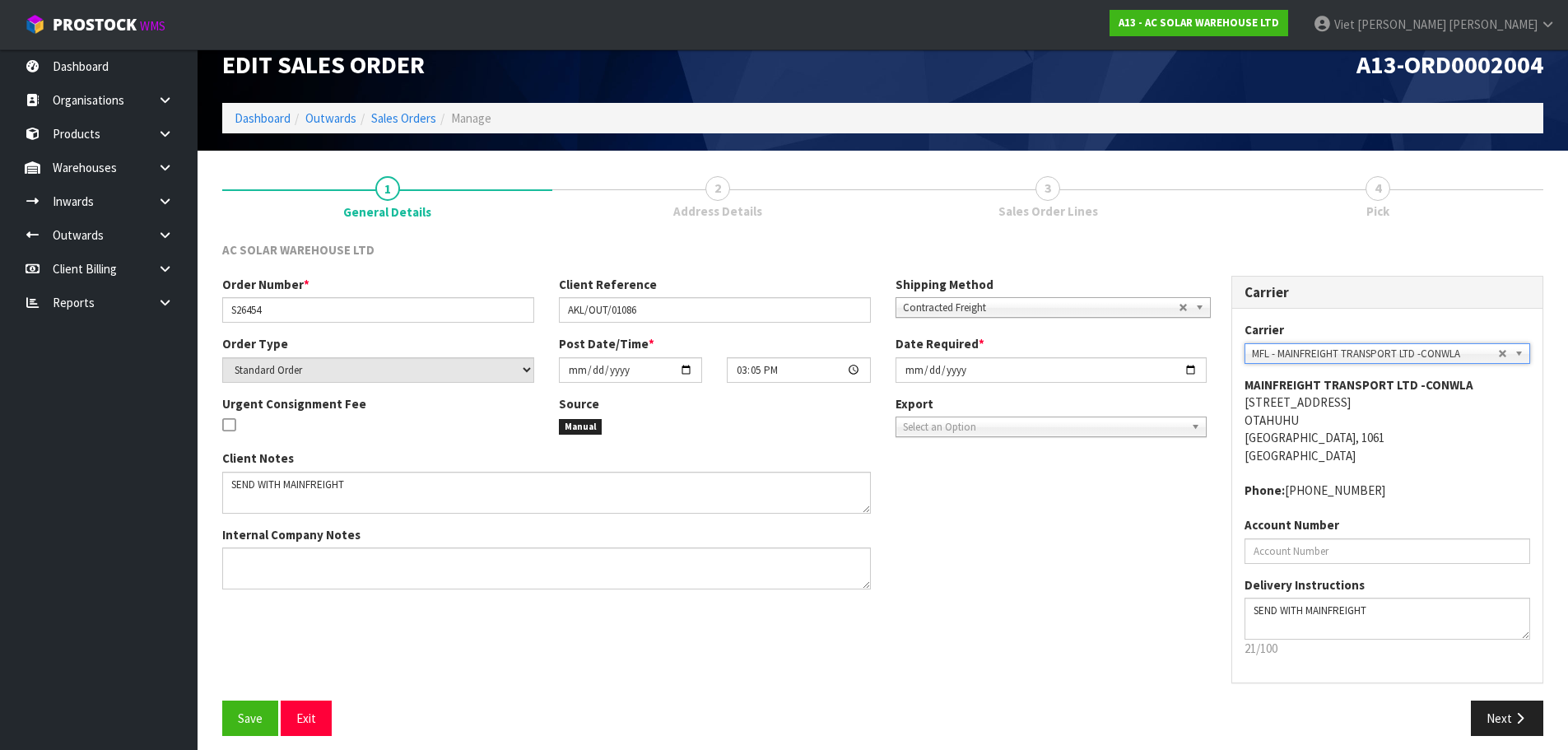
scroll to position [34, 0]
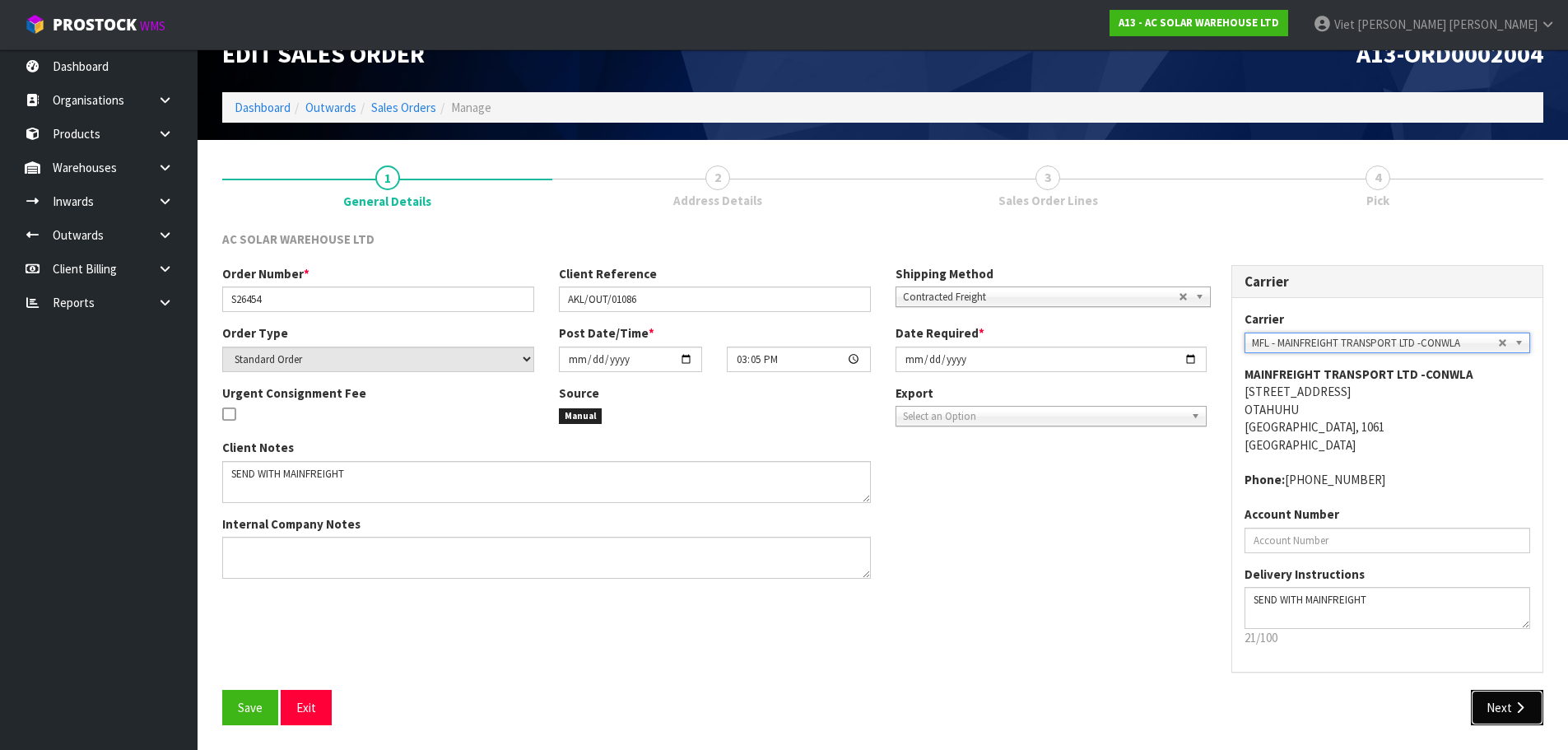
click at [1502, 708] on button "Next" at bounding box center [1506, 708] width 73 height 36
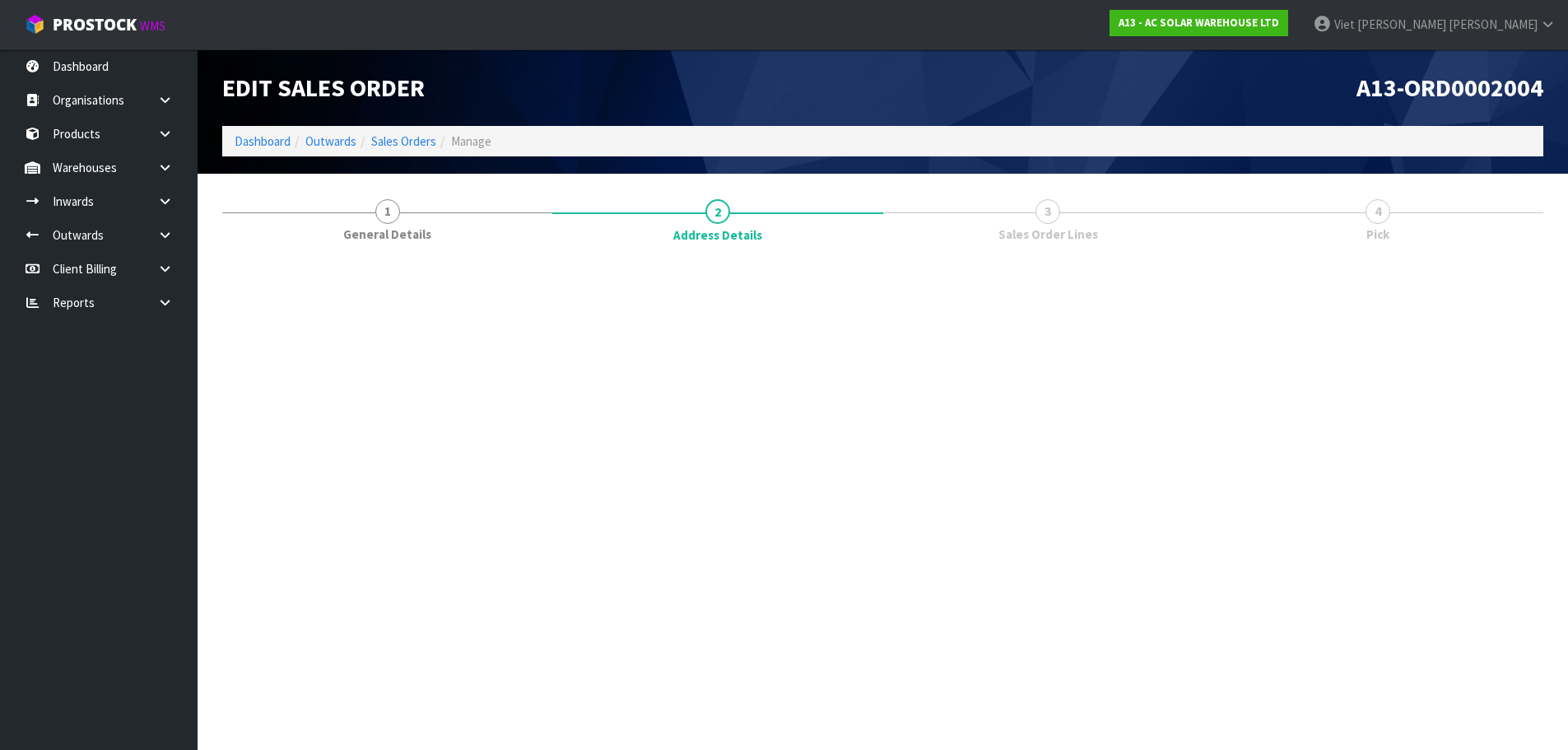
scroll to position [0, 0]
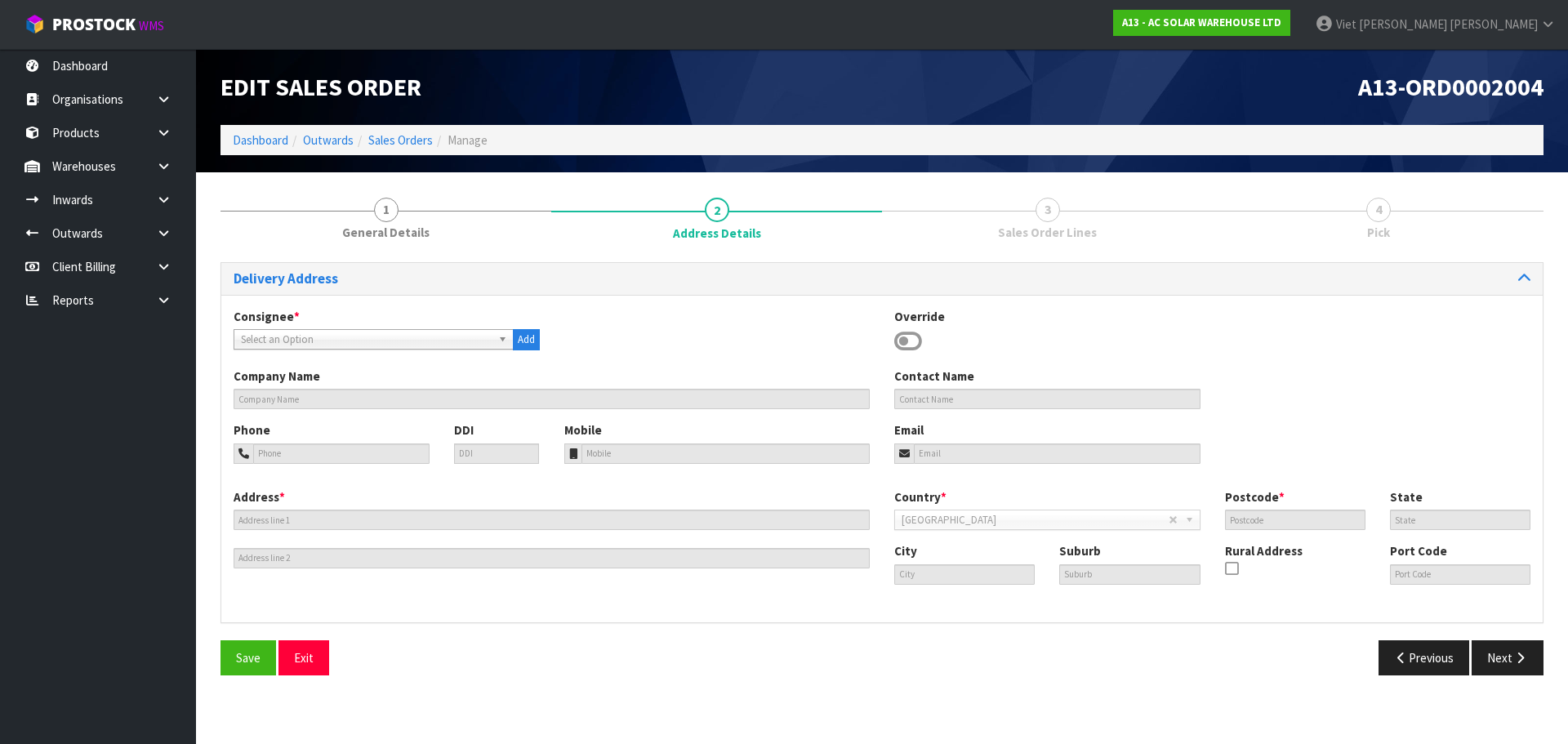
click at [901, 340] on icon at bounding box center [908, 341] width 28 height 25
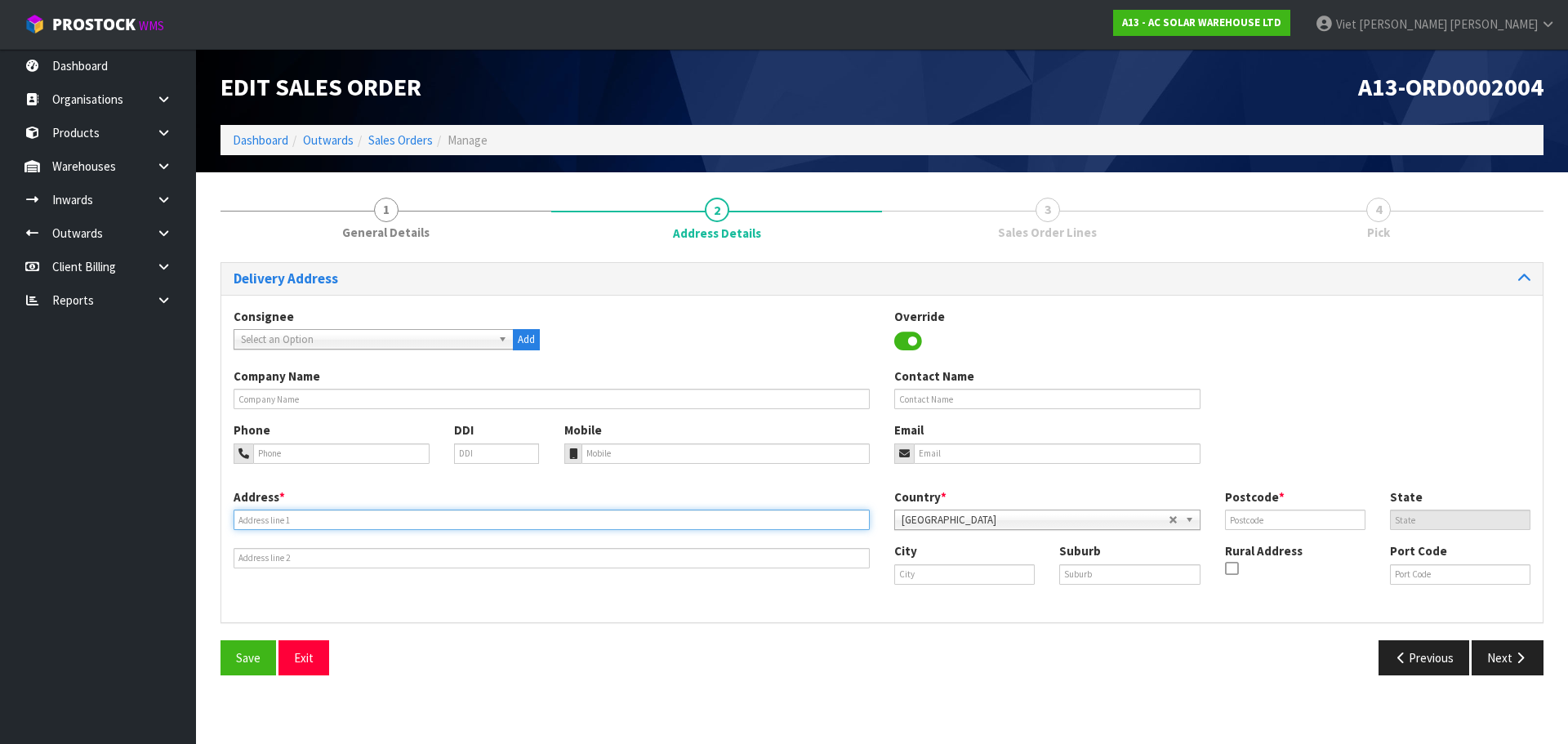
click at [337, 519] on input "text" at bounding box center [551, 520] width 636 height 21
paste input "HILLMAC ELECTRICAL LIMITED,"
drag, startPoint x: 378, startPoint y: 518, endPoint x: 221, endPoint y: 521, distance: 157.0
click at [221, 521] on div "Address * HILLMAC ELECTRICAL LIMITED This address line exceeds the recommended …" at bounding box center [551, 528] width 661 height 80
type input "HILLMAC ELECTRICAL LIMITED"
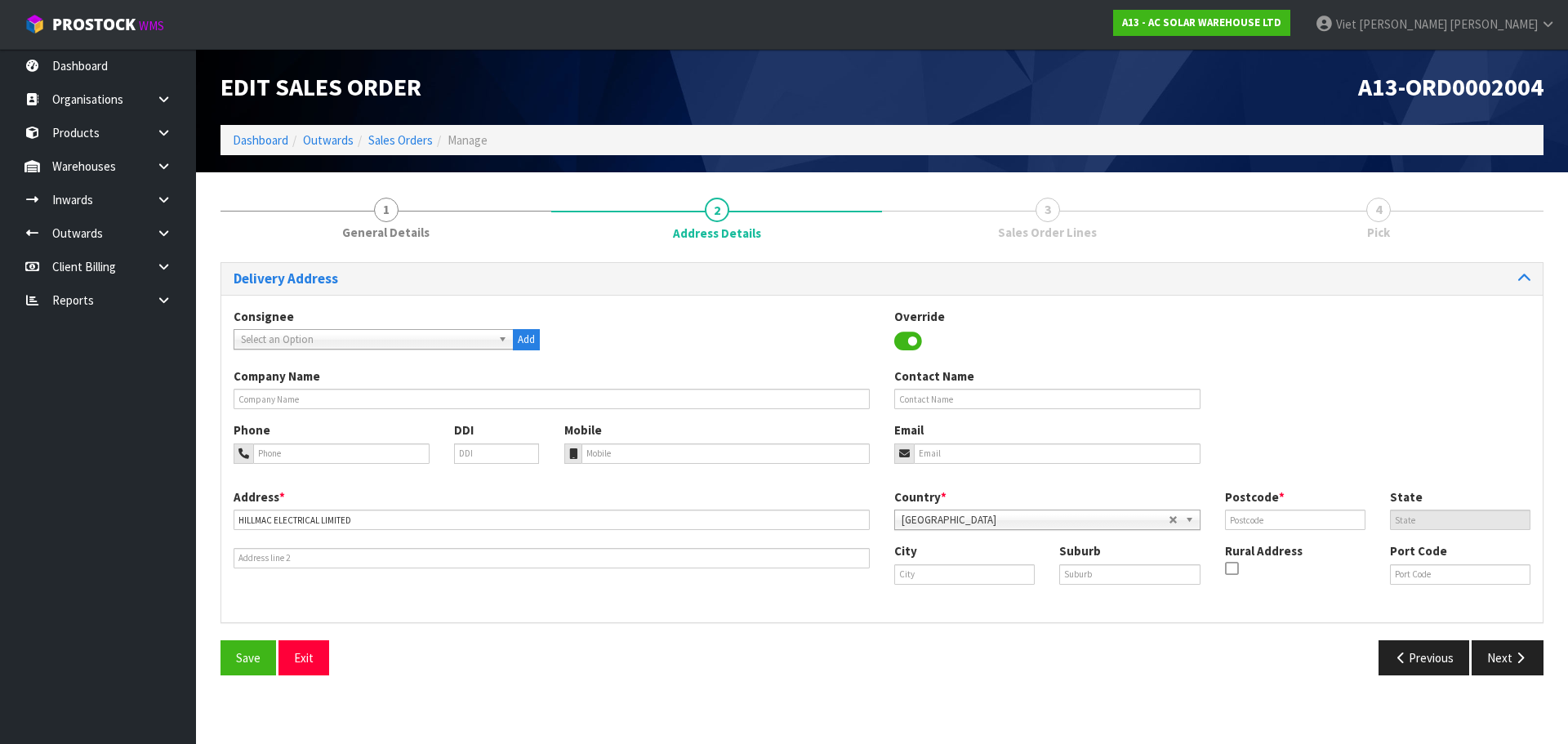
click at [395, 385] on div "Company Name" at bounding box center [551, 388] width 661 height 41
click at [371, 398] on input "text" at bounding box center [551, 398] width 636 height 21
paste input "HILLMAC ELECTRICAL LIMITED"
type input "HILLMAC ELECTRICAL LIMITED"
click at [313, 549] on input "text" at bounding box center [551, 558] width 636 height 21
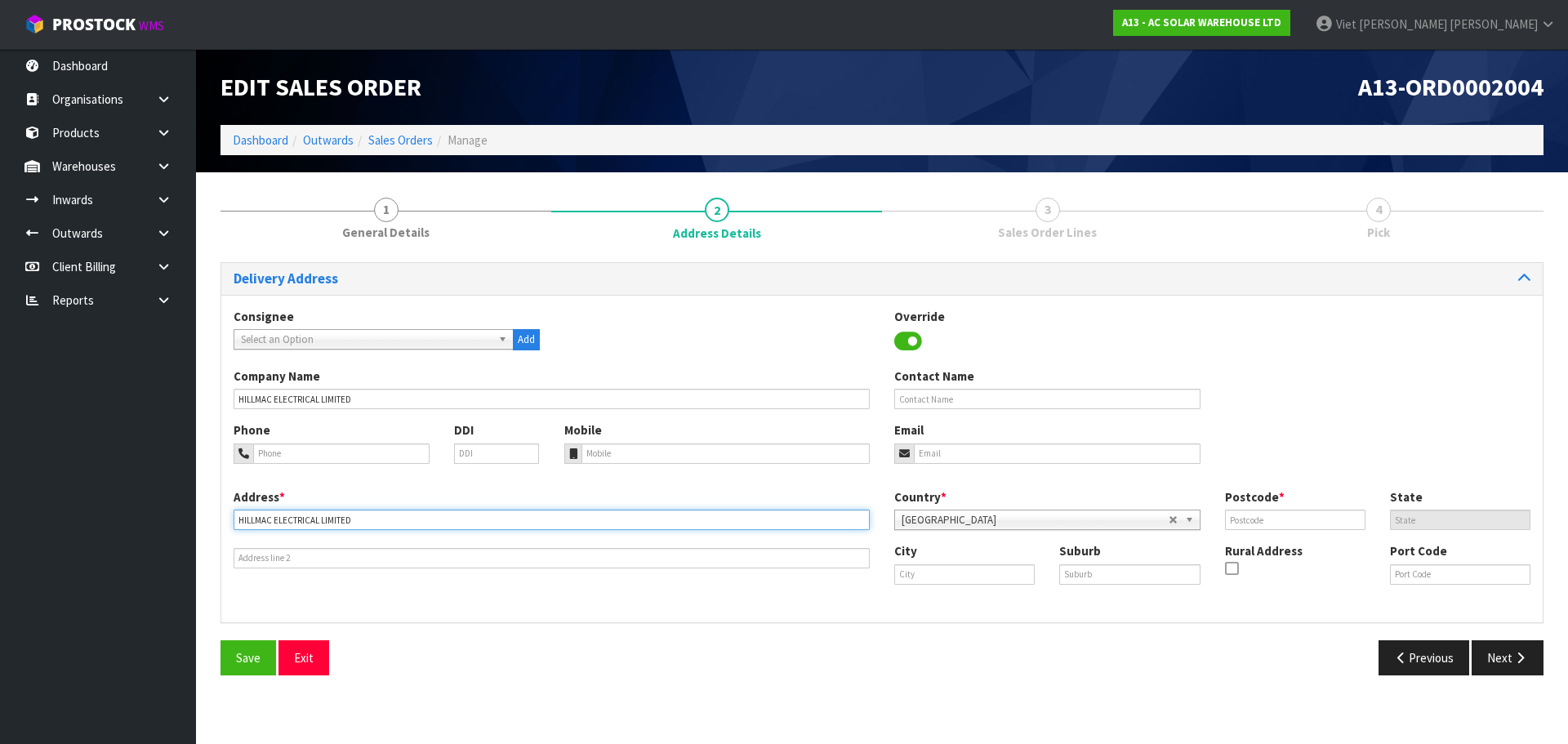
drag, startPoint x: 371, startPoint y: 521, endPoint x: 186, endPoint y: 516, distance: 185.1
click at [186, 516] on body "Toggle navigation ProStock WMS A13 - AC SOLAR WAREHOUSE LTD Viet Hoang Tran Log…" at bounding box center [784, 372] width 1568 height 744
paste input "11A MARTIN PLACE"
type input "11A MARTIN PLACE"
click at [973, 569] on input "text" at bounding box center [964, 574] width 140 height 21
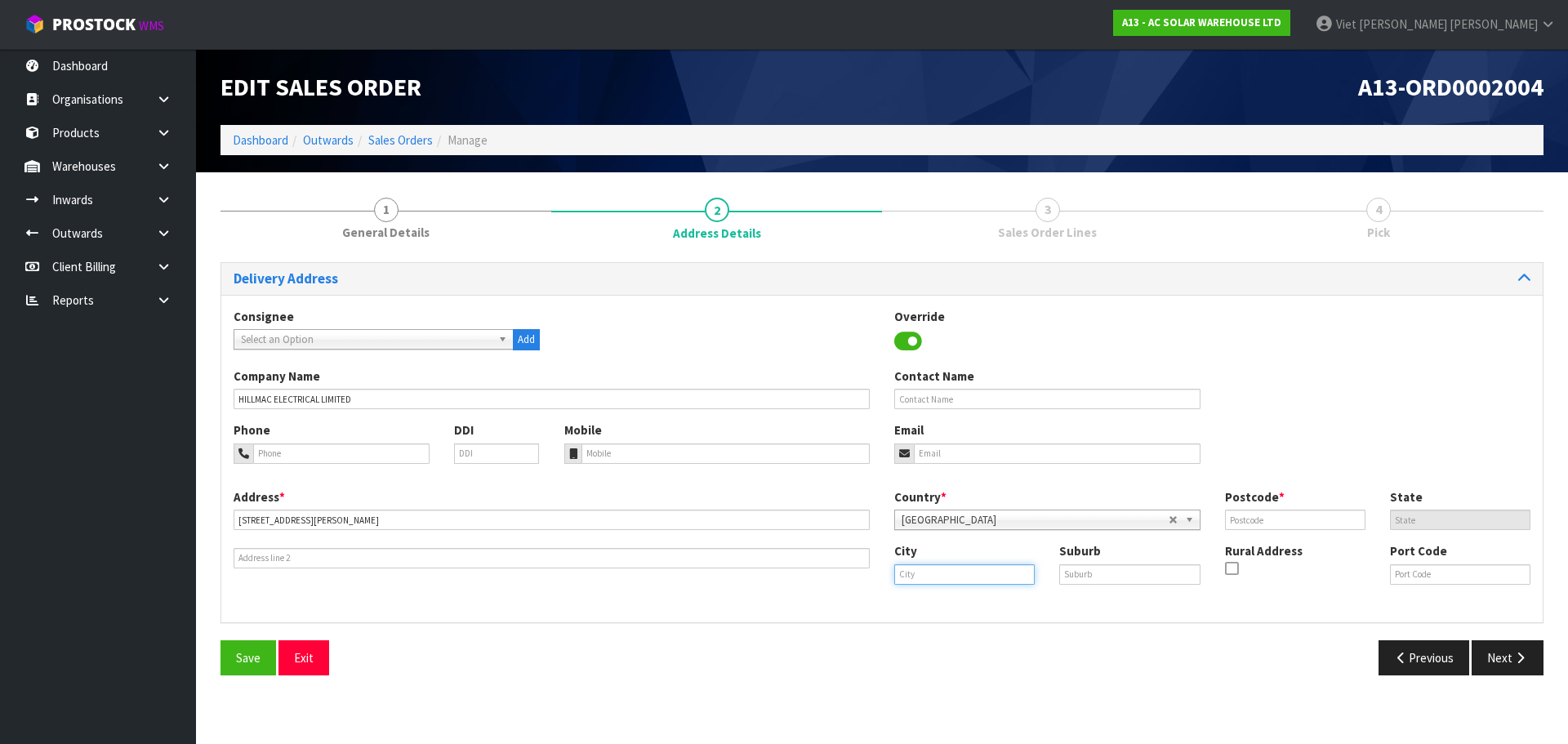
click at [954, 565] on input "text" at bounding box center [964, 574] width 140 height 21
paste input "Havelock North"
type input "Havelock North"
click at [1097, 571] on input "text" at bounding box center [1129, 574] width 140 height 21
paste input "HAVELOCK NORTH"
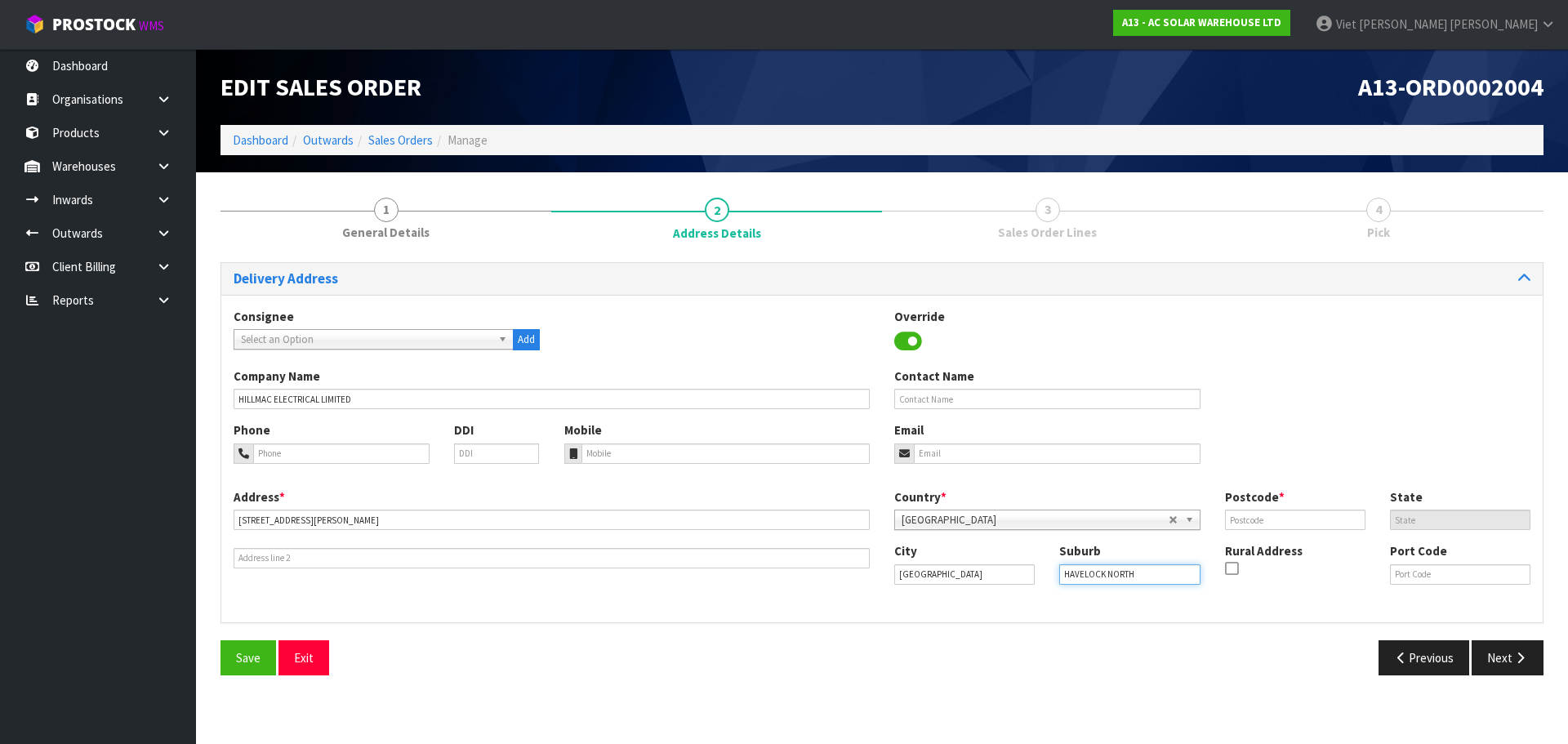
type input "HAVELOCK NORTH"
click at [1003, 576] on input "Havelock North" at bounding box center [964, 574] width 140 height 21
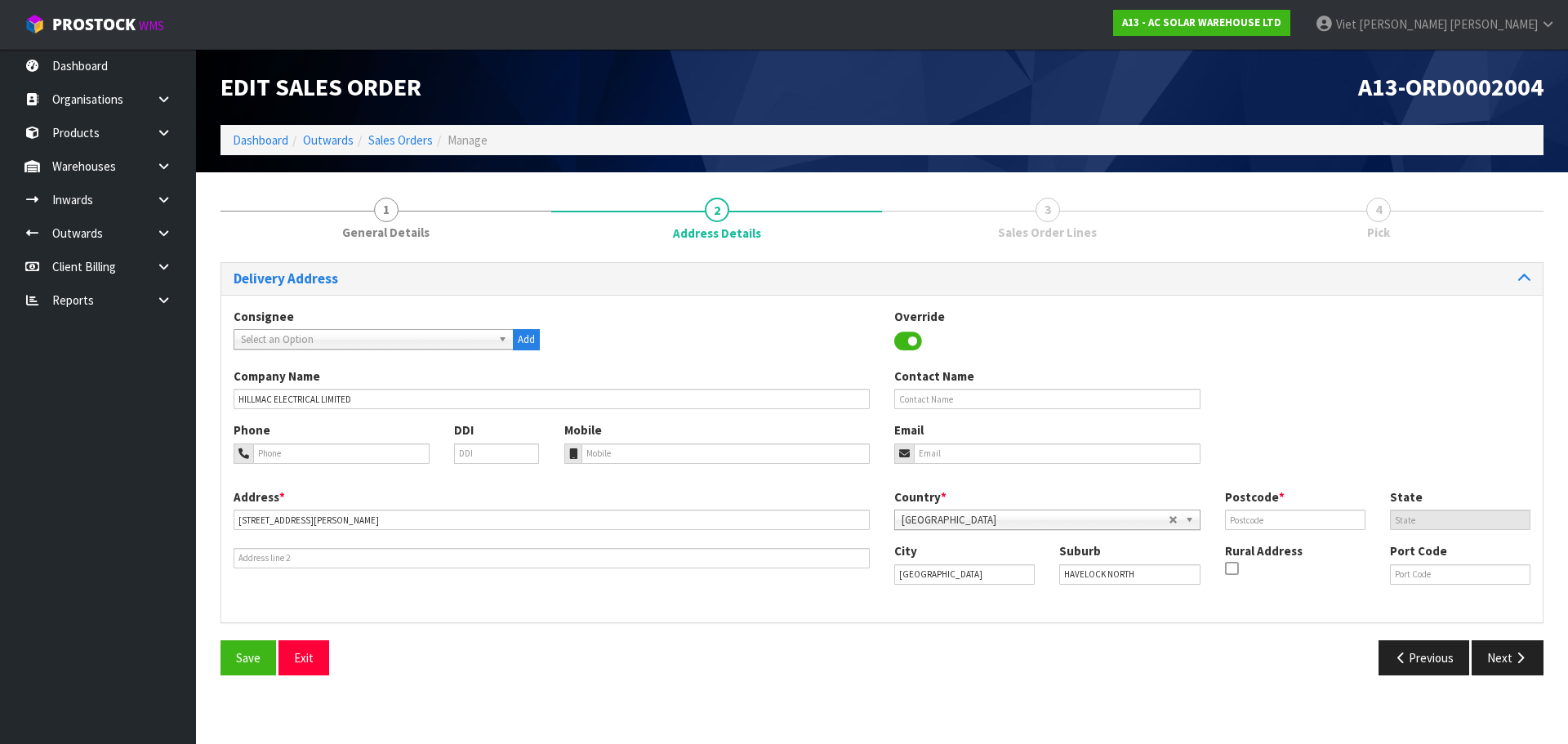
click at [1004, 612] on div "Consignee 000001.BAY MECHANICS - BAY MECHANICS 000001A - BRAKE & TRANSMISSION N…" at bounding box center [882, 457] width 1322 height 327
click at [1267, 522] on input "text" at bounding box center [1295, 520] width 140 height 21
type input "4130"
click at [1099, 658] on div "Previous Next" at bounding box center [1219, 658] width 674 height 36
click at [236, 648] on button "Save" at bounding box center [248, 658] width 55 height 36
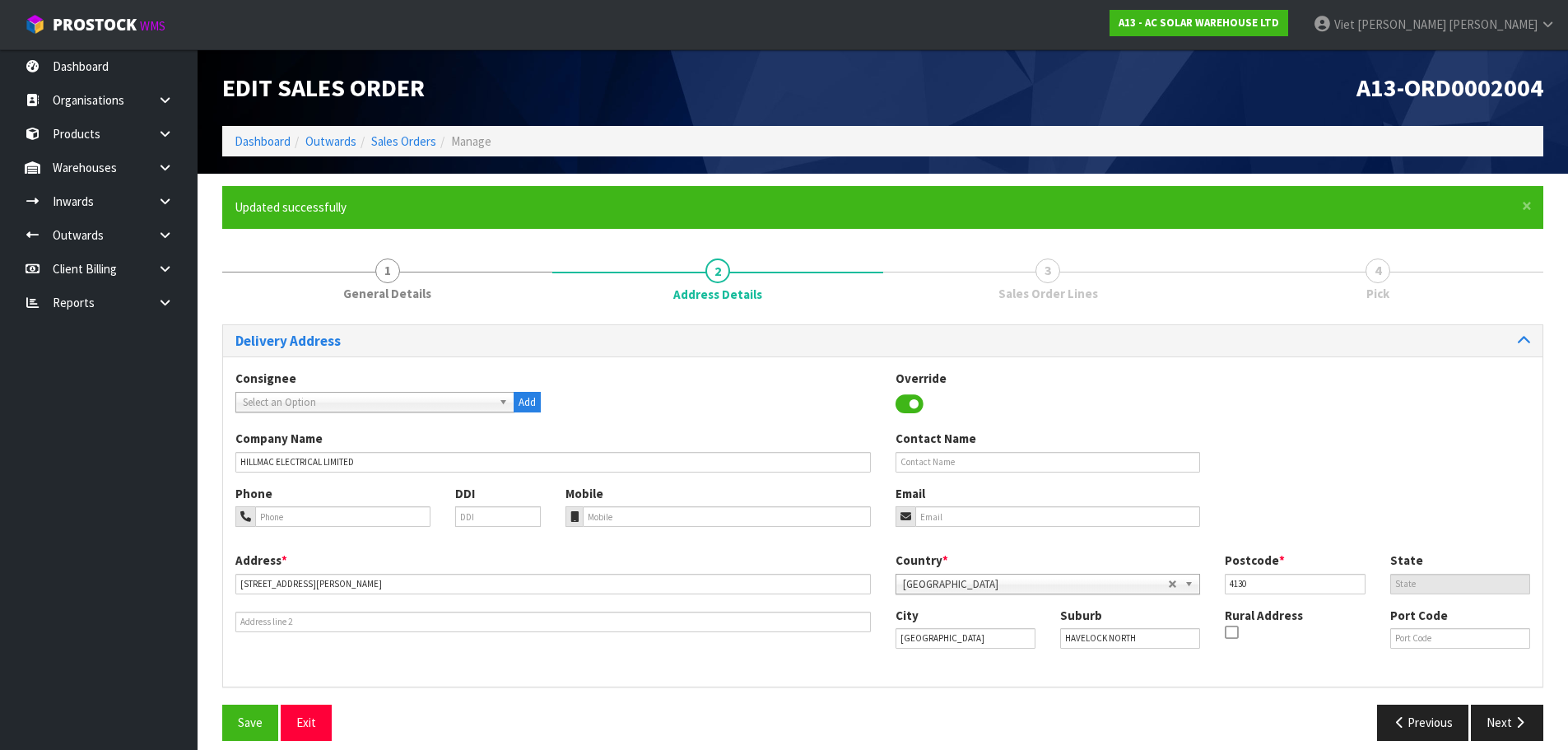
click at [597, 664] on div "Address * 11A MARTIN PLACE This address line exceeds the recommended limit of 3…" at bounding box center [882, 613] width 1319 height 123
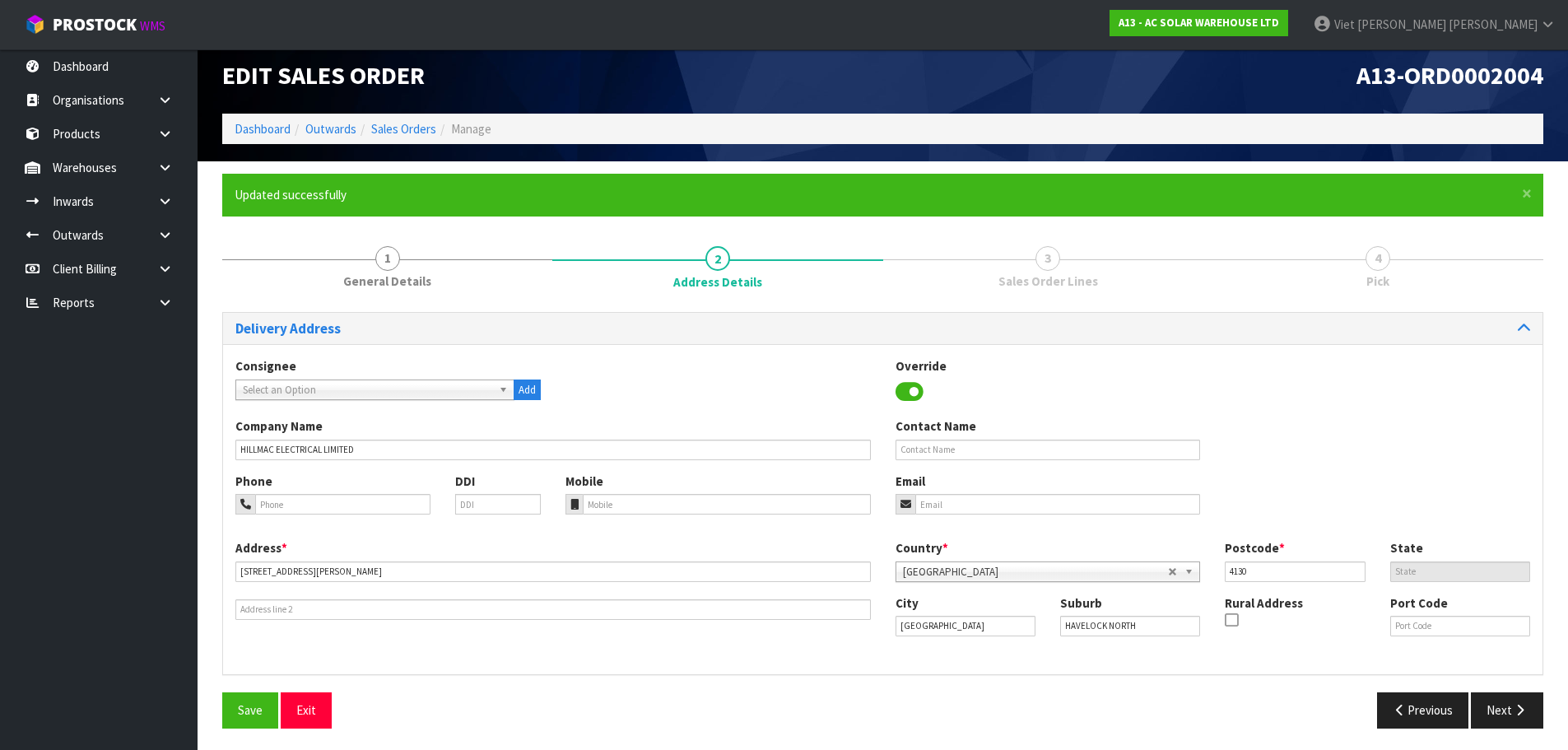
scroll to position [16, 0]
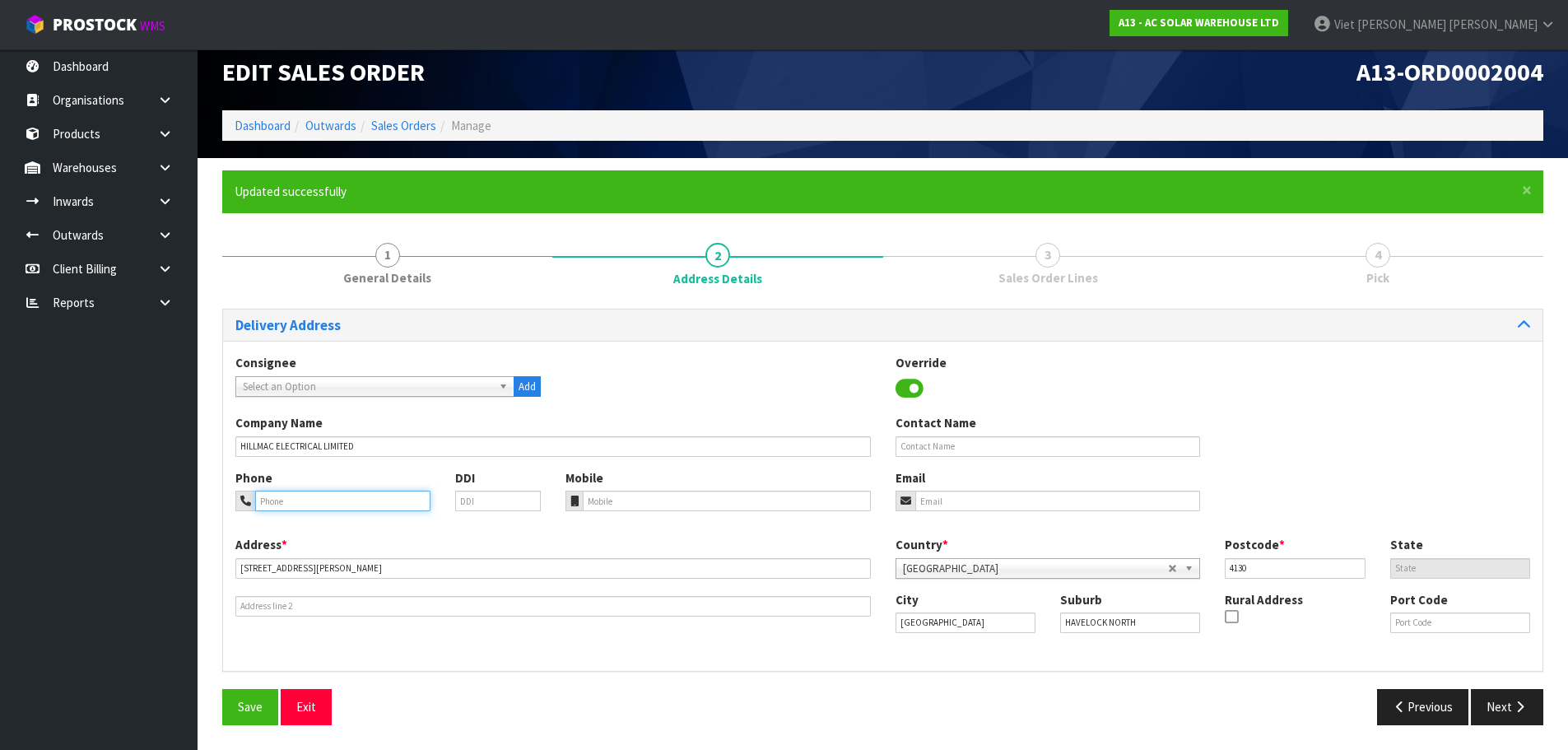
click at [309, 493] on input "tel" at bounding box center [342, 501] width 175 height 21
paste input "06 877 9156"
type input "06 877 9156"
click at [264, 696] on button "Save" at bounding box center [250, 707] width 56 height 36
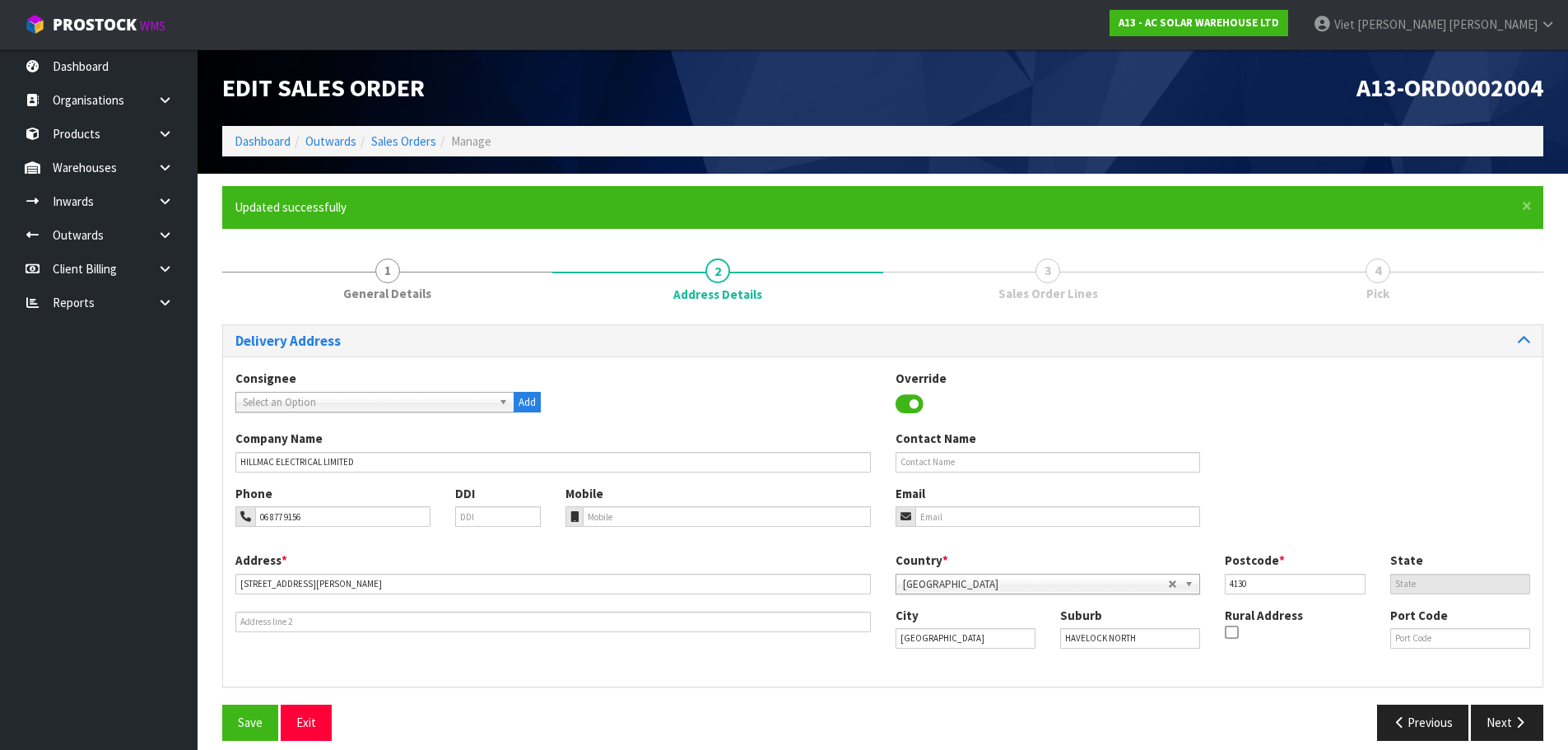
click at [1366, 430] on div "Company Name HILLMAC ELECTRICAL LIMITED Contact Name" at bounding box center [882, 457] width 1319 height 55
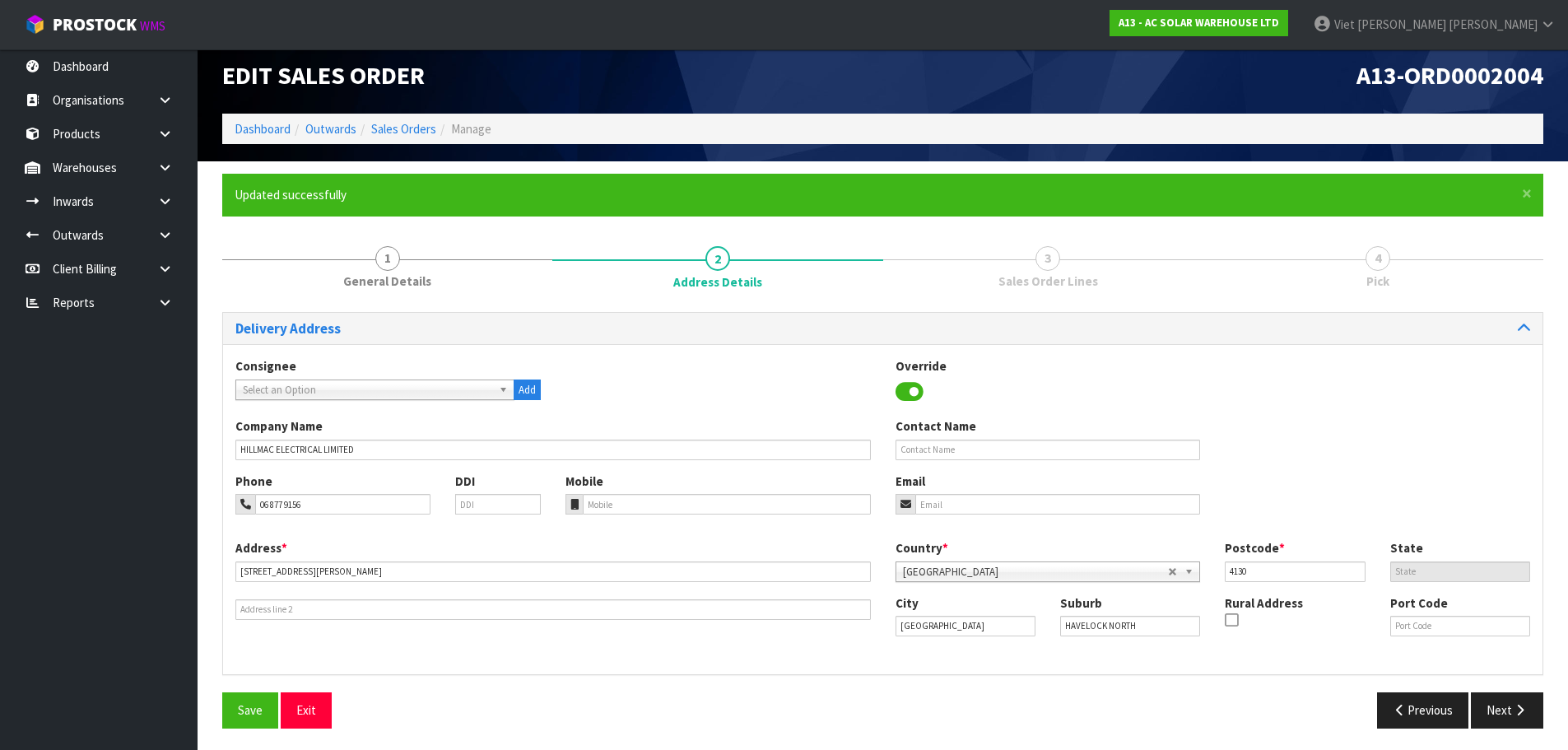
scroll to position [16, 0]
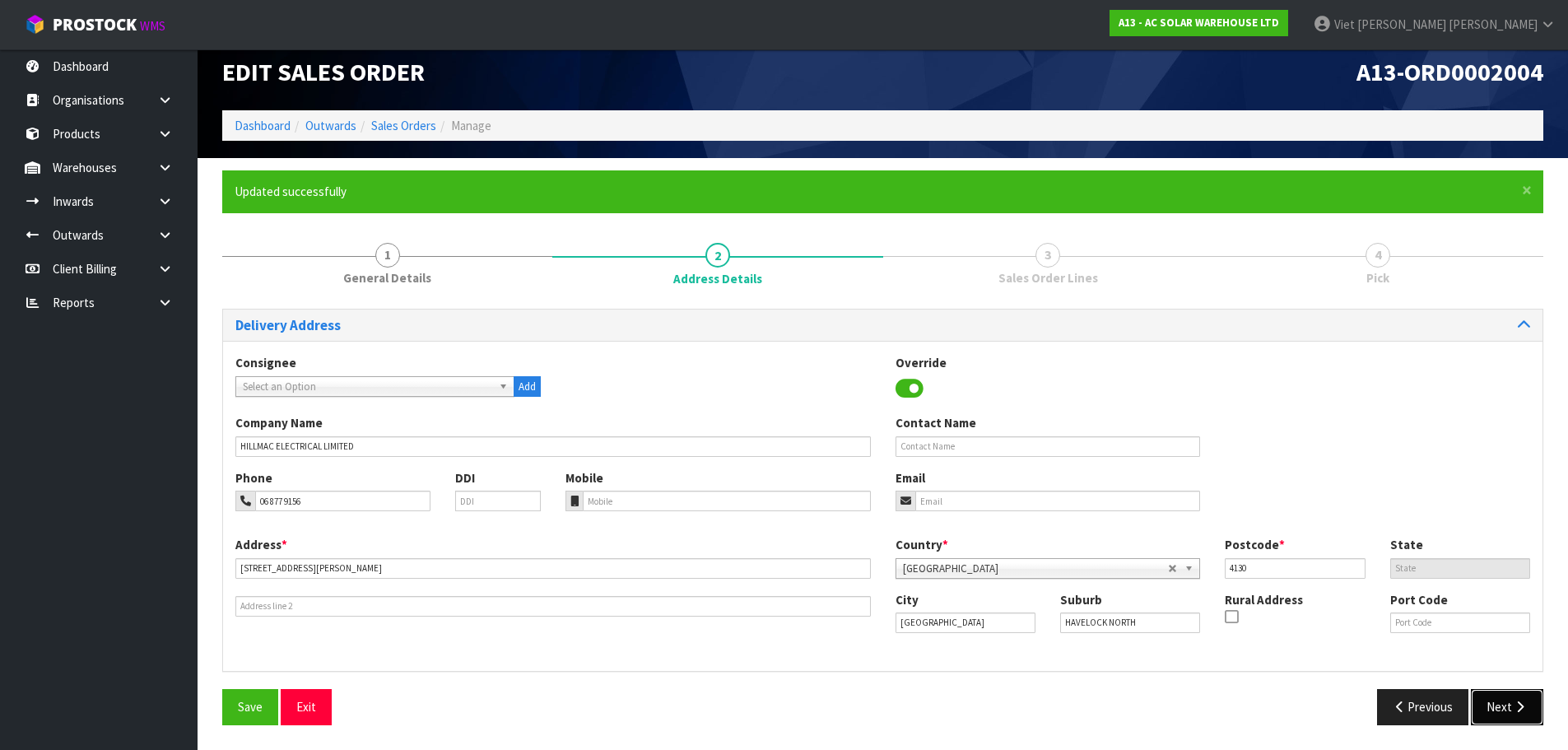
drag, startPoint x: 1487, startPoint y: 710, endPoint x: 1451, endPoint y: 468, distance: 244.7
click at [1486, 488] on div "Delivery Address Consignee 000001.BAY MECHANICS - BAY MECHANICS 000001A - BRAKE…" at bounding box center [882, 523] width 1321 height 429
click at [754, 366] on div "Consignee 000001.BAY MECHANICS - BAY MECHANICS 000001A - BRAKE & TRANSMISSION N…" at bounding box center [882, 383] width 1319 height 60
drag, startPoint x: 1529, startPoint y: 701, endPoint x: 1493, endPoint y: 522, distance: 182.6
click at [1493, 522] on div "Delivery Address Consignee 000001.BAY MECHANICS - BAY MECHANICS 000001A - BRAKE…" at bounding box center [882, 523] width 1321 height 429
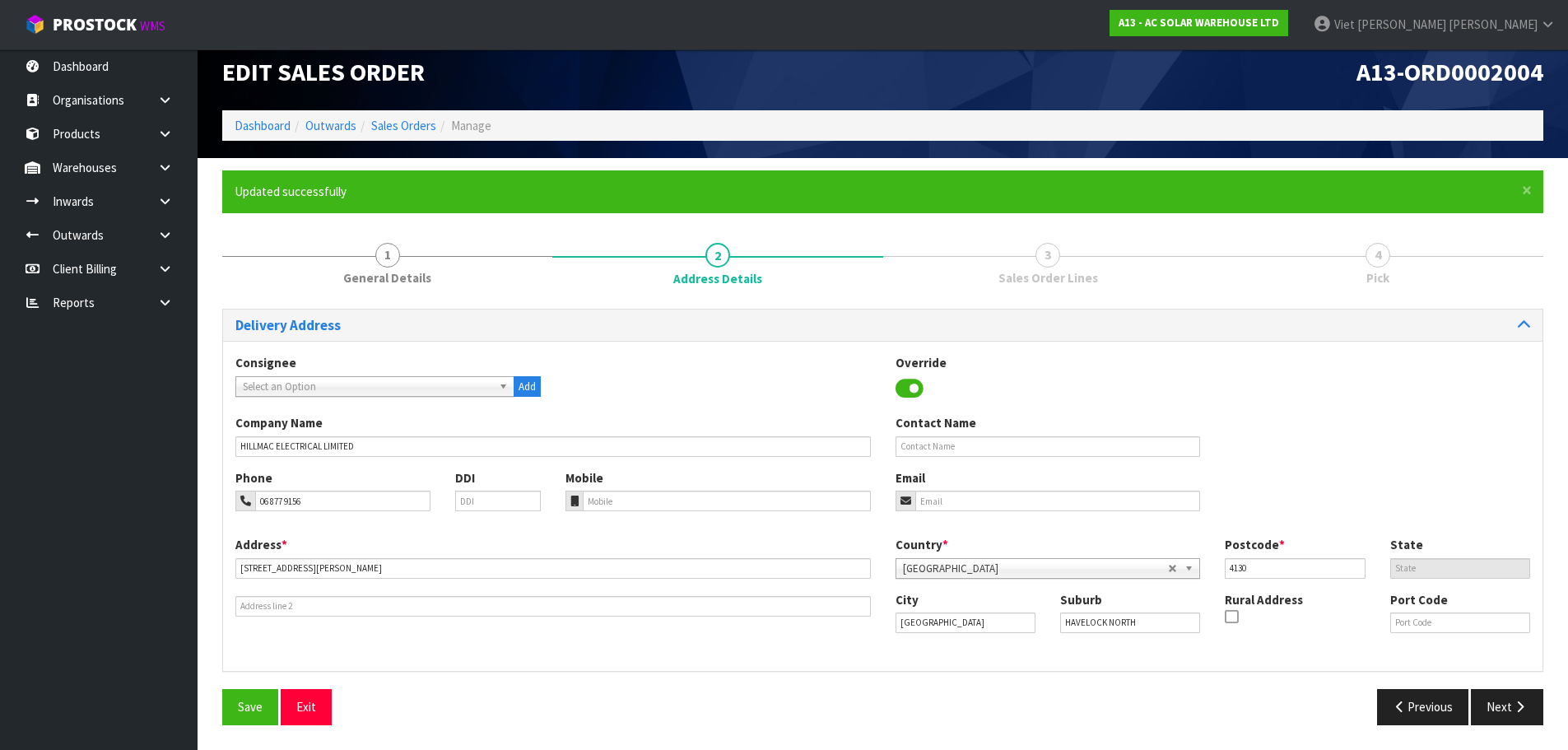
click at [1448, 487] on div "Phone 06 877 9156 DDI Mobile Email" at bounding box center [882, 502] width 1319 height 67
click at [1493, 696] on button "Next" at bounding box center [1506, 707] width 73 height 36
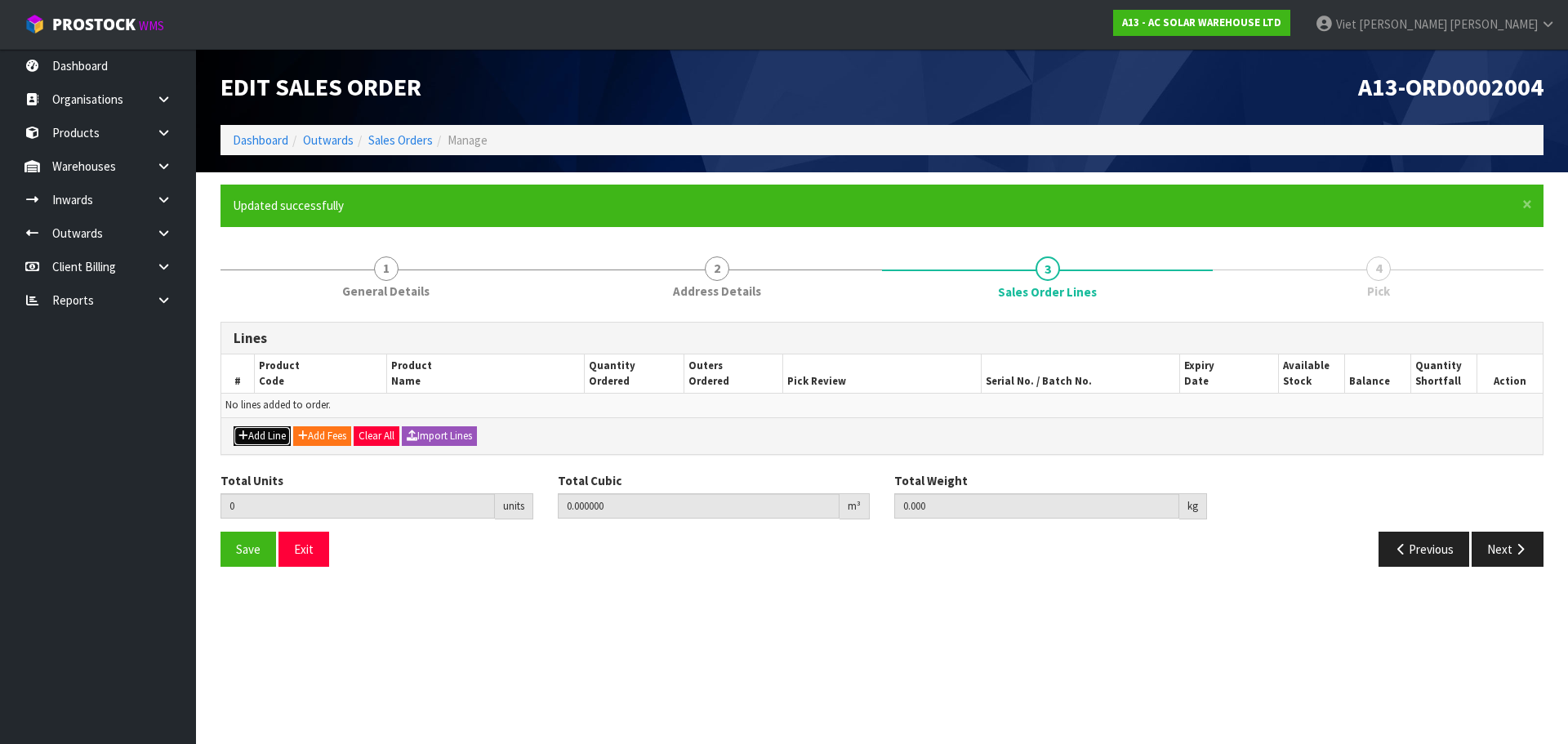
click at [273, 438] on button "Add Line" at bounding box center [262, 437] width 57 height 20
type input "0"
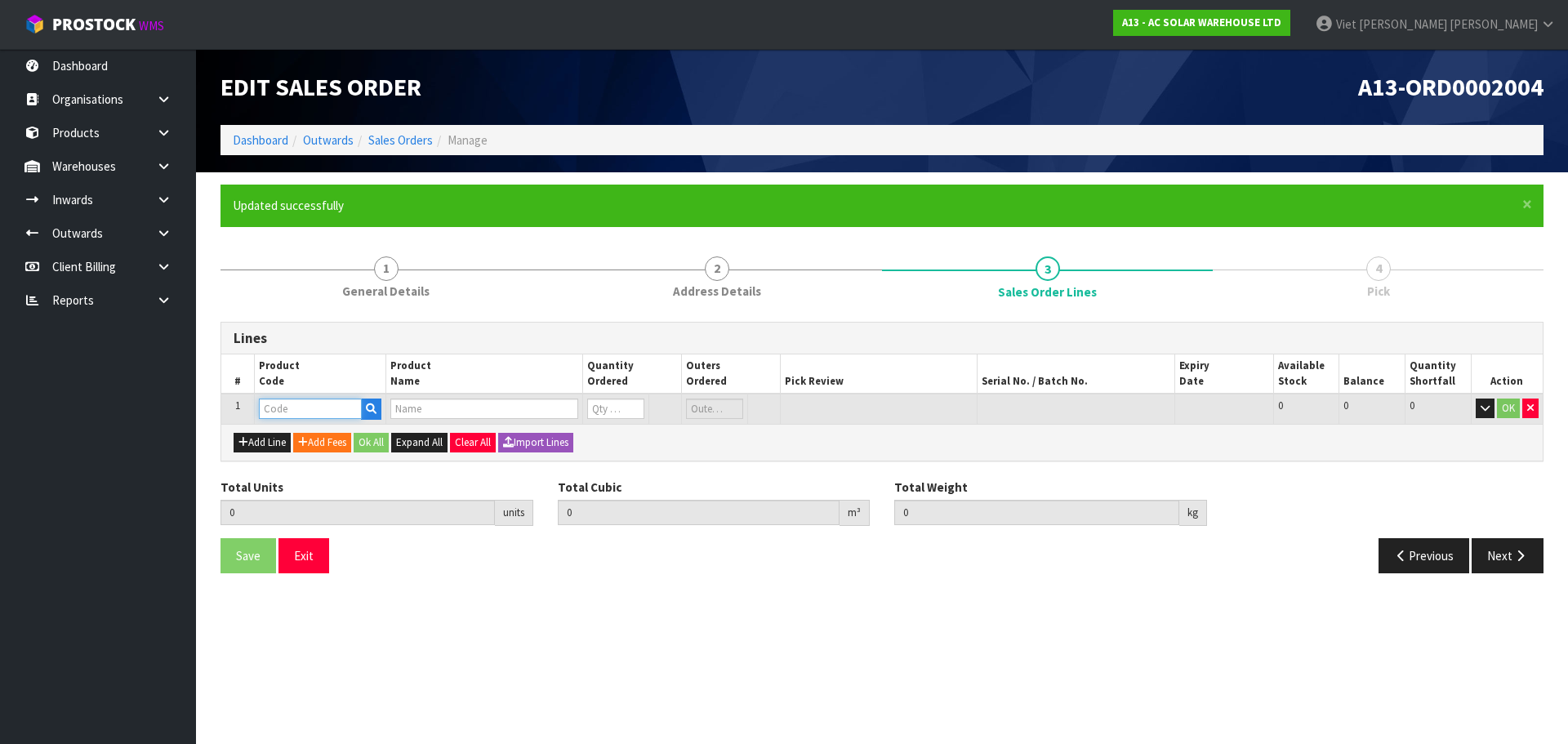
click at [300, 413] on input "text" at bounding box center [310, 408] width 103 height 21
paste input "3934"
type input "3934"
type input "0.000000"
type input "0.000"
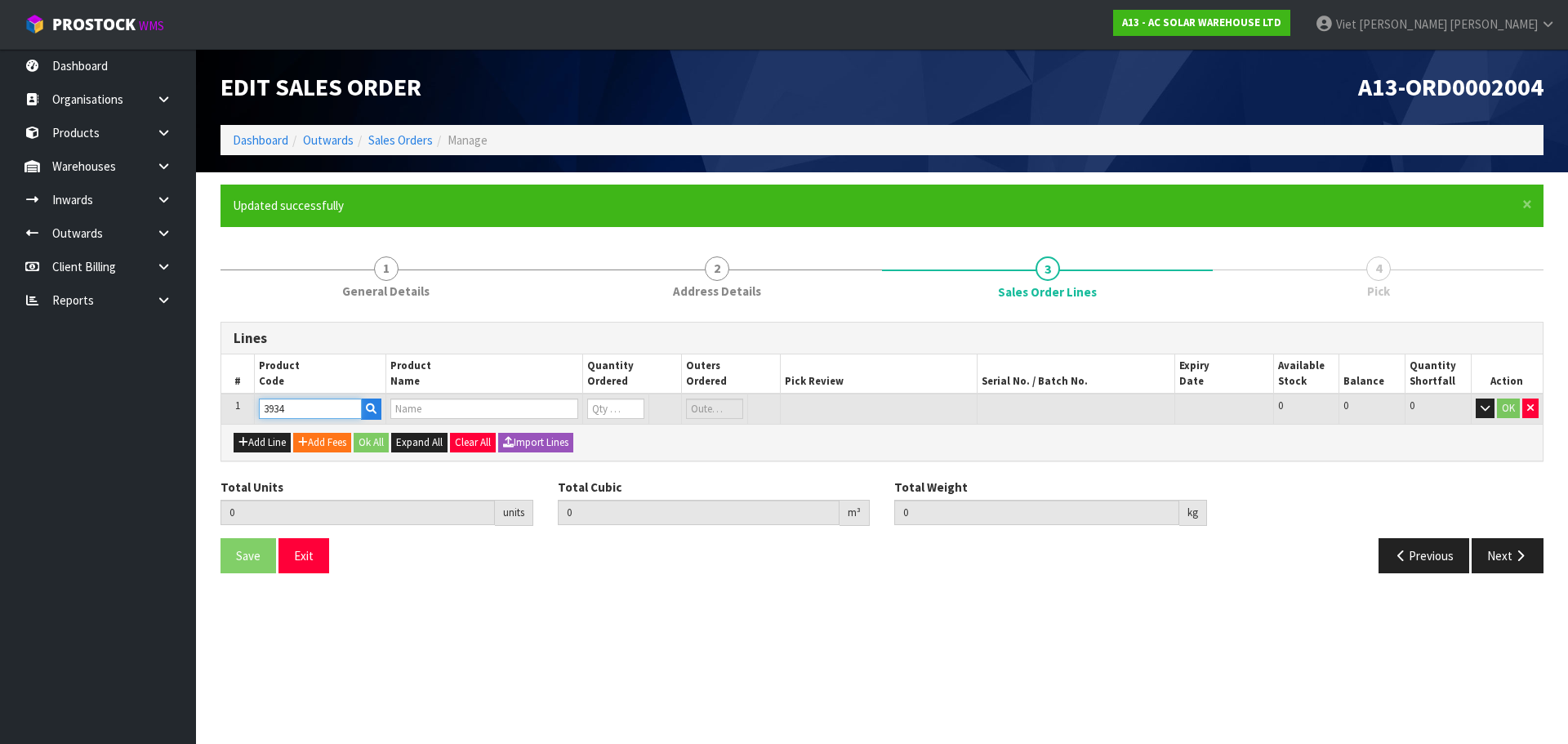
type input "HYUNDAI 440W N-TYPE HJT ALL BLACK HIT-H440LE-FB"
type input "0"
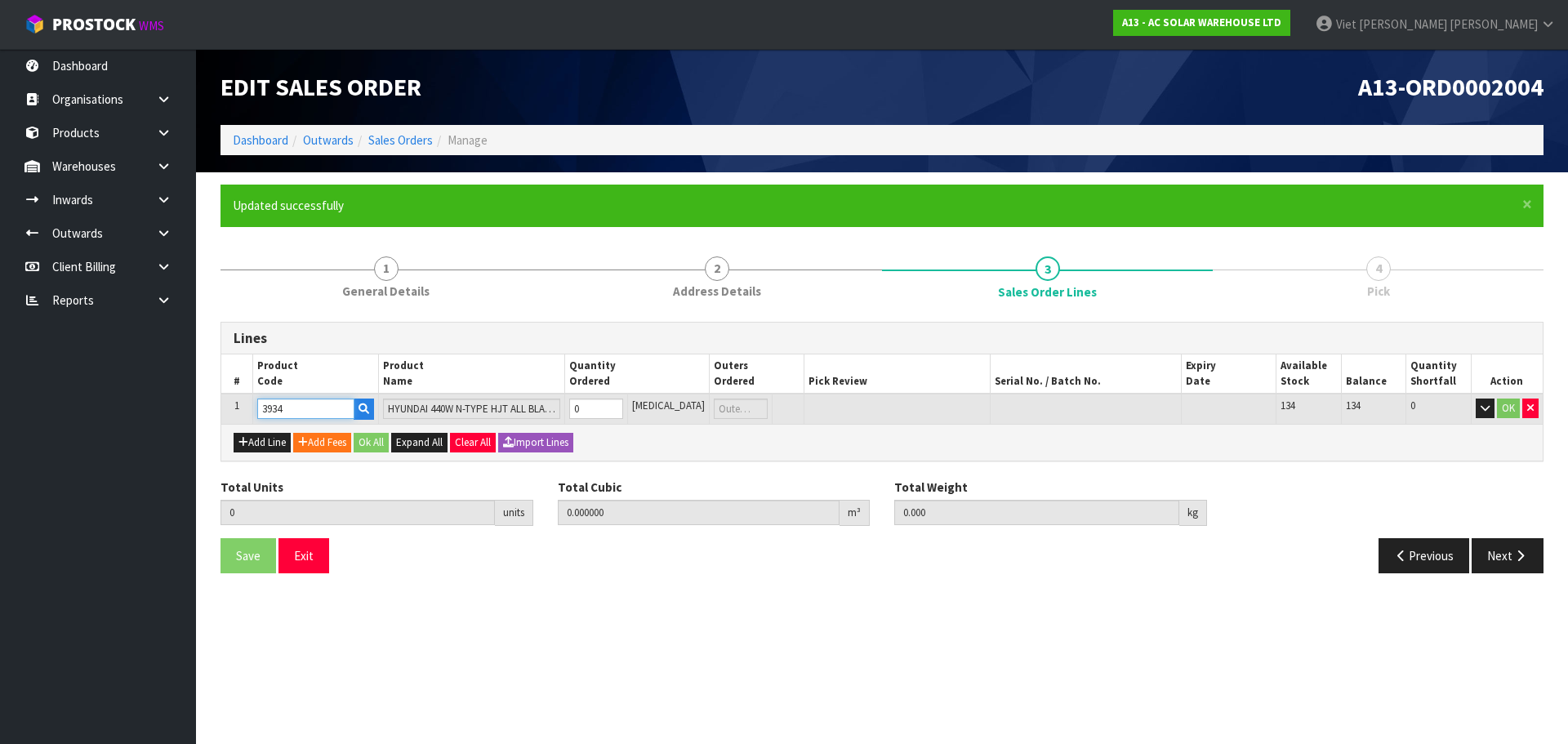
type input "3934"
drag, startPoint x: 735, startPoint y: 464, endPoint x: 697, endPoint y: 431, distance: 50.3
click at [734, 464] on div "Lines # Product Code Product Name Quantity Ordered Outers Ordered Pick Review S…" at bounding box center [881, 455] width 1323 height 265
drag, startPoint x: 606, startPoint y: 408, endPoint x: 587, endPoint y: 414, distance: 19.9
click at [587, 414] on input "0" at bounding box center [596, 408] width 53 height 21
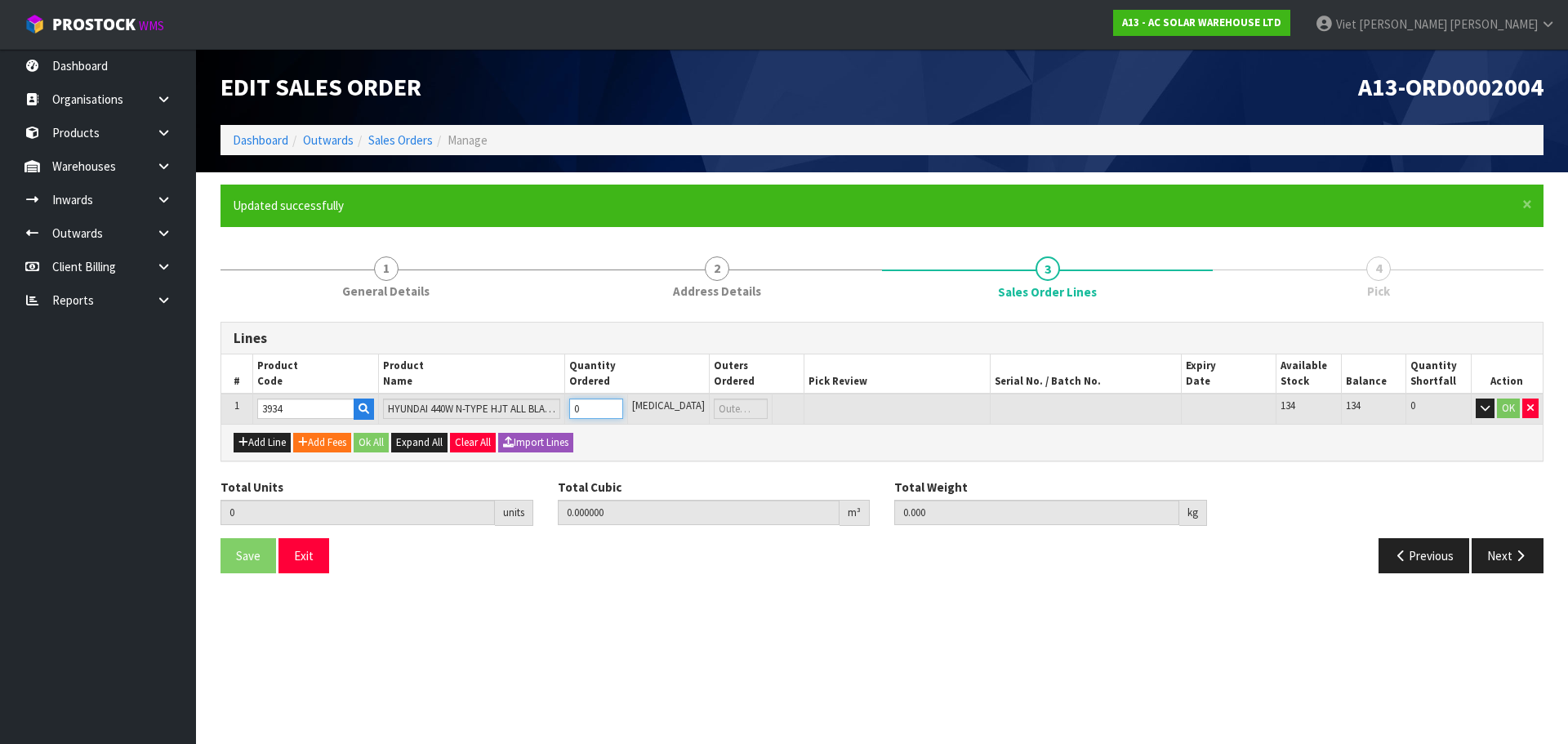
type input "3"
type input "0.209286"
type input "66.417"
type input "3"
type input "36"
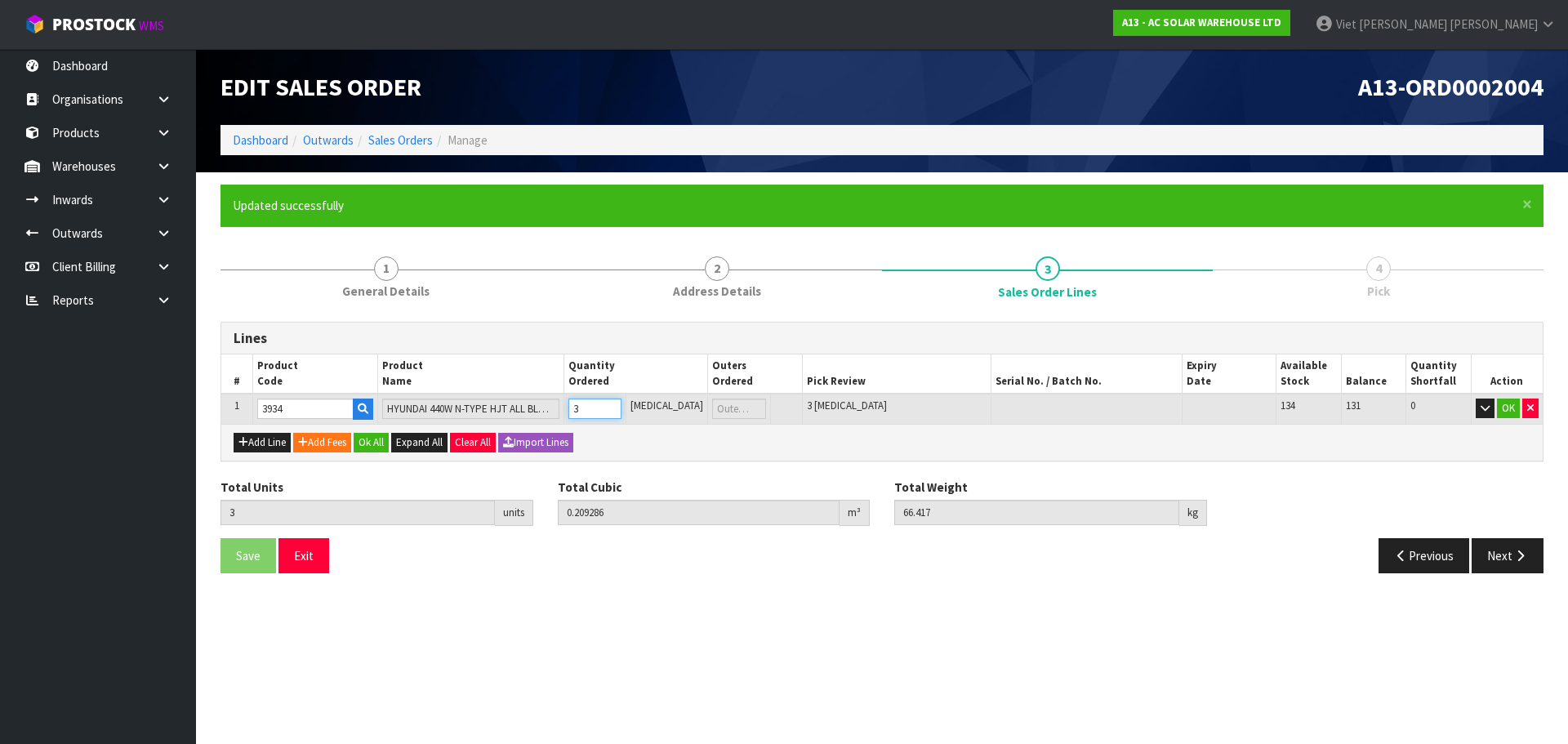
type input "2.577084"
type input "821"
type input "36"
click at [753, 633] on section "Edit Sales Order A13-ORD0002004 Dashboard Outwards Sales Orders Manage × Close …" at bounding box center [784, 372] width 1568 height 744
click at [1511, 413] on button "OK" at bounding box center [1508, 408] width 23 height 20
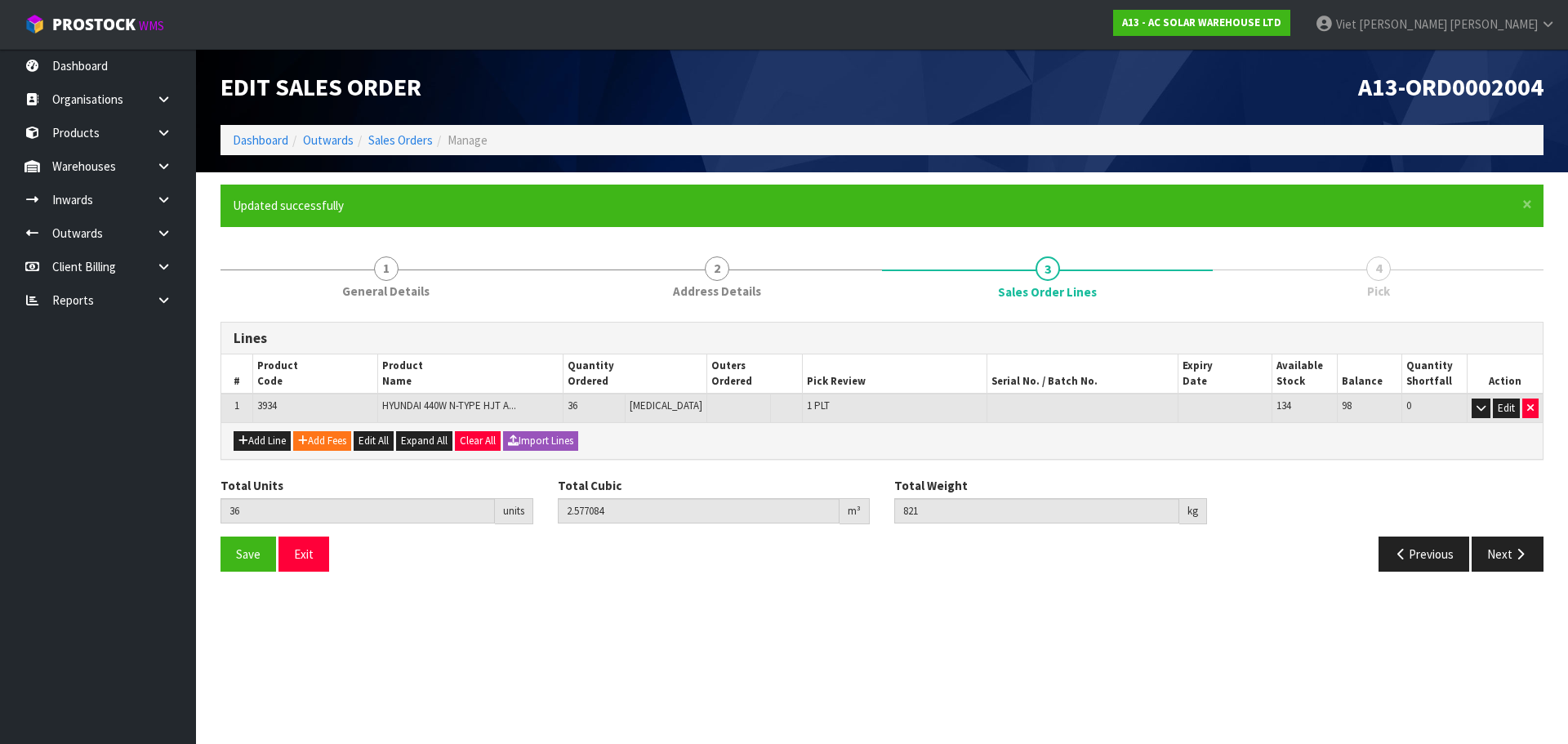
click at [1114, 614] on section "Edit Sales Order A13-ORD0002004 Dashboard Outwards Sales Orders Manage × Close …" at bounding box center [784, 372] width 1568 height 744
click at [1504, 563] on button "Next" at bounding box center [1508, 554] width 72 height 36
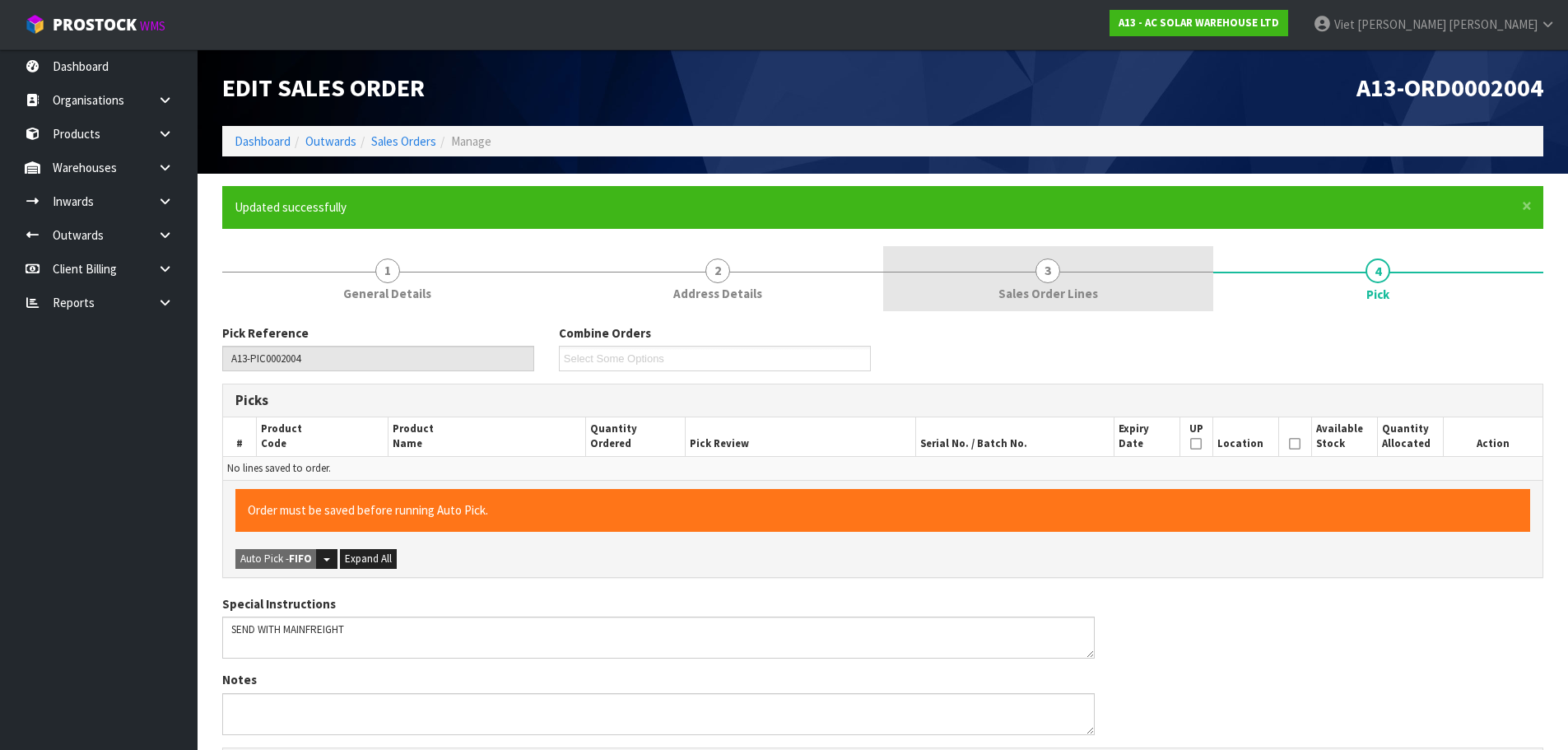
click at [1034, 254] on link "3 Sales Order Lines" at bounding box center [1047, 278] width 330 height 65
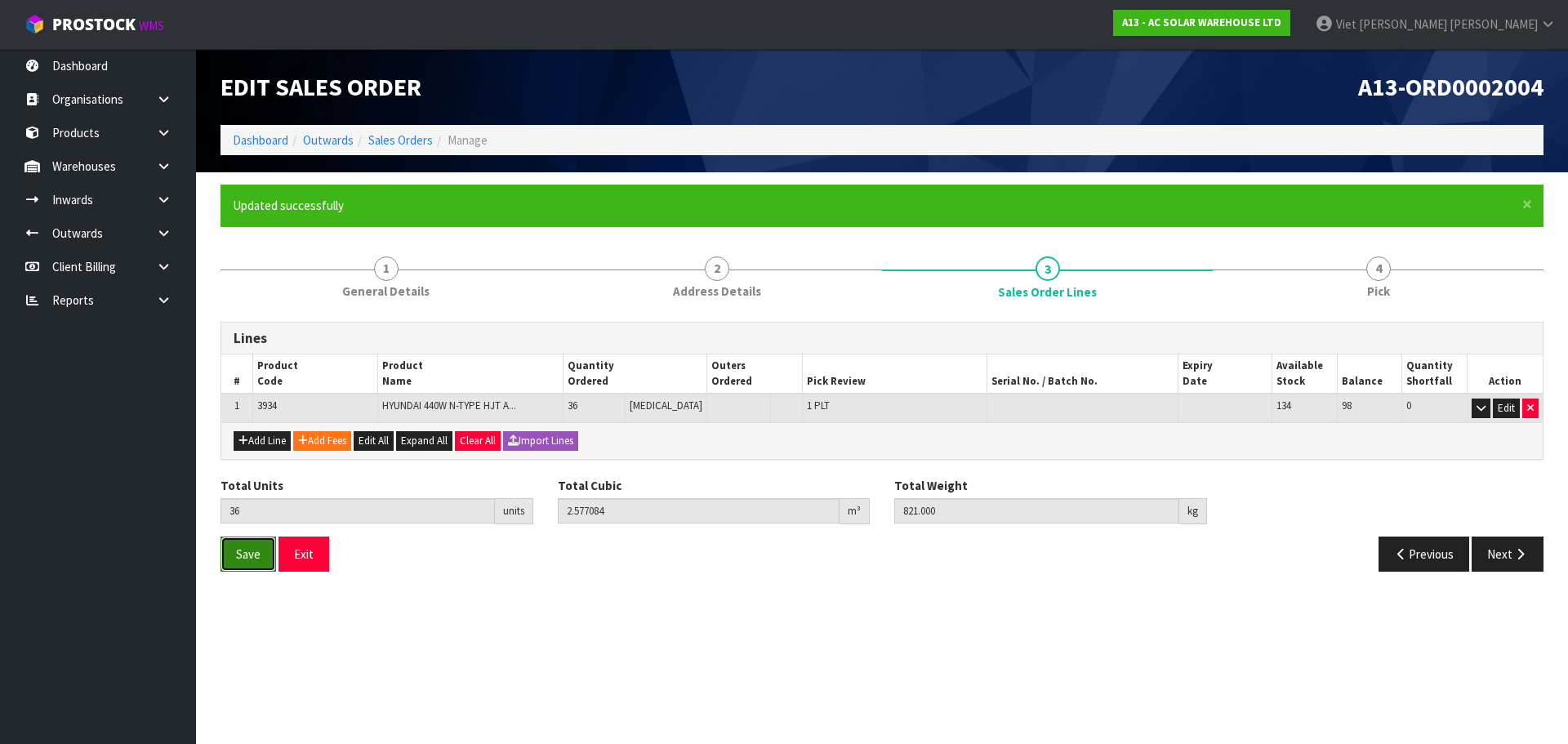
click at [252, 557] on span "Save" at bounding box center [248, 554] width 25 height 16
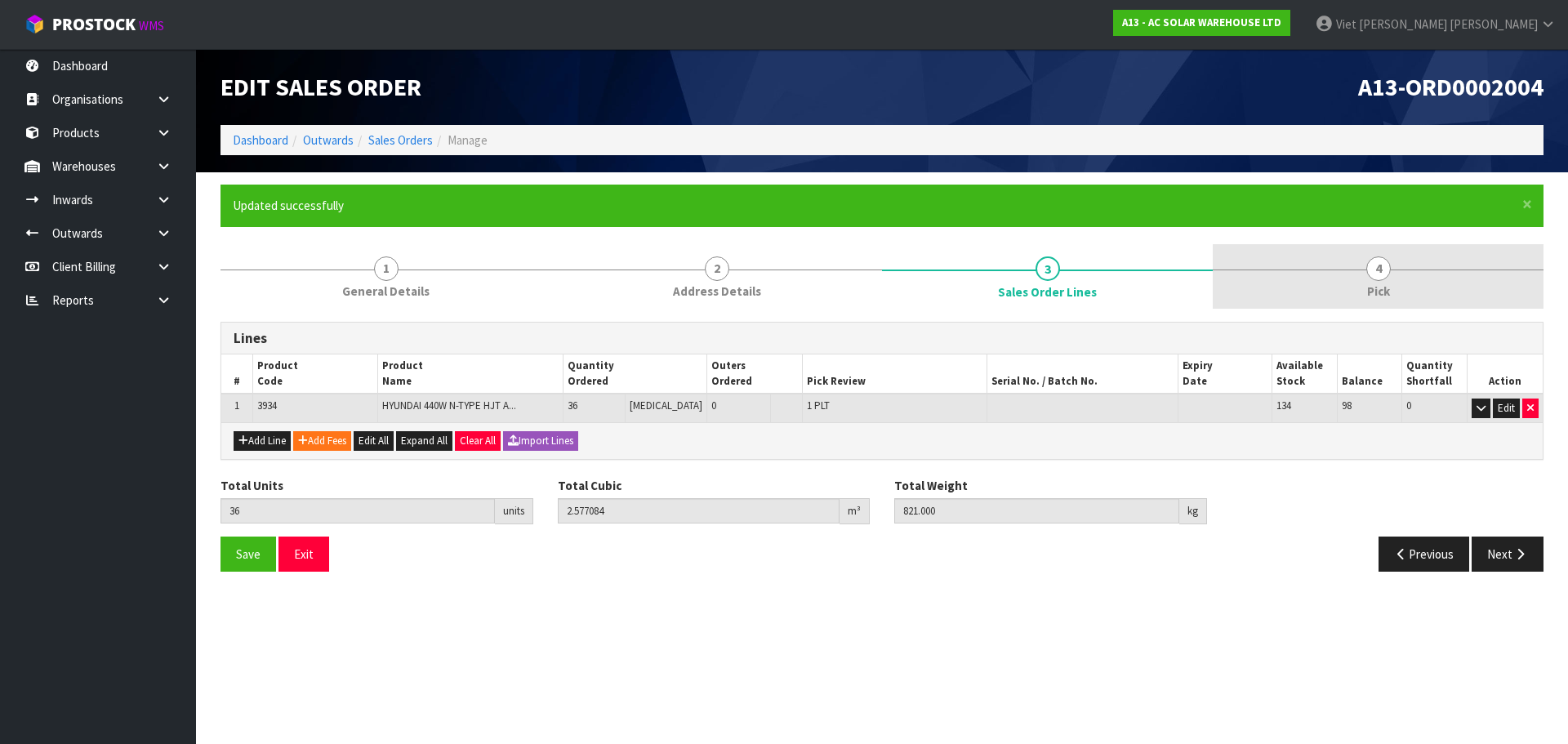
click at [1372, 289] on span "Pick" at bounding box center [1378, 290] width 23 height 17
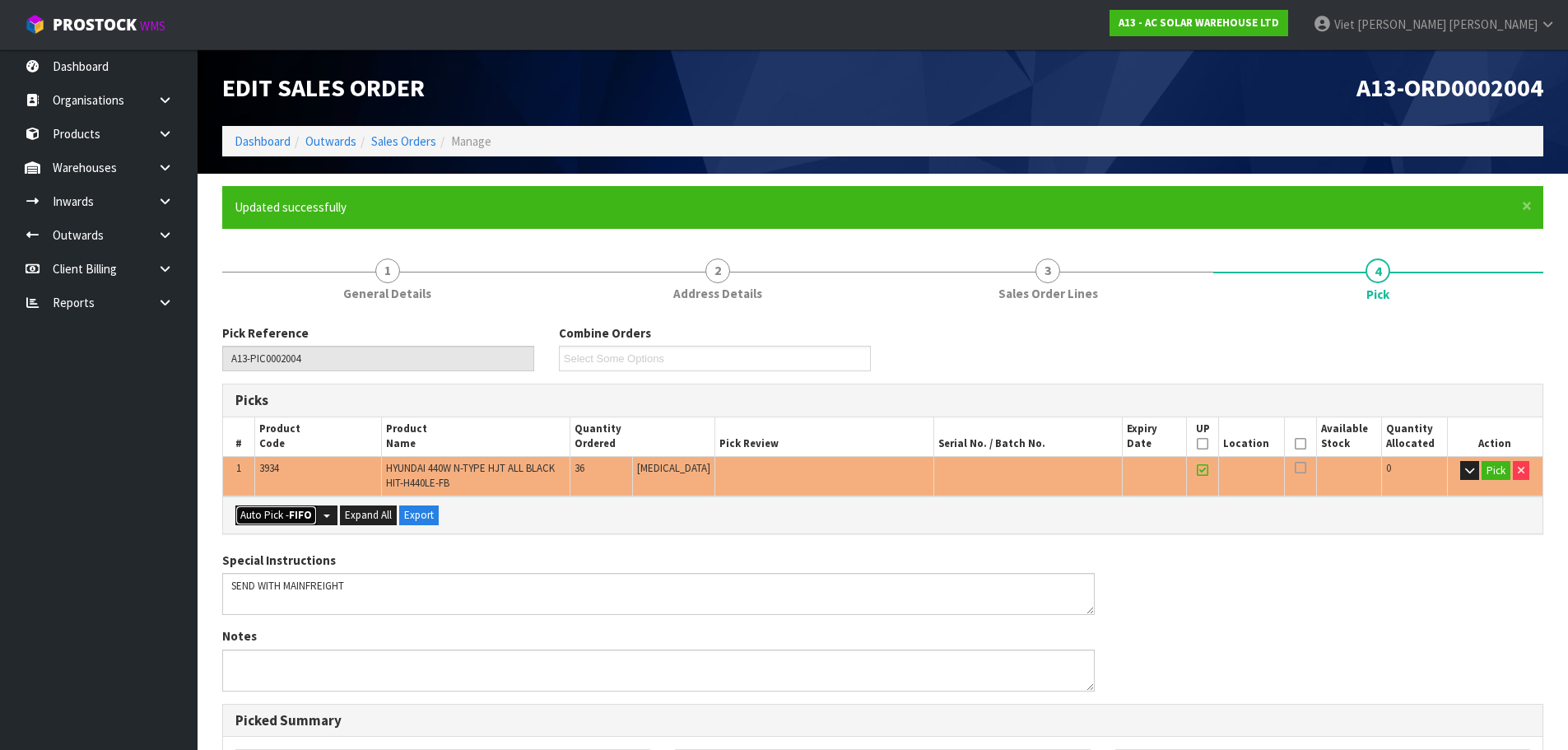
click at [271, 520] on button "Auto Pick - FIFO" at bounding box center [276, 516] width 82 height 20
type input "1"
type input "Piece x 36"
type input "36"
type input "2.511432"
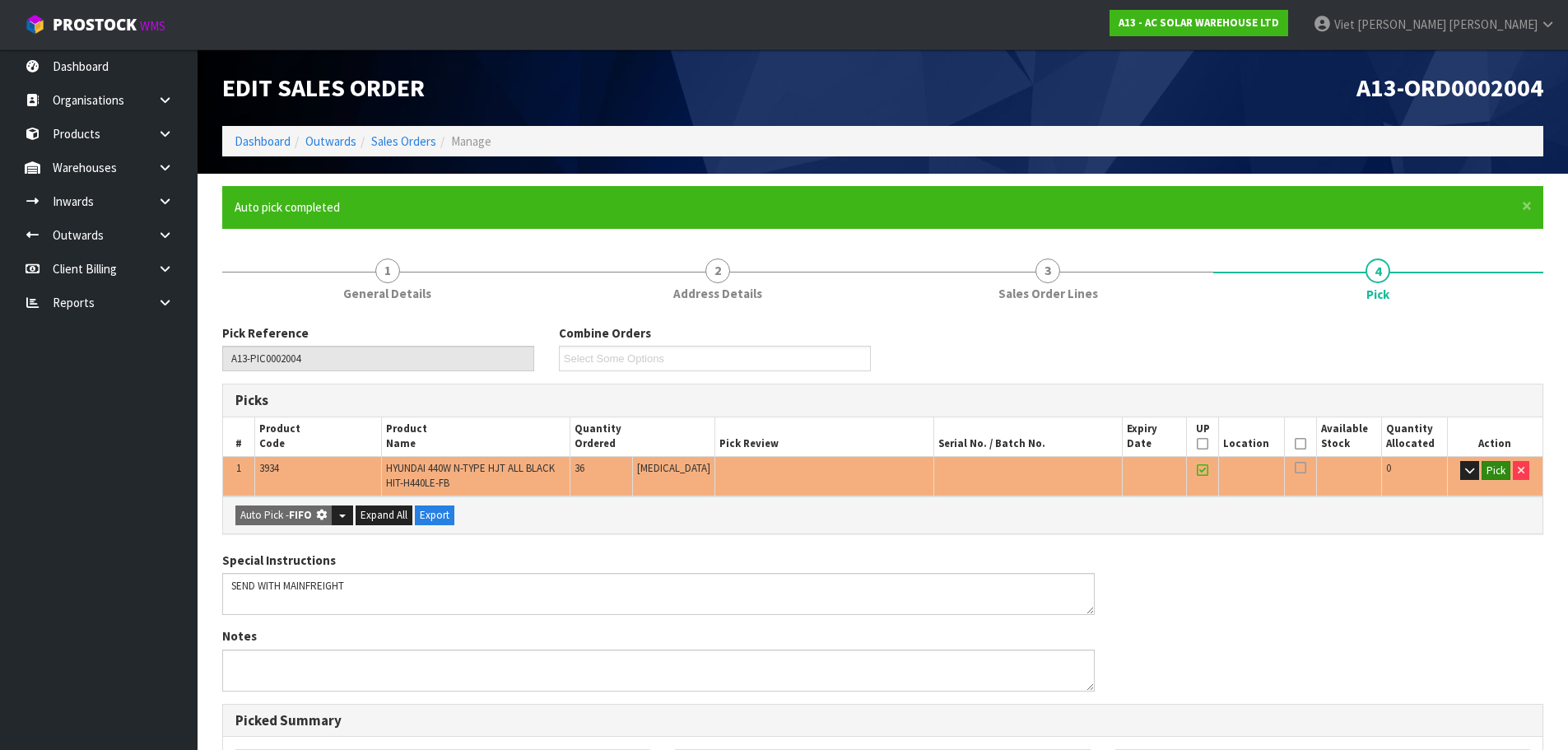
type input "797.004"
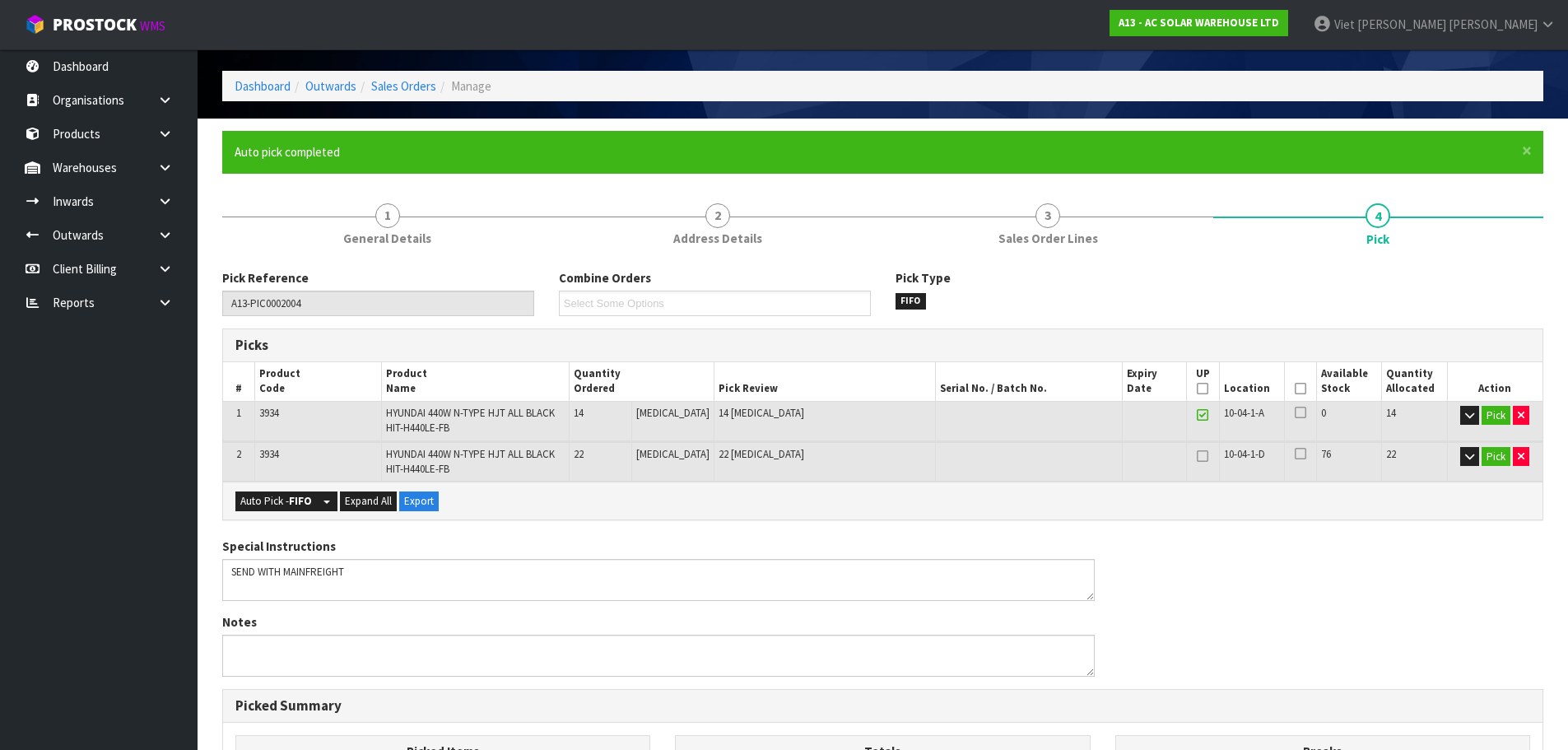
scroll to position [83, 0]
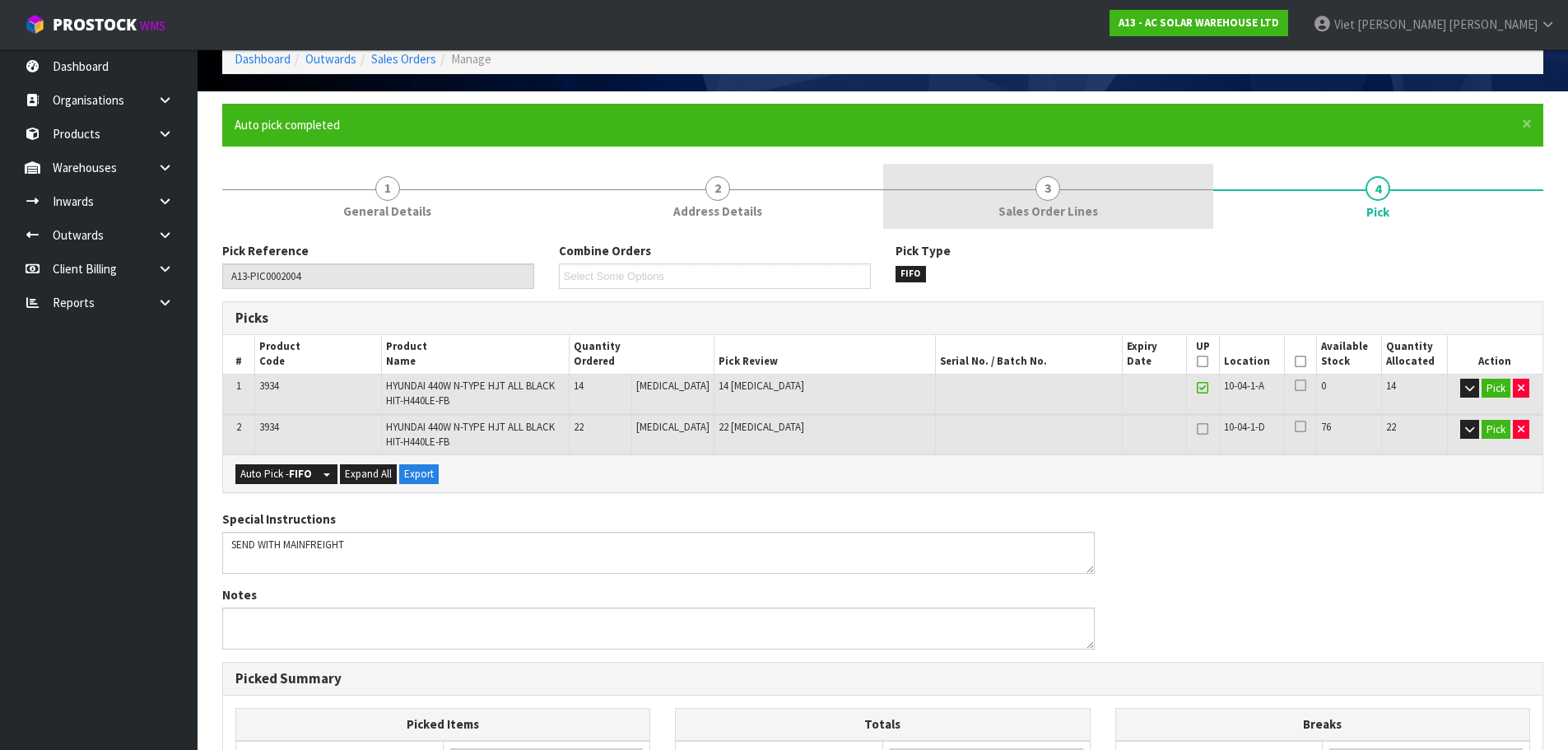
click at [1130, 209] on link "3 Sales Order Lines" at bounding box center [1047, 196] width 330 height 65
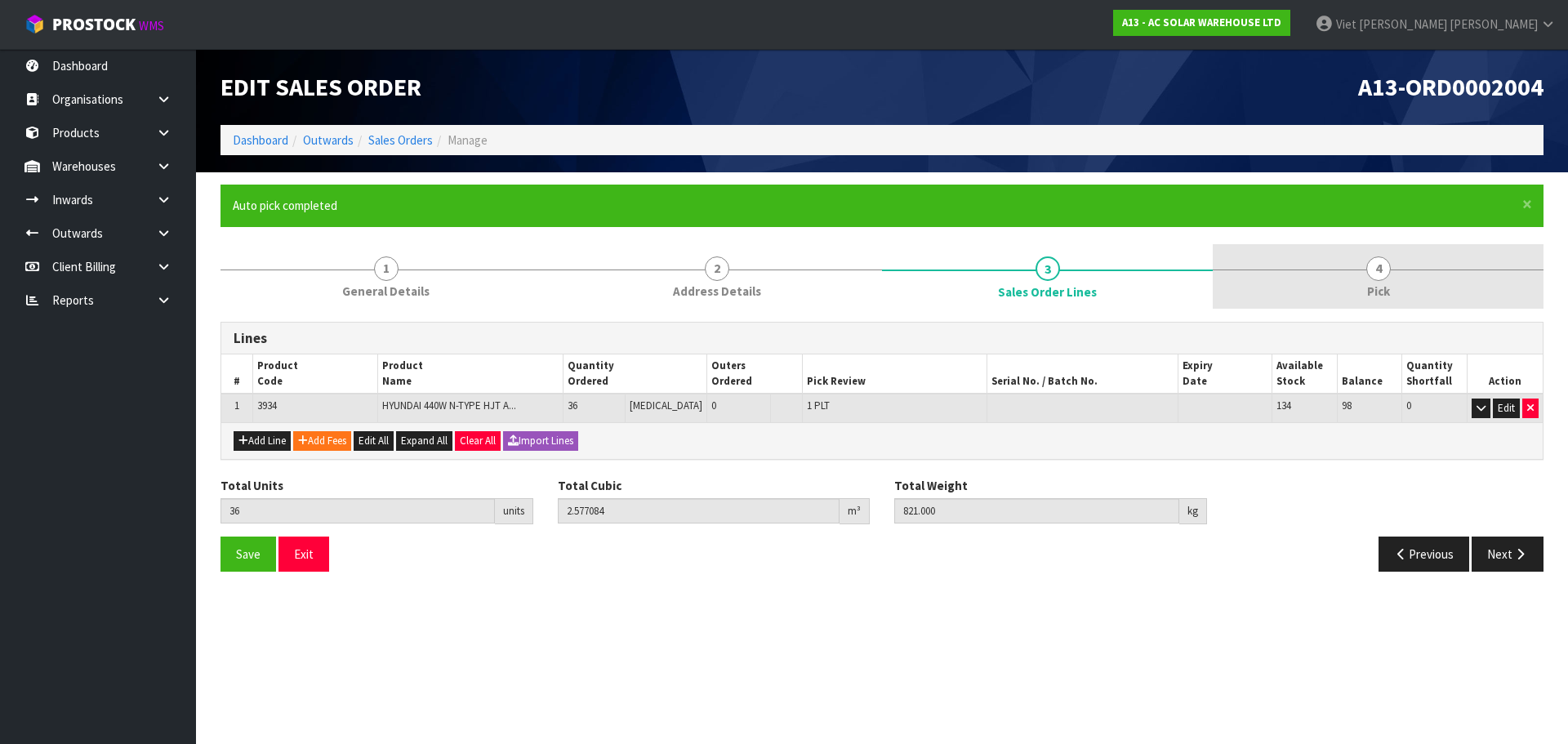
click at [1343, 285] on link "4 Pick" at bounding box center [1378, 276] width 331 height 64
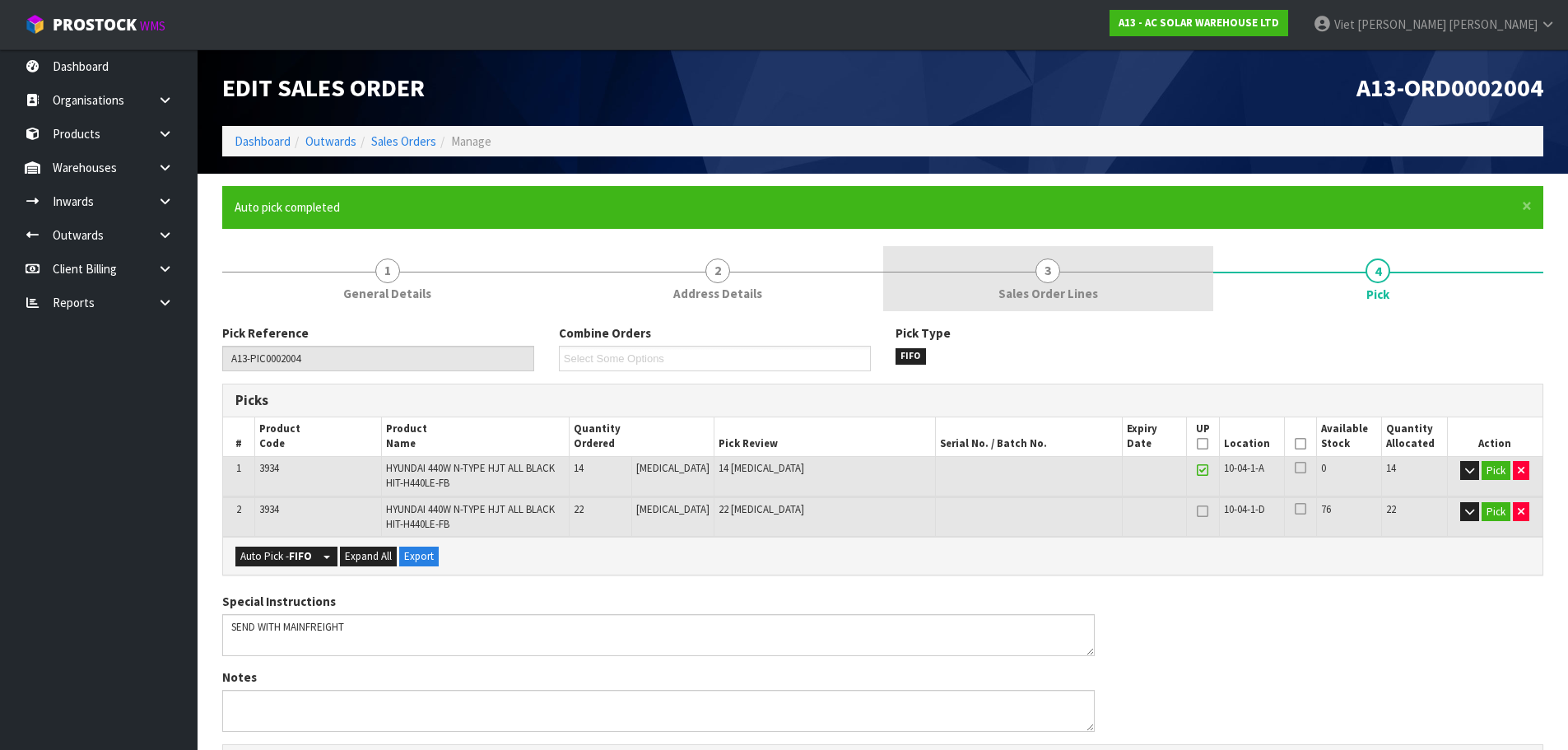
click at [1087, 307] on link "3 Sales Order Lines" at bounding box center [1047, 278] width 330 height 65
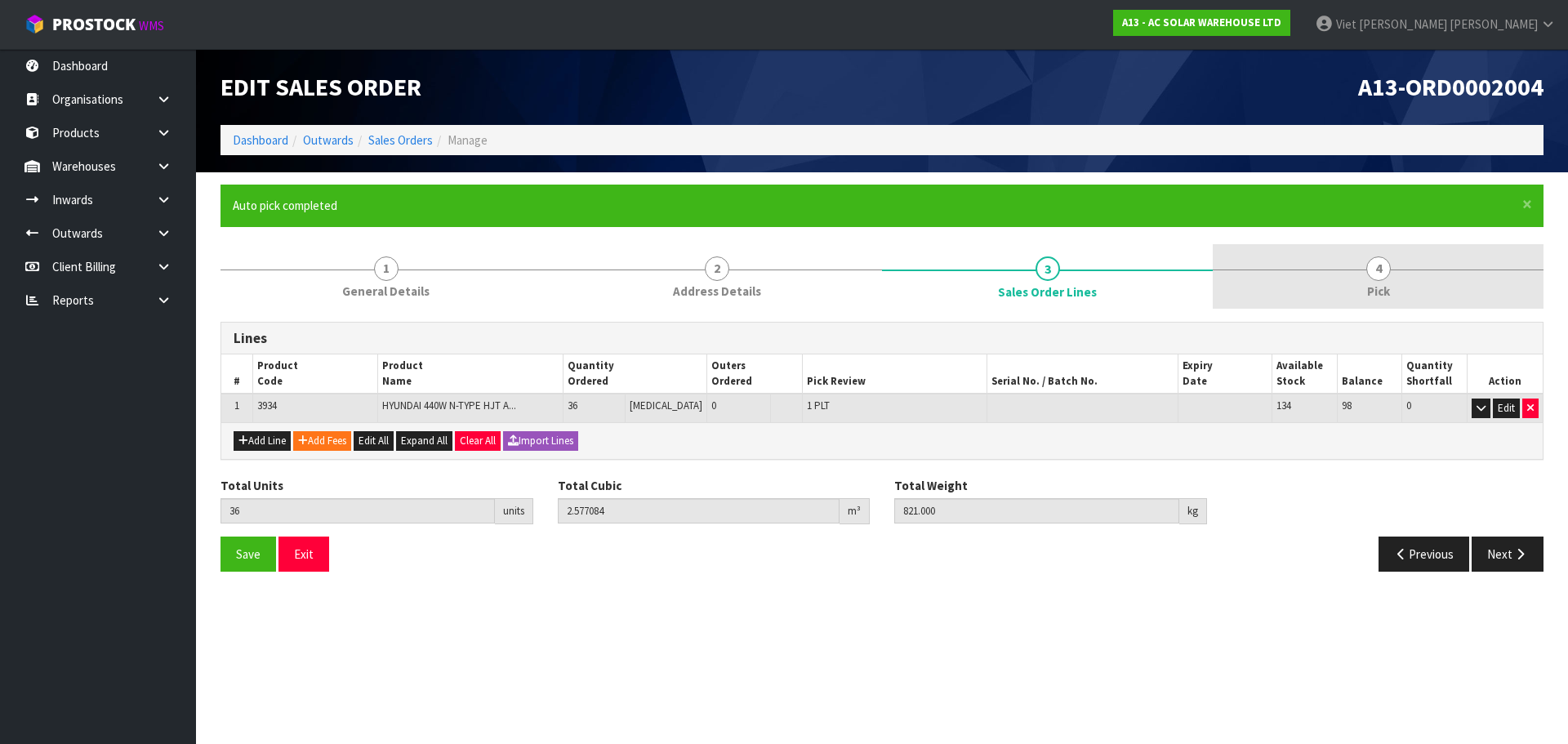
click at [1320, 302] on link "4 Pick" at bounding box center [1378, 276] width 331 height 64
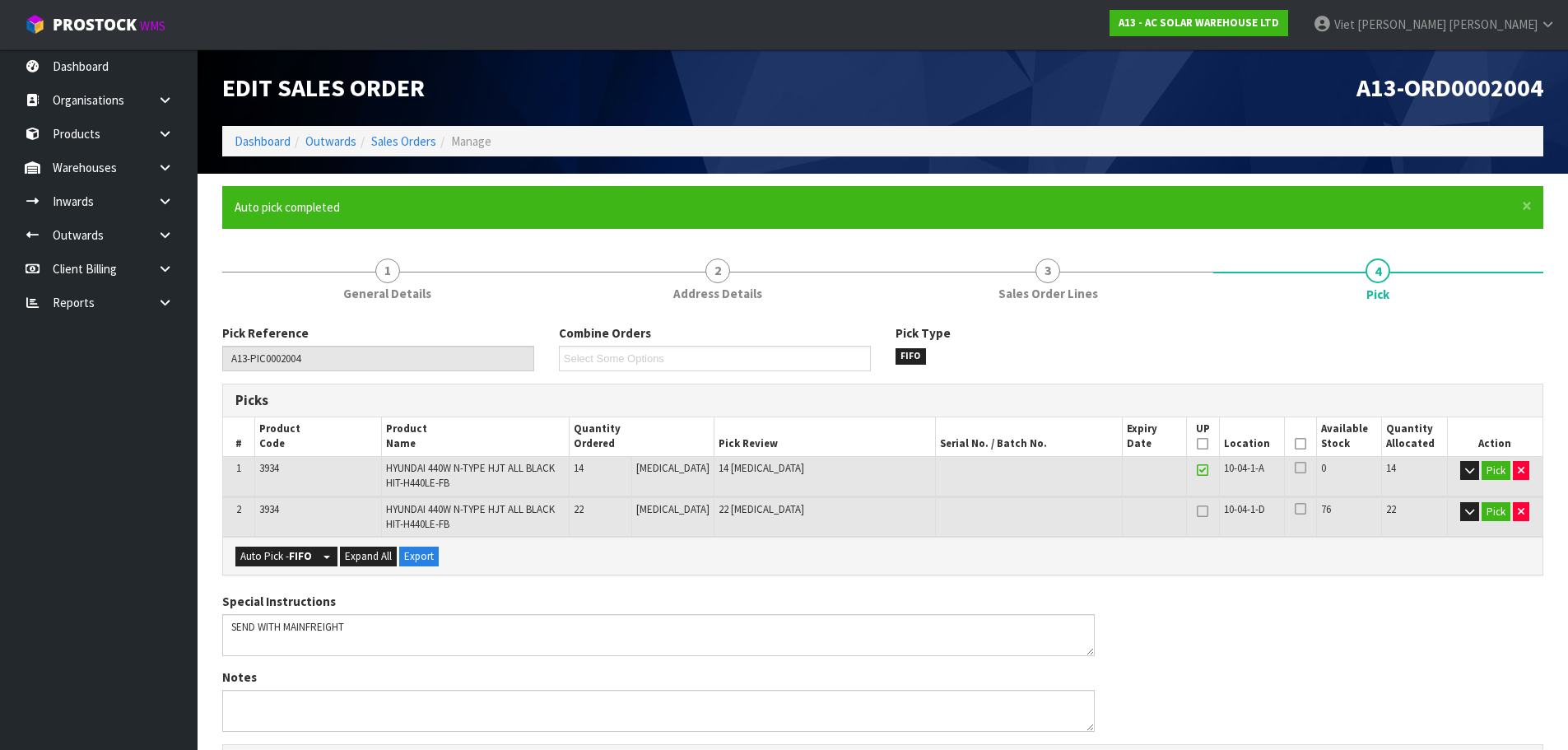
click at [1192, 468] on link at bounding box center [1202, 471] width 21 height 20
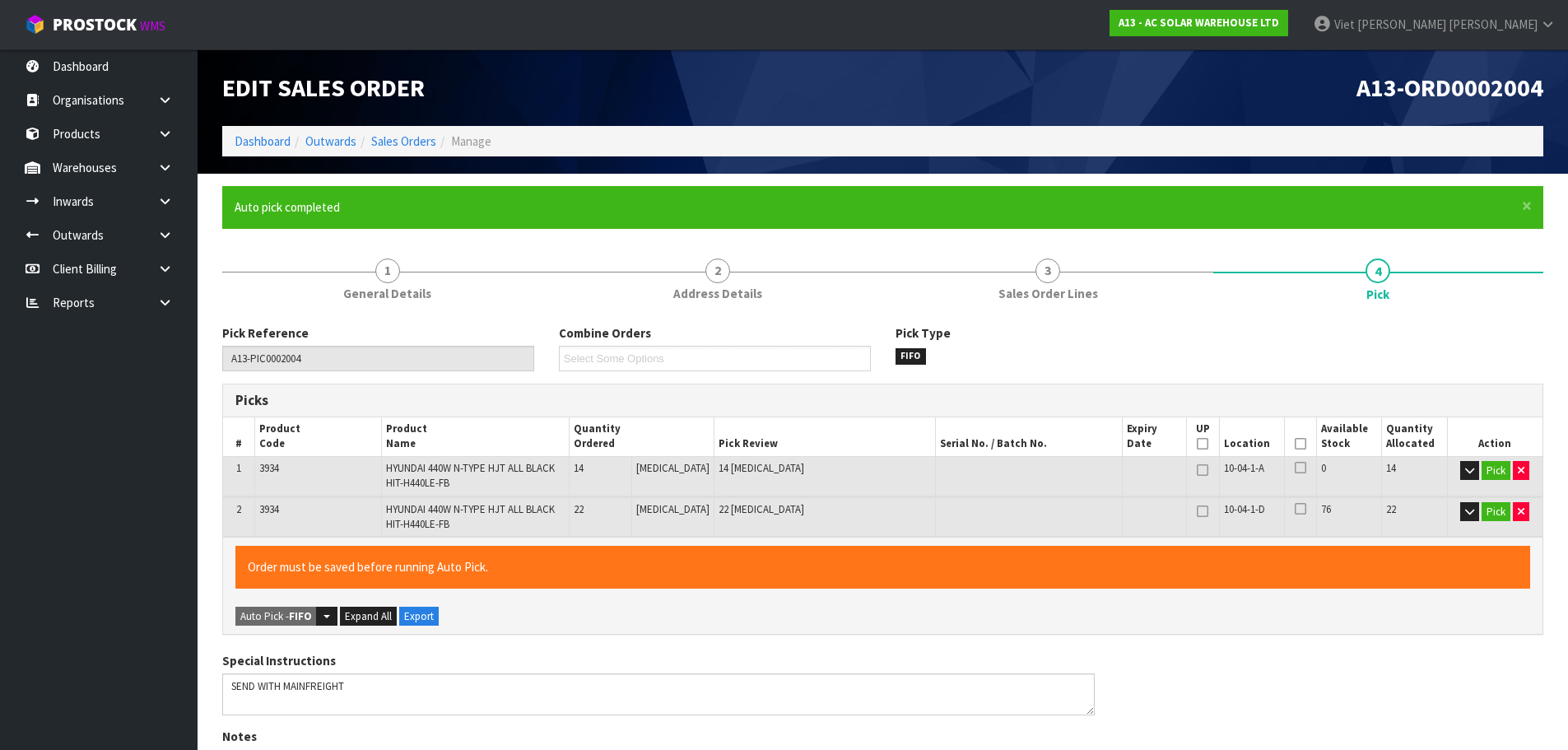
click at [1199, 471] on icon at bounding box center [1203, 470] width 12 height 1
click at [1528, 473] on td "Pick" at bounding box center [1494, 476] width 96 height 40
click at [1513, 473] on button "button" at bounding box center [1520, 471] width 17 height 20
type input "0"
type input "22"
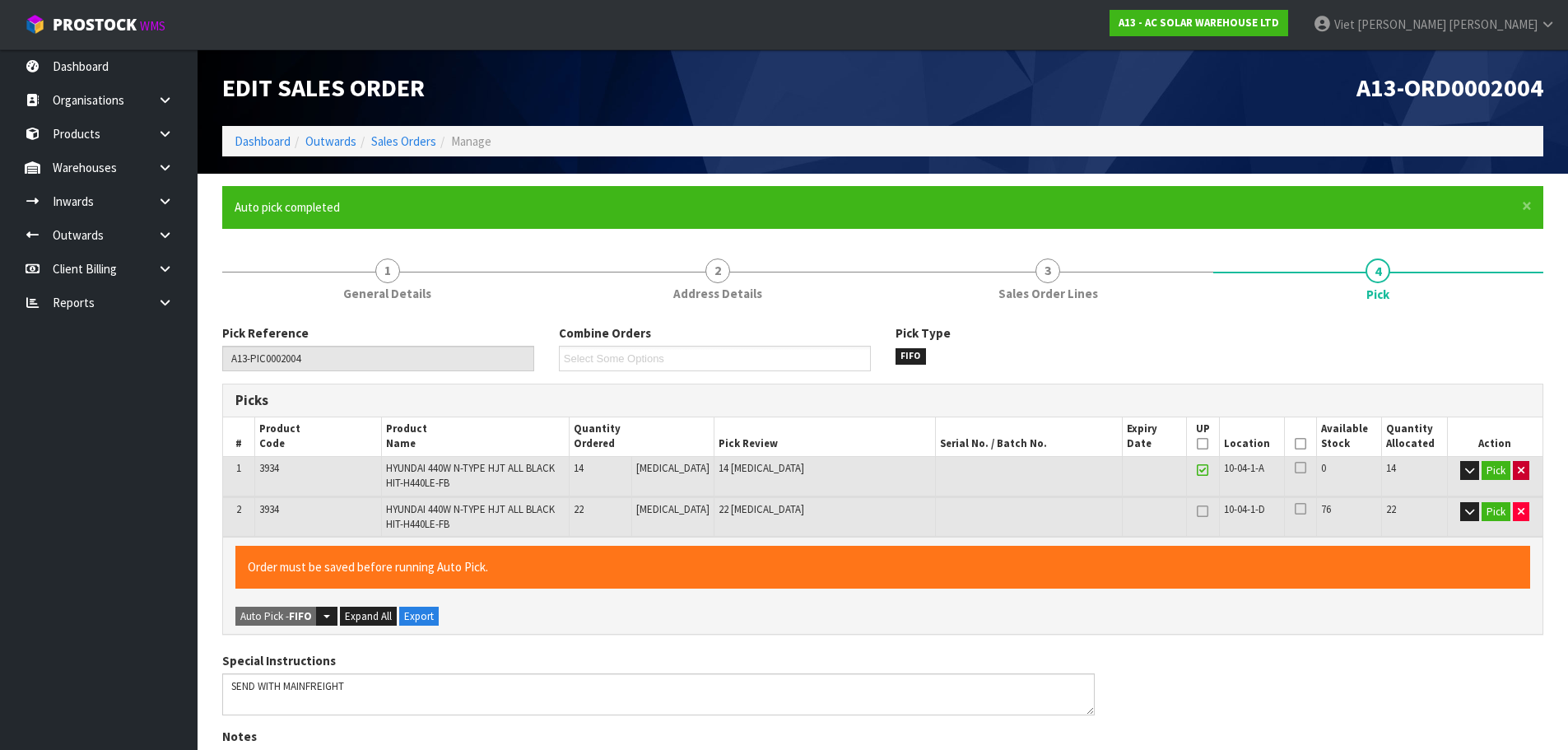
type input "1.534764"
type input "487.058"
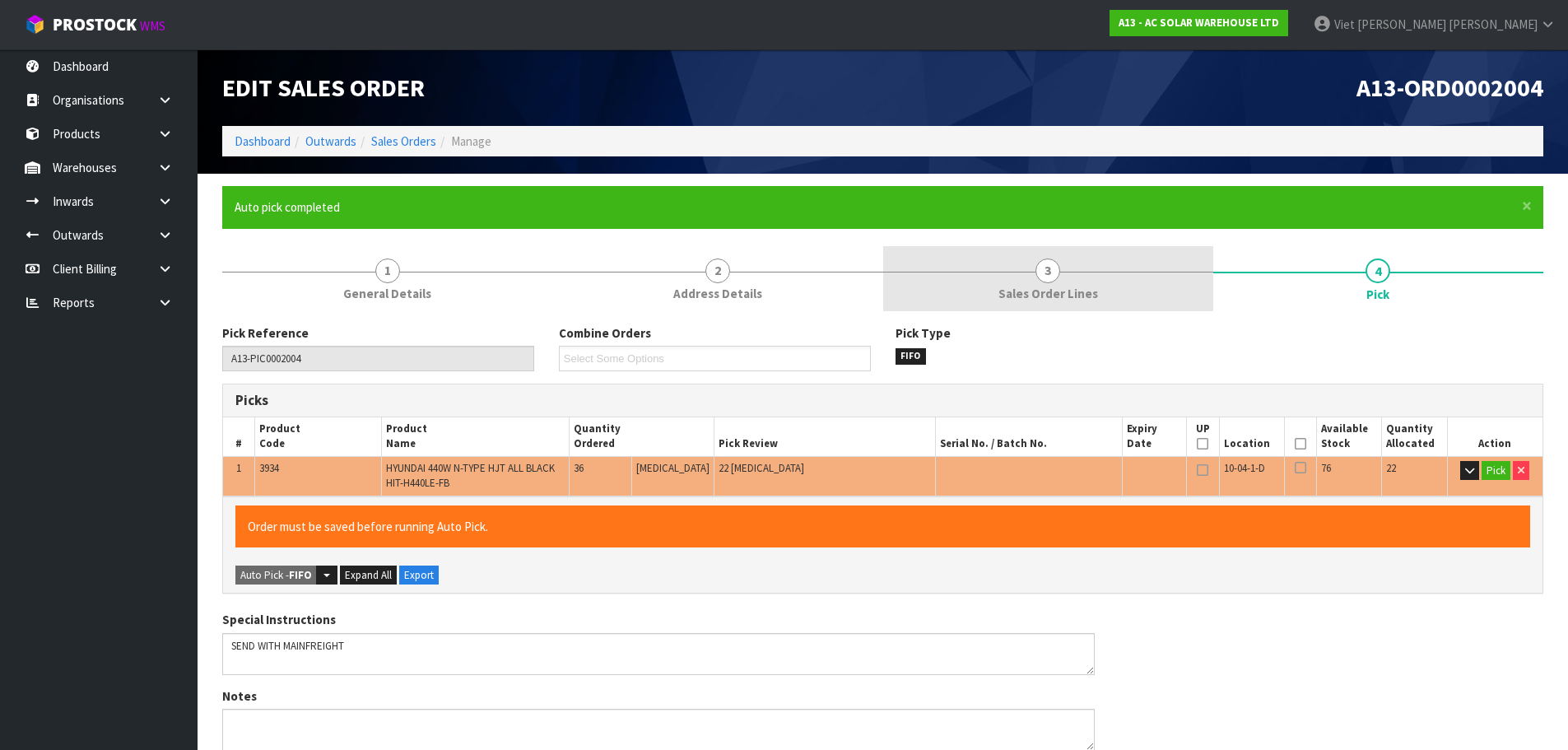
click at [1167, 287] on link "3 Sales Order Lines" at bounding box center [1047, 278] width 330 height 65
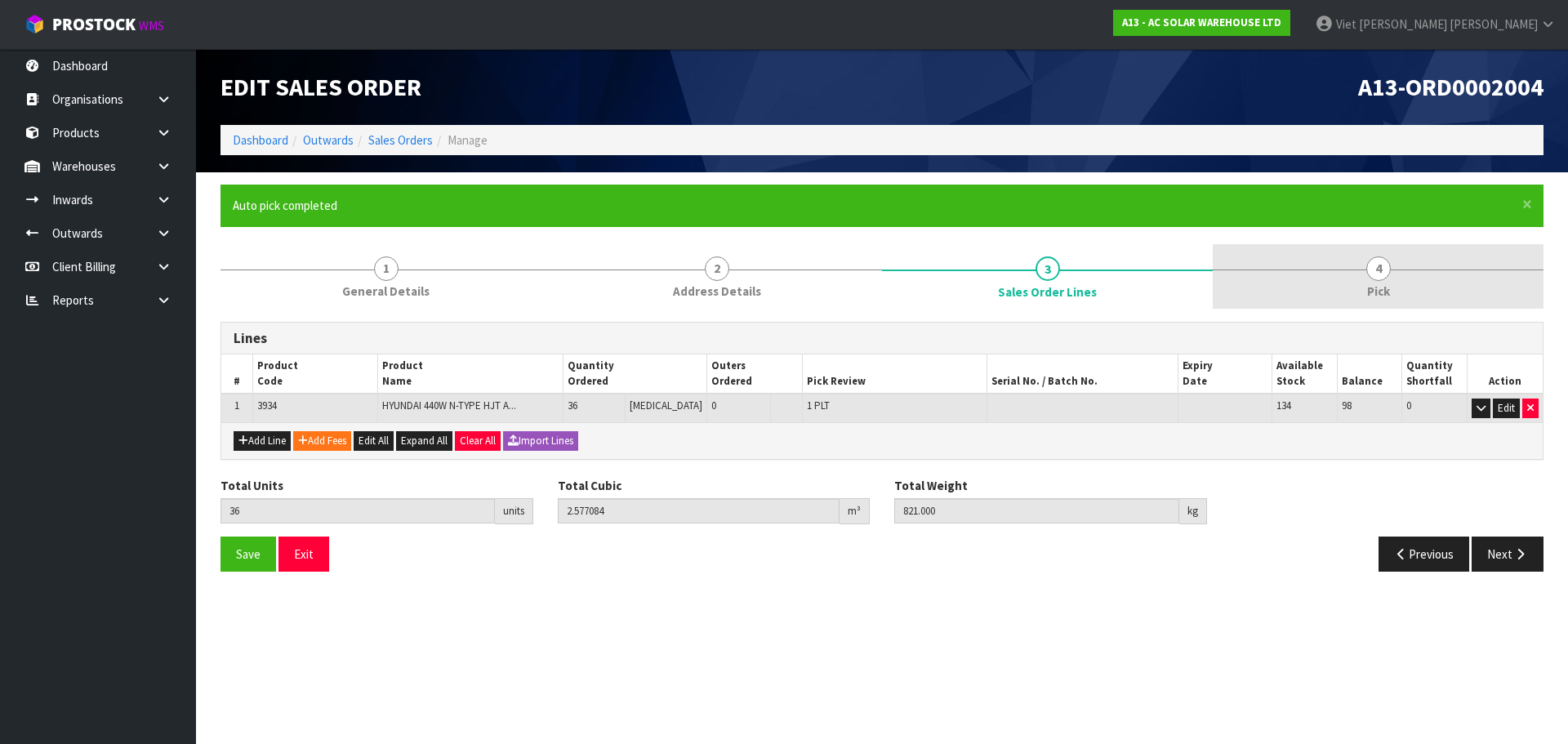
click at [1265, 266] on link "4 Pick" at bounding box center [1378, 276] width 331 height 64
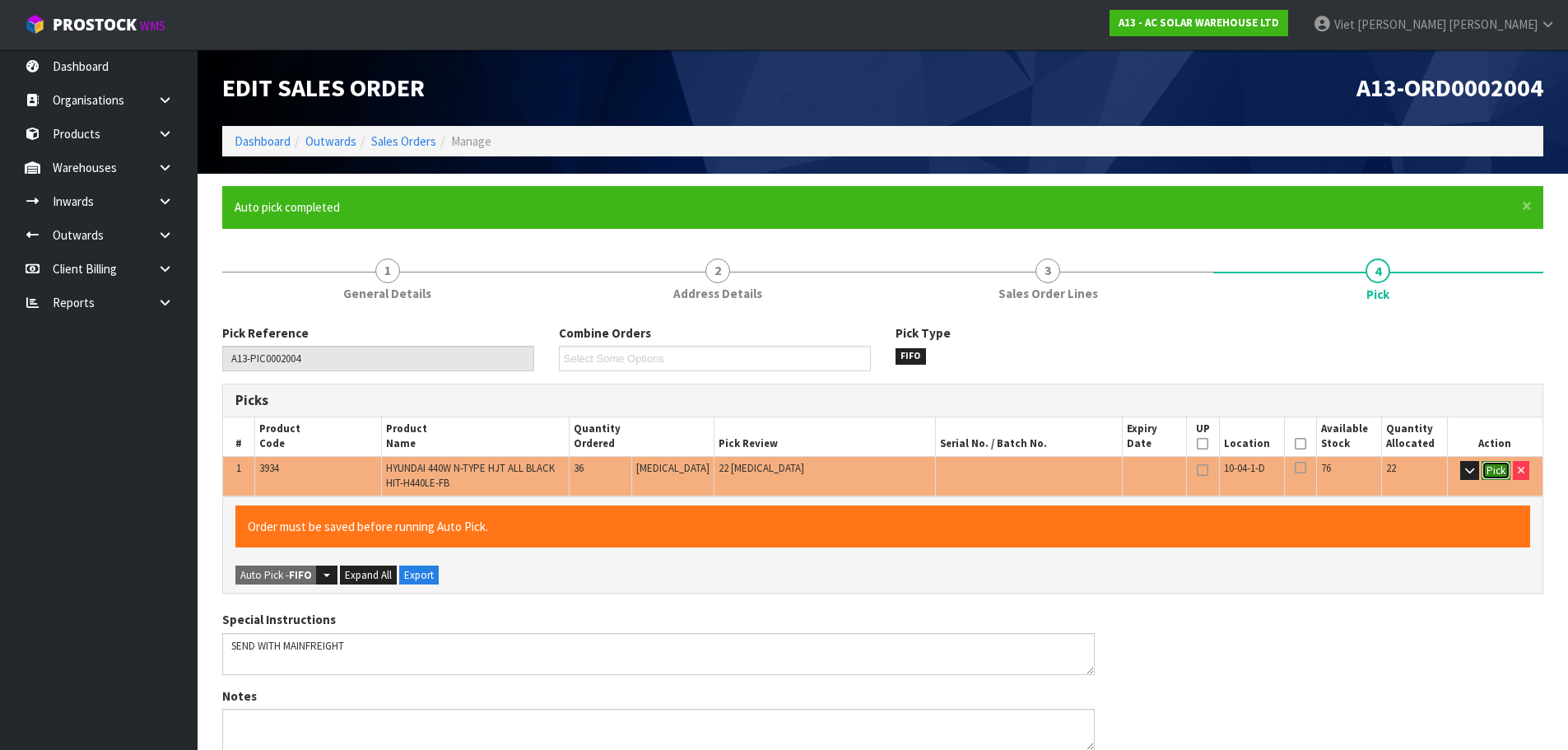
click at [1482, 468] on button "Pick" at bounding box center [1495, 471] width 29 height 20
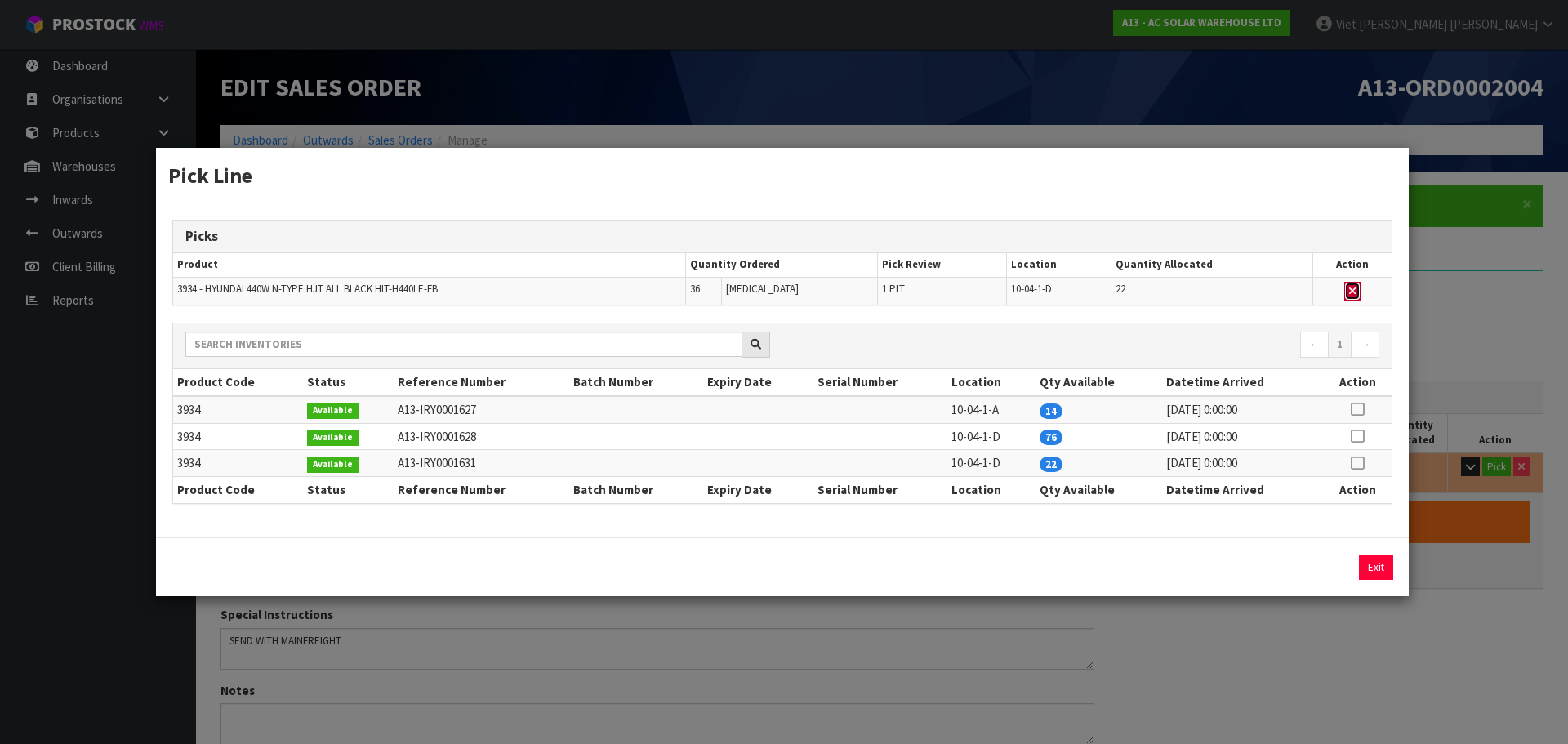
click at [1351, 289] on icon "button" at bounding box center [1353, 290] width 7 height 11
type input "Piece x 14"
type input "0"
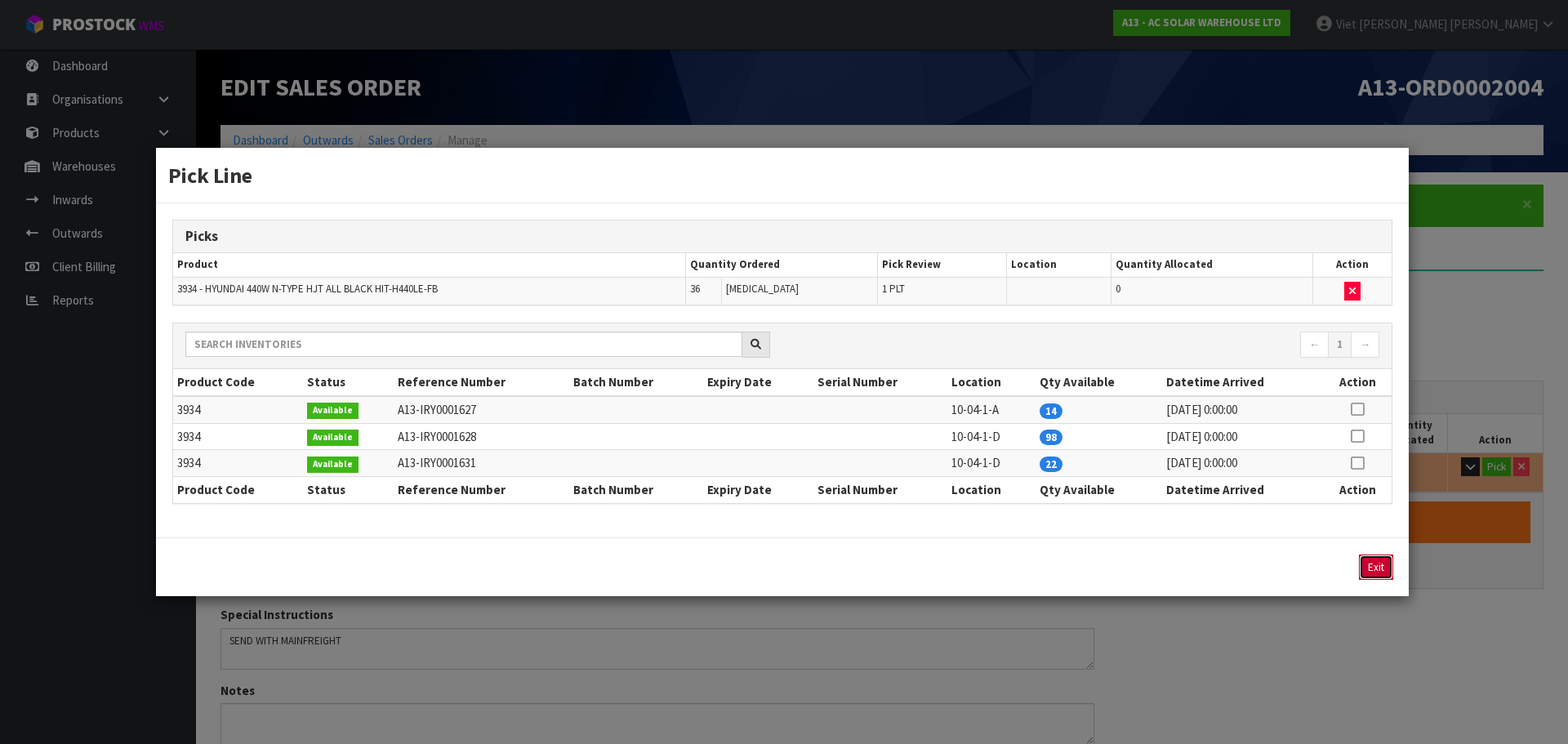
click at [1378, 561] on button "Exit" at bounding box center [1376, 567] width 35 height 26
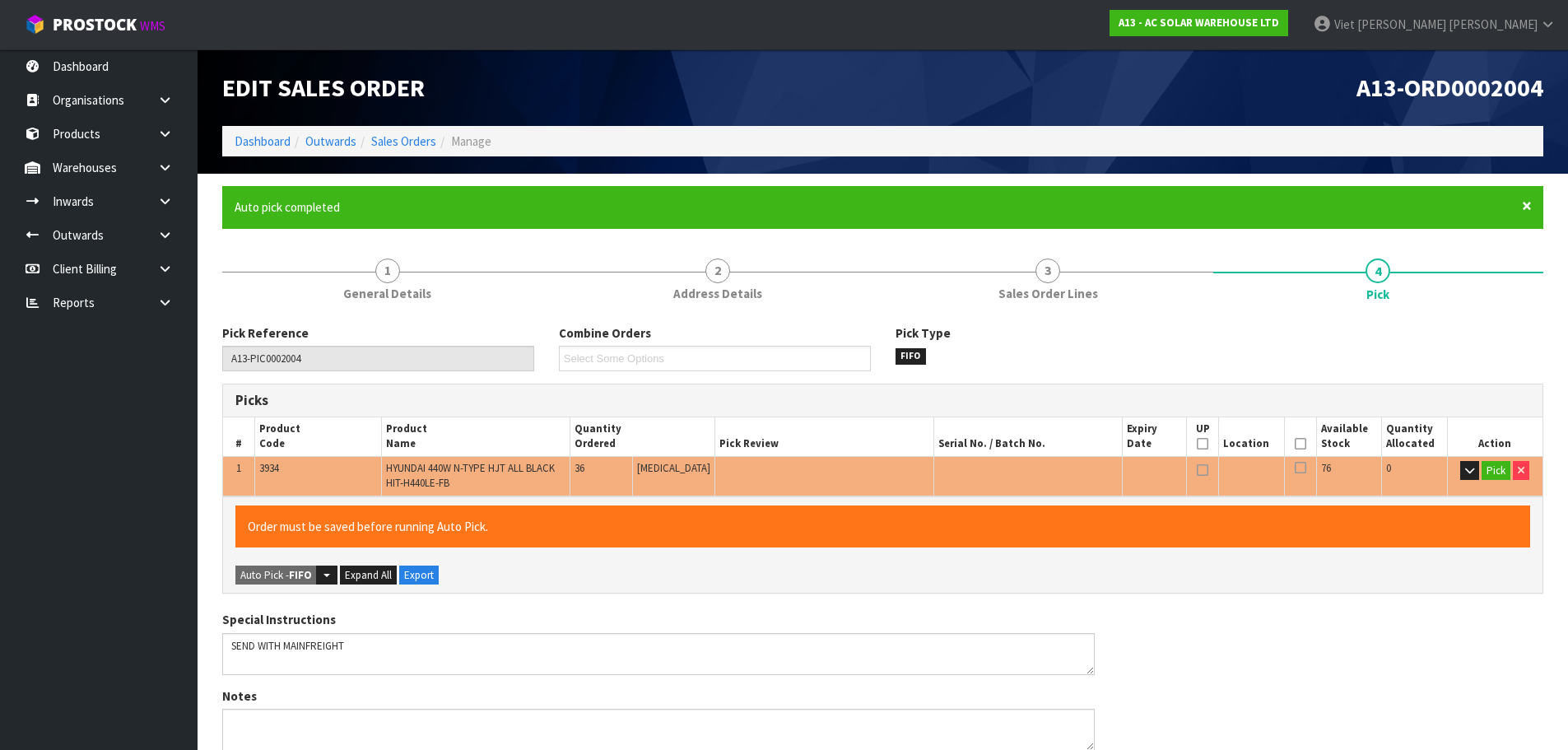
click at [1527, 211] on span "×" at bounding box center [1527, 205] width 10 height 23
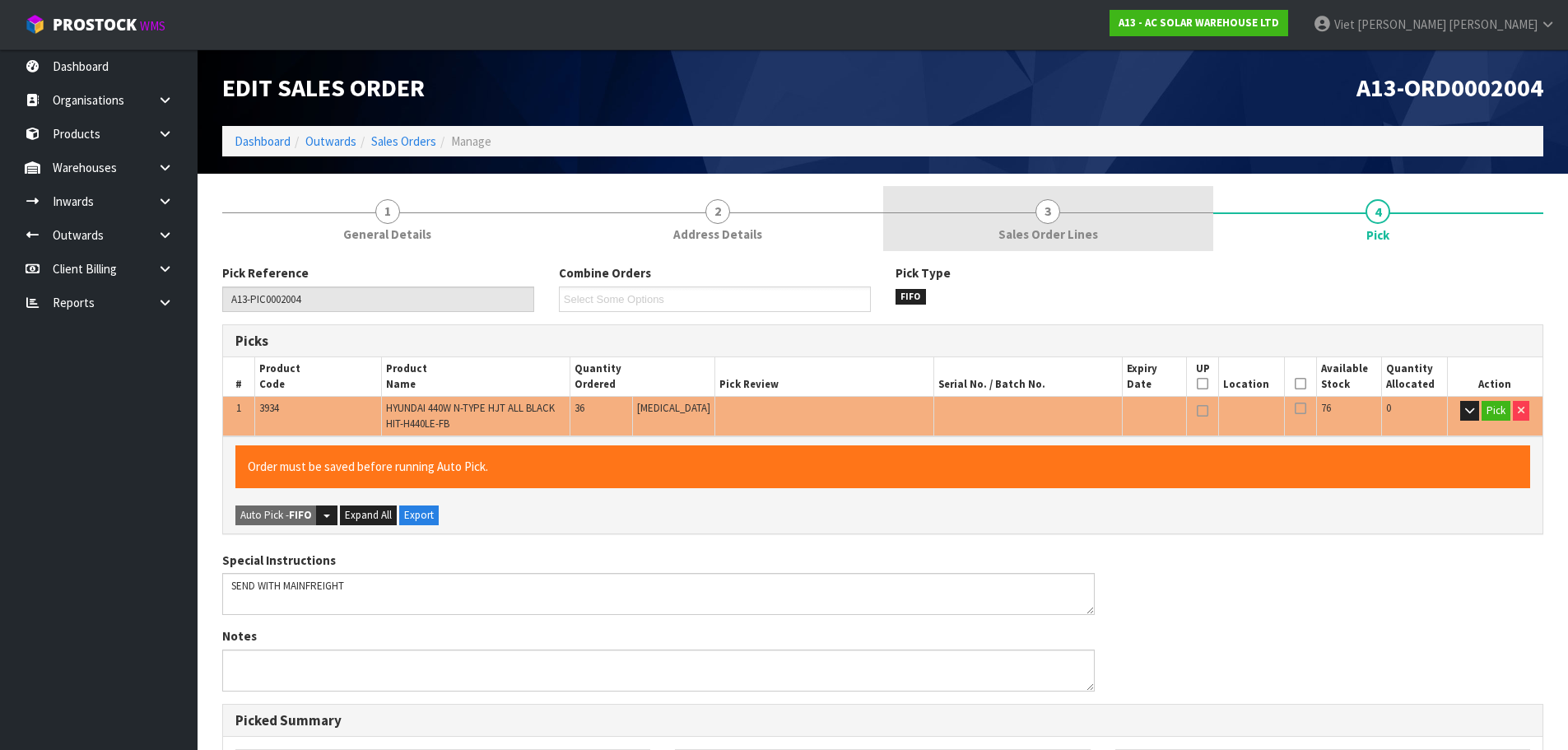
click at [976, 228] on link "3 Sales Order Lines" at bounding box center [1047, 218] width 330 height 65
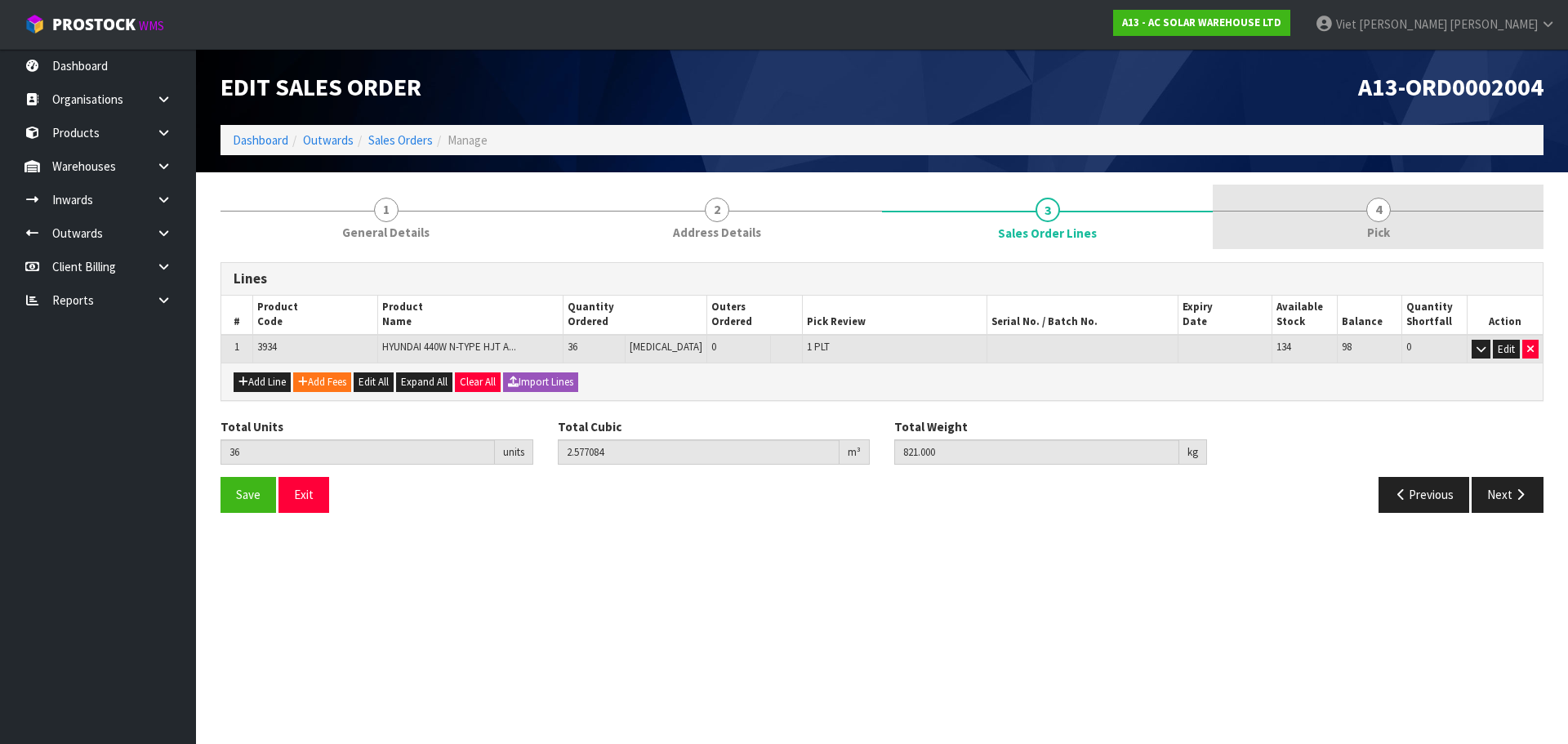
click at [1416, 226] on link "4 Pick" at bounding box center [1378, 216] width 331 height 64
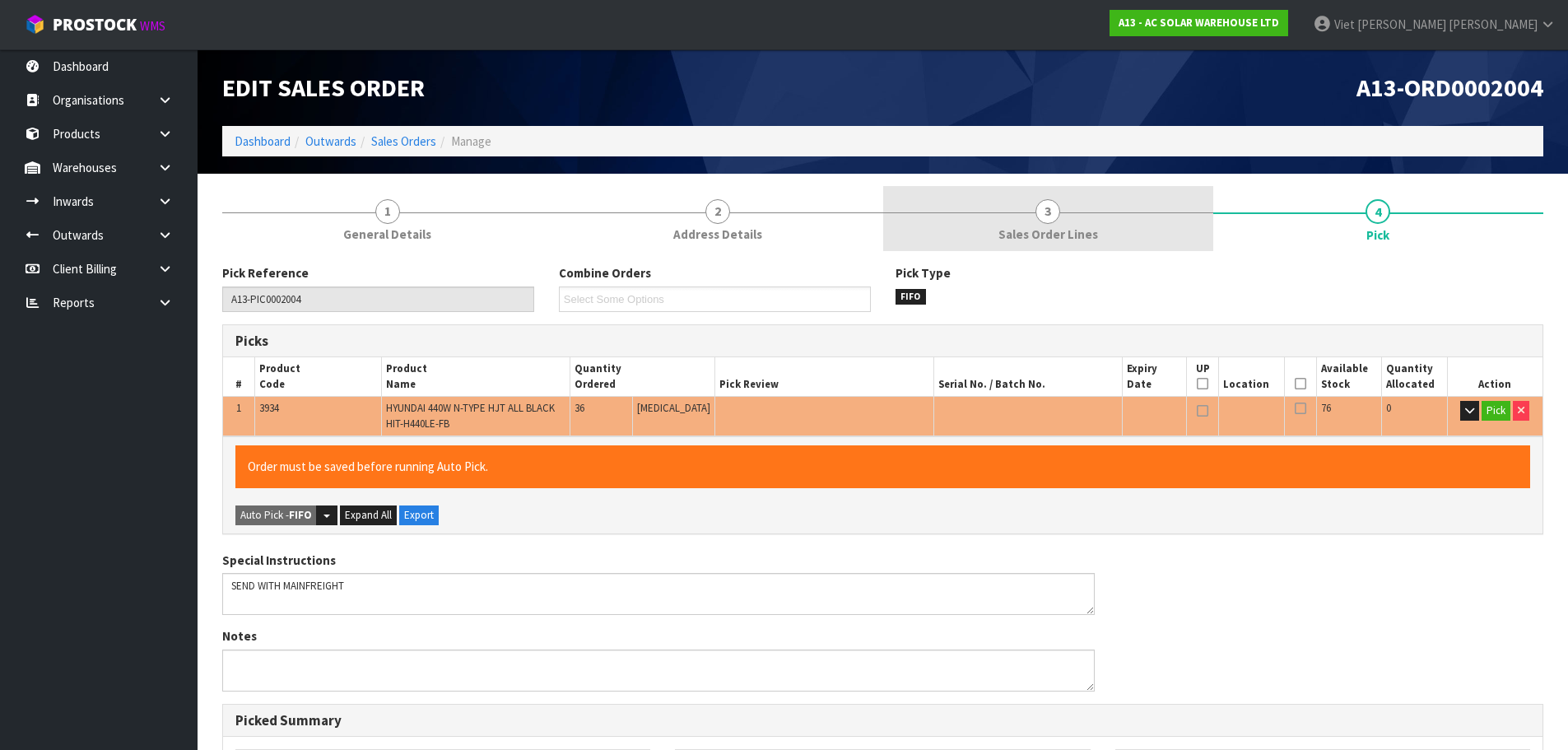
click at [1109, 226] on link "3 Sales Order Lines" at bounding box center [1047, 218] width 330 height 65
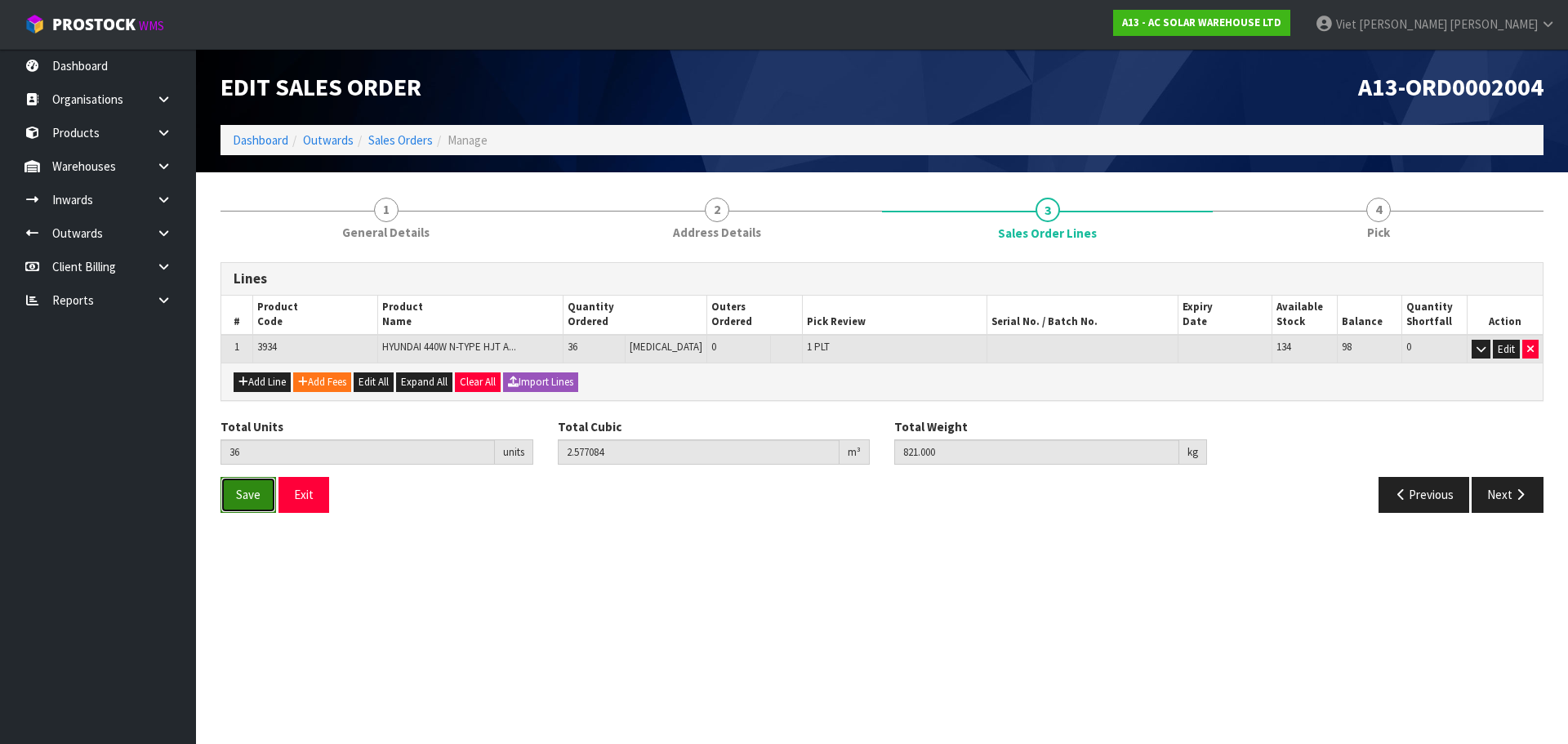
click at [262, 507] on button "Save" at bounding box center [248, 495] width 55 height 36
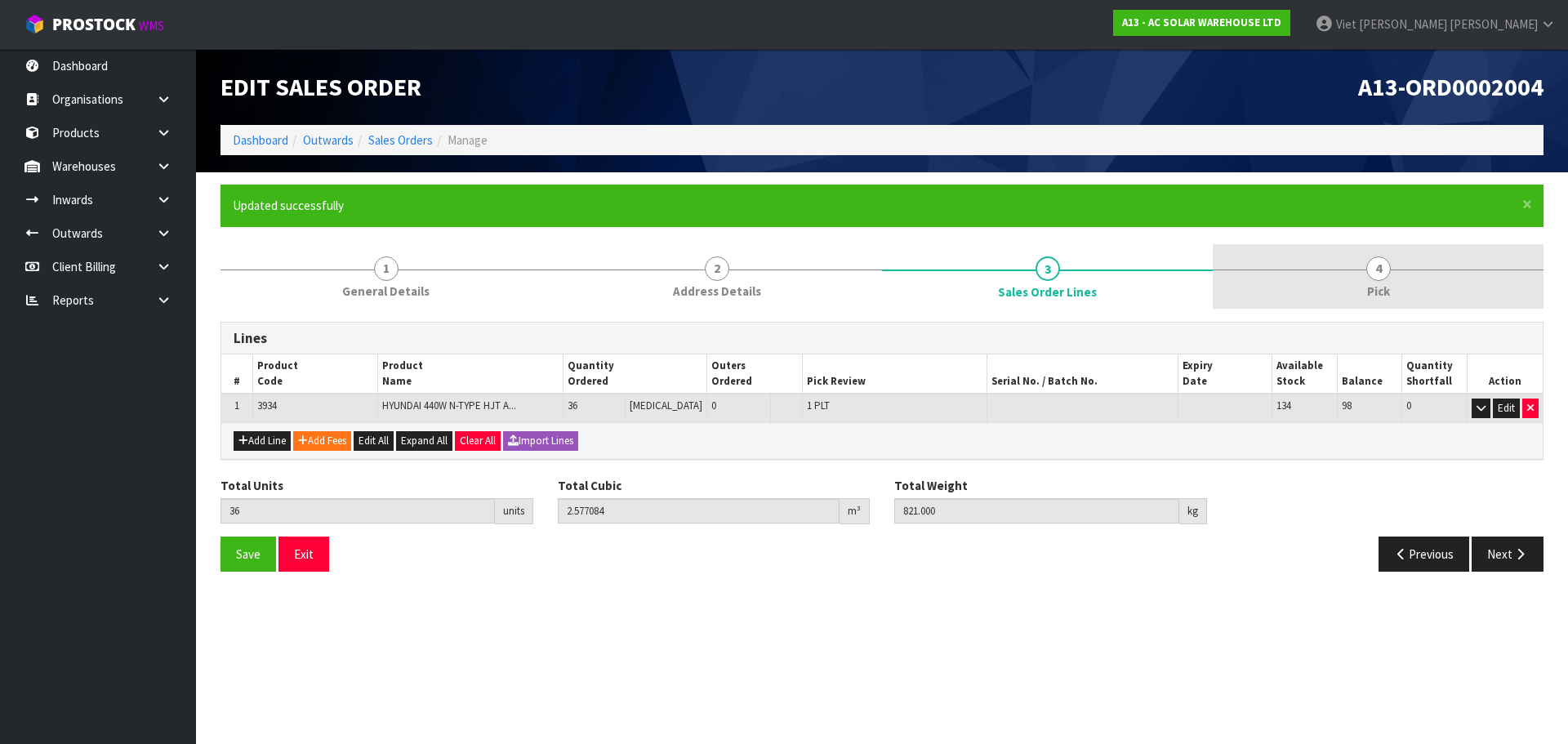
click at [1406, 287] on link "4 Pick" at bounding box center [1378, 276] width 331 height 64
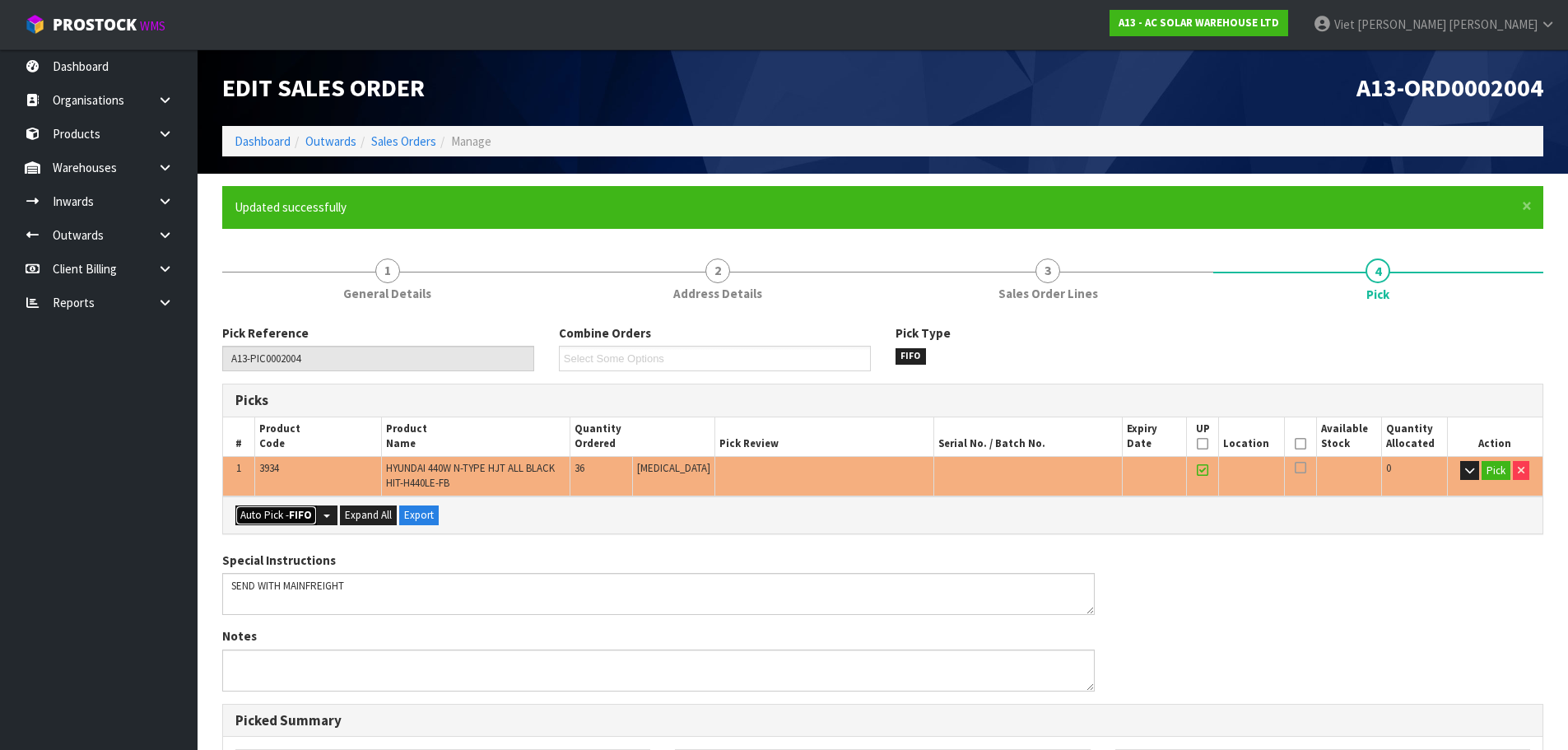
click at [263, 520] on button "Auto Pick - FIFO" at bounding box center [276, 516] width 82 height 20
type input "1"
type input "Piece x 36"
type input "36"
type input "2.511432"
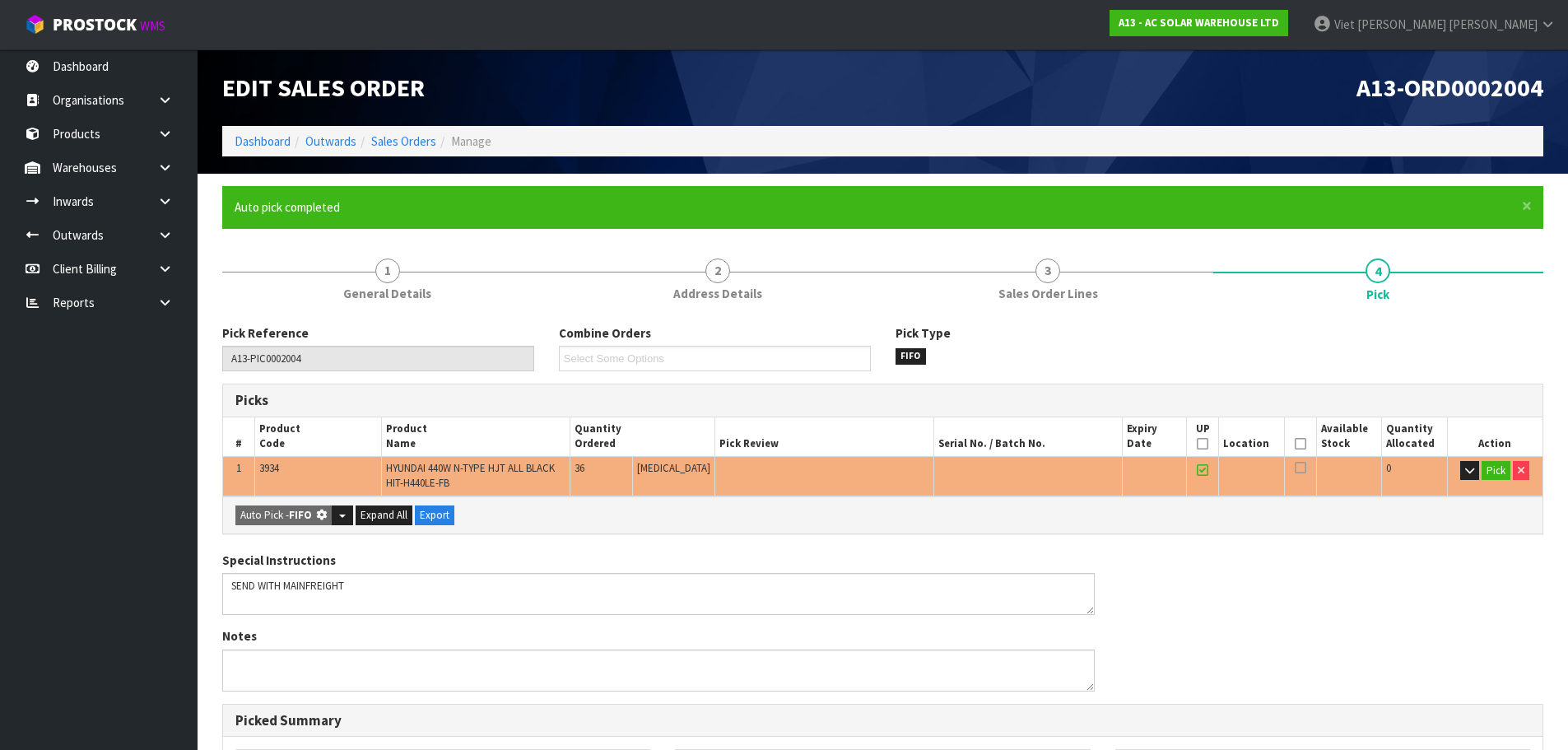
type input "797.004"
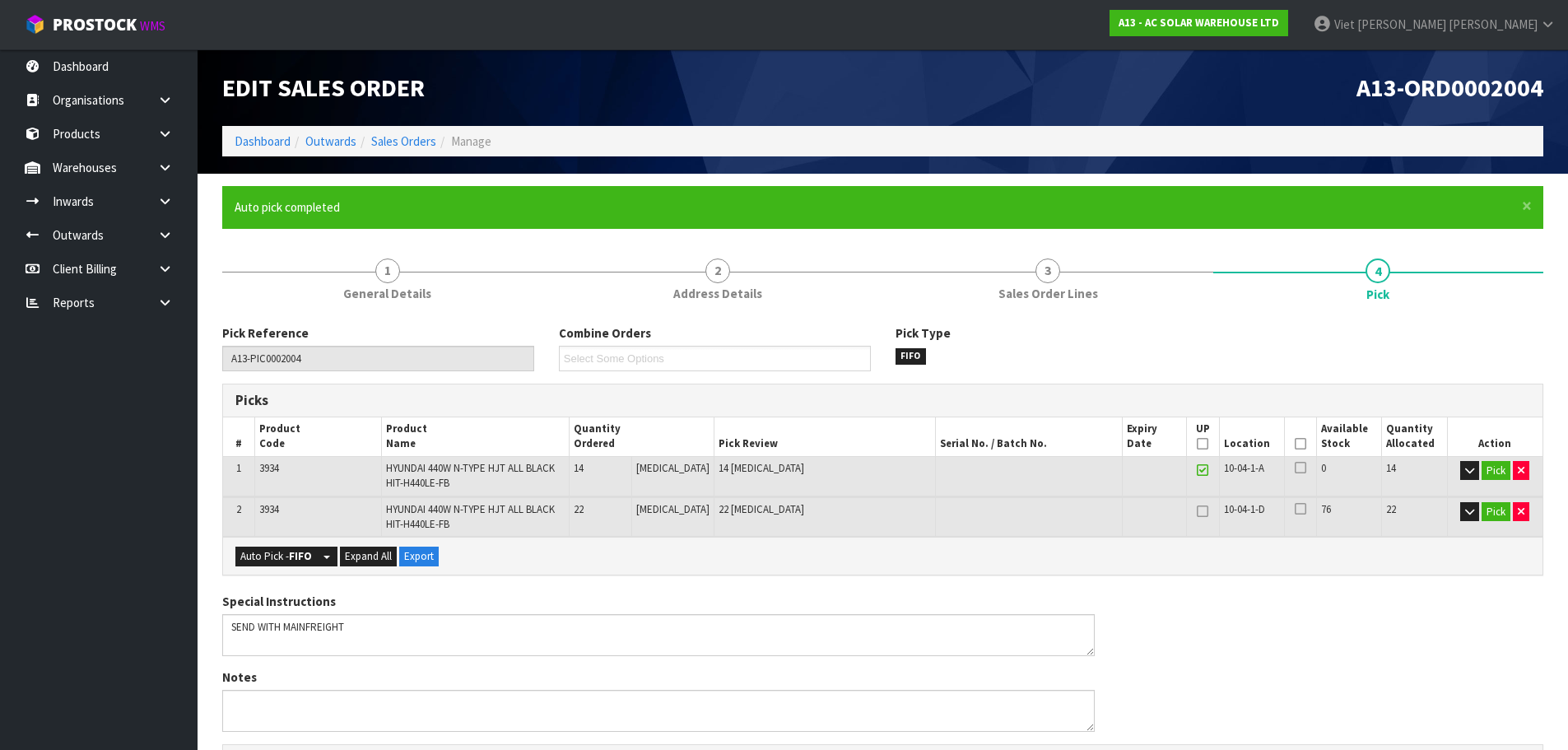
click at [1199, 470] on icon at bounding box center [1203, 470] width 12 height 1
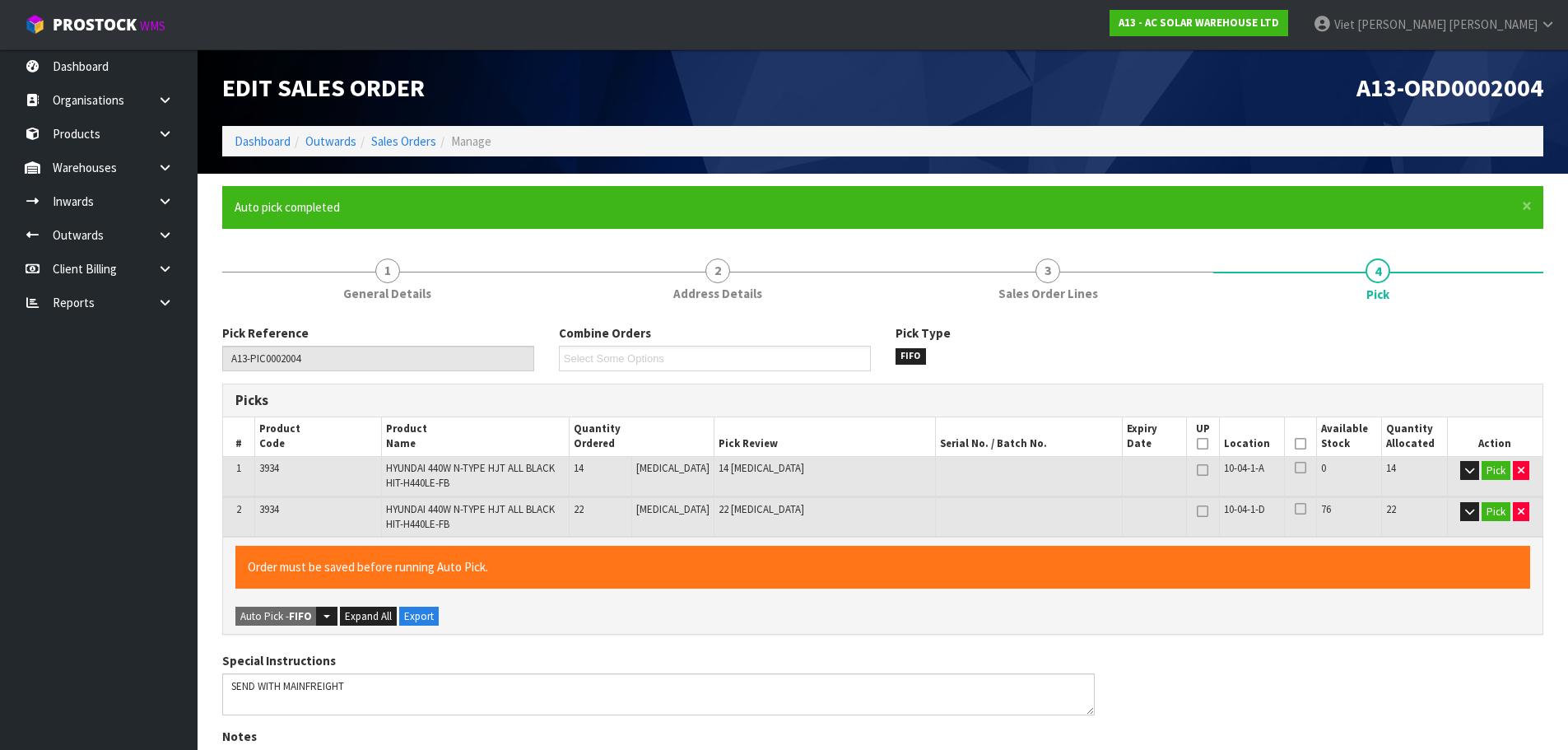
click at [1197, 470] on icon at bounding box center [1203, 470] width 12 height 1
click at [1214, 594] on div "Order must be saved before running Auto Pick. Auto Pick - FIFO Split button! FI…" at bounding box center [882, 586] width 1319 height 98
click at [1504, 476] on button "Pick" at bounding box center [1495, 471] width 29 height 20
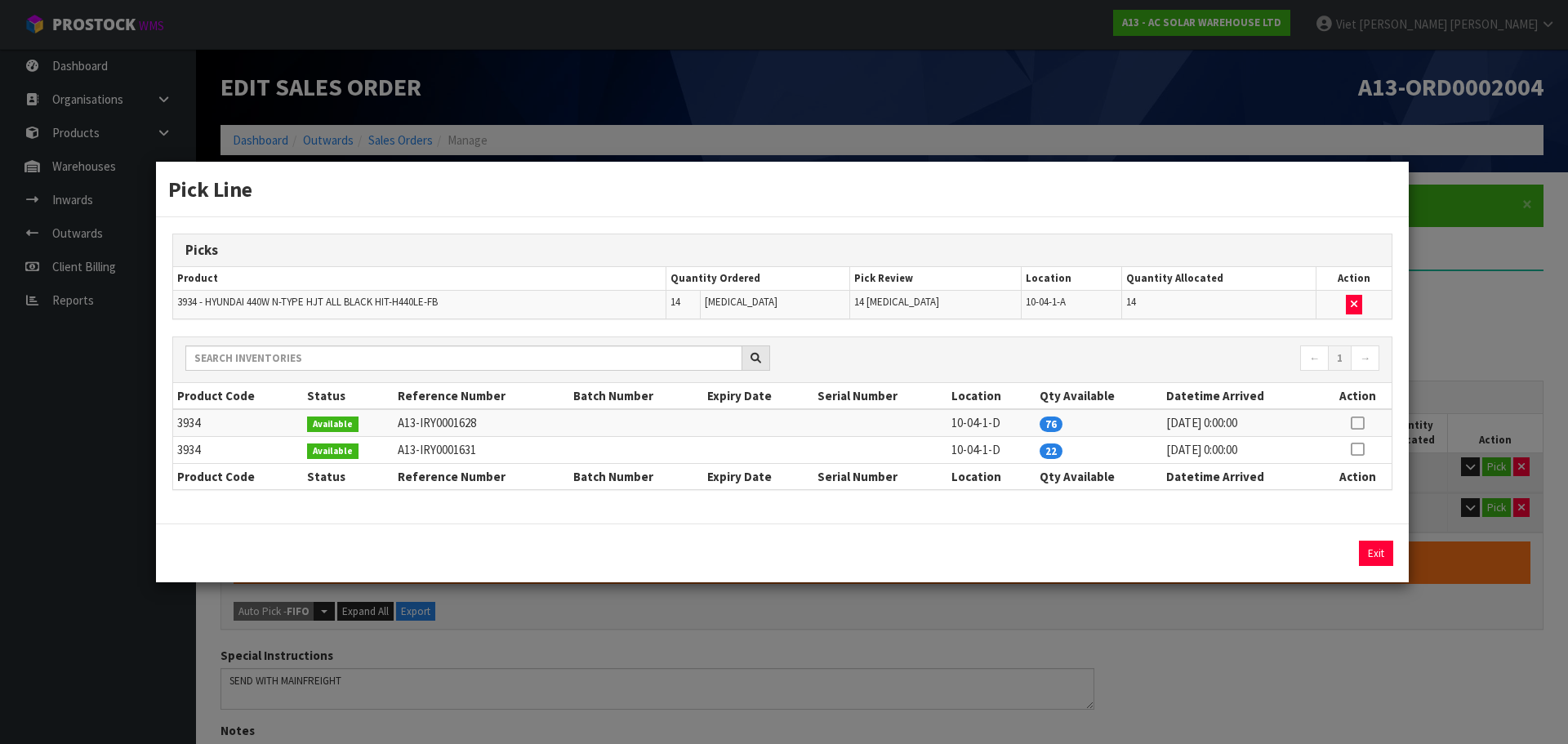
click at [1348, 423] on td at bounding box center [1357, 422] width 68 height 27
click at [1362, 424] on icon at bounding box center [1357, 423] width 13 height 1
click at [1362, 450] on icon at bounding box center [1357, 450] width 13 height 1
click at [1353, 310] on button "button" at bounding box center [1354, 304] width 17 height 20
type input "0"
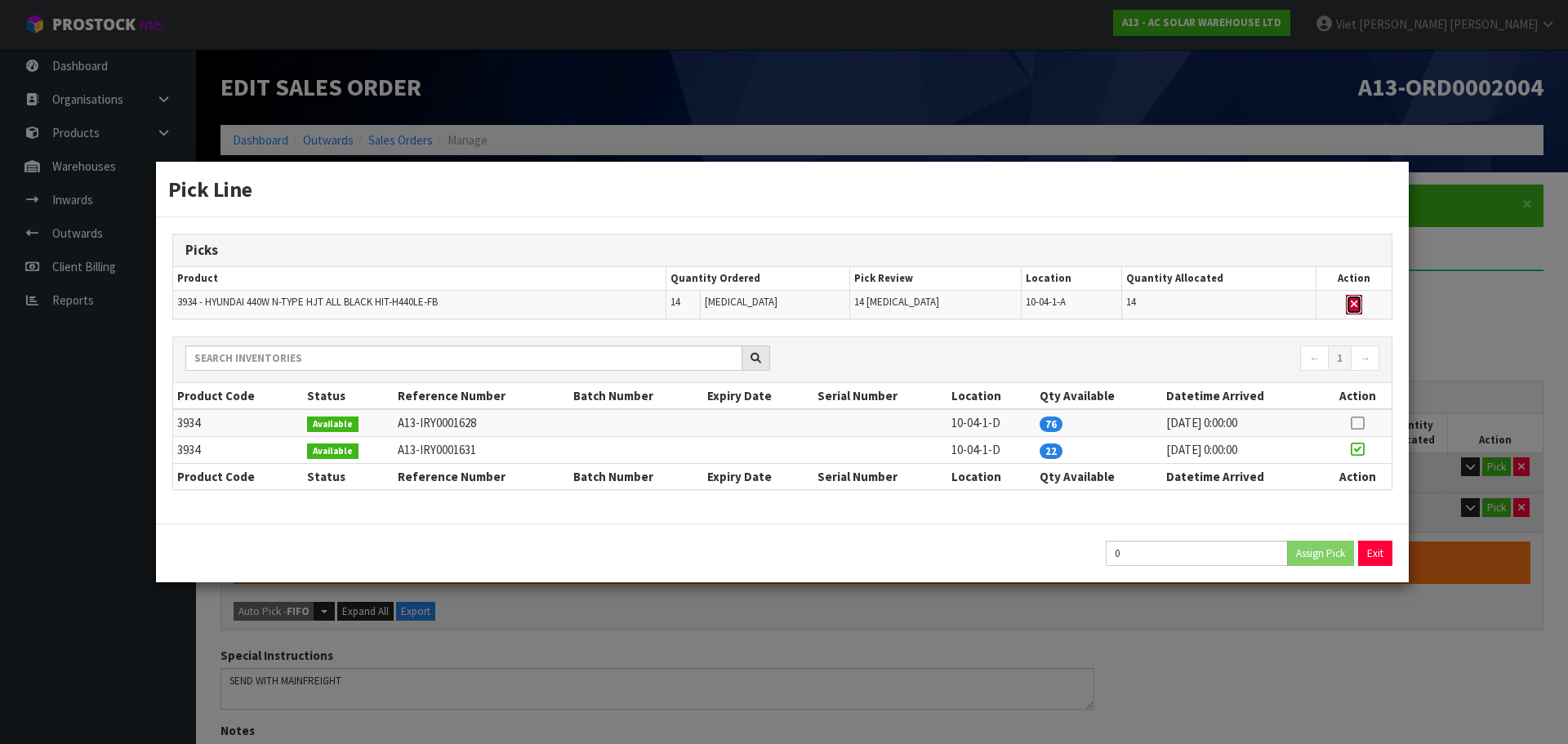
type input "Piece x 22"
type input "22"
type input "1.534764"
type input "487.058"
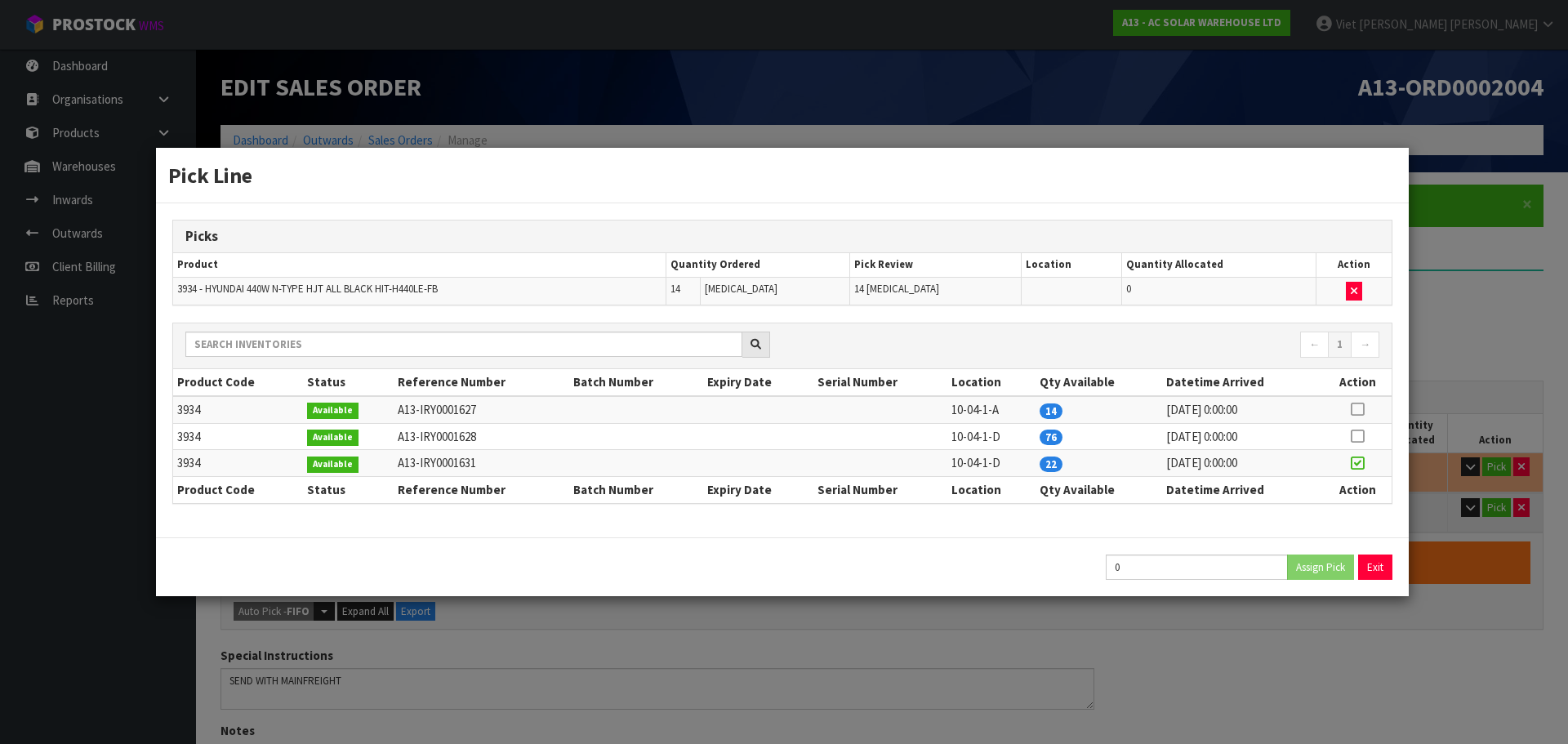
click at [1363, 464] on icon at bounding box center [1357, 463] width 13 height 1
type input "14"
click at [1384, 549] on div "14 Assign Pick Exit" at bounding box center [783, 567] width 1253 height 59
click at [1385, 567] on button "Exit" at bounding box center [1375, 567] width 35 height 26
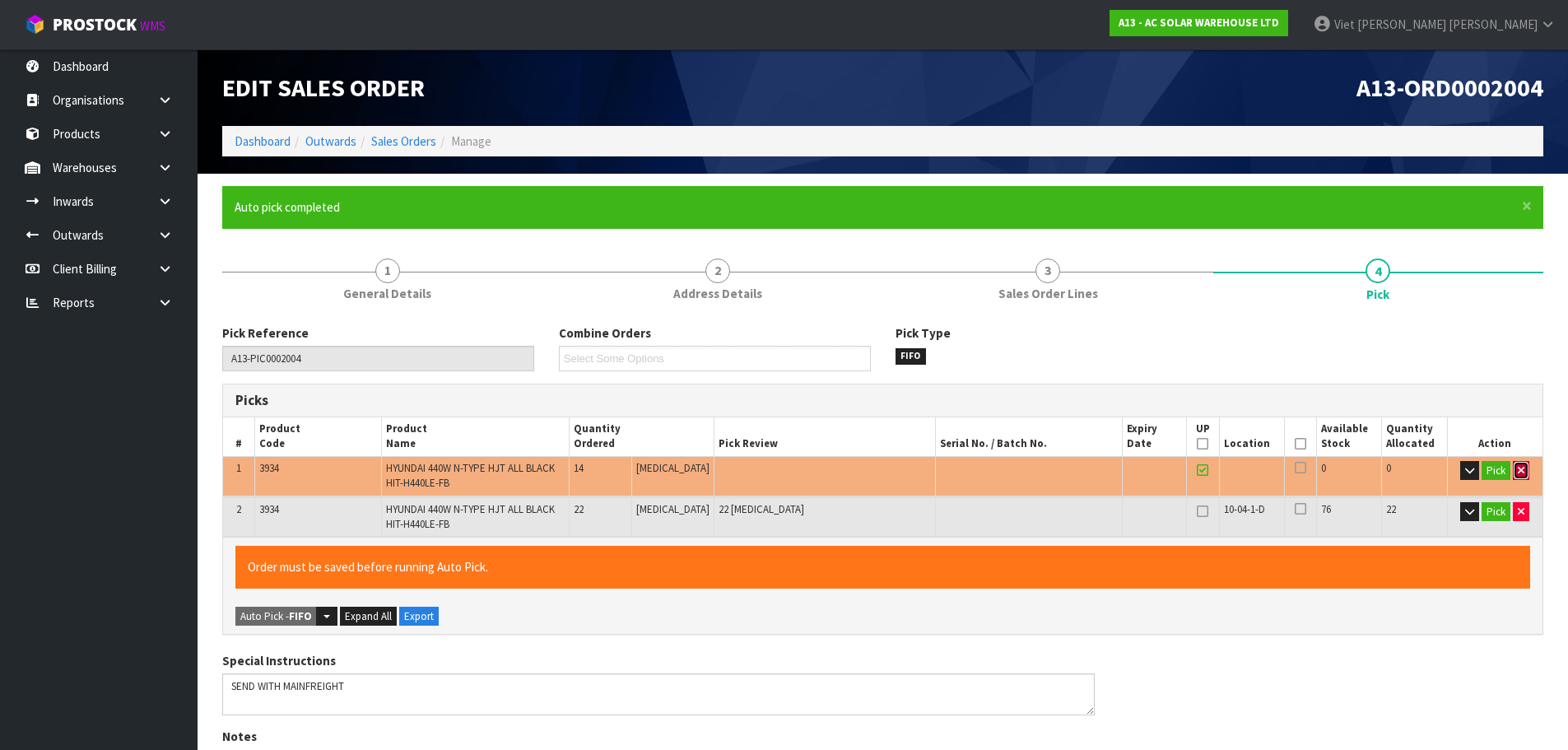
click at [1517, 466] on icon "button" at bounding box center [1520, 470] width 7 height 11
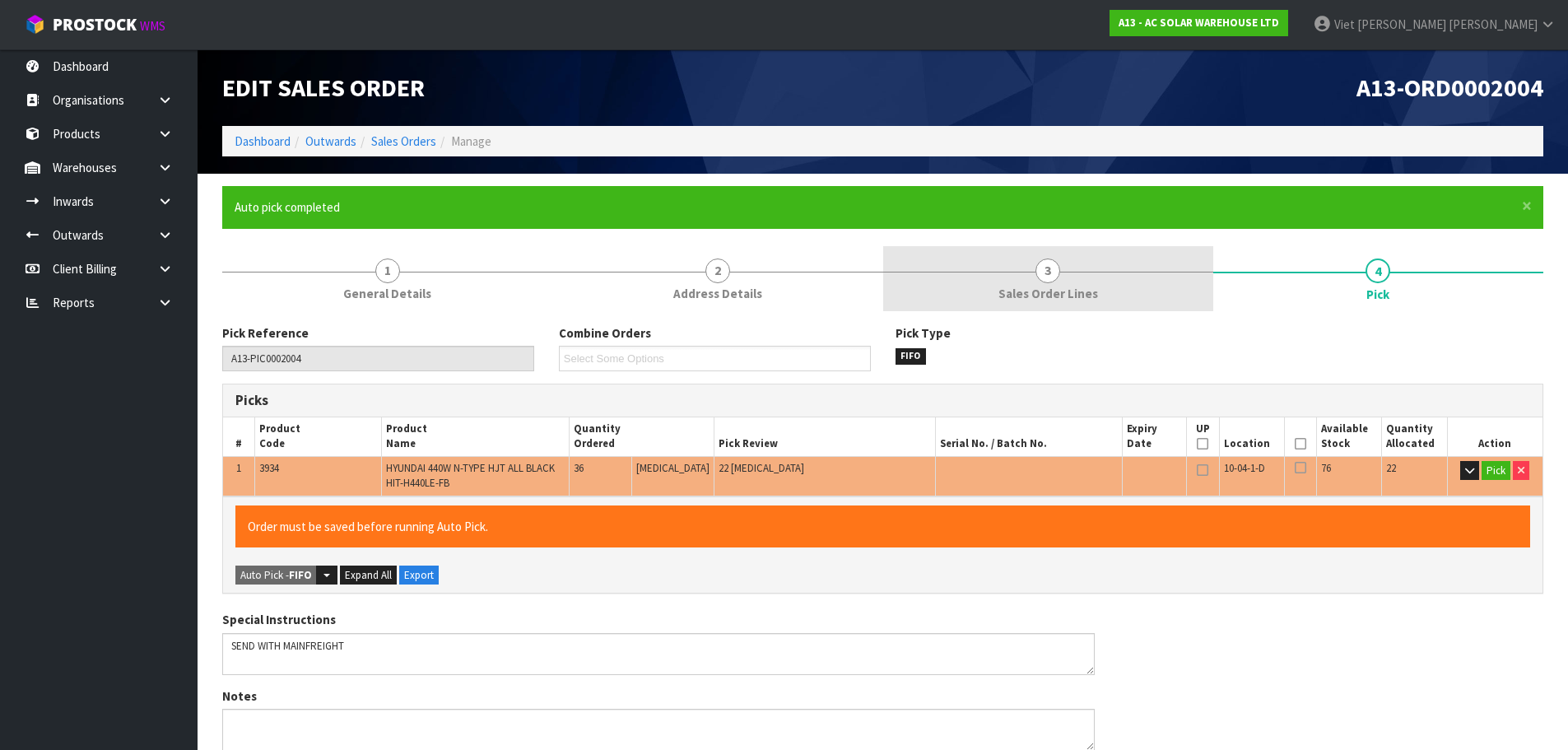
click at [1093, 276] on link "3 Sales Order Lines" at bounding box center [1047, 278] width 330 height 65
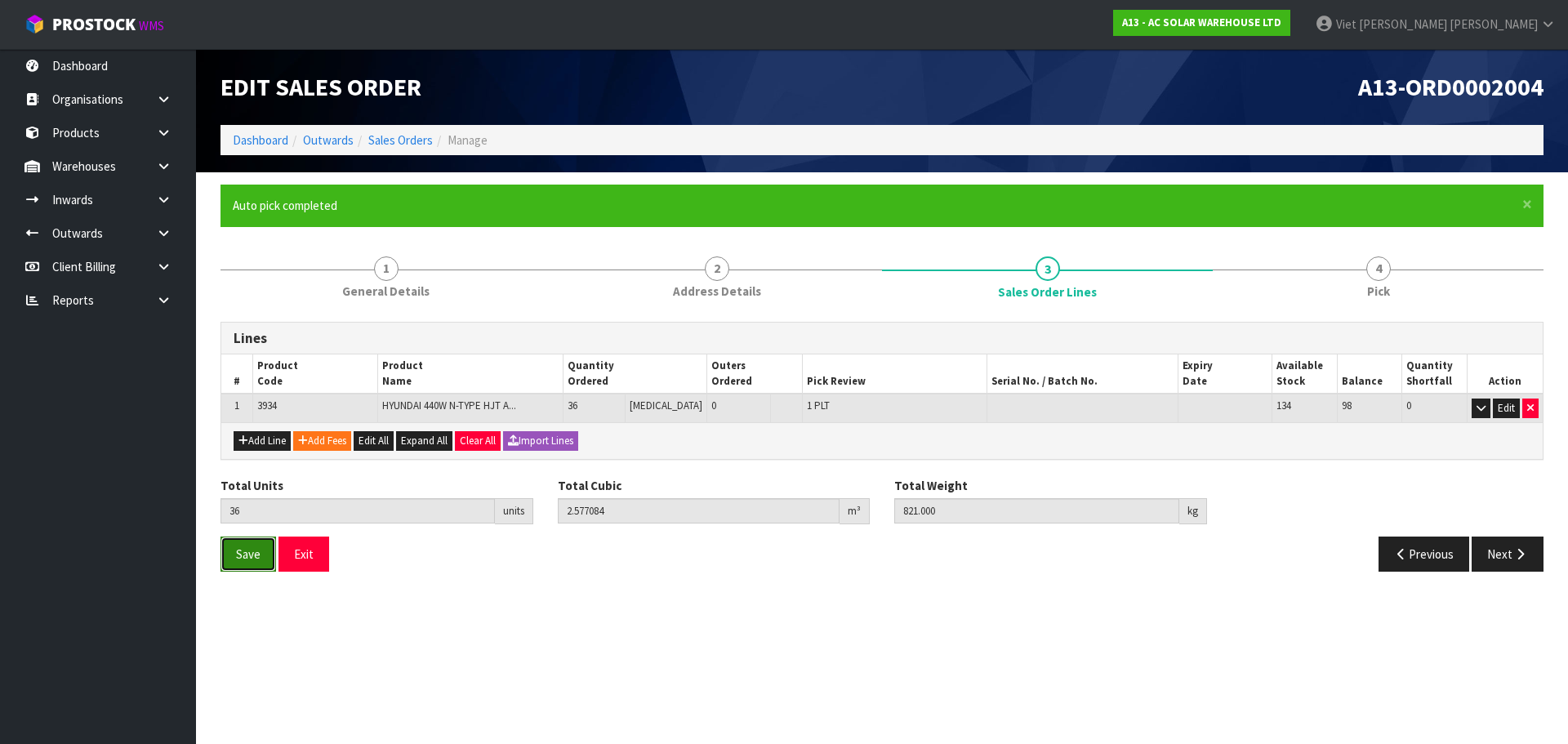
click at [257, 565] on button "Save" at bounding box center [248, 554] width 55 height 36
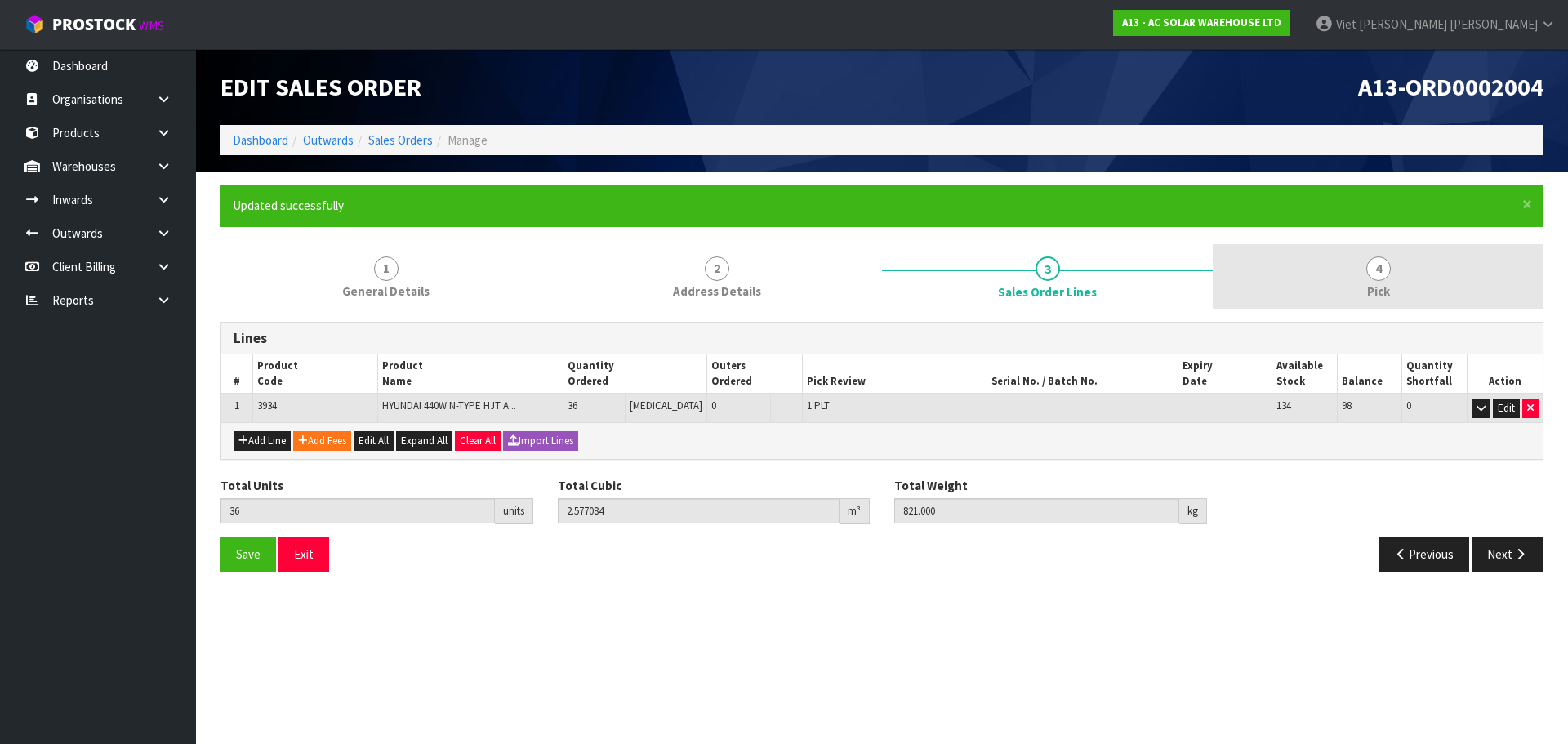
click at [1511, 287] on link "4 Pick" at bounding box center [1378, 276] width 331 height 64
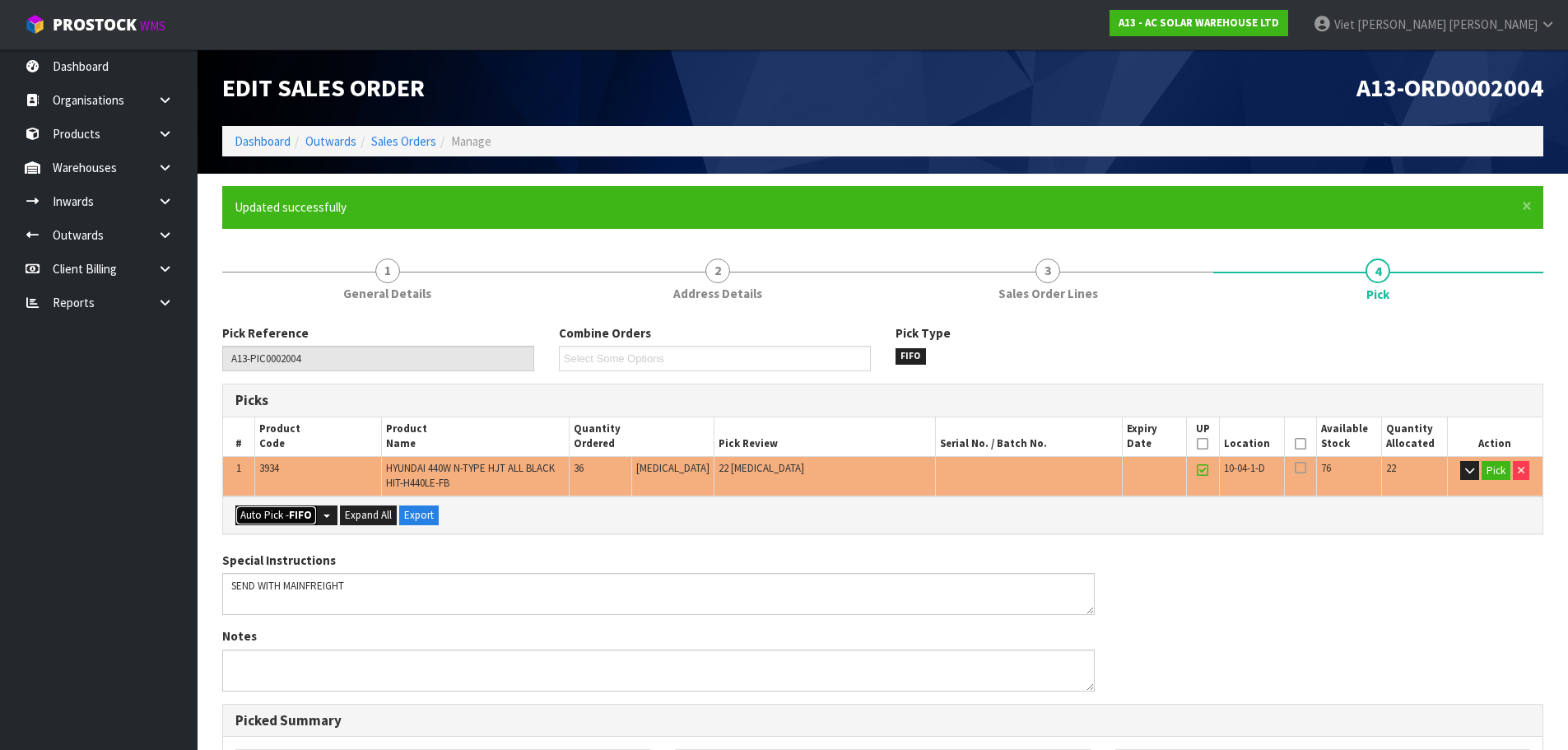
click at [273, 515] on button "Auto Pick - FIFO" at bounding box center [276, 516] width 82 height 20
type input "1"
type input "Piece x 0"
type input "36"
type input "2.577084"
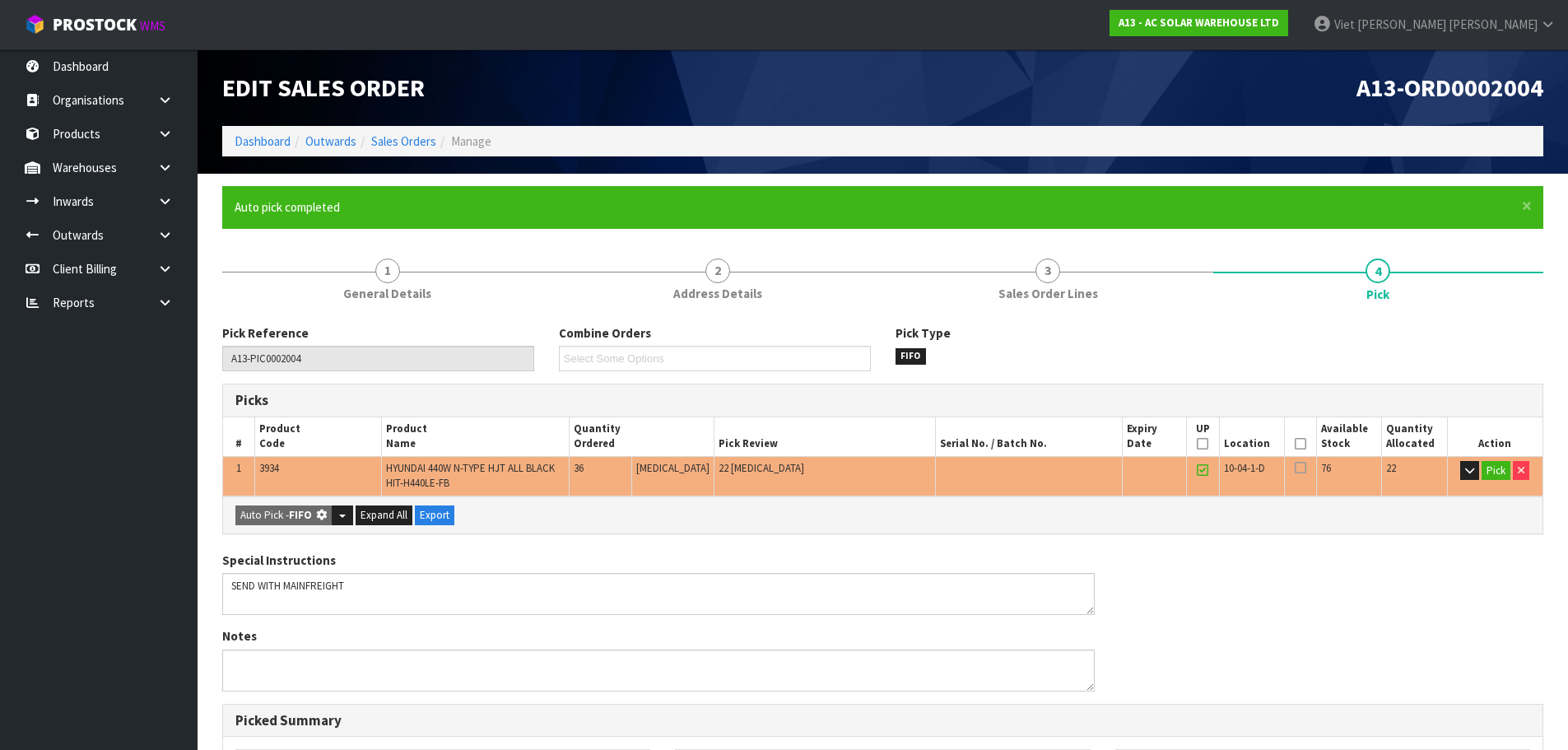
type input "821.000"
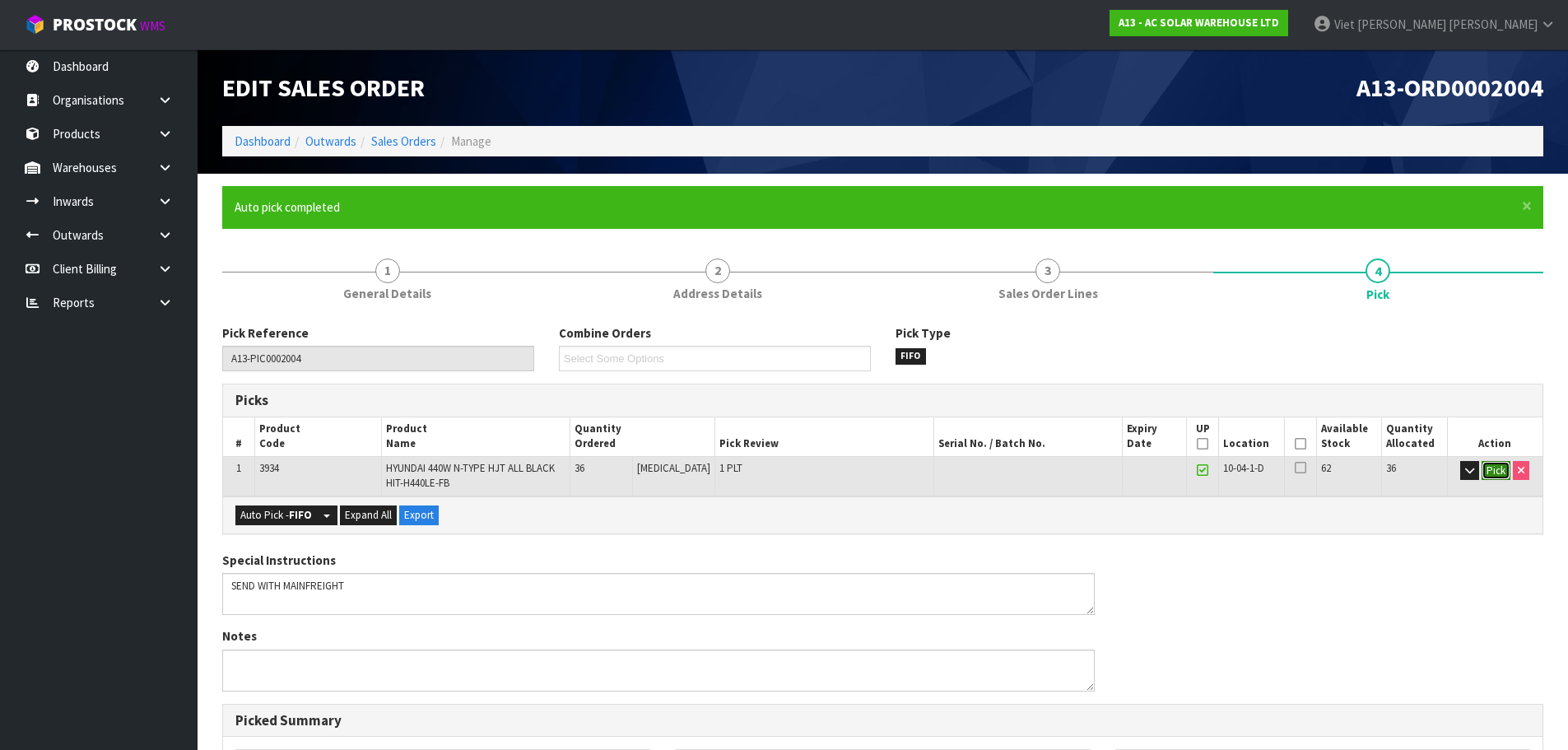
click at [1485, 474] on button "Pick" at bounding box center [1495, 471] width 29 height 20
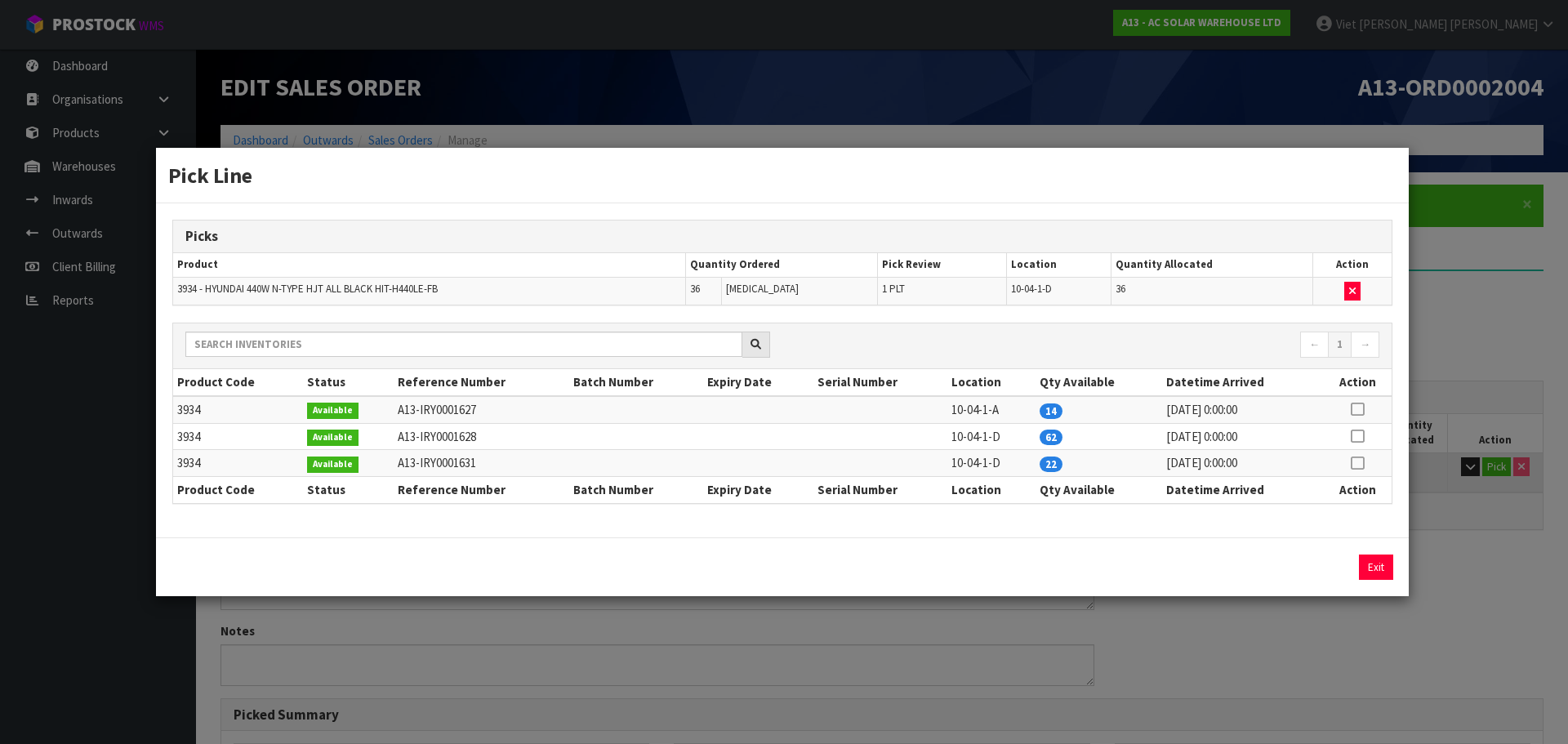
click at [1360, 463] on icon at bounding box center [1357, 463] width 13 height 1
click at [1362, 463] on icon at bounding box center [1357, 463] width 13 height 1
click at [1356, 286] on icon "button" at bounding box center [1353, 290] width 7 height 11
type input "0"
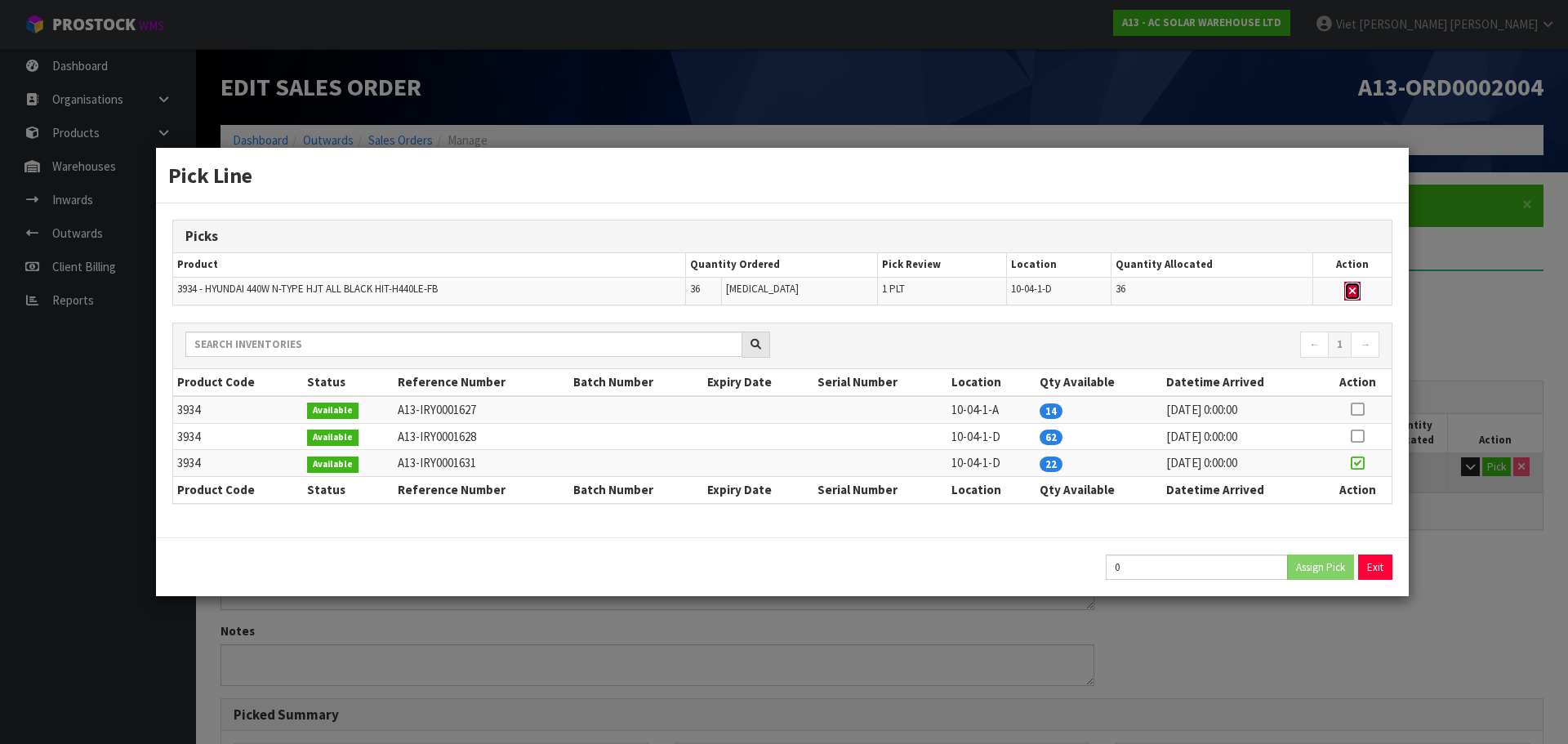
type input "0"
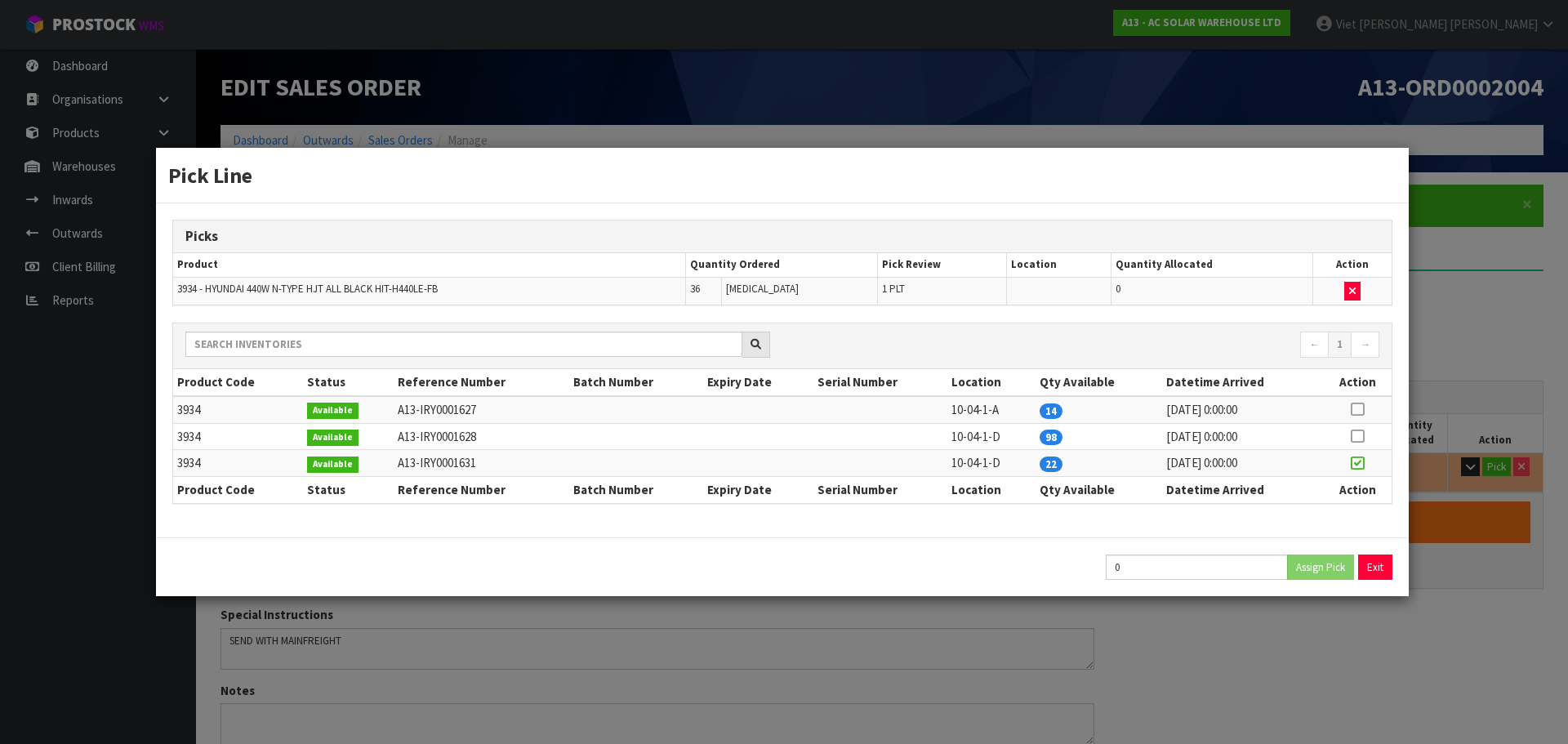
click at [1355, 410] on icon at bounding box center [1357, 409] width 13 height 1
click at [1362, 463] on icon at bounding box center [1357, 463] width 13 height 1
type input "22"
click at [1326, 560] on button "Assign Pick" at bounding box center [1321, 567] width 67 height 26
type input "1"
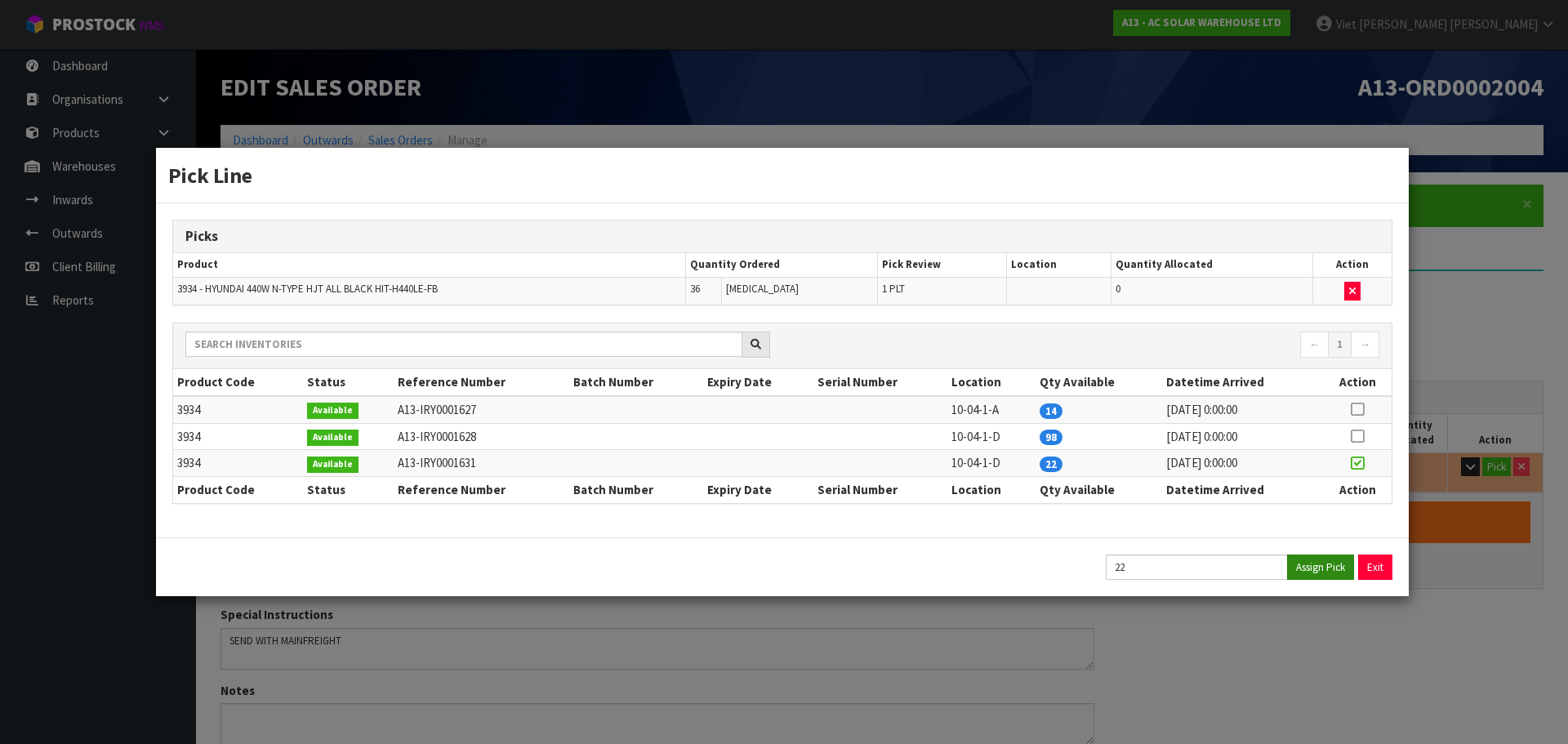
type input "Piece x 22"
type input "22"
type input "1.534764"
type input "487.058"
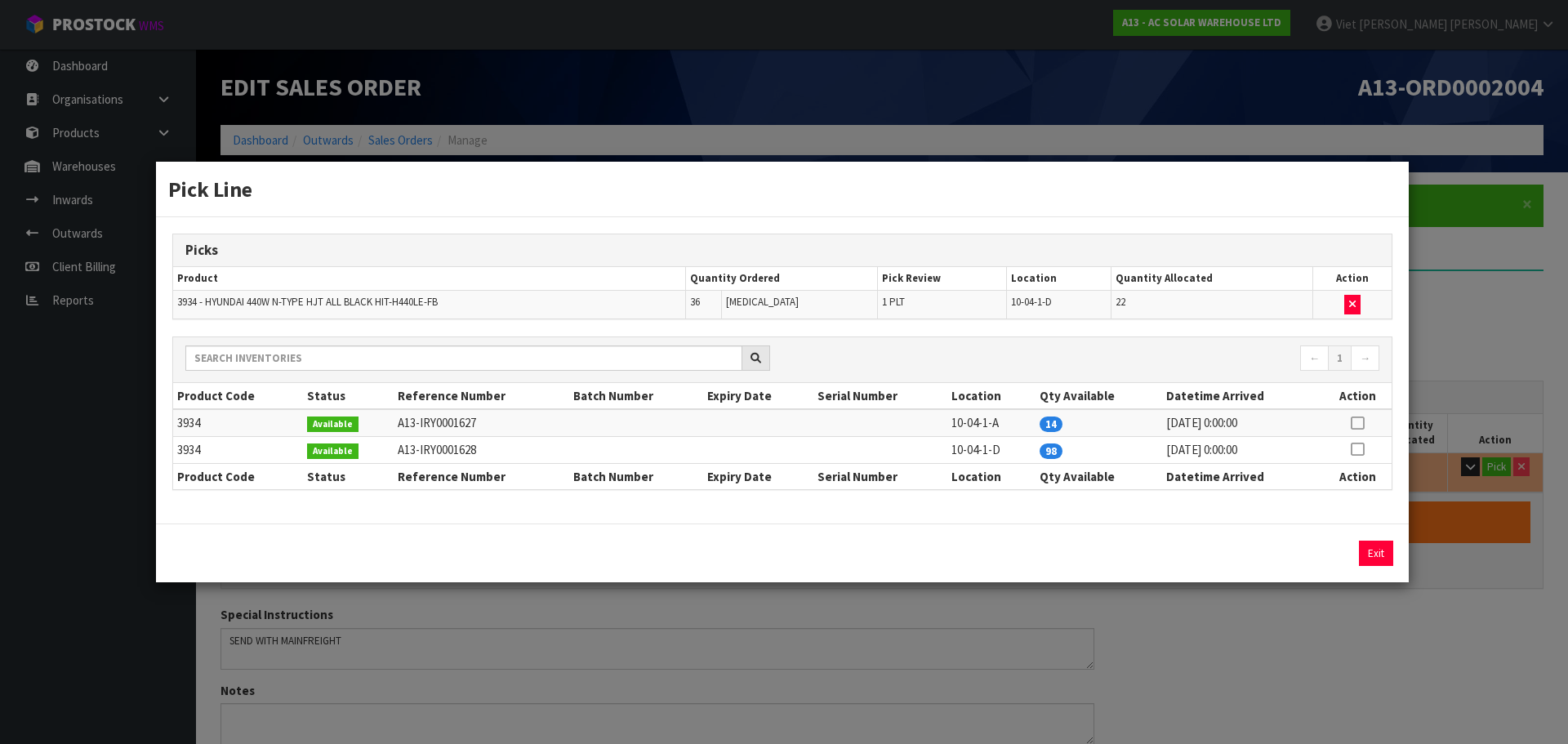
click at [1359, 423] on icon at bounding box center [1357, 423] width 13 height 1
click at [1377, 551] on button "Exit" at bounding box center [1375, 553] width 35 height 26
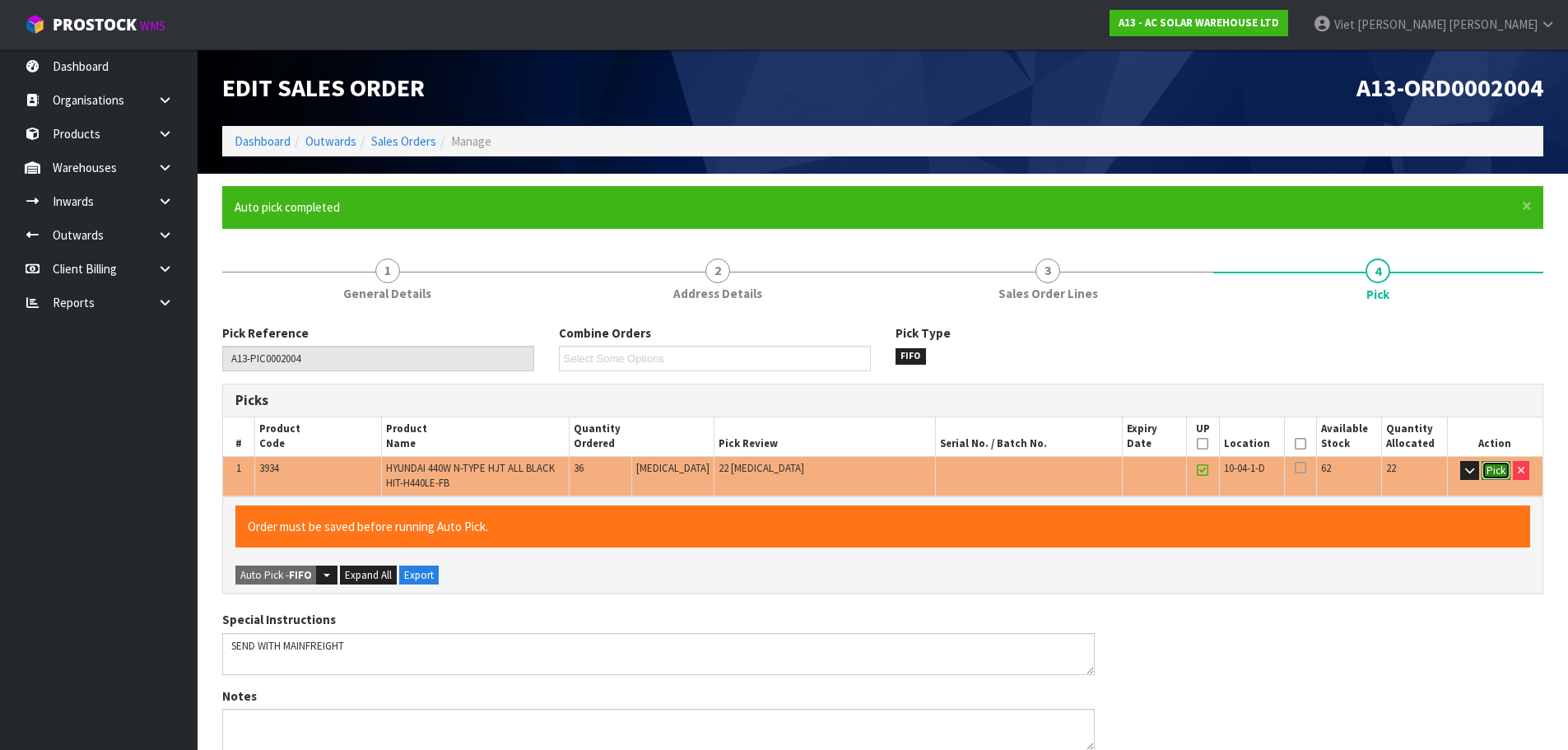
click at [1485, 468] on button "Pick" at bounding box center [1495, 471] width 29 height 20
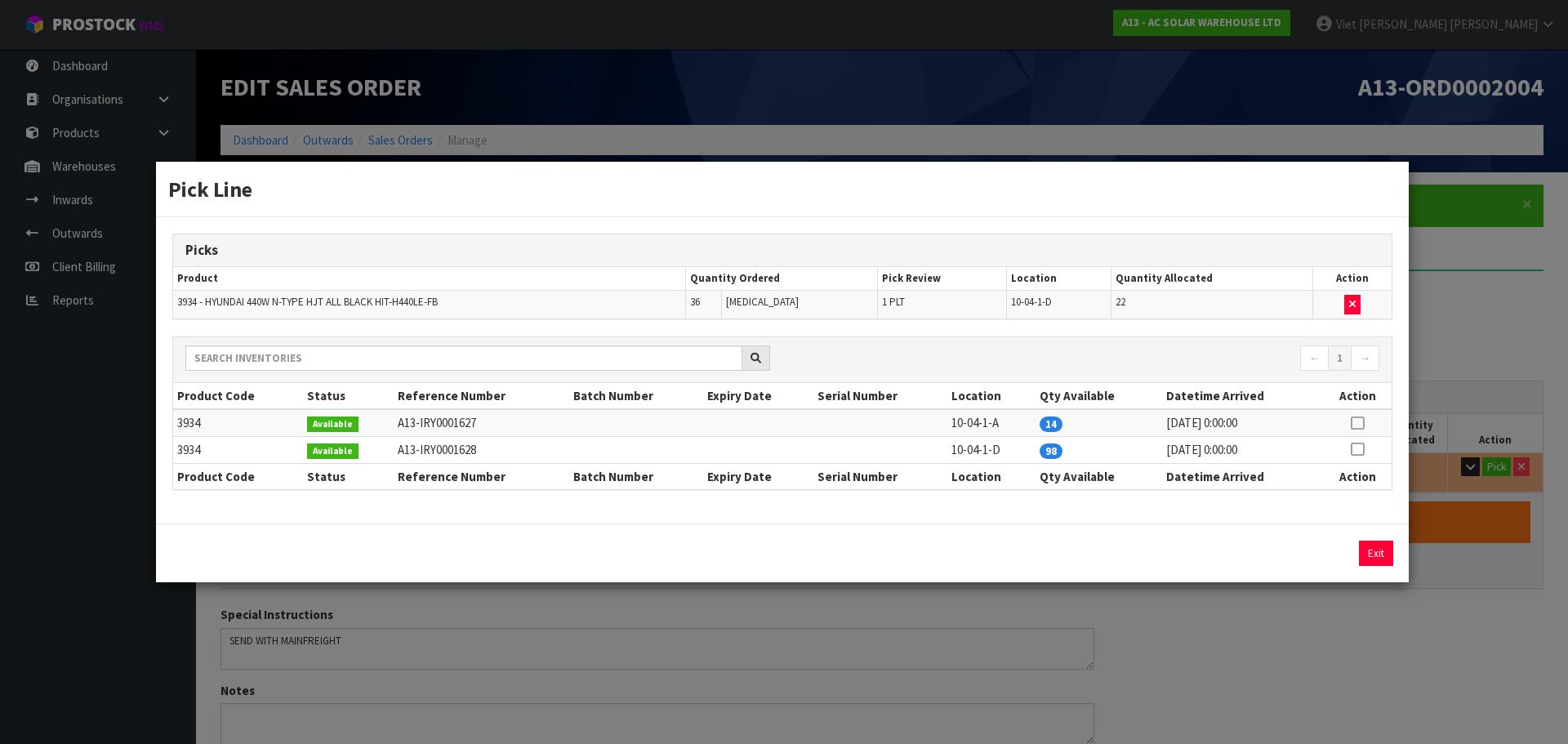
click at [1362, 424] on icon at bounding box center [1357, 423] width 13 height 1
click at [1324, 558] on button "Assign Pick" at bounding box center [1321, 553] width 67 height 26
type input "2"
type input "36"
type input "2.511432"
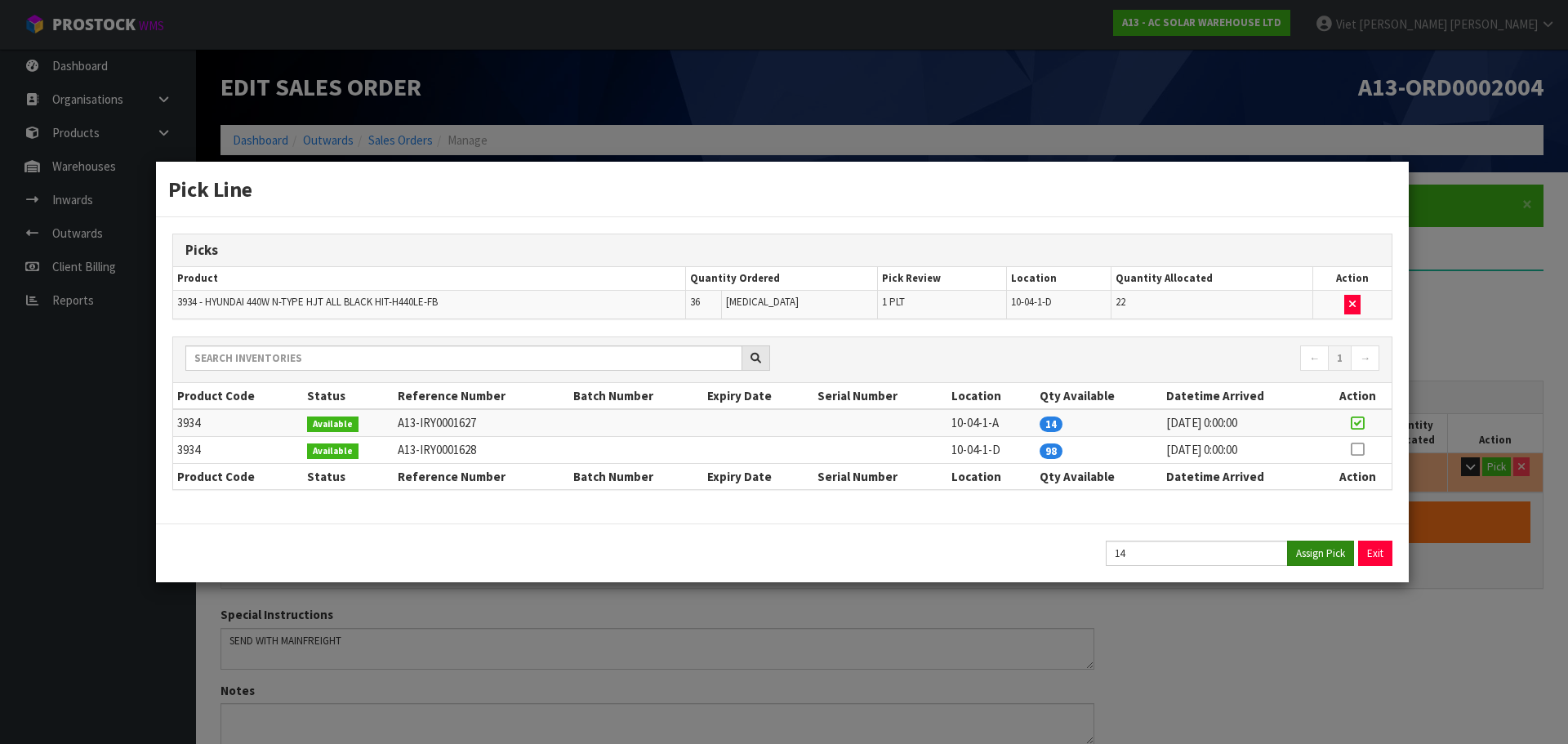
type input "797.004"
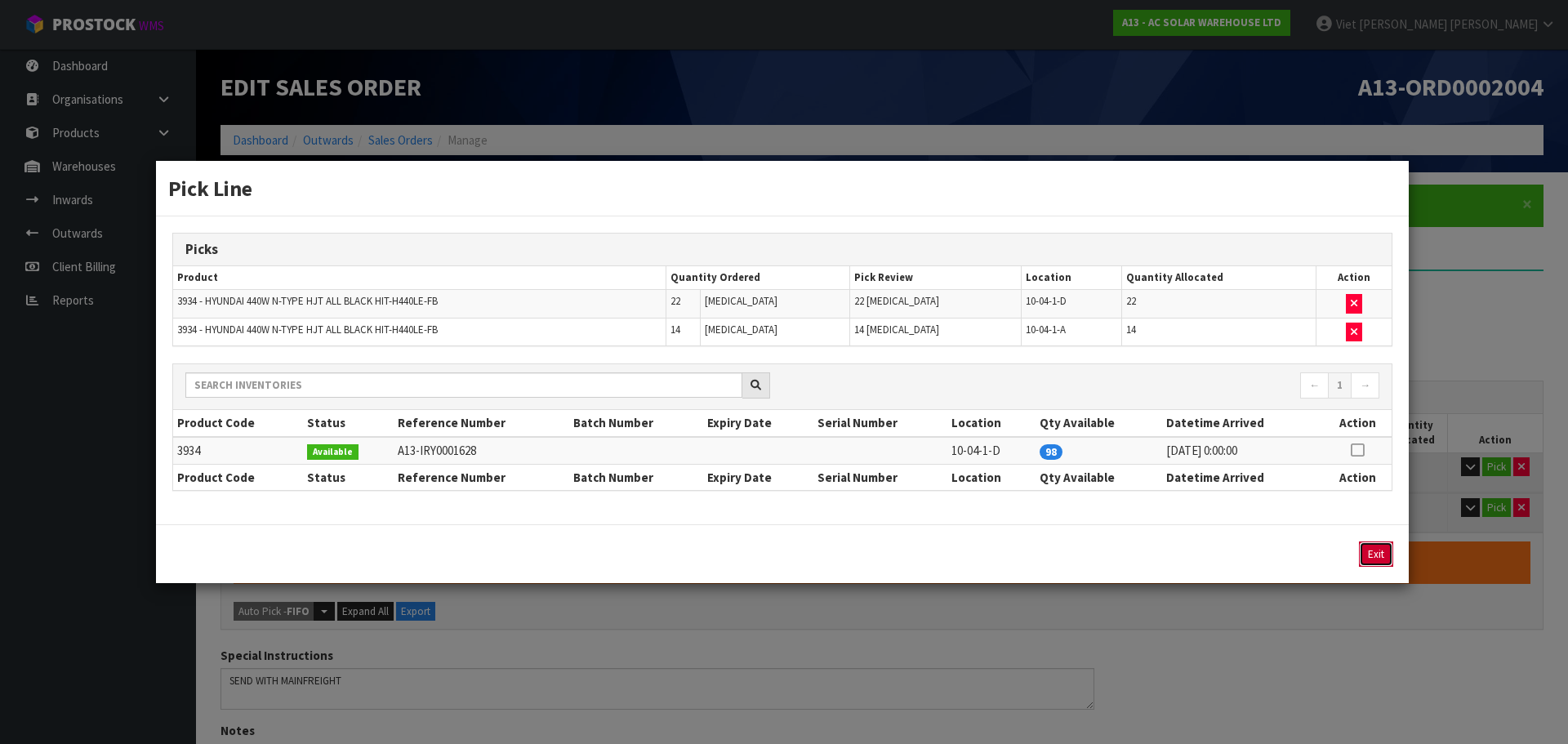
click at [1382, 552] on button "Exit" at bounding box center [1376, 554] width 35 height 26
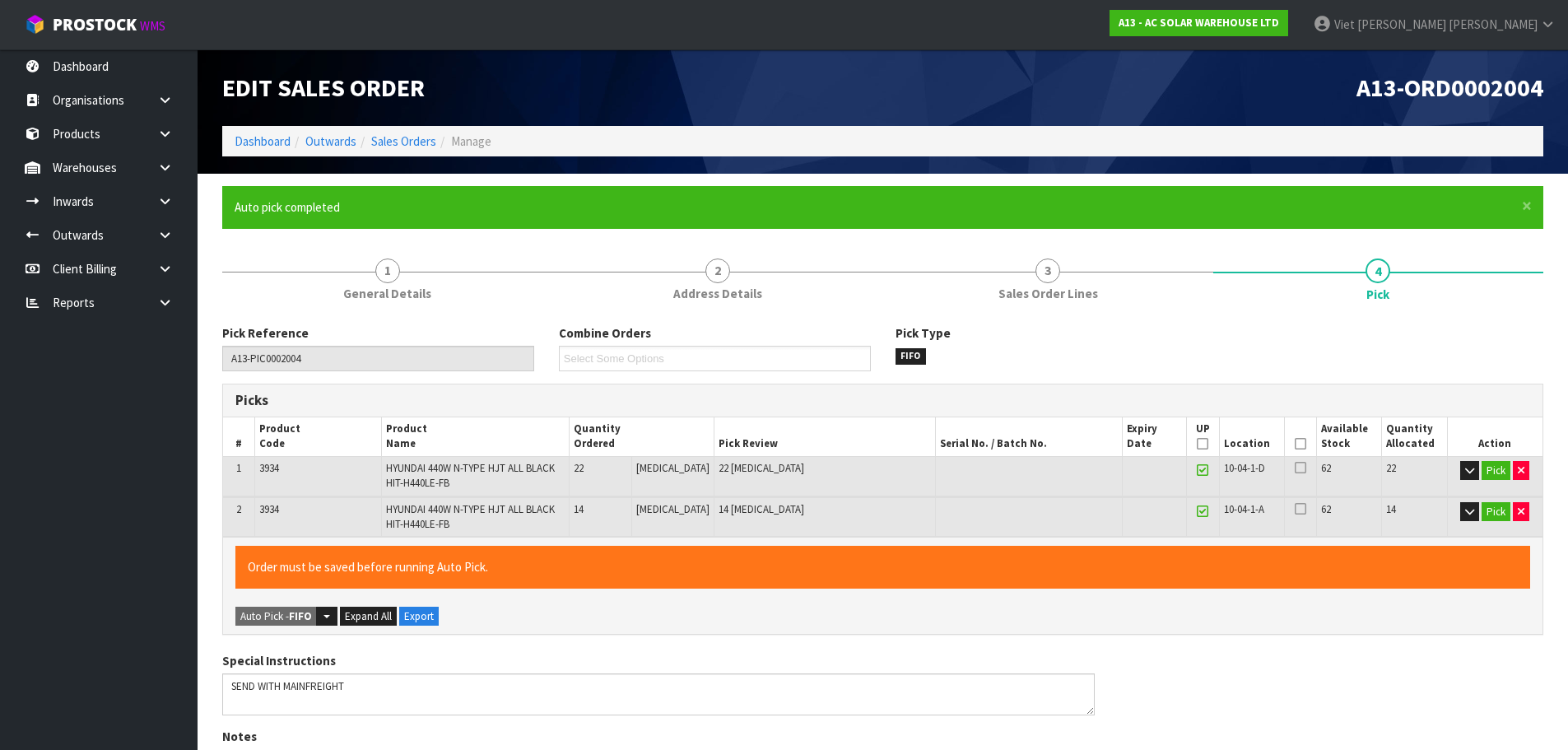
click at [1201, 512] on icon at bounding box center [1203, 511] width 12 height 1
click at [1200, 470] on icon at bounding box center [1203, 470] width 12 height 1
type input "0"
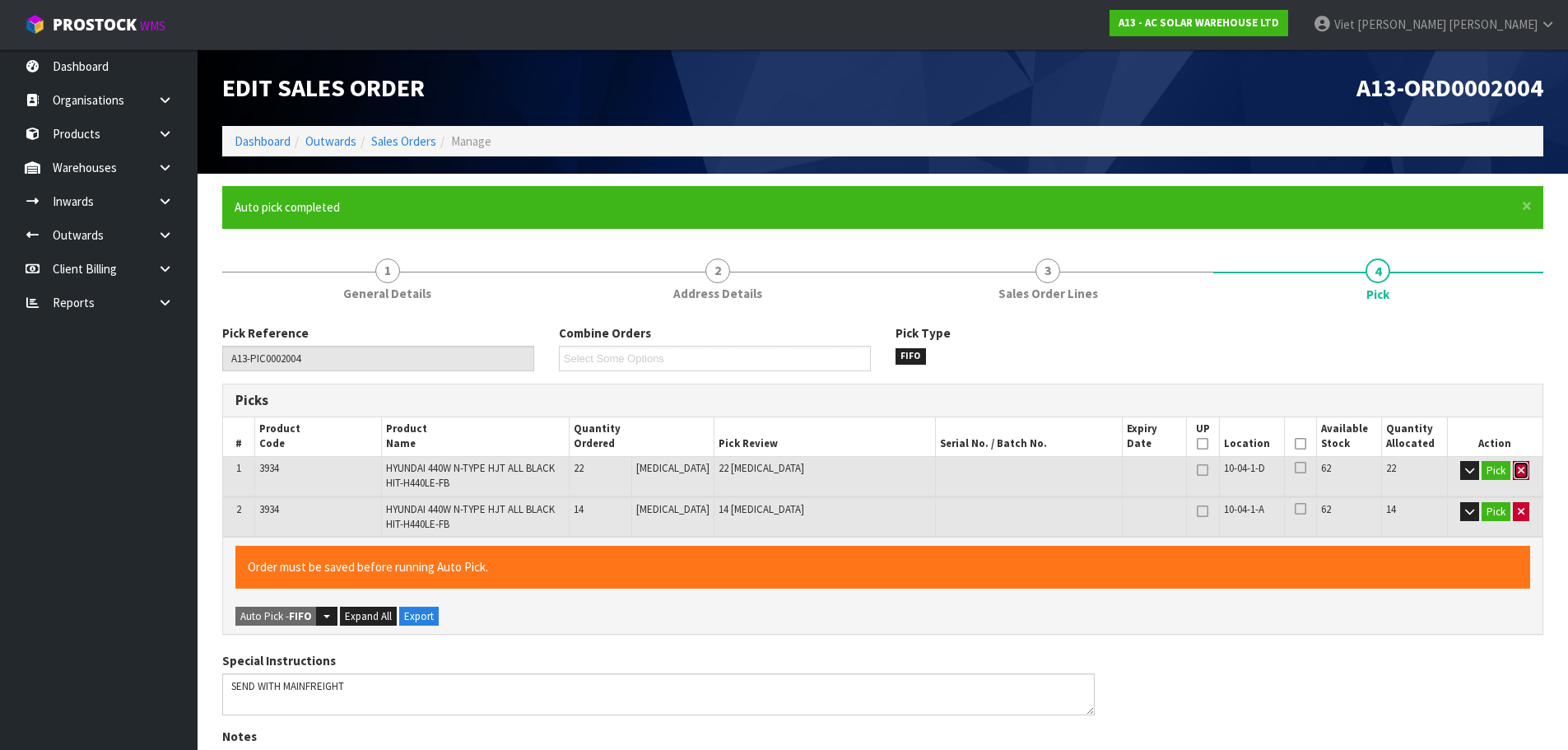
click at [1518, 469] on icon "button" at bounding box center [1520, 470] width 7 height 11
type input "14"
type input "0.976668"
type input "309.946"
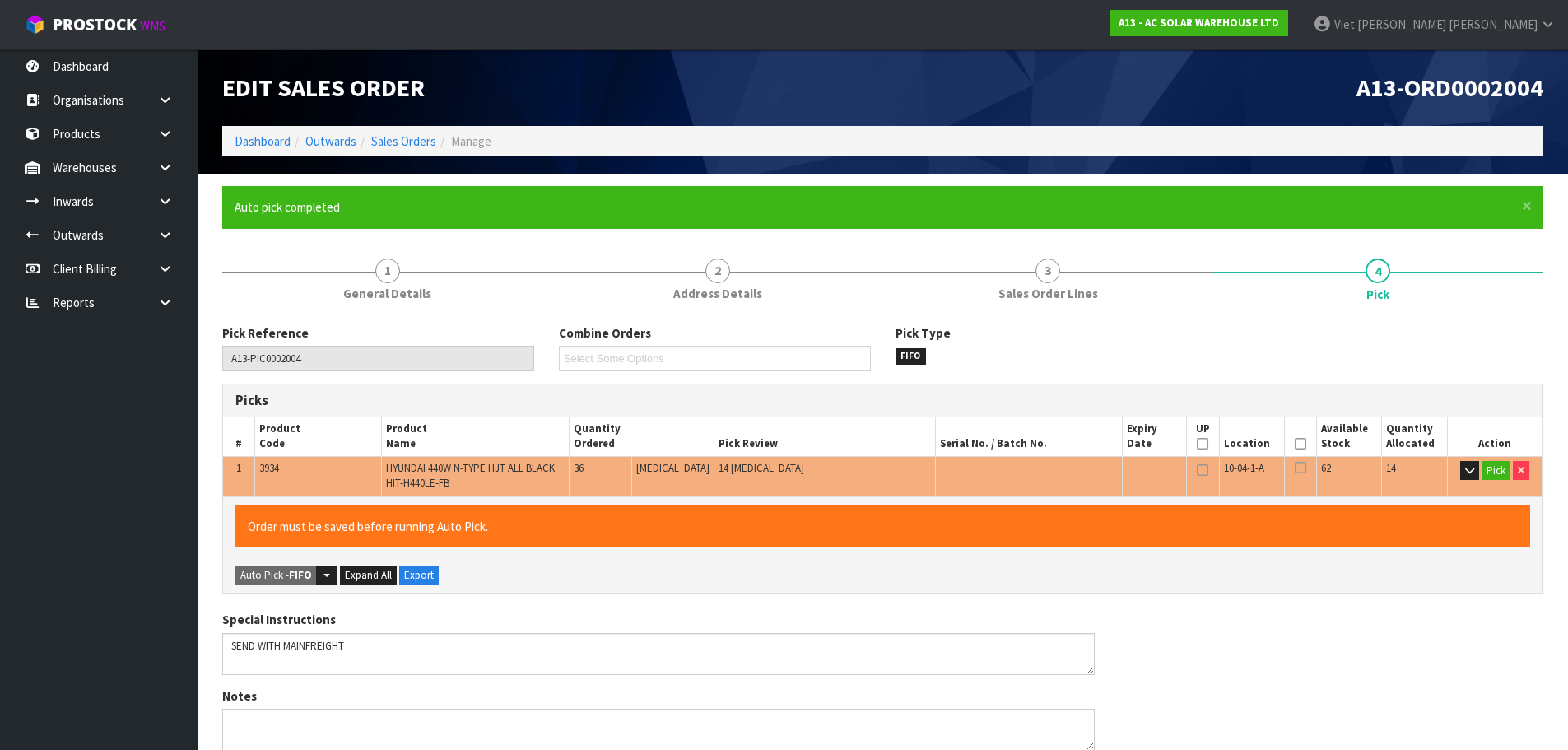
click at [1197, 444] on icon at bounding box center [1203, 444] width 12 height 1
drag, startPoint x: 1201, startPoint y: 469, endPoint x: 1201, endPoint y: 437, distance: 32.0
click at [1201, 456] on td at bounding box center [1203, 476] width 33 height 40
click at [1201, 444] on icon at bounding box center [1203, 444] width 12 height 1
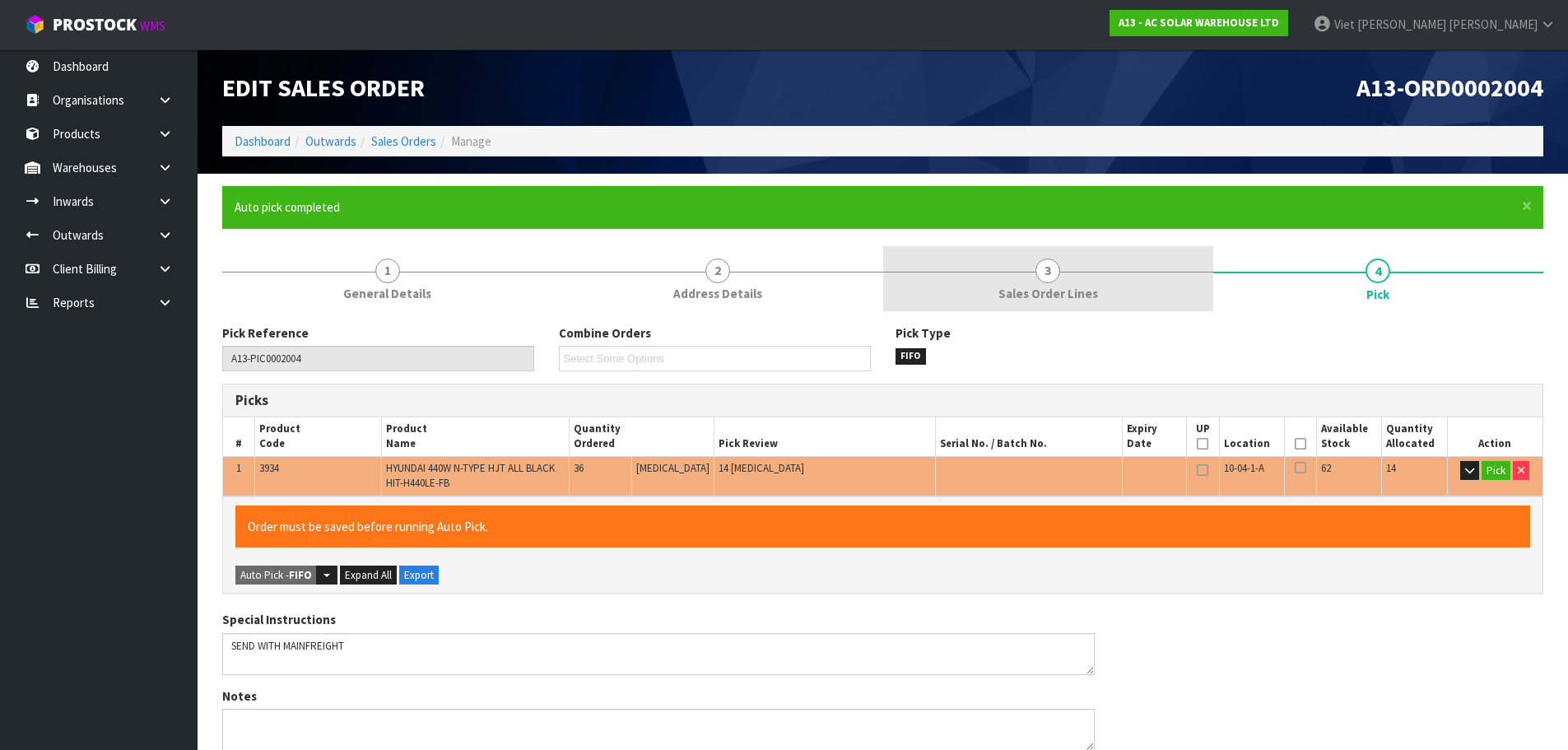
click at [1111, 254] on link "3 Sales Order Lines" at bounding box center [1047, 278] width 330 height 65
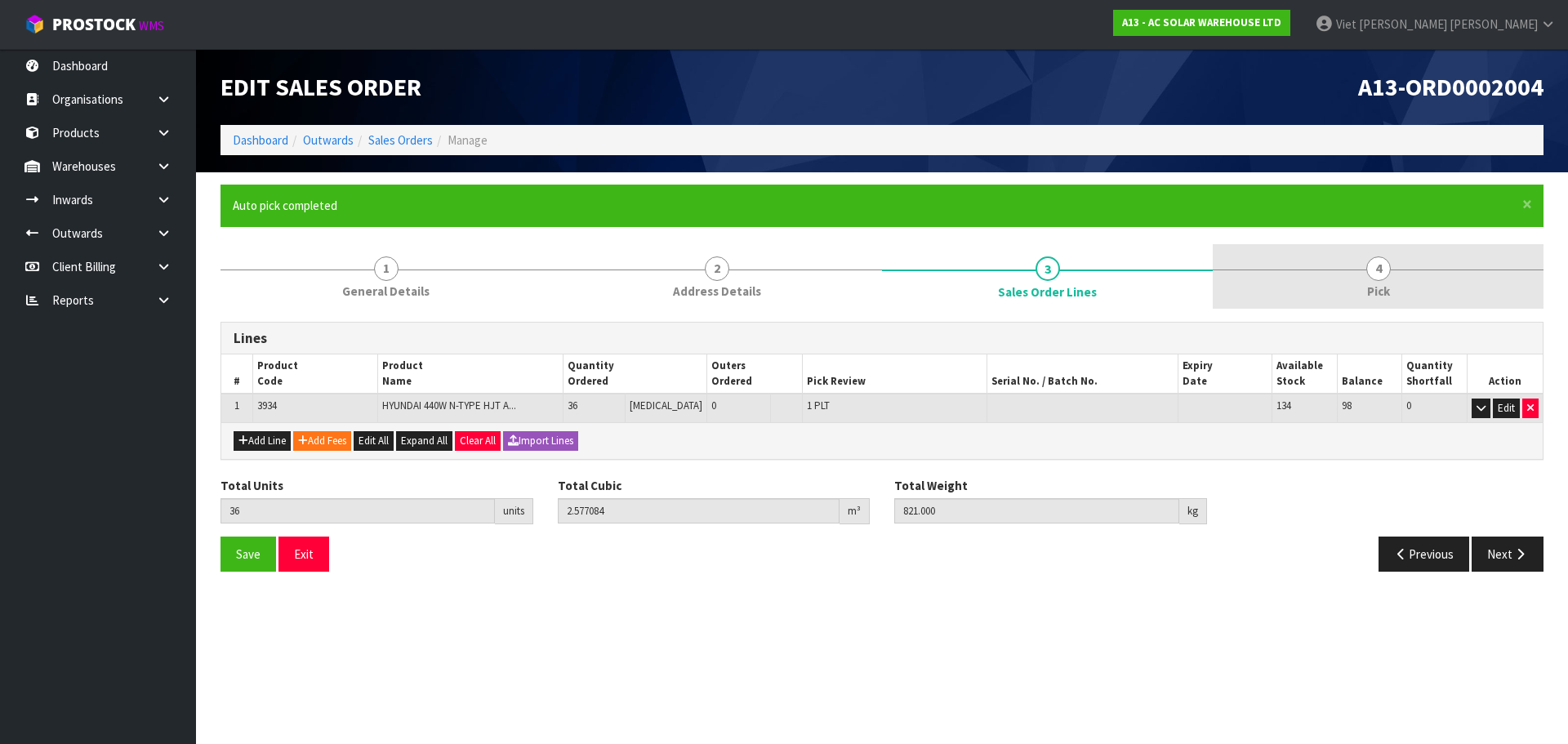
click at [1322, 271] on link "4 Pick" at bounding box center [1378, 276] width 331 height 64
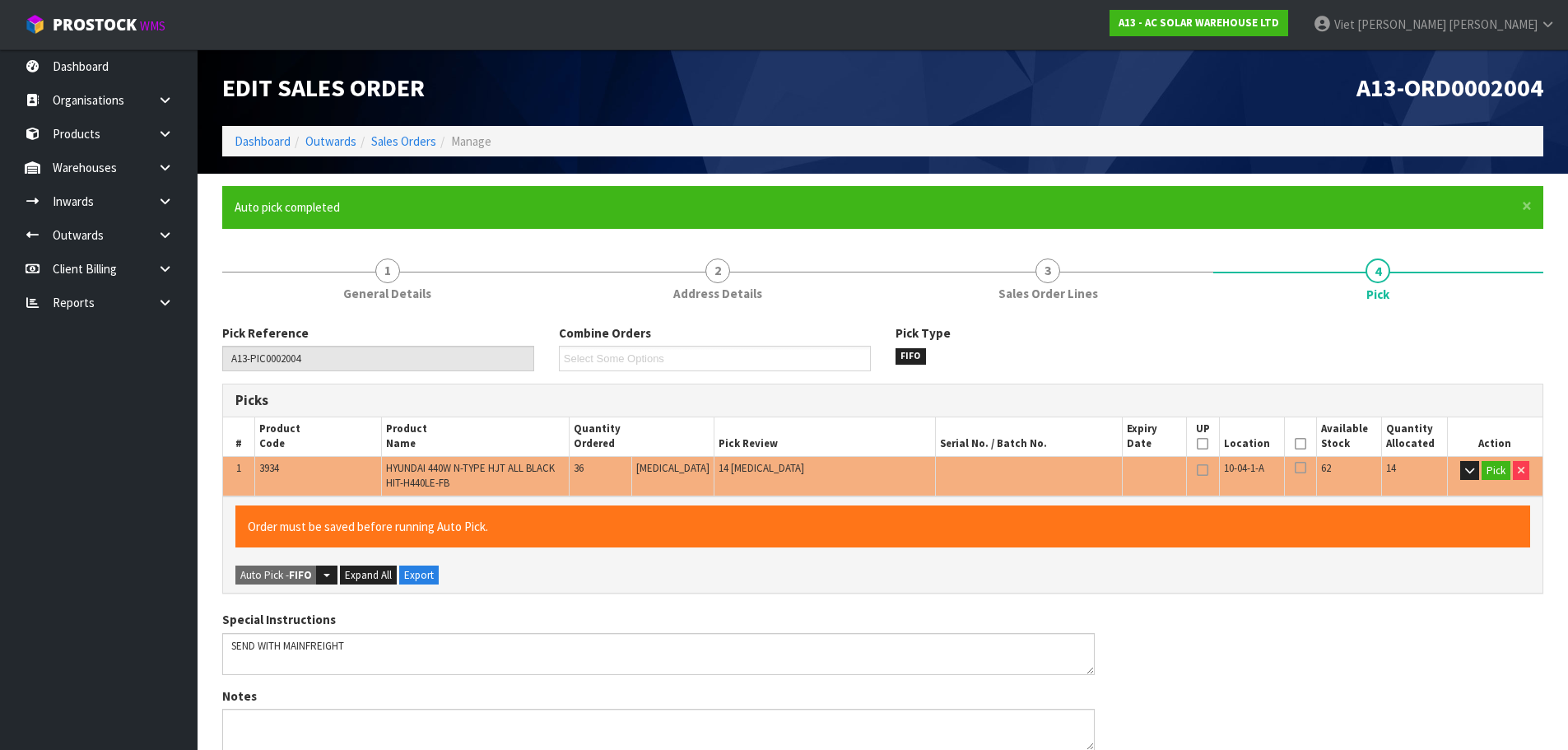
click at [998, 236] on form "× Close Auto pick completed 1 General Details 2 Address Details 3 Sales Order L…" at bounding box center [882, 695] width 1321 height 1019
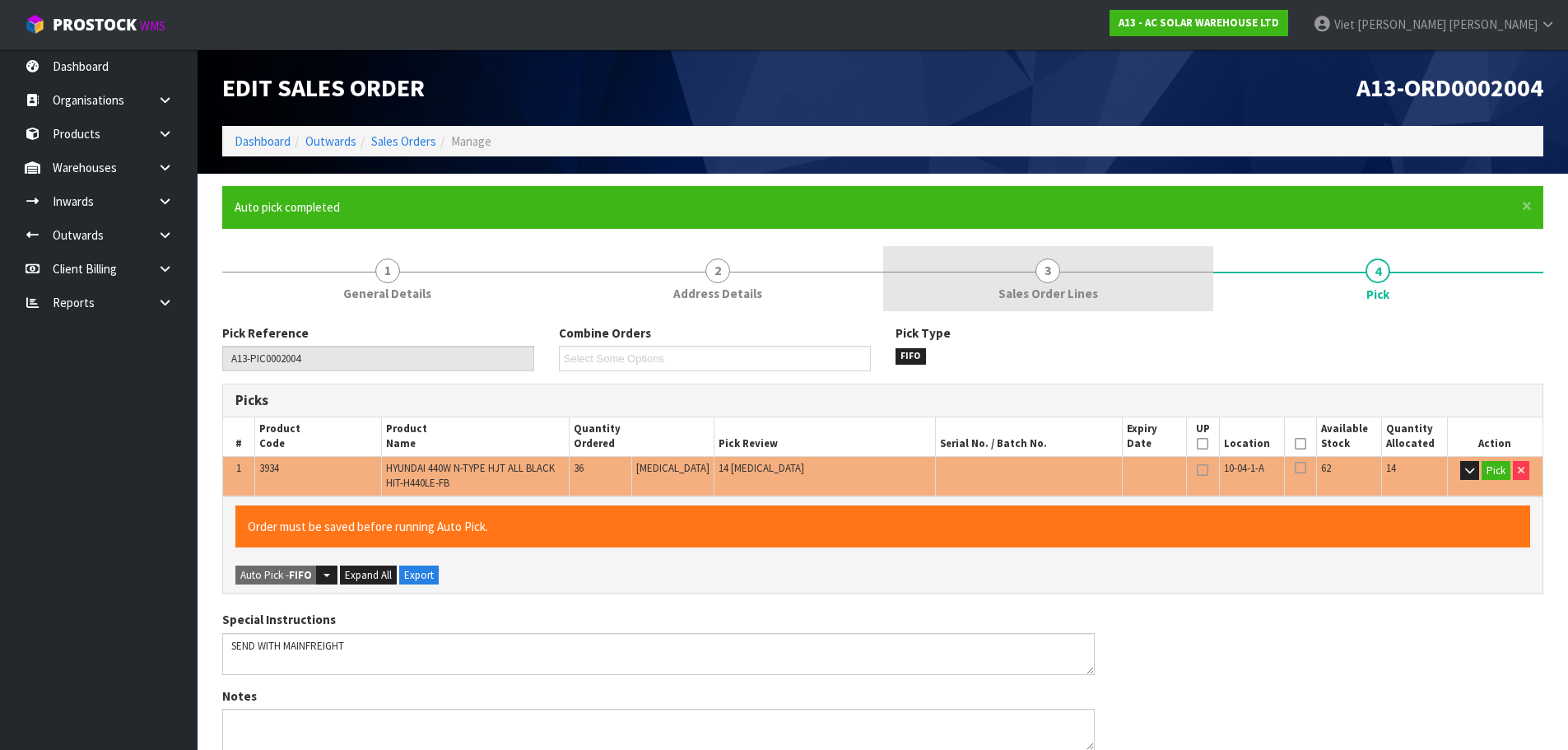
click at [990, 259] on link "3 Sales Order Lines" at bounding box center [1047, 278] width 330 height 65
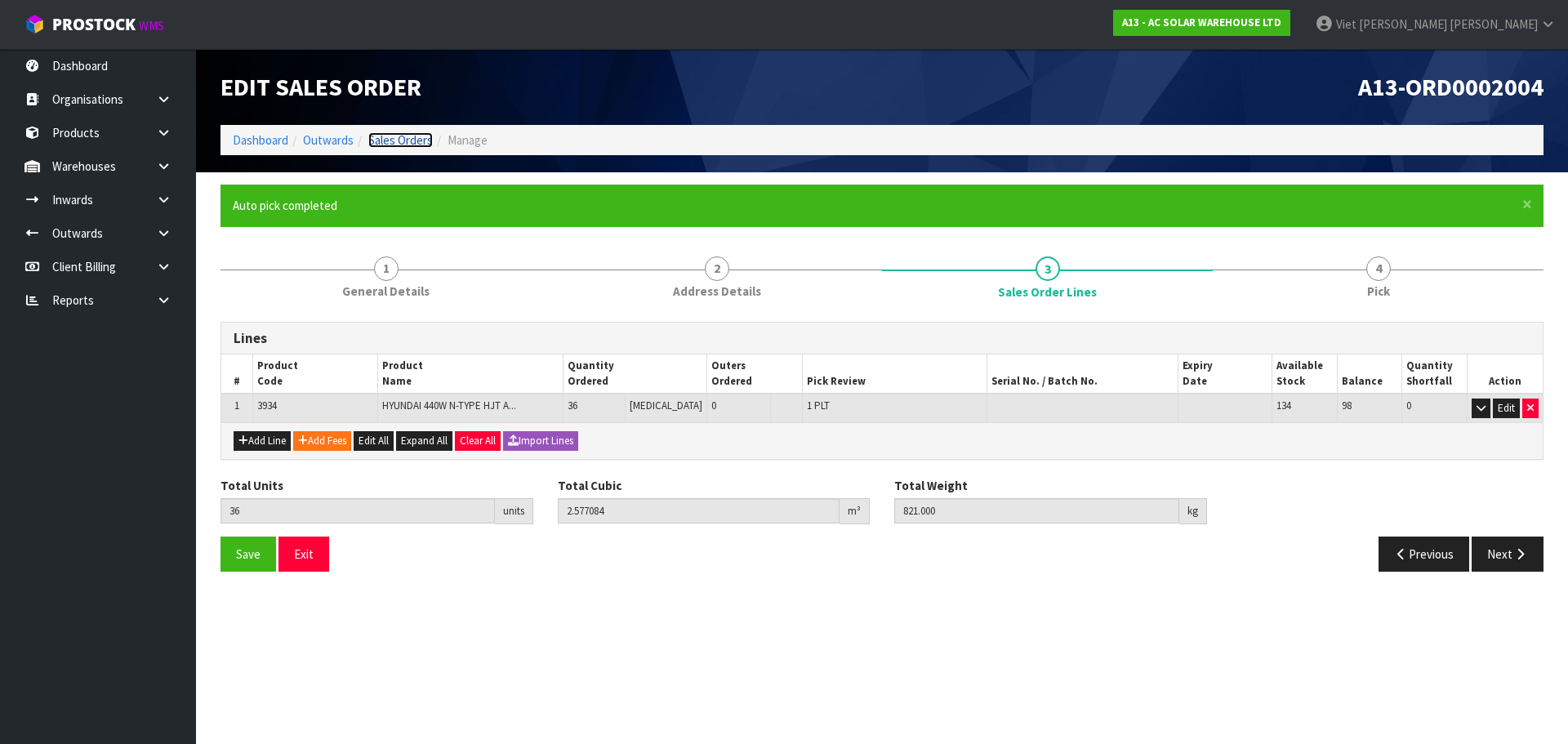
click at [422, 138] on link "Sales Orders" at bounding box center [400, 140] width 64 height 16
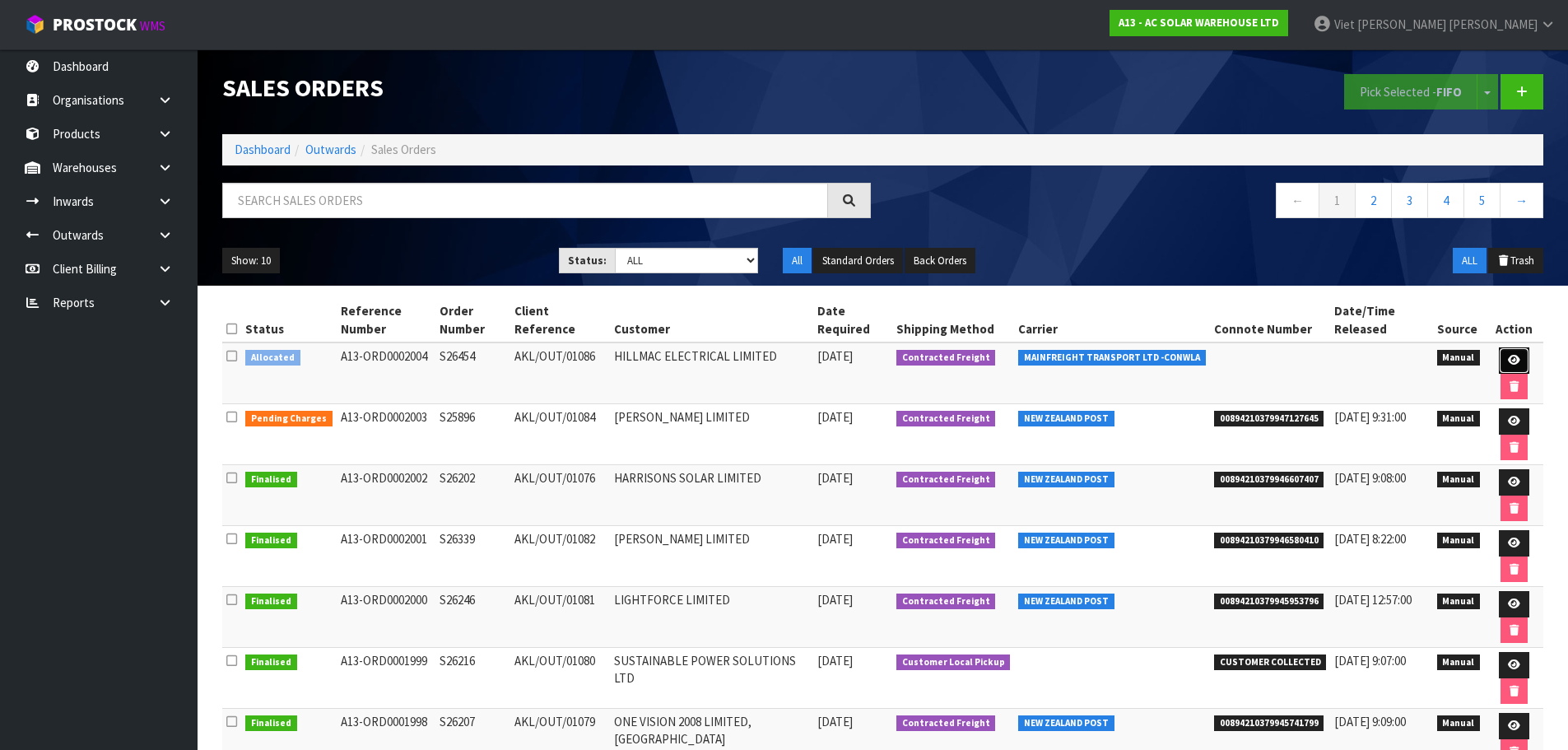
click at [1507, 362] on icon at bounding box center [1513, 360] width 12 height 11
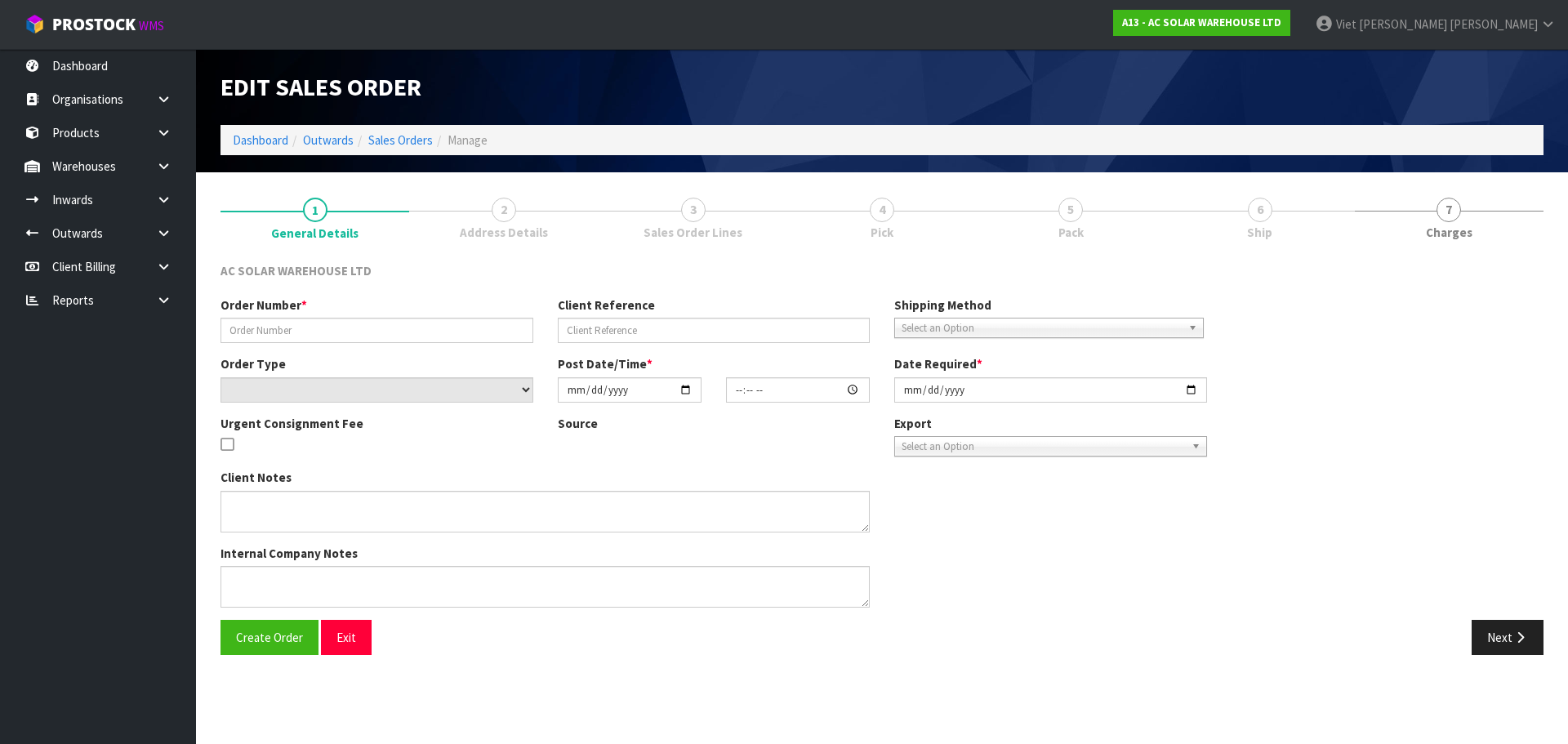
type input "S26454"
type input "AKL/OUT/01086"
select select "number:0"
type input "[DATE]"
type input "15:05:00.000"
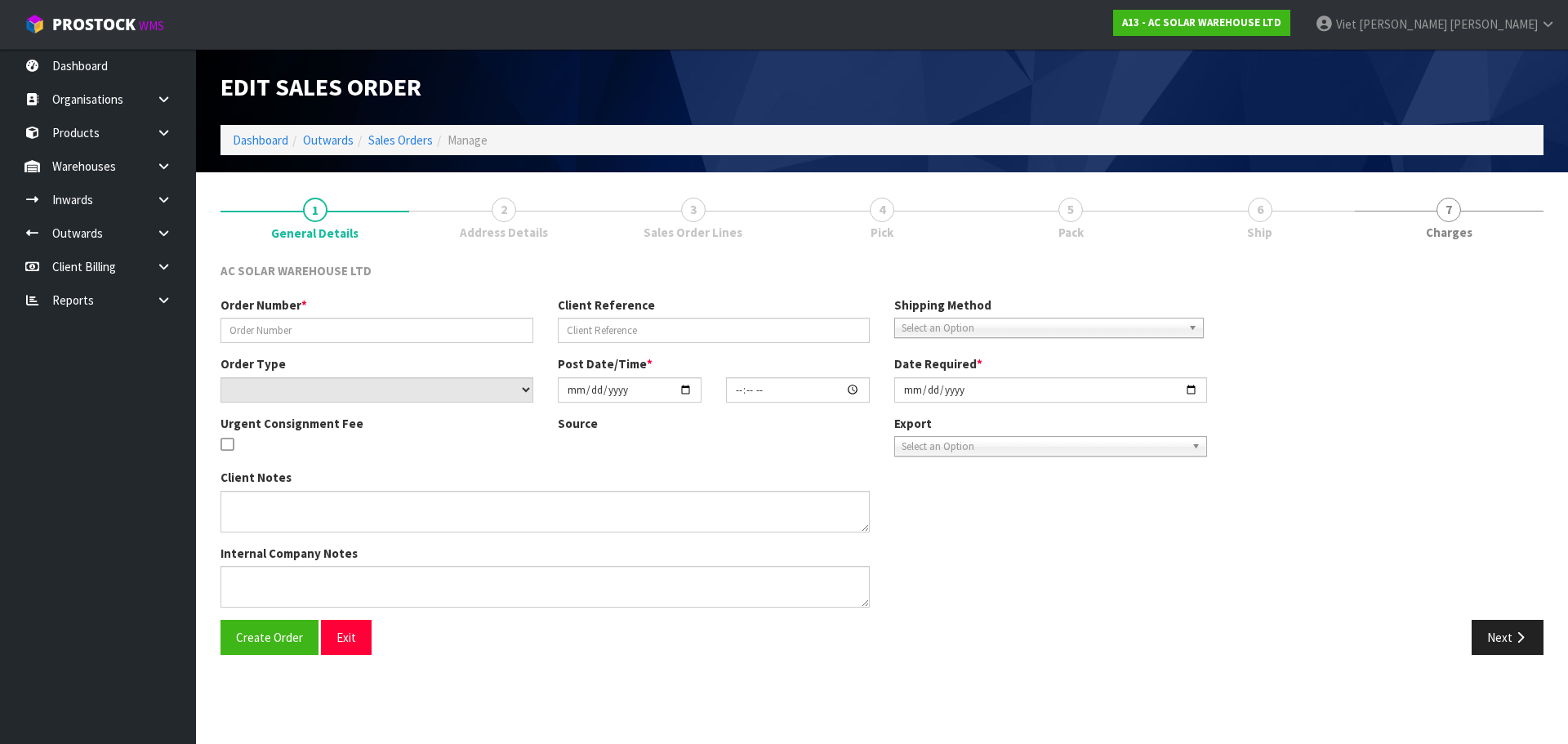
type input "[DATE]"
type textarea "SEND WITH MAINFREIGHT"
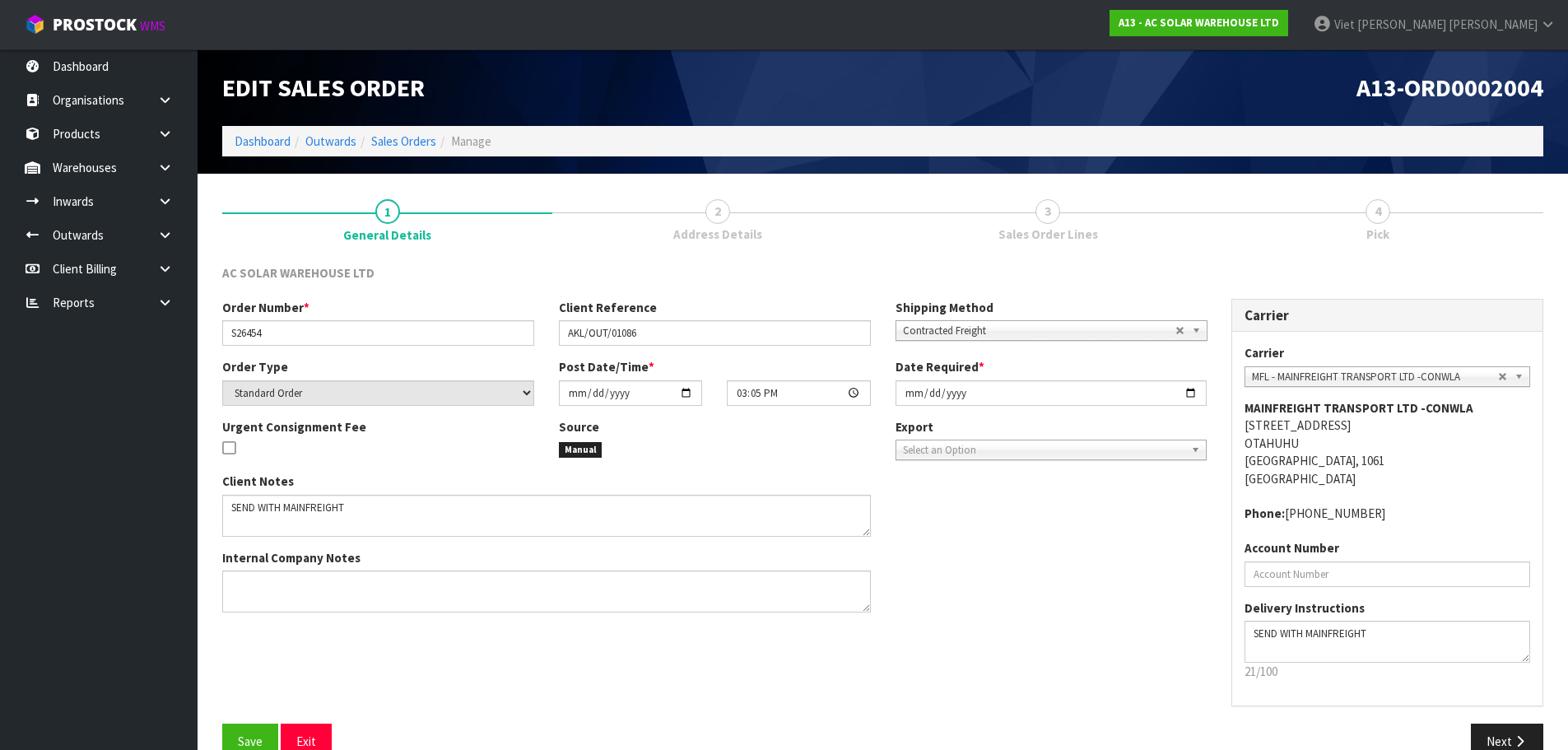
click at [1065, 242] on span "Sales Order Lines" at bounding box center [1048, 234] width 100 height 17
click at [1516, 724] on button "Next" at bounding box center [1506, 742] width 73 height 36
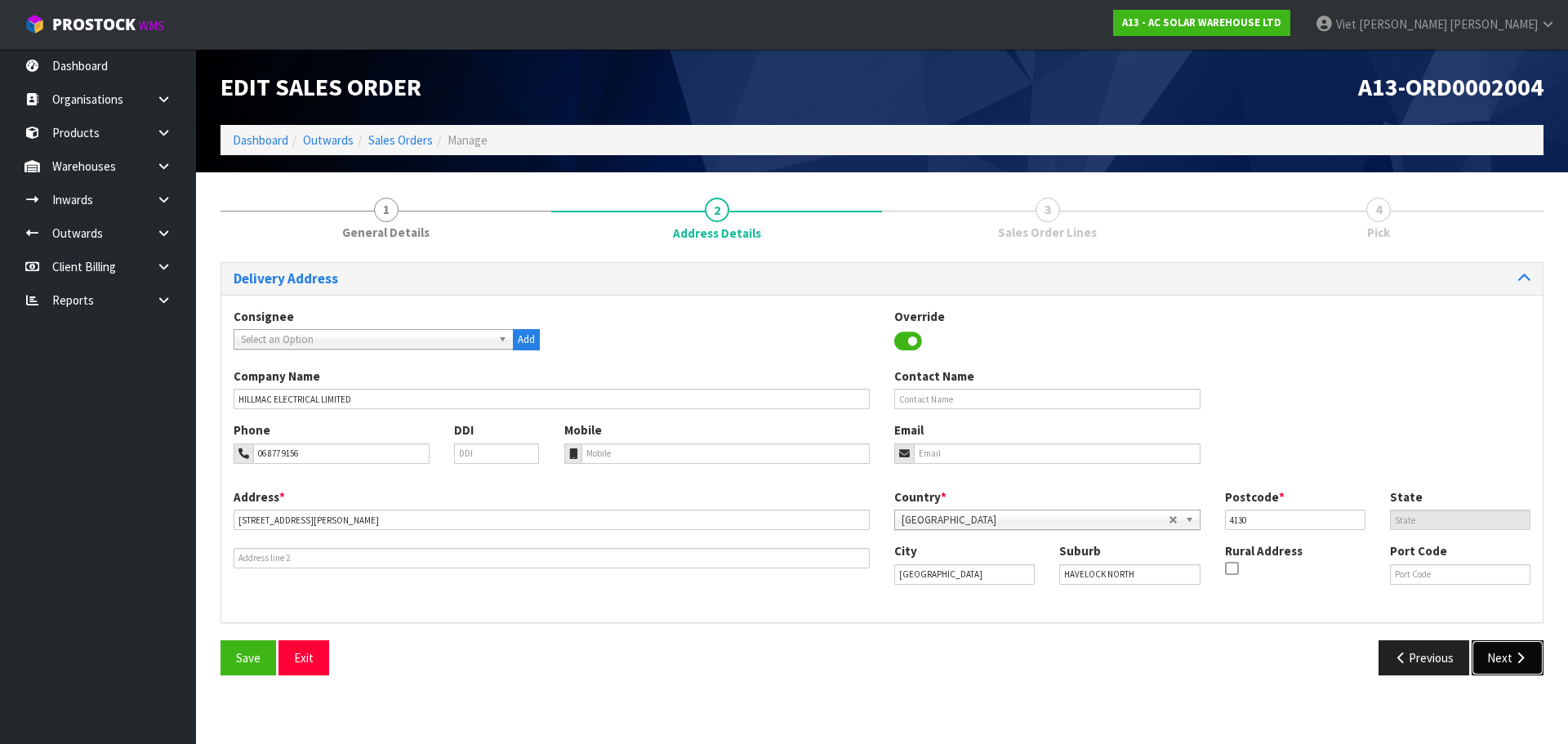
click at [1506, 663] on button "Next" at bounding box center [1508, 658] width 72 height 36
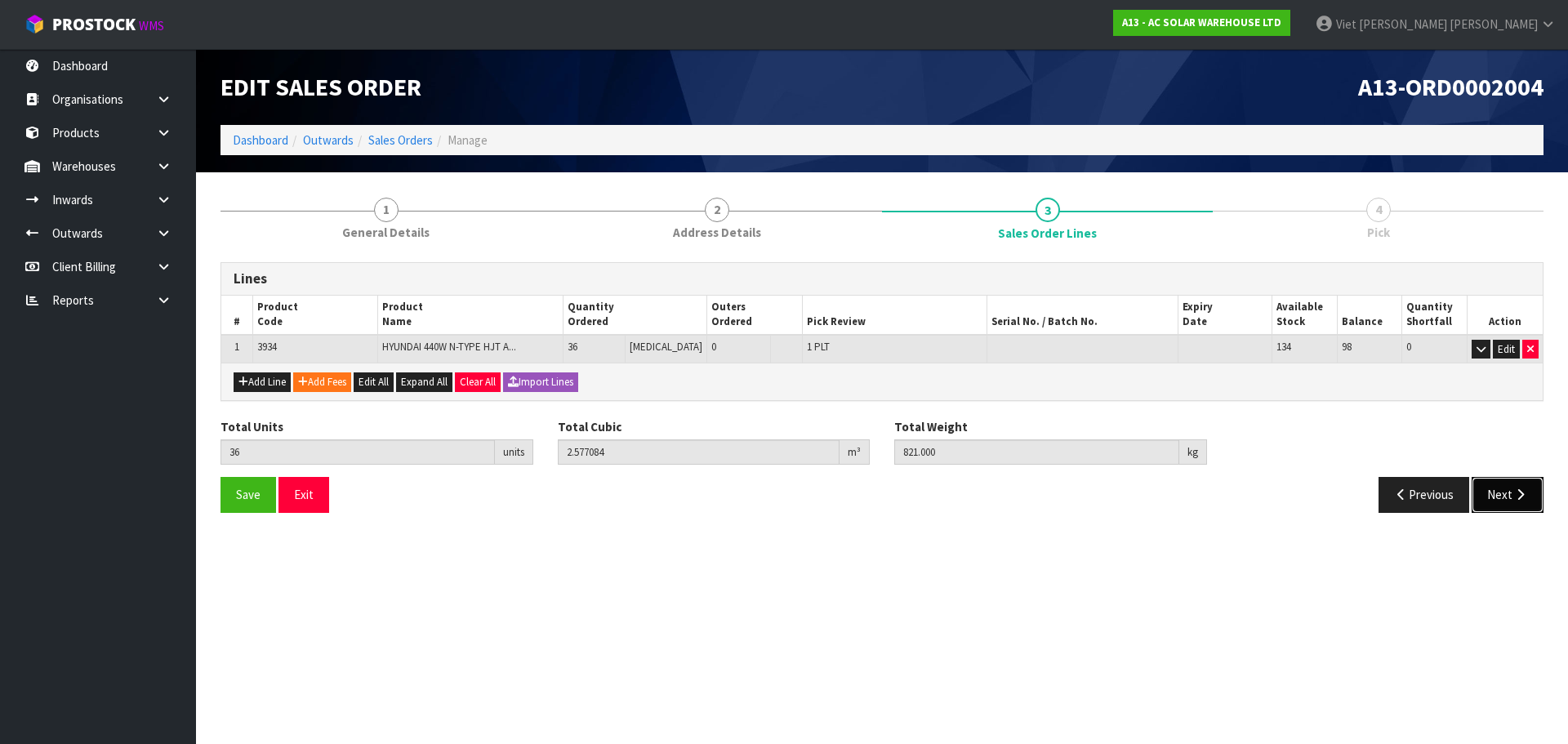
click at [1497, 481] on button "Next" at bounding box center [1508, 495] width 72 height 36
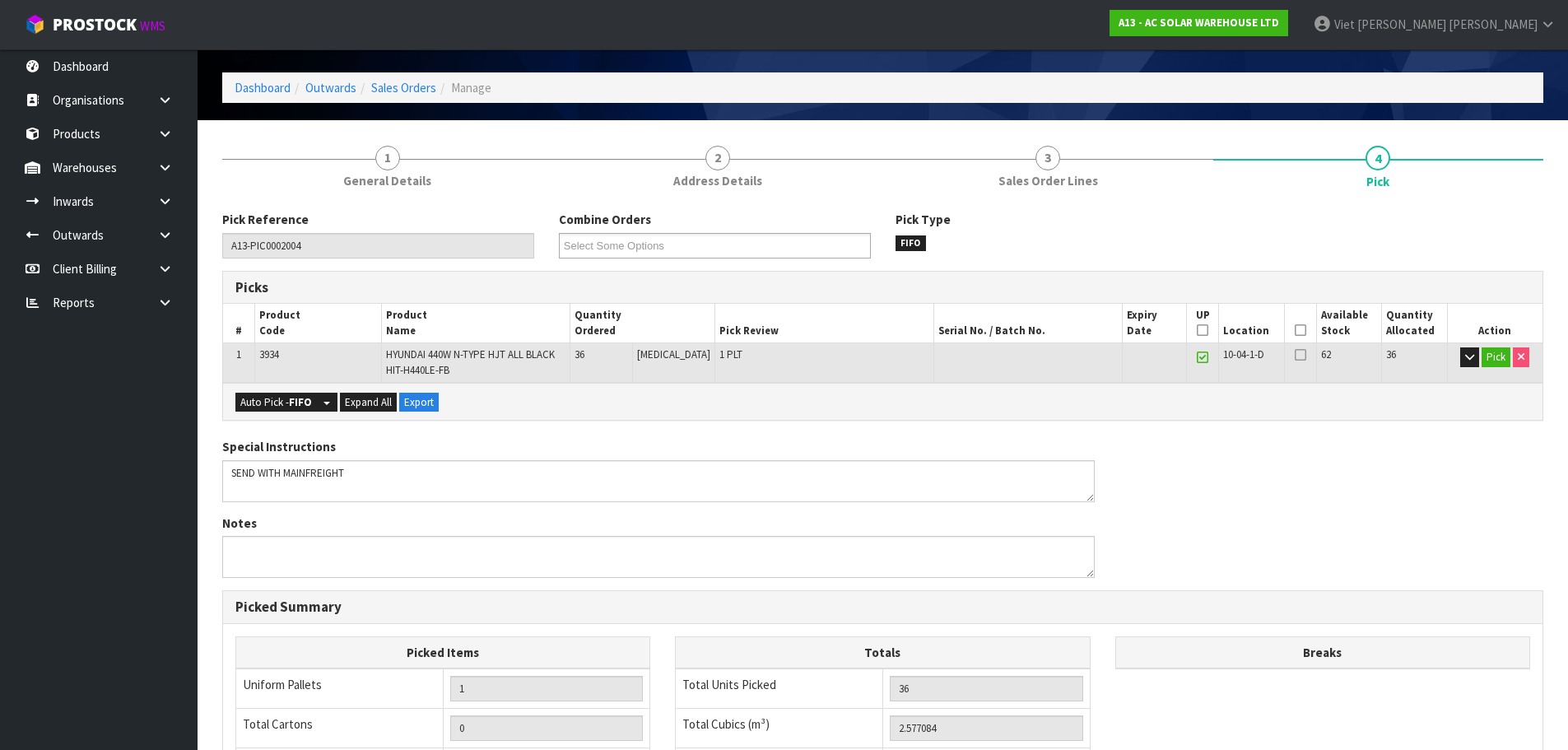
scroll to position [83, 0]
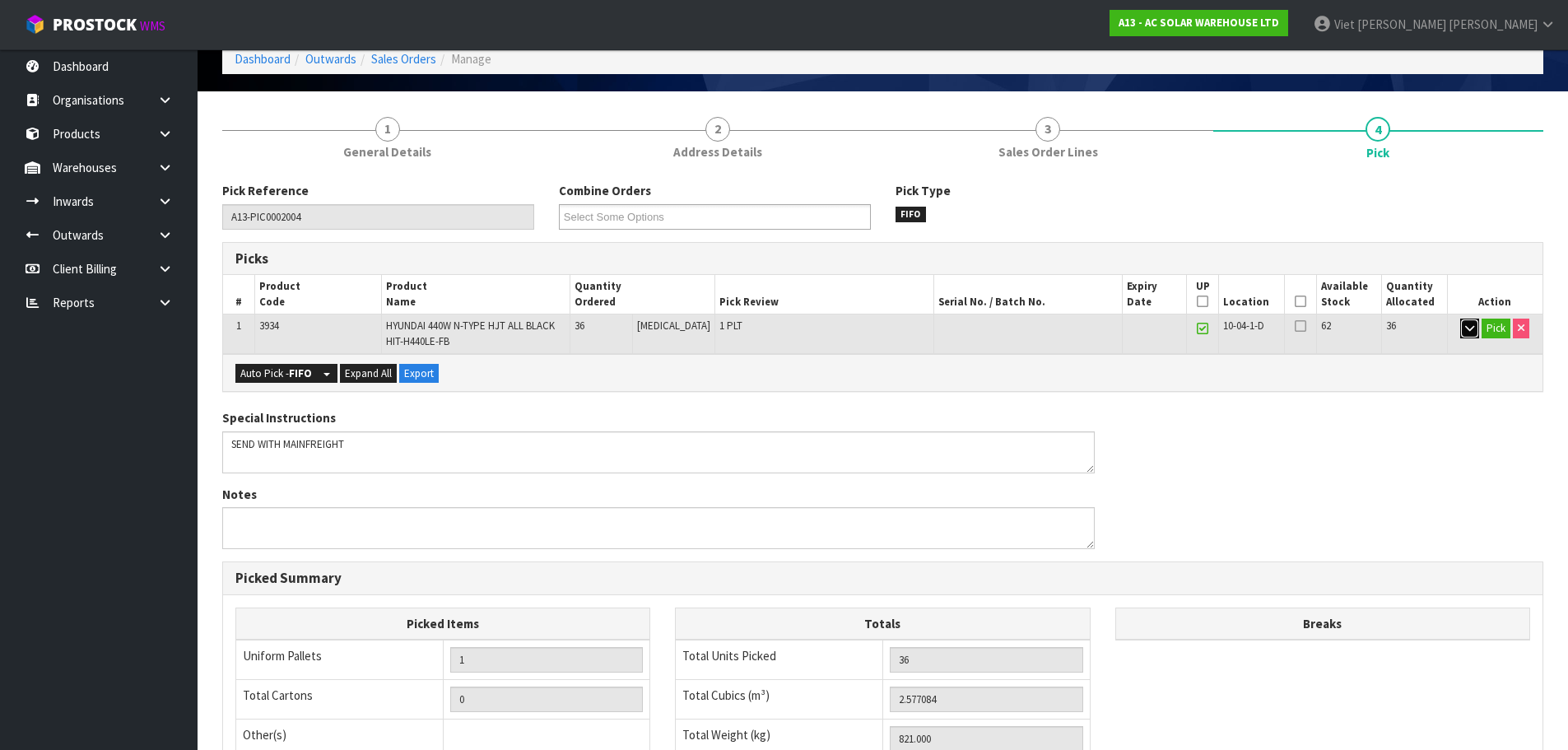
click at [1473, 328] on button "button" at bounding box center [1469, 329] width 19 height 20
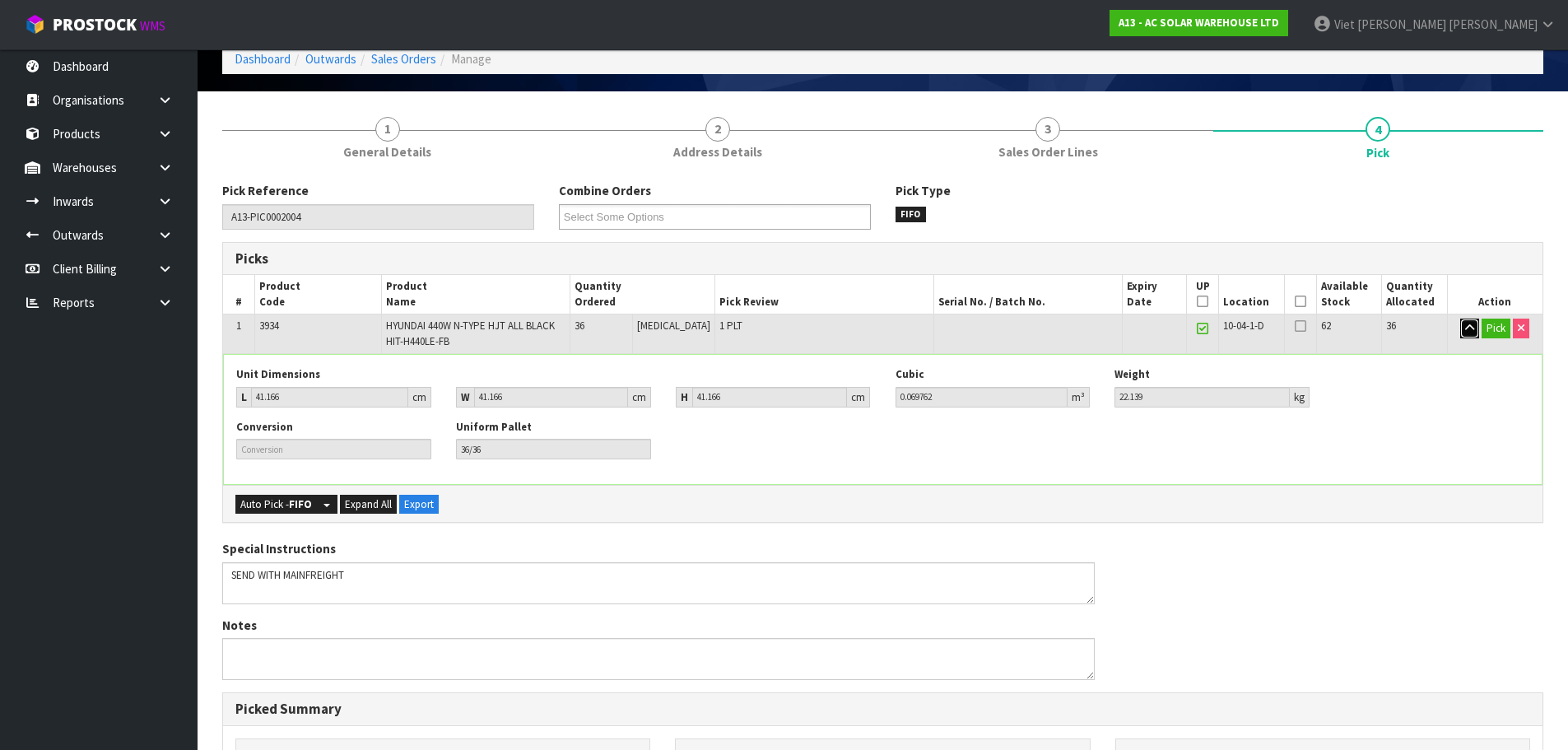
click at [1473, 328] on button "button" at bounding box center [1469, 329] width 19 height 20
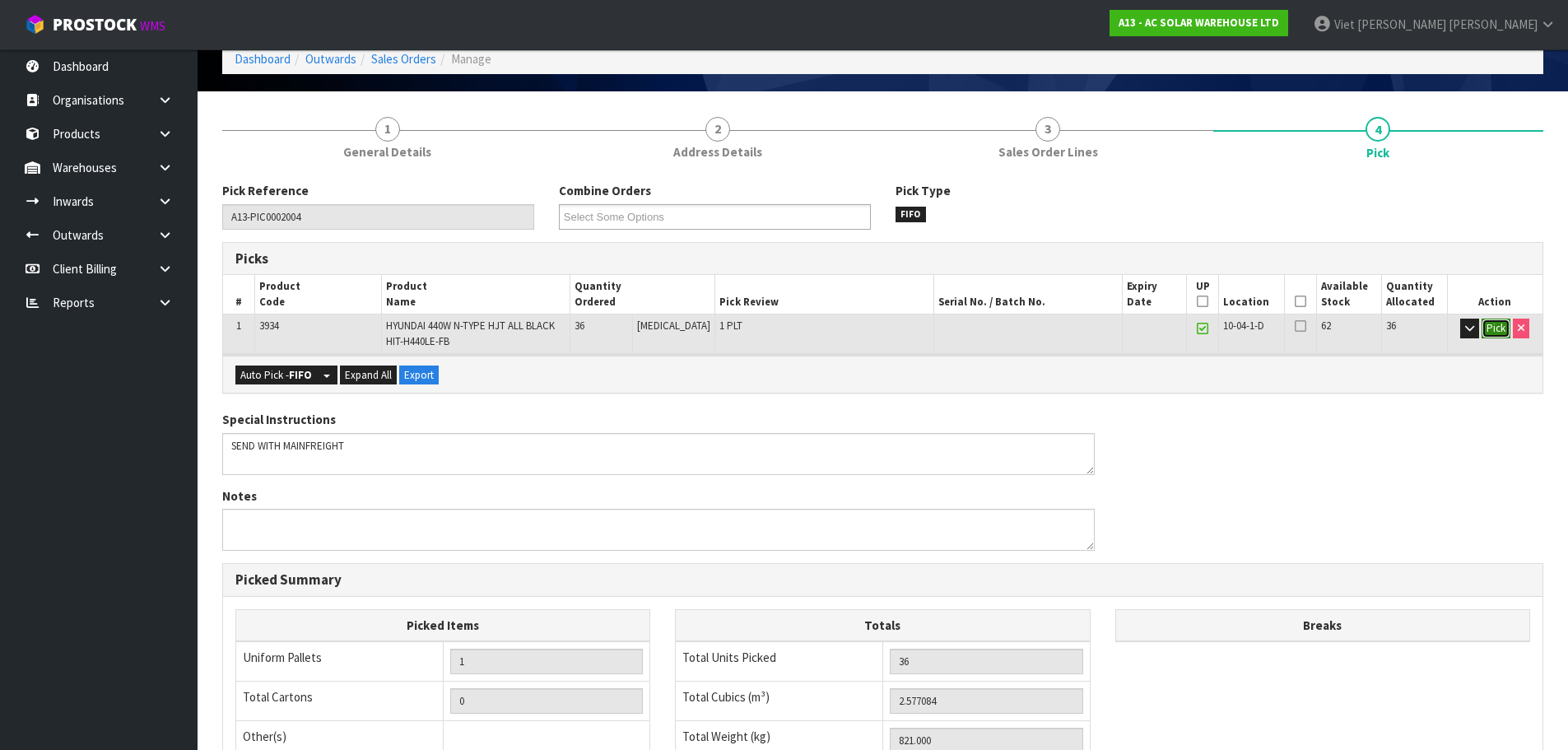
click at [1488, 329] on button "Pick" at bounding box center [1495, 329] width 29 height 20
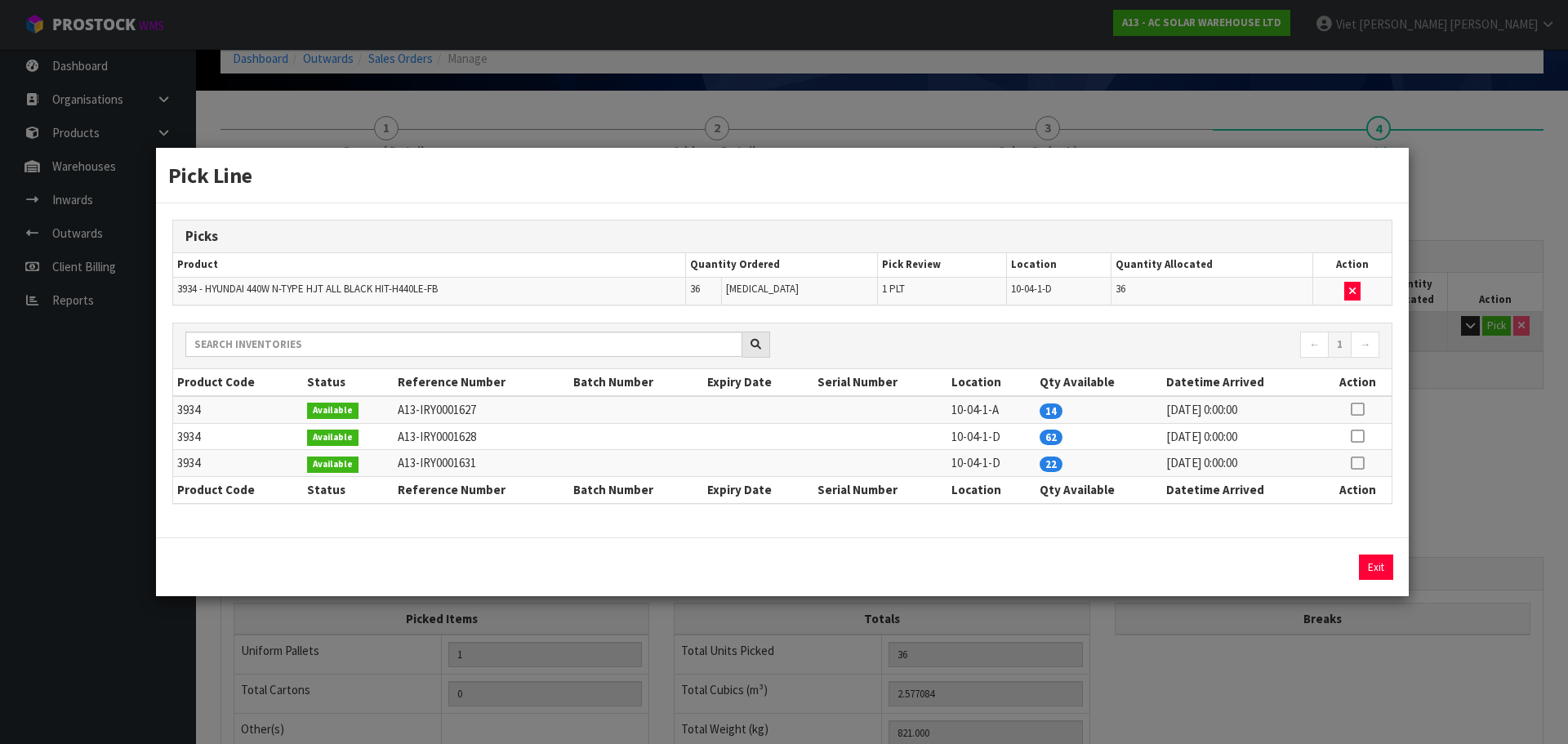
click at [1362, 410] on icon at bounding box center [1357, 409] width 13 height 1
click at [1359, 289] on button "button" at bounding box center [1353, 291] width 17 height 20
type input "0"
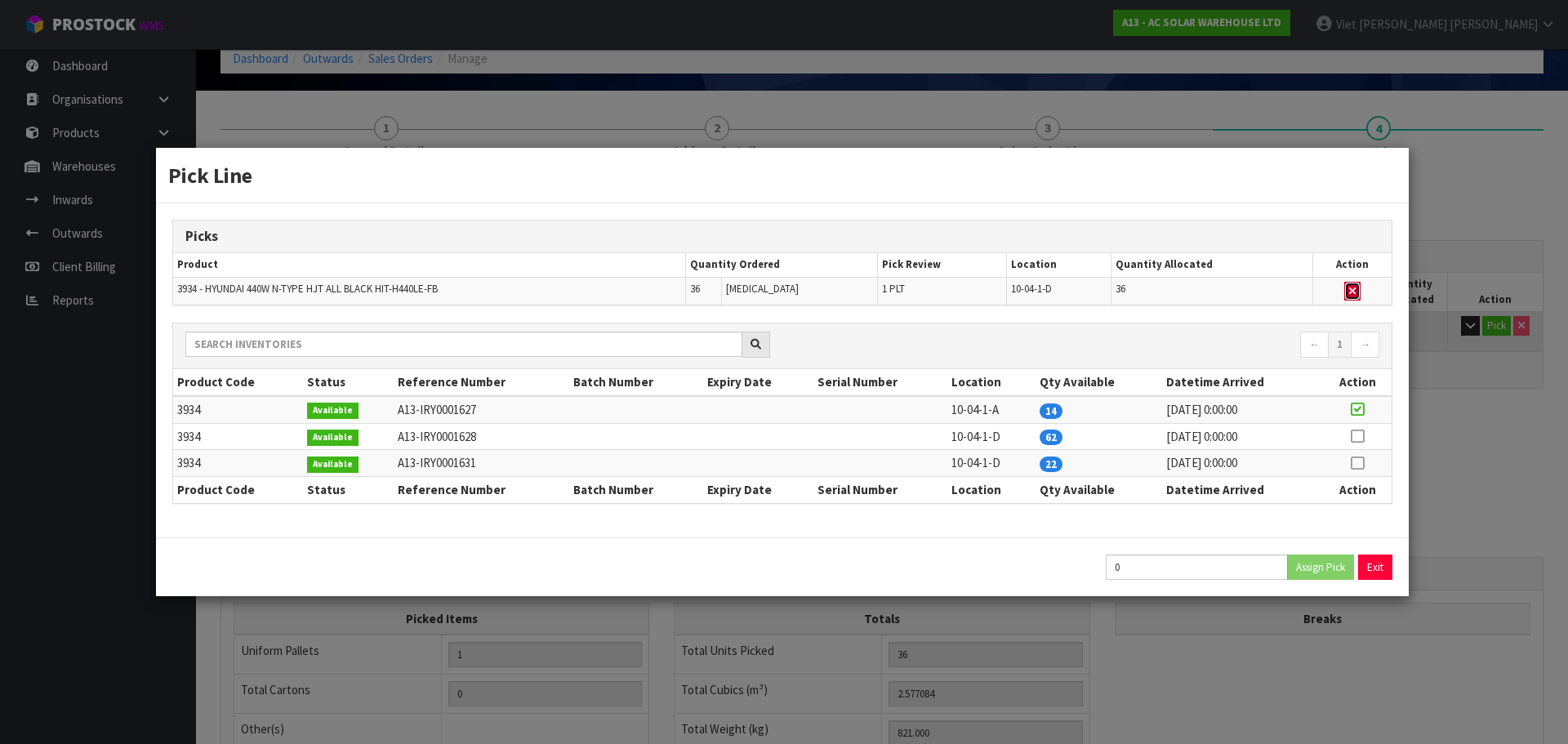
type input "0"
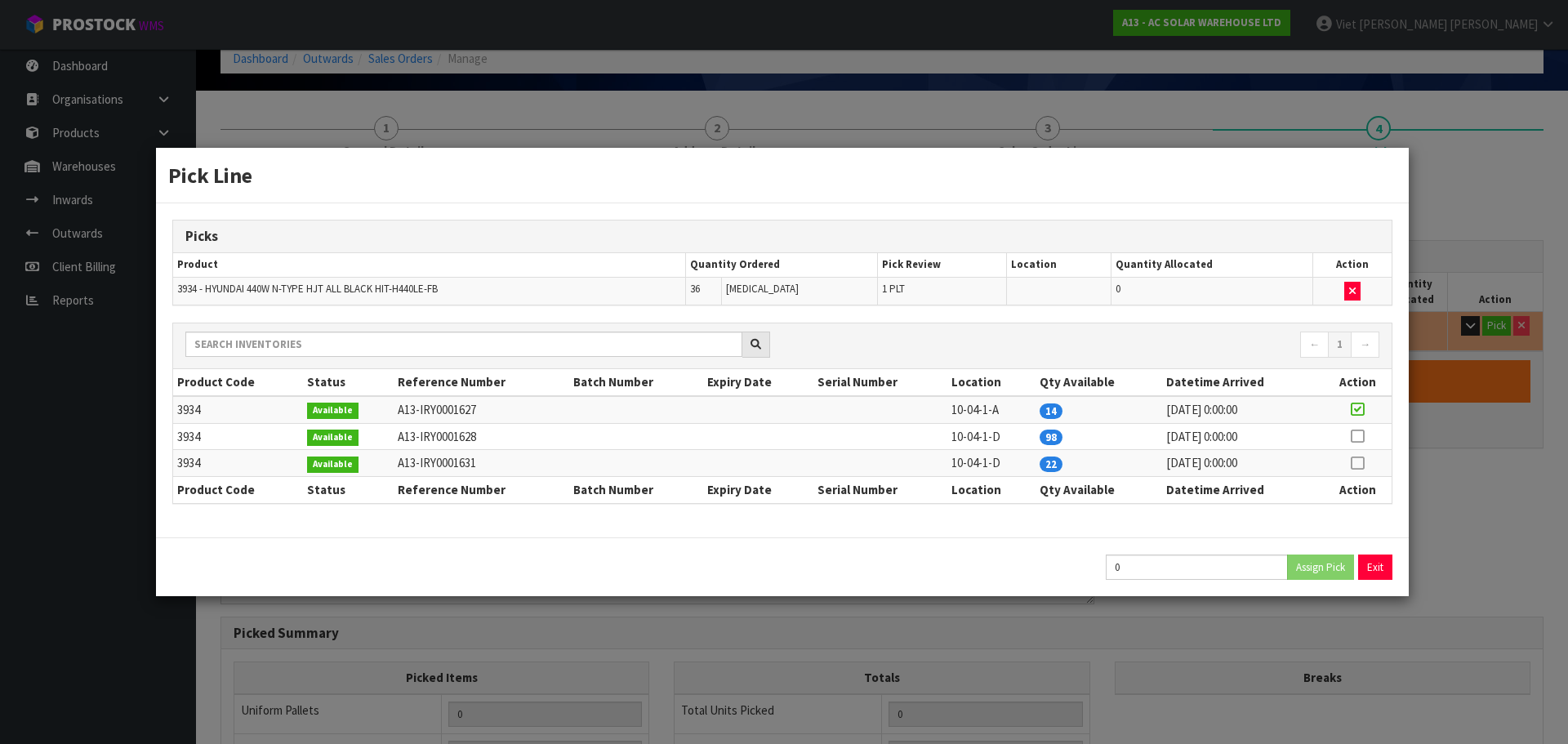
click at [1366, 471] on td at bounding box center [1357, 462] width 68 height 27
click at [1362, 471] on td at bounding box center [1357, 462] width 68 height 27
click at [1359, 464] on icon at bounding box center [1357, 463] width 13 height 1
type input "22"
click at [1331, 563] on button "Assign Pick" at bounding box center [1321, 567] width 67 height 26
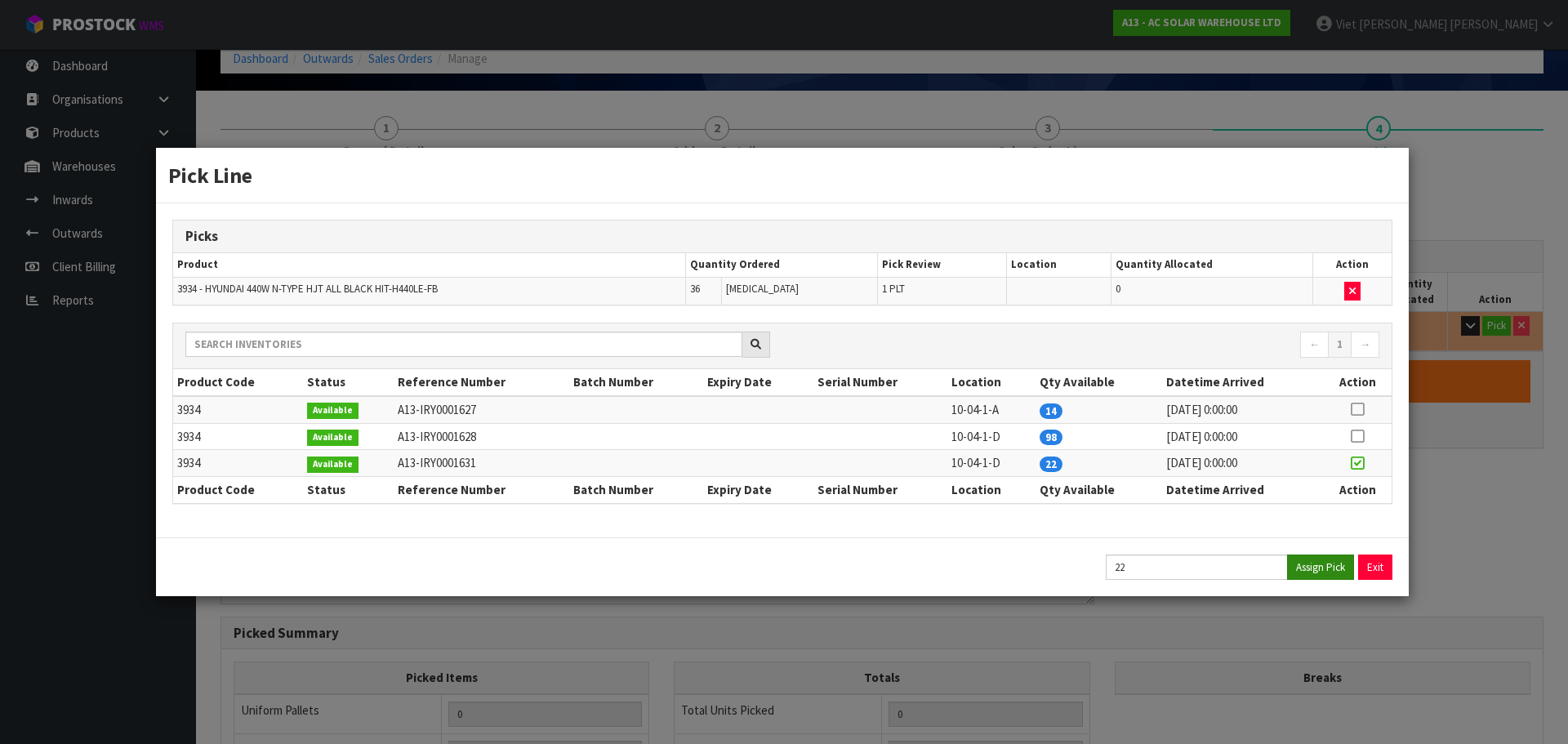
type input "1"
type input "Piece x 22"
type input "22"
type input "1.534764"
type input "487.058"
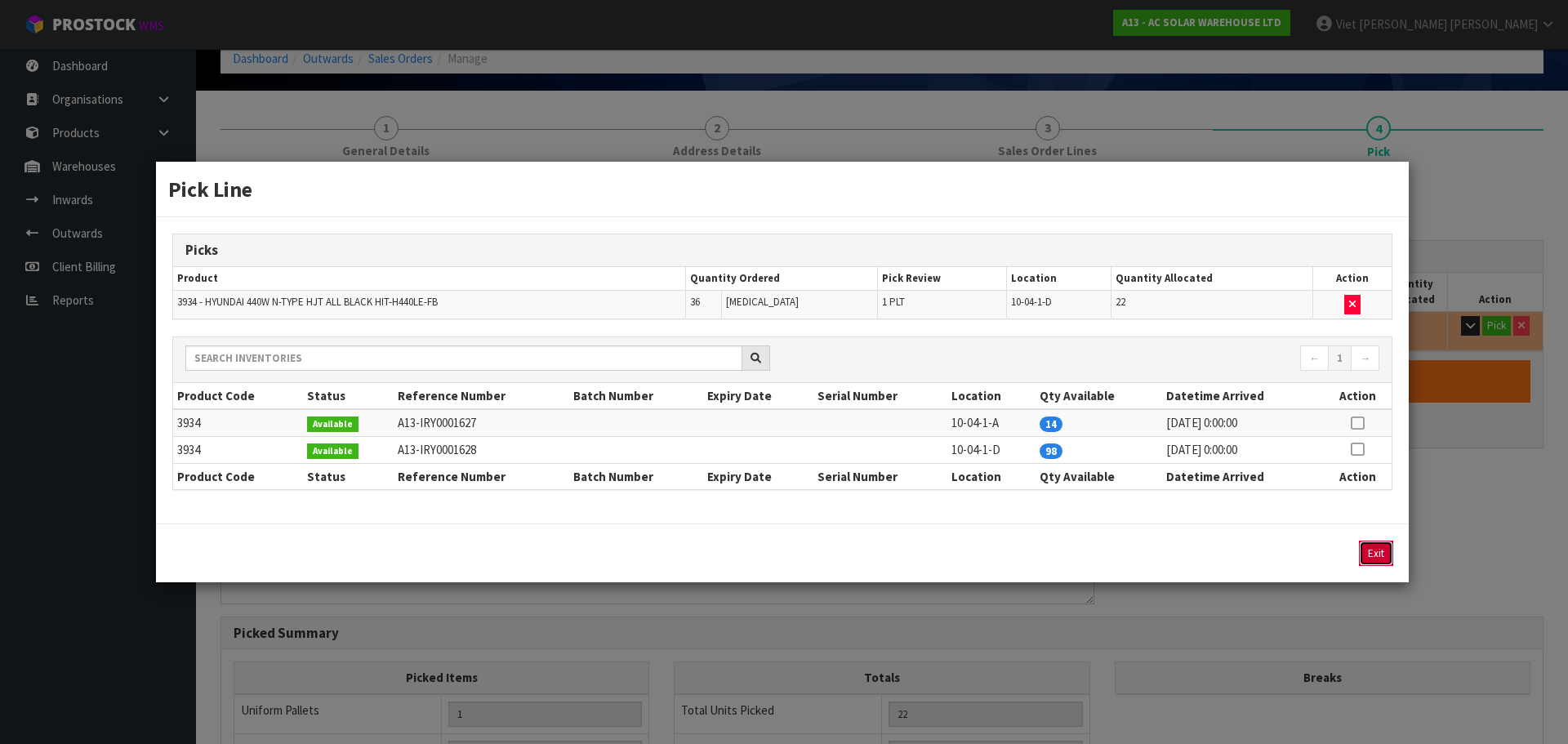
click at [1369, 560] on button "Exit" at bounding box center [1376, 553] width 35 height 26
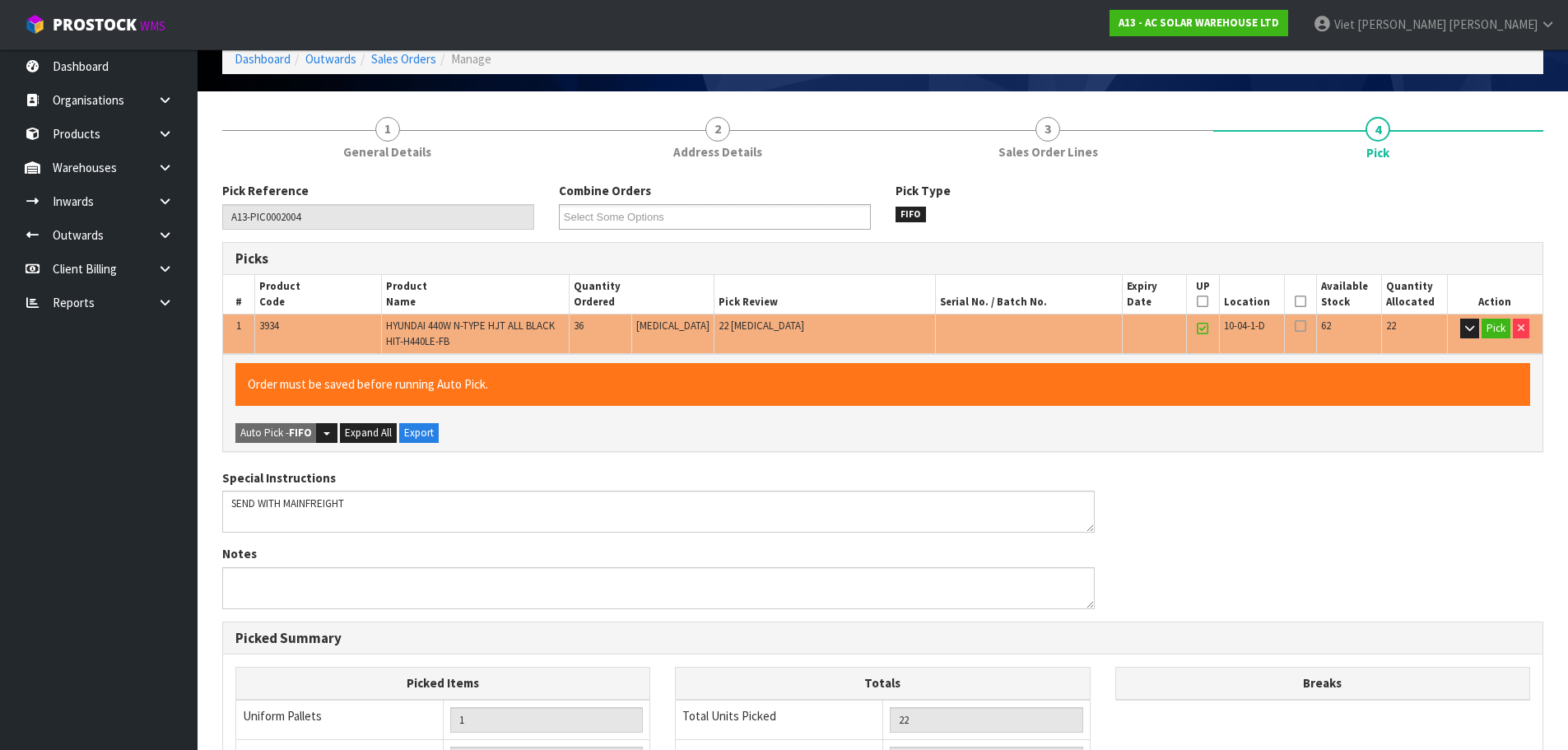
click at [1485, 380] on div "Order must be saved before running Auto Pick." at bounding box center [882, 384] width 1294 height 42
click at [1483, 364] on div "Order must be saved before running Auto Pick." at bounding box center [882, 384] width 1294 height 42
click at [1192, 327] on link at bounding box center [1202, 329] width 21 height 20
click at [1192, 329] on link at bounding box center [1202, 329] width 21 height 20
click at [1209, 326] on td at bounding box center [1203, 335] width 33 height 40
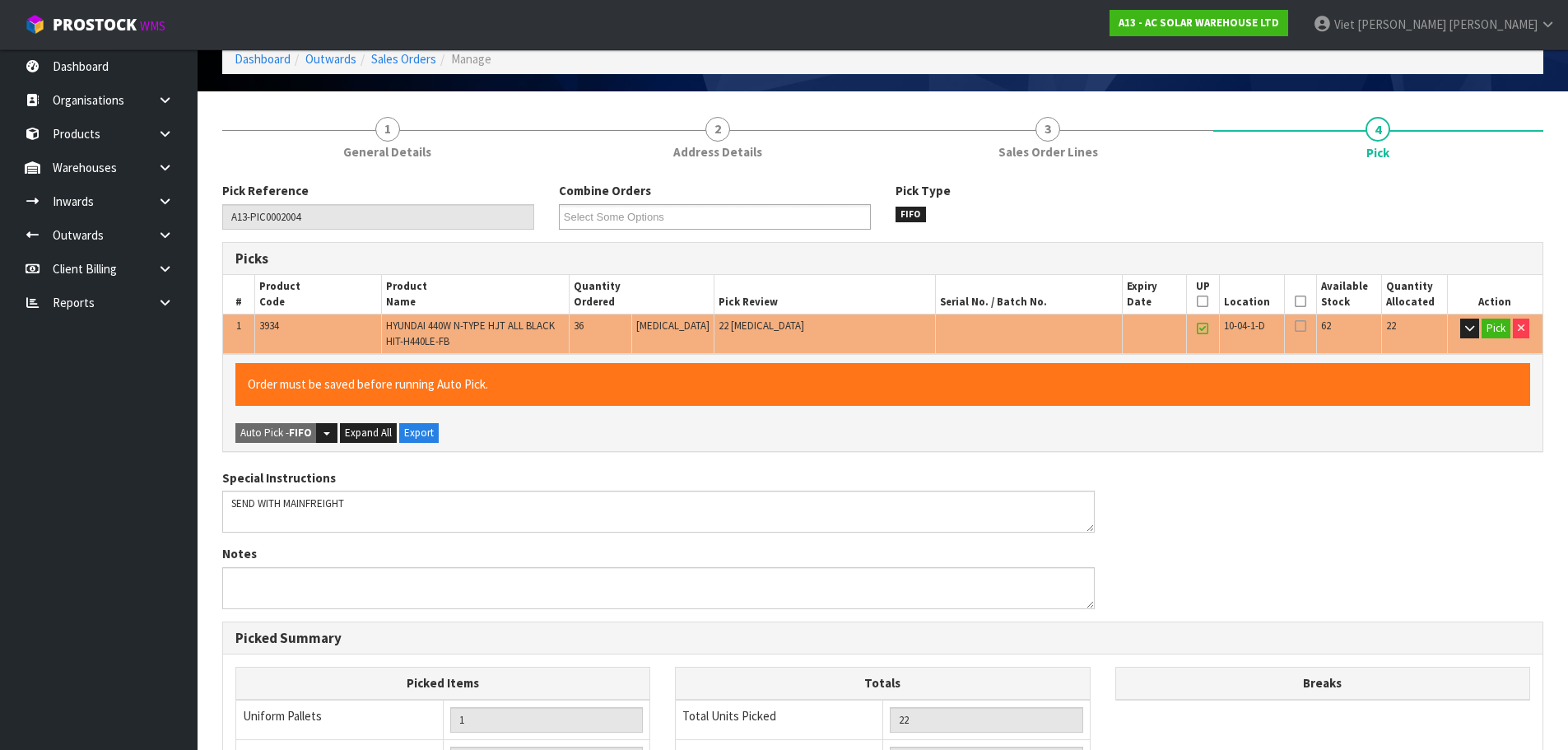
click at [1205, 326] on link at bounding box center [1202, 329] width 21 height 20
click at [1204, 326] on link at bounding box center [1202, 329] width 21 height 20
click at [1508, 328] on td "Pick" at bounding box center [1494, 335] width 96 height 40
click at [1503, 330] on button "Pick" at bounding box center [1495, 329] width 29 height 20
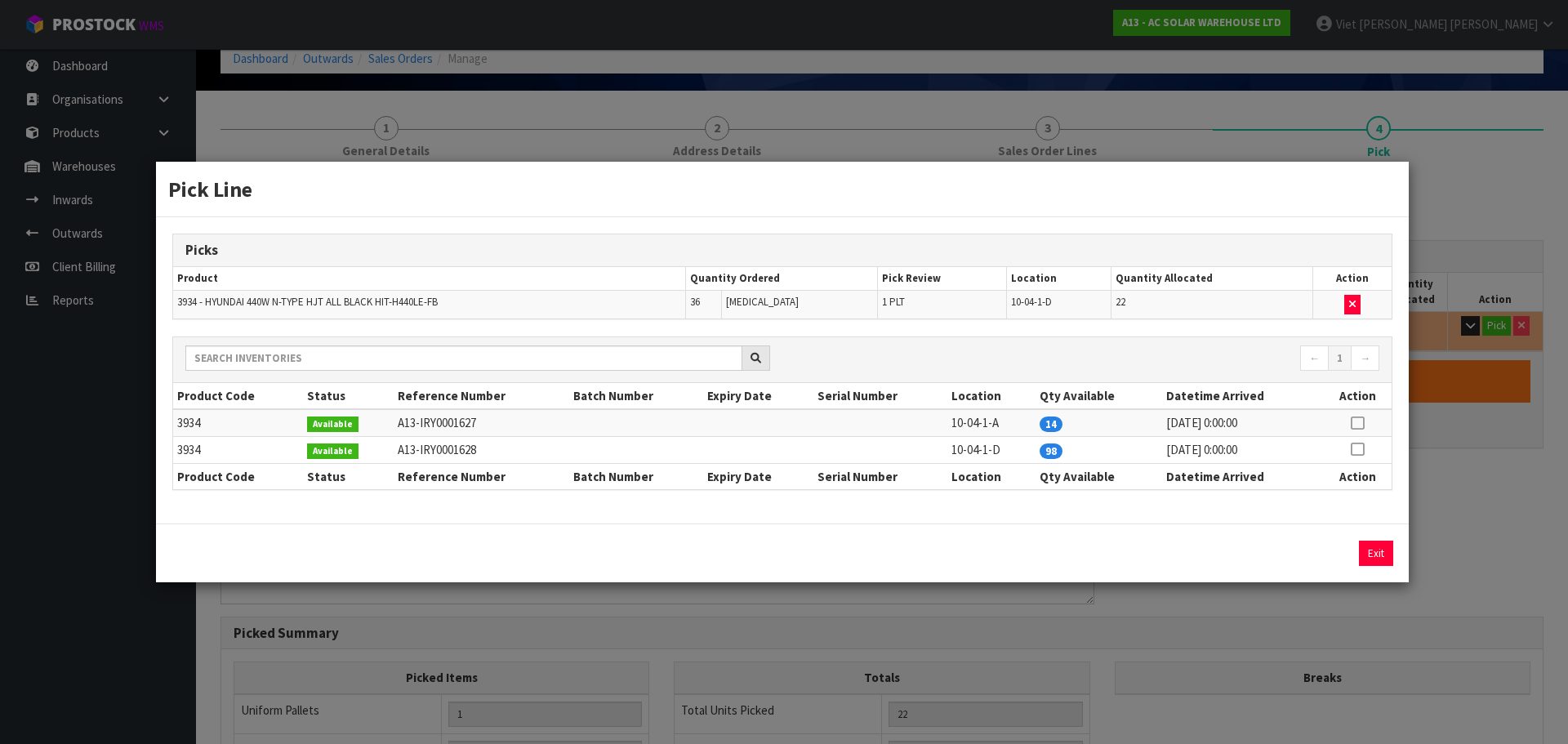
click at [1361, 424] on icon at bounding box center [1357, 423] width 13 height 1
click at [1340, 551] on button "Assign Pick" at bounding box center [1321, 553] width 67 height 26
type input "2"
type input "36"
type input "2.511432"
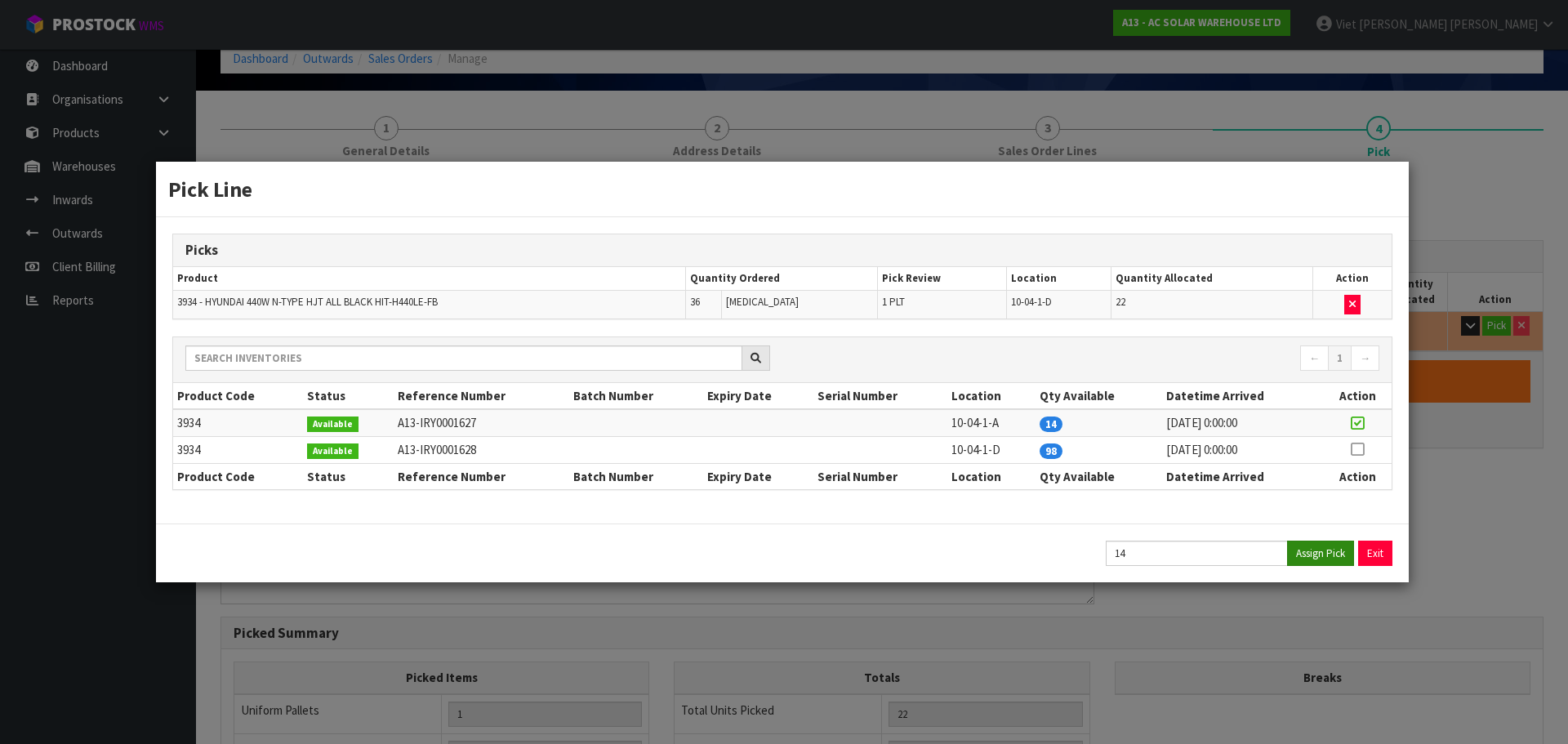
type input "797.004"
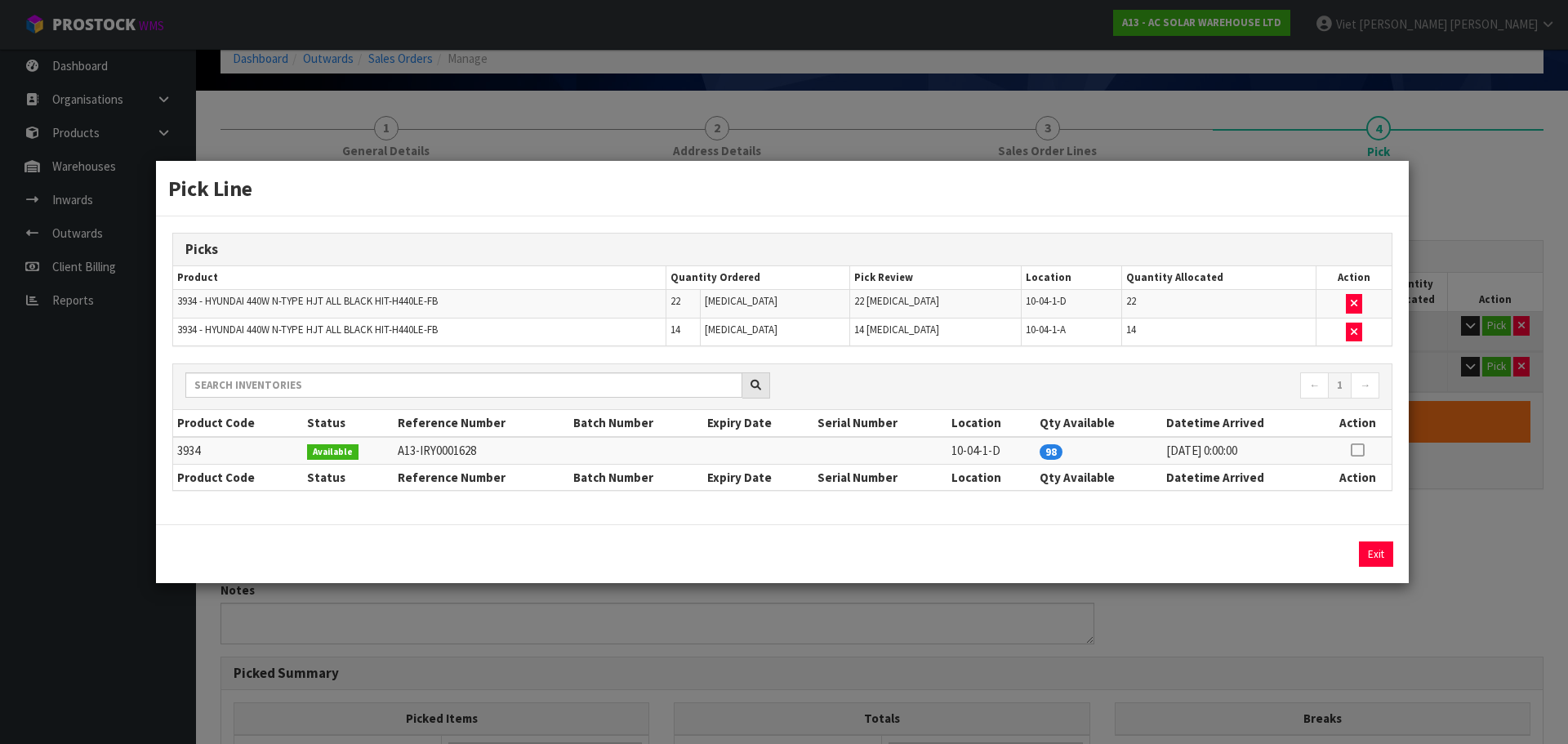
click at [1471, 505] on div "Pick Line Picks Product Quantity Ordered Pick Review Location Quantity Allocate…" at bounding box center [784, 372] width 1568 height 744
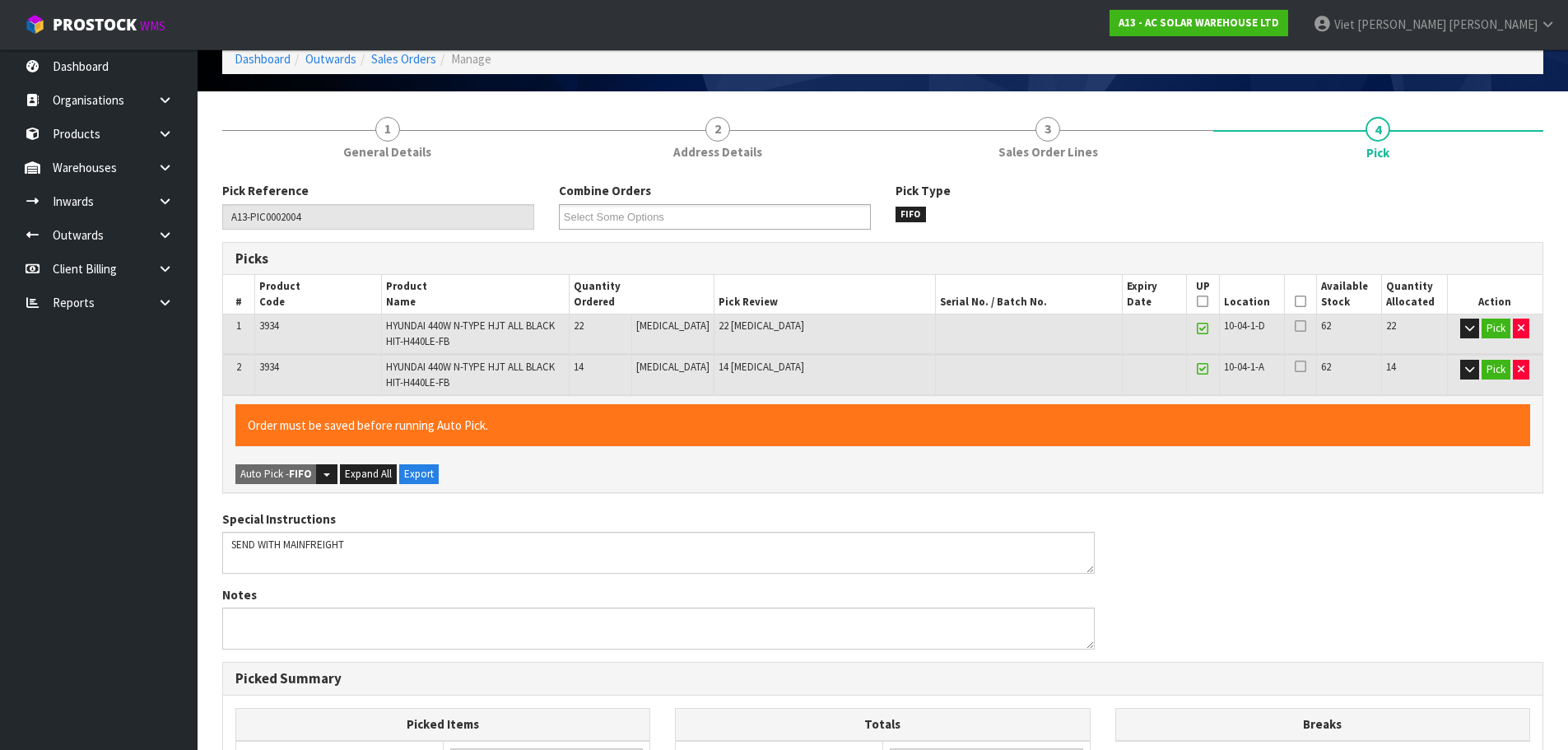
click at [1204, 368] on link at bounding box center [1202, 370] width 21 height 20
click at [1199, 369] on icon at bounding box center [1203, 369] width 12 height 1
click at [1194, 318] on td at bounding box center [1203, 335] width 33 height 40
click at [1197, 330] on icon at bounding box center [1203, 329] width 12 height 1
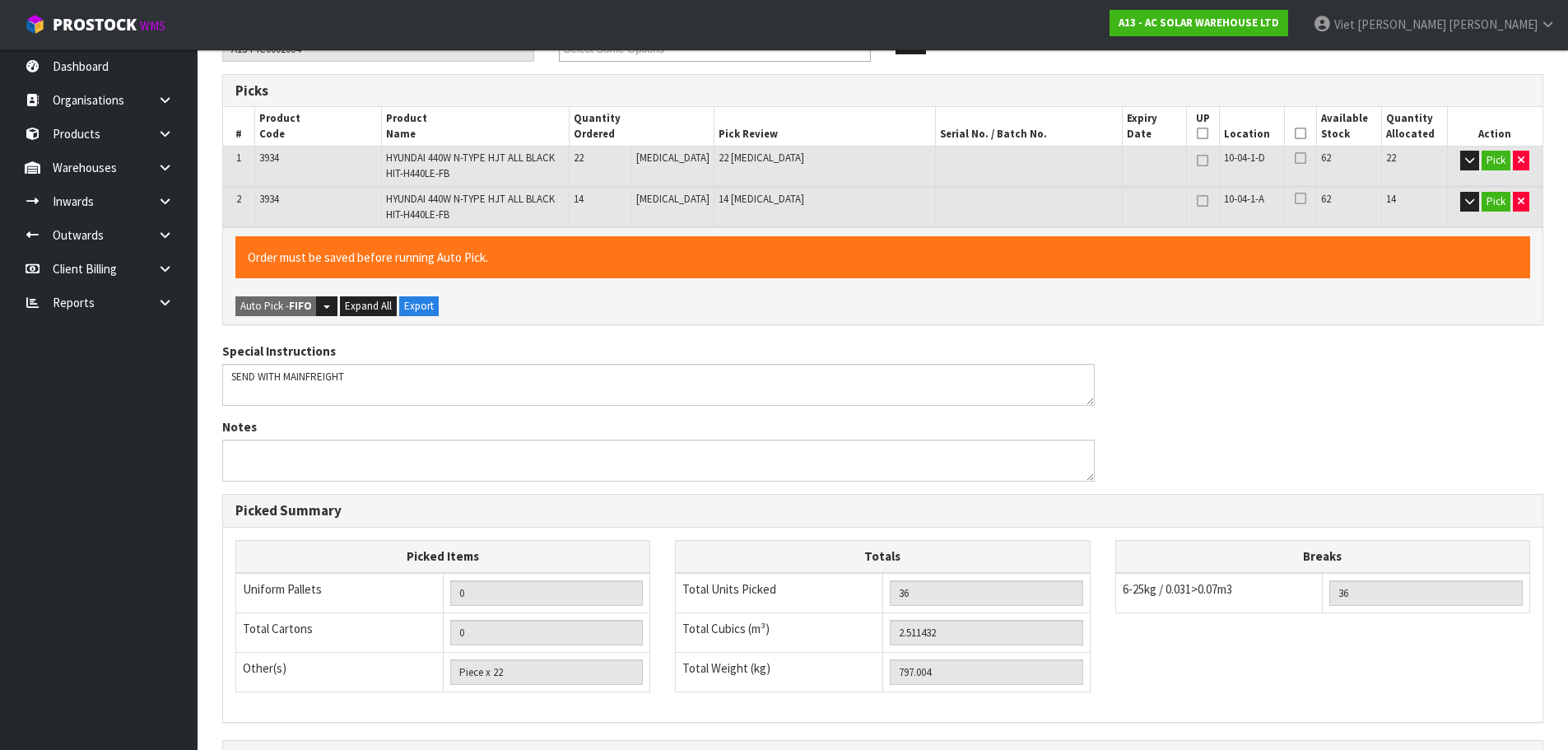
scroll to position [0, 0]
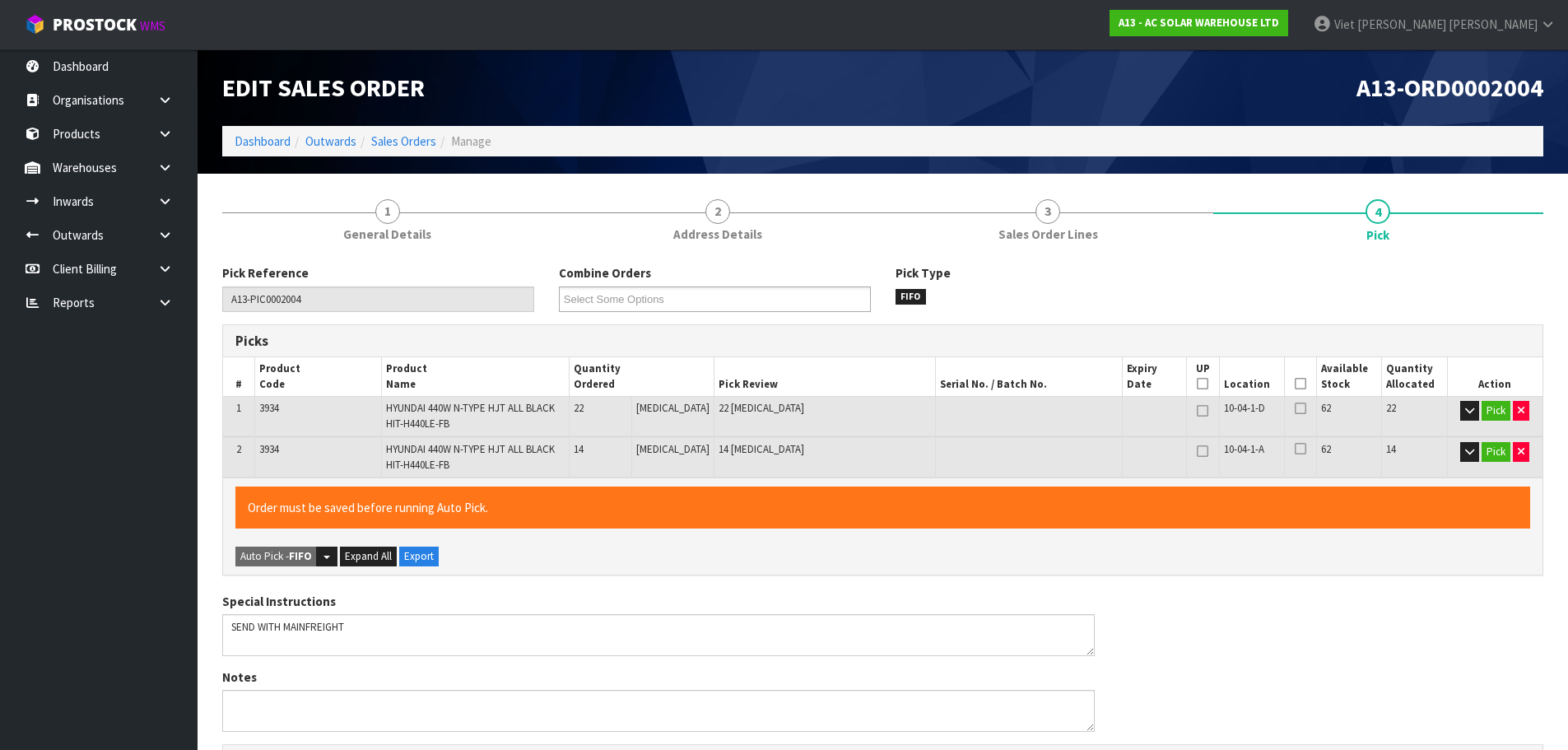
click at [1199, 411] on icon at bounding box center [1203, 411] width 12 height 1
type input "0"
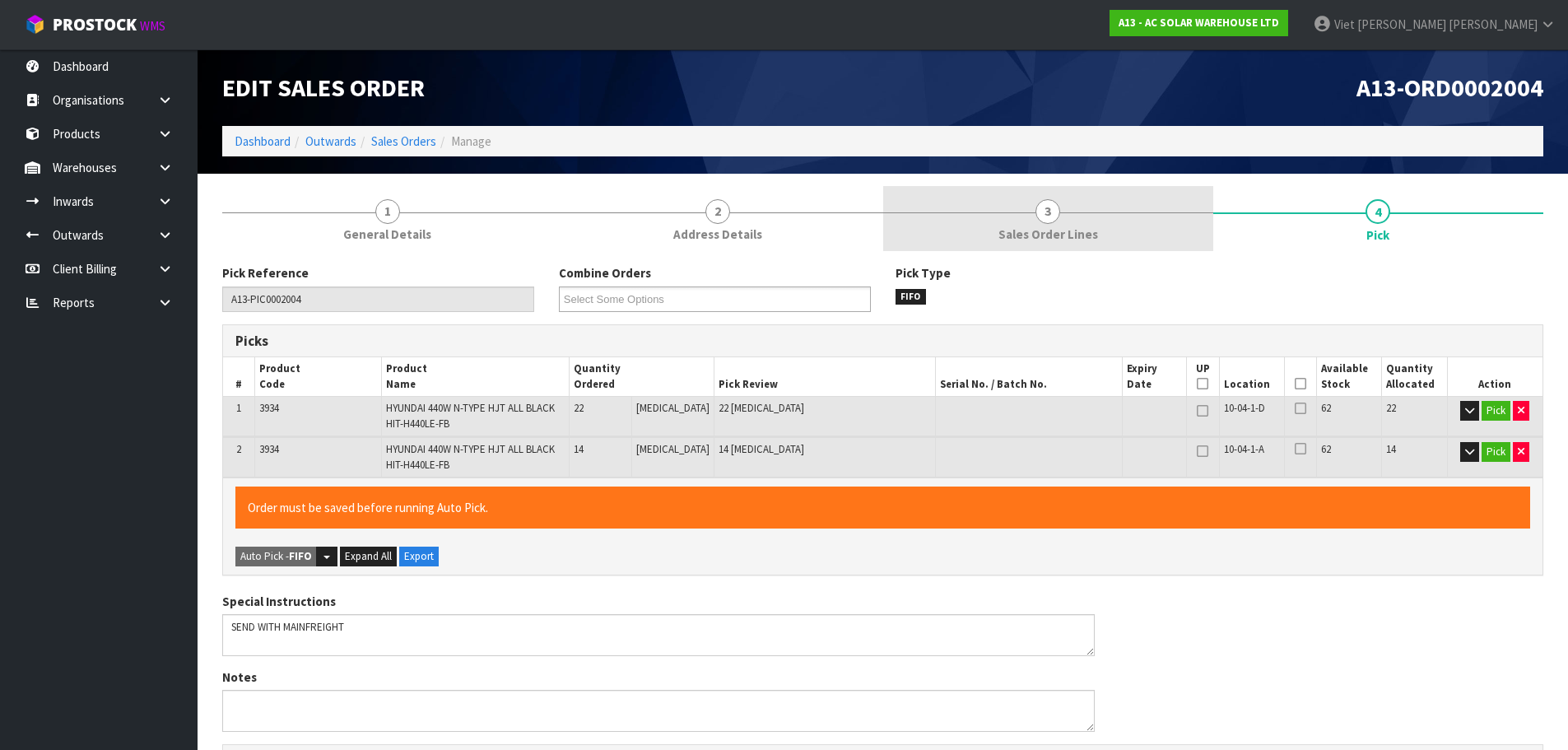
click at [1130, 245] on link "3 Sales Order Lines" at bounding box center [1047, 218] width 330 height 65
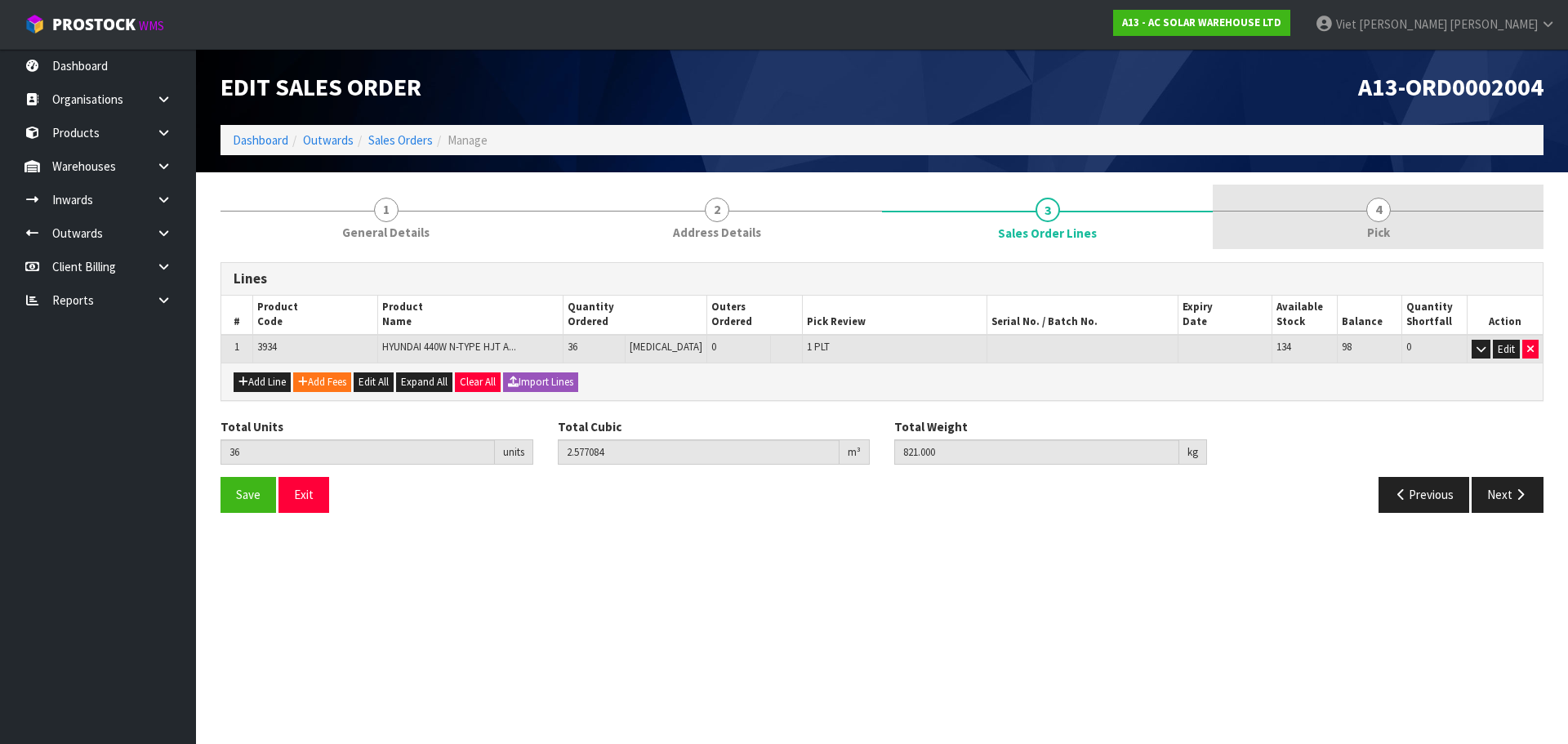
click at [1341, 224] on link "4 Pick" at bounding box center [1378, 216] width 331 height 64
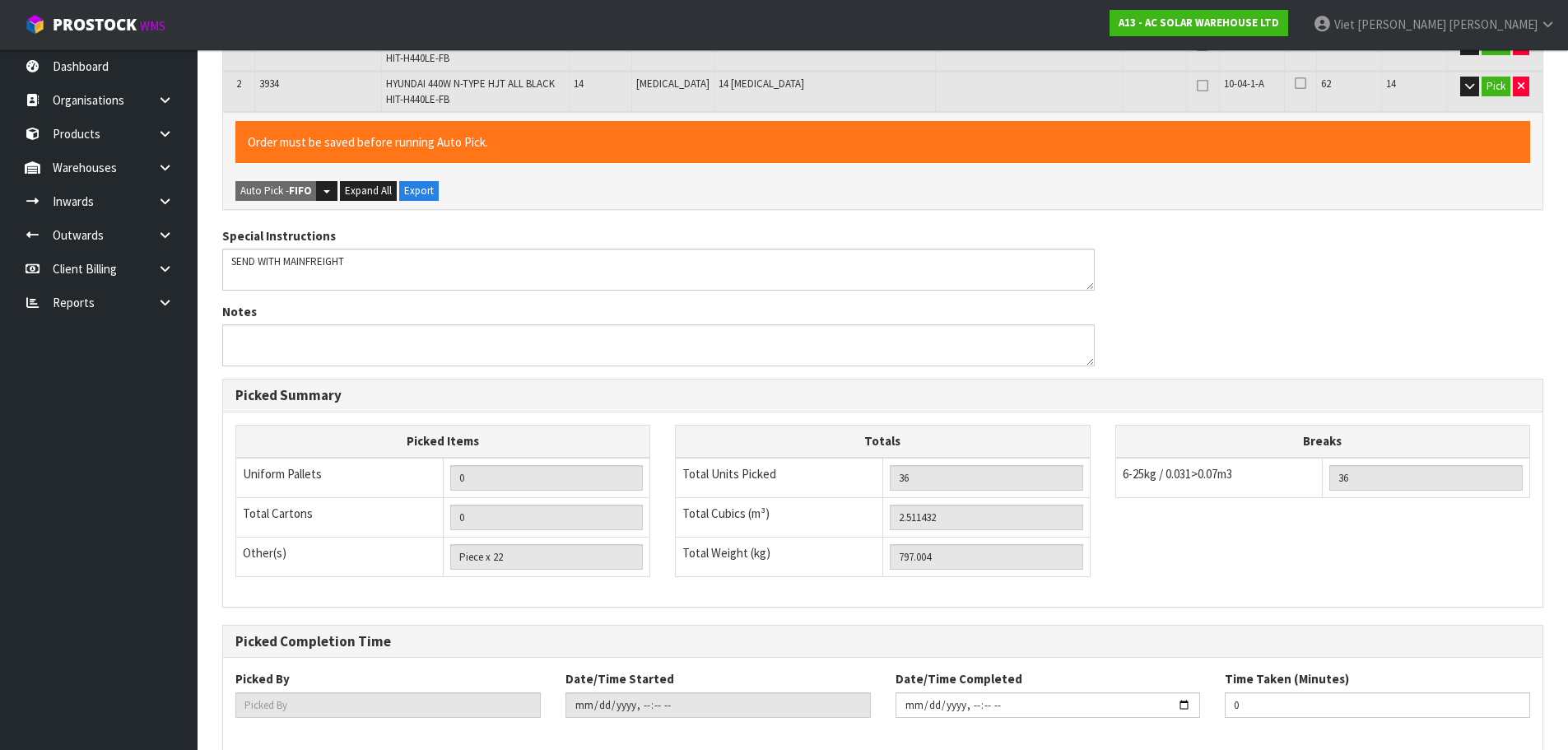
scroll to position [449, 0]
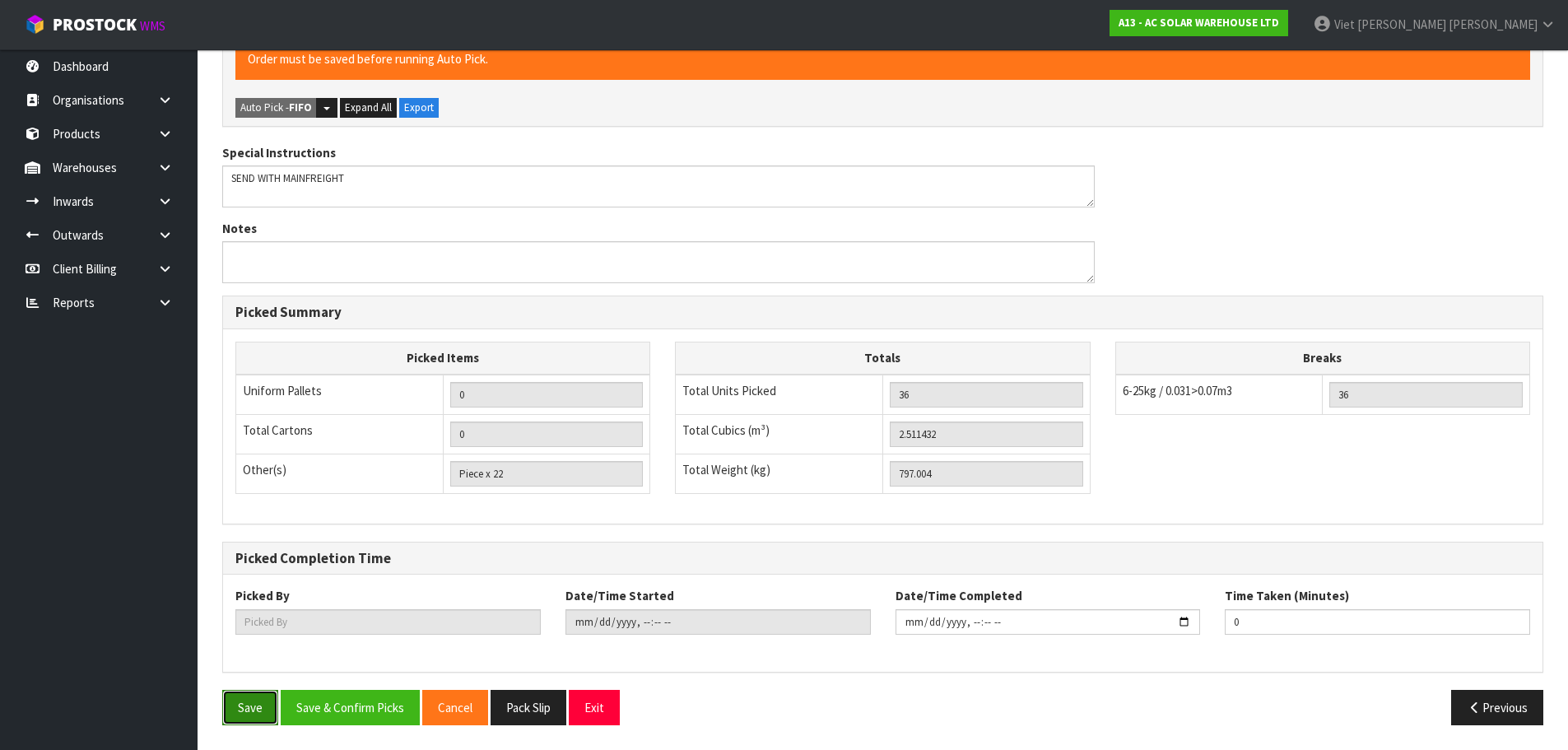
click at [229, 707] on button "Save" at bounding box center [250, 708] width 56 height 36
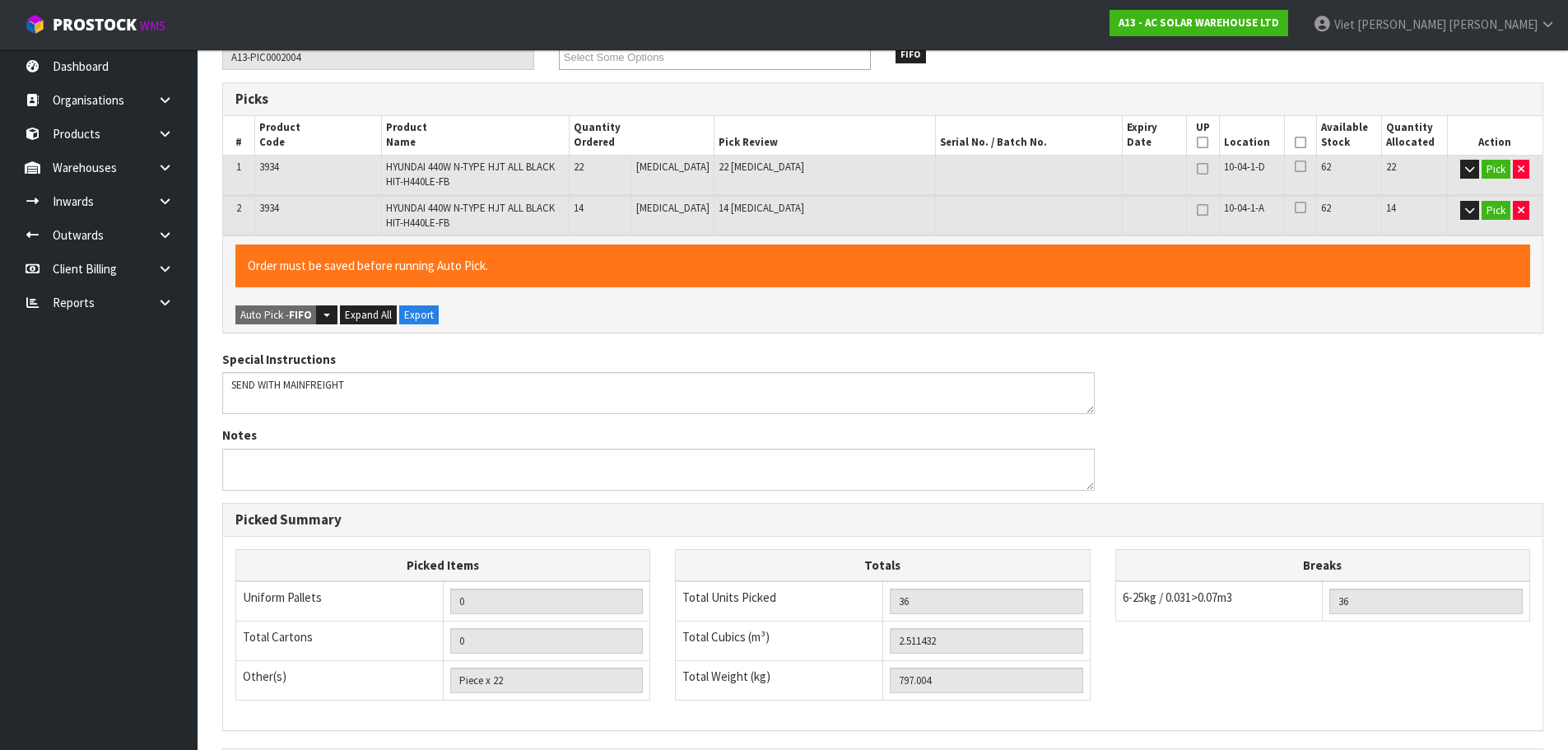
scroll to position [0, 0]
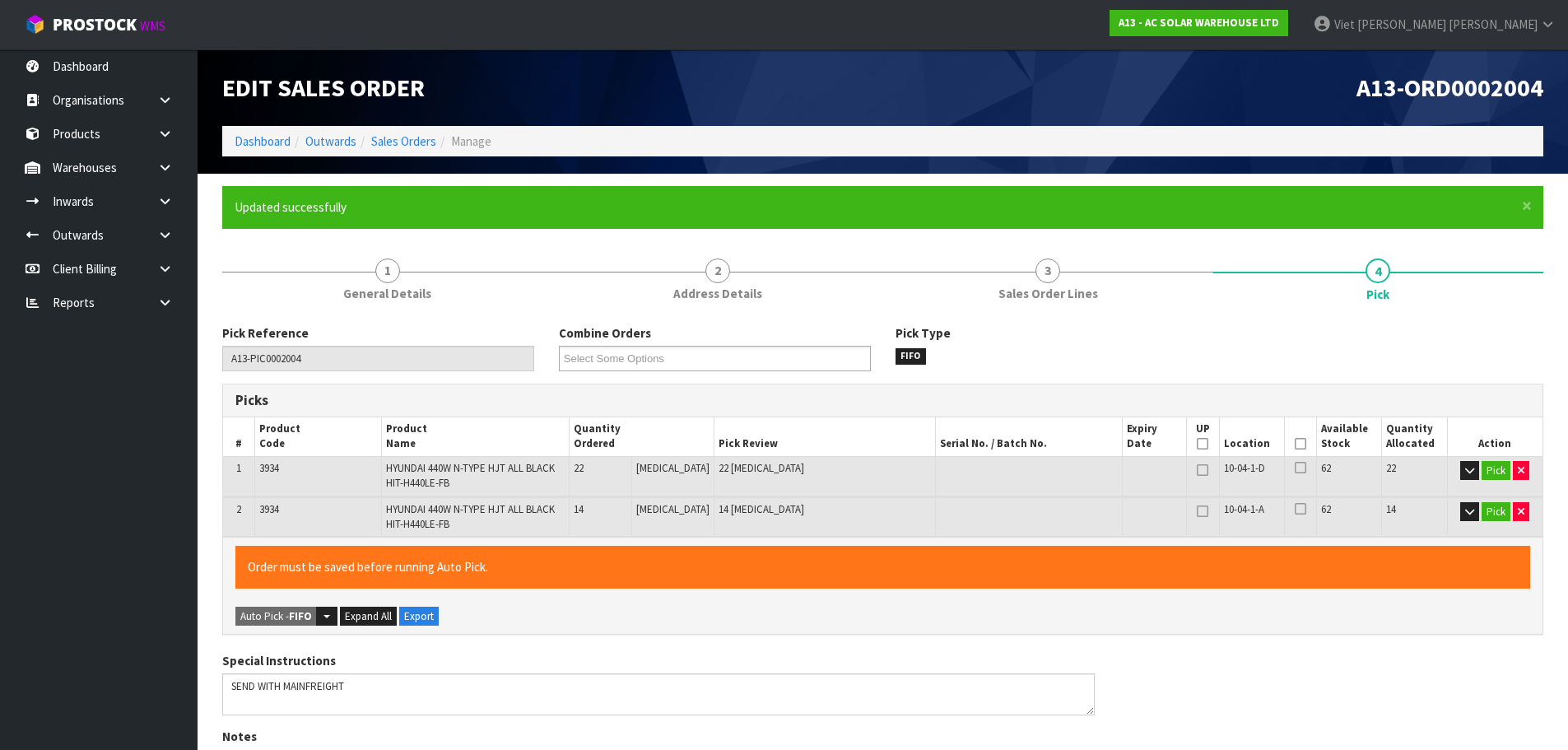
type input "Piece x 36"
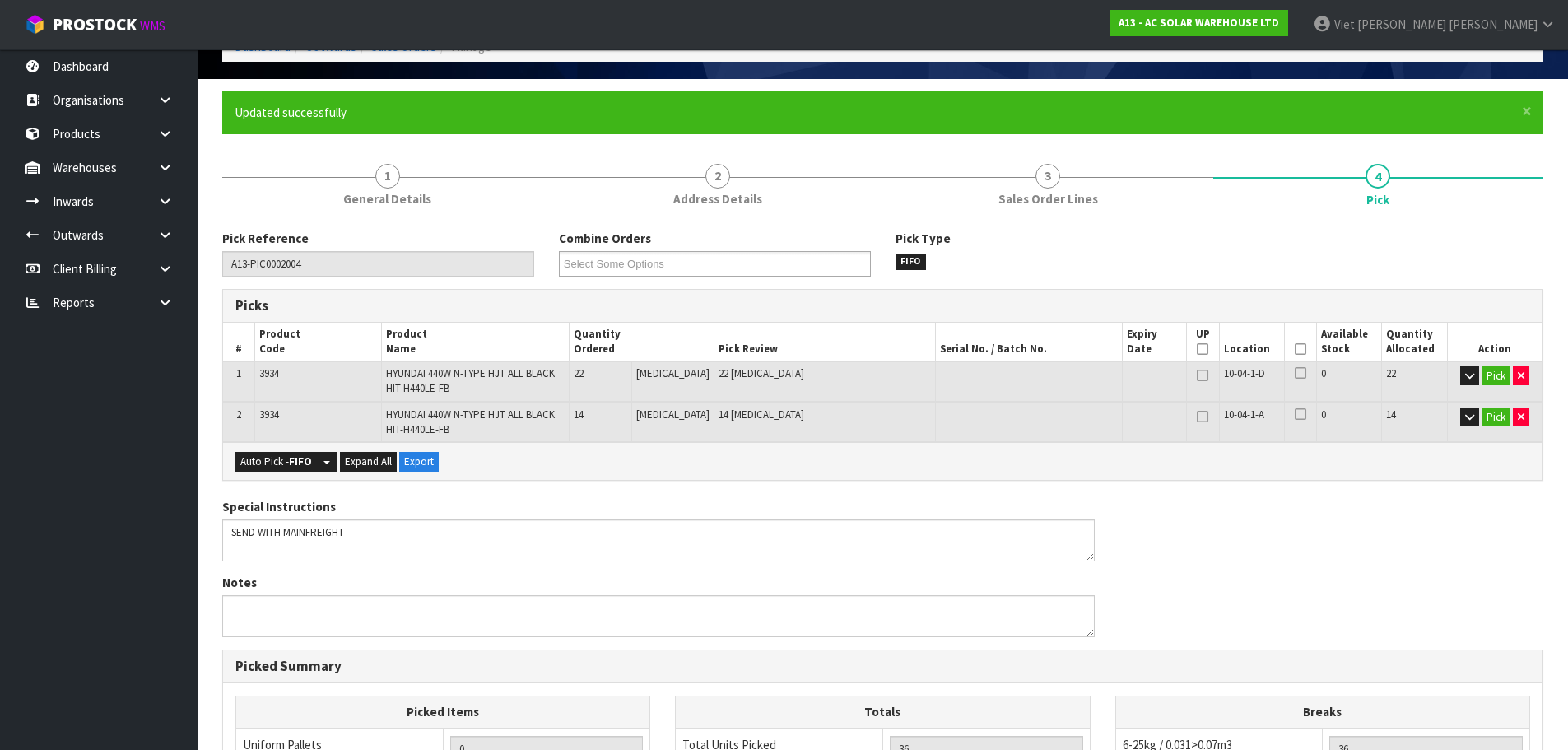
scroll to position [83, 0]
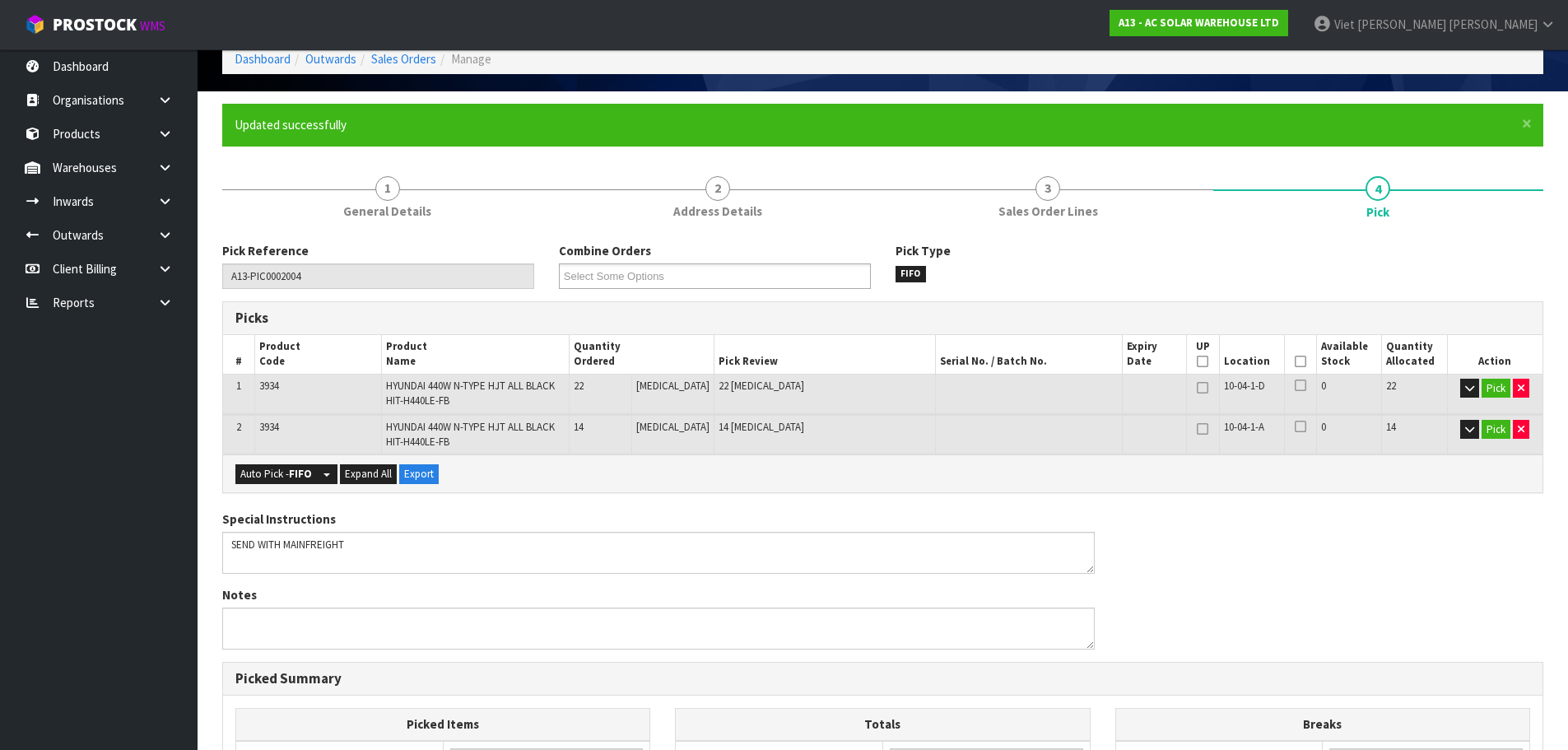
click at [1197, 429] on icon at bounding box center [1203, 429] width 12 height 1
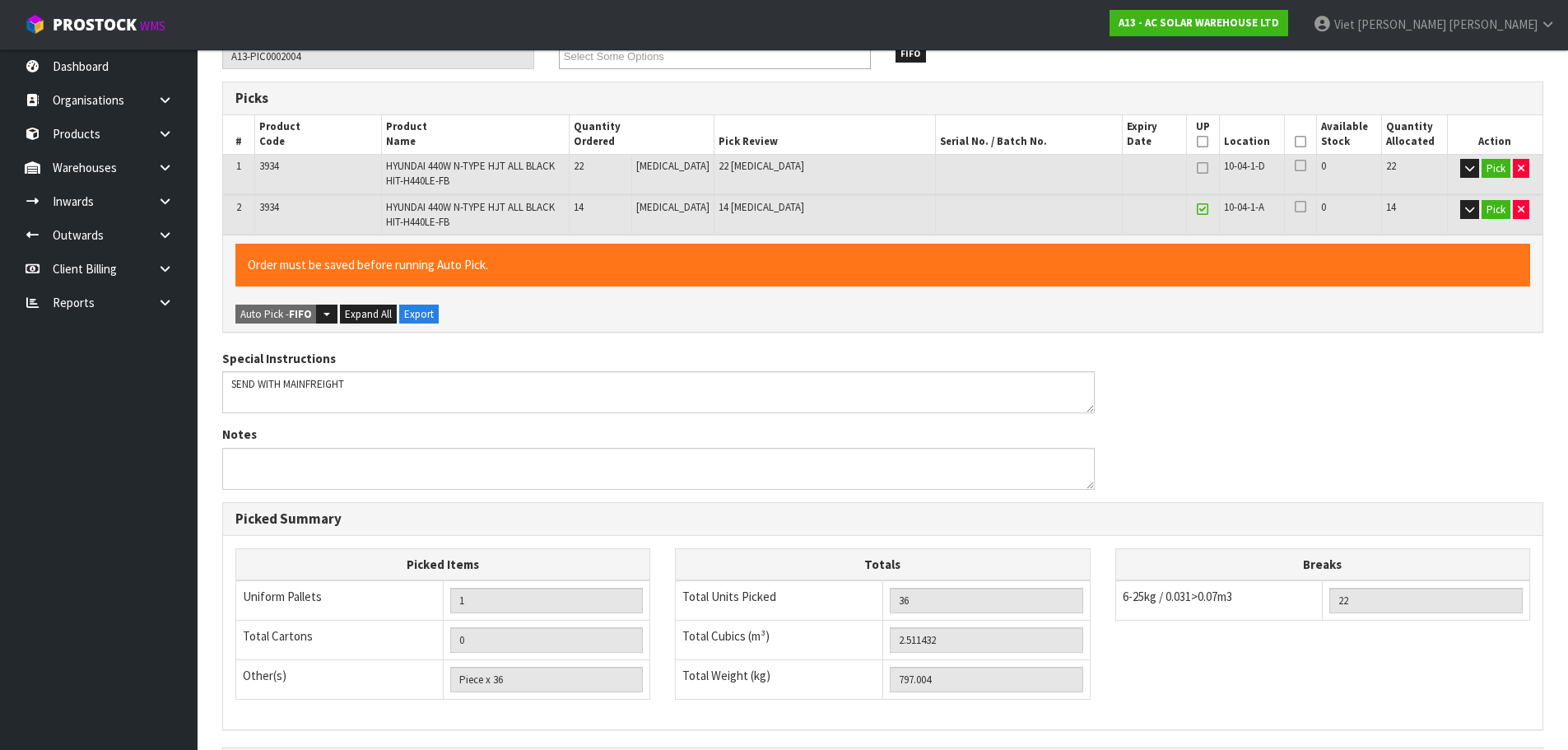
scroll to position [179, 0]
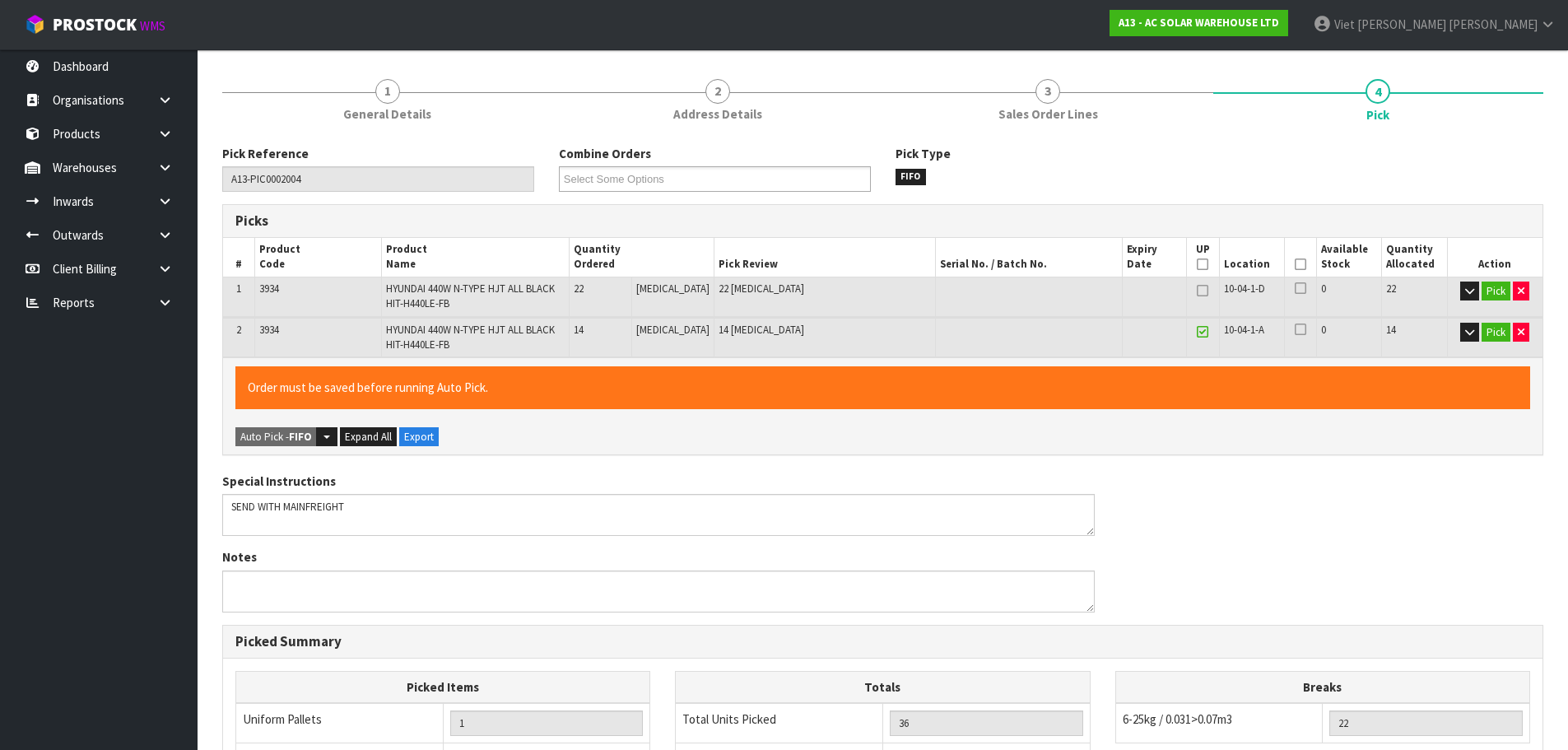
click at [1205, 332] on link at bounding box center [1202, 333] width 21 height 20
type input "0"
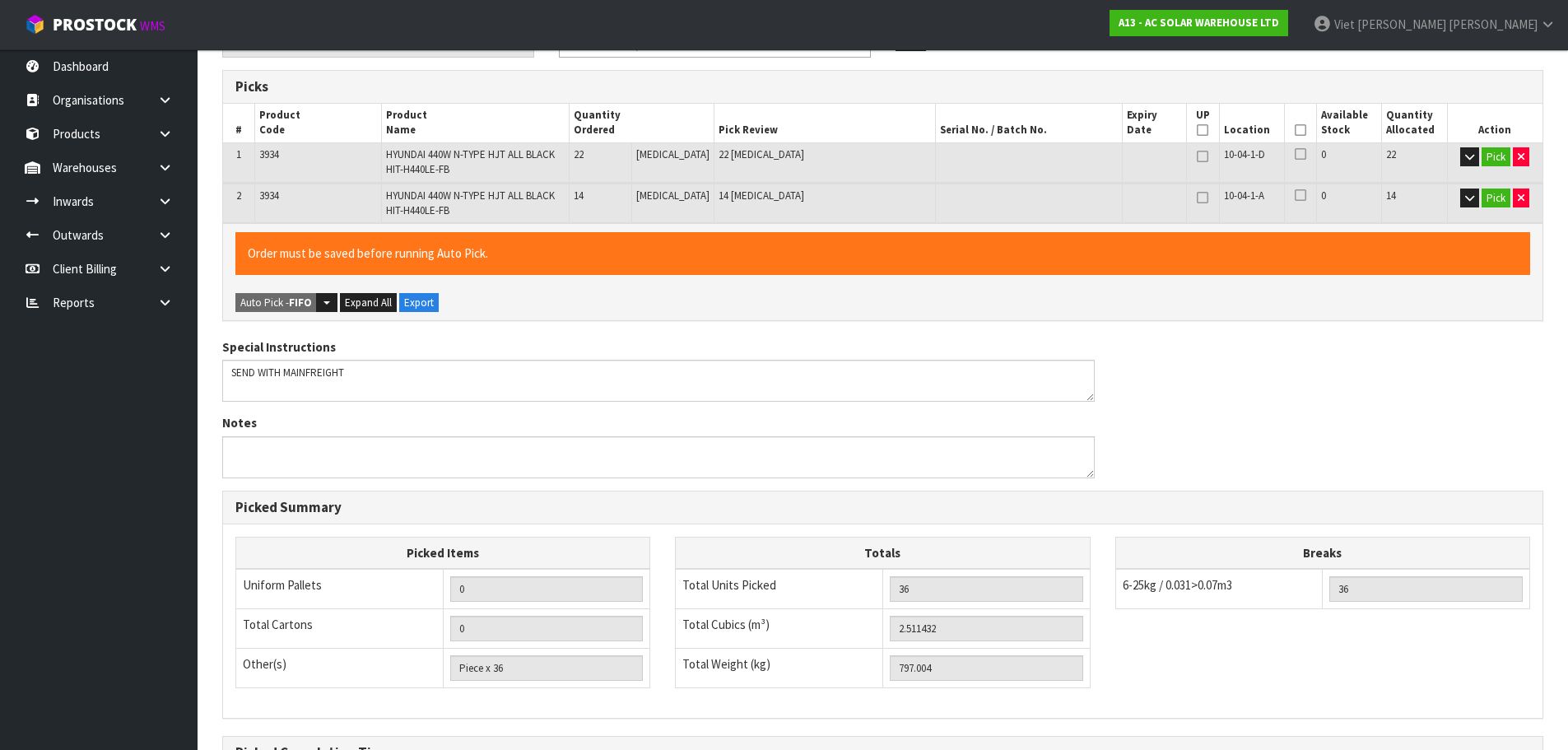
scroll to position [98, 0]
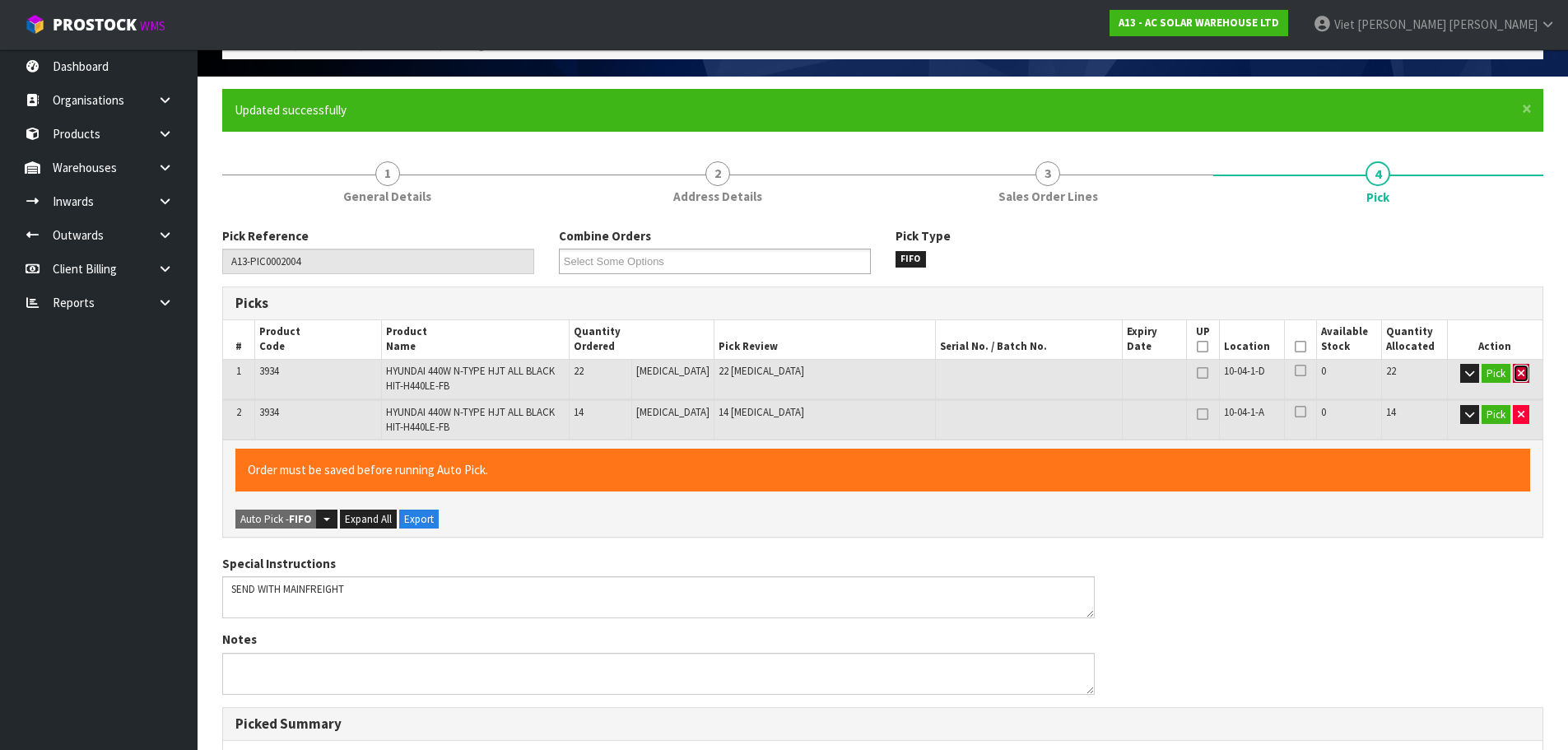
click at [1519, 377] on icon "button" at bounding box center [1520, 374] width 7 height 11
type input "14"
type input "0.976668"
type input "309.946"
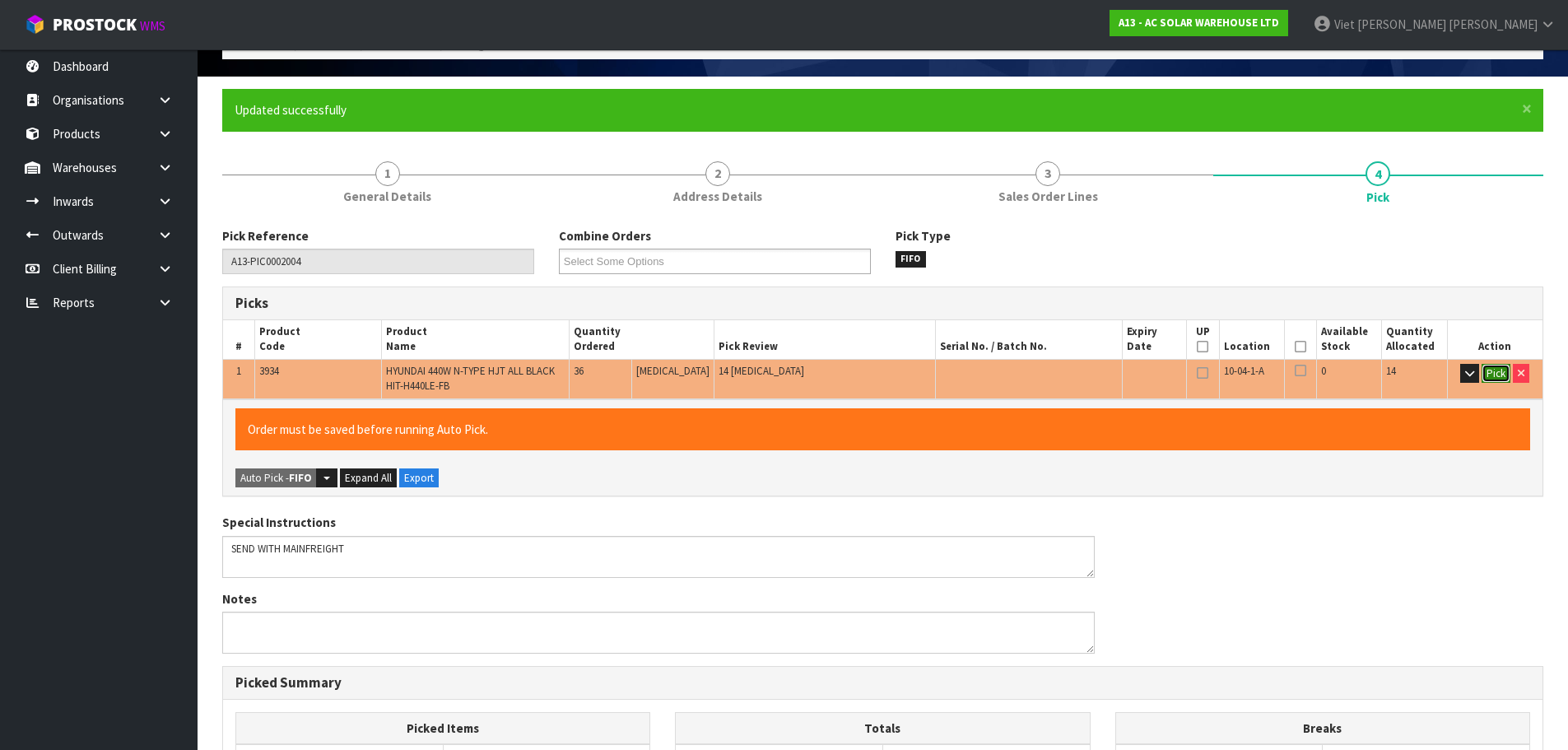
click at [1495, 371] on button "Pick" at bounding box center [1495, 374] width 29 height 20
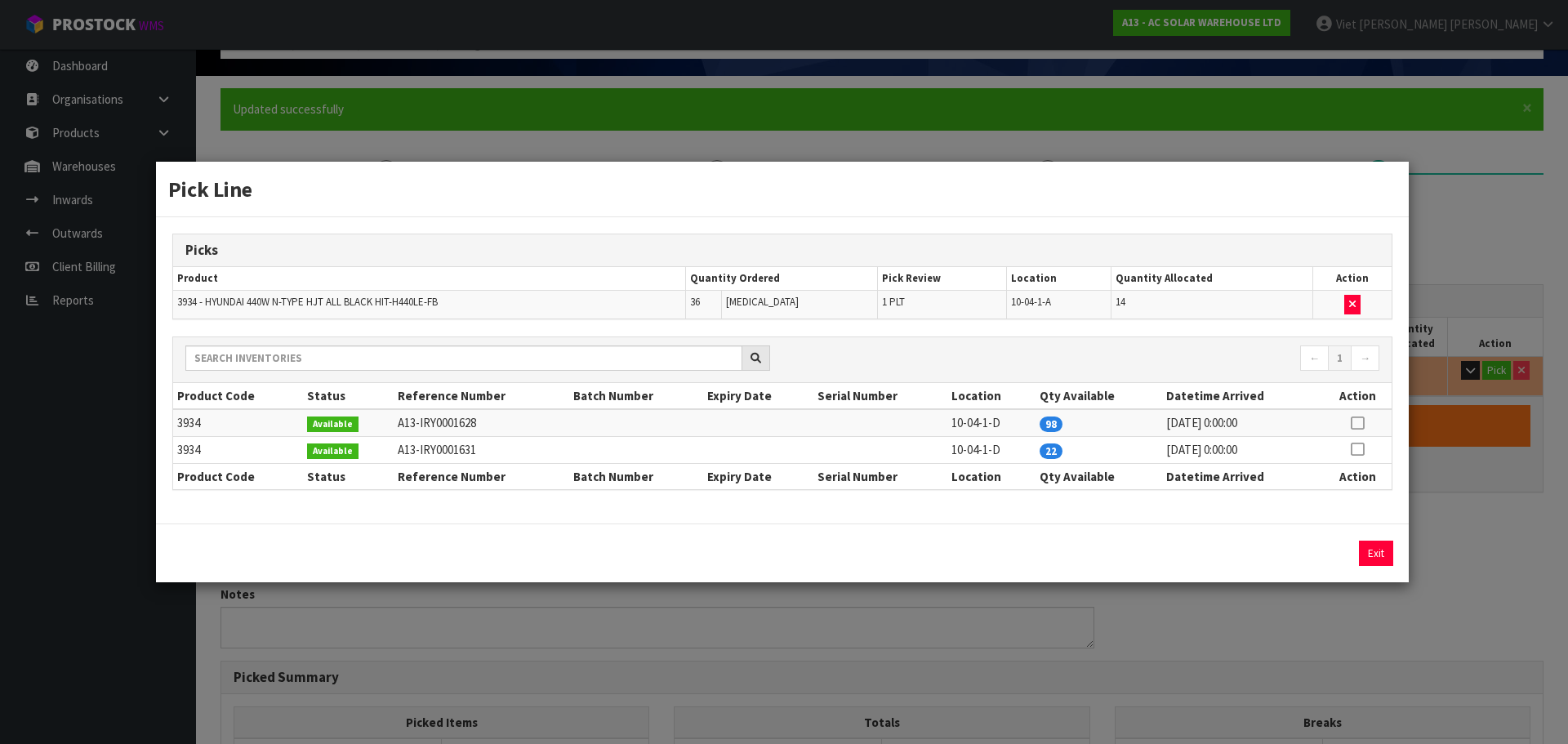
click at [1359, 450] on icon at bounding box center [1357, 450] width 13 height 1
click at [1318, 553] on button "Assign Pick" at bounding box center [1321, 553] width 67 height 26
type input "36"
type input "2.511432"
type input "797.004"
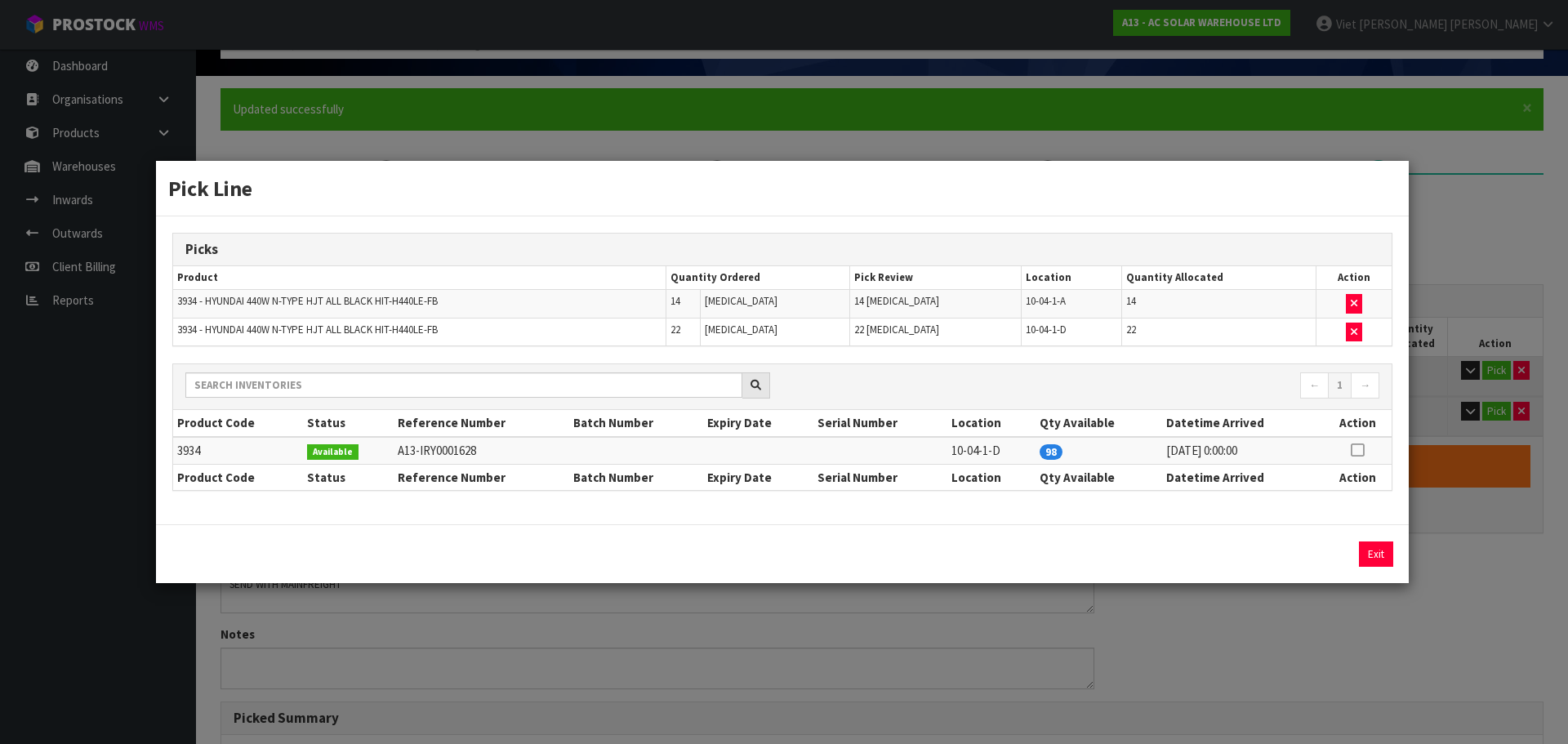
click at [1432, 539] on div "Pick Line Picks Product Quantity Ordered Pick Review Location Quantity Allocate…" at bounding box center [784, 372] width 1568 height 744
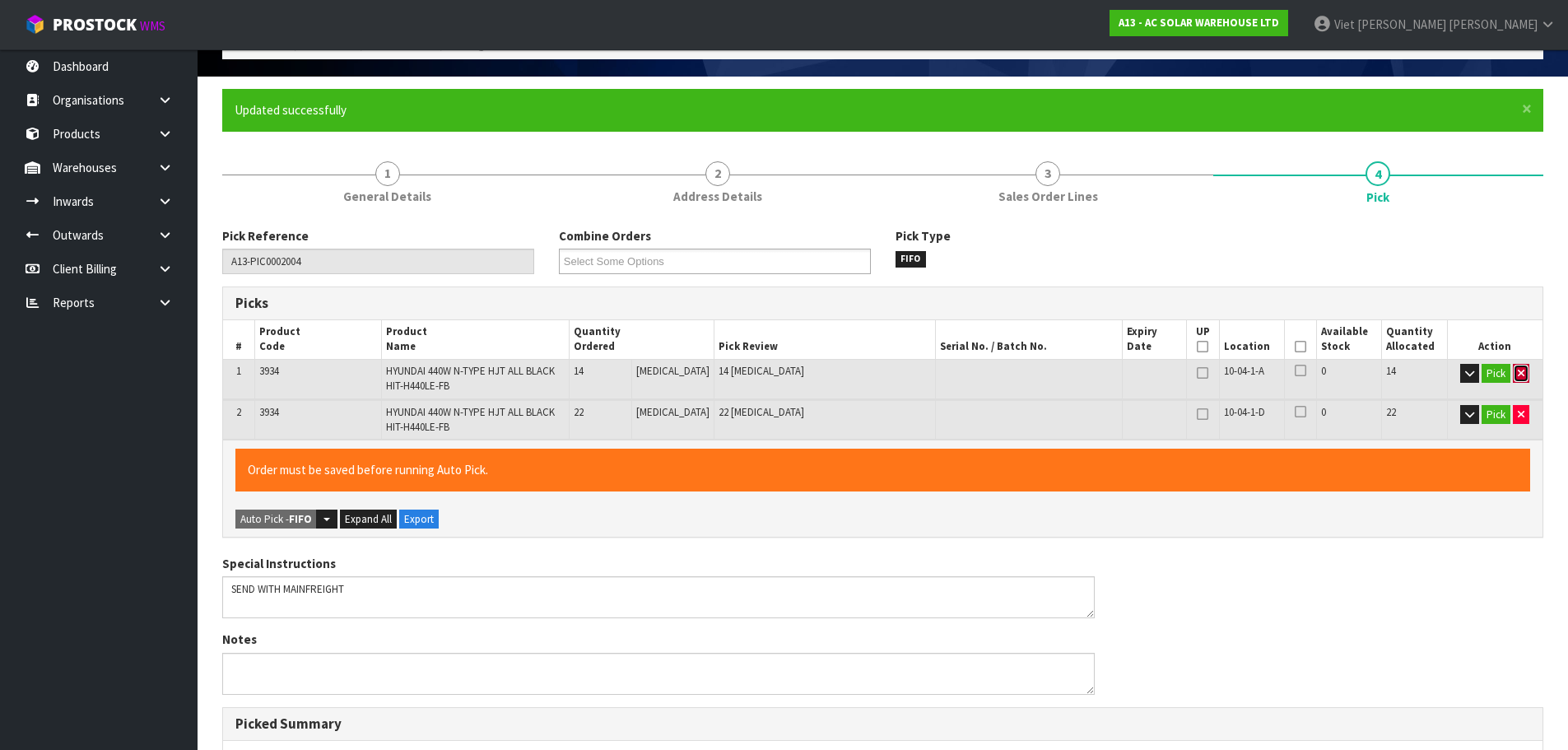
click at [1520, 378] on button "button" at bounding box center [1520, 374] width 17 height 20
type input "22"
type input "1.534764"
type input "487.058"
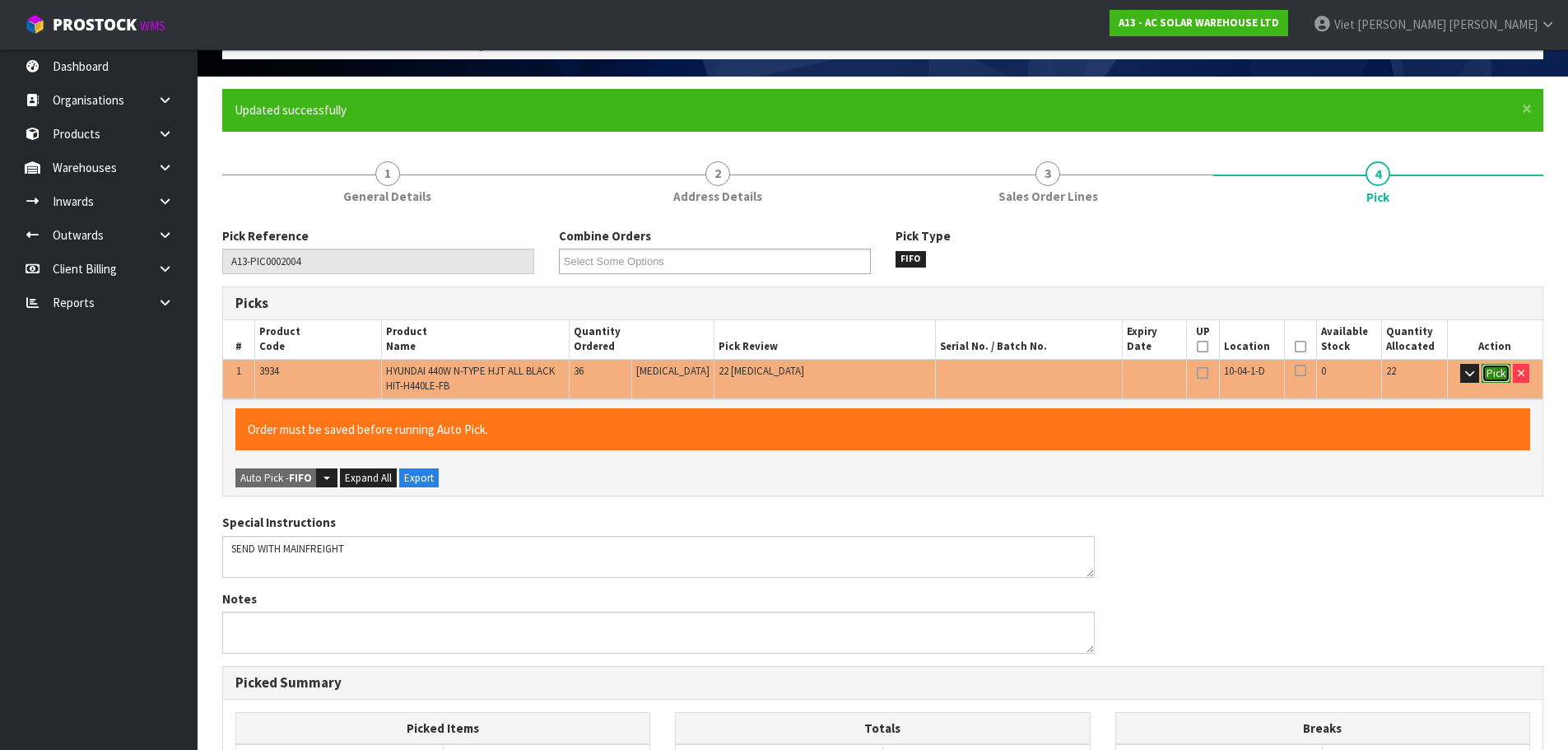
click at [1503, 378] on button "Pick" at bounding box center [1495, 374] width 29 height 20
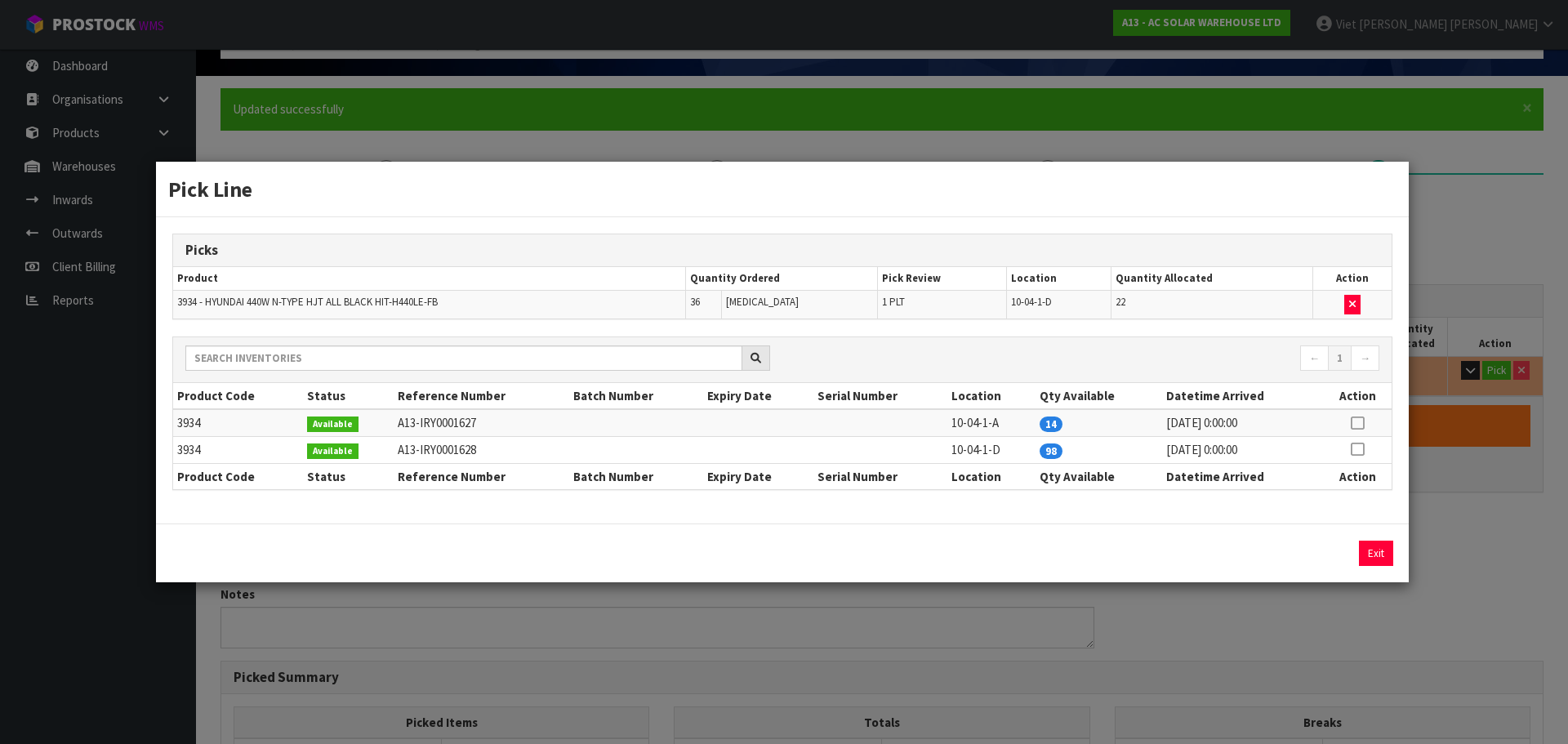
click at [1361, 424] on icon at bounding box center [1357, 423] width 13 height 1
click at [1308, 544] on button "Assign Pick" at bounding box center [1321, 553] width 67 height 26
type input "36"
type input "2.511432"
type input "797.004"
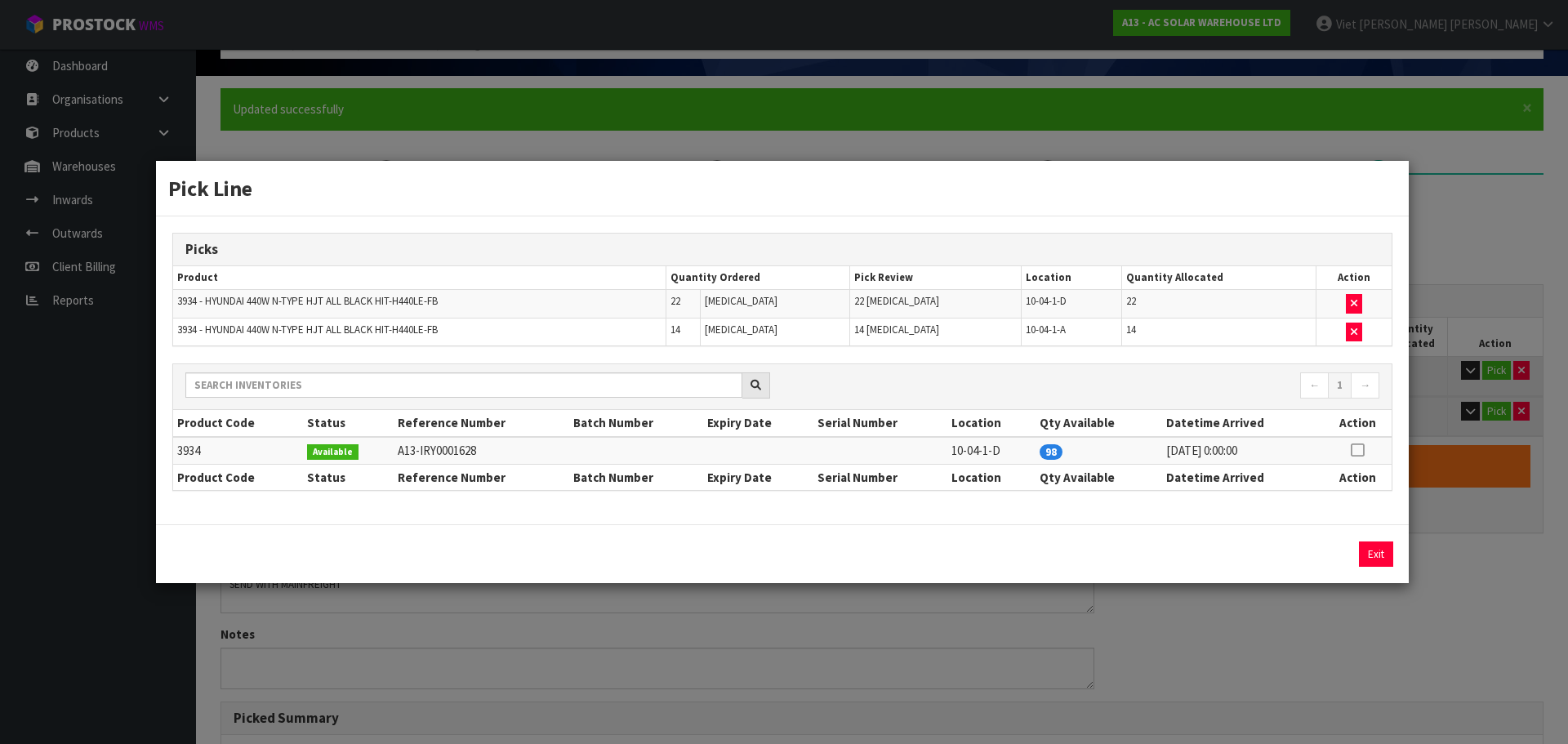
click at [1509, 507] on div "Pick Line Picks Product Quantity Ordered Pick Review Location Quantity Allocate…" at bounding box center [784, 372] width 1568 height 744
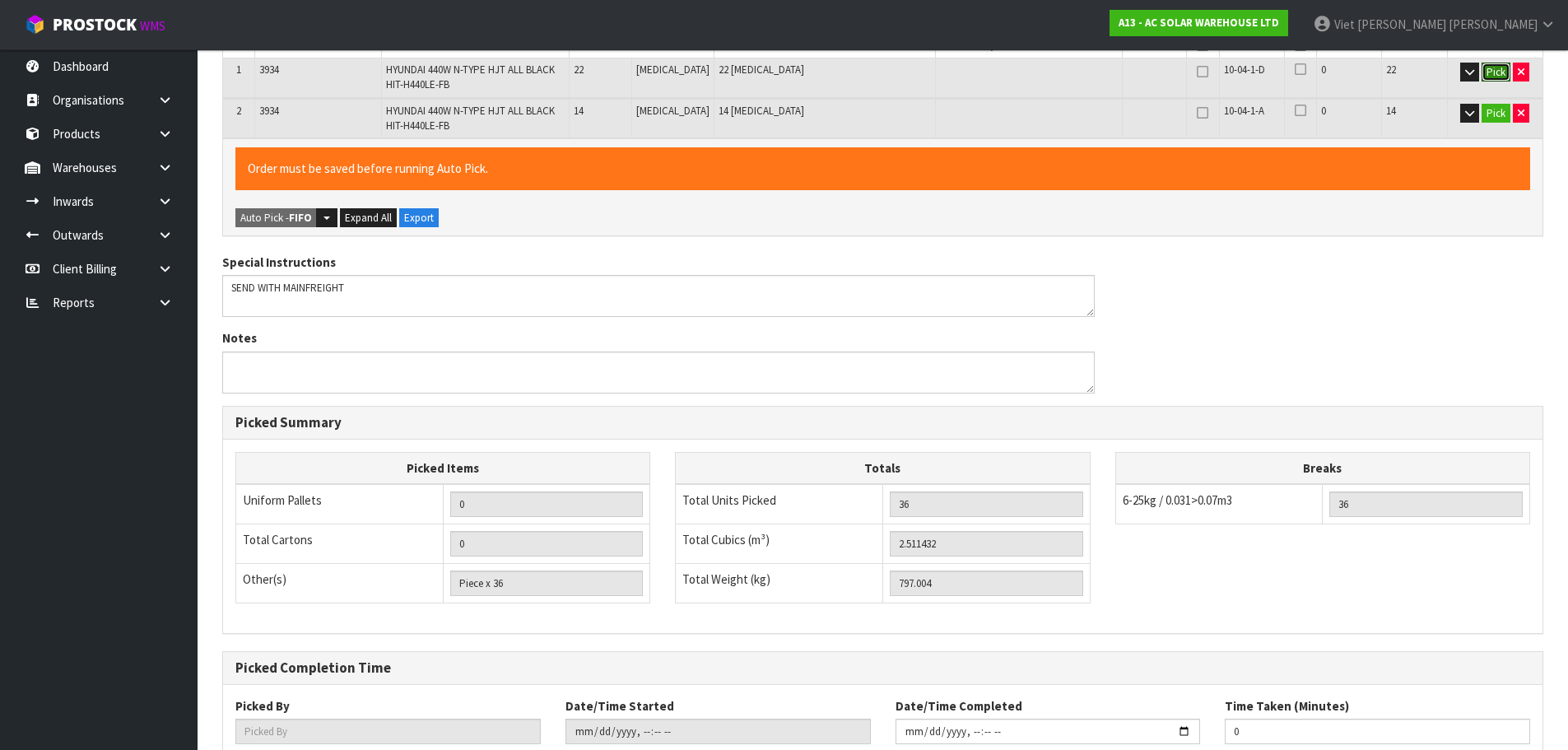
scroll to position [509, 0]
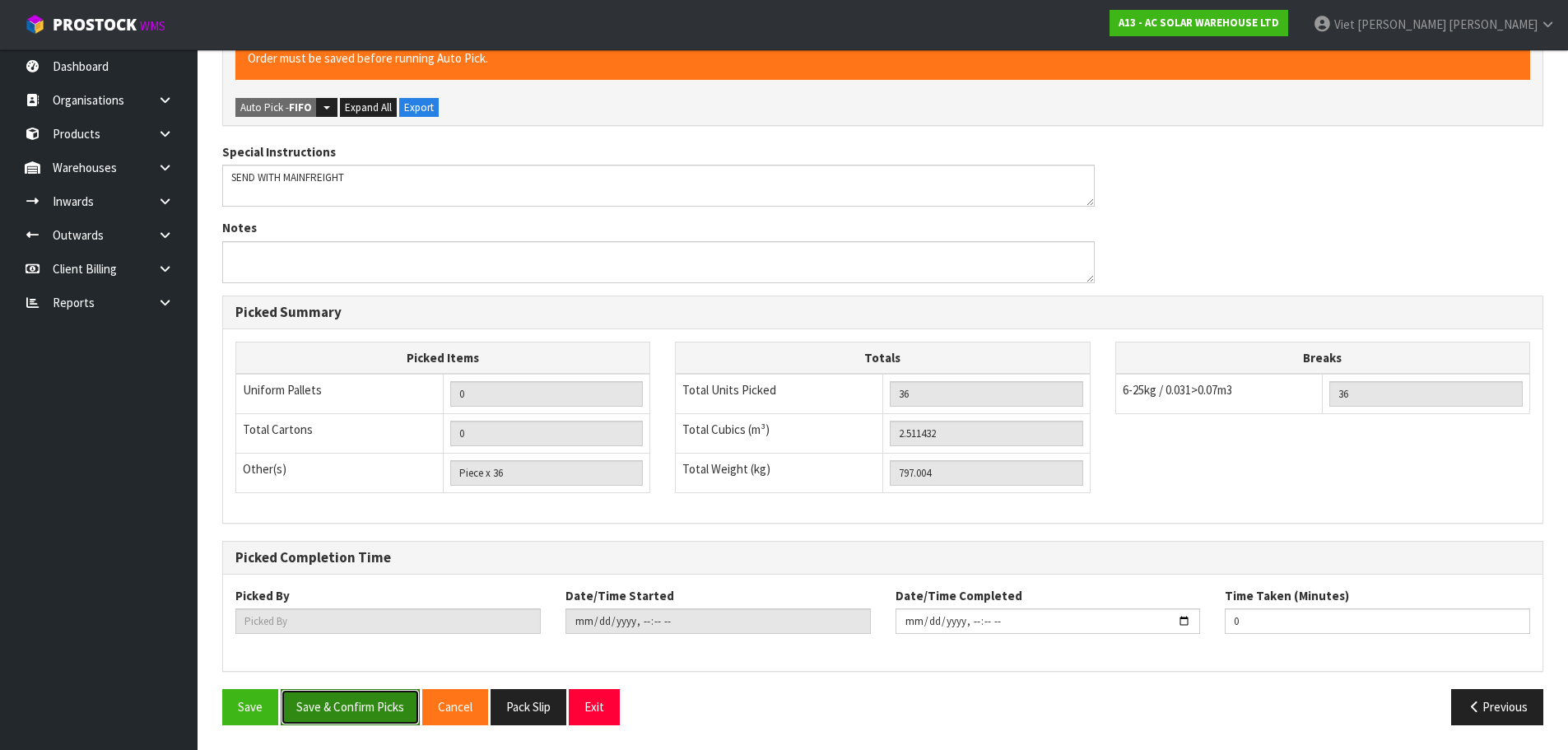
click at [363, 702] on button "Save & Confirm Picks" at bounding box center [350, 707] width 139 height 36
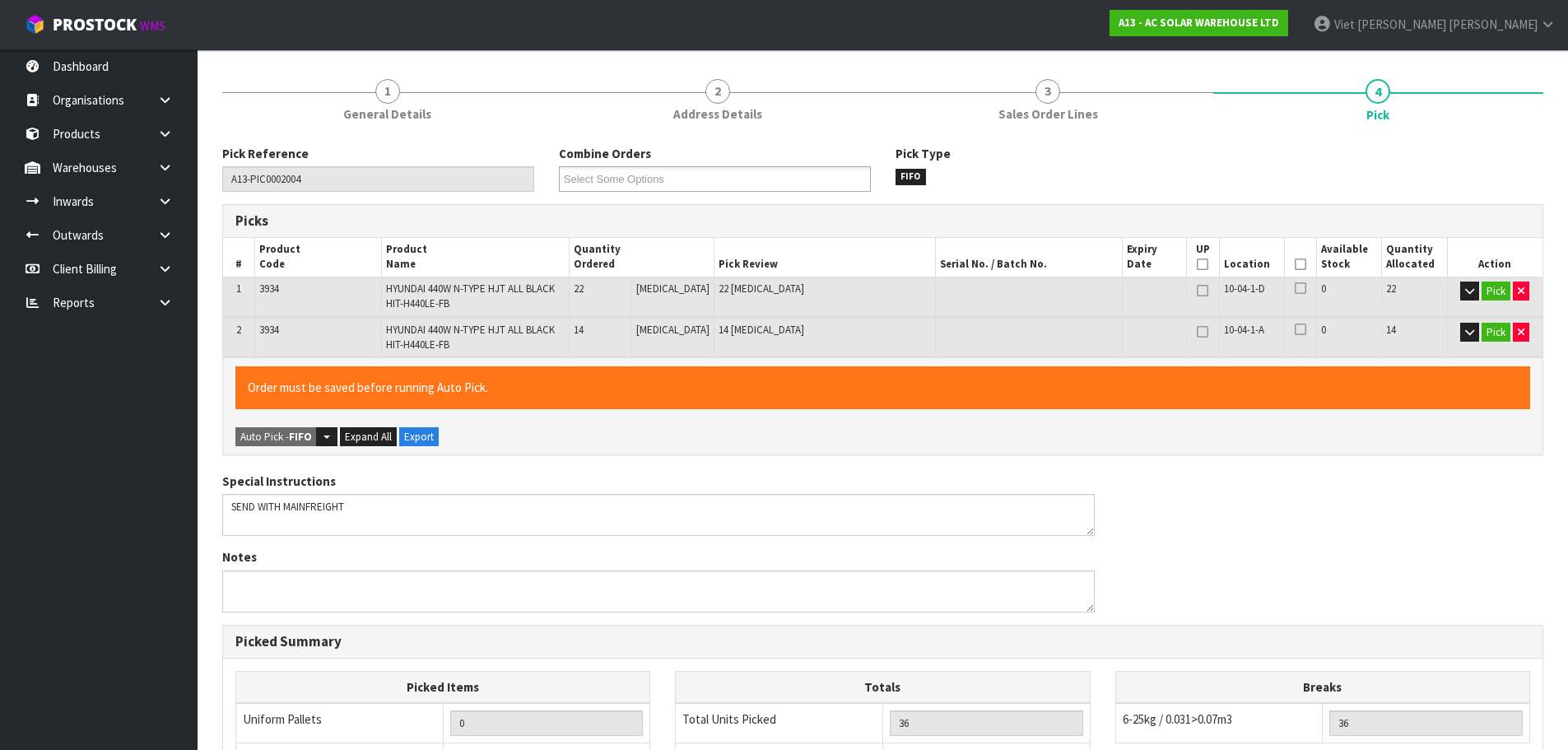
scroll to position [0, 0]
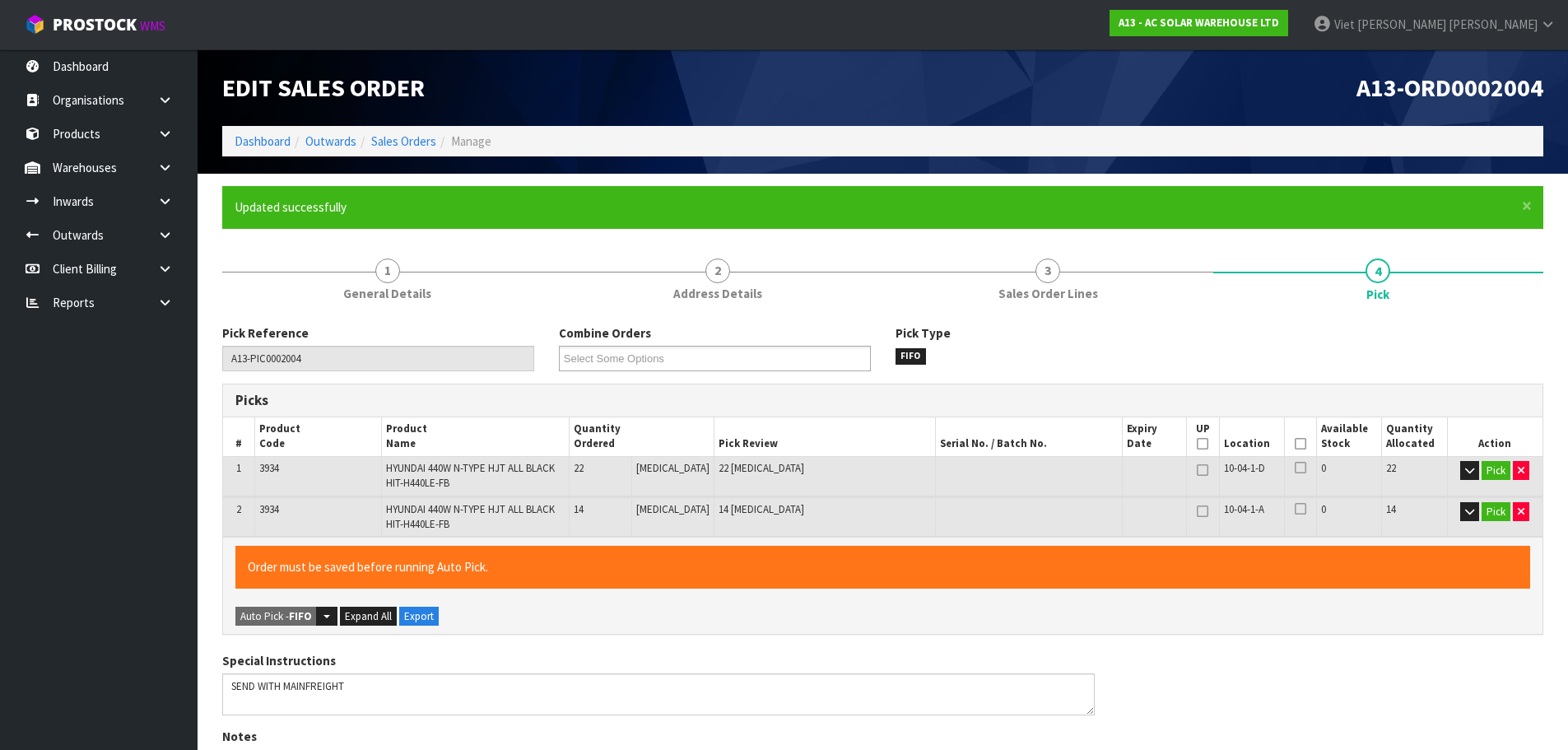
type input "Viet [PERSON_NAME]"
type input "2025-09-08T15:15:19"
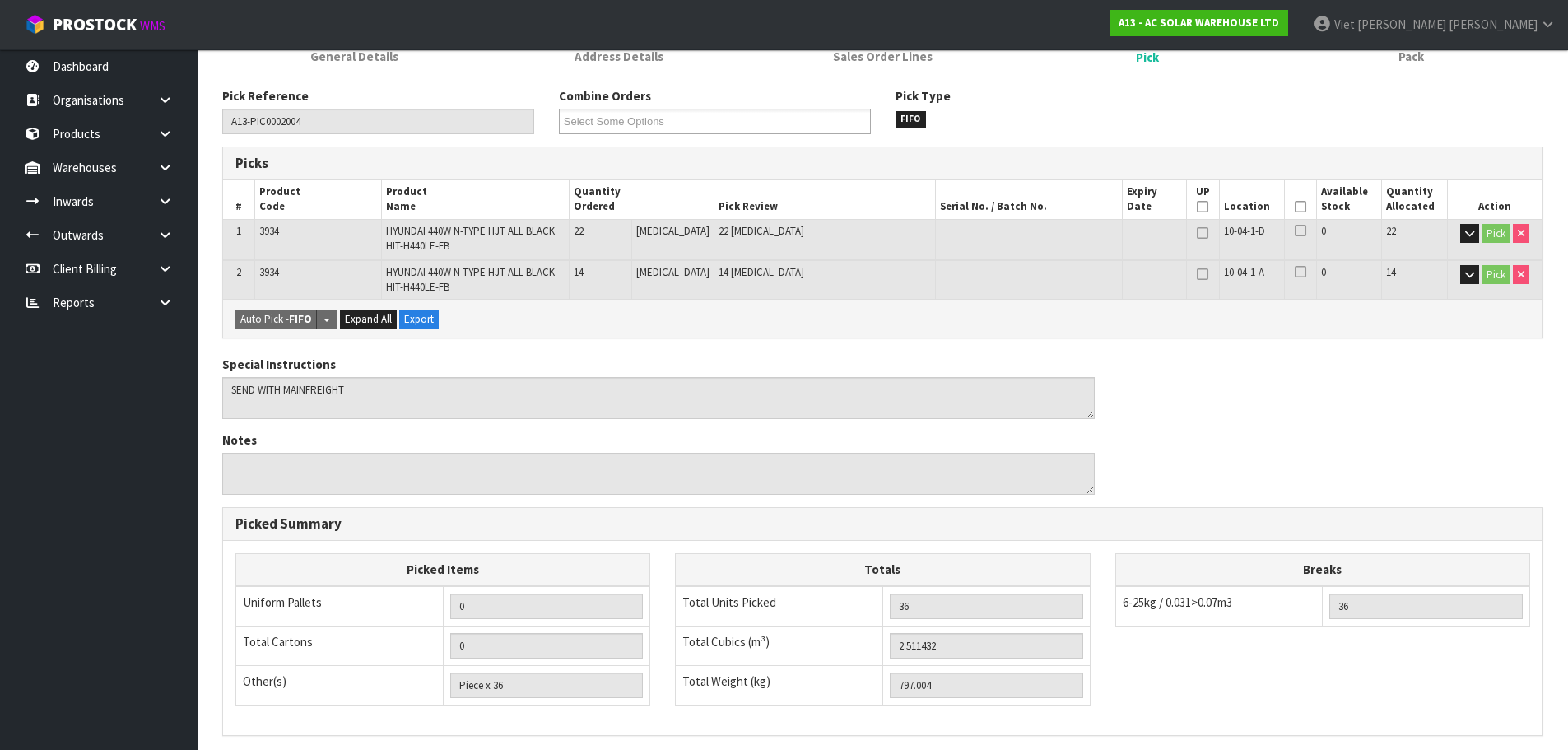
scroll to position [449, 0]
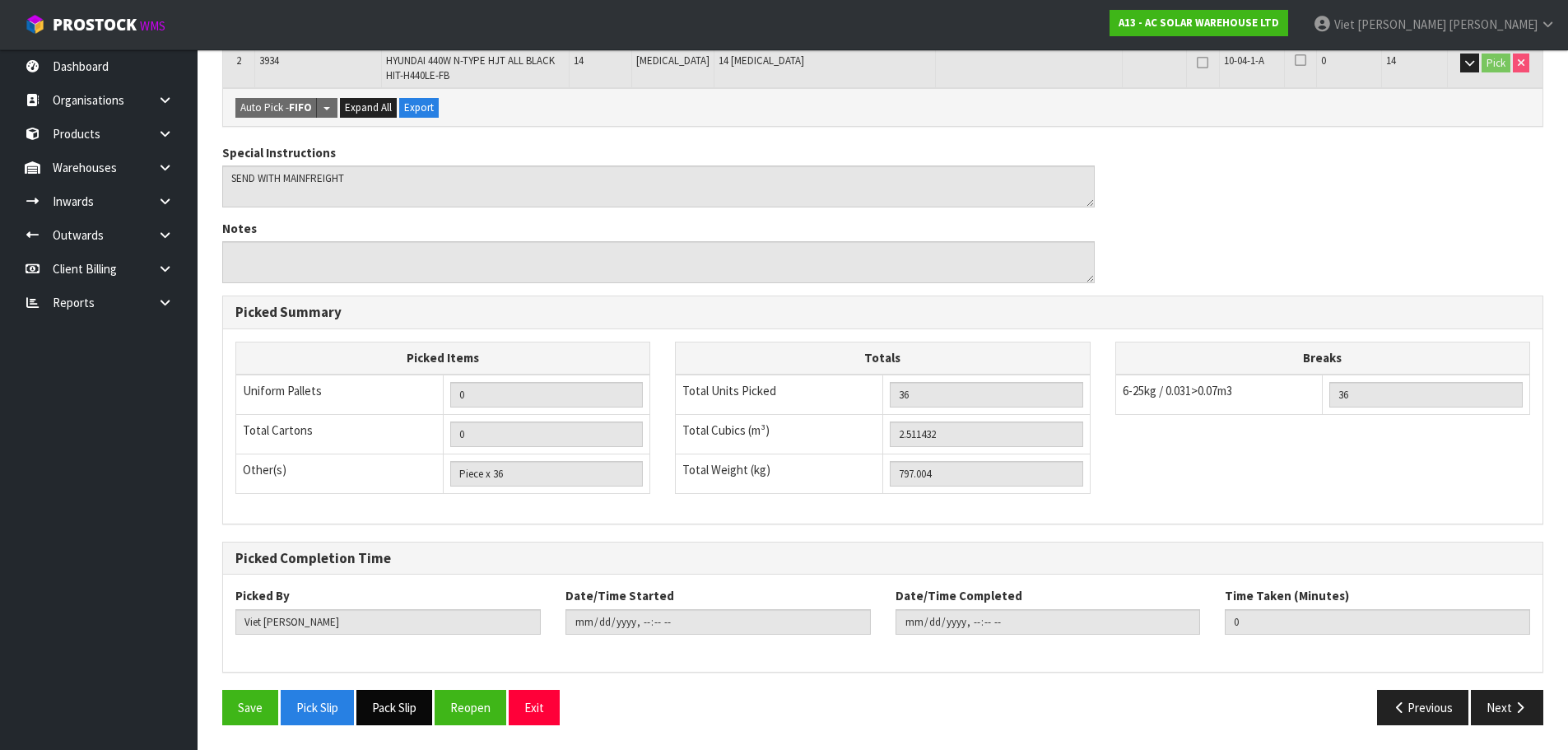
click at [396, 711] on button "Pack Slip" at bounding box center [394, 708] width 76 height 36
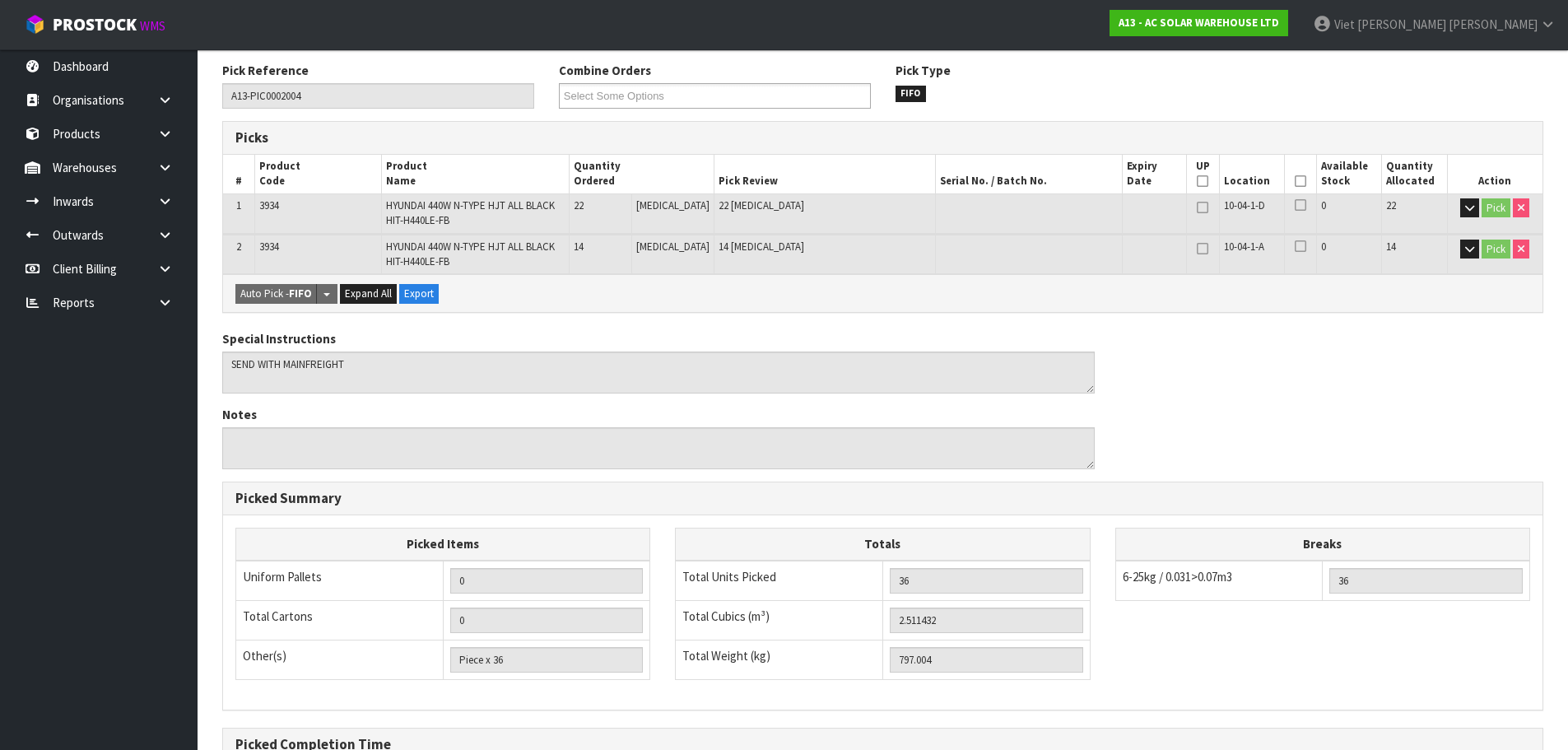
scroll to position [37, 0]
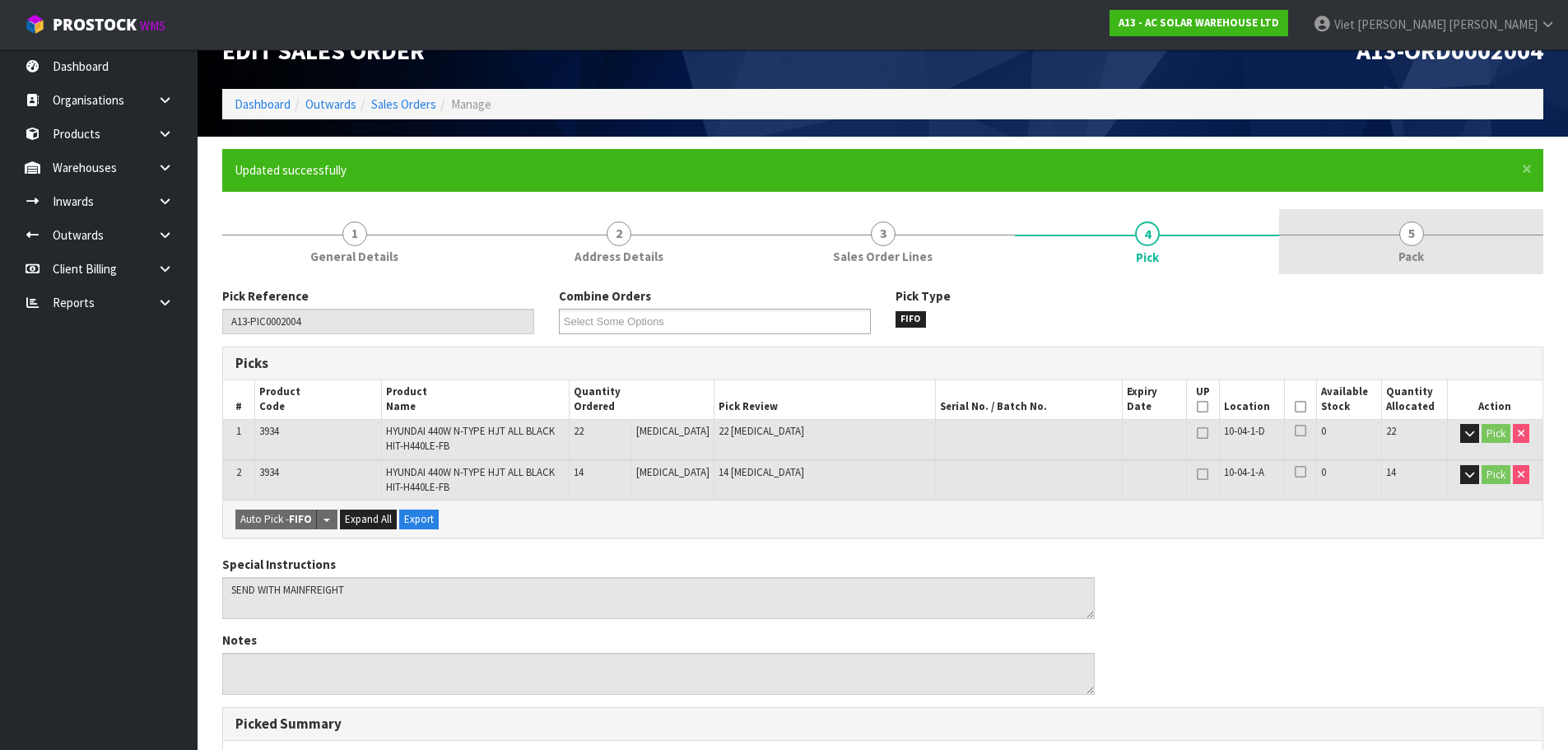
click at [1378, 234] on link "5 Pack" at bounding box center [1411, 241] width 264 height 65
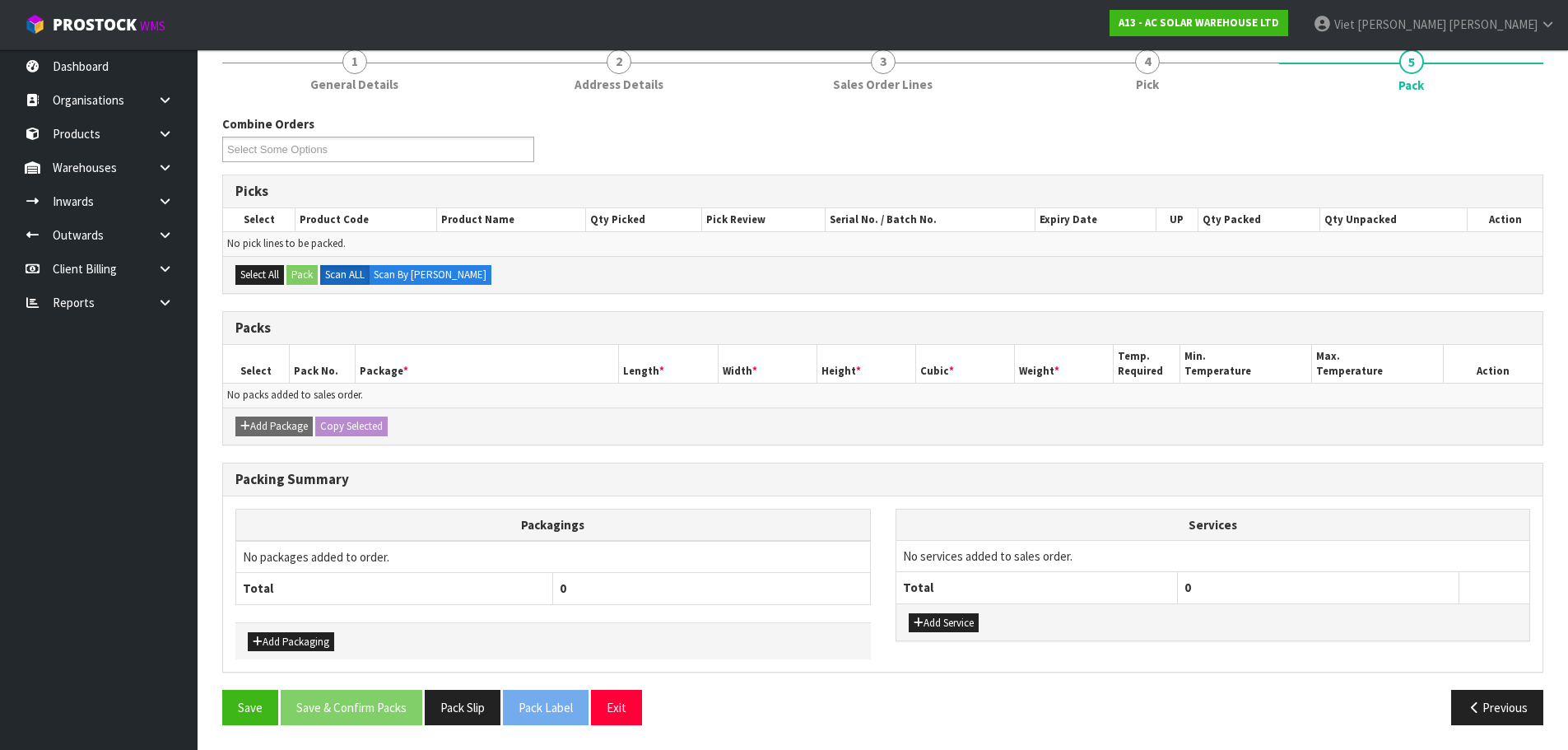
scroll to position [0, 0]
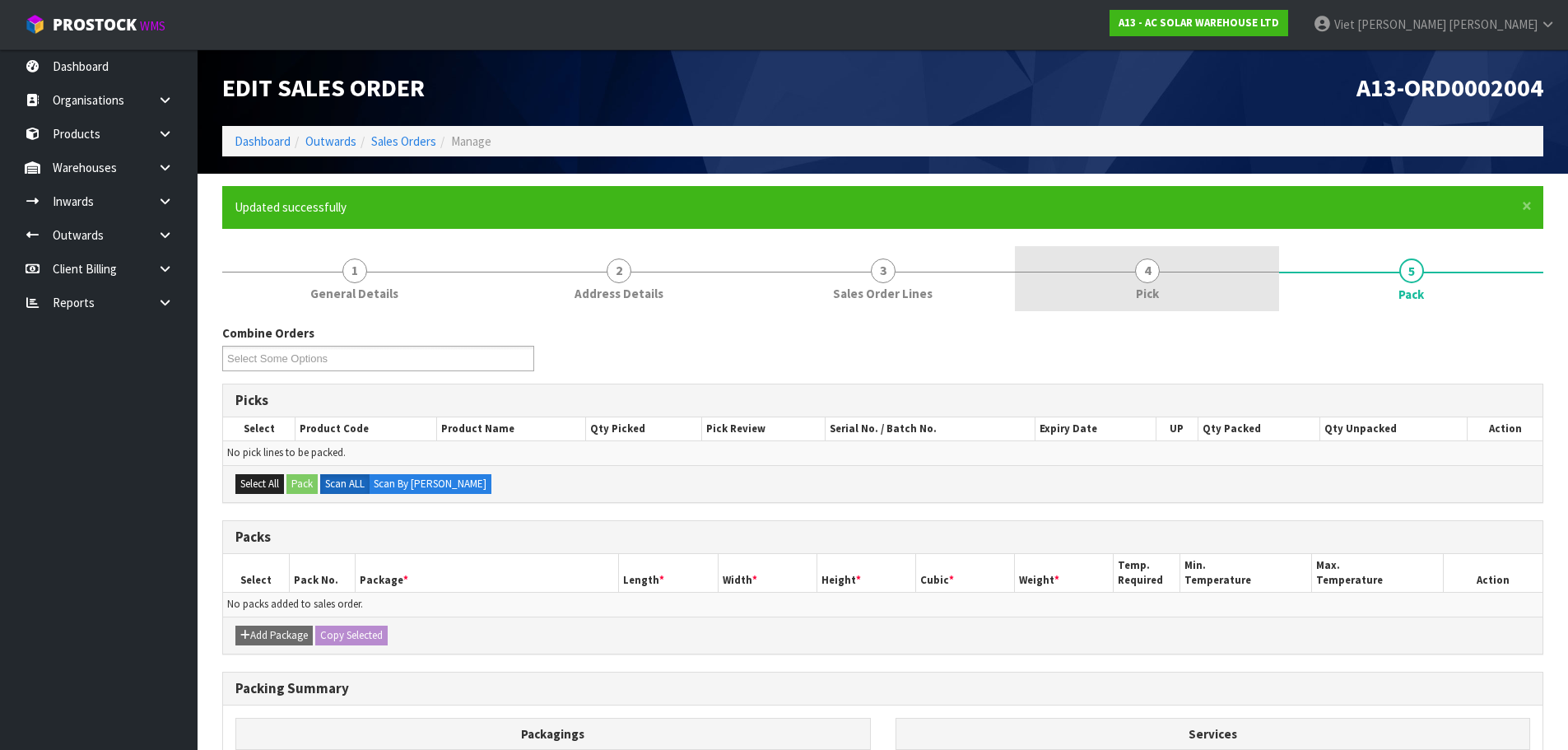
click at [1207, 278] on link "4 Pick" at bounding box center [1146, 278] width 264 height 65
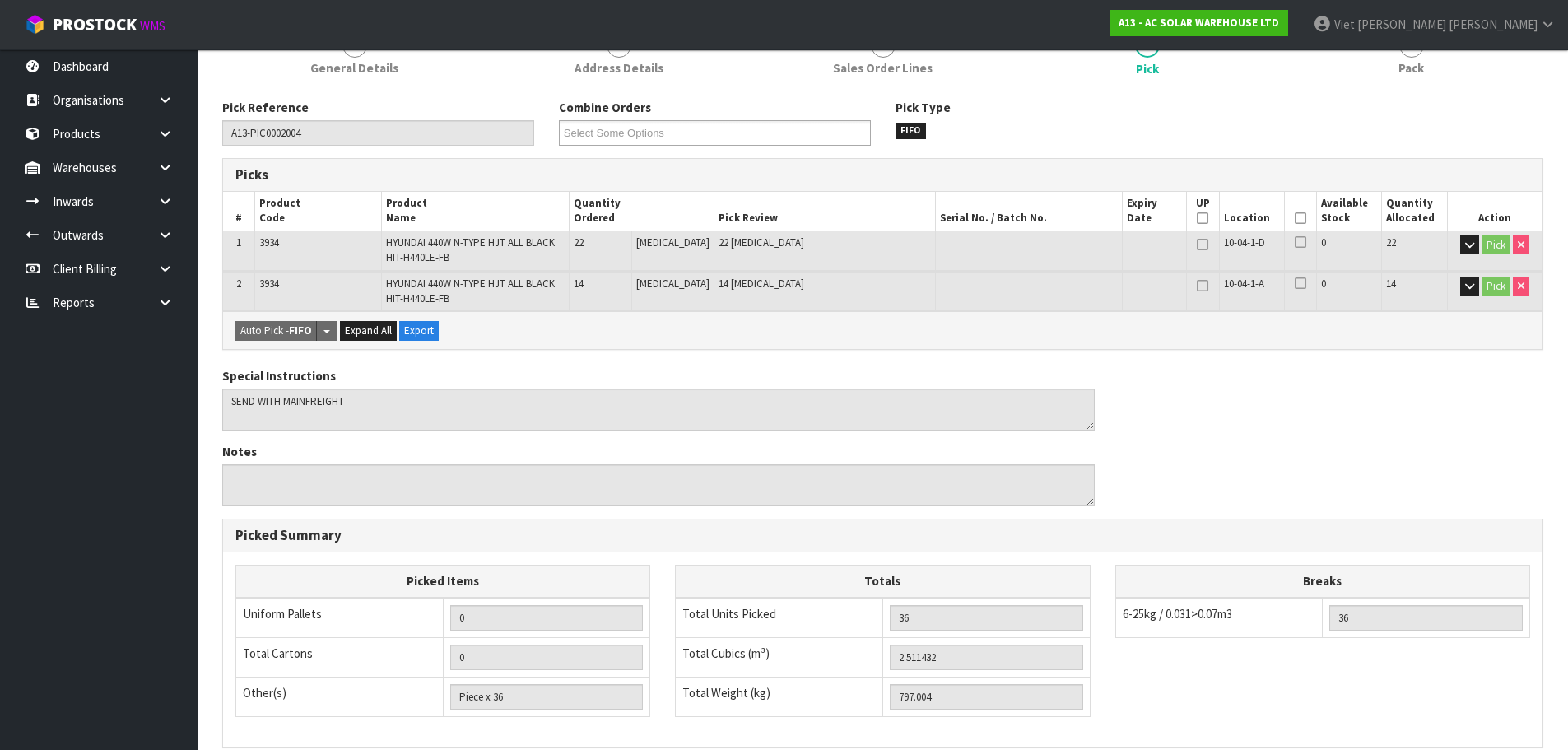
scroll to position [164, 0]
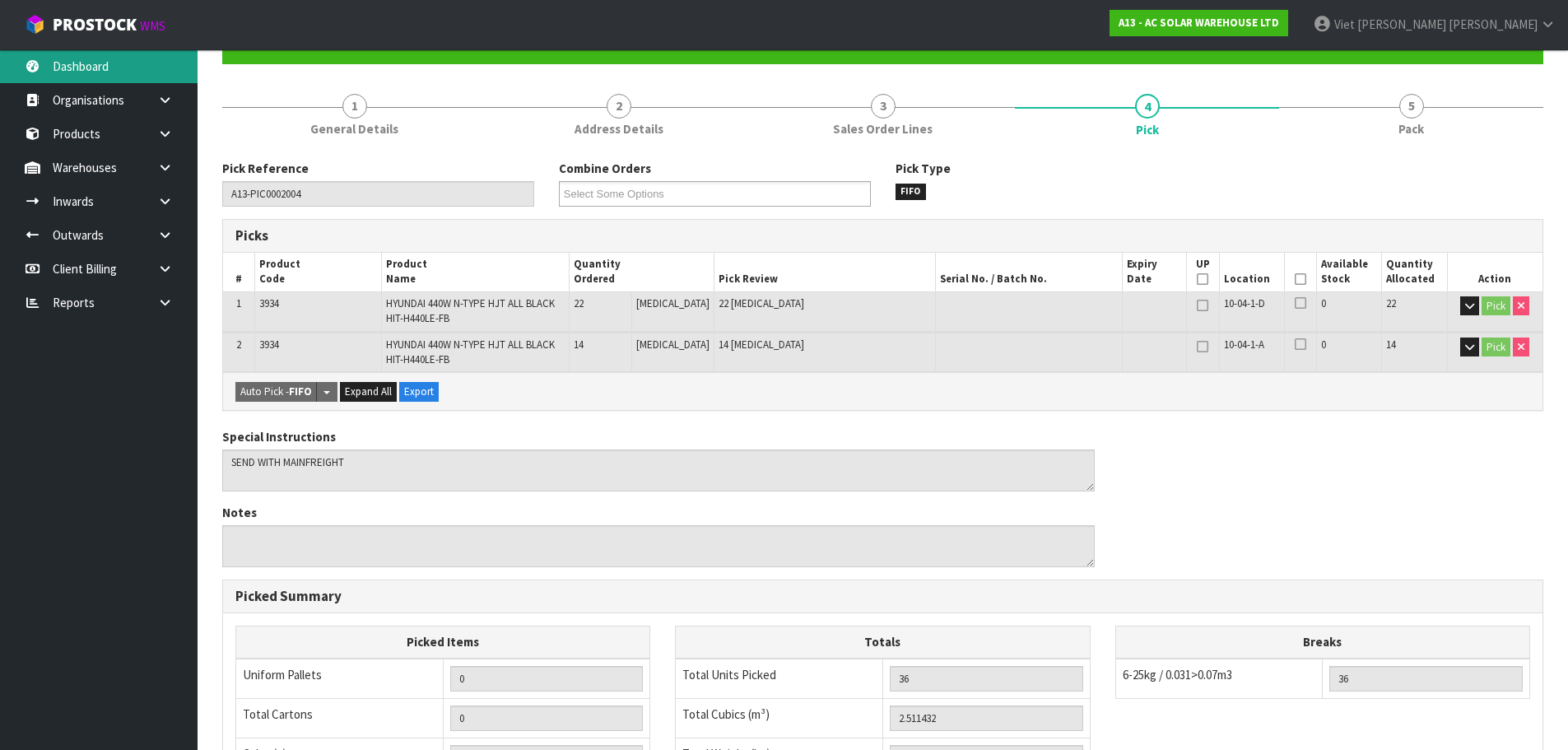
click at [116, 55] on link "Dashboard" at bounding box center [99, 67] width 197 height 34
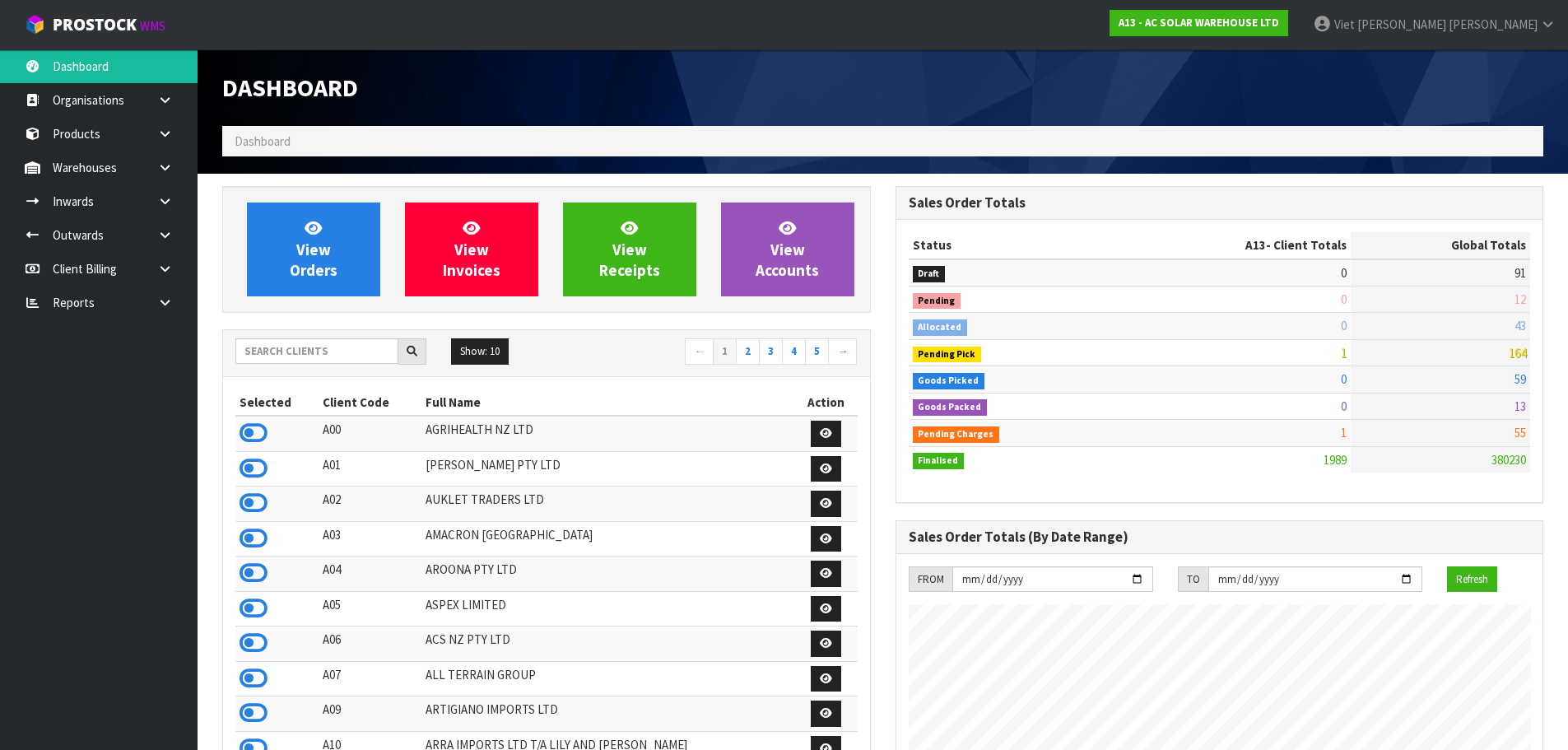
click at [260, 418] on td at bounding box center [276, 433] width 83 height 36
click at [259, 428] on icon at bounding box center [254, 432] width 28 height 25
click at [88, 168] on link "Warehouses" at bounding box center [99, 167] width 197 height 34
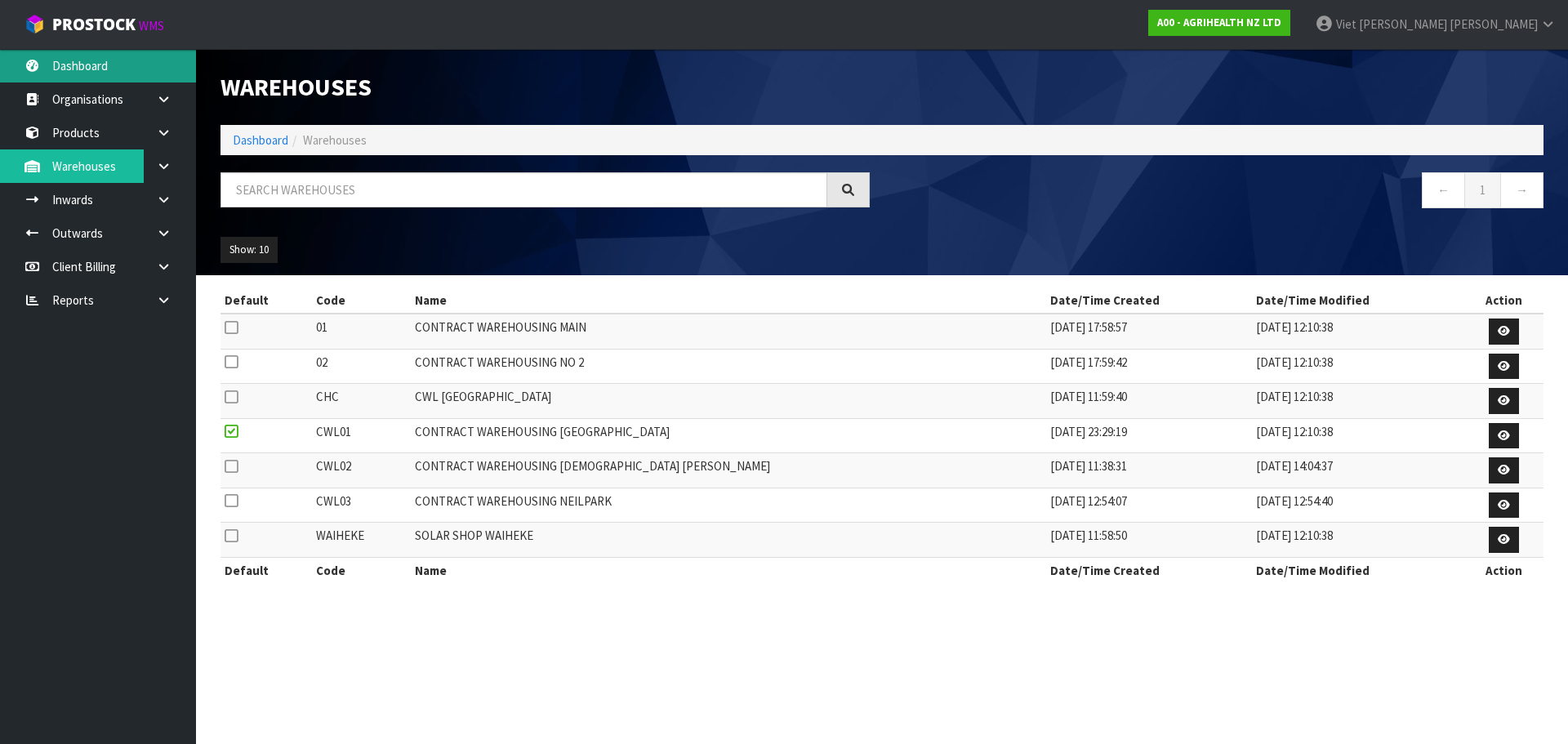
click at [94, 70] on link "Dashboard" at bounding box center [98, 66] width 196 height 34
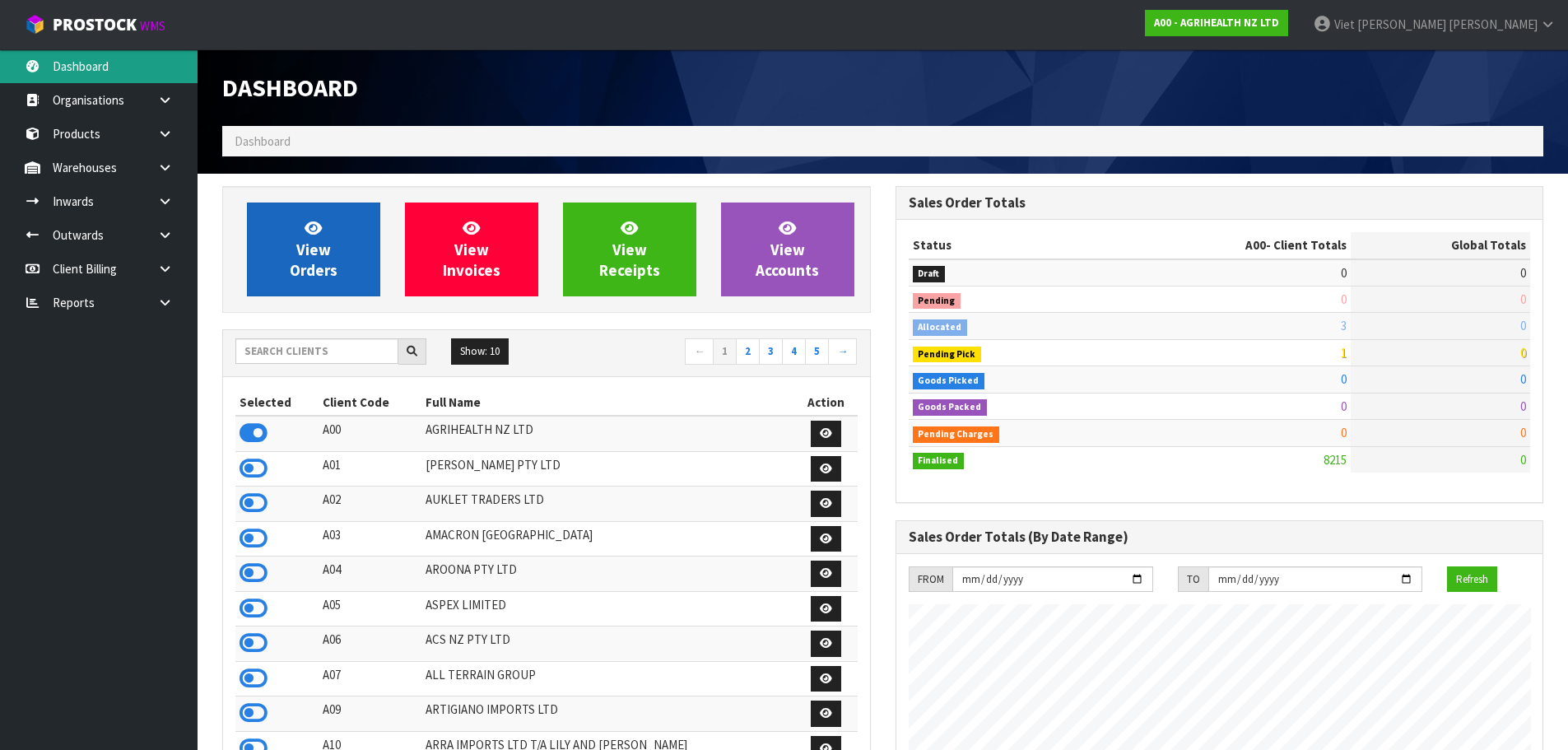
scroll to position [1247, 672]
click at [338, 273] on link "View Orders" at bounding box center [314, 249] width 133 height 94
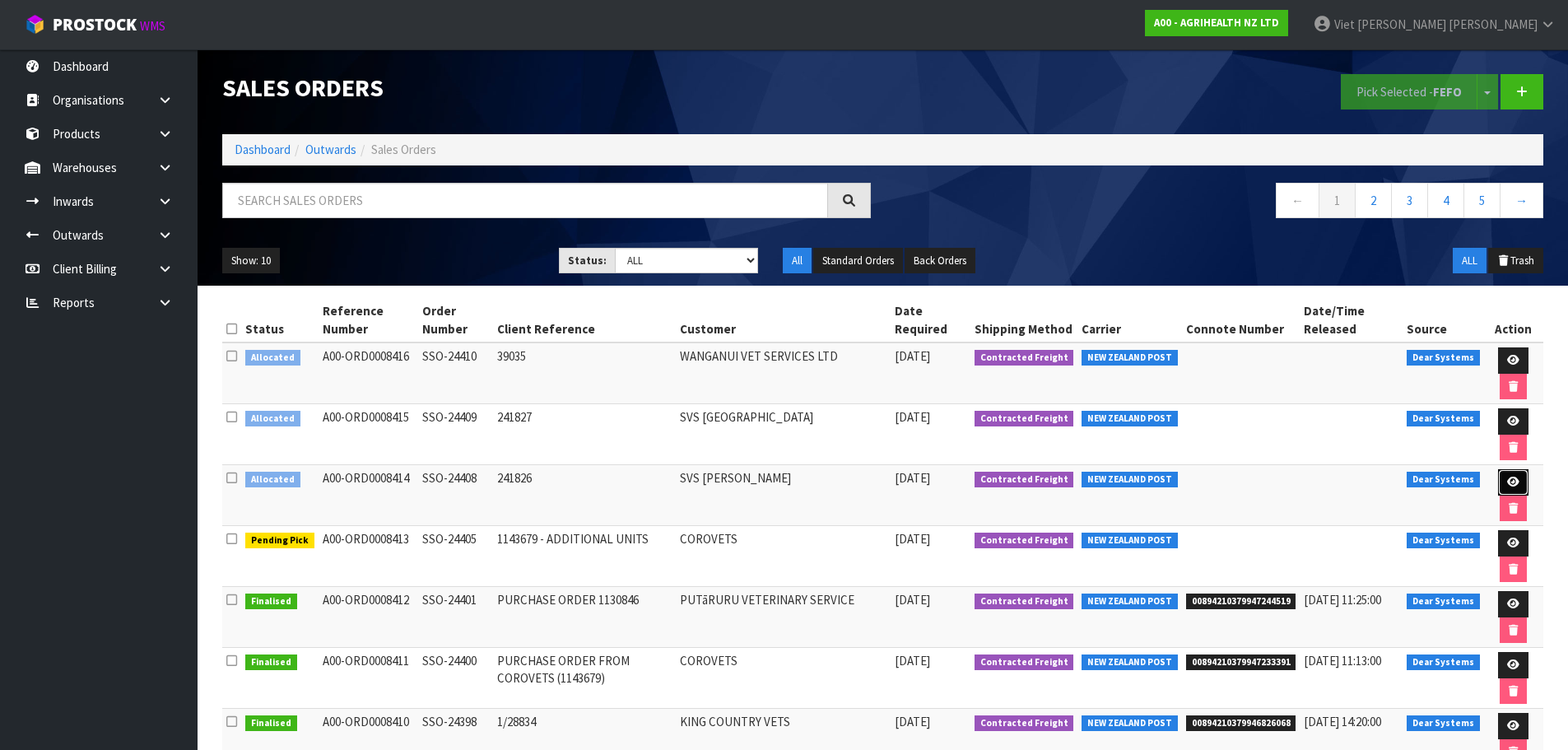
click at [1521, 481] on link at bounding box center [1513, 482] width 31 height 26
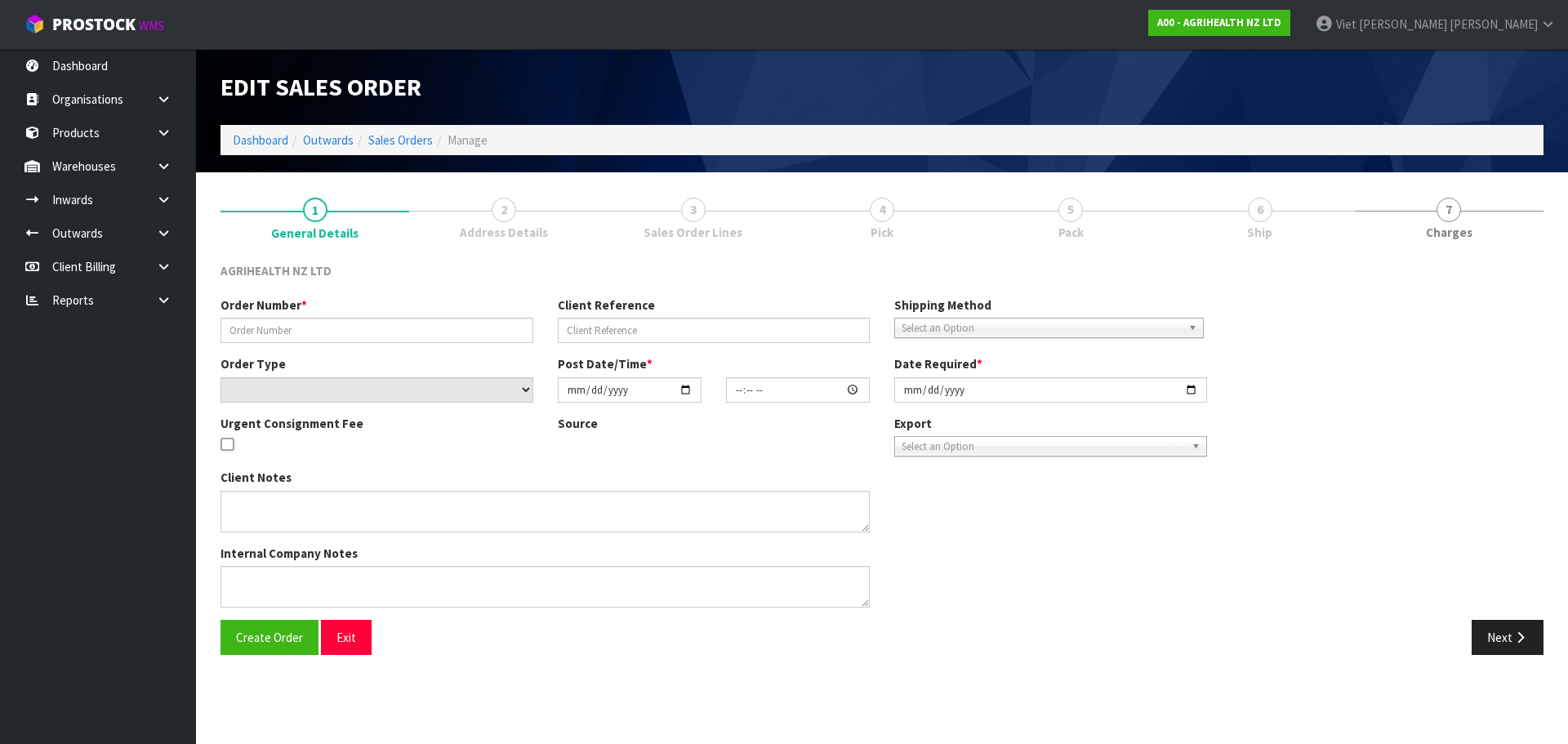
type input "SSO-24408"
type input "241826"
select select "number:0"
type input "[DATE]"
type input "15:08:04.000"
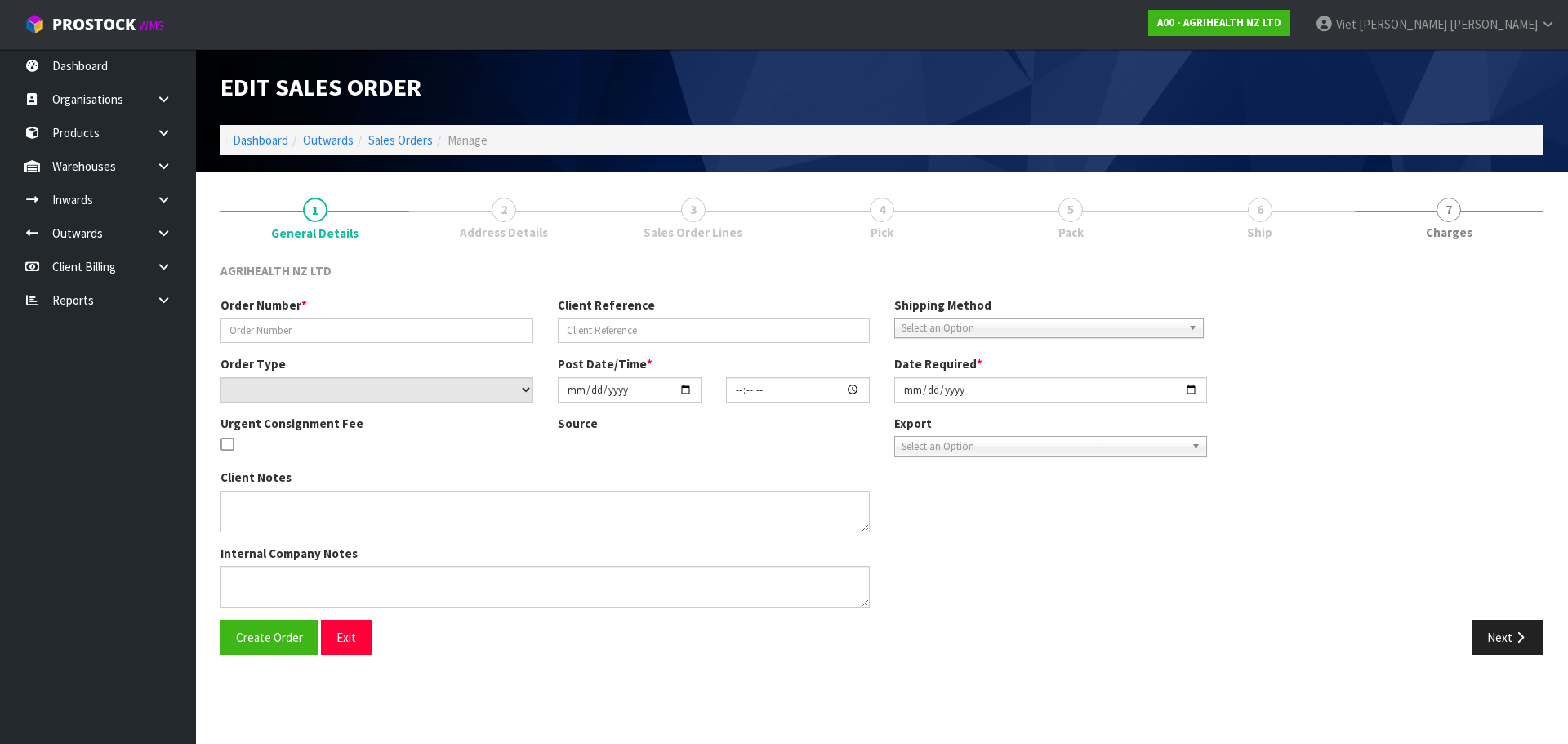
type input "[DATE]"
type textarea "EXAGEN, KRYPTADE AND TOLTROX ON BACK-ORDER SHIP BY: Freight"
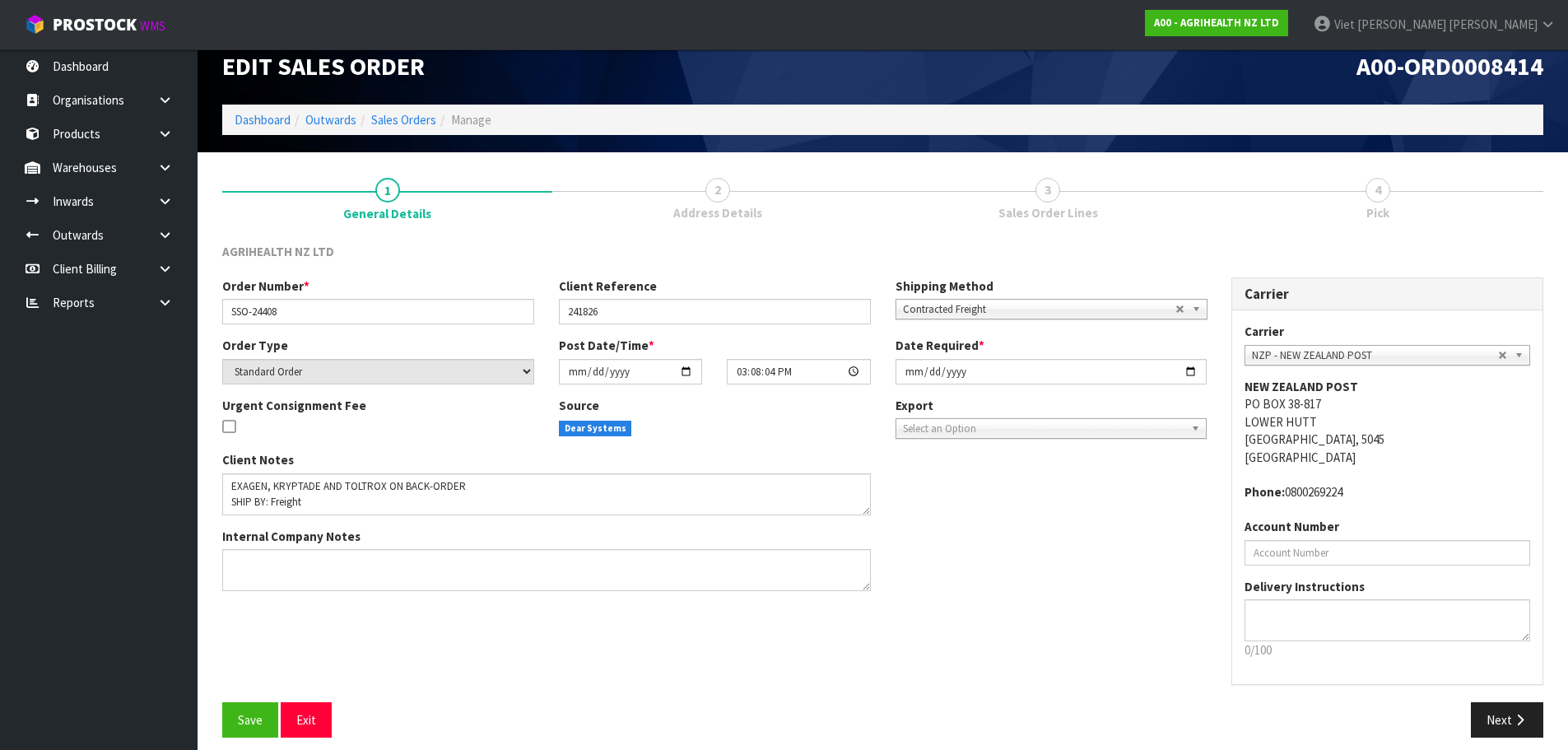
scroll to position [34, 0]
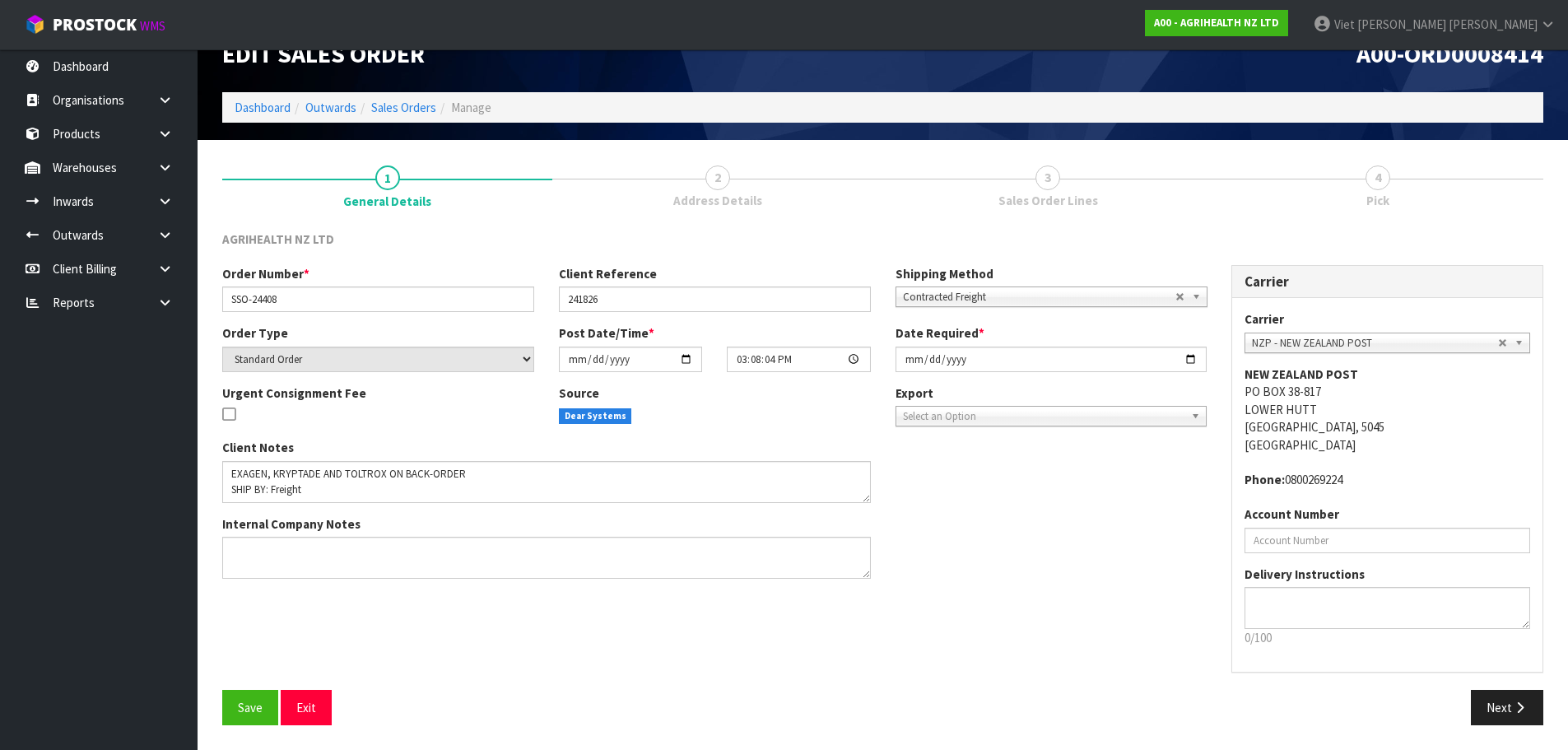
click at [600, 420] on span "Dear Systems" at bounding box center [595, 416] width 74 height 17
click at [653, 425] on div "Source Dear Systems" at bounding box center [715, 410] width 336 height 52
click at [341, 549] on textarea at bounding box center [546, 558] width 648 height 42
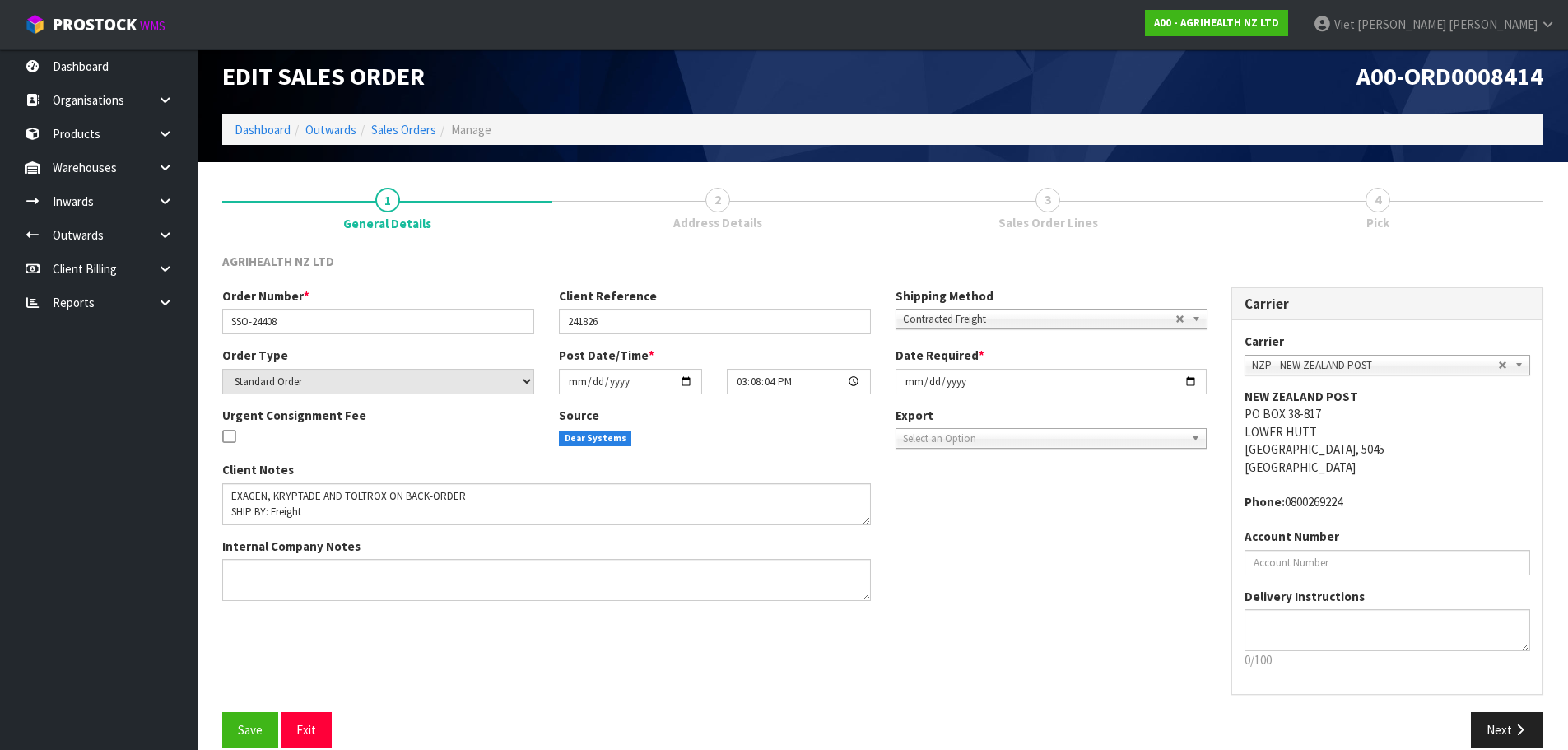
scroll to position [0, 0]
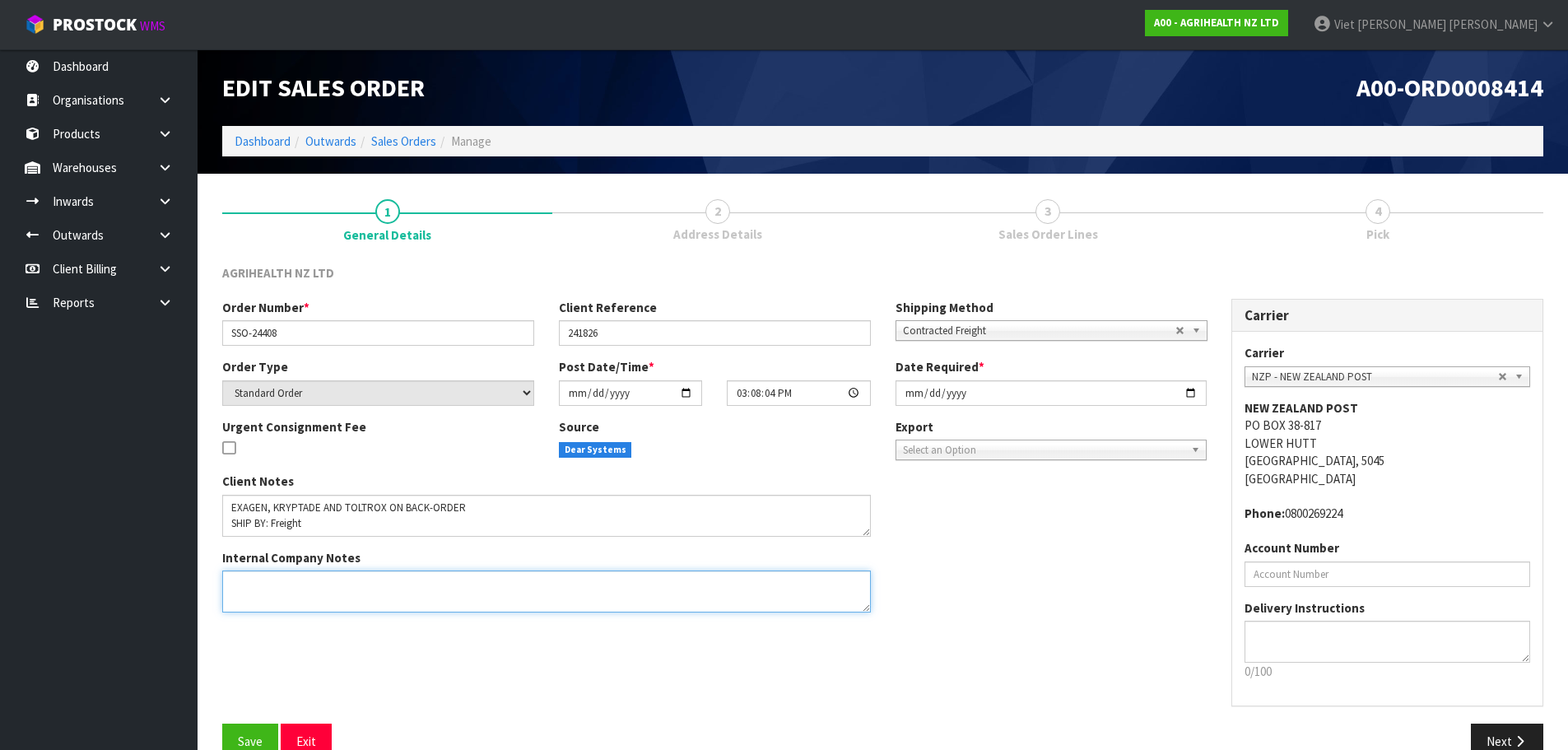
click at [692, 609] on textarea at bounding box center [546, 592] width 648 height 42
click at [1079, 613] on div "Client Notes Internal Company Notes" at bounding box center [714, 549] width 1008 height 152
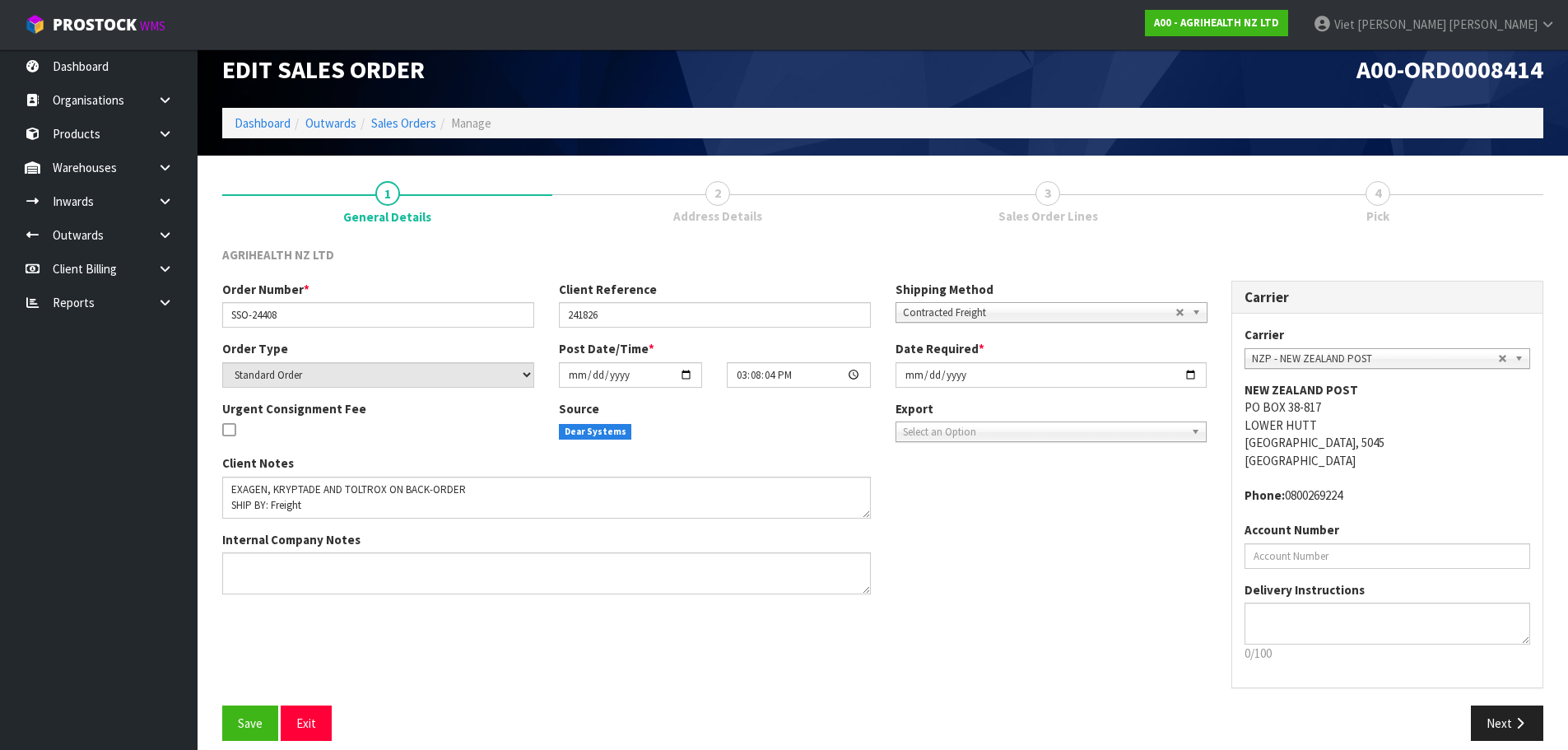
scroll to position [34, 0]
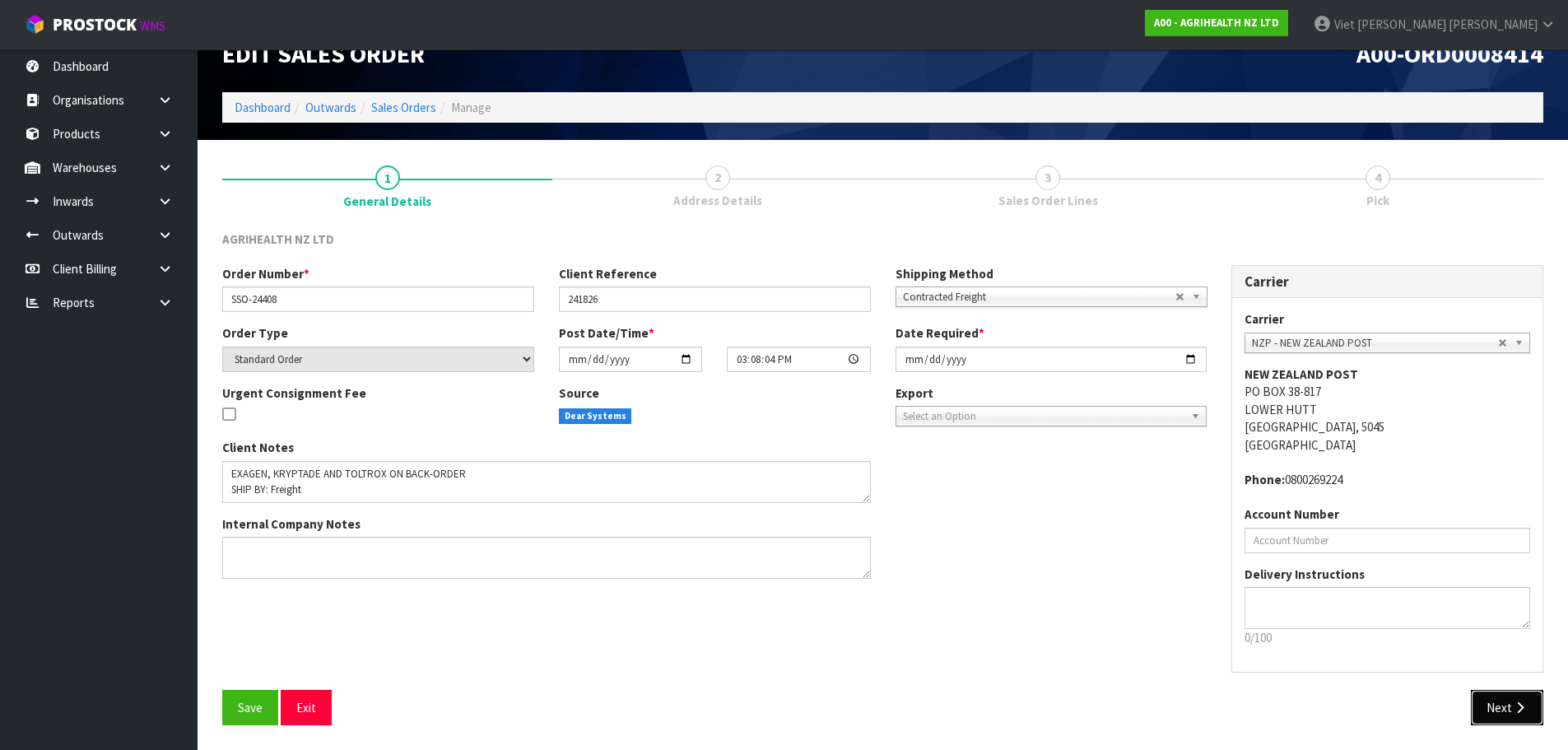
click at [1496, 706] on button "Next" at bounding box center [1506, 708] width 73 height 36
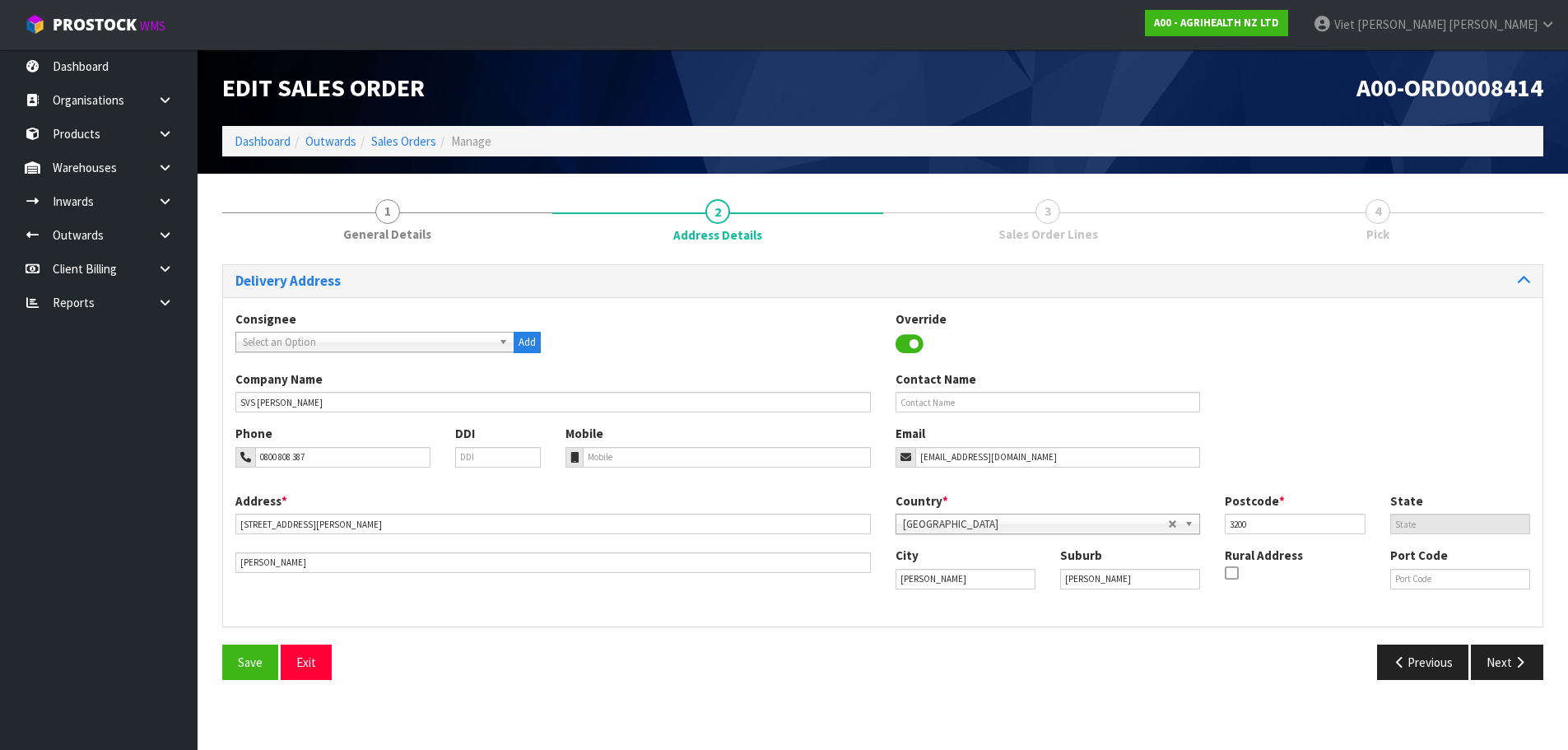
scroll to position [0, 0]
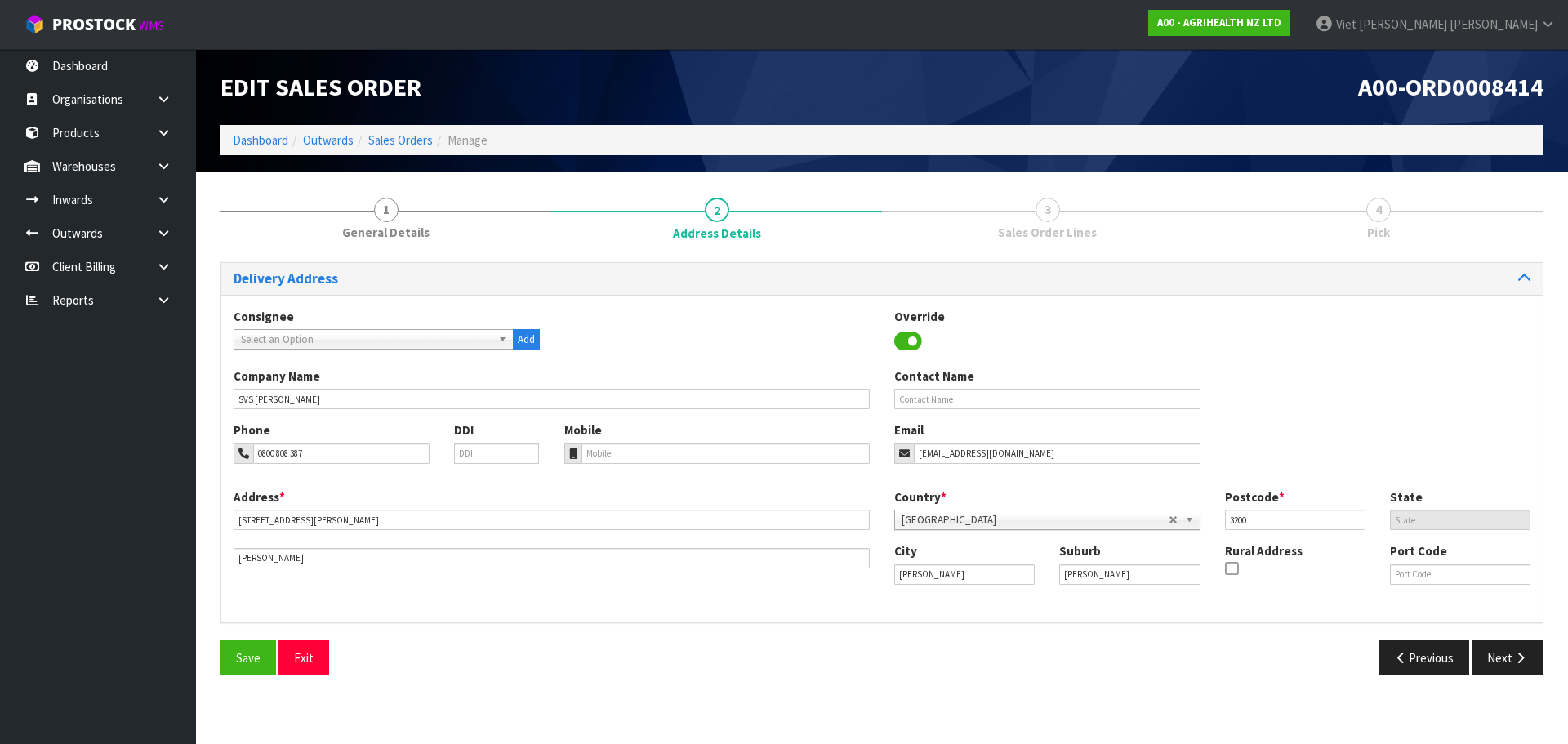
click at [431, 337] on span "Select an Option" at bounding box center [367, 340] width 251 height 20
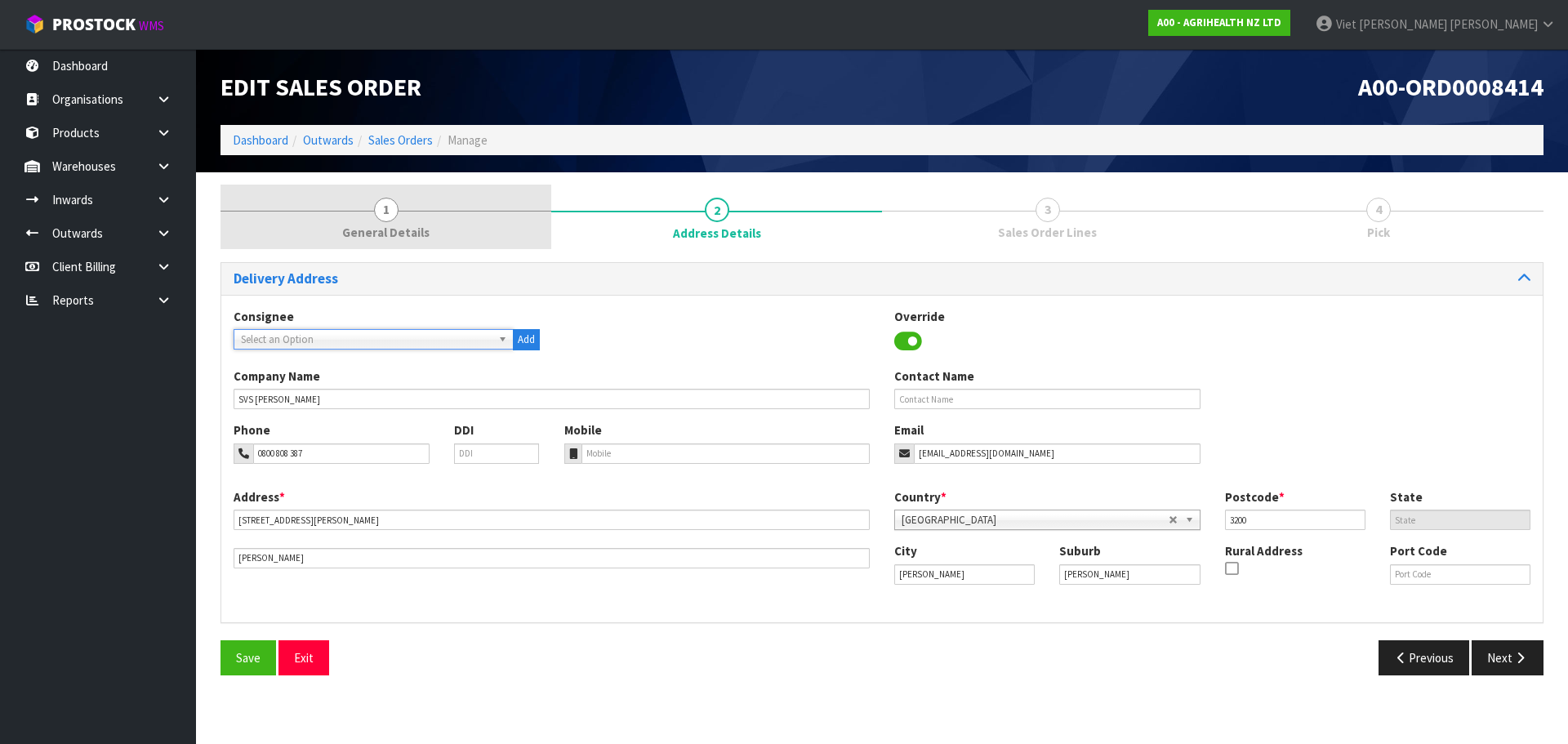
click at [438, 227] on link "1 General Details" at bounding box center [385, 216] width 331 height 64
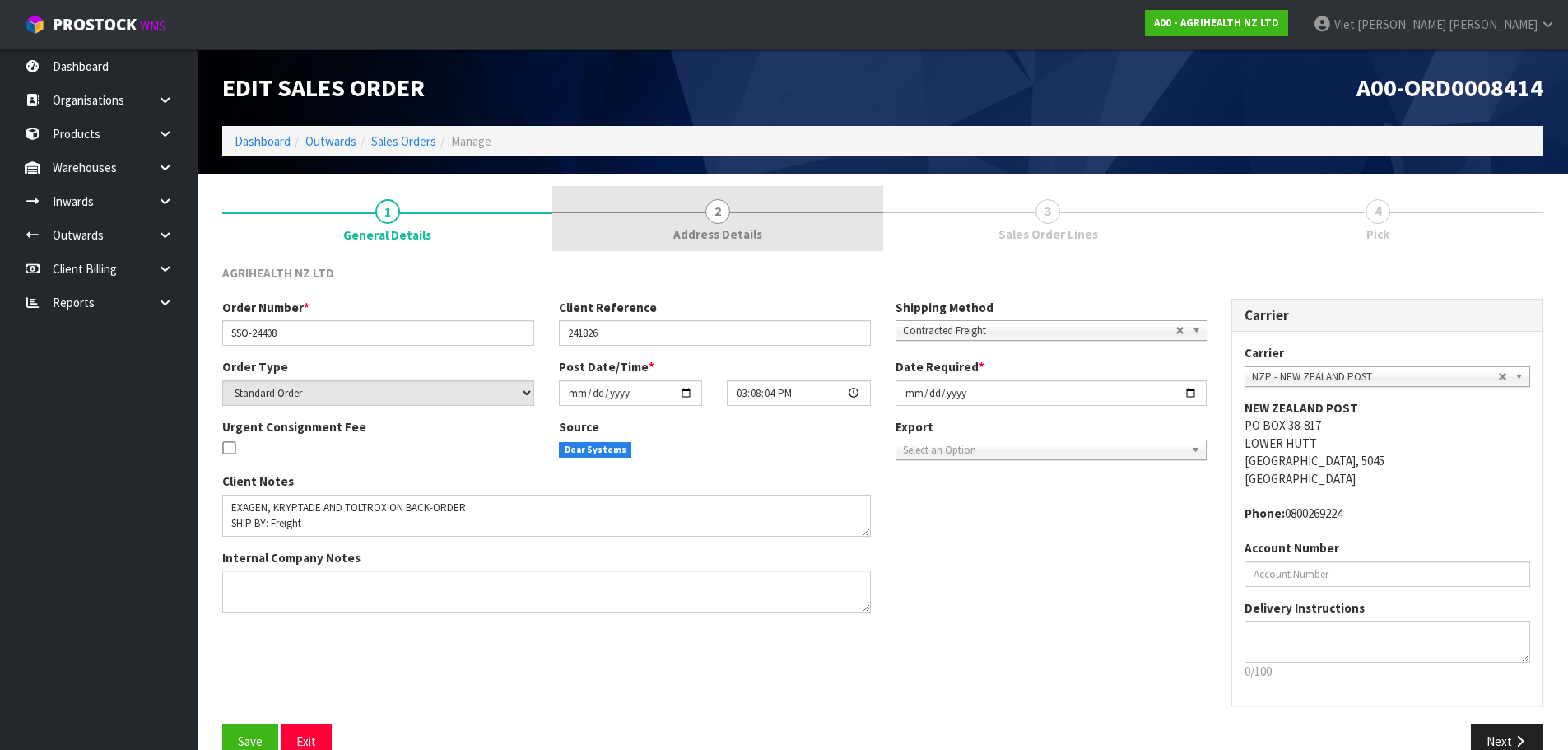
click at [693, 226] on span "Address Details" at bounding box center [717, 234] width 89 height 17
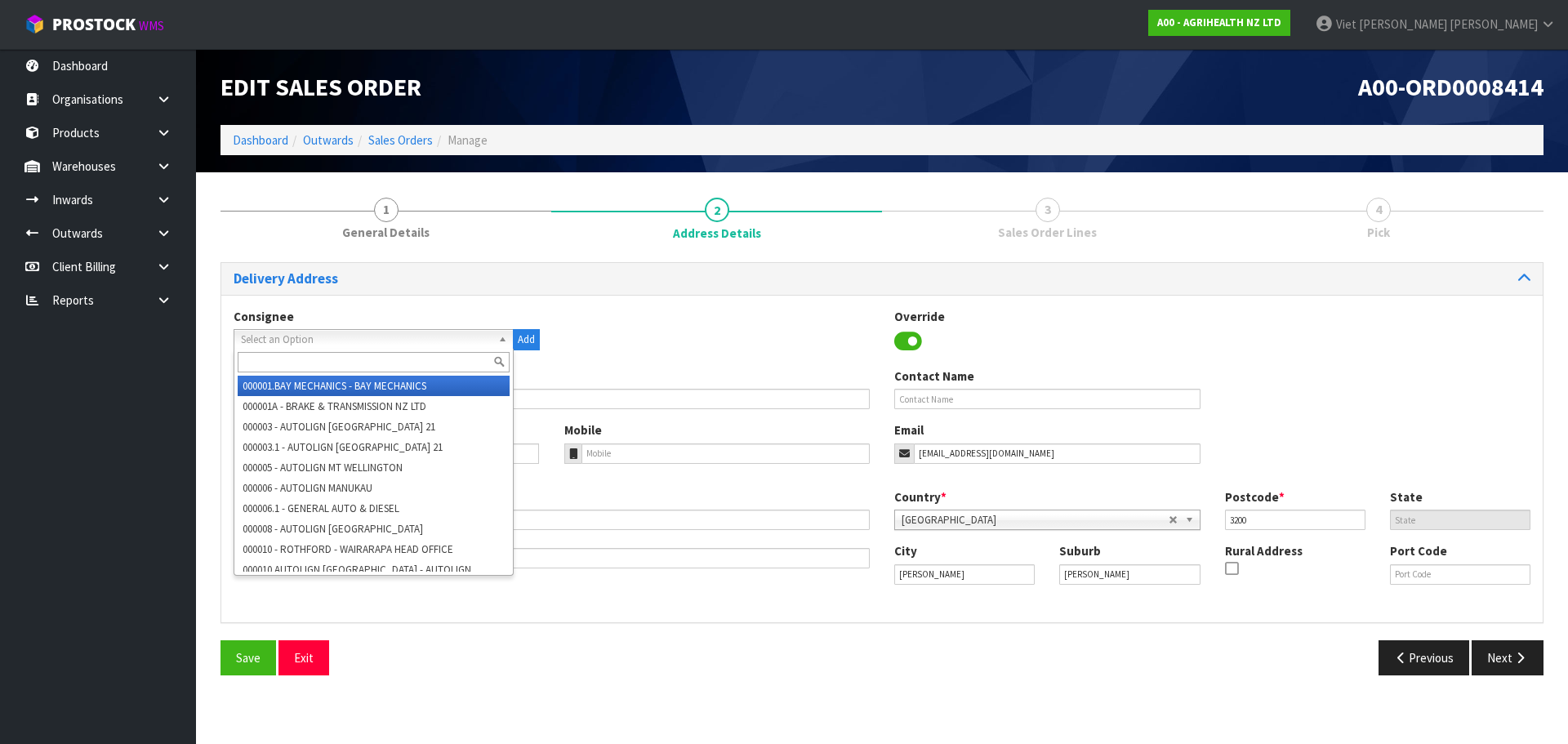
click at [370, 345] on span "Select an Option" at bounding box center [367, 340] width 251 height 20
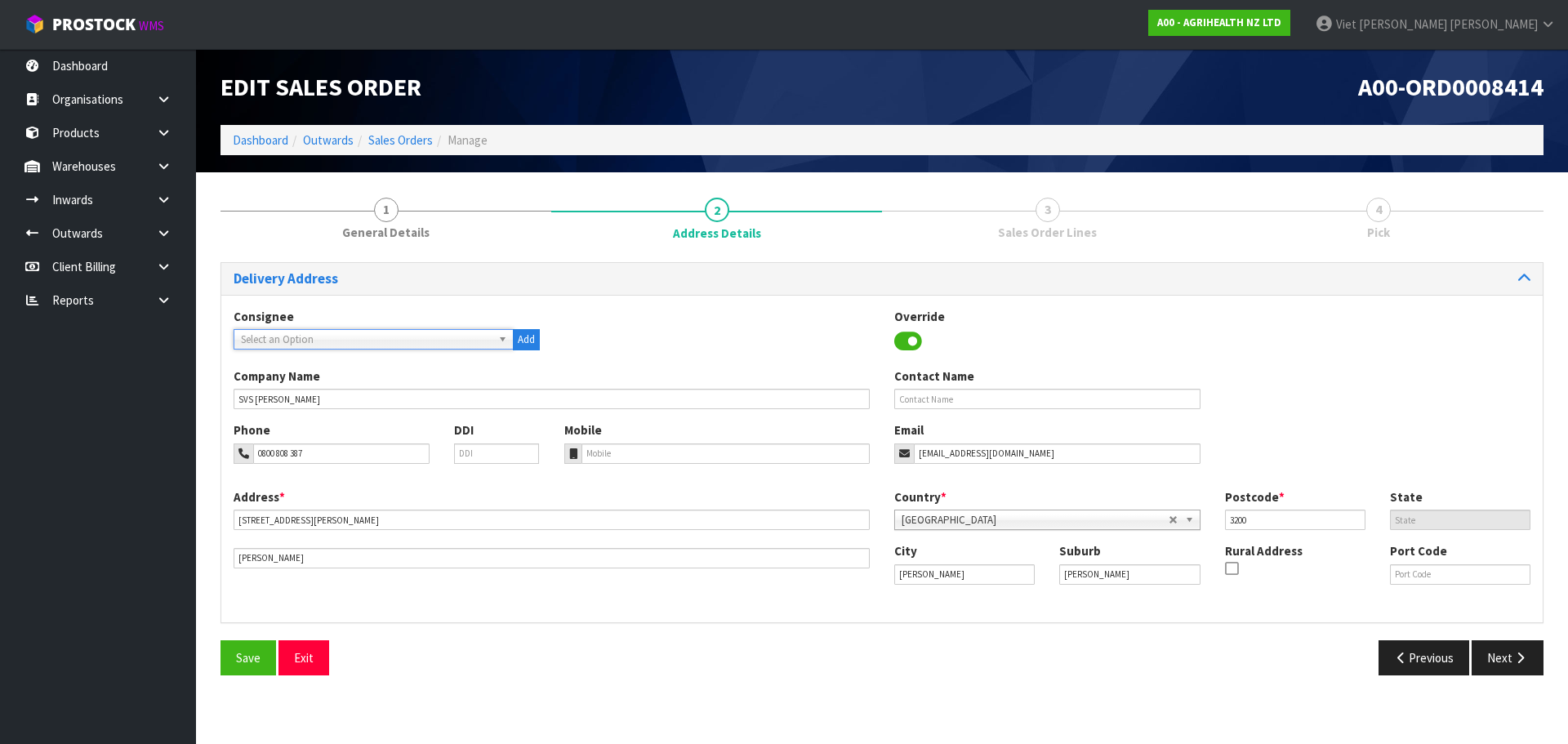
click at [370, 345] on span "Select an Option" at bounding box center [367, 340] width 251 height 20
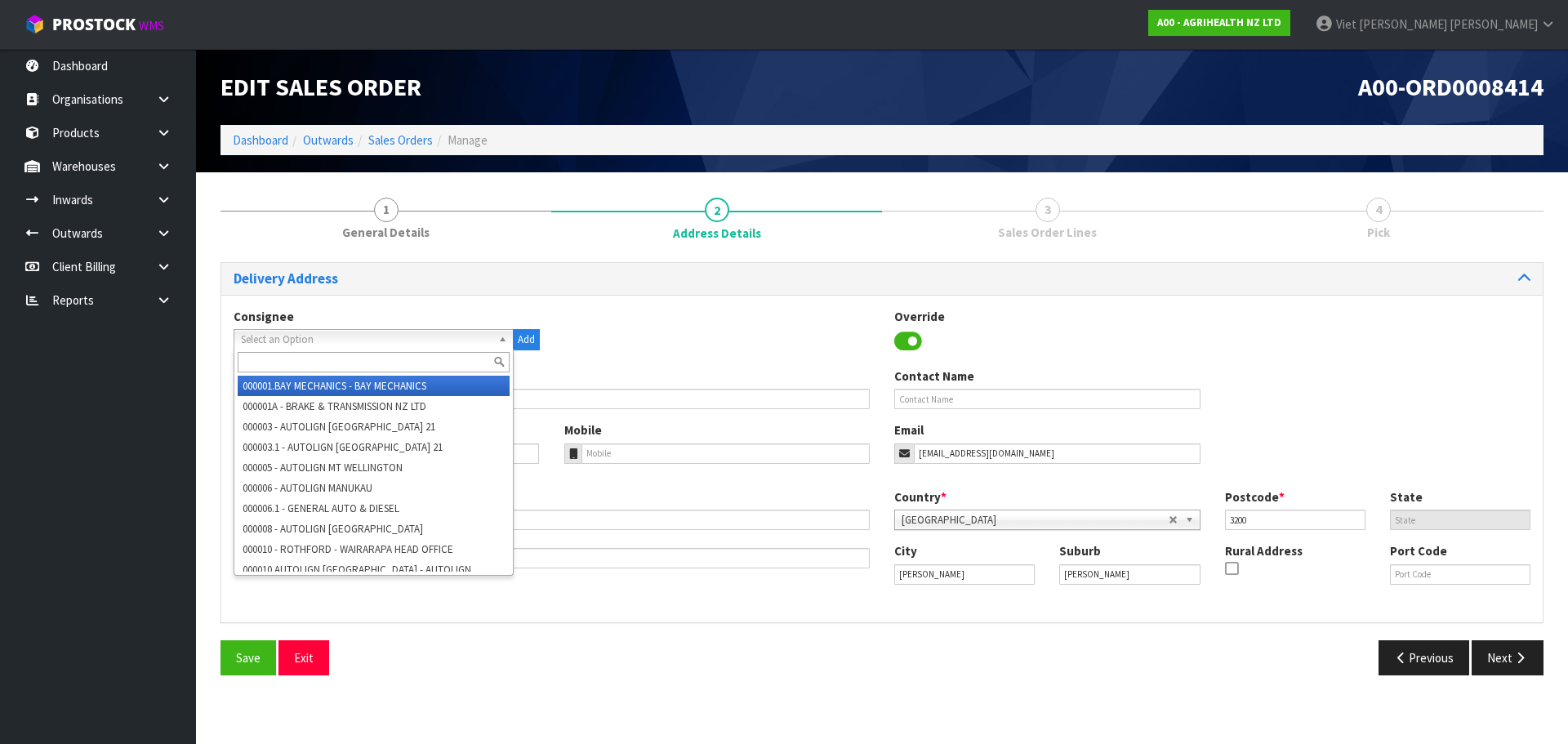
click at [370, 345] on span "Select an Option" at bounding box center [367, 340] width 251 height 20
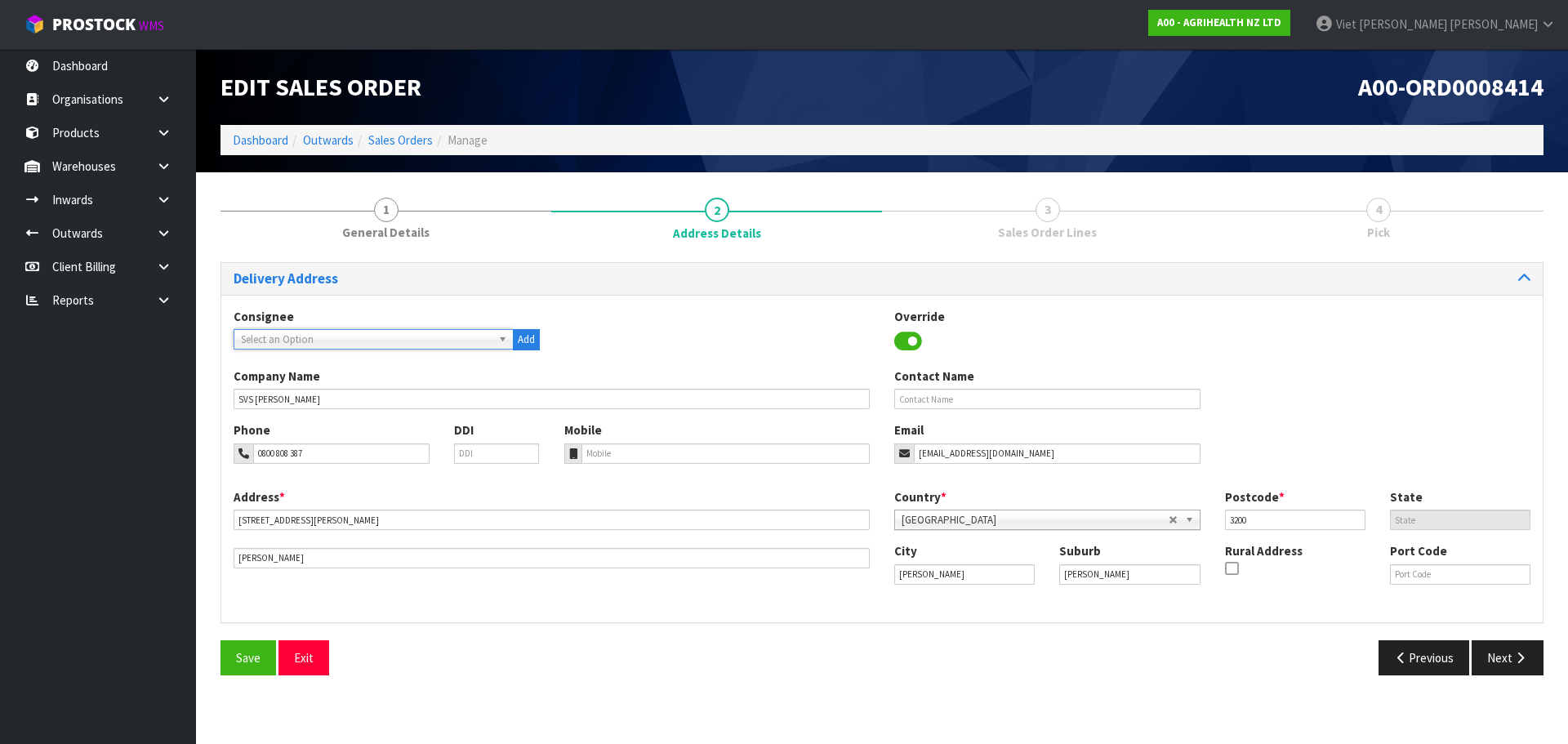
click at [370, 345] on span "Select an Option" at bounding box center [367, 340] width 251 height 20
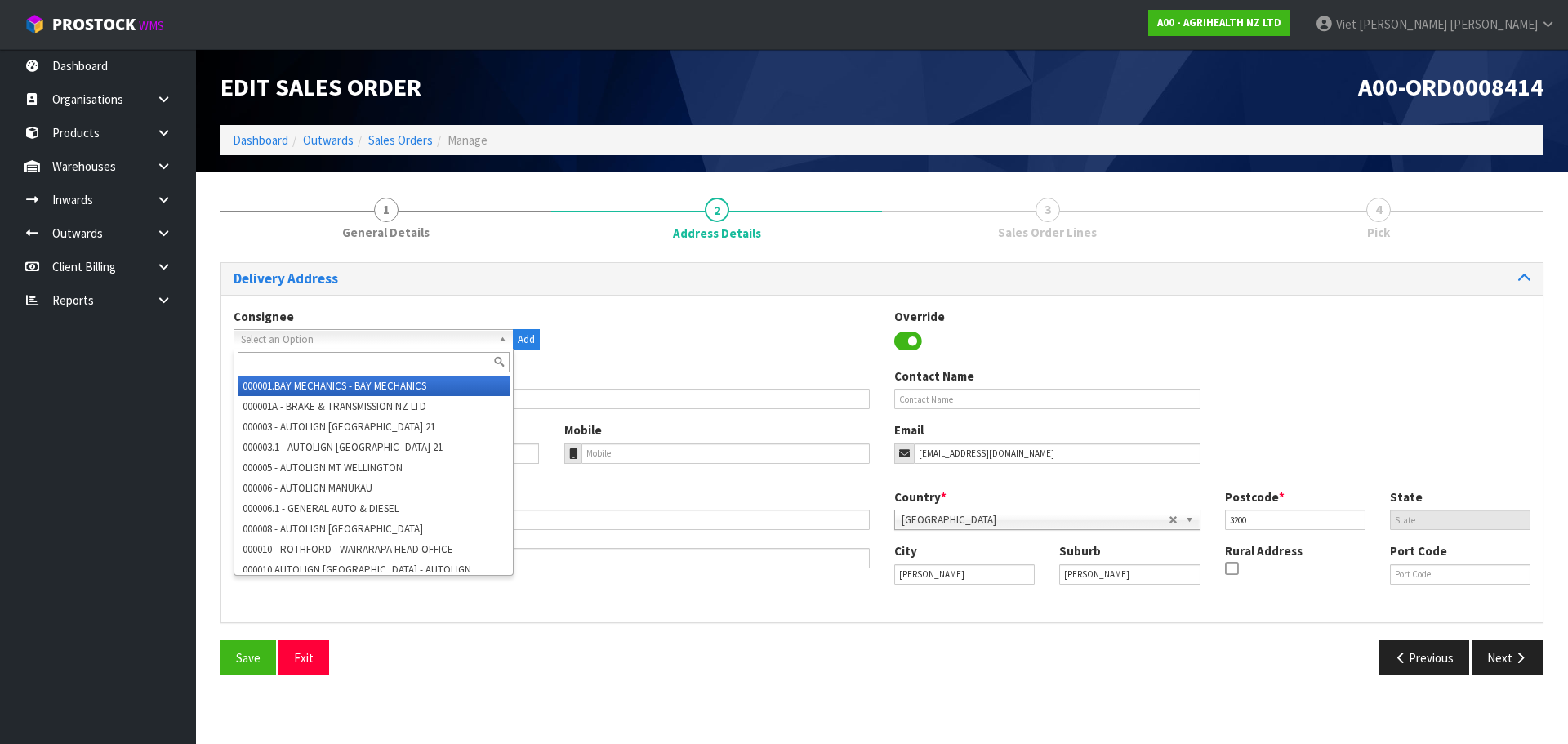
click at [370, 345] on span "Select an Option" at bounding box center [367, 340] width 251 height 20
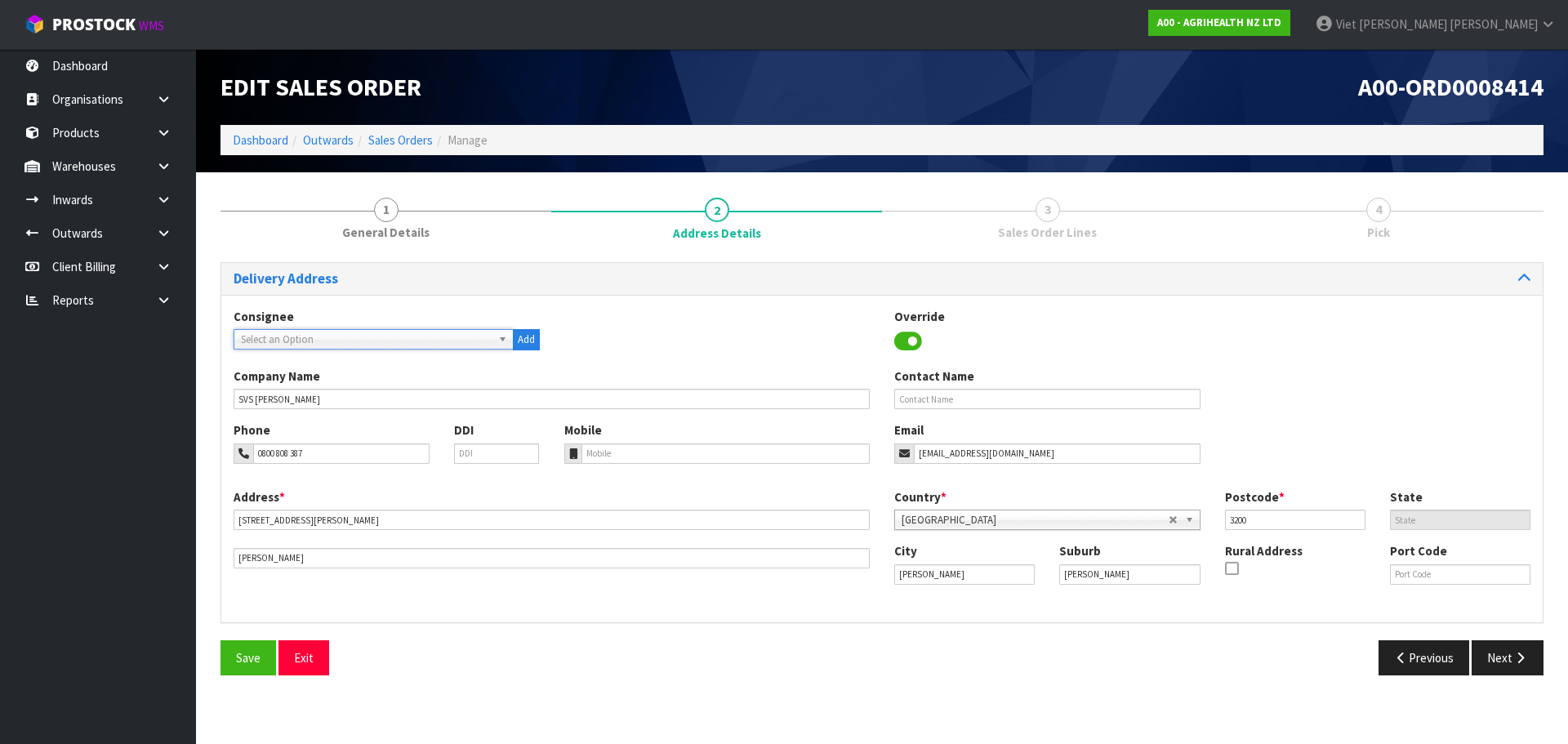
click at [370, 345] on span "Select an Option" at bounding box center [367, 340] width 251 height 20
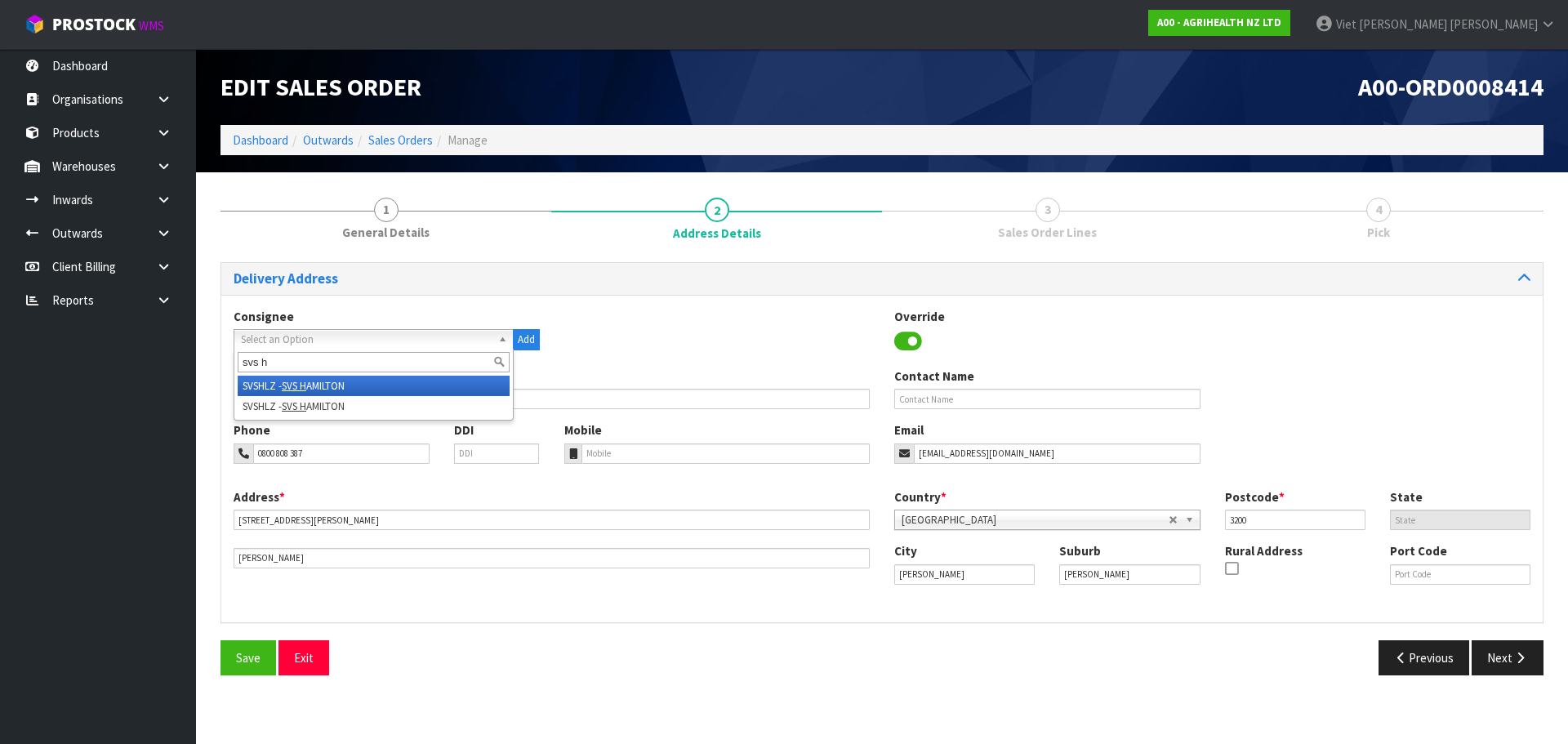
type input "svs h"
click at [366, 390] on li "SVSHLZ - SVS H AMILTON" at bounding box center [373, 385] width 272 height 21
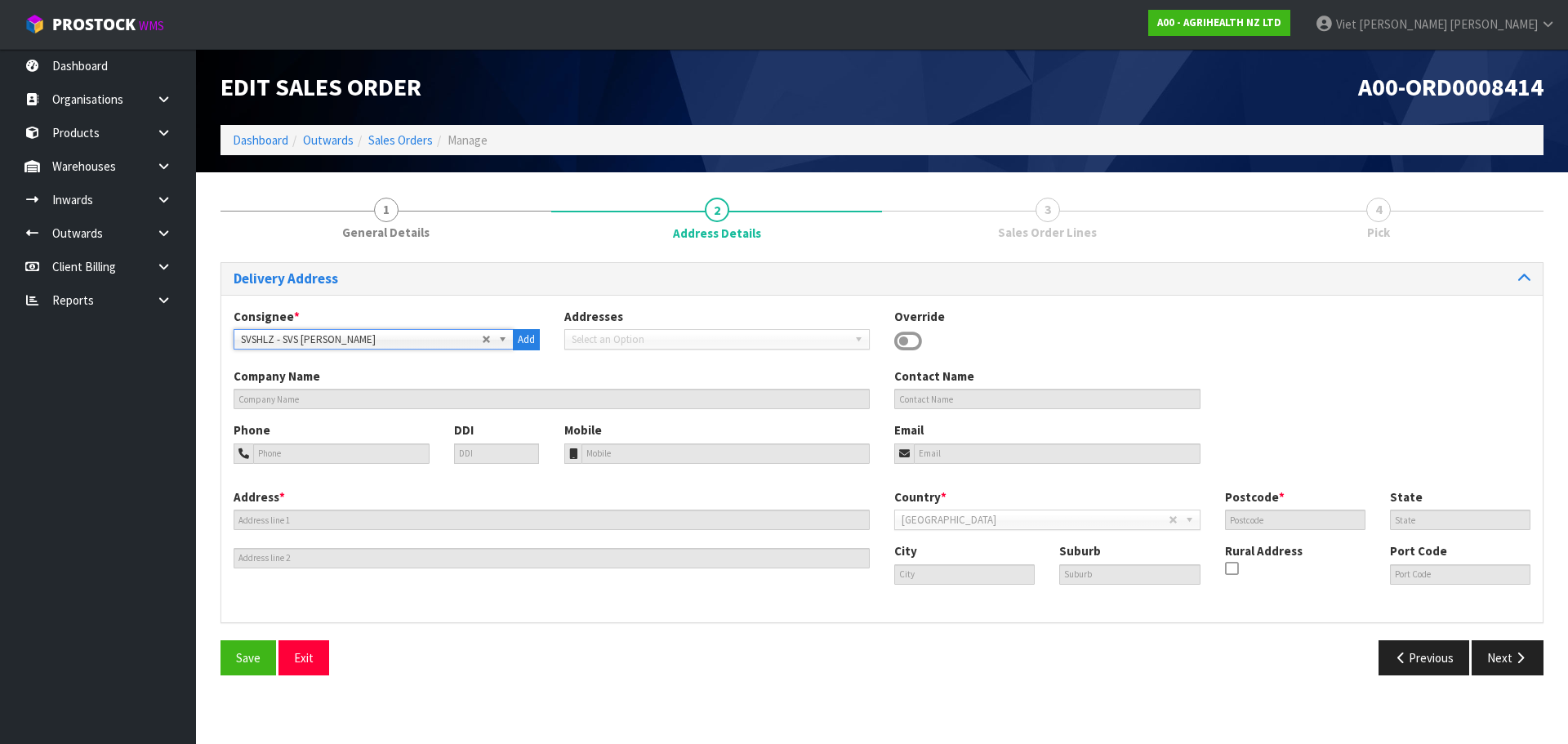
type input "SVS HAMILTON"
type input "535 TE RAPA ROAD"
type input "3200"
type input "WKO"
type input "HAMILTON"
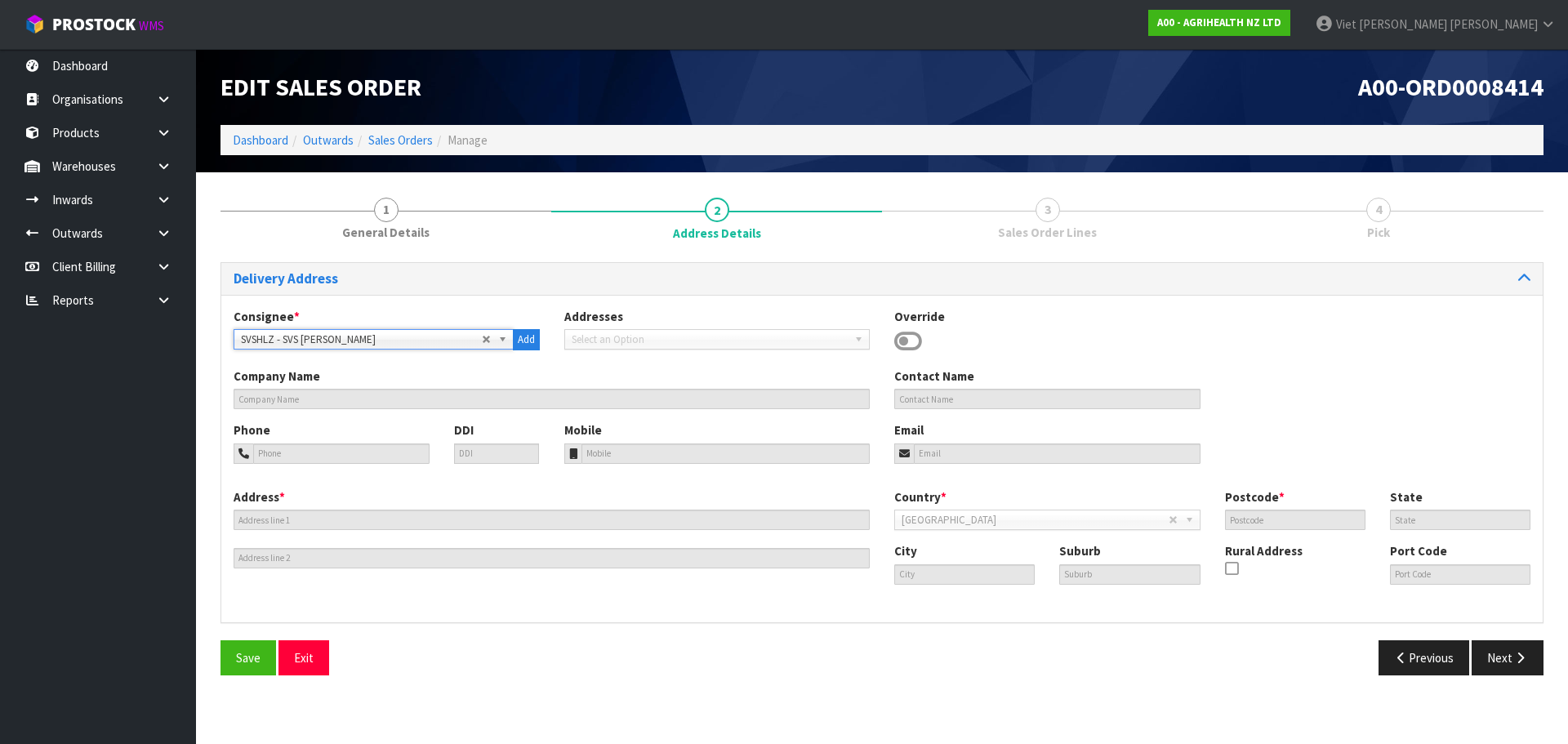
type input "TE RAPA"
type input "NZHLZ"
click at [1509, 669] on button "Next" at bounding box center [1508, 658] width 72 height 36
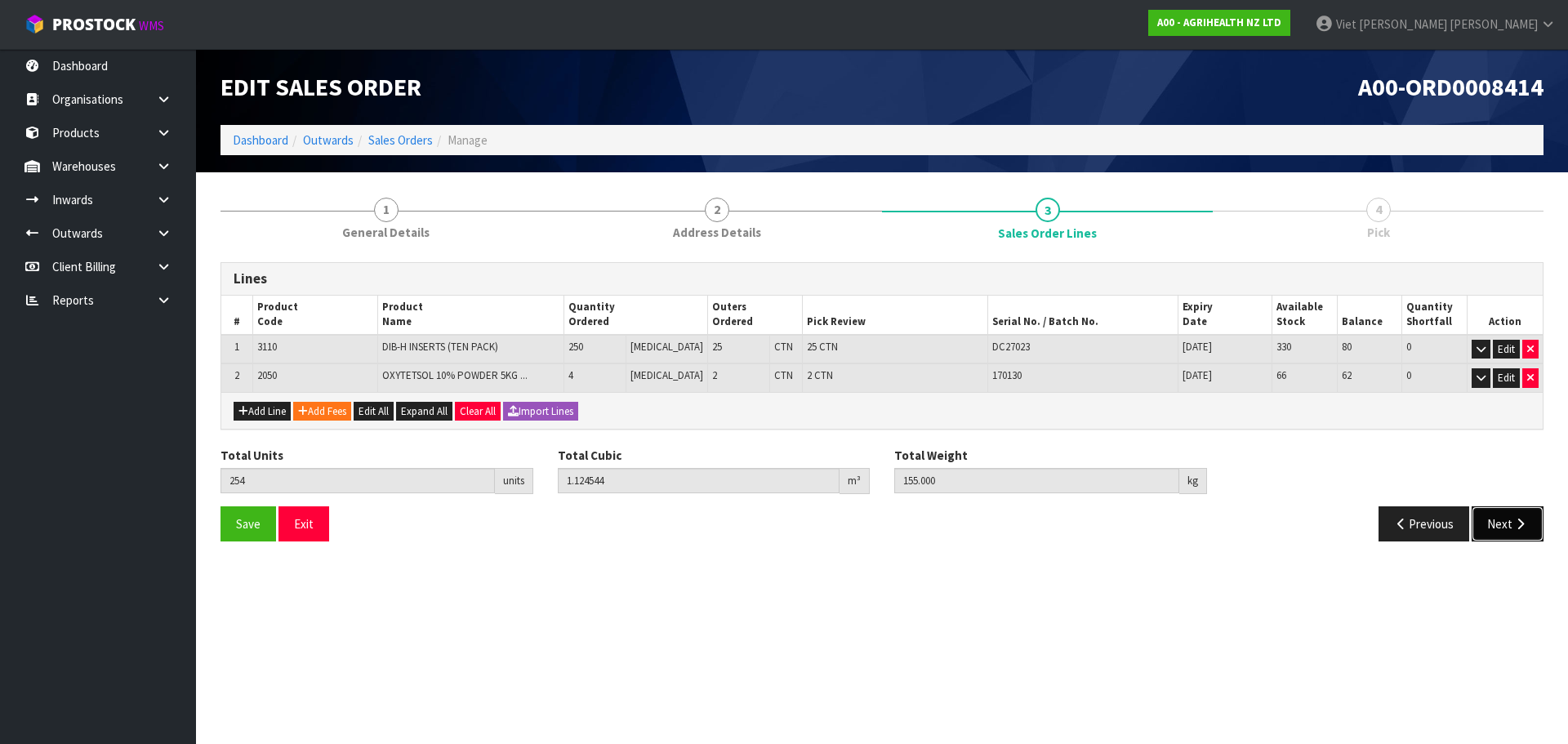
click at [1501, 535] on button "Next" at bounding box center [1508, 525] width 72 height 36
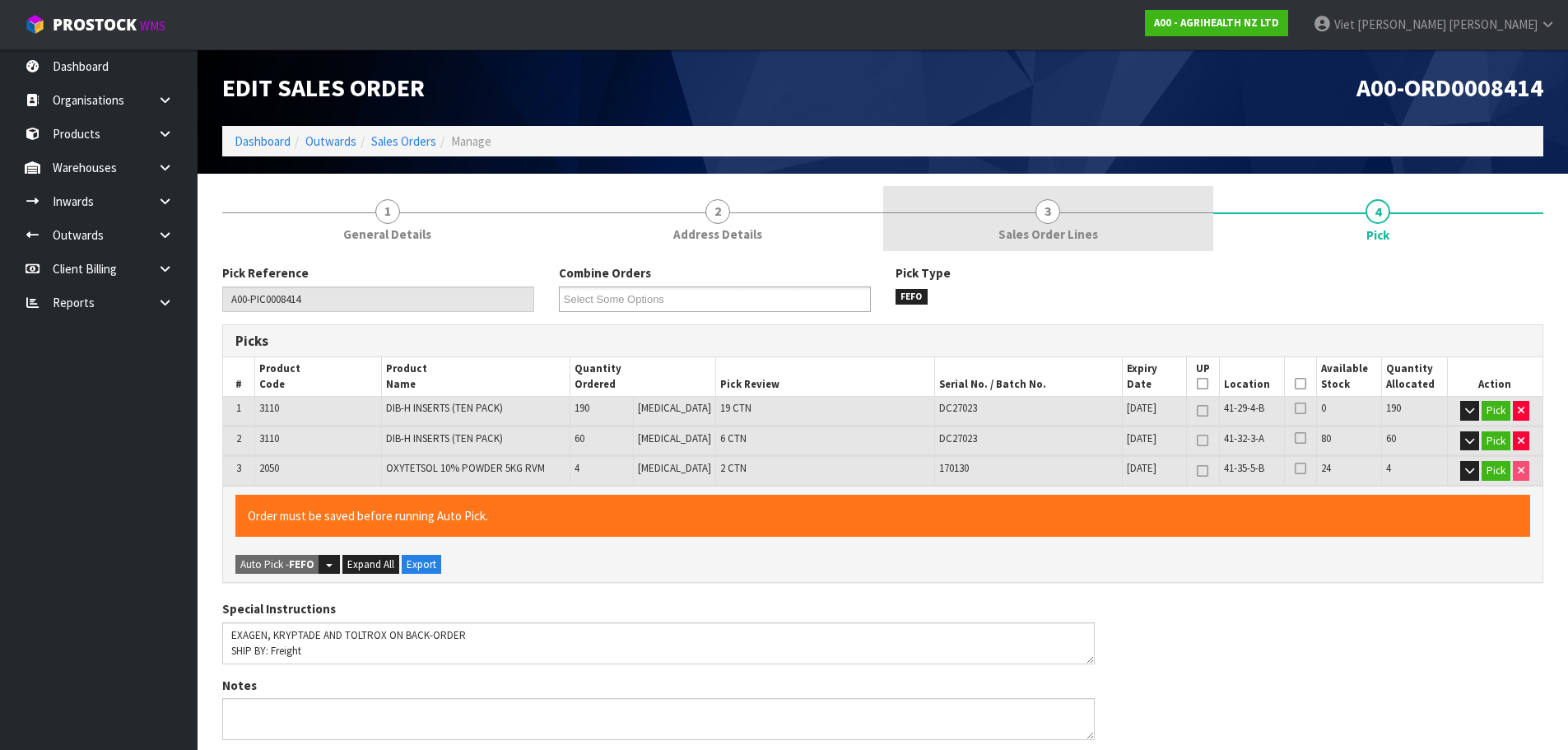
click at [1095, 224] on link "3 Sales Order Lines" at bounding box center [1047, 218] width 330 height 65
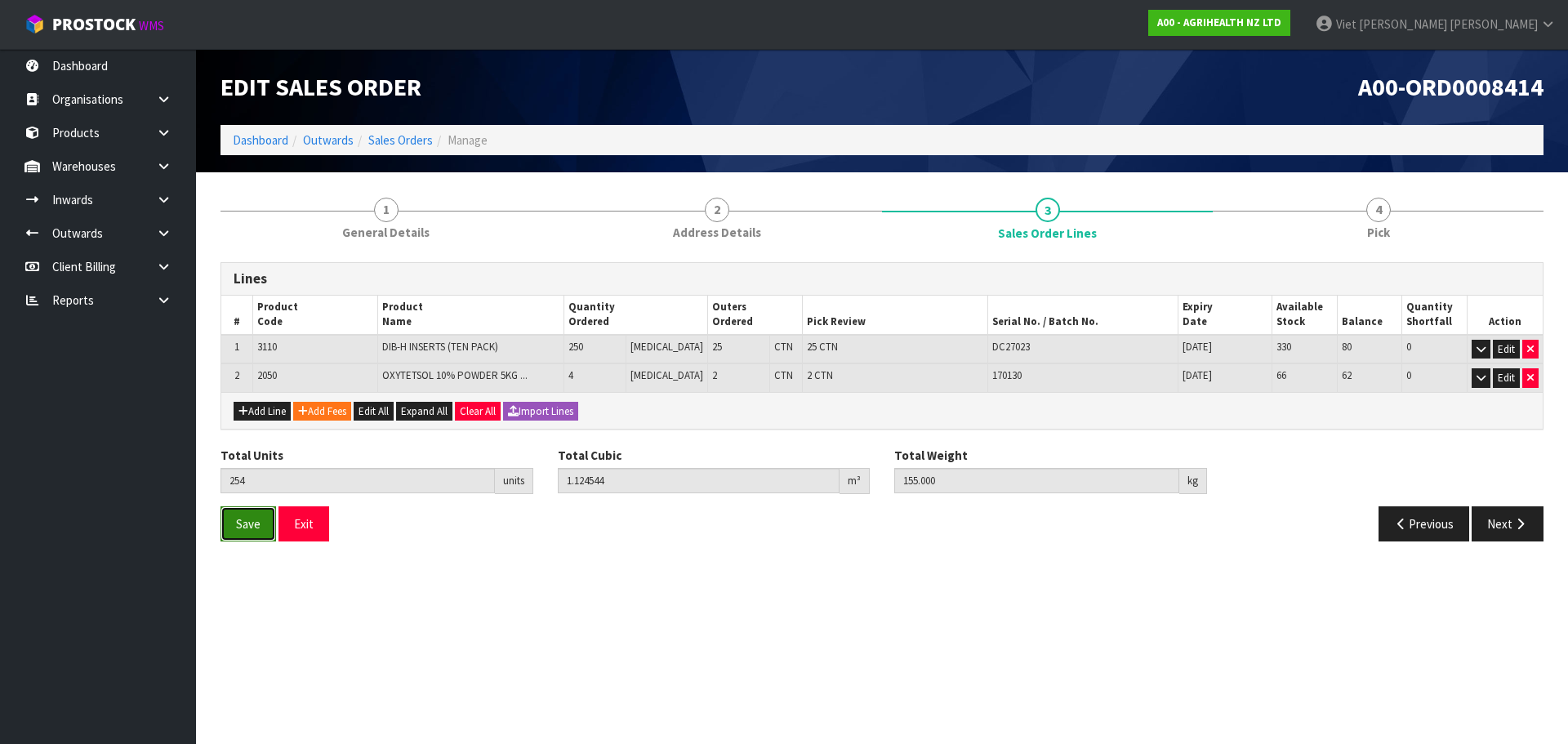
click at [233, 521] on button "Save" at bounding box center [248, 525] width 55 height 36
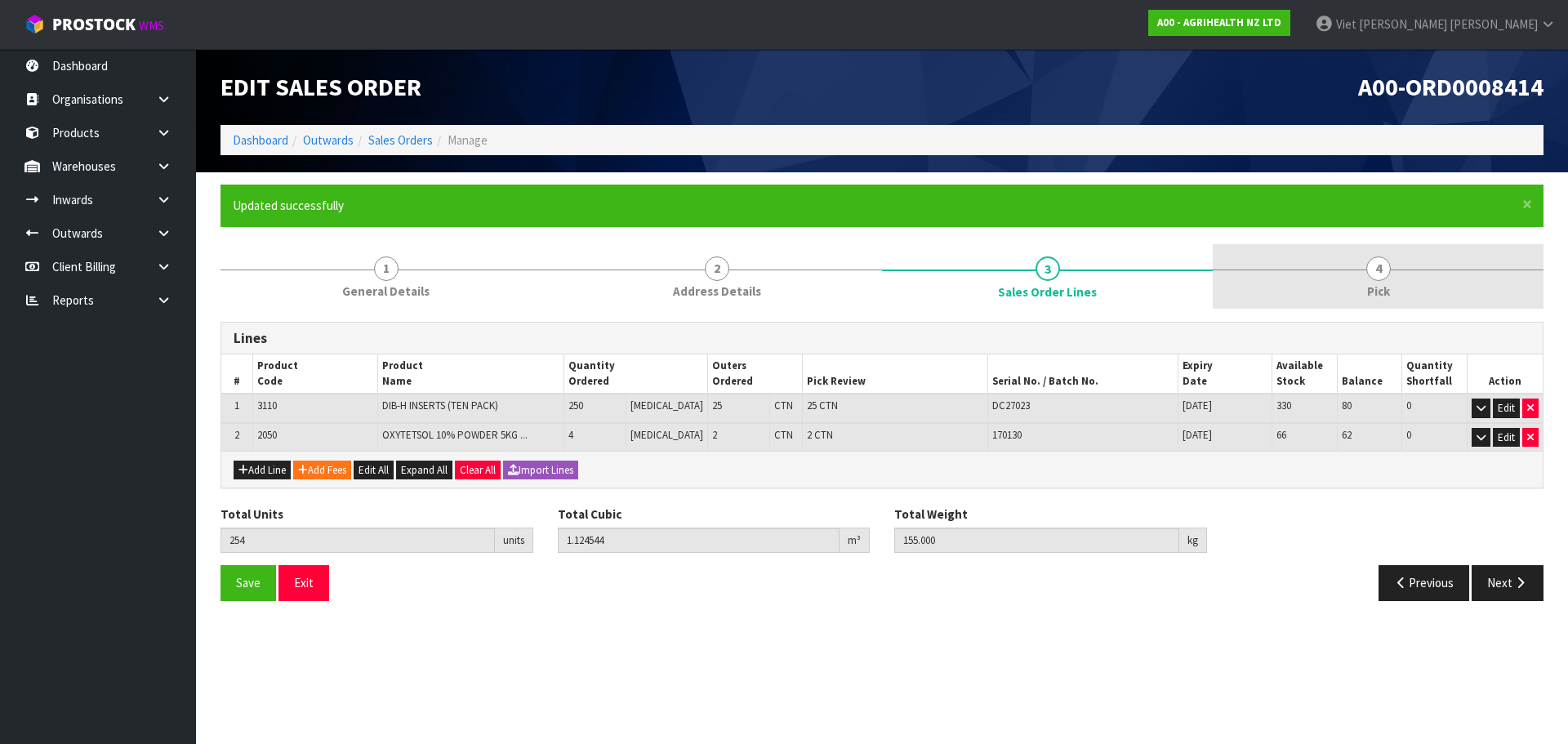
click at [1293, 281] on link "4 Pick" at bounding box center [1378, 276] width 331 height 64
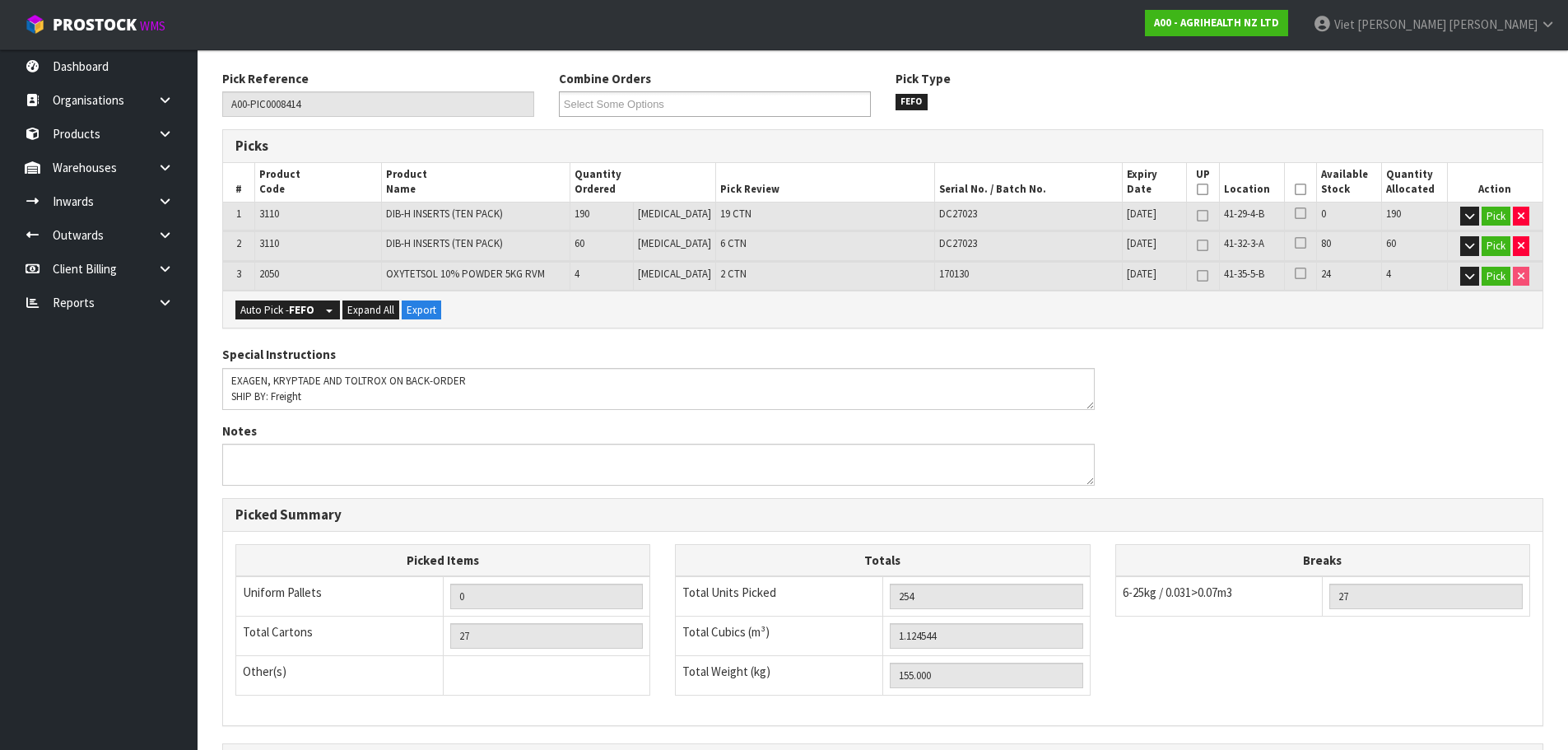
scroll to position [45, 0]
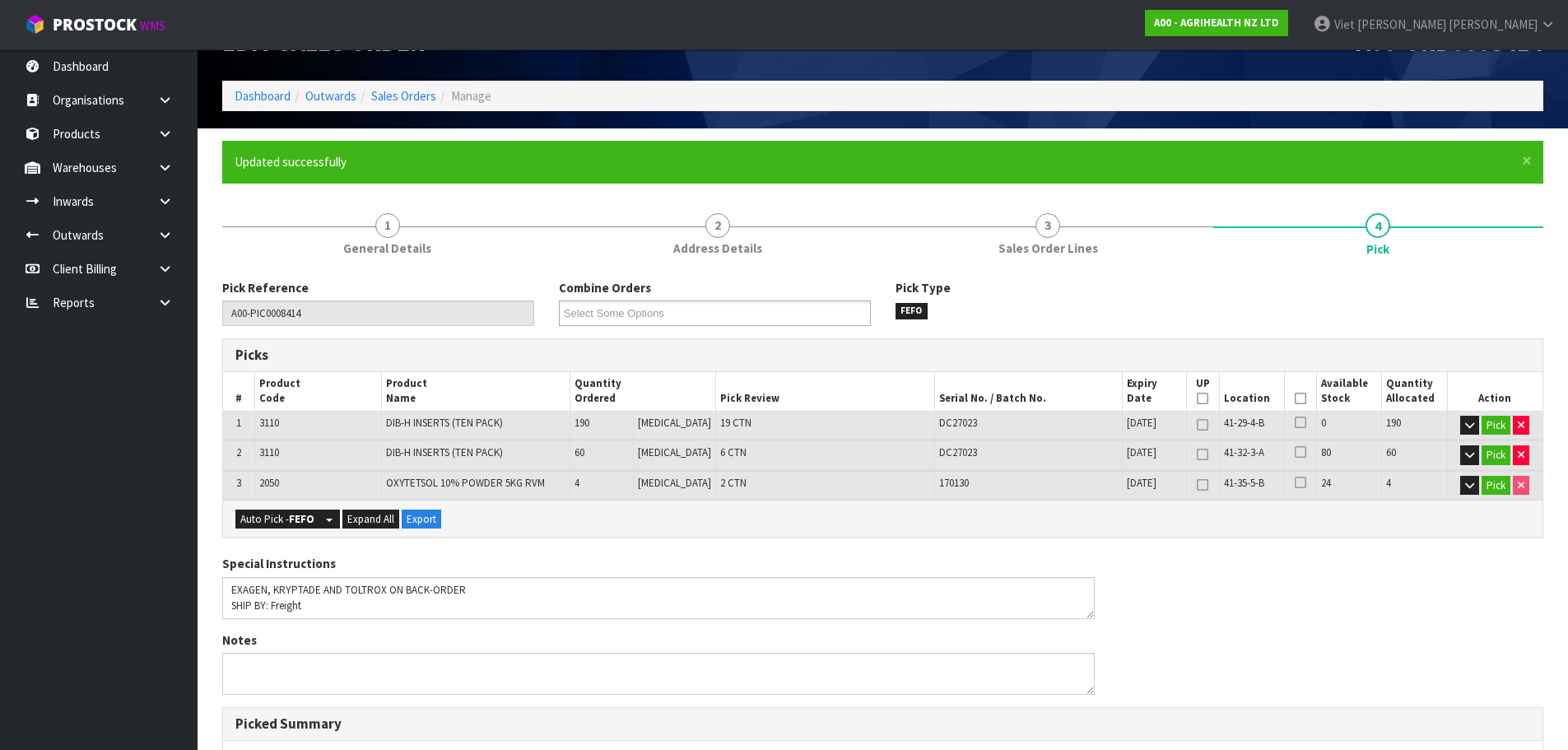
click at [1113, 272] on div "Pick Reference A00-PIC0008414 Combine Orders A00-ORD0008413 A00-ORD0008414 A00-…" at bounding box center [882, 708] width 1321 height 882
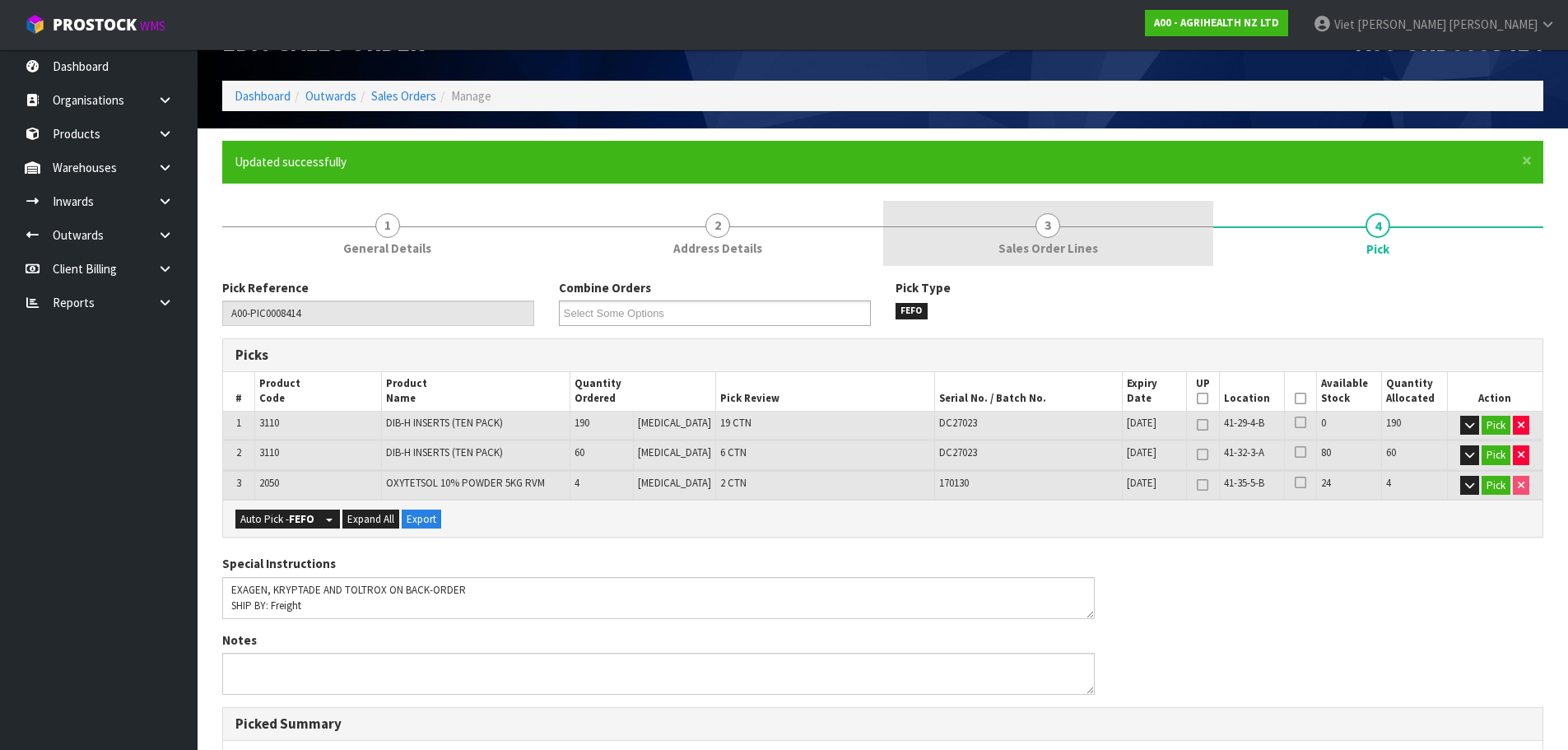
click at [1161, 259] on link "3 Sales Order Lines" at bounding box center [1047, 233] width 330 height 65
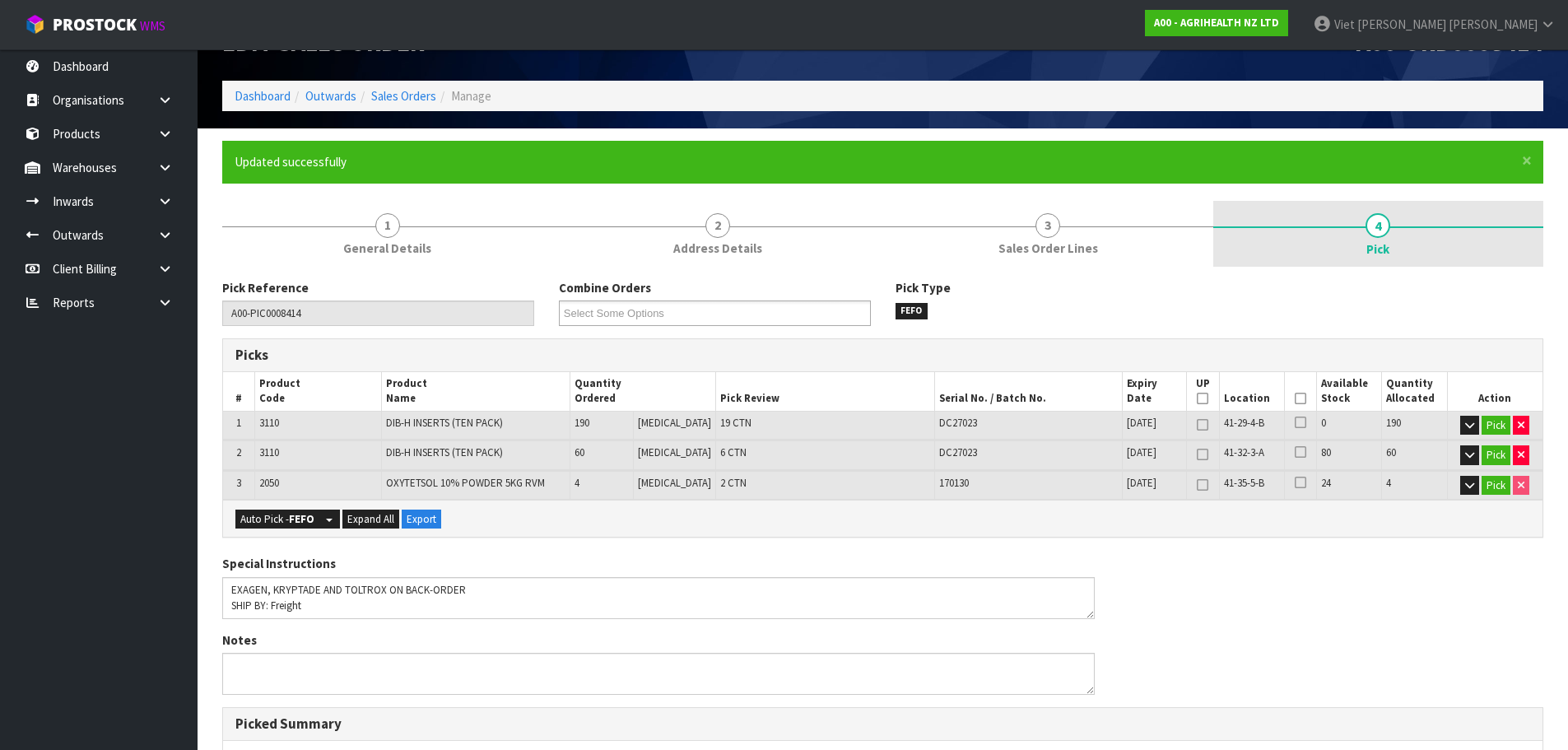
scroll to position [0, 0]
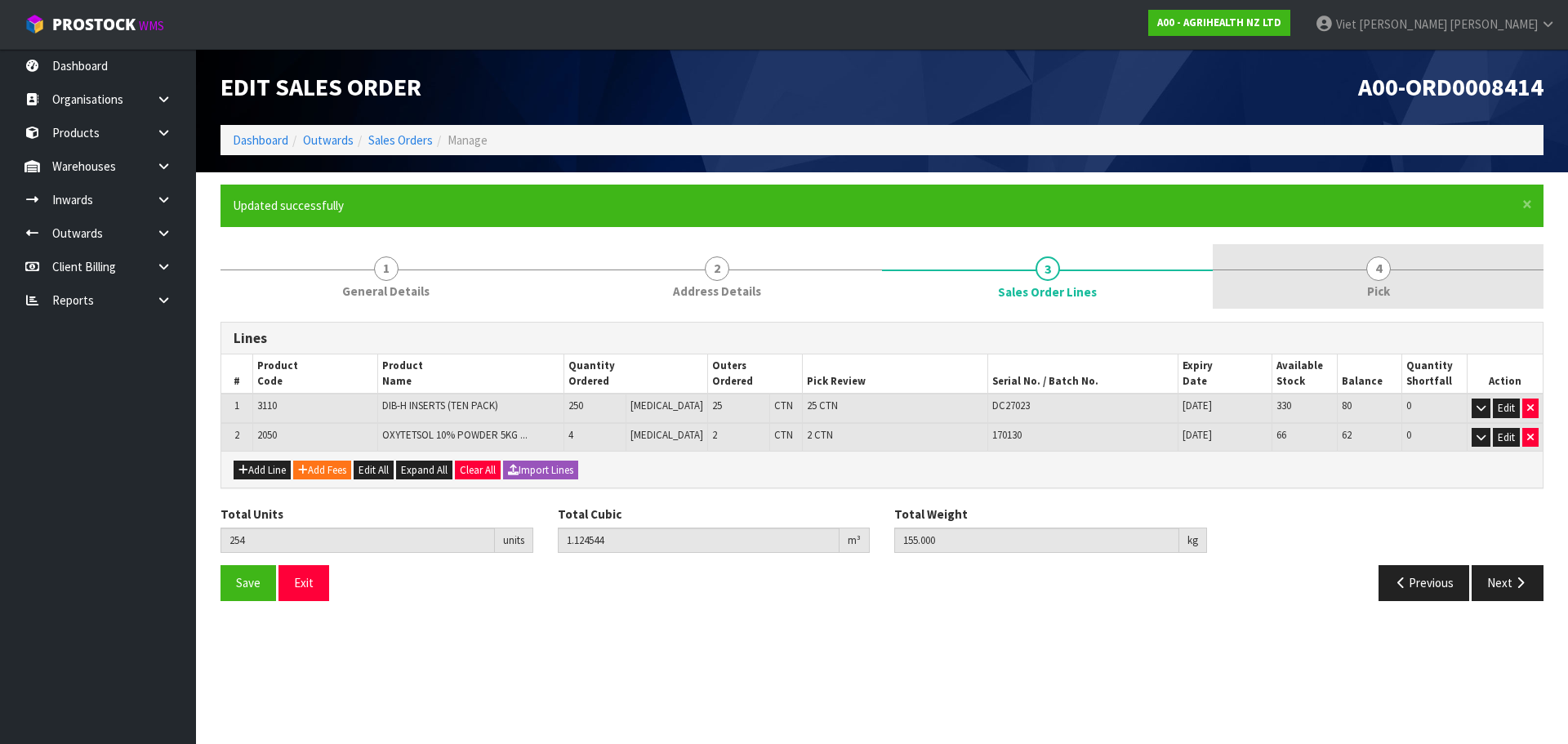
click at [1350, 252] on link "4 Pick" at bounding box center [1378, 276] width 331 height 64
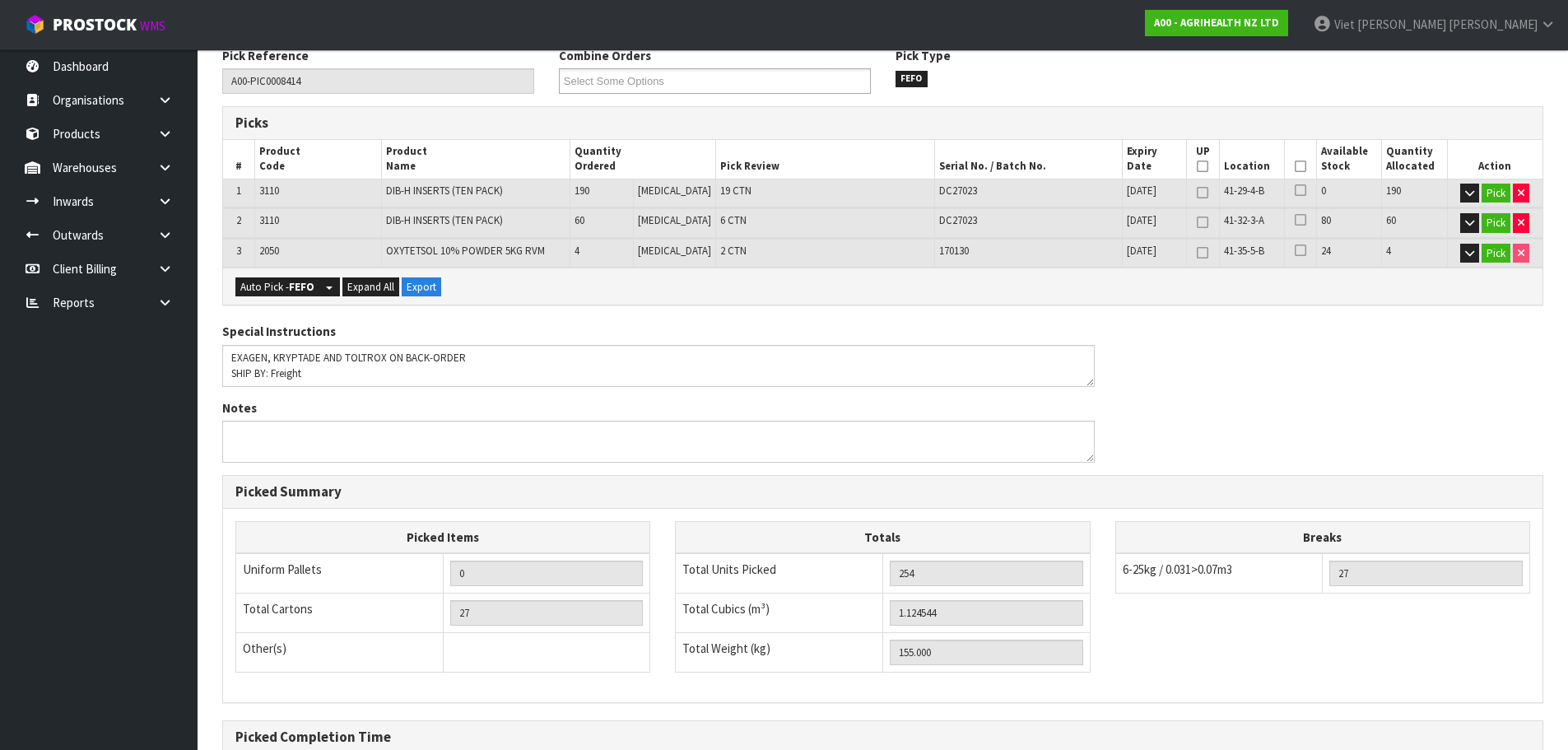
scroll to position [457, 0]
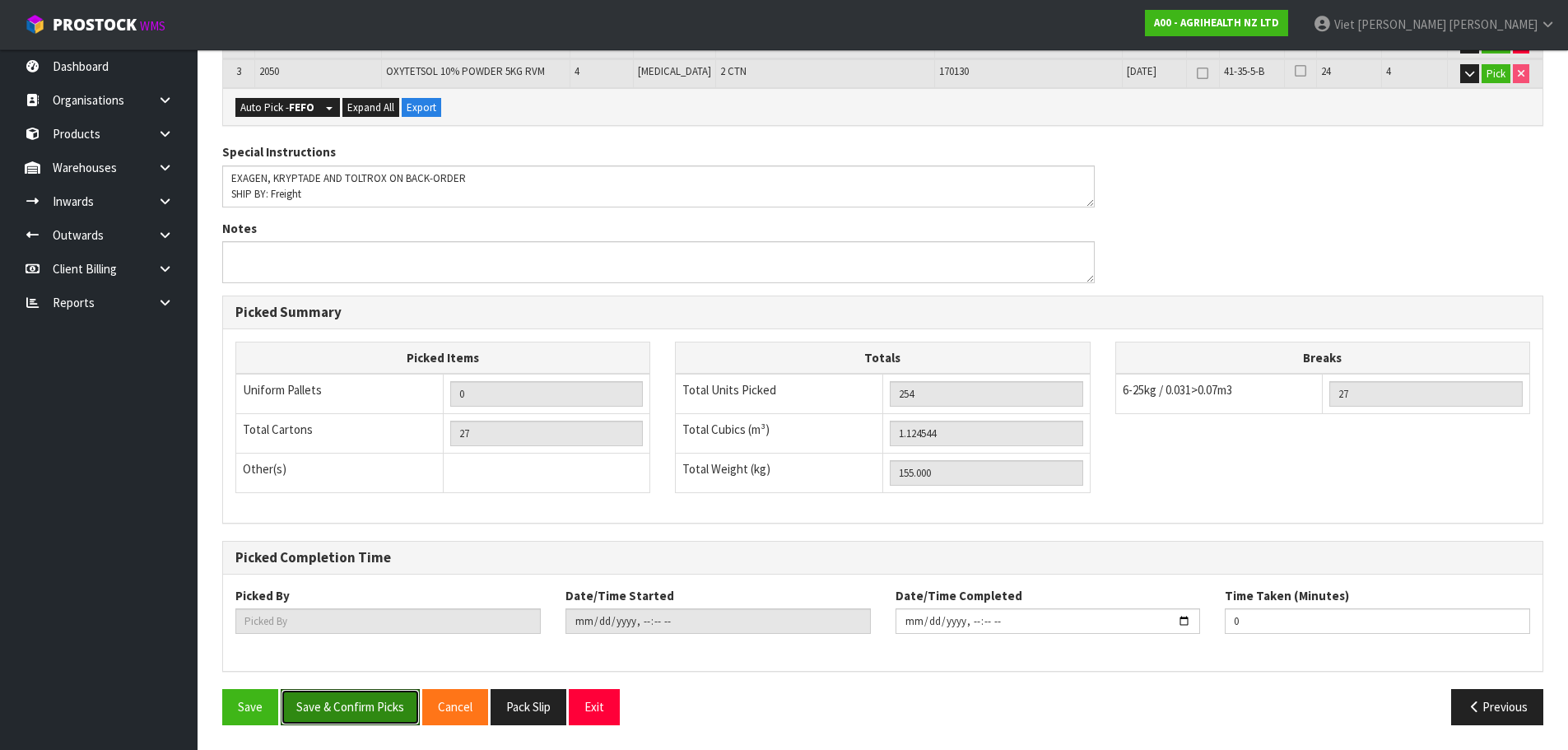
drag, startPoint x: 356, startPoint y: 710, endPoint x: 441, endPoint y: 614, distance: 128.2
click at [441, 614] on div "Pick Reference A00-PIC0008414 Combine Orders A00-ORD0008413 A00-ORD0008414 A00-…" at bounding box center [882, 303] width 1321 height 871
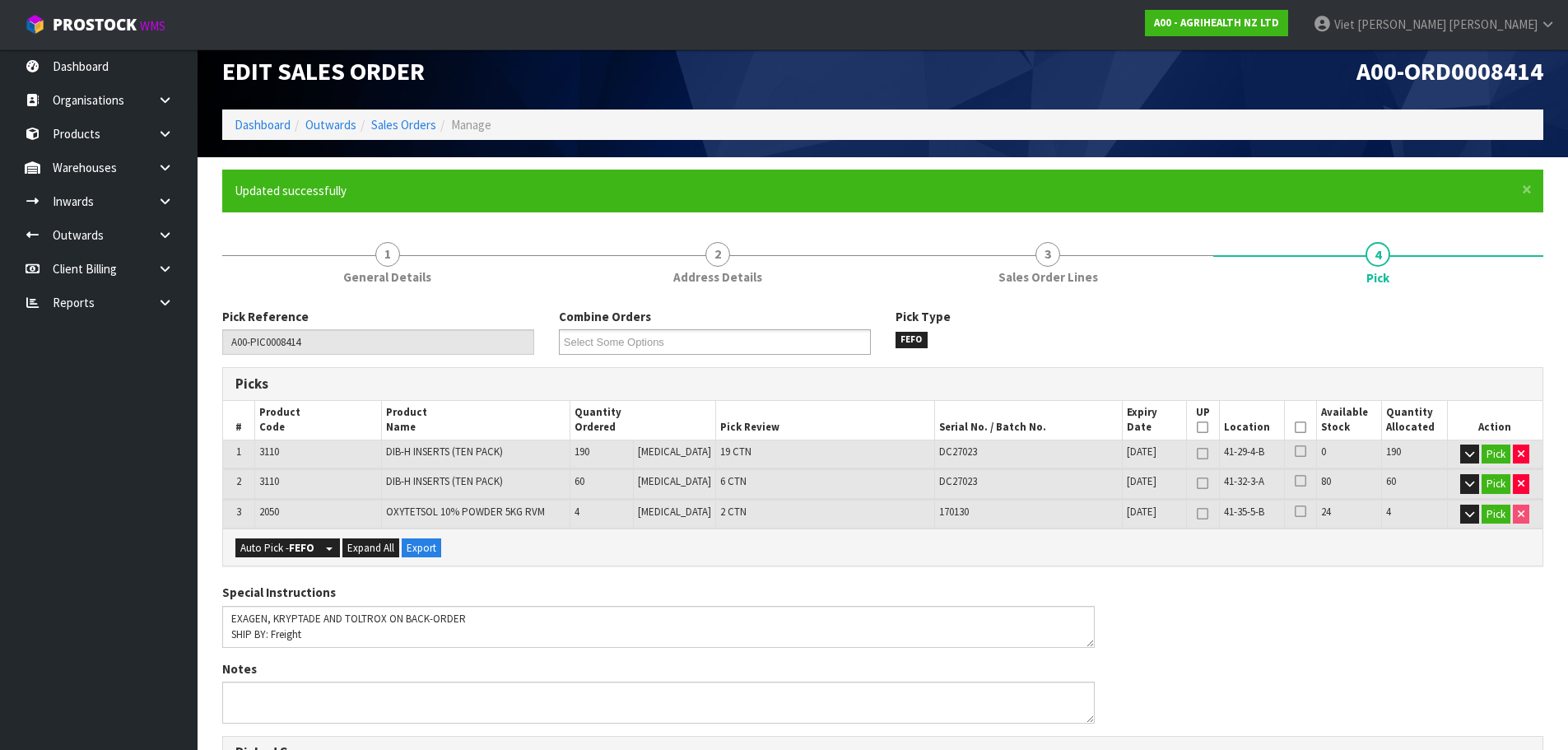
scroll to position [0, 0]
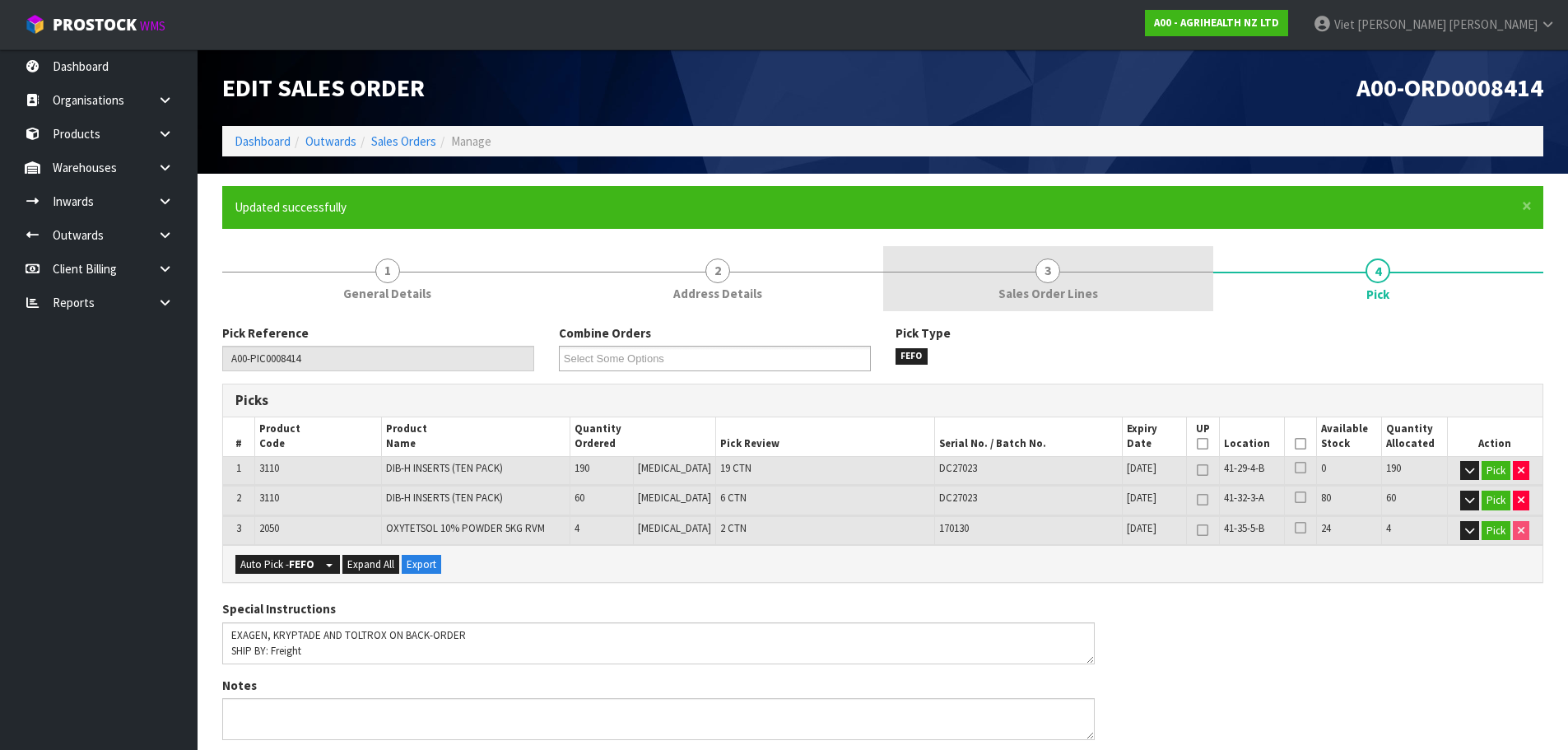
click at [1003, 282] on link "3 Sales Order Lines" at bounding box center [1047, 278] width 330 height 65
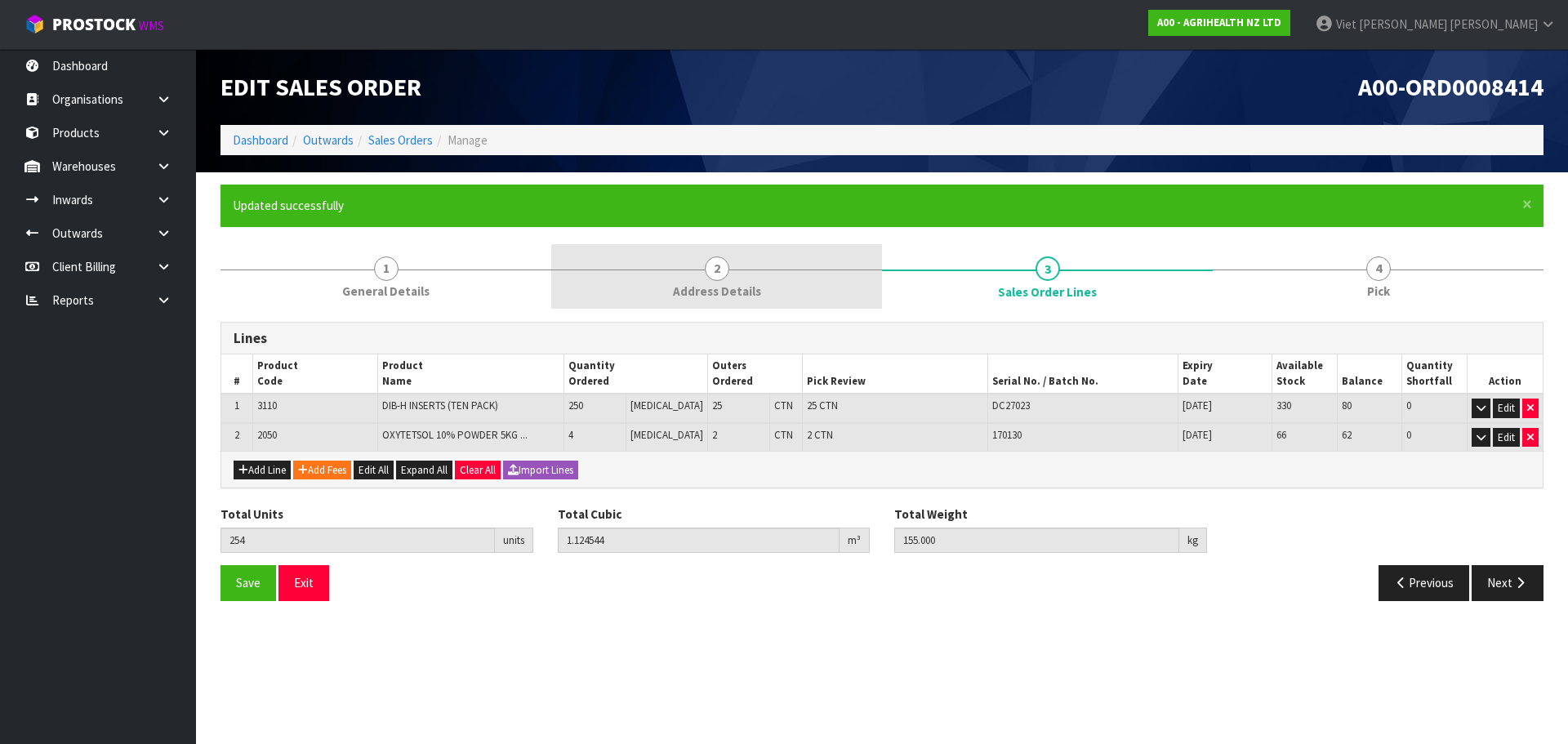
click at [876, 284] on link "2 Address Details" at bounding box center [716, 276] width 331 height 64
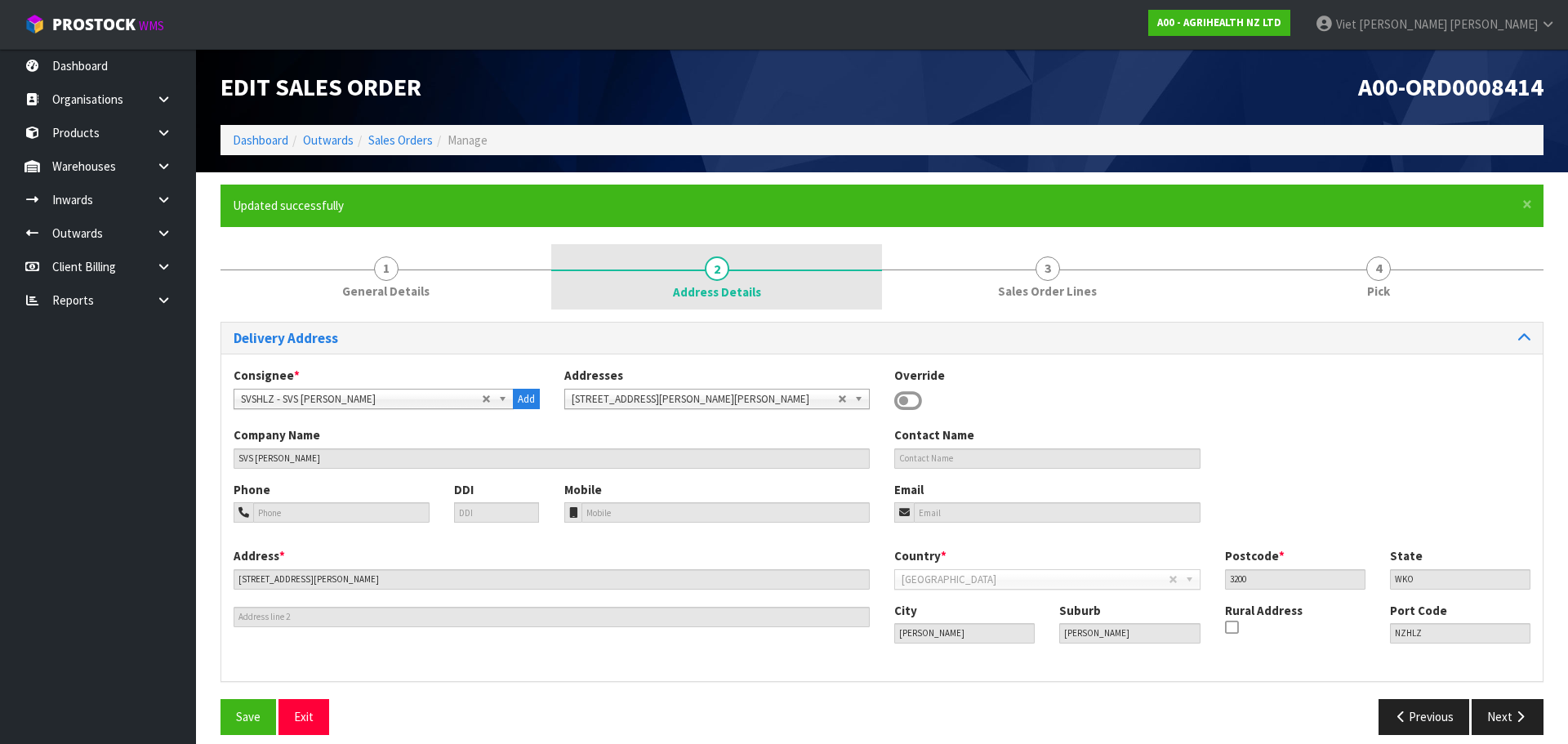
click at [803, 288] on link "2 Address Details" at bounding box center [716, 277] width 331 height 65
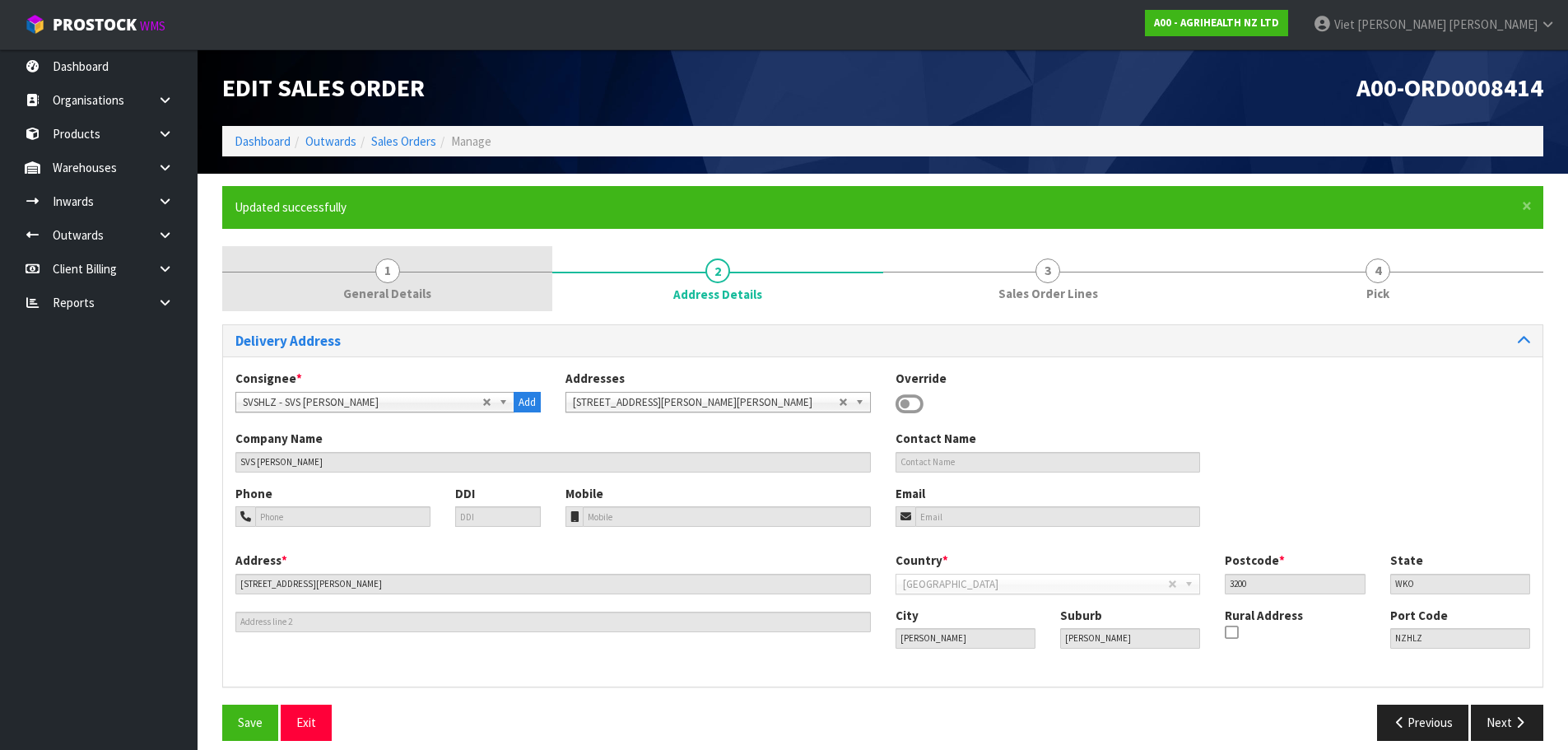
click at [515, 304] on link "1 General Details" at bounding box center [386, 278] width 330 height 65
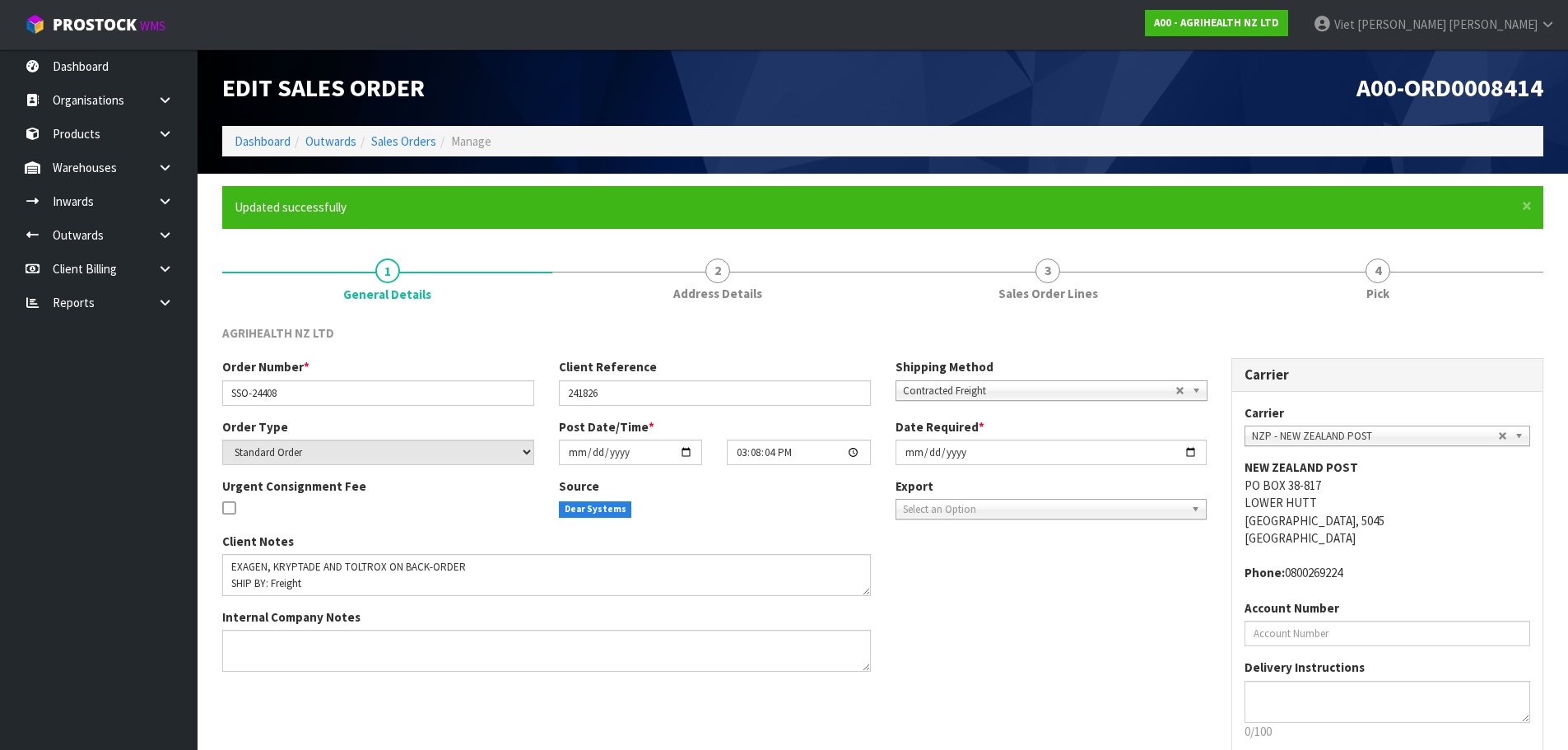
click at [577, 336] on div "AGRIHEALTH NZ LTD" at bounding box center [883, 342] width 1346 height 34
click at [1192, 456] on input "[DATE]" at bounding box center [1050, 452] width 312 height 26
type input "[DATE]"
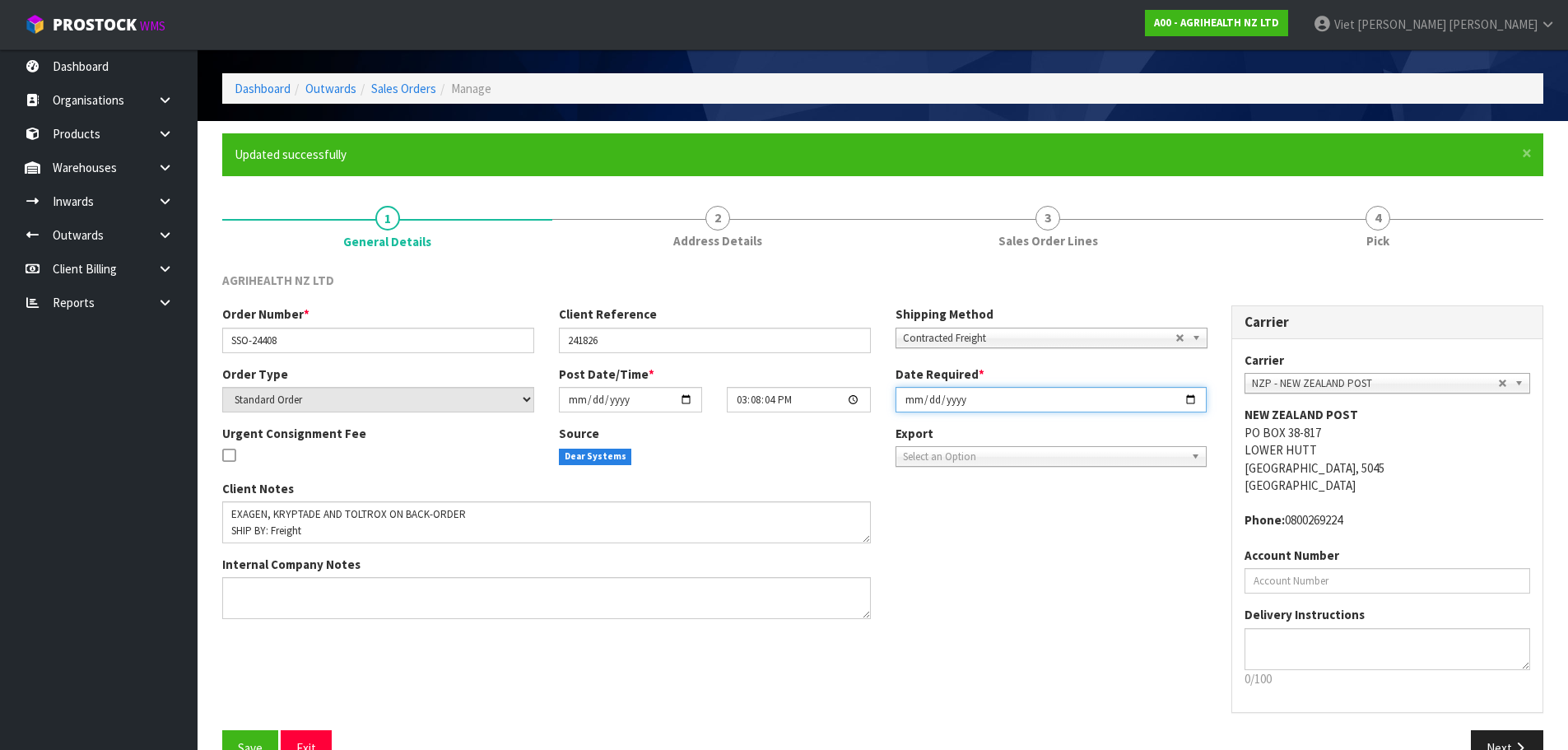
scroll to position [94, 0]
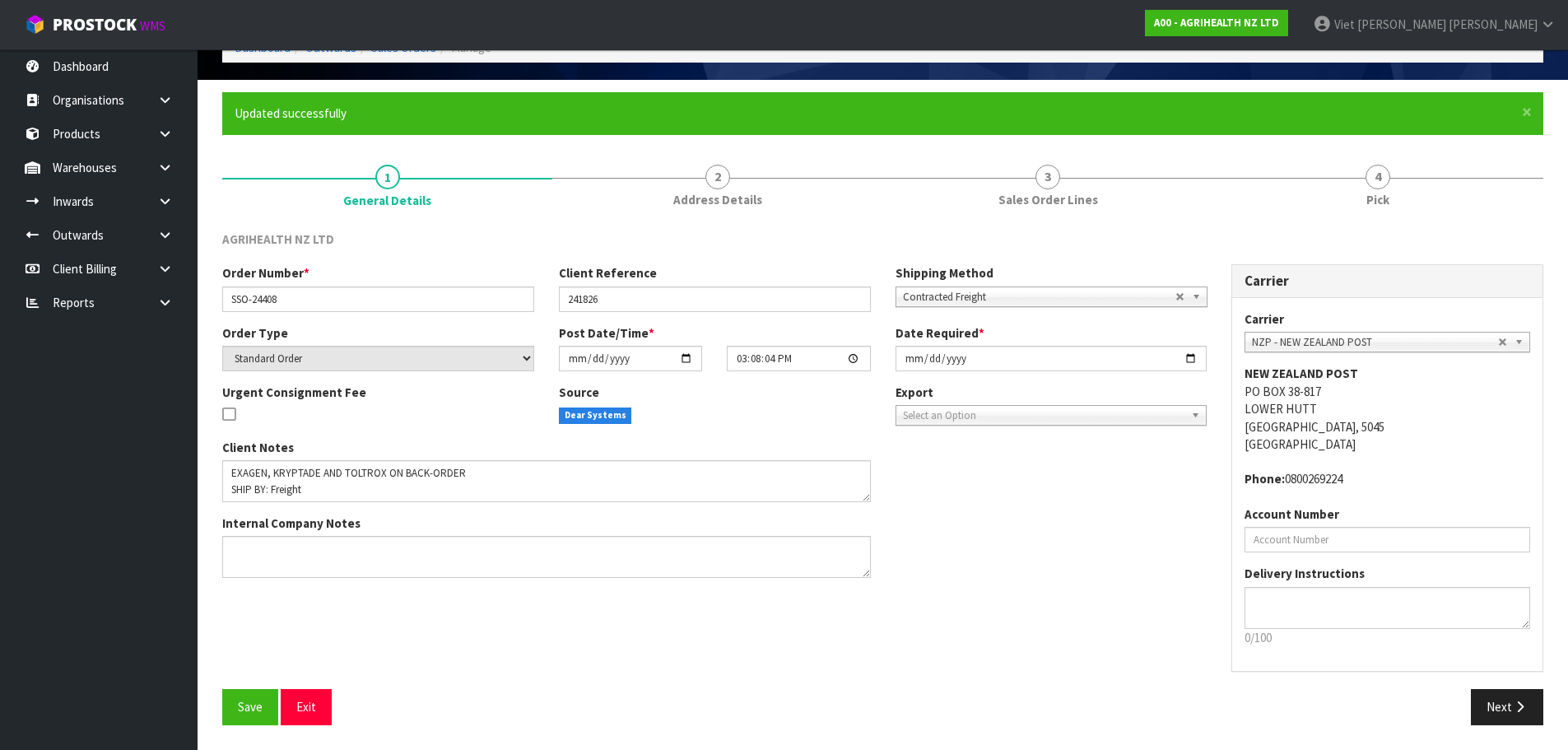
click at [1038, 463] on div "Client Notes Internal Company Notes" at bounding box center [714, 515] width 1008 height 152
click at [259, 698] on button "Save" at bounding box center [250, 707] width 56 height 36
click at [1511, 705] on button "Next" at bounding box center [1506, 707] width 73 height 36
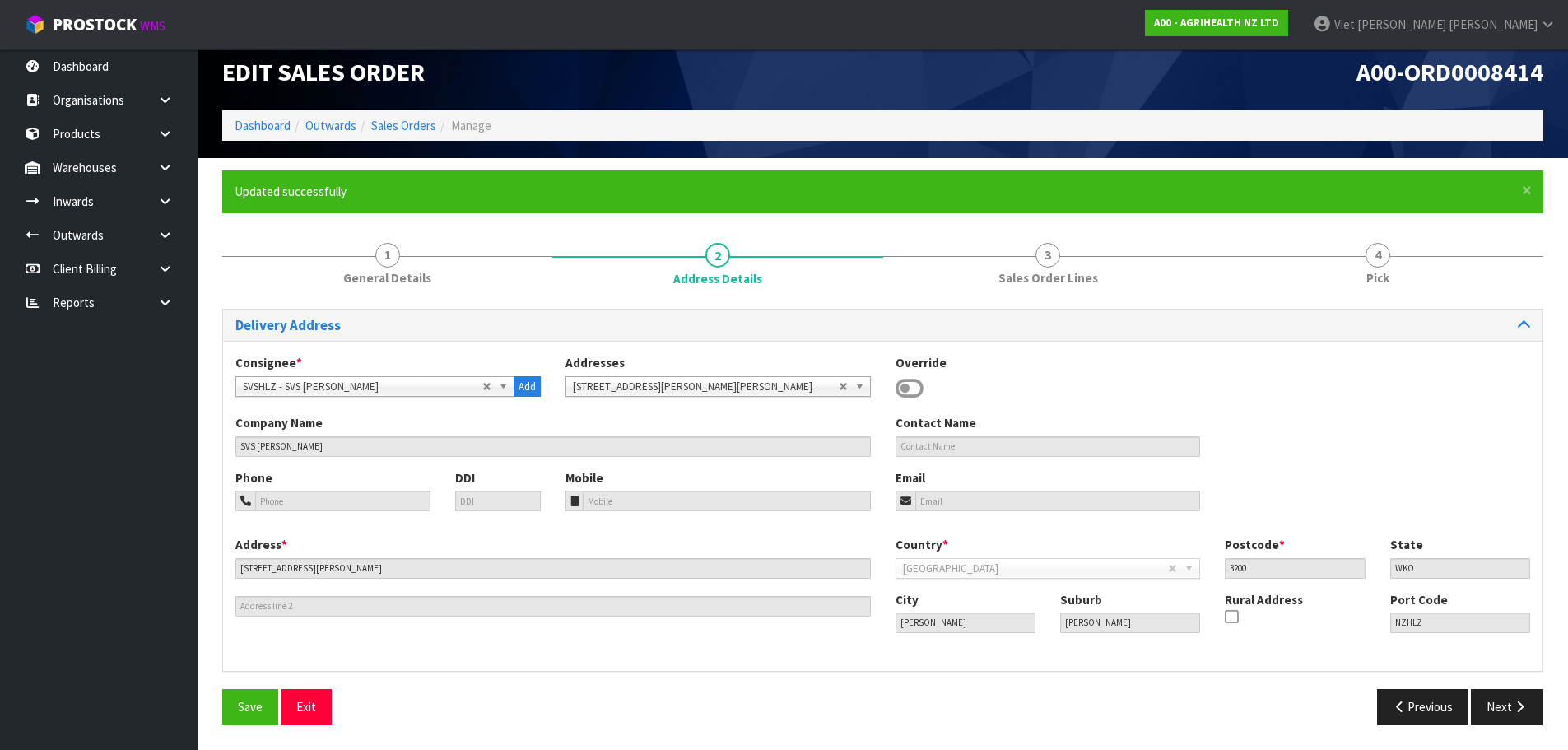
scroll to position [16, 0]
click at [1498, 719] on button "Next" at bounding box center [1506, 707] width 73 height 36
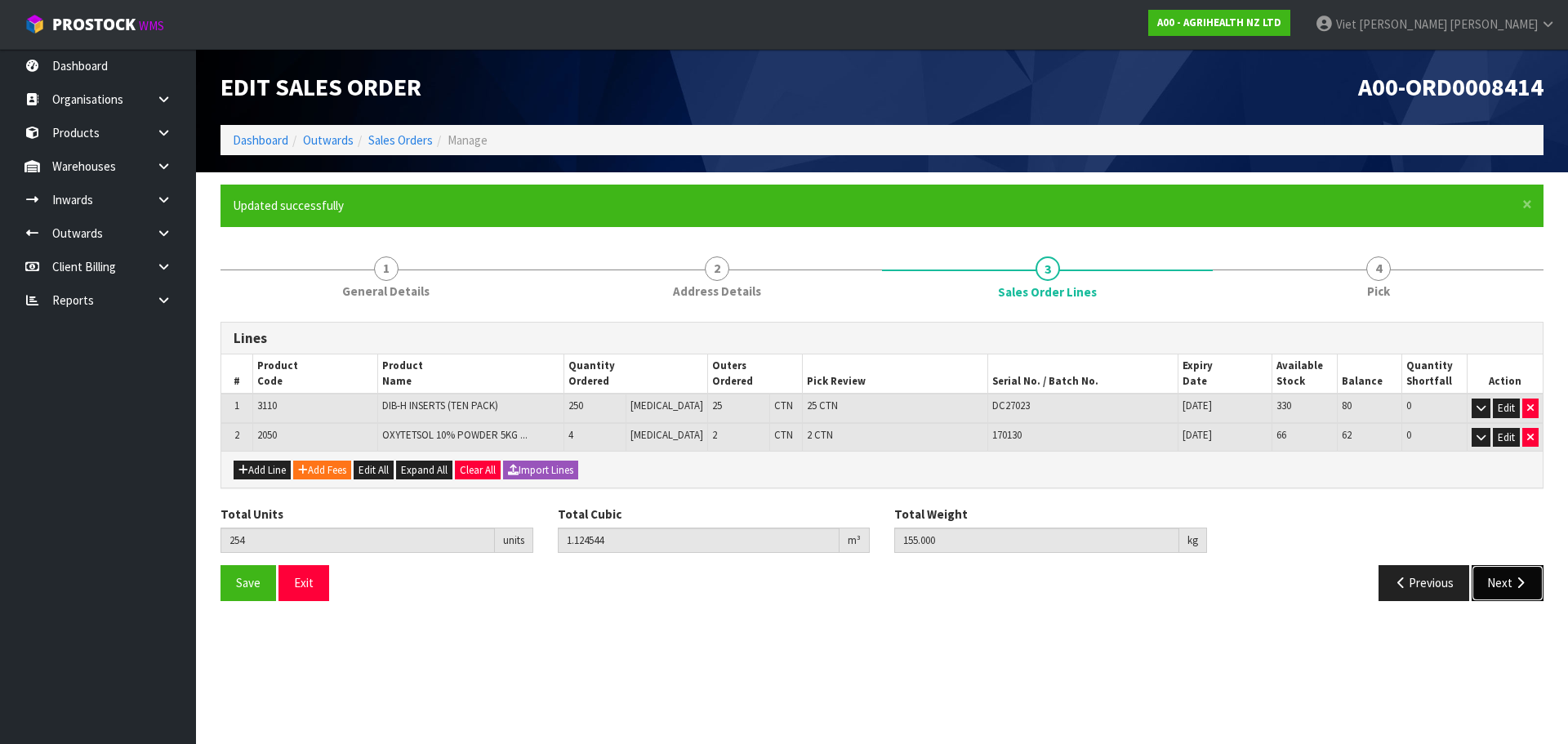
click at [1506, 572] on button "Next" at bounding box center [1508, 583] width 72 height 36
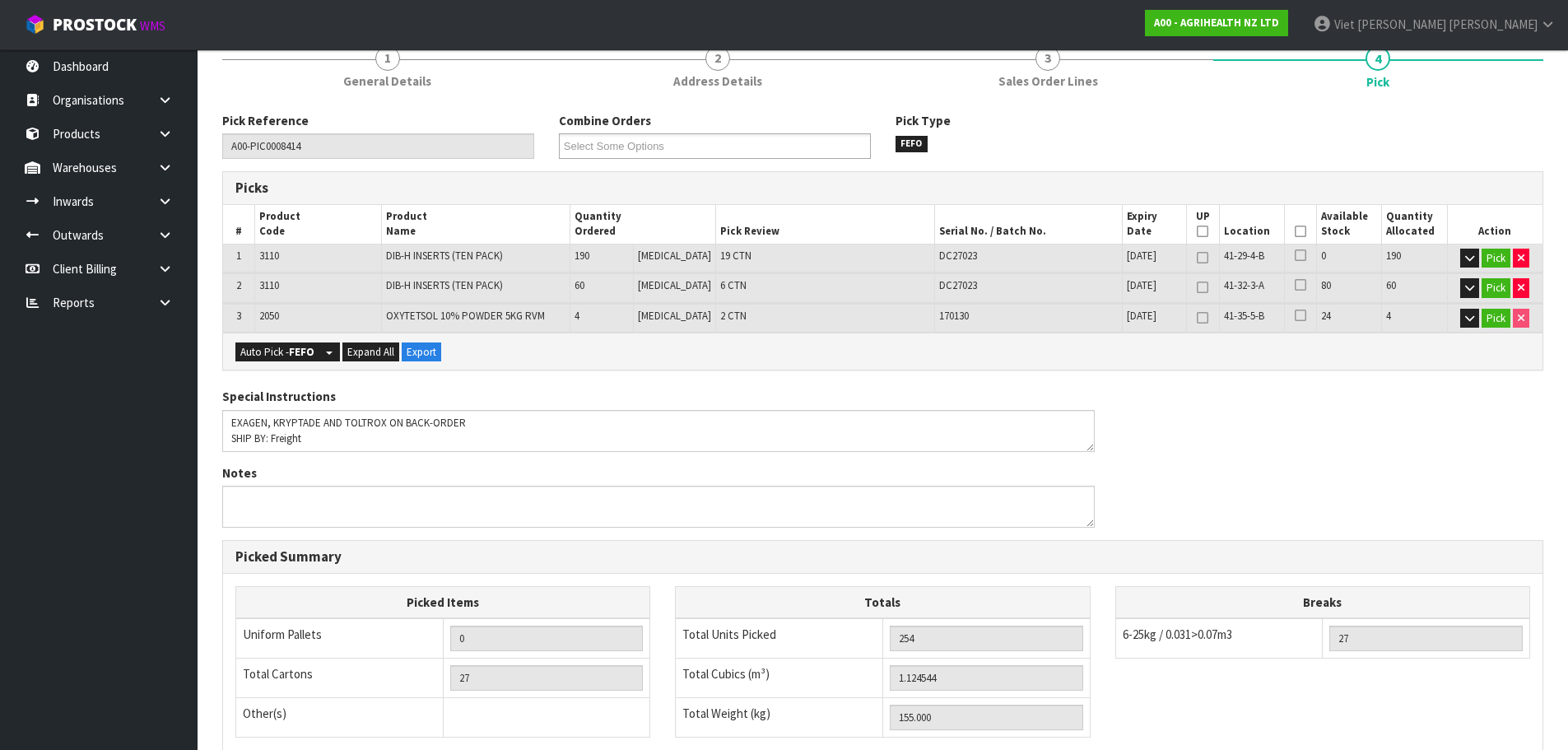
scroll to position [45, 0]
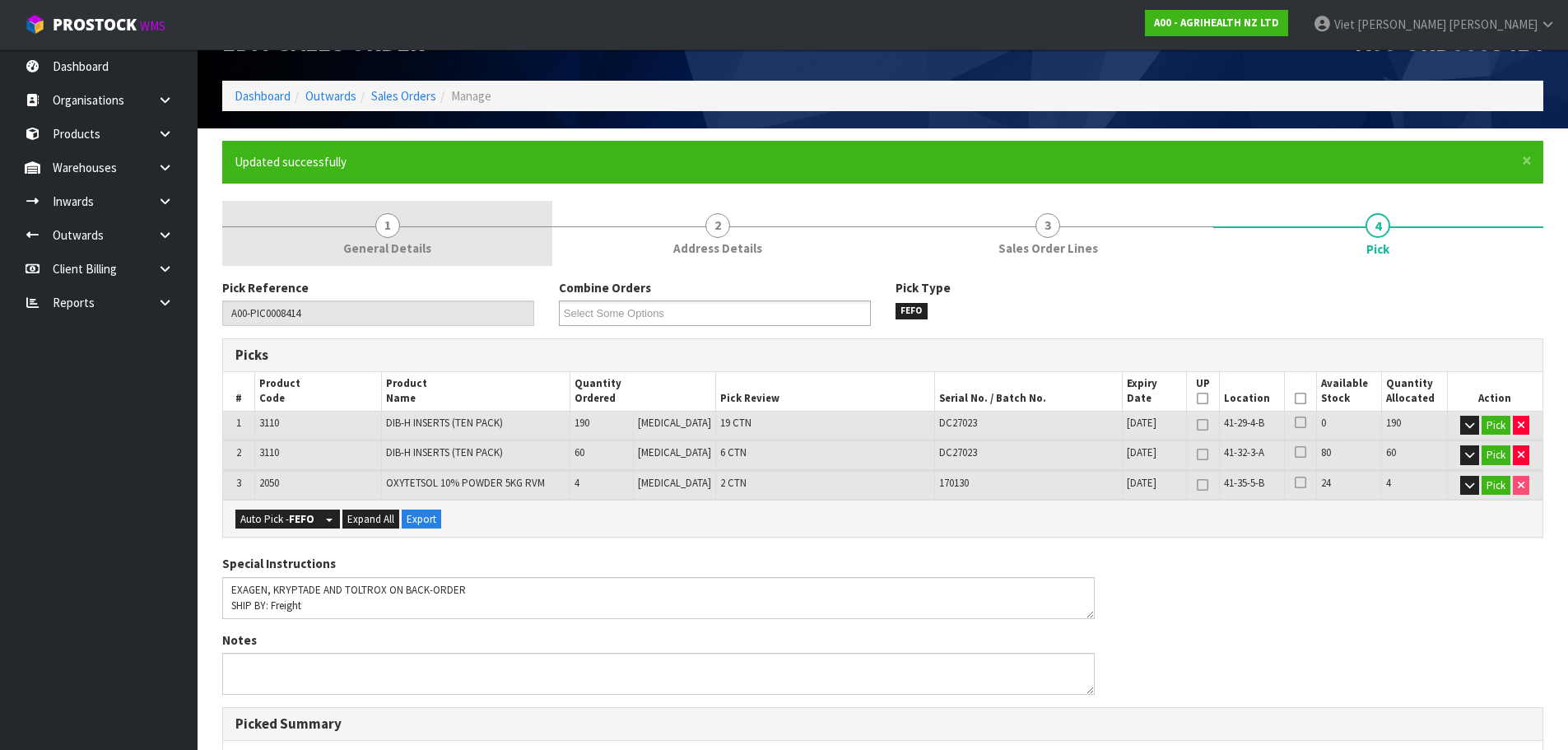
click at [349, 259] on link "1 General Details" at bounding box center [386, 233] width 330 height 65
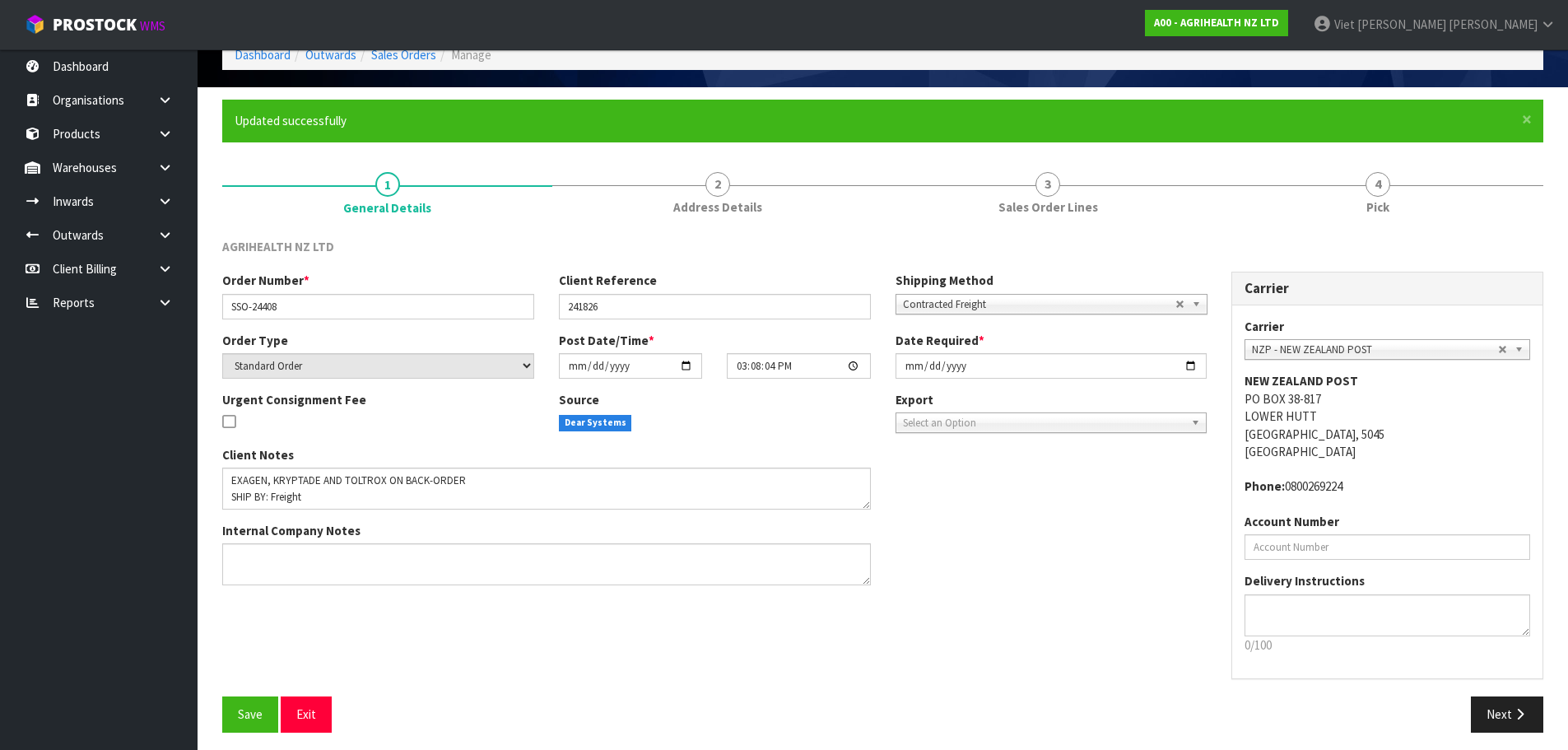
scroll to position [94, 0]
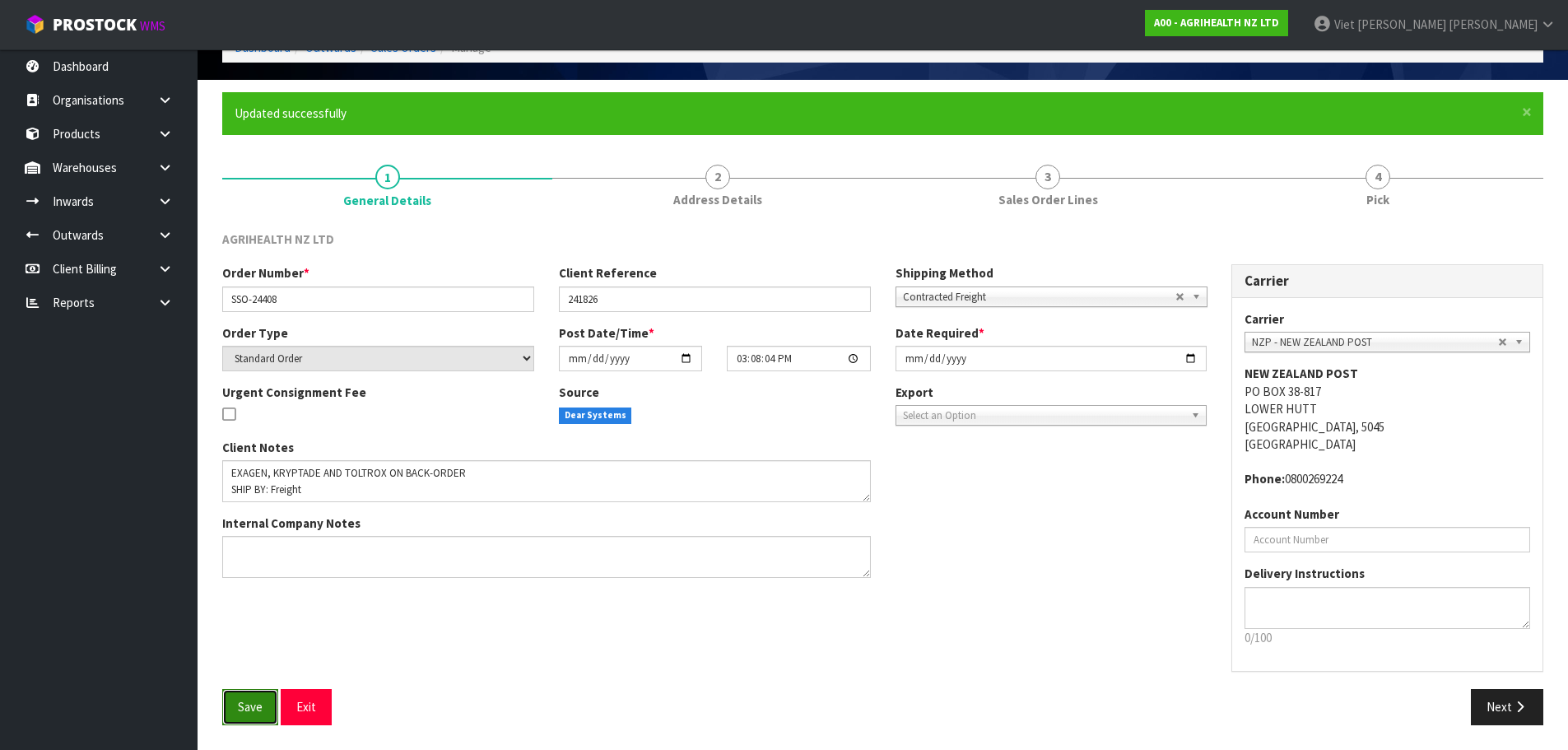
click at [270, 702] on button "Save" at bounding box center [250, 707] width 56 height 36
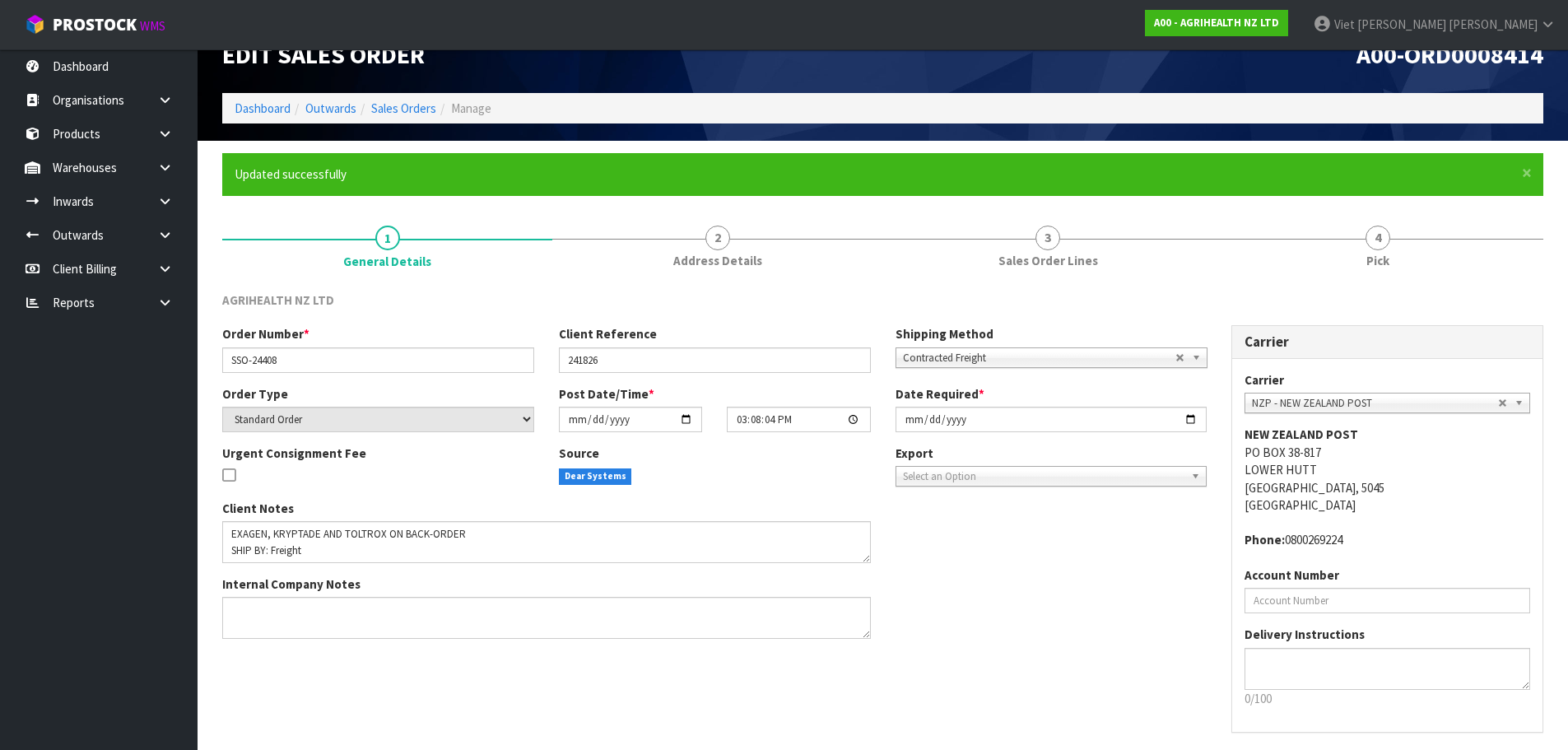
scroll to position [0, 0]
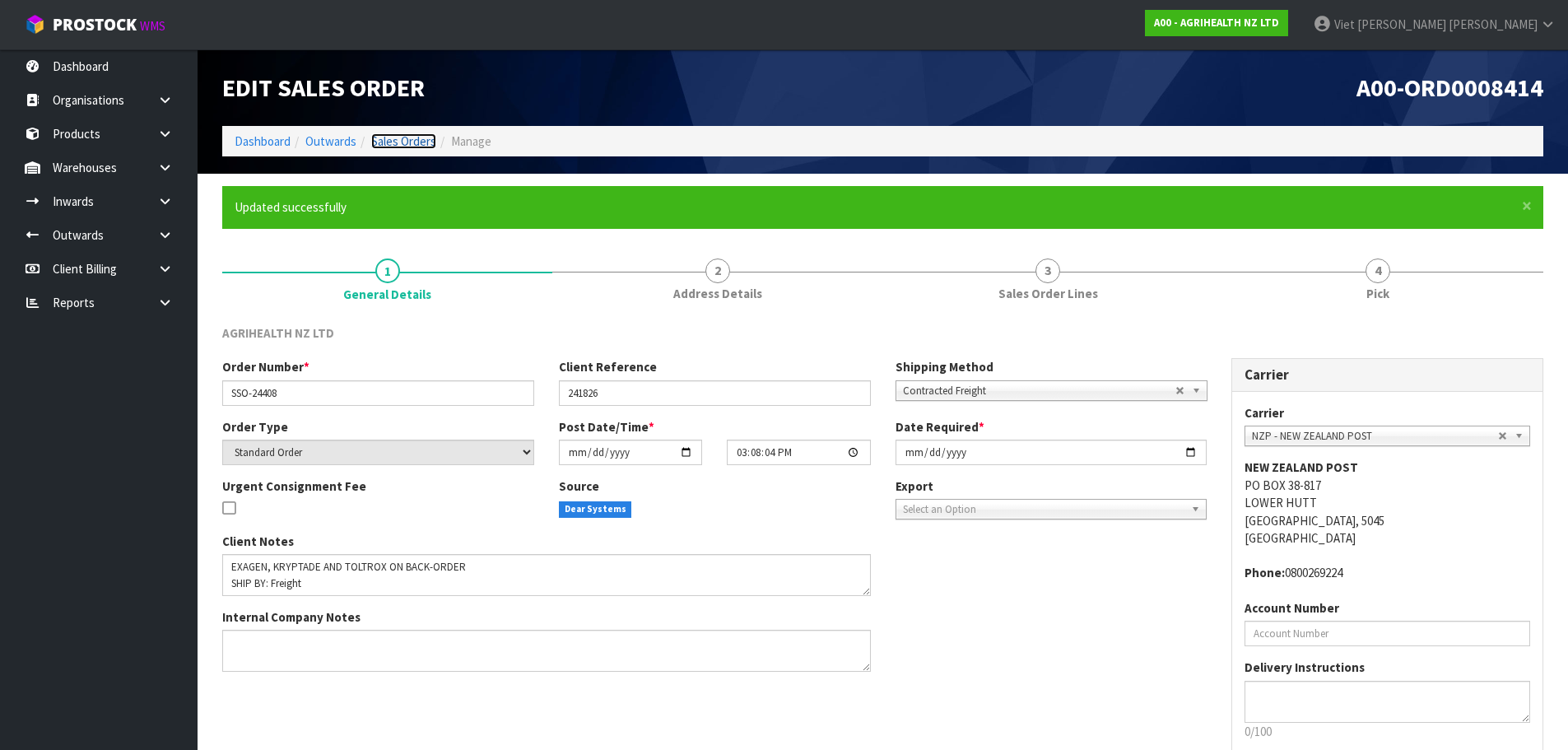
click at [414, 136] on link "Sales Orders" at bounding box center [403, 141] width 65 height 16
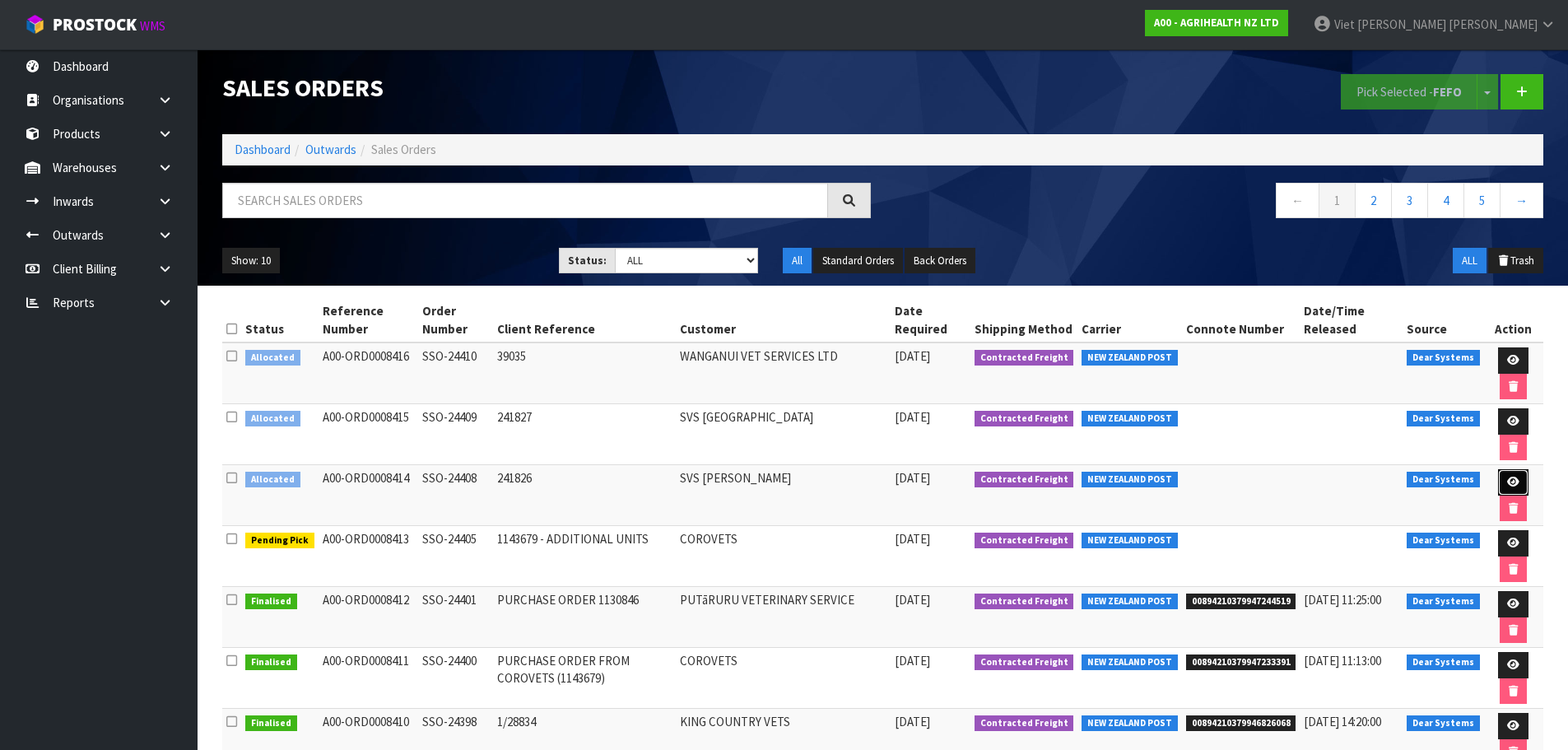
click at [1502, 473] on link at bounding box center [1513, 482] width 31 height 26
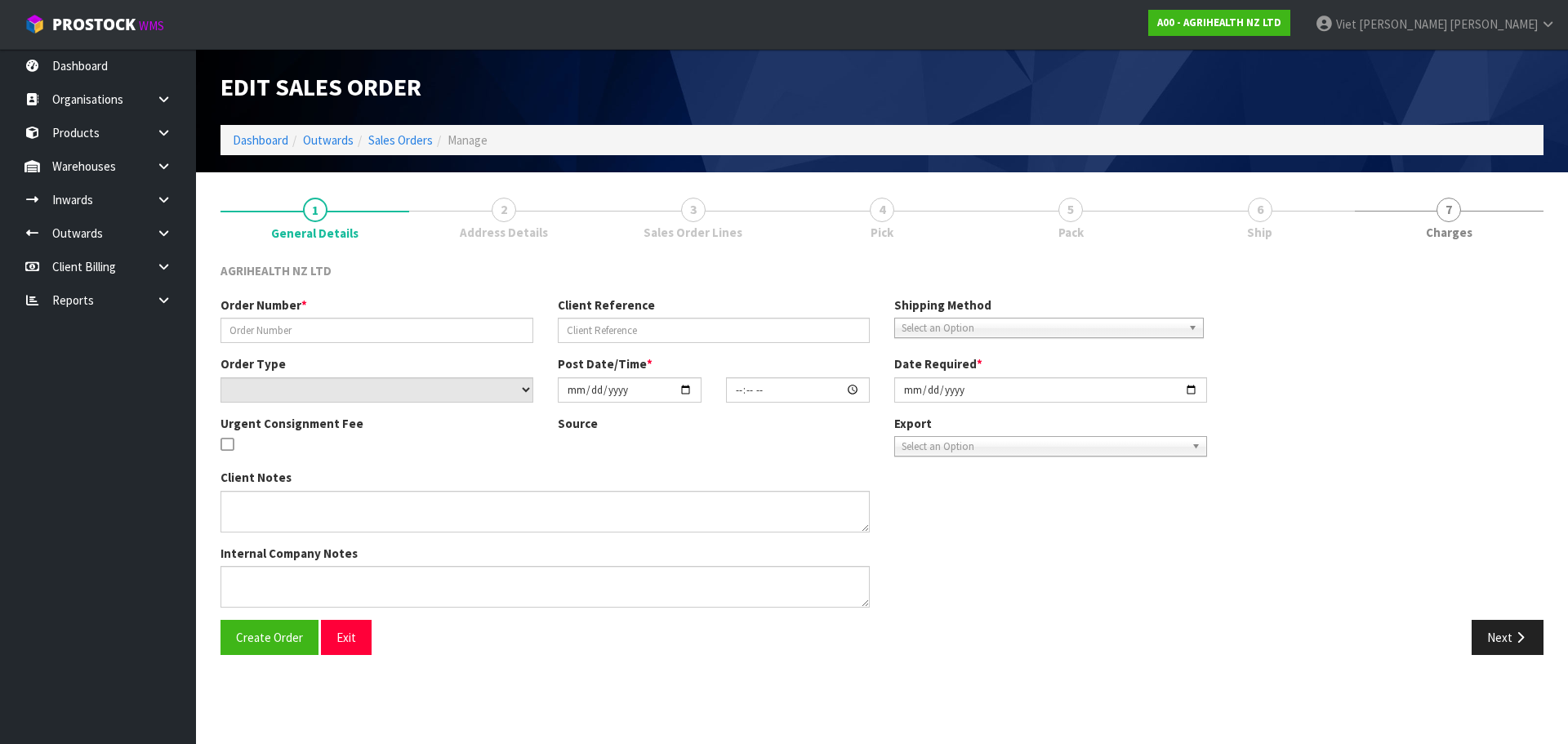
type input "SSO-24408"
type input "241826"
select select "number:0"
type input "[DATE]"
type input "15:08:04.000"
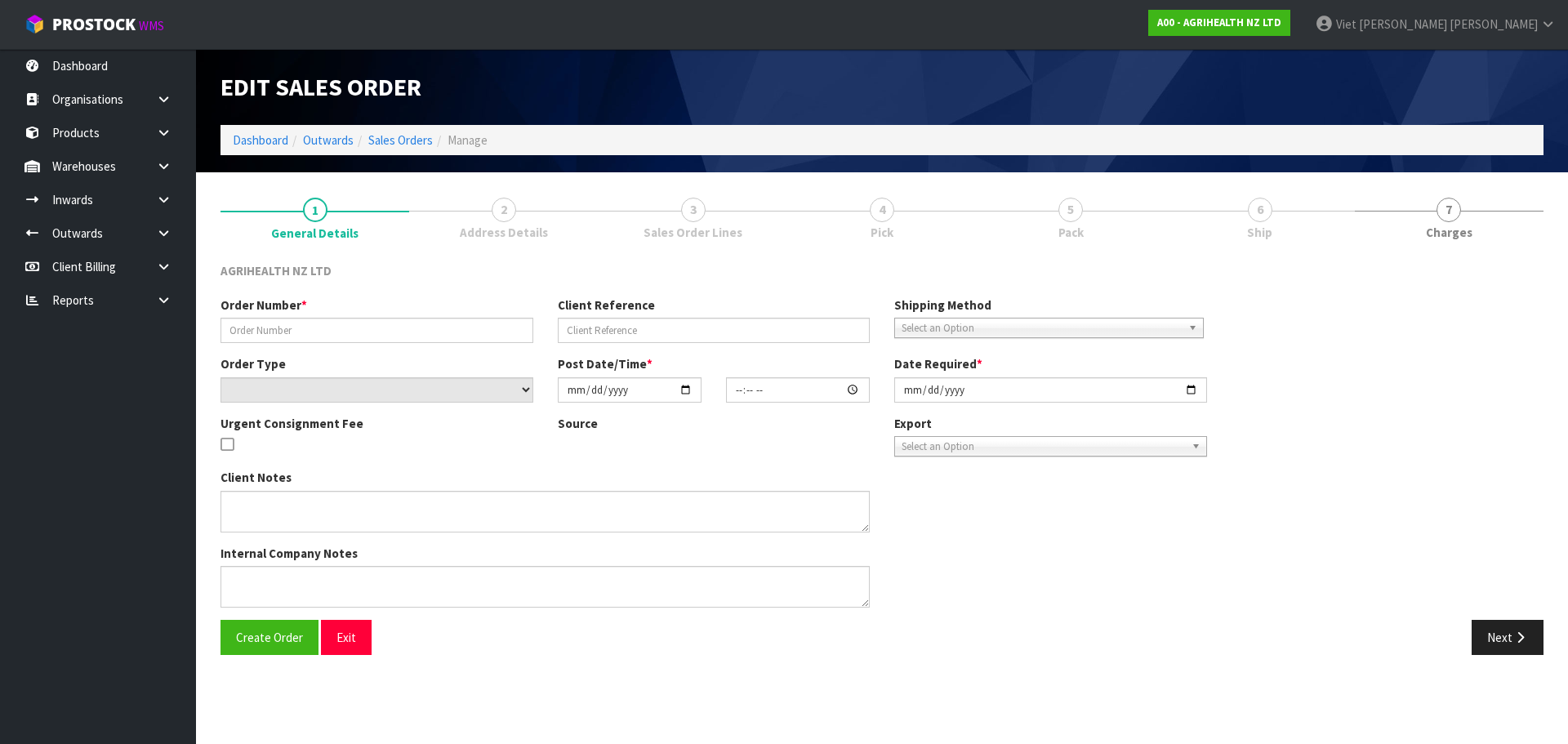
type input "[DATE]"
type textarea "EXAGEN, KRYPTADE AND TOLTROX ON BACK-ORDER SHIP BY: Freight"
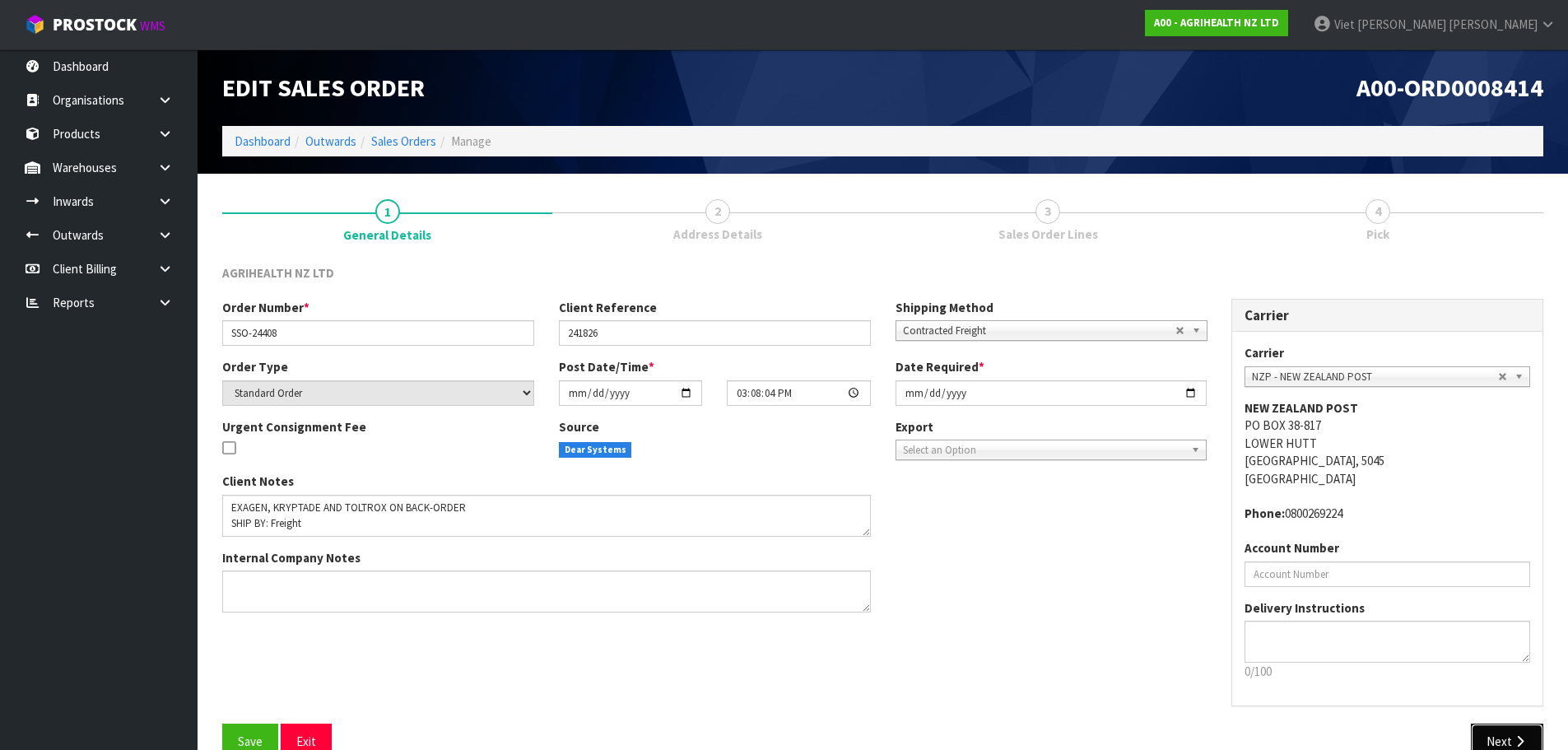
click at [1502, 729] on button "Next" at bounding box center [1506, 742] width 73 height 36
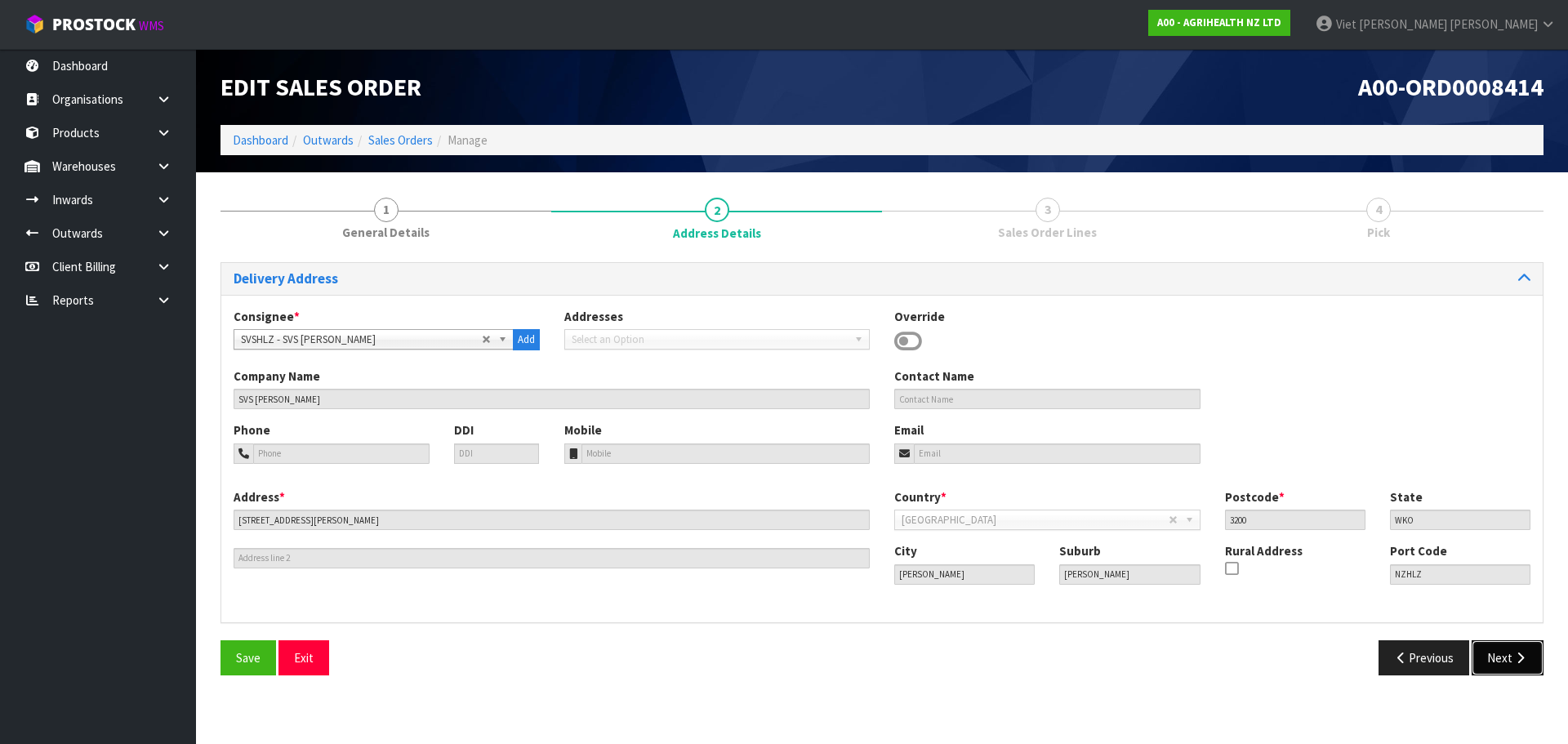
click at [1512, 662] on button "Next" at bounding box center [1508, 658] width 72 height 36
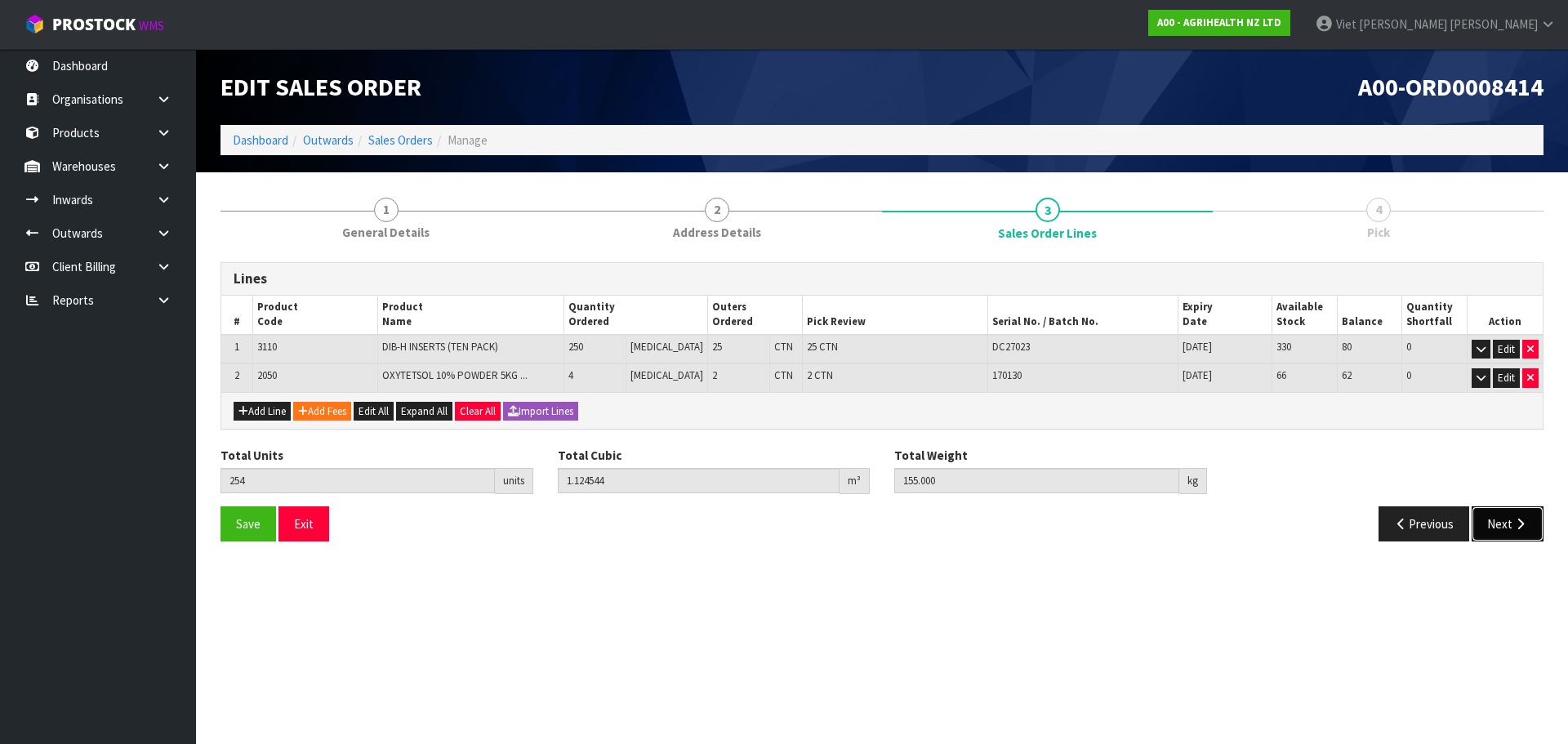
click at [1513, 537] on button "Next" at bounding box center [1508, 525] width 72 height 36
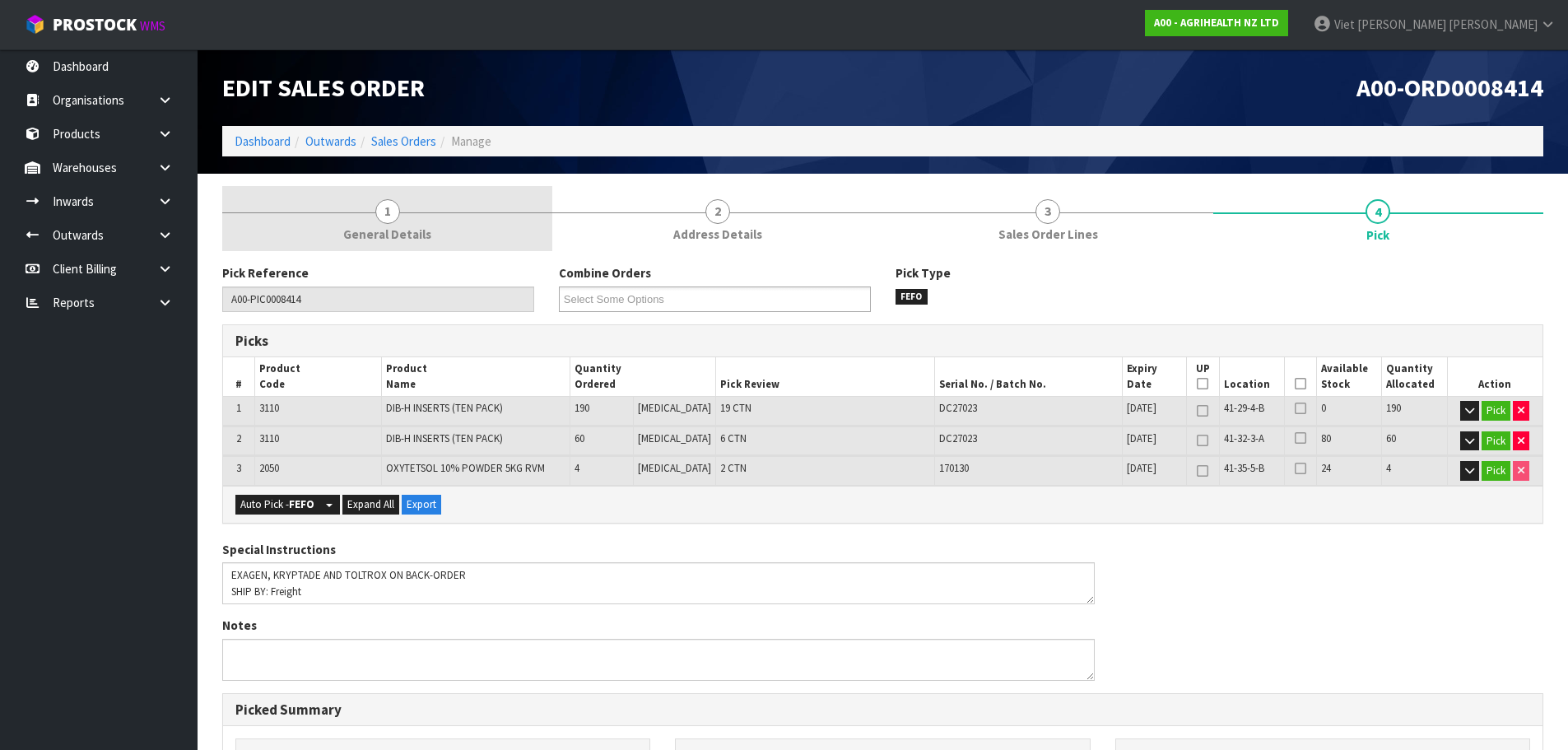
click at [425, 246] on link "1 General Details" at bounding box center [386, 218] width 330 height 65
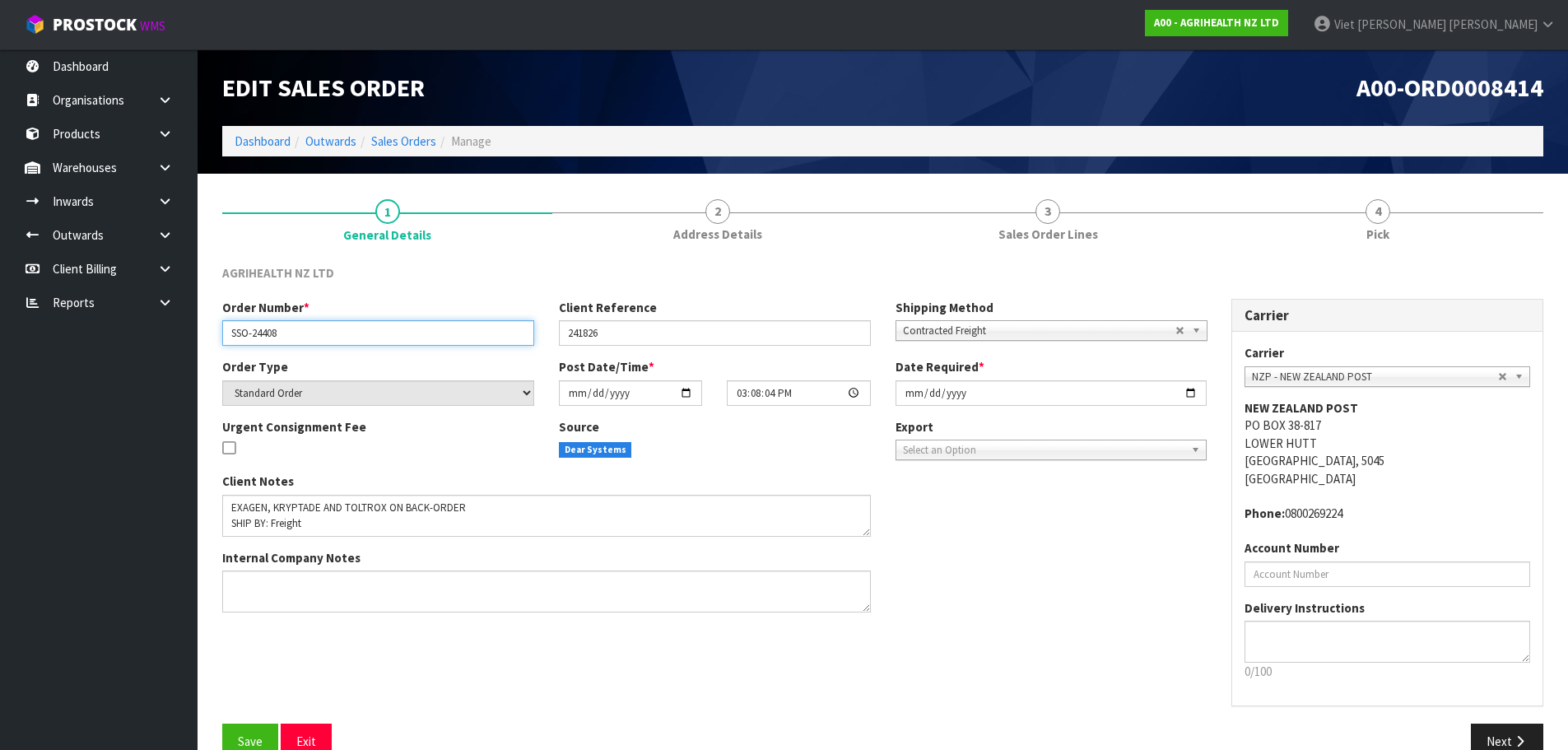
click at [245, 340] on input "SSO-24408" at bounding box center [377, 334] width 312 height 26
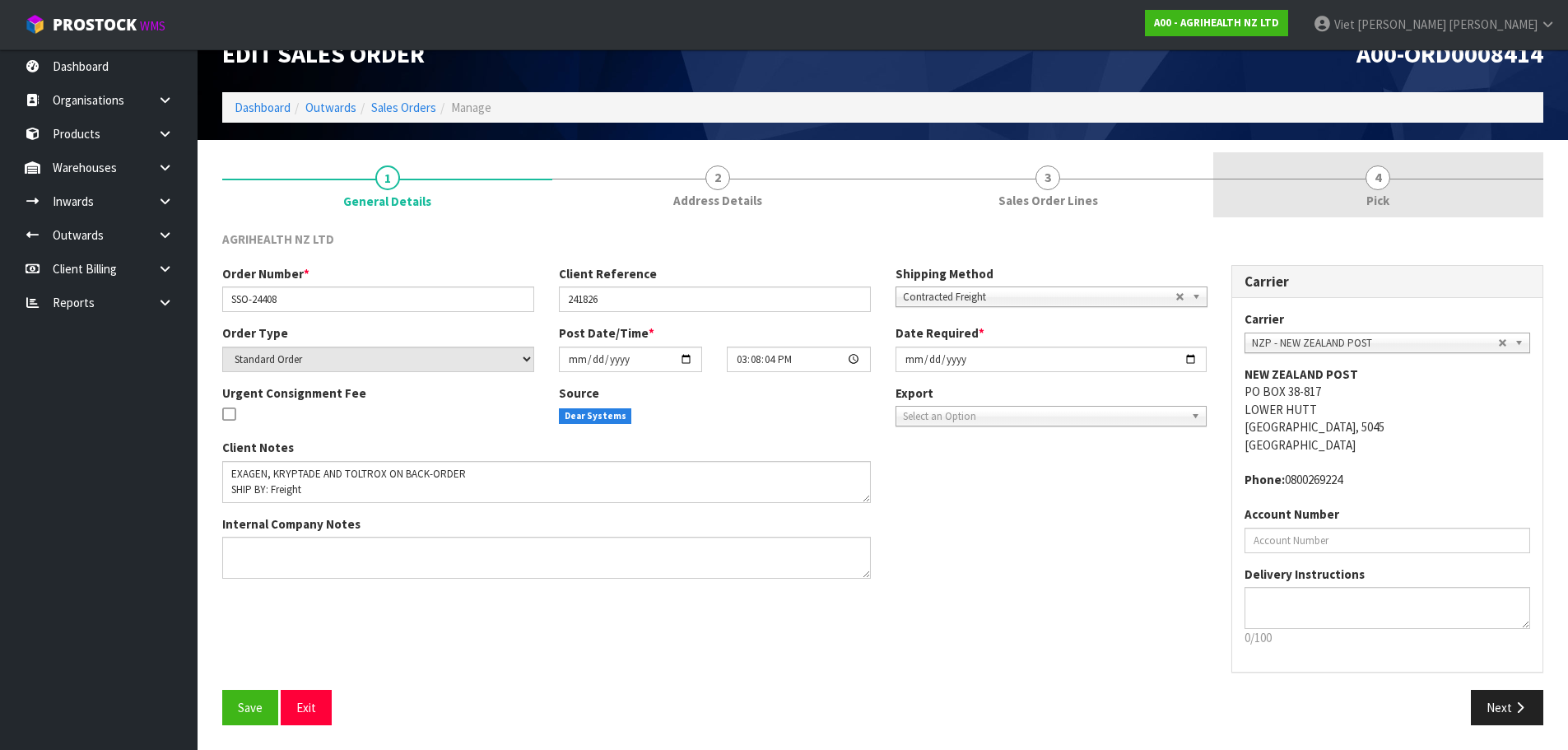
click at [1225, 159] on link "4 Pick" at bounding box center [1378, 184] width 330 height 65
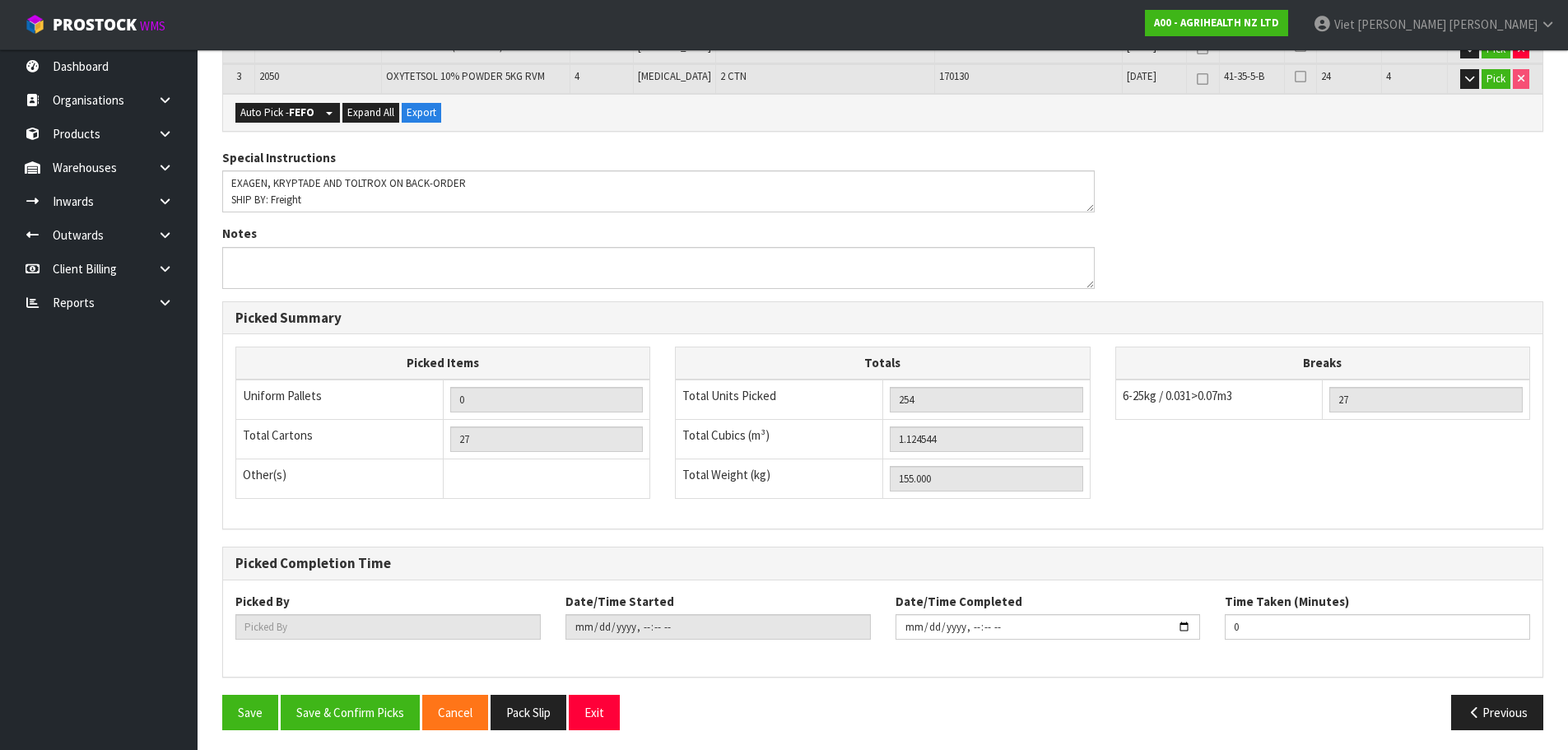
scroll to position [396, 0]
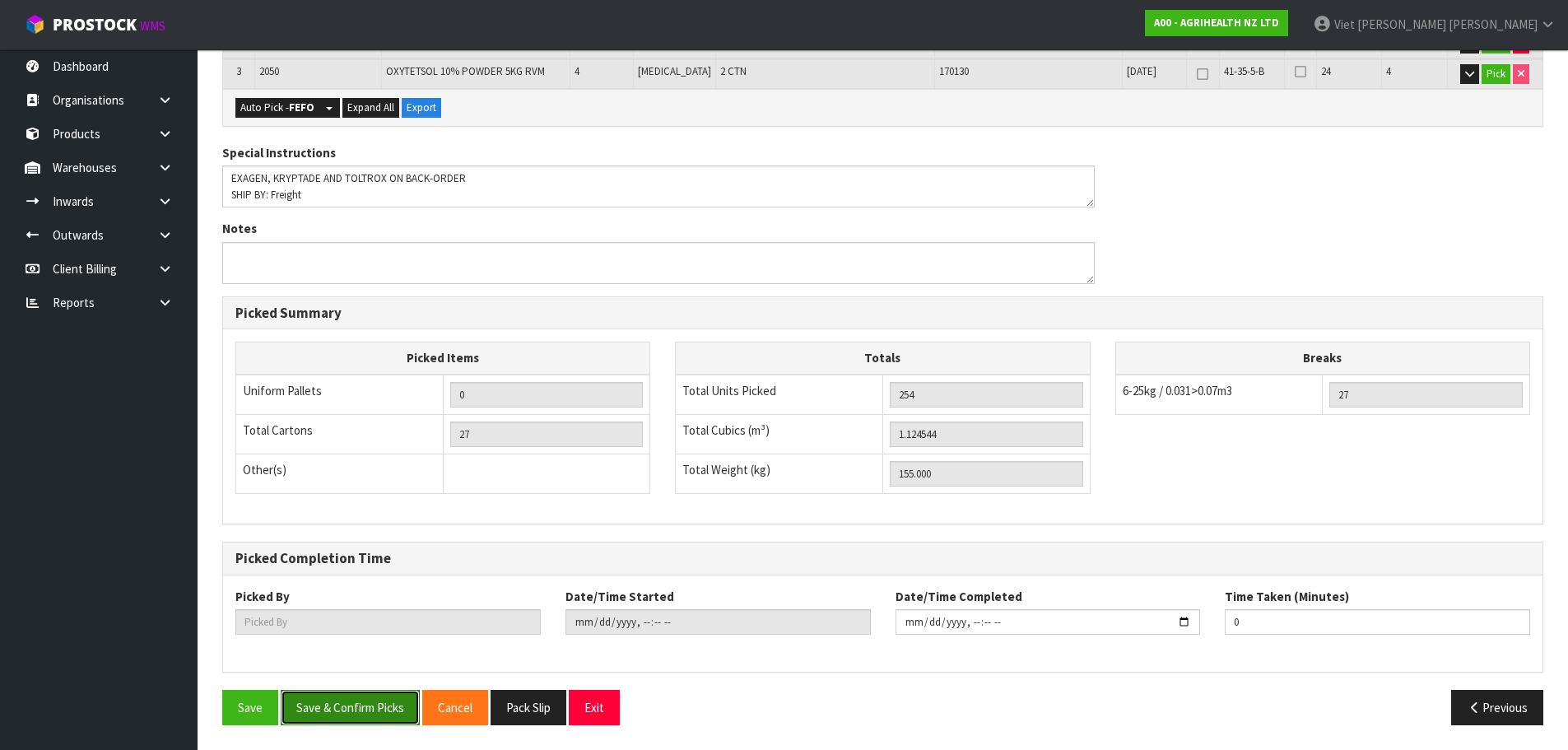
click at [344, 714] on button "Save & Confirm Picks" at bounding box center [350, 708] width 139 height 36
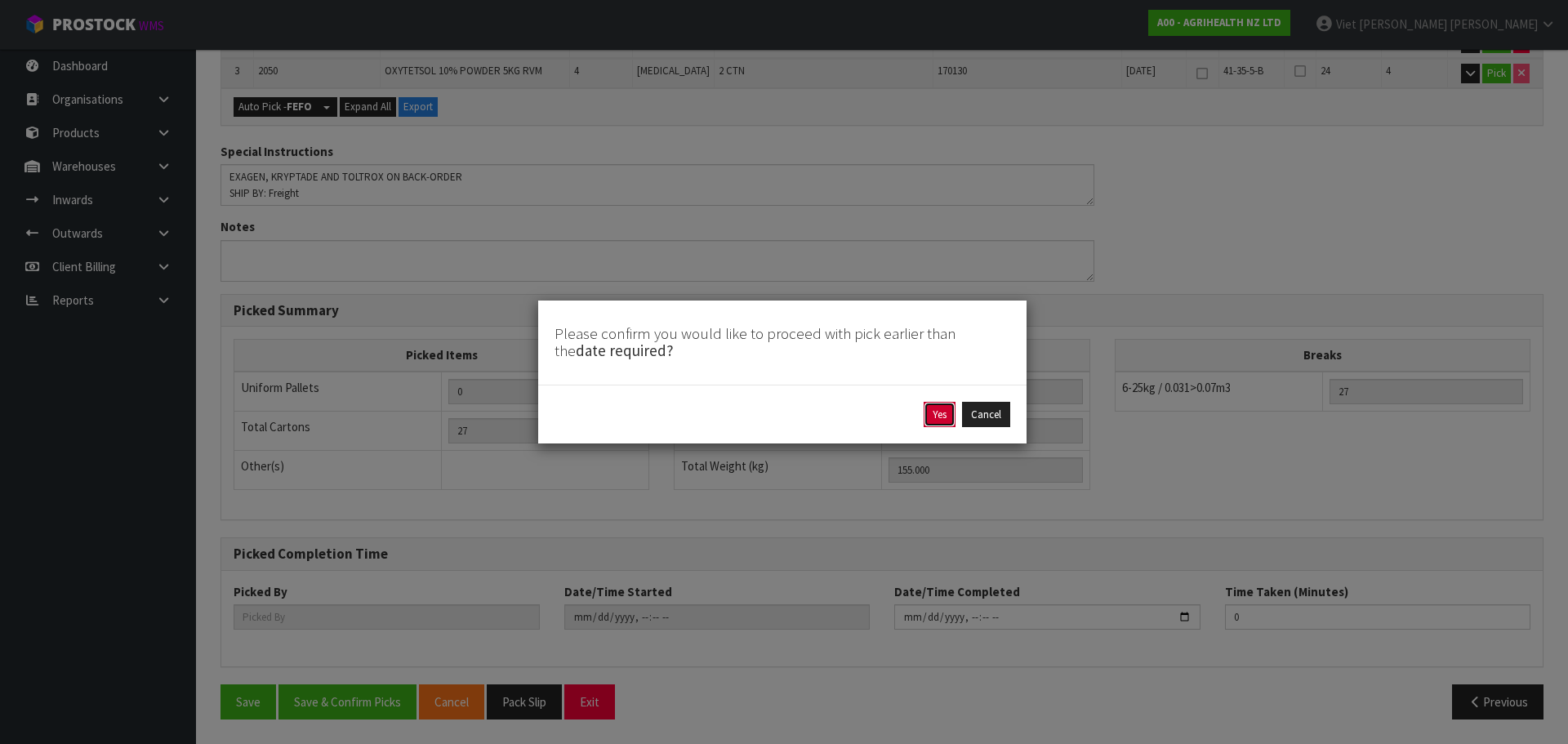
click at [937, 414] on button "Yes" at bounding box center [940, 415] width 32 height 26
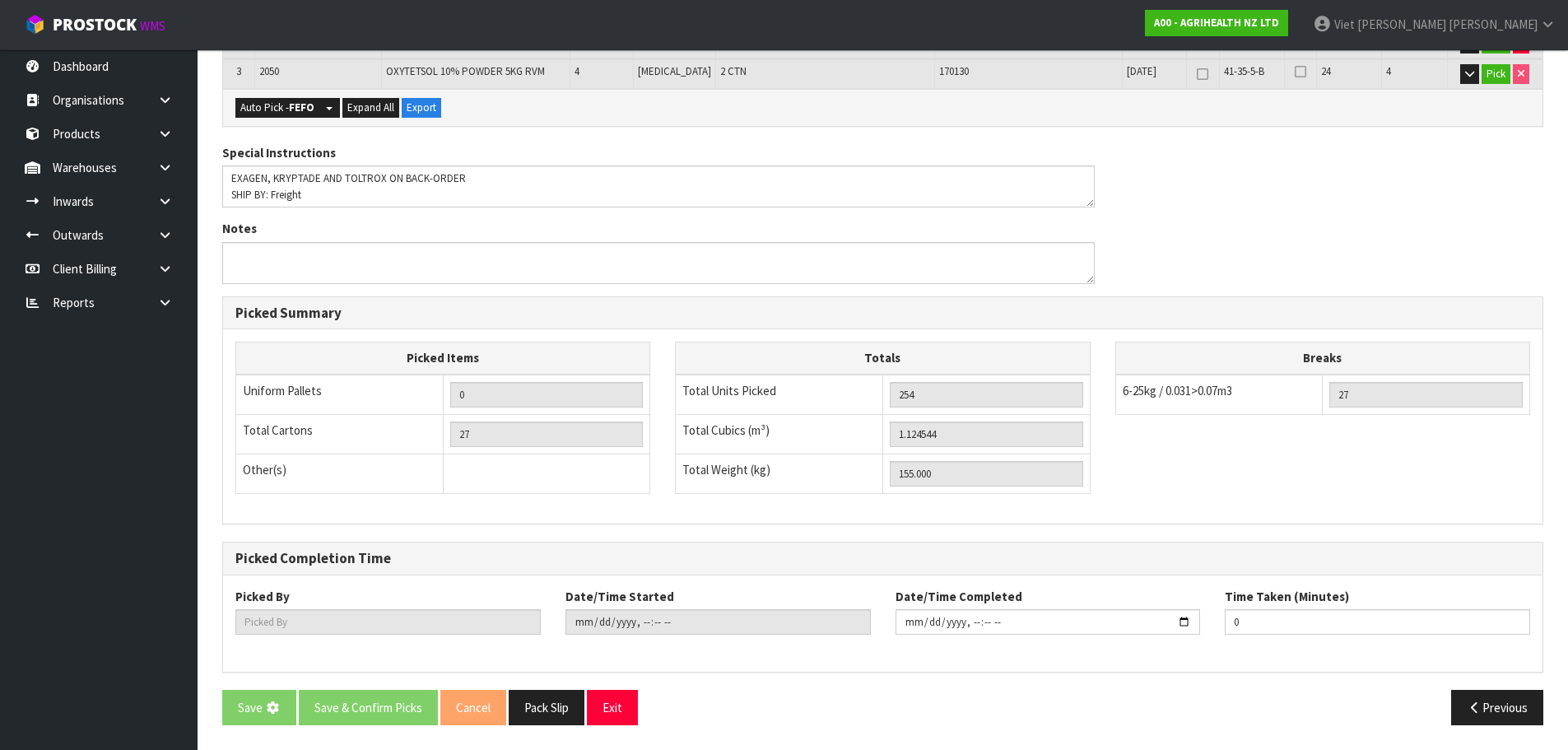
scroll to position [0, 0]
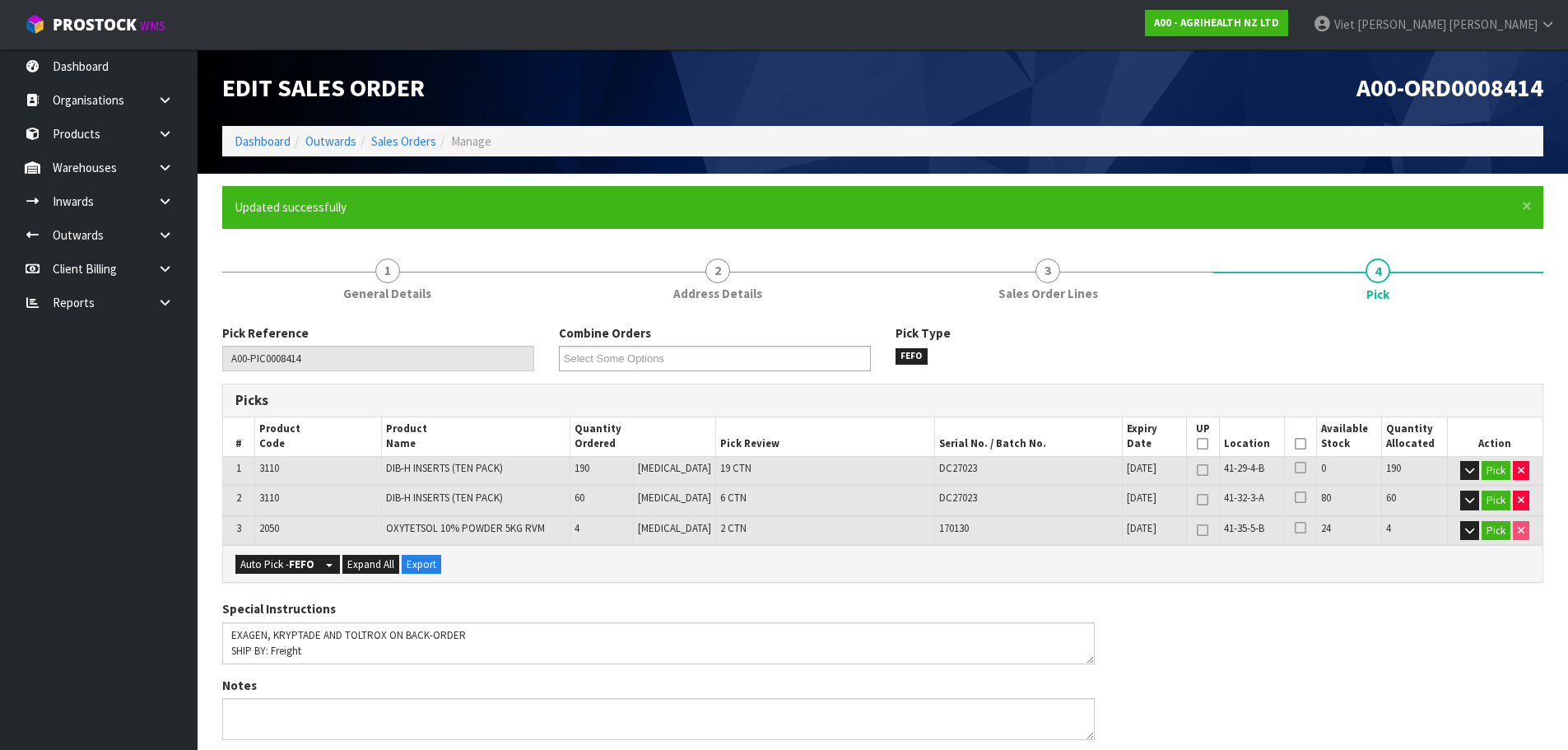
type input "Viet [PERSON_NAME]"
type input "2025-09-08T15:25"
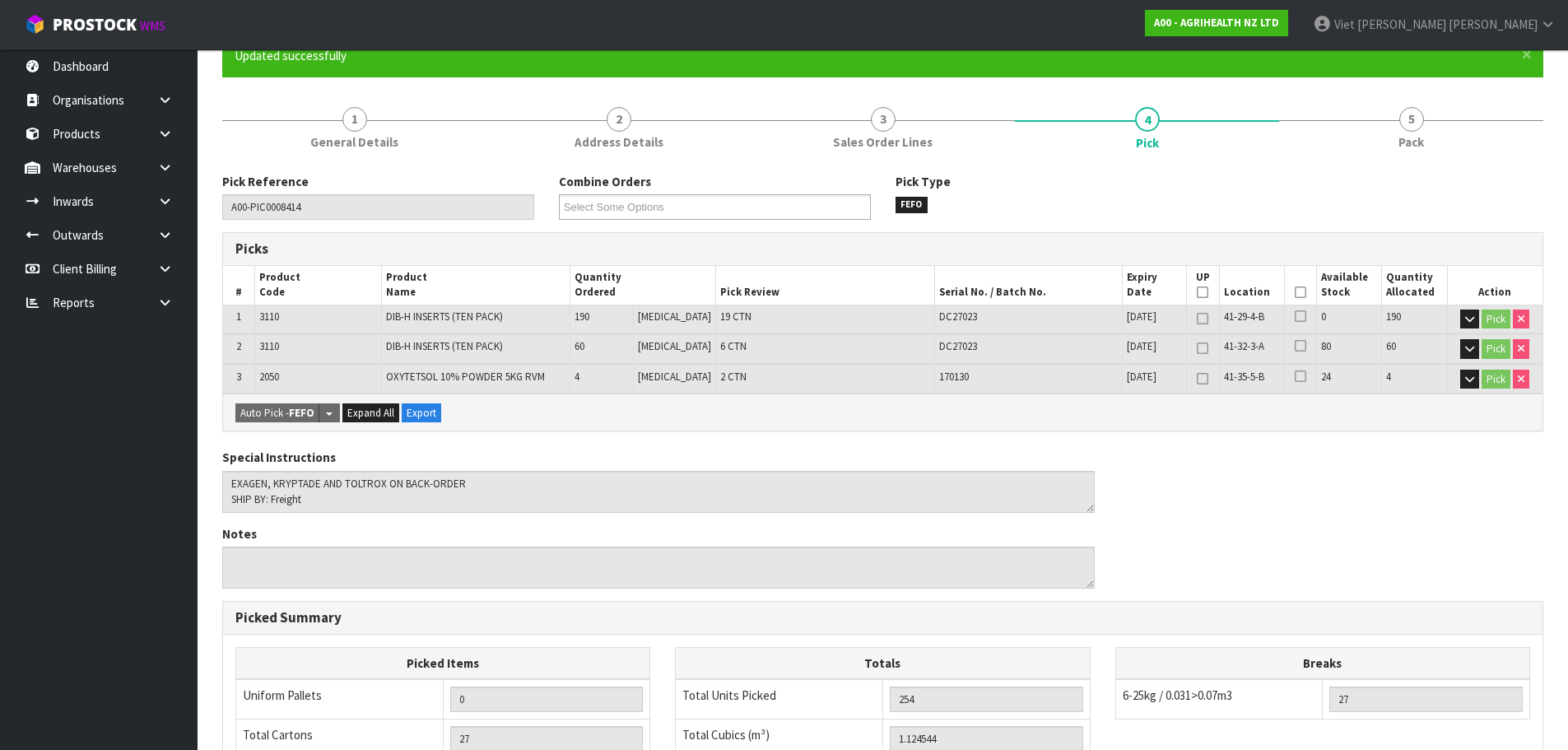
scroll to position [457, 0]
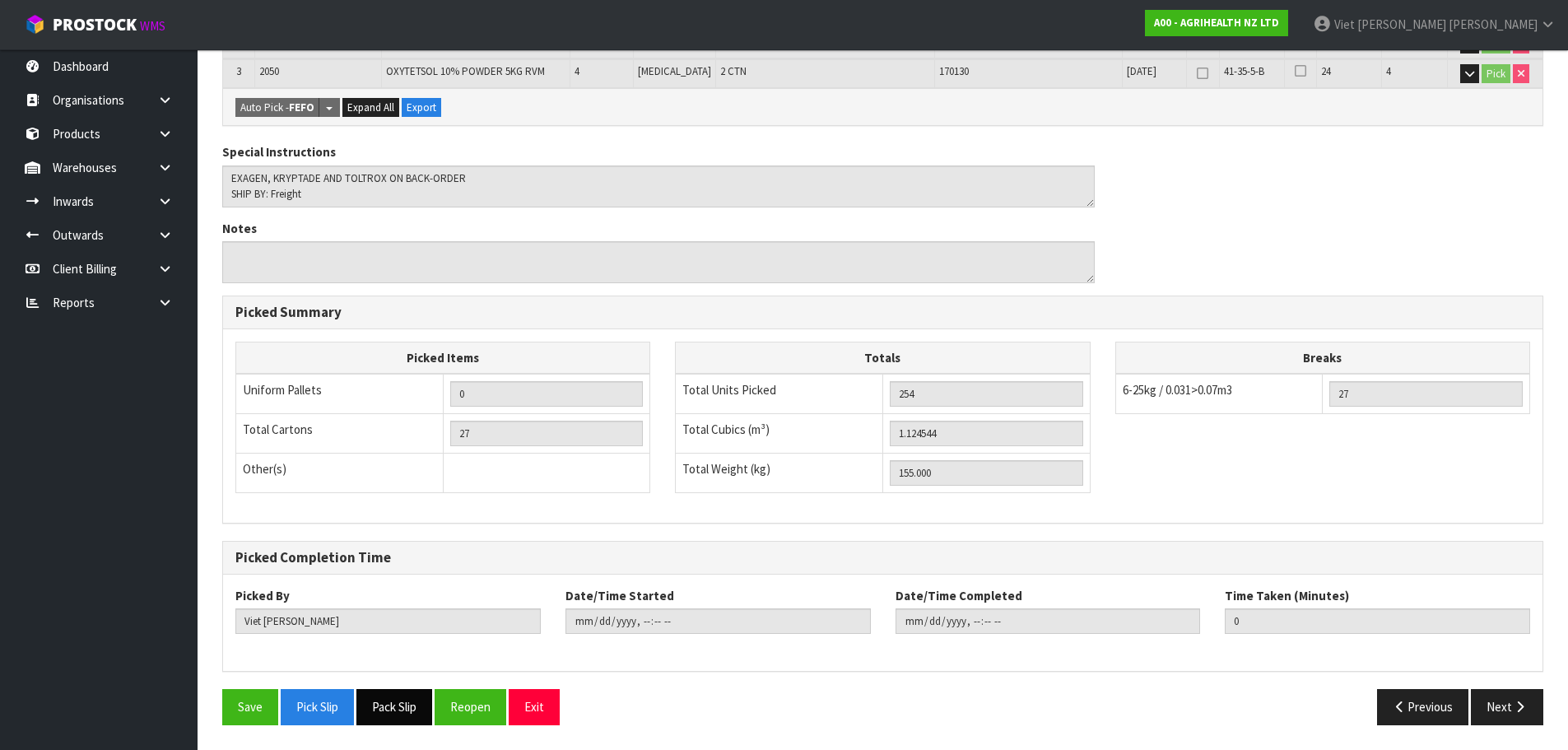
click at [388, 710] on button "Pack Slip" at bounding box center [394, 707] width 76 height 36
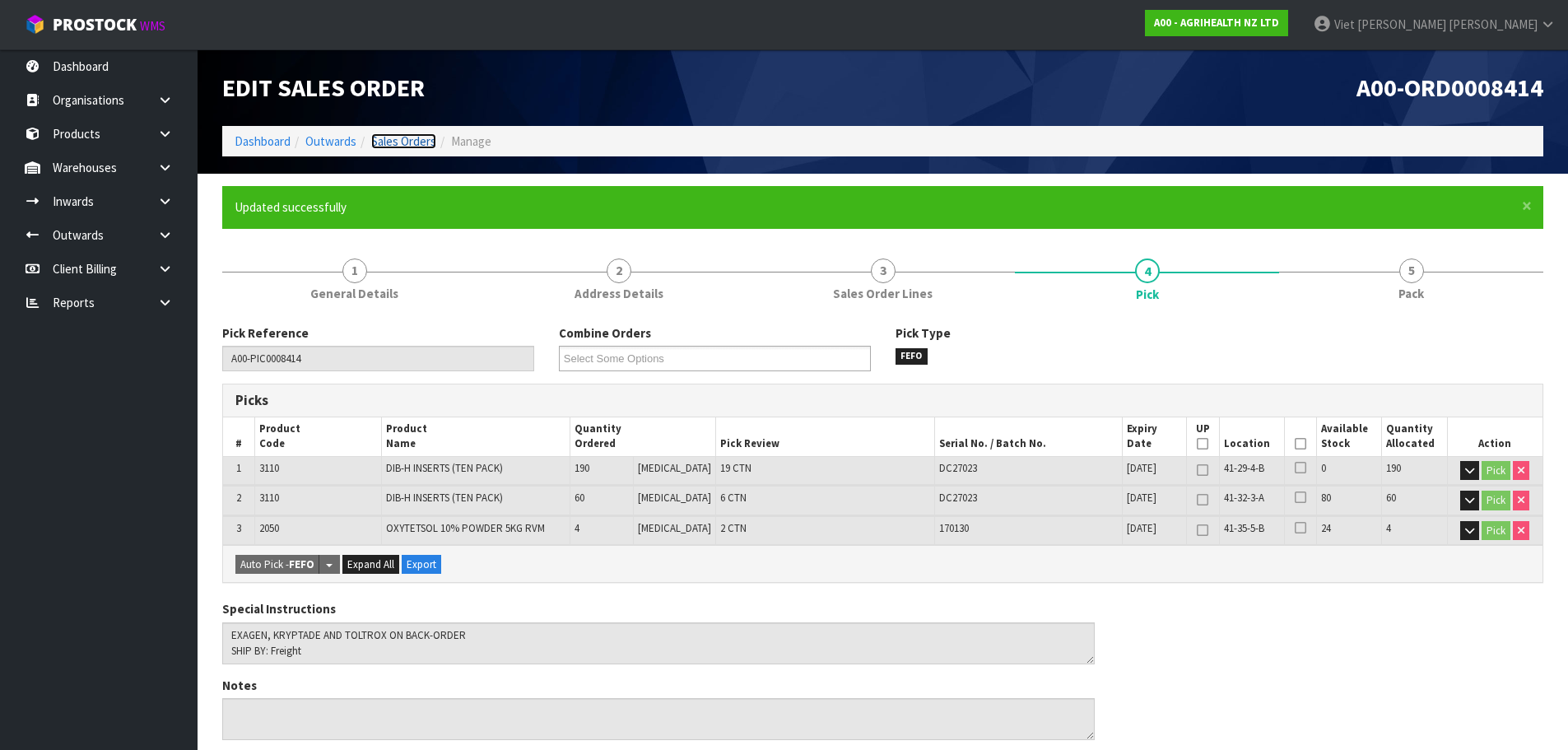
click at [399, 137] on link "Sales Orders" at bounding box center [403, 141] width 65 height 16
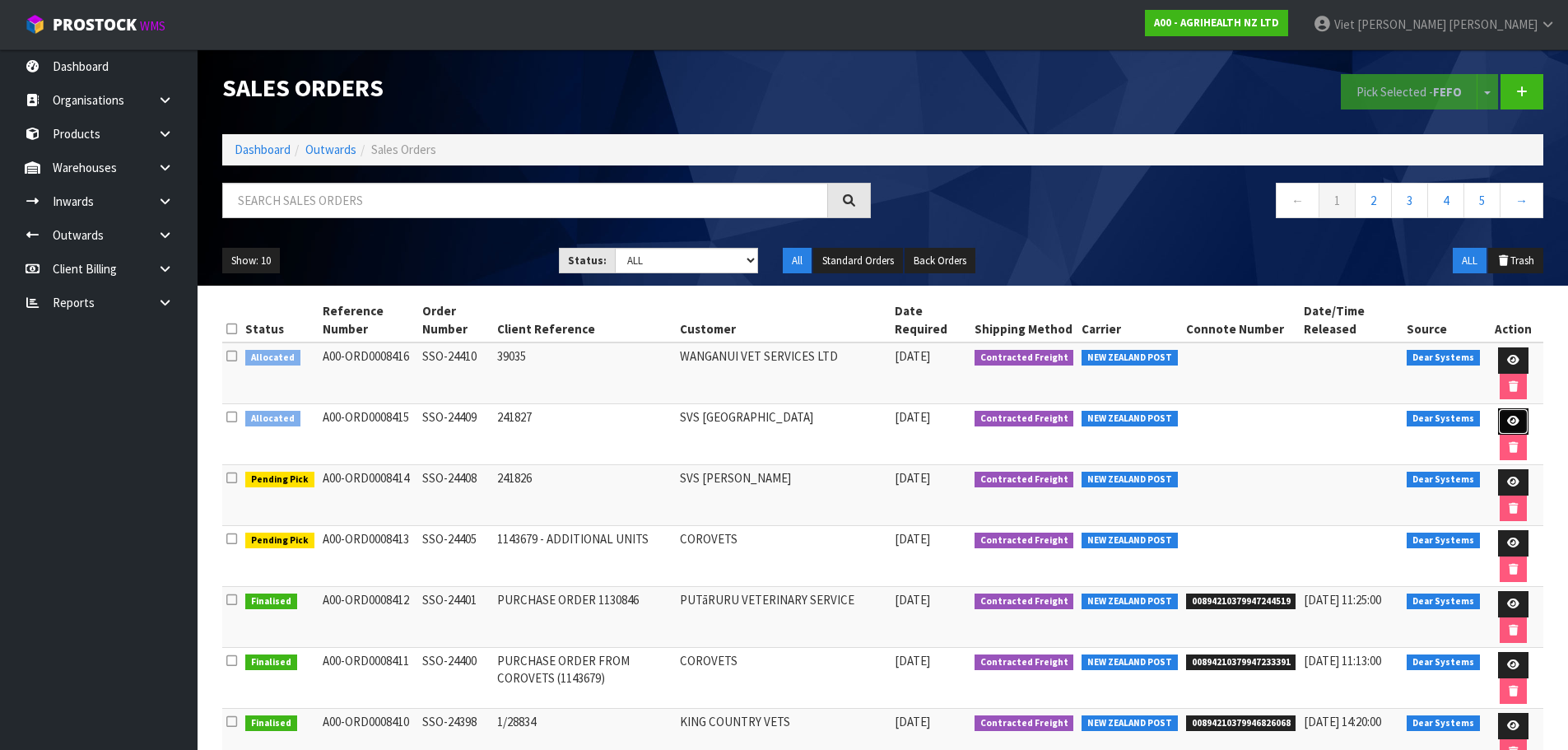
click at [1500, 418] on link at bounding box center [1513, 421] width 31 height 26
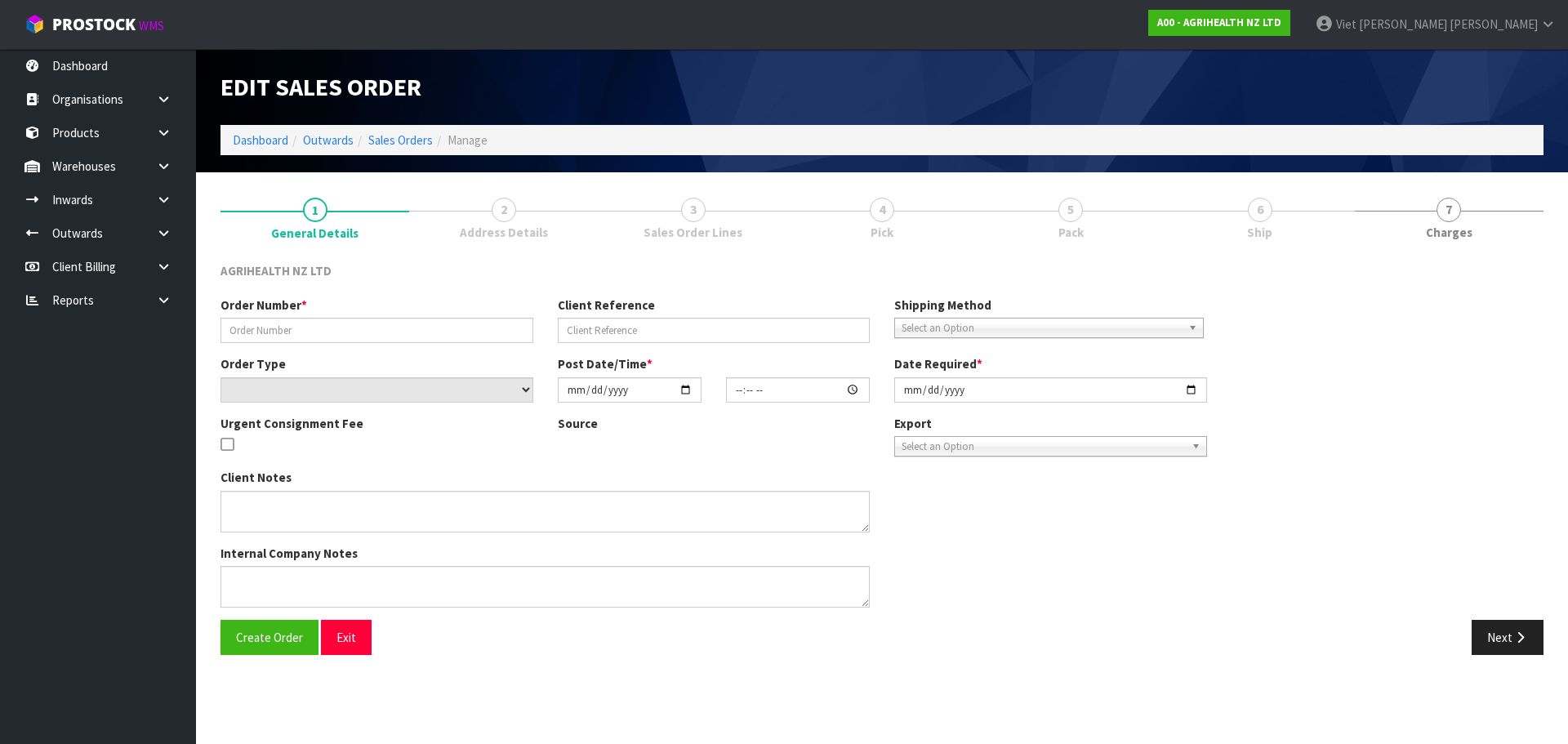
type input "SSO-24409"
type input "241827"
select select "number:0"
type input "[DATE]"
type input "15:12:56.000"
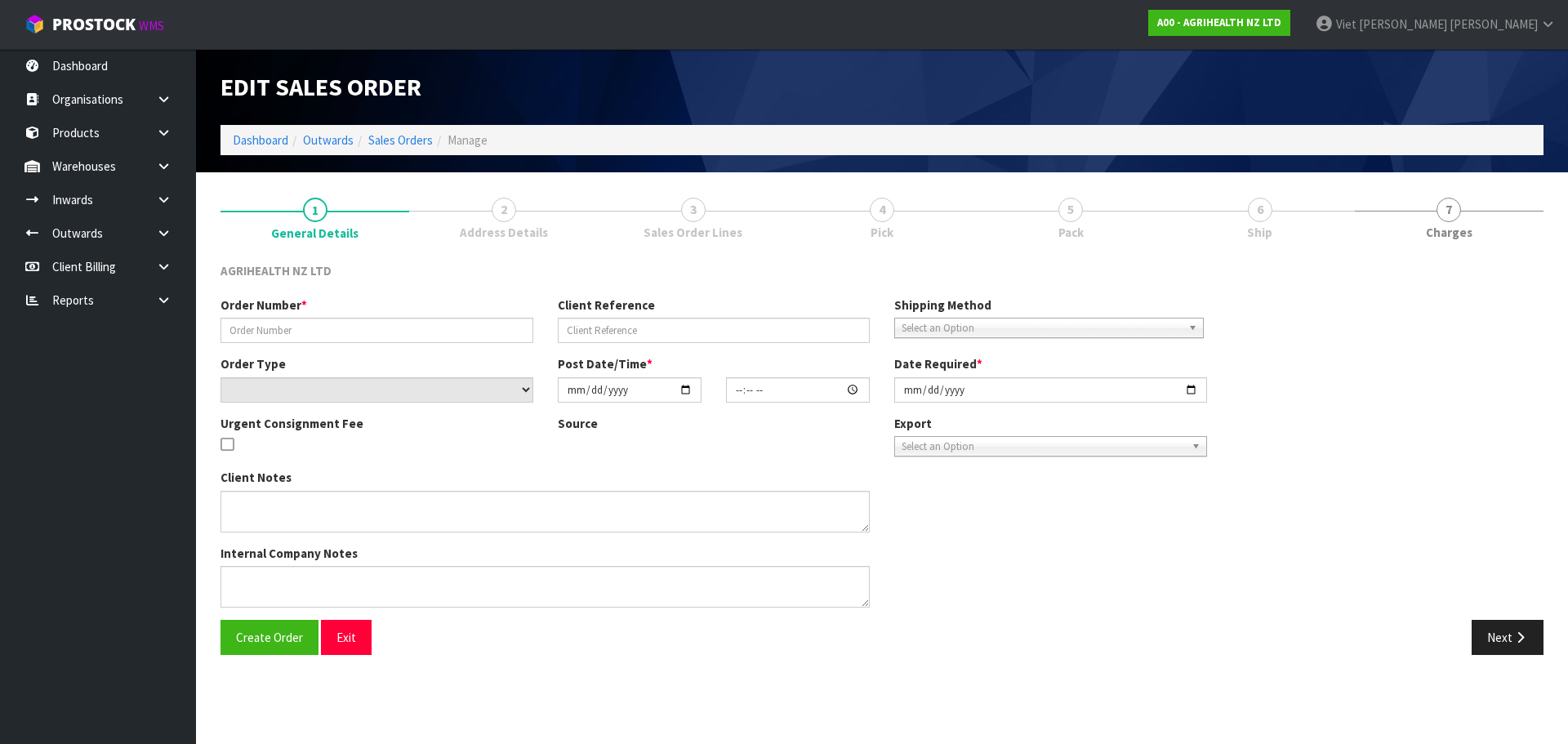
type input "[DATE]"
type textarea "SHIP BY: Overnight Courier"
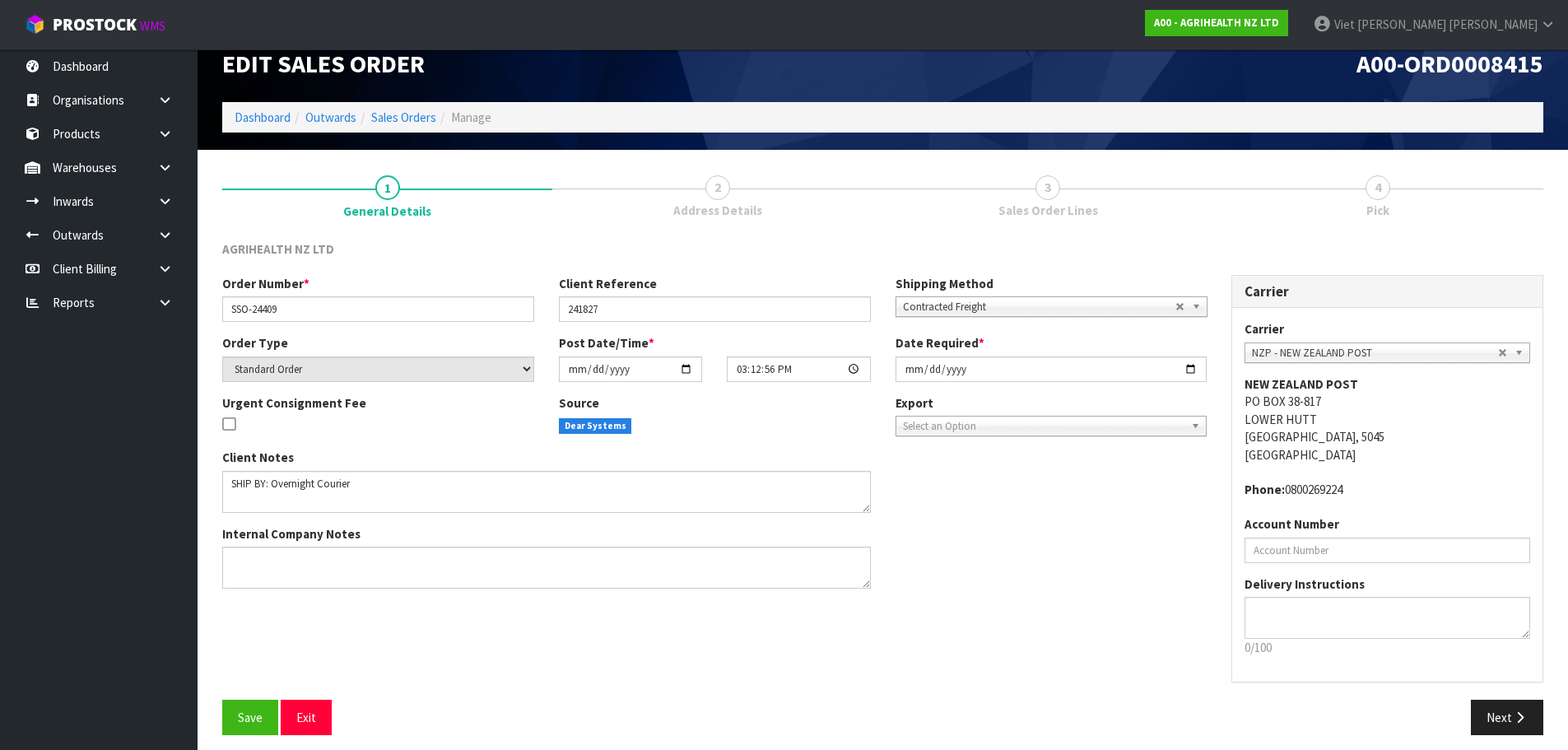
scroll to position [34, 0]
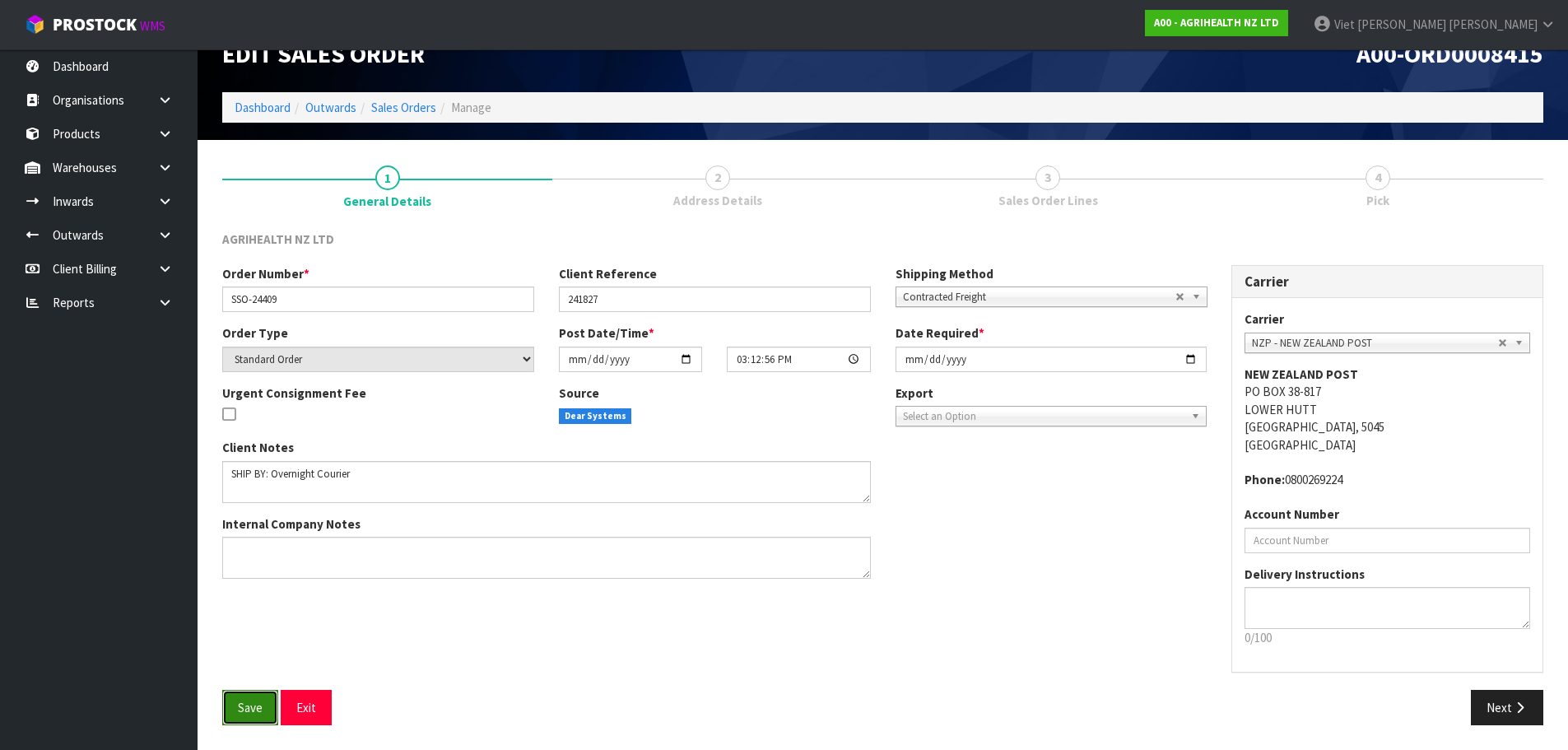
click at [256, 711] on span "Save" at bounding box center [250, 708] width 25 height 16
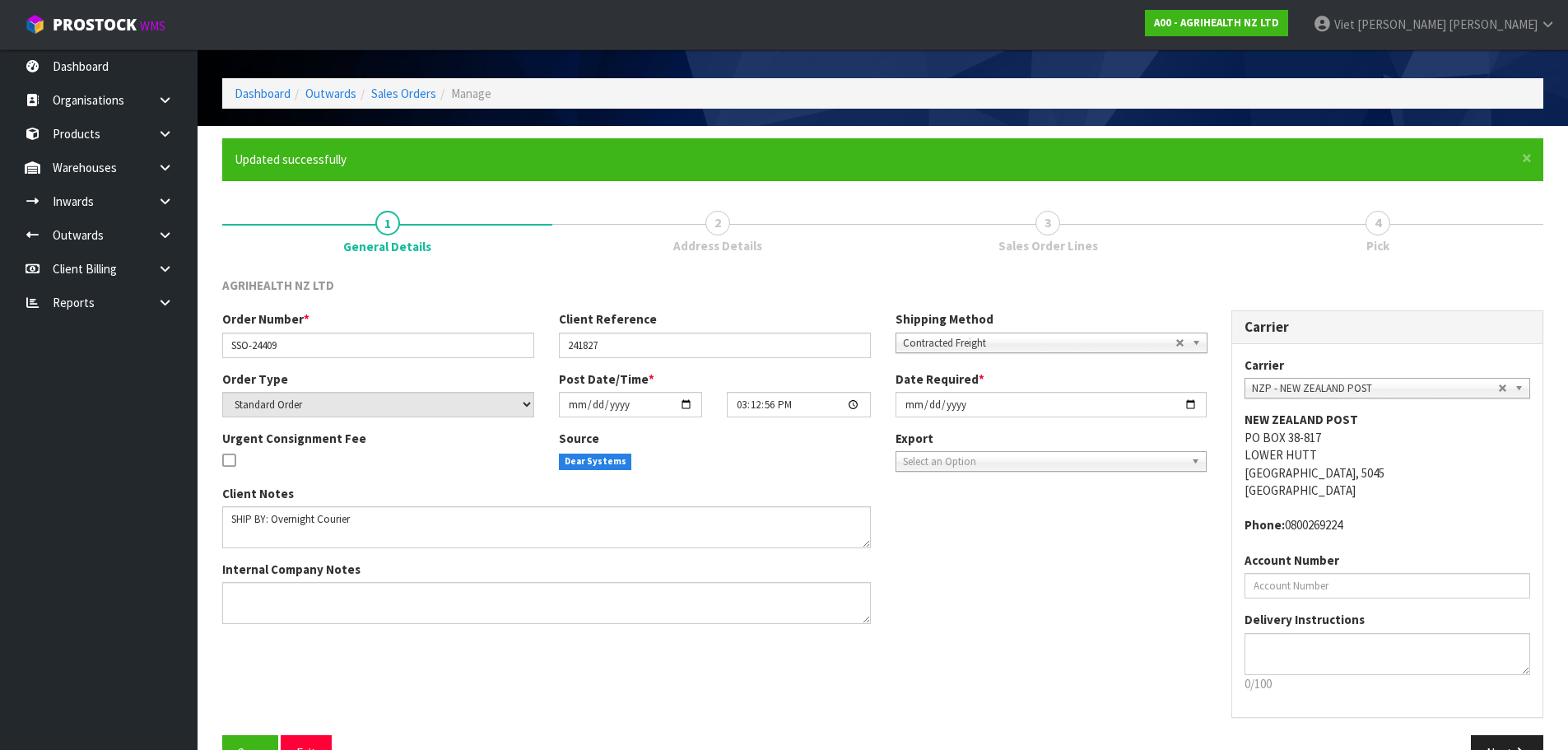
scroll to position [94, 0]
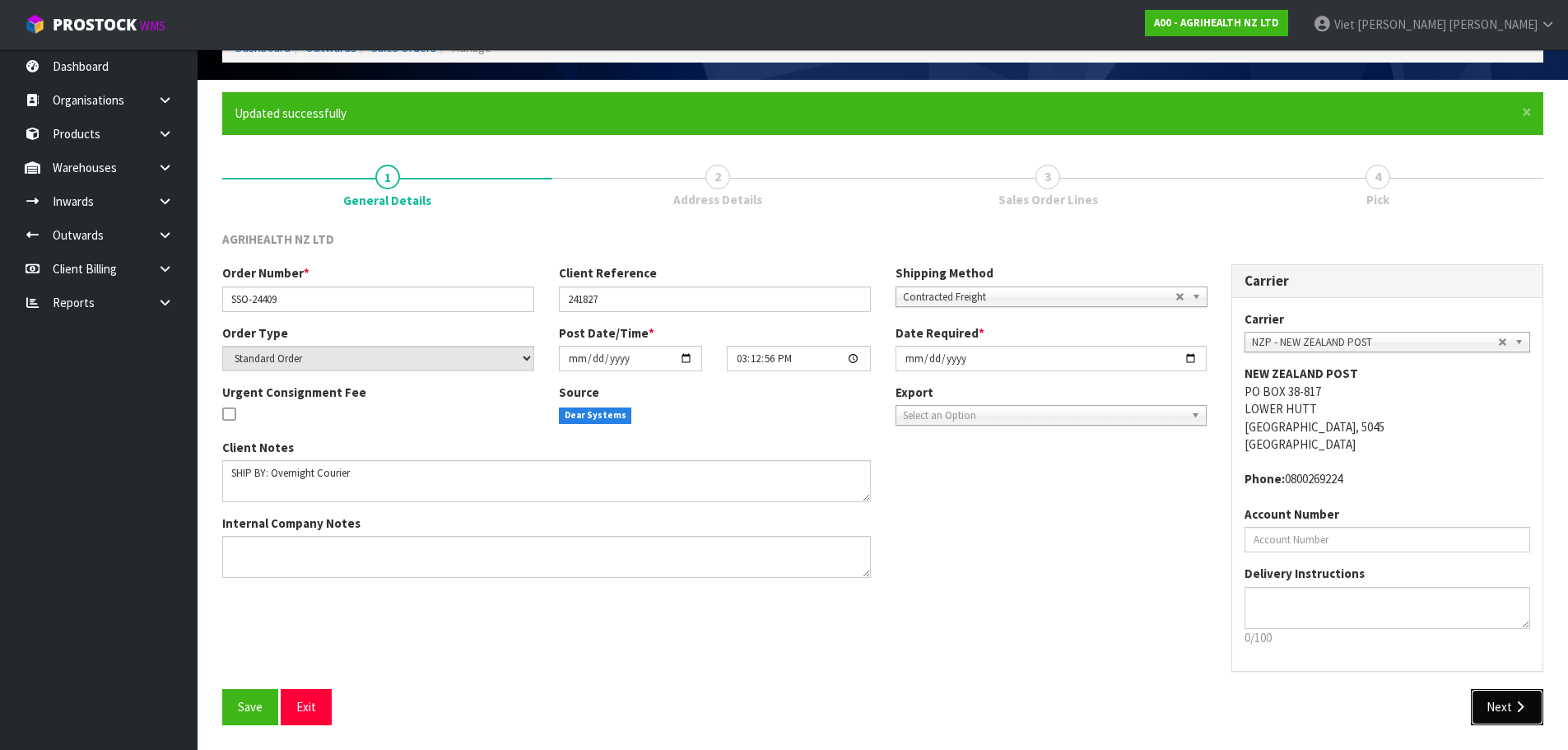
click at [1488, 714] on button "Next" at bounding box center [1506, 707] width 73 height 36
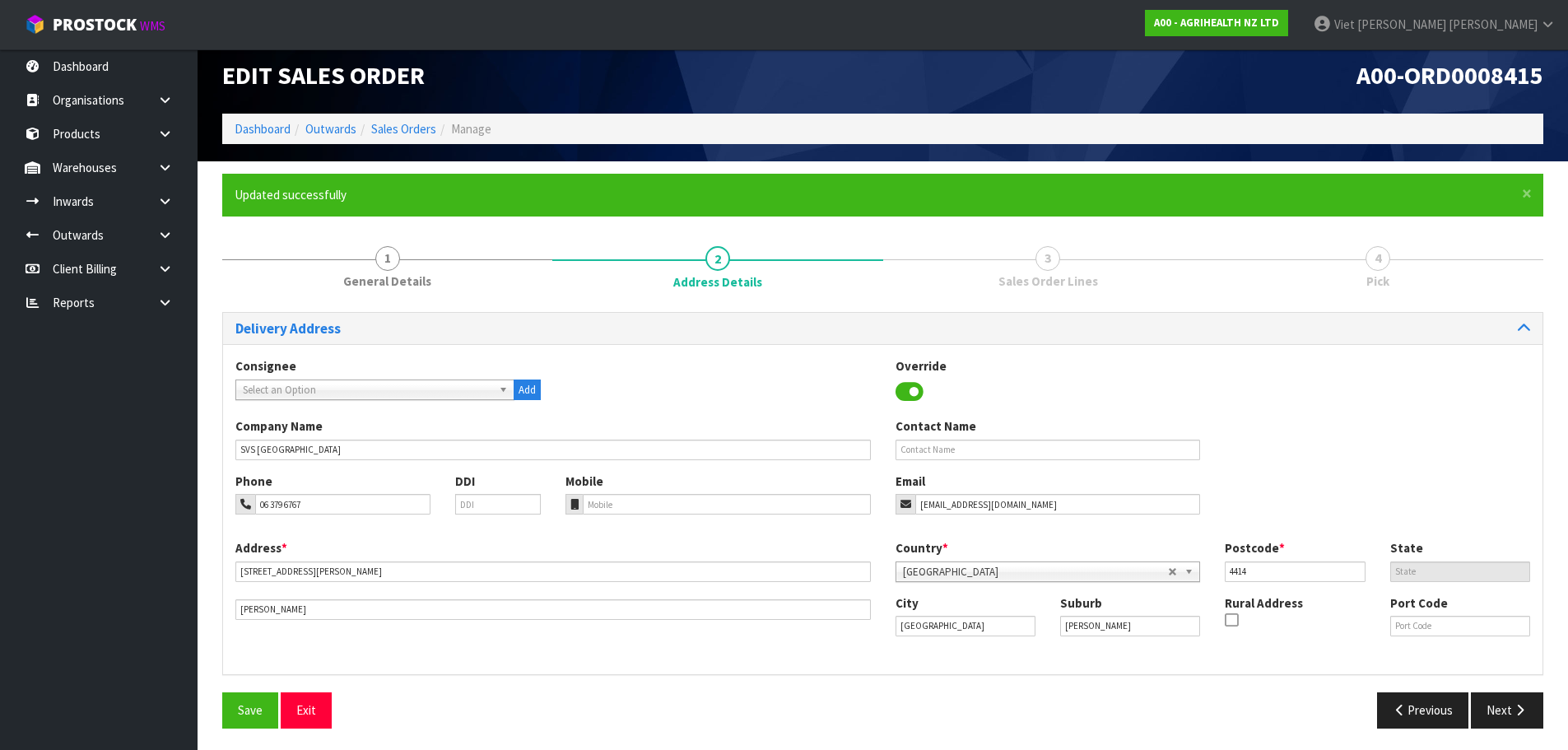
scroll to position [16, 0]
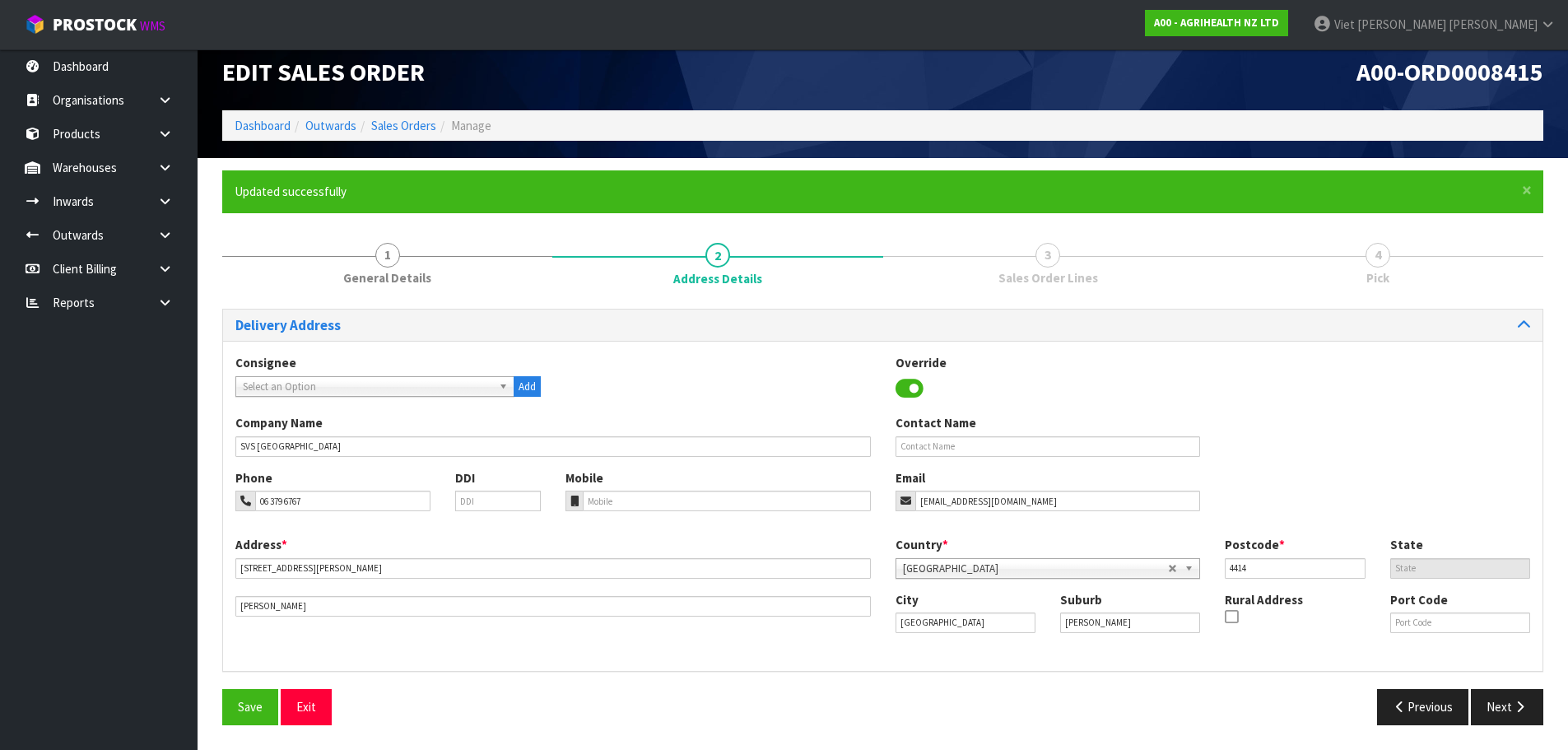
click at [341, 380] on span "Select an Option" at bounding box center [367, 387] width 249 height 20
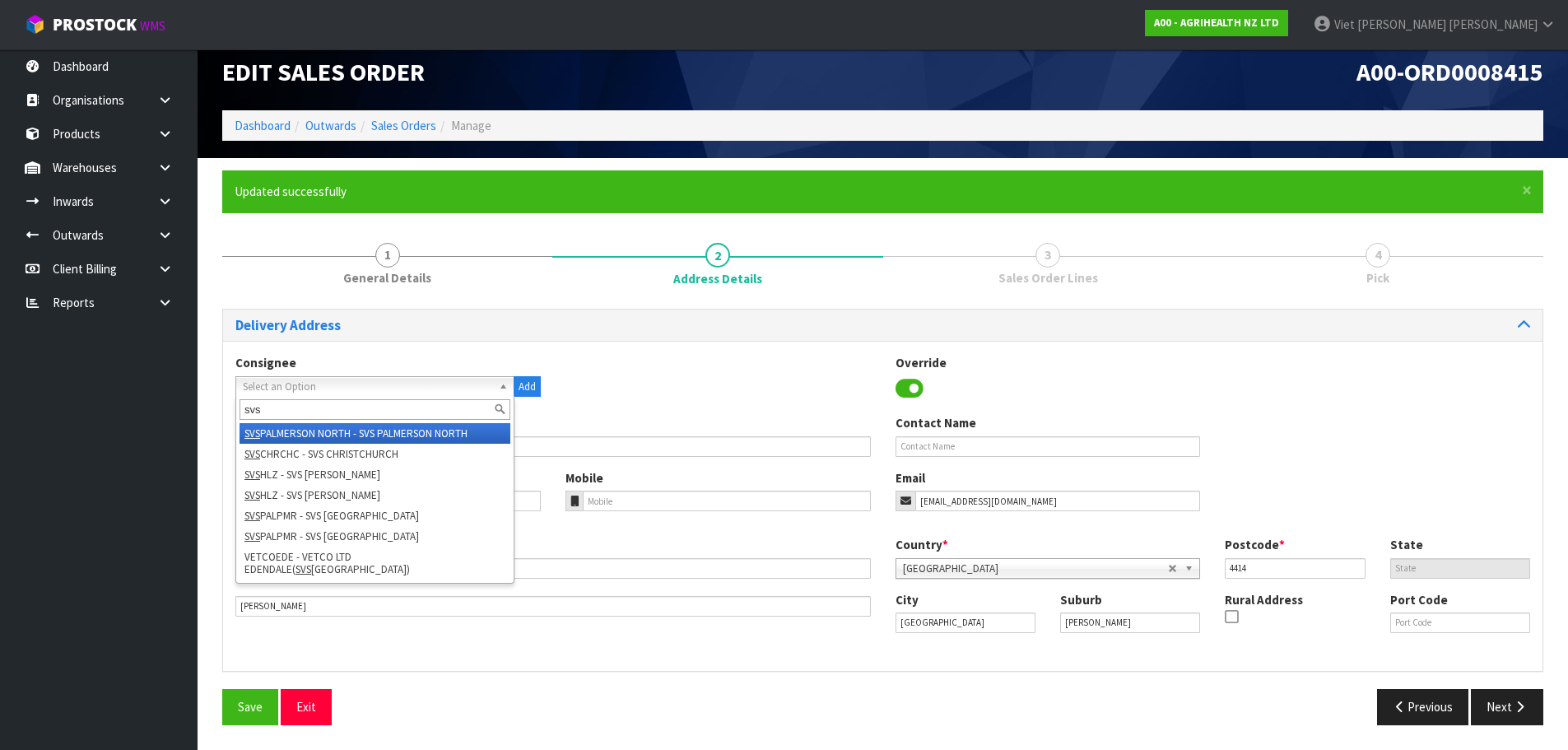
type input "svs"
click at [369, 440] on li "SVS PALMERSON NORTH - SVS PALMERSON NORTH" at bounding box center [375, 433] width 271 height 21
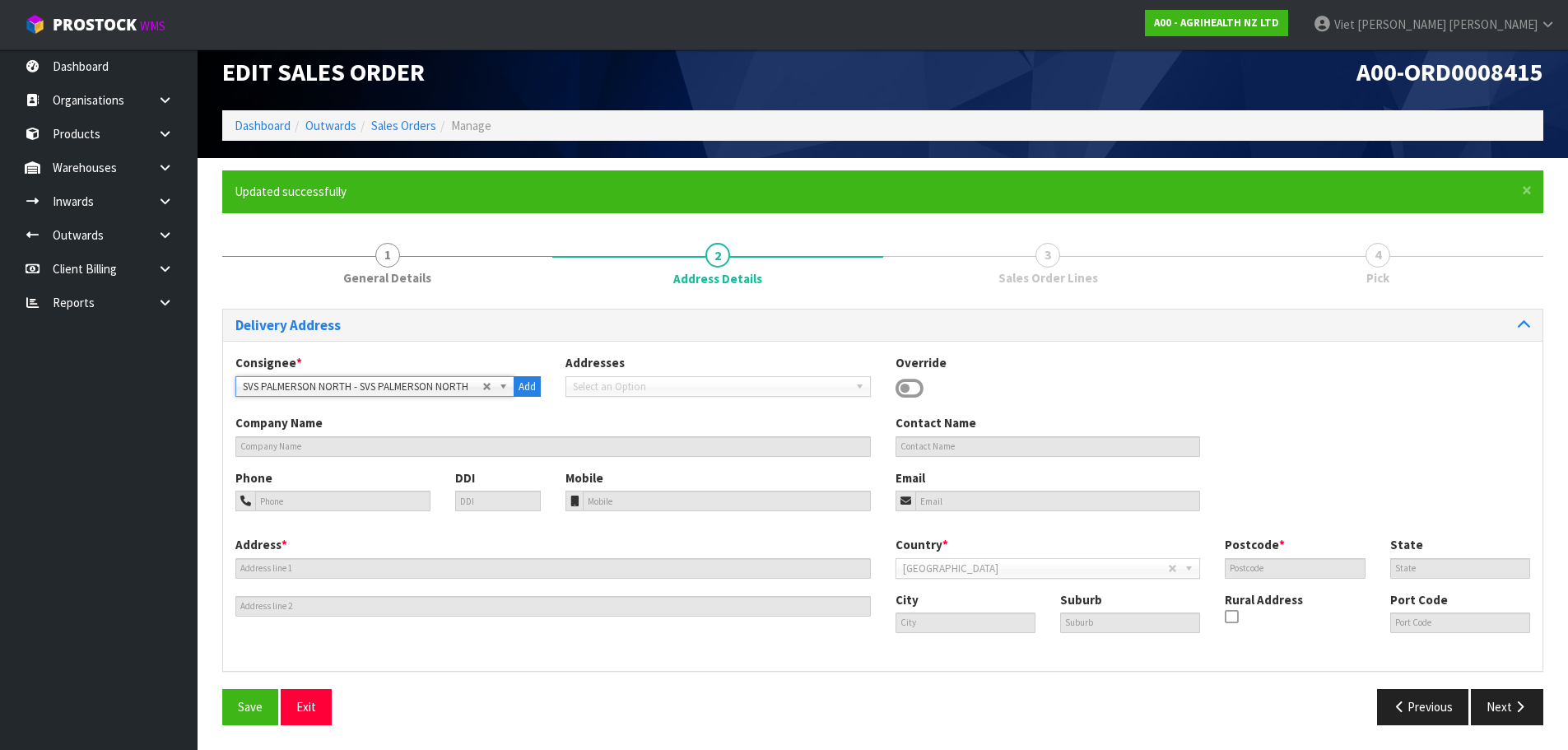
type input "SVS PALMERSON NORTH"
type input "33 SHELLEY ST"
type input "4414"
type input "PALMERSTON NORTH"
type input "ROSLYN"
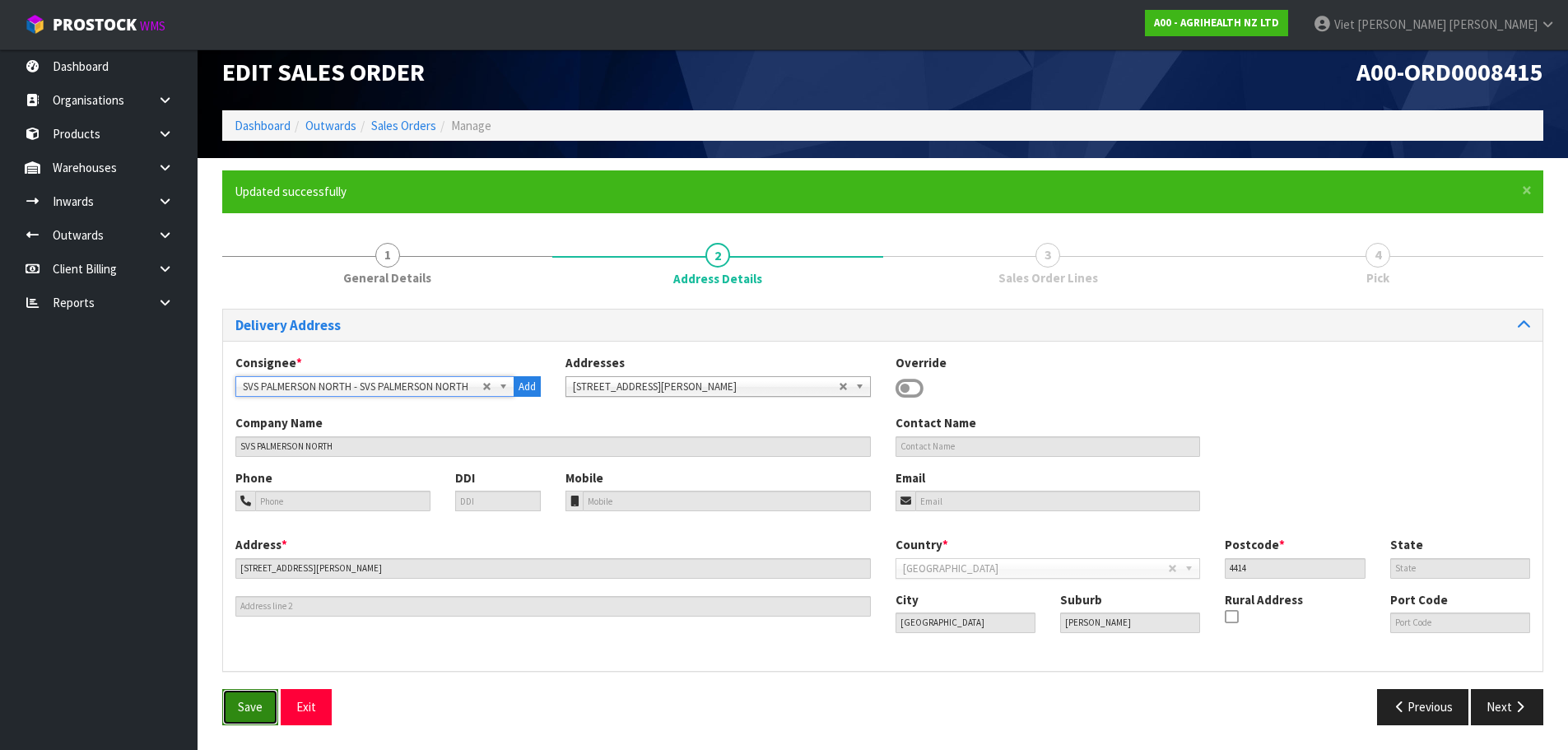
click at [240, 705] on span "Save" at bounding box center [250, 707] width 25 height 16
click at [1502, 708] on button "Next" at bounding box center [1506, 707] width 73 height 36
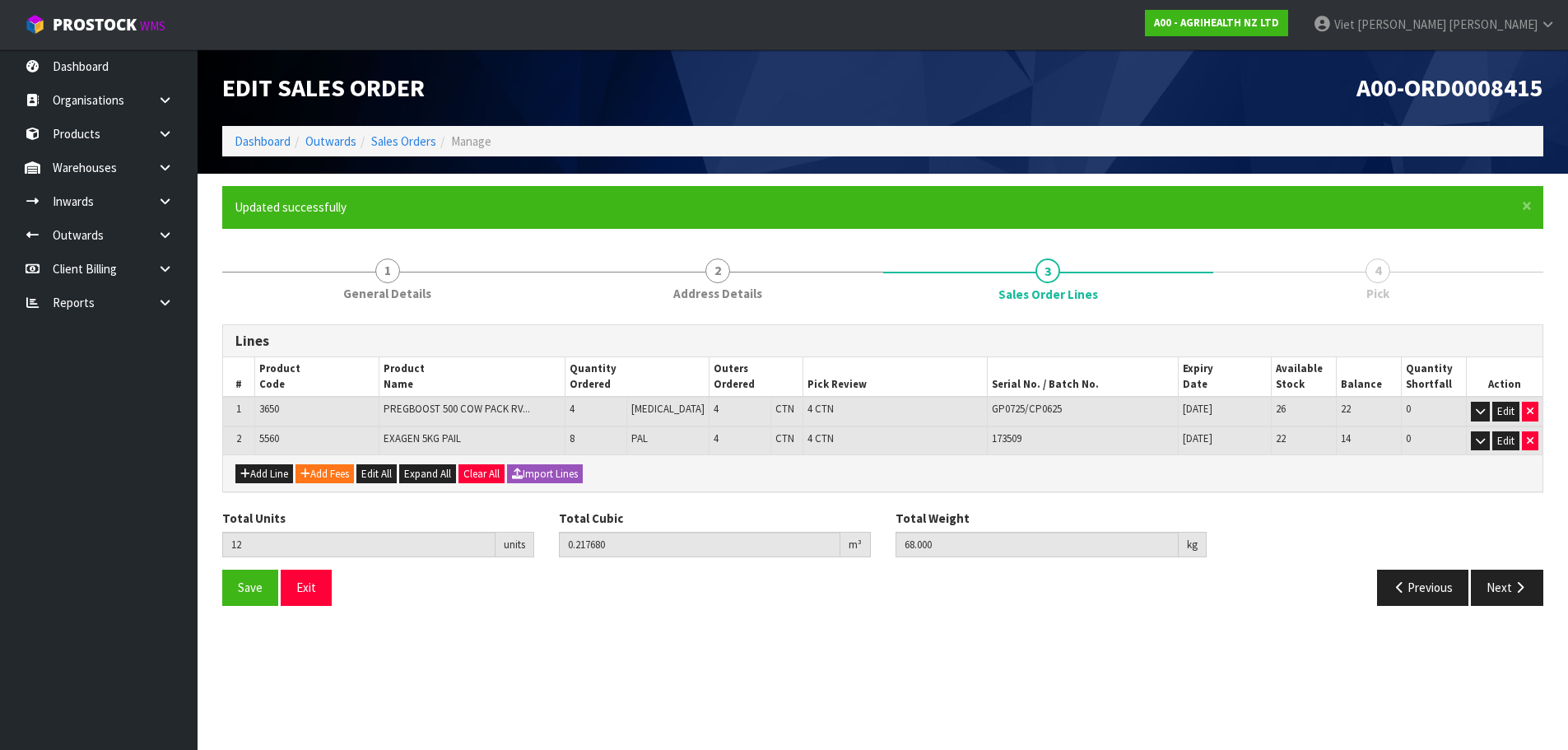
scroll to position [0, 0]
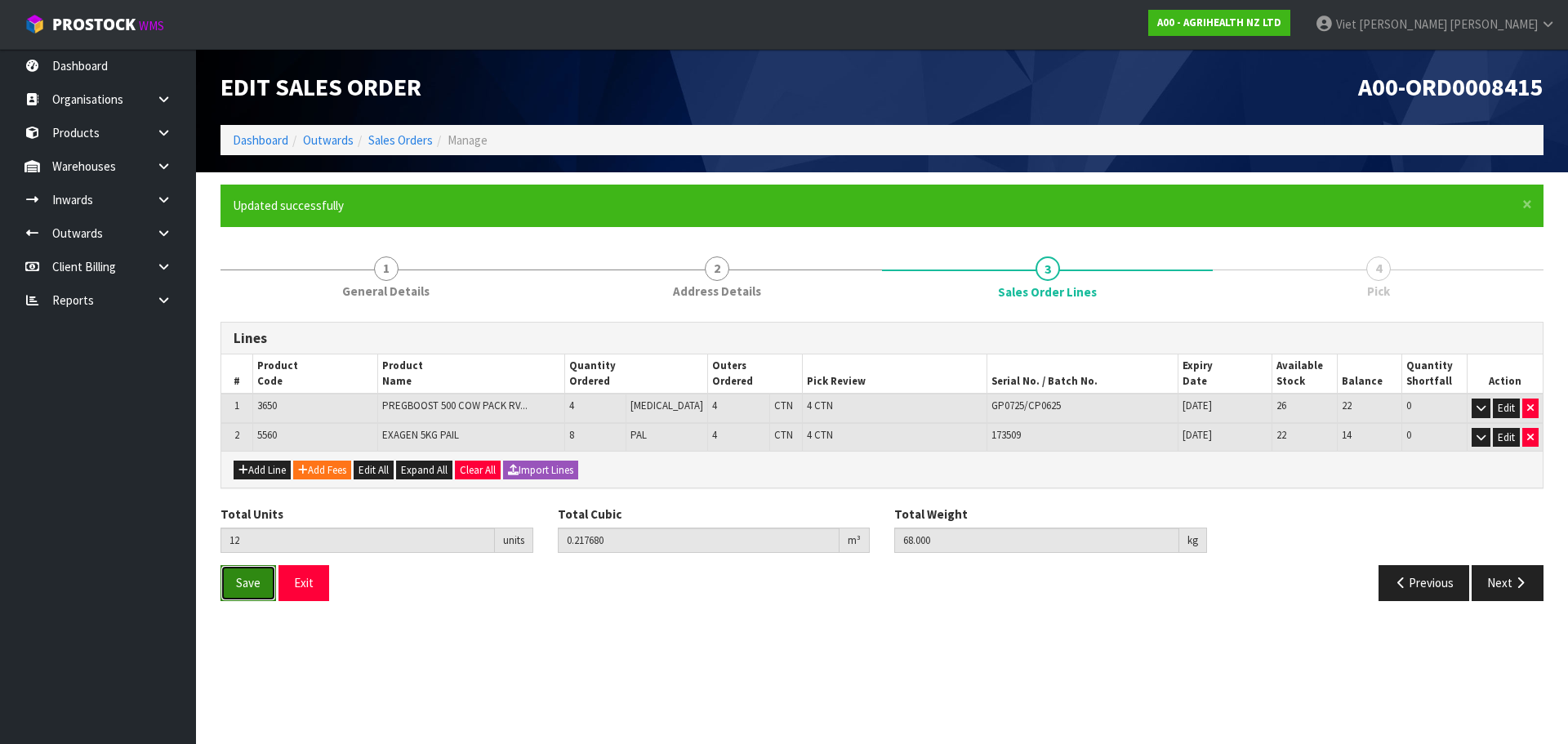
click at [233, 578] on button "Save" at bounding box center [248, 583] width 55 height 36
click at [228, 584] on button "Save" at bounding box center [248, 583] width 55 height 36
click at [1518, 579] on icon "button" at bounding box center [1521, 583] width 16 height 12
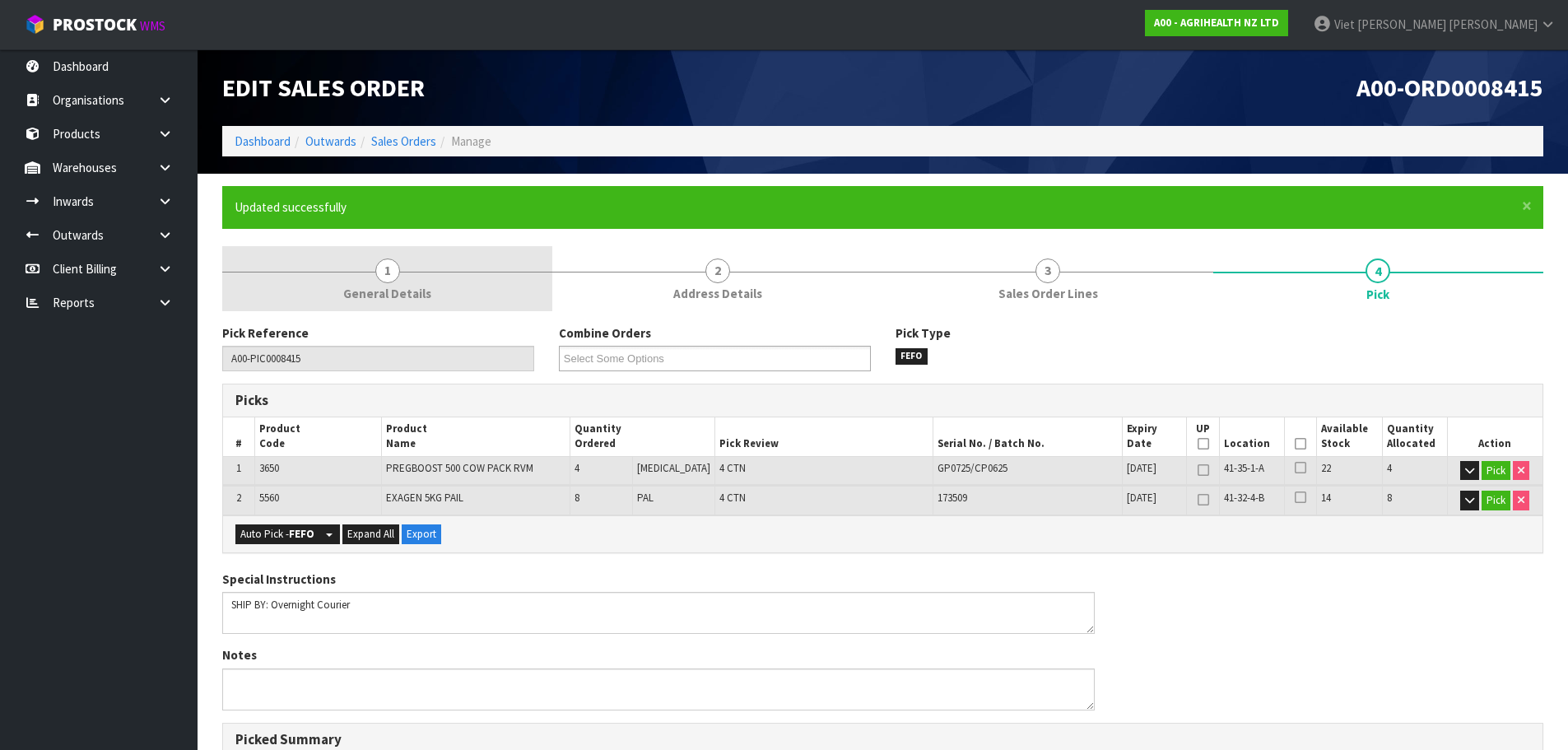
click at [406, 305] on link "1 General Details" at bounding box center [386, 278] width 330 height 65
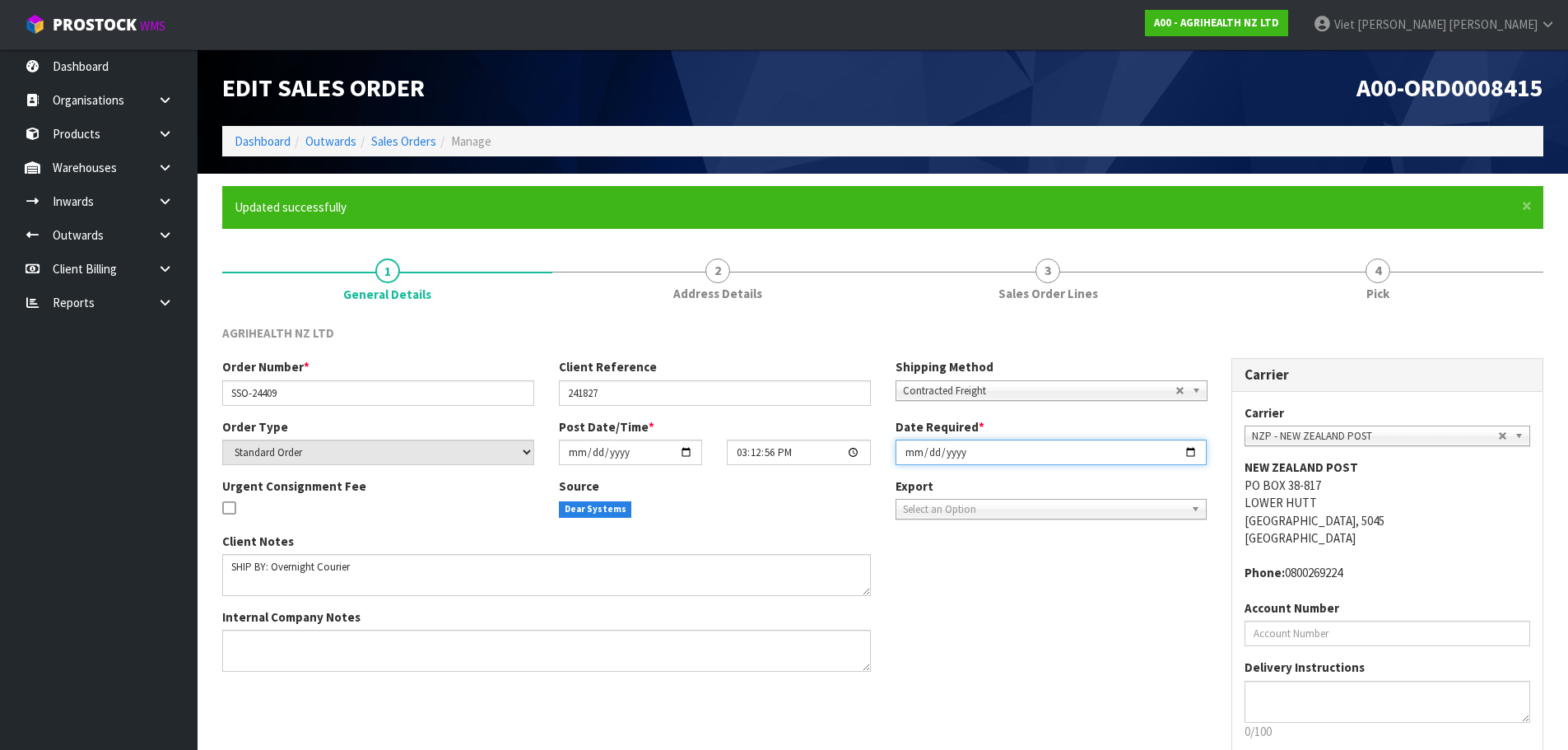
click at [1192, 452] on input "[DATE]" at bounding box center [1050, 452] width 312 height 26
type input "[DATE]"
click at [1146, 590] on div "Client Notes Internal Company Notes" at bounding box center [714, 609] width 1008 height 152
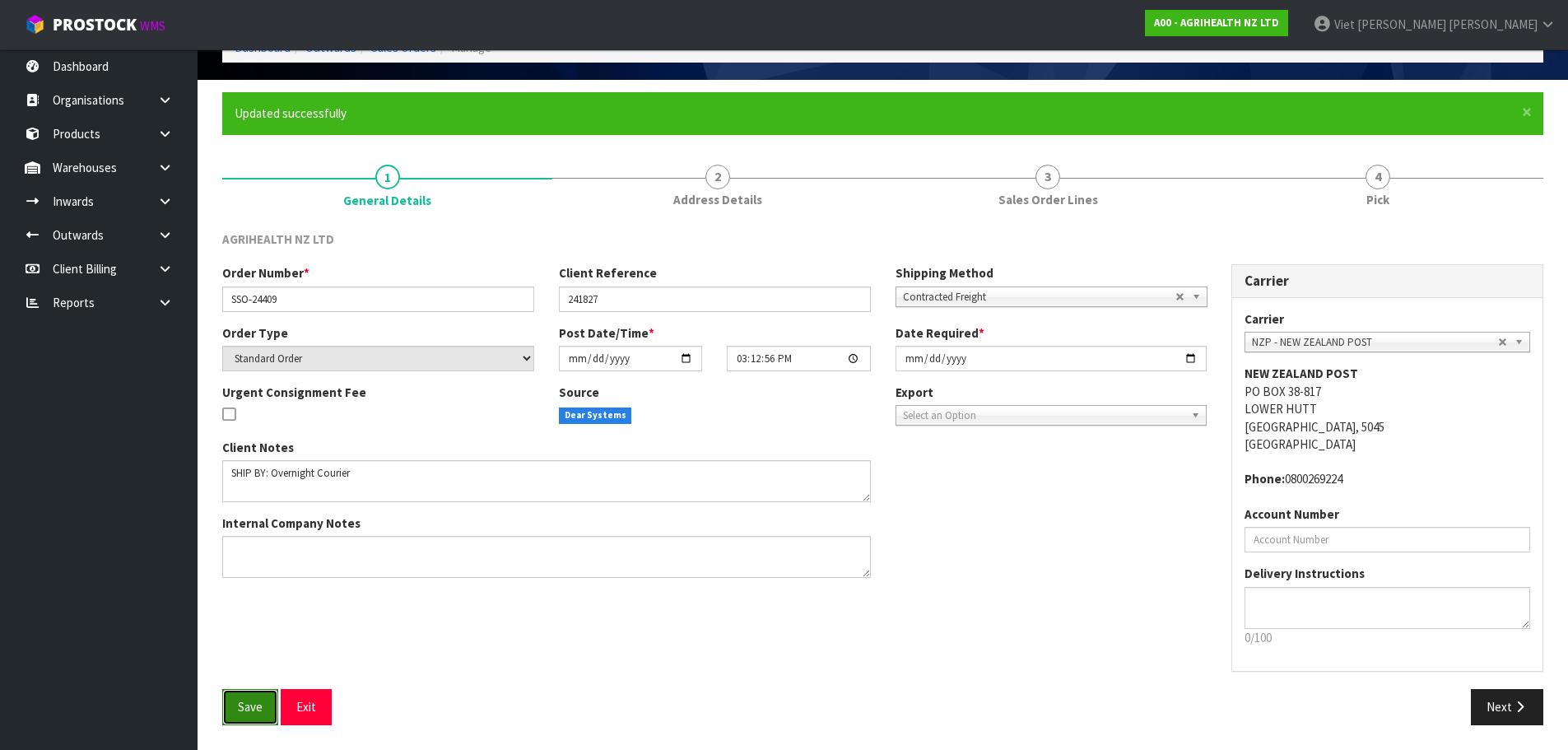
click at [254, 712] on span "Save" at bounding box center [250, 707] width 25 height 16
click at [1483, 704] on button "Next" at bounding box center [1506, 707] width 73 height 36
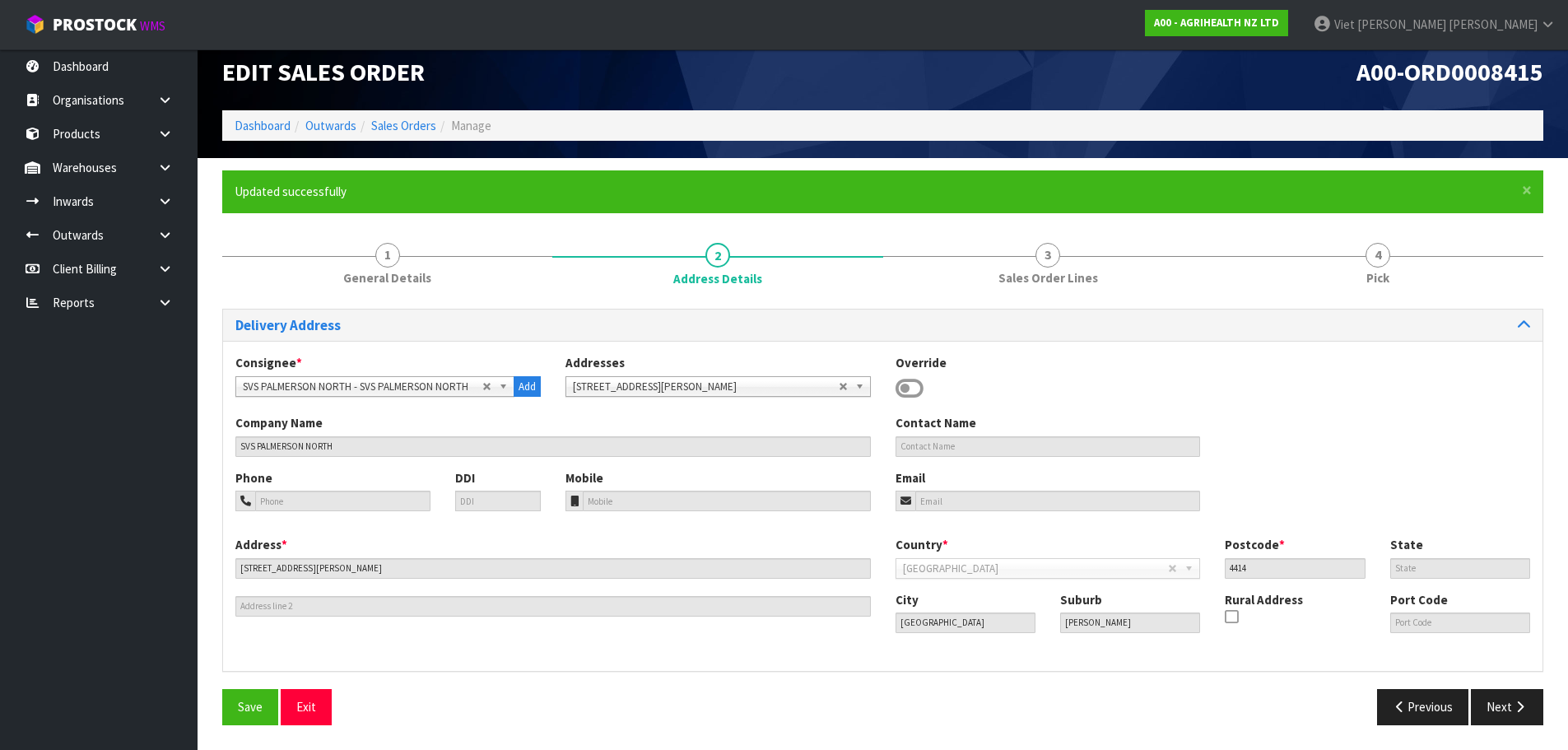
scroll to position [16, 0]
click at [1364, 223] on form "× Close Updated successfully 1 General Details 2 Address Details 3 Sales Order …" at bounding box center [882, 453] width 1321 height 567
click at [1337, 316] on div "Delivery Address" at bounding box center [882, 326] width 1319 height 32
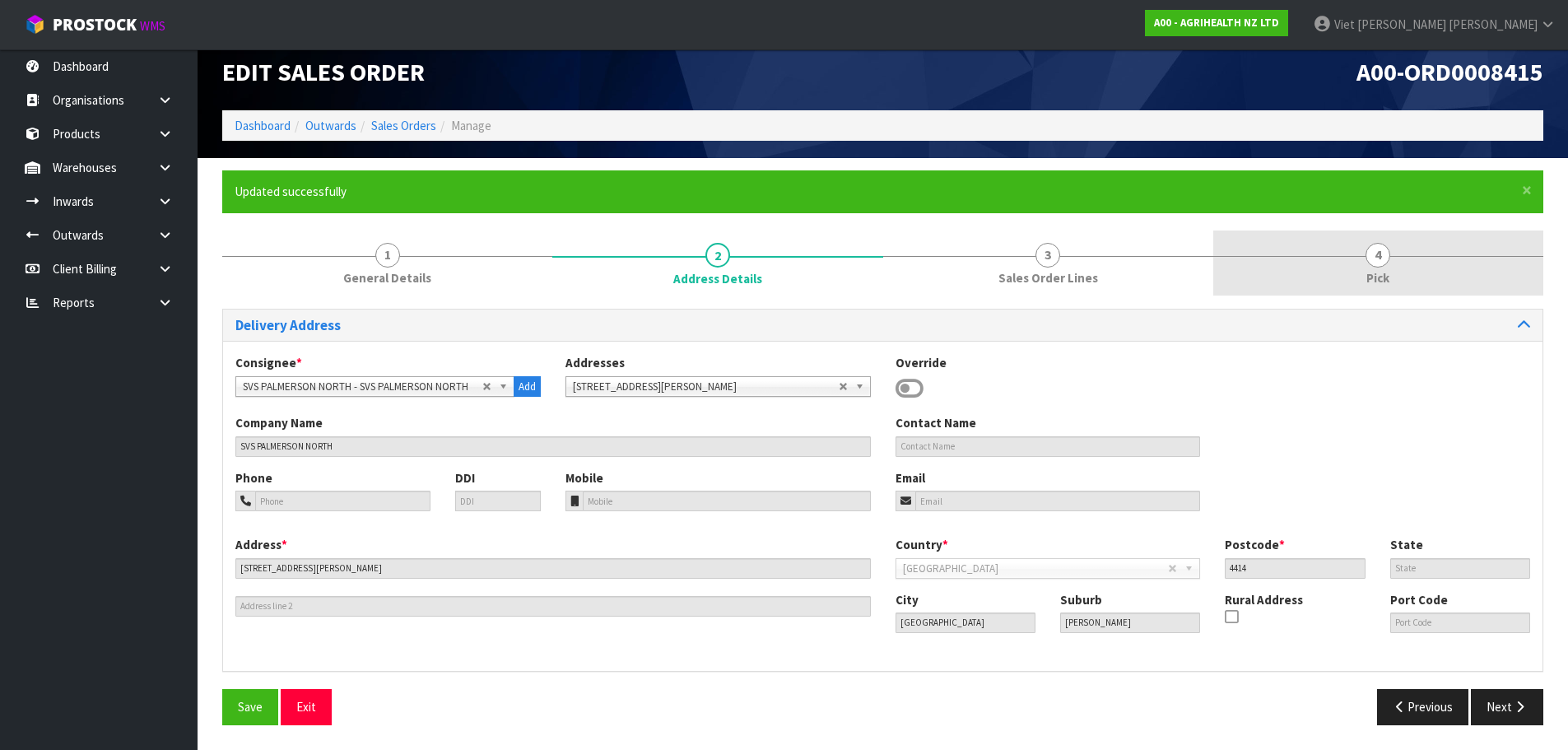
click at [1347, 261] on link "4 Pick" at bounding box center [1378, 262] width 330 height 65
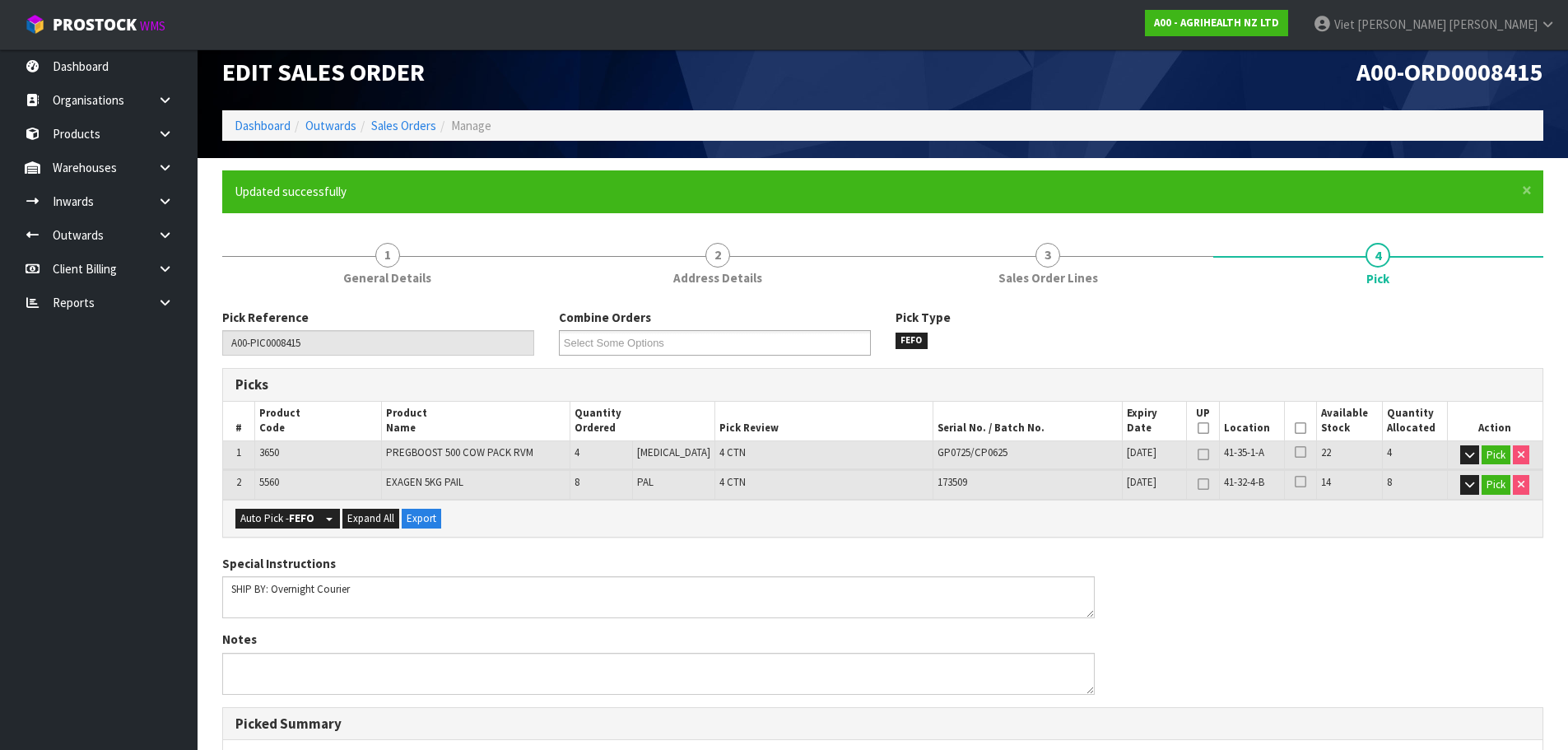
scroll to position [15, 0]
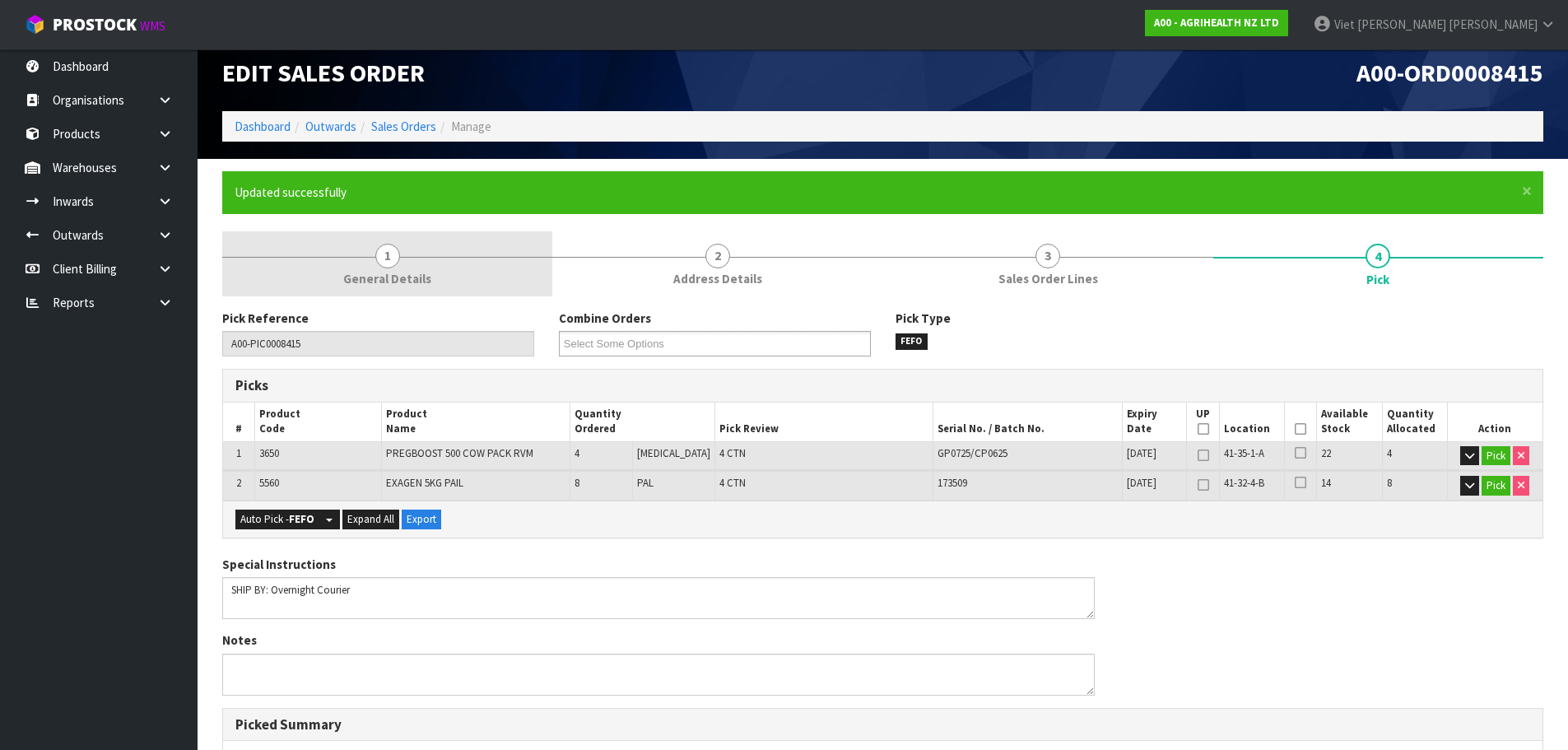
click at [382, 268] on link "1 General Details" at bounding box center [386, 263] width 330 height 65
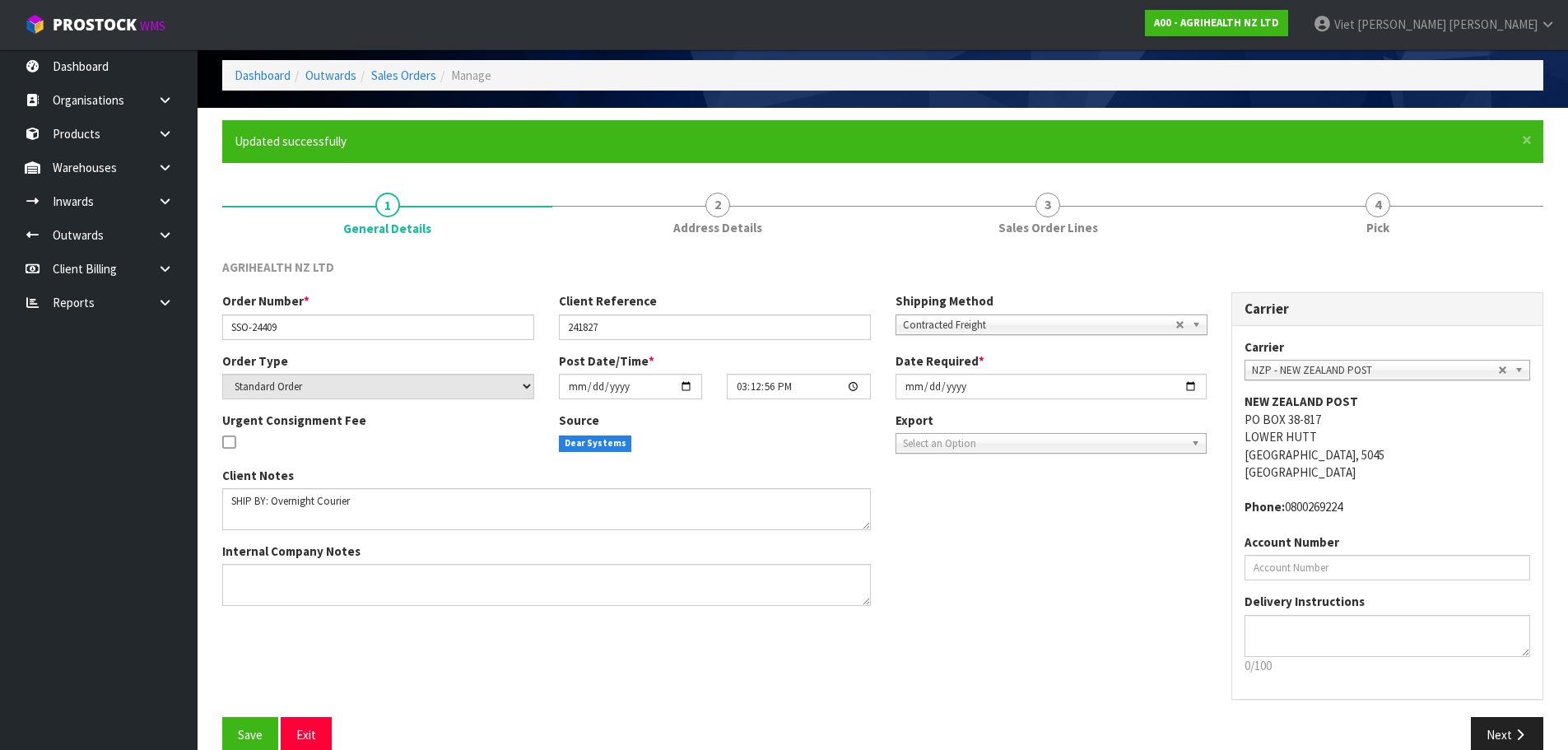
scroll to position [94, 0]
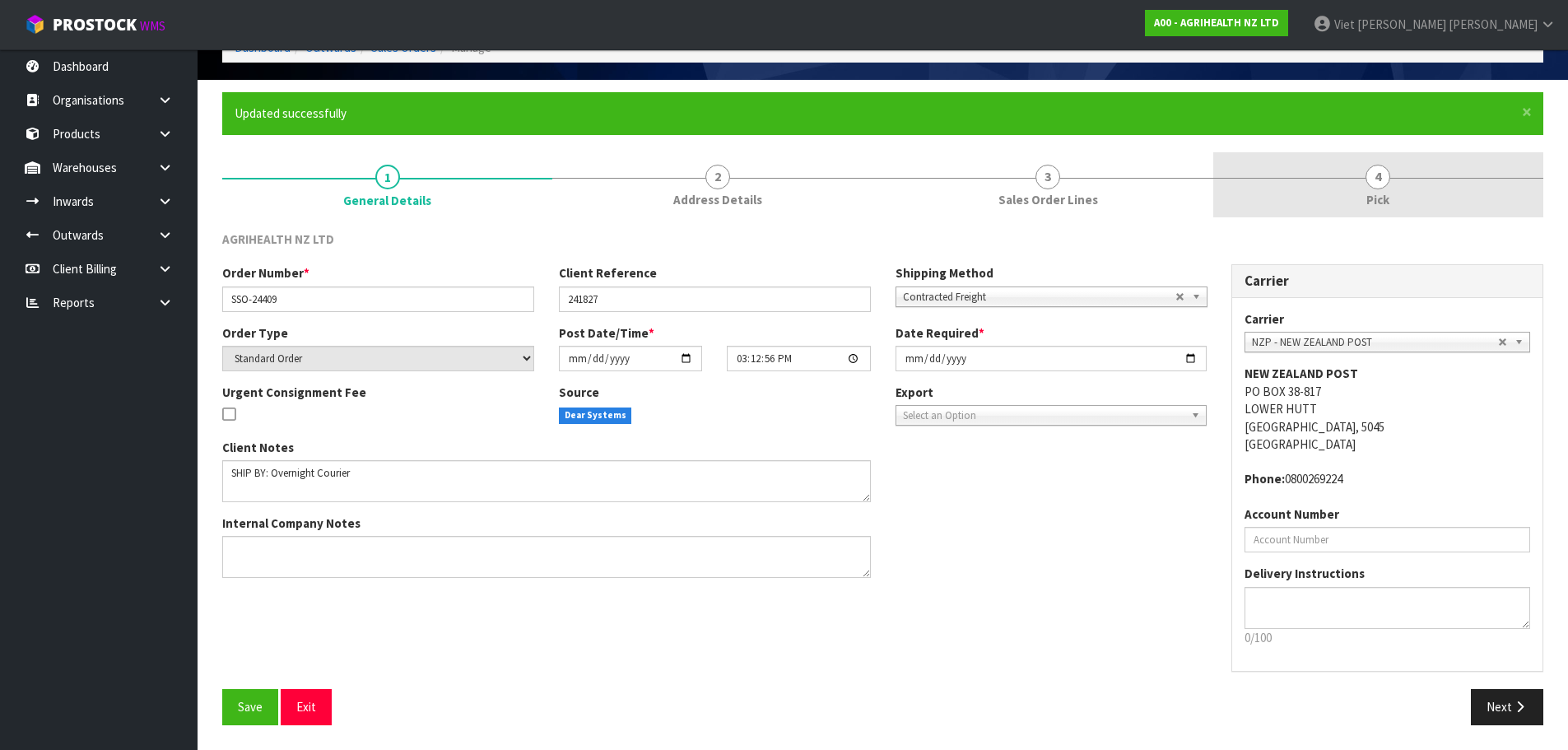
click at [1337, 174] on link "4 Pick" at bounding box center [1378, 184] width 330 height 65
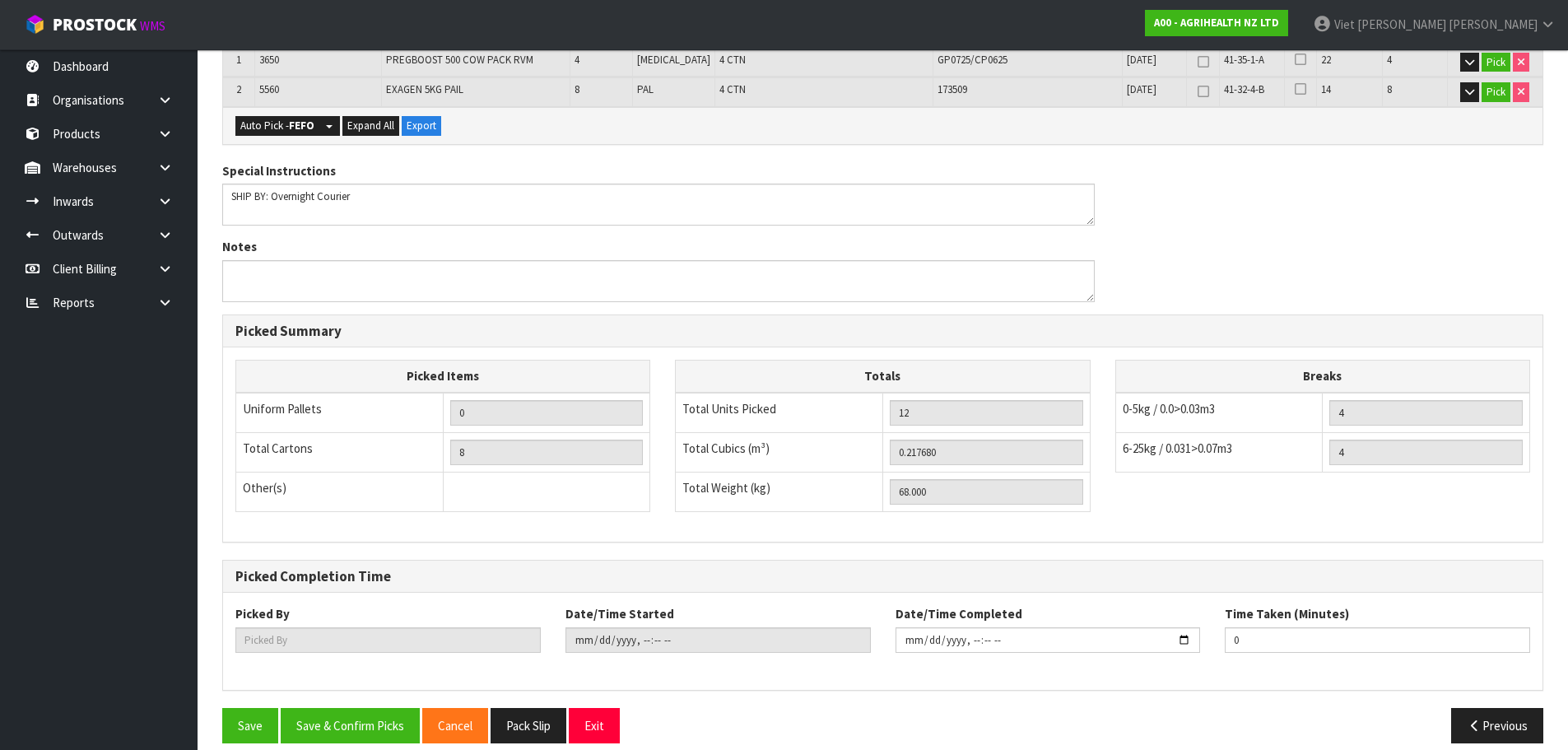
scroll to position [426, 0]
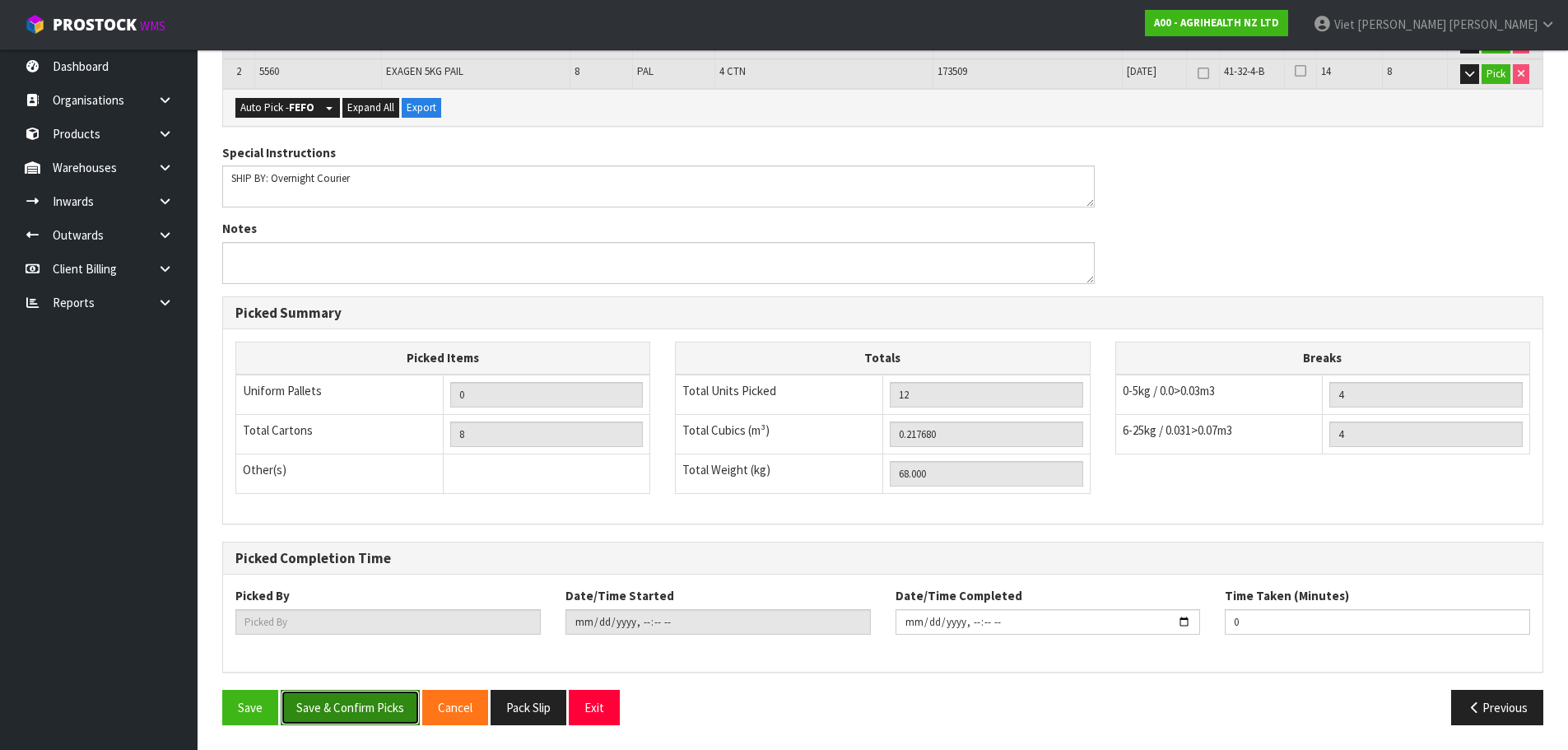
click at [387, 692] on button "Save & Confirm Picks" at bounding box center [350, 708] width 139 height 36
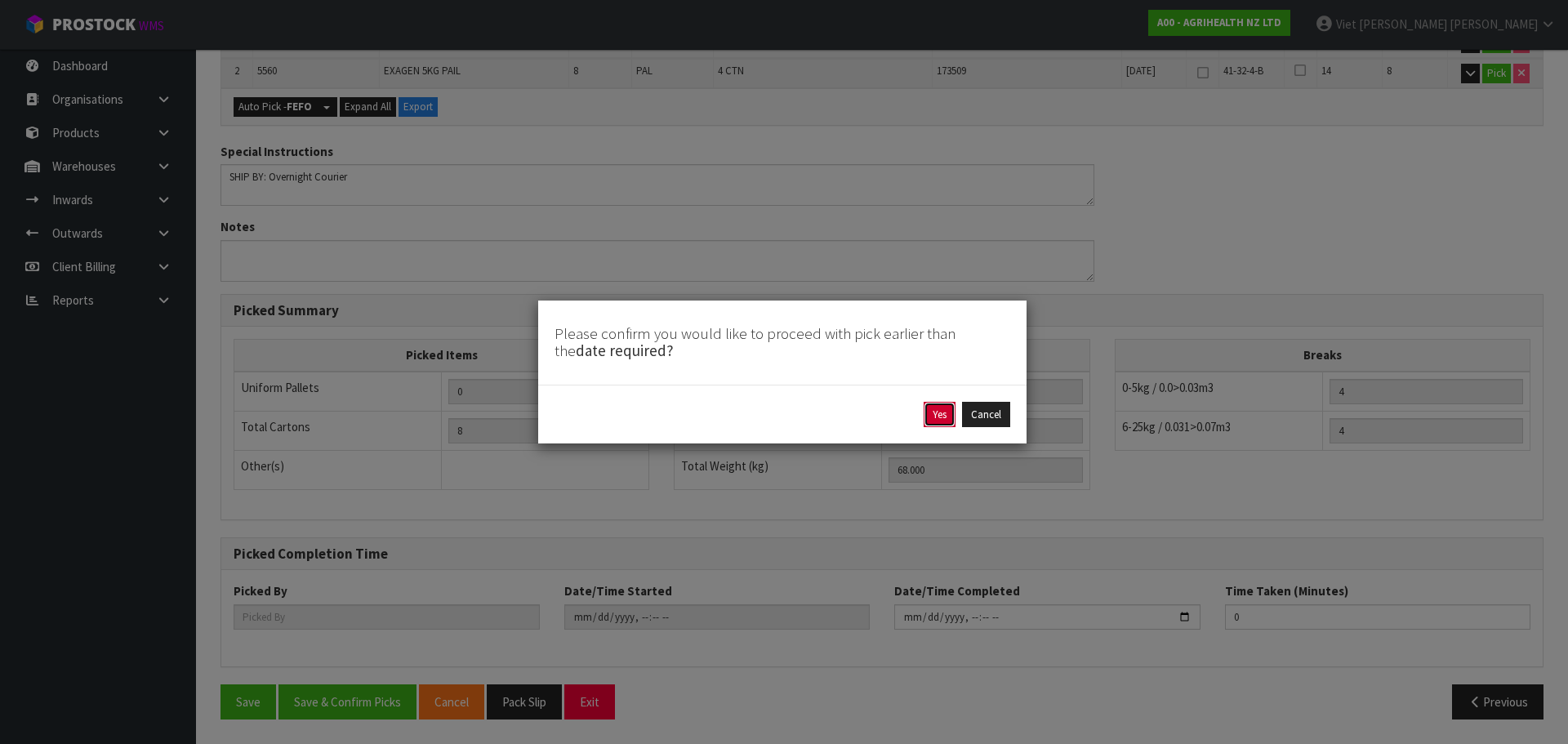
click at [948, 404] on button "Yes" at bounding box center [940, 415] width 32 height 26
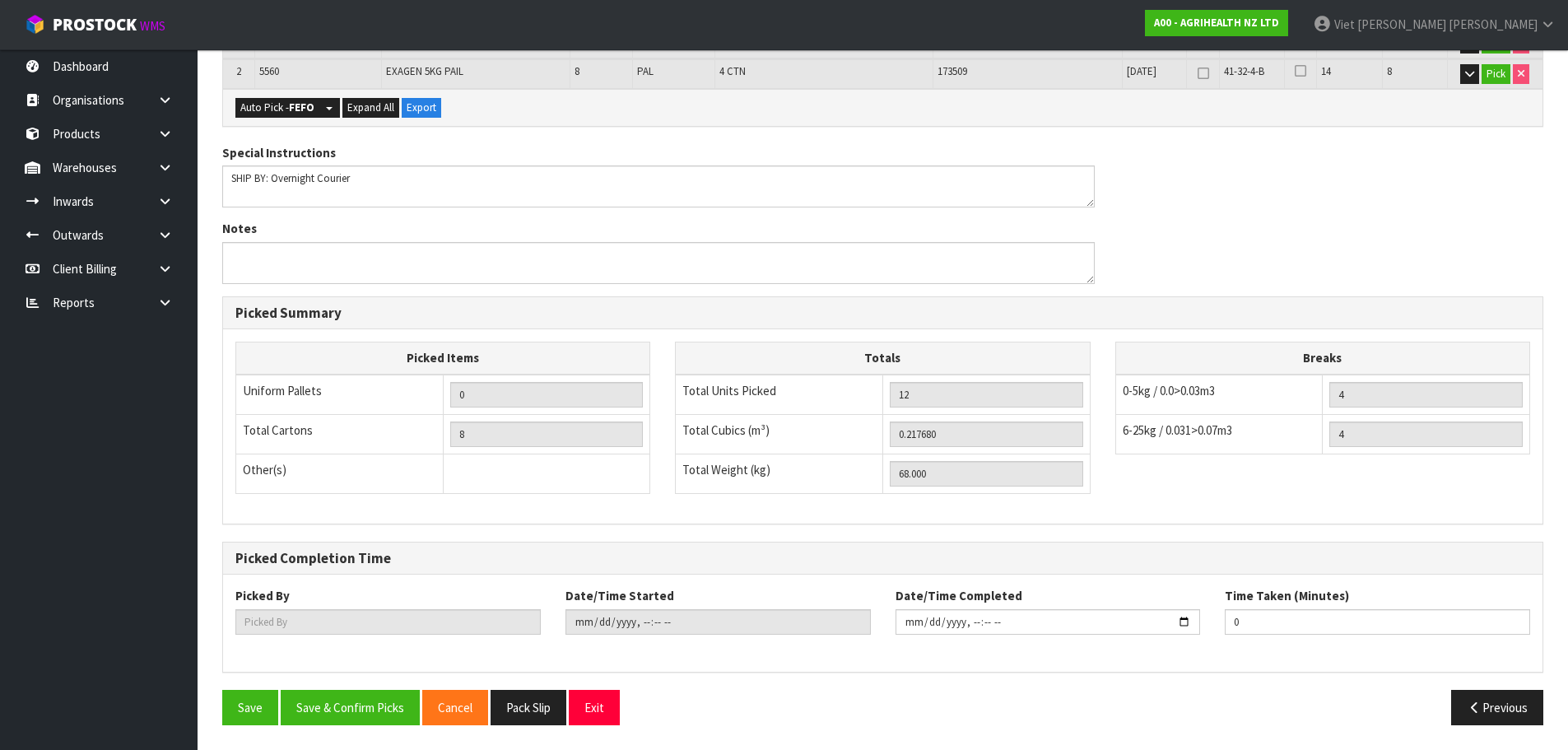
scroll to position [0, 0]
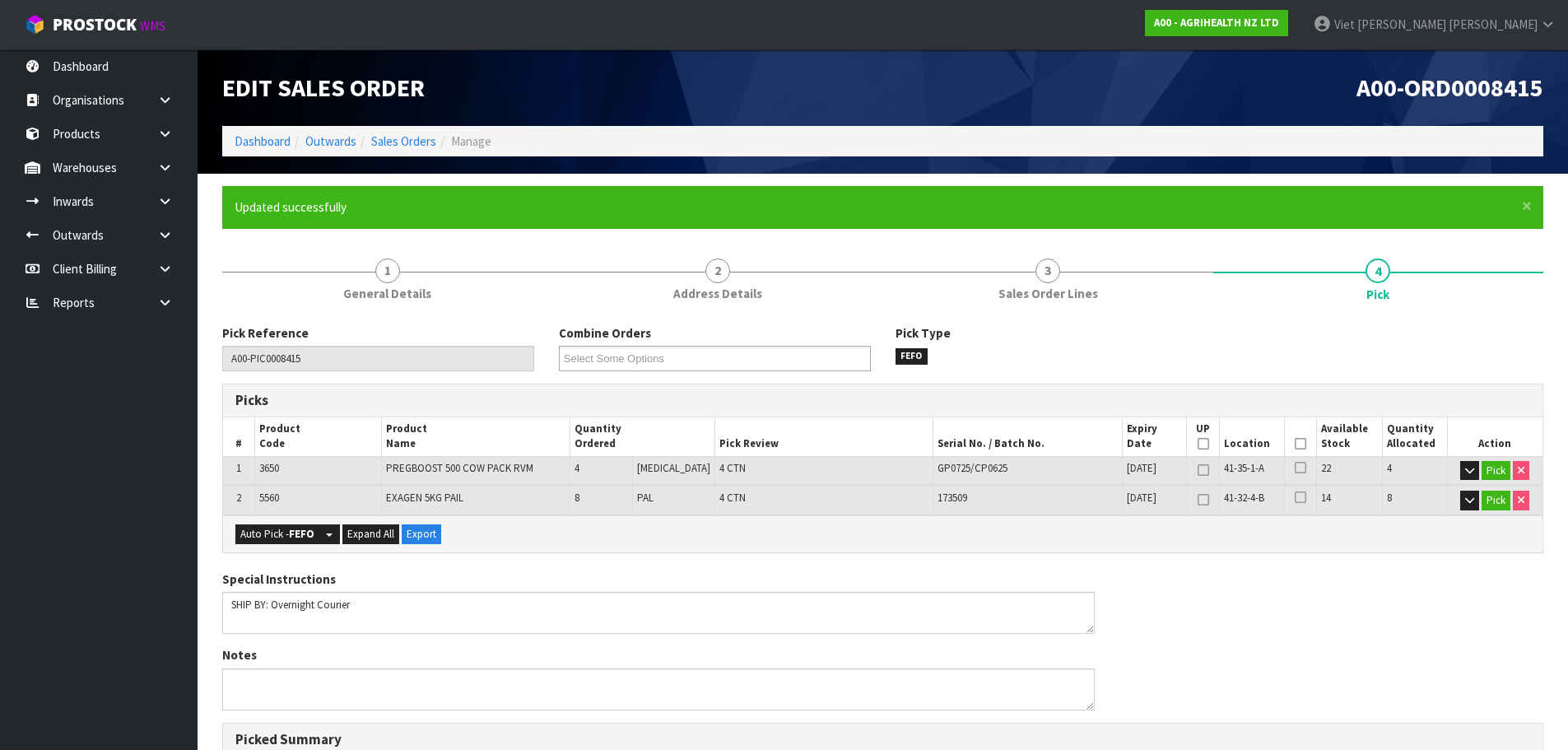
type input "Viet [PERSON_NAME]"
type input "[DATE]T15:29:09"
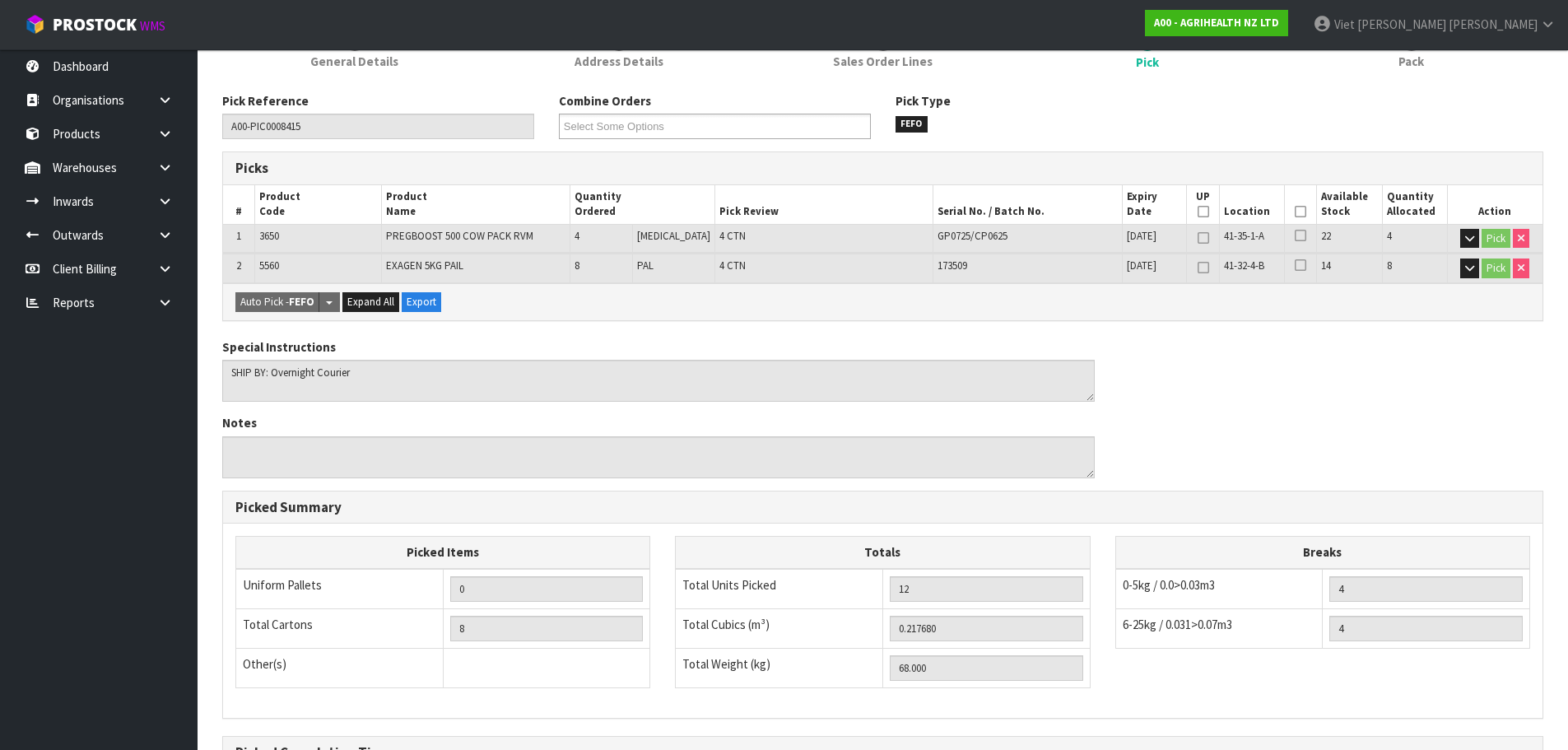
scroll to position [426, 0]
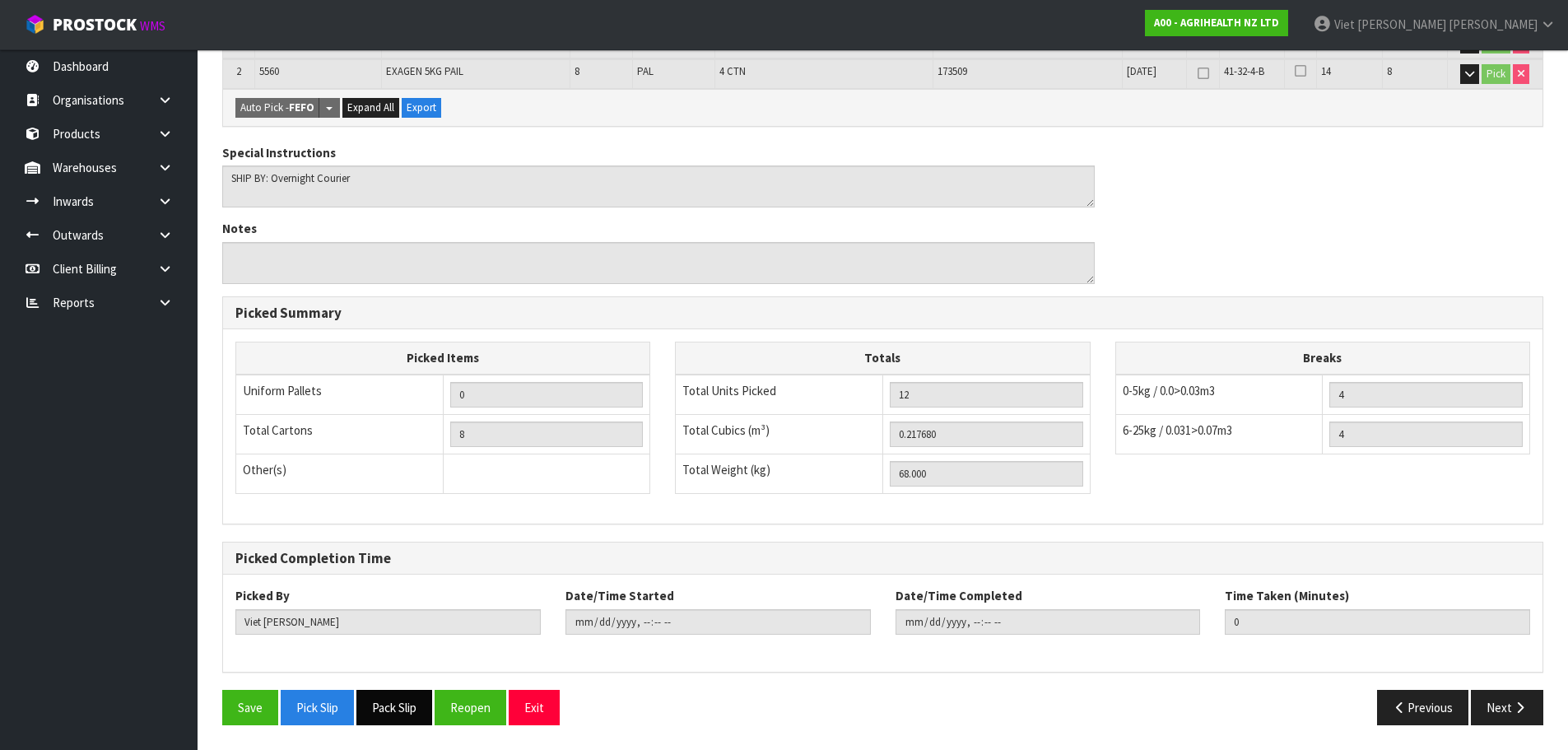
click at [425, 705] on button "Pack Slip" at bounding box center [394, 708] width 76 height 36
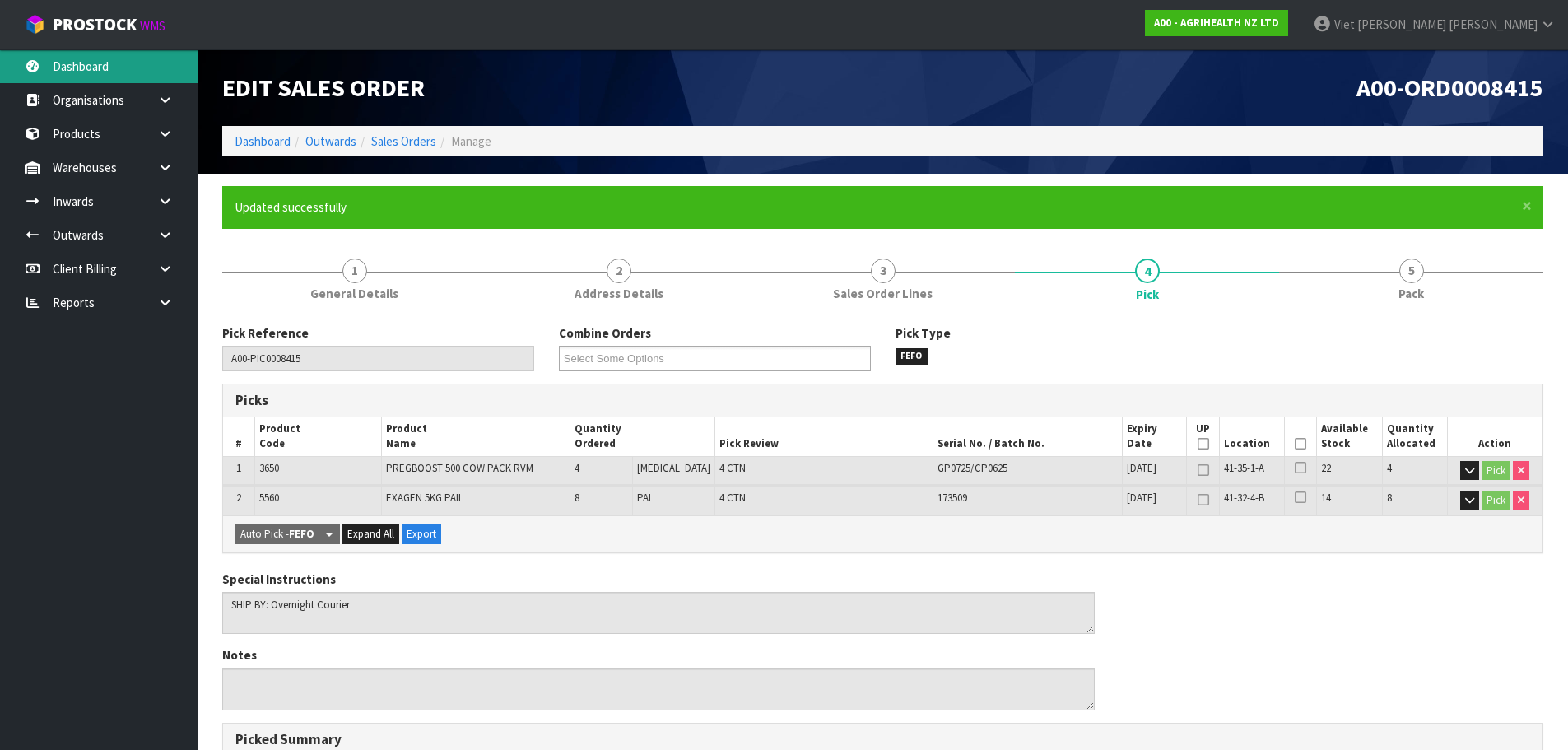
click at [87, 68] on link "Dashboard" at bounding box center [99, 67] width 197 height 34
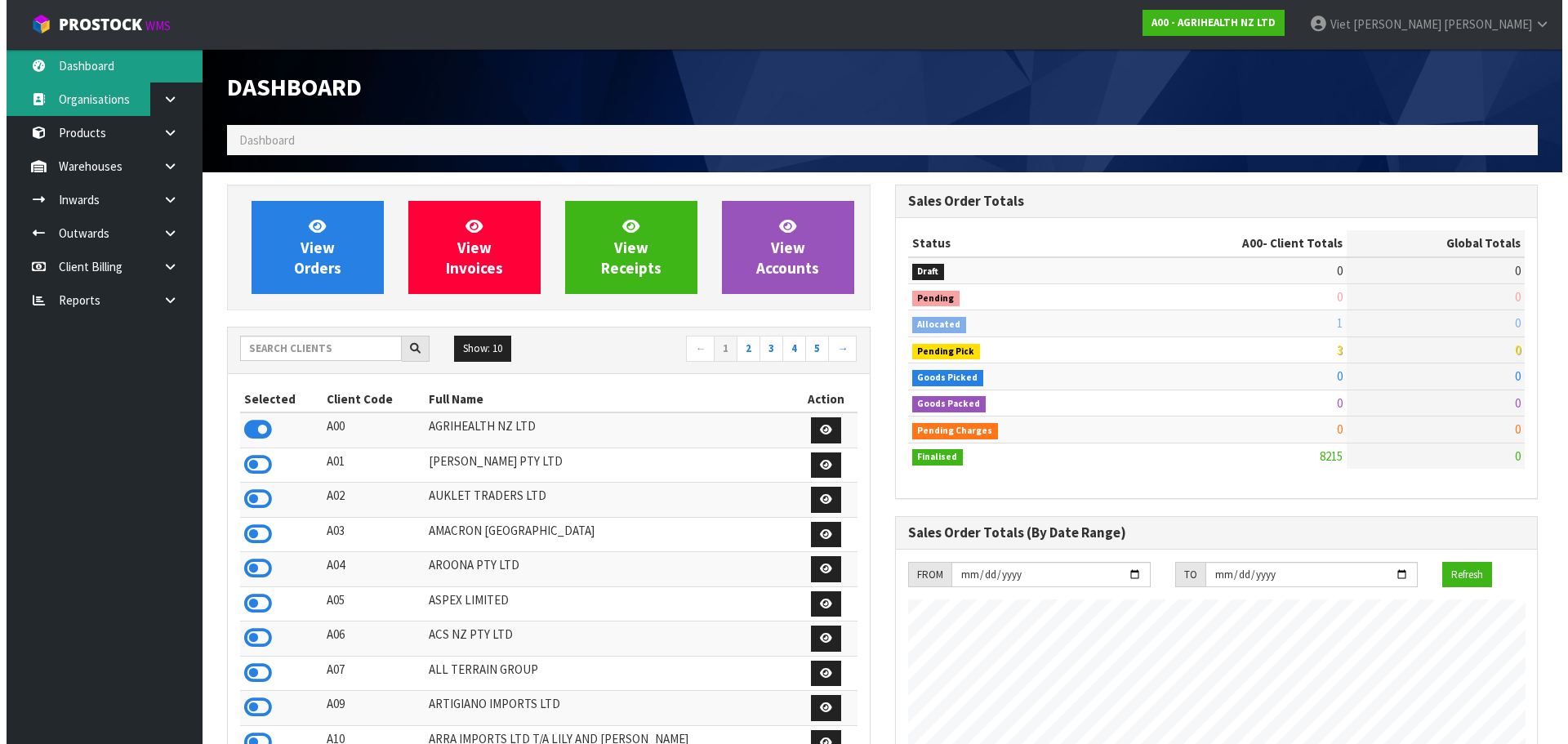
scroll to position [1237, 667]
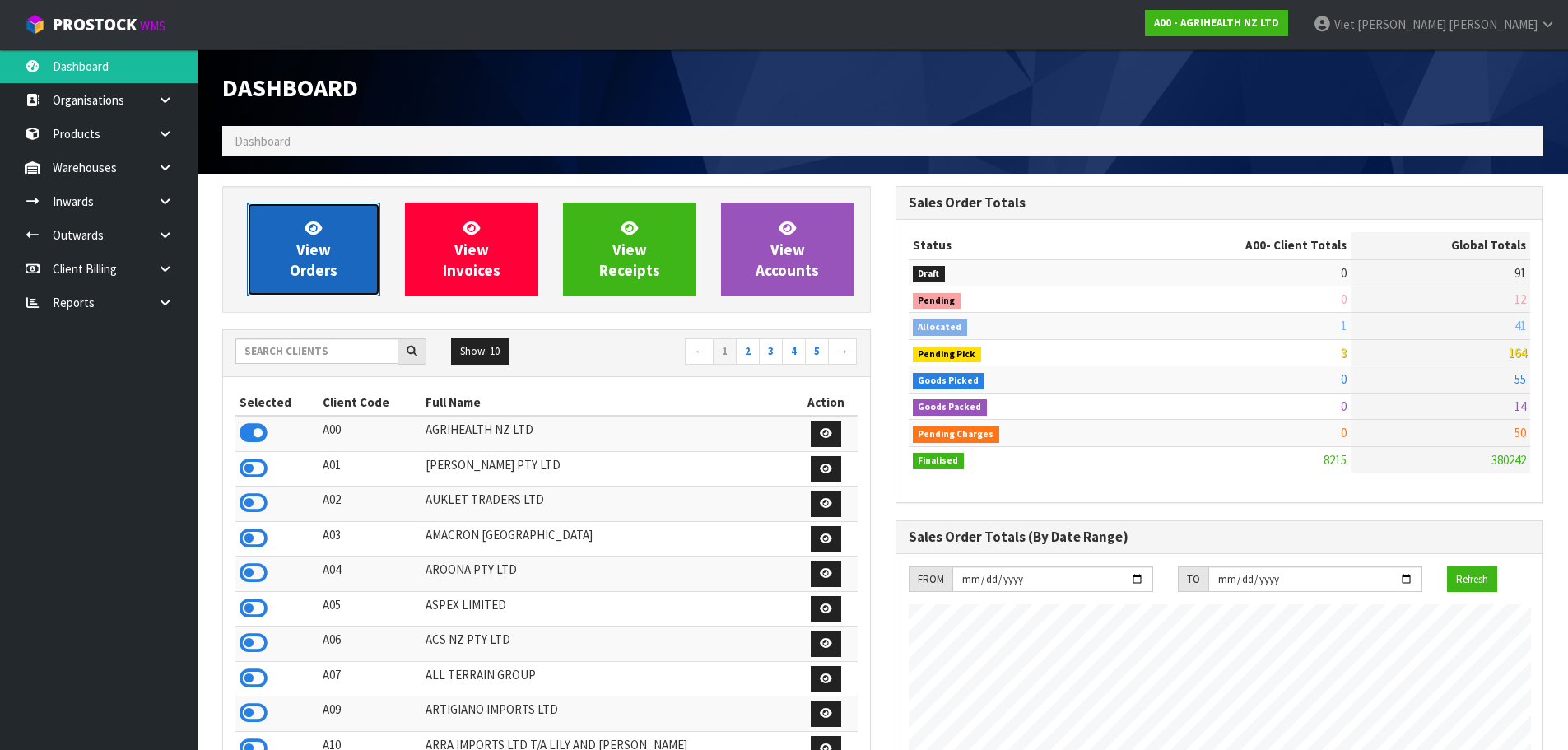
click at [353, 267] on link "View Orders" at bounding box center [314, 249] width 133 height 94
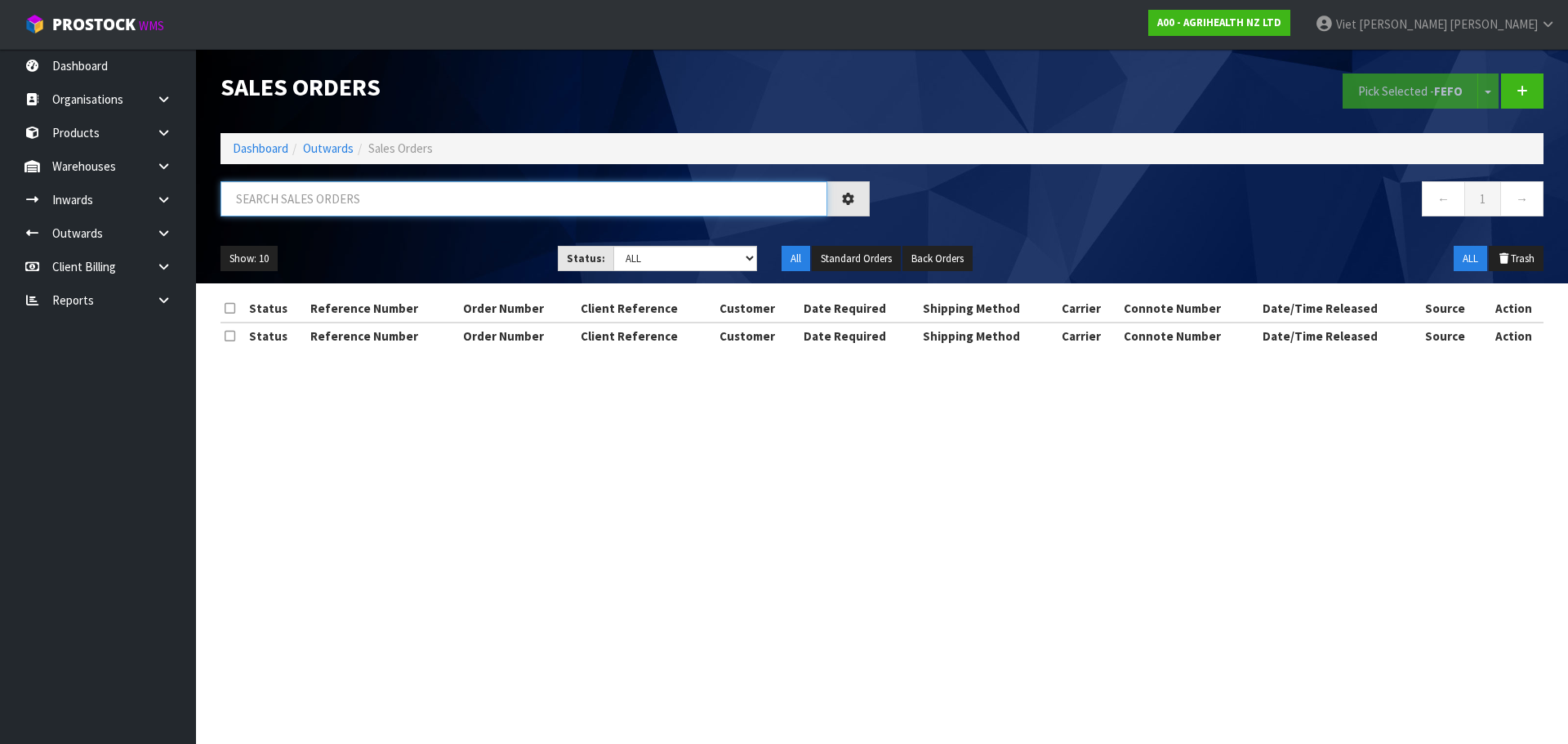
click at [485, 184] on input "text" at bounding box center [524, 200] width 607 height 36
paste input "SSO-24408"
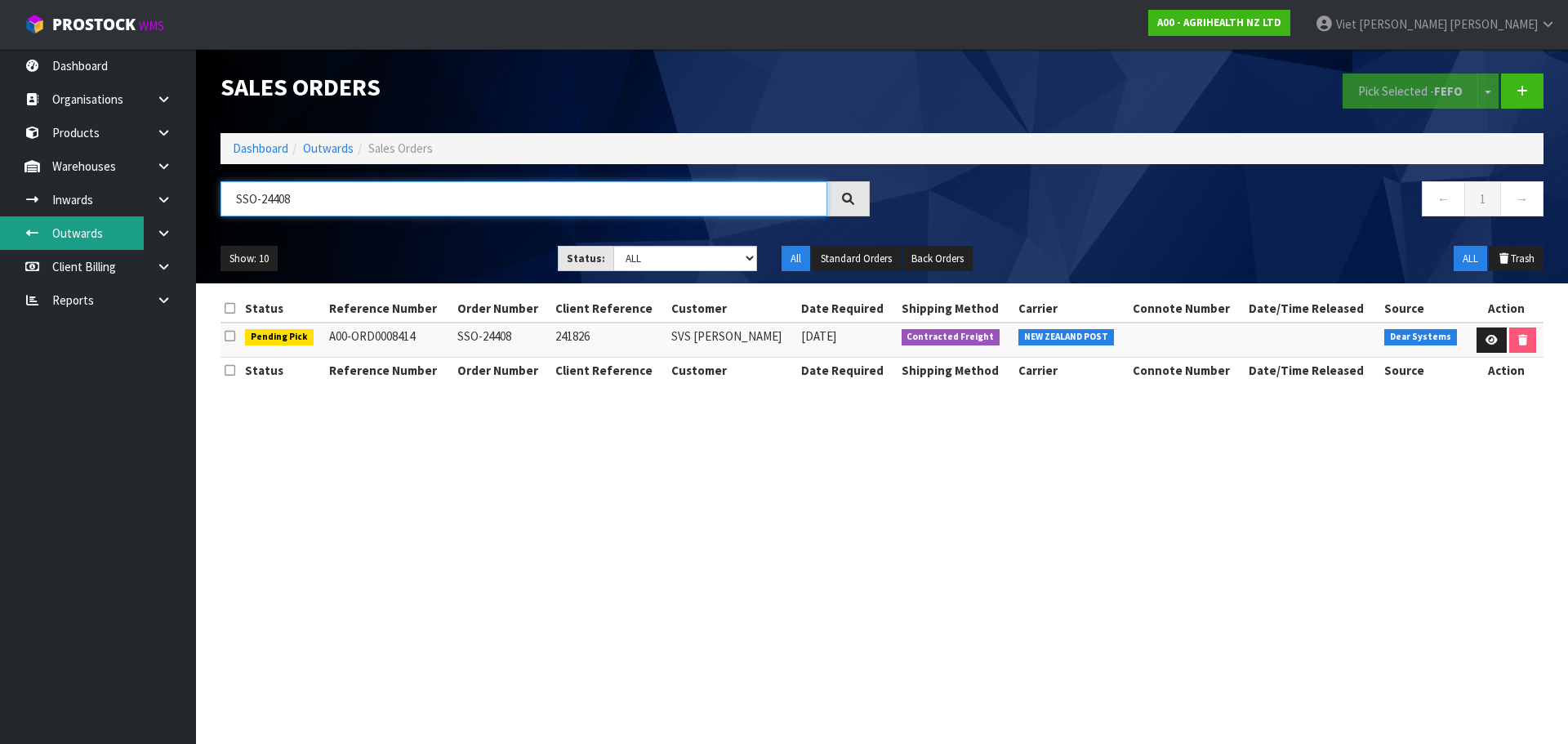
type input "SSO-24408"
click at [1098, 448] on section "Sales Orders Pick Selected - FEFO Split button! FIFO - First In First Out FEFO …" at bounding box center [784, 372] width 1568 height 744
click at [399, 145] on span "Sales Orders" at bounding box center [400, 148] width 64 height 16
click at [670, 253] on select "Draft Pending Allocated Pending Pick Goods Picked Goods Packed Pending Charges …" at bounding box center [686, 259] width 144 height 26
click at [614, 246] on select "Draft Pending Allocated Pending Pick Goods Picked Goods Packed Pending Charges …" at bounding box center [686, 259] width 144 height 26
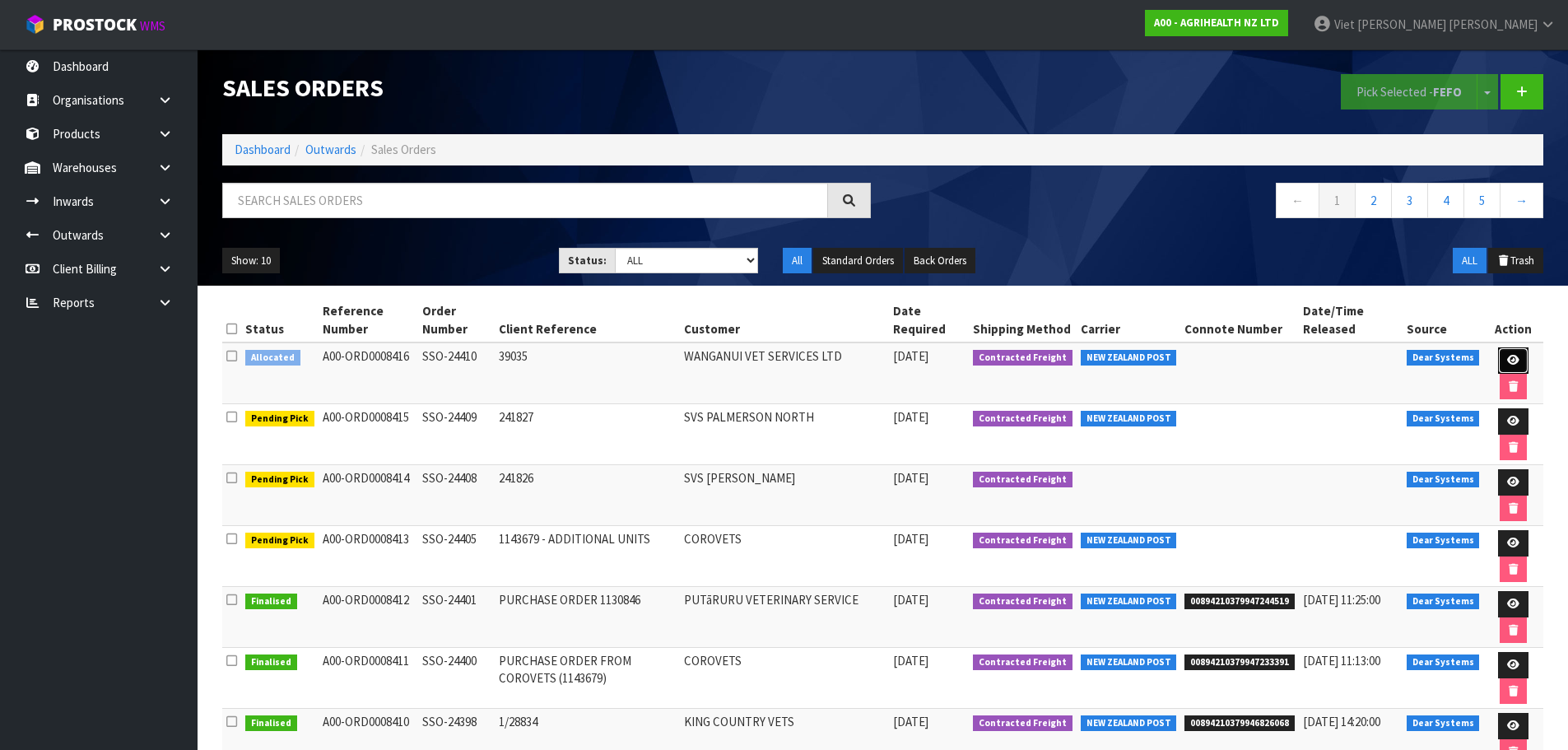
click at [1509, 361] on icon at bounding box center [1513, 360] width 12 height 11
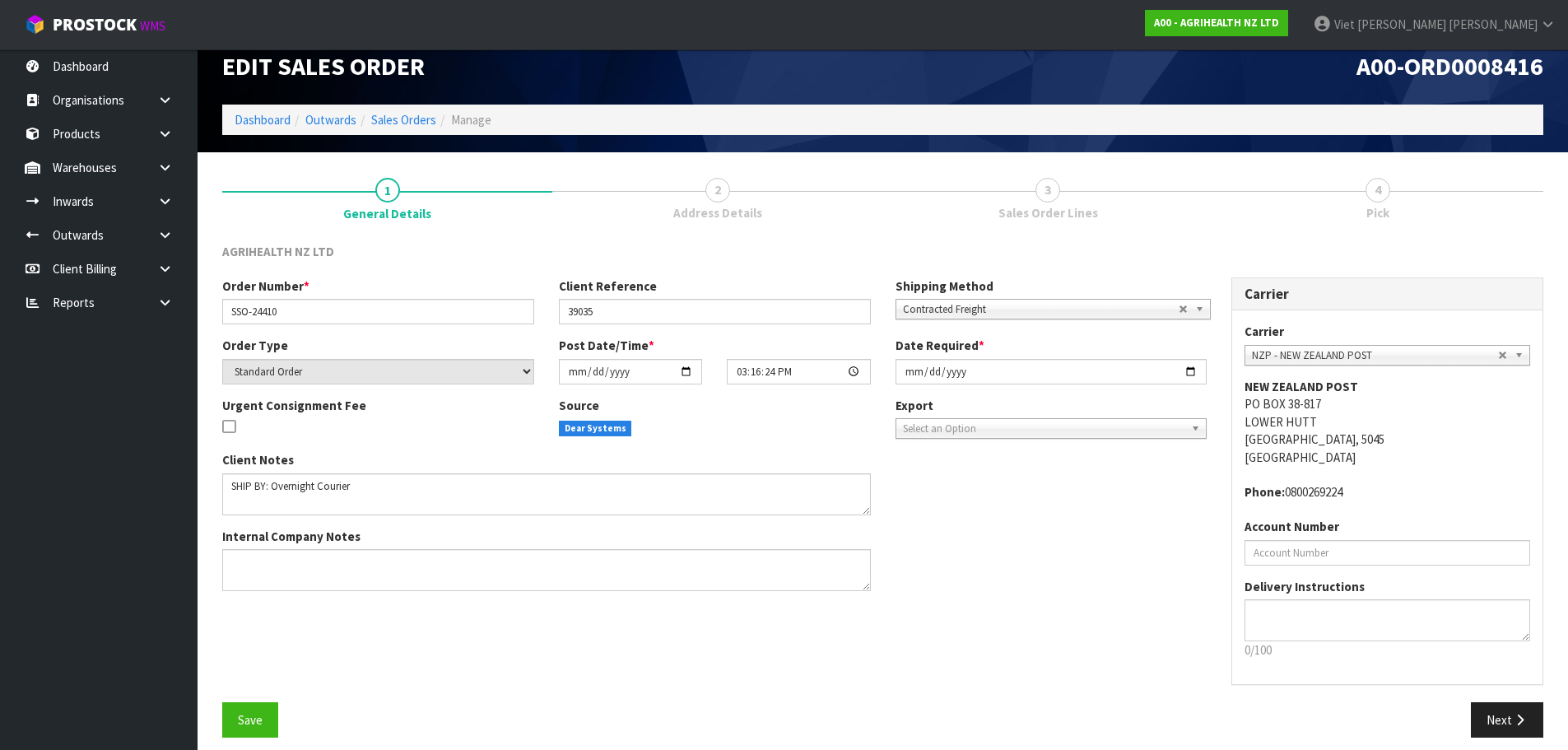
scroll to position [34, 0]
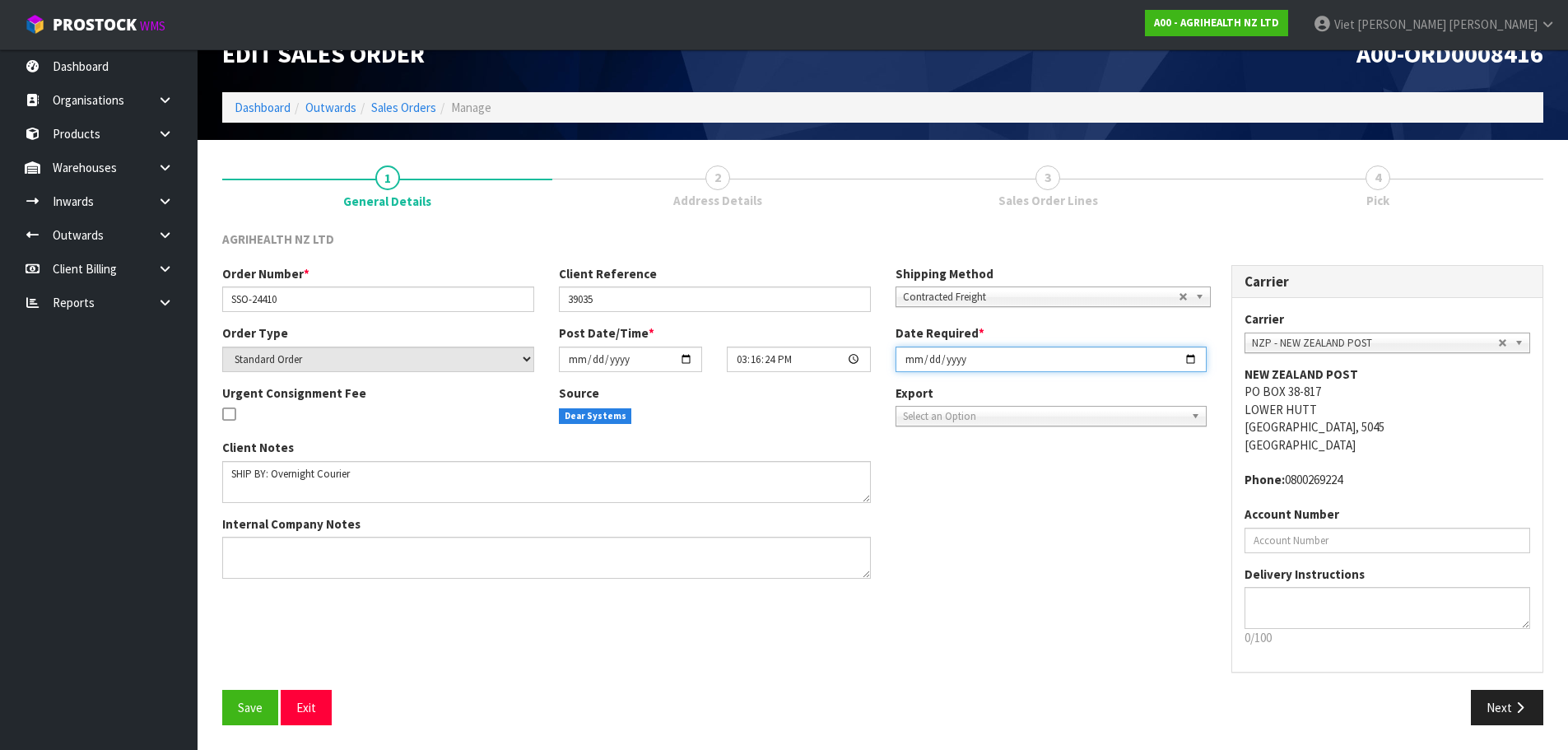
click at [1192, 353] on input "[DATE]" at bounding box center [1050, 360] width 312 height 26
click at [1190, 353] on input "2025-09-08" at bounding box center [1050, 360] width 312 height 26
type input "2025-09-09"
click at [1042, 664] on div "Order Number * SSO-24410 Client Reference 39035 Shipping Method Client Local Pi…" at bounding box center [883, 477] width 1346 height 425
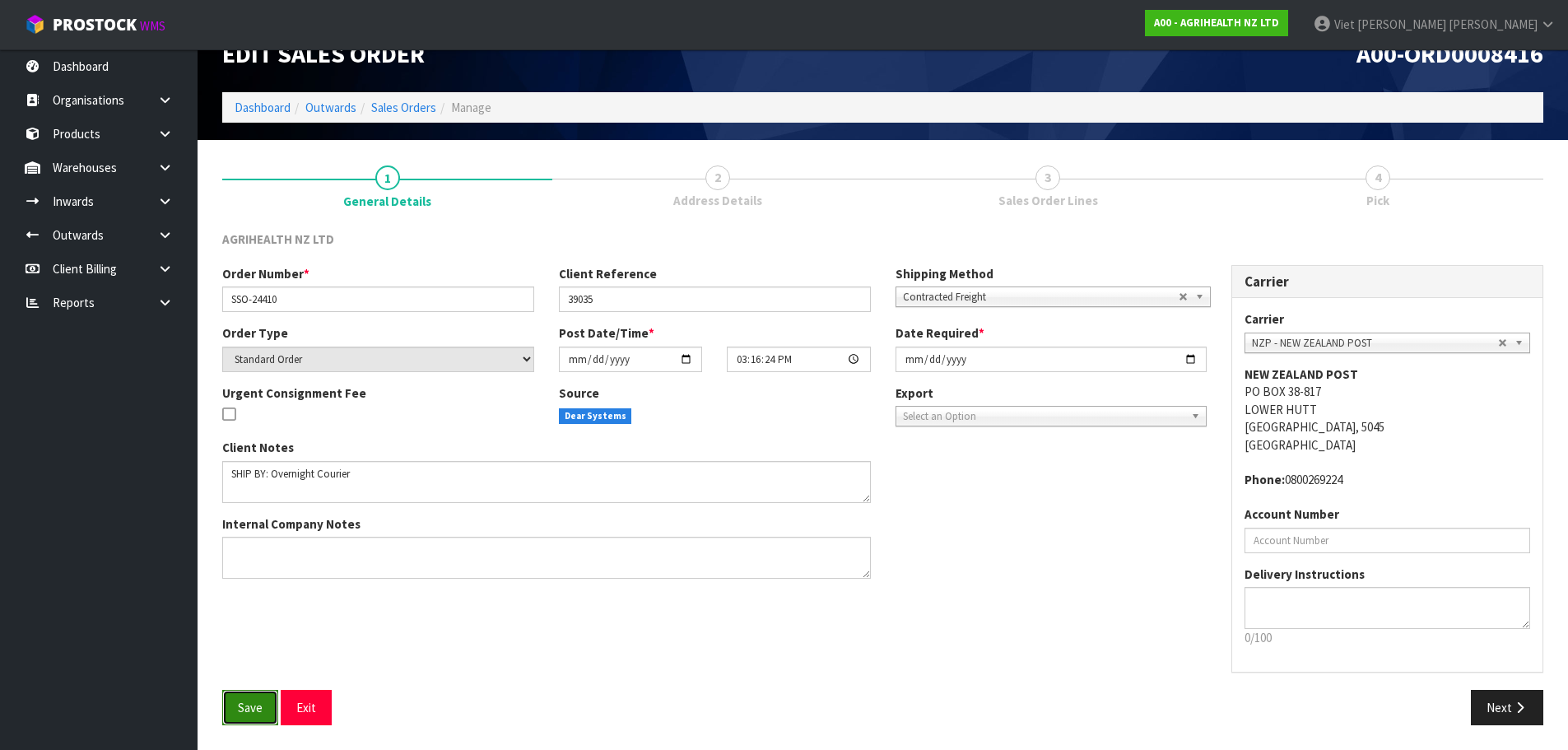
click at [241, 711] on span "Save" at bounding box center [250, 708] width 25 height 16
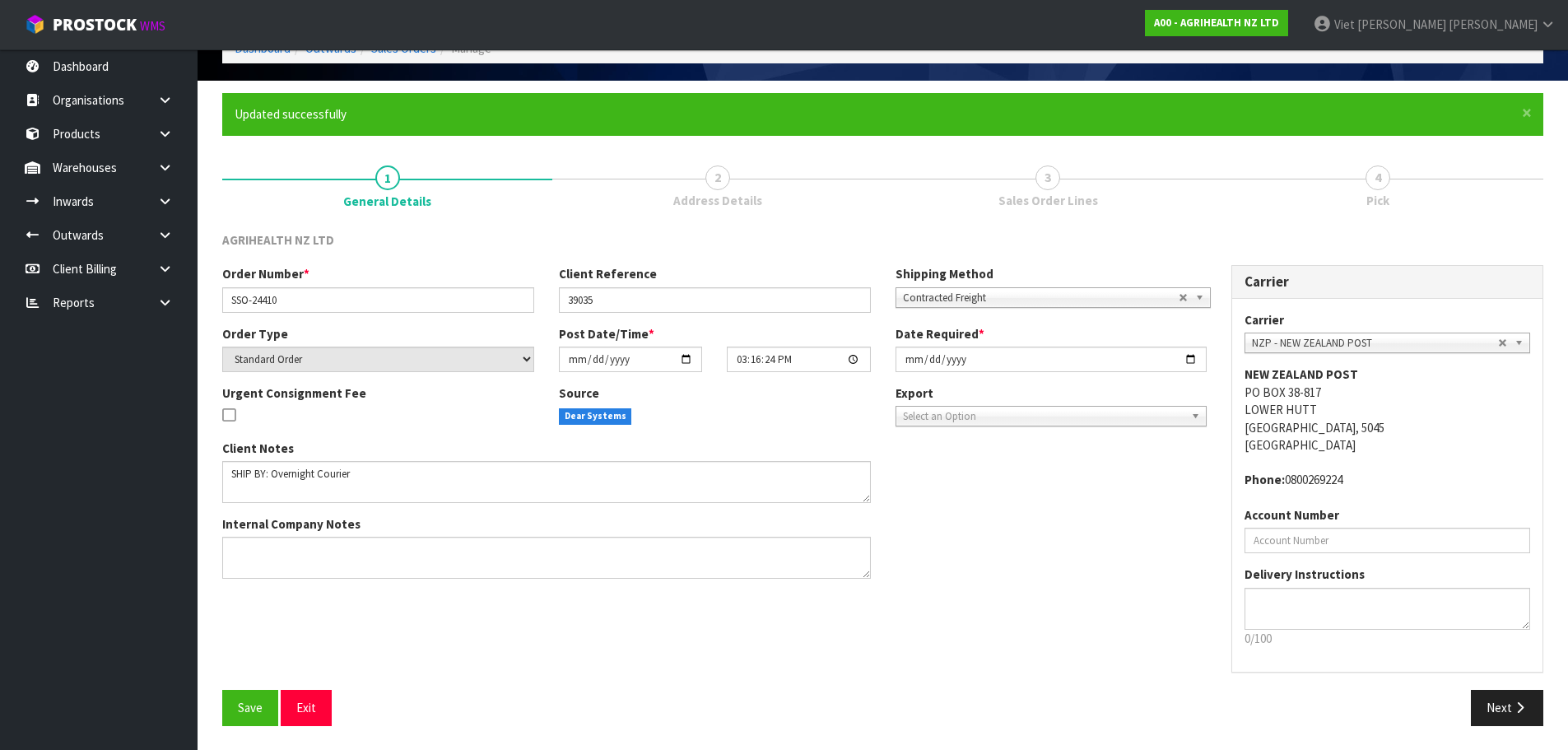
scroll to position [94, 0]
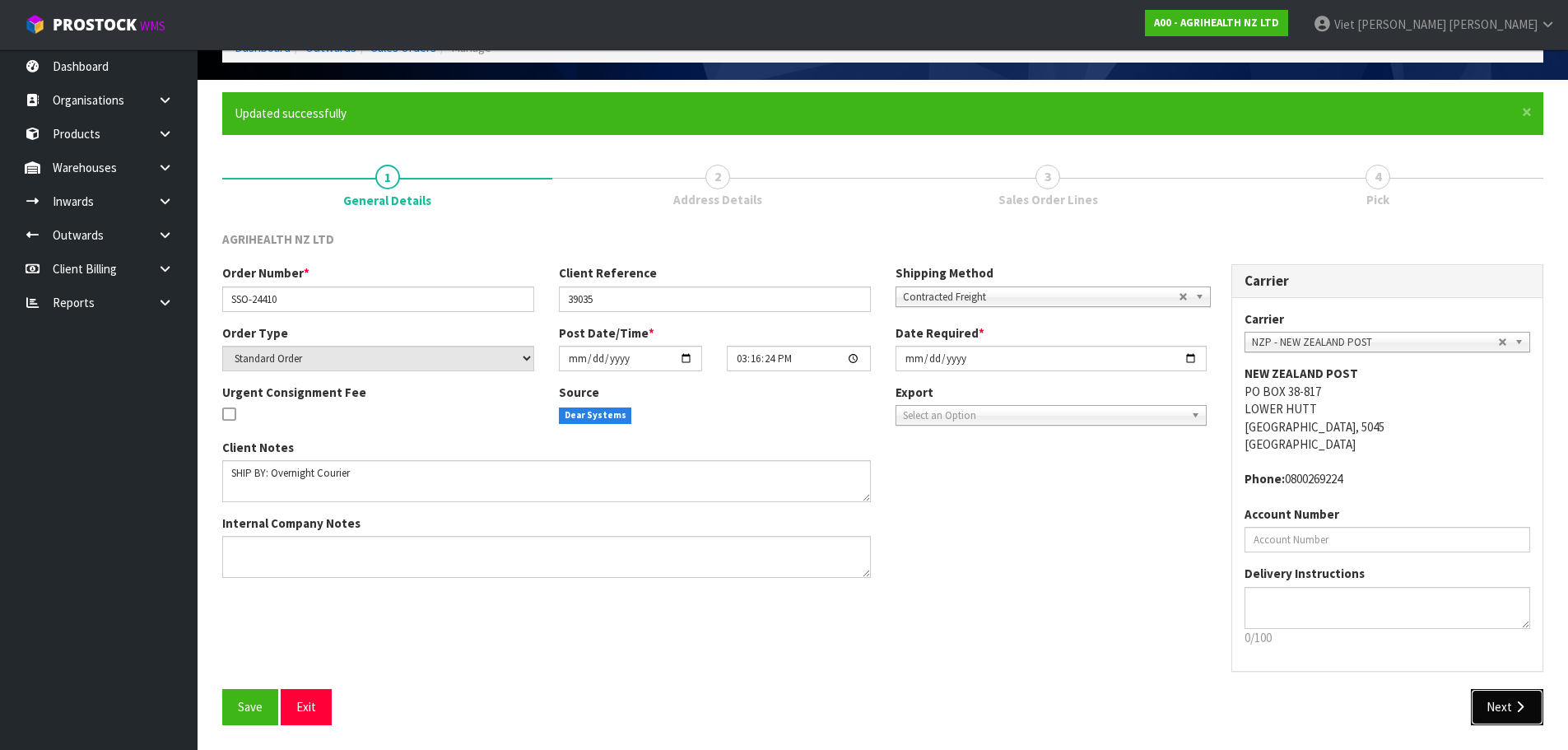
click at [1495, 700] on button "Next" at bounding box center [1506, 707] width 73 height 36
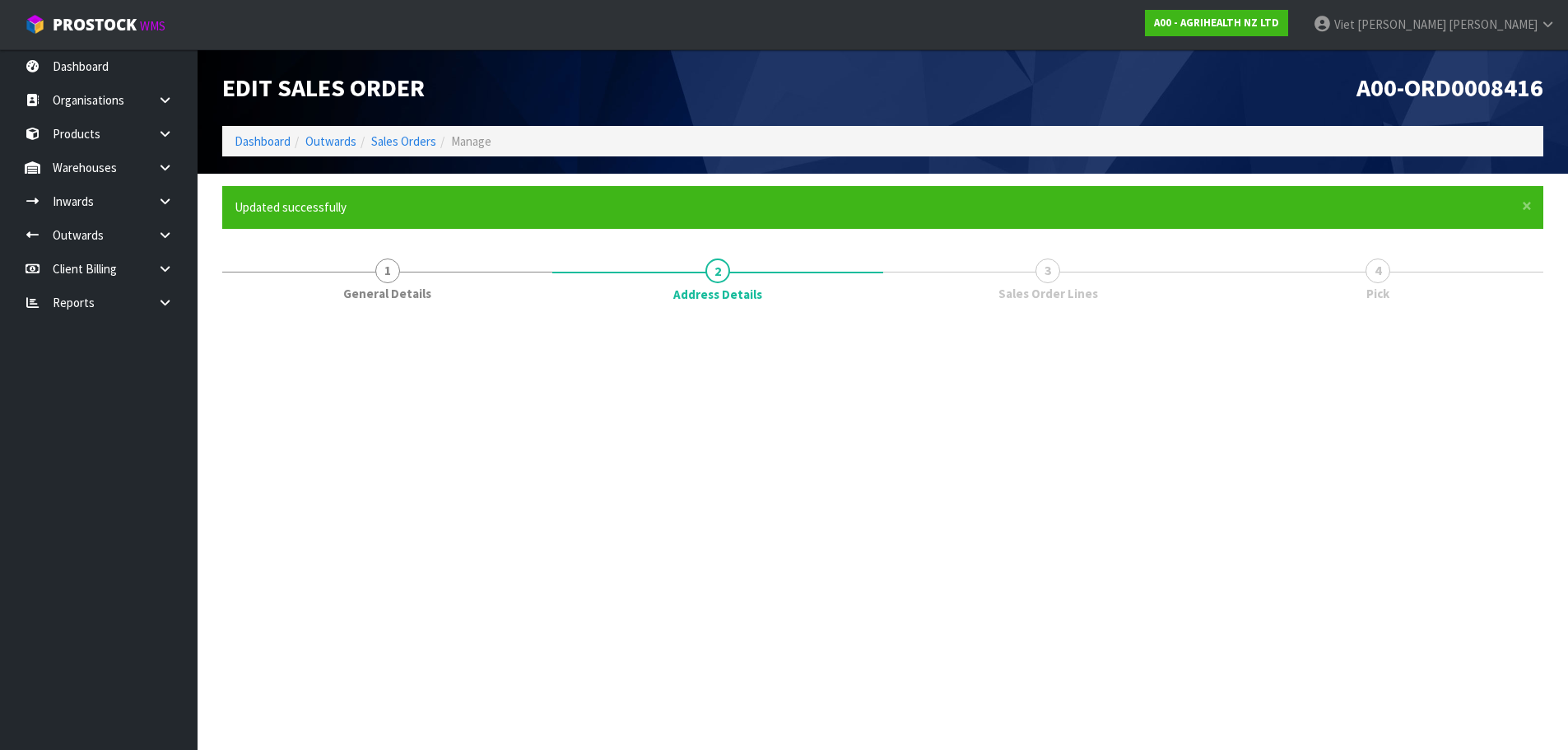
scroll to position [0, 0]
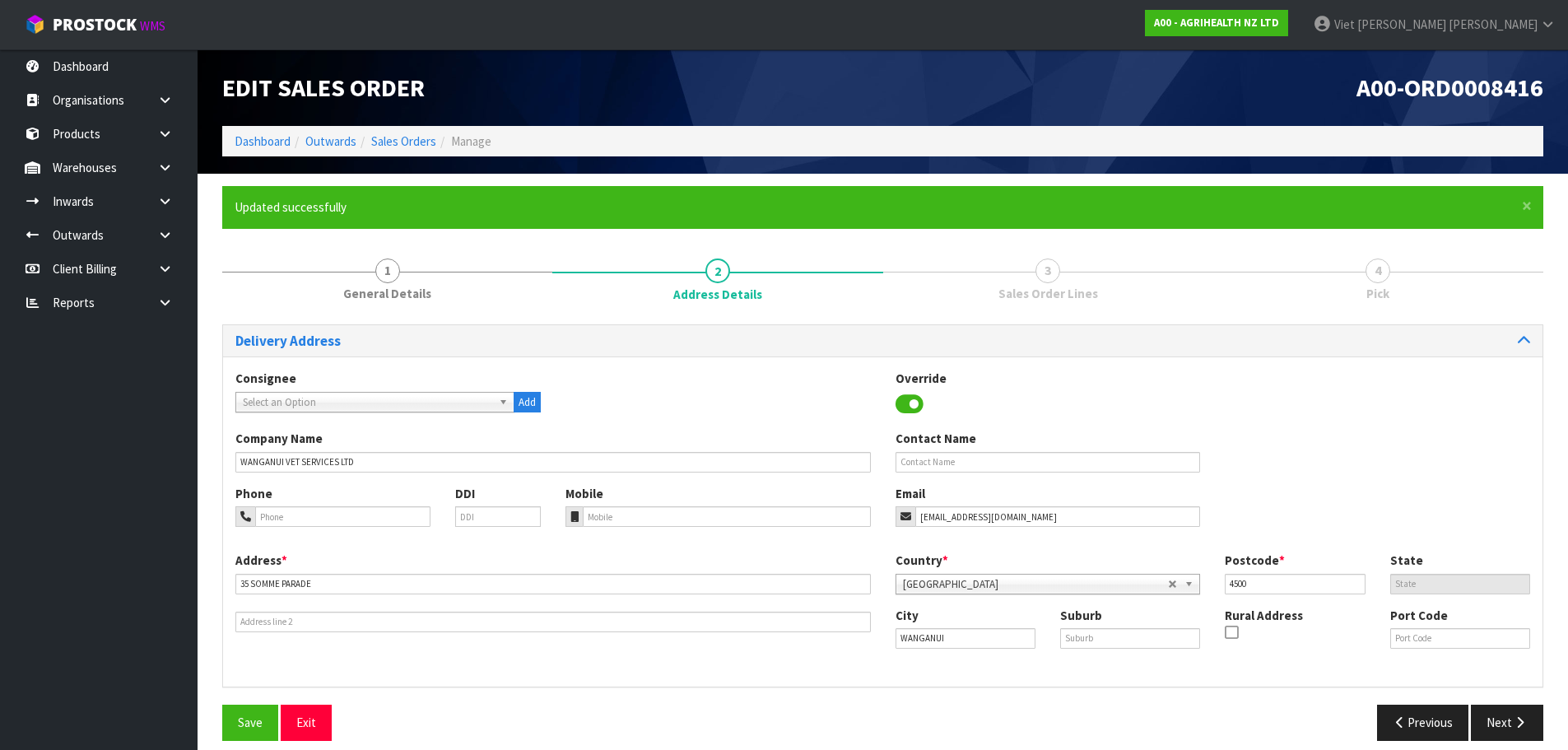
click at [438, 394] on span "Select an Option" at bounding box center [367, 402] width 249 height 20
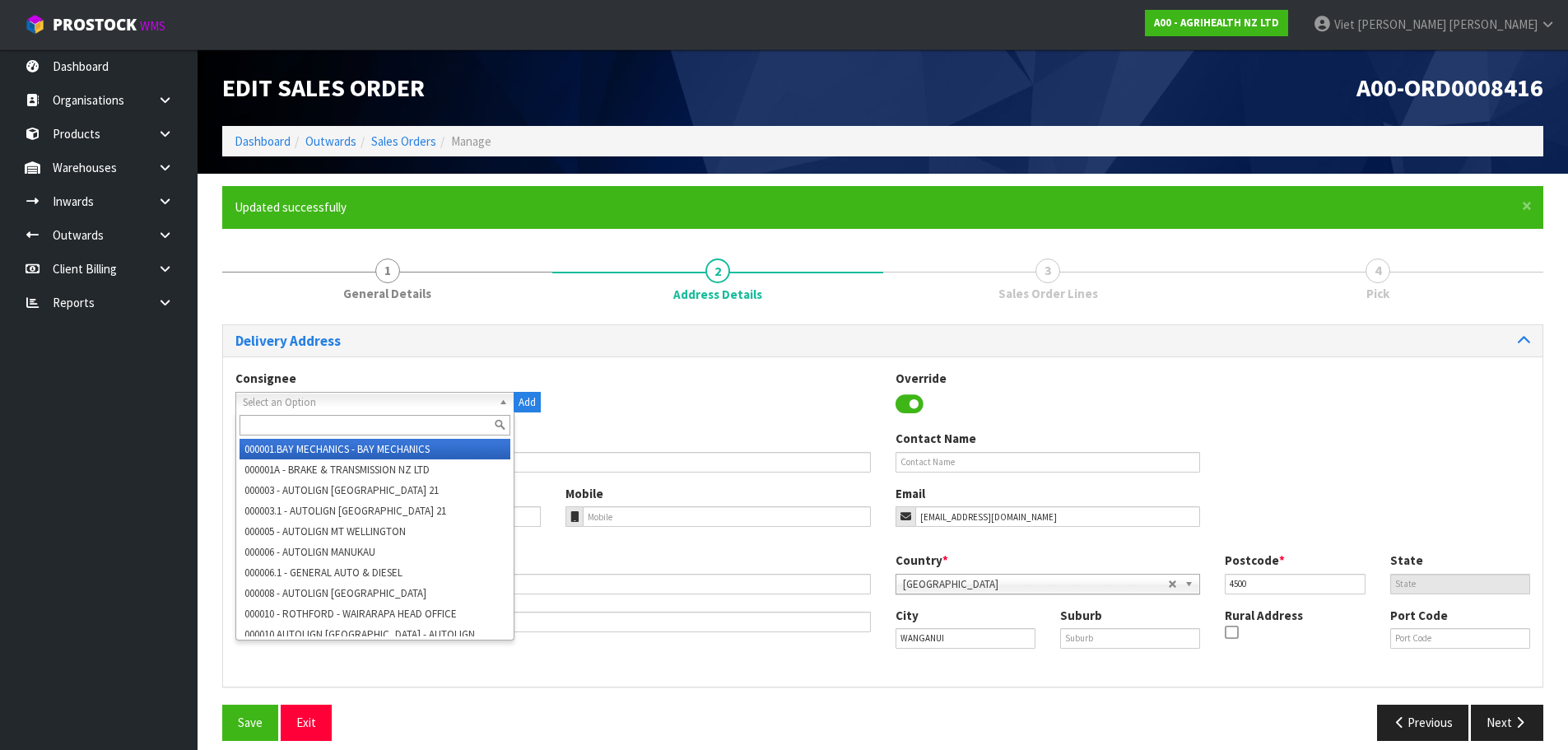
click at [438, 394] on span "Select an Option" at bounding box center [367, 402] width 249 height 20
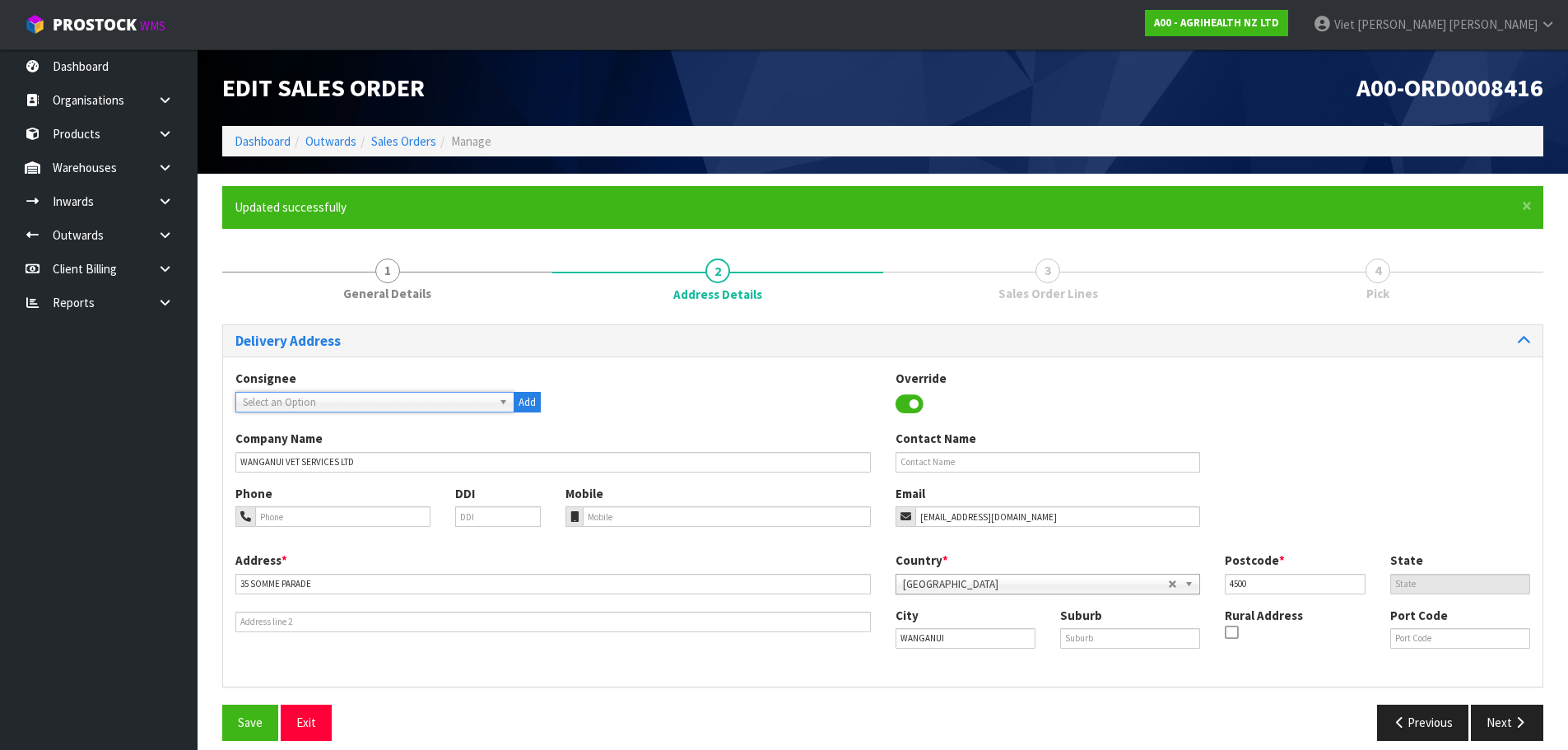
click at [308, 396] on span "Select an Option" at bounding box center [367, 402] width 249 height 20
type input "wanv"
click at [423, 453] on li "WANV ETWAN - WANGANUI VET SERVICES LTD" at bounding box center [375, 449] width 271 height 21
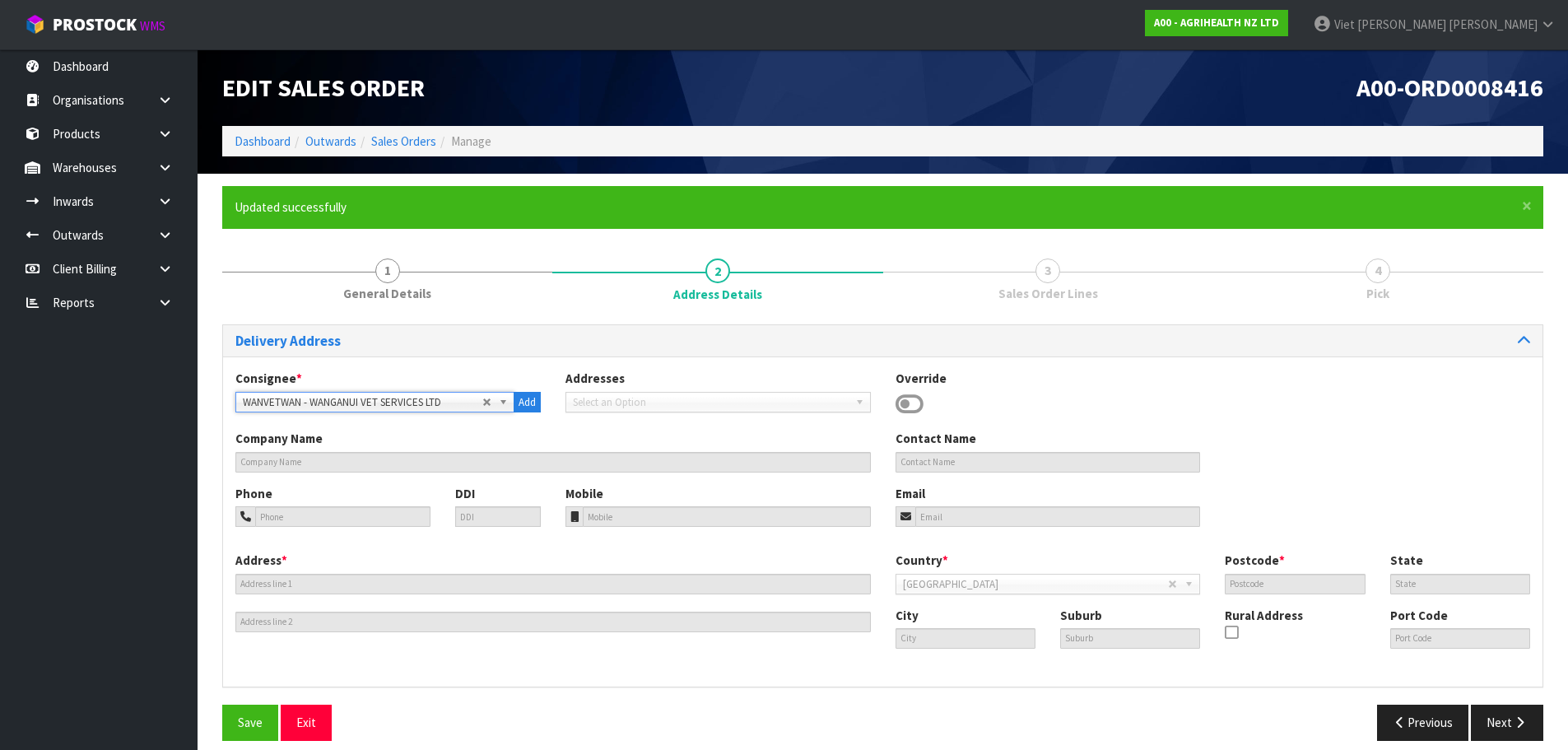
type input "WANGANUI VET SERVICES LTD"
type input "35 SOMME PARADE"
type input "4500"
type input "WANGANUI"
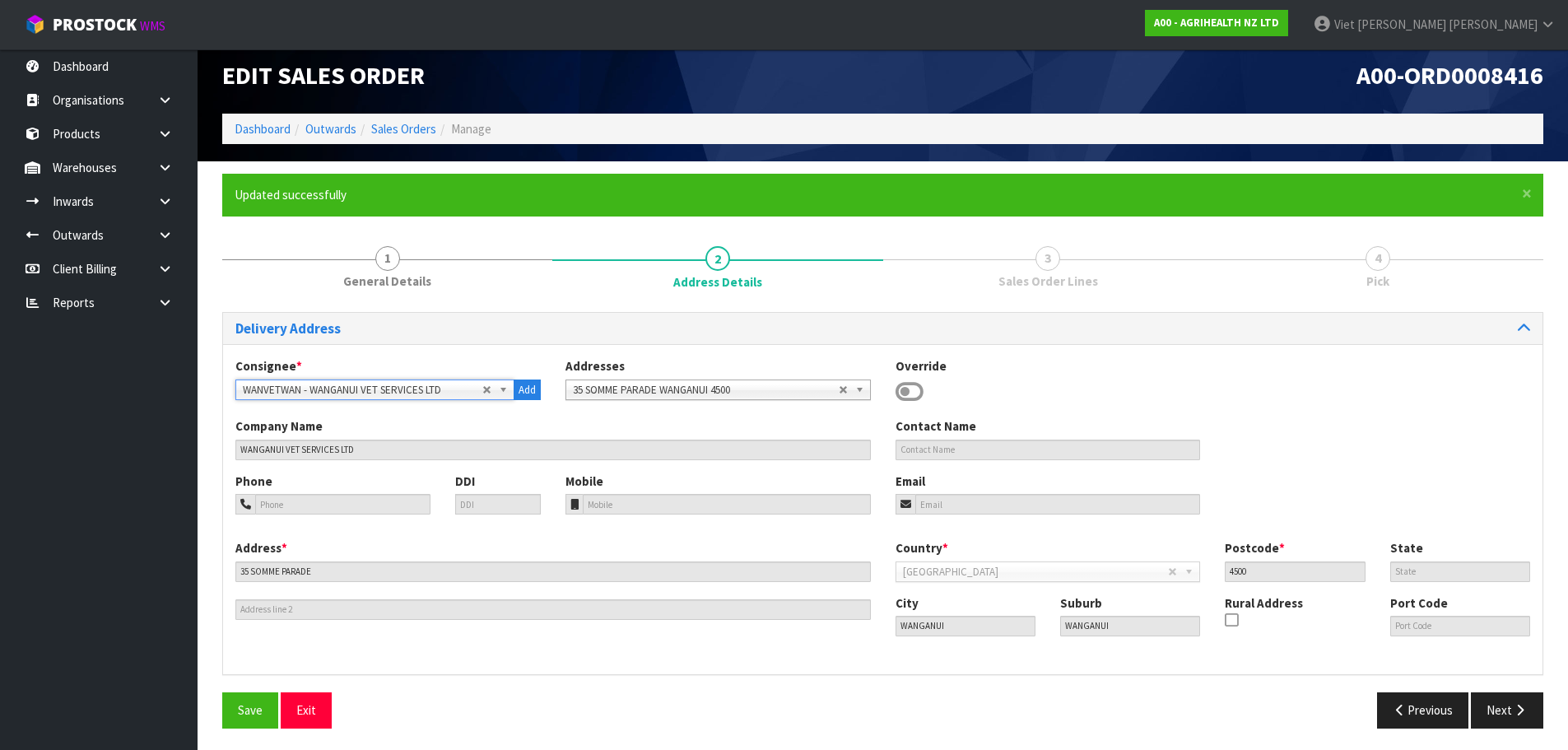
scroll to position [16, 0]
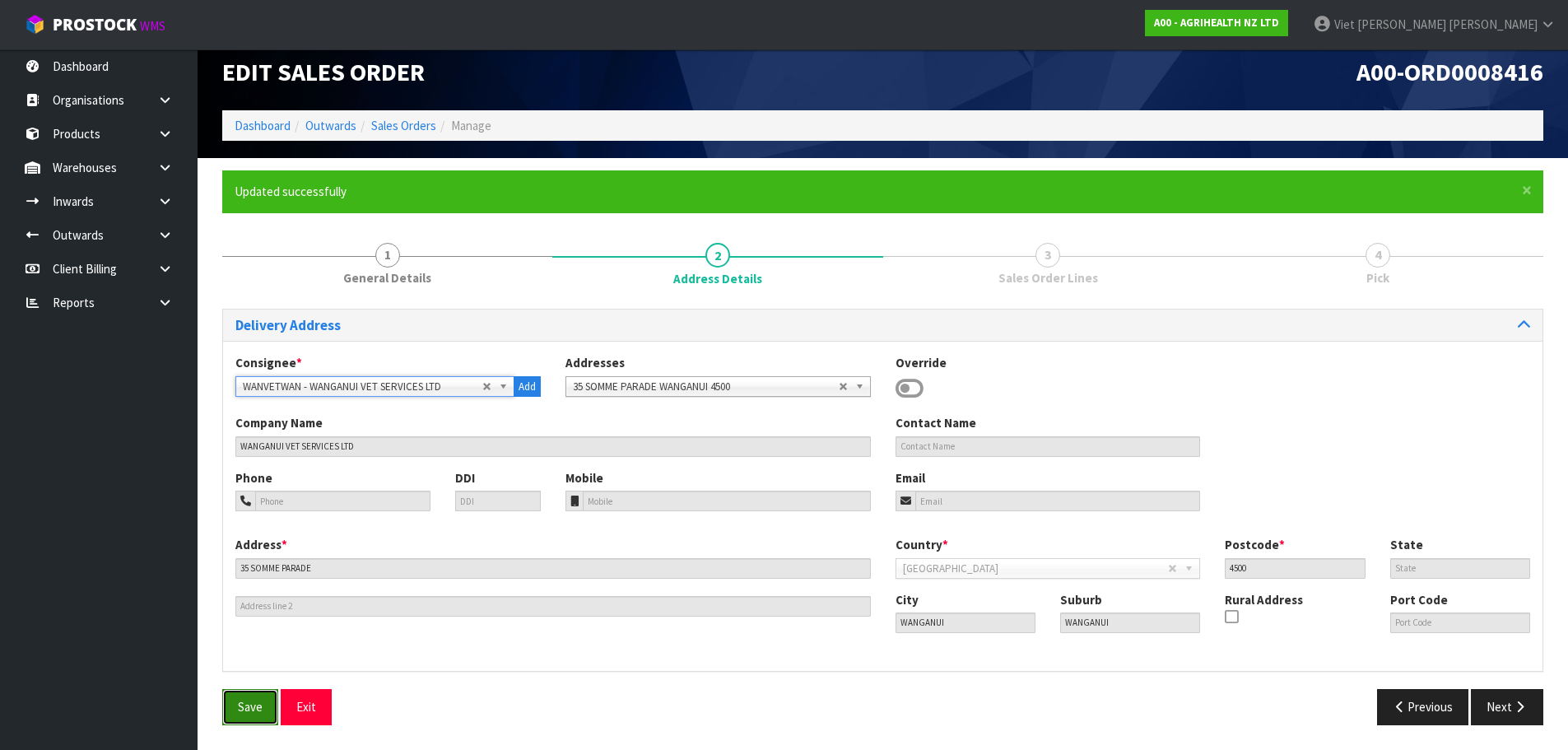
click at [237, 719] on button "Save" at bounding box center [250, 707] width 56 height 36
click at [1510, 696] on button "Next" at bounding box center [1506, 707] width 73 height 36
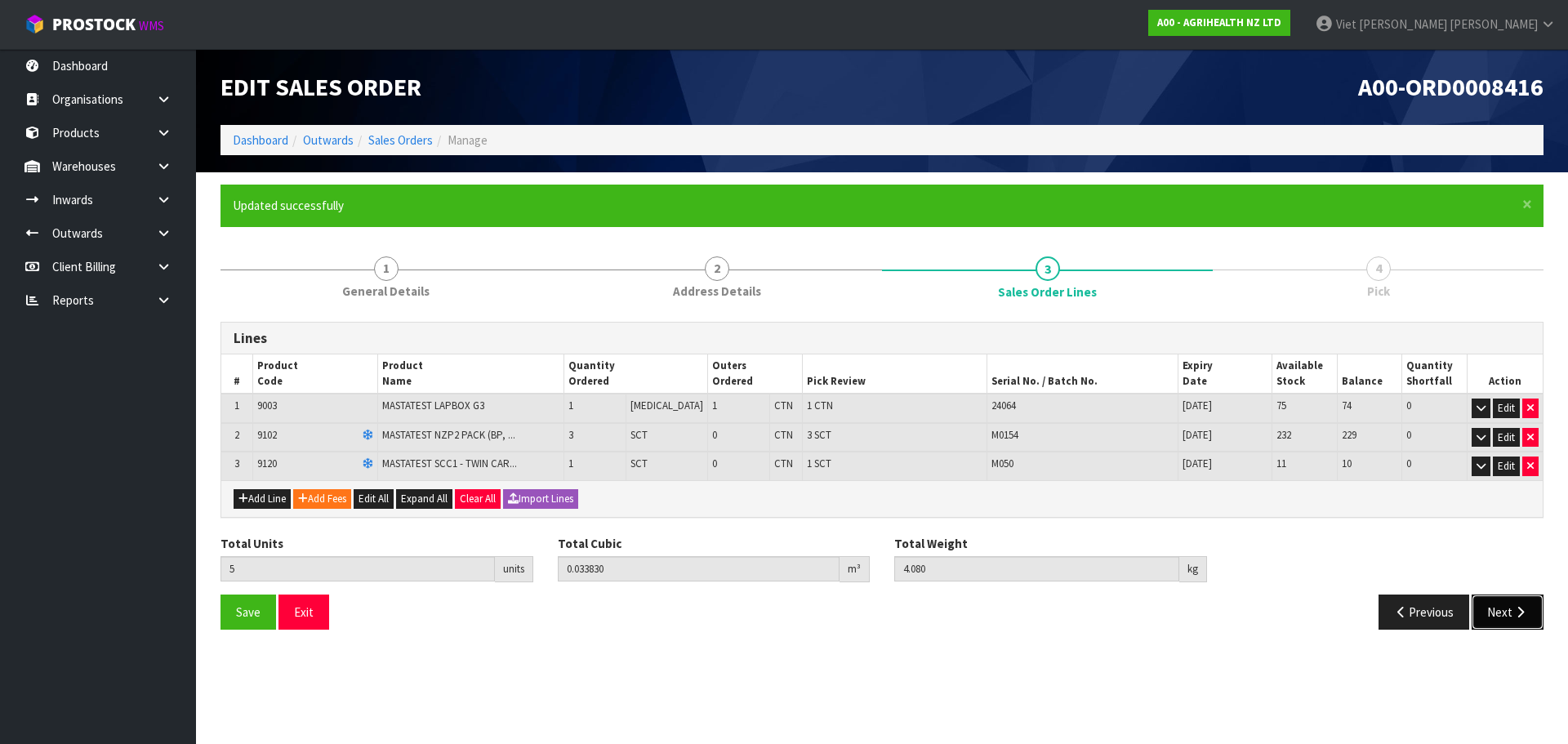
click at [1499, 609] on button "Next" at bounding box center [1508, 613] width 72 height 36
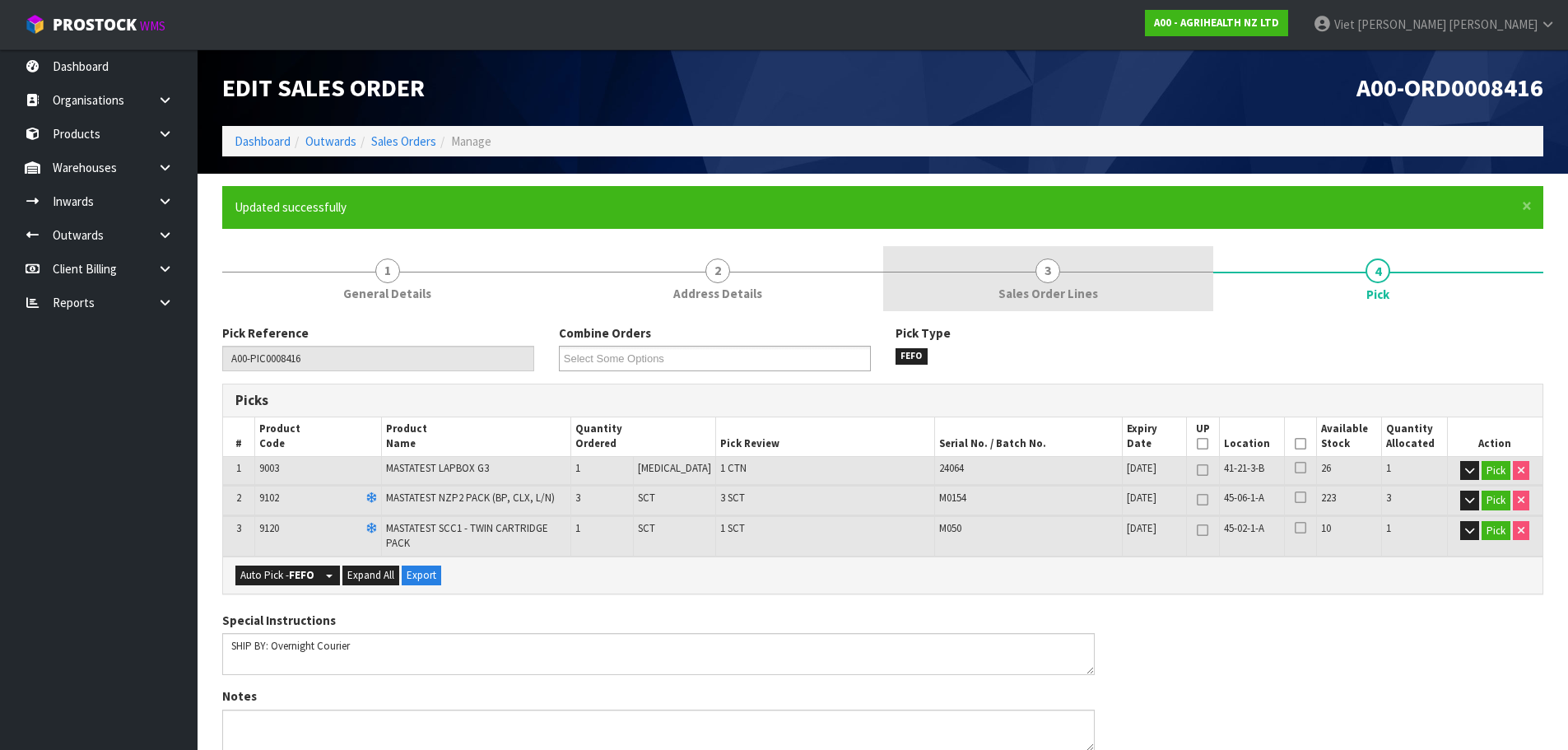
click at [1155, 302] on link "3 Sales Order Lines" at bounding box center [1047, 278] width 330 height 65
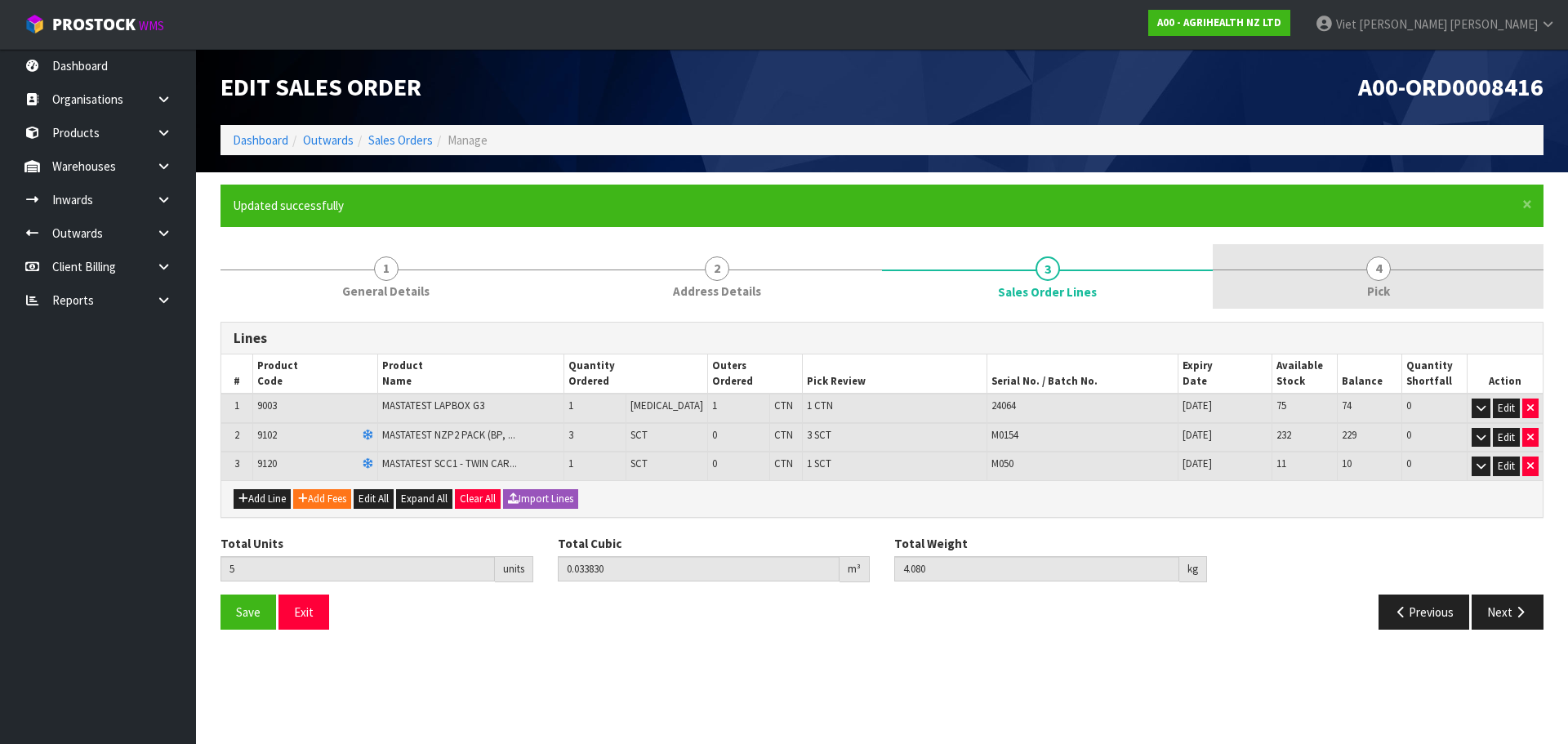
click at [1357, 294] on link "4 Pick" at bounding box center [1378, 276] width 331 height 64
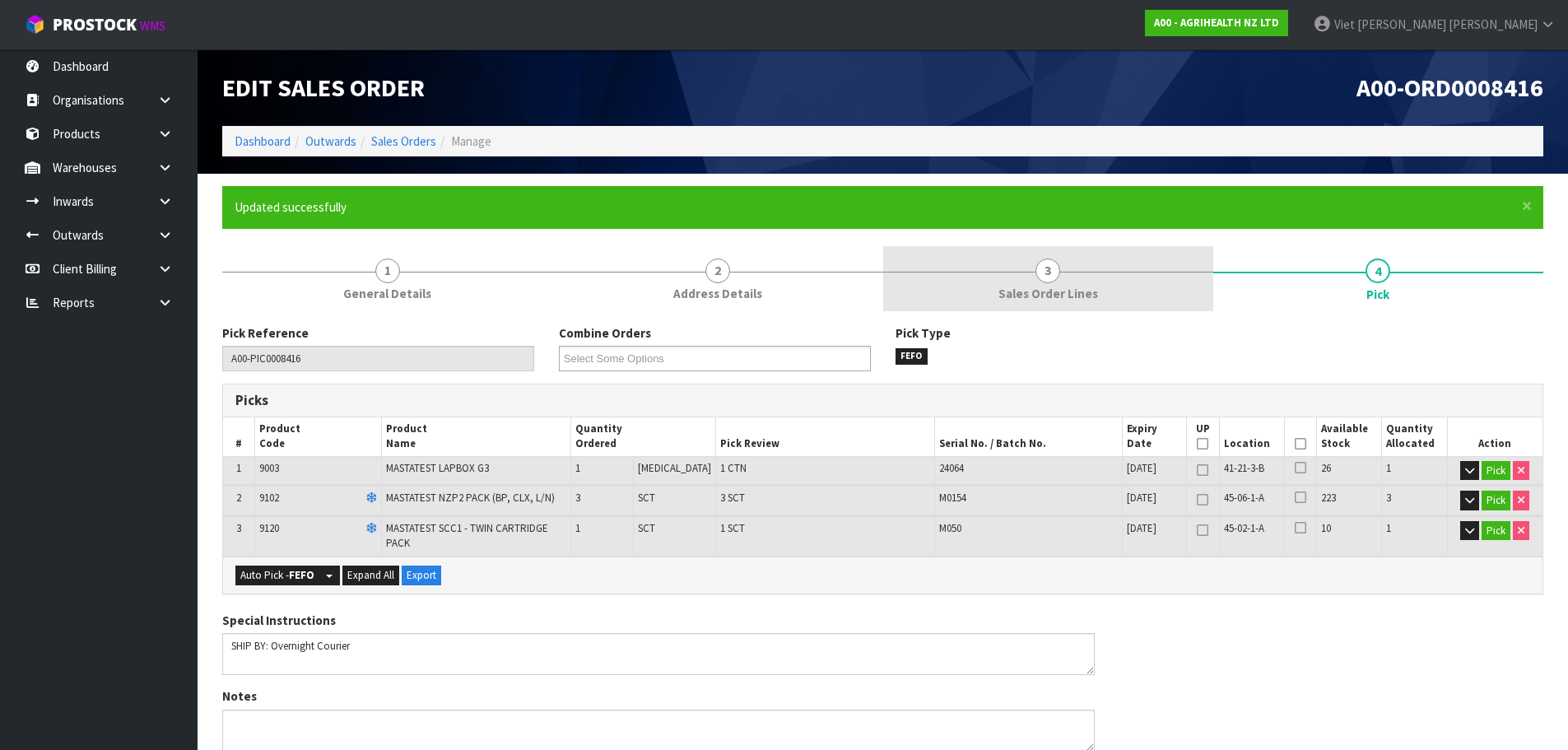
click at [1179, 297] on link "3 Sales Order Lines" at bounding box center [1047, 278] width 330 height 65
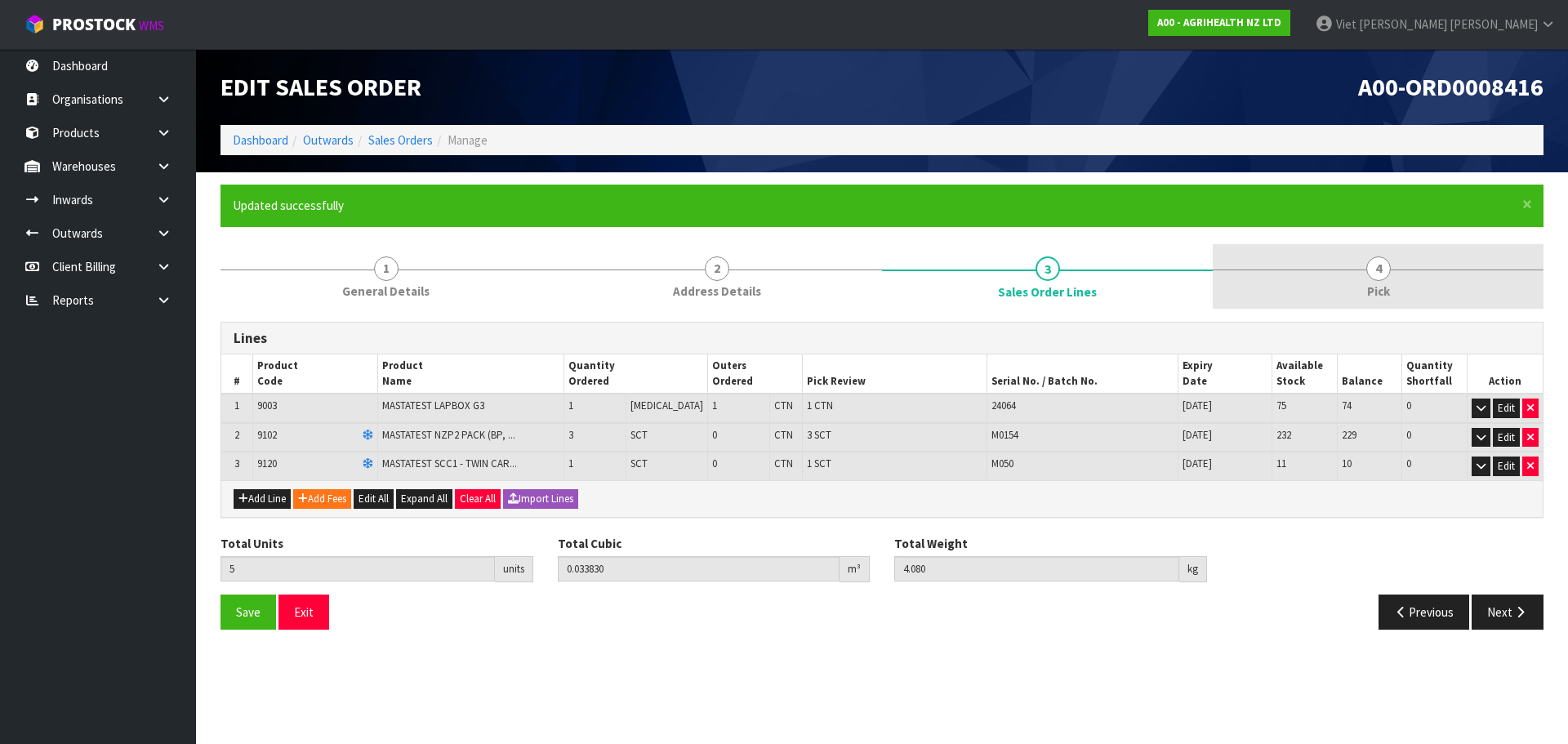
click at [1297, 289] on link "4 Pick" at bounding box center [1378, 276] width 331 height 64
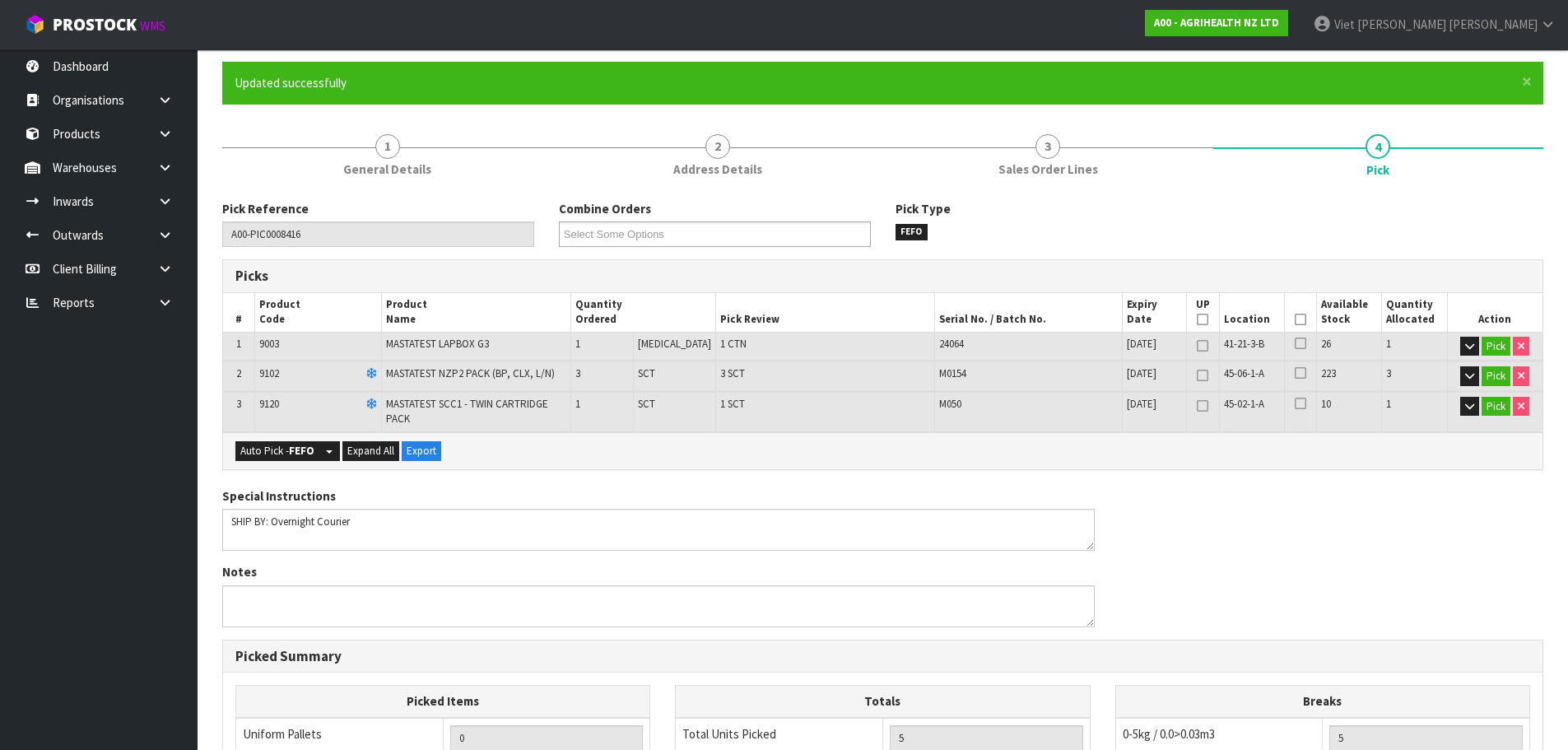
scroll to position [45, 0]
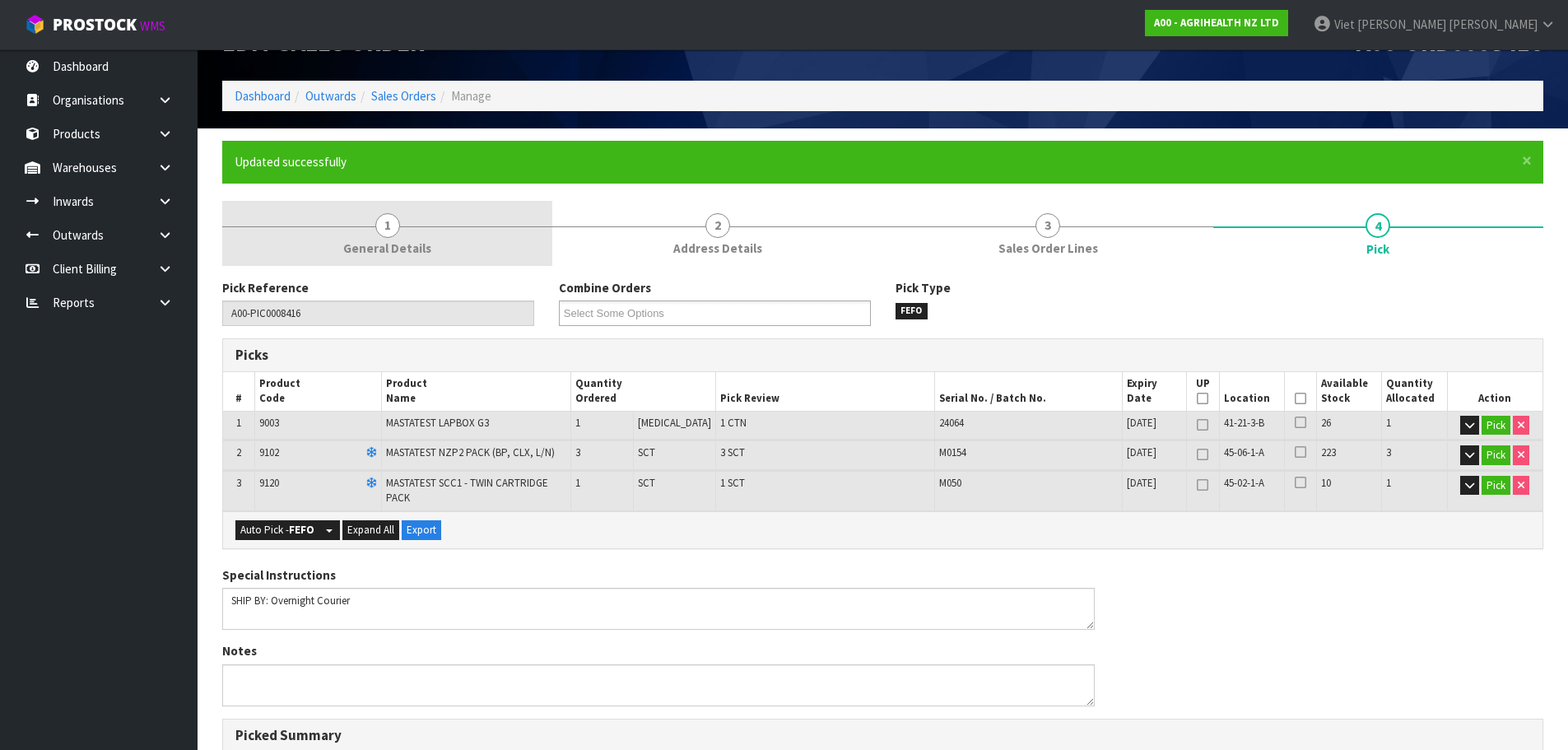
click at [406, 230] on link "1 General Details" at bounding box center [386, 233] width 330 height 65
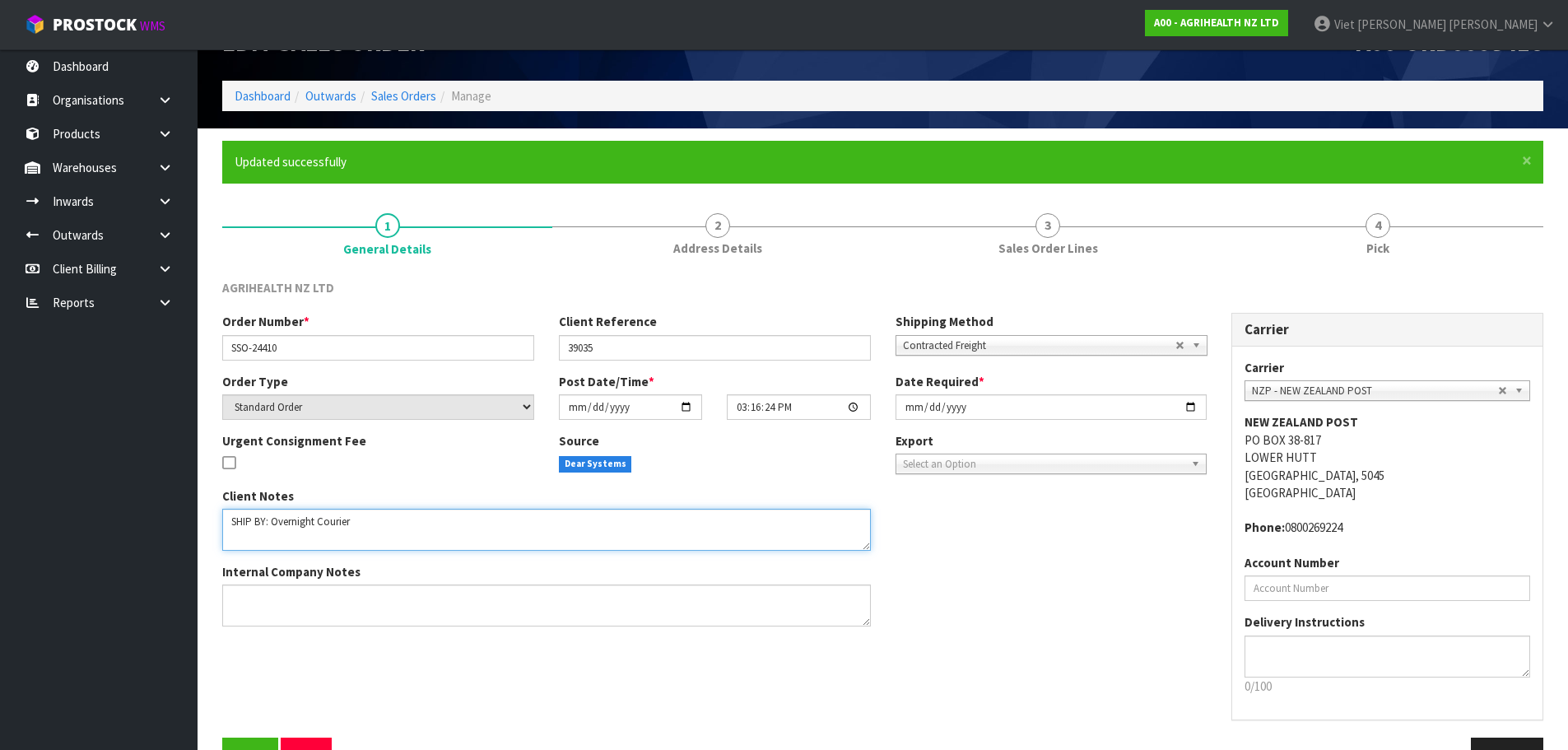
click at [402, 540] on textarea at bounding box center [546, 530] width 648 height 42
click at [968, 577] on div "Client Notes Internal Company Notes" at bounding box center [714, 563] width 1008 height 152
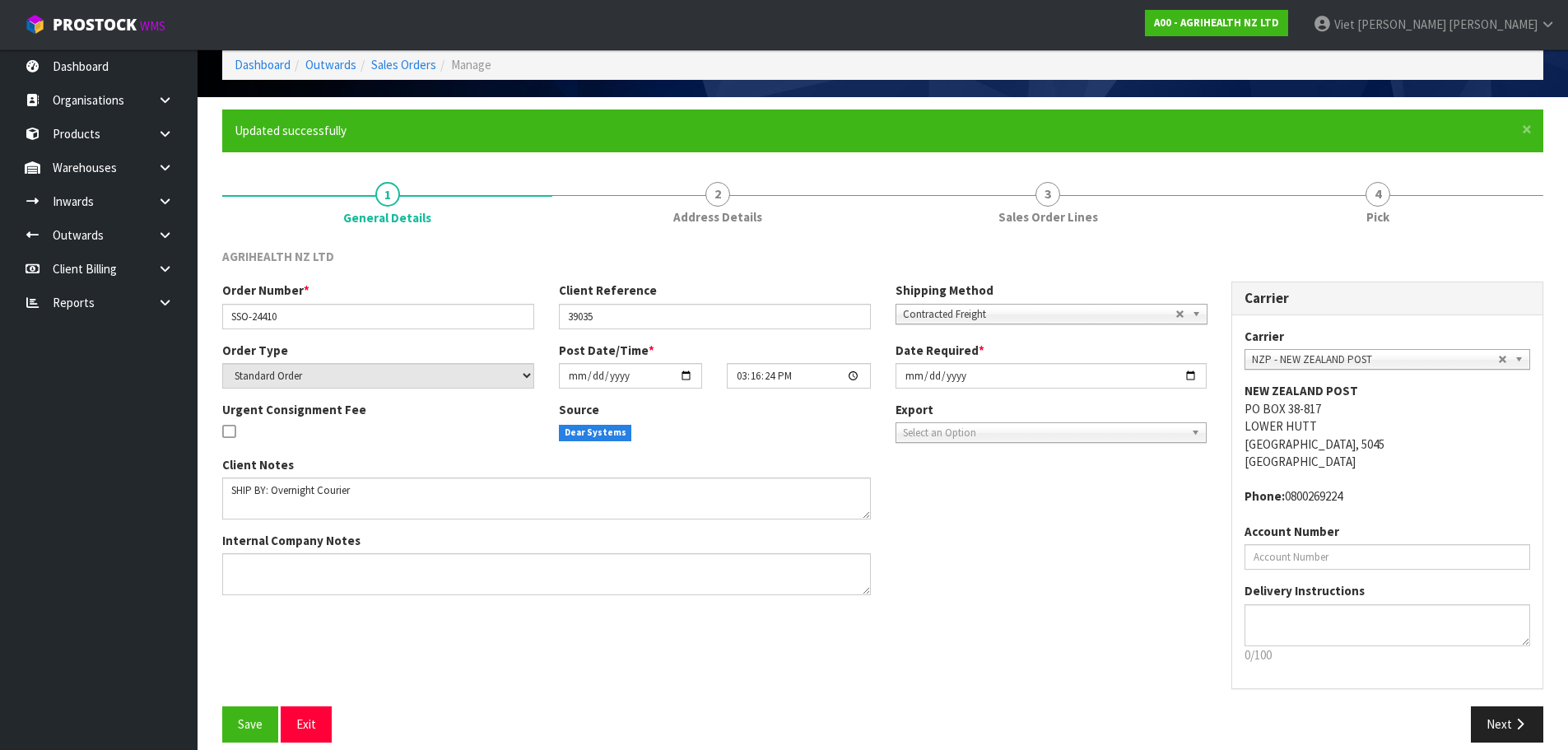
scroll to position [94, 0]
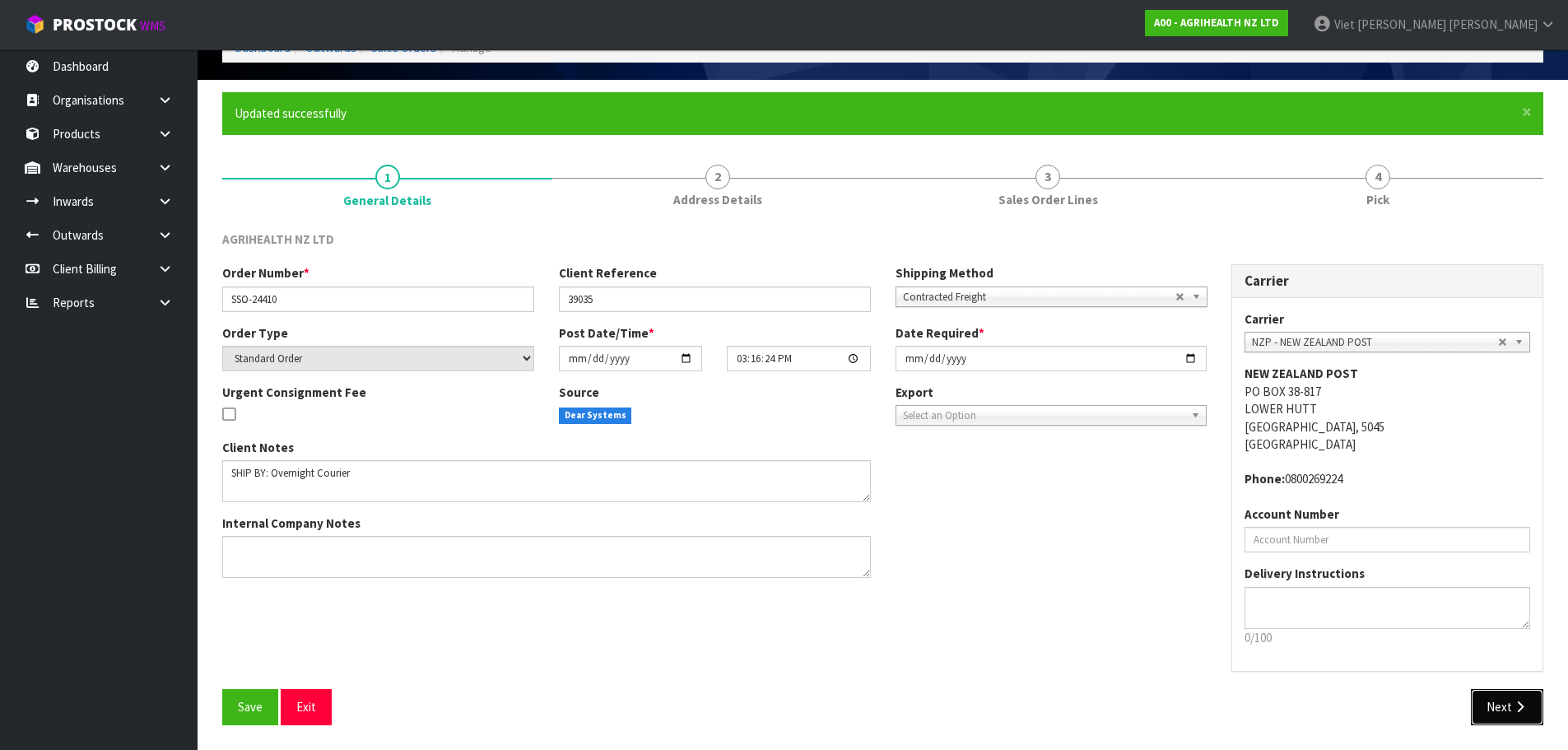
click at [1507, 697] on button "Next" at bounding box center [1506, 707] width 73 height 36
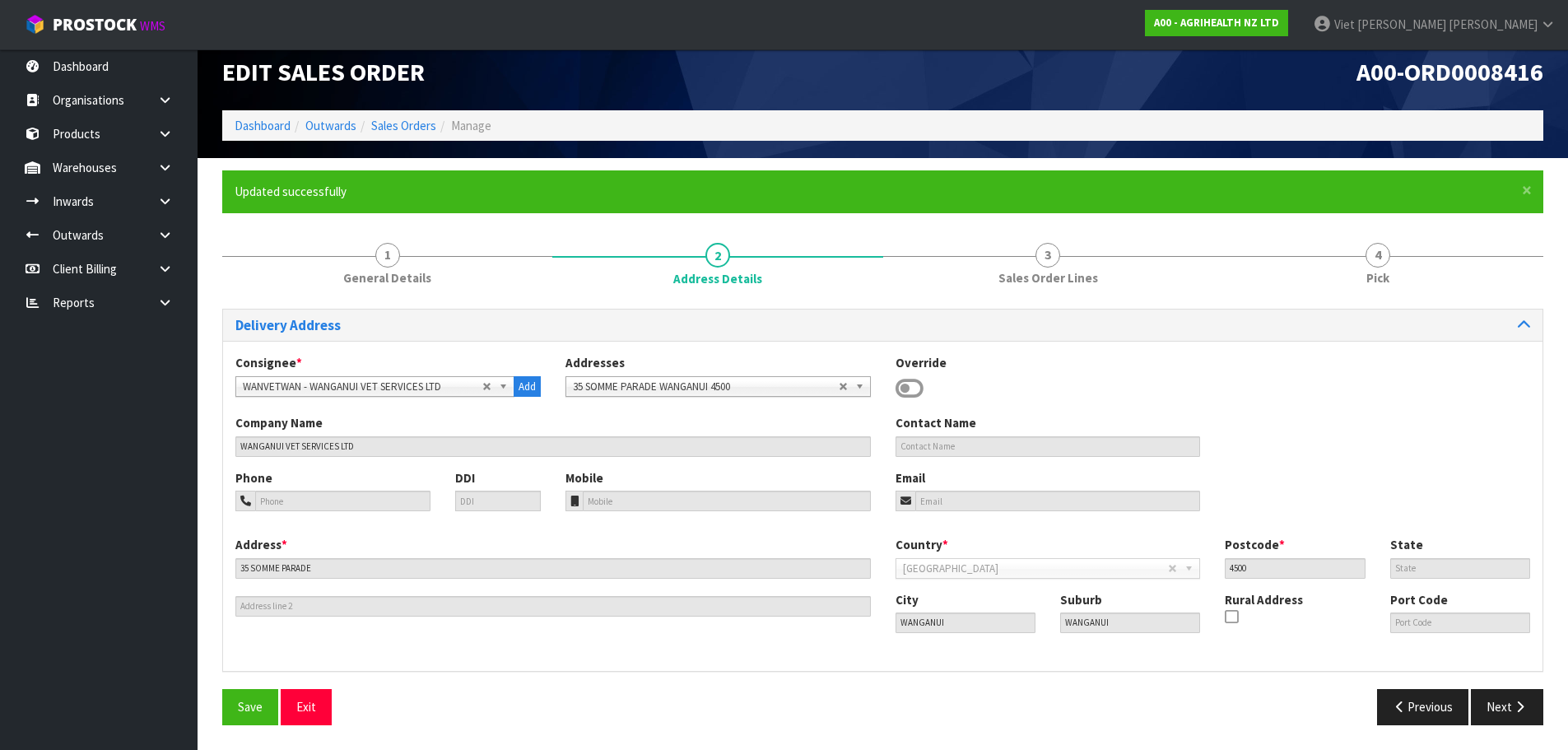
scroll to position [16, 0]
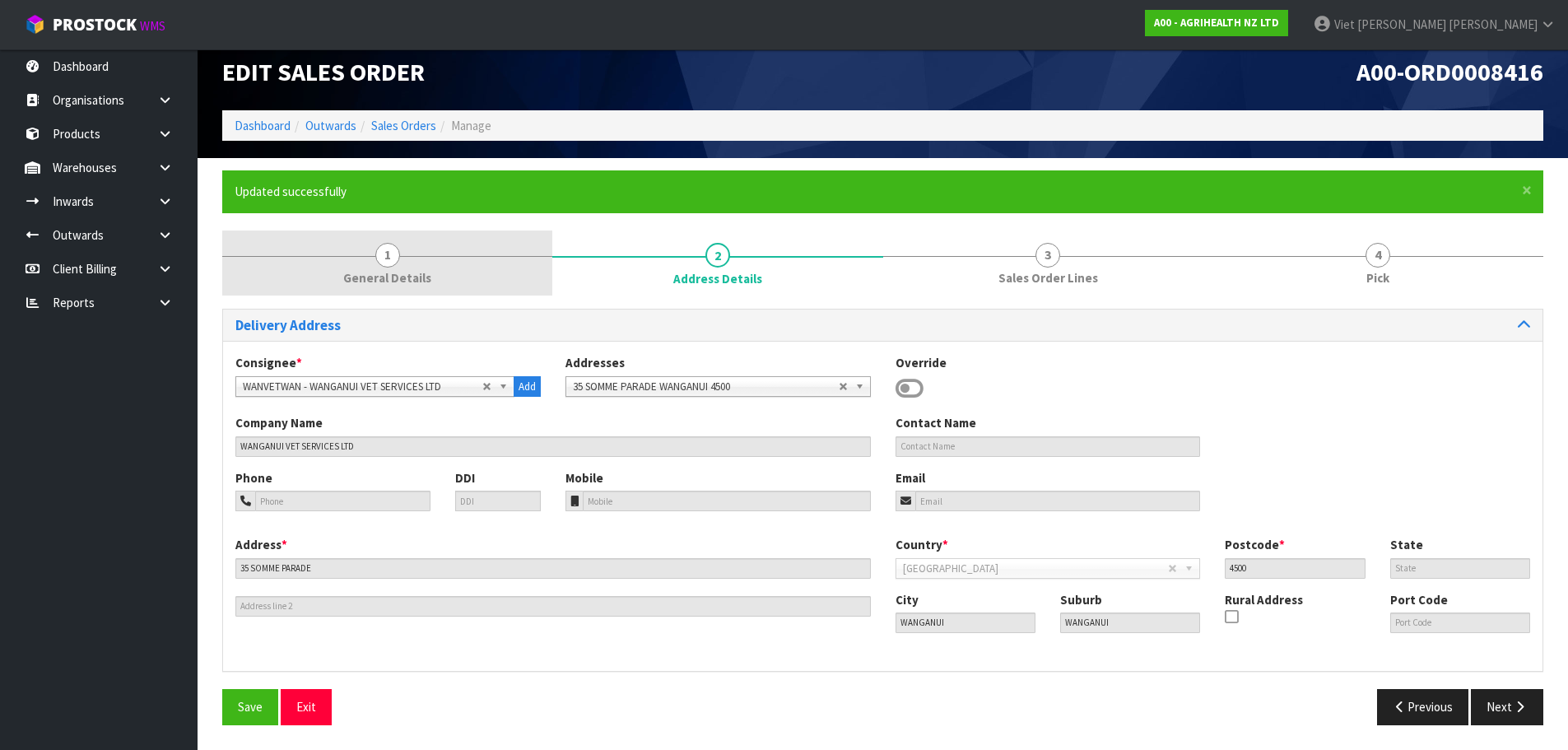
click at [371, 278] on span "General Details" at bounding box center [387, 277] width 88 height 17
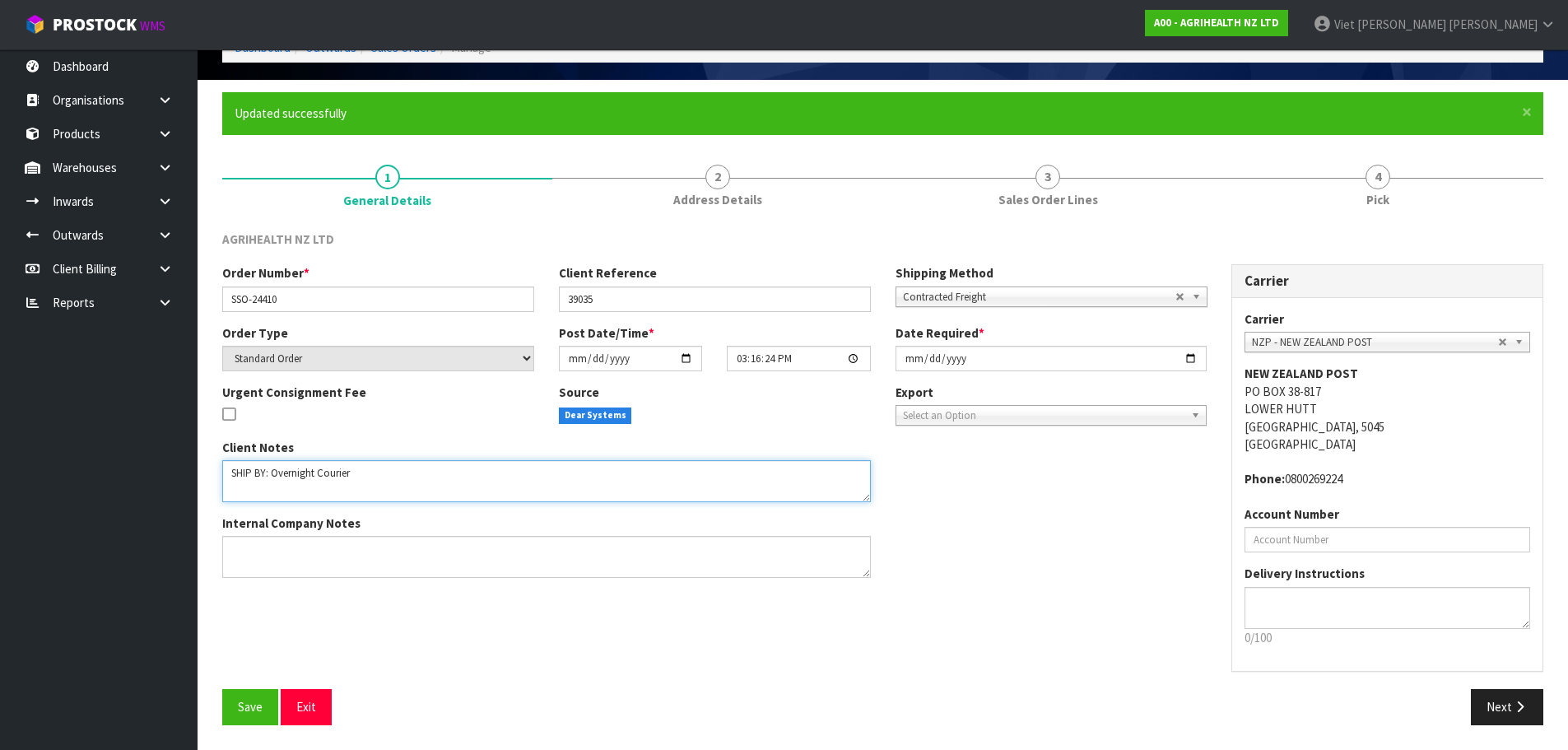
click at [363, 491] on textarea at bounding box center [546, 481] width 648 height 42
paste textarea "VERNIGHT COURIER SSO-24408"
drag, startPoint x: 335, startPoint y: 487, endPoint x: 226, endPoint y: 491, distance: 109.1
click at [226, 491] on textarea at bounding box center [546, 481] width 648 height 42
click at [451, 477] on textarea at bounding box center [546, 481] width 648 height 42
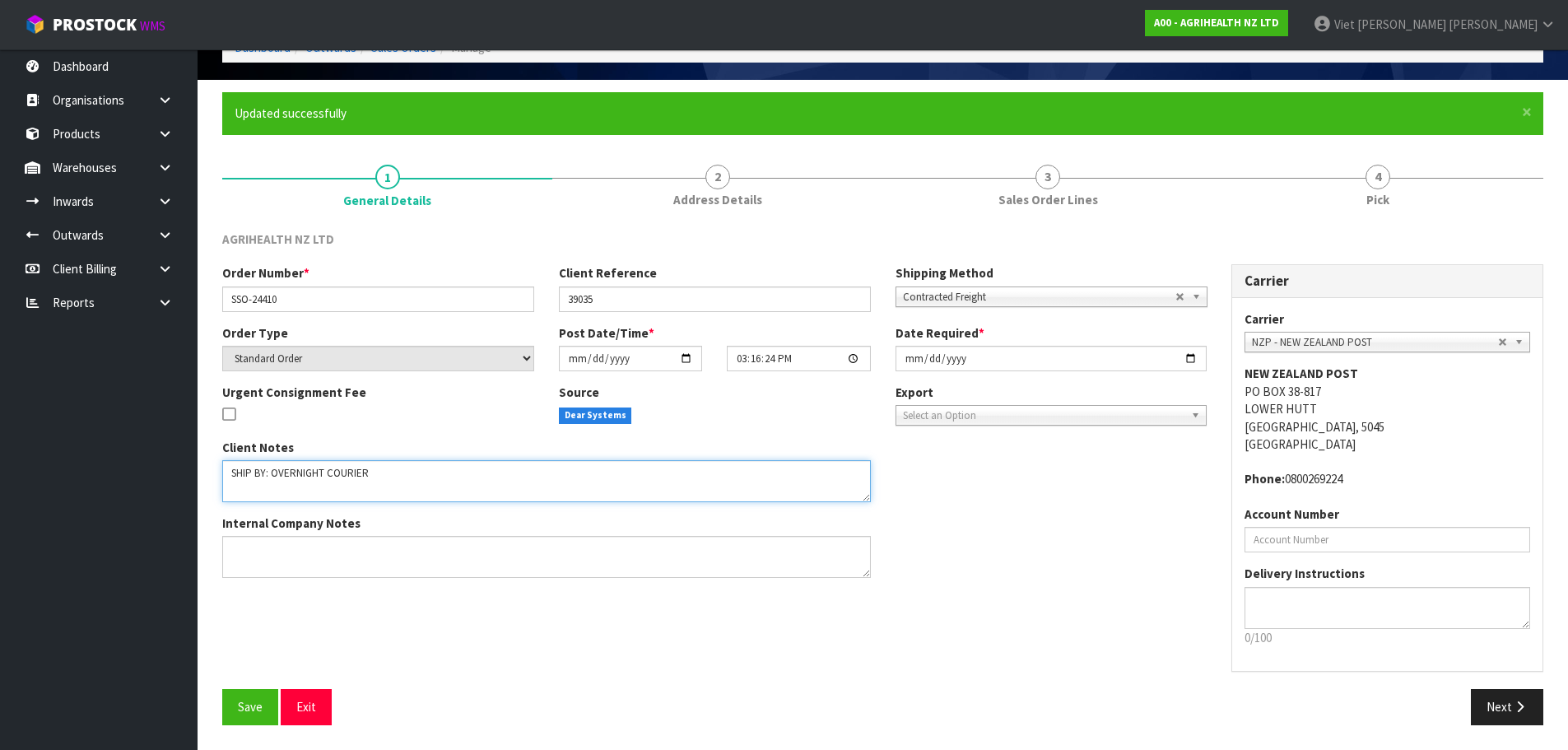
click at [393, 497] on textarea at bounding box center [546, 481] width 648 height 42
paste textarea "CHILL MASTATEST CARTRIDGES ON ARRIVAL"
type textarea "SHIP BY: OVERNIGHT COURIER CHILL MASTATEST CARTRIDGES ON ARRIVAL"
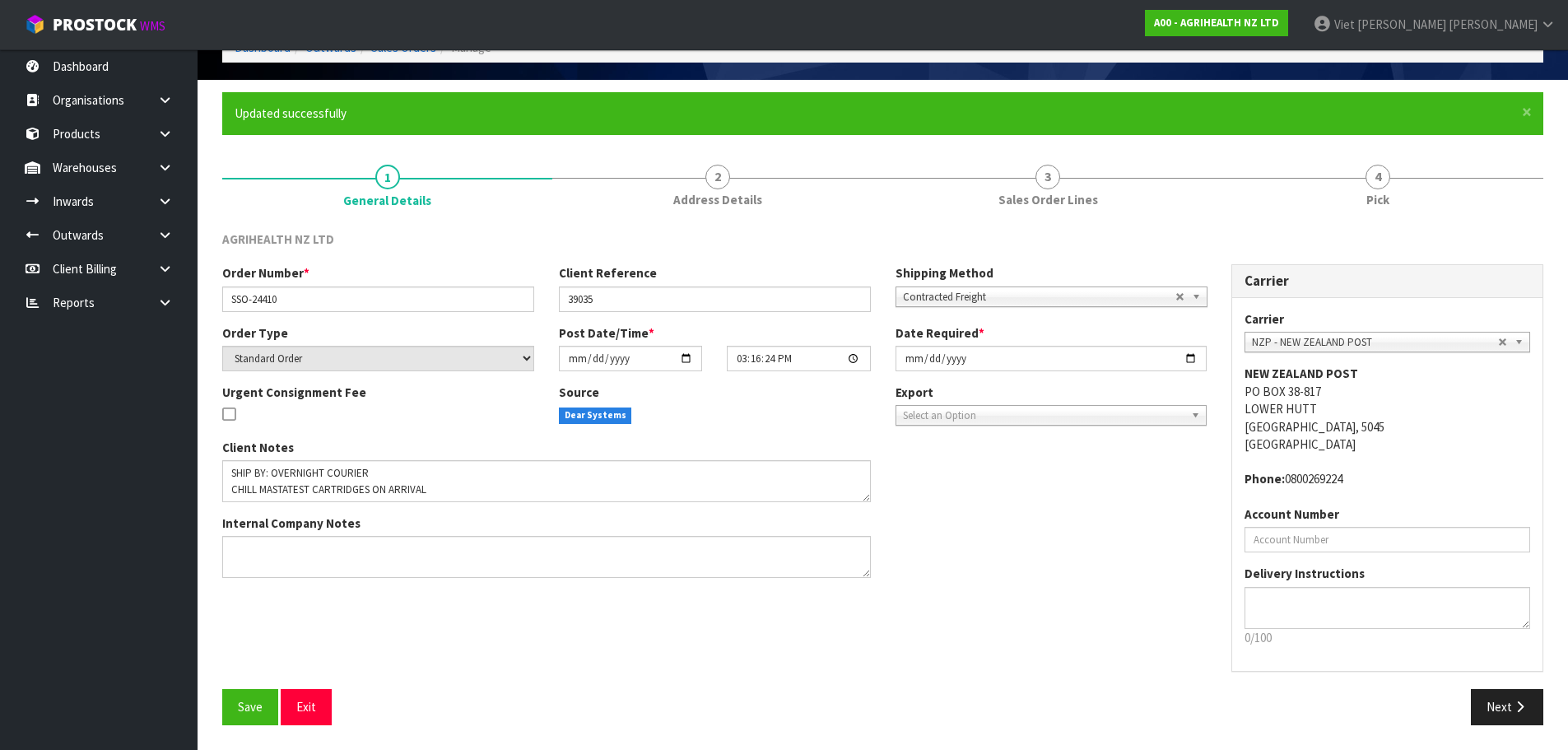
click at [576, 674] on div "Order Number * SSO-24410 Client Reference 39035 Shipping Method Client Local Pi…" at bounding box center [883, 476] width 1346 height 425
click at [254, 702] on span "Save" at bounding box center [250, 707] width 25 height 16
click at [1509, 716] on button "Next" at bounding box center [1506, 707] width 73 height 36
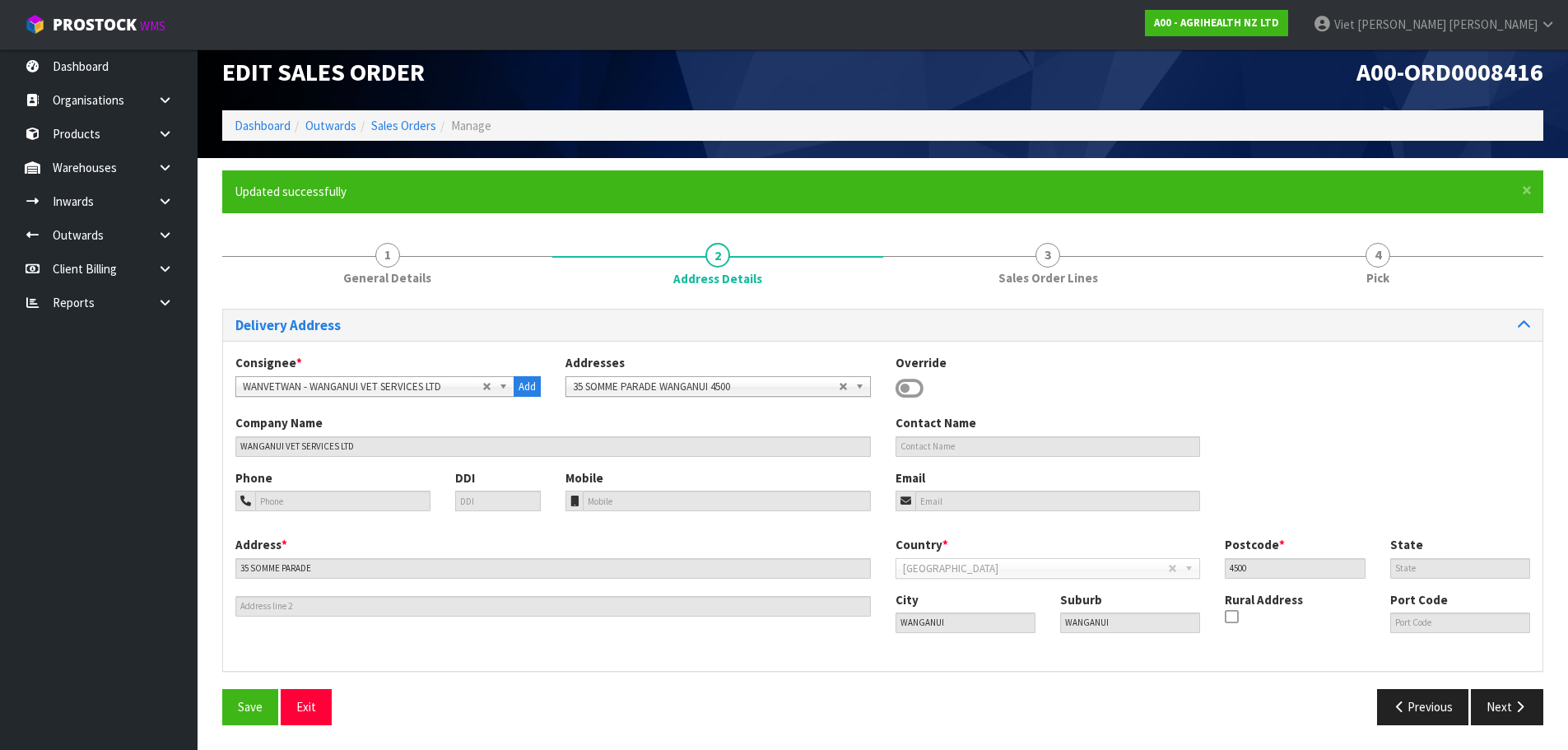
scroll to position [16, 0]
click at [1509, 716] on button "Next" at bounding box center [1506, 707] width 73 height 36
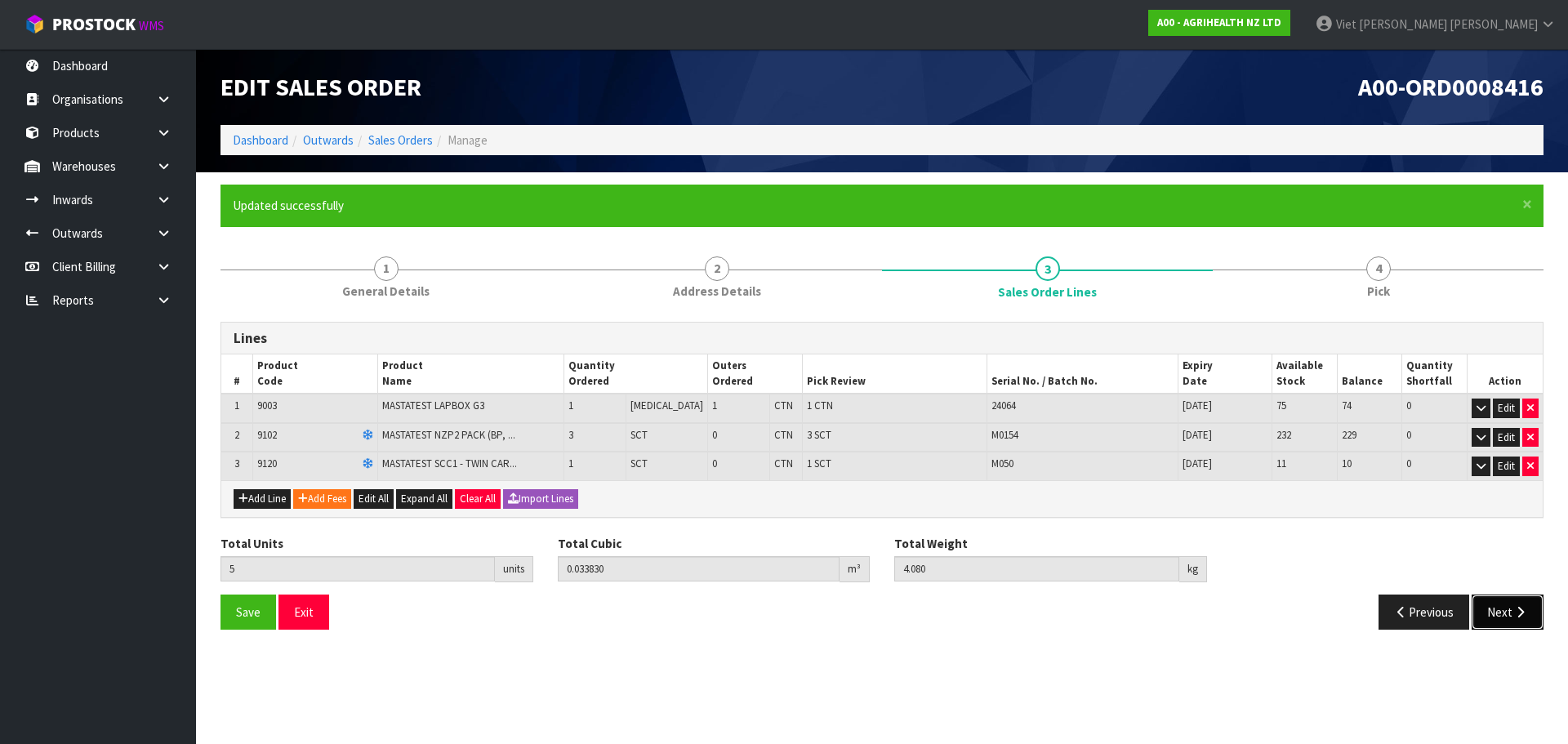
click at [1511, 613] on button "Next" at bounding box center [1508, 613] width 72 height 36
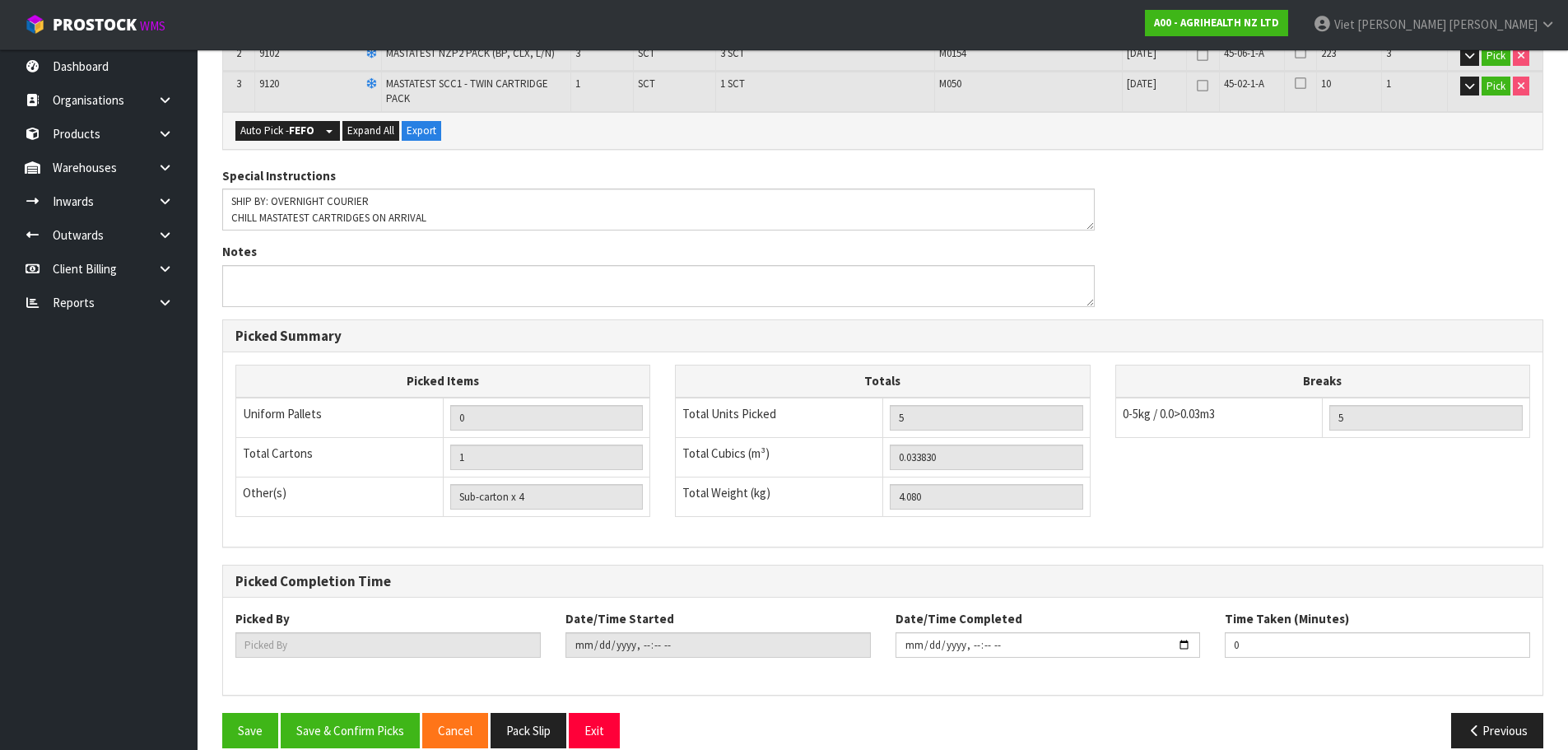
scroll to position [457, 0]
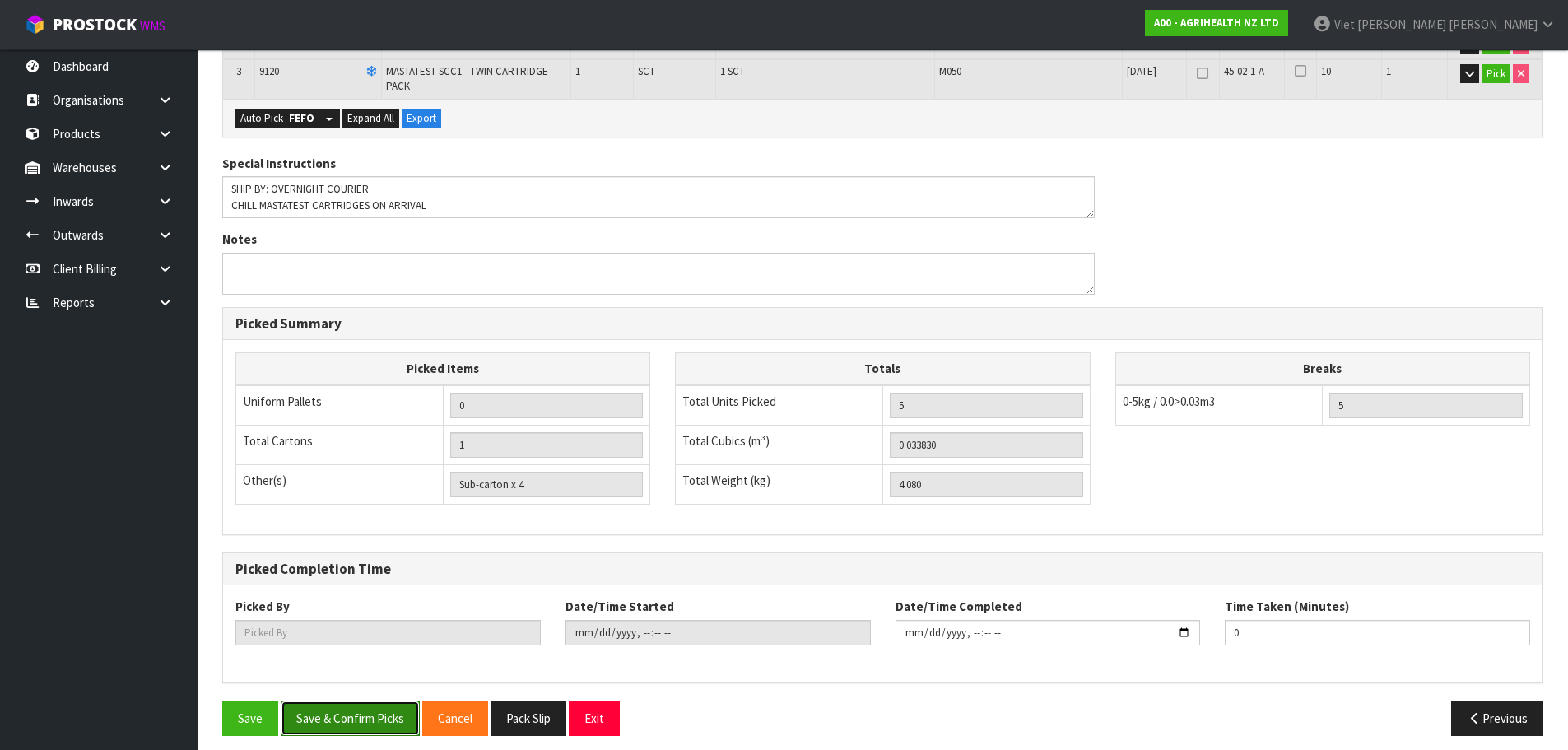
click at [365, 718] on button "Save & Confirm Picks" at bounding box center [350, 718] width 139 height 36
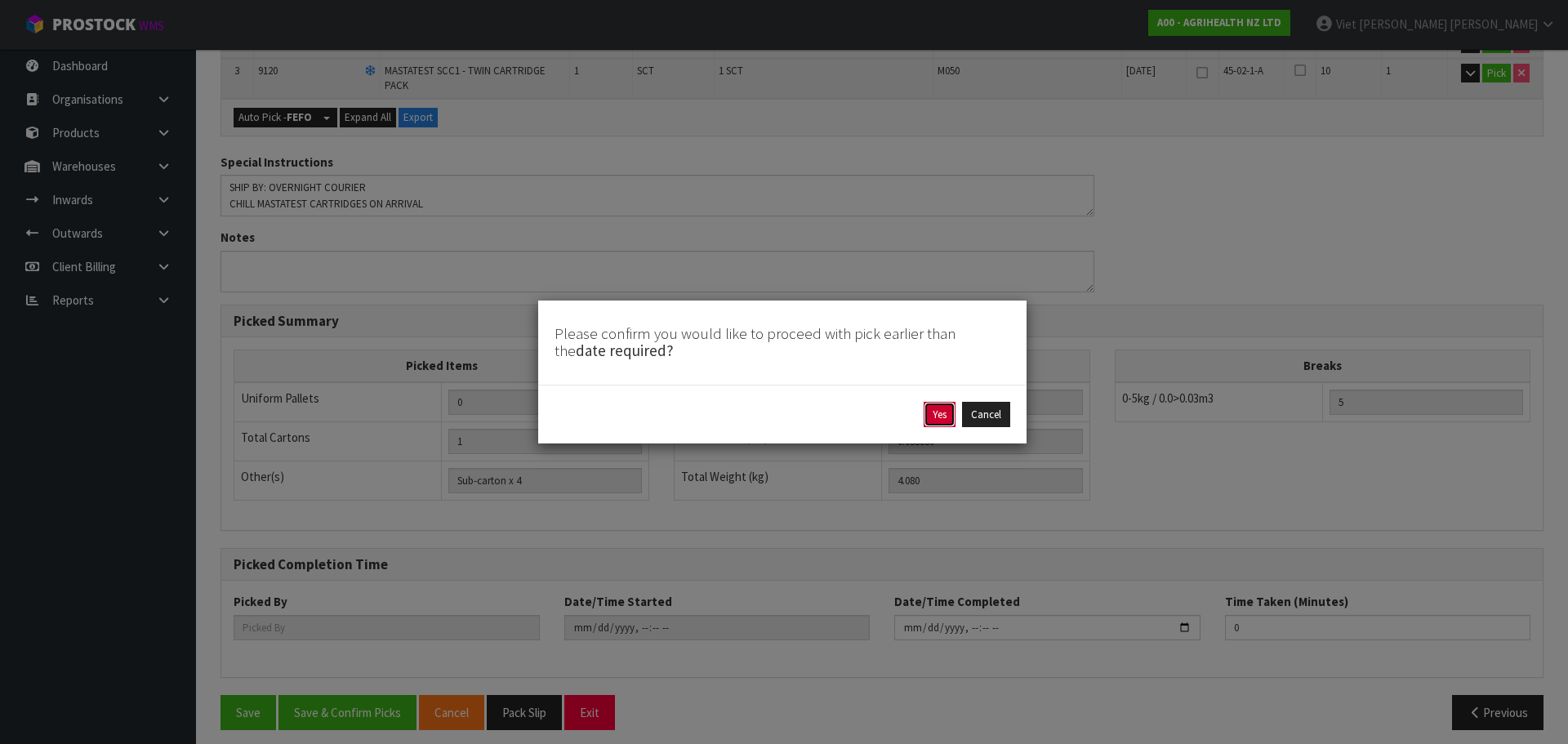
click at [939, 418] on button "Yes" at bounding box center [940, 415] width 32 height 26
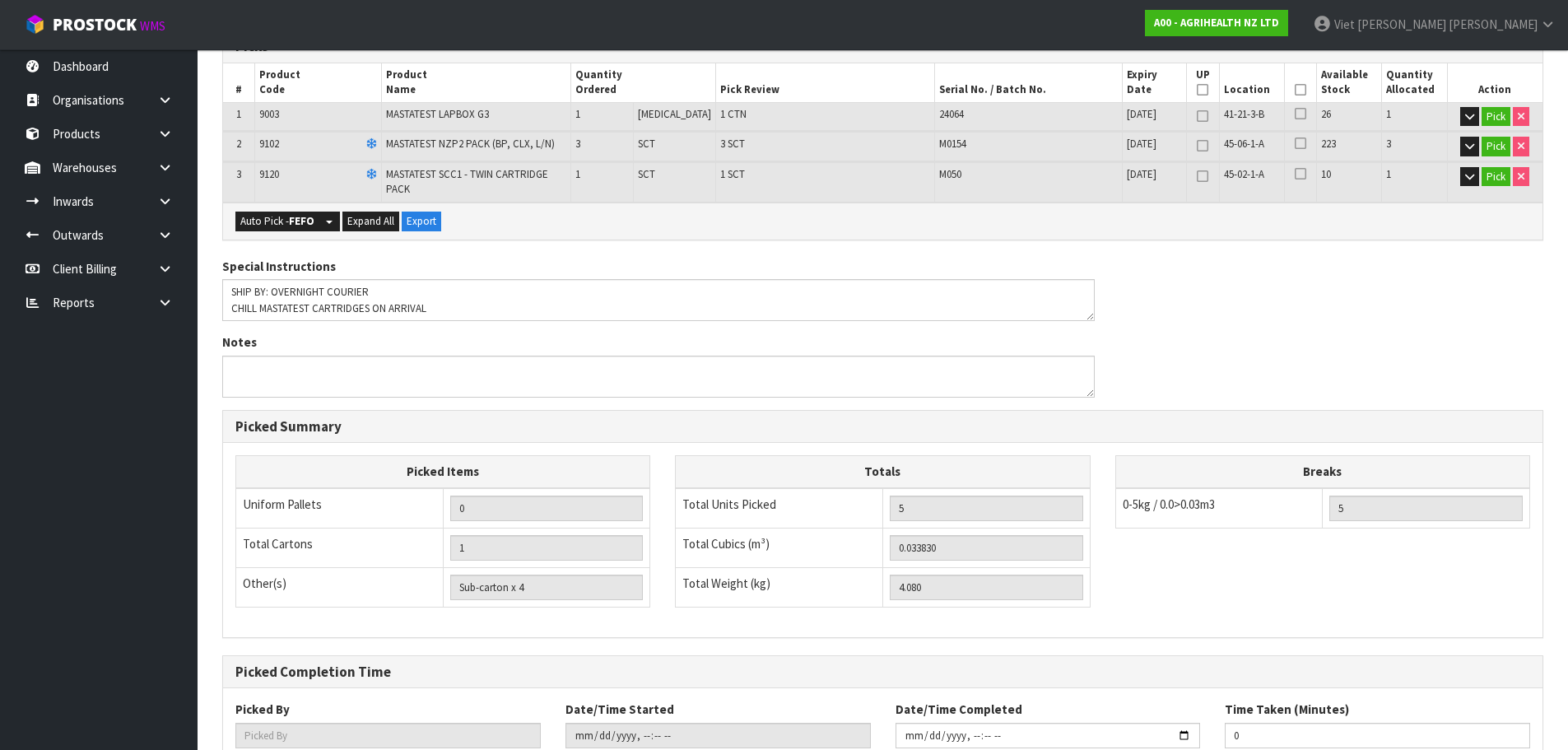
scroll to position [0, 0]
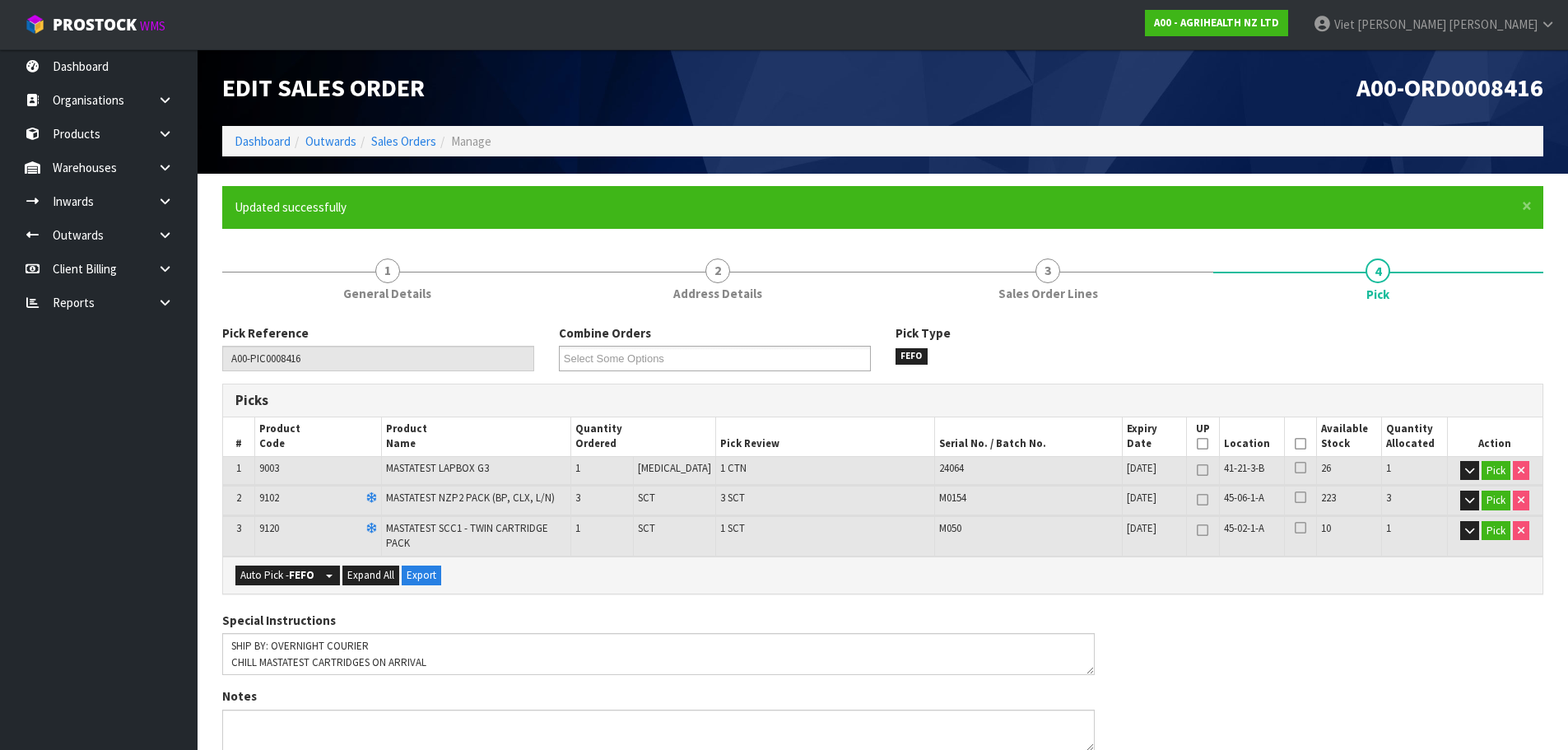
type input "Viet [PERSON_NAME]"
type input "2025-09-08T15:59:37"
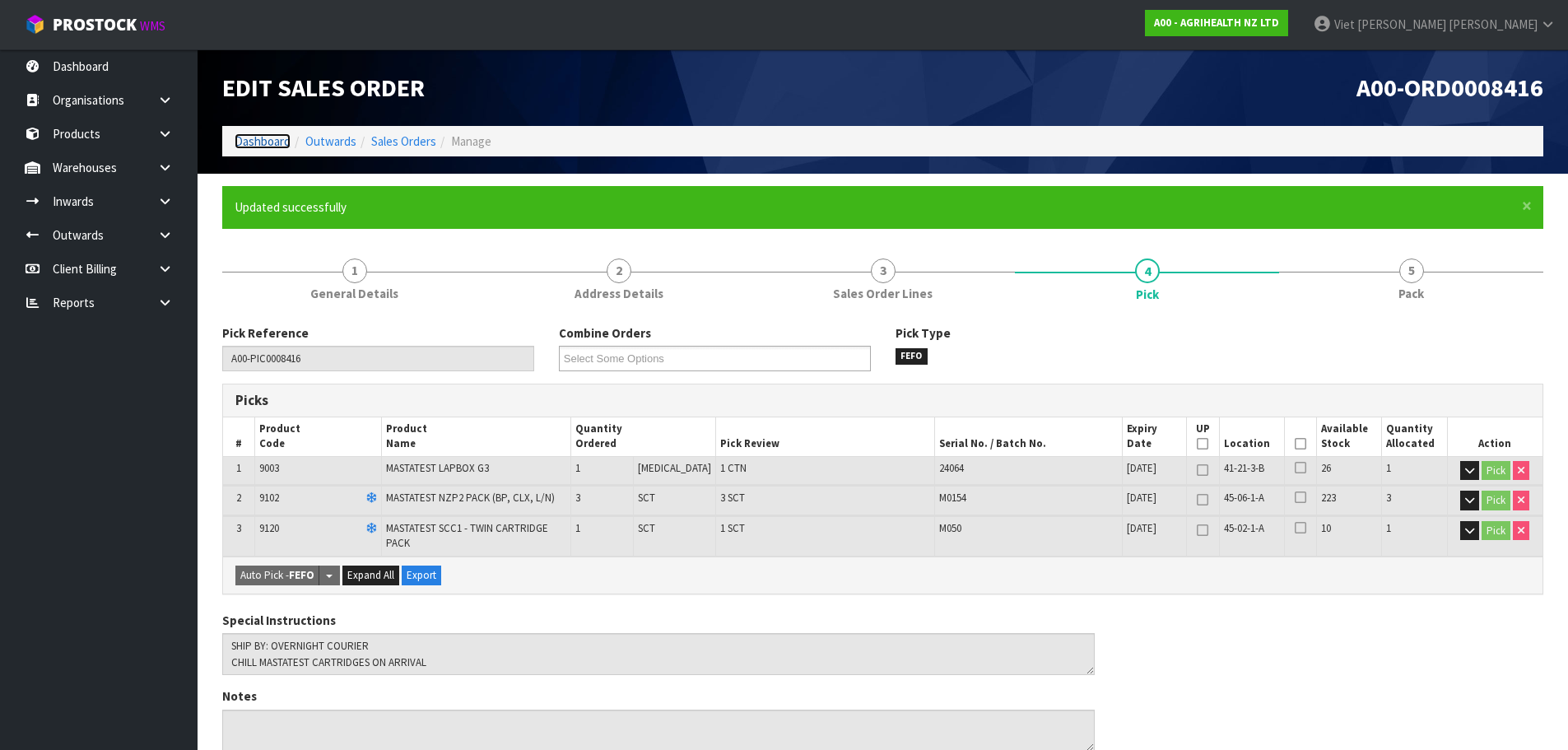
click at [262, 140] on link "Dashboard" at bounding box center [263, 141] width 56 height 16
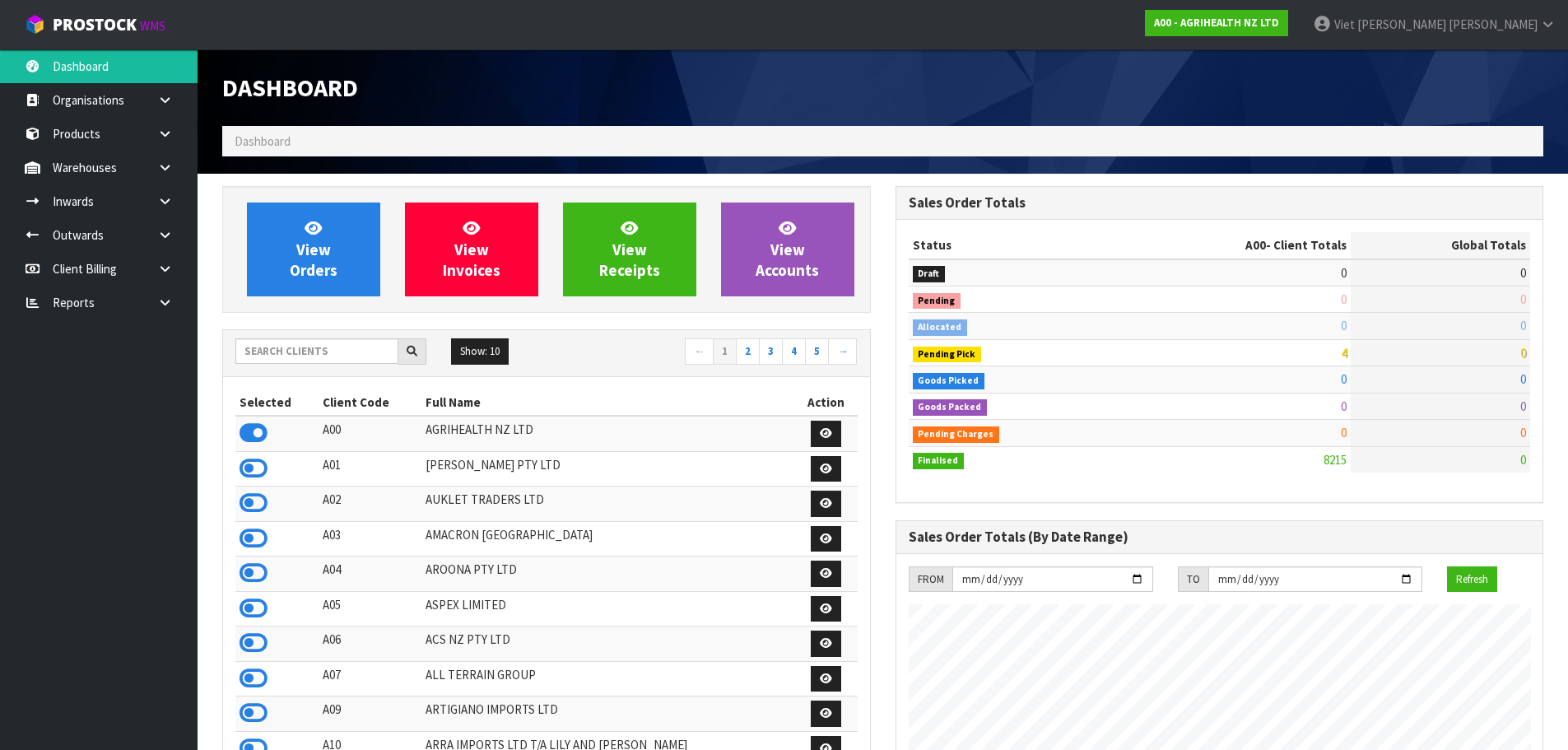
scroll to position [1247, 672]
click at [307, 359] on input "text" at bounding box center [317, 352] width 163 height 26
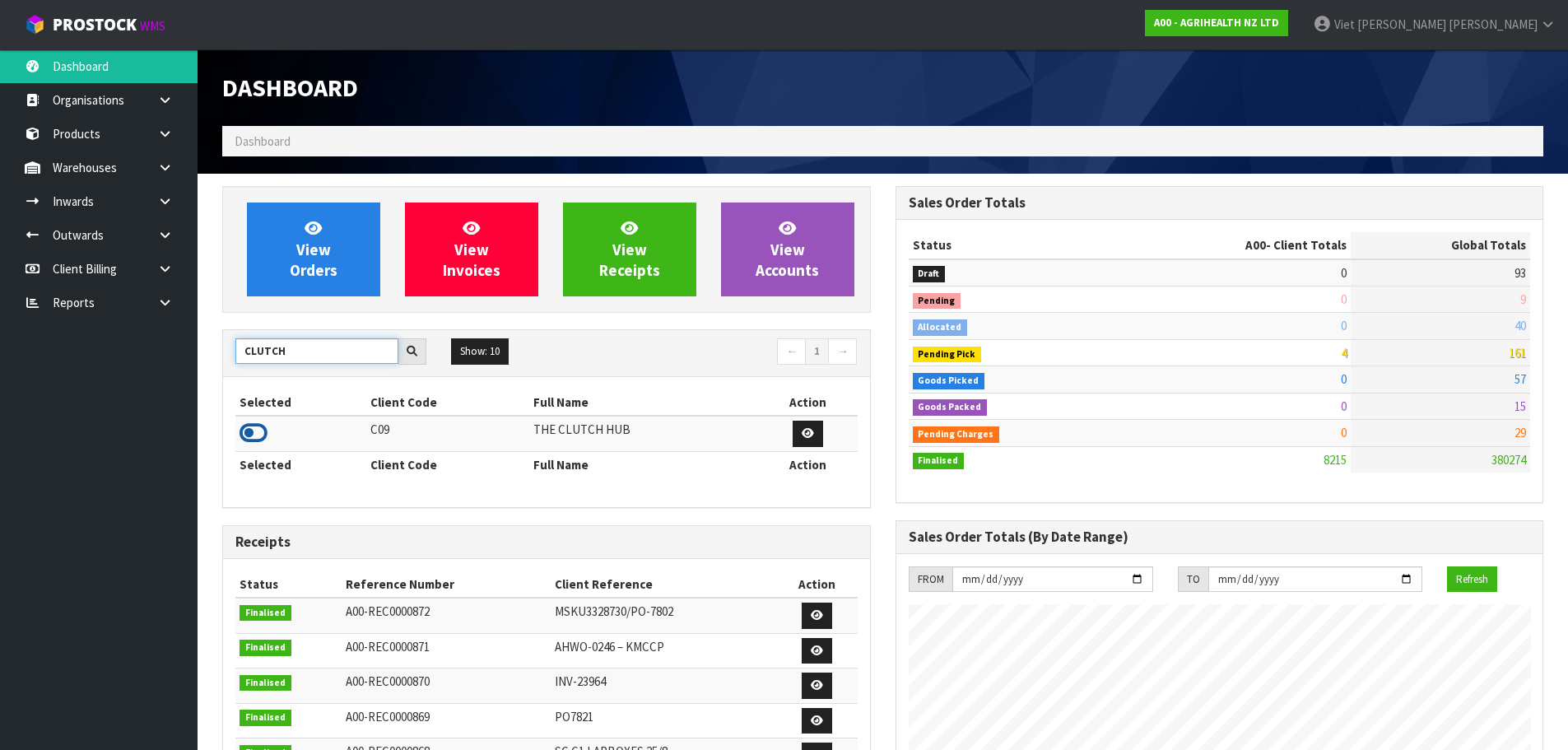
type input "CLUTCH"
click at [264, 430] on icon at bounding box center [254, 432] width 28 height 25
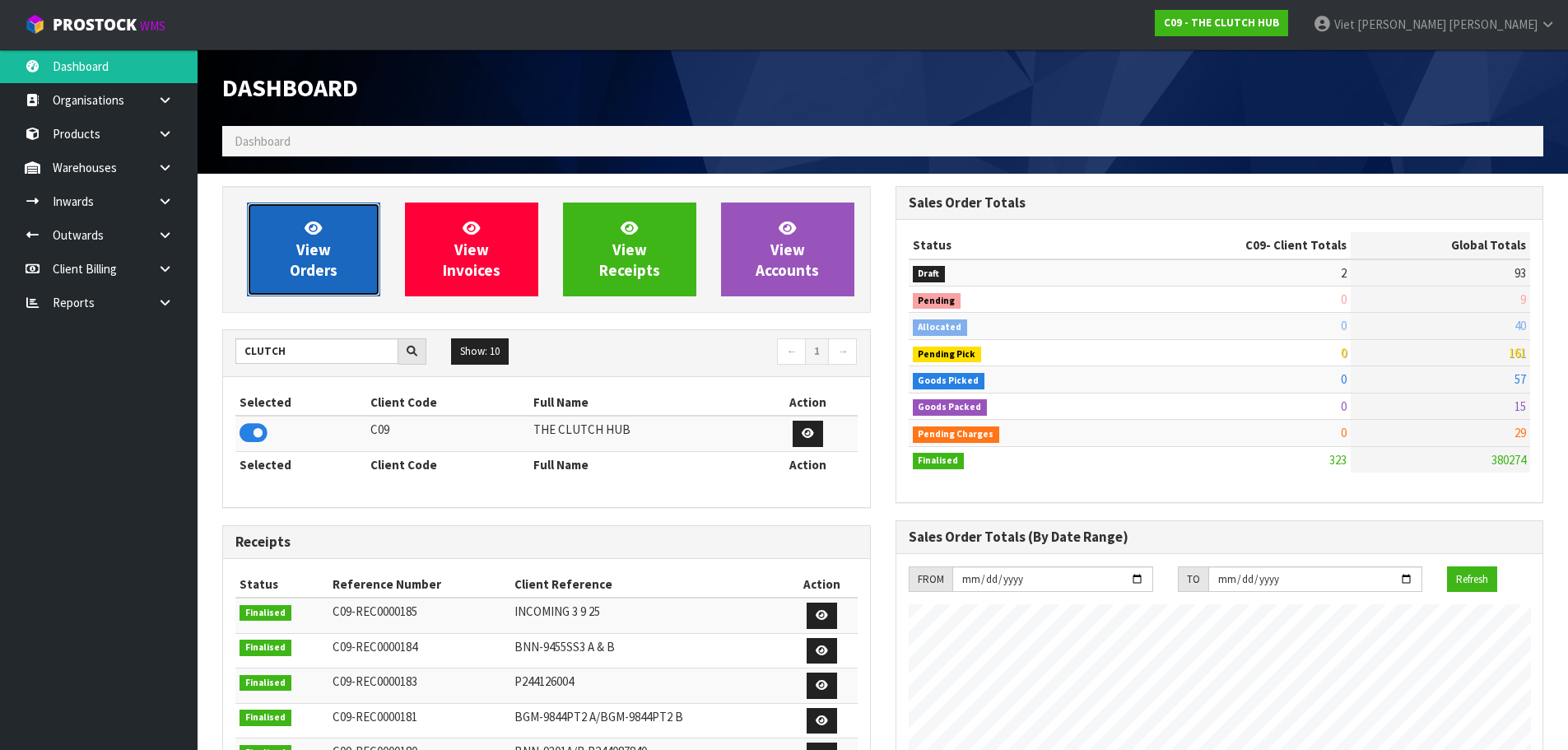
click at [312, 289] on link "View Orders" at bounding box center [314, 249] width 133 height 94
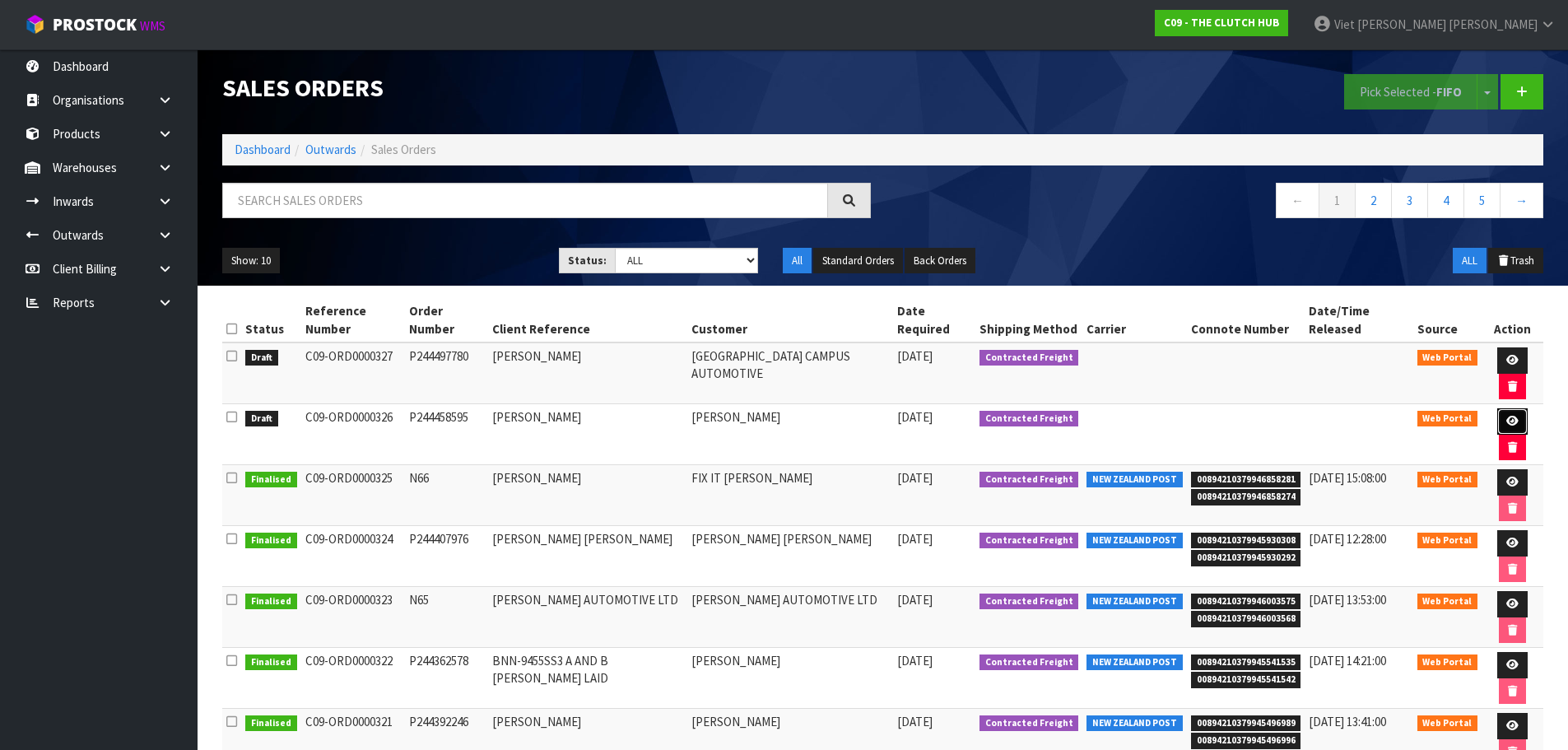
click at [1497, 408] on link at bounding box center [1512, 421] width 31 height 26
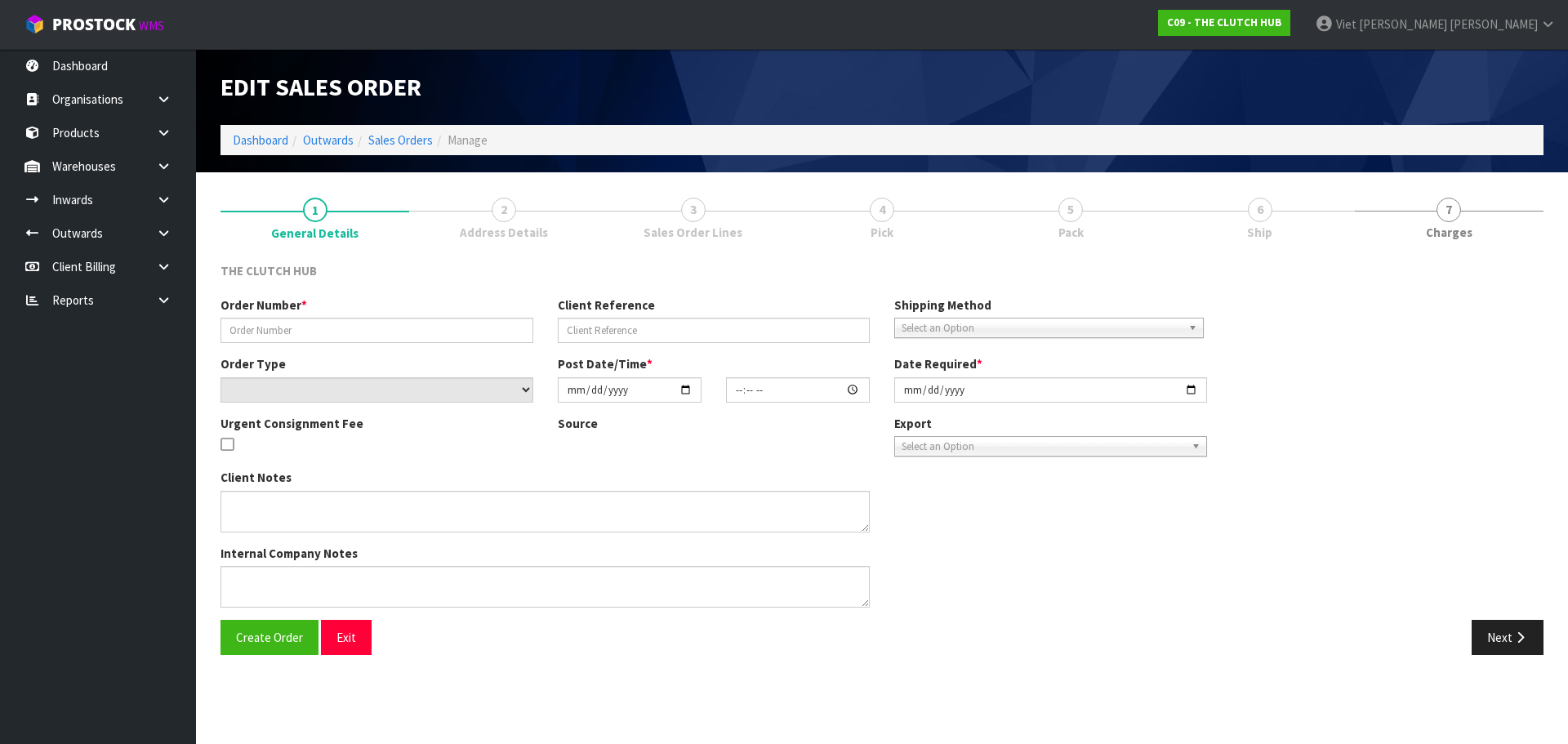
type input "P244458595"
type input "CASSINA GIBBS"
select select "number:0"
type input "[DATE]"
type input "21:35:00.000"
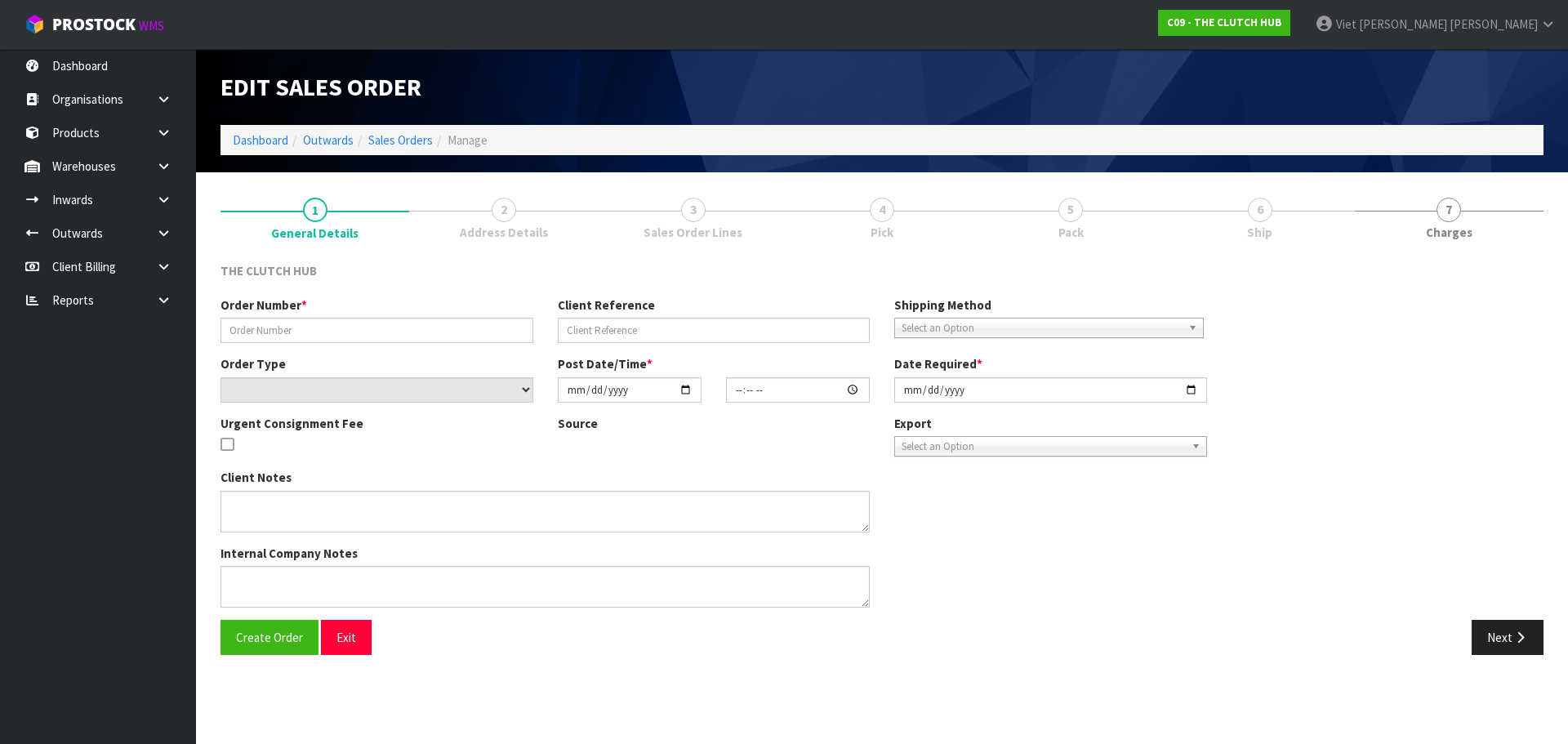
type input "[DATE]"
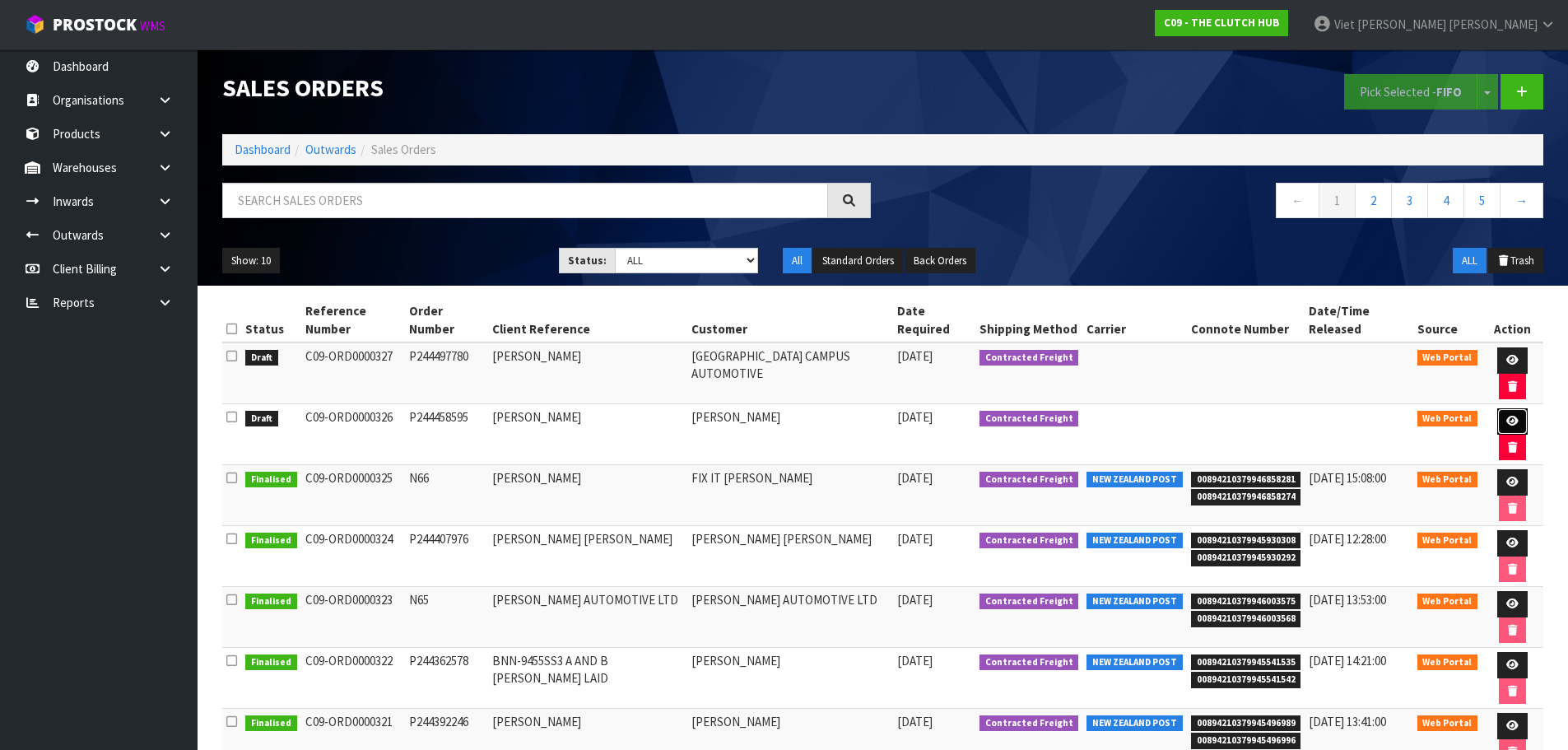
click at [1498, 408] on link at bounding box center [1512, 421] width 31 height 26
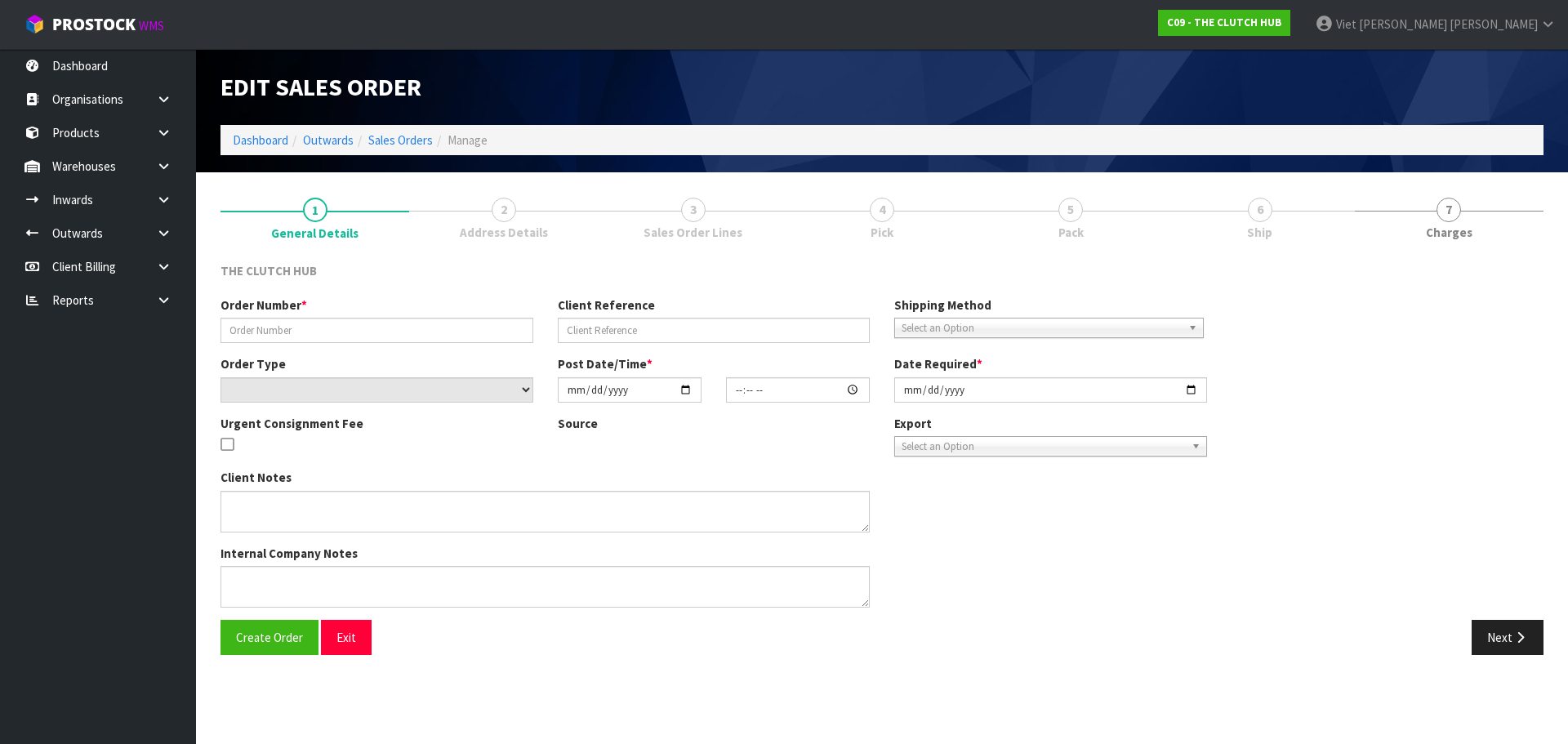
type input "P244458595"
type input "CASSINA GIBBS"
select select "number:0"
type input "[DATE]"
type input "21:35:00.000"
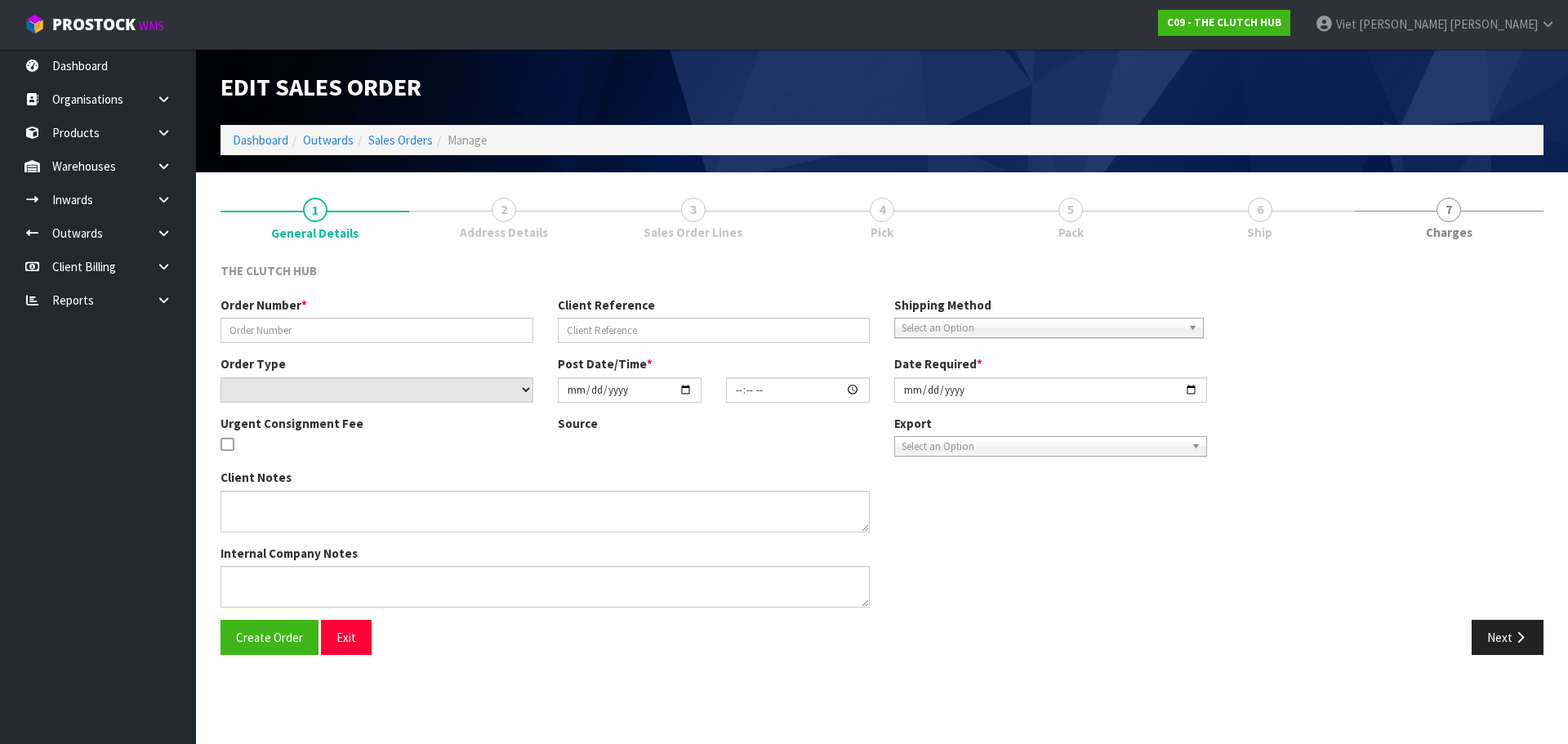
type input "[DATE]"
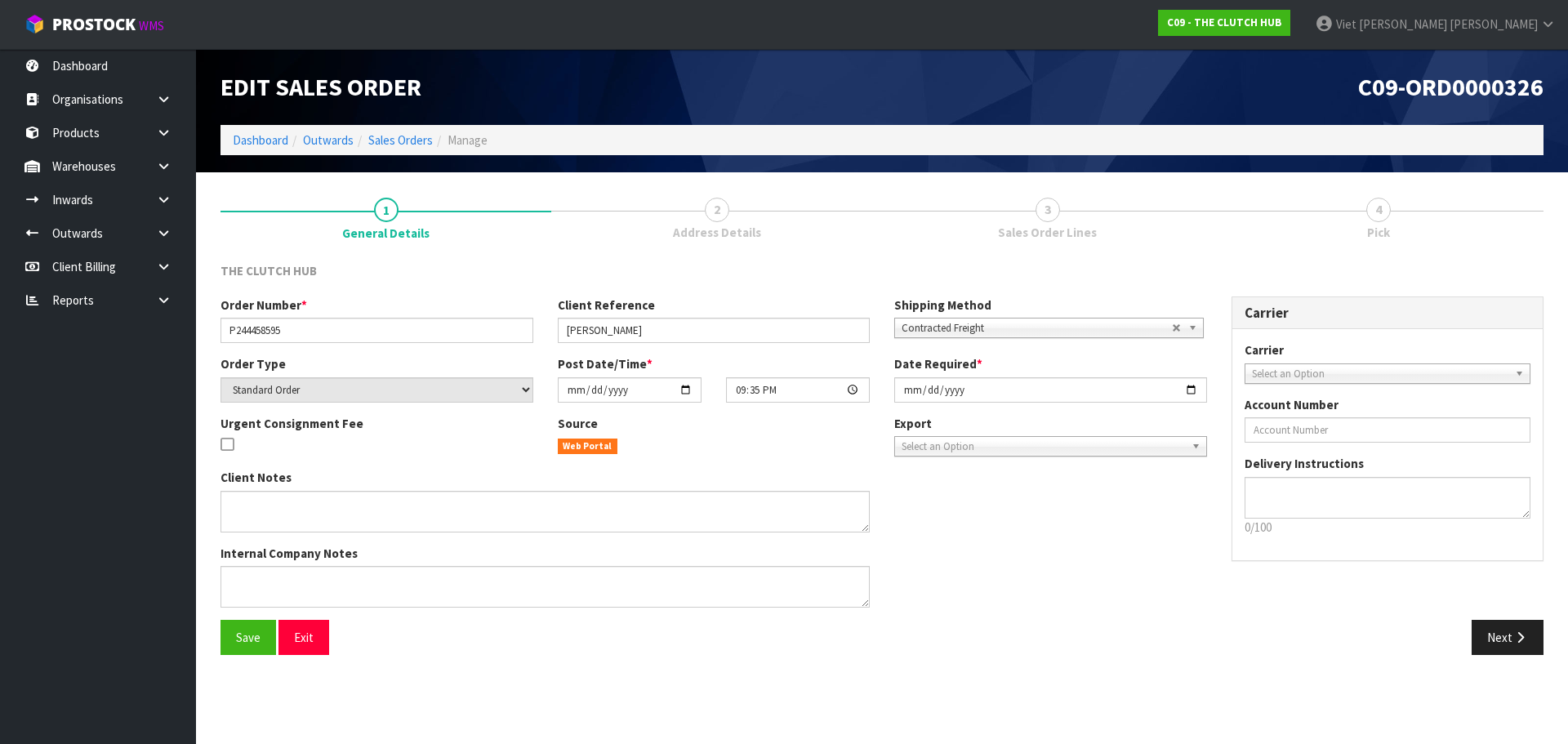
click at [955, 578] on div "Client Notes Internal Company Notes" at bounding box center [713, 544] width 1011 height 151
click at [1501, 643] on button "Next" at bounding box center [1508, 637] width 72 height 36
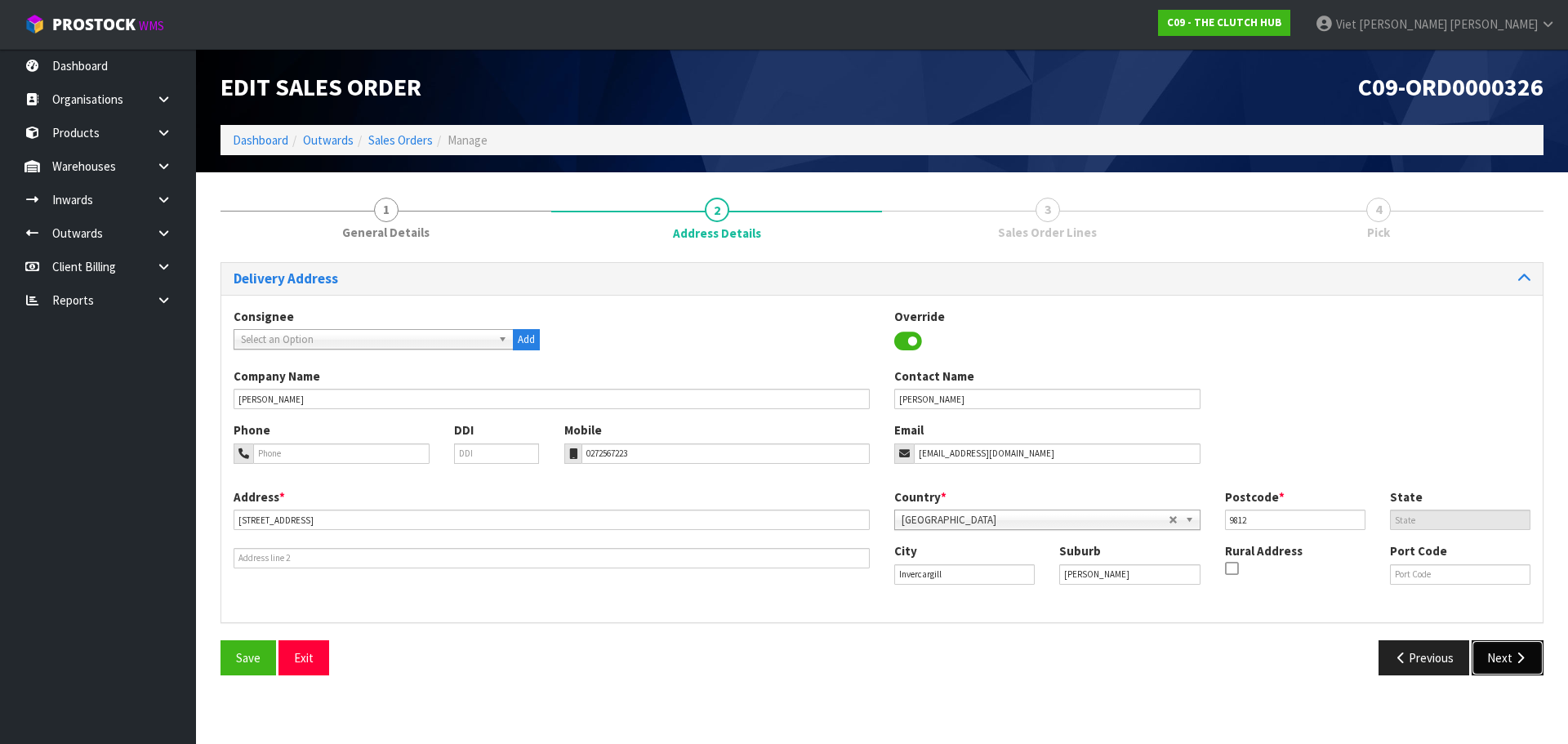
click at [1514, 662] on icon "button" at bounding box center [1521, 658] width 16 height 12
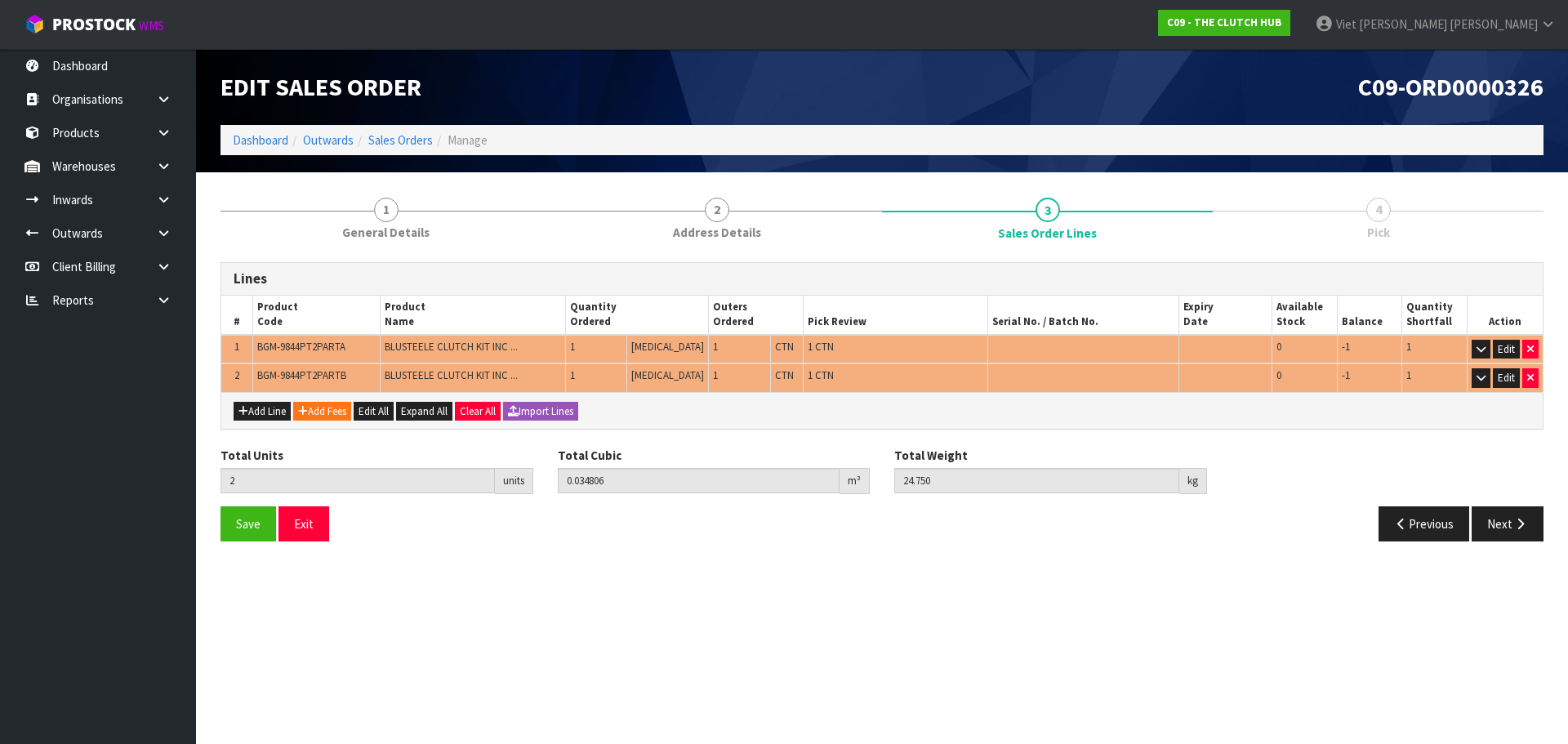
click at [442, 540] on div "Save Exit" at bounding box center [545, 525] width 674 height 36
click at [246, 530] on span "Save" at bounding box center [248, 524] width 25 height 16
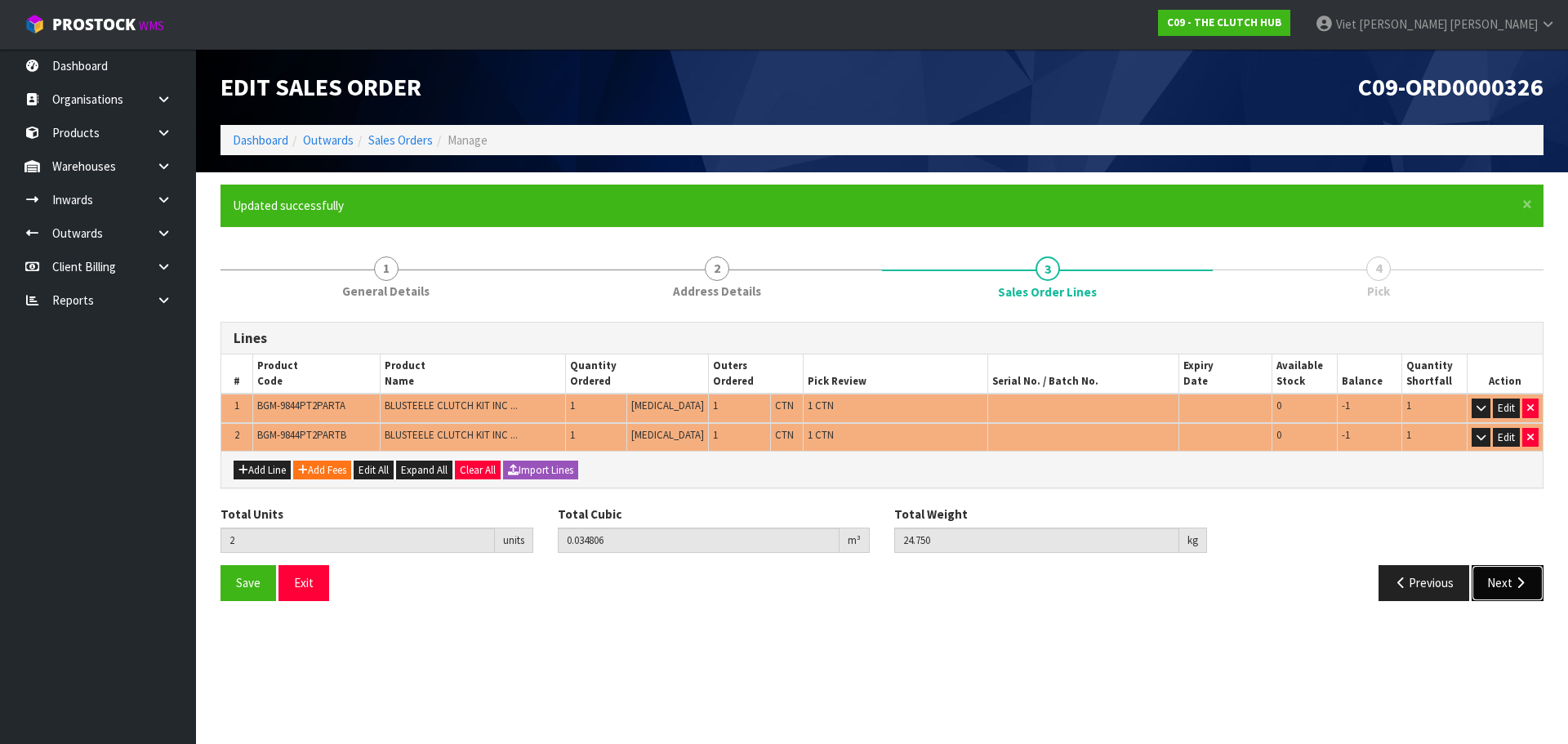
click at [1527, 577] on icon "button" at bounding box center [1521, 583] width 16 height 12
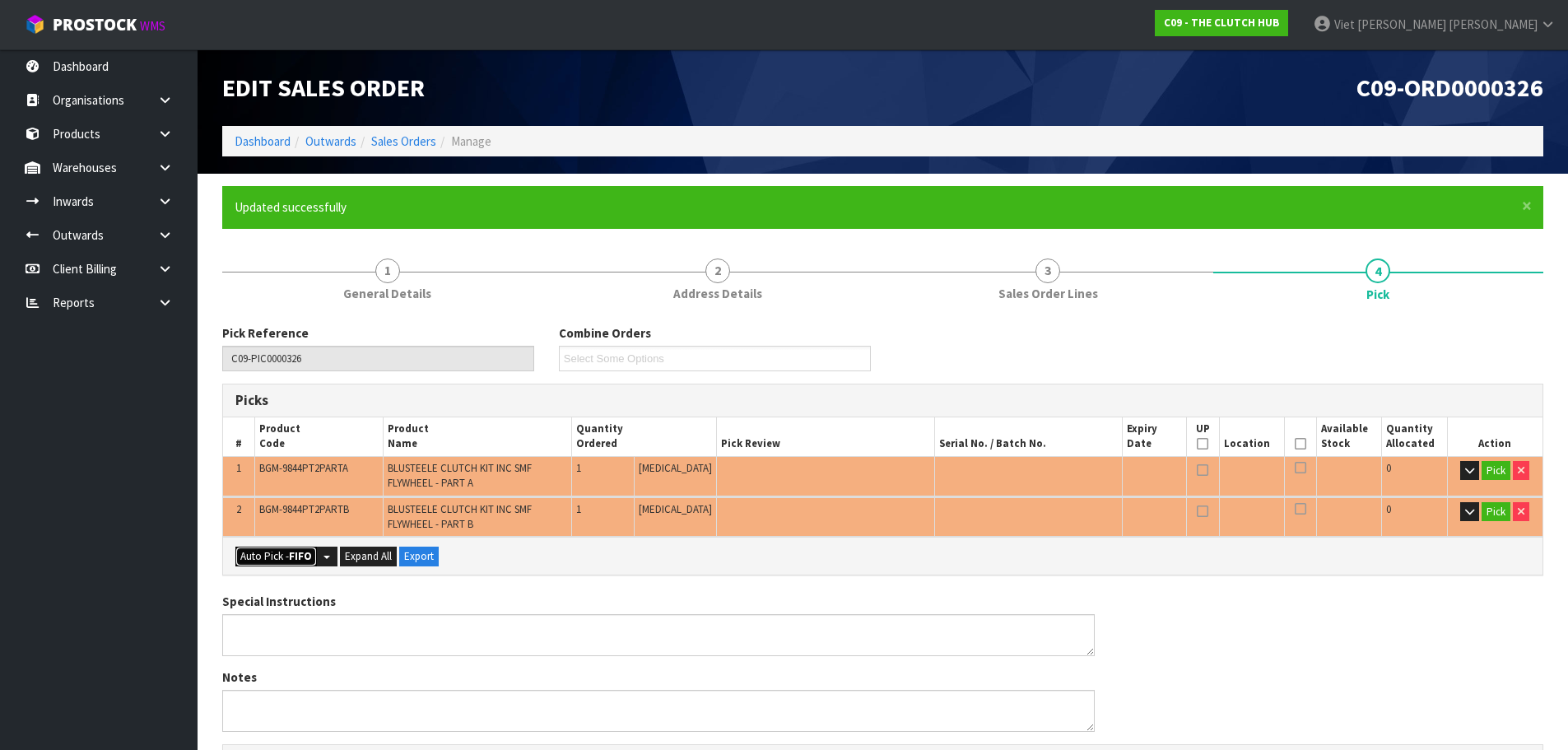
click at [268, 560] on button "Auto Pick - FIFO" at bounding box center [276, 557] width 82 height 20
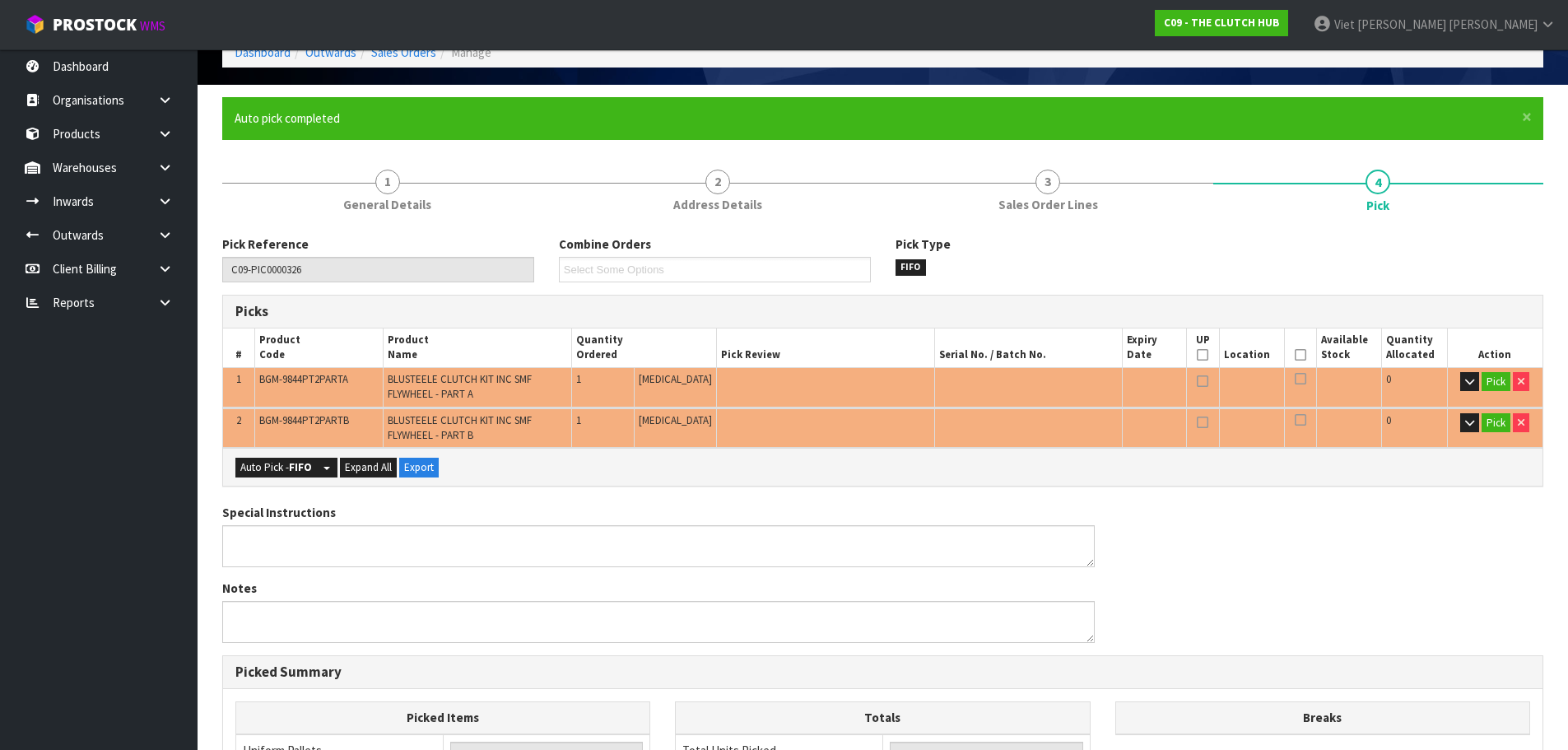
scroll to position [83, 0]
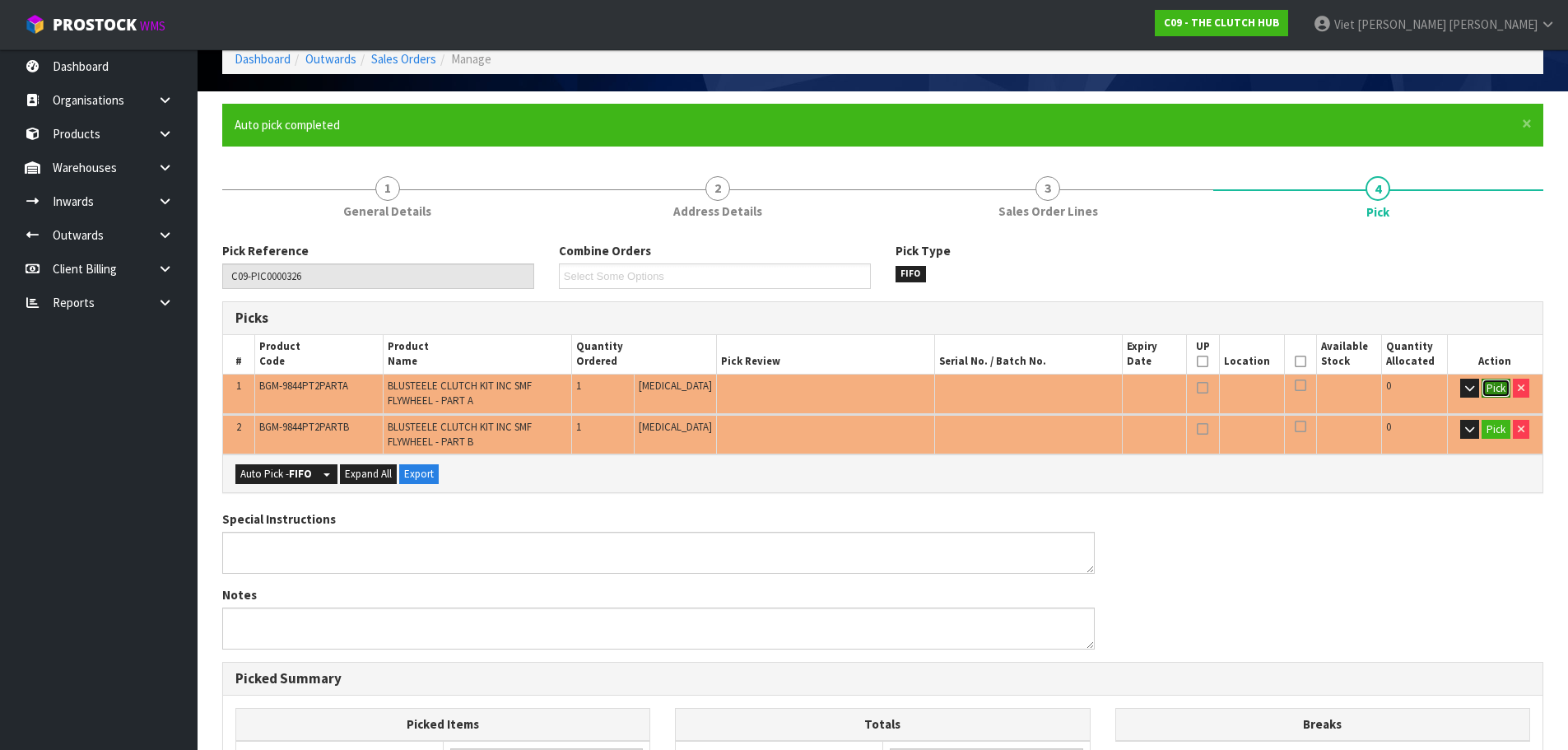
click at [1500, 391] on button "Pick" at bounding box center [1495, 388] width 29 height 20
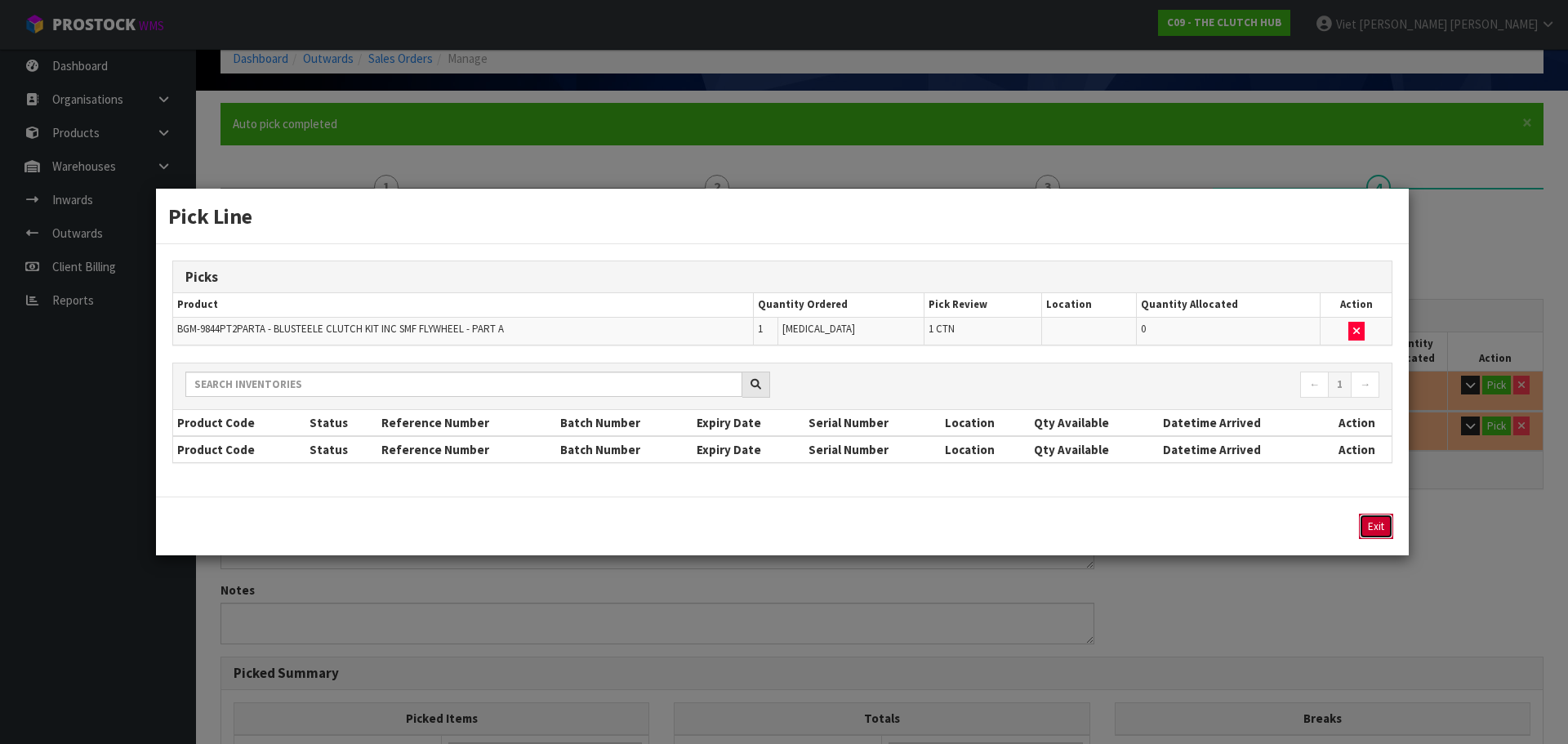
click at [1381, 526] on button "Exit" at bounding box center [1376, 527] width 35 height 26
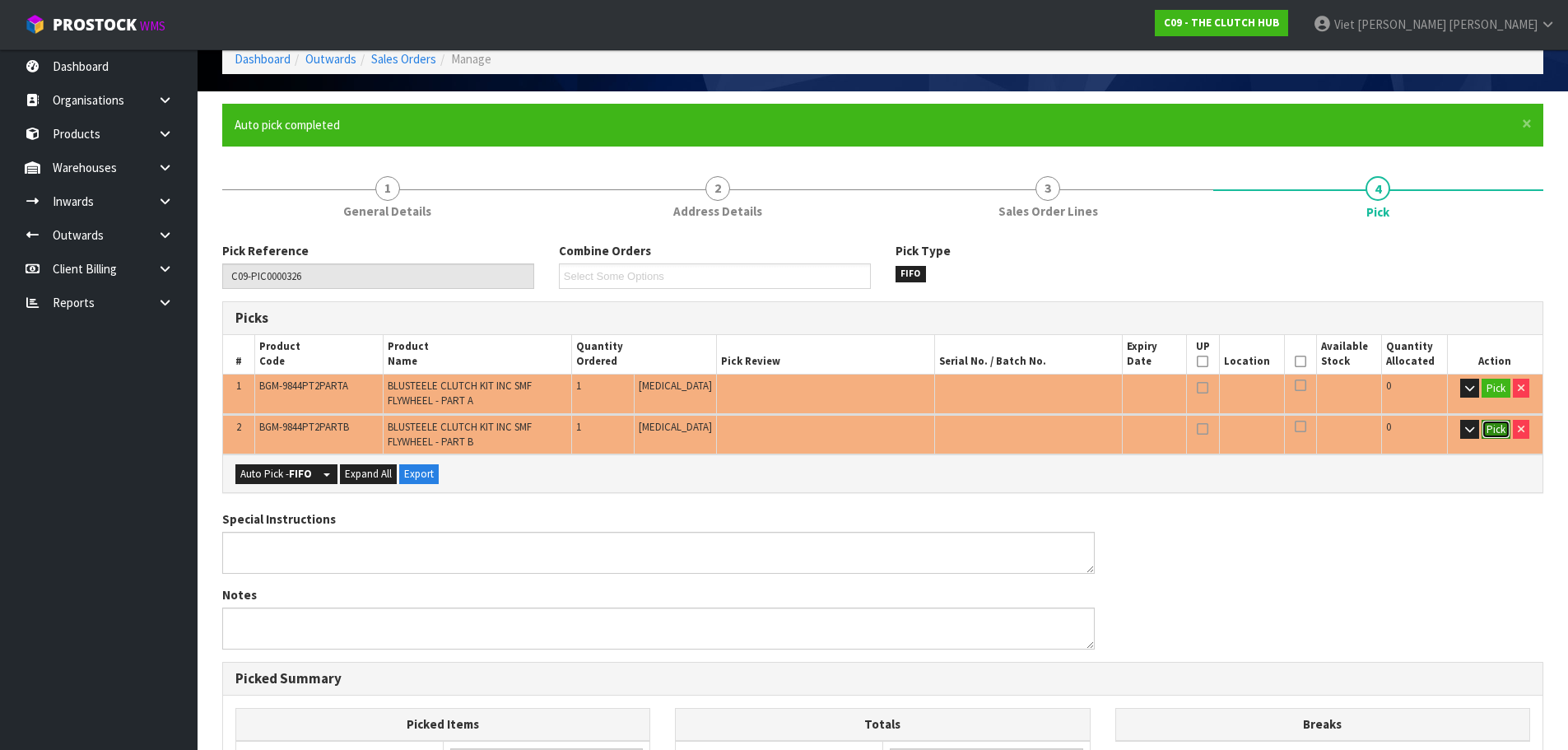
click at [1494, 436] on button "Pick" at bounding box center [1495, 430] width 29 height 20
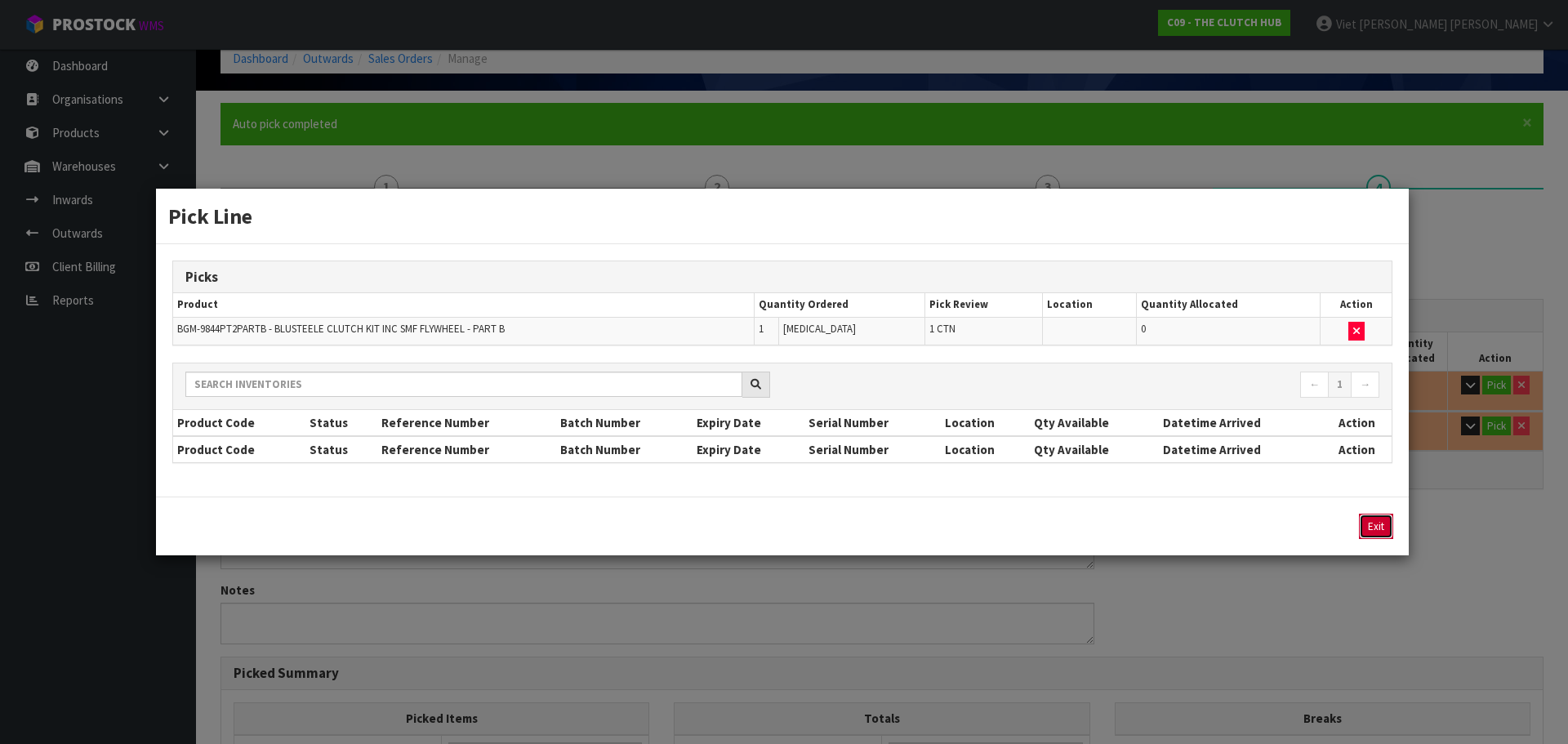
click at [1374, 532] on button "Exit" at bounding box center [1376, 527] width 35 height 26
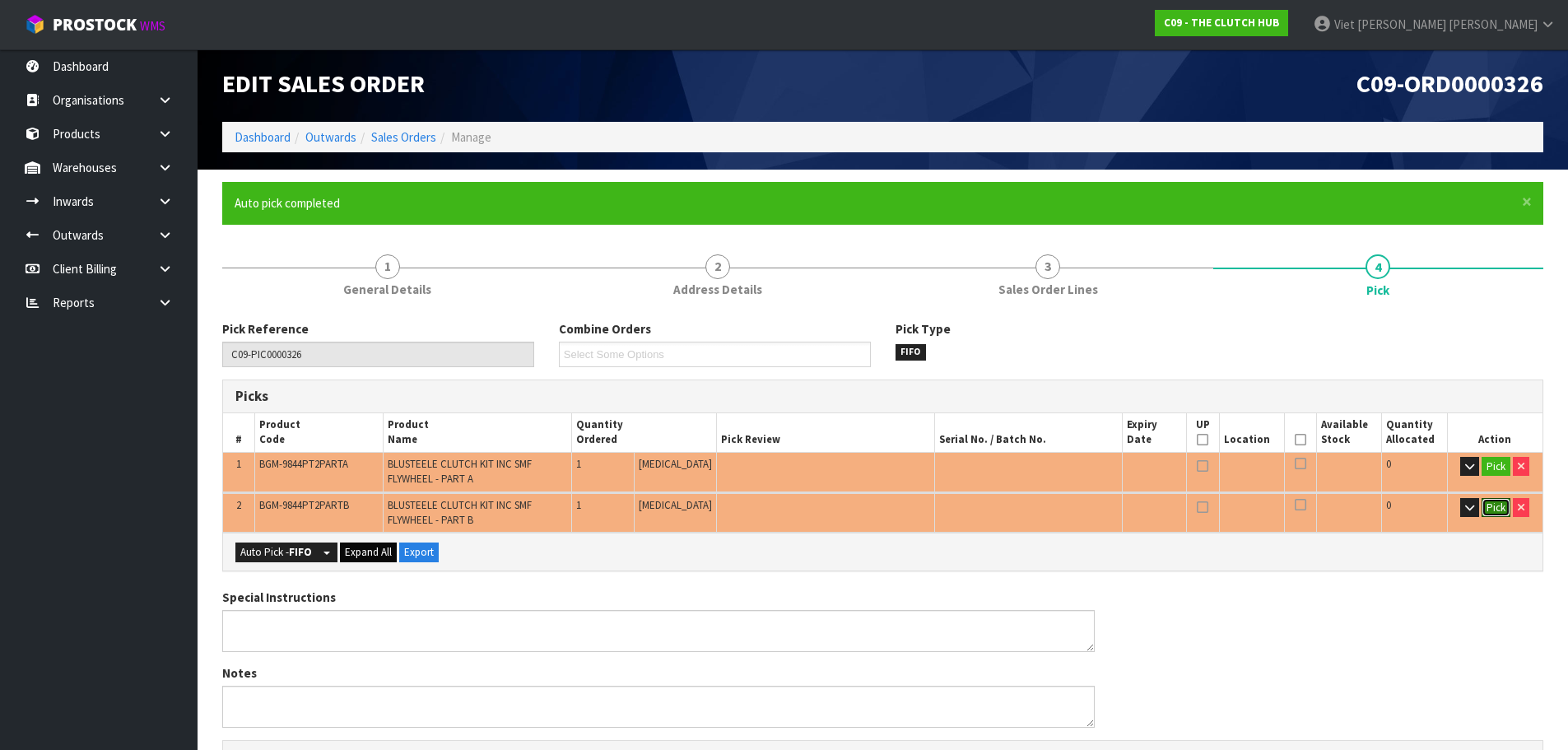
scroll to position [0, 0]
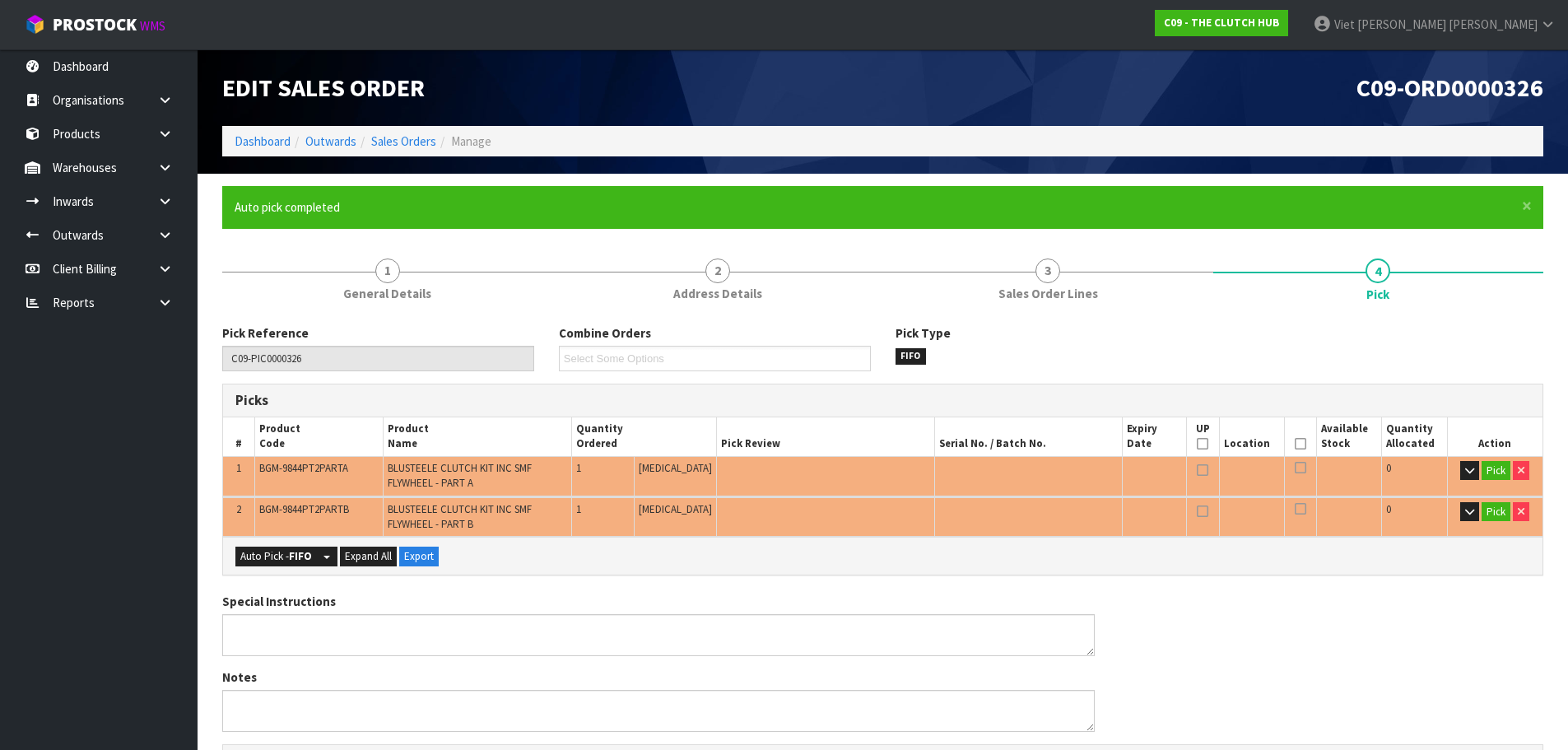
click at [1142, 571] on div "Auto Pick - FIFO Split button! FIFO - First In First Out FEFO - First Expired F…" at bounding box center [882, 555] width 1319 height 37
click at [418, 143] on link "Sales Orders" at bounding box center [403, 141] width 65 height 16
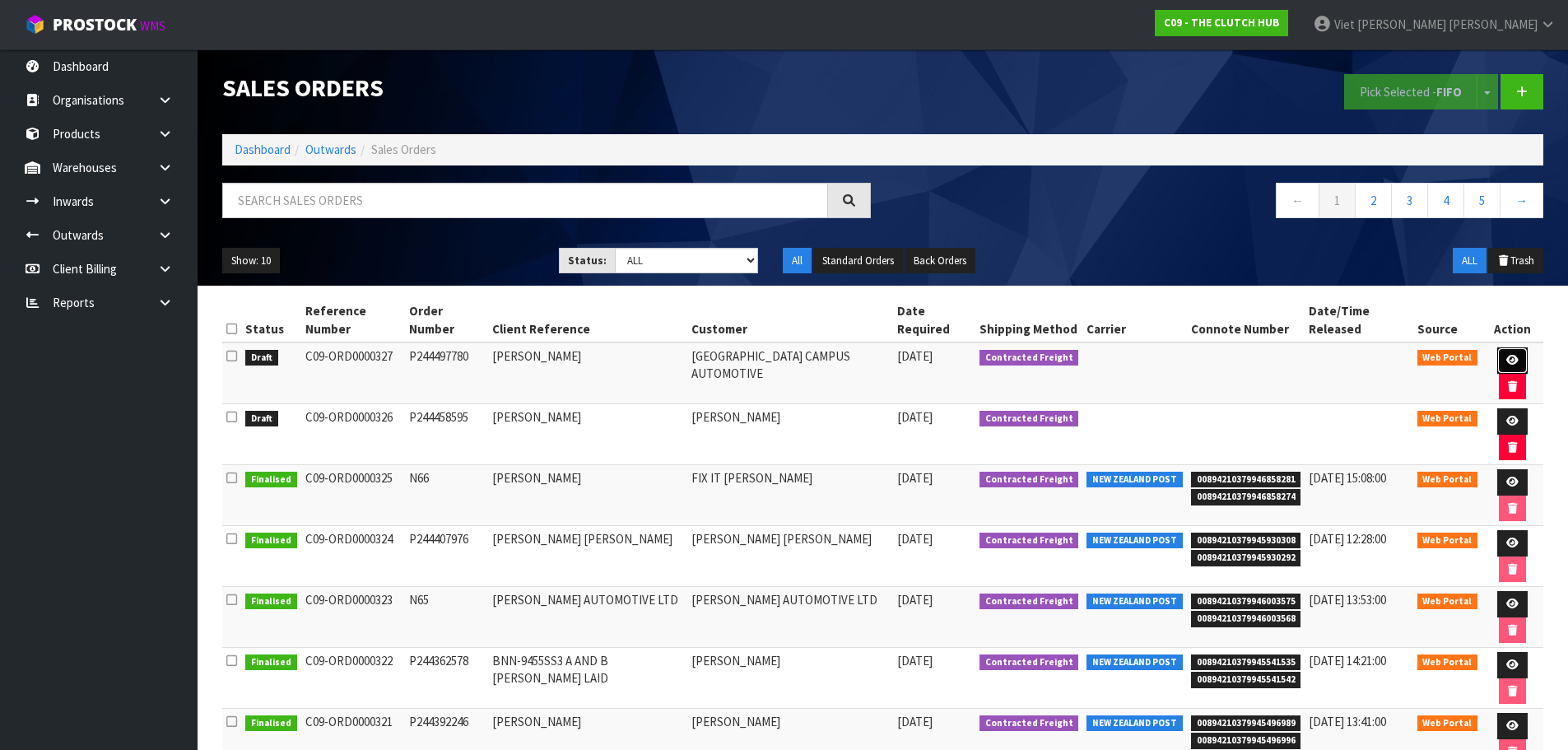
click at [1506, 355] on icon at bounding box center [1512, 360] width 12 height 11
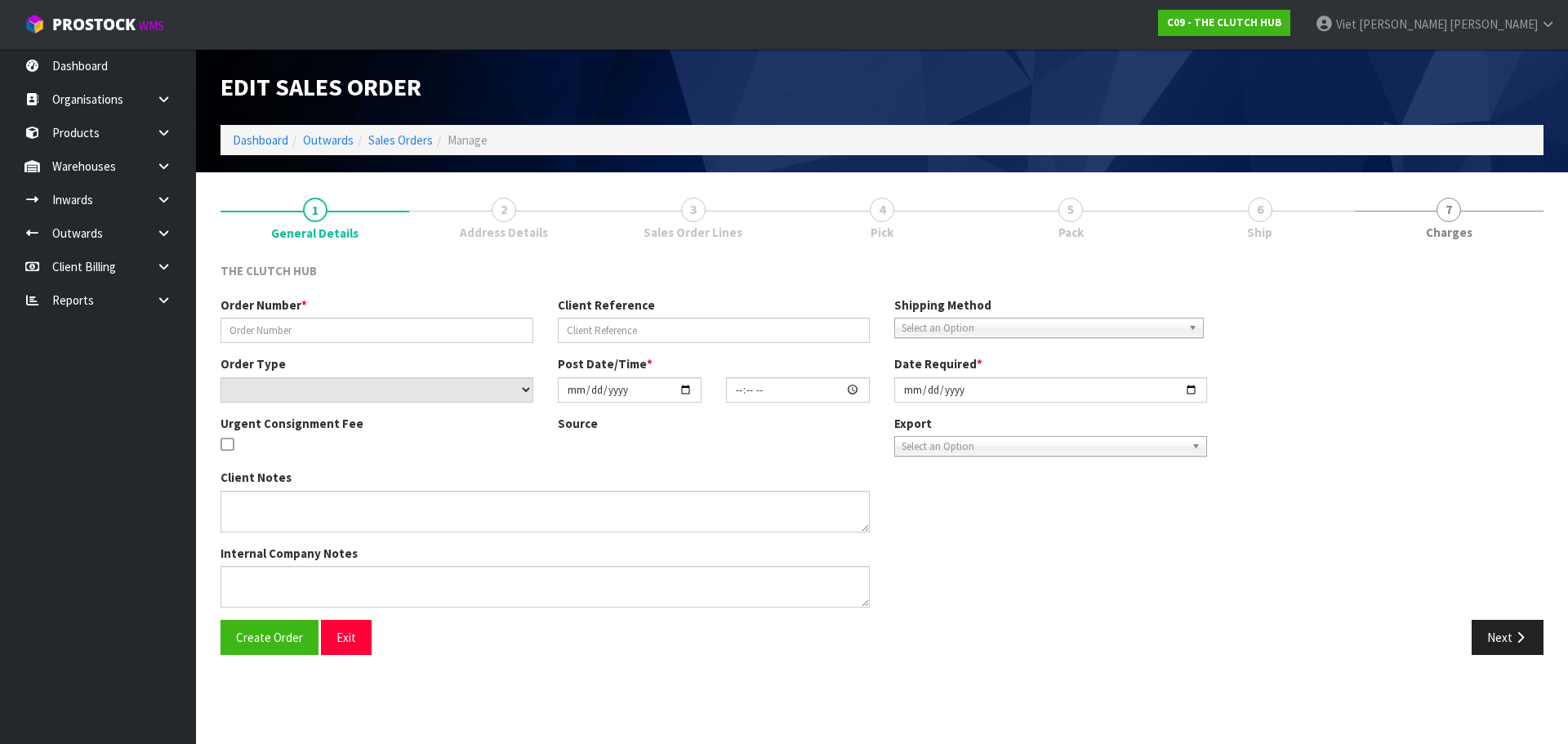
type input "P244497780"
type input "DANIEL TE TAU"
select select "number:0"
type input "[DATE]"
type input "21:44:00.000"
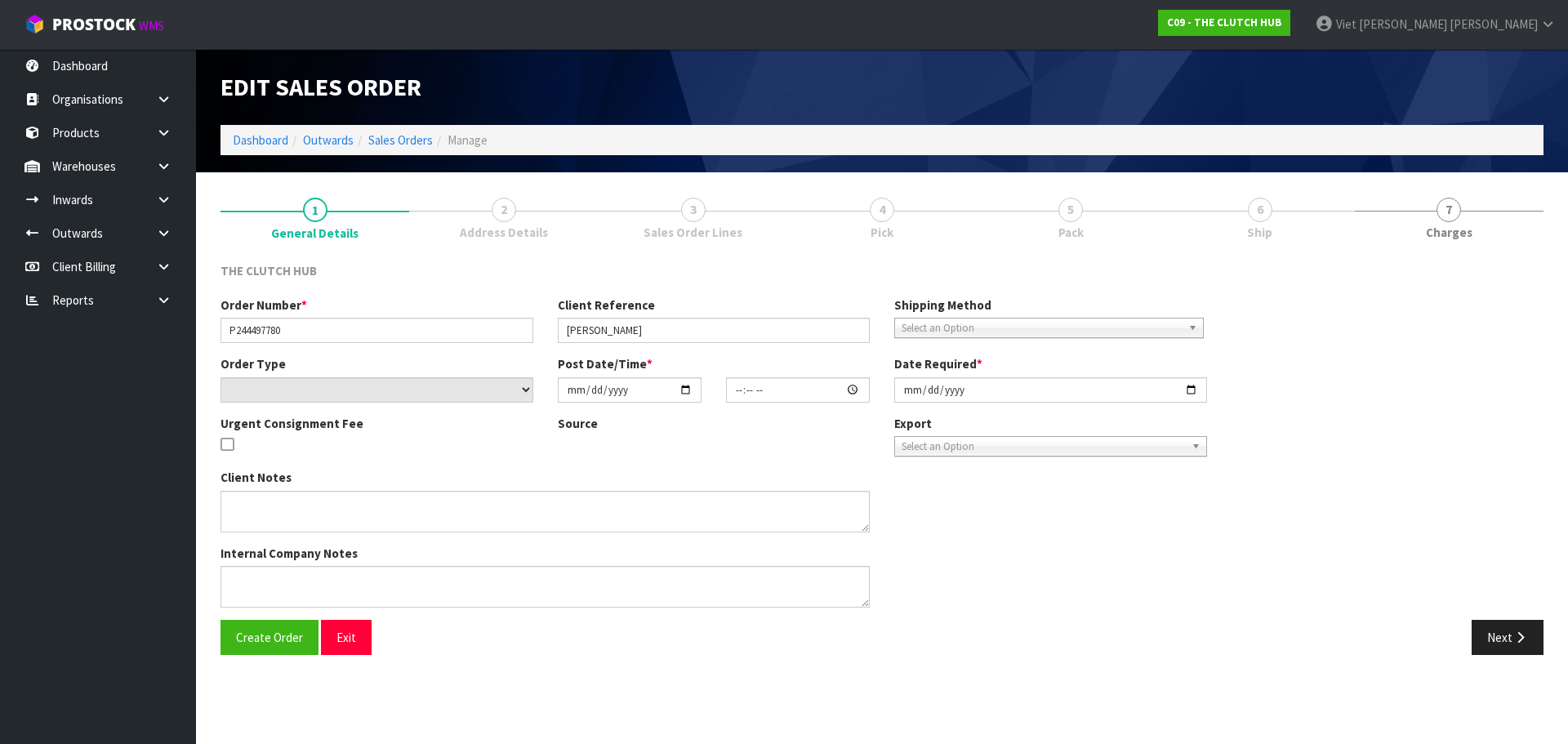
type input "[DATE]"
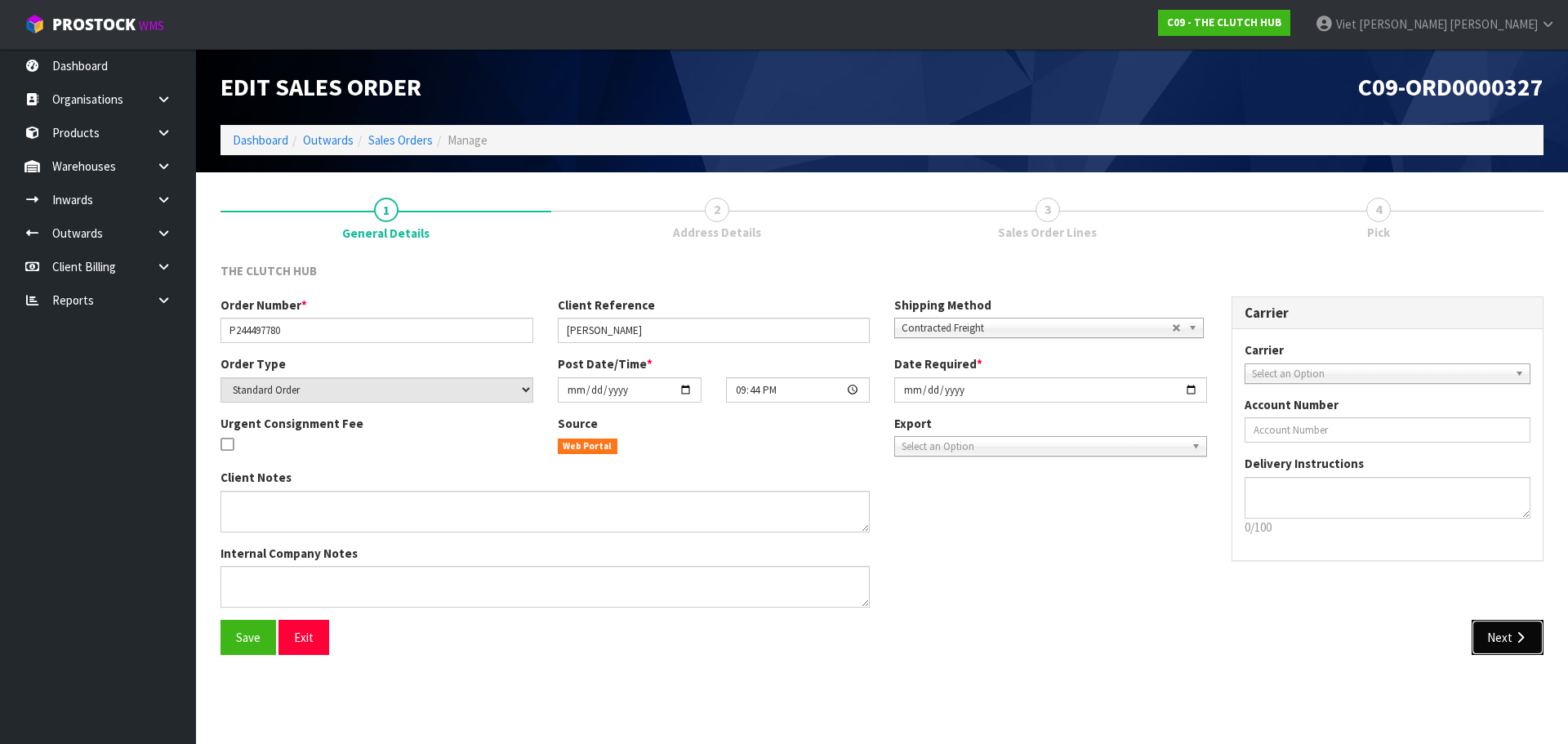
click at [1493, 643] on button "Next" at bounding box center [1508, 637] width 72 height 36
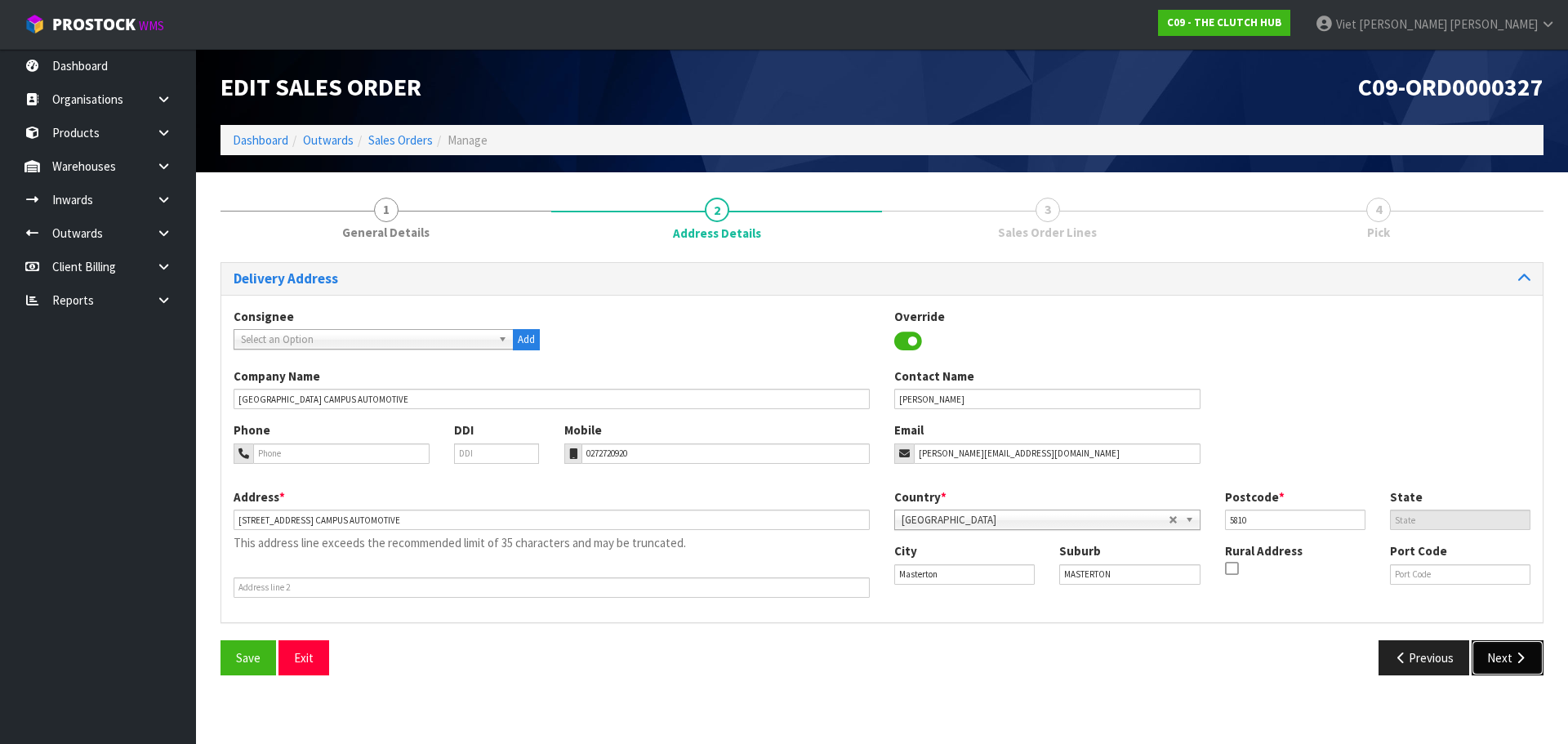
click at [1487, 649] on button "Next" at bounding box center [1508, 658] width 72 height 36
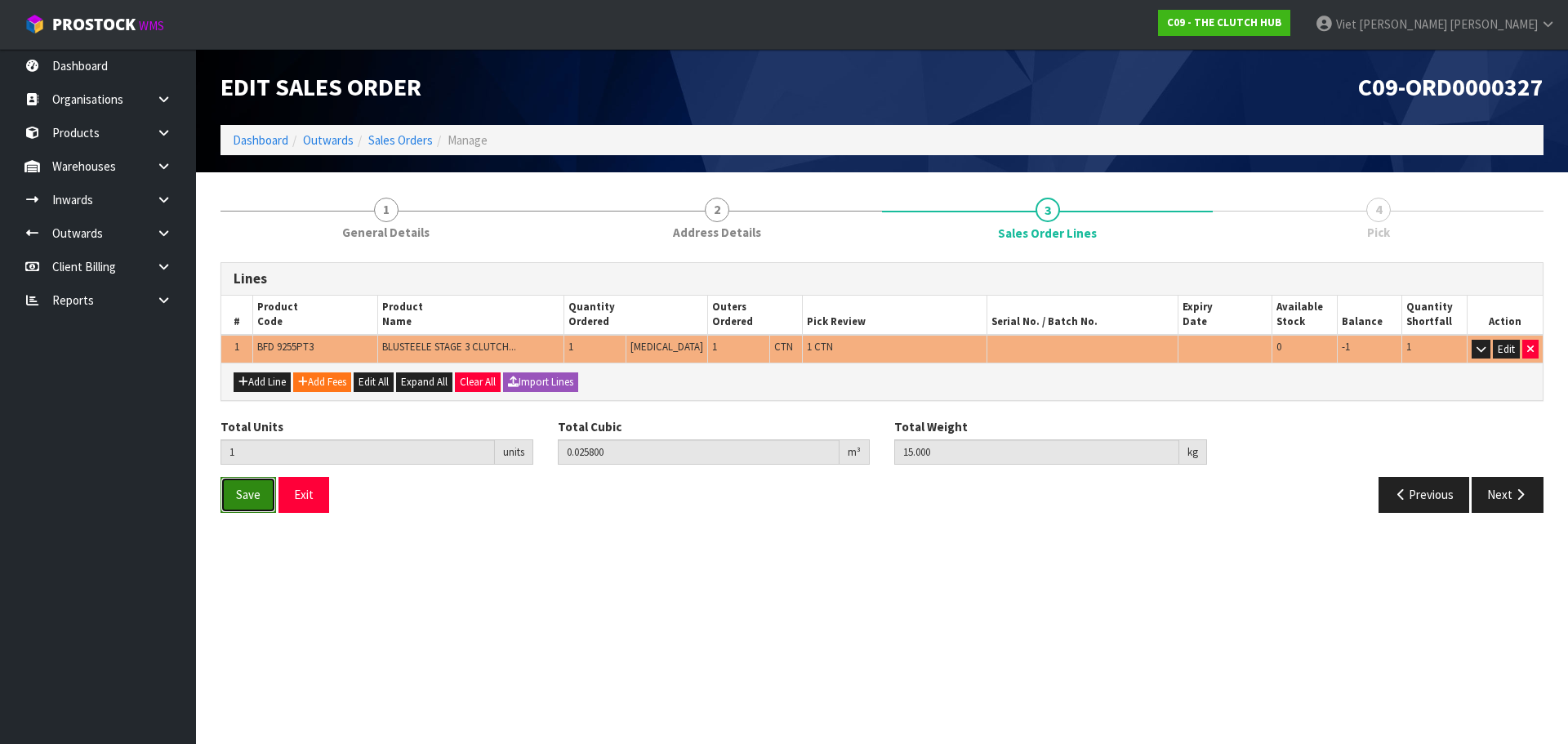
click at [262, 495] on button "Save" at bounding box center [248, 495] width 55 height 36
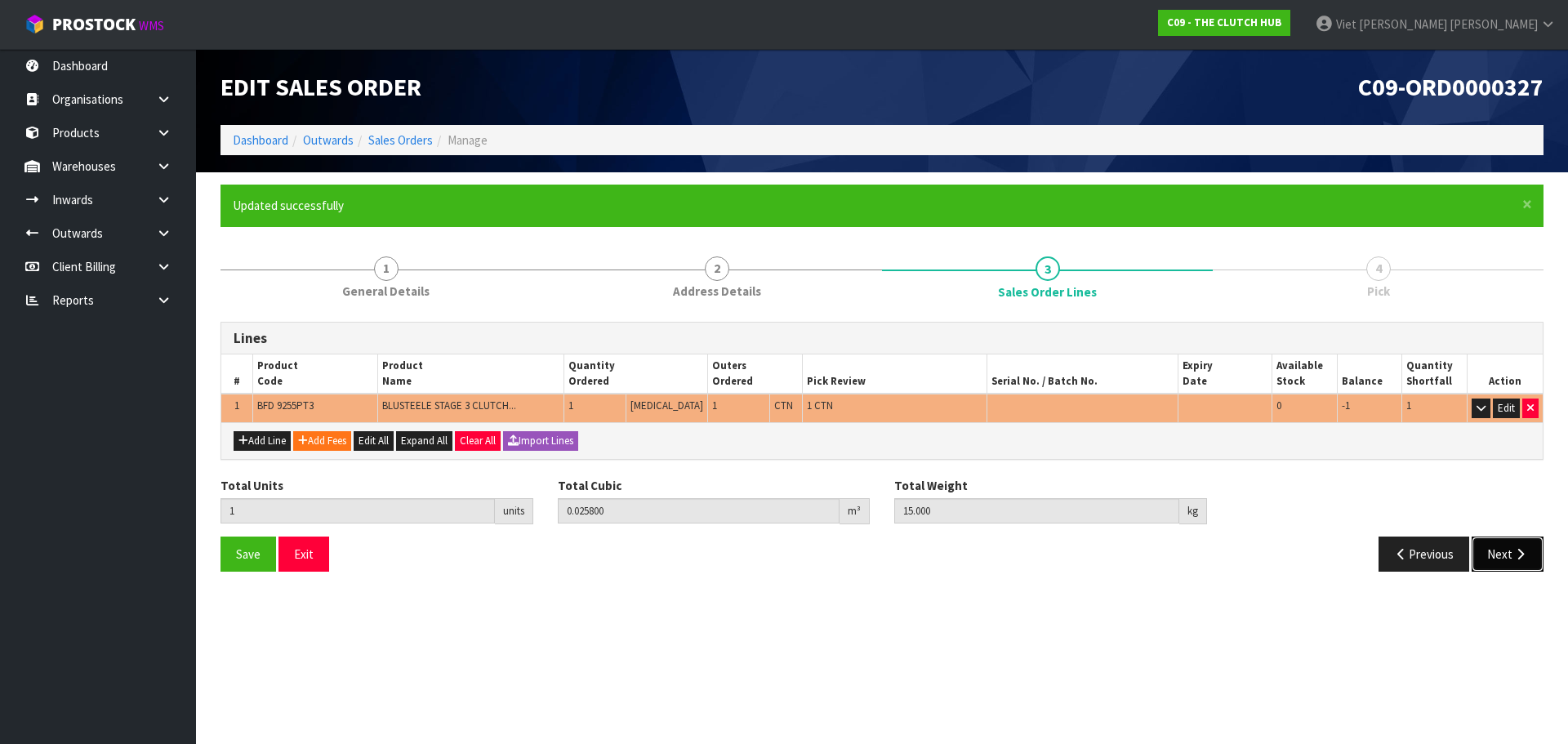
click at [1494, 549] on button "Next" at bounding box center [1508, 554] width 72 height 36
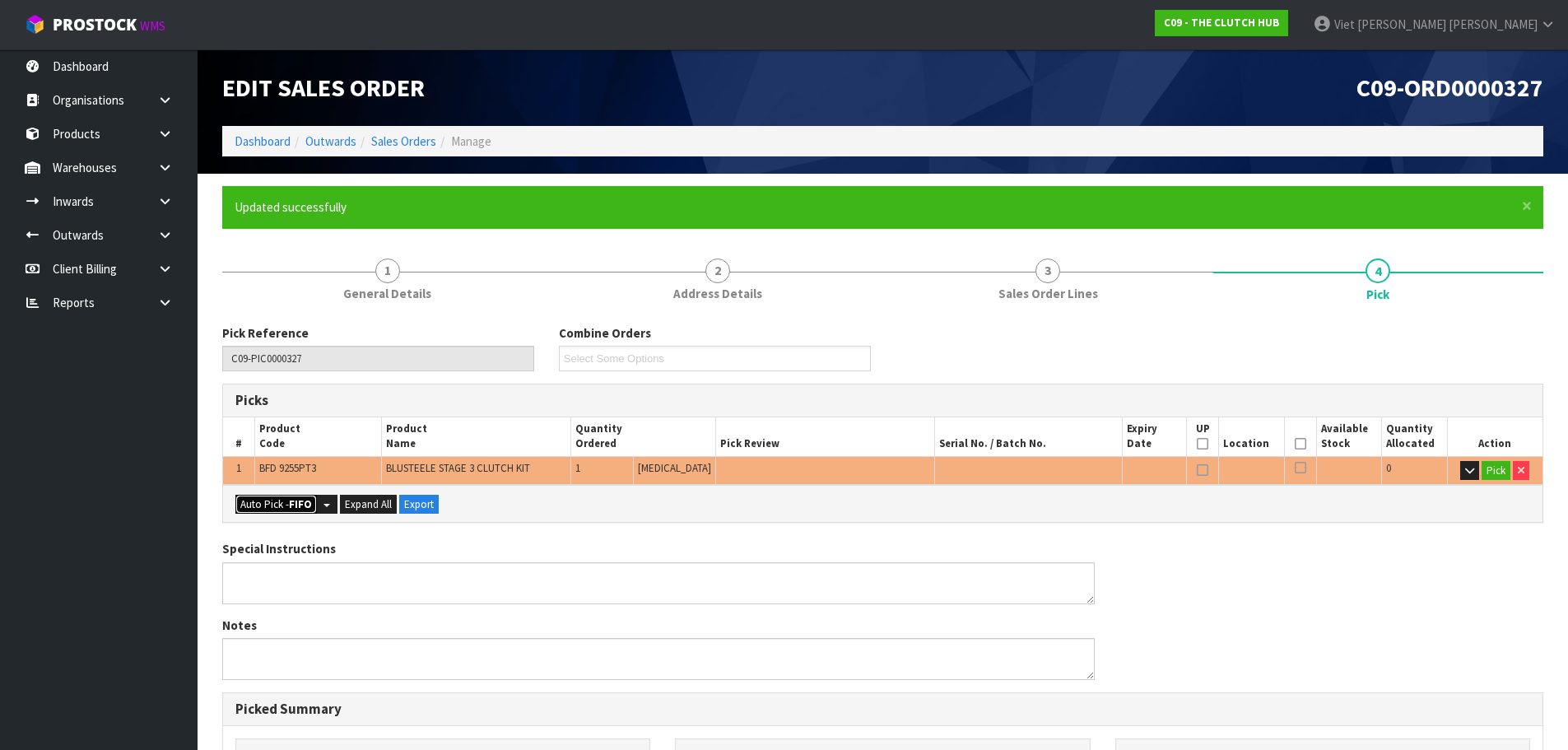
click at [256, 495] on button "Auto Pick - FIFO" at bounding box center [276, 505] width 82 height 20
click at [1485, 468] on button "Pick" at bounding box center [1495, 471] width 29 height 20
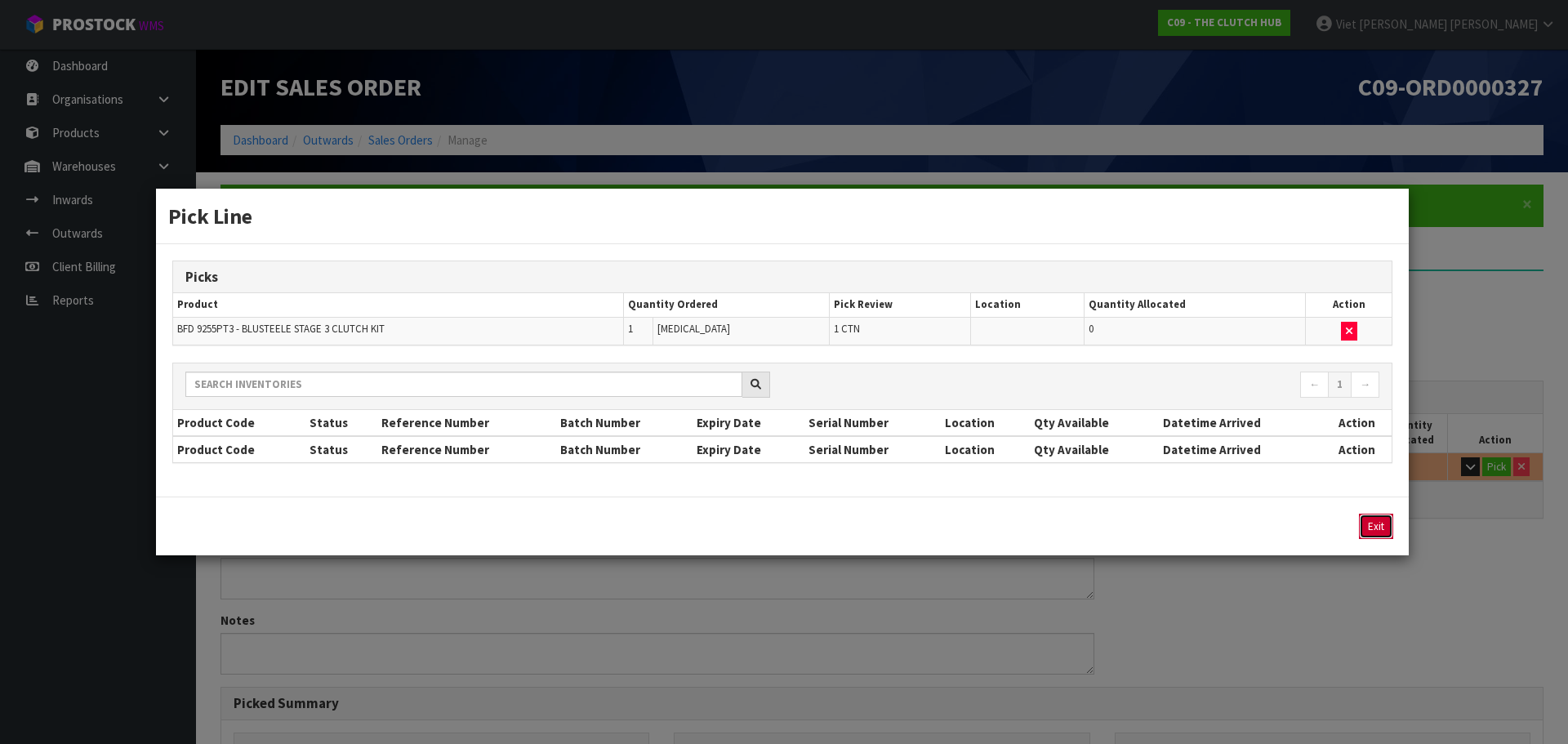
click at [1380, 531] on button "Exit" at bounding box center [1376, 527] width 35 height 26
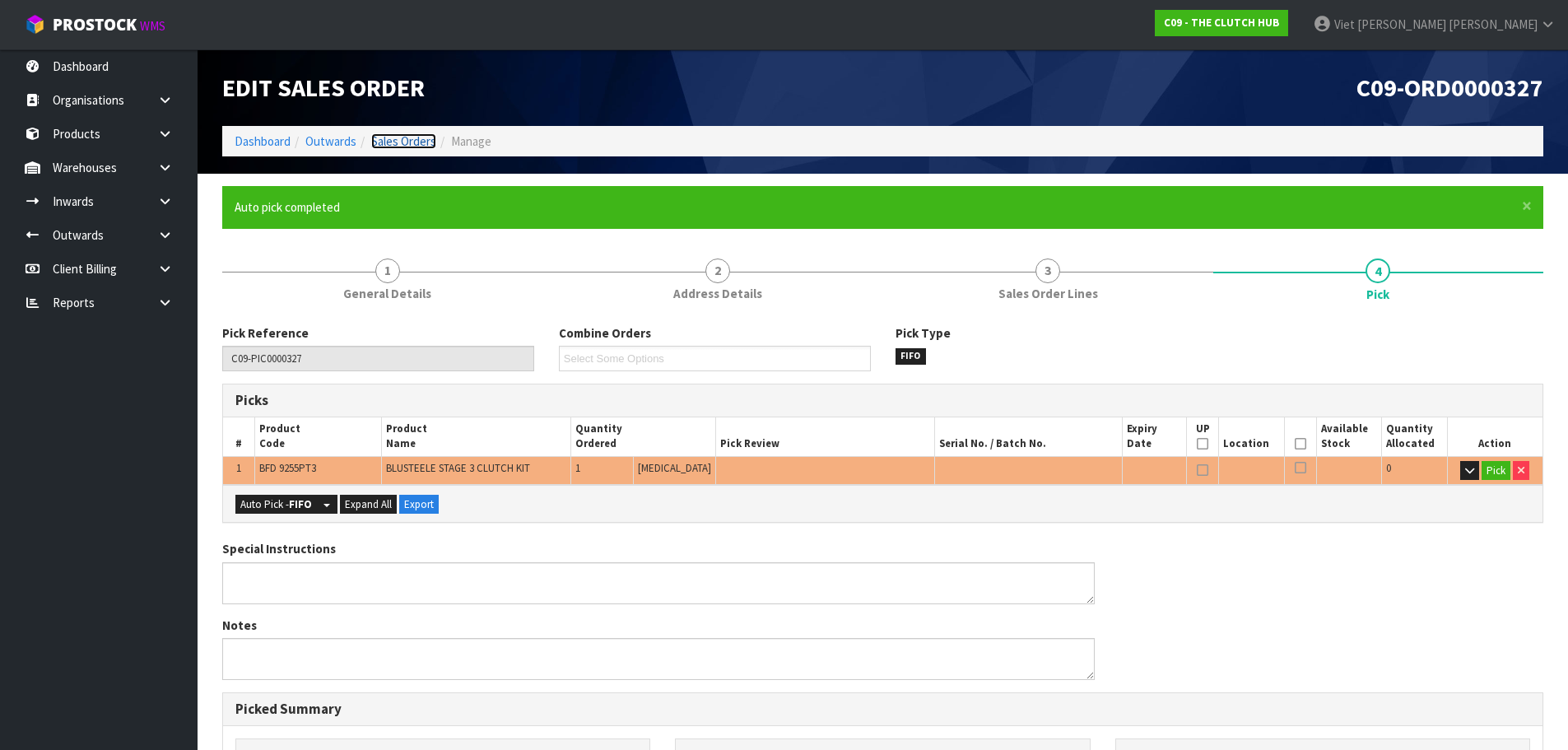
click at [427, 143] on link "Sales Orders" at bounding box center [403, 141] width 65 height 16
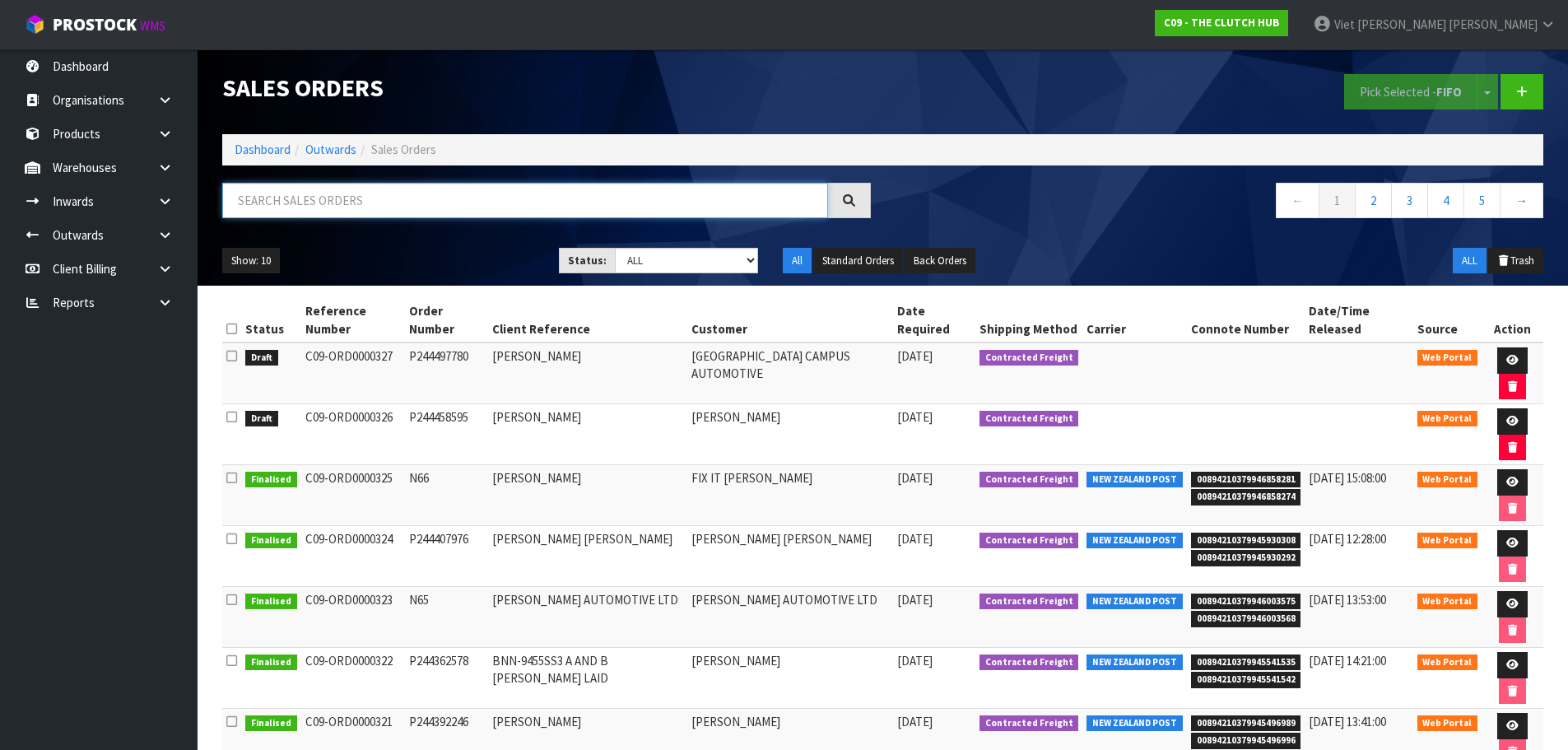
click at [406, 202] on input "text" at bounding box center [525, 201] width 605 height 36
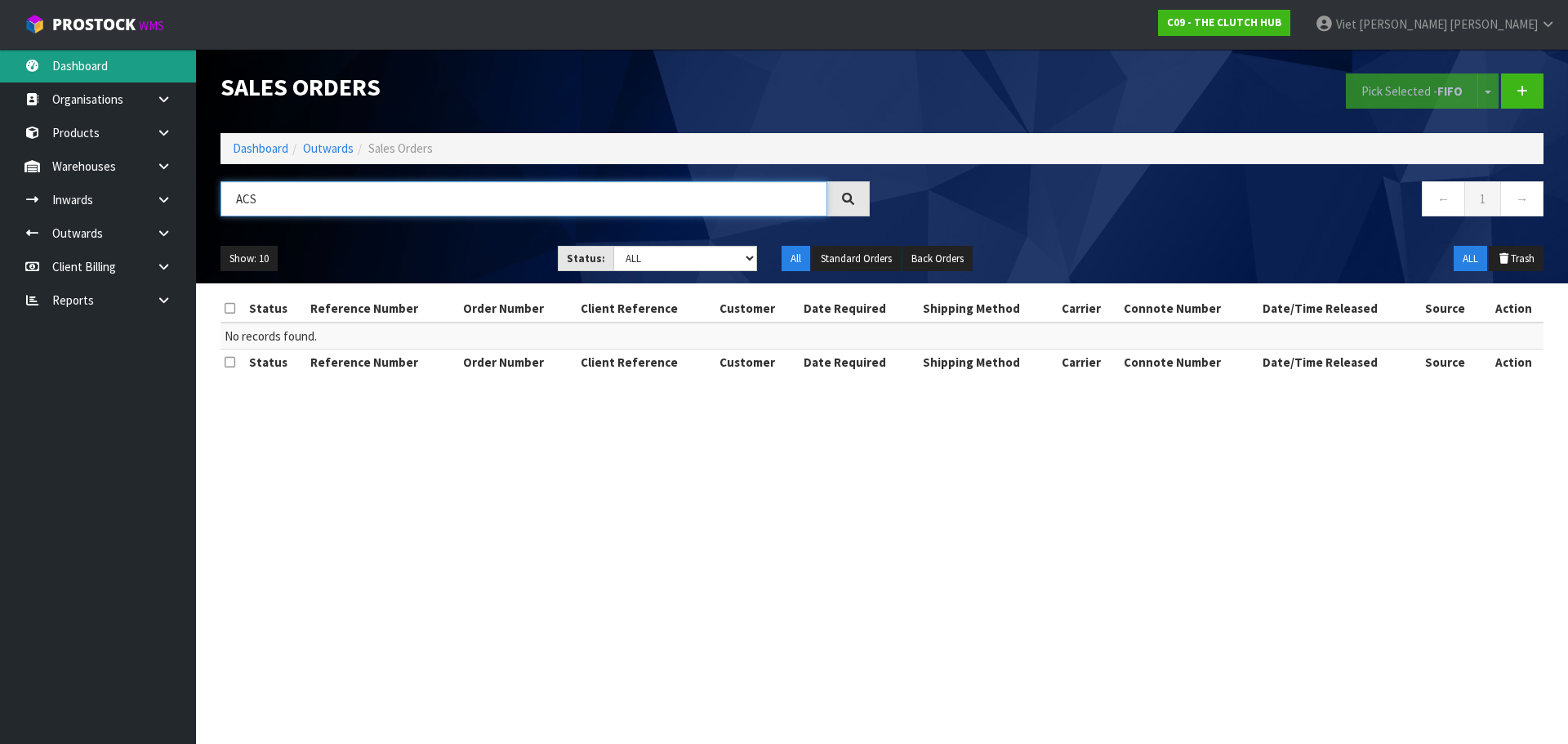
type input "ACS"
click at [139, 57] on link "Dashboard" at bounding box center [98, 66] width 196 height 34
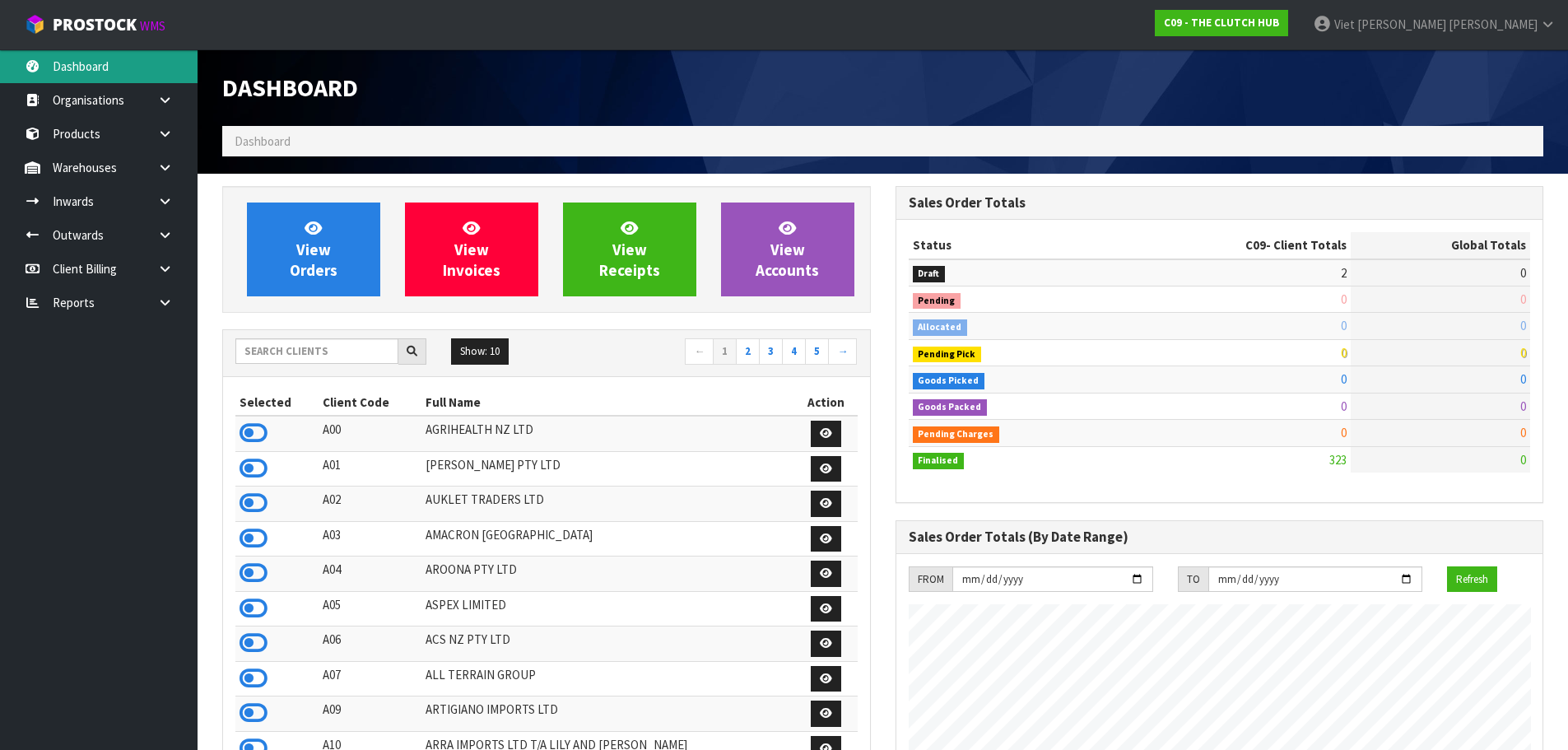
scroll to position [1247, 672]
click at [363, 359] on input "text" at bounding box center [317, 352] width 163 height 26
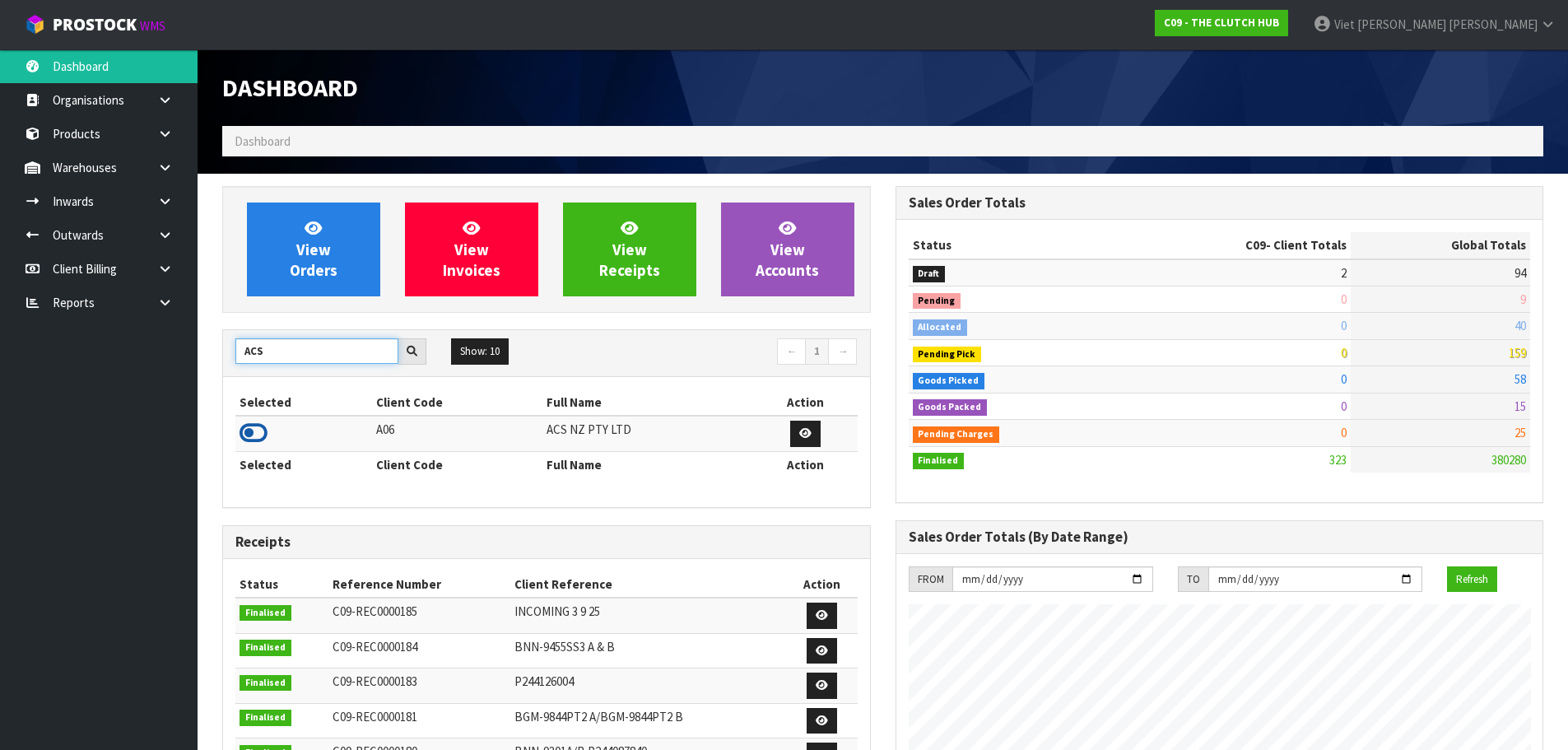
type input "ACS"
click at [266, 437] on icon at bounding box center [254, 432] width 28 height 25
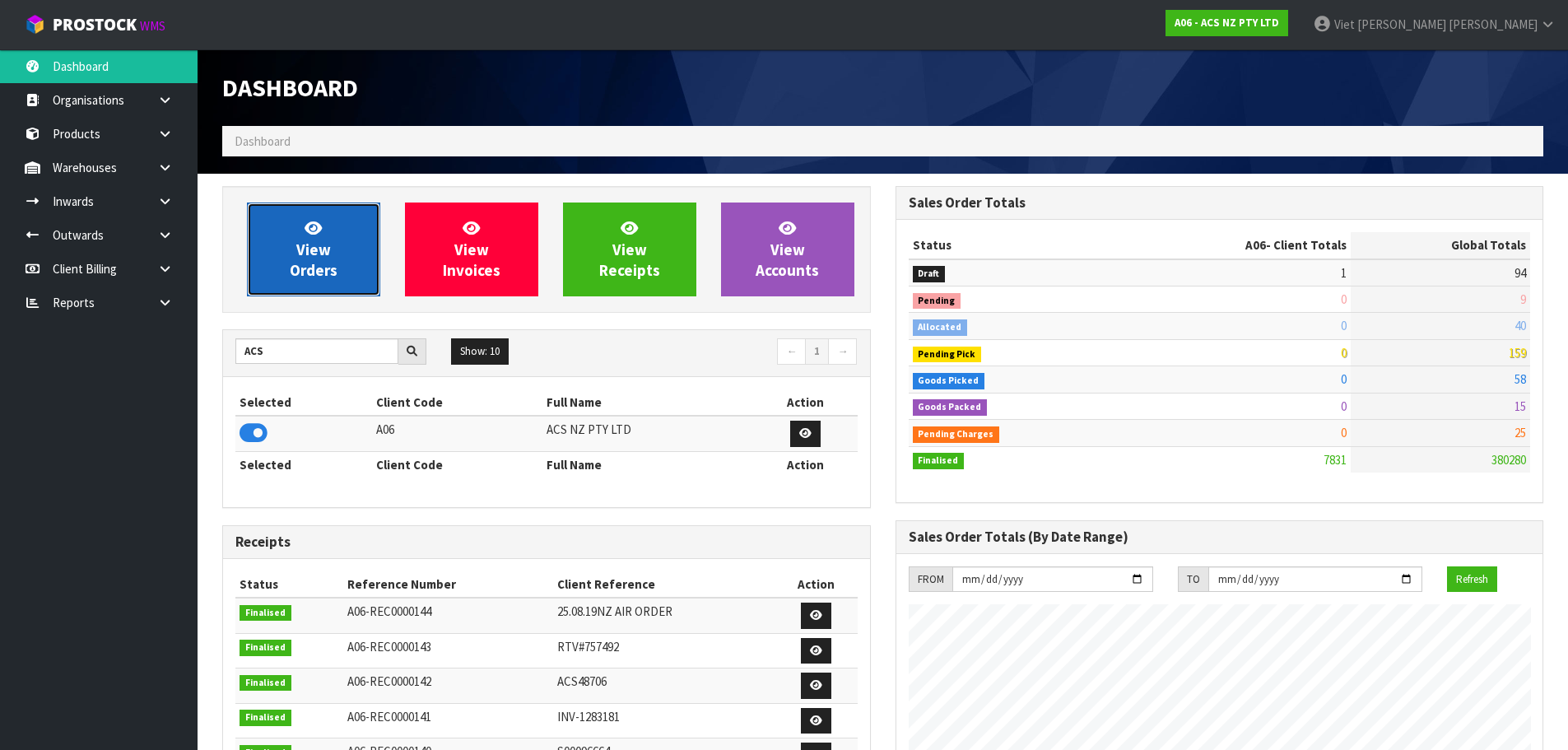
click at [340, 282] on link "View Orders" at bounding box center [314, 249] width 133 height 94
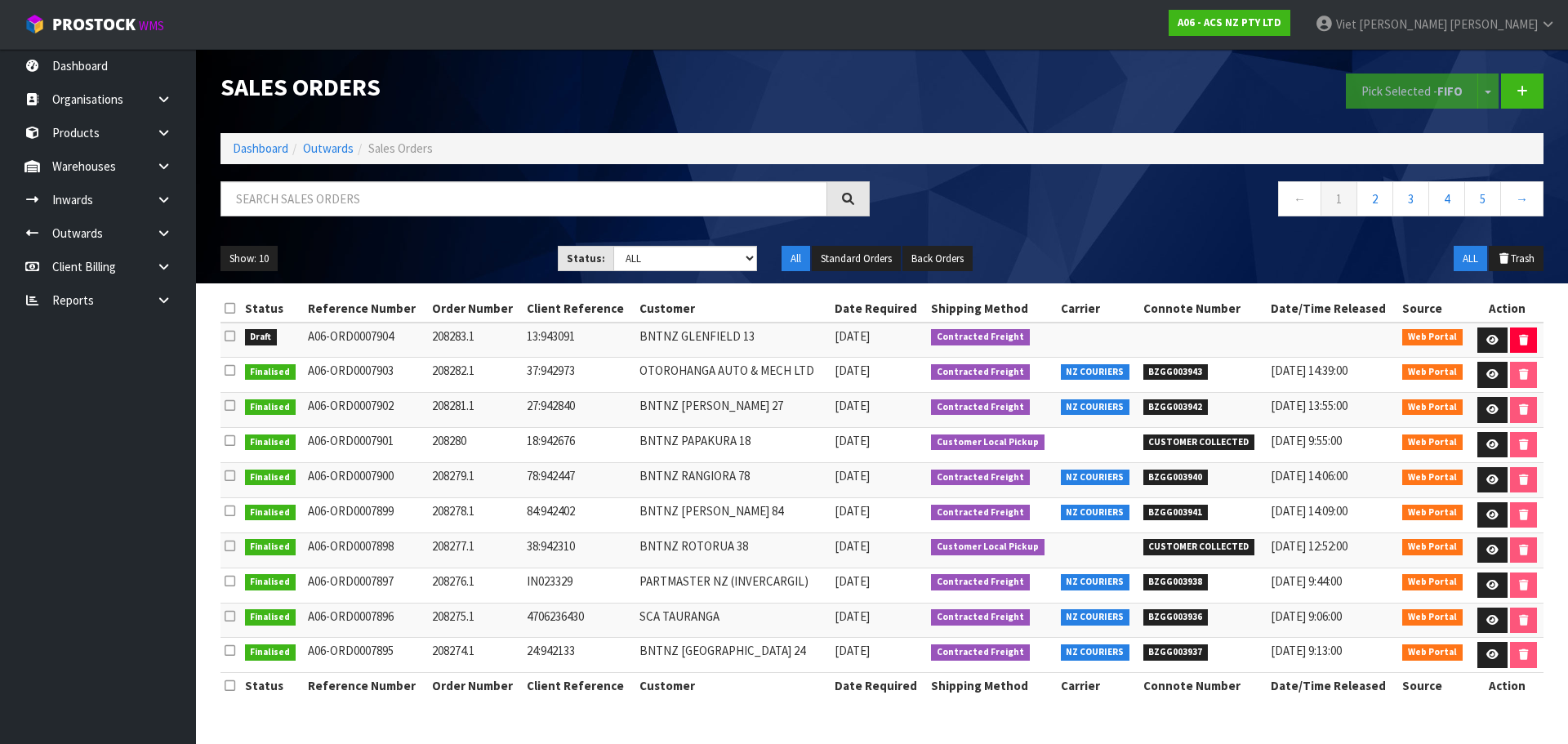
click at [605, 342] on td "13:943091" at bounding box center [579, 341] width 113 height 36
drag, startPoint x: 627, startPoint y: 341, endPoint x: 722, endPoint y: 334, distance: 95.3
click at [722, 334] on tr "Draft A06-ORD0007904 208283.1 13:943091 BNTNZ GLENFIELD 13 08/09/2025 Contracte…" at bounding box center [881, 341] width 1323 height 36
click at [722, 334] on td "BNTNZ GLENFIELD 13" at bounding box center [733, 341] width 196 height 36
click at [1480, 333] on link at bounding box center [1492, 340] width 31 height 26
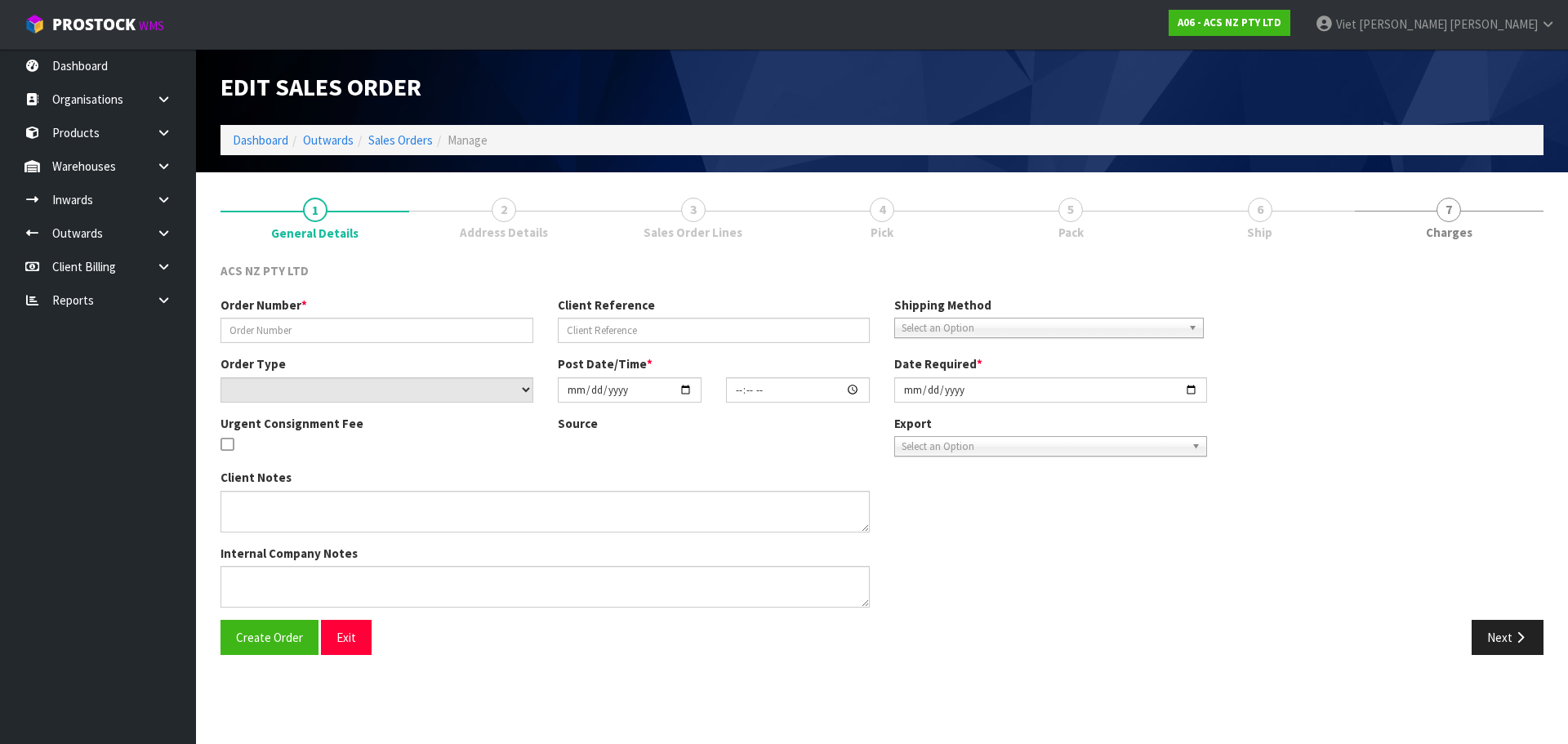
type input "208283.1"
type input "13:943091"
select select "number:0"
type input "[DATE]"
type input "16:10:00.000"
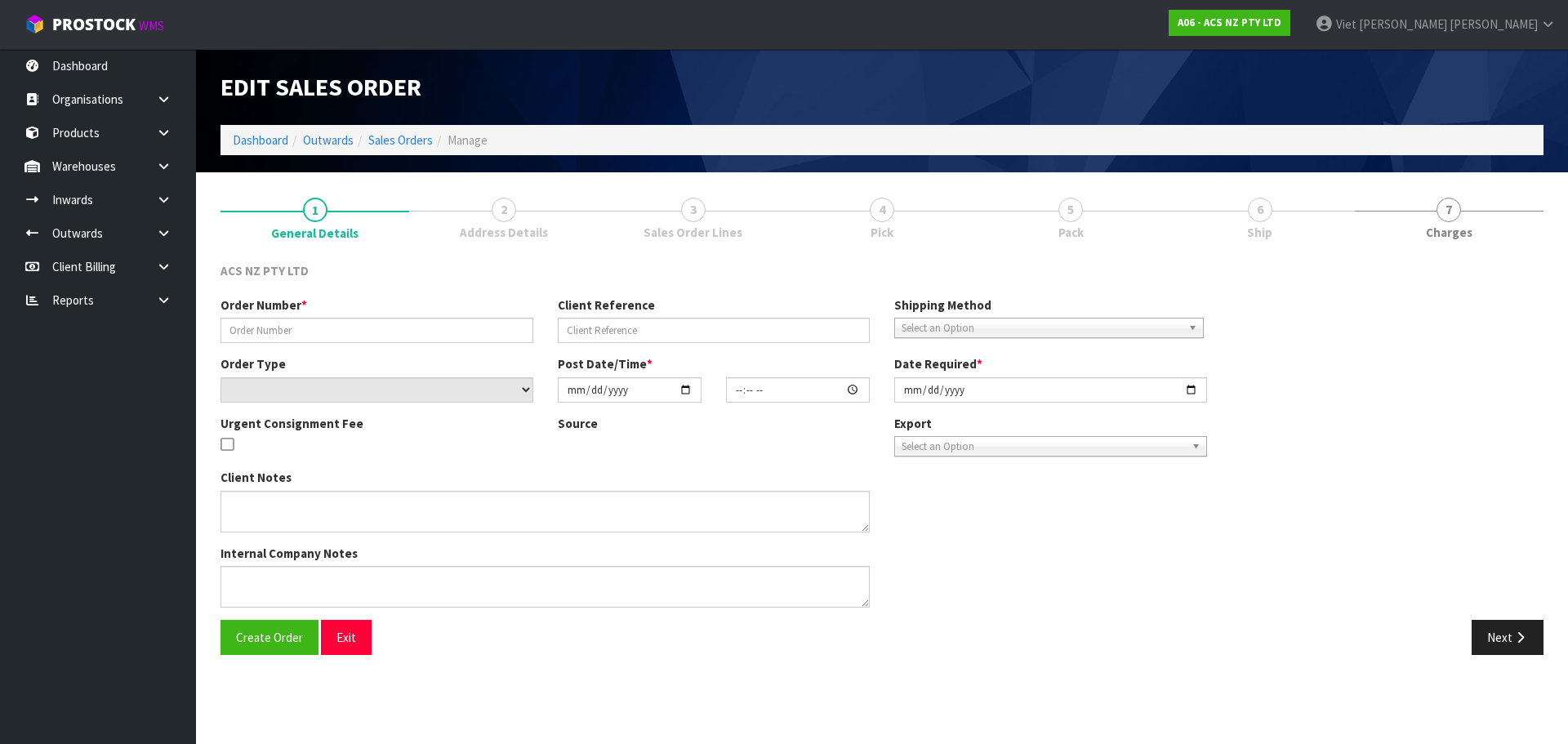
type input "[DATE]"
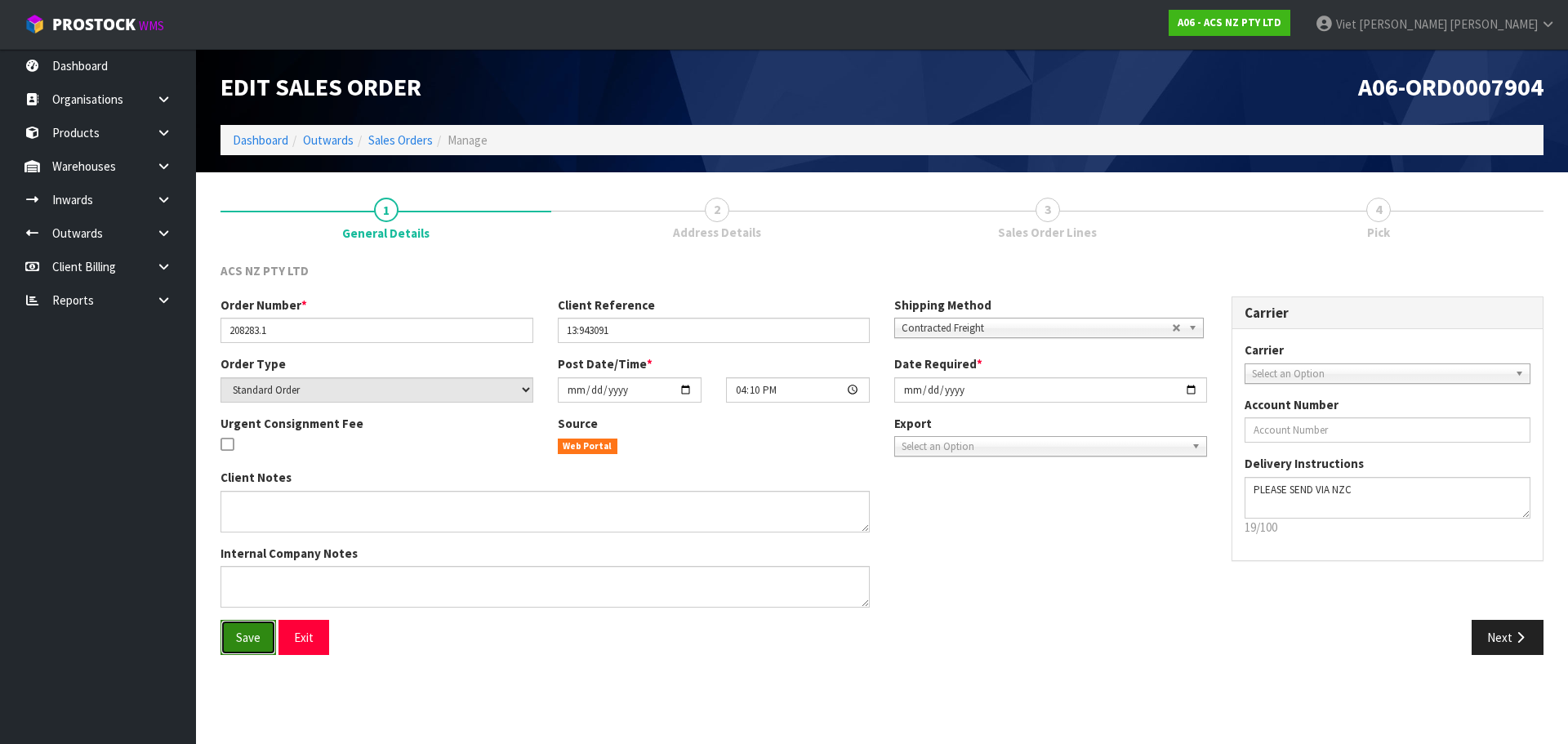
click at [270, 640] on button "Save" at bounding box center [248, 637] width 55 height 36
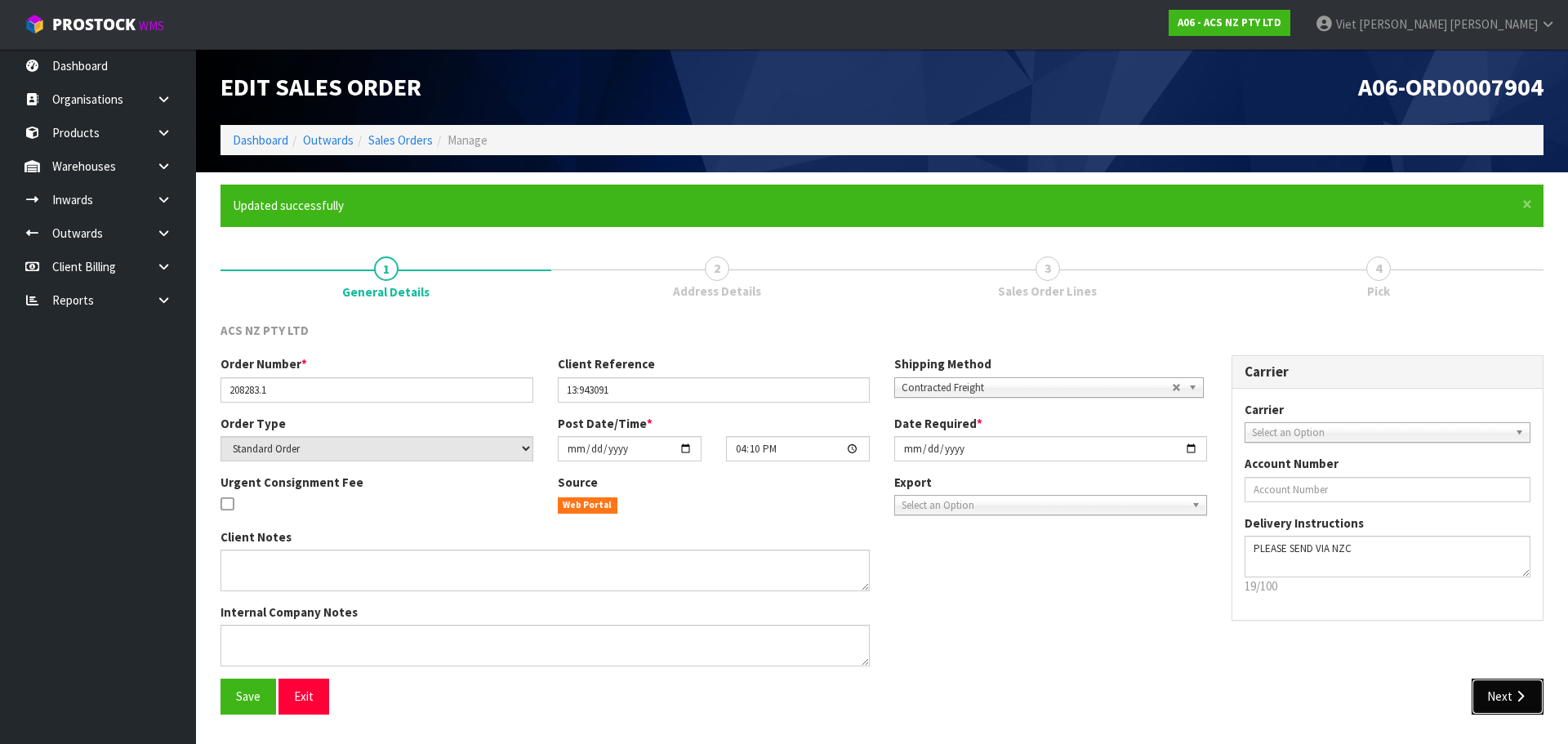
click at [1494, 683] on button "Next" at bounding box center [1508, 697] width 72 height 36
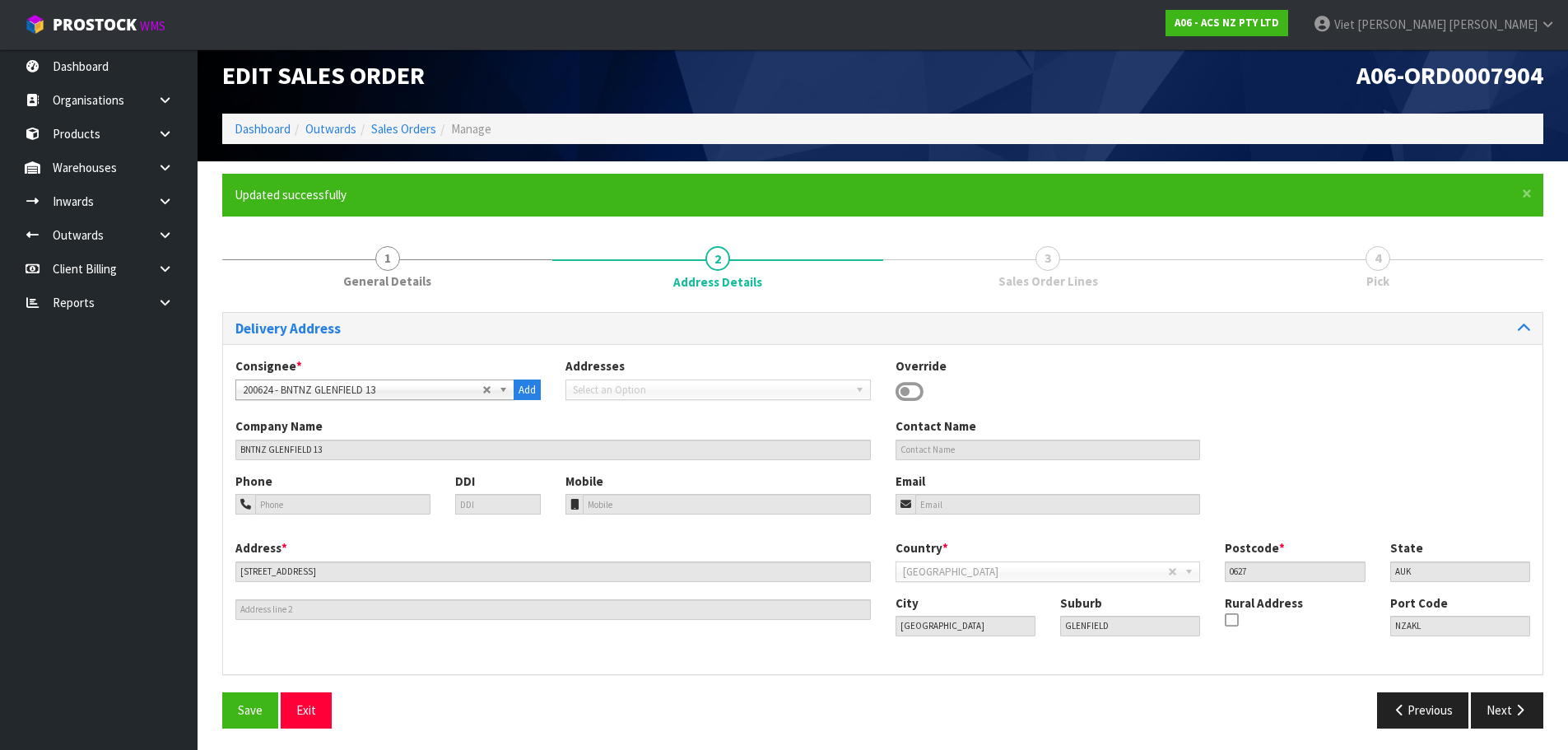
scroll to position [16, 0]
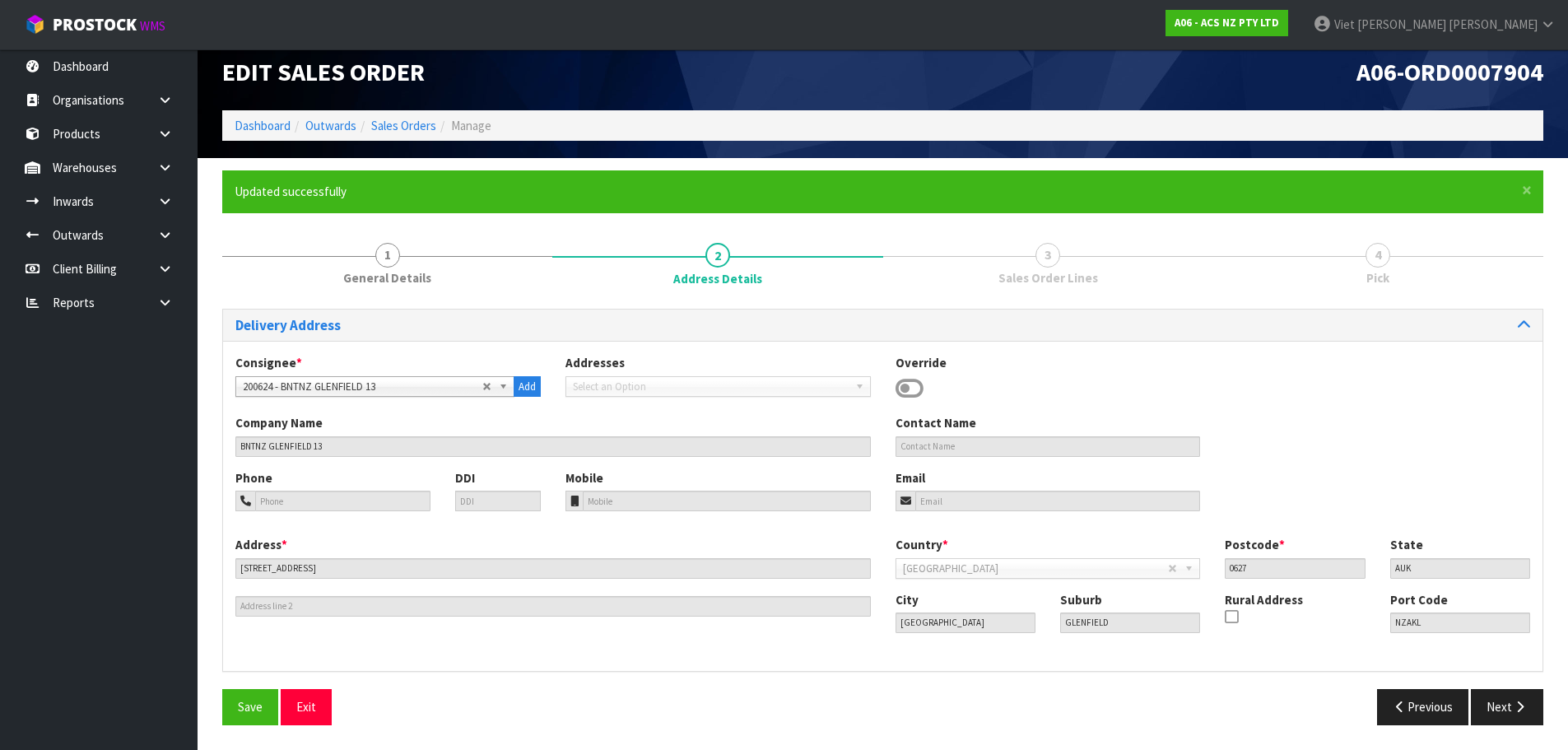
click at [1296, 354] on div "Consignee * 000001.BAY MECHANICS - BAY MECHANICS 000001A - BRAKE & TRANSMISSION…" at bounding box center [882, 505] width 1319 height 330
click at [1495, 705] on button "Next" at bounding box center [1506, 707] width 73 height 36
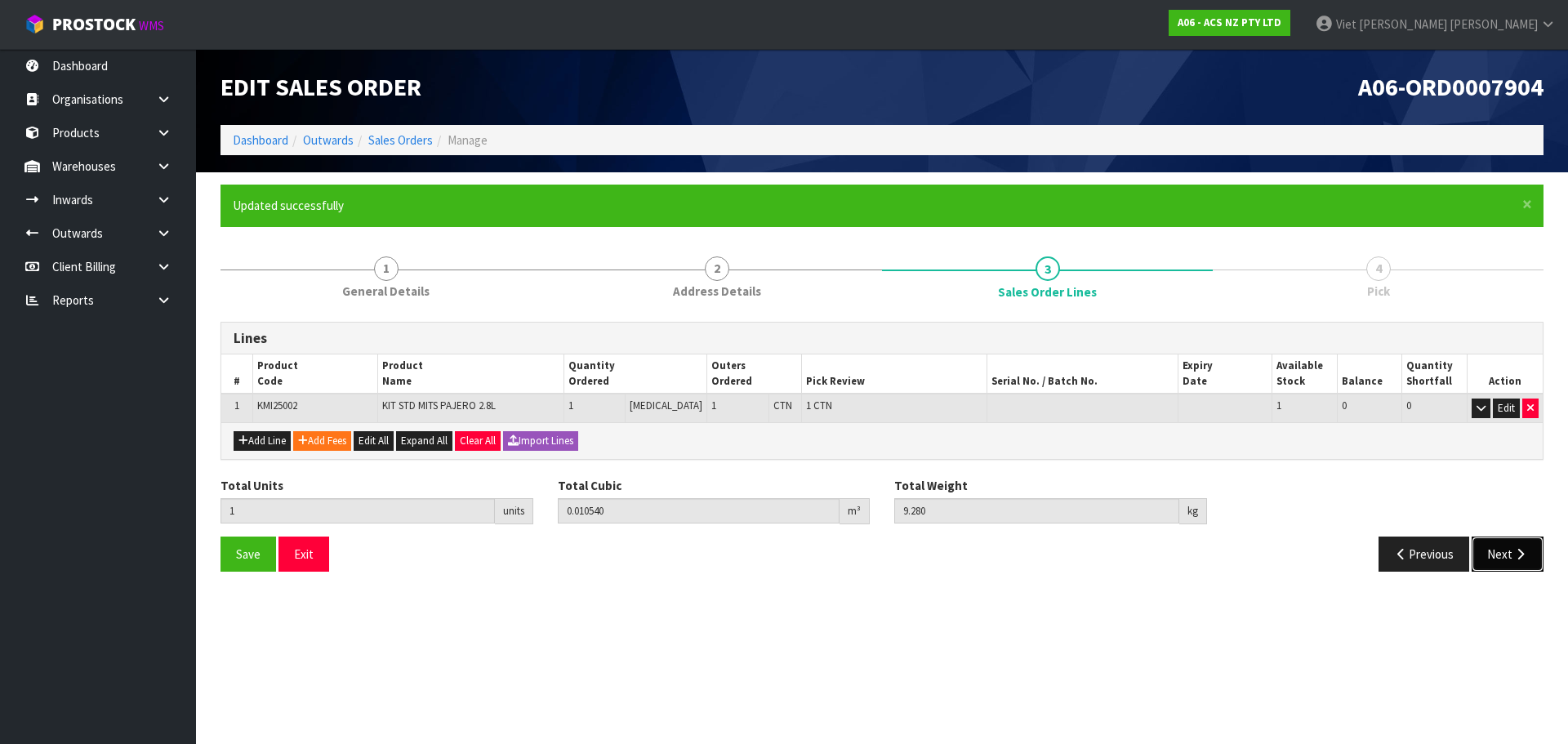
click at [1502, 551] on button "Next" at bounding box center [1508, 554] width 72 height 36
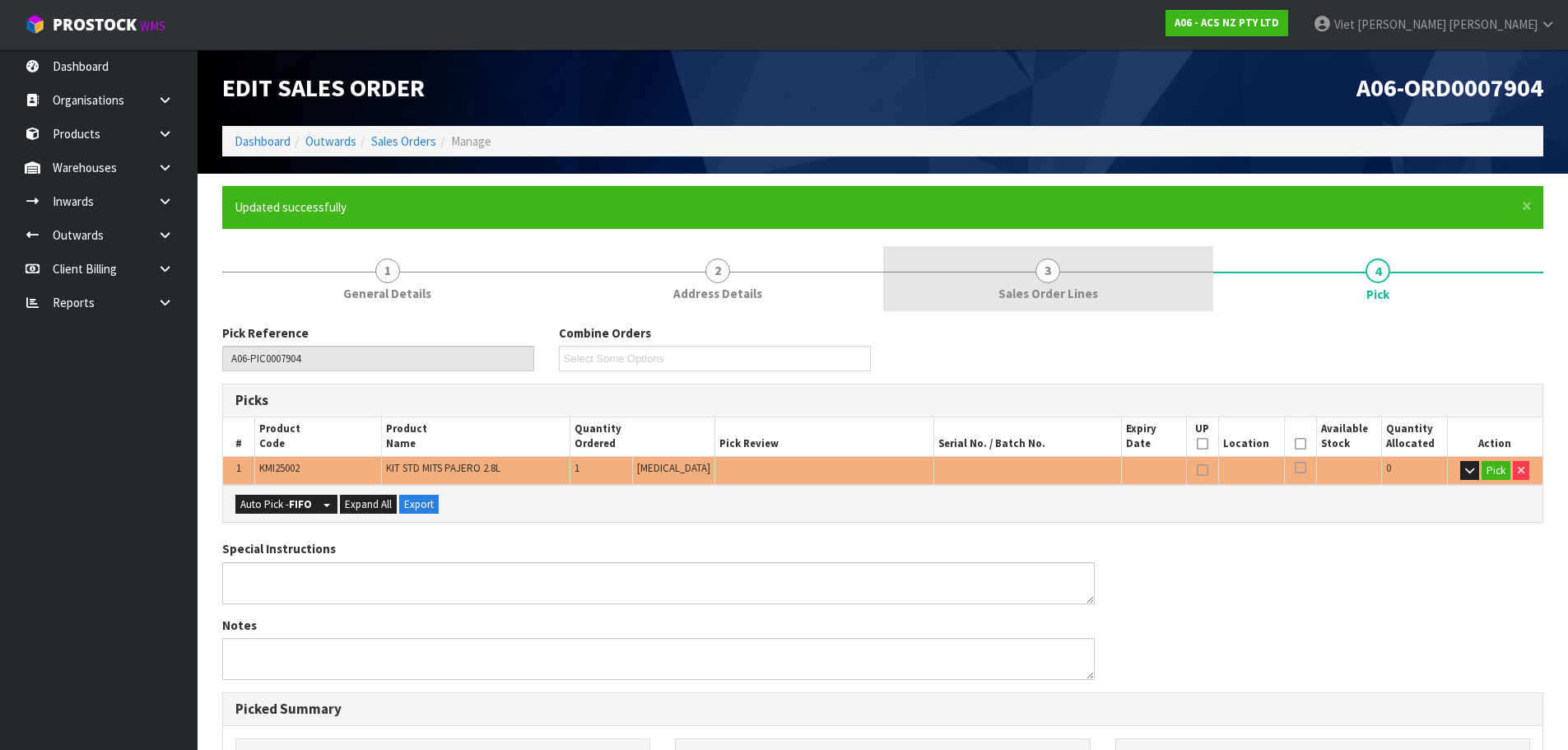
click at [1100, 290] on link "3 Sales Order Lines" at bounding box center [1047, 278] width 330 height 65
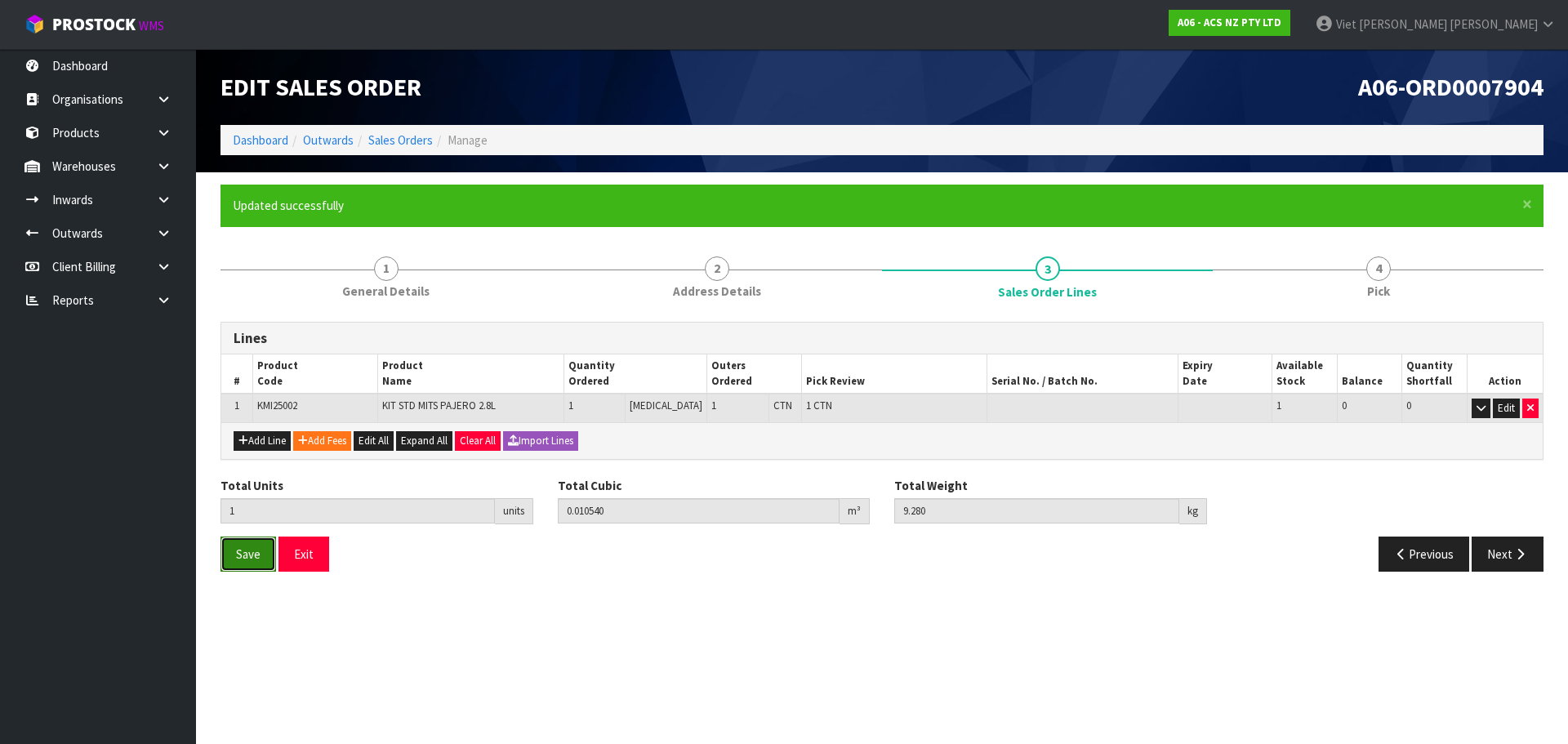
click at [258, 549] on span "Save" at bounding box center [248, 554] width 25 height 16
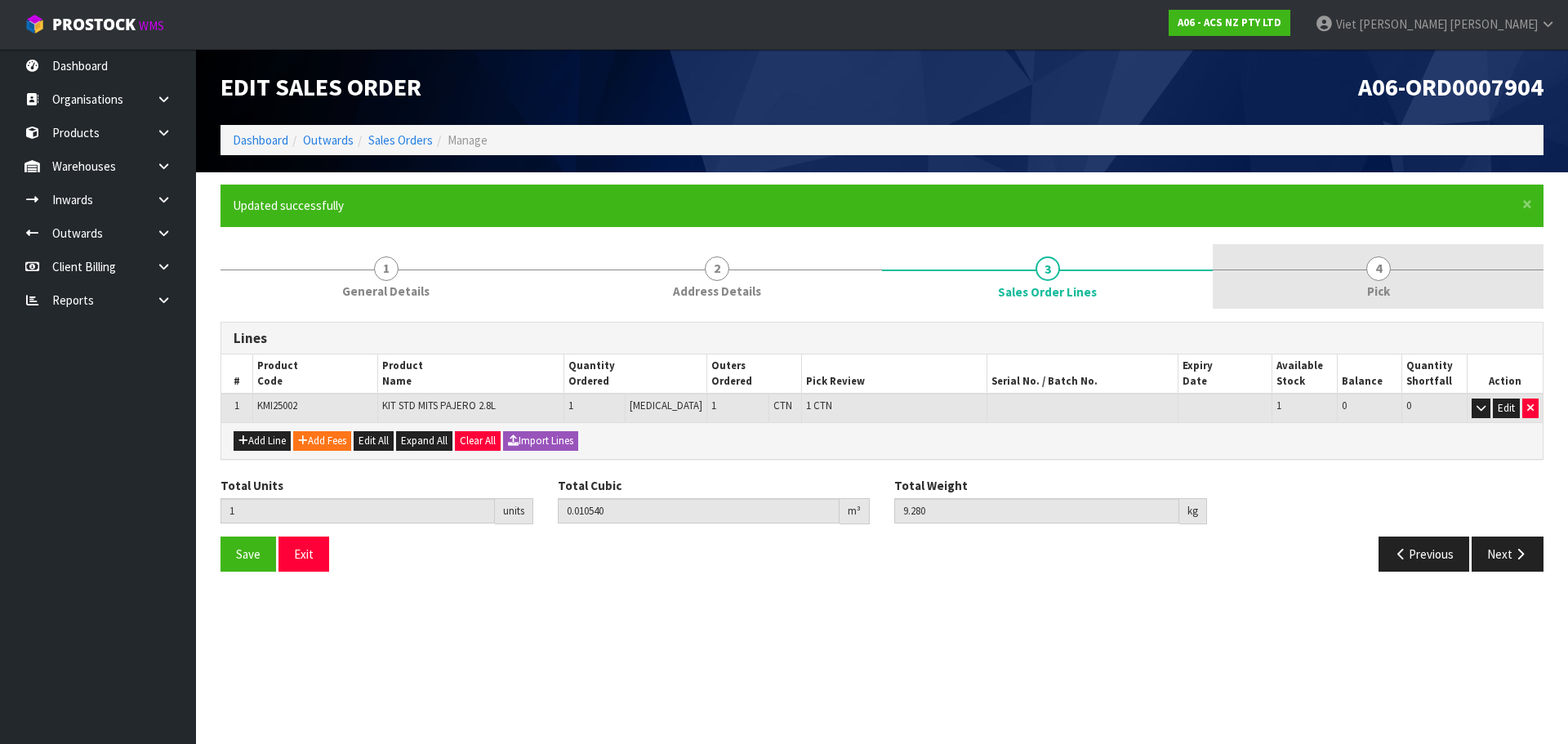
click at [1411, 268] on link "4 Pick" at bounding box center [1378, 276] width 331 height 64
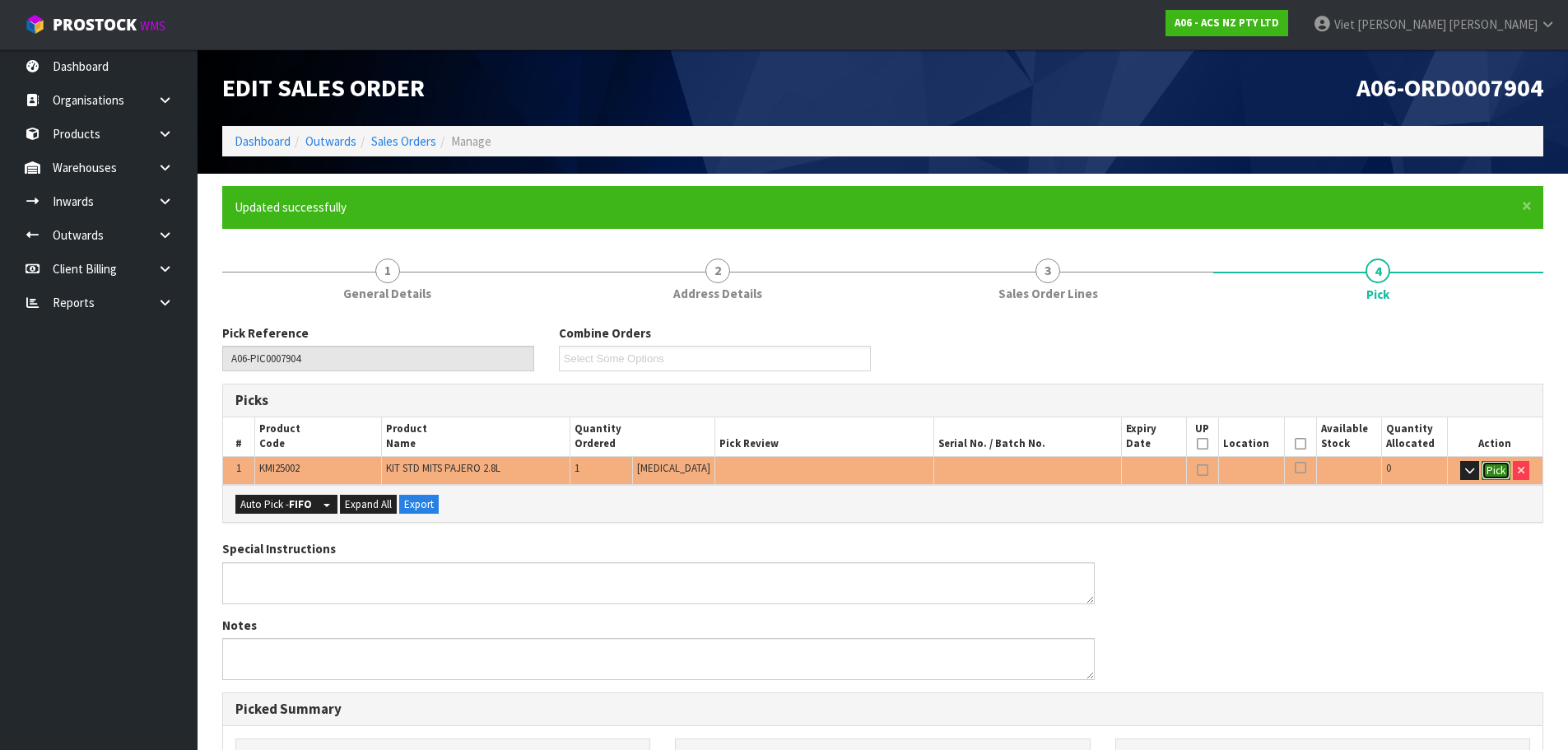
click at [1493, 475] on button "Pick" at bounding box center [1495, 471] width 29 height 20
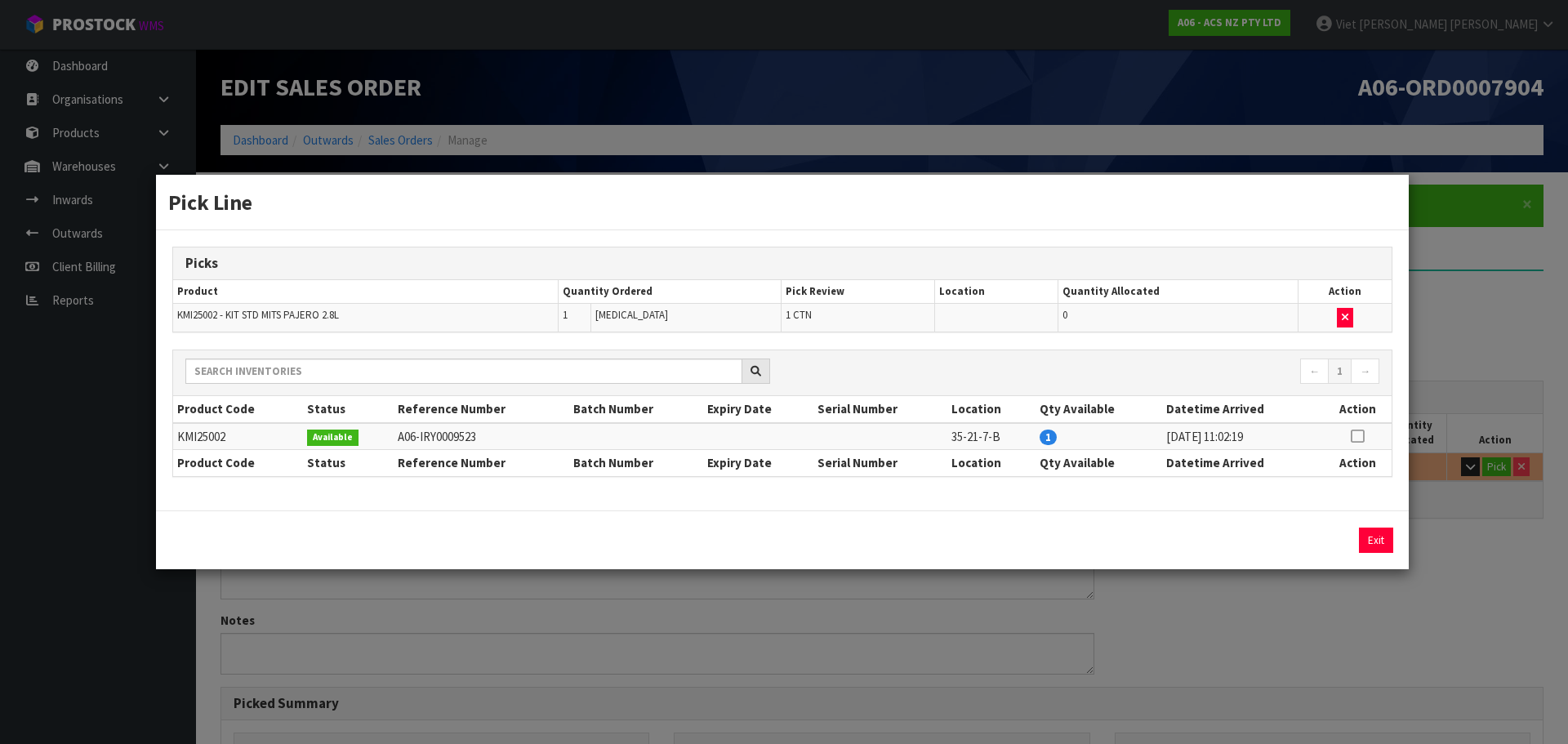
click at [1354, 437] on icon at bounding box center [1357, 436] width 13 height 1
click at [1411, 536] on div "Pick Line Picks Product Quantity Ordered Pick Review Location Quantity Allocate…" at bounding box center [784, 372] width 1568 height 744
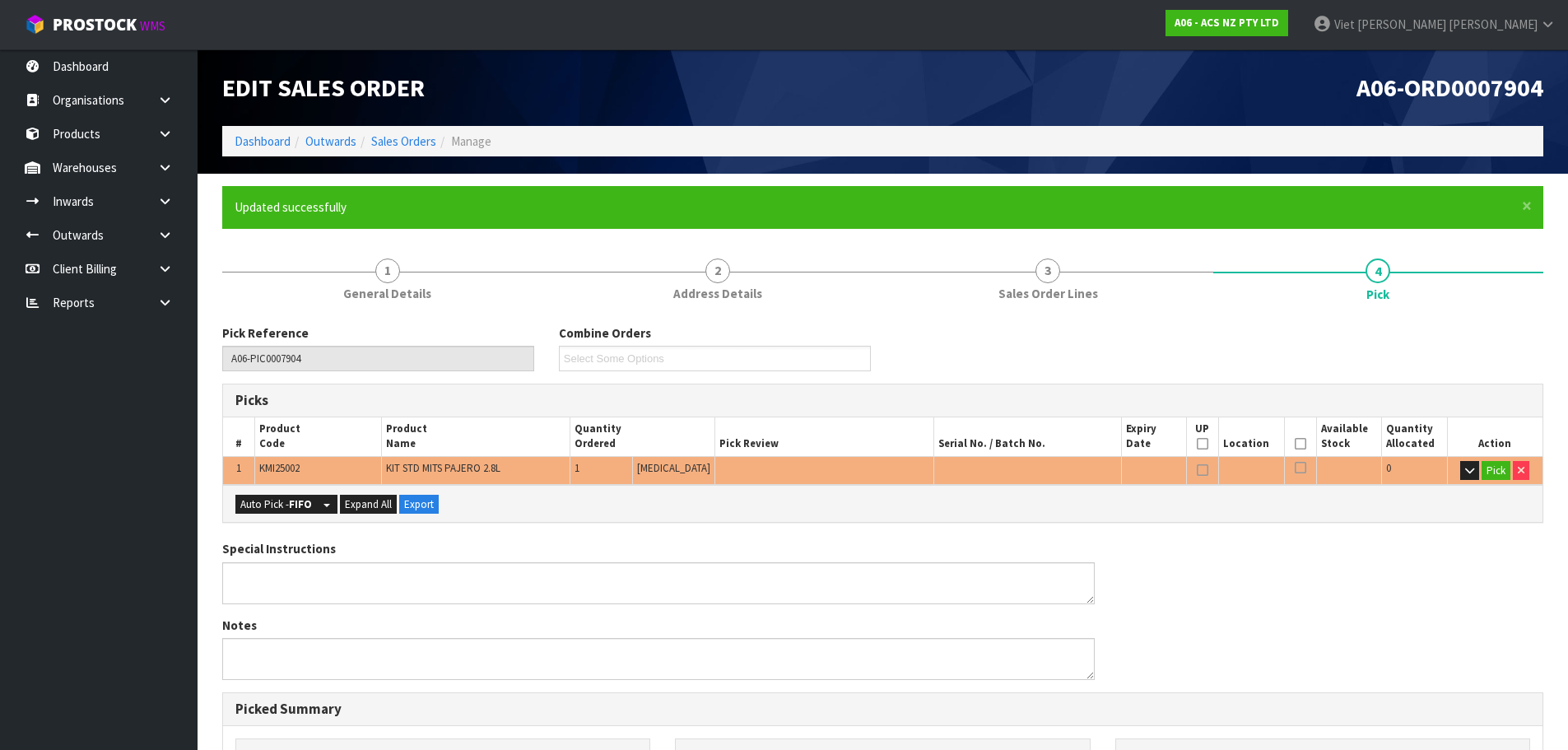
click at [1406, 544] on div "Special Instructions Notes" at bounding box center [883, 616] width 1346 height 152
click at [278, 492] on div "Auto Pick - FIFO Split button! FIFO - First In First Out FEFO - First Expired F…" at bounding box center [882, 503] width 1319 height 37
click at [276, 510] on button "Auto Pick - FIFO" at bounding box center [276, 505] width 82 height 20
type input "1"
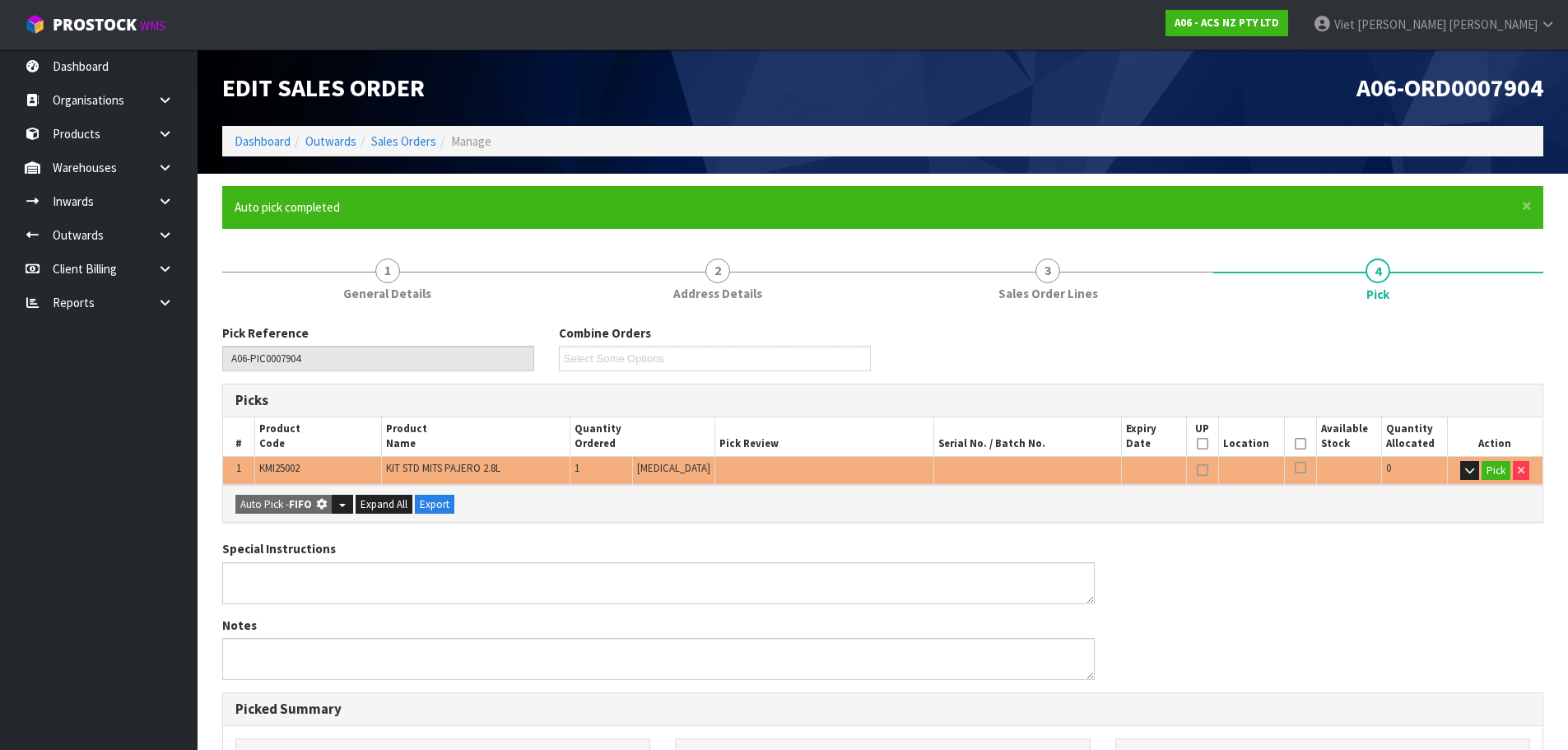
type input "0.010540"
type input "9.280"
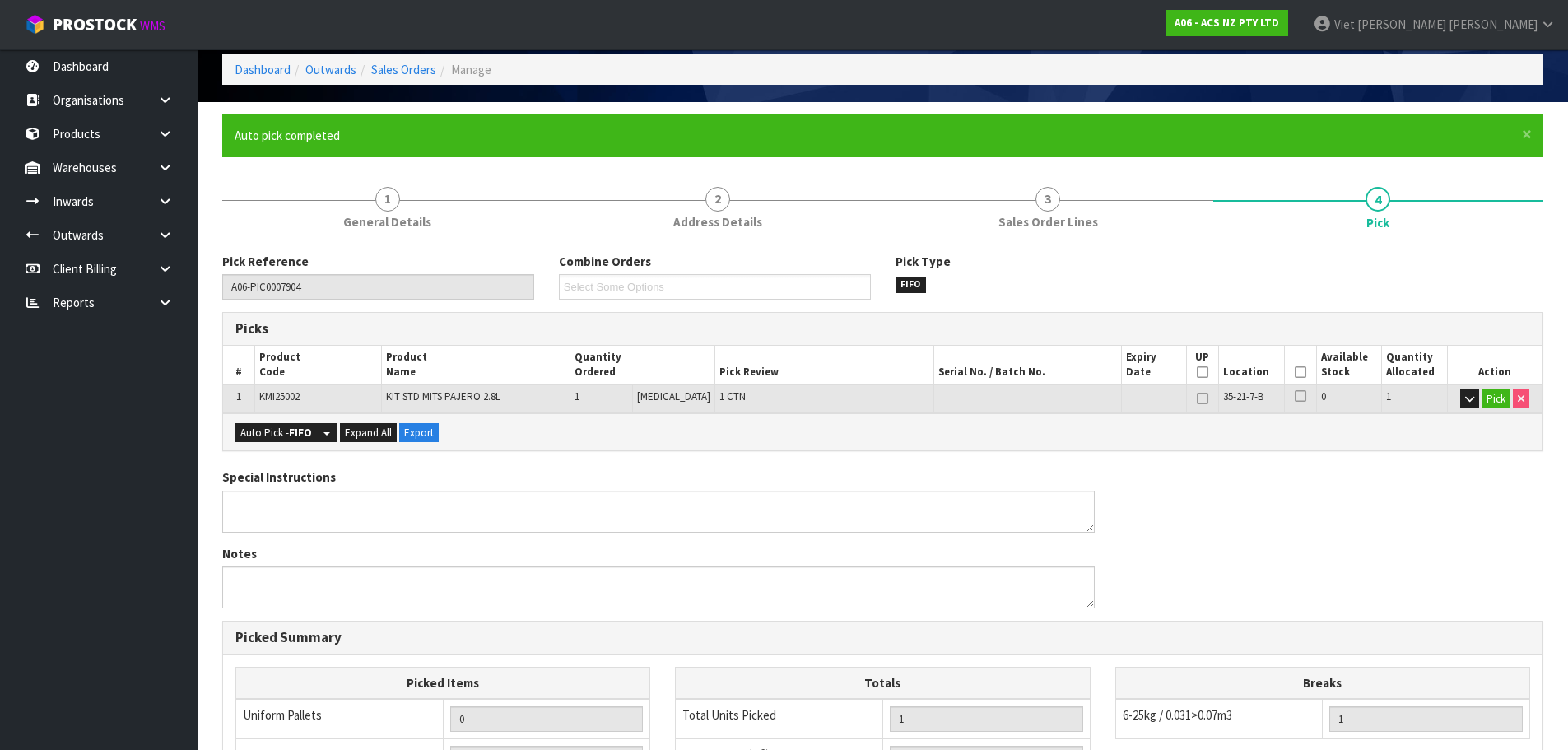
scroll to position [68, 0]
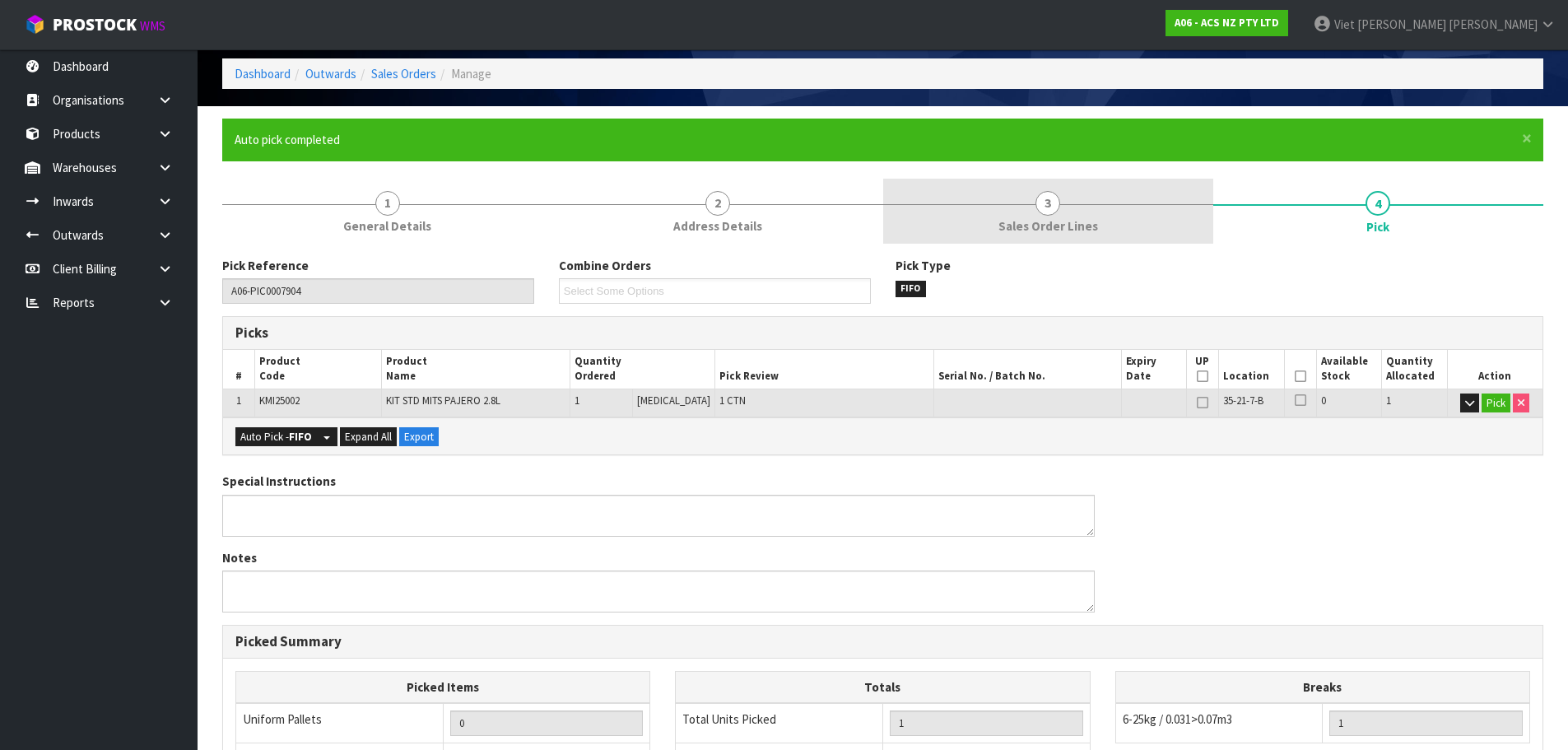
click at [1123, 242] on link "3 Sales Order Lines" at bounding box center [1047, 210] width 330 height 65
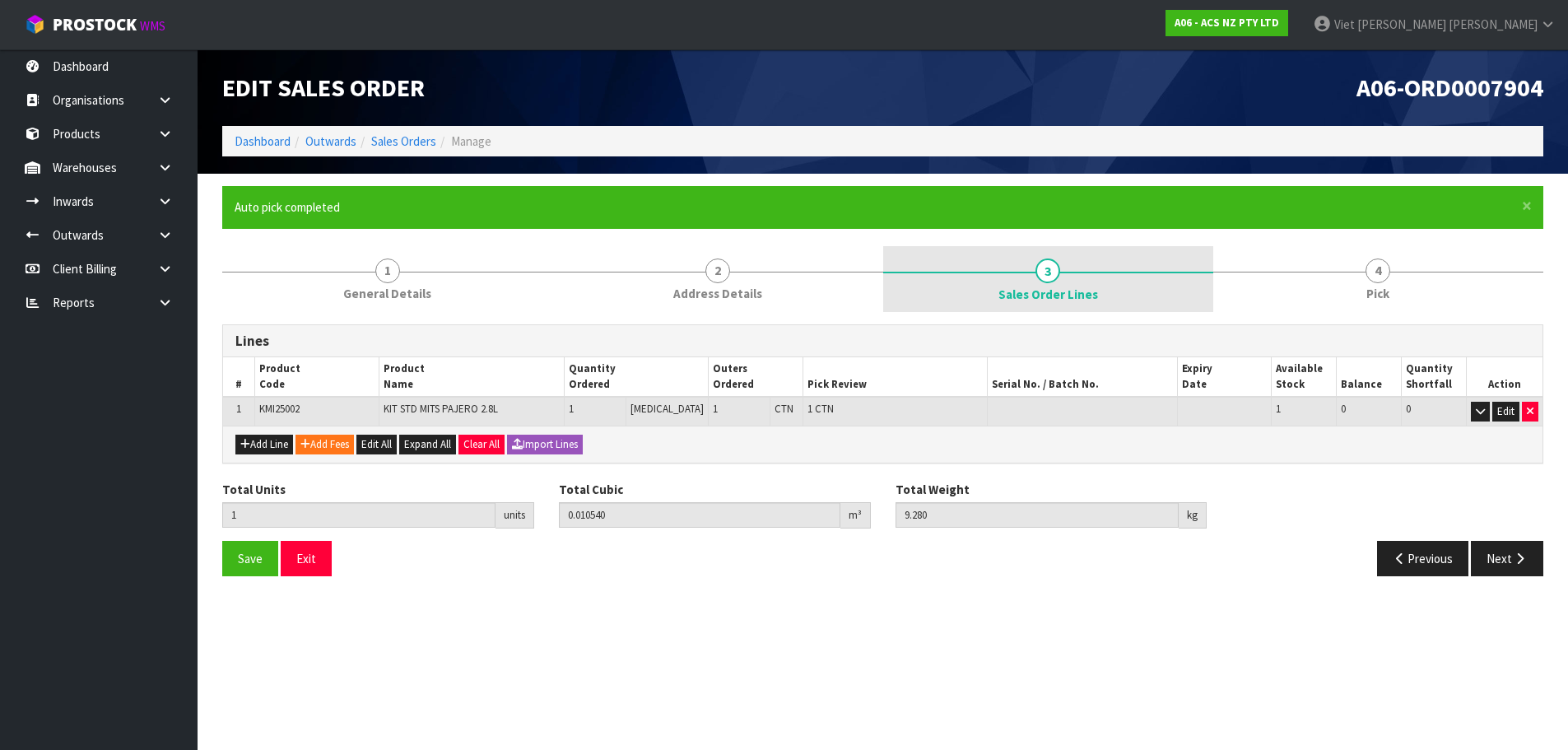
scroll to position [0, 0]
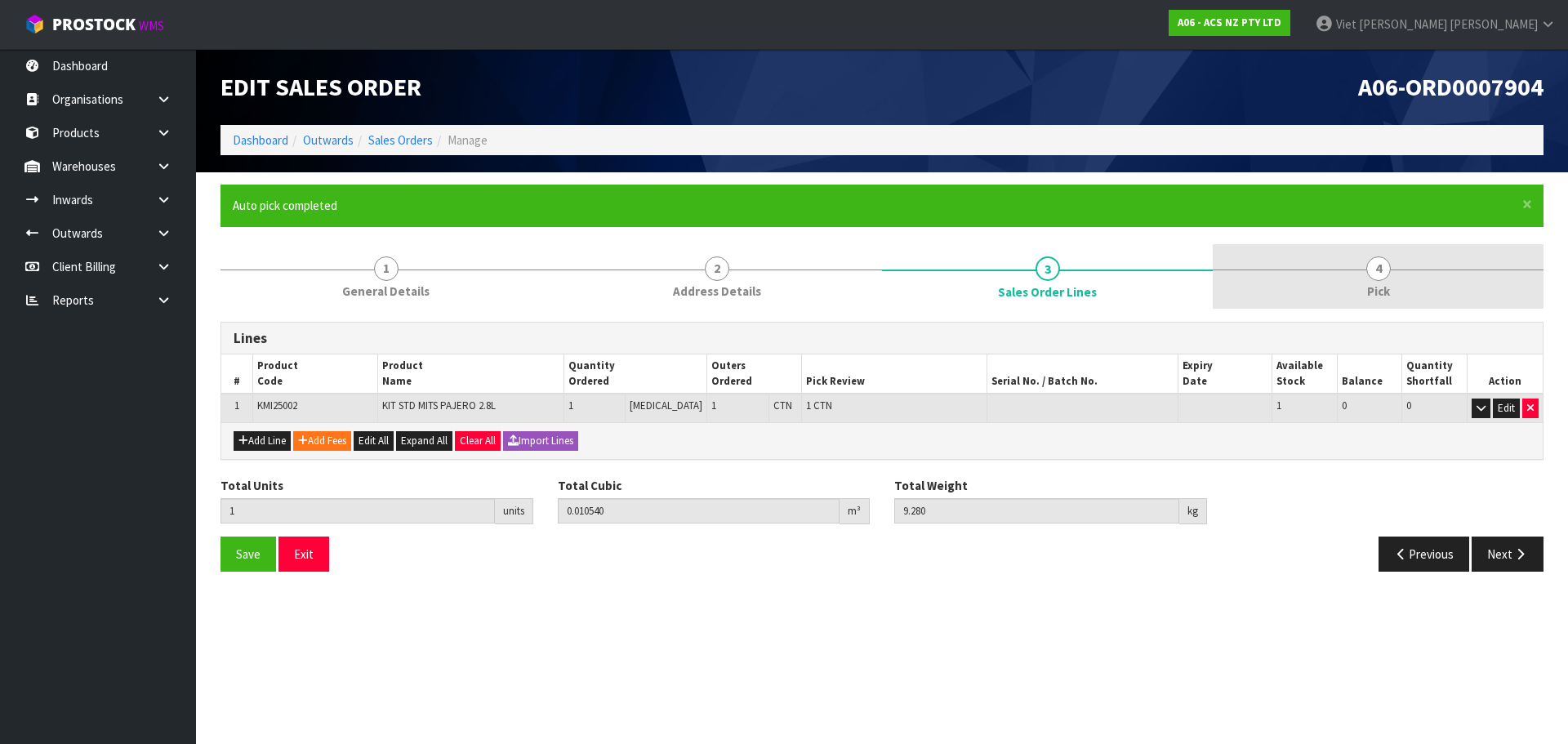
click at [1314, 252] on link "4 Pick" at bounding box center [1378, 276] width 331 height 64
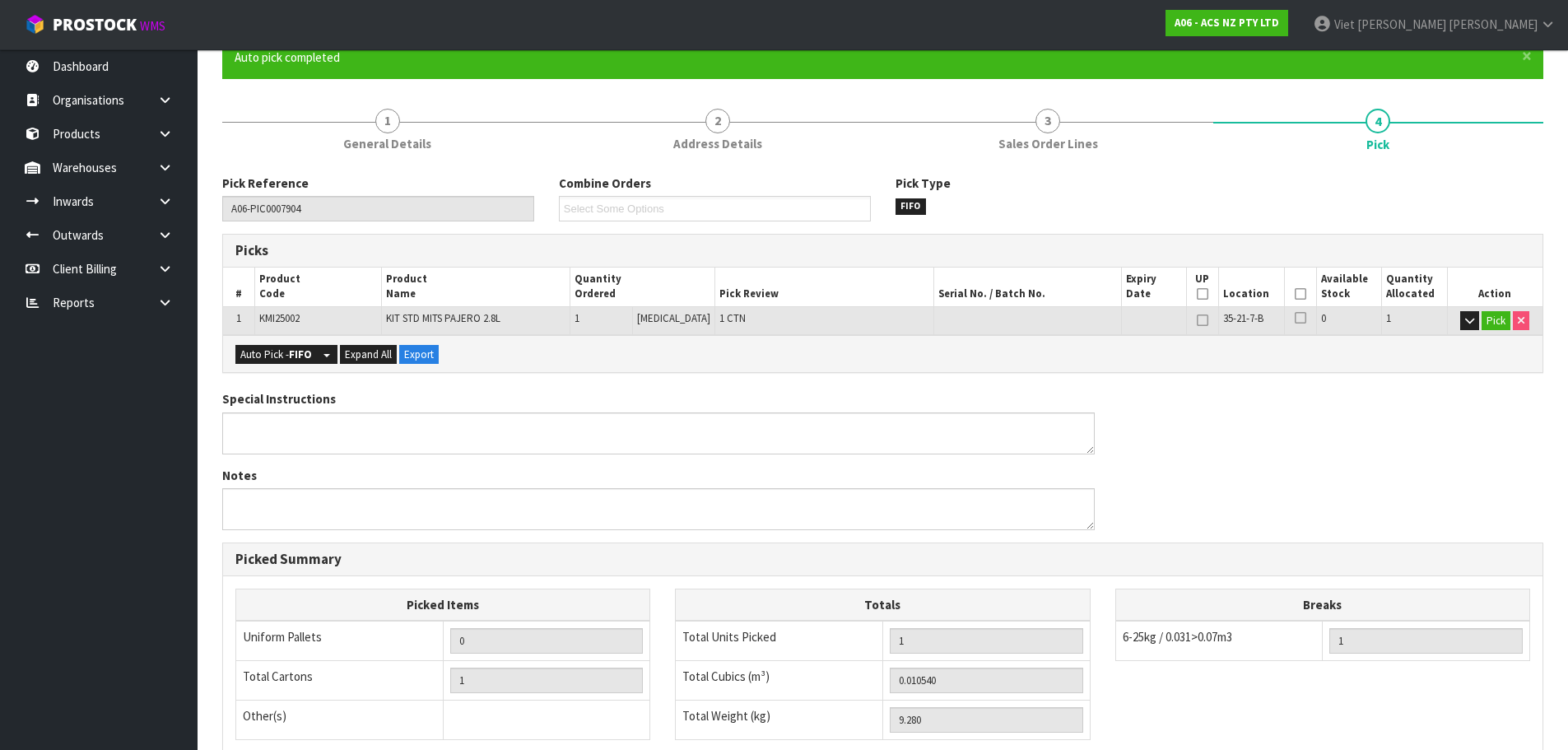
scroll to position [396, 0]
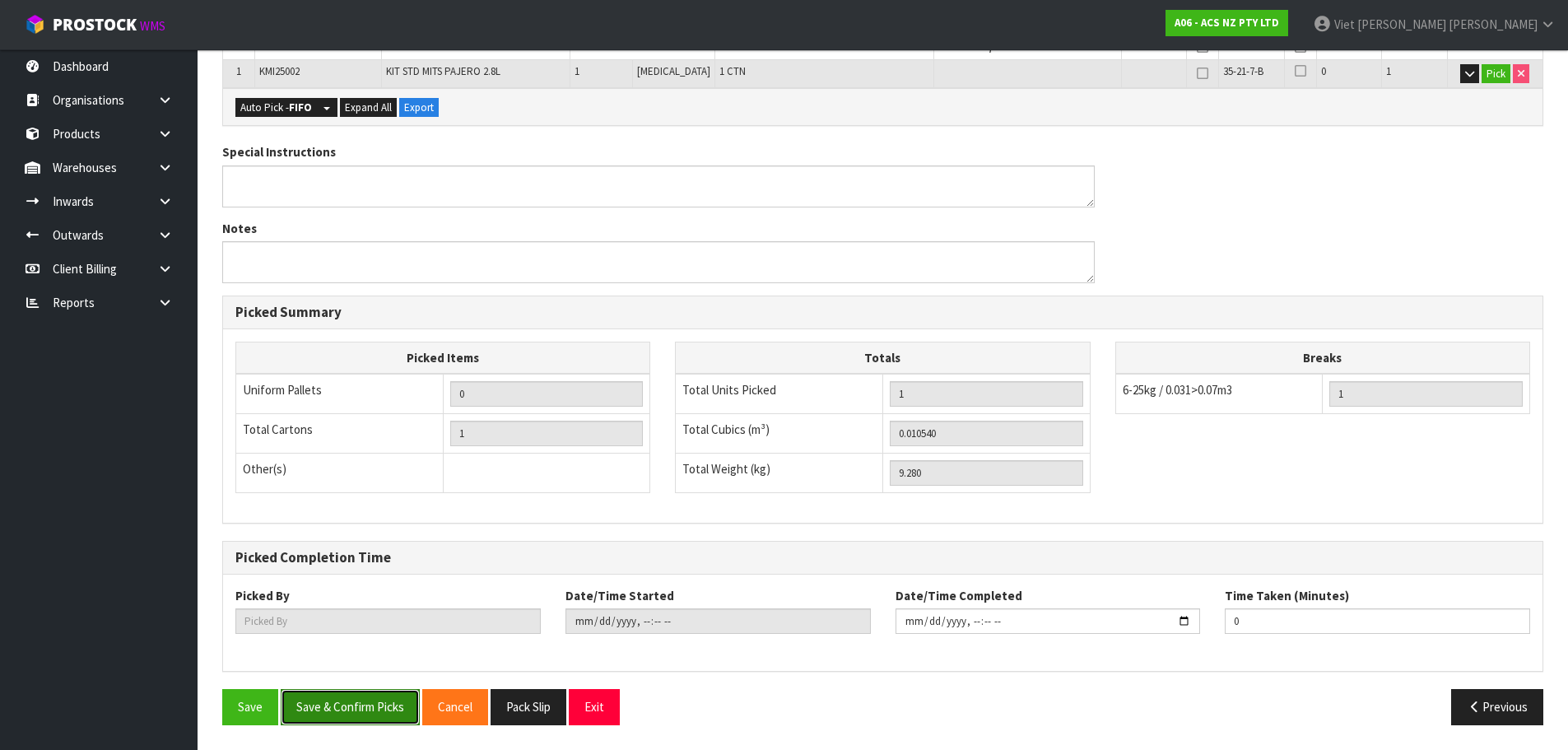
click at [365, 713] on button "Save & Confirm Picks" at bounding box center [350, 707] width 139 height 36
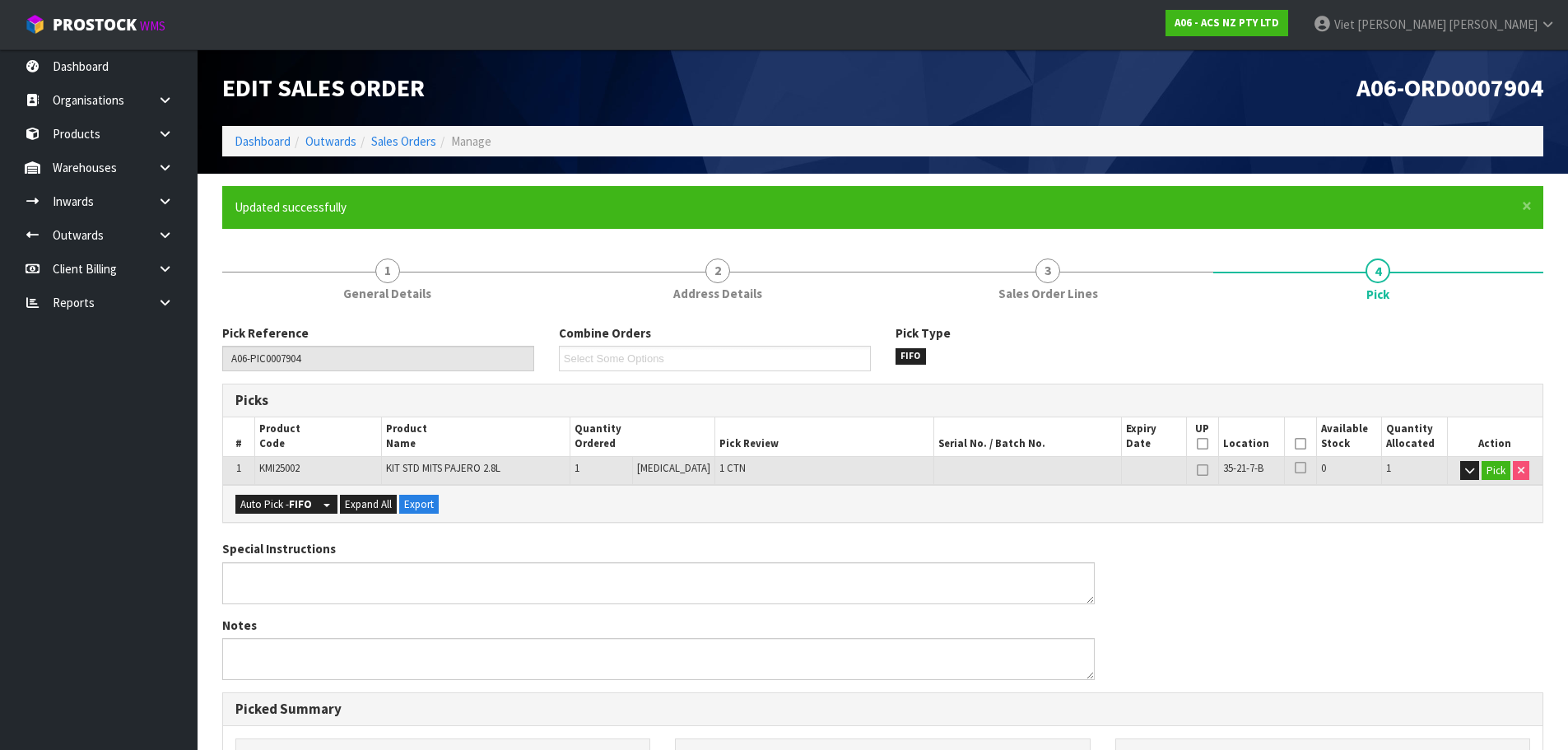
type input "Viet [PERSON_NAME]"
type input "2025-09-08T16:12:17"
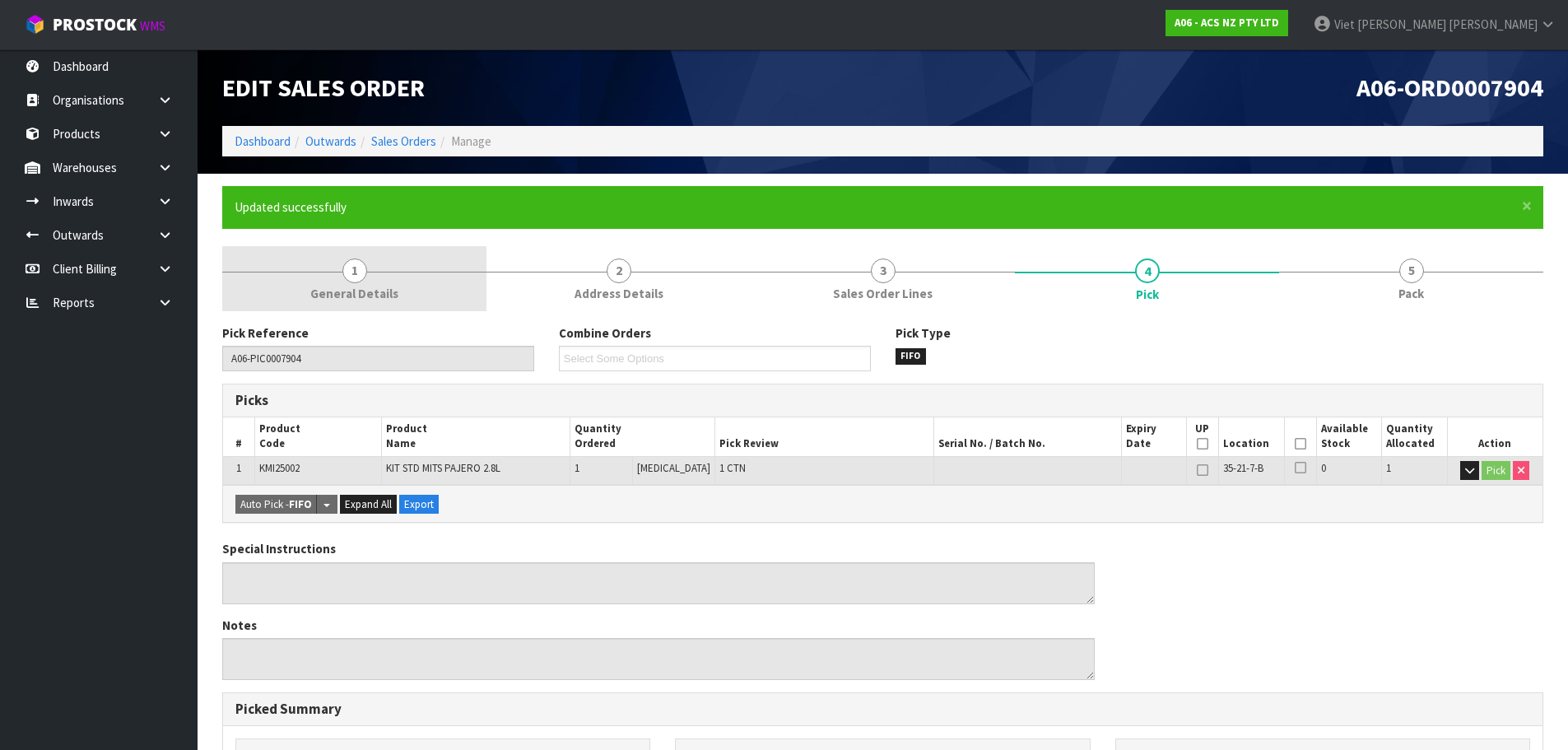
click at [341, 290] on span "General Details" at bounding box center [354, 293] width 88 height 17
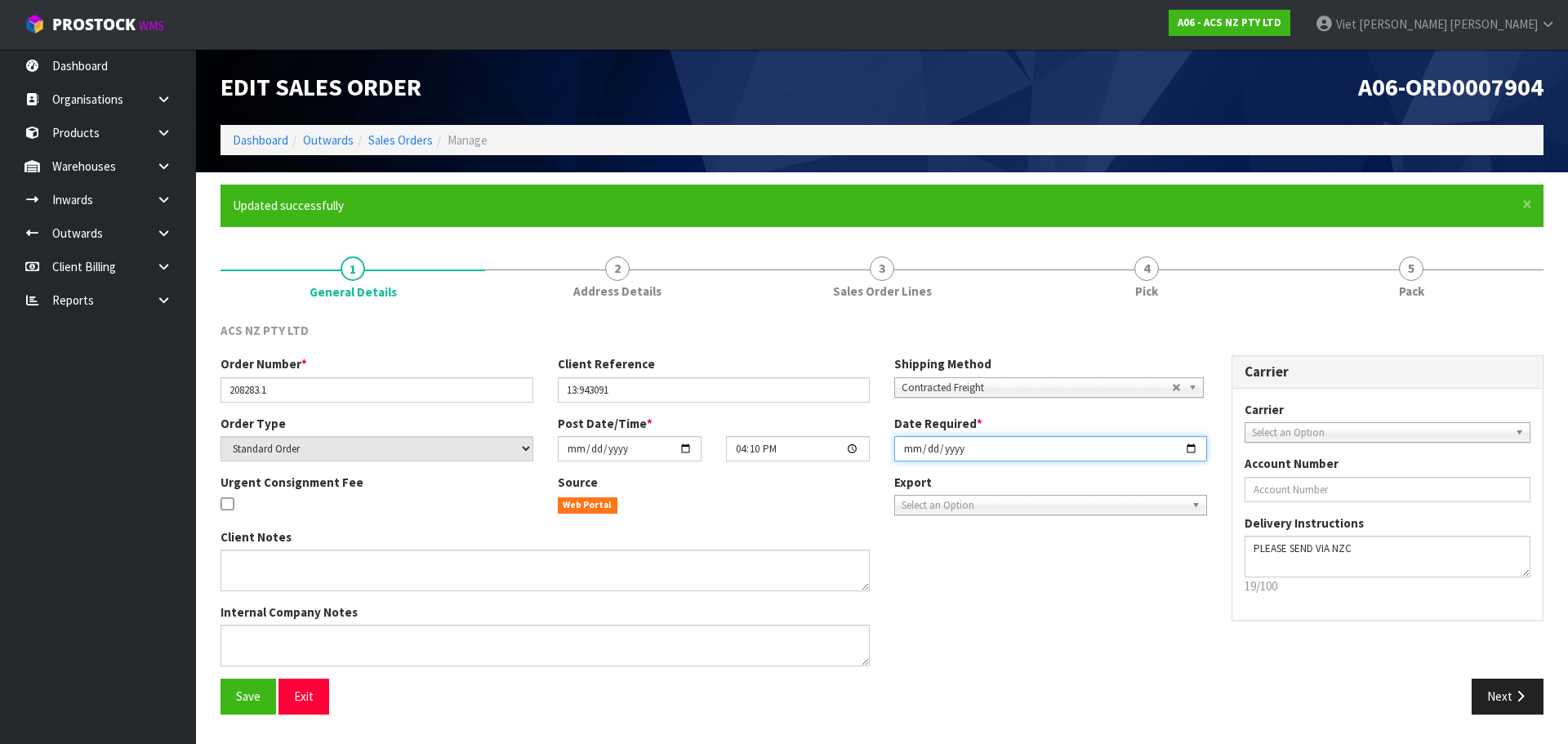
click at [1192, 445] on input "[DATE]" at bounding box center [1050, 449] width 313 height 26
type input "[DATE]"
click at [273, 706] on button "Save" at bounding box center [248, 697] width 55 height 36
click at [228, 697] on button "Save" at bounding box center [248, 697] width 55 height 36
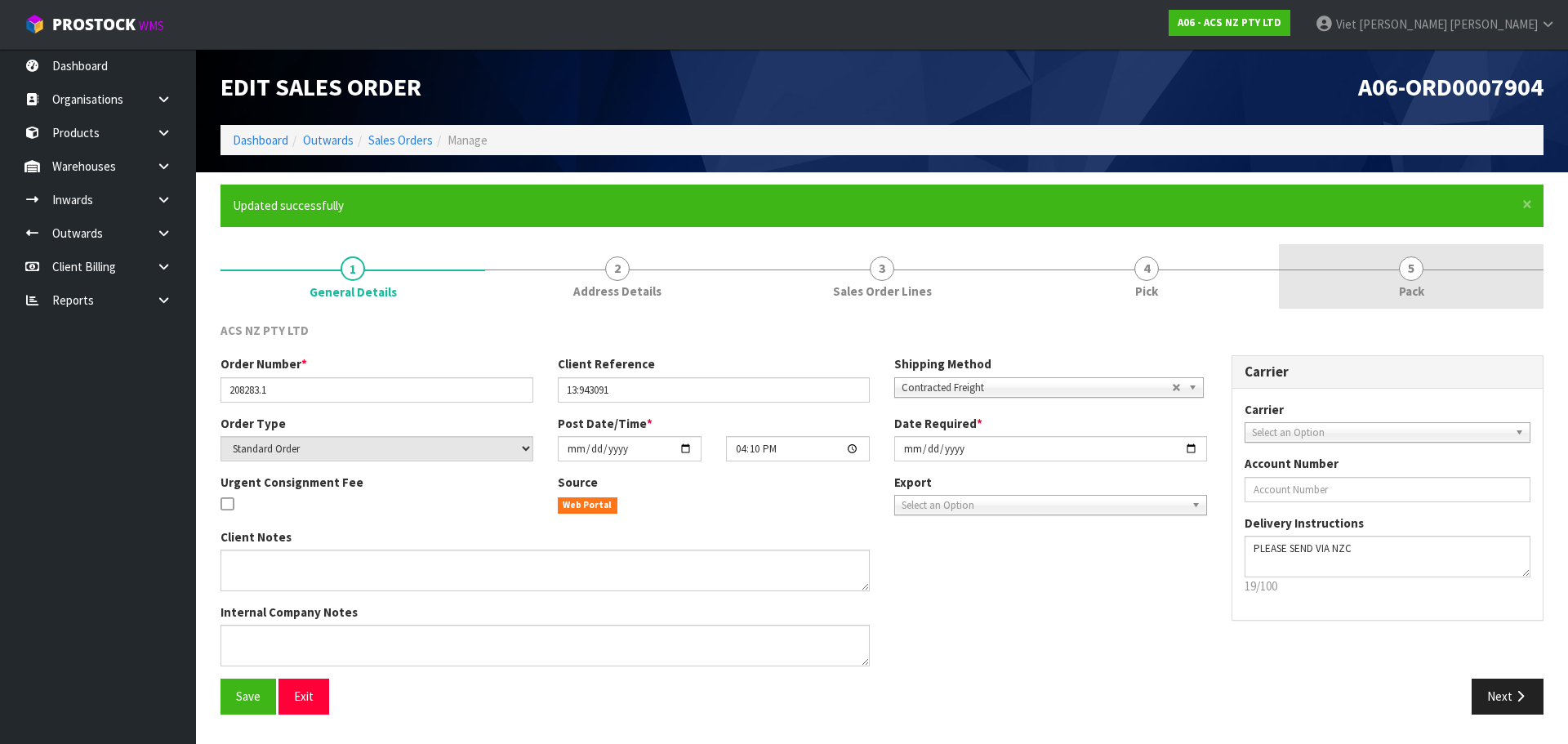
click at [1373, 247] on link "5 Pack" at bounding box center [1412, 276] width 265 height 64
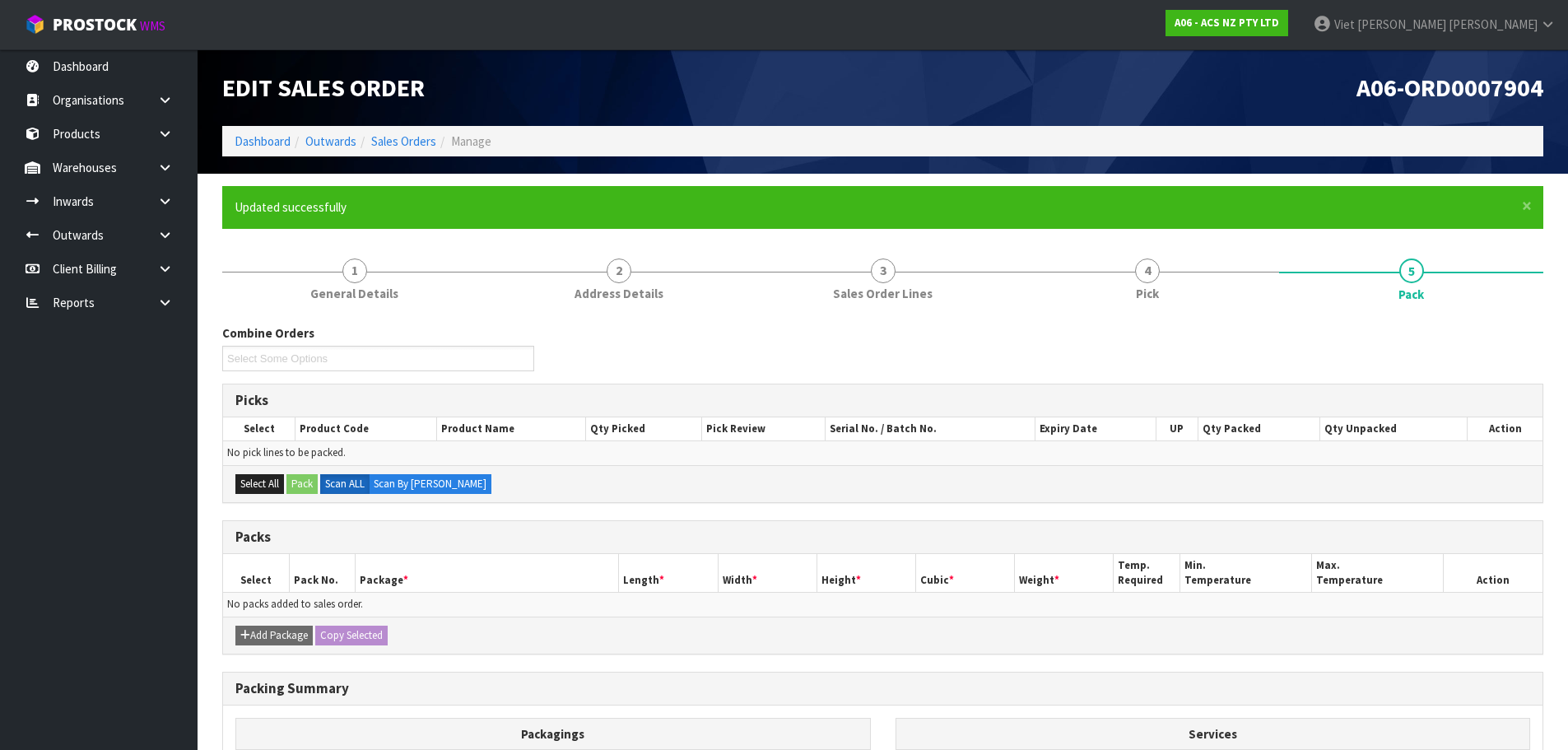
click at [1142, 238] on form "× Close Updated successfully 1 General Details 2 Address Details 3 Sales Order …" at bounding box center [882, 567] width 1321 height 761
click at [1126, 288] on link "4 Pick" at bounding box center [1146, 278] width 264 height 65
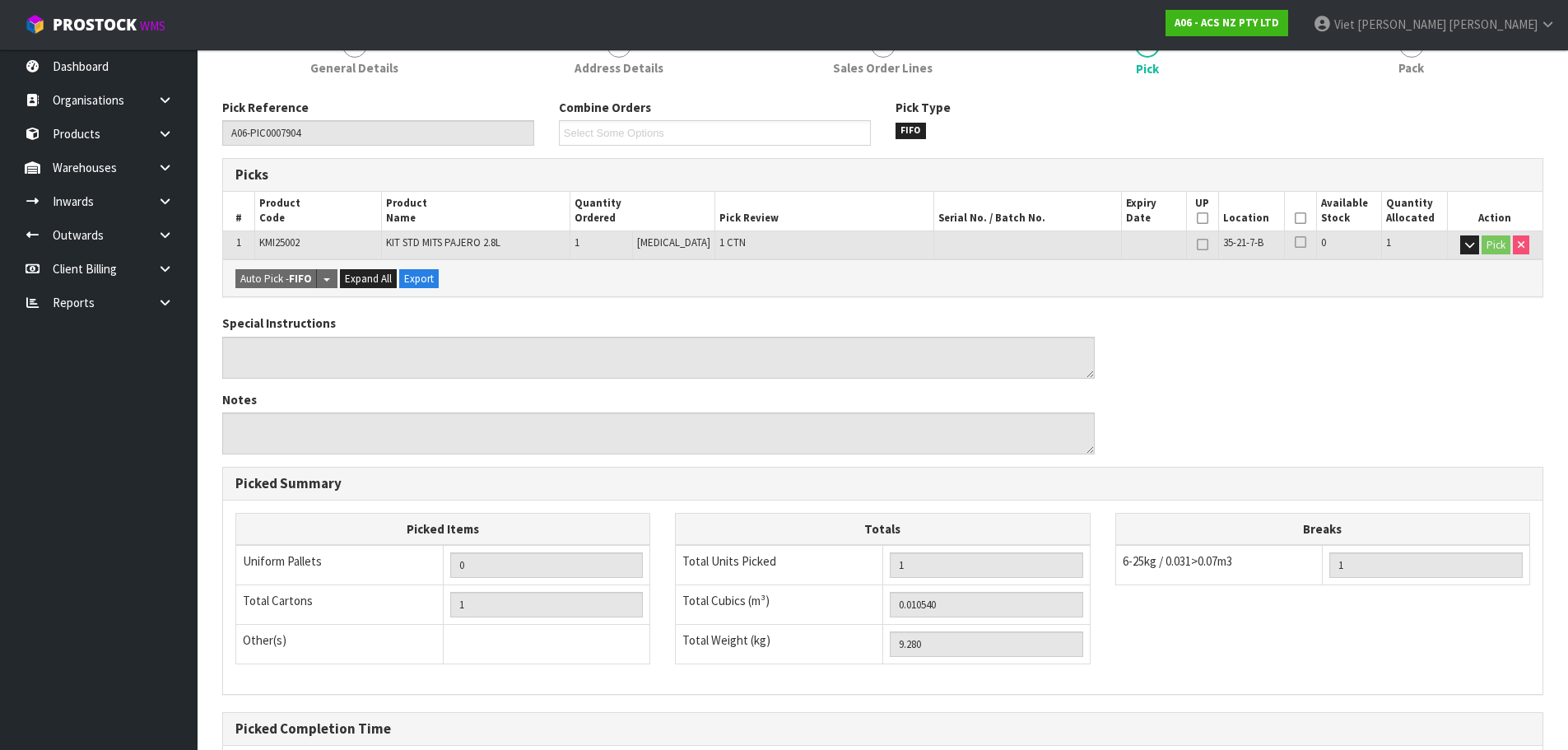
scroll to position [396, 0]
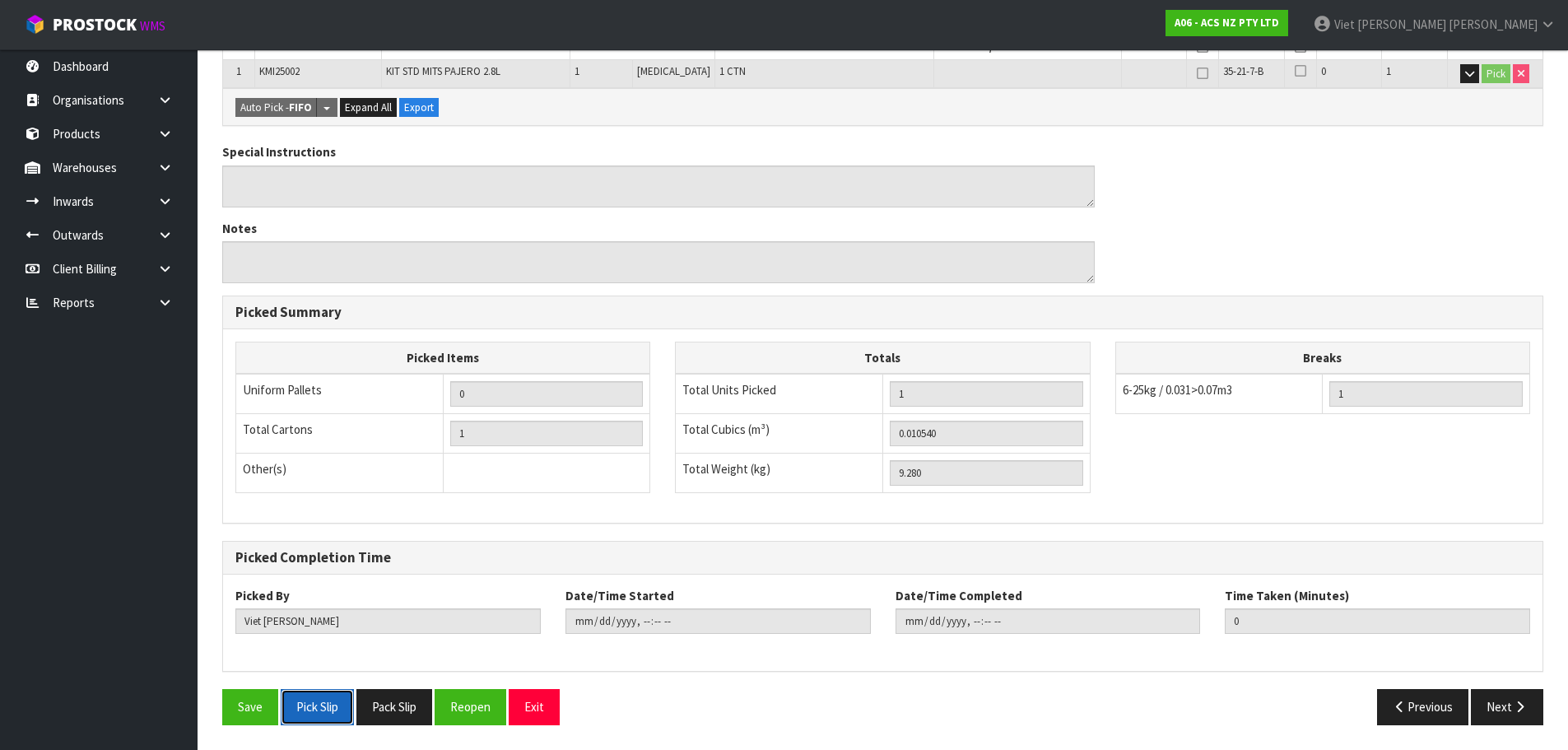
click at [330, 703] on button "Pick Slip" at bounding box center [318, 707] width 74 height 36
drag, startPoint x: 395, startPoint y: 704, endPoint x: 401, endPoint y: 622, distance: 82.2
click at [395, 704] on button "Pack Slip" at bounding box center [394, 707] width 76 height 36
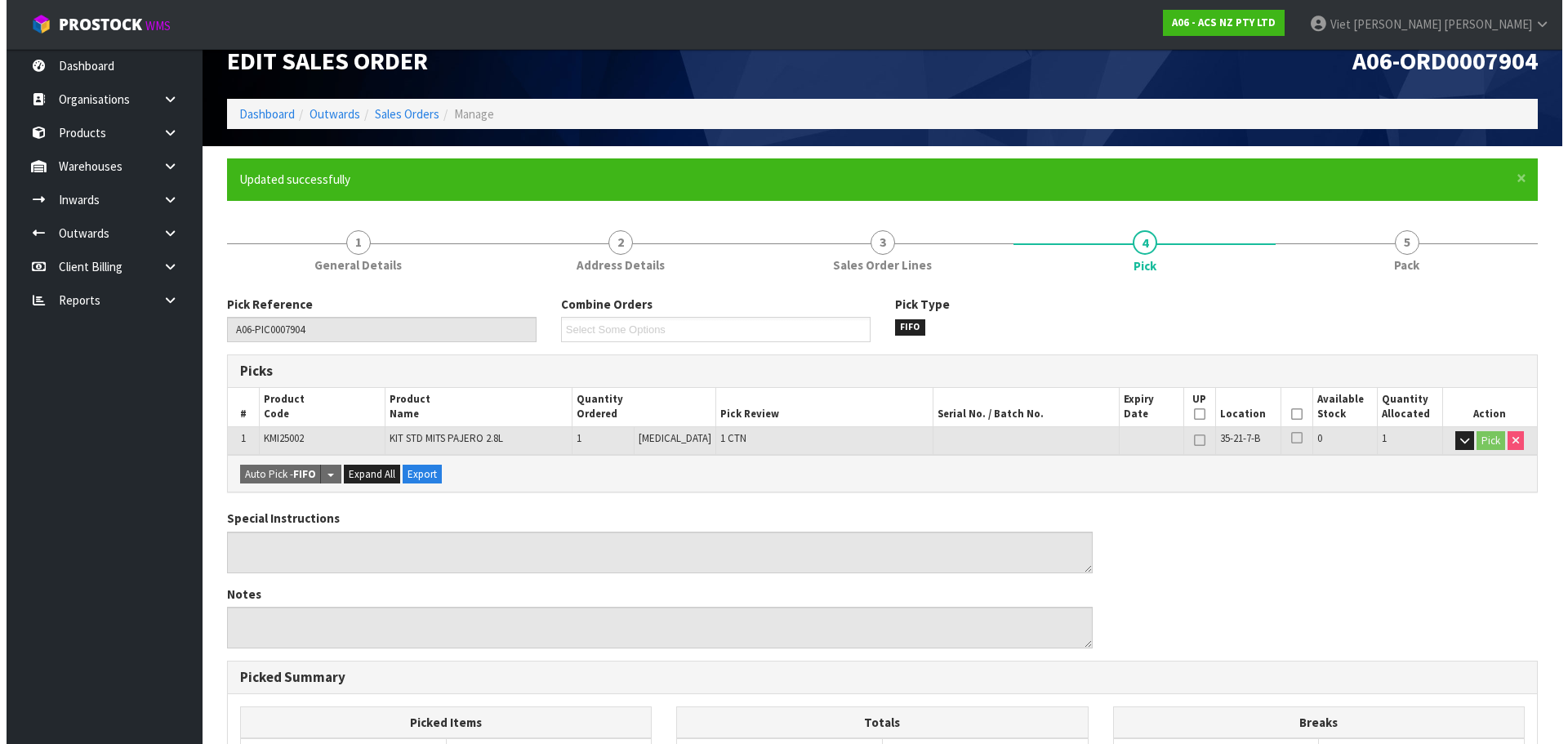
scroll to position [0, 0]
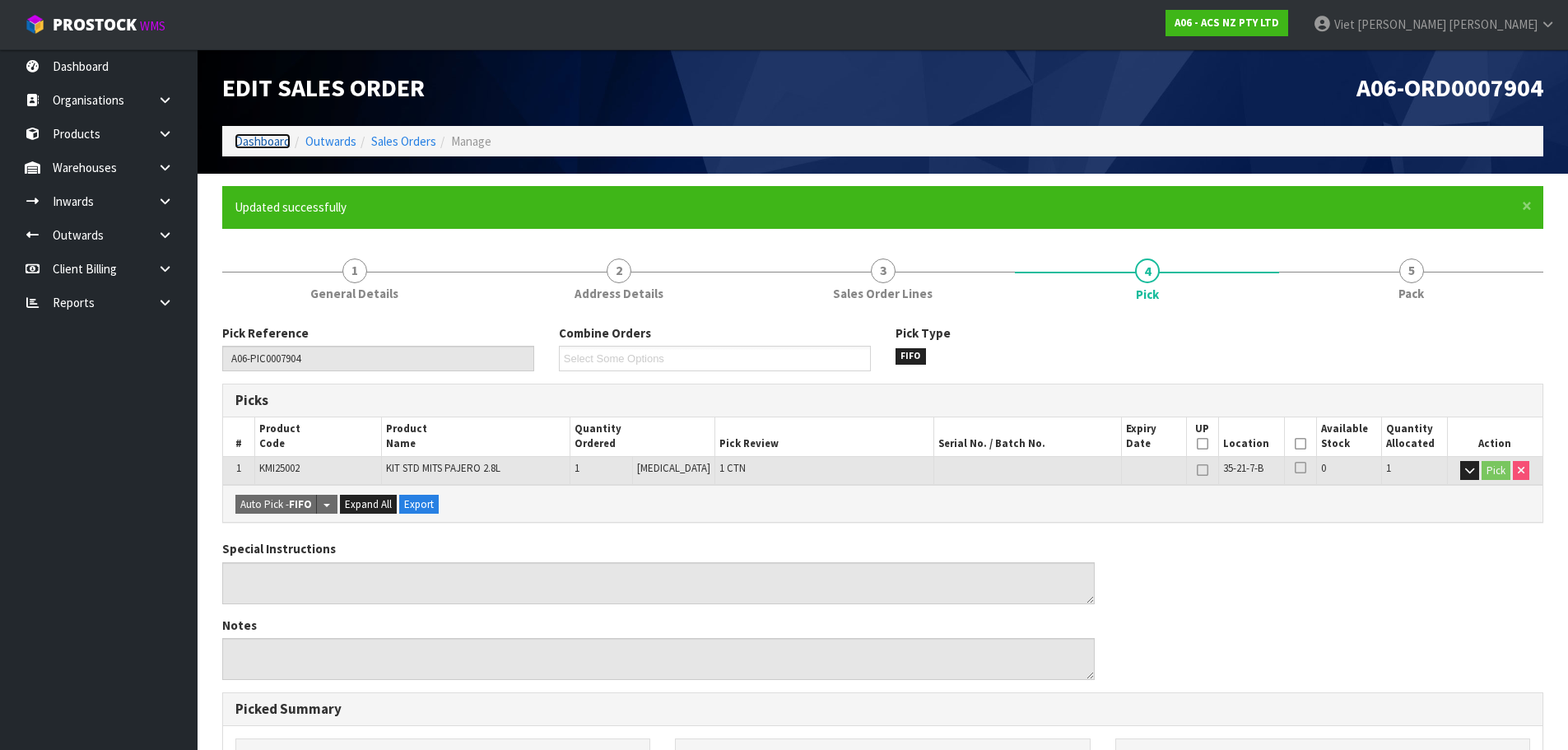
click at [281, 139] on link "Dashboard" at bounding box center [263, 141] width 56 height 16
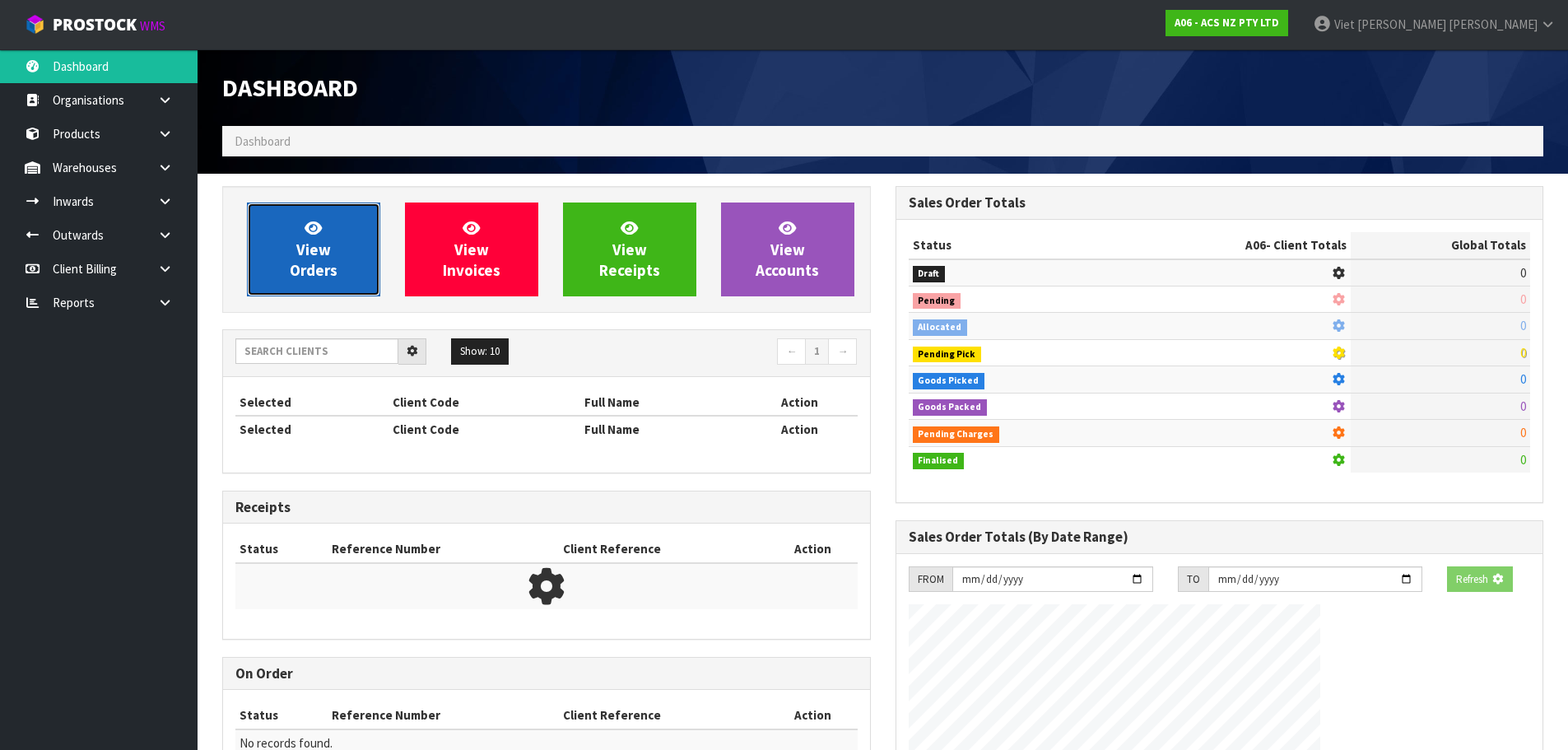
click at [331, 263] on span "View Orders" at bounding box center [314, 249] width 48 height 62
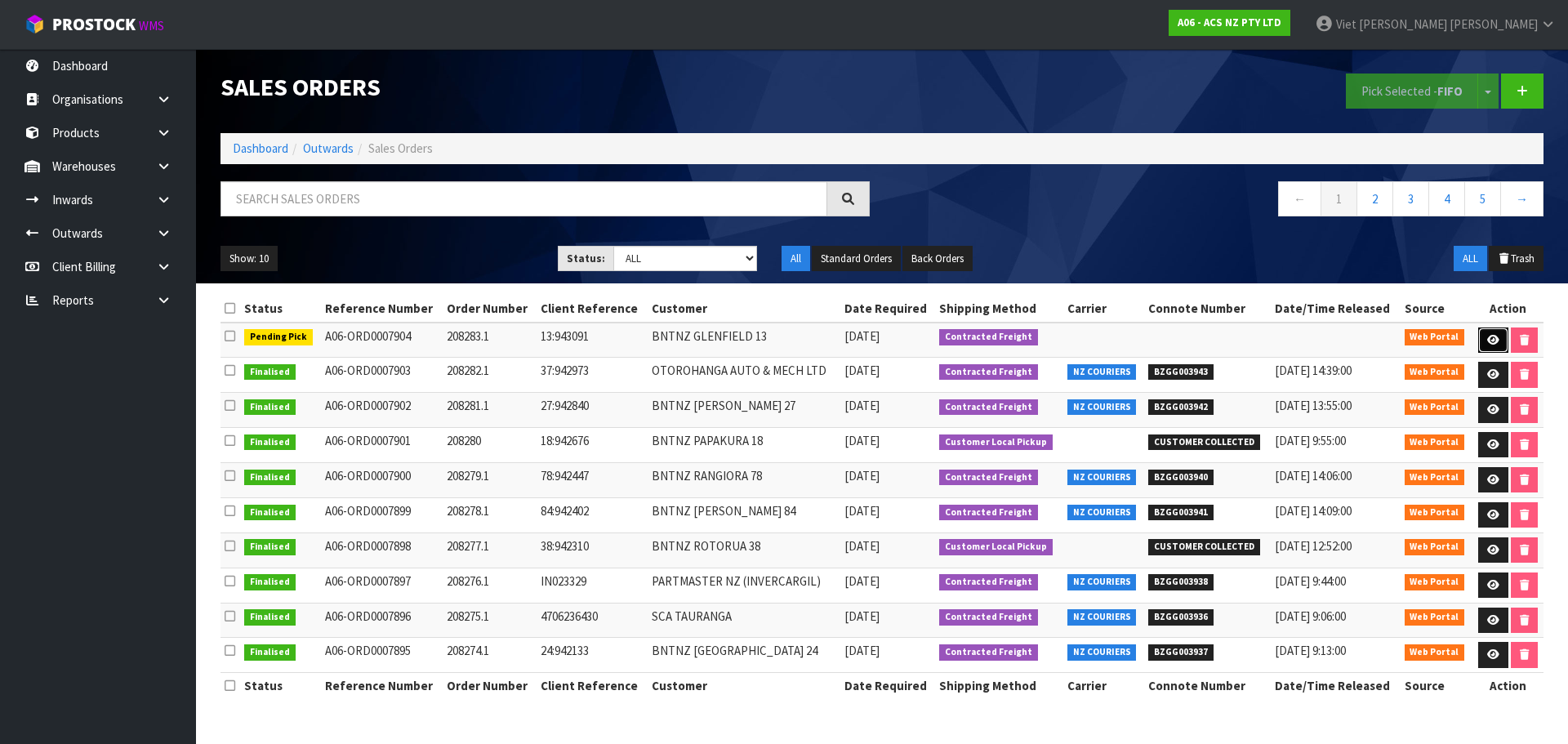
click at [1488, 337] on icon at bounding box center [1493, 340] width 12 height 11
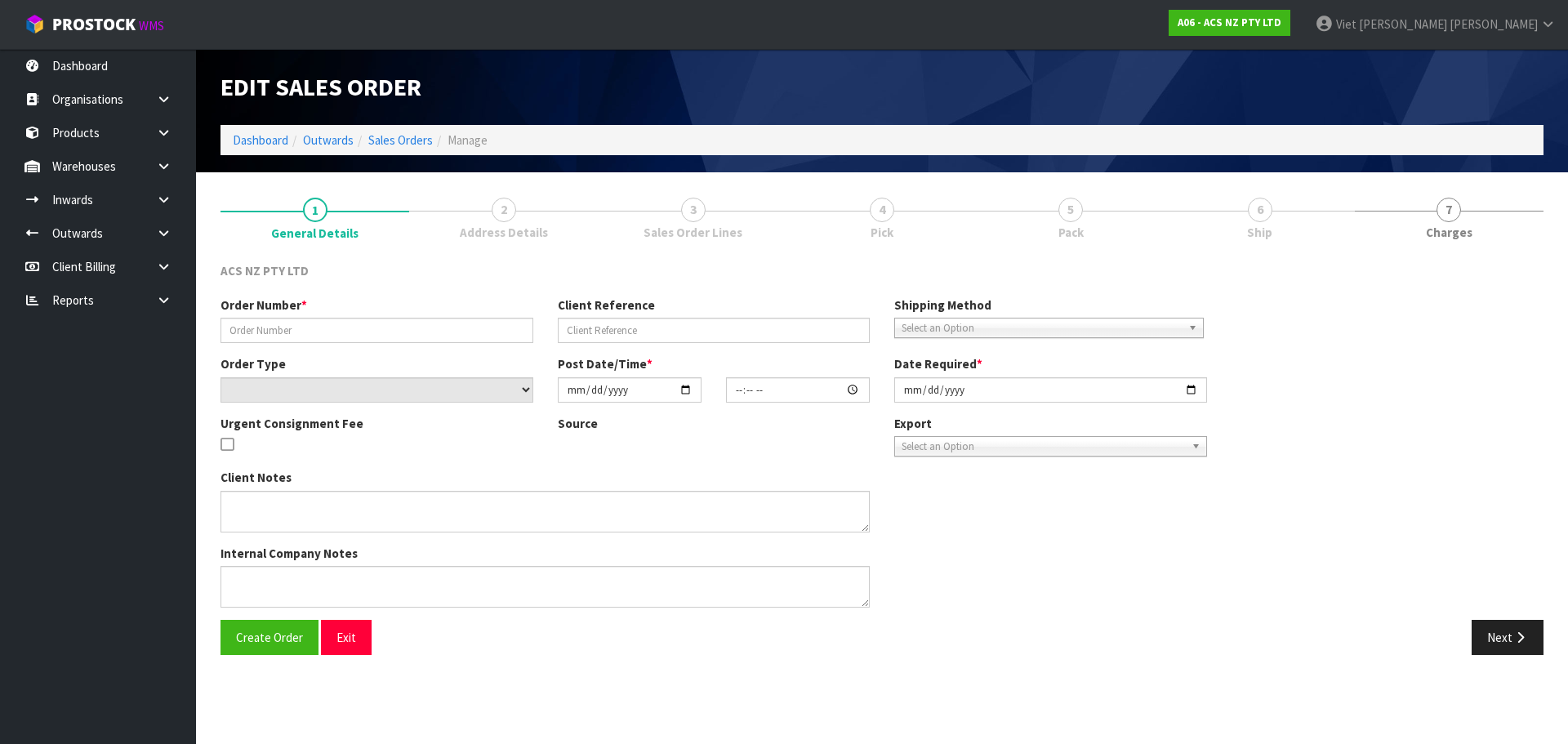
type input "208283.1"
type input "13:943091"
select select "number:0"
type input "[DATE]"
type input "16:10:00.000"
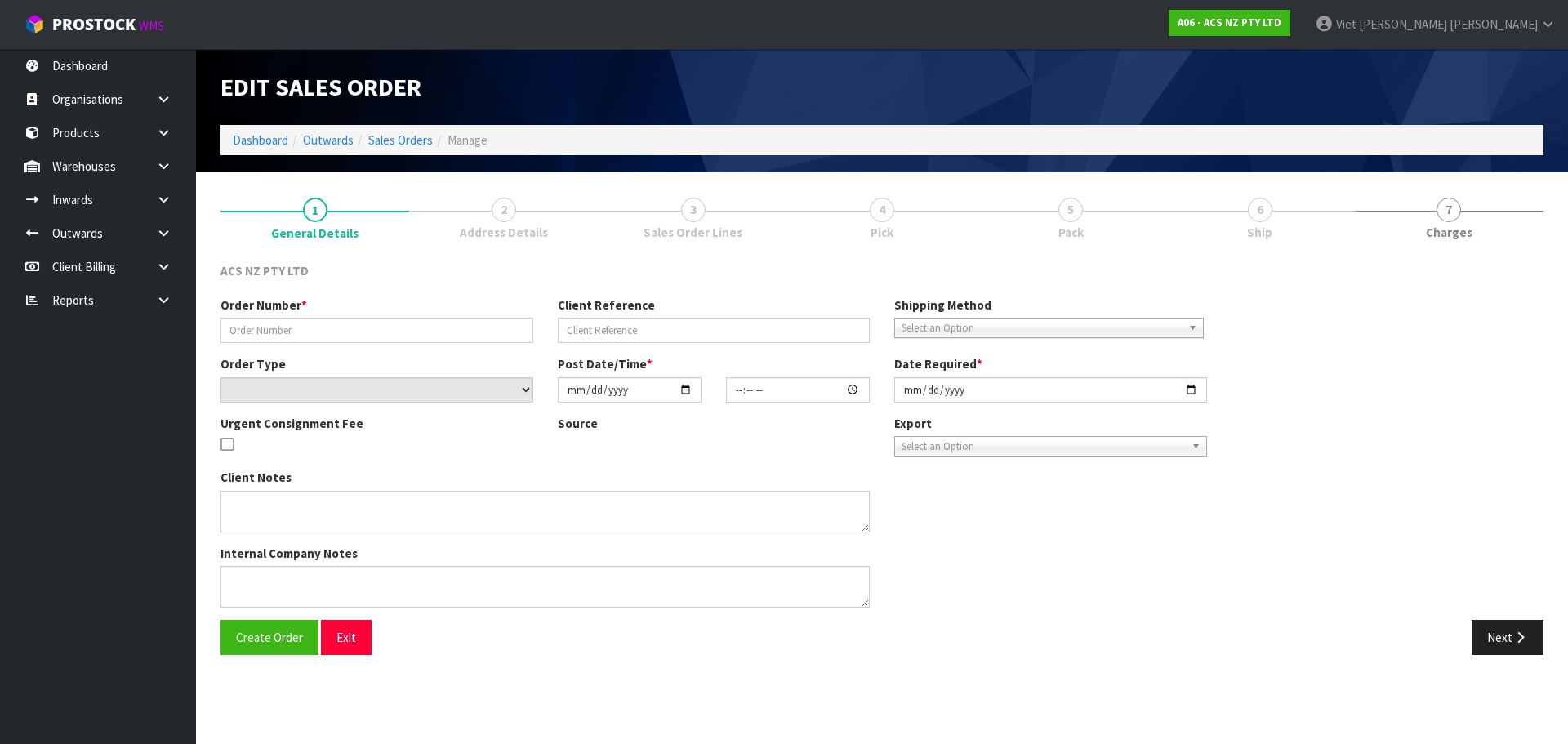
type input "[DATE]"
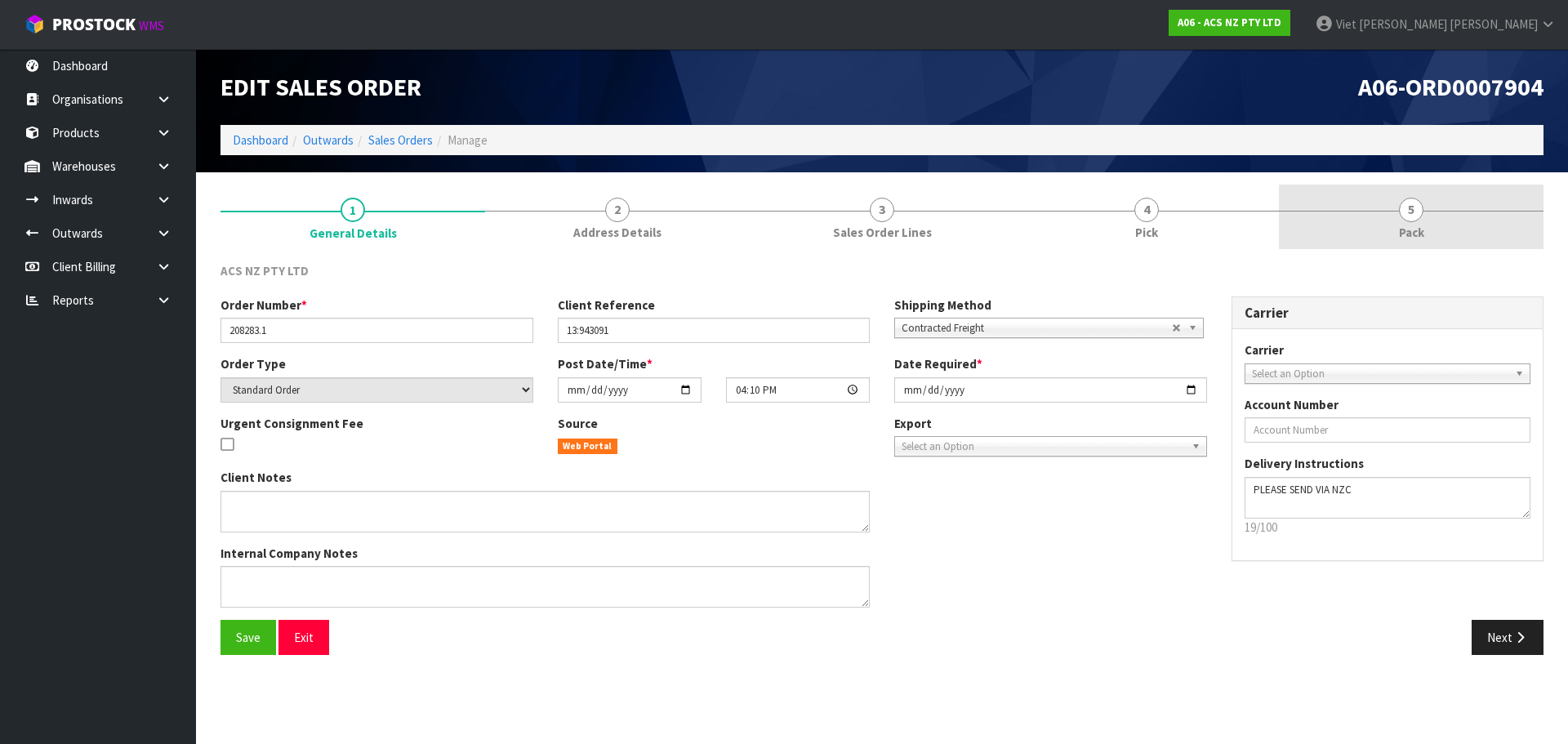
click at [1472, 200] on link "5 Pack" at bounding box center [1412, 216] width 265 height 64
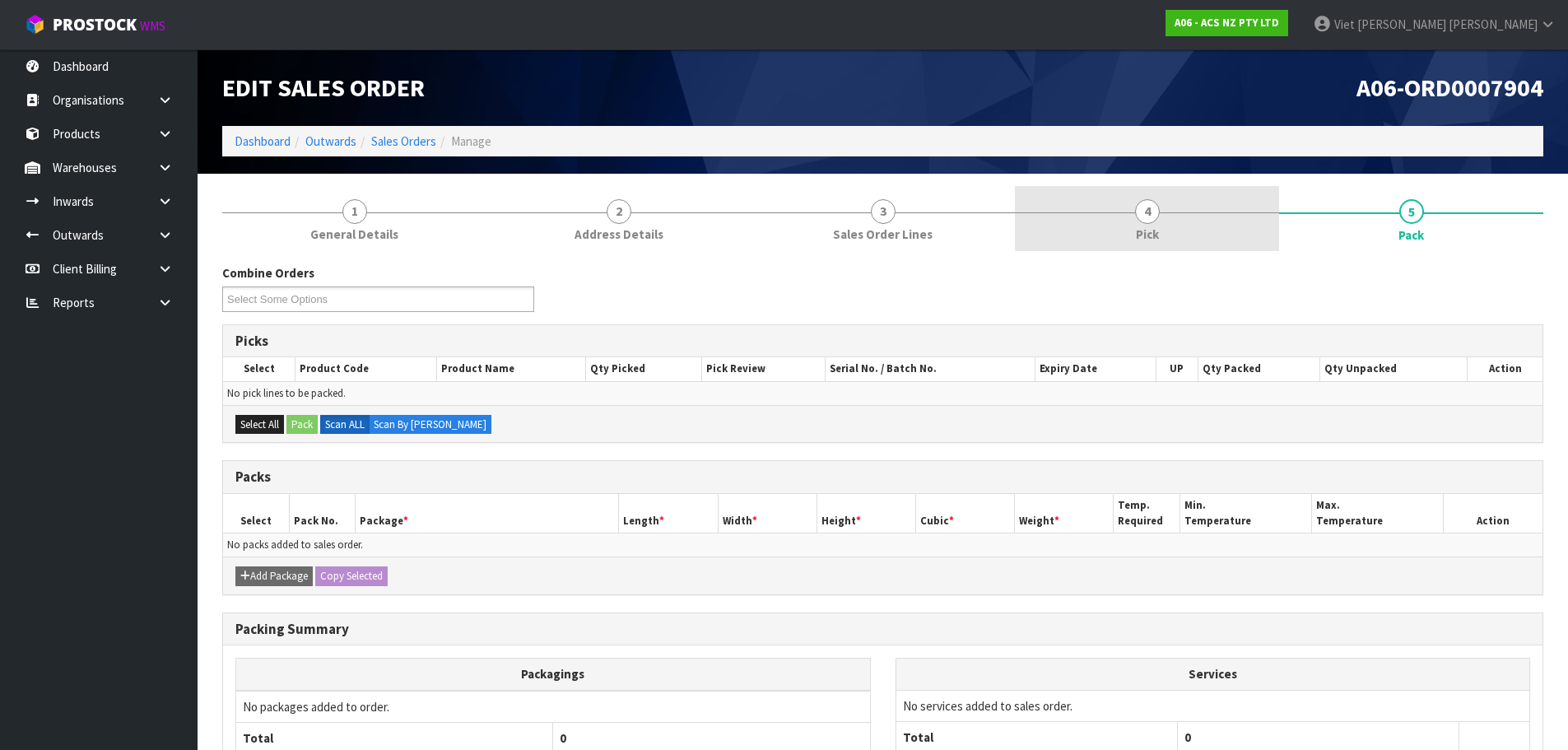
click at [1163, 220] on link "4 Pick" at bounding box center [1146, 218] width 264 height 65
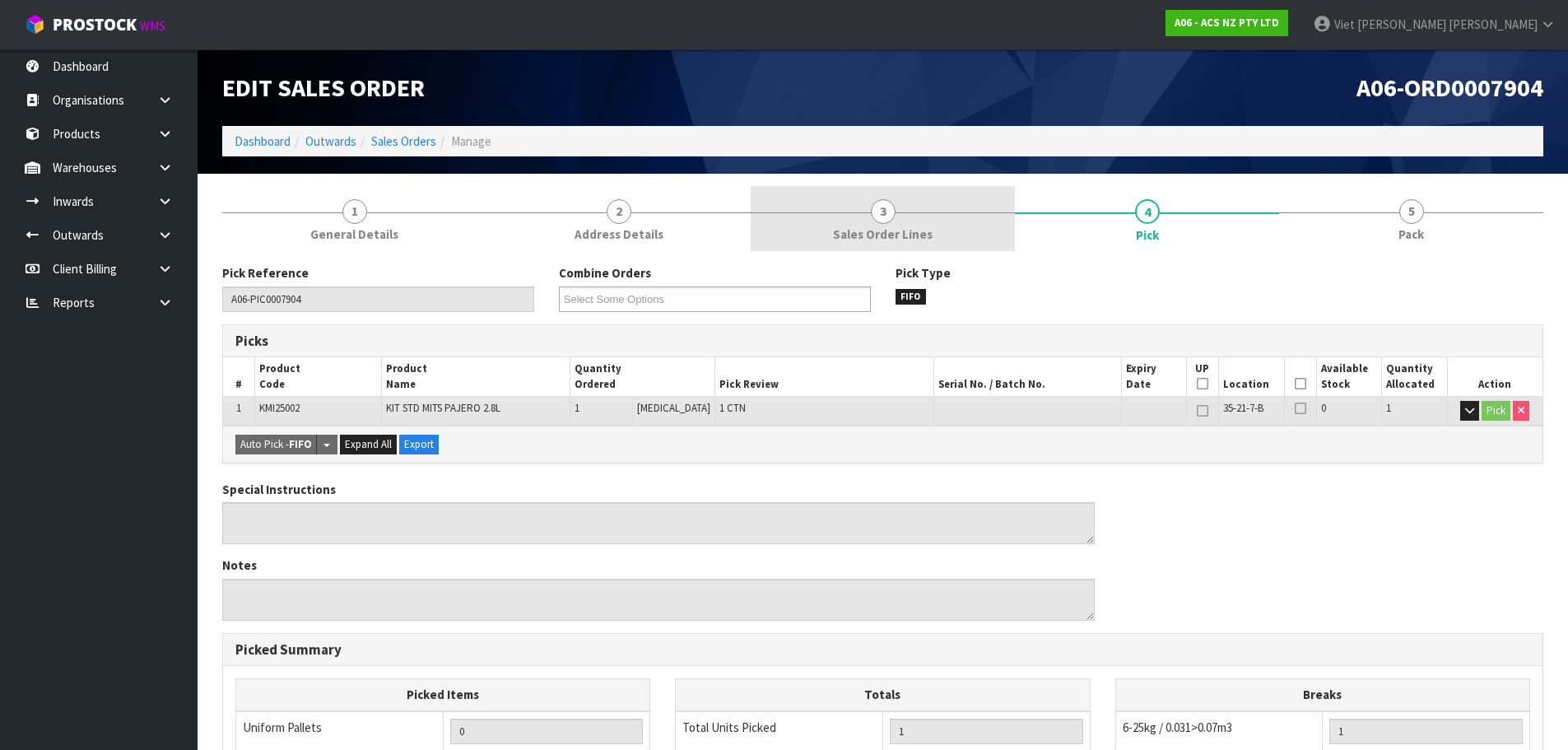
drag, startPoint x: 900, startPoint y: 242, endPoint x: 781, endPoint y: 249, distance: 119.2
click at [898, 242] on span "Sales Order Lines" at bounding box center [883, 234] width 100 height 17
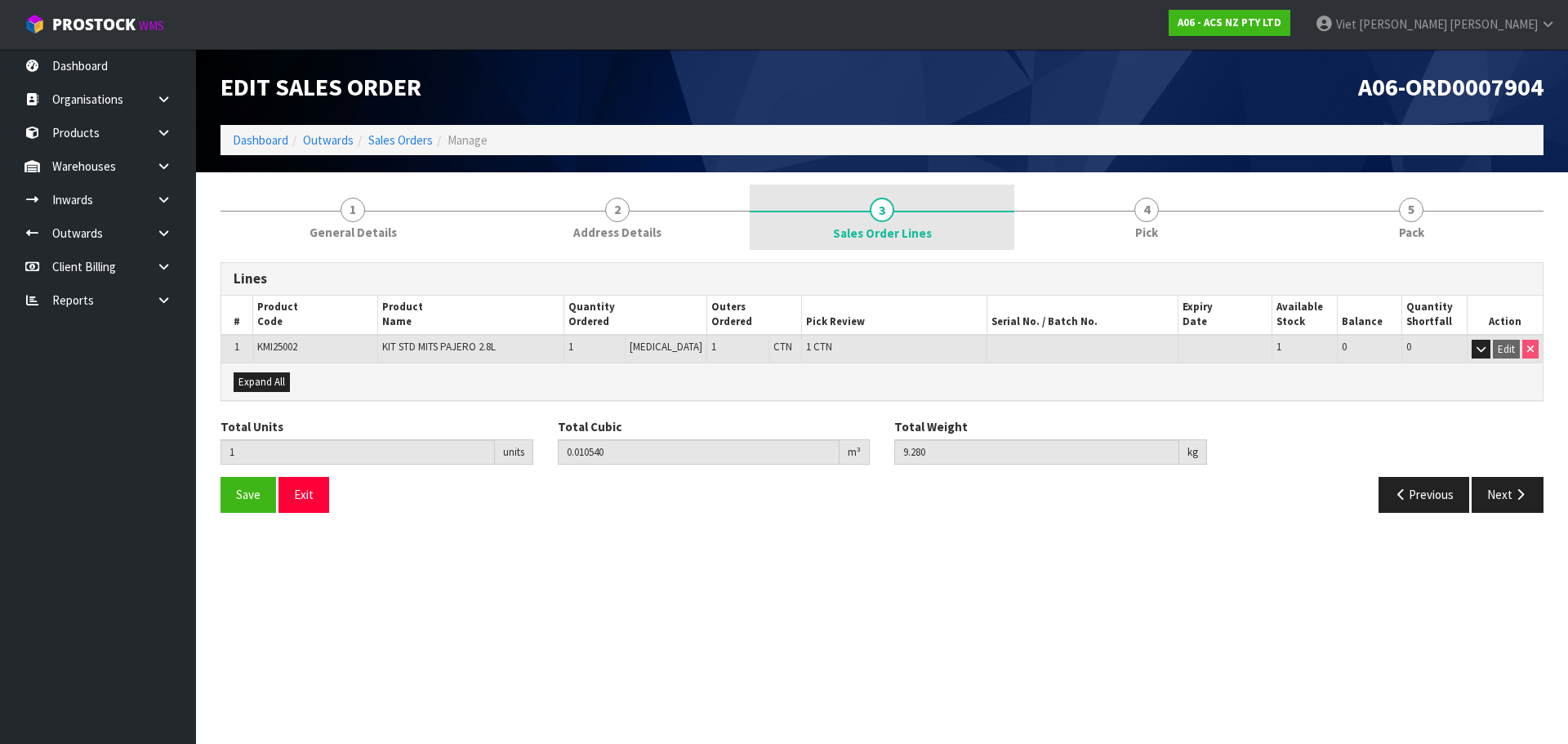
click at [397, 261] on div "Lines # Product Code Product Name Quantity Ordered Outers Ordered Pick Review S…" at bounding box center [881, 387] width 1323 height 276
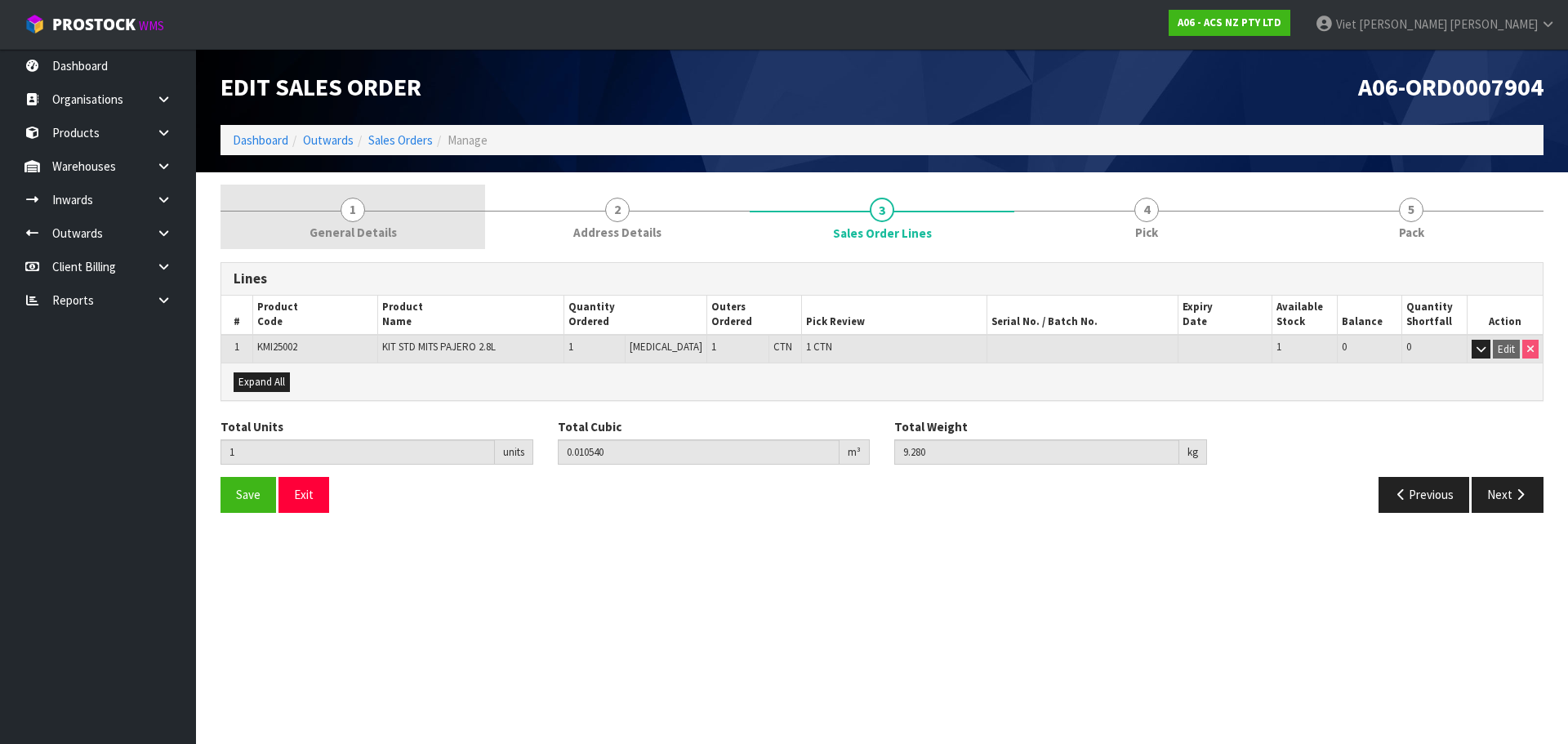
click at [407, 222] on link "1 General Details" at bounding box center [353, 216] width 265 height 64
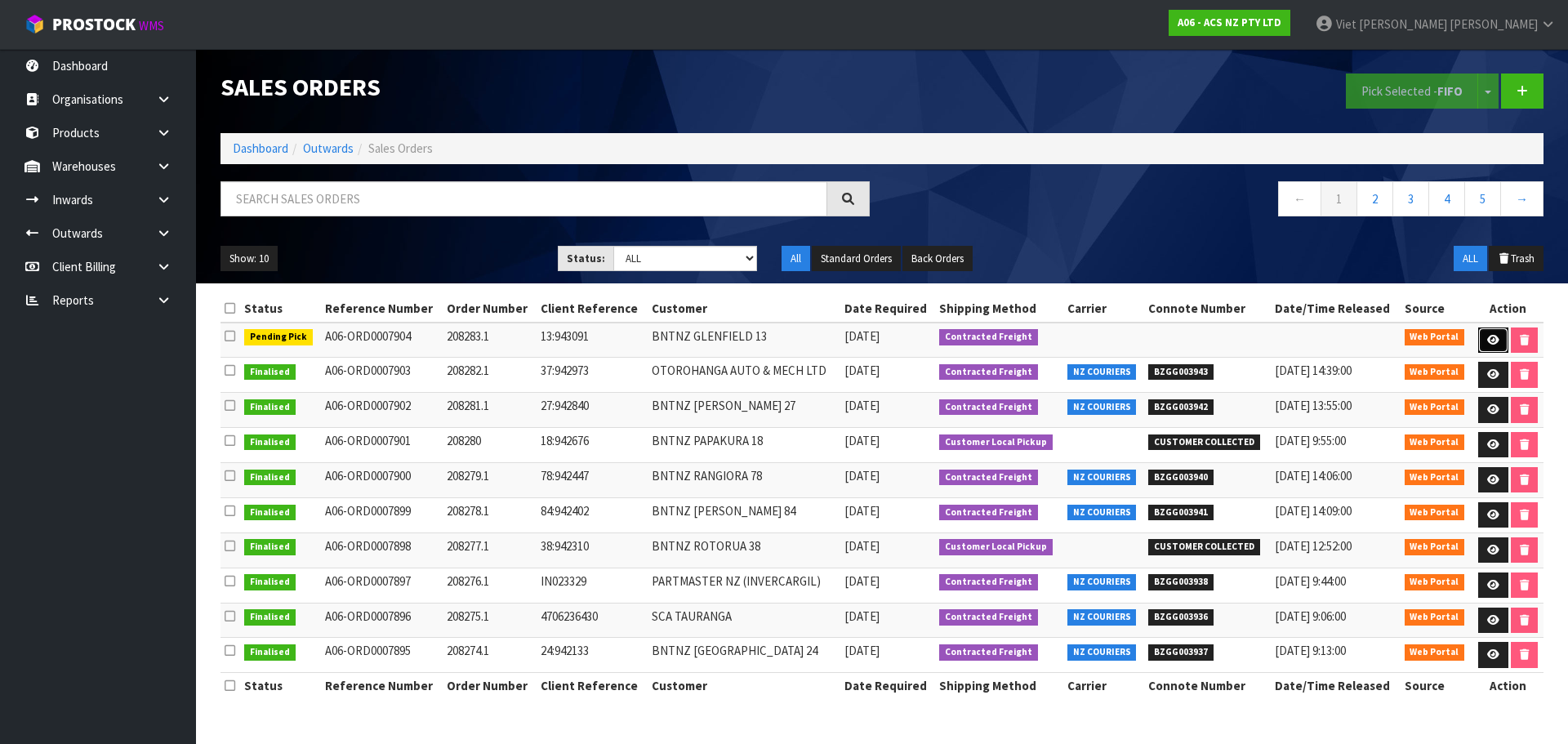
click at [1487, 338] on icon at bounding box center [1493, 340] width 12 height 11
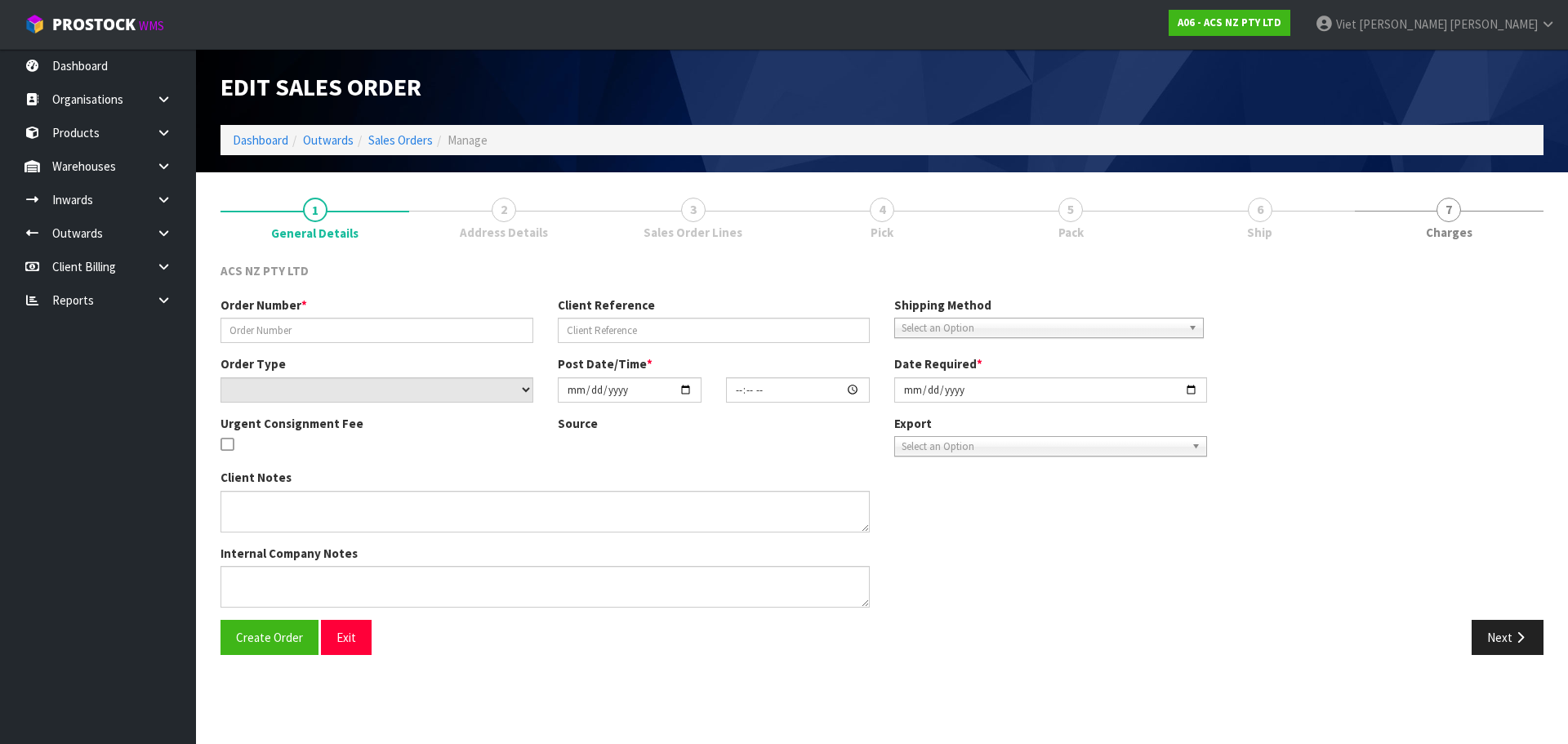
type input "208283.1"
type input "13:943091"
select select "number:0"
type input "[DATE]"
type input "16:10:00.000"
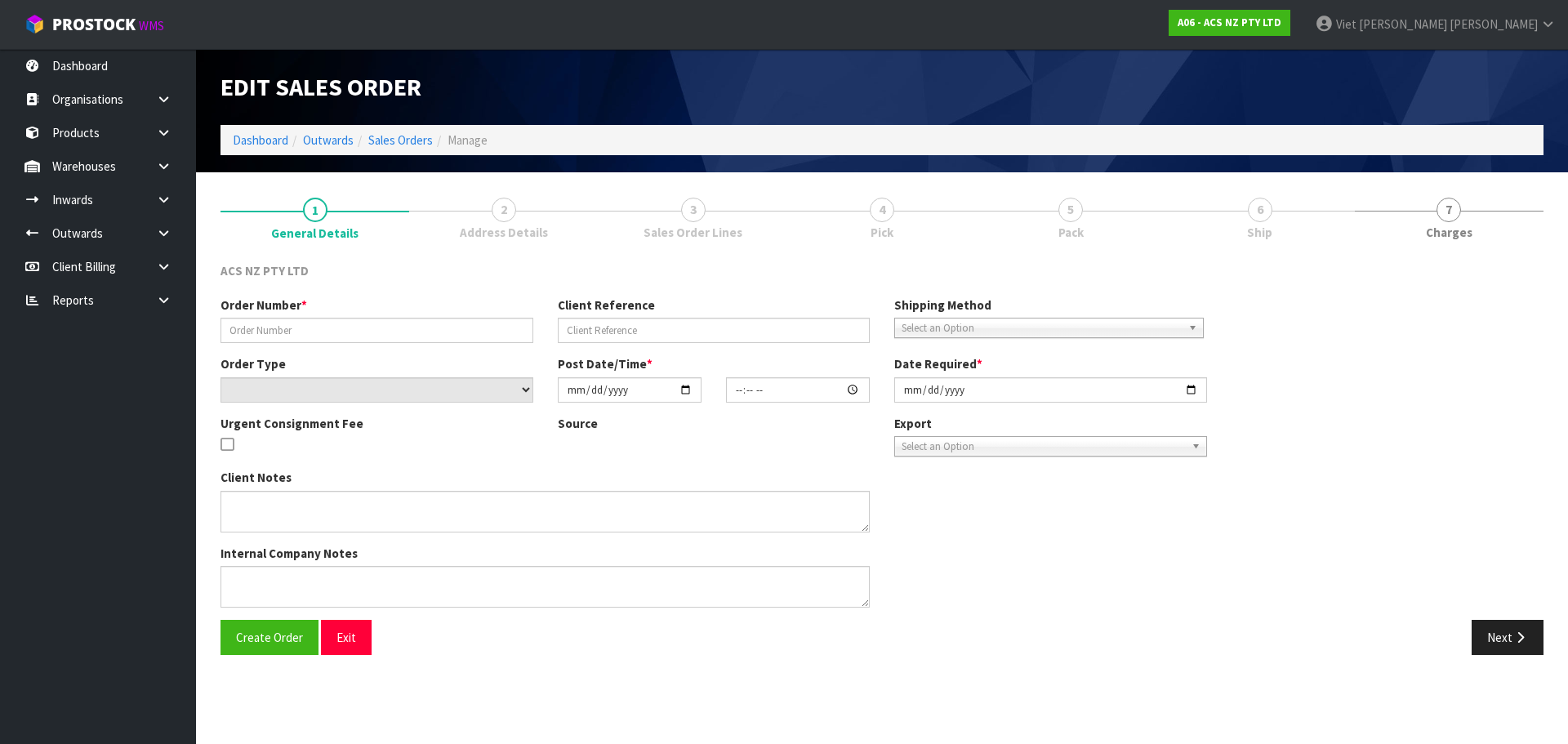
type input "[DATE]"
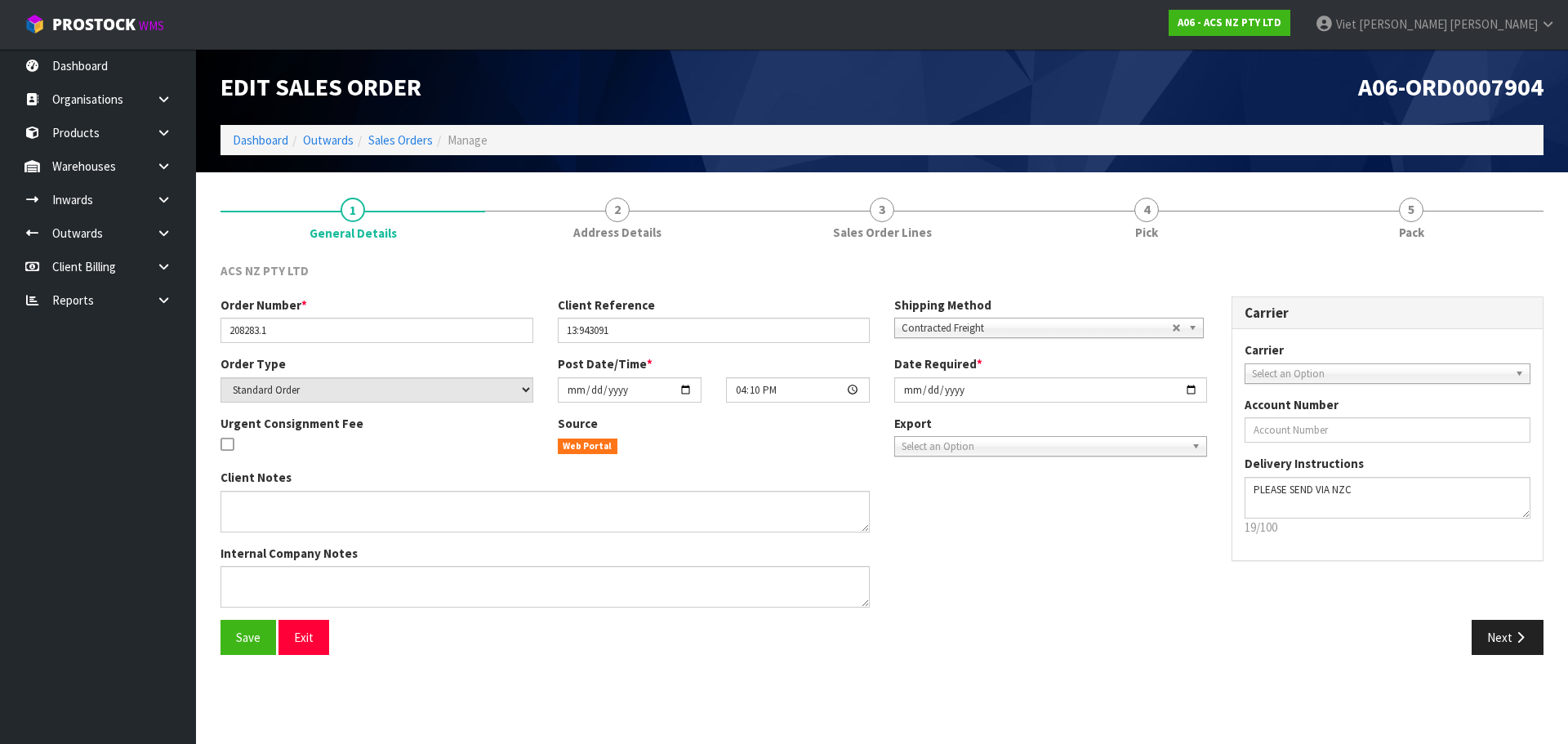
drag, startPoint x: 689, startPoint y: 209, endPoint x: 318, endPoint y: 275, distance: 376.8
click at [689, 210] on div at bounding box center [618, 210] width 265 height 1
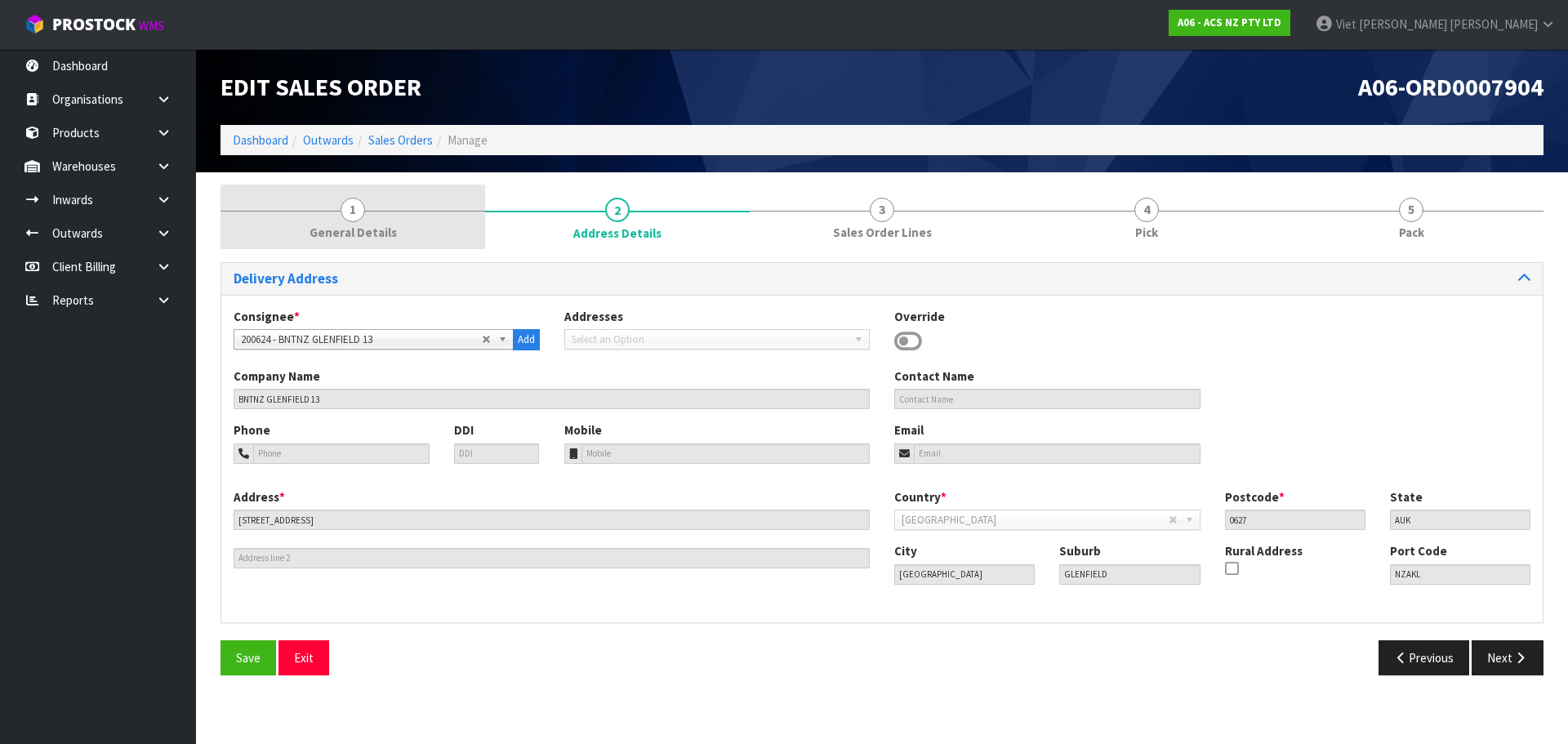
click at [367, 232] on span "General Details" at bounding box center [353, 232] width 87 height 17
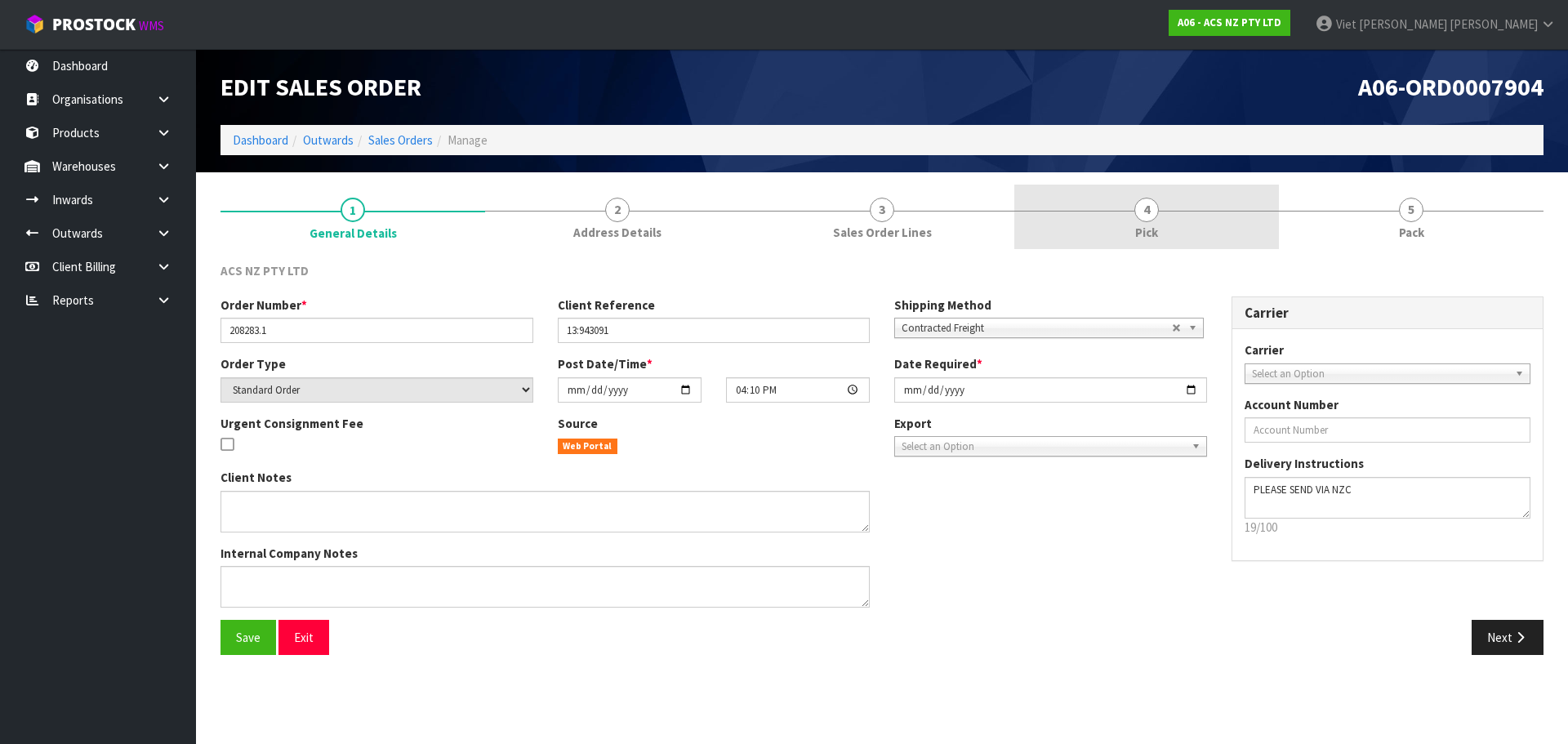
click at [1188, 231] on link "4 Pick" at bounding box center [1147, 216] width 265 height 64
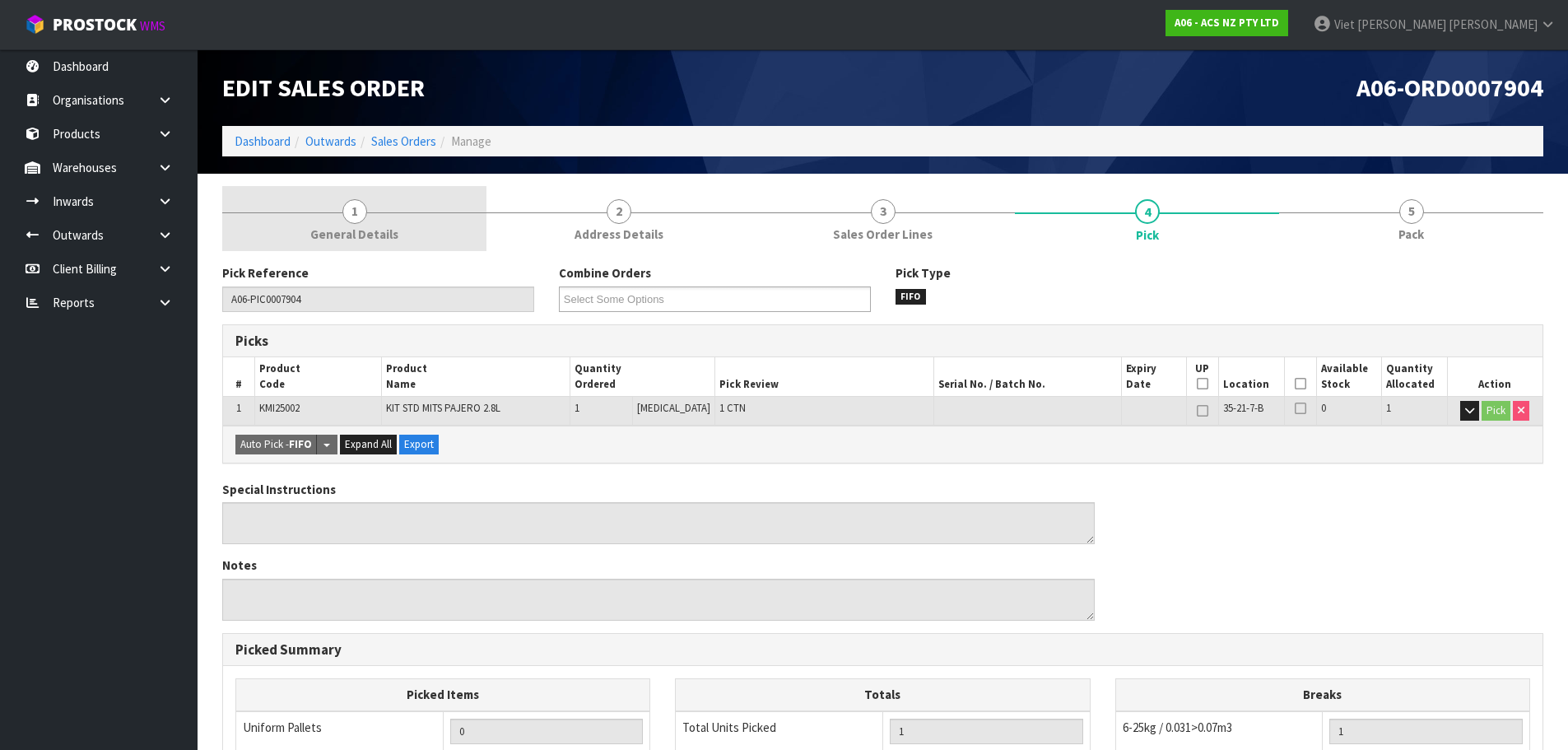
click at [360, 227] on span "General Details" at bounding box center [354, 234] width 88 height 17
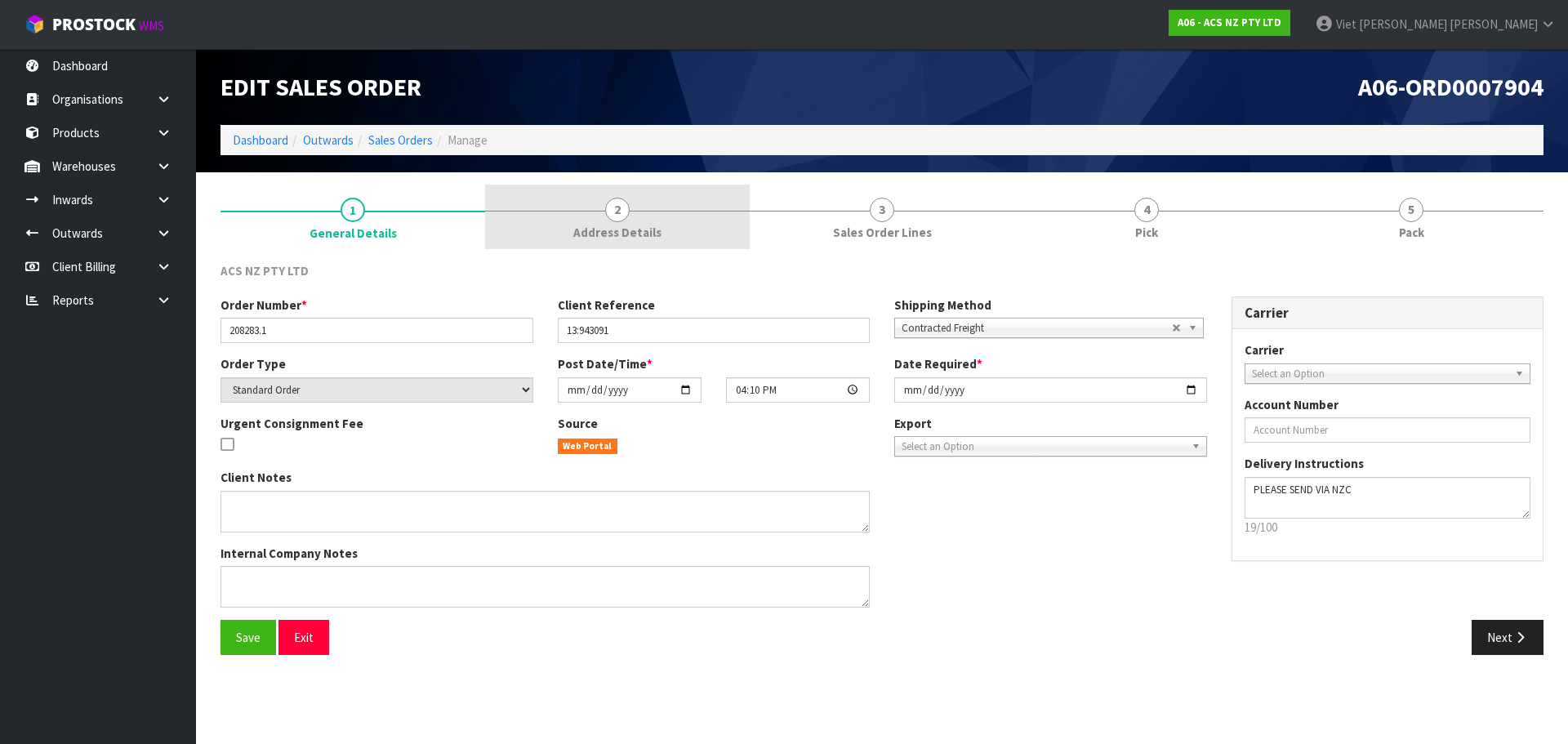
click at [663, 223] on link "2 Address Details" at bounding box center [618, 216] width 265 height 64
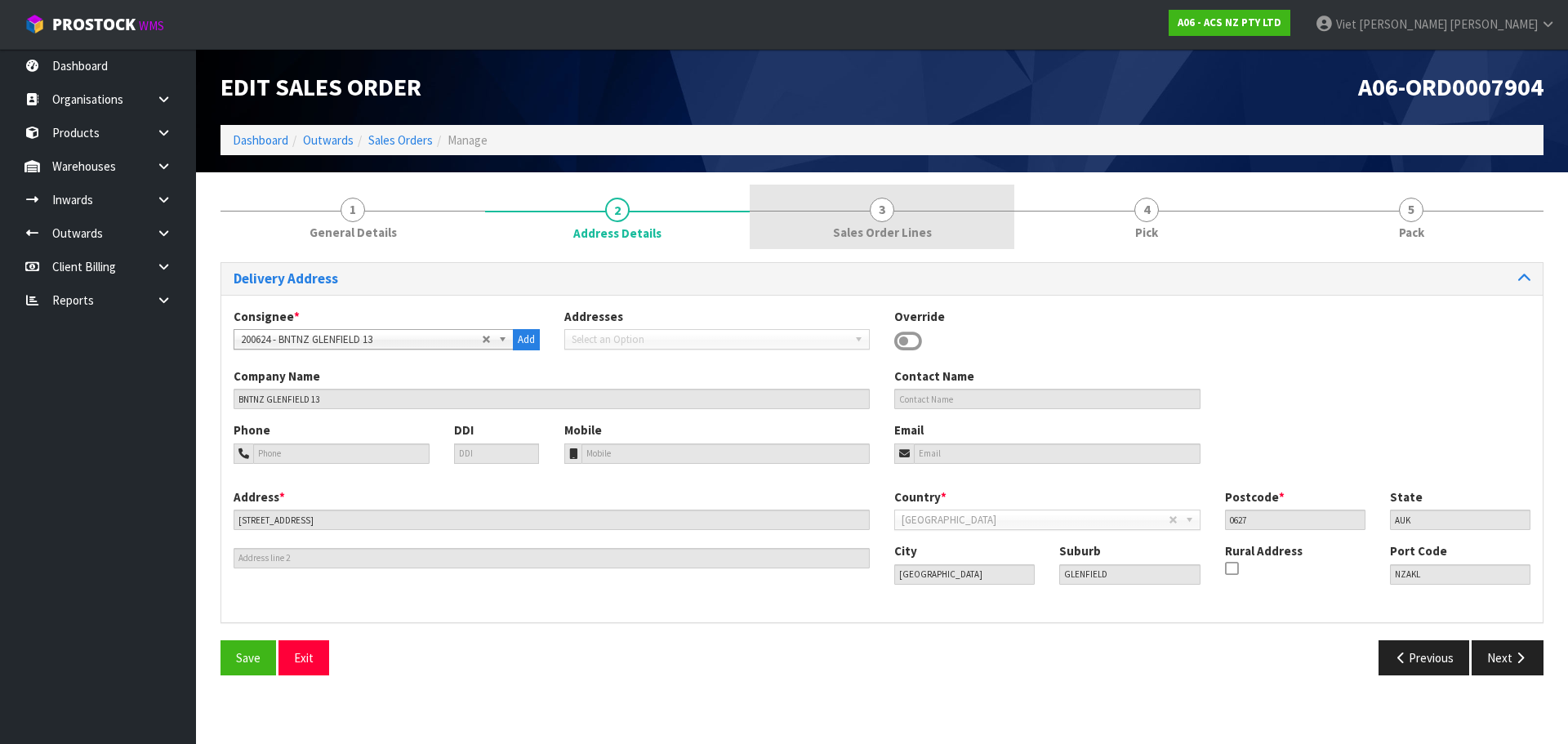
click at [927, 238] on span "Sales Order Lines" at bounding box center [882, 232] width 99 height 17
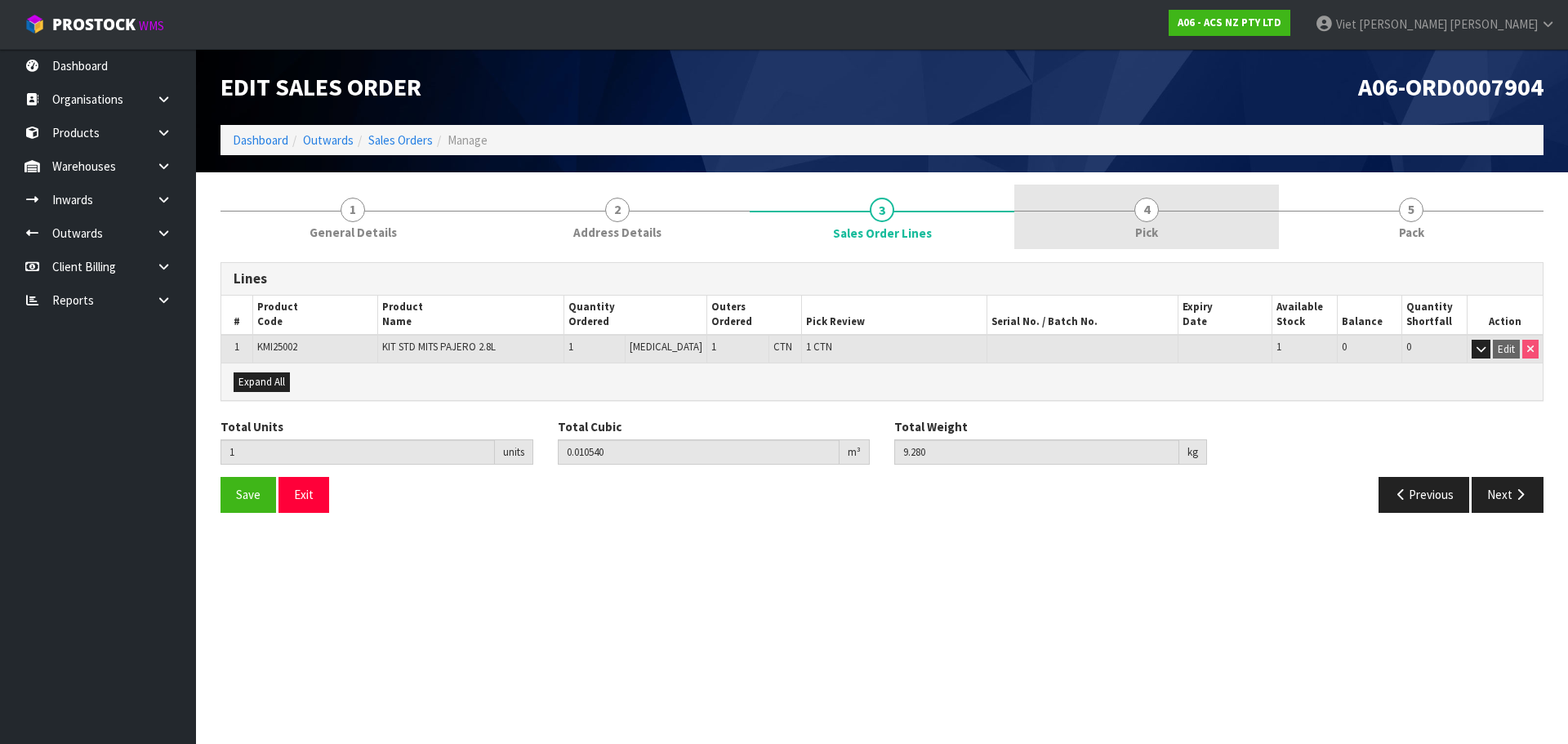
click at [1053, 227] on link "4 Pick" at bounding box center [1147, 216] width 265 height 64
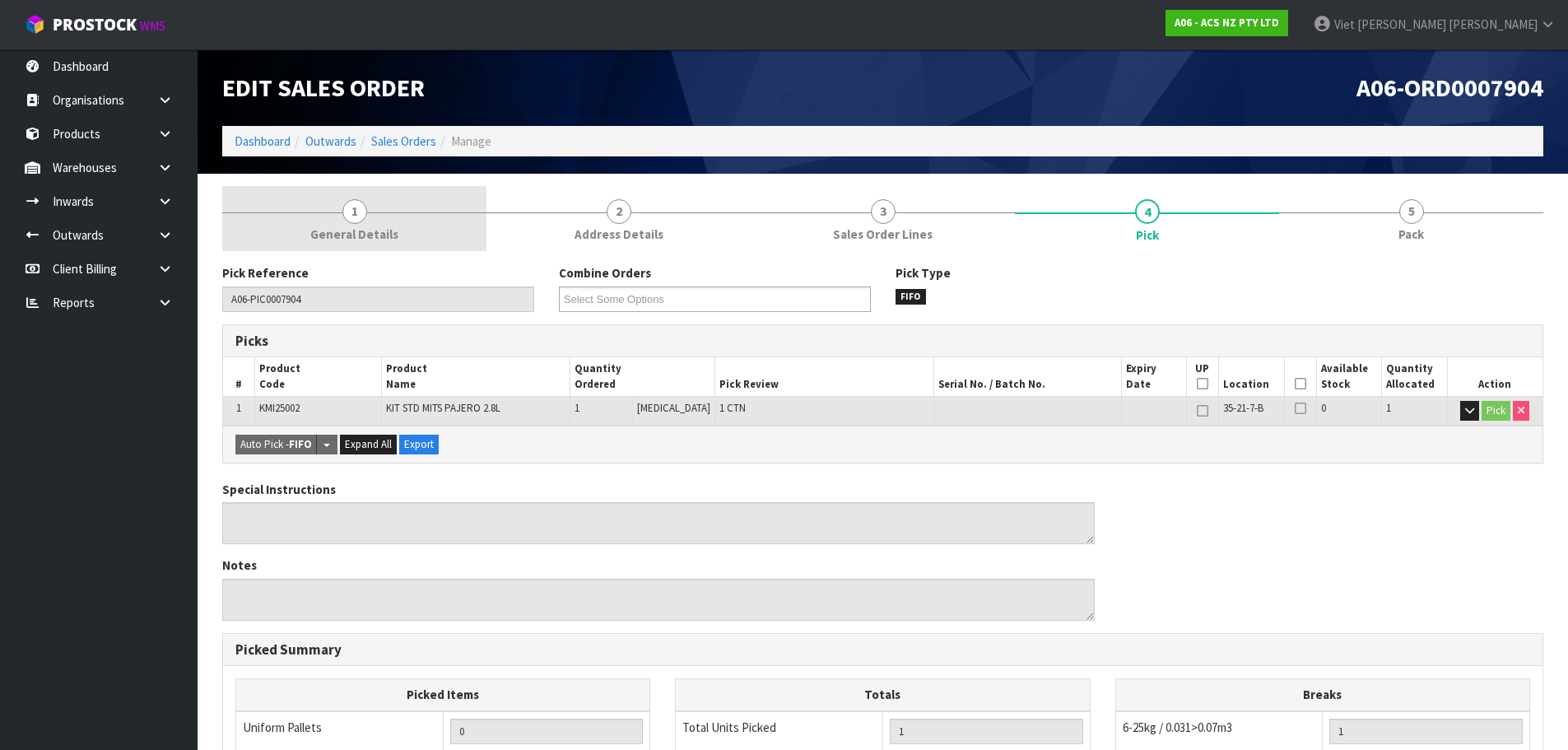
click at [352, 231] on span "General Details" at bounding box center [354, 234] width 88 height 17
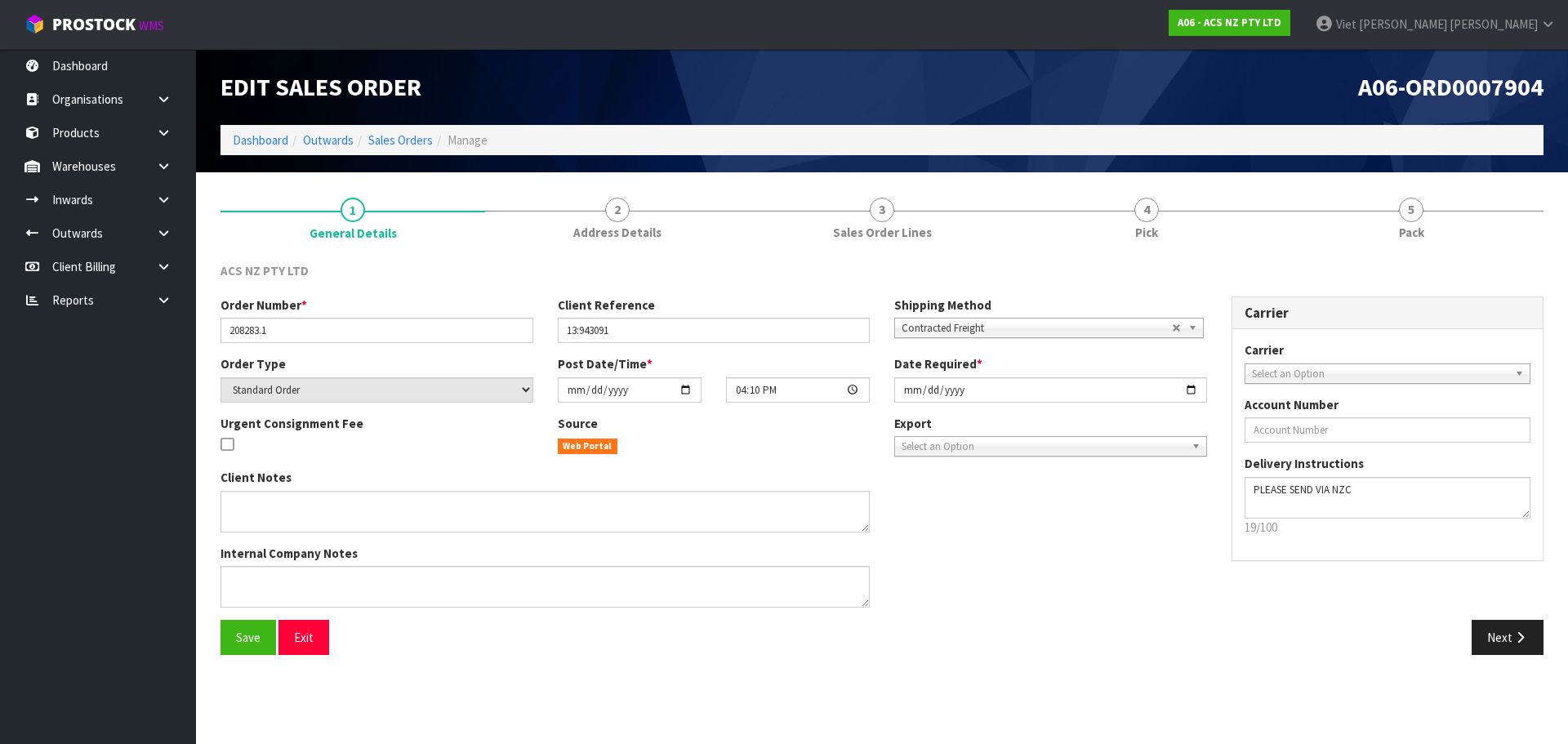
click at [1318, 374] on span "Select an Option" at bounding box center [1380, 374] width 257 height 20
type input "nzc"
click at [1337, 417] on li "NZC OURETM - NZ COURIERS" at bounding box center [1388, 420] width 279 height 21
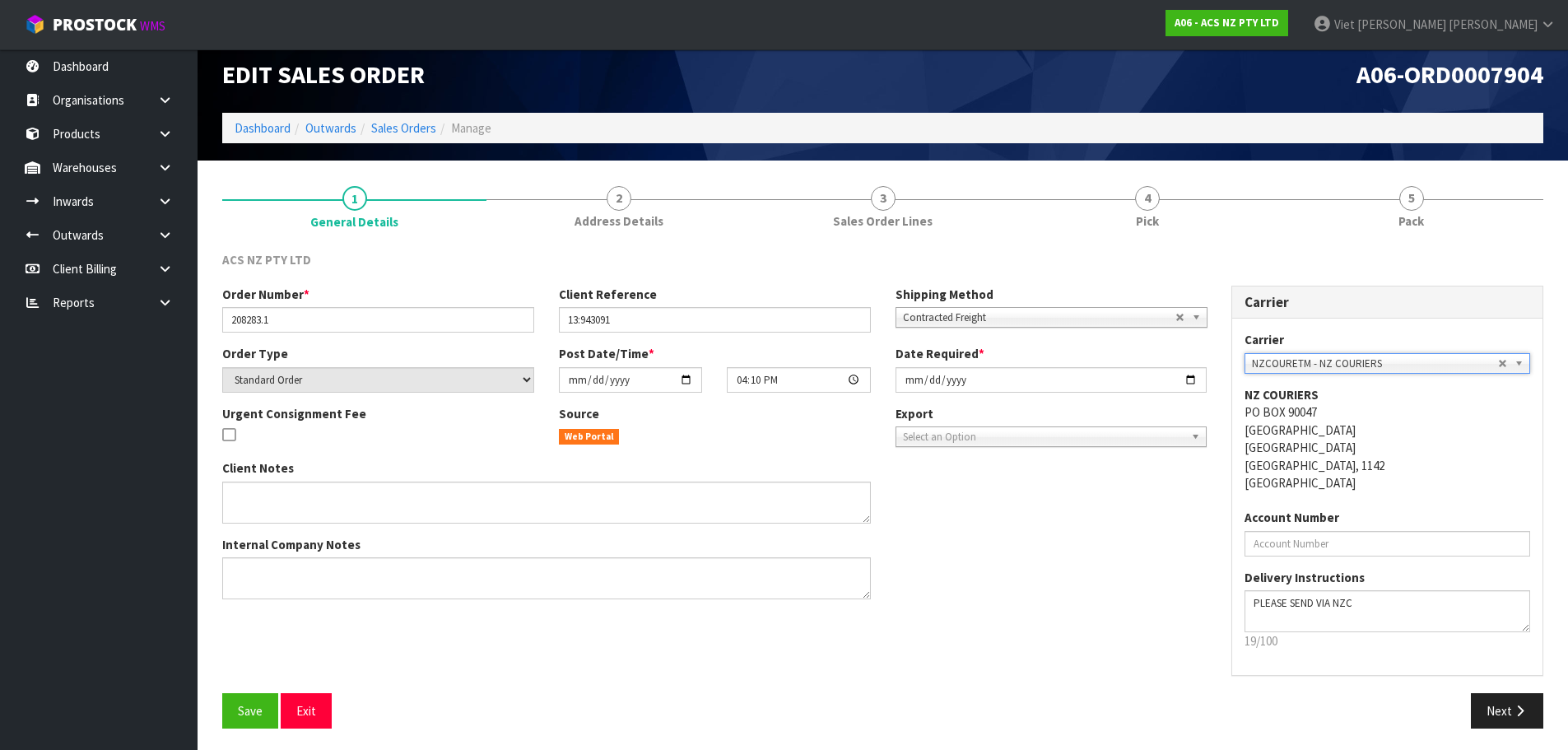
scroll to position [17, 0]
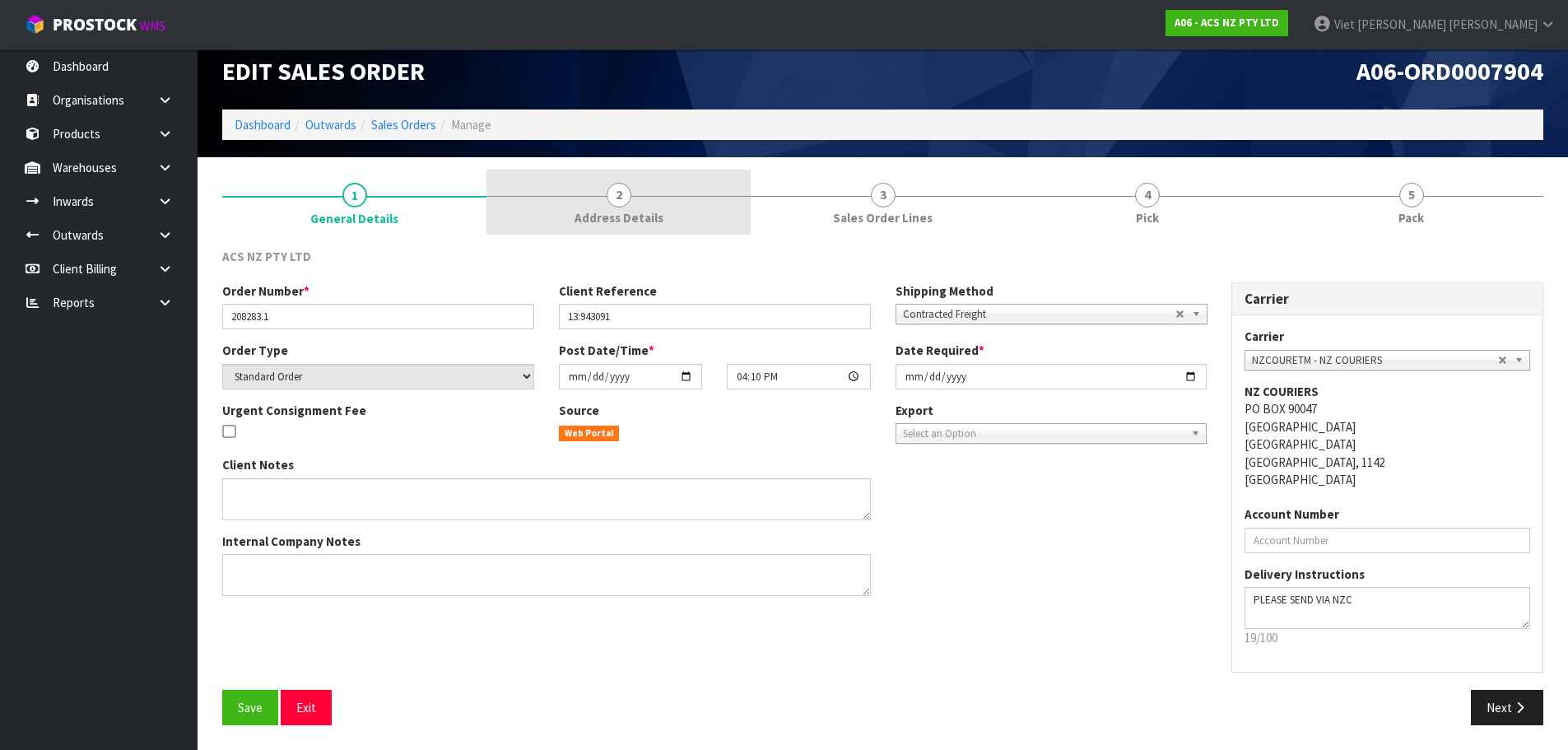
click at [651, 202] on link "2 Address Details" at bounding box center [618, 201] width 264 height 65
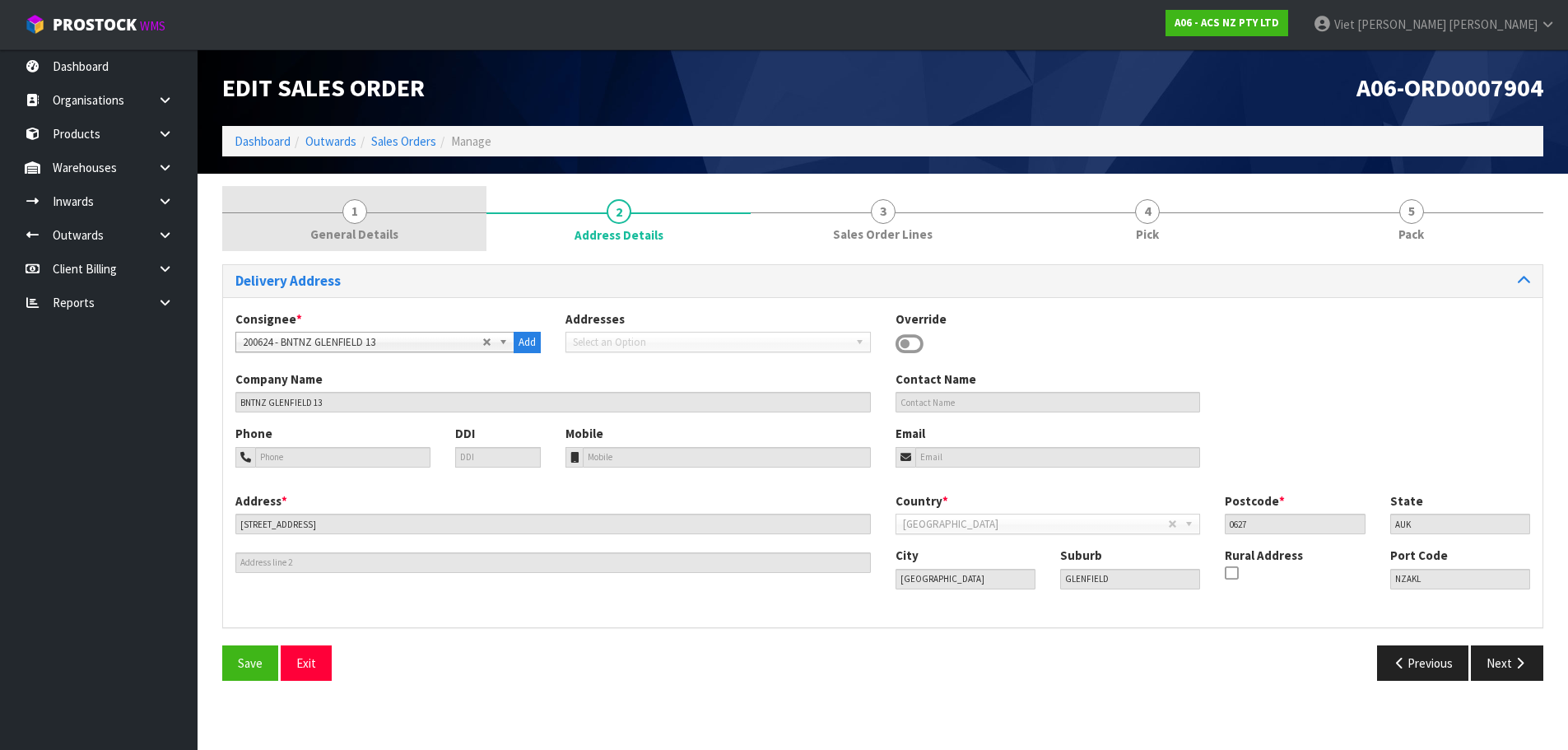
scroll to position [0, 0]
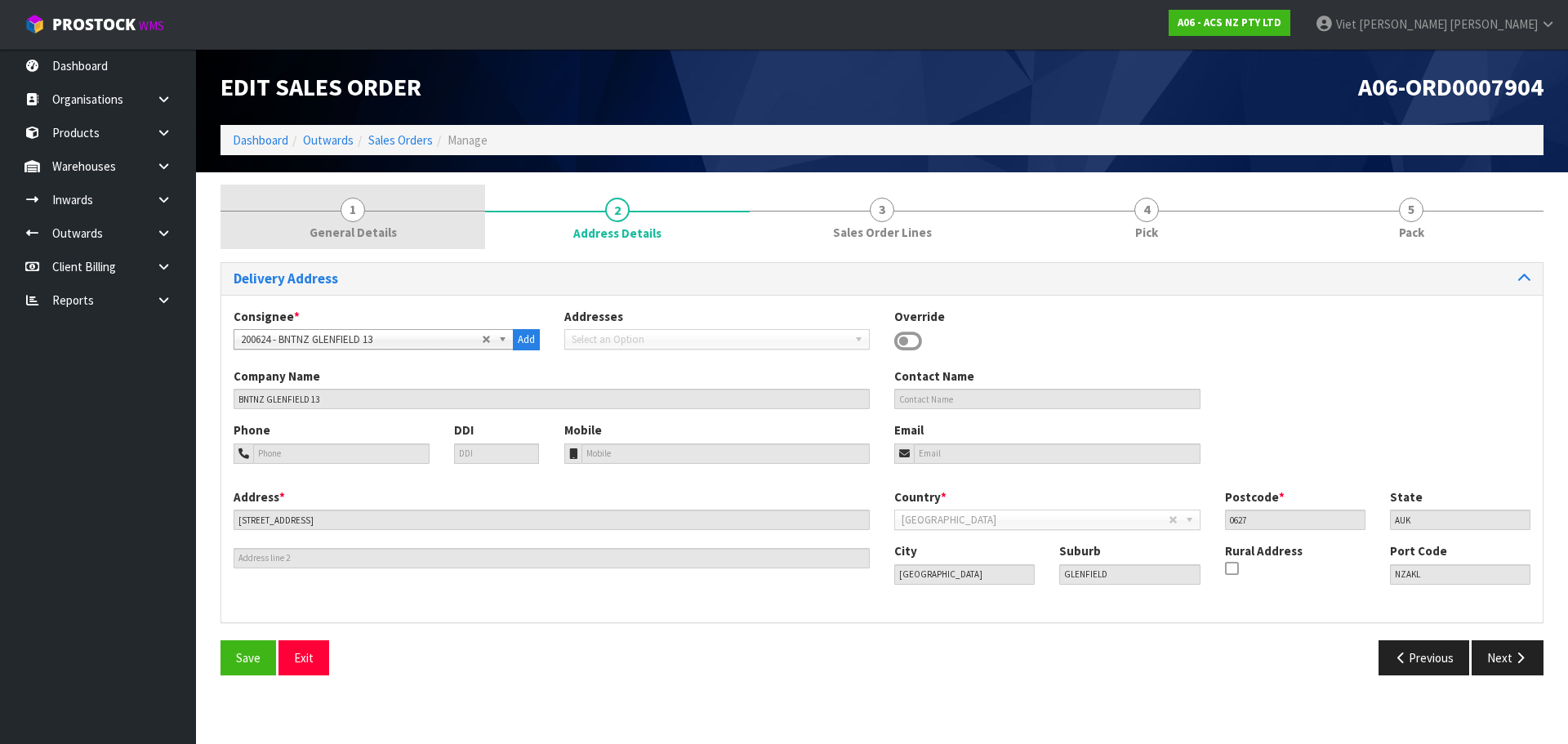
click at [373, 210] on link "1 General Details" at bounding box center [353, 216] width 265 height 64
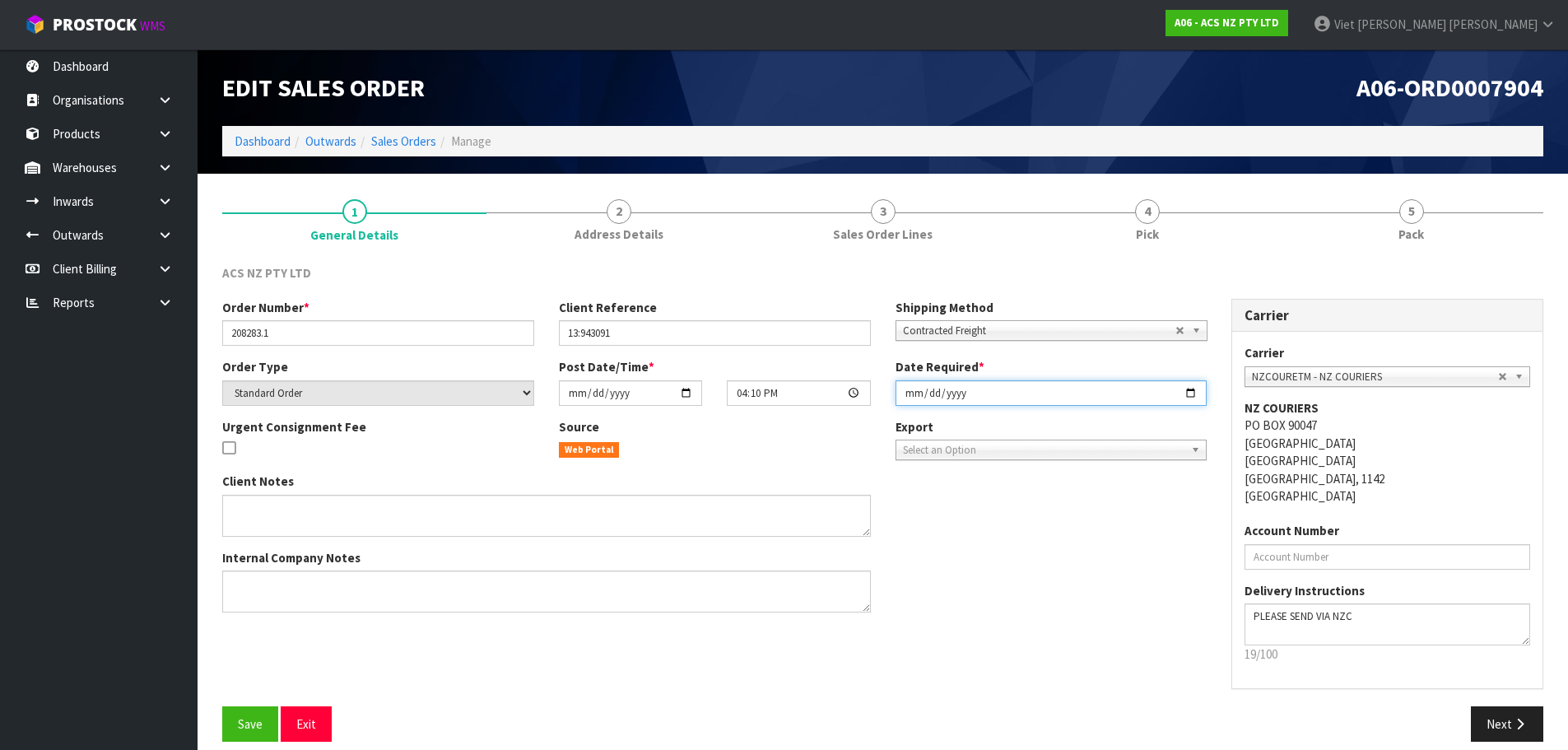
click at [1052, 388] on input "[DATE]" at bounding box center [1050, 393] width 312 height 26
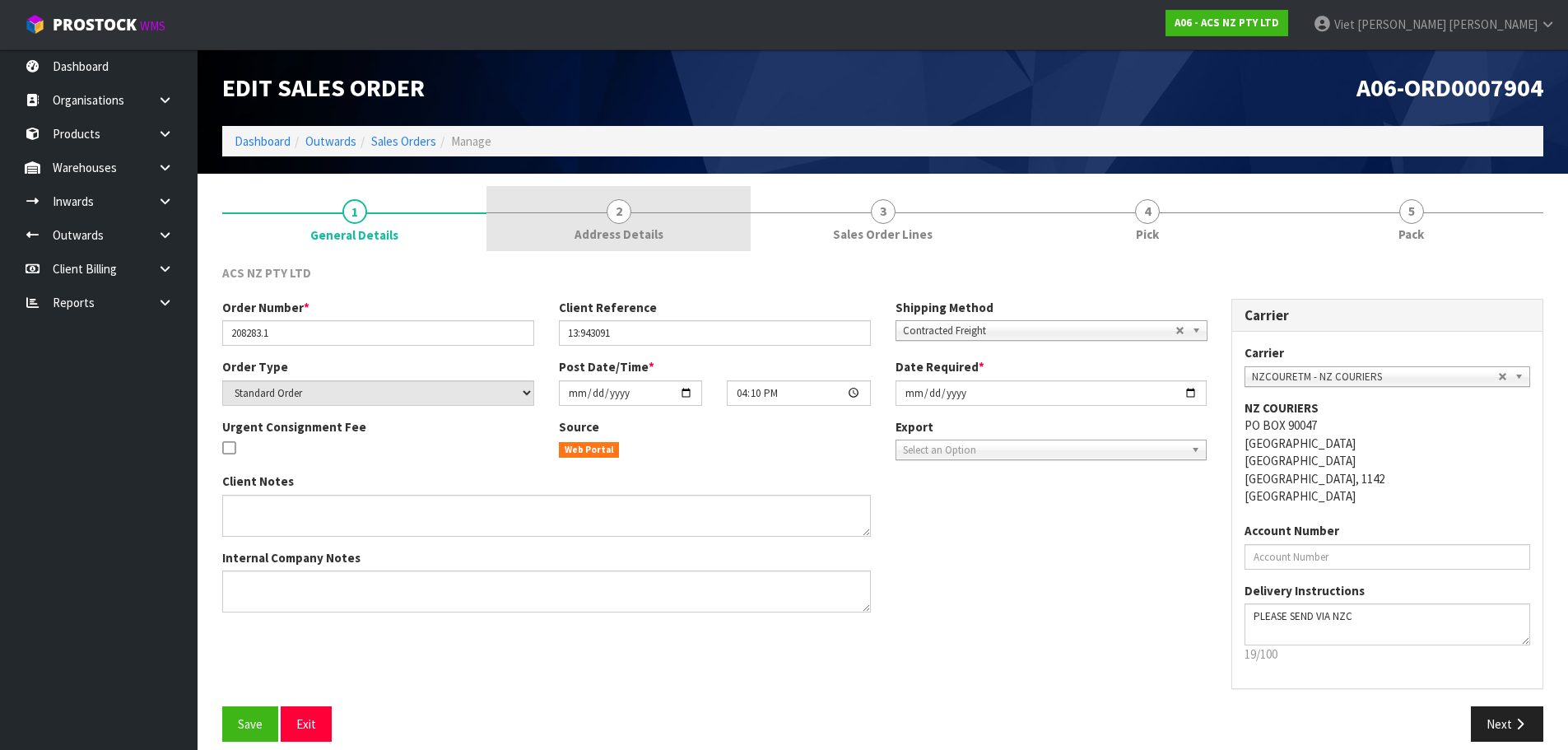
click at [657, 212] on div at bounding box center [618, 212] width 264 height 1
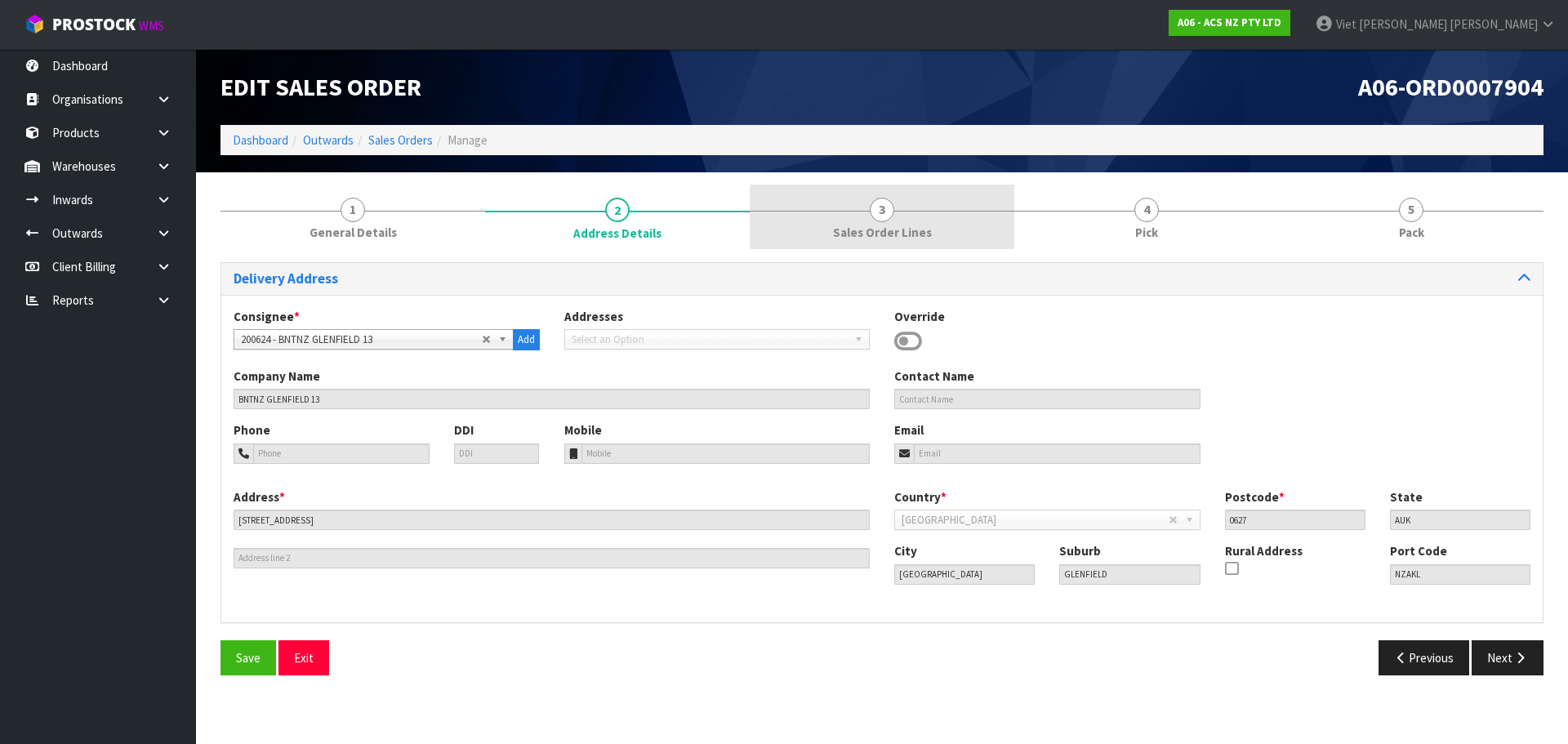
click at [816, 214] on link "3 Sales Order Lines" at bounding box center [882, 216] width 265 height 64
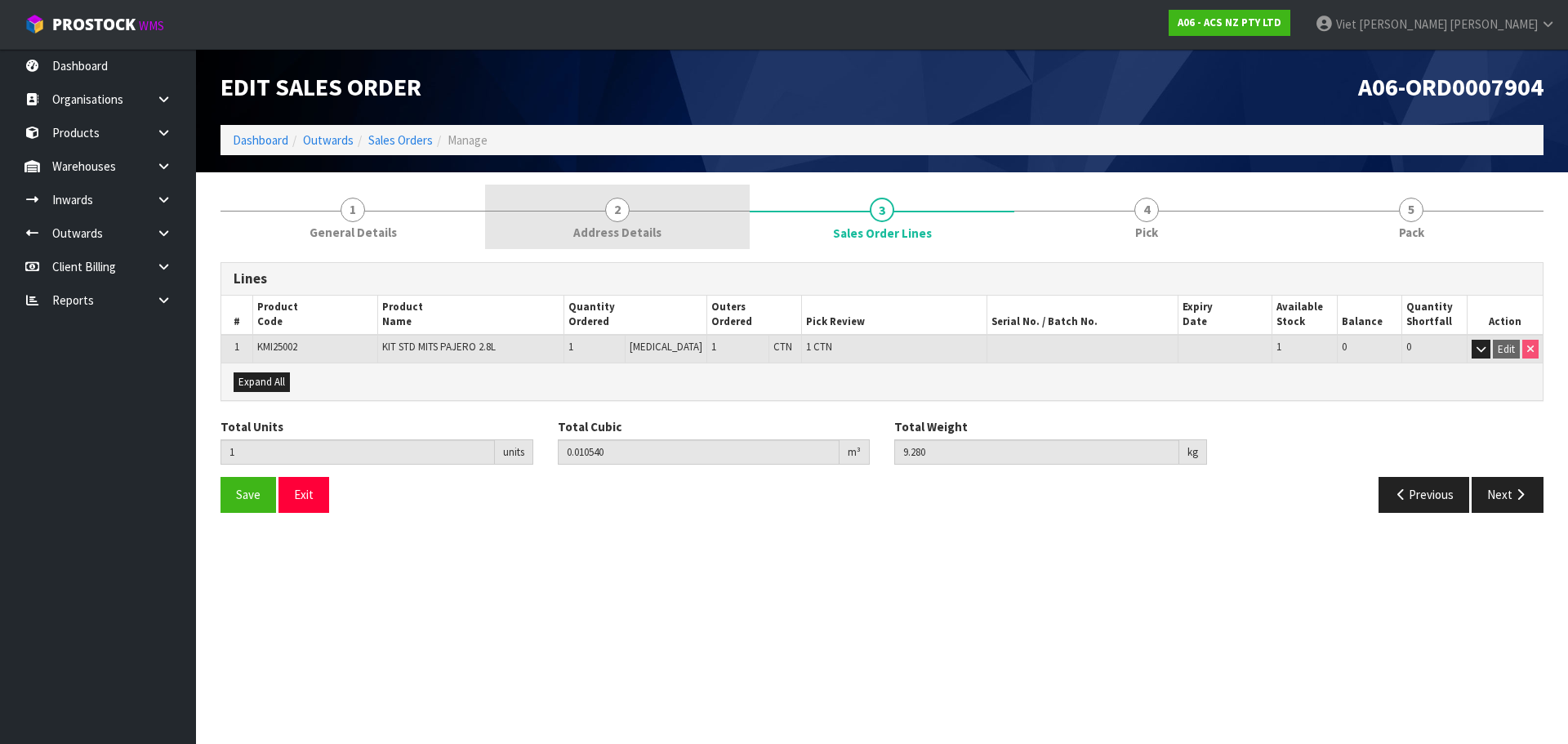
click at [676, 220] on link "2 Address Details" at bounding box center [618, 216] width 265 height 64
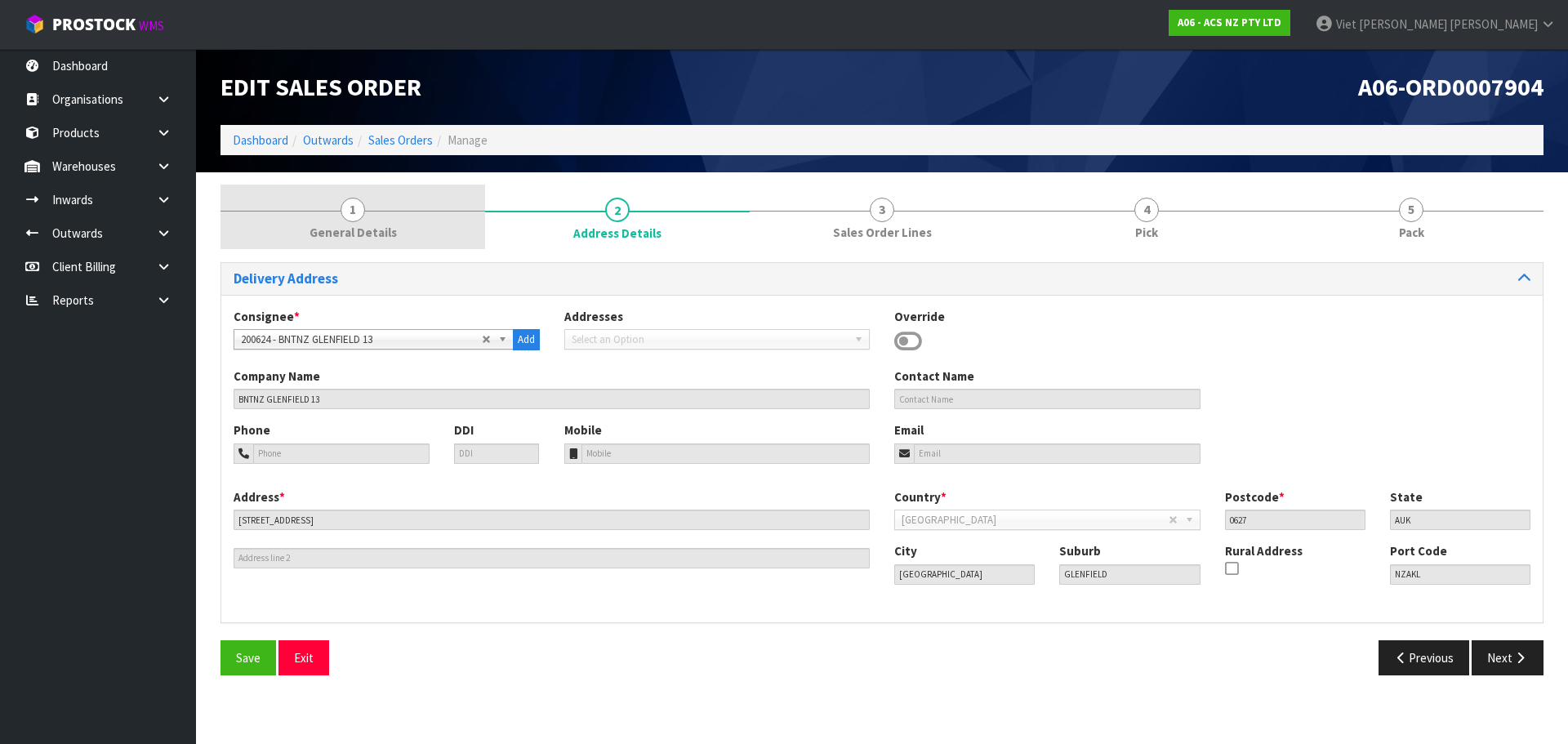
click at [406, 209] on link "1 General Details" at bounding box center [353, 216] width 265 height 64
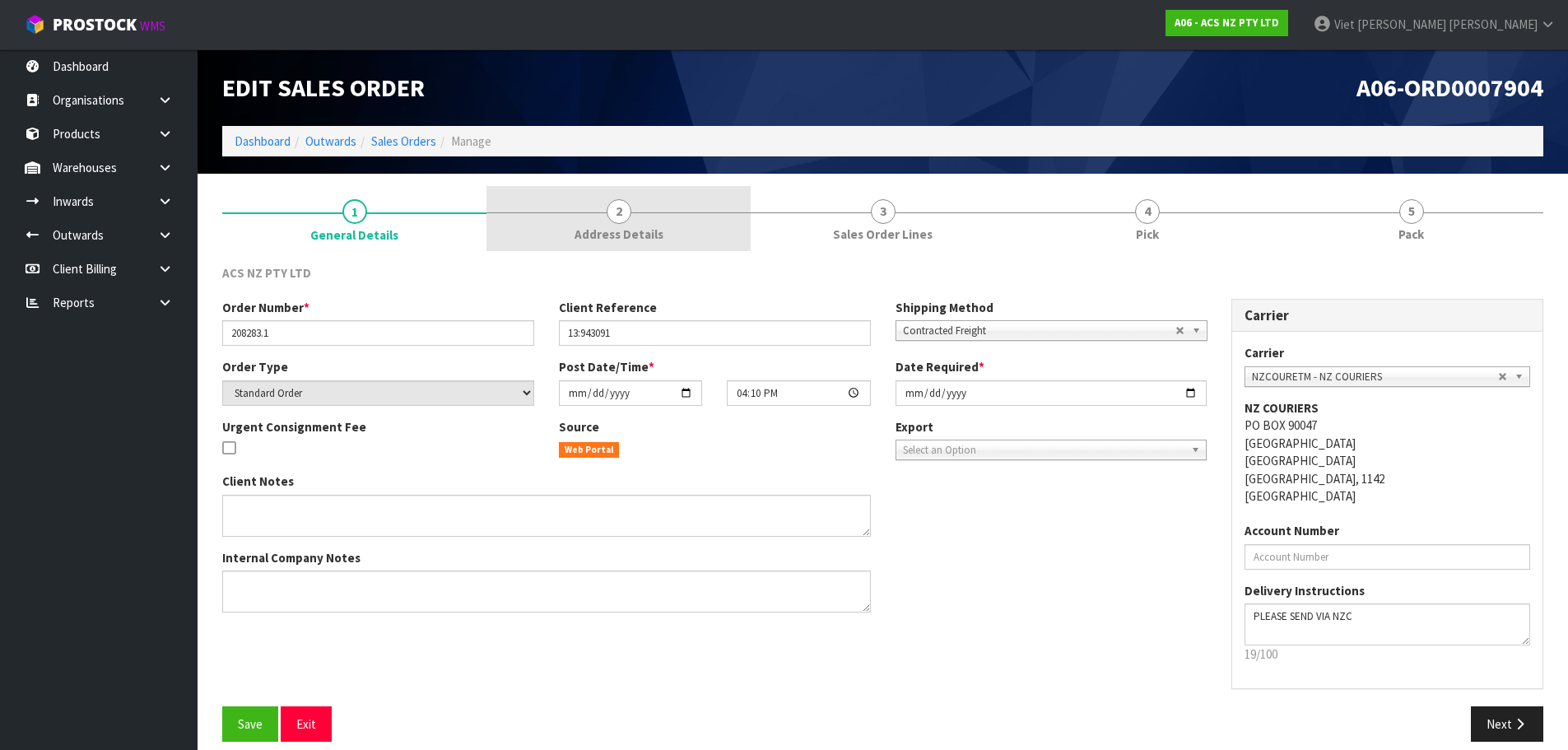
click at [540, 197] on link "2 Address Details" at bounding box center [618, 218] width 264 height 65
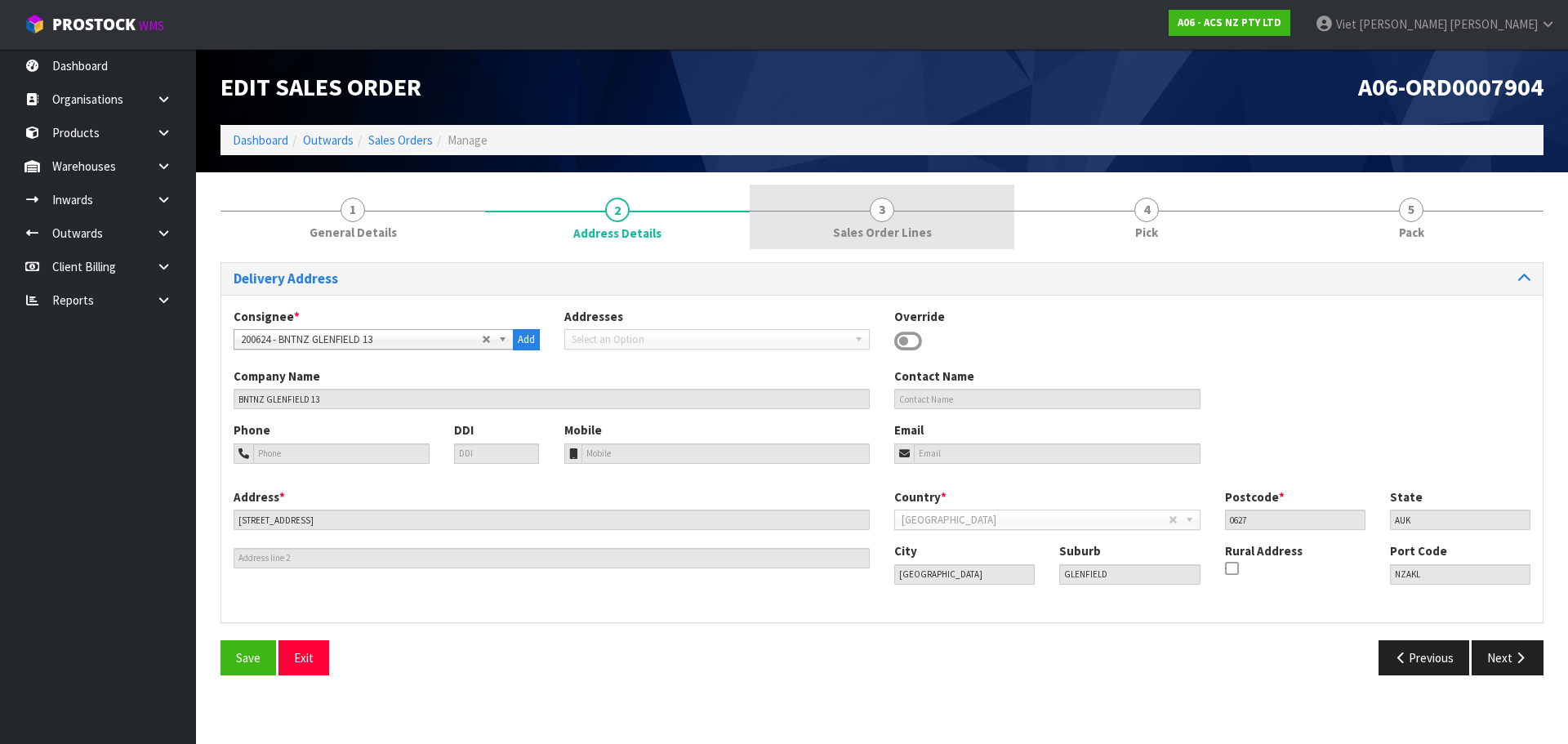
click at [907, 224] on span "Sales Order Lines" at bounding box center [882, 232] width 99 height 17
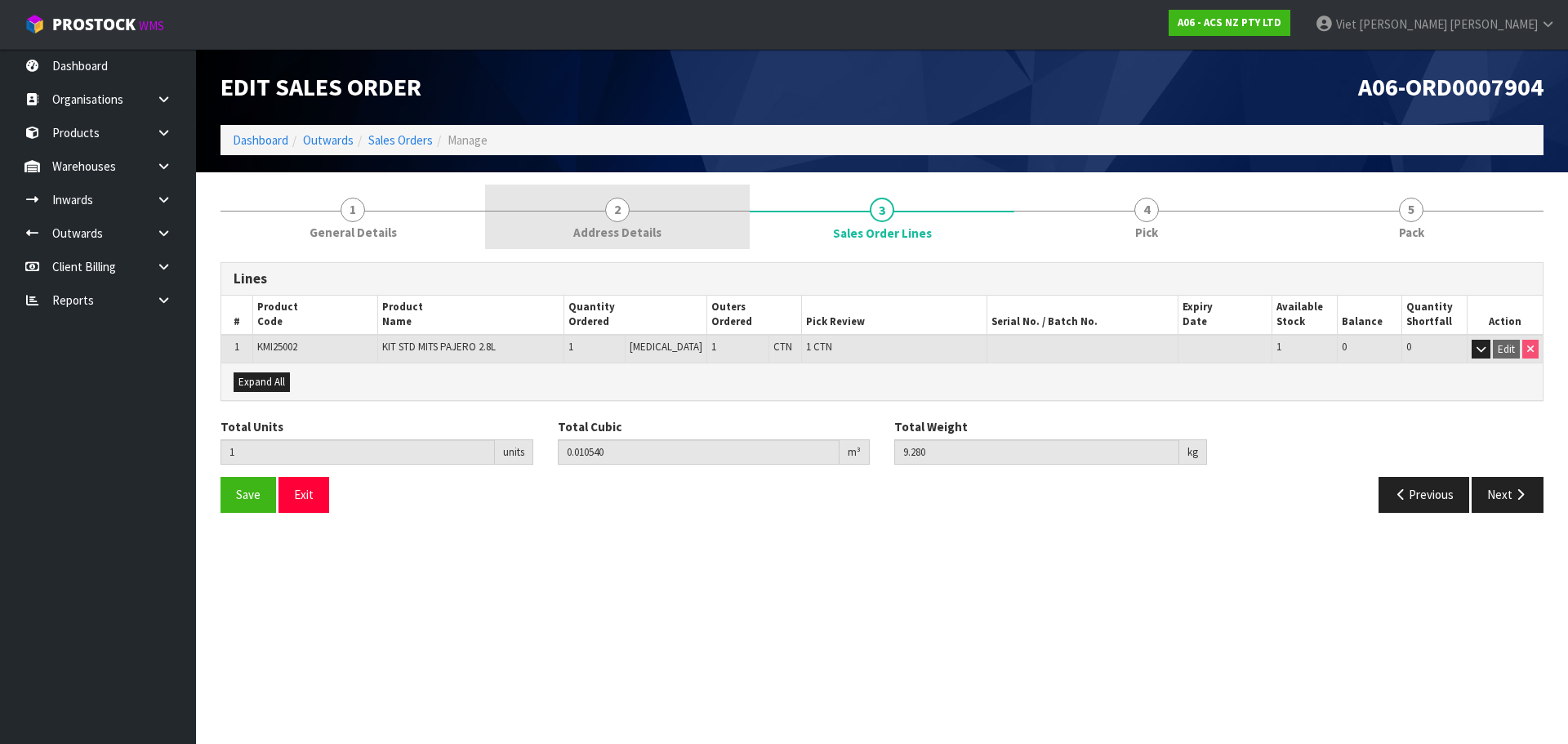
click at [733, 239] on link "2 Address Details" at bounding box center [618, 216] width 265 height 64
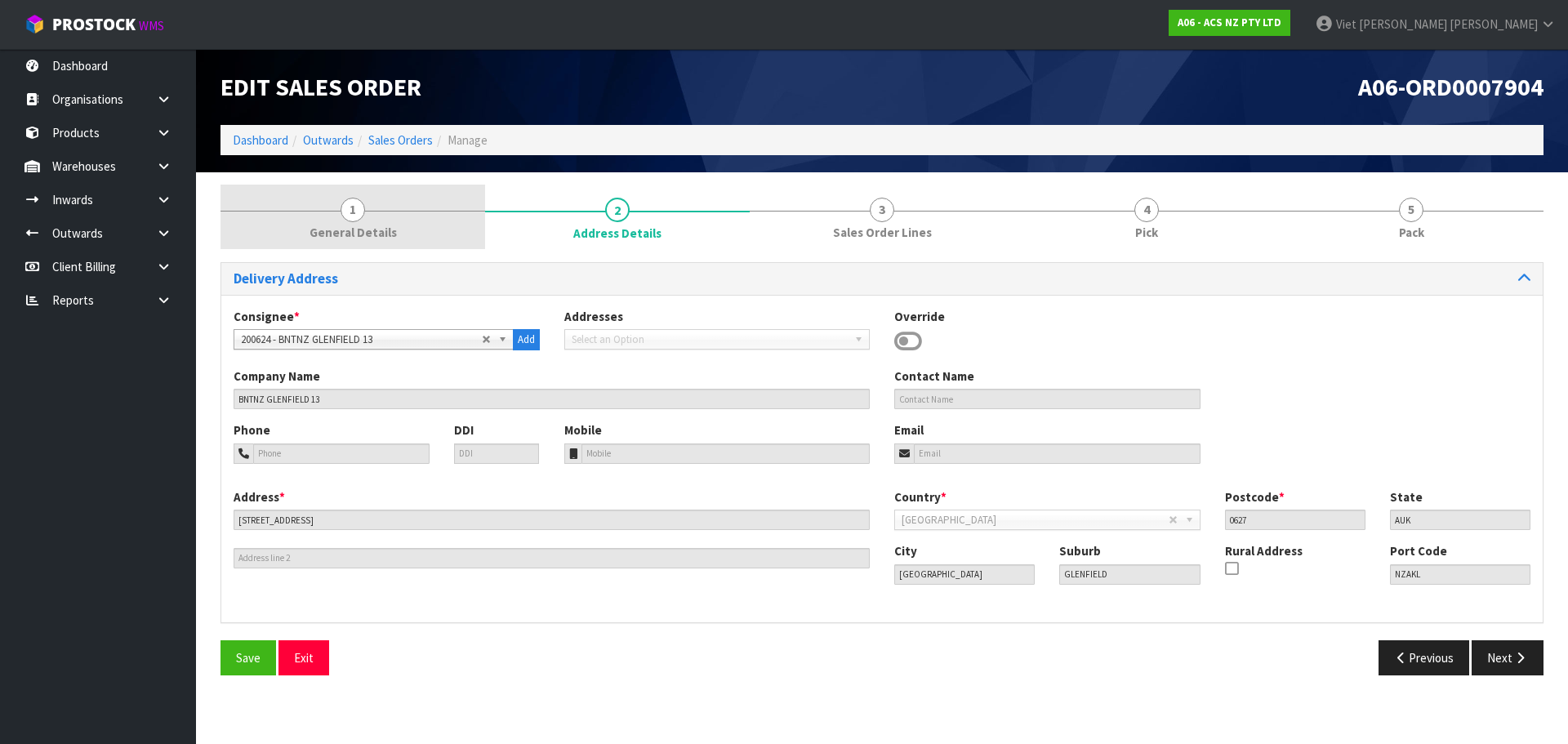
click at [442, 221] on link "1 General Details" at bounding box center [353, 216] width 265 height 64
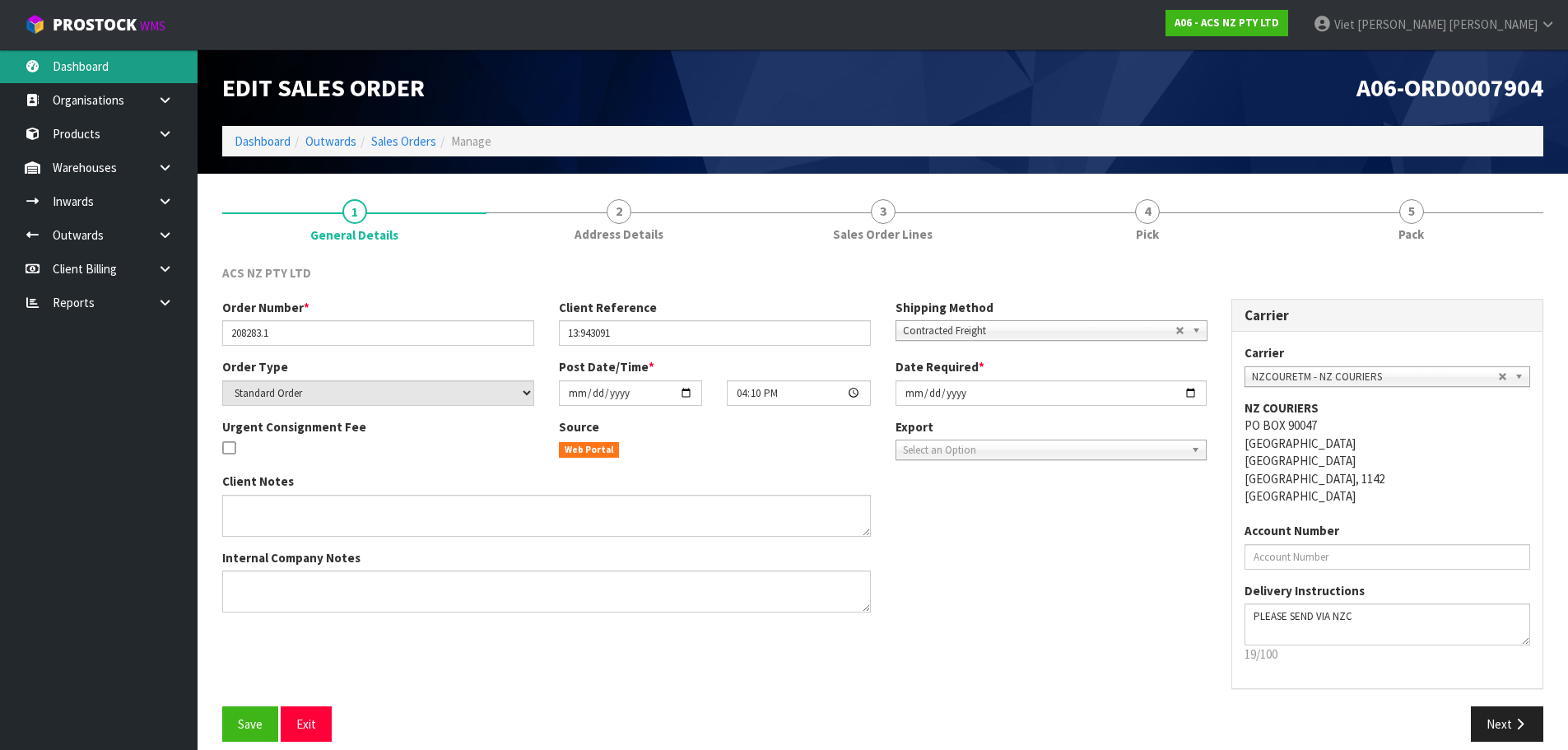
click at [108, 71] on link "Dashboard" at bounding box center [99, 67] width 197 height 34
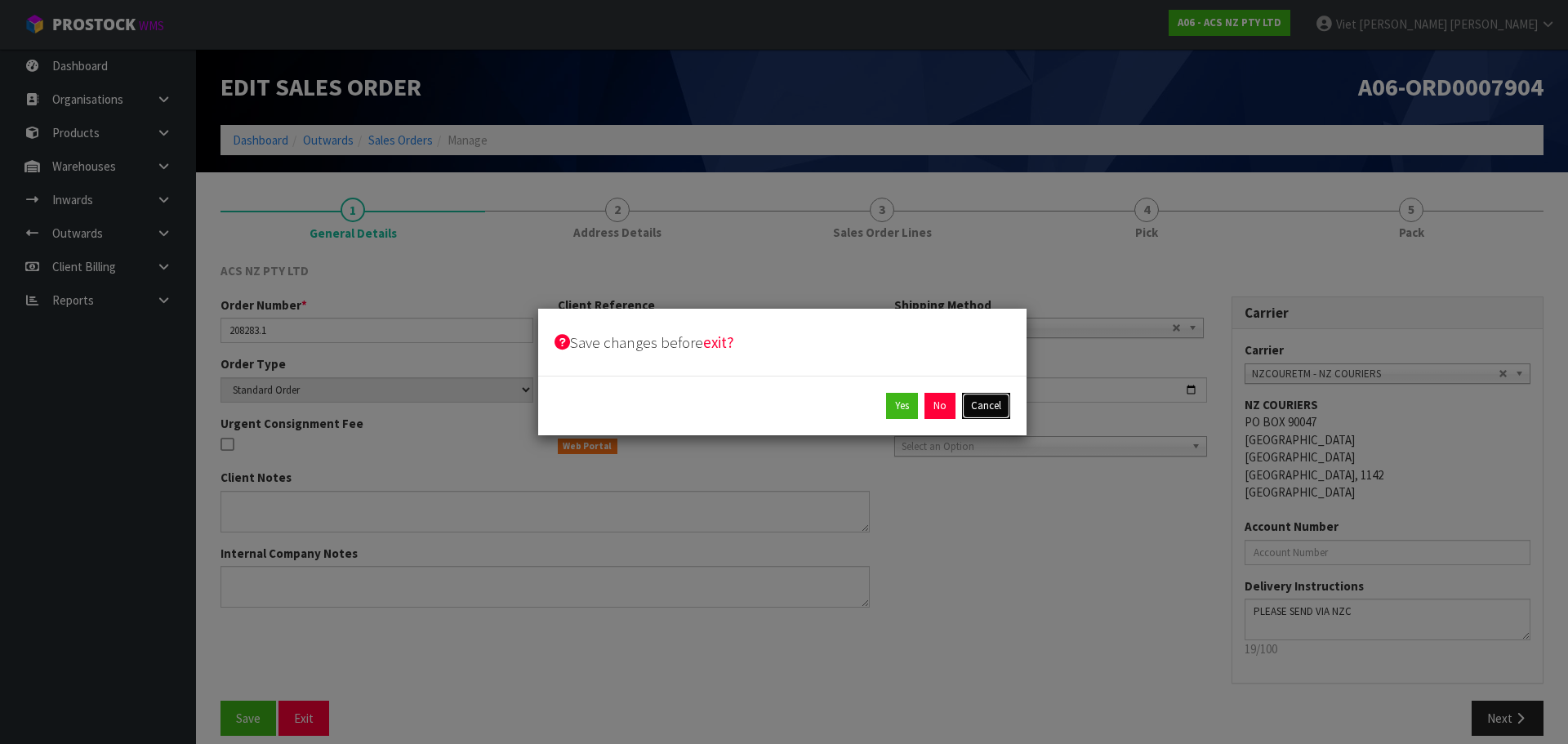
click at [979, 408] on button "Cancel" at bounding box center [986, 406] width 48 height 26
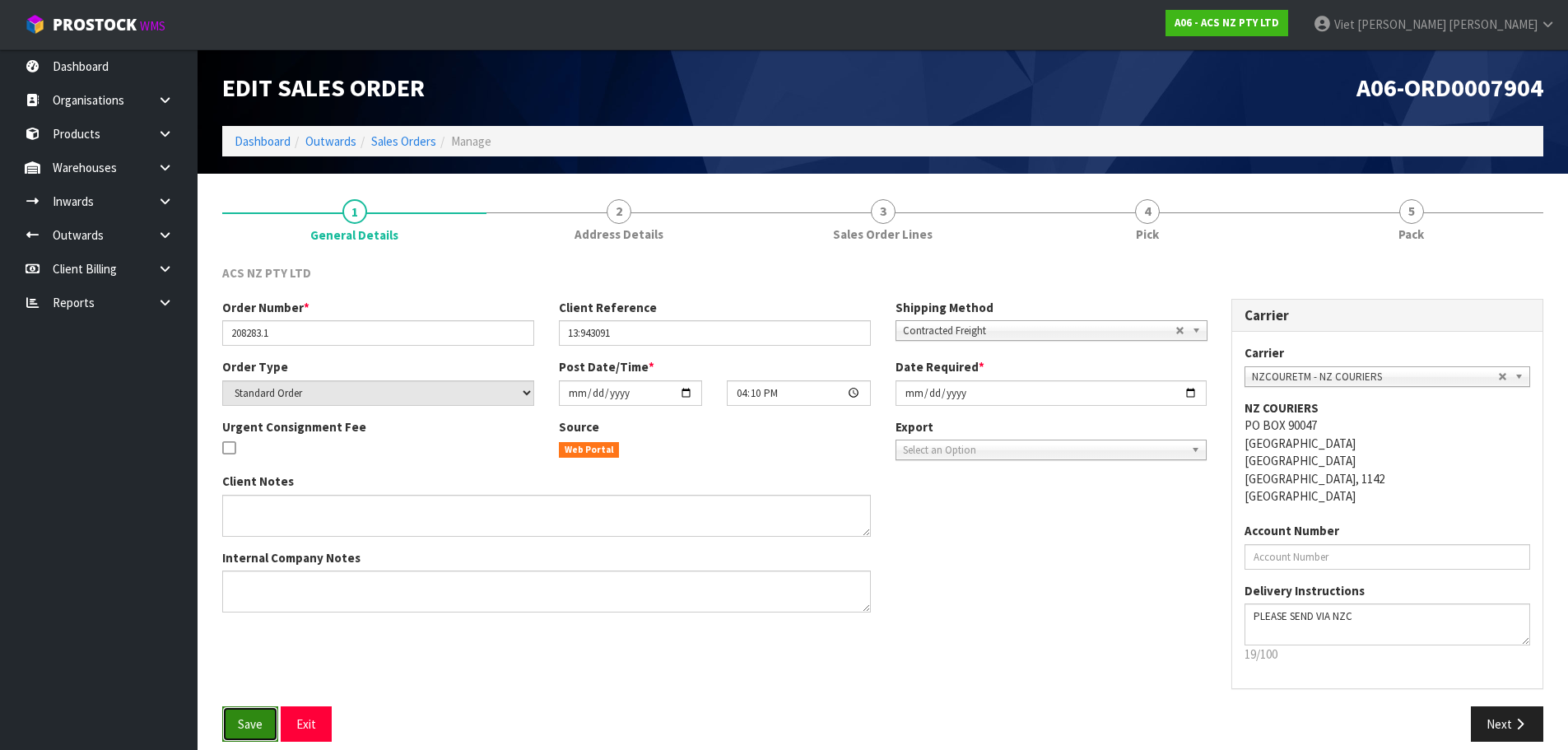
click at [240, 719] on span "Save" at bounding box center [250, 724] width 25 height 16
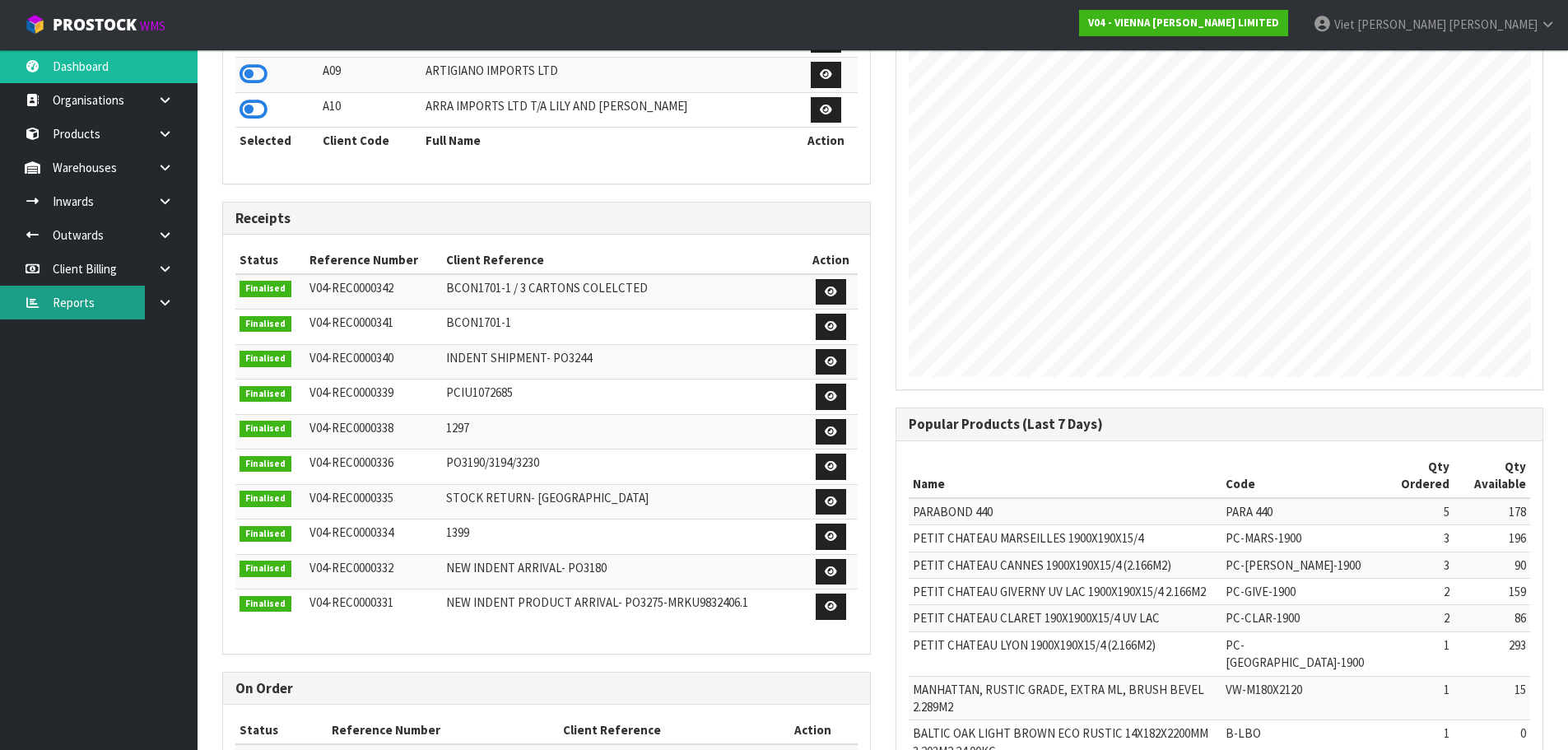
scroll to position [503, 0]
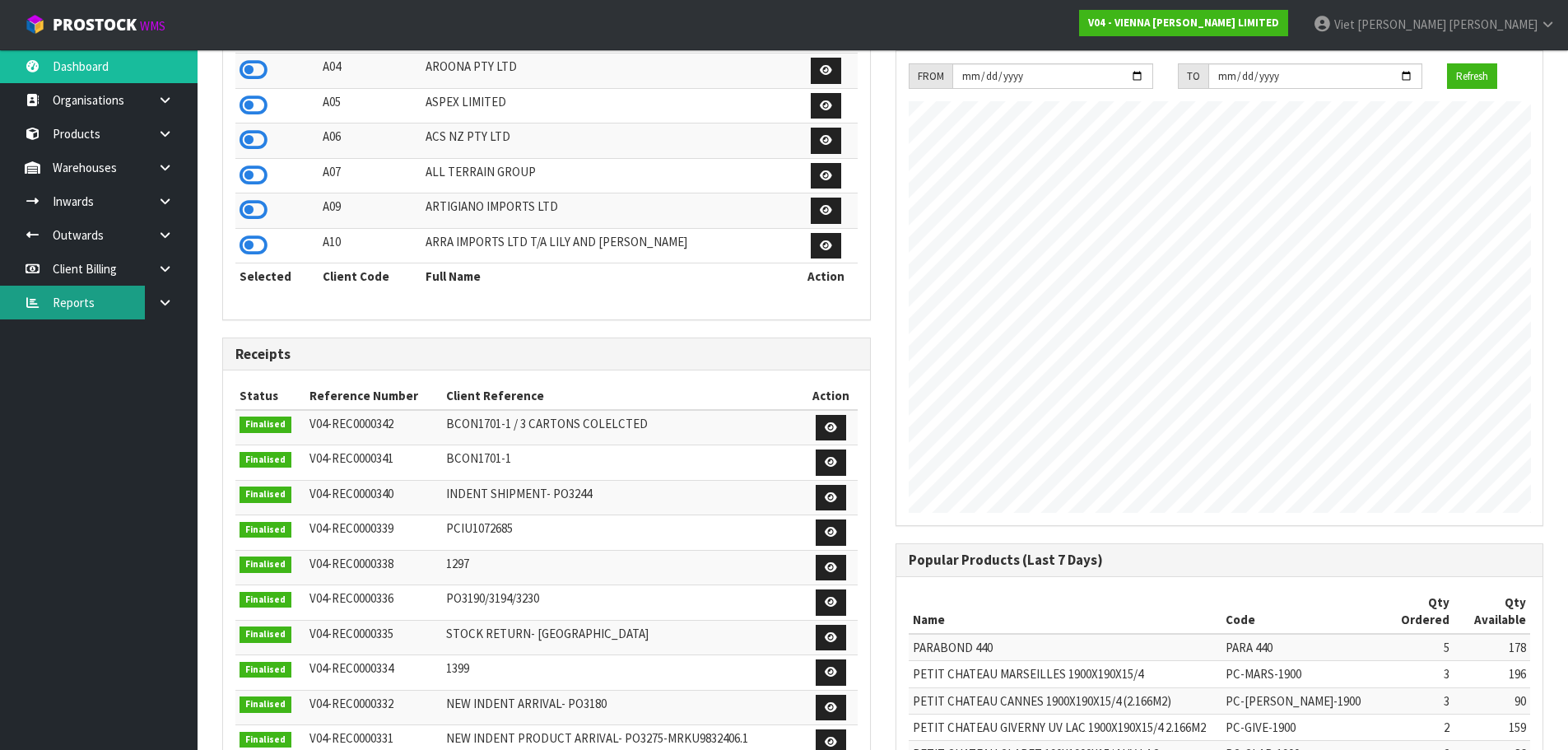
click at [96, 307] on link "Reports" at bounding box center [99, 303] width 197 height 34
click at [157, 296] on link at bounding box center [170, 303] width 53 height 34
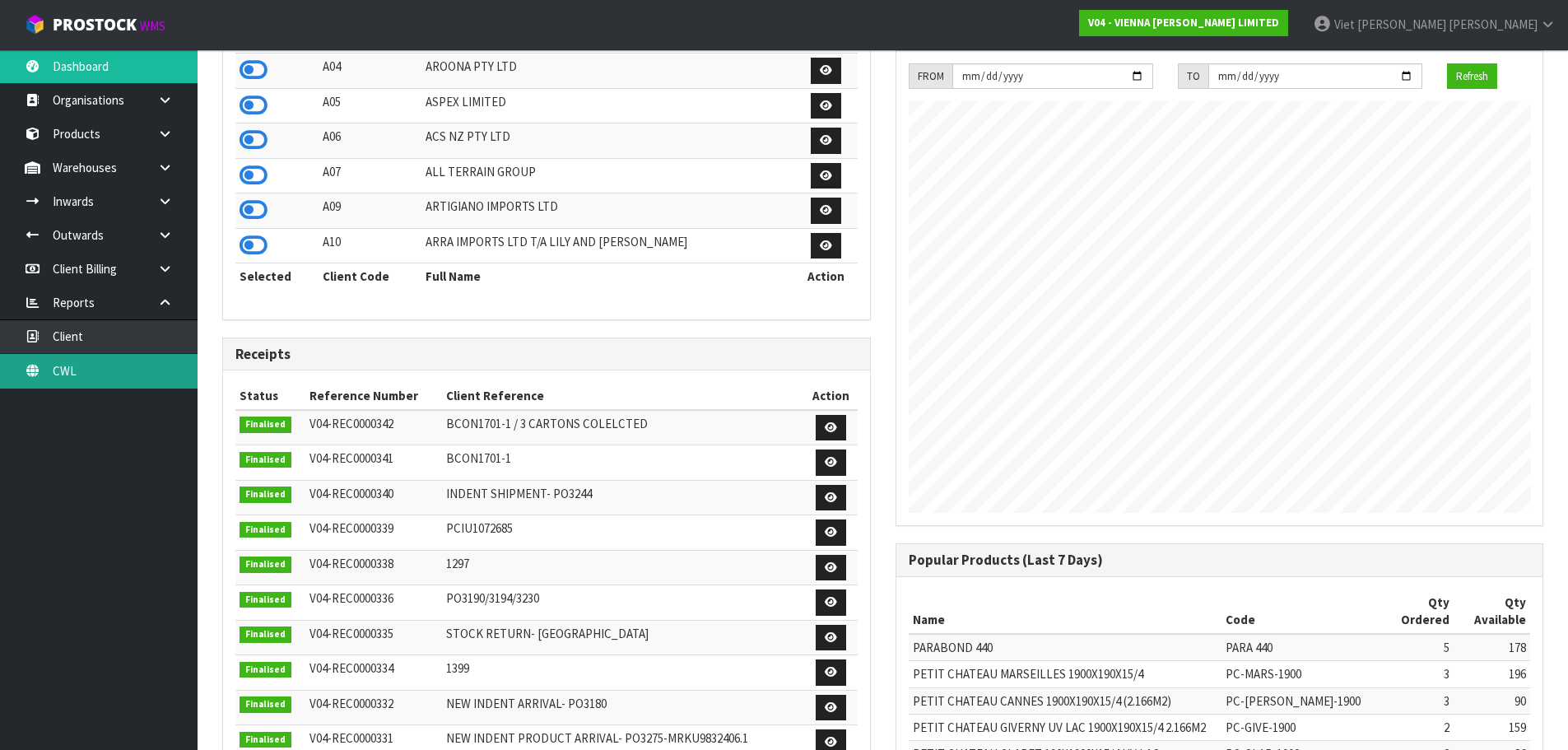
click at [152, 372] on link "CWL" at bounding box center [99, 371] width 197 height 34
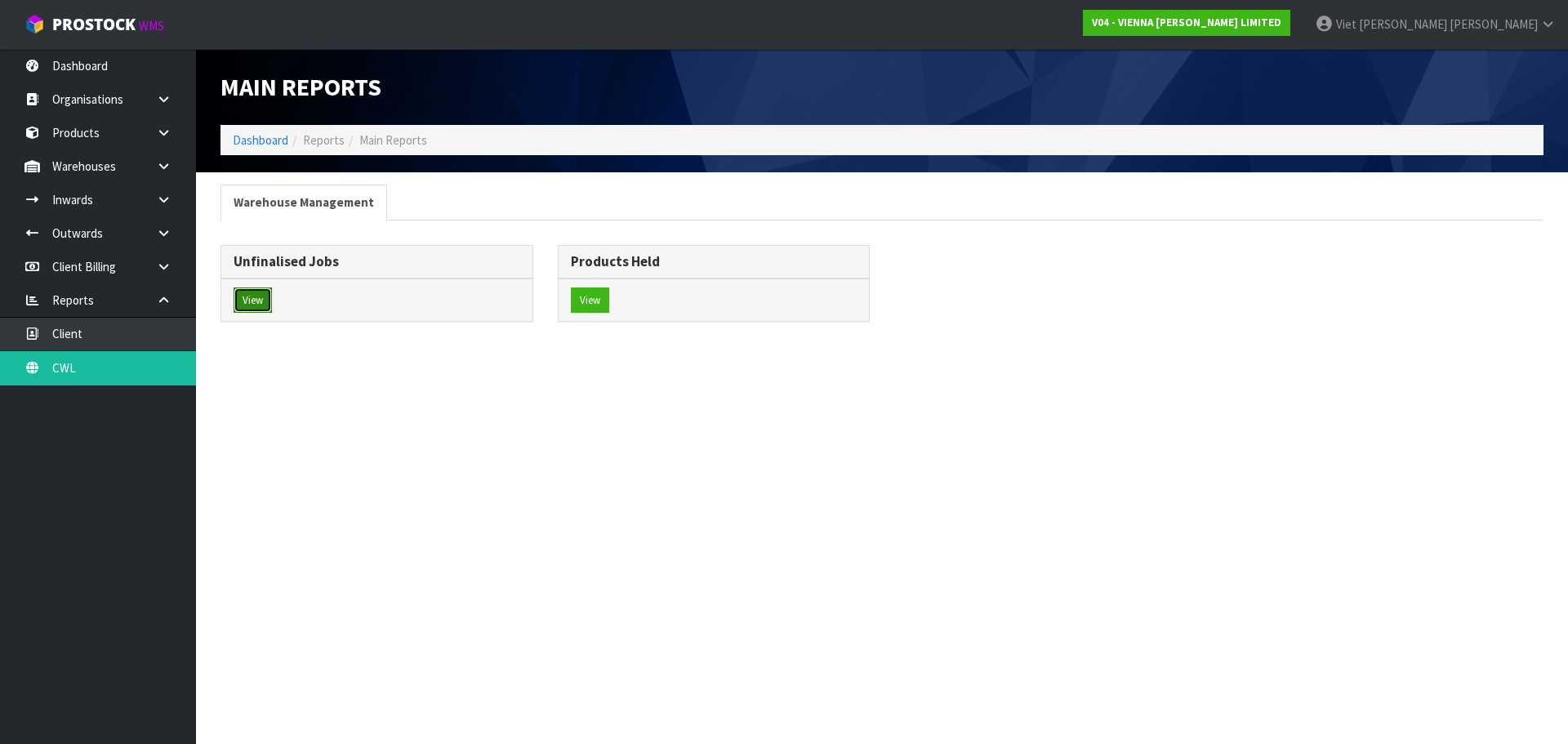
click at [261, 308] on button "View" at bounding box center [252, 300] width 39 height 26
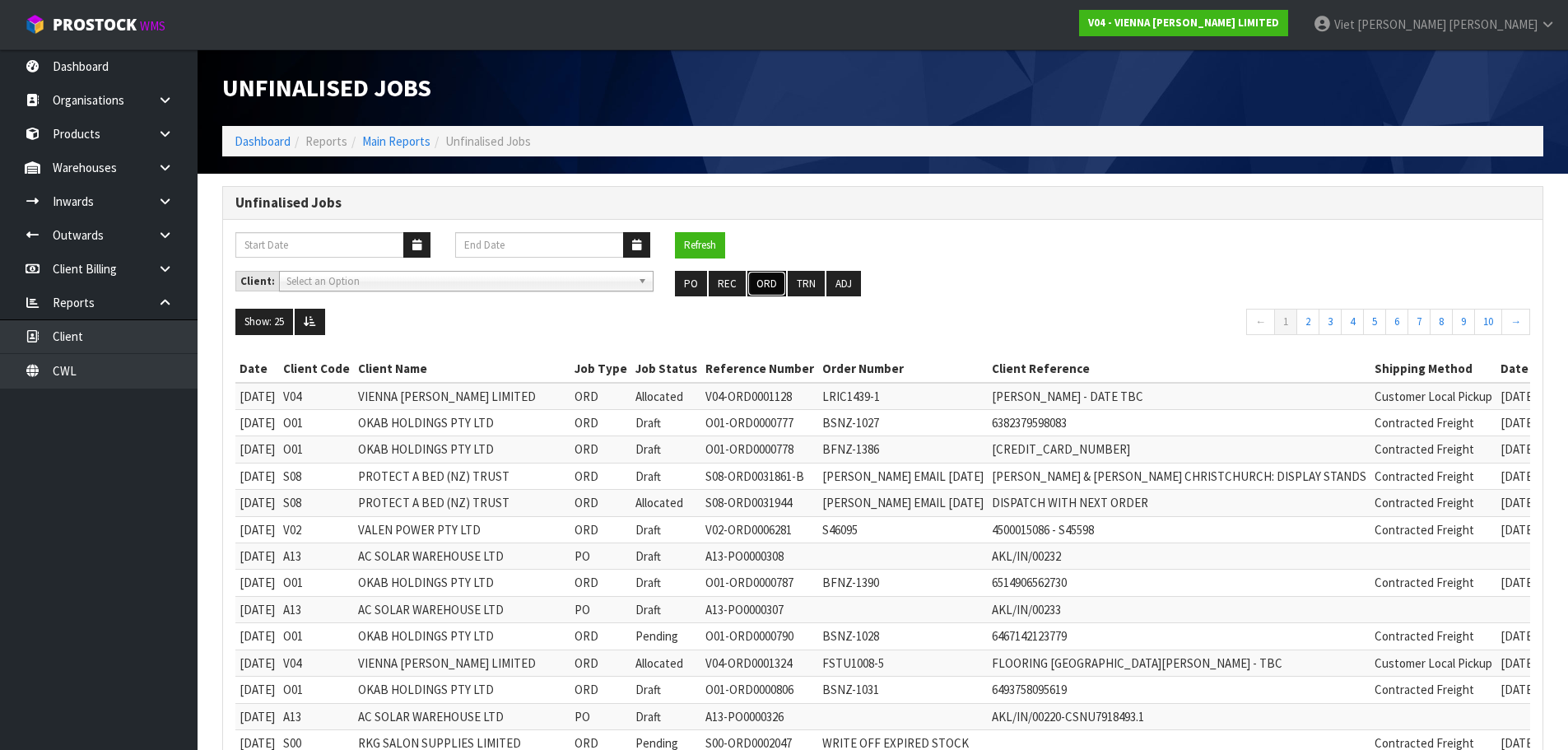
click at [763, 291] on button "ORD" at bounding box center [767, 284] width 39 height 26
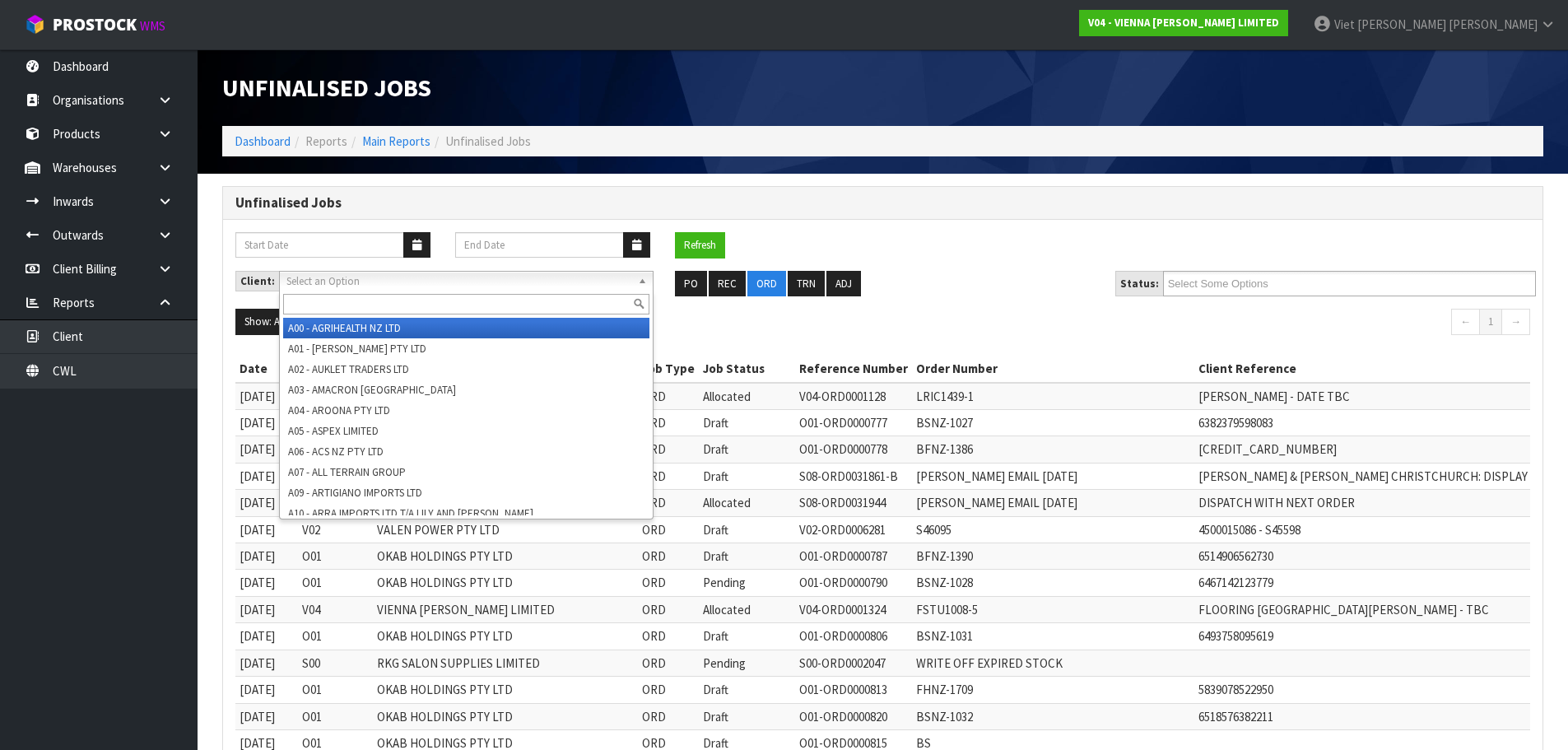
click at [538, 278] on span "Select an Option" at bounding box center [459, 282] width 344 height 20
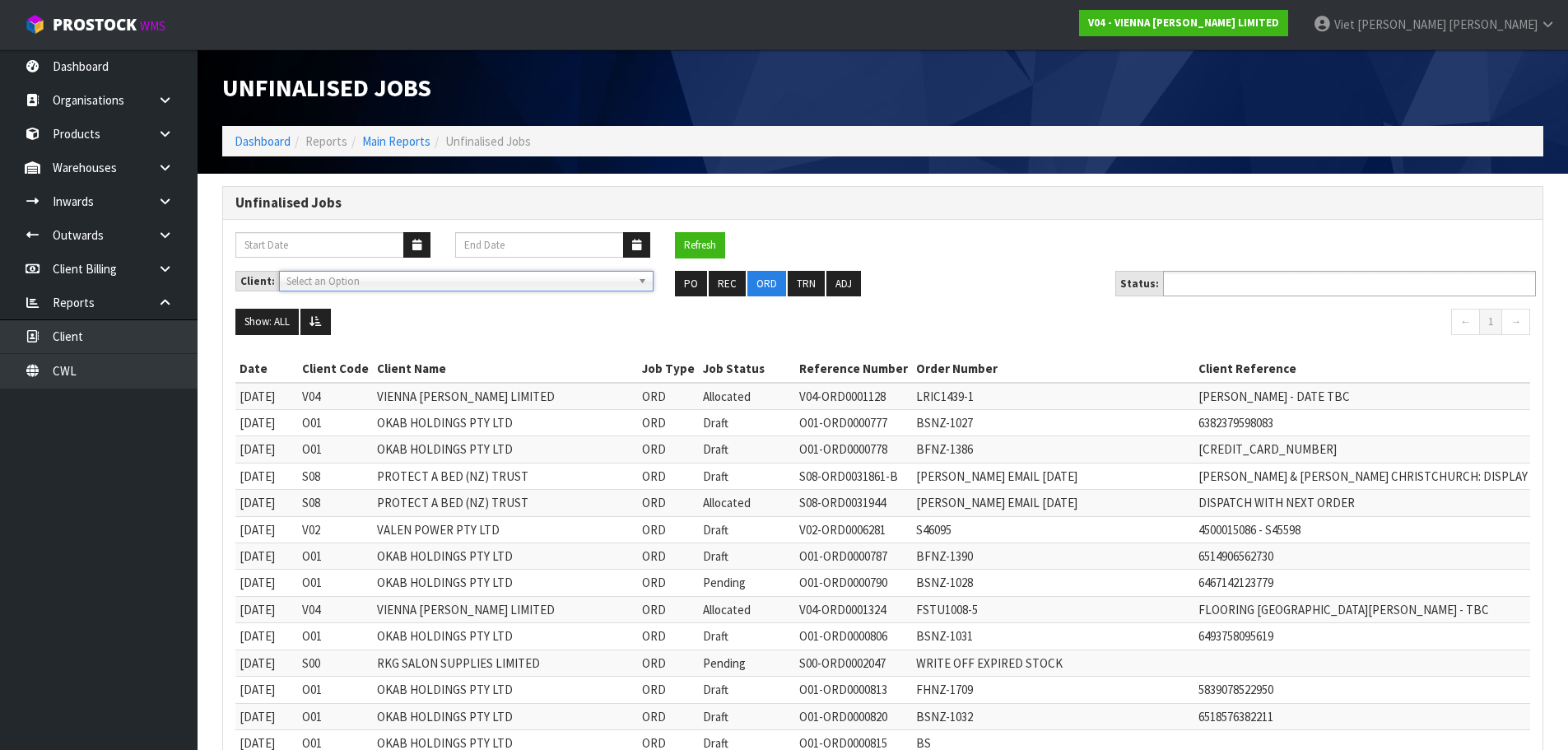
click at [1313, 288] on ul at bounding box center [1349, 284] width 372 height 26
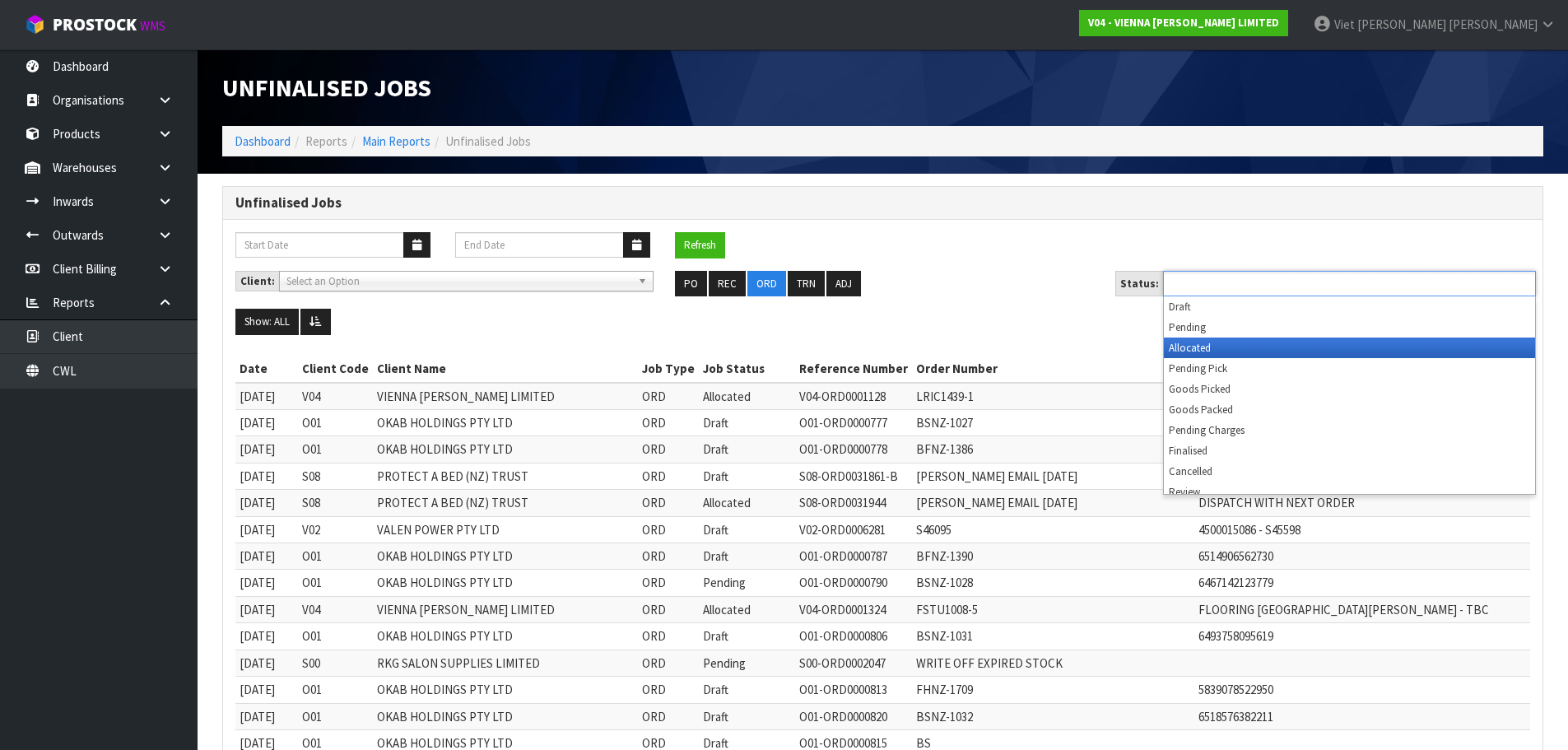
click at [1279, 345] on li "Allocated" at bounding box center [1349, 348] width 371 height 21
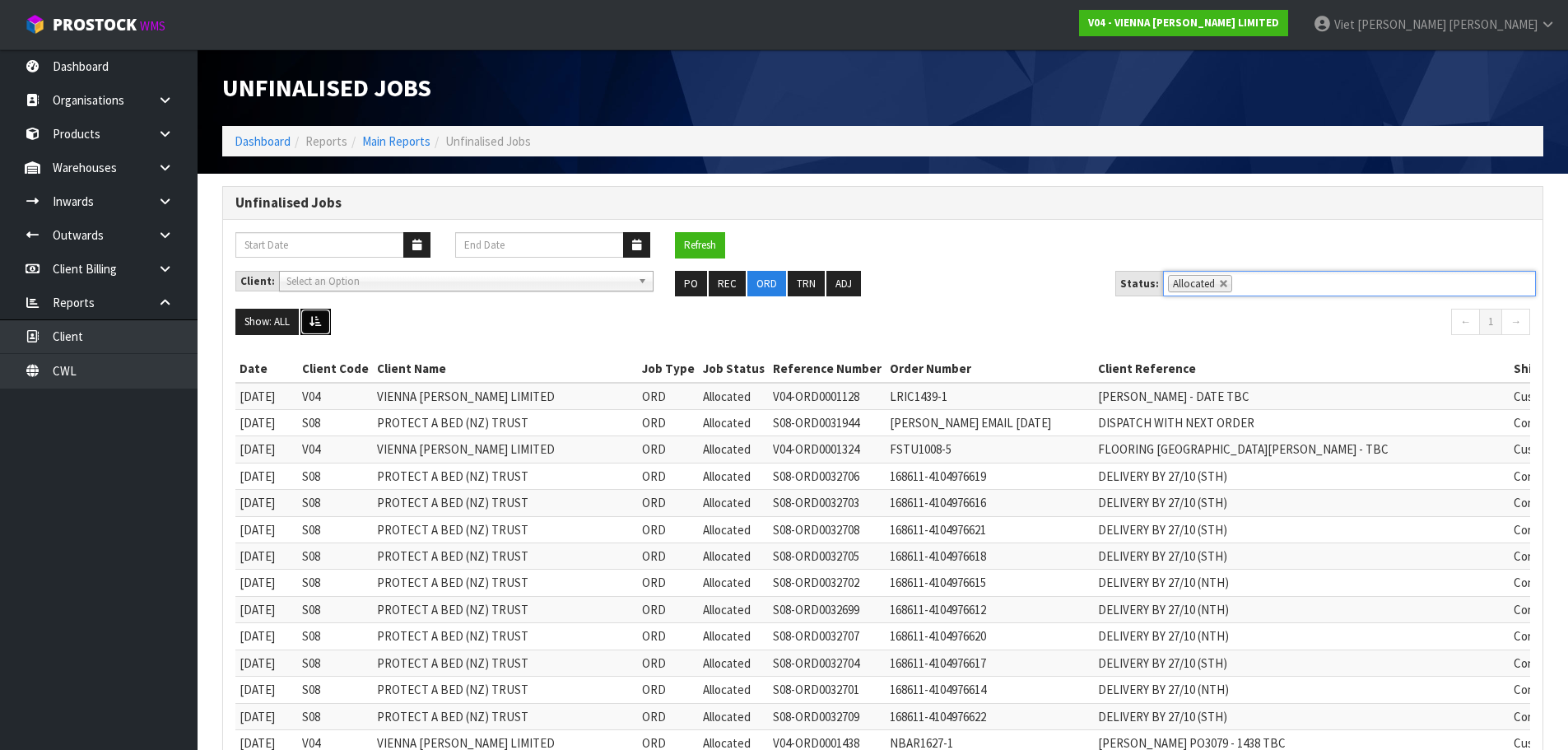
click at [328, 335] on button at bounding box center [316, 322] width 31 height 26
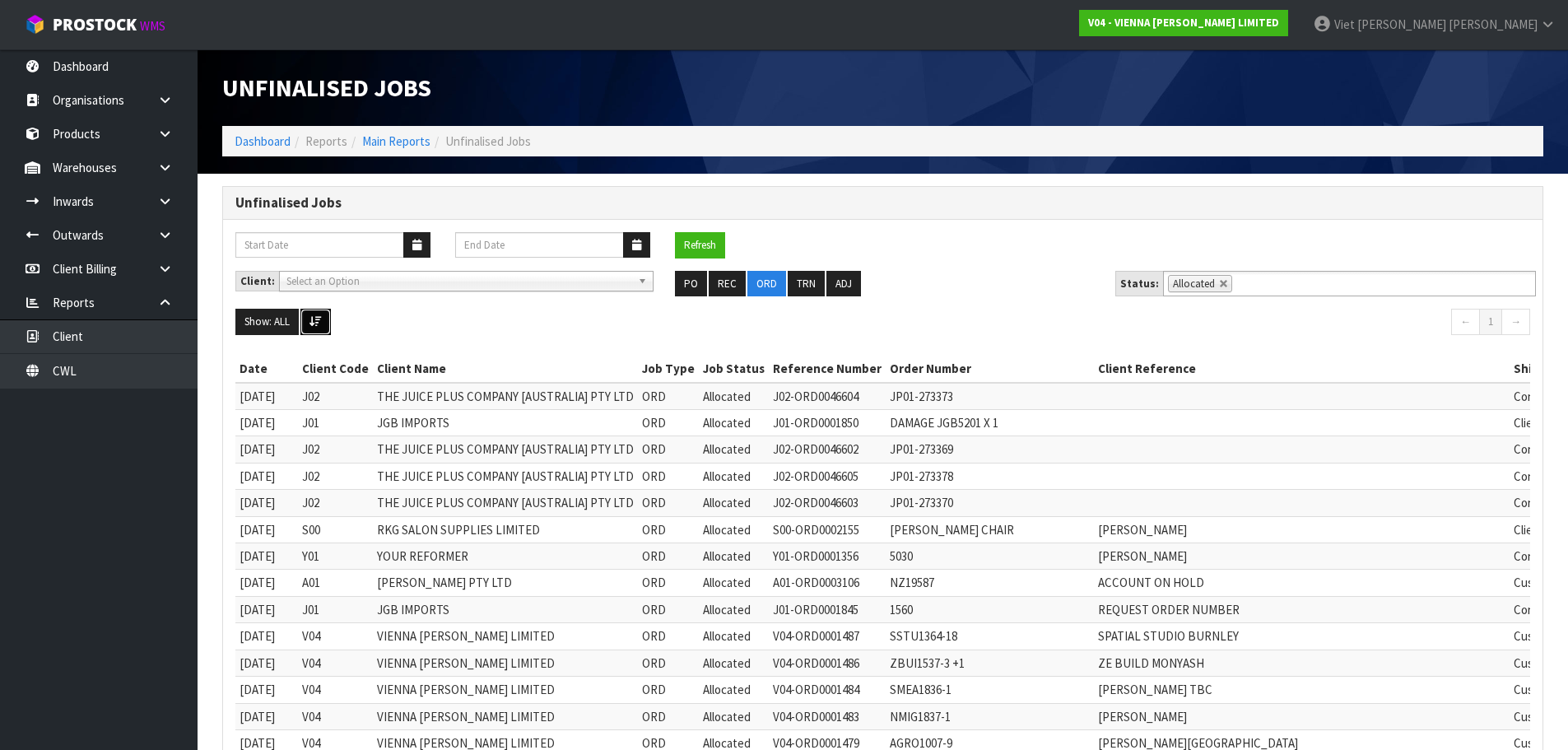
scroll to position [83, 0]
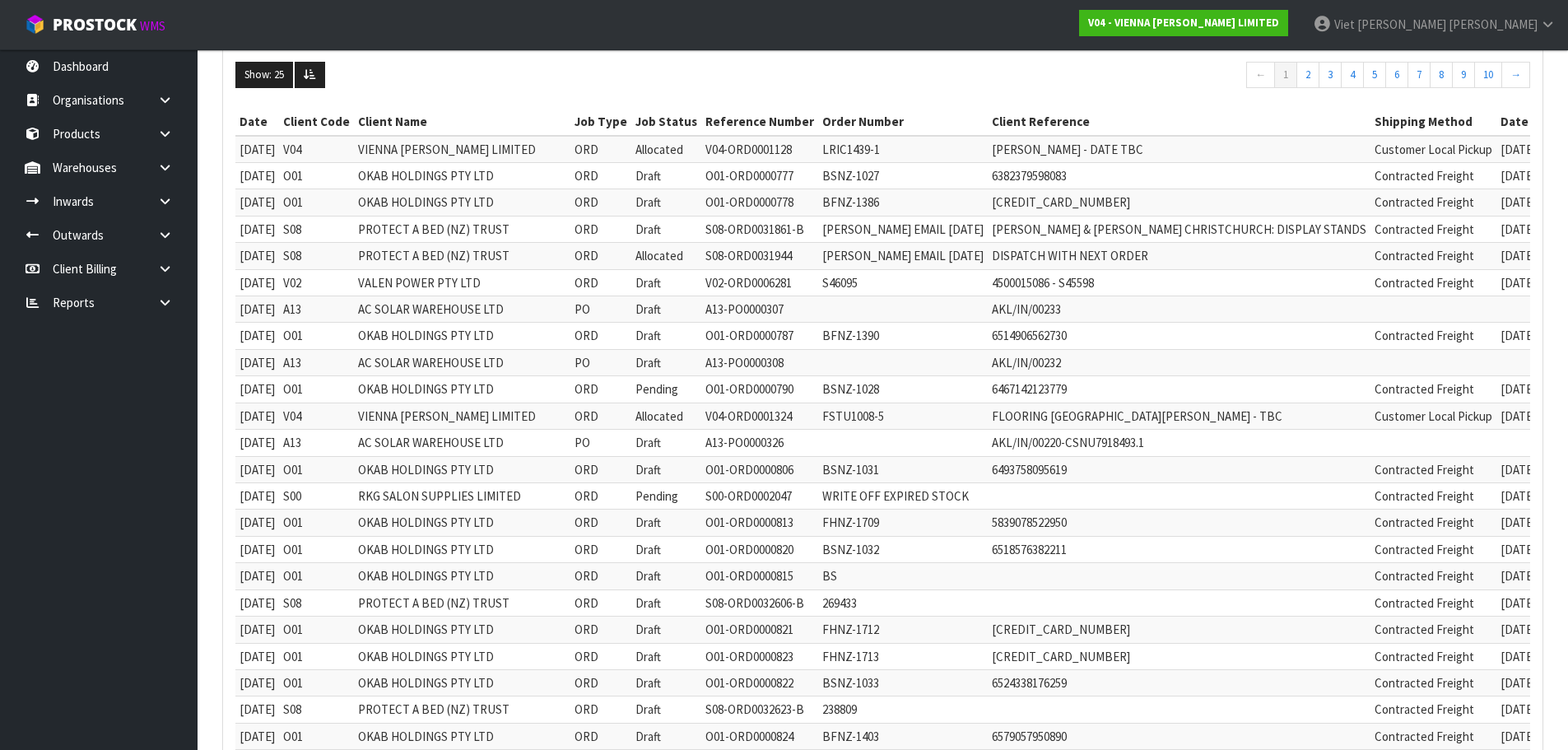
scroll to position [83, 0]
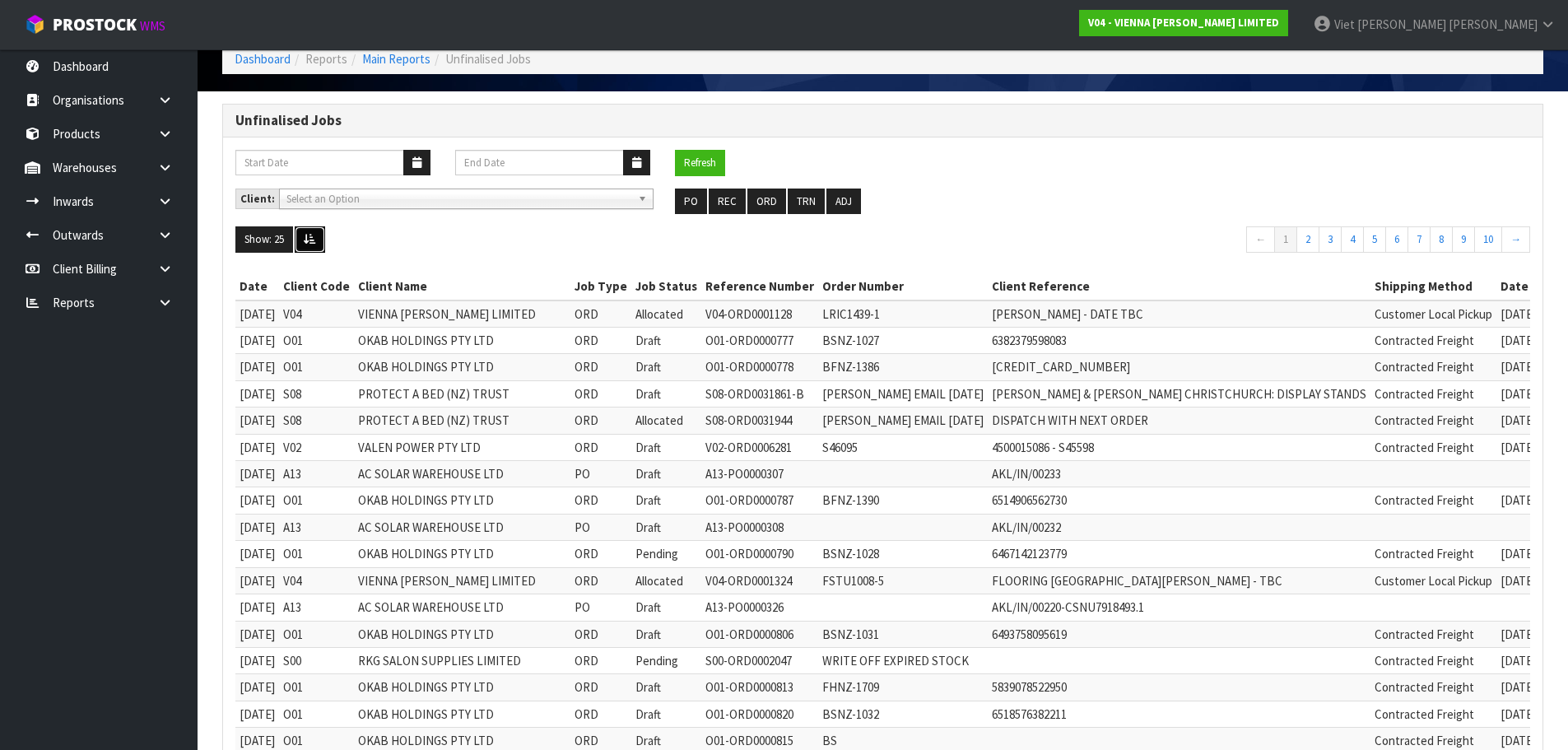
click at [321, 239] on button at bounding box center [310, 239] width 31 height 26
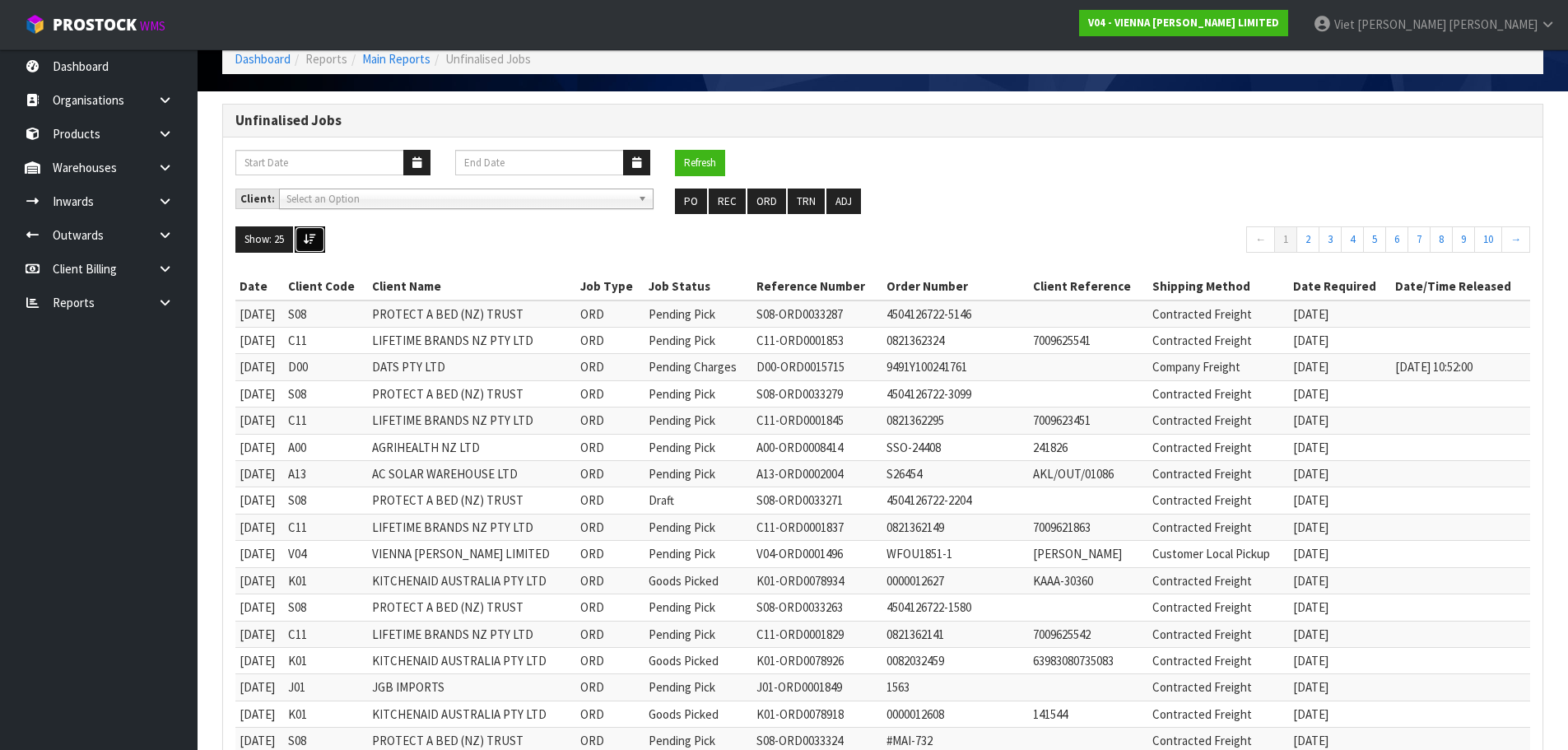
click at [312, 236] on icon at bounding box center [310, 239] width 12 height 11
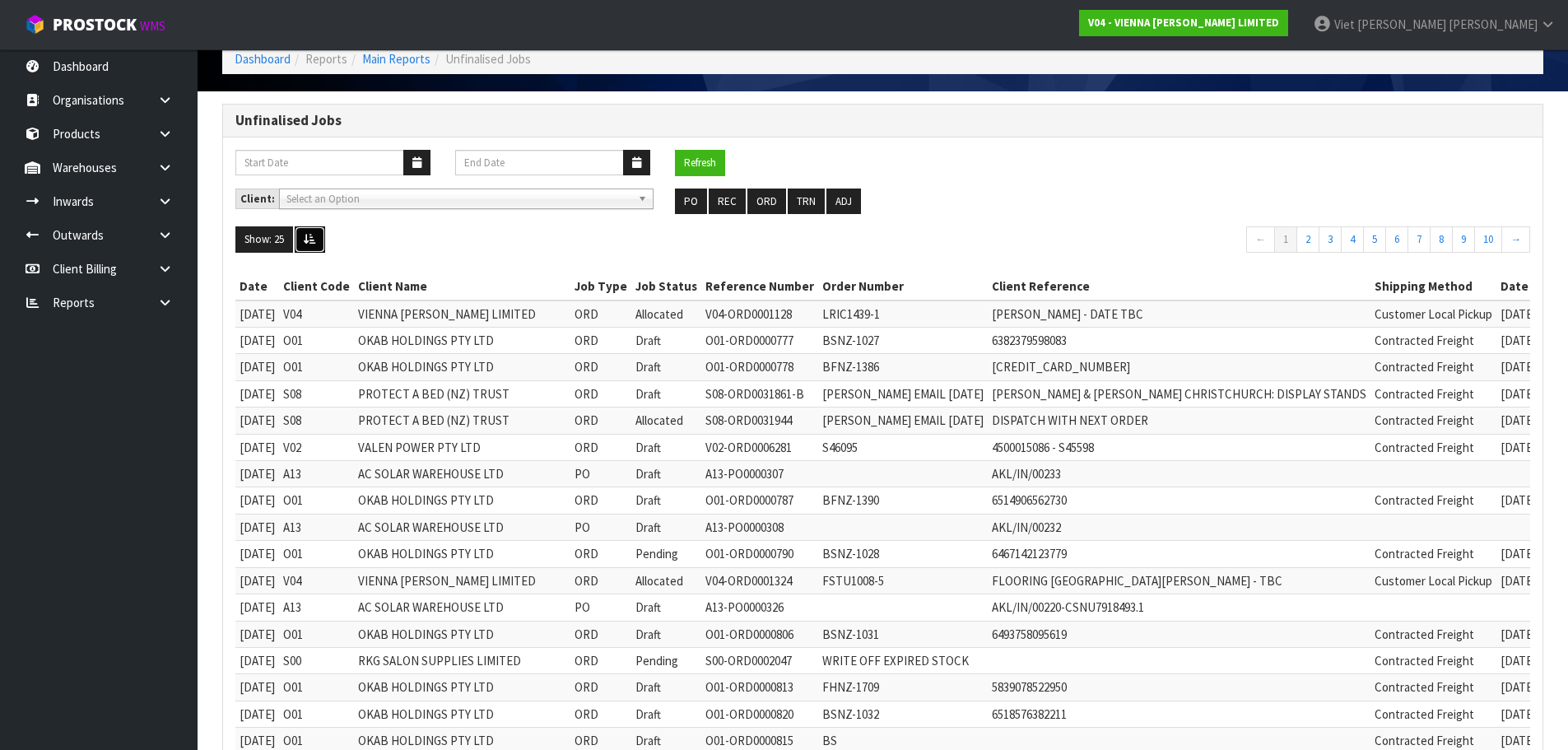
click at [312, 236] on icon at bounding box center [310, 239] width 12 height 11
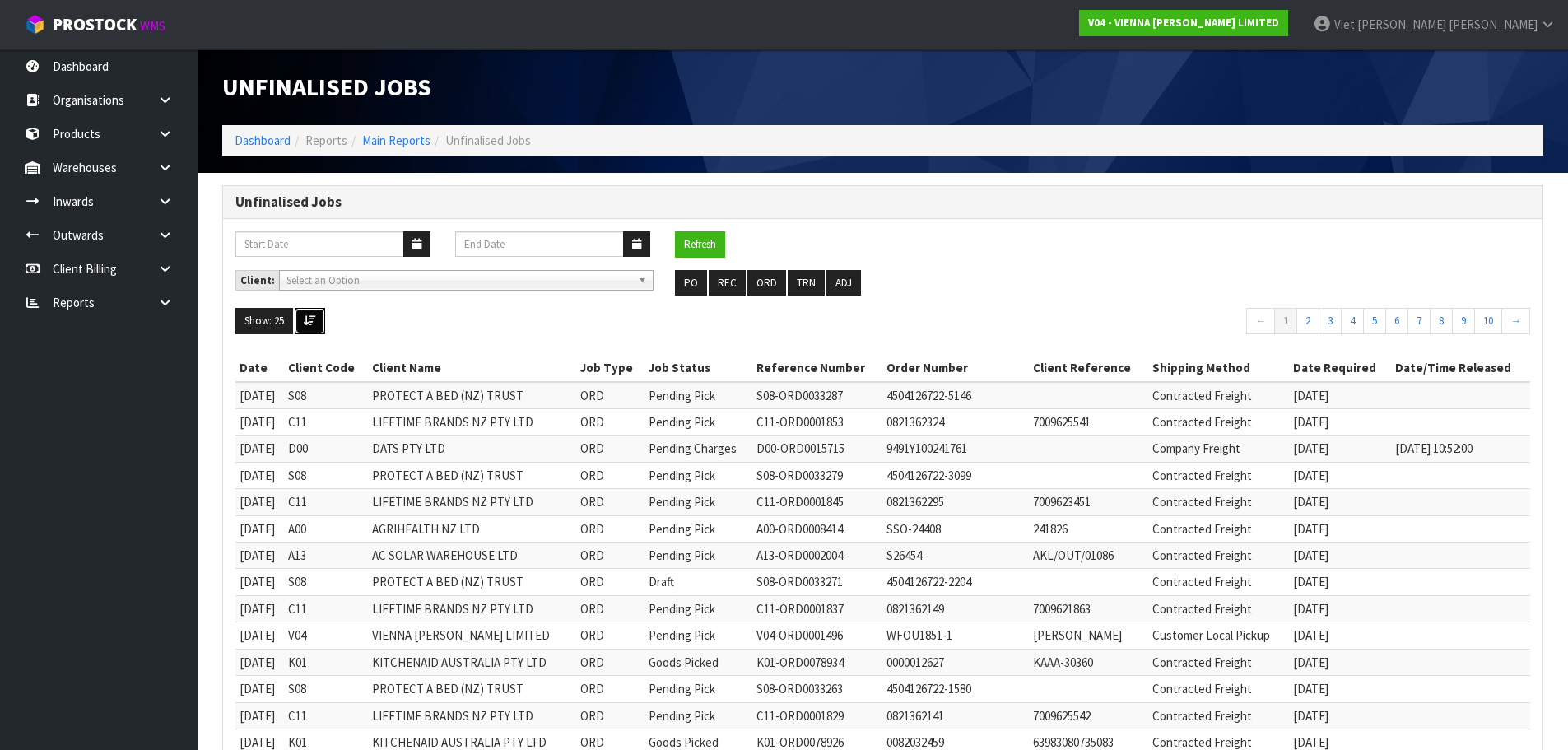
scroll to position [0, 0]
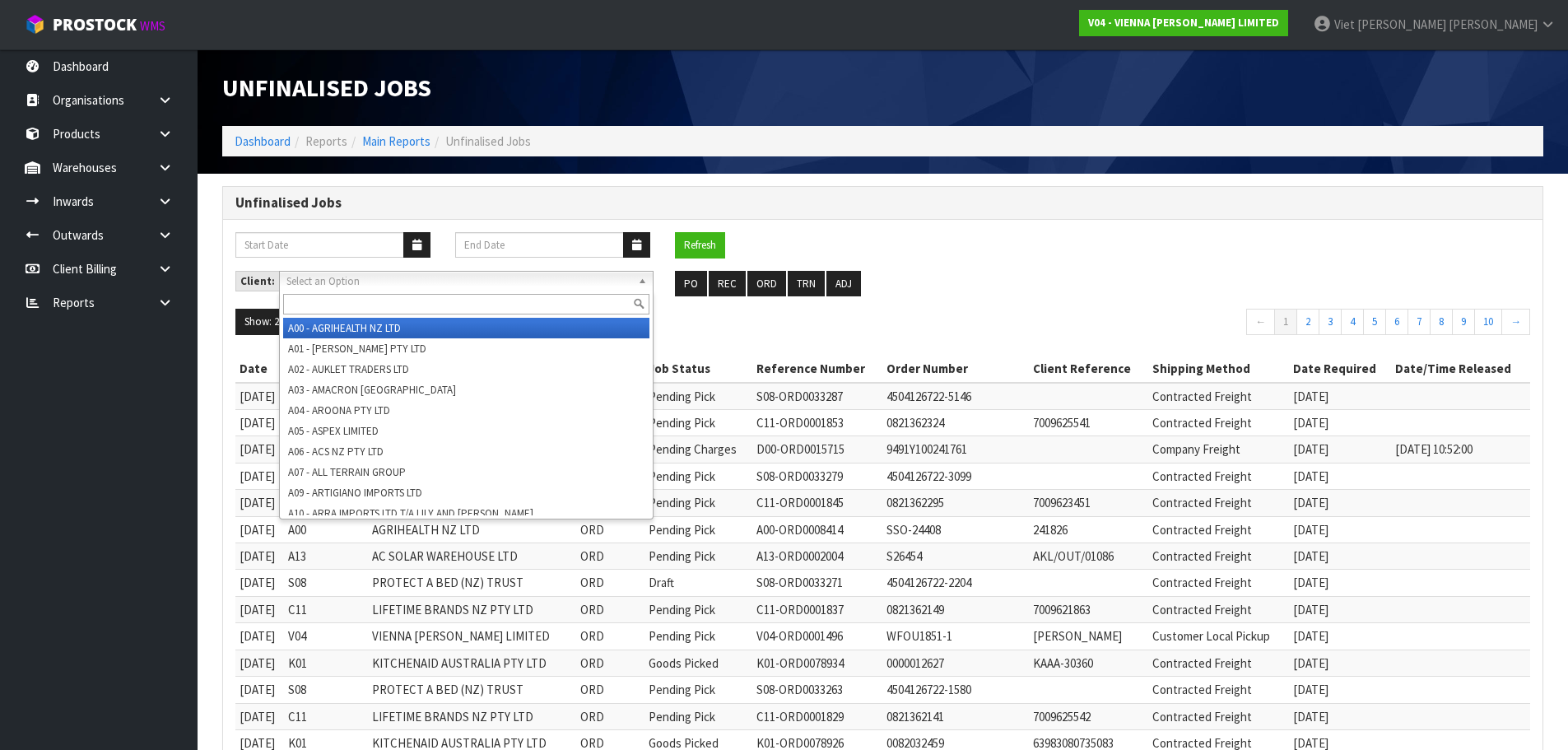
click at [468, 279] on span "Select an Option" at bounding box center [459, 282] width 344 height 20
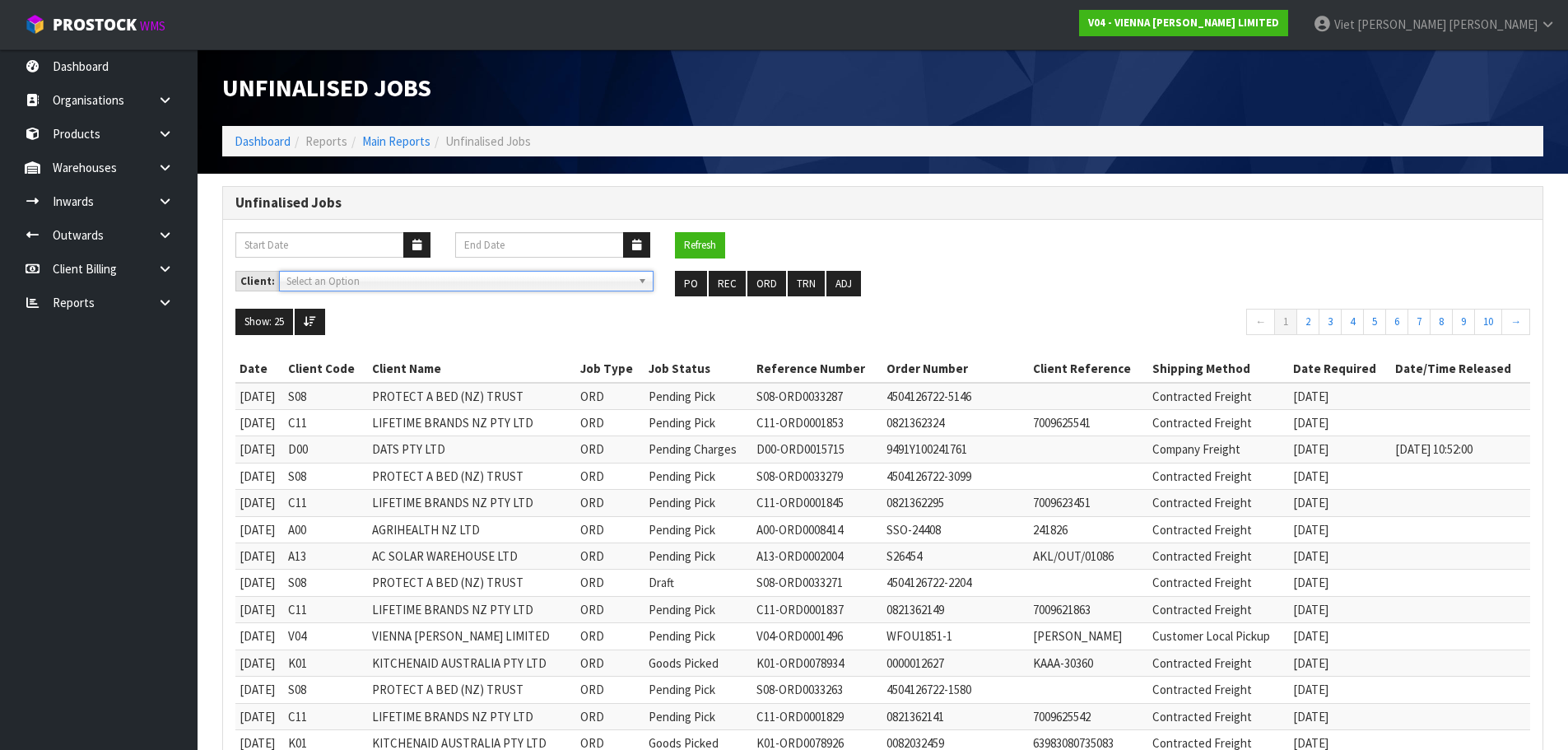
click at [468, 279] on span "Select an Option" at bounding box center [459, 282] width 344 height 20
click at [755, 284] on button "ORD" at bounding box center [767, 284] width 39 height 26
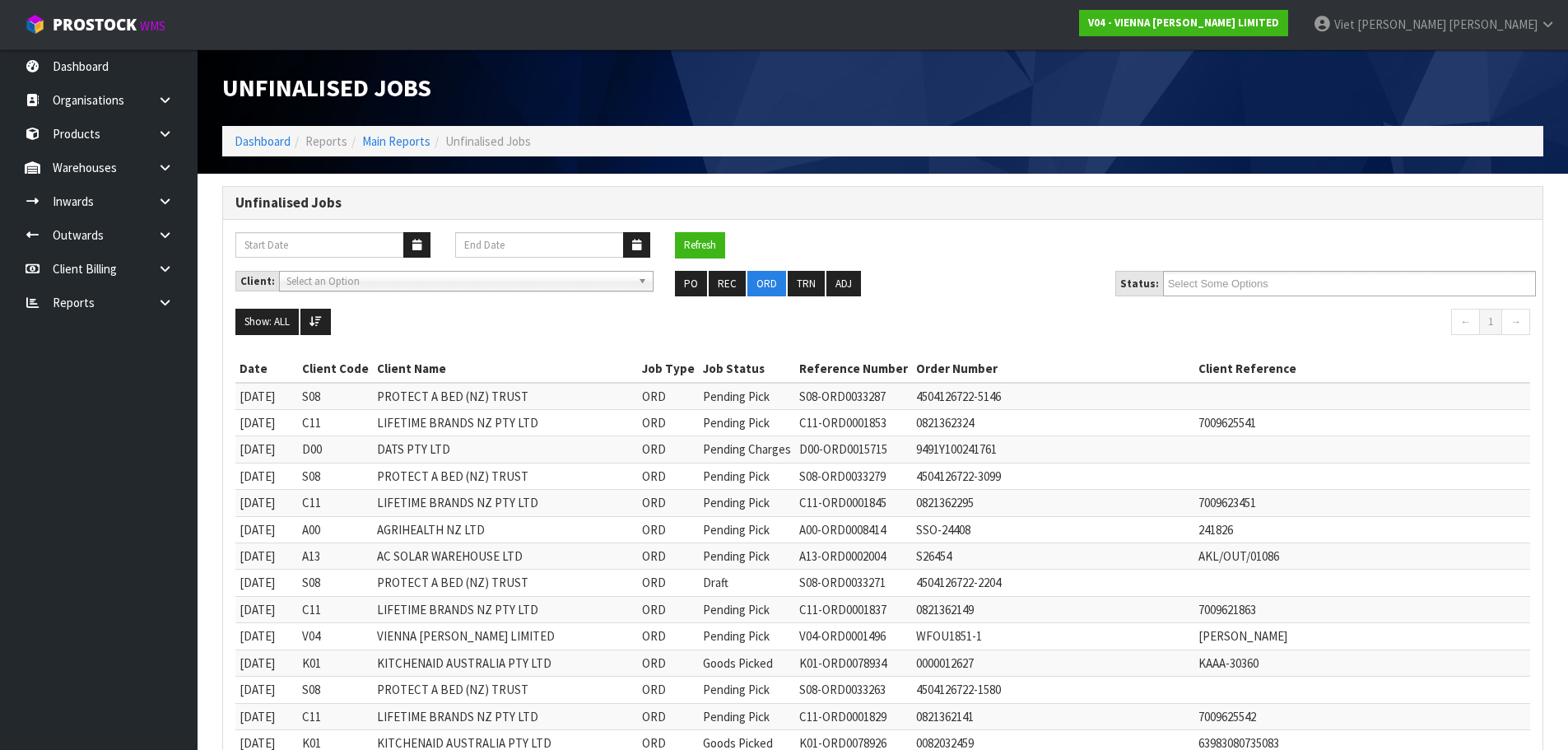
drag, startPoint x: 523, startPoint y: 283, endPoint x: 527, endPoint y: 291, distance: 8.9
click at [527, 291] on div "Select an Option A00 - AGRIHEALTH NZ LTD A01 - [PERSON_NAME] PTY LTD A02 - AUKL…" at bounding box center [466, 281] width 374 height 21
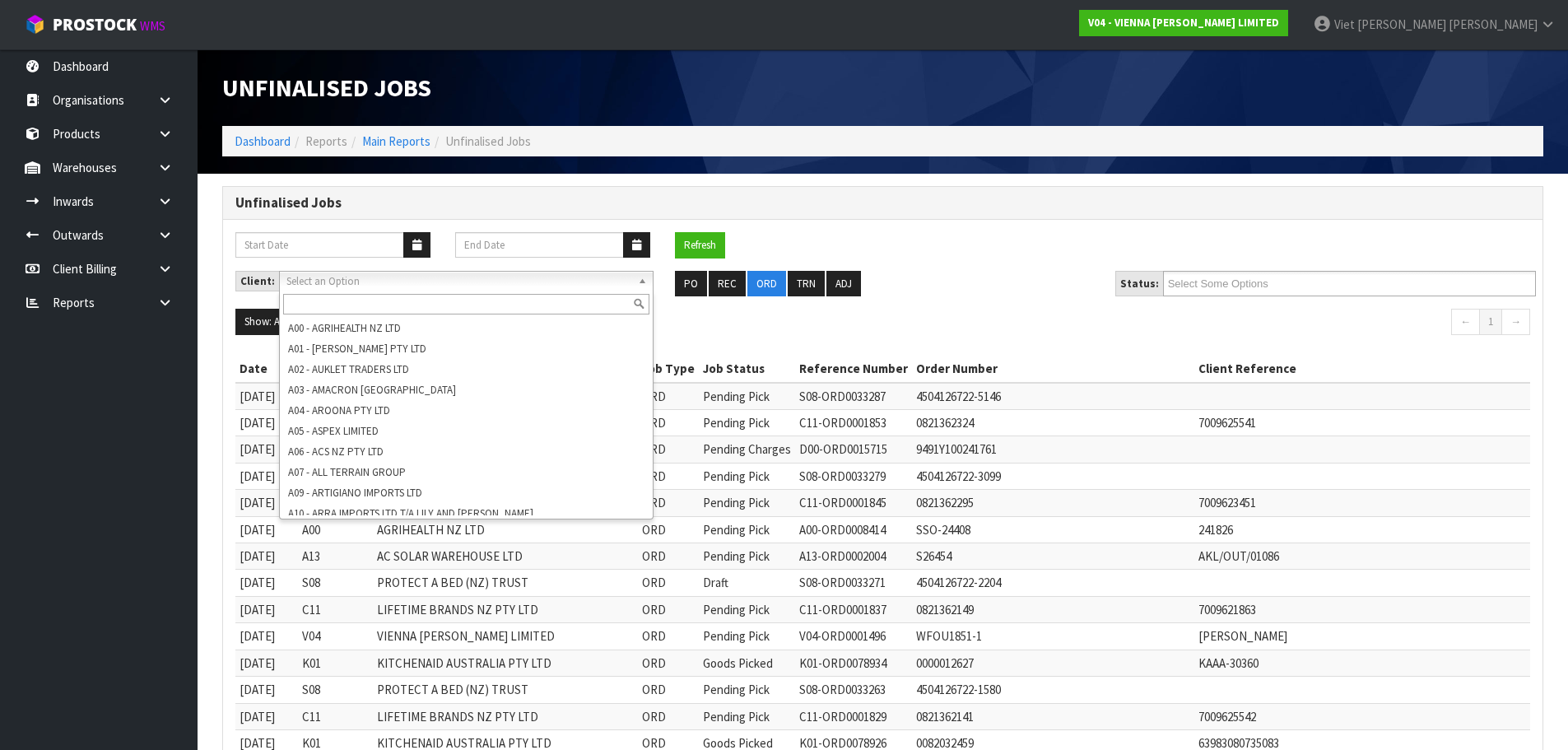
click at [489, 297] on input "text" at bounding box center [466, 304] width 366 height 21
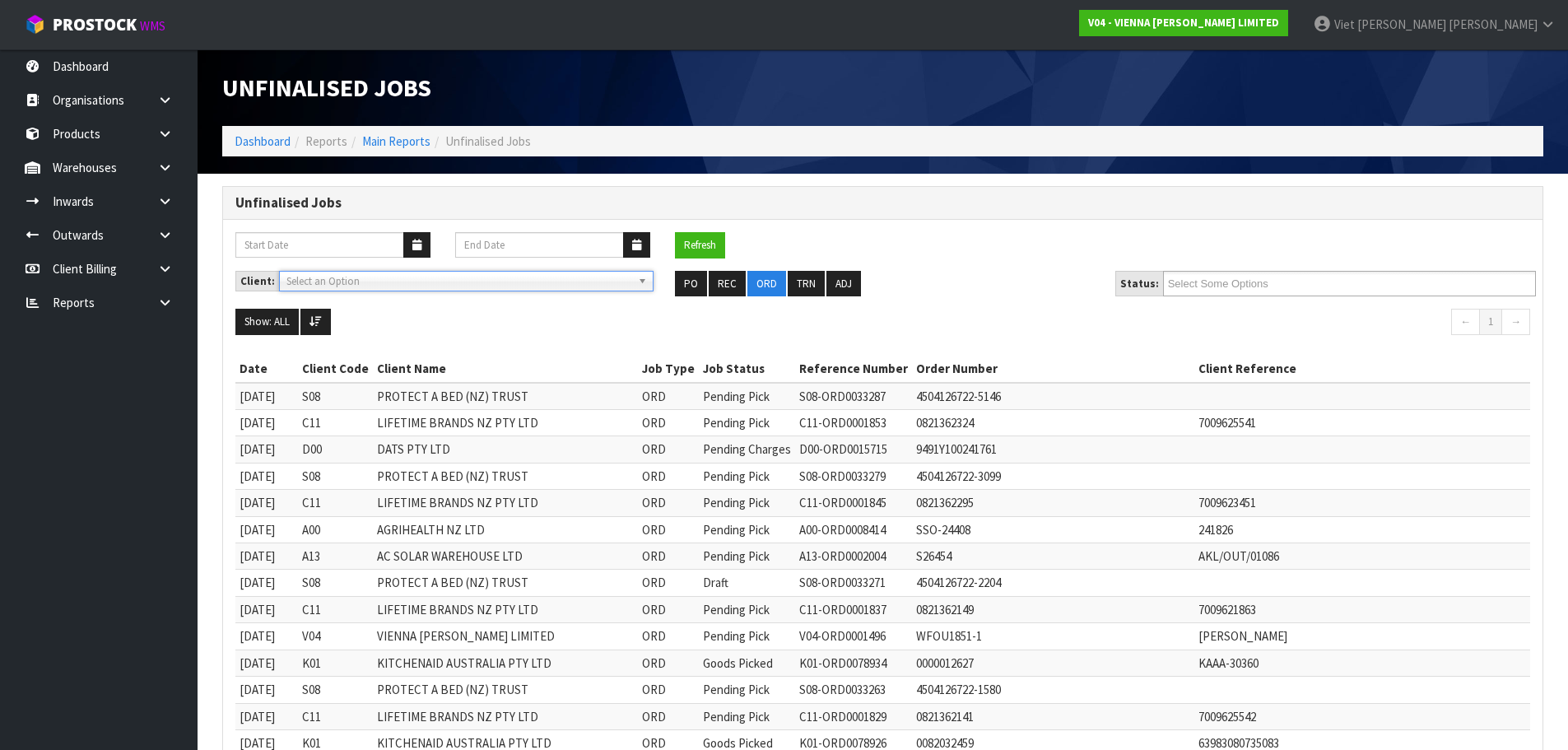
click at [506, 282] on span "Select an Option" at bounding box center [459, 282] width 344 height 20
click at [1348, 288] on ul at bounding box center [1349, 284] width 372 height 26
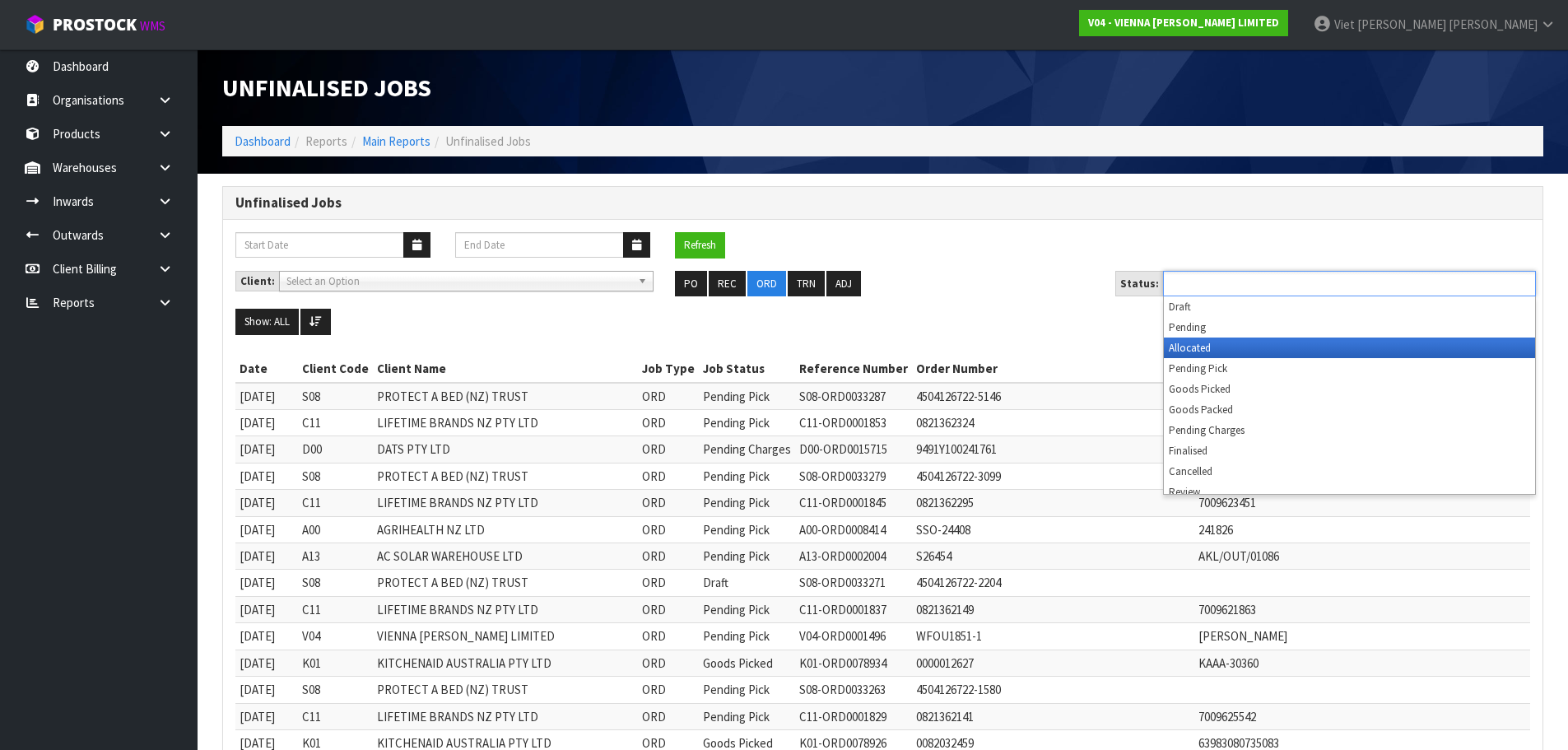
click at [1307, 348] on li "Allocated" at bounding box center [1349, 348] width 371 height 21
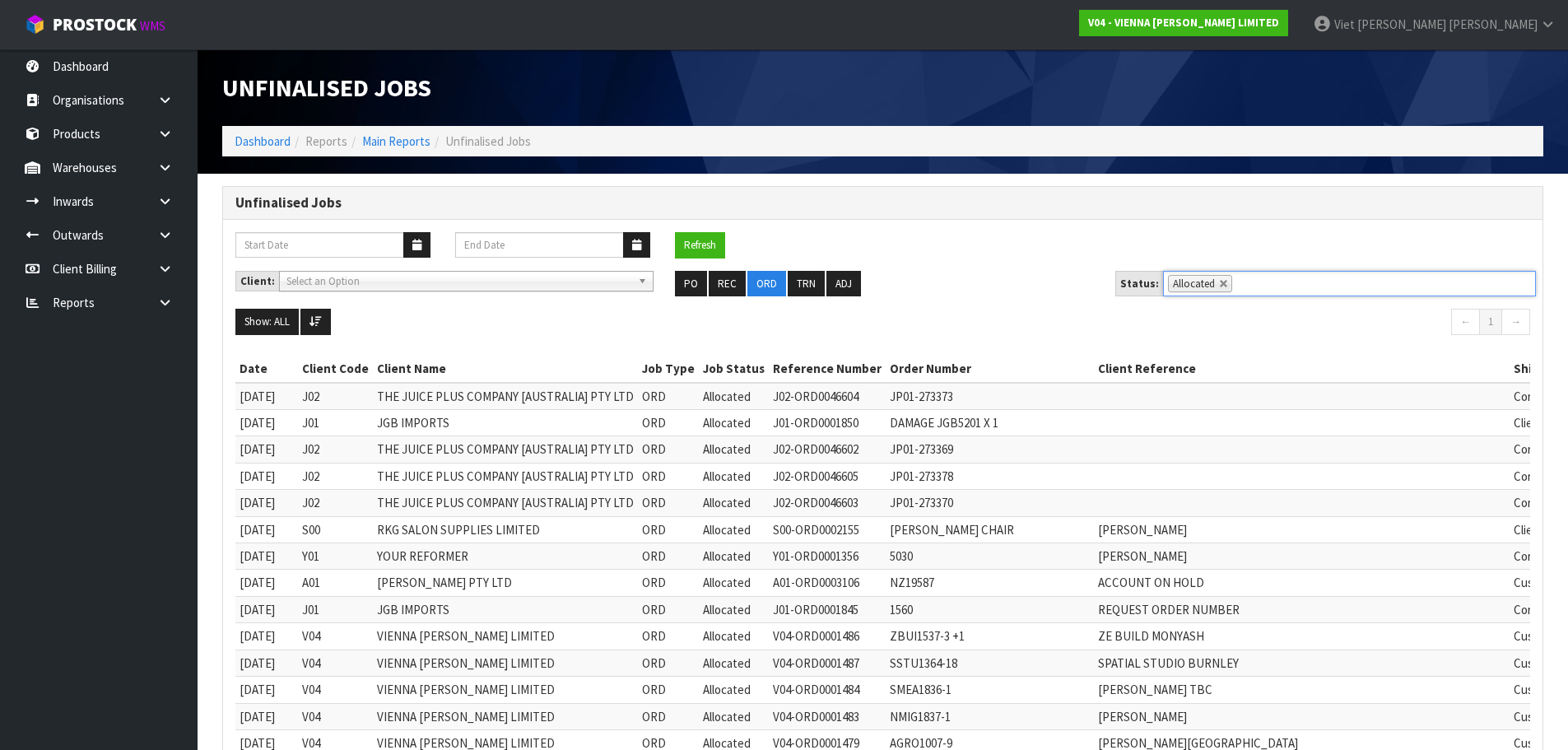
click at [1313, 326] on nav "← 1 →" at bounding box center [1213, 324] width 635 height 31
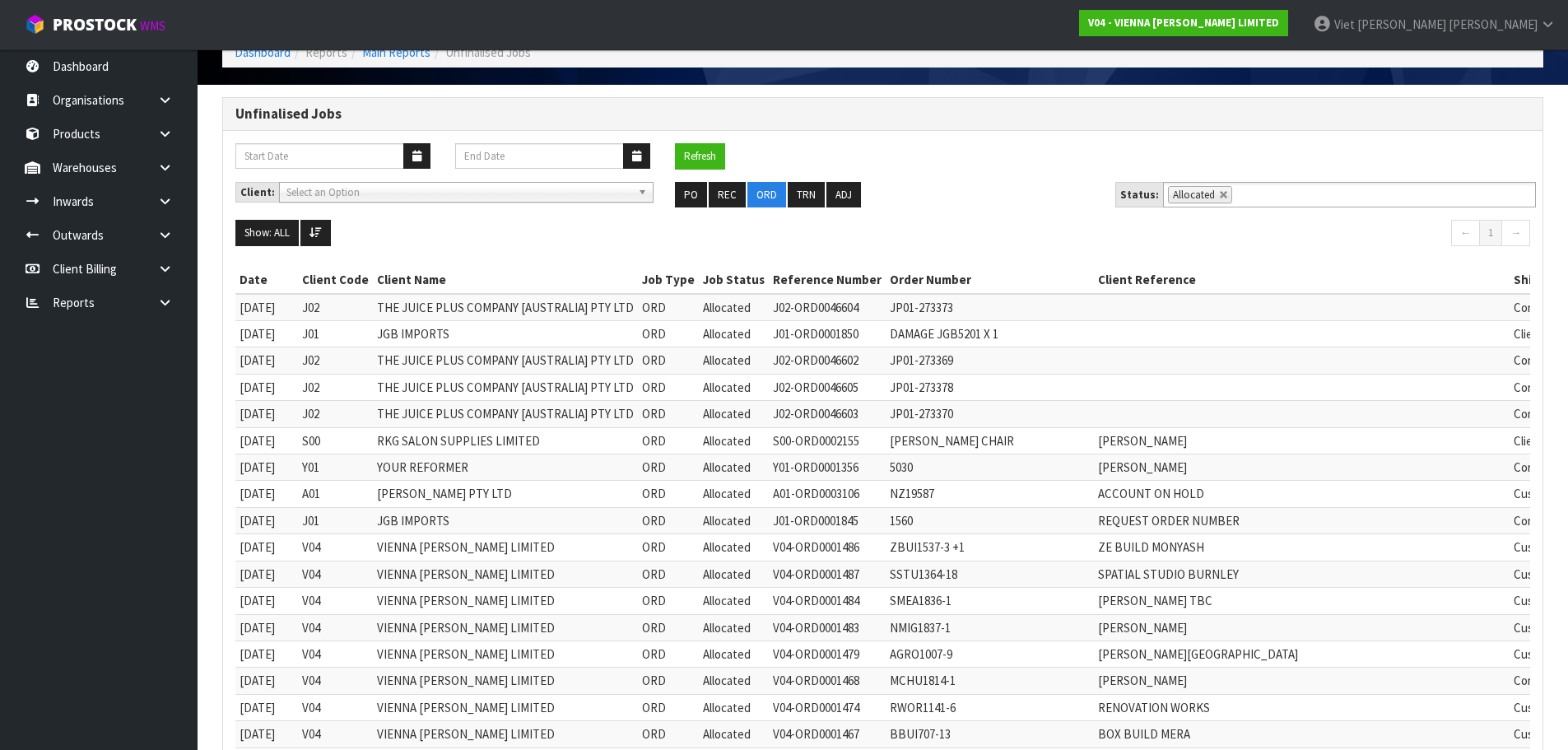
scroll to position [83, 0]
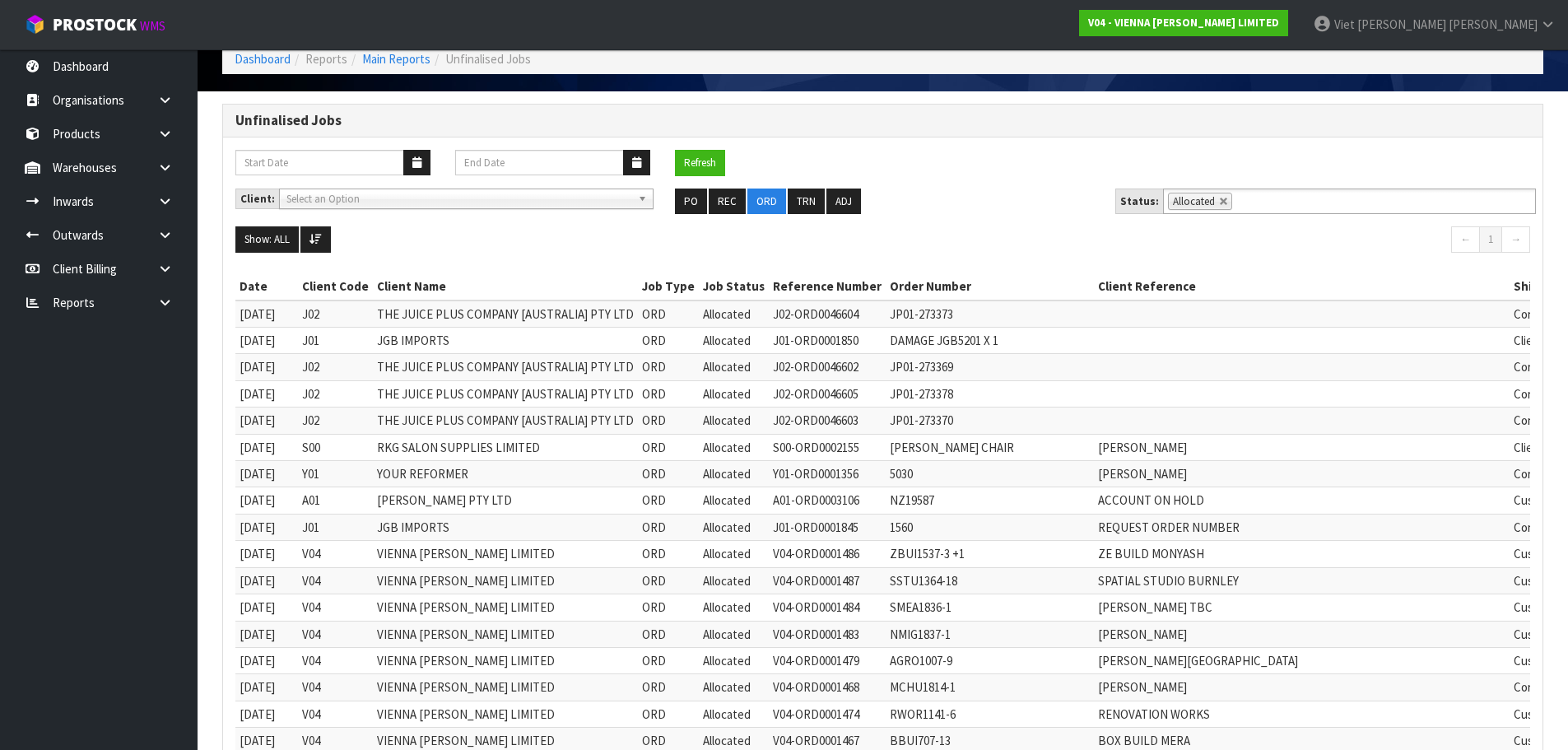
click at [502, 304] on td "THE JUICE PLUS COMPANY [AUSTRALIA] PTY LTD" at bounding box center [505, 314] width 265 height 27
click at [320, 316] on td "J02" at bounding box center [335, 314] width 75 height 27
click at [413, 316] on td "THE JUICE PLUS COMPANY [AUSTRALIA] PTY LTD" at bounding box center [505, 314] width 265 height 27
drag, startPoint x: 813, startPoint y: 307, endPoint x: 1164, endPoint y: 305, distance: 351.0
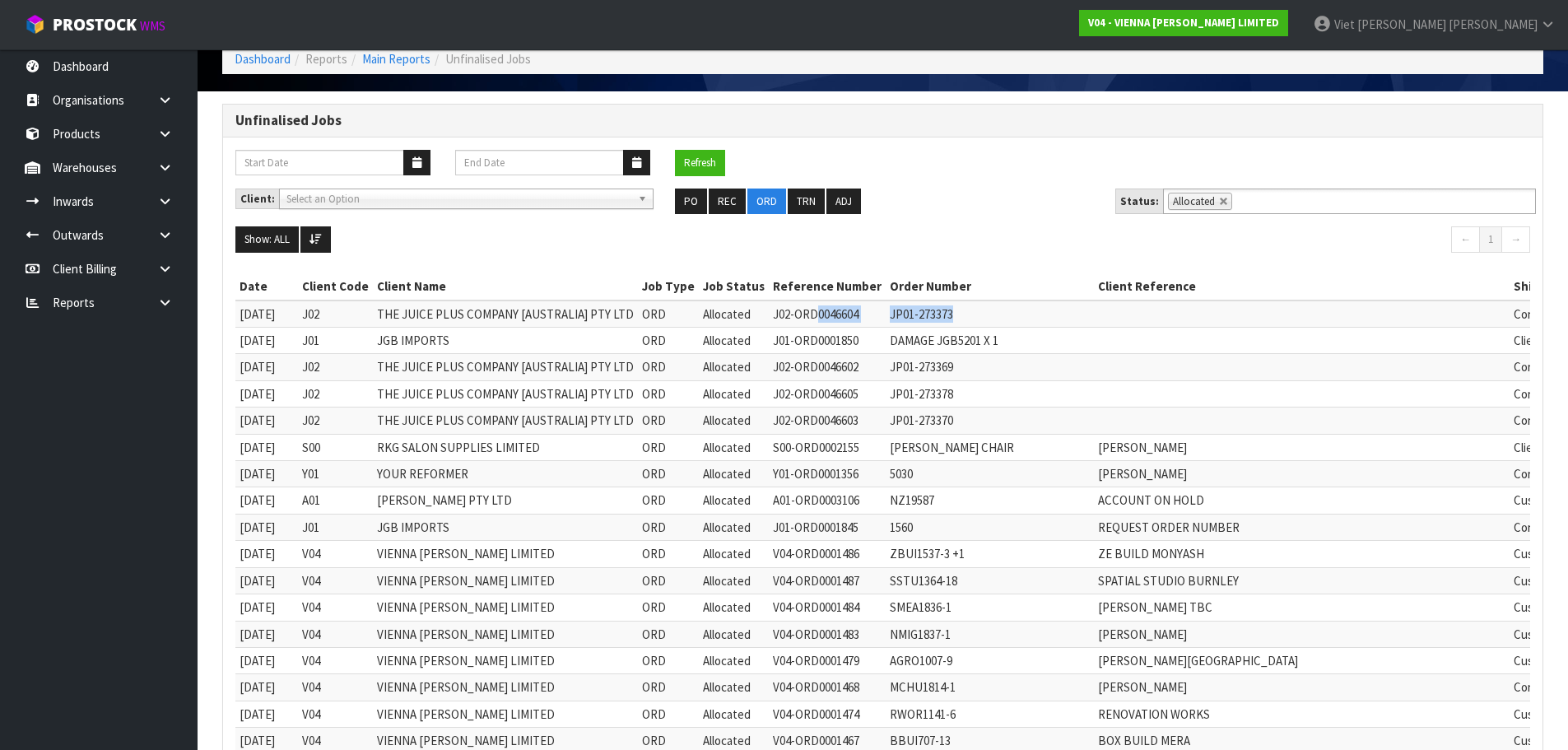
click at [1164, 305] on tr "[DATE] J02 THE JUICE PLUS COMPANY [AUSTRALIA] PTY LTD ORD Allocated J02-ORD0046…" at bounding box center [1046, 314] width 1624 height 27
click at [1165, 305] on td at bounding box center [1301, 314] width 415 height 27
click at [322, 342] on td "J01" at bounding box center [335, 340] width 75 height 26
drag, startPoint x: 458, startPoint y: 340, endPoint x: 349, endPoint y: 342, distance: 109.0
click at [349, 342] on tr "[DATE] J01 JGB IMPORTS ORD Allocated J01-ORD0001850 DAMAGE JGB5201 X 1 Client L…" at bounding box center [1046, 340] width 1624 height 26
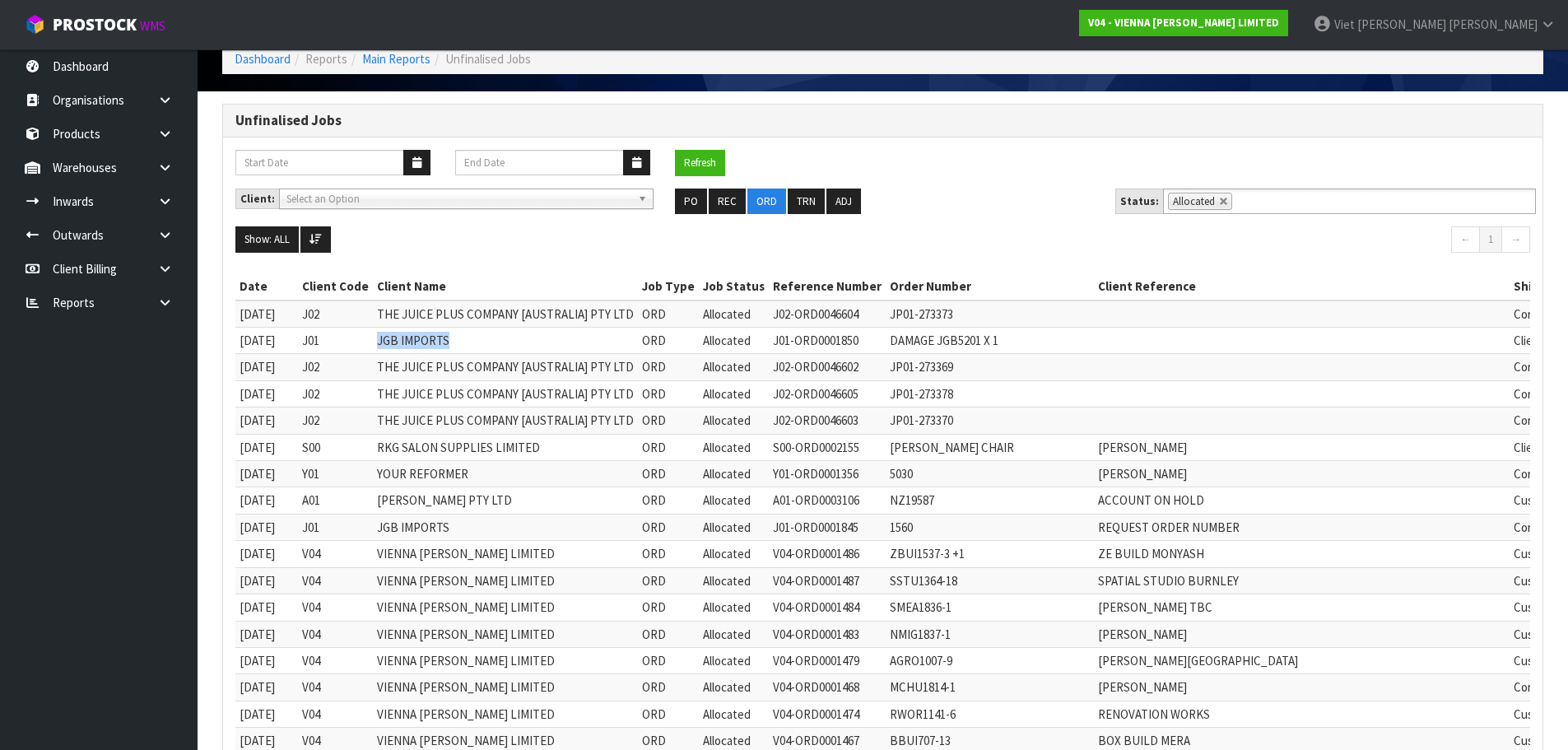
click at [515, 344] on td "JGB IMPORTS" at bounding box center [505, 340] width 265 height 26
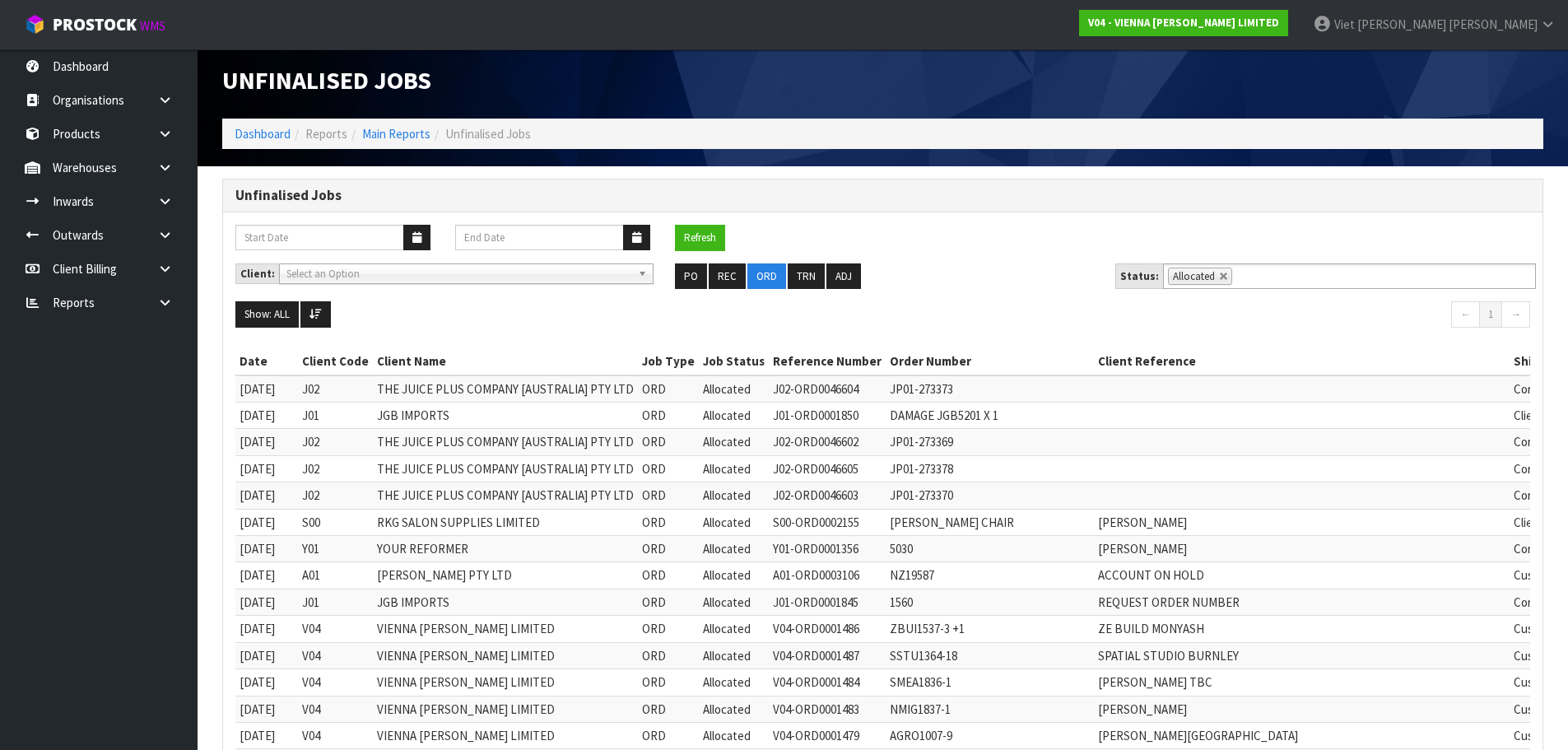
scroll to position [0, 0]
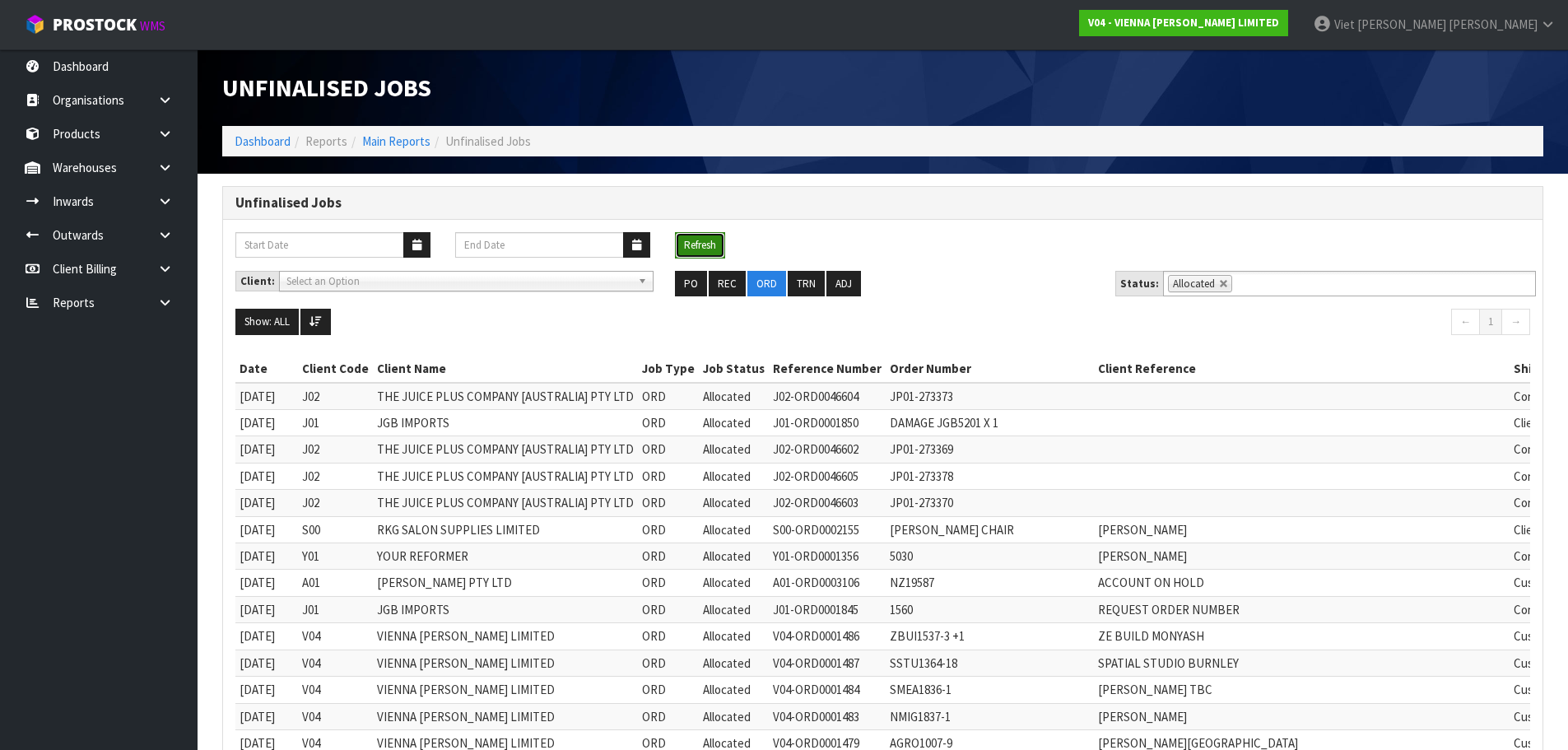
click at [710, 235] on button "Refresh" at bounding box center [700, 245] width 50 height 26
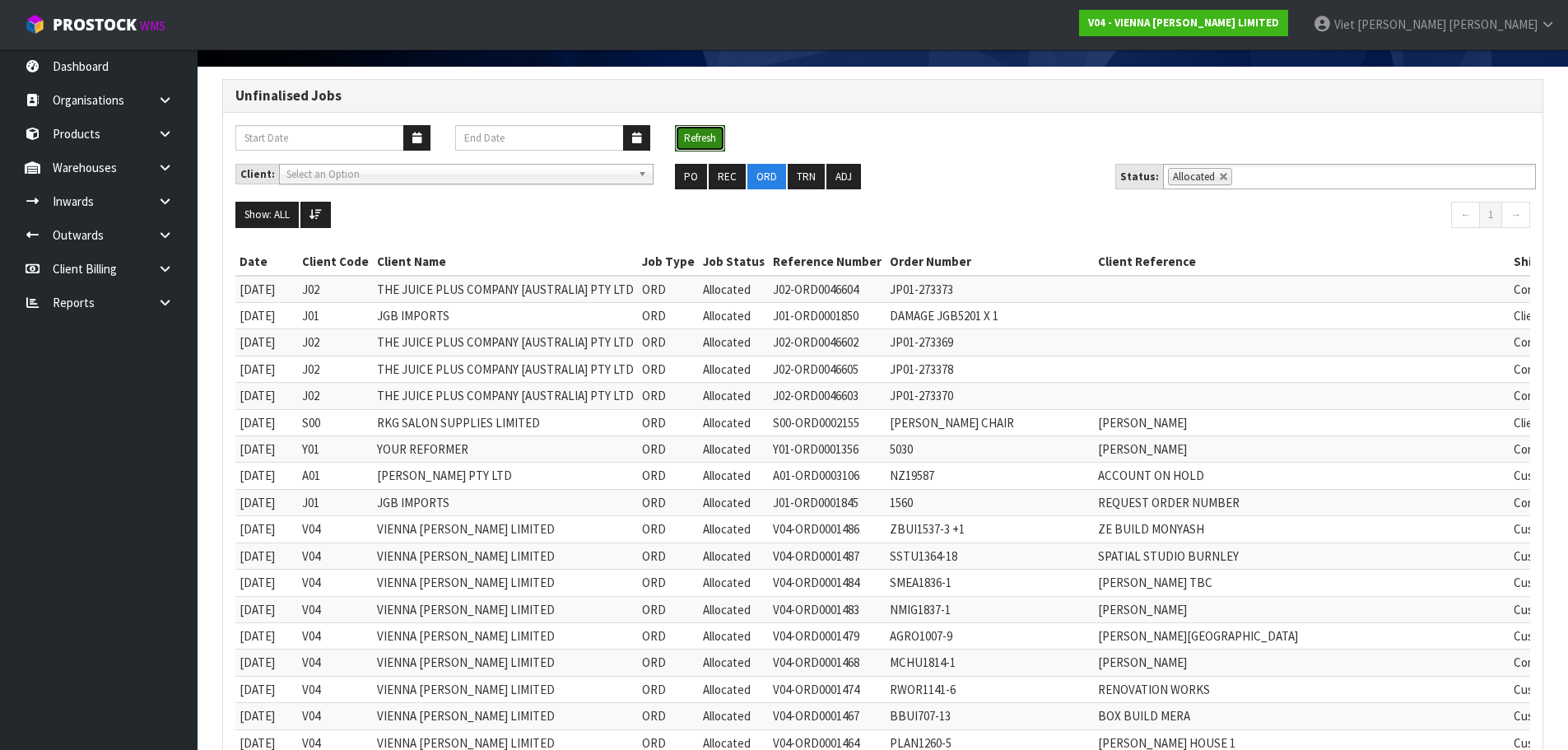
scroll to position [83, 0]
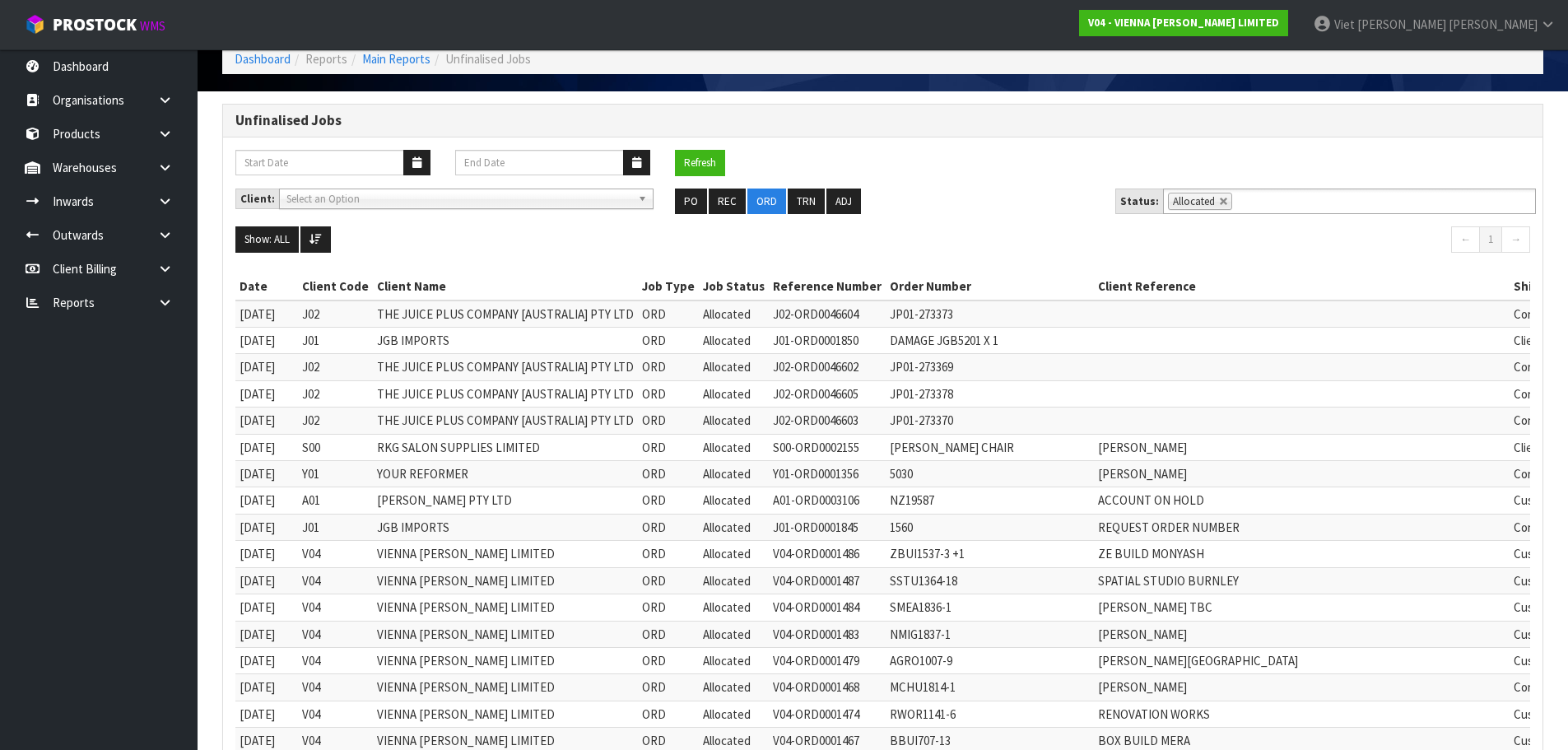
click at [565, 252] on ul "Show: ALL 5 10 25 50 100 ALL" at bounding box center [553, 239] width 635 height 26
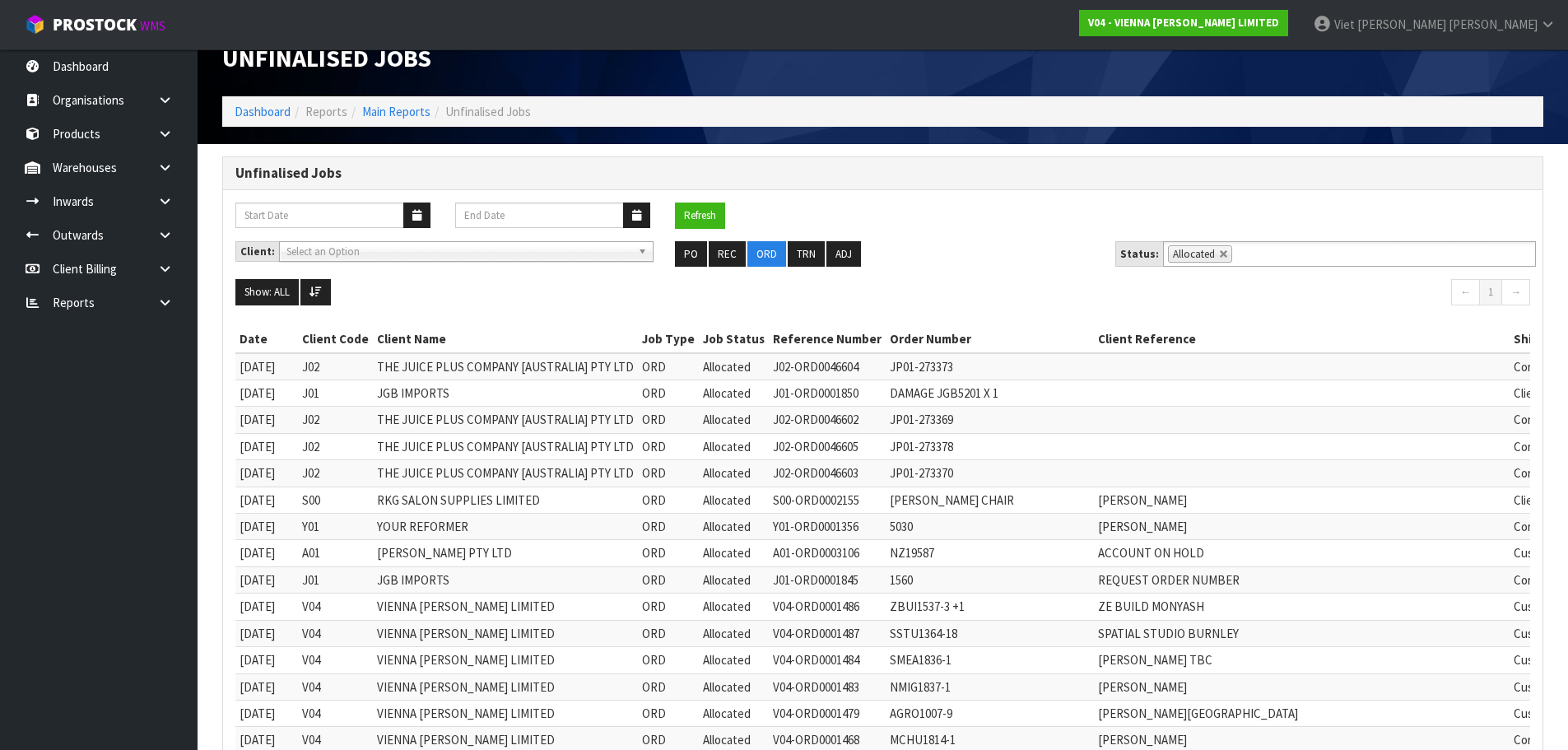
scroll to position [0, 0]
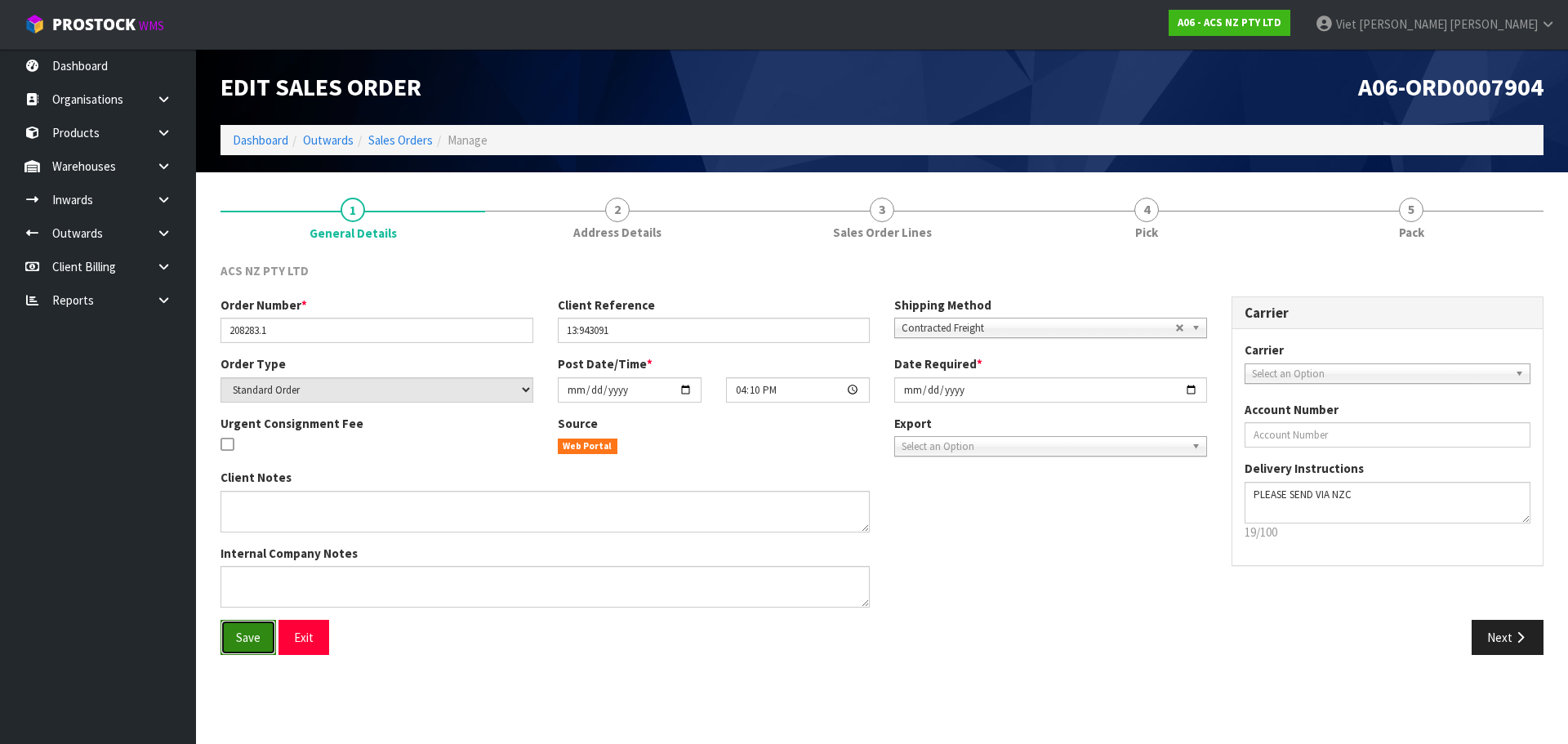
click at [253, 642] on span "Save" at bounding box center [248, 637] width 25 height 16
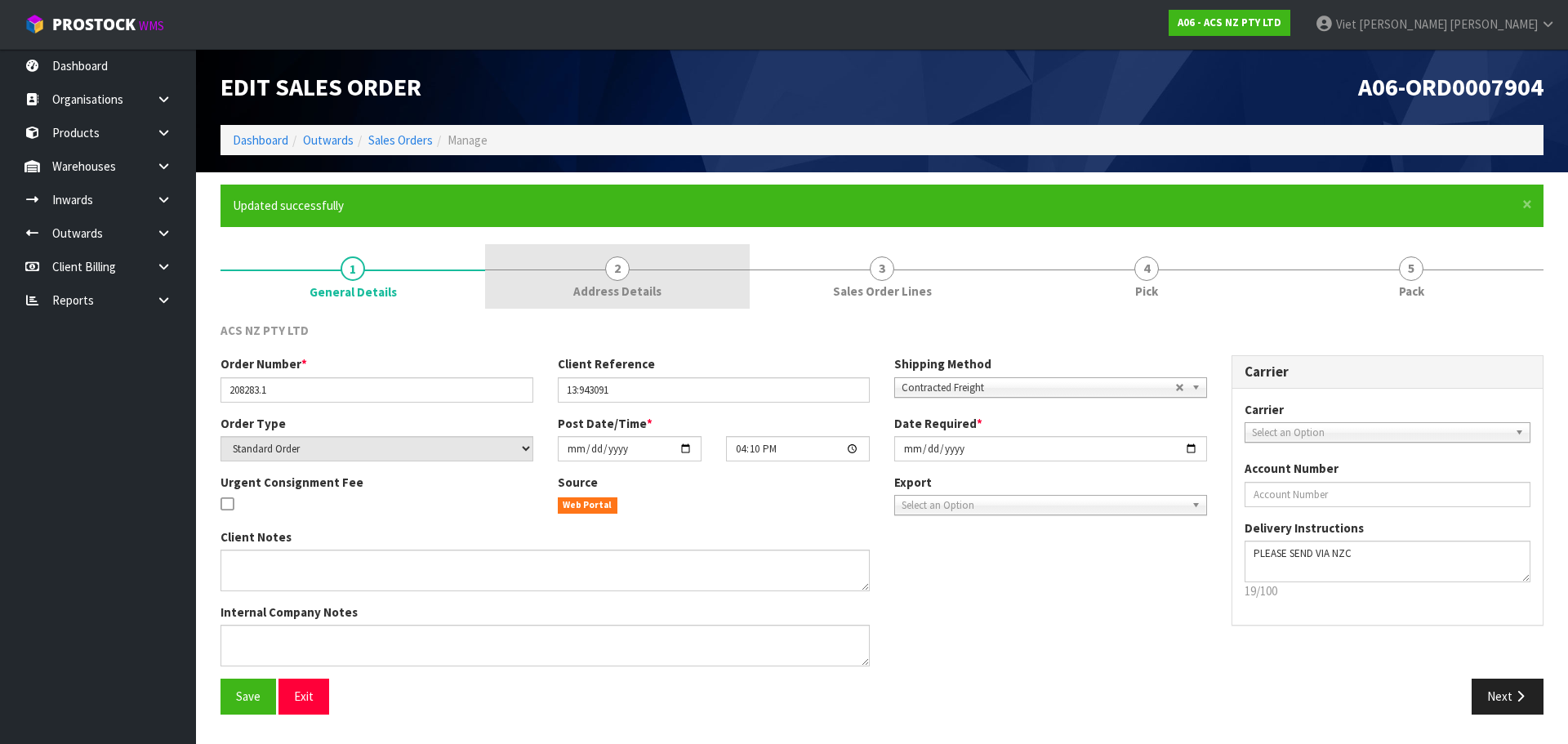
click at [637, 284] on span "Address Details" at bounding box center [617, 290] width 88 height 17
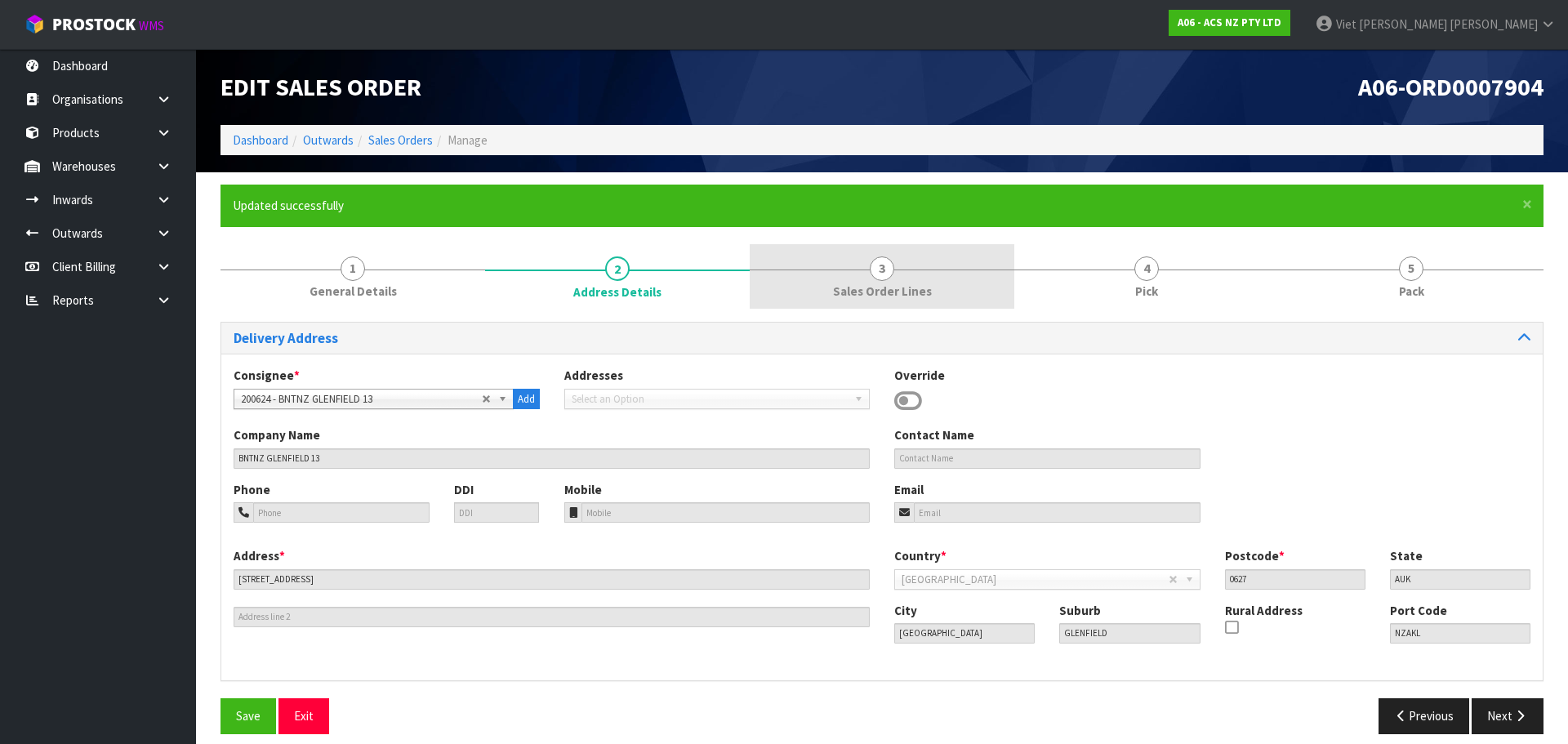
click at [871, 276] on span "3" at bounding box center [881, 269] width 25 height 25
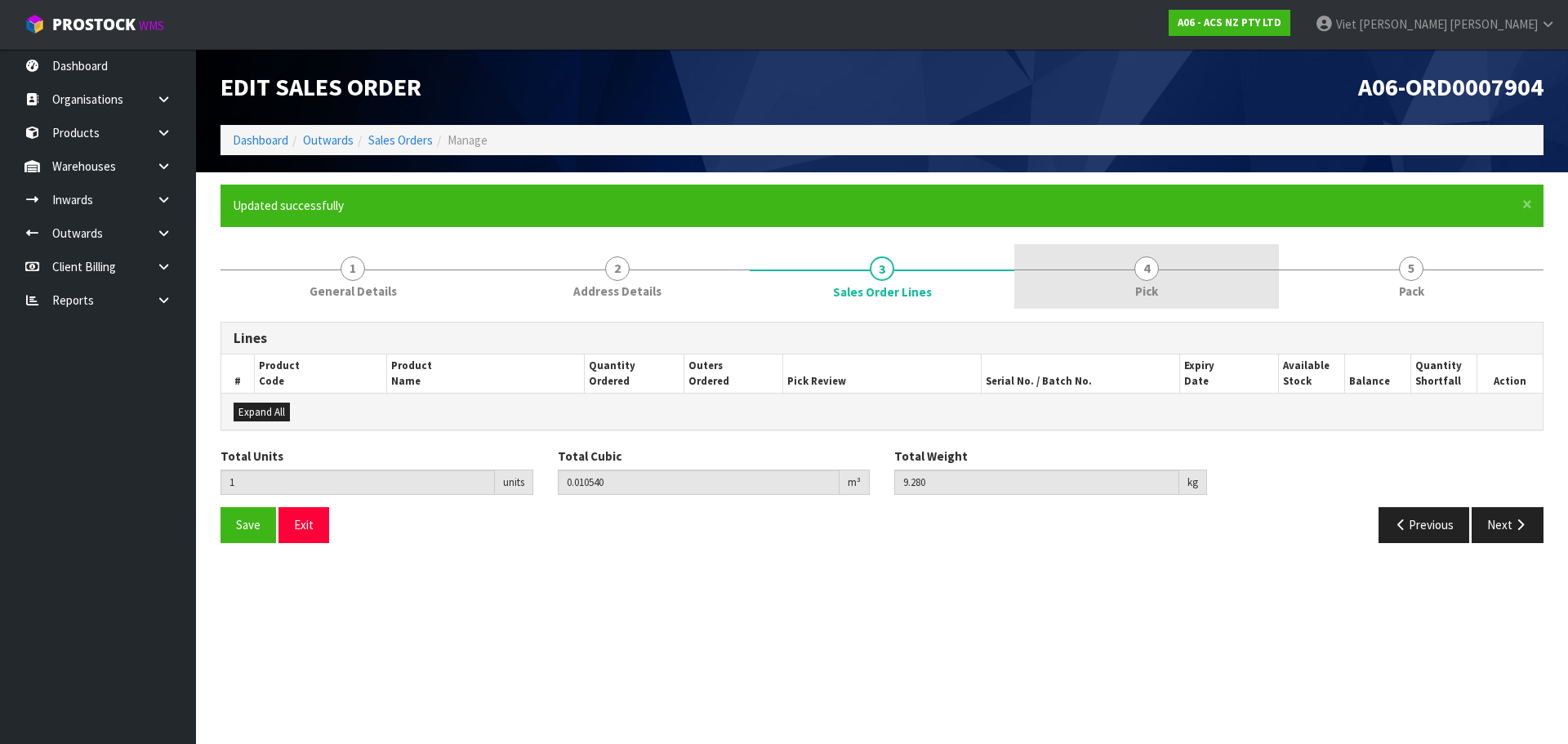
click at [1143, 271] on span "4" at bounding box center [1146, 269] width 25 height 25
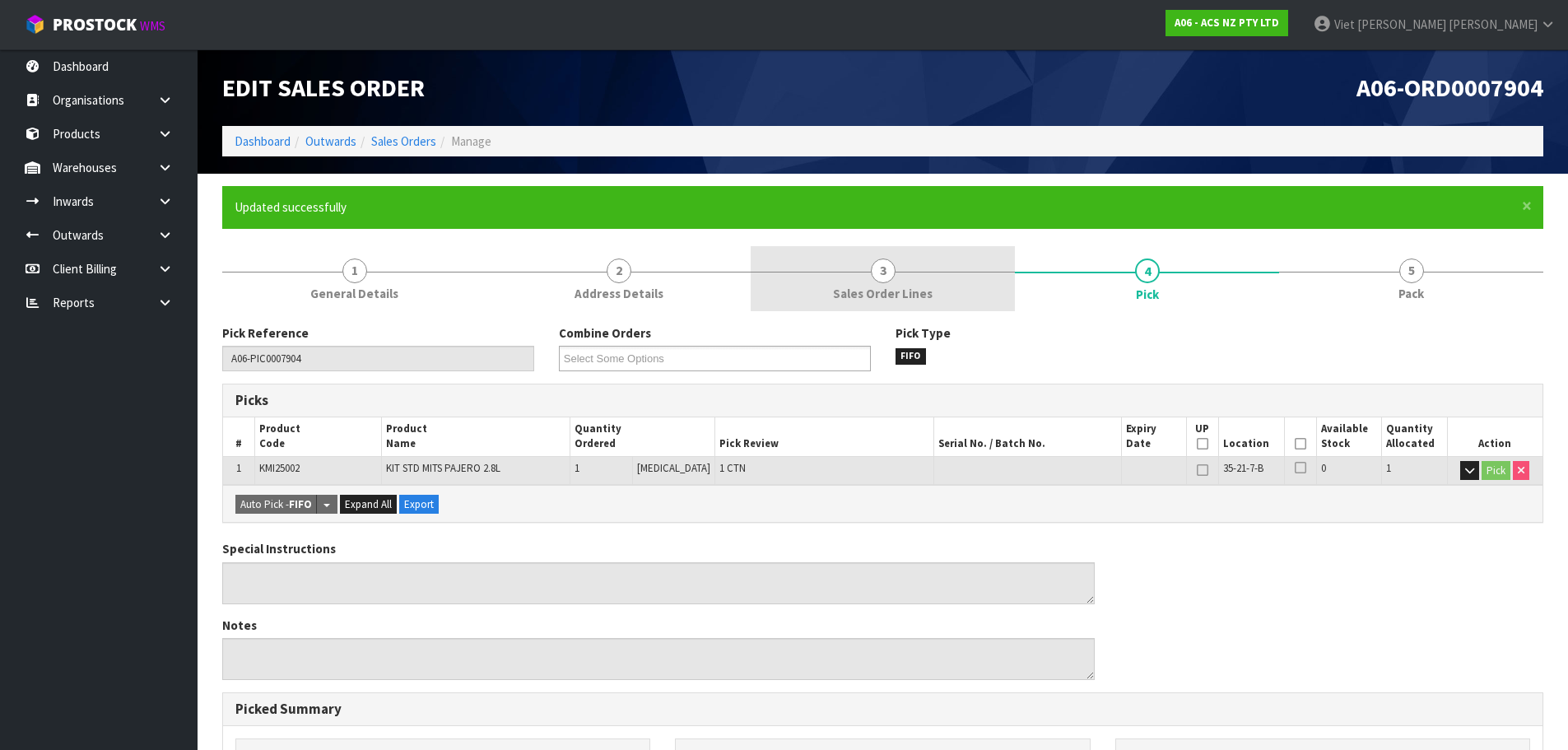
click at [840, 283] on link "3 Sales Order Lines" at bounding box center [882, 278] width 264 height 65
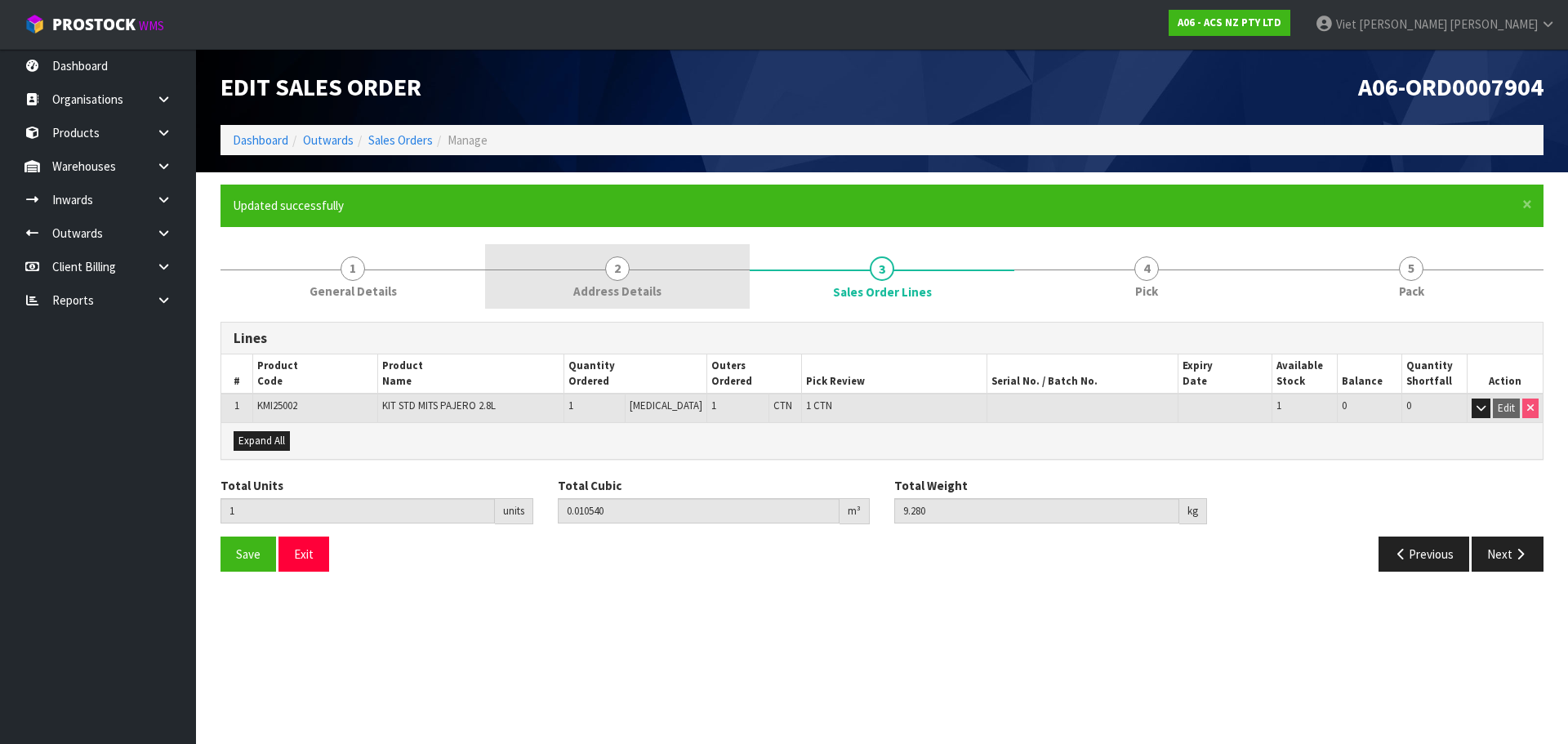
click at [570, 275] on link "2 Address Details" at bounding box center [618, 276] width 265 height 64
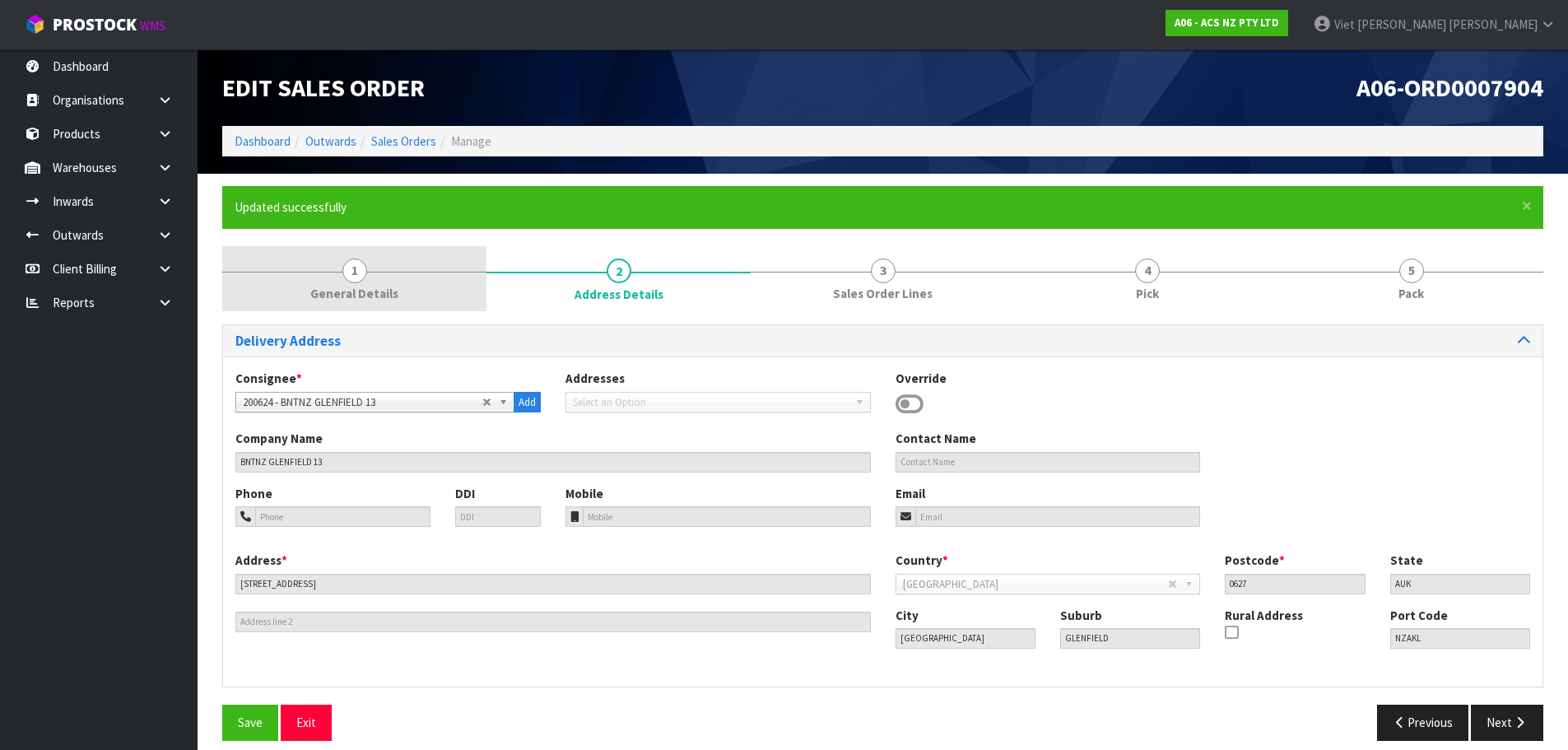
click at [465, 291] on link "1 General Details" at bounding box center [353, 278] width 264 height 65
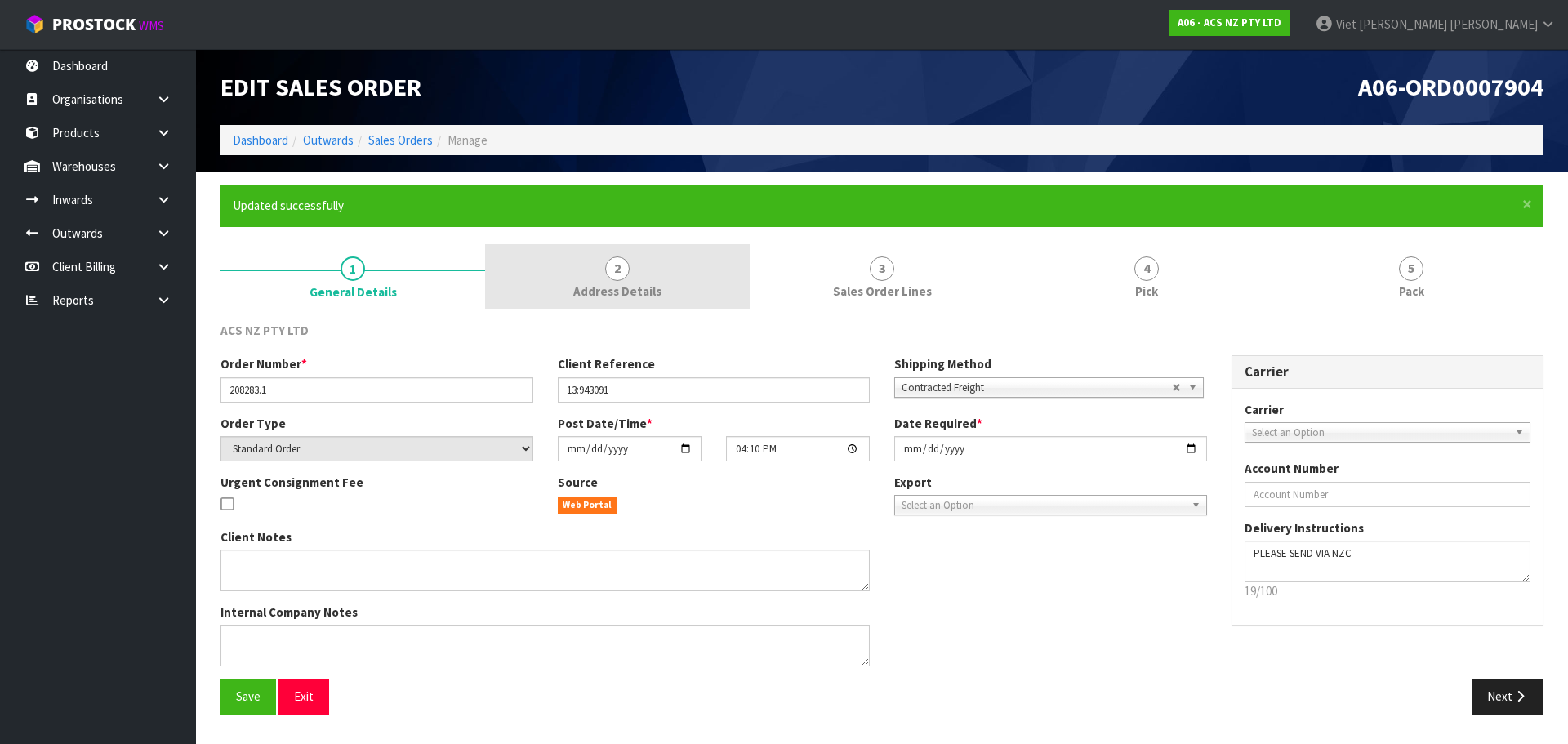
click at [598, 264] on link "2 Address Details" at bounding box center [618, 276] width 265 height 64
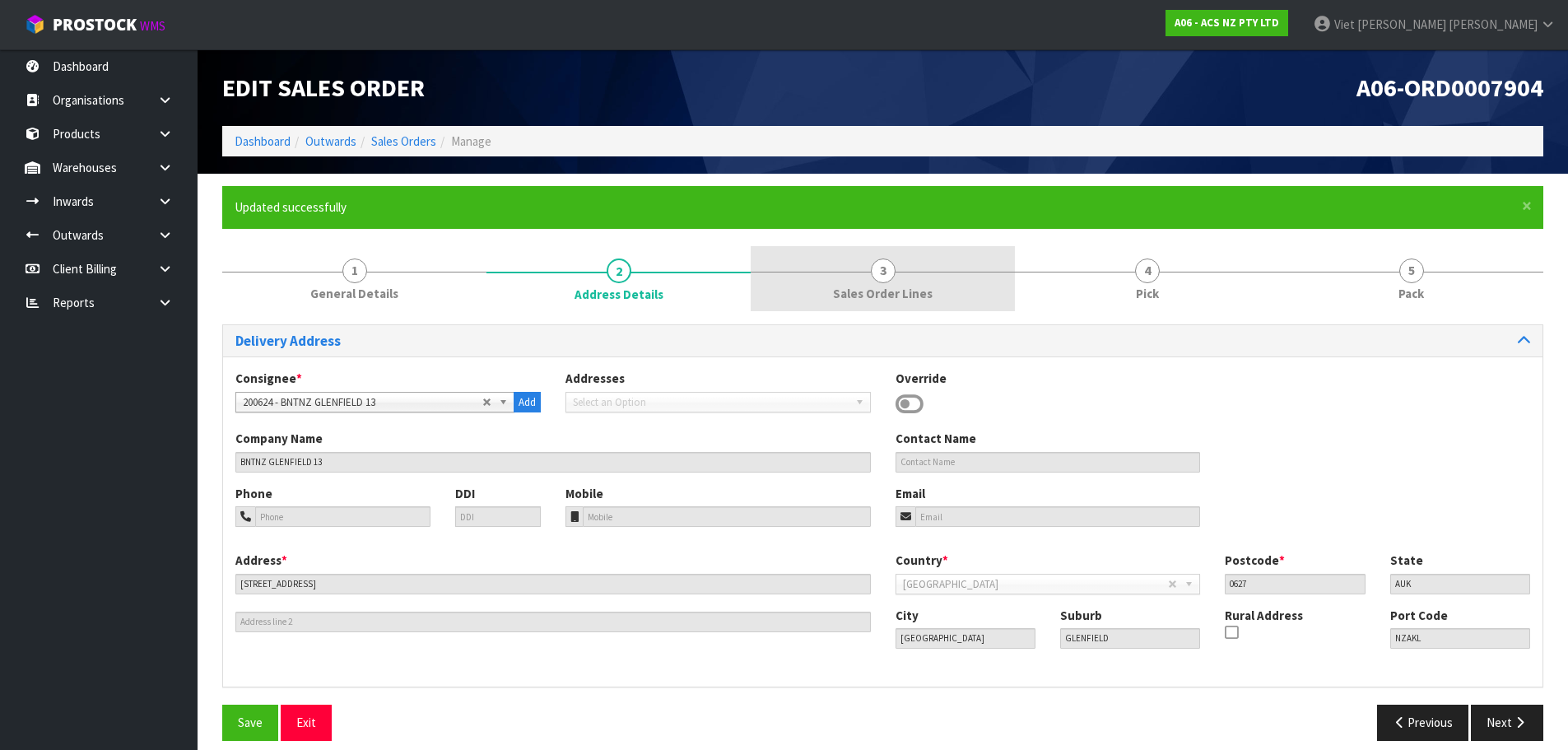
click at [935, 280] on link "3 Sales Order Lines" at bounding box center [882, 278] width 264 height 65
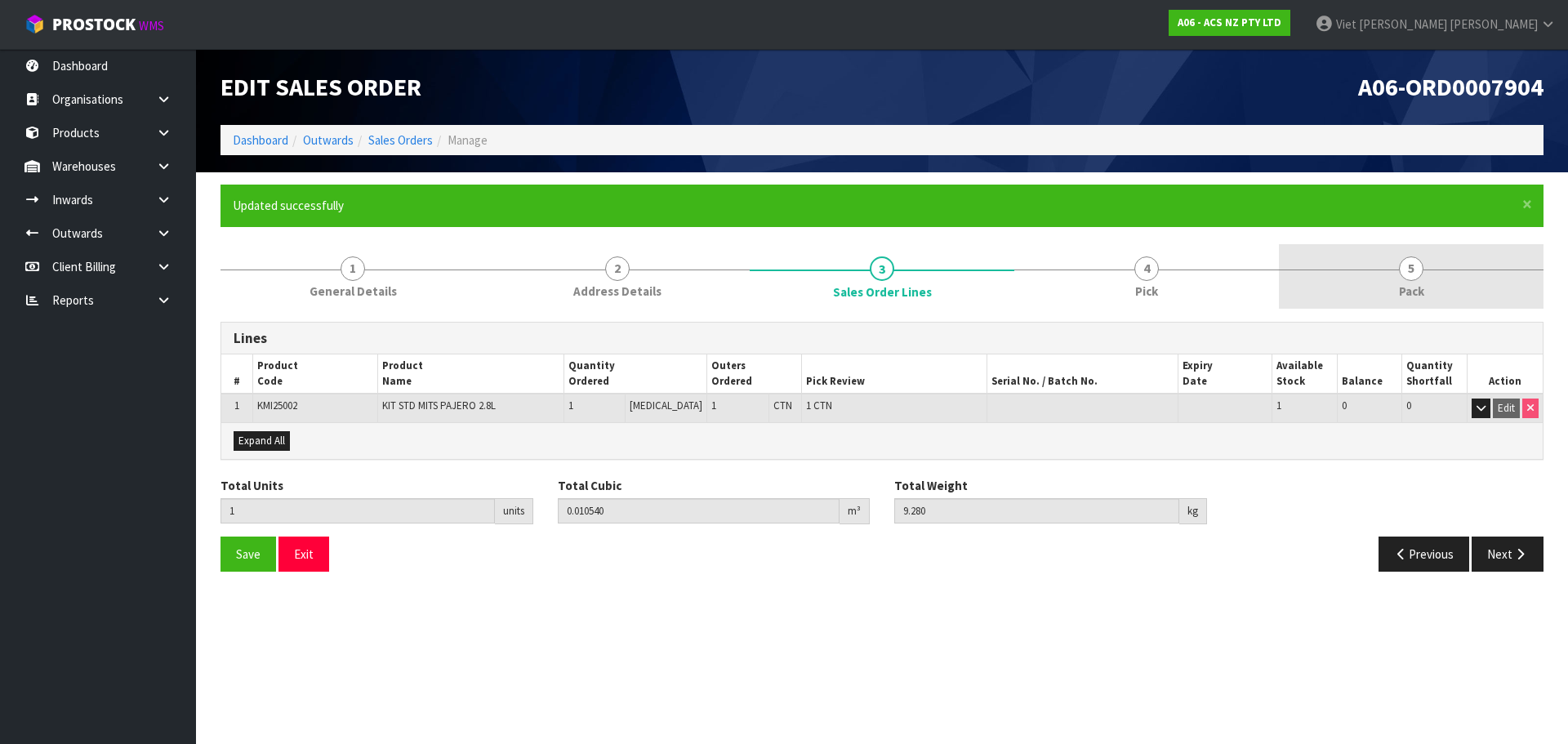
click at [1319, 264] on link "5 Pack" at bounding box center [1412, 276] width 265 height 64
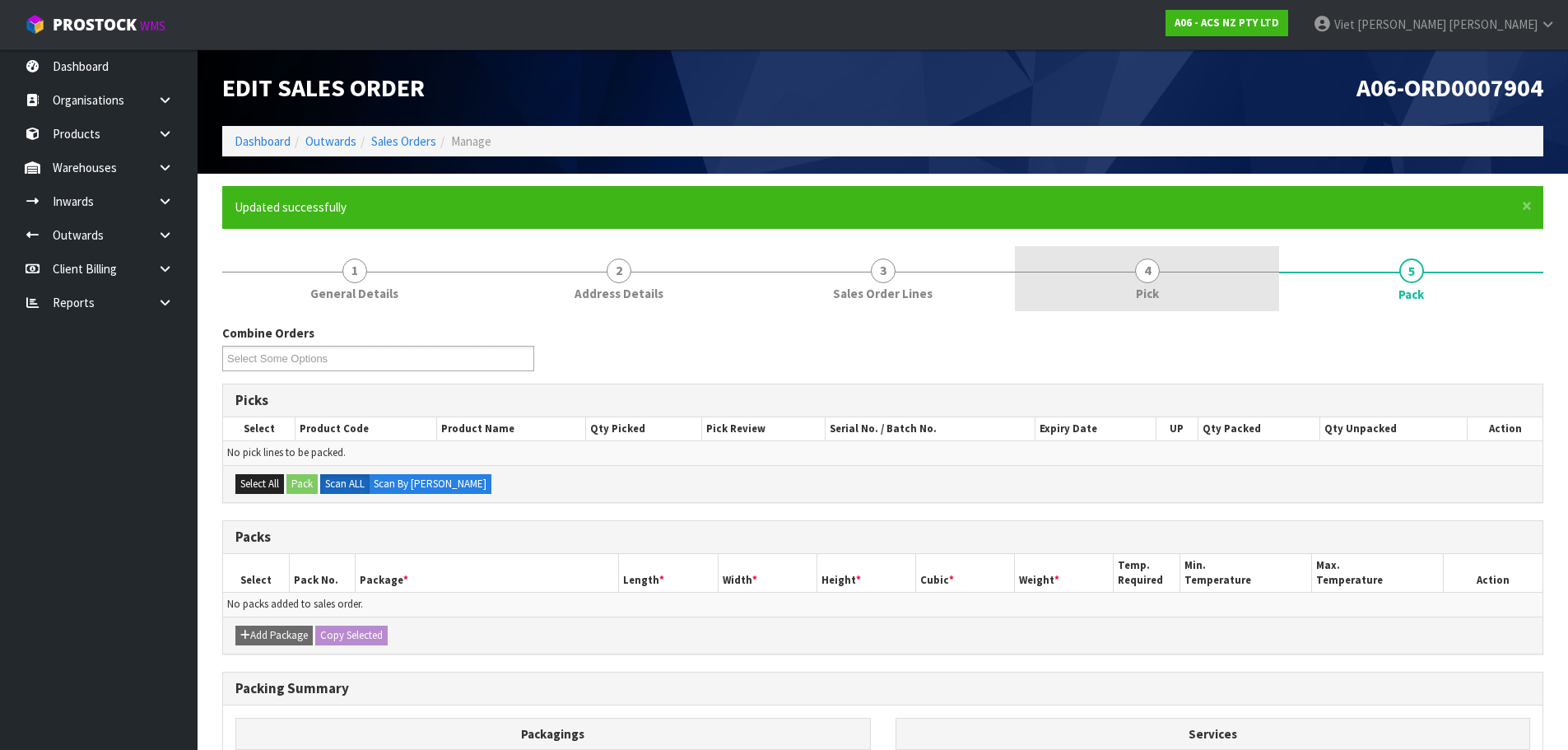
click at [1090, 275] on link "4 Pick" at bounding box center [1146, 278] width 264 height 65
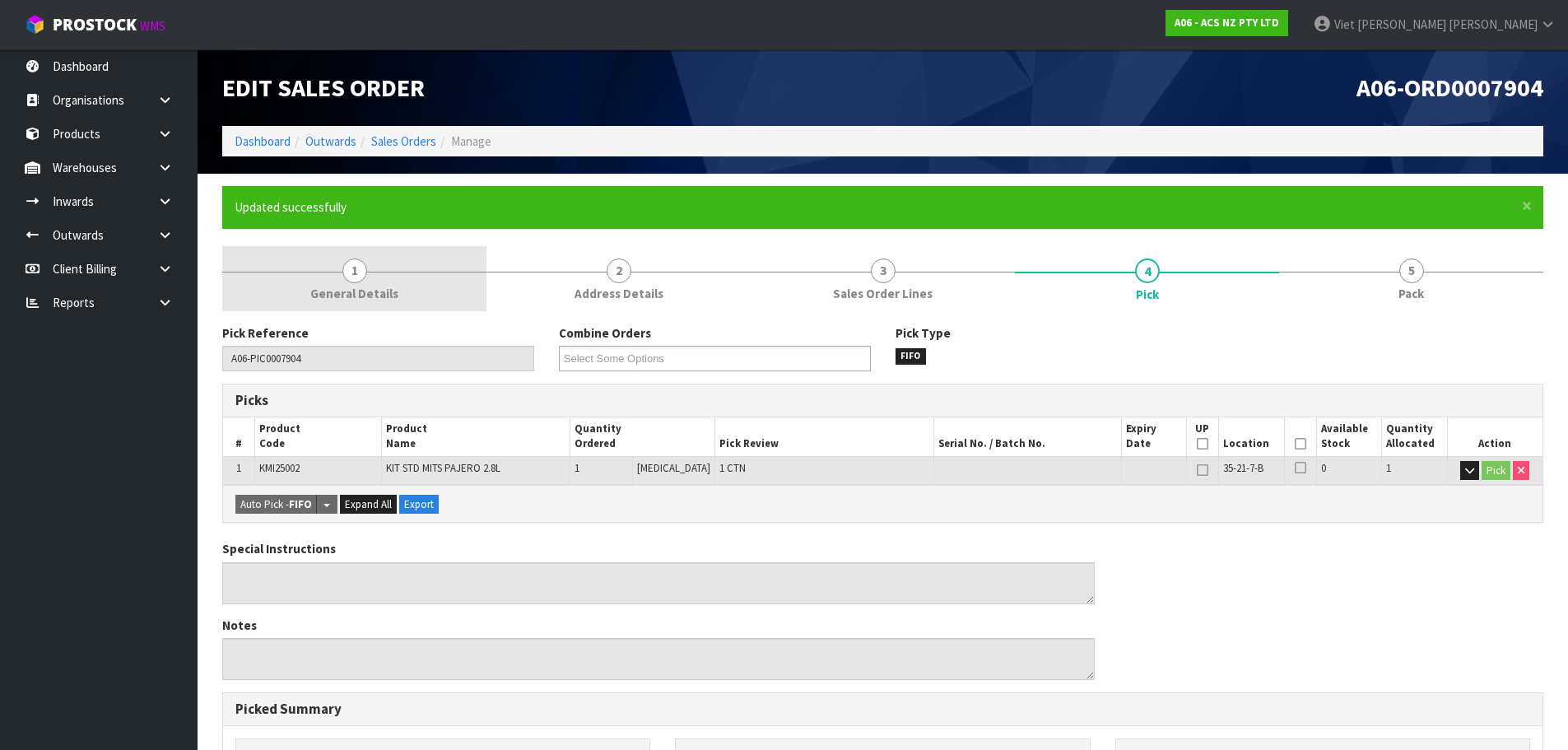
click at [363, 272] on span "1" at bounding box center [354, 271] width 25 height 25
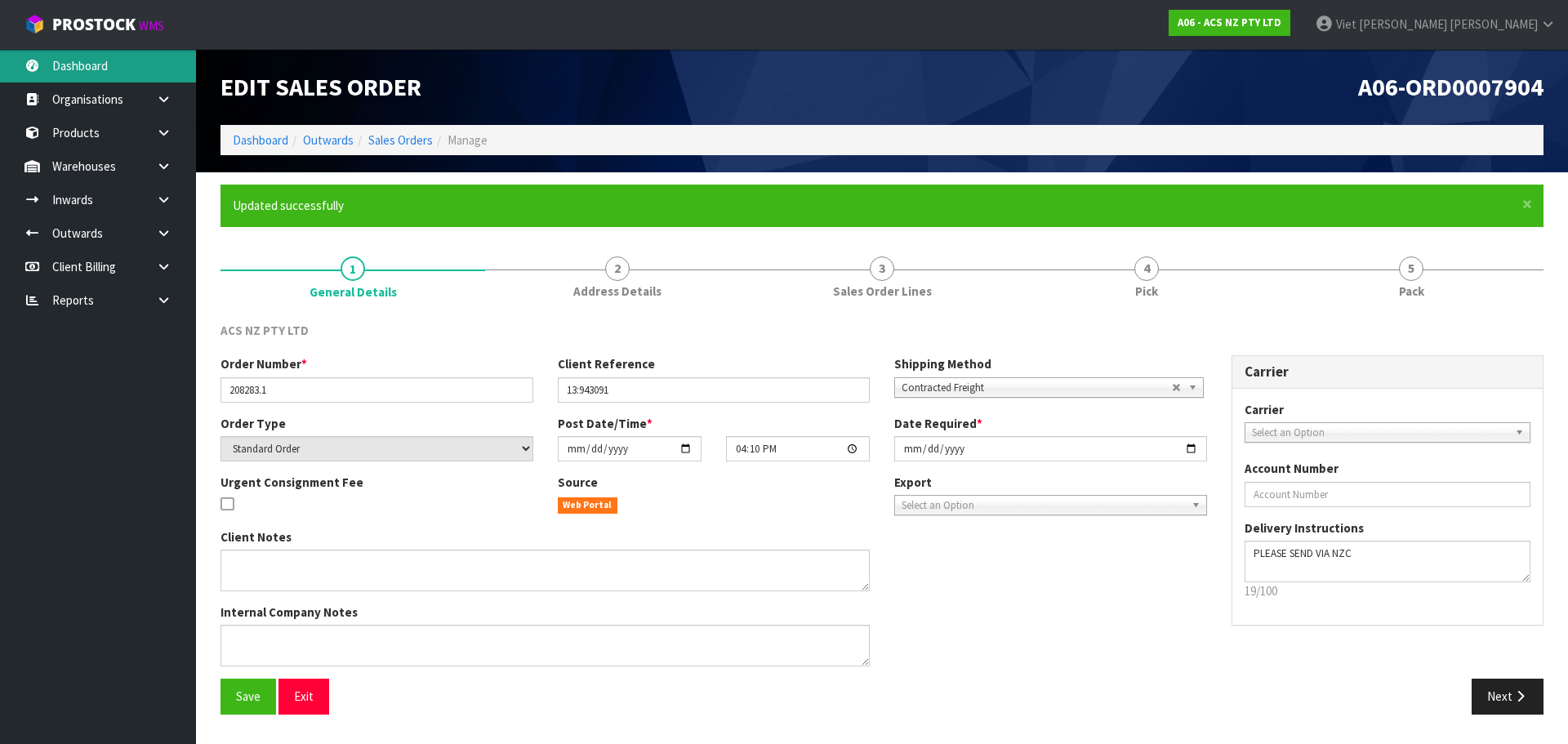
click at [119, 72] on link "Dashboard" at bounding box center [98, 66] width 196 height 34
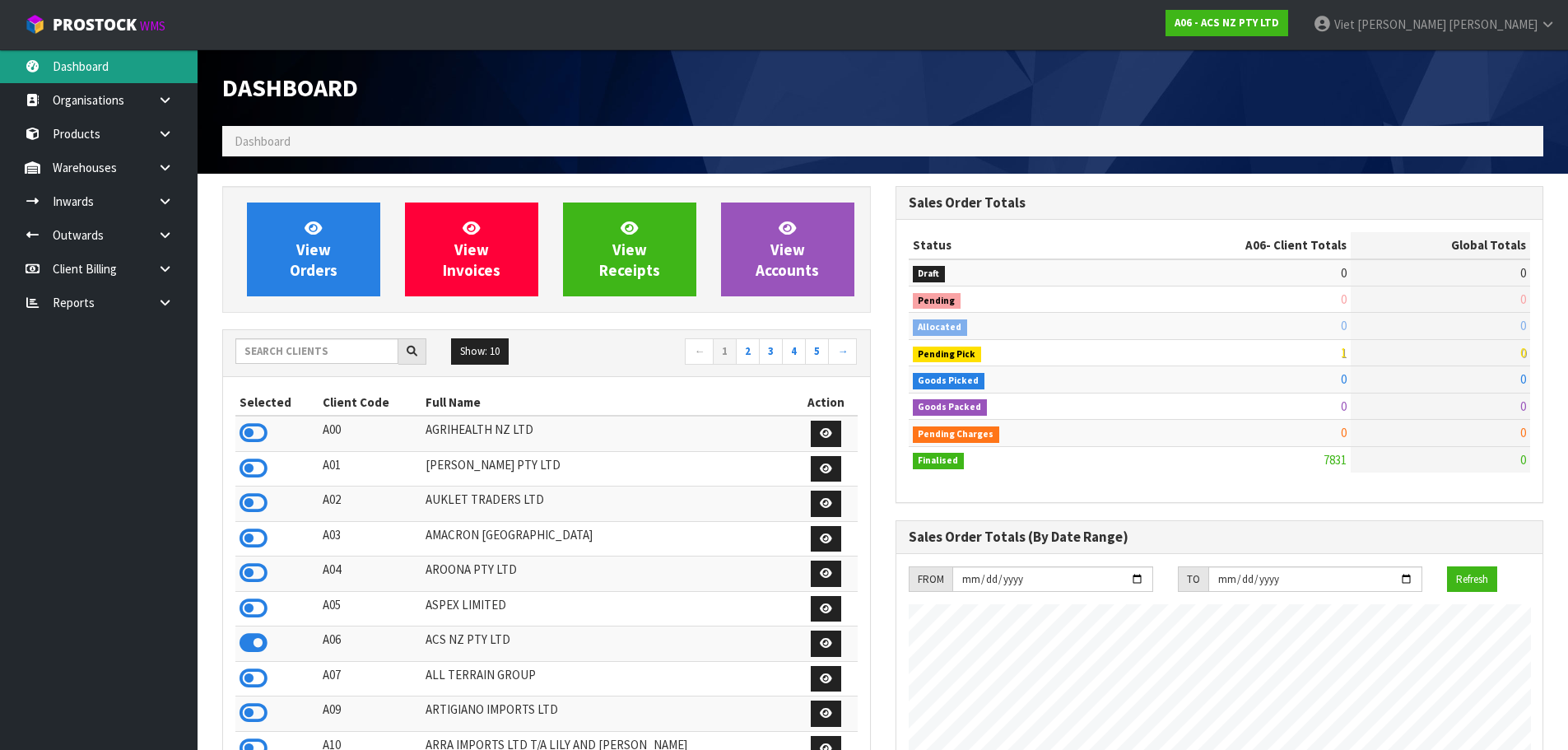
scroll to position [1247, 672]
